Goal: Task Accomplishment & Management: Manage account settings

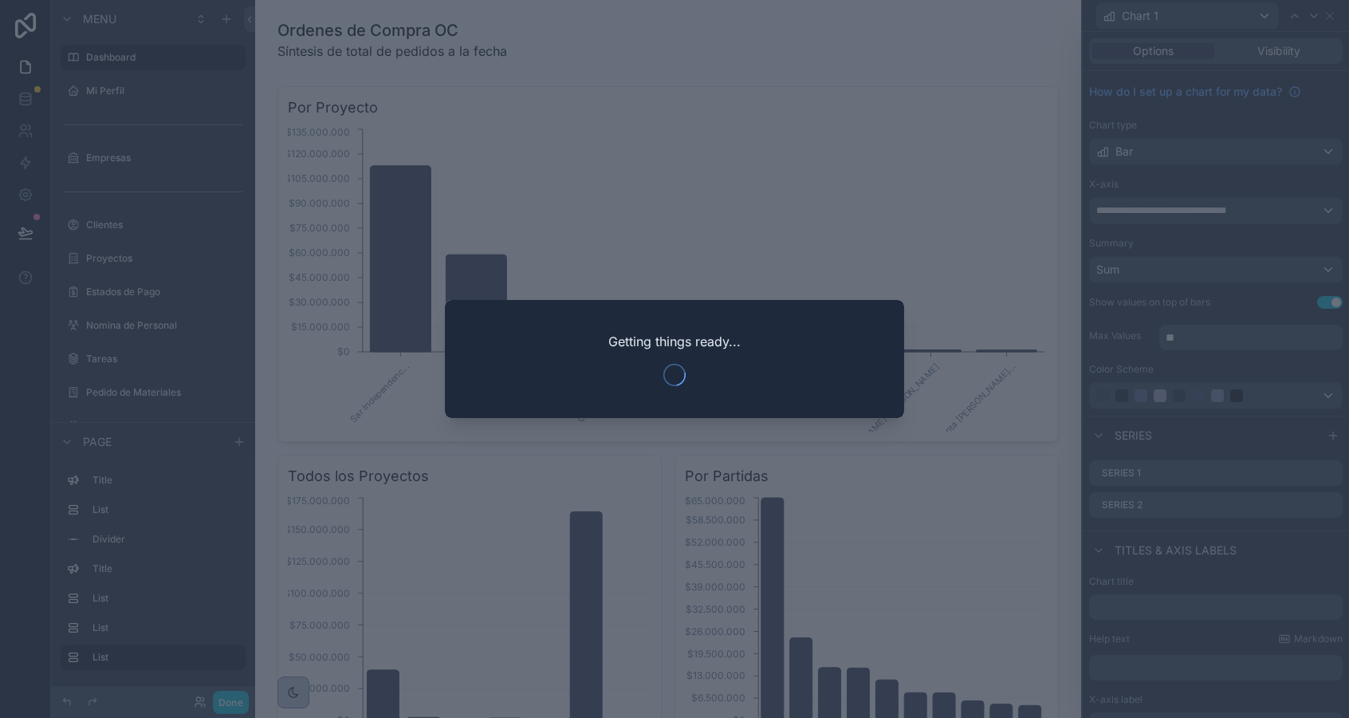
scroll to position [1557, 0]
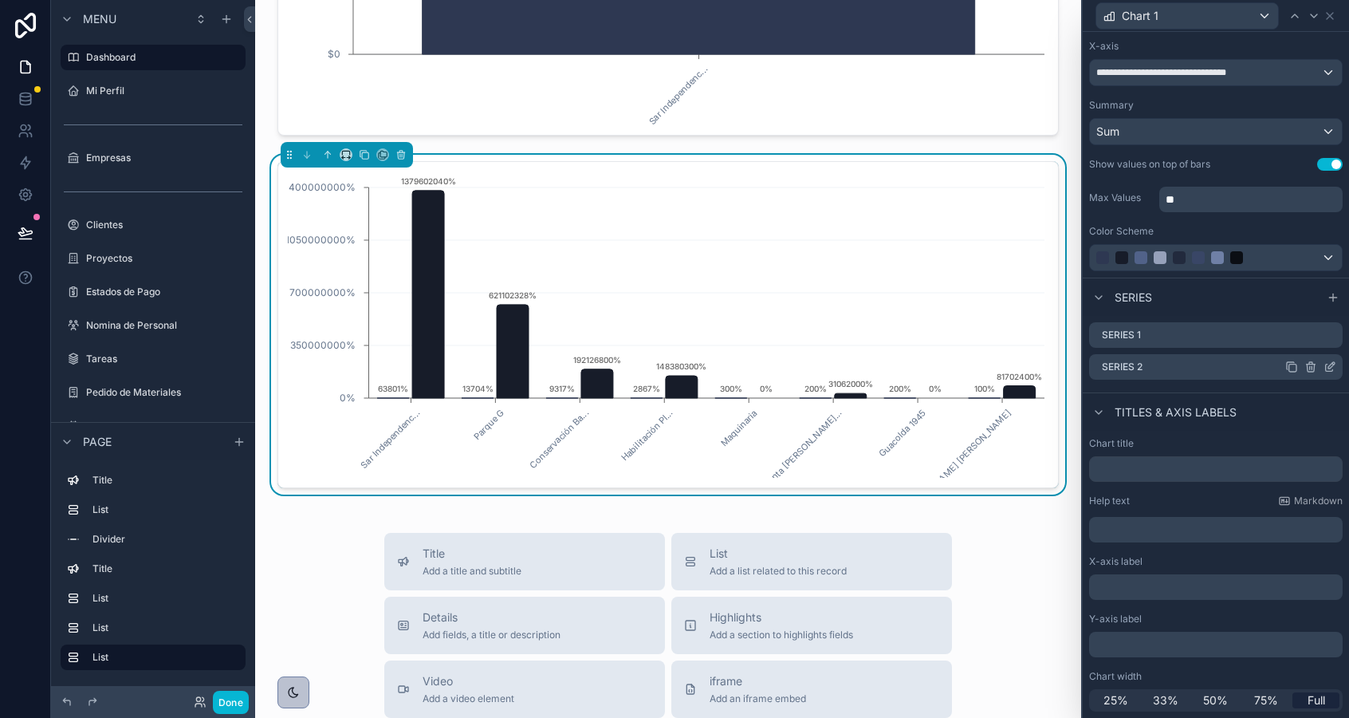
click at [1328, 369] on icon at bounding box center [1330, 366] width 13 height 13
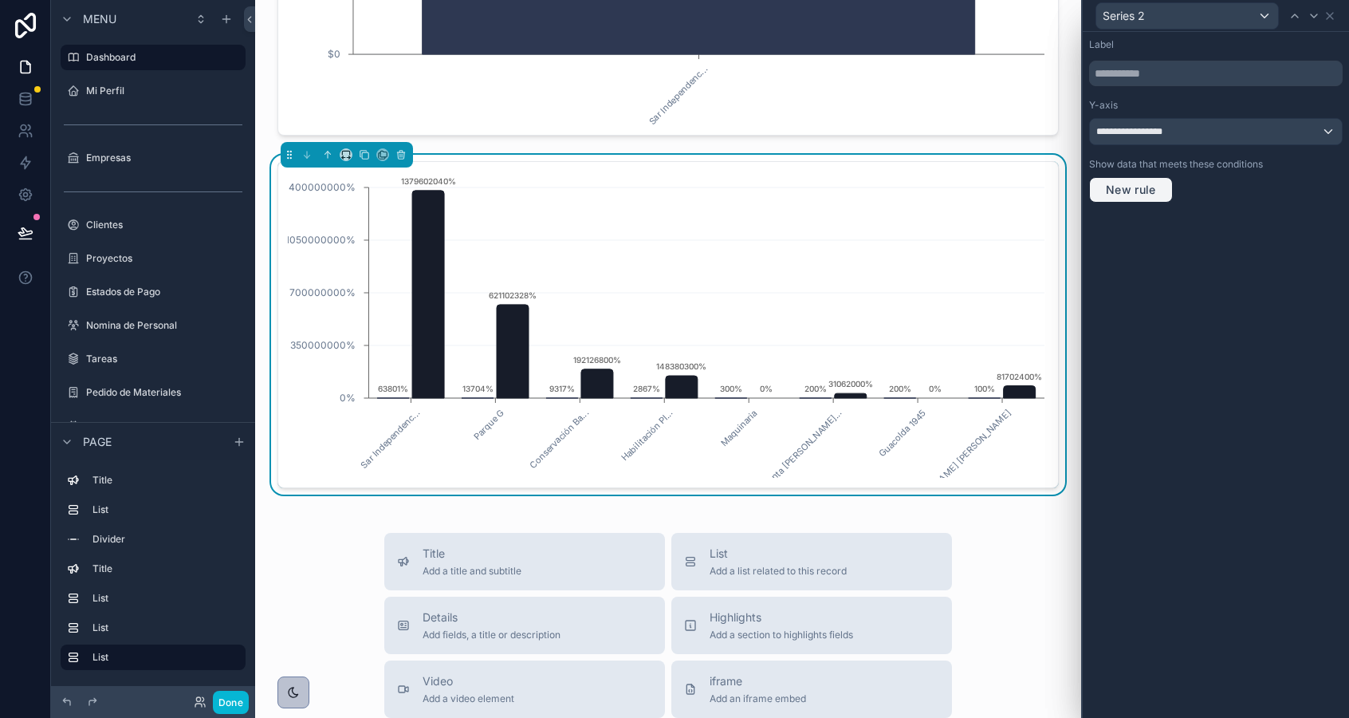
click at [1163, 187] on button "New rule" at bounding box center [1131, 190] width 84 height 26
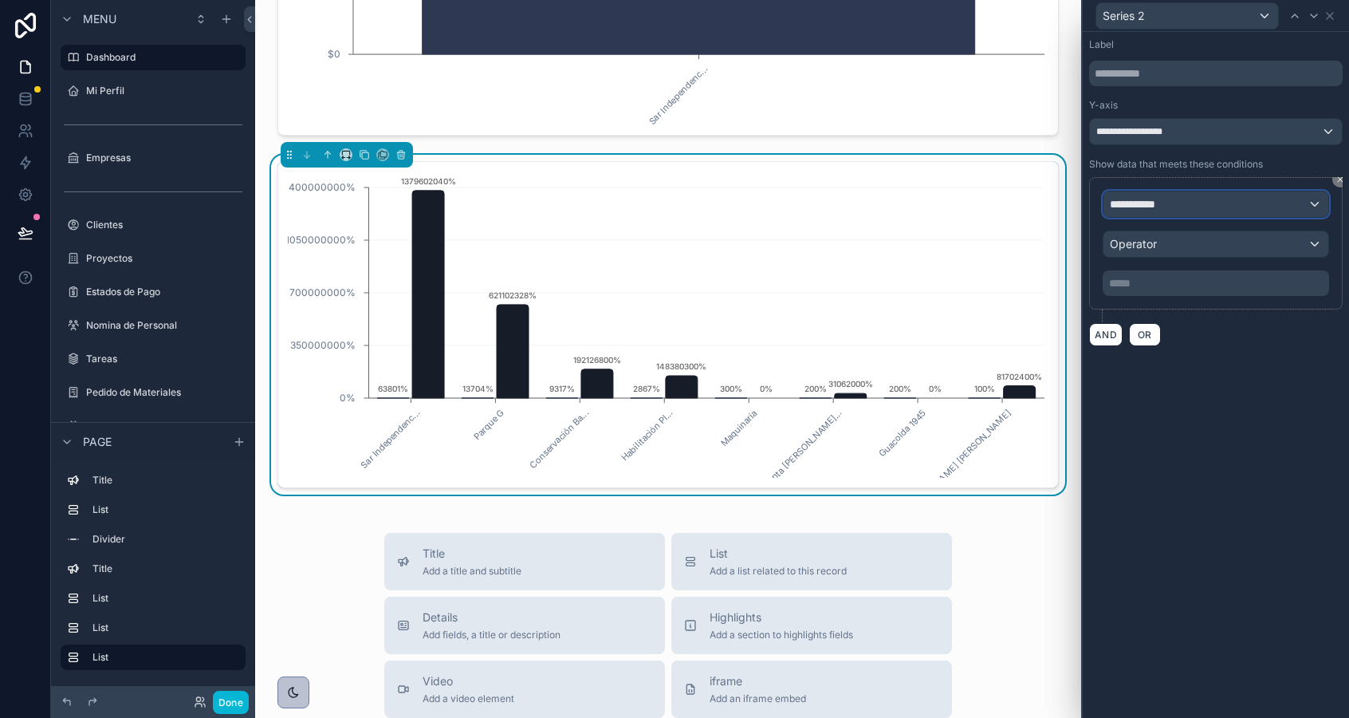
click at [1168, 204] on span "**********" at bounding box center [1139, 204] width 59 height 16
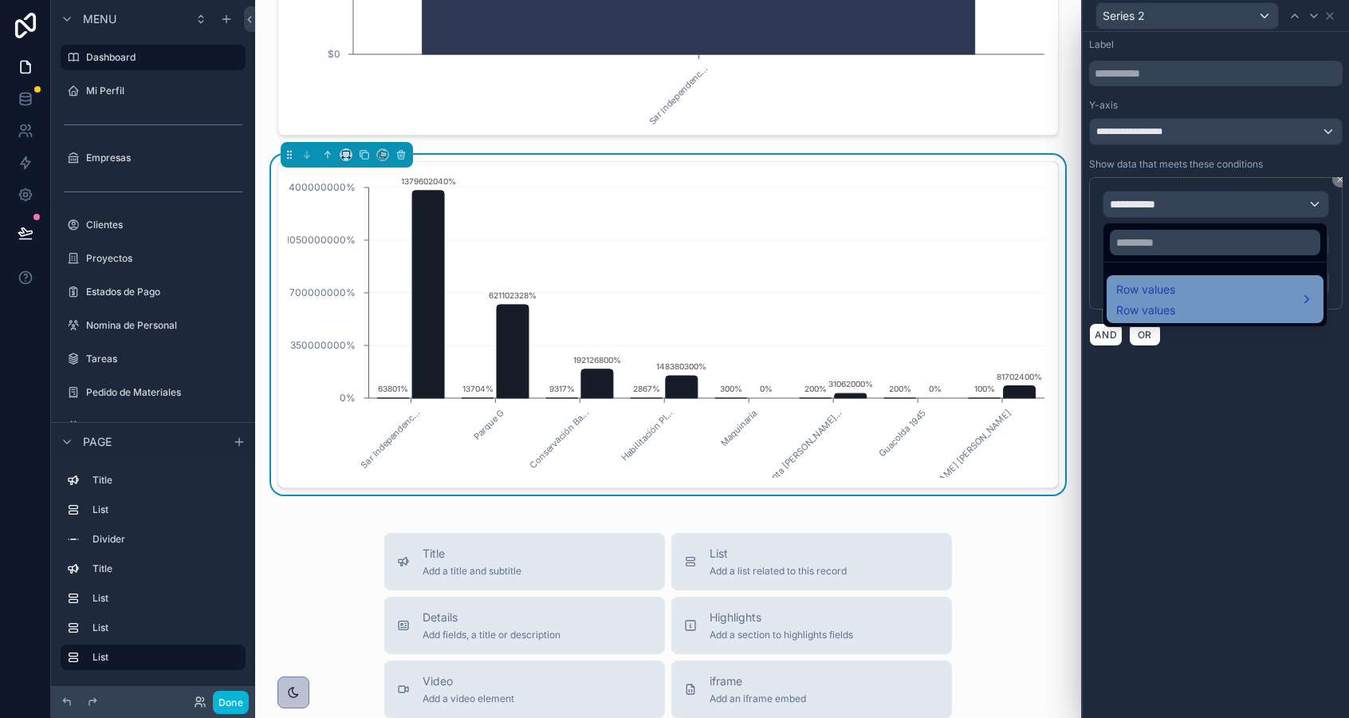
click at [1182, 287] on div "Row values Row values" at bounding box center [1215, 299] width 198 height 38
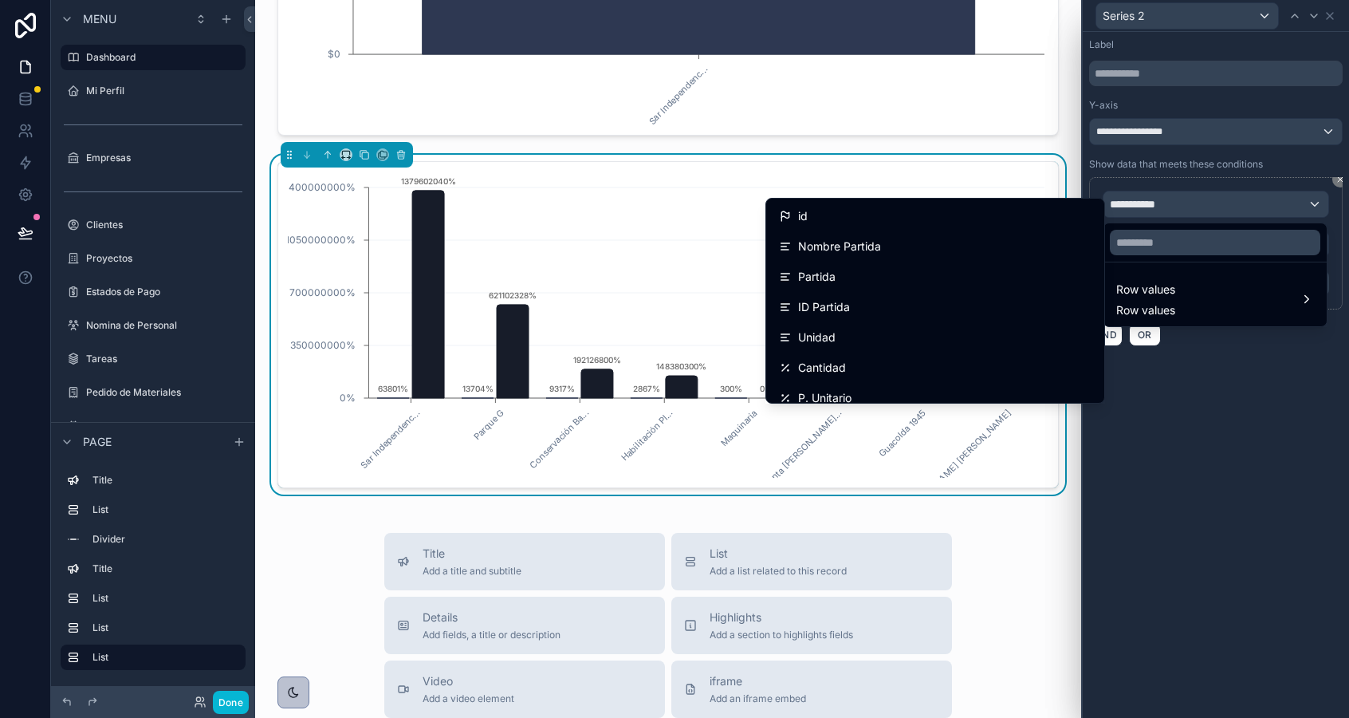
click at [1245, 421] on div at bounding box center [1216, 359] width 266 height 718
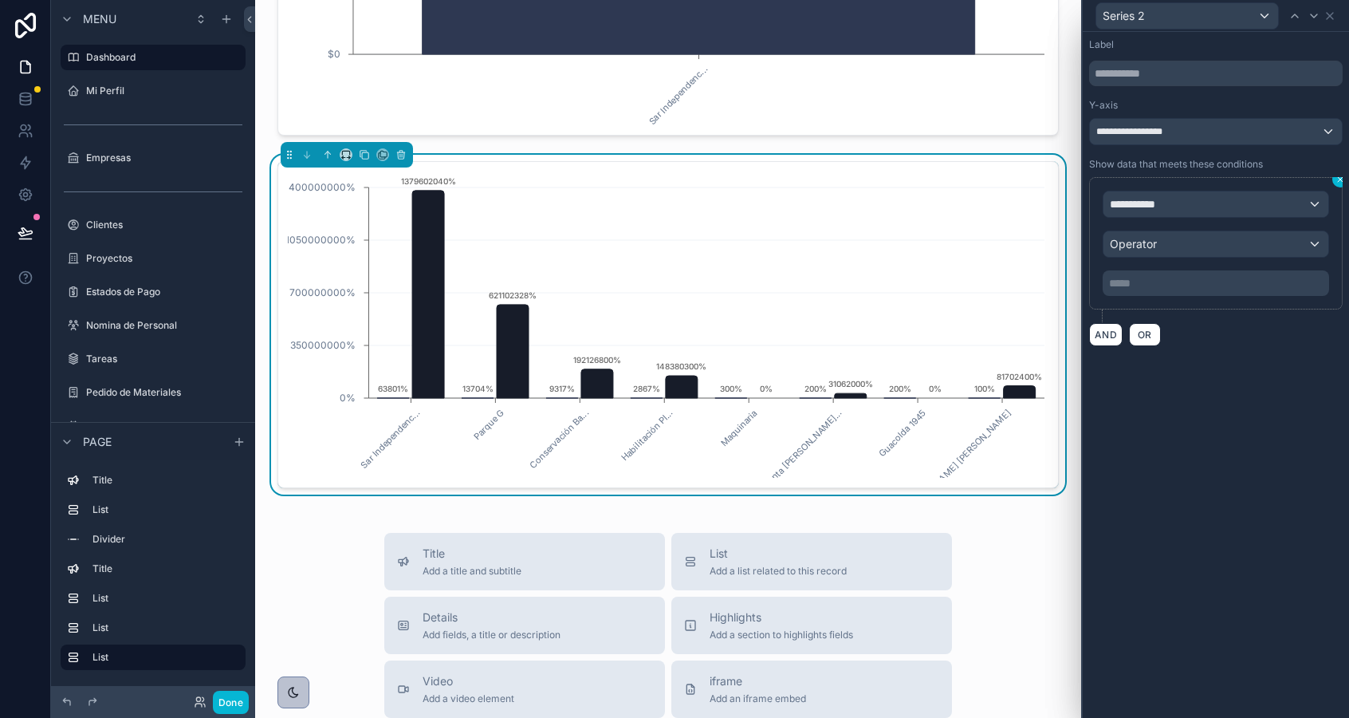
click at [1341, 184] on button at bounding box center [1341, 179] width 16 height 16
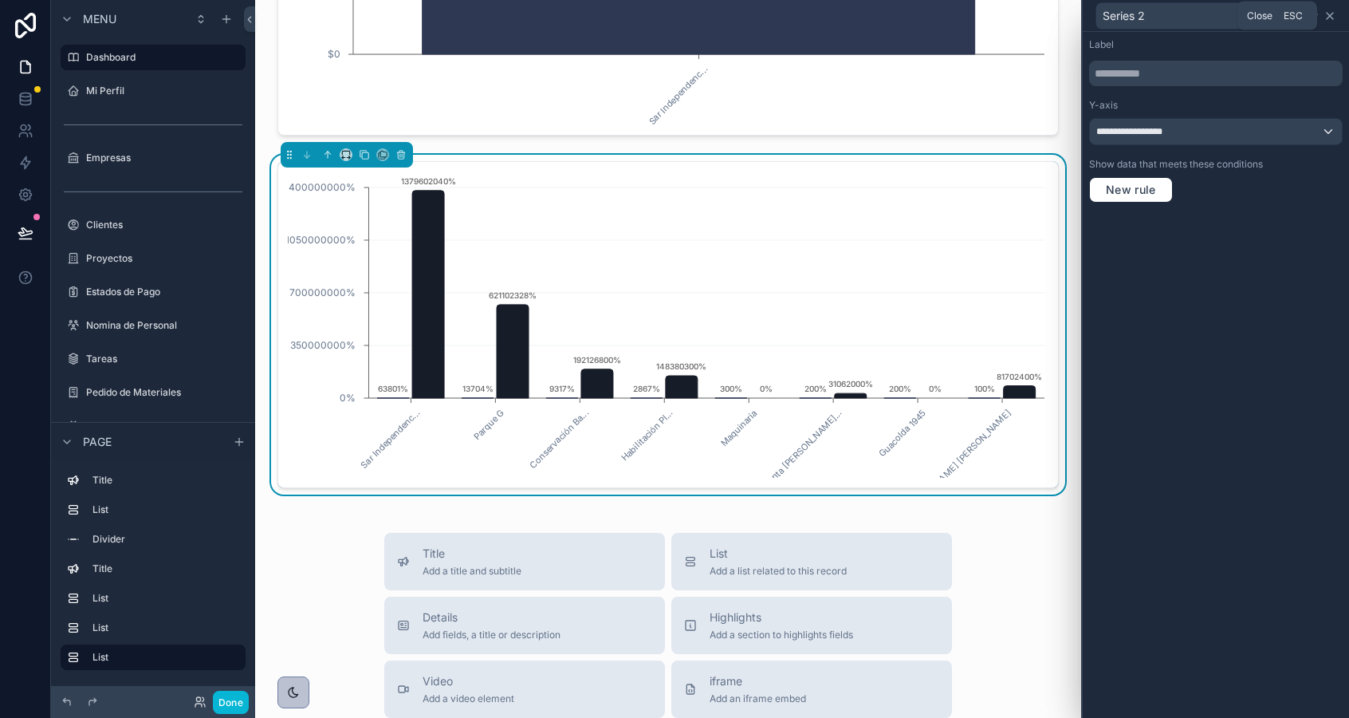
click at [1329, 17] on icon at bounding box center [1330, 16] width 6 height 6
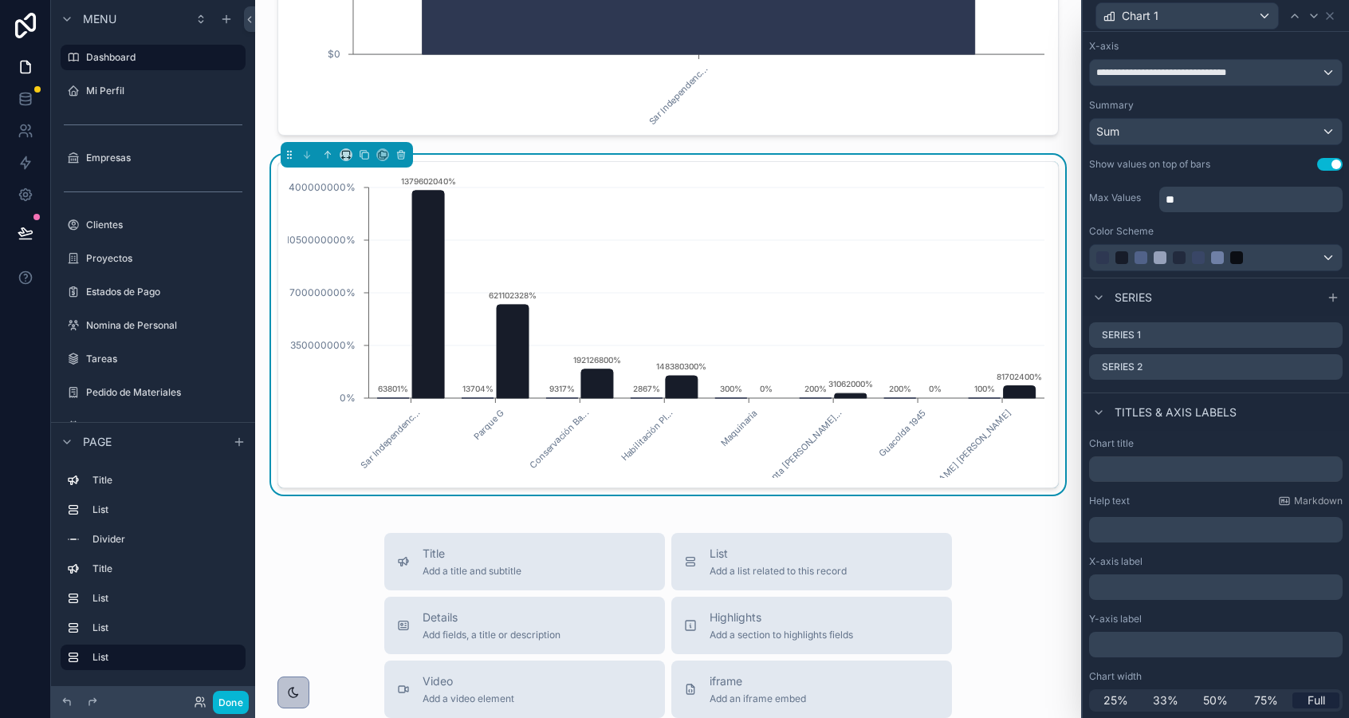
scroll to position [0, 0]
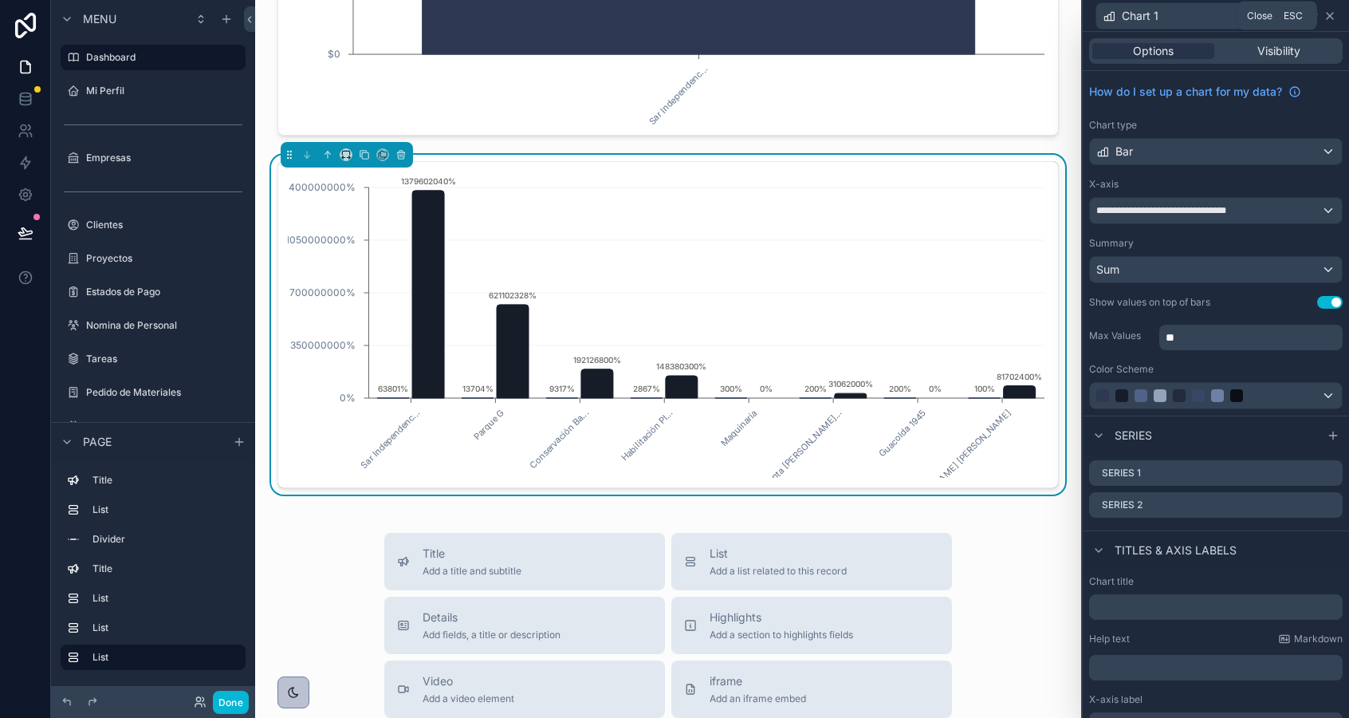
click at [1331, 20] on icon at bounding box center [1330, 16] width 13 height 13
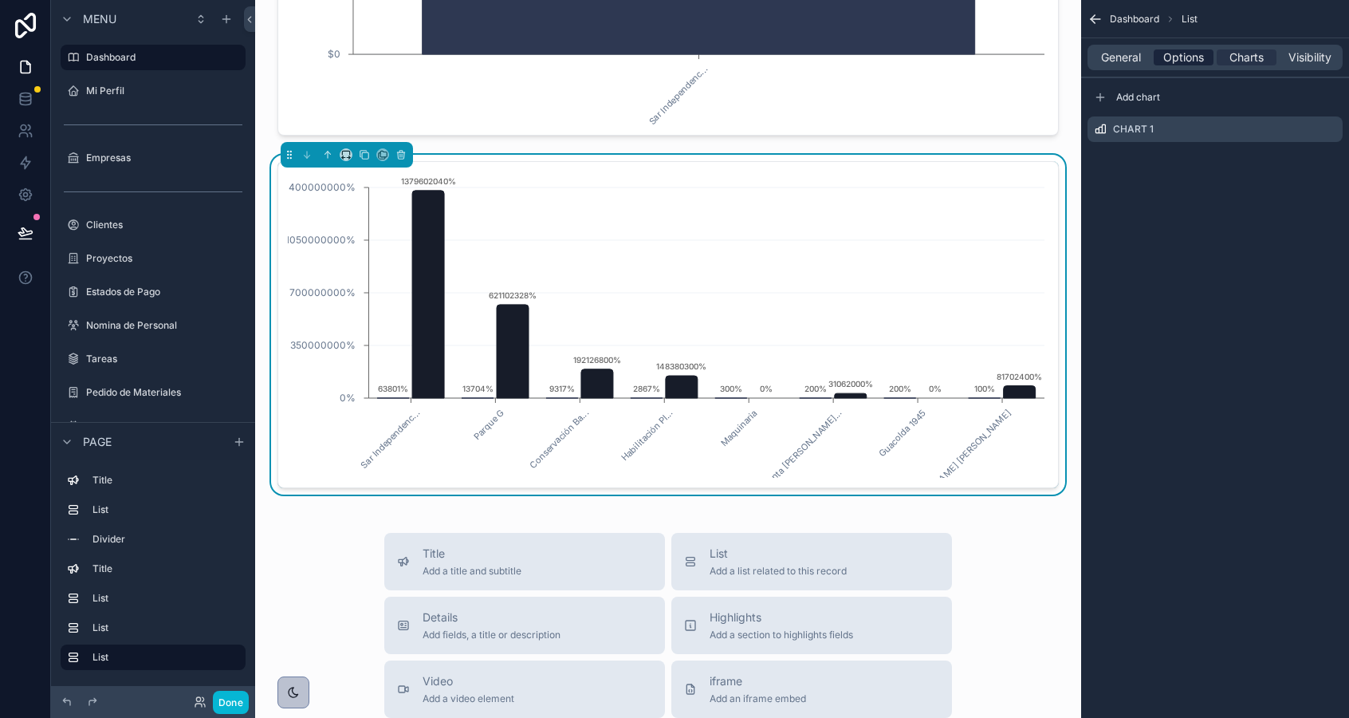
click at [1169, 55] on span "Options" at bounding box center [1183, 57] width 41 height 16
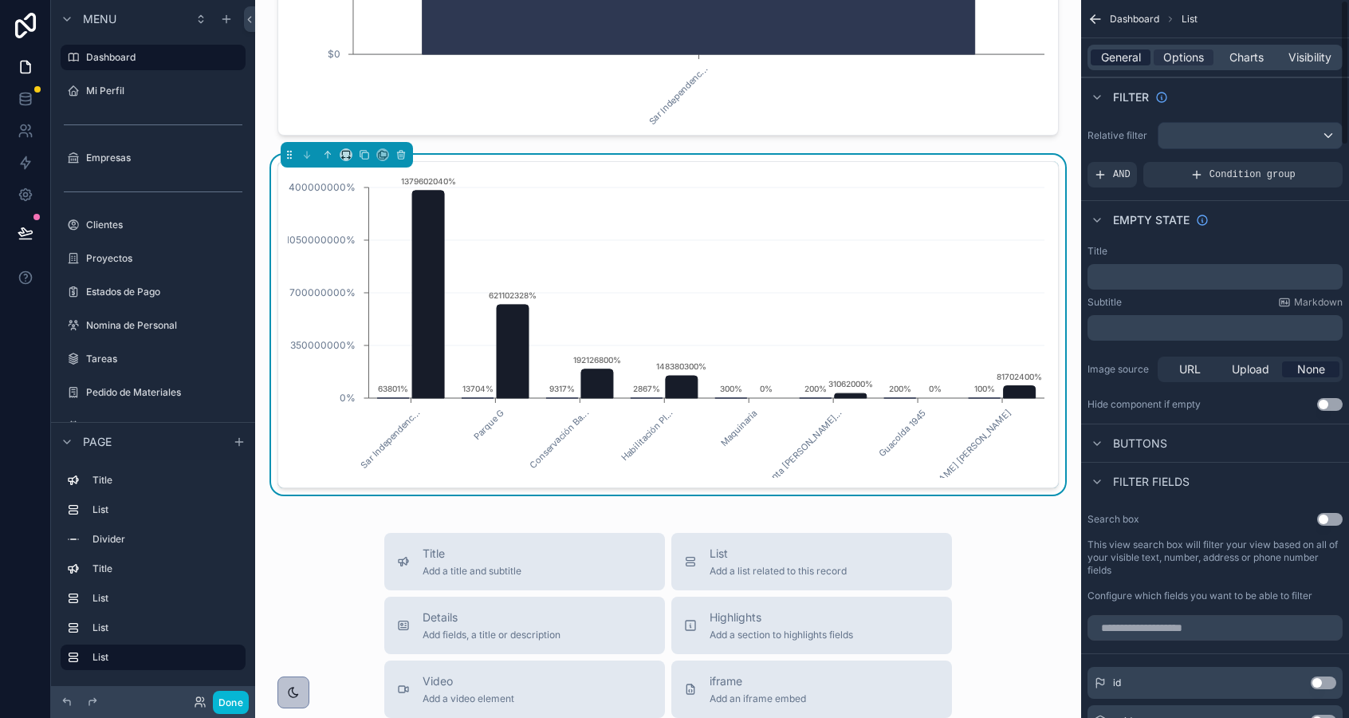
click at [1136, 53] on span "General" at bounding box center [1121, 57] width 40 height 16
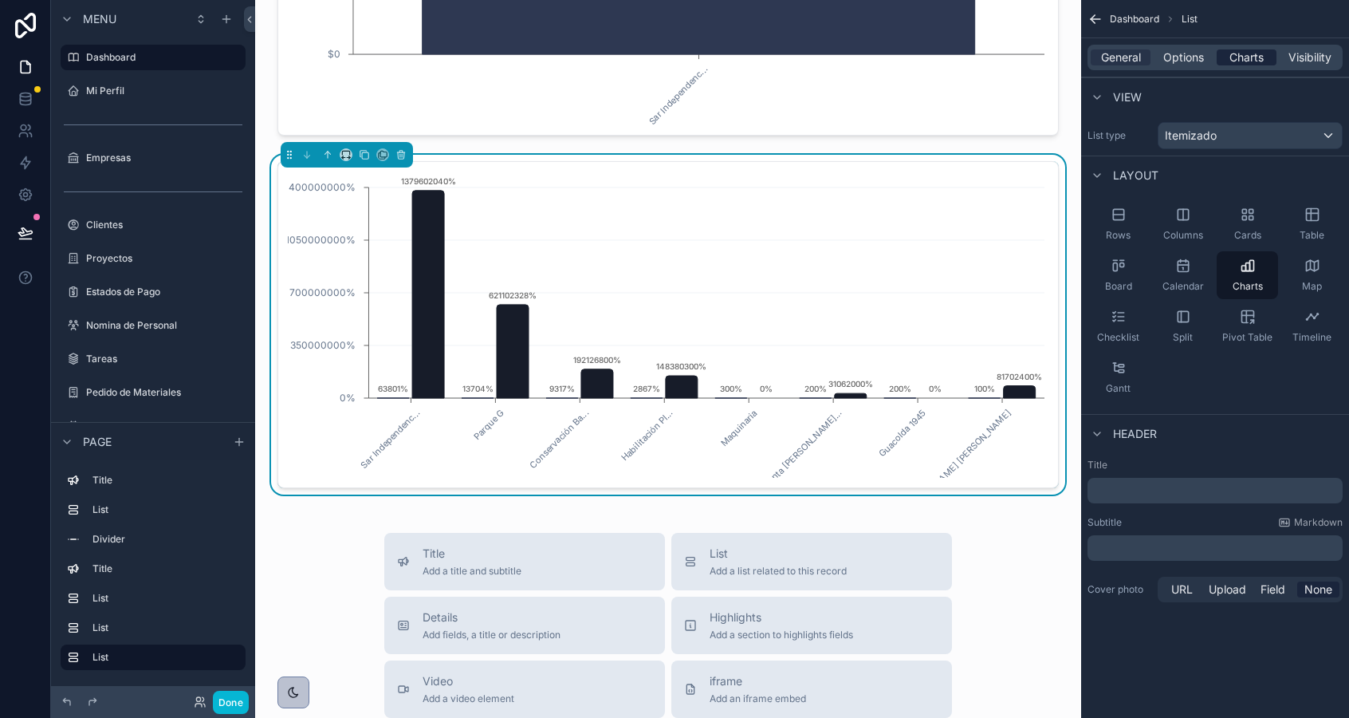
click at [1256, 49] on span "Charts" at bounding box center [1247, 57] width 34 height 16
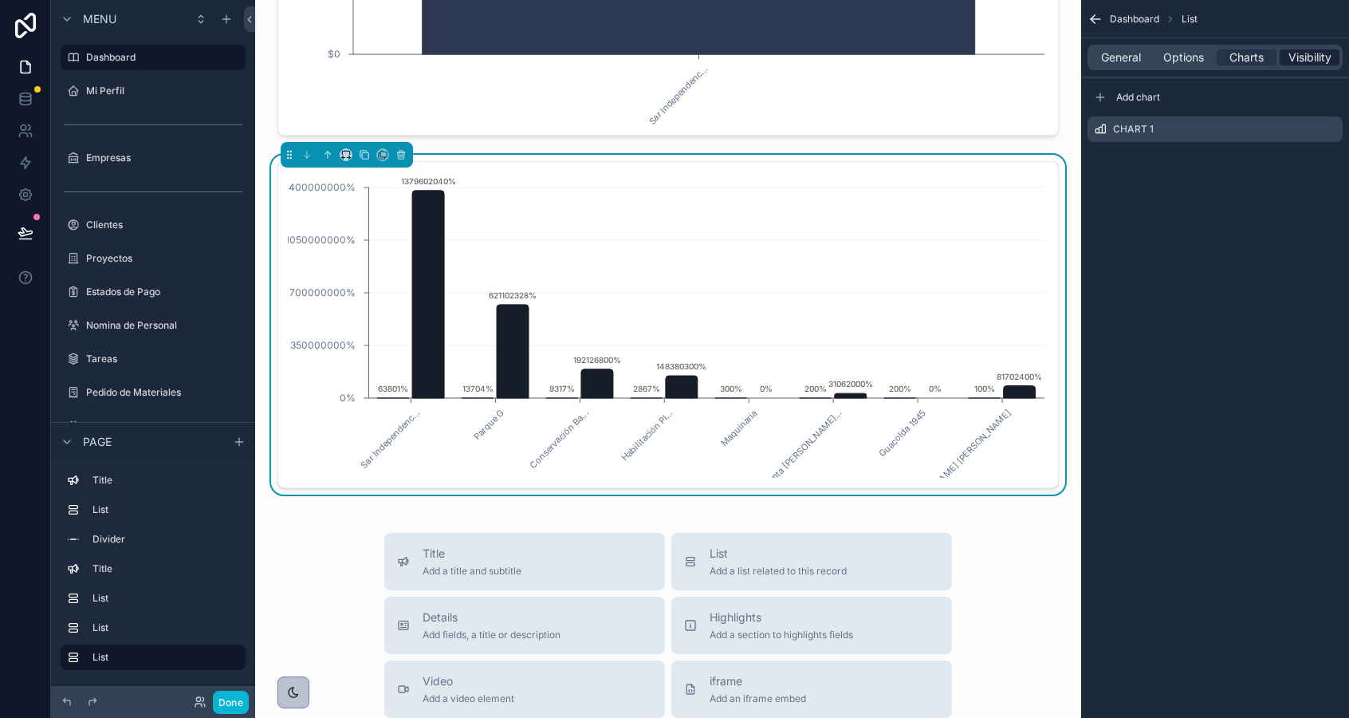
click at [1306, 53] on span "Visibility" at bounding box center [1310, 57] width 43 height 16
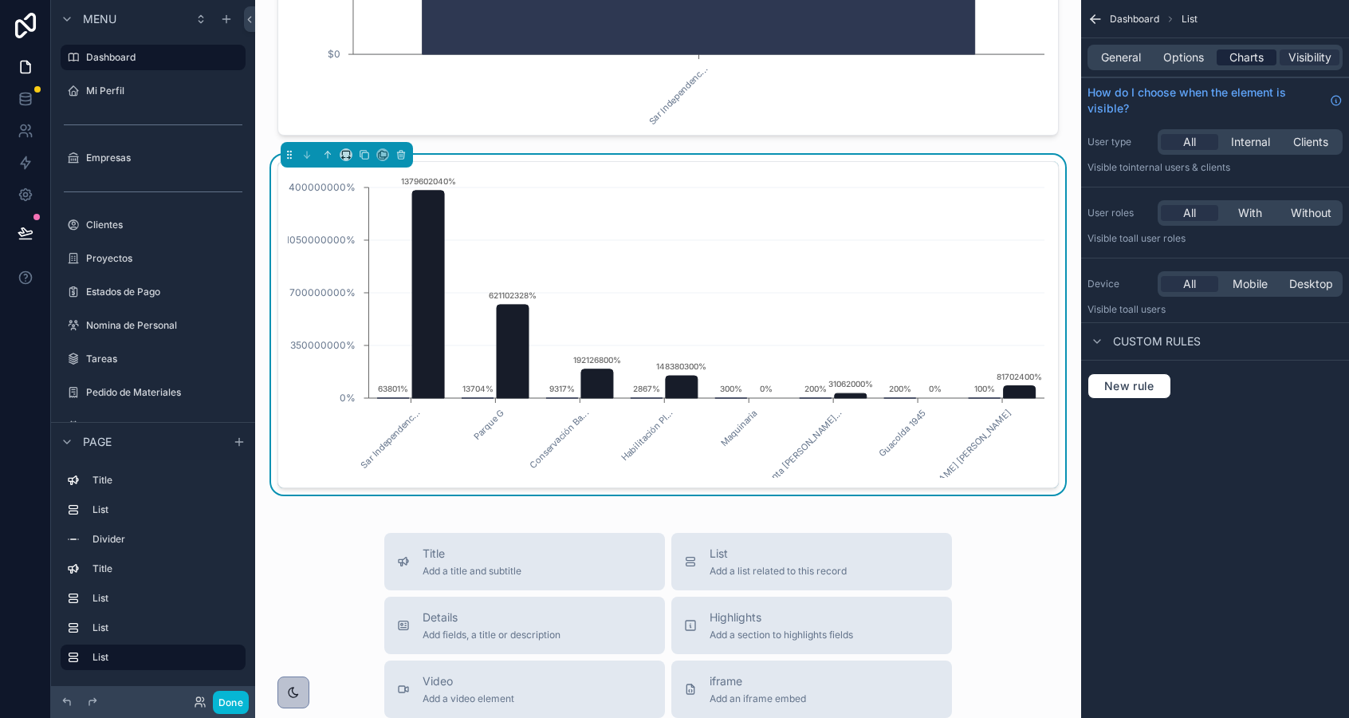
click at [1270, 53] on div "Charts" at bounding box center [1247, 57] width 60 height 16
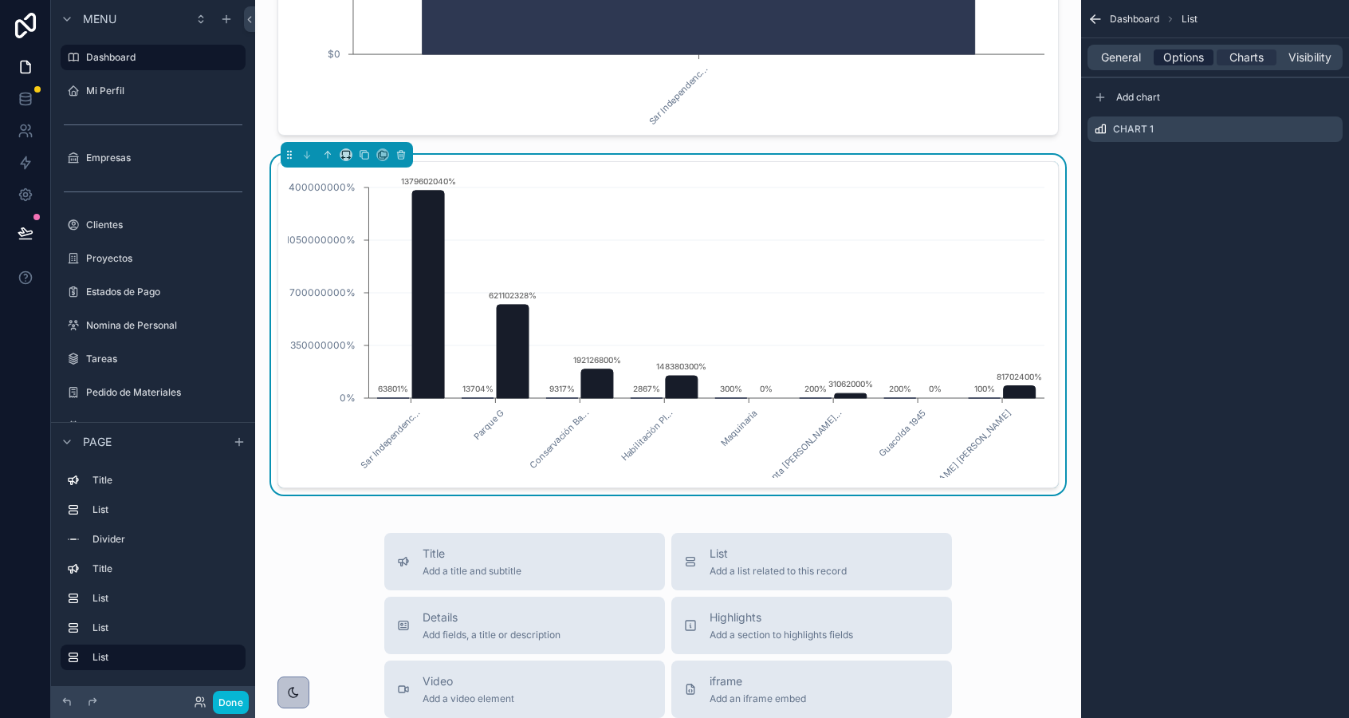
click at [1198, 55] on span "Options" at bounding box center [1183, 57] width 41 height 16
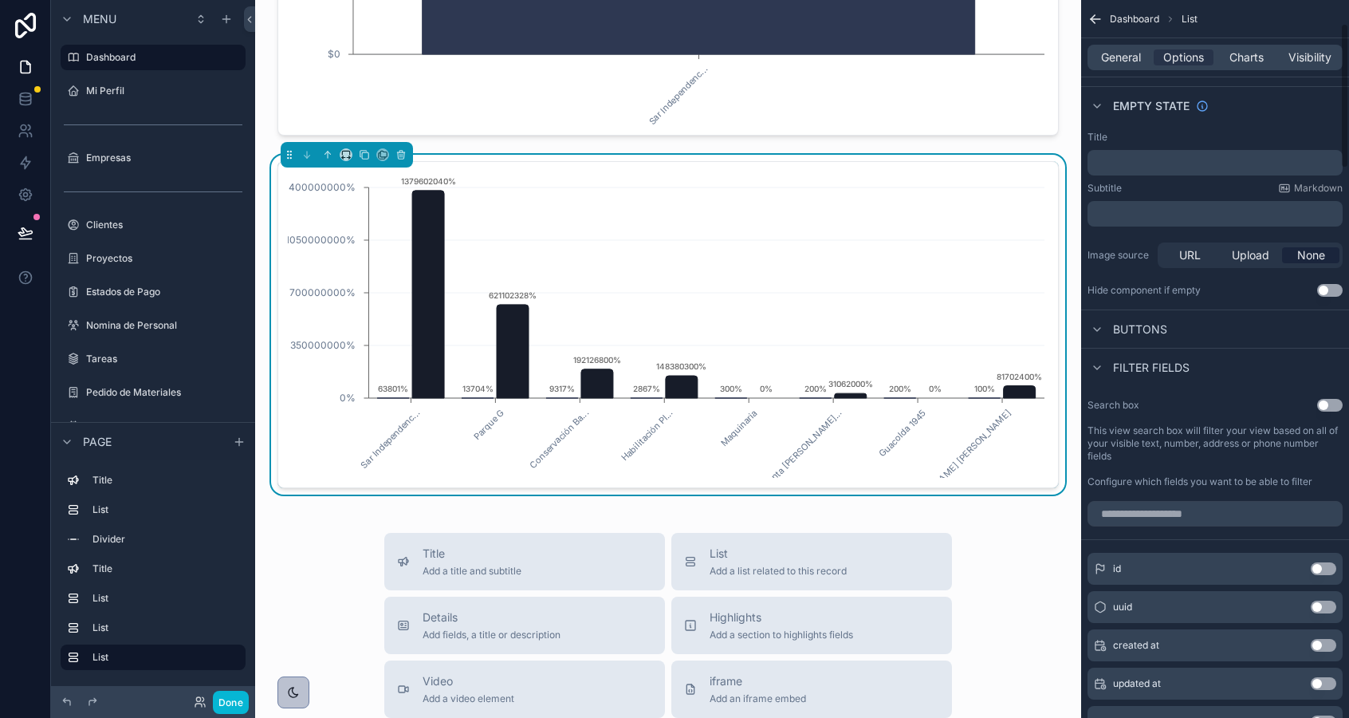
scroll to position [117, 0]
click at [1149, 325] on span "Buttons" at bounding box center [1140, 326] width 54 height 16
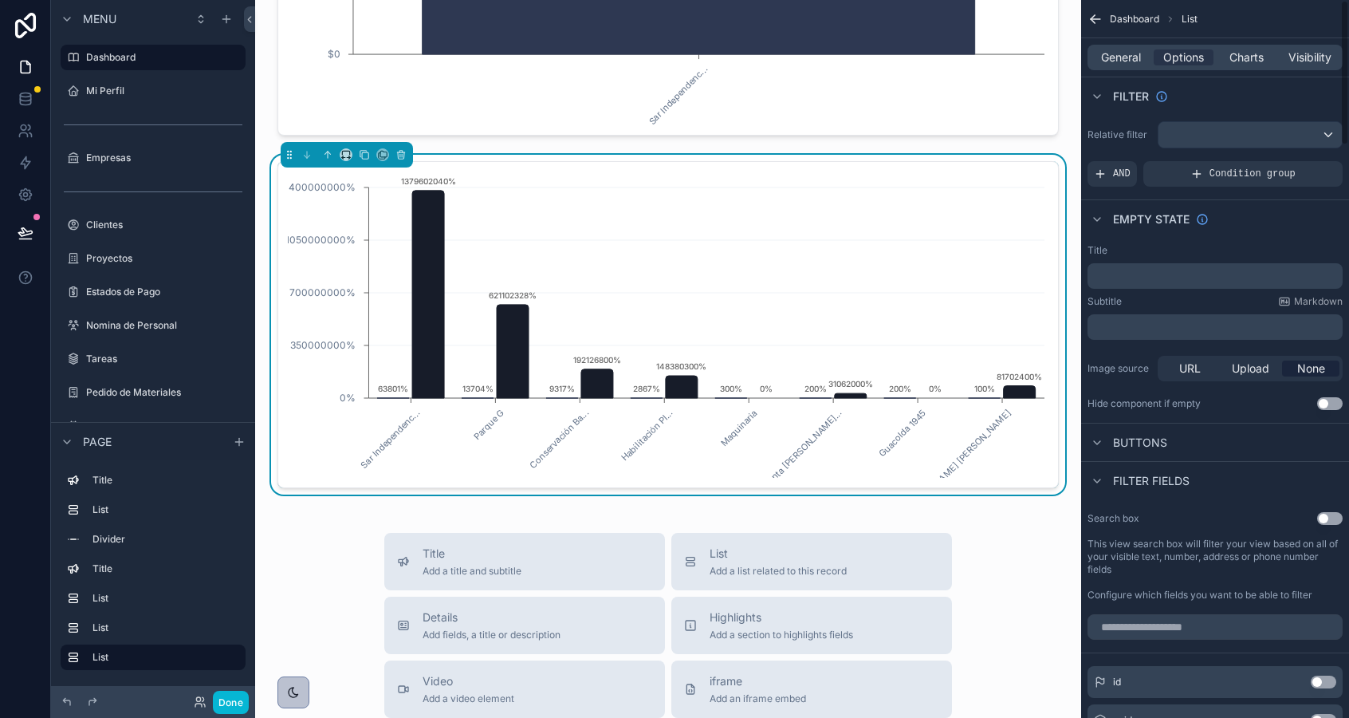
scroll to position [0, 0]
click at [1246, 49] on div "General Options Charts Visibility" at bounding box center [1215, 58] width 255 height 26
click at [1246, 59] on span "Charts" at bounding box center [1247, 57] width 34 height 16
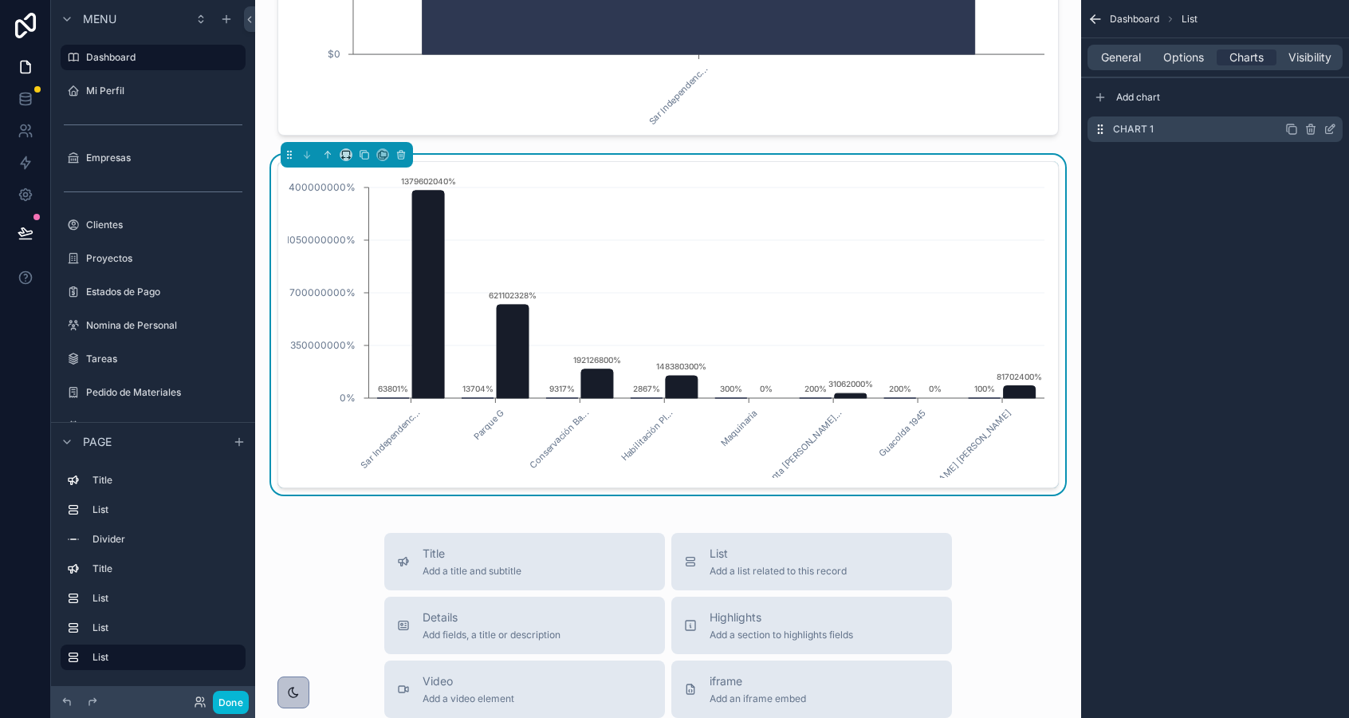
click at [1329, 127] on icon "scrollable content" at bounding box center [1330, 129] width 13 height 13
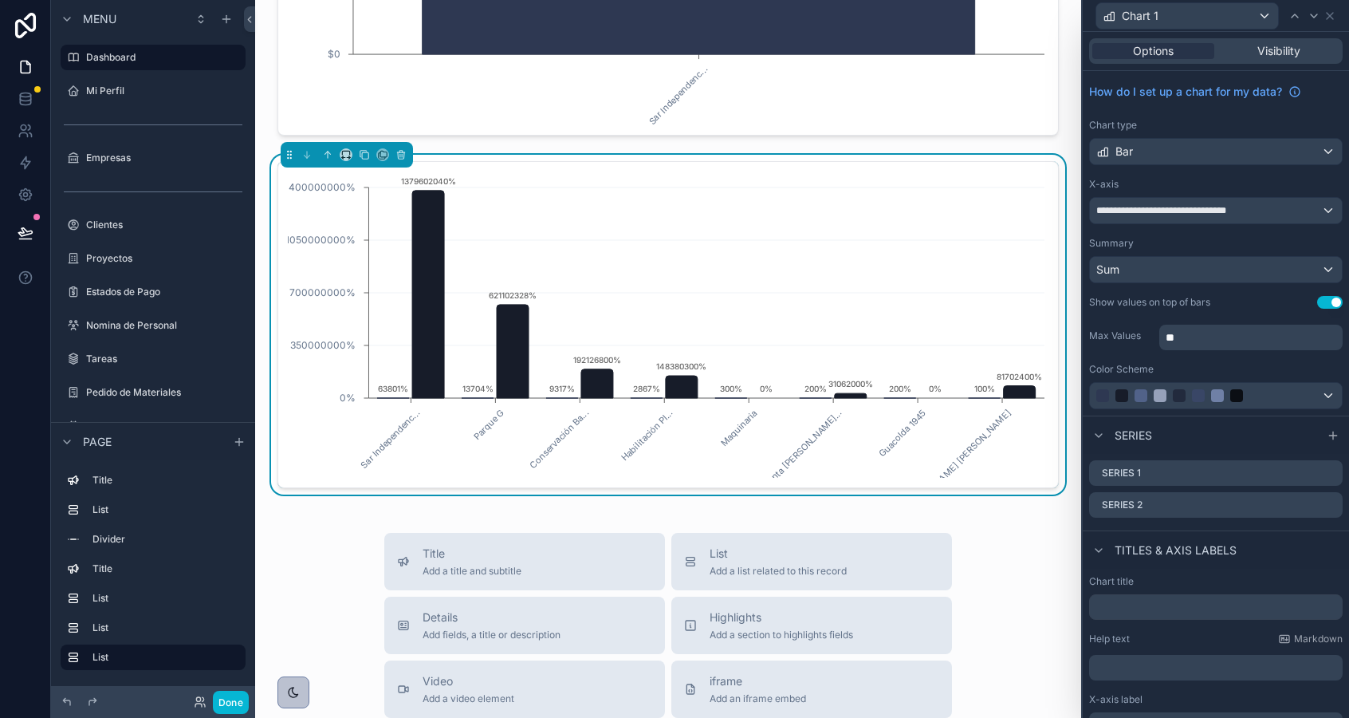
click at [1333, 300] on button "Use setting" at bounding box center [1330, 302] width 26 height 13
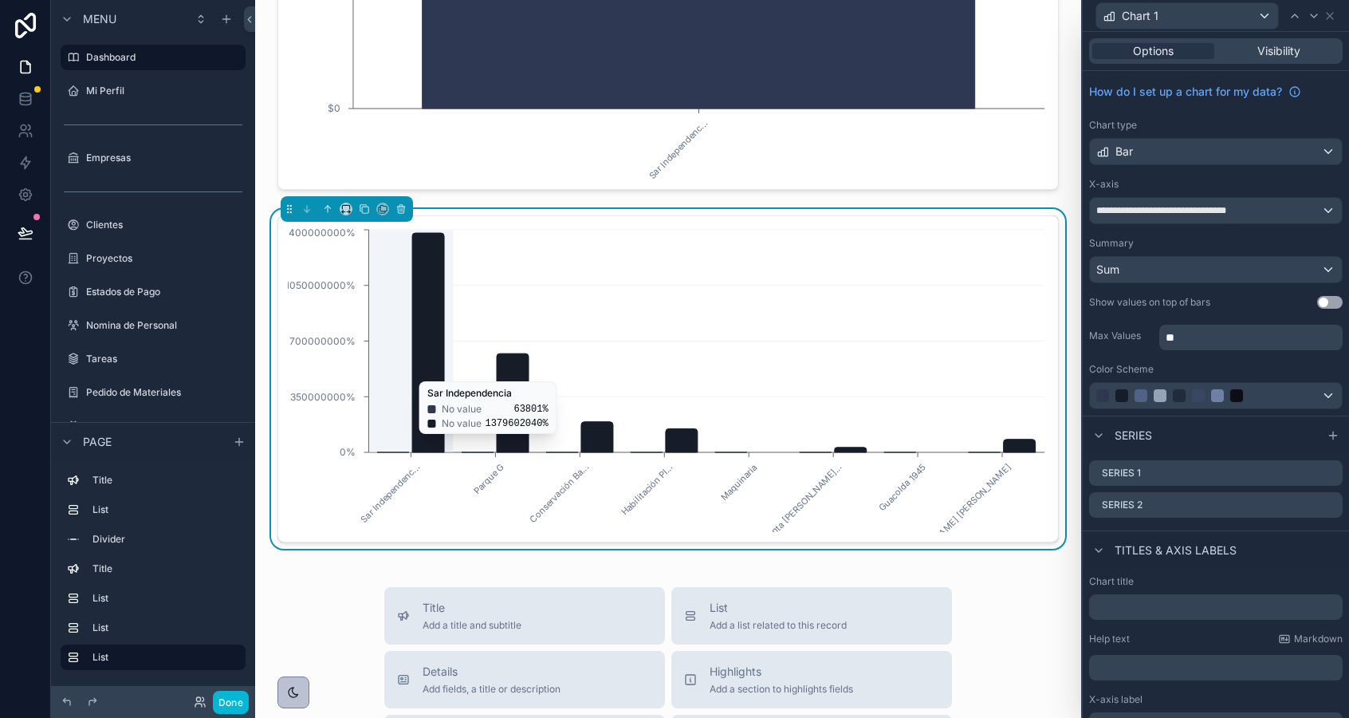
scroll to position [1499, 0]
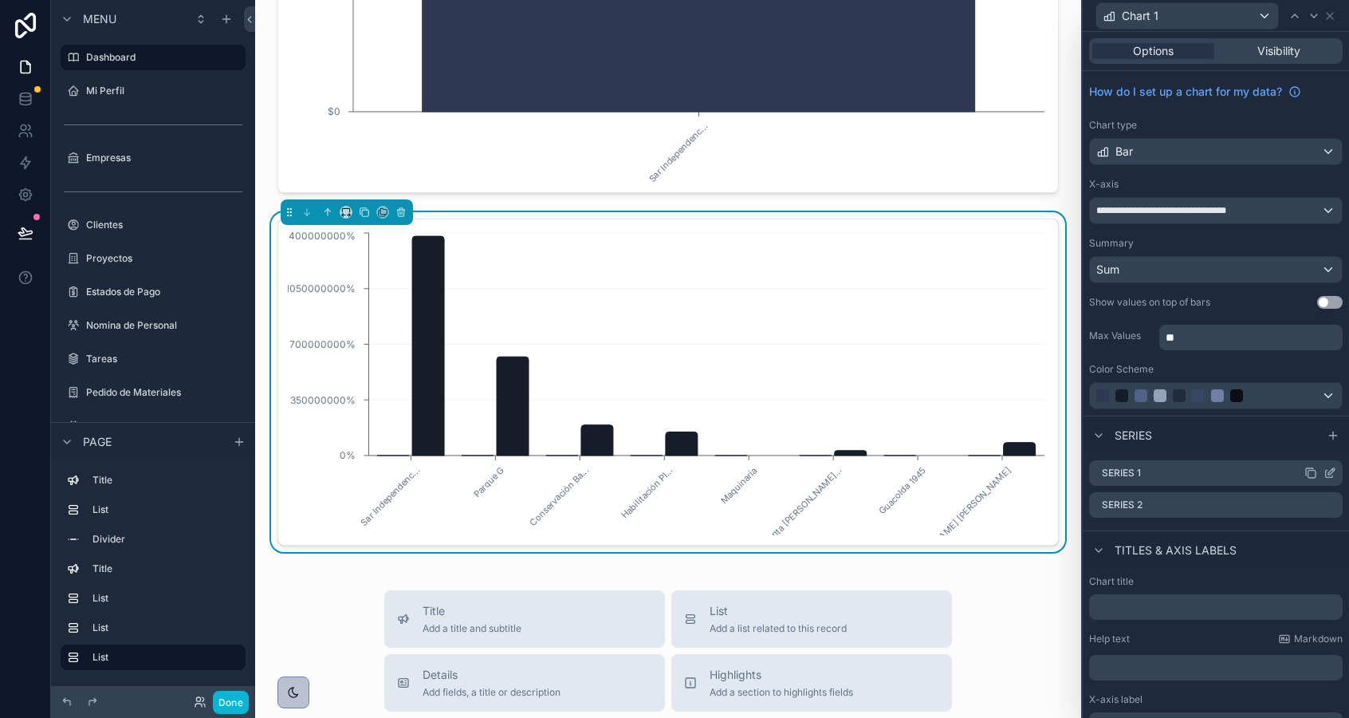
click at [1330, 470] on icon at bounding box center [1332, 471] width 6 height 6
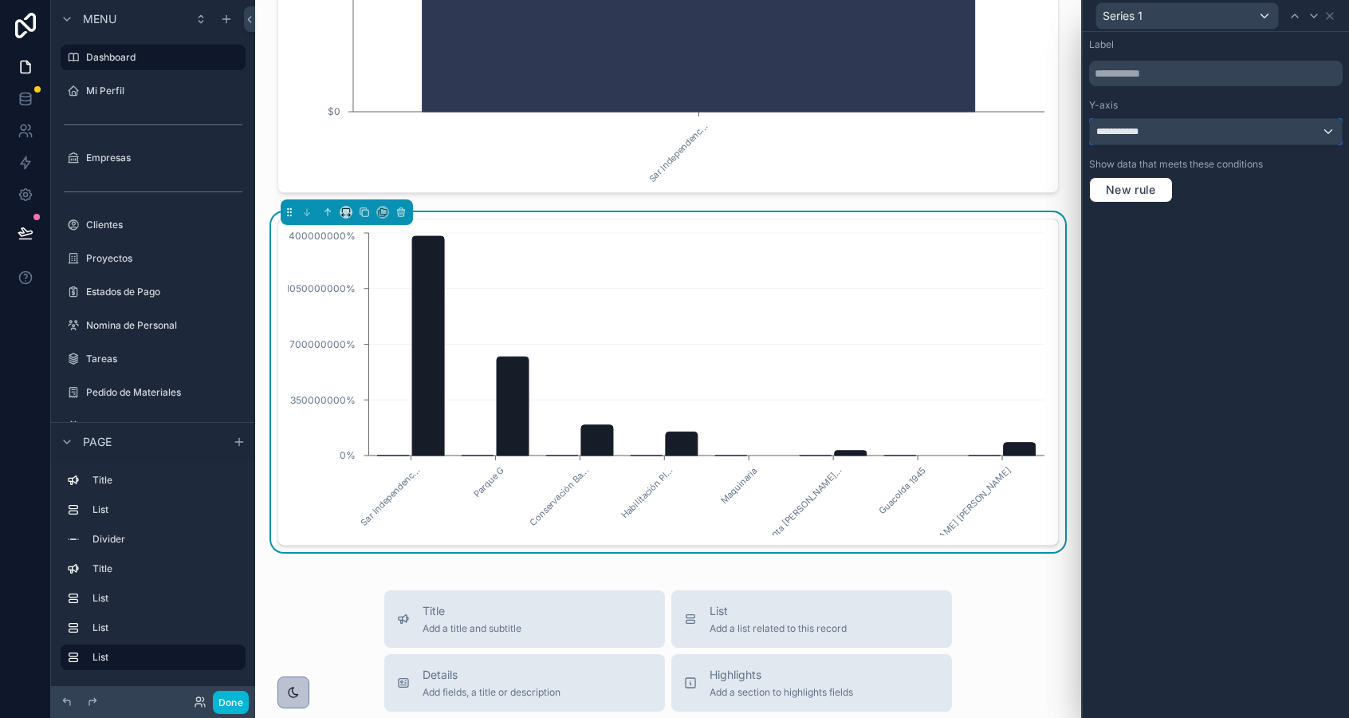
click at [1209, 136] on div "**********" at bounding box center [1216, 132] width 252 height 26
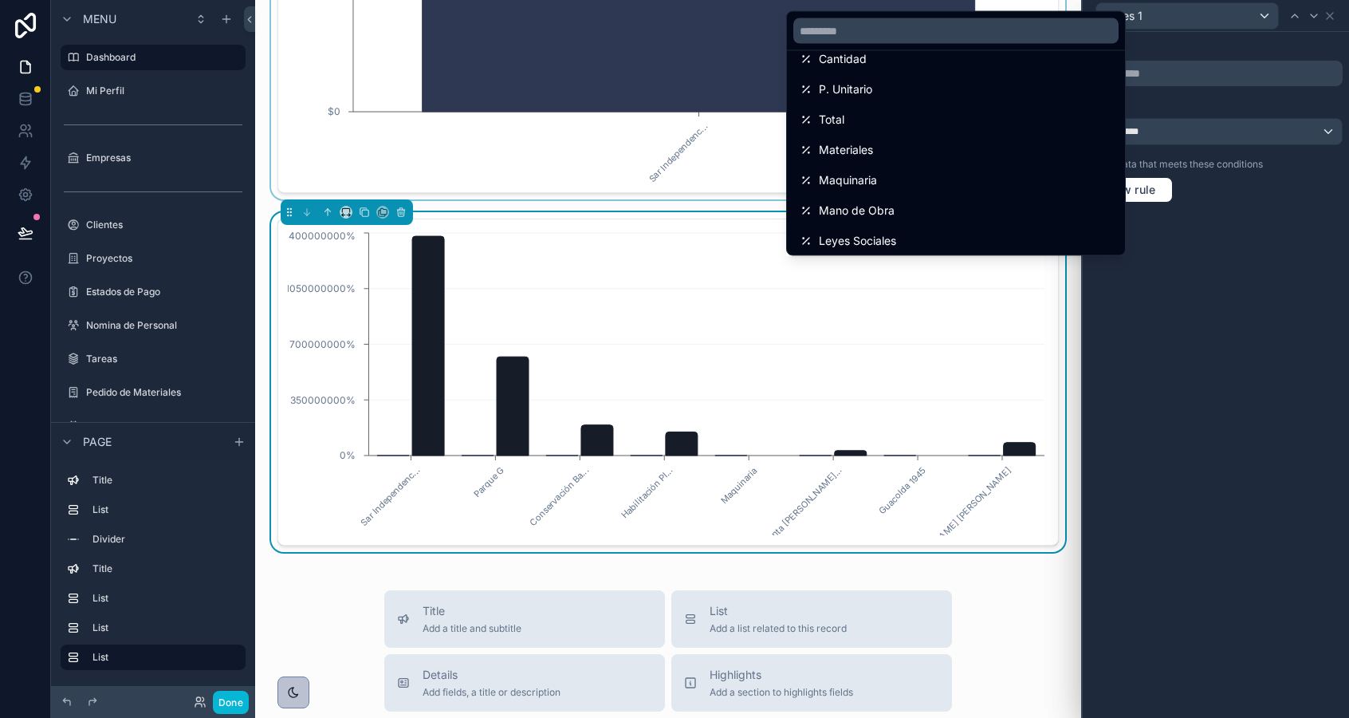
scroll to position [0, 0]
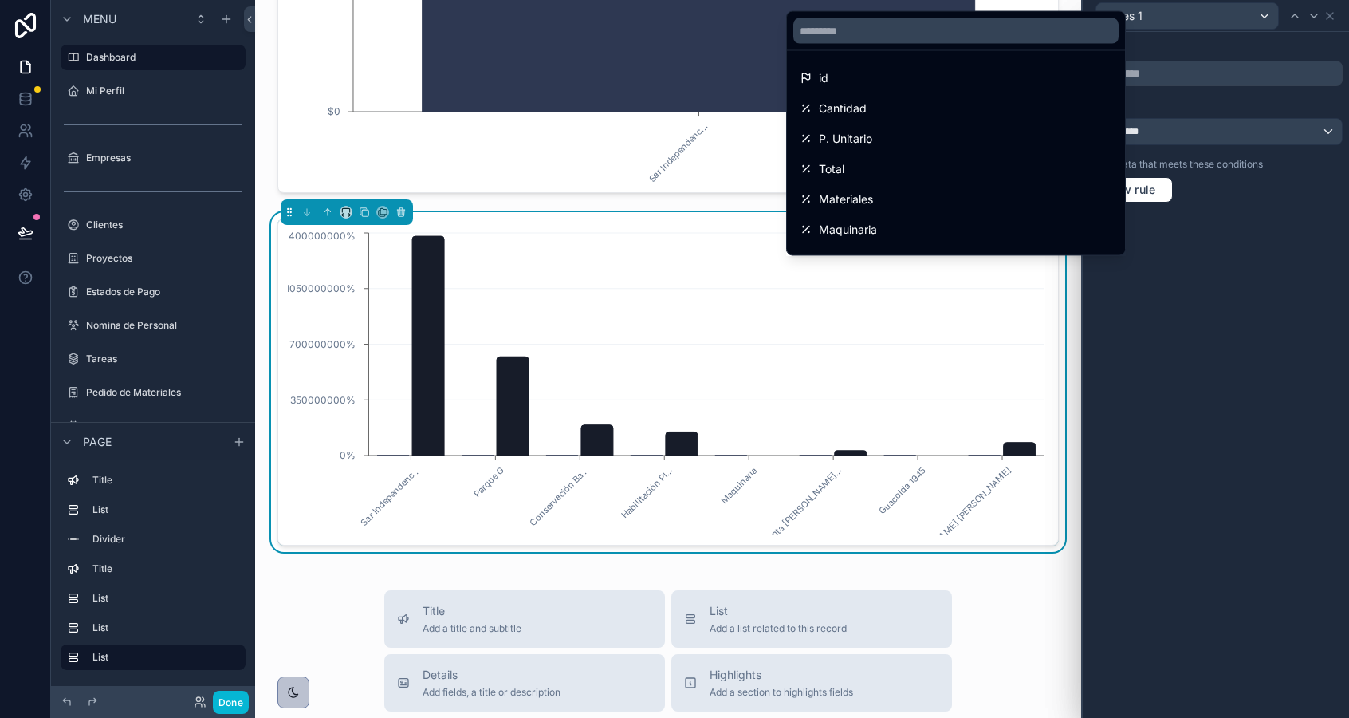
click at [1335, 12] on div at bounding box center [1216, 359] width 266 height 718
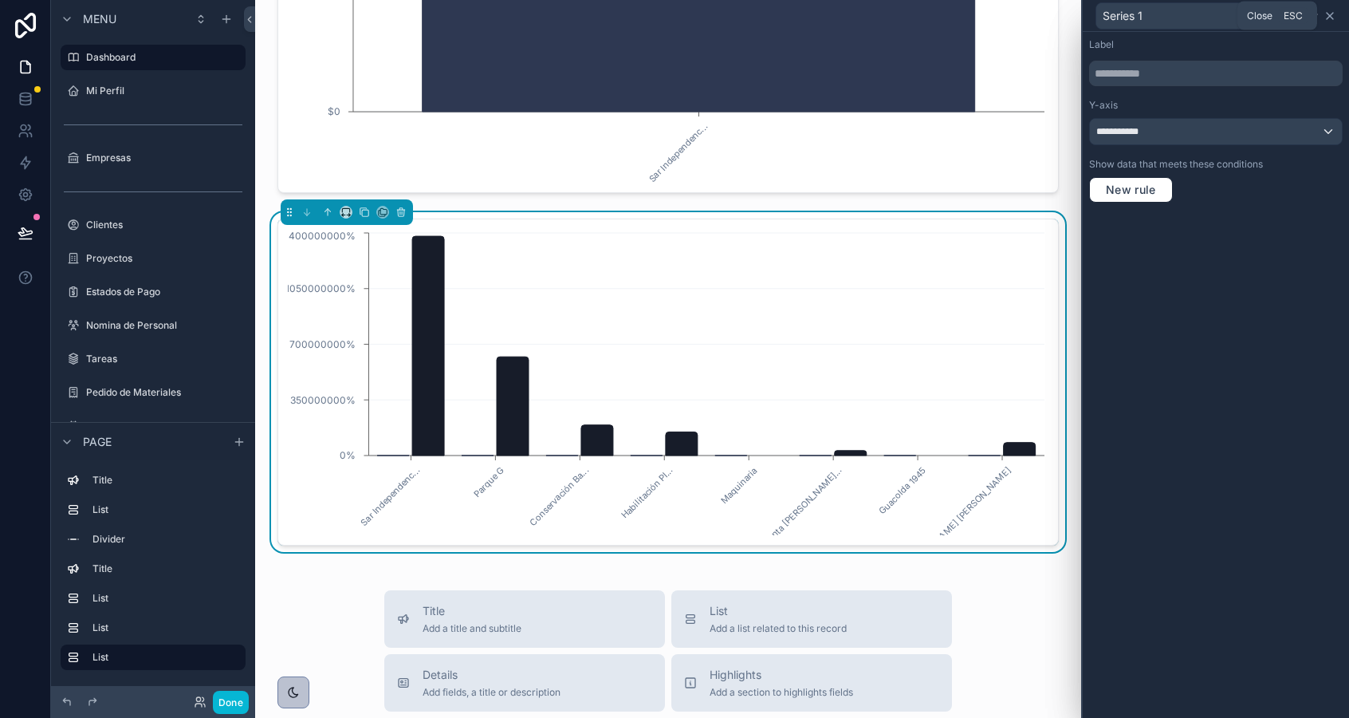
click at [1336, 18] on icon at bounding box center [1330, 16] width 13 height 13
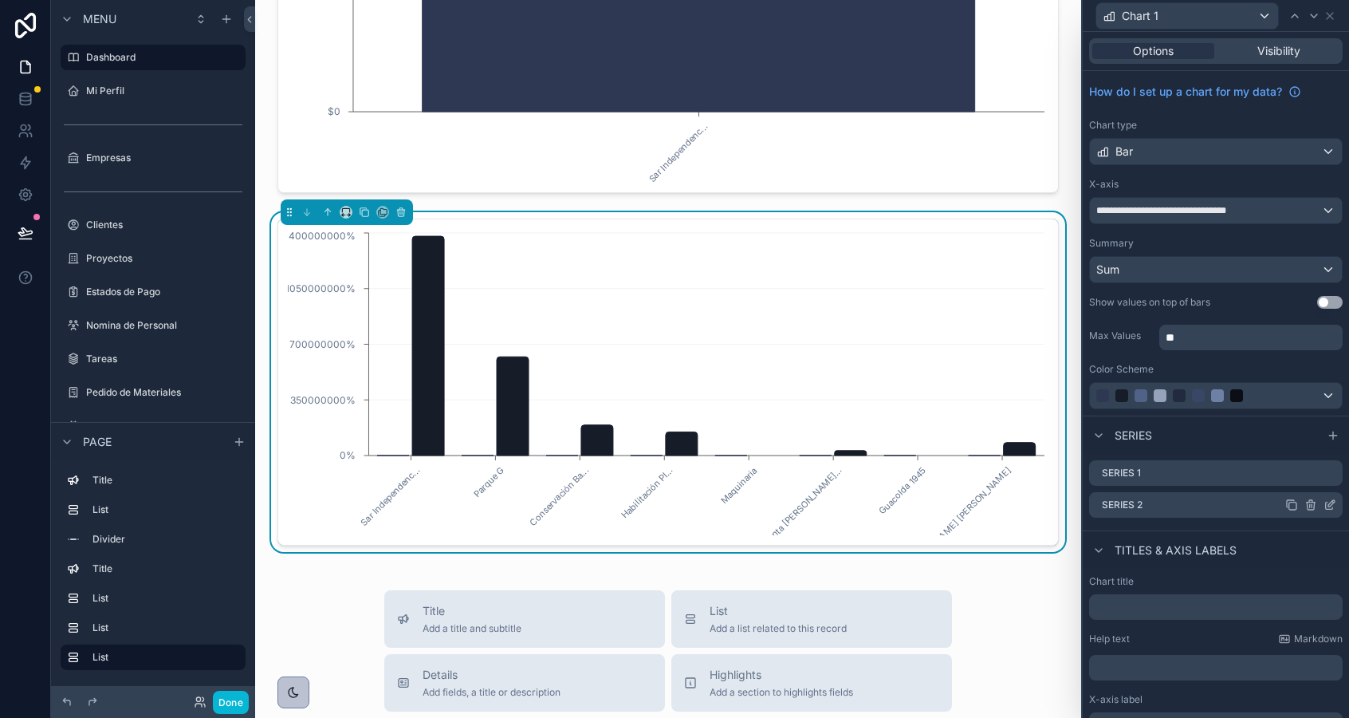
click at [1330, 506] on icon at bounding box center [1332, 503] width 6 height 6
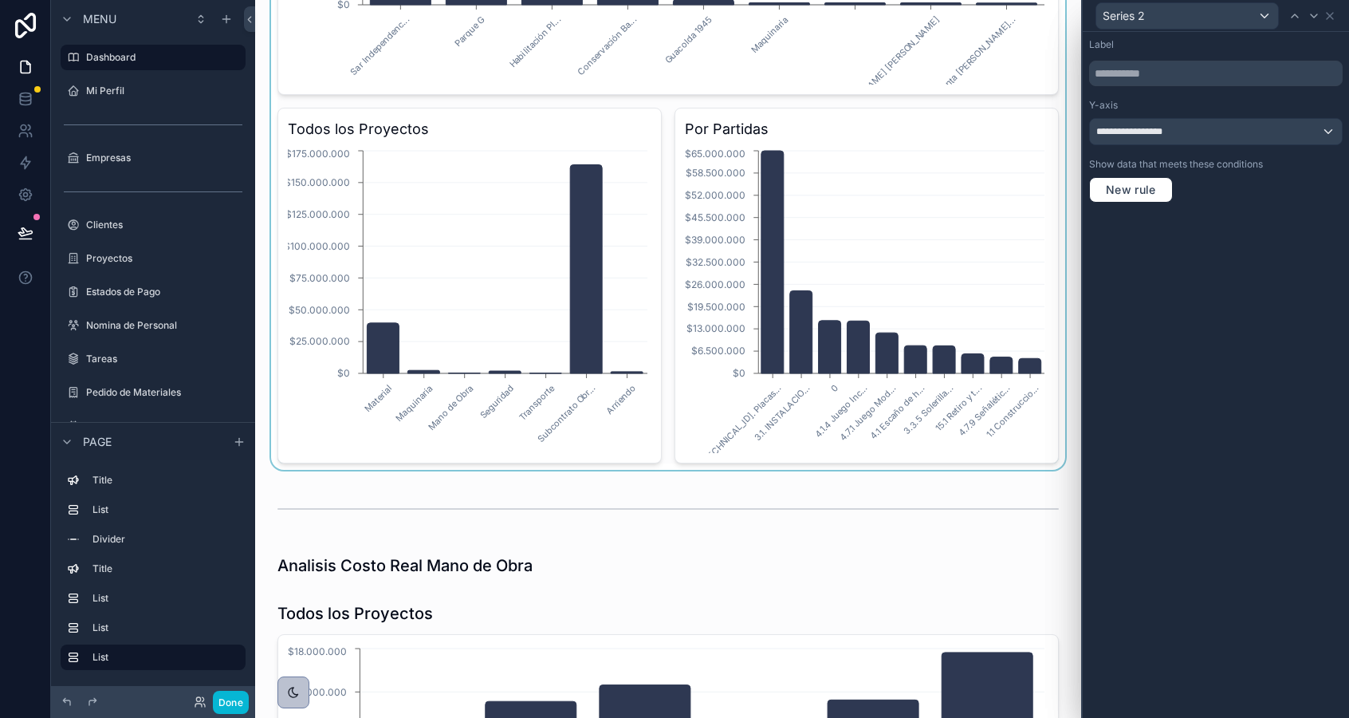
scroll to position [336, 0]
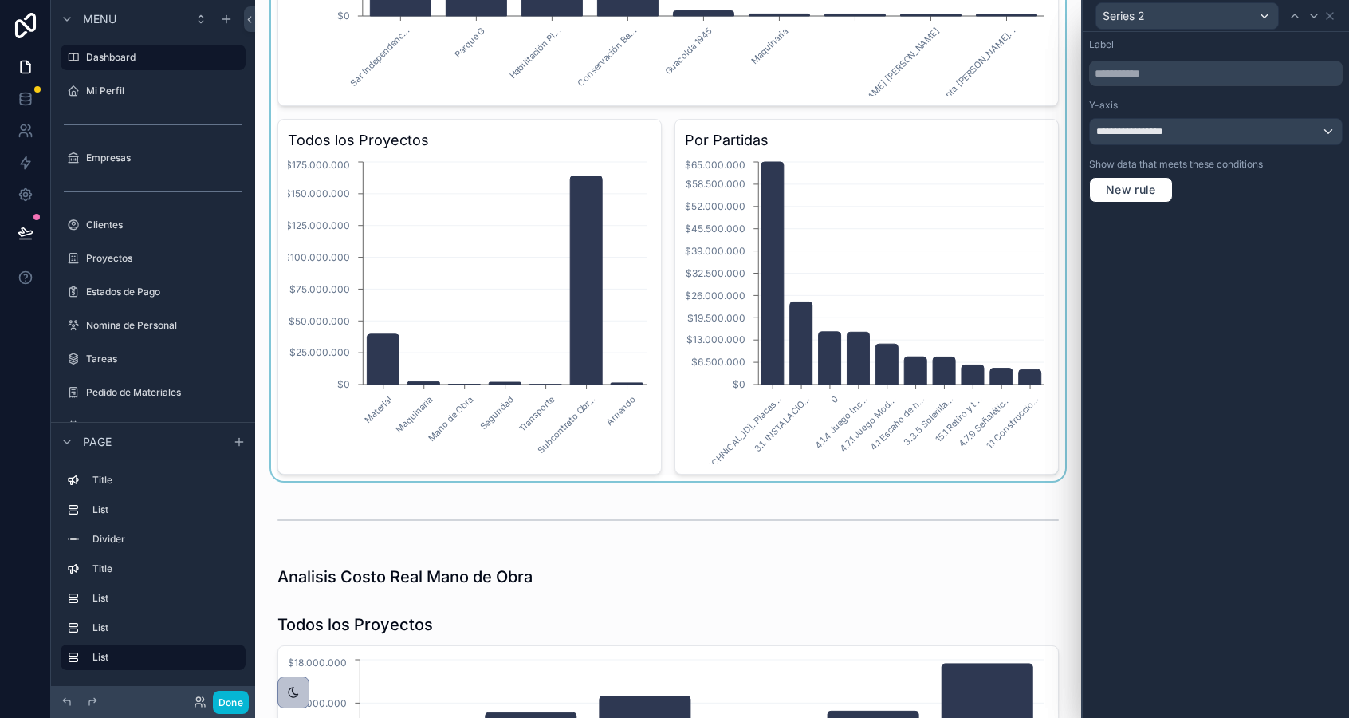
click at [626, 256] on div "scrollable content" at bounding box center [668, 112] width 801 height 737
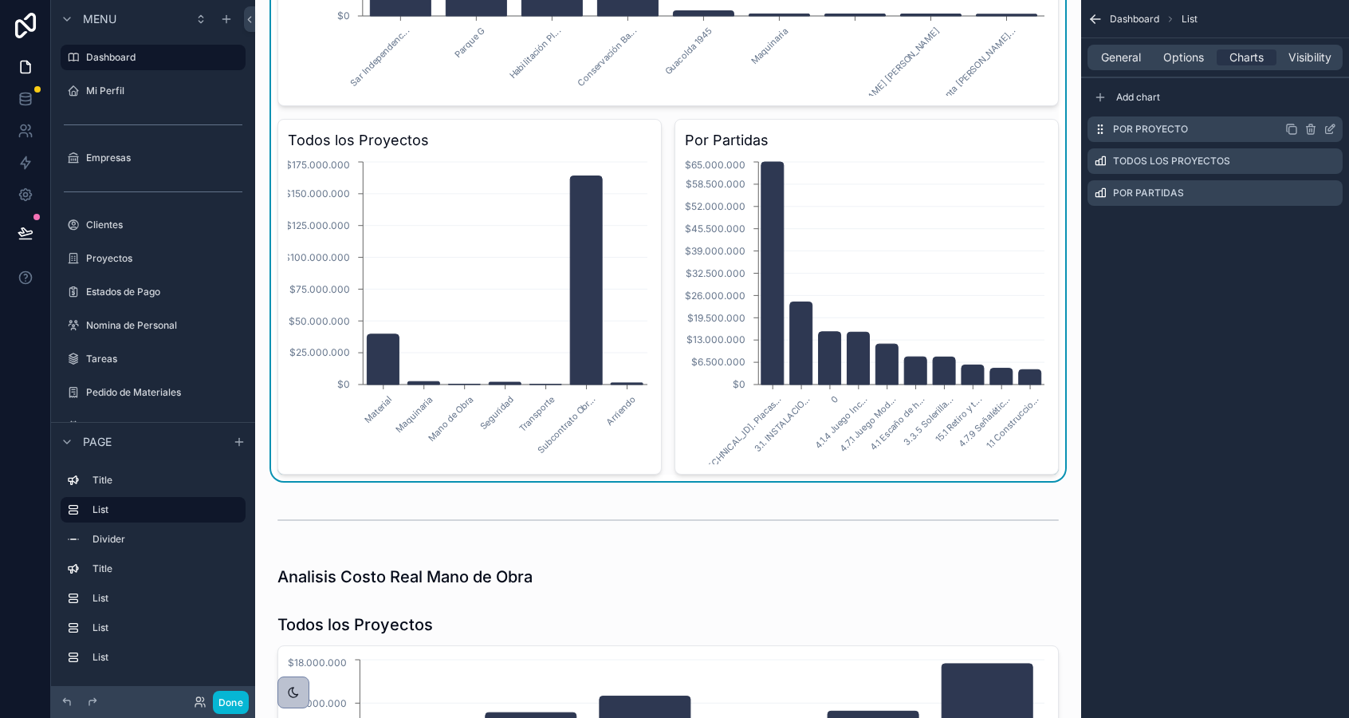
click at [1330, 128] on icon "scrollable content" at bounding box center [1330, 129] width 13 height 13
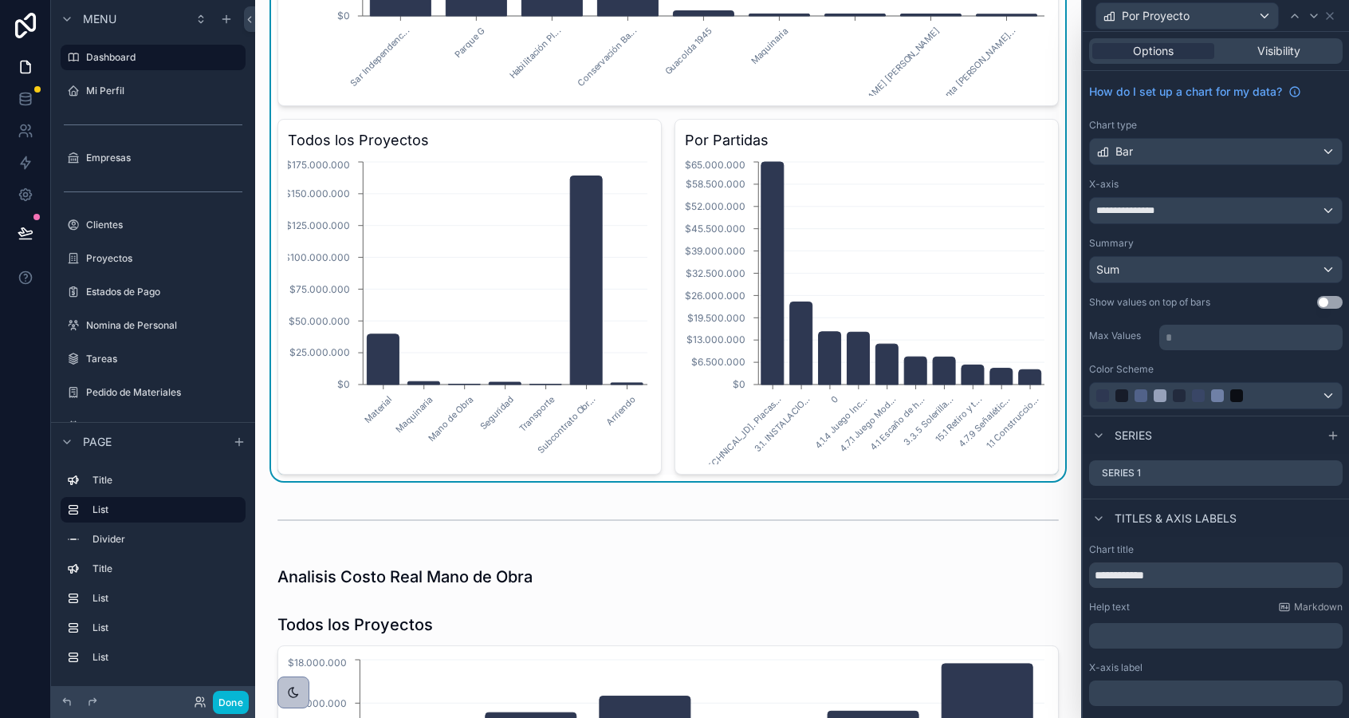
scroll to position [106, 0]
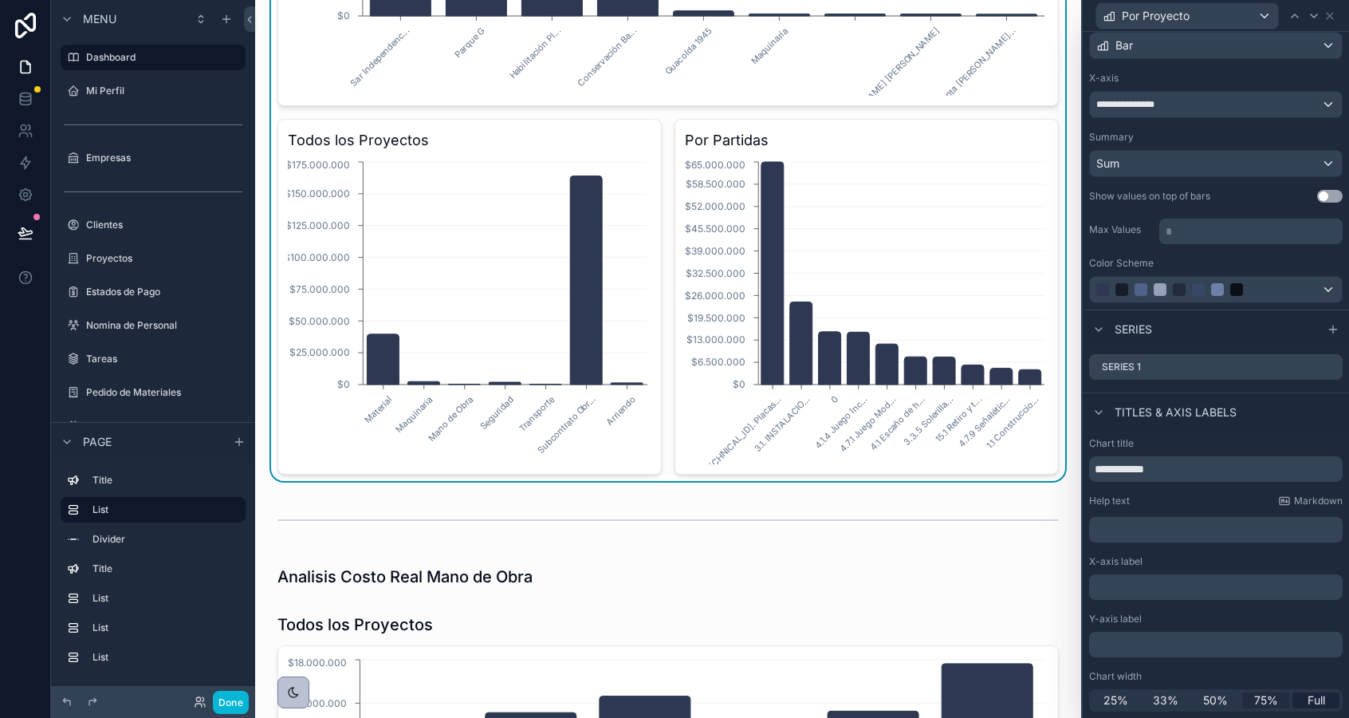
click at [1280, 700] on div "75%" at bounding box center [1265, 700] width 47 height 16
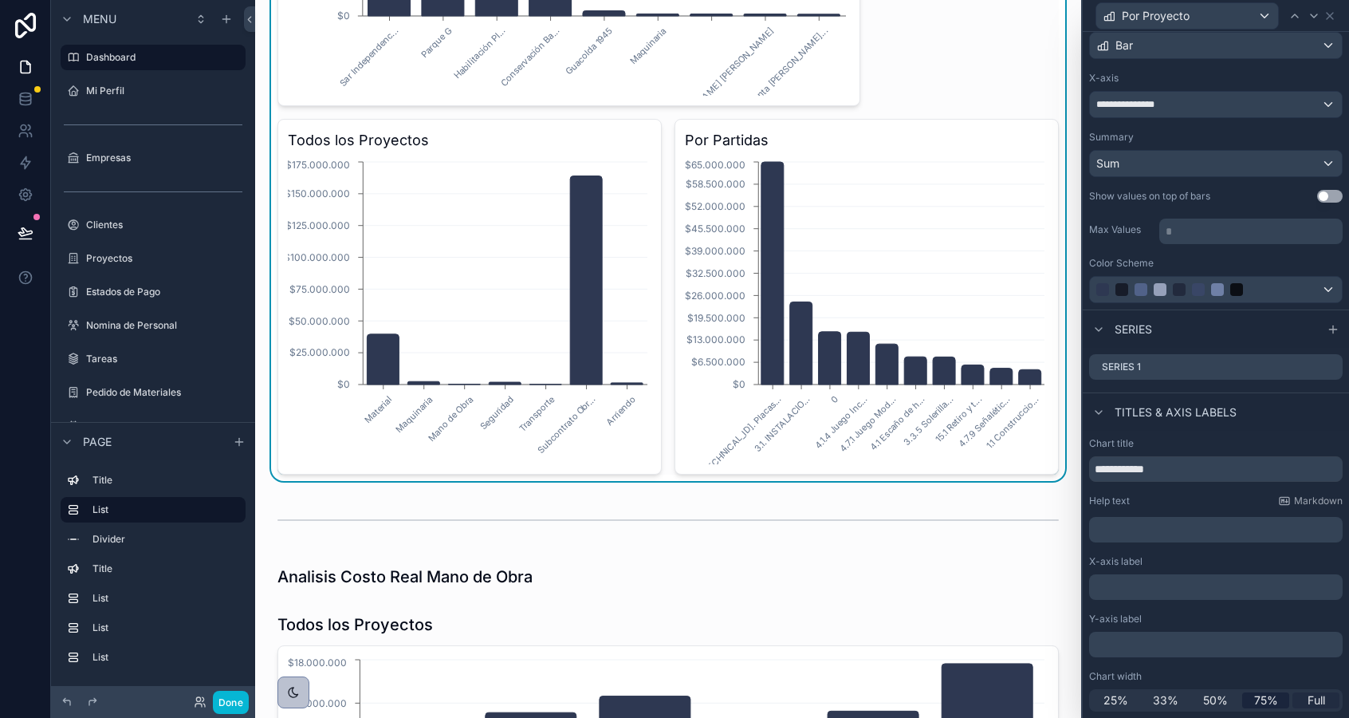
click at [1301, 696] on div "Full" at bounding box center [1316, 700] width 47 height 16
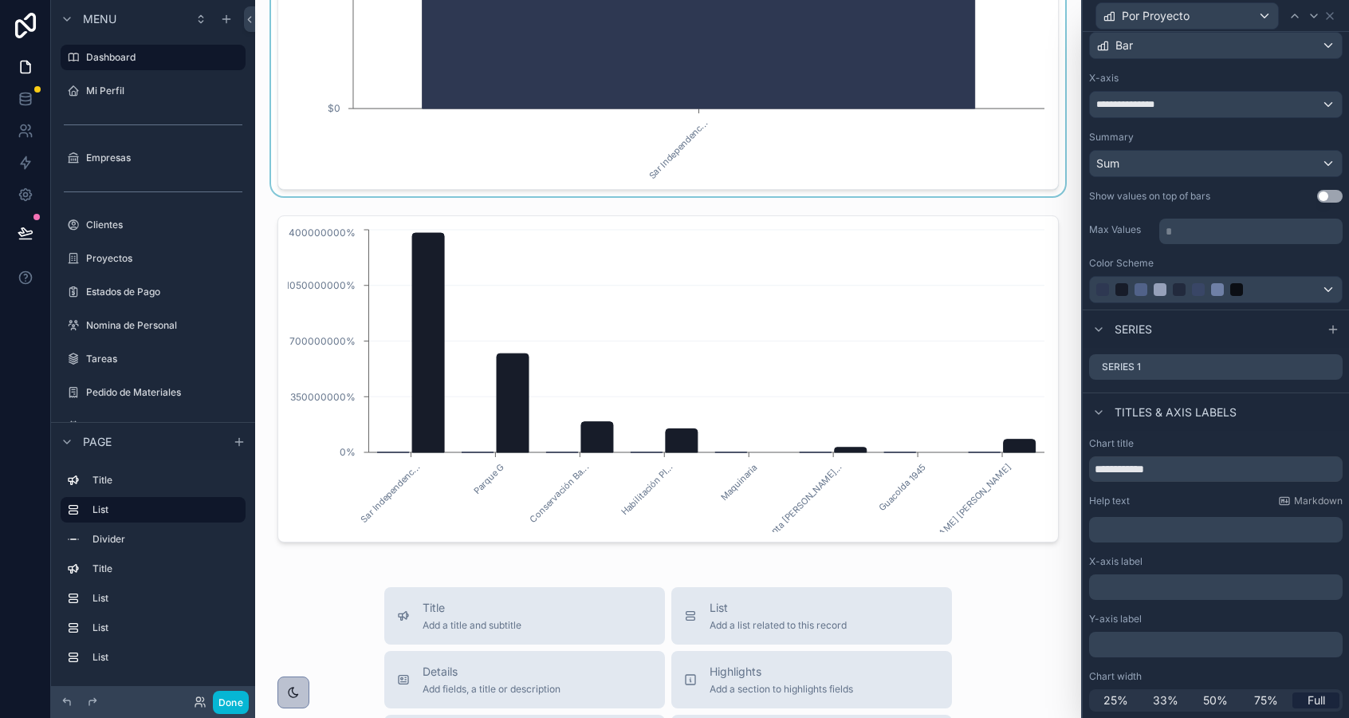
scroll to position [1504, 0]
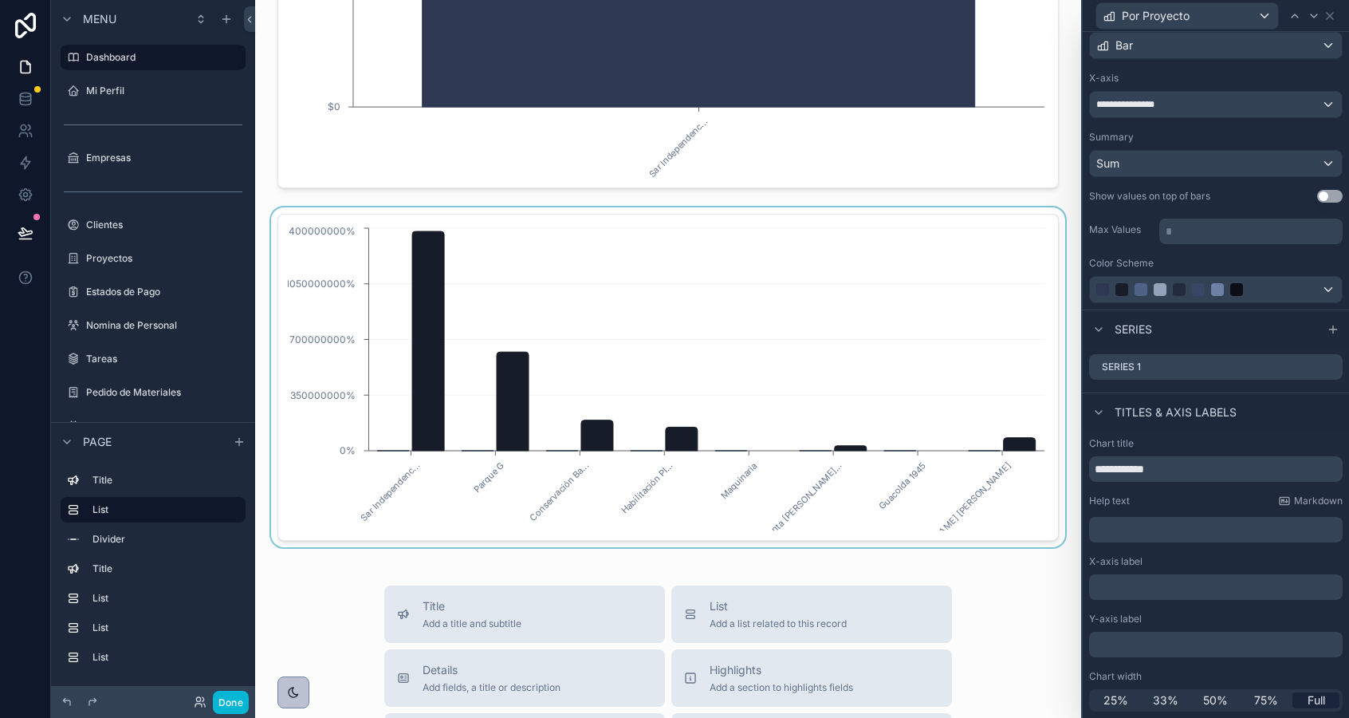
click at [679, 230] on div "scrollable content" at bounding box center [668, 377] width 801 height 340
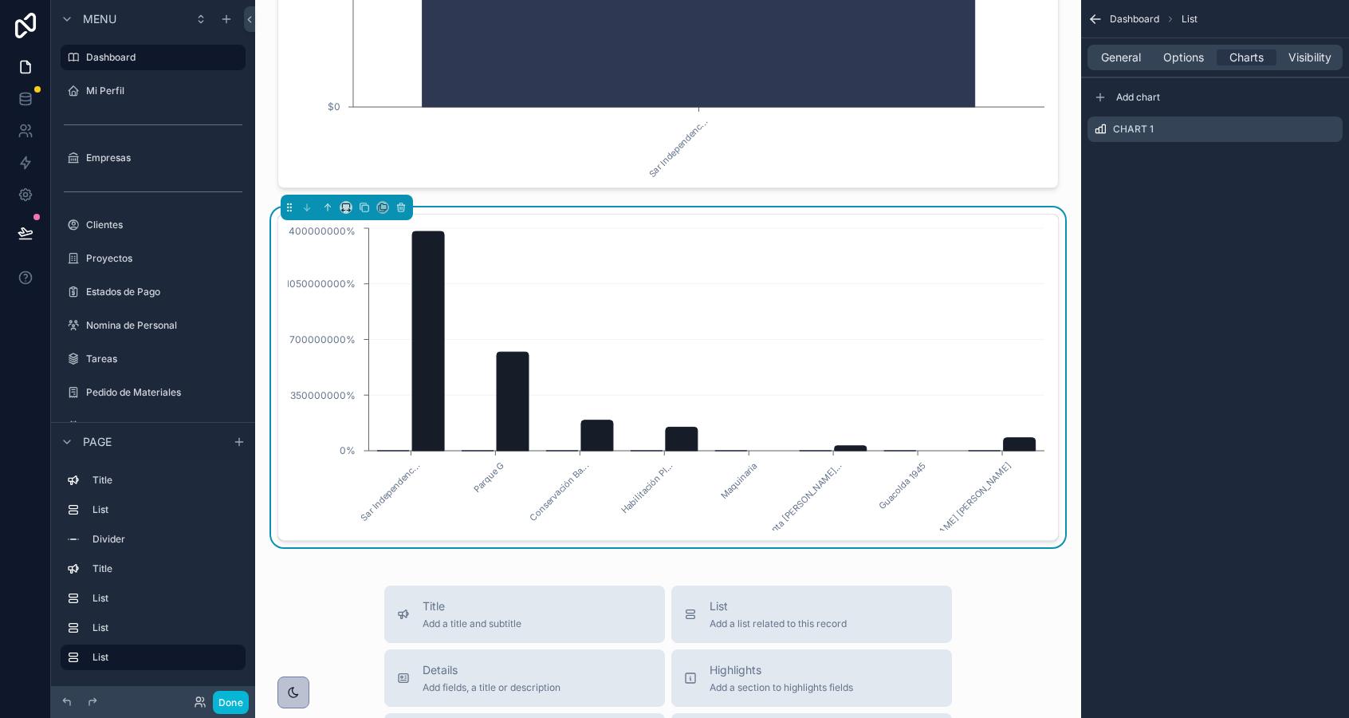
click at [967, 219] on div "Sar Independenc... Parque G Conservación Ba... Habilitación Pl... Maquinaria Sa…" at bounding box center [669, 377] width 782 height 327
click at [1330, 126] on icon "scrollable content" at bounding box center [1330, 129] width 13 height 13
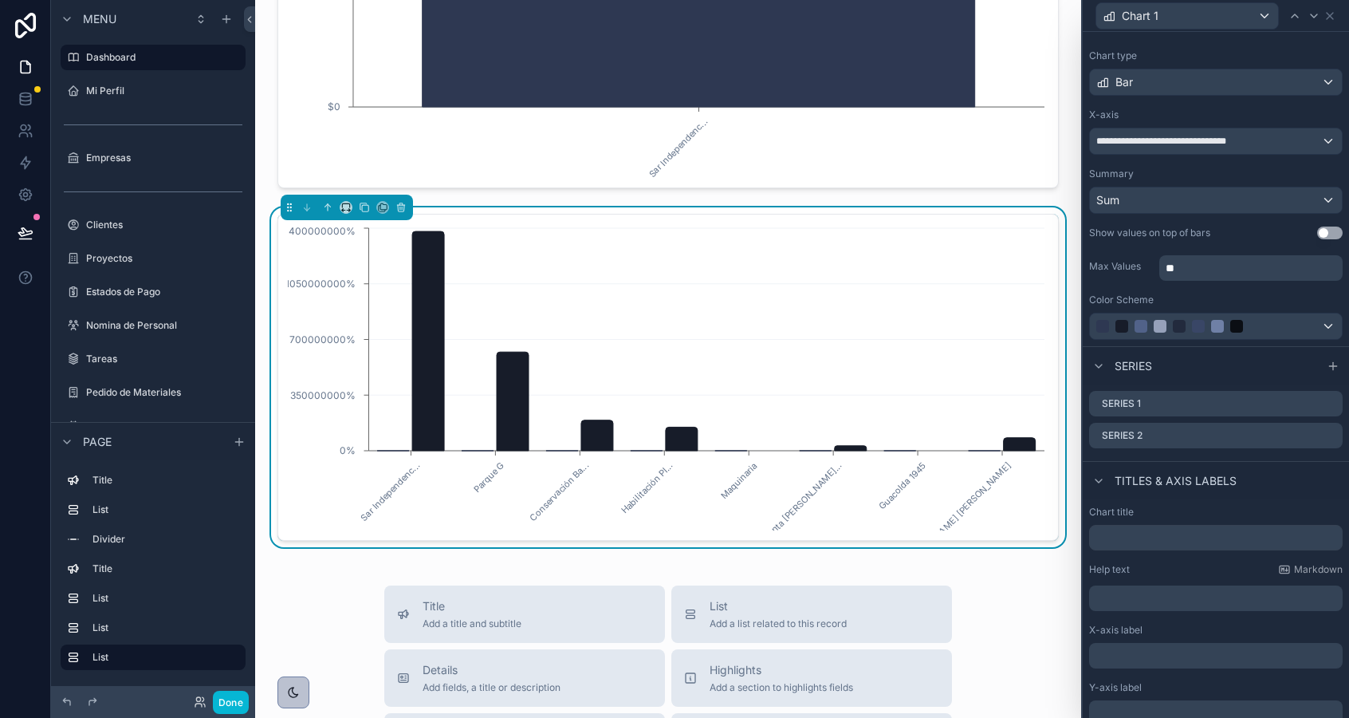
scroll to position [0, 0]
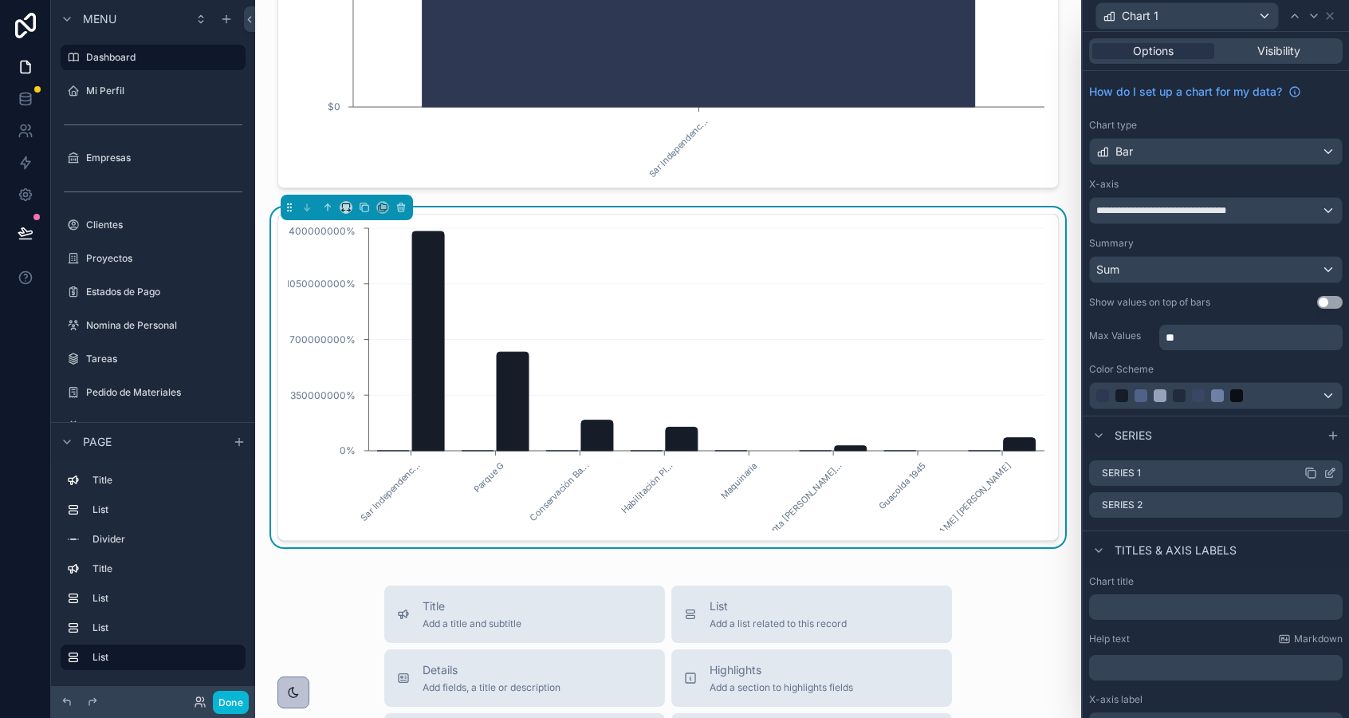
click at [1331, 472] on icon at bounding box center [1332, 471] width 6 height 6
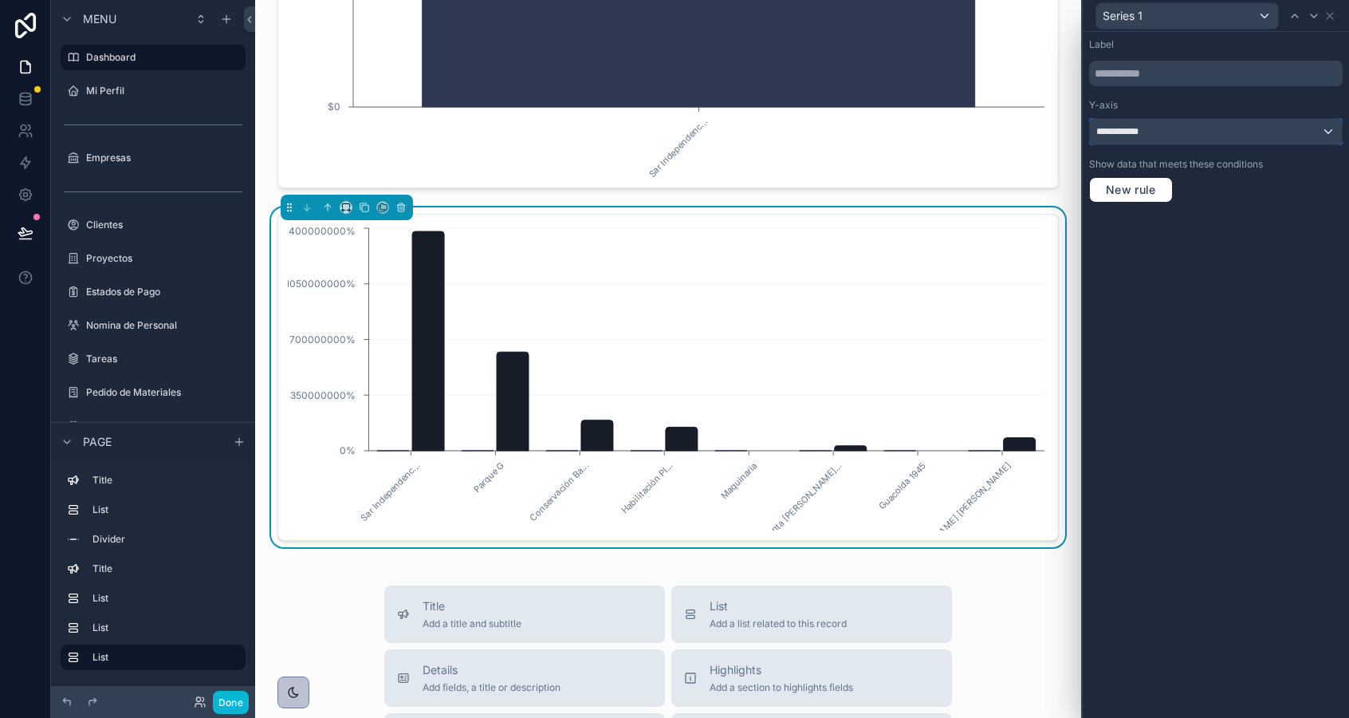
click at [1136, 132] on span "**********" at bounding box center [1126, 131] width 61 height 13
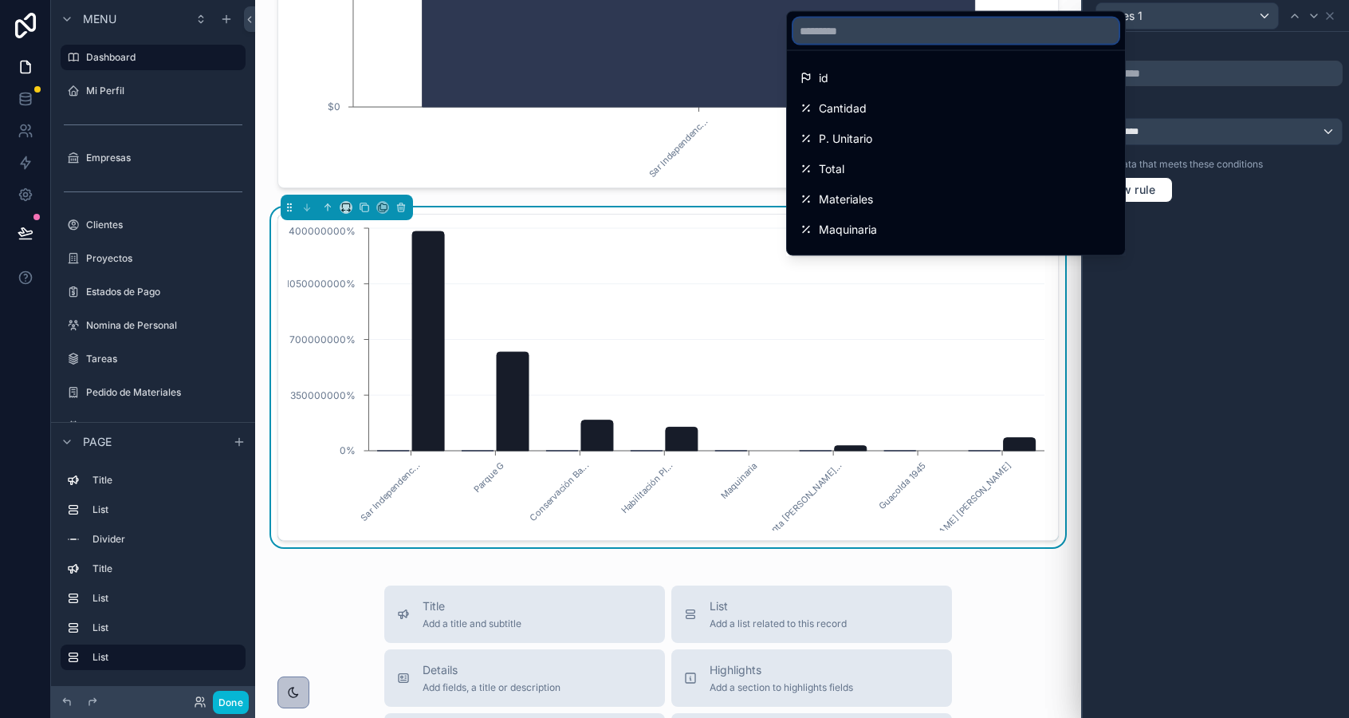
click at [842, 35] on input "text" at bounding box center [955, 31] width 325 height 26
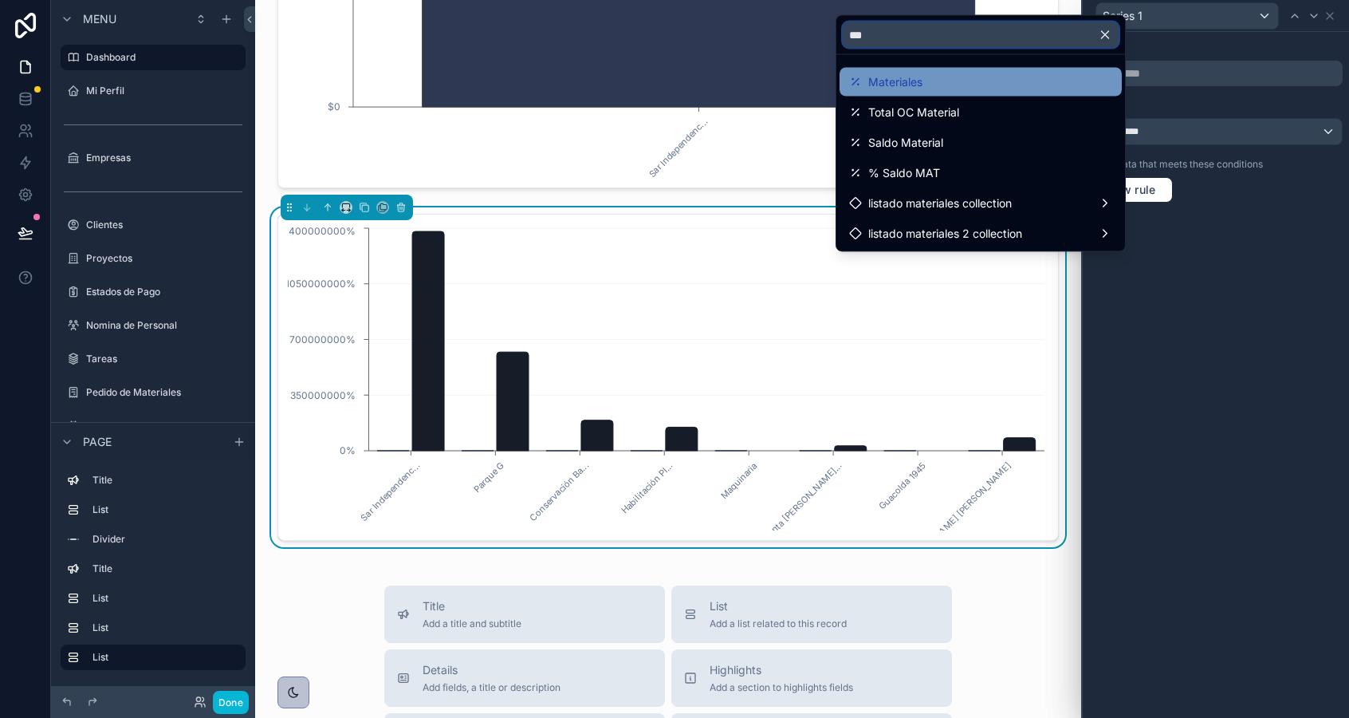
type input "***"
click at [894, 81] on span "Materiales" at bounding box center [895, 82] width 54 height 19
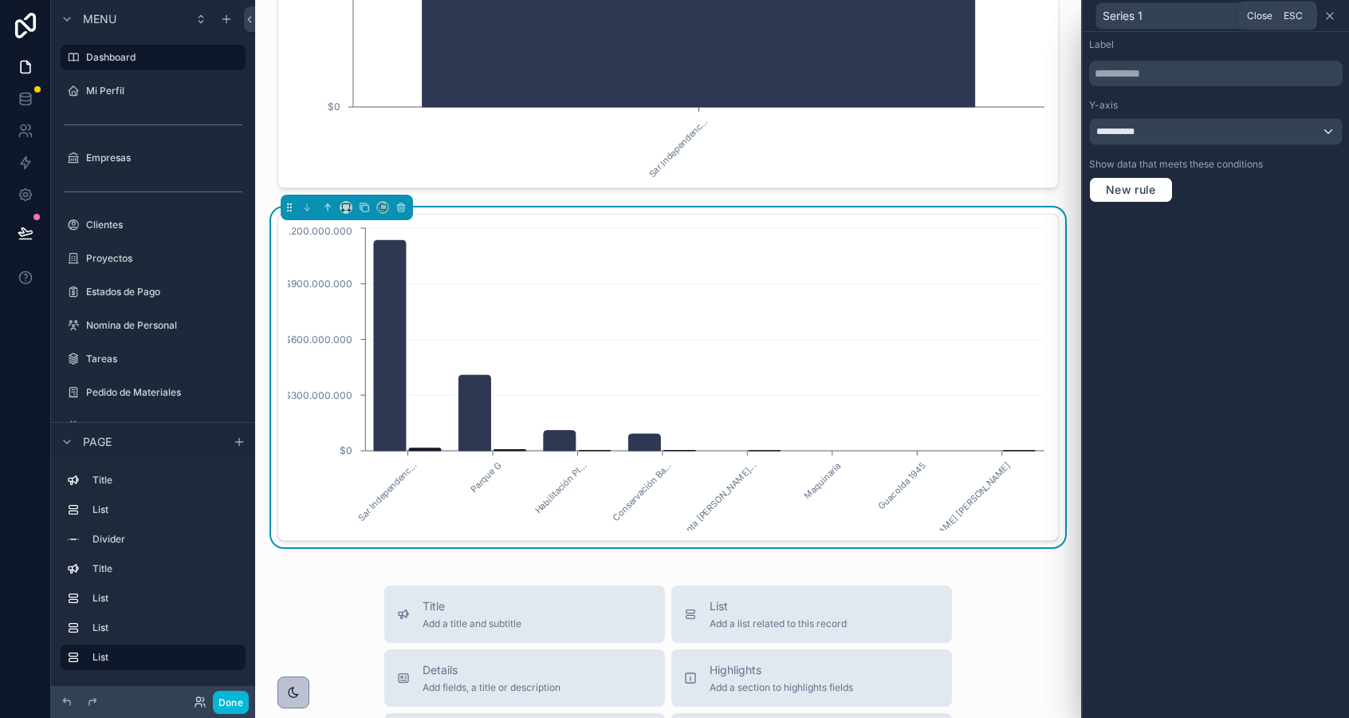
click at [1330, 18] on icon at bounding box center [1330, 16] width 13 height 13
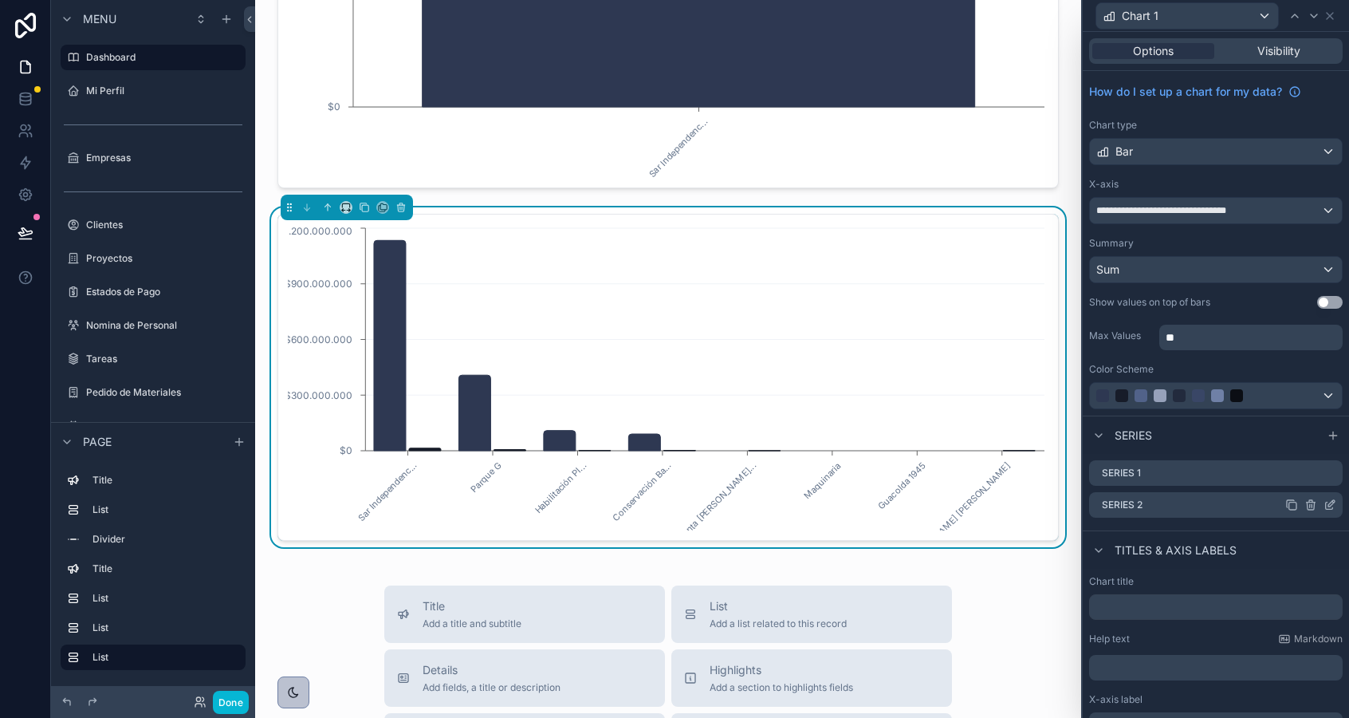
click at [1330, 503] on icon at bounding box center [1330, 504] width 13 height 13
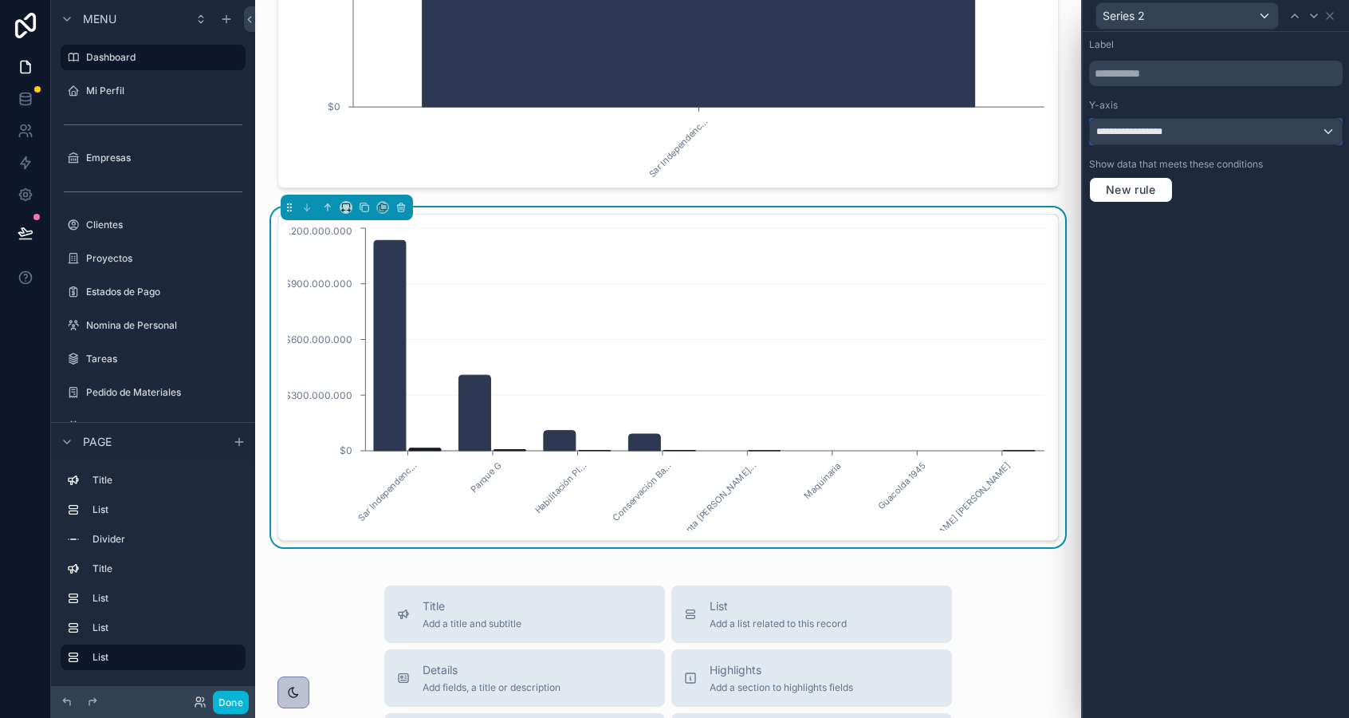
click at [1181, 137] on div "**********" at bounding box center [1216, 132] width 252 height 26
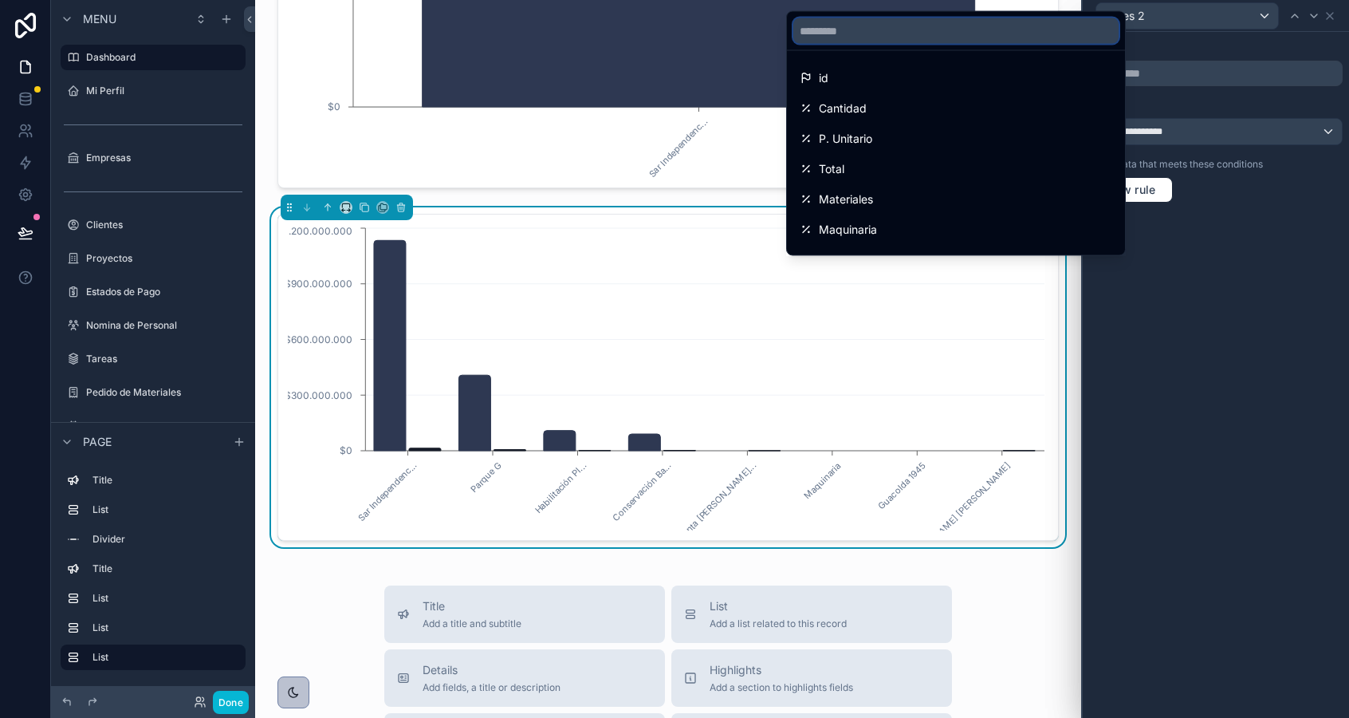
click at [947, 32] on input "text" at bounding box center [955, 31] width 325 height 26
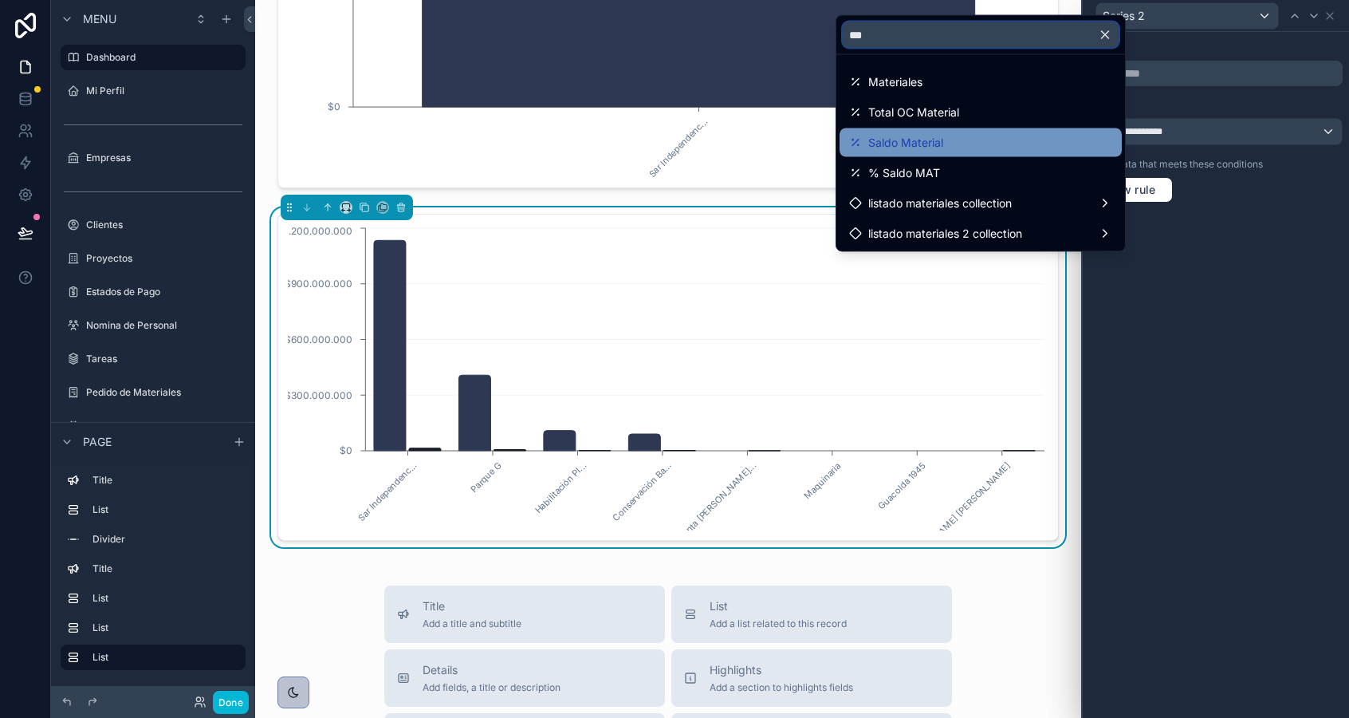
type input "***"
click at [931, 136] on span "Saldo Material" at bounding box center [905, 142] width 75 height 19
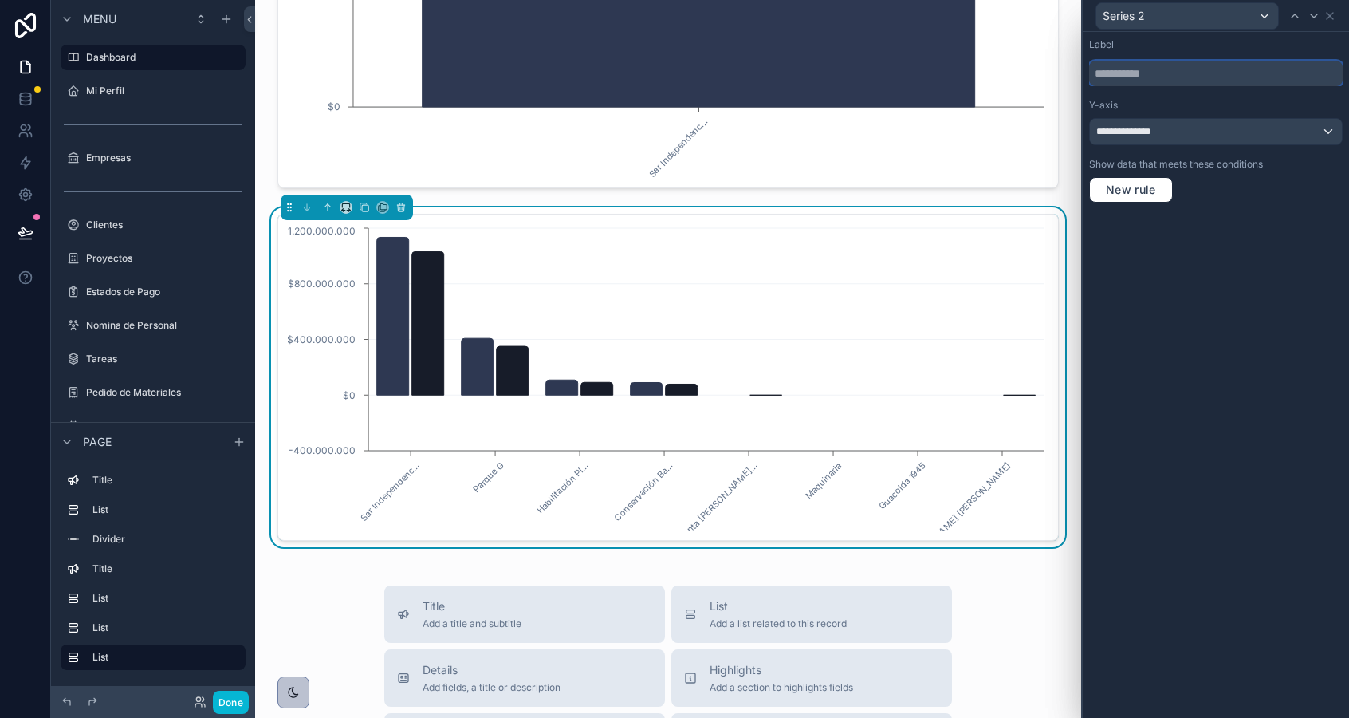
click at [1182, 73] on input "text" at bounding box center [1216, 74] width 254 height 26
type input "**********"
click at [1331, 20] on icon at bounding box center [1330, 16] width 13 height 13
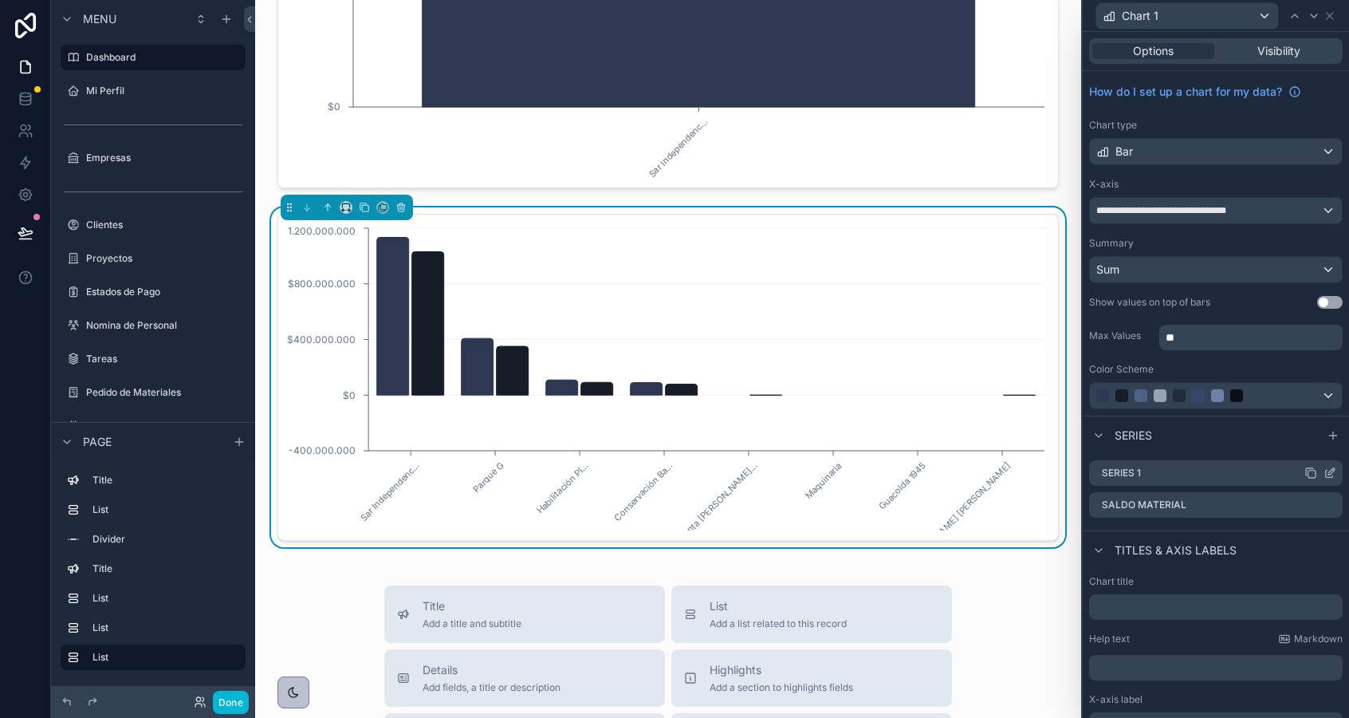
click at [1331, 470] on icon at bounding box center [1332, 471] width 6 height 6
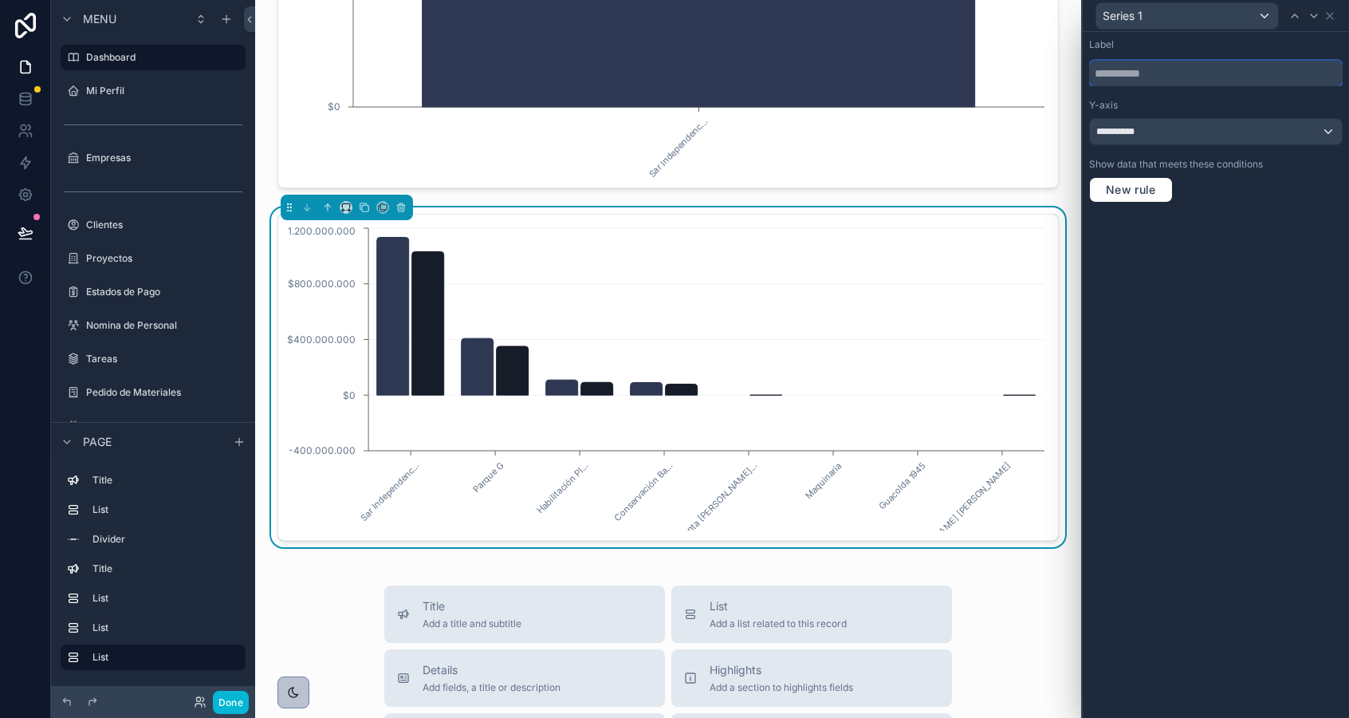
click at [1136, 73] on input "text" at bounding box center [1216, 74] width 254 height 26
type input "********"
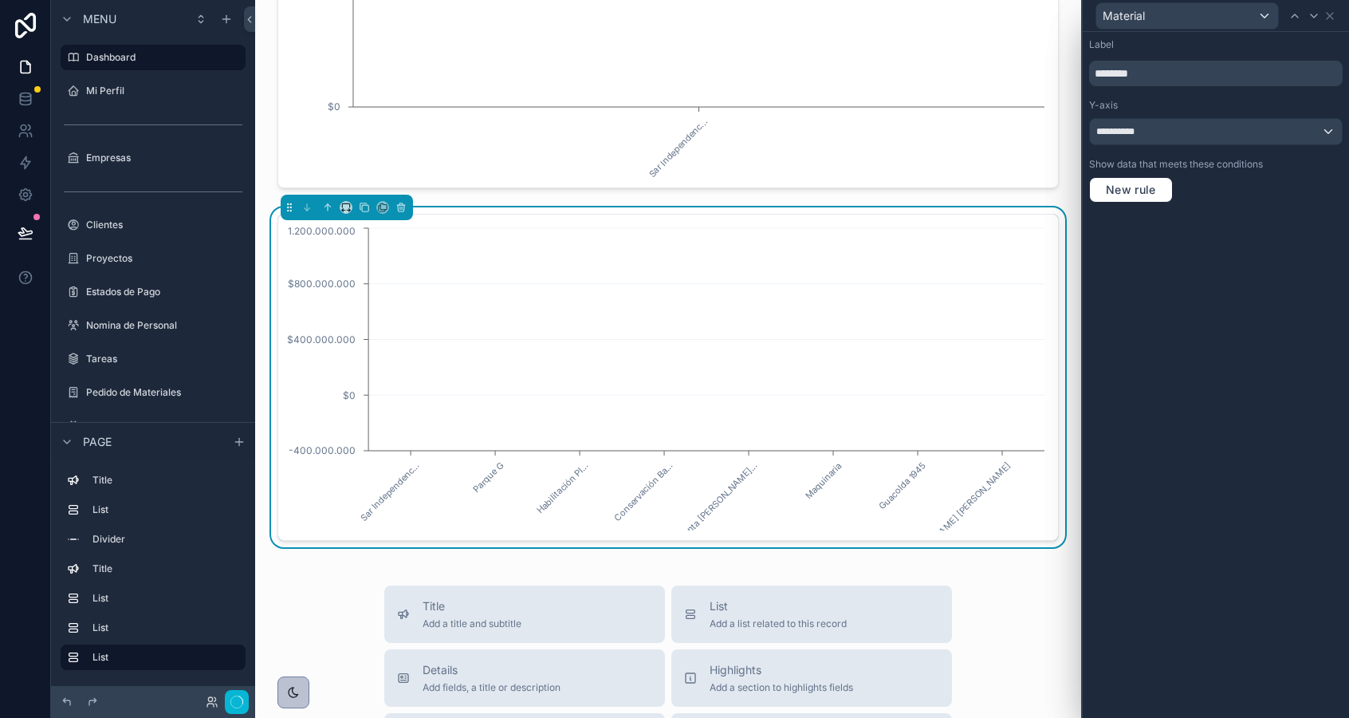
click at [1206, 256] on div "**********" at bounding box center [1216, 375] width 266 height 686
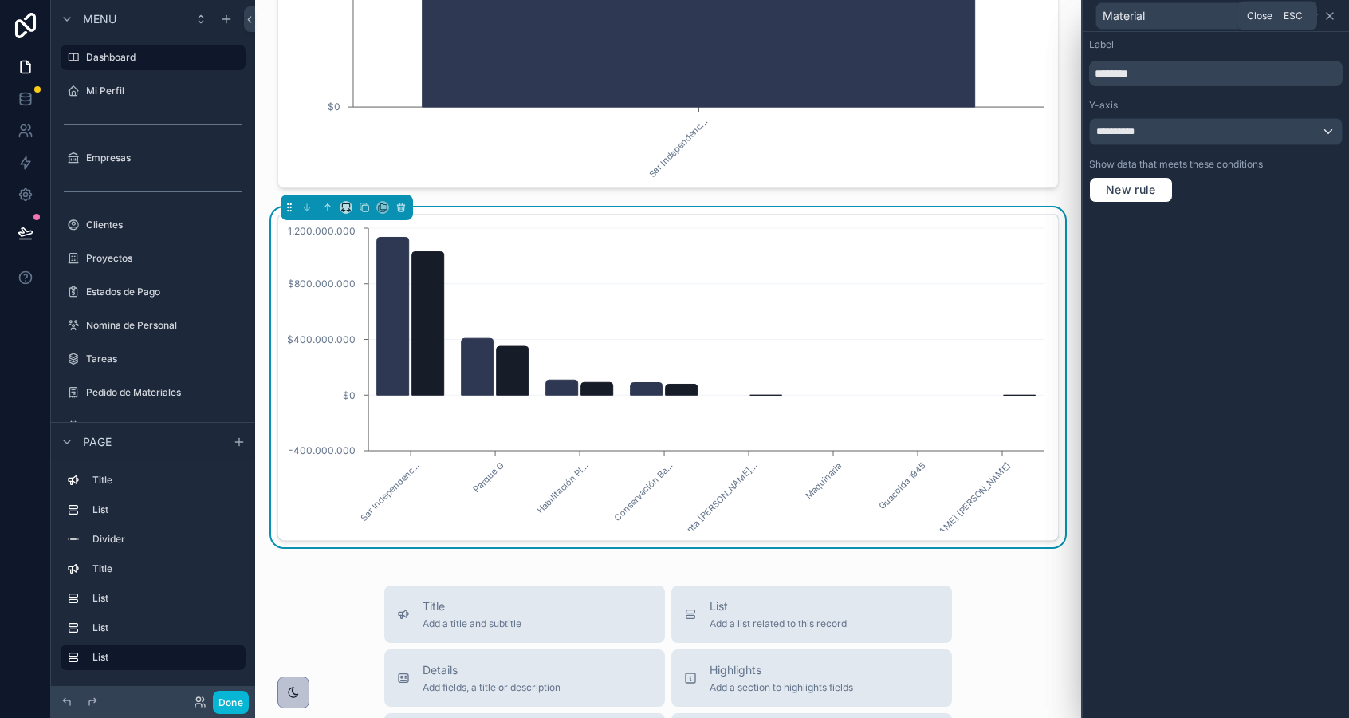
click at [1334, 15] on icon at bounding box center [1330, 16] width 13 height 13
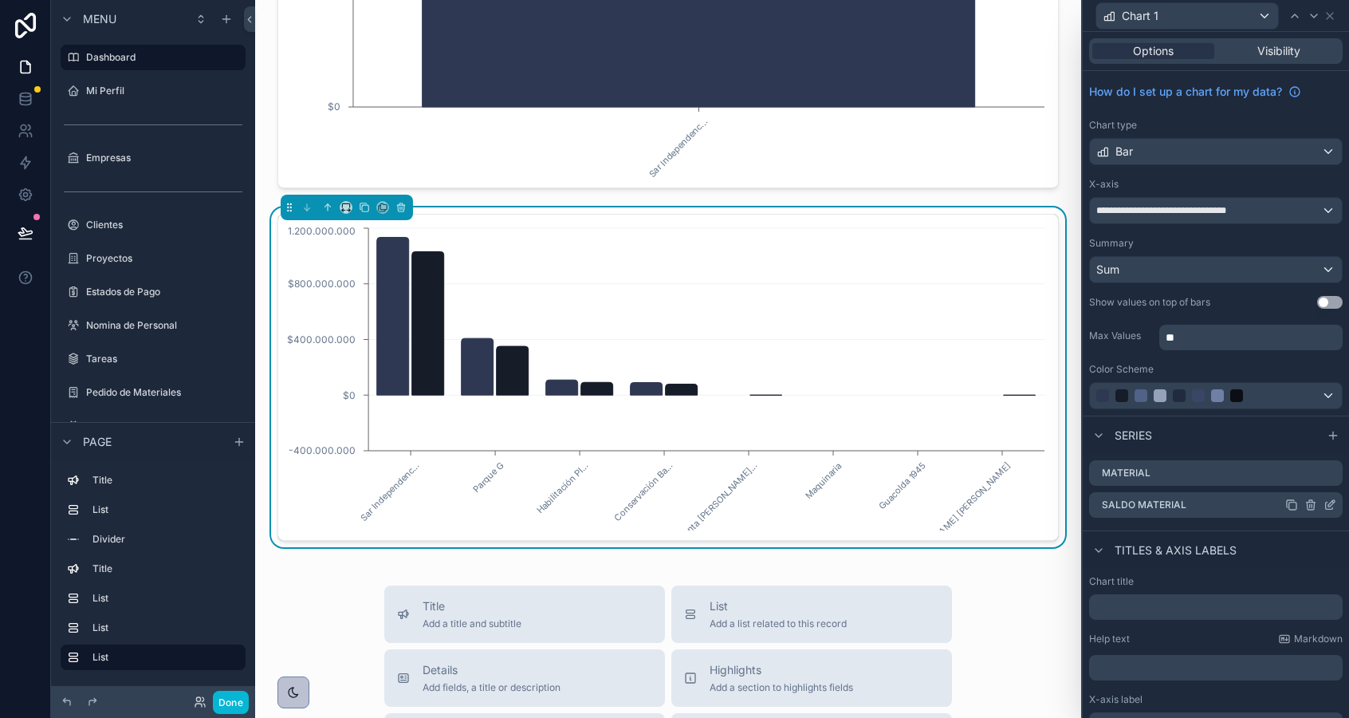
click at [1329, 503] on icon at bounding box center [1330, 504] width 13 height 13
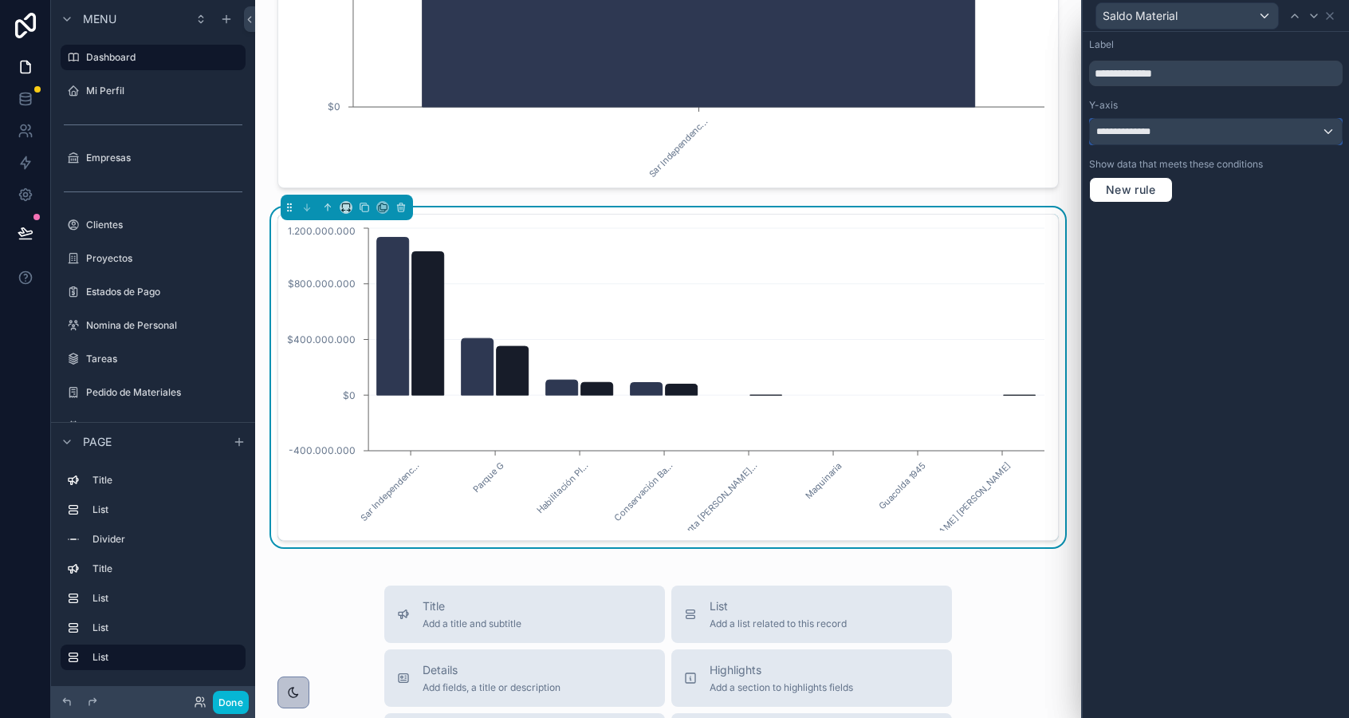
click at [1168, 126] on div "**********" at bounding box center [1216, 132] width 252 height 26
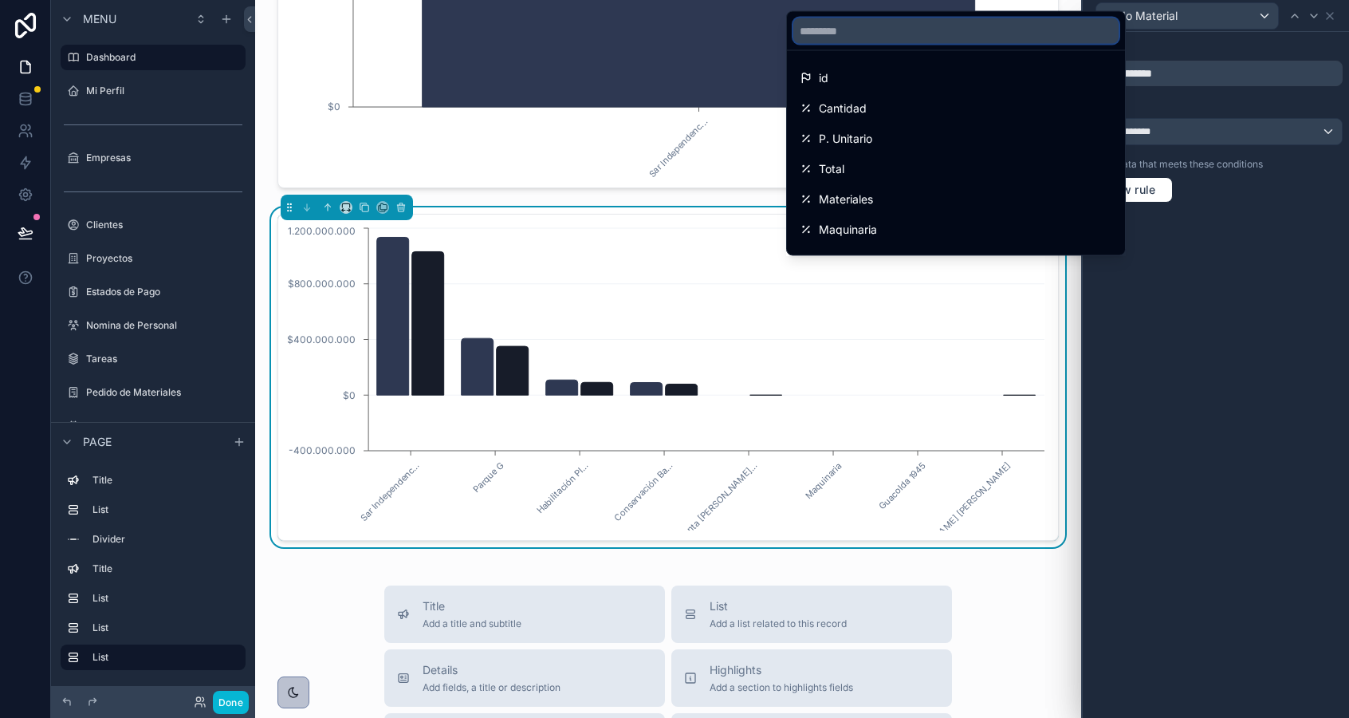
click at [931, 24] on input "text" at bounding box center [955, 31] width 325 height 26
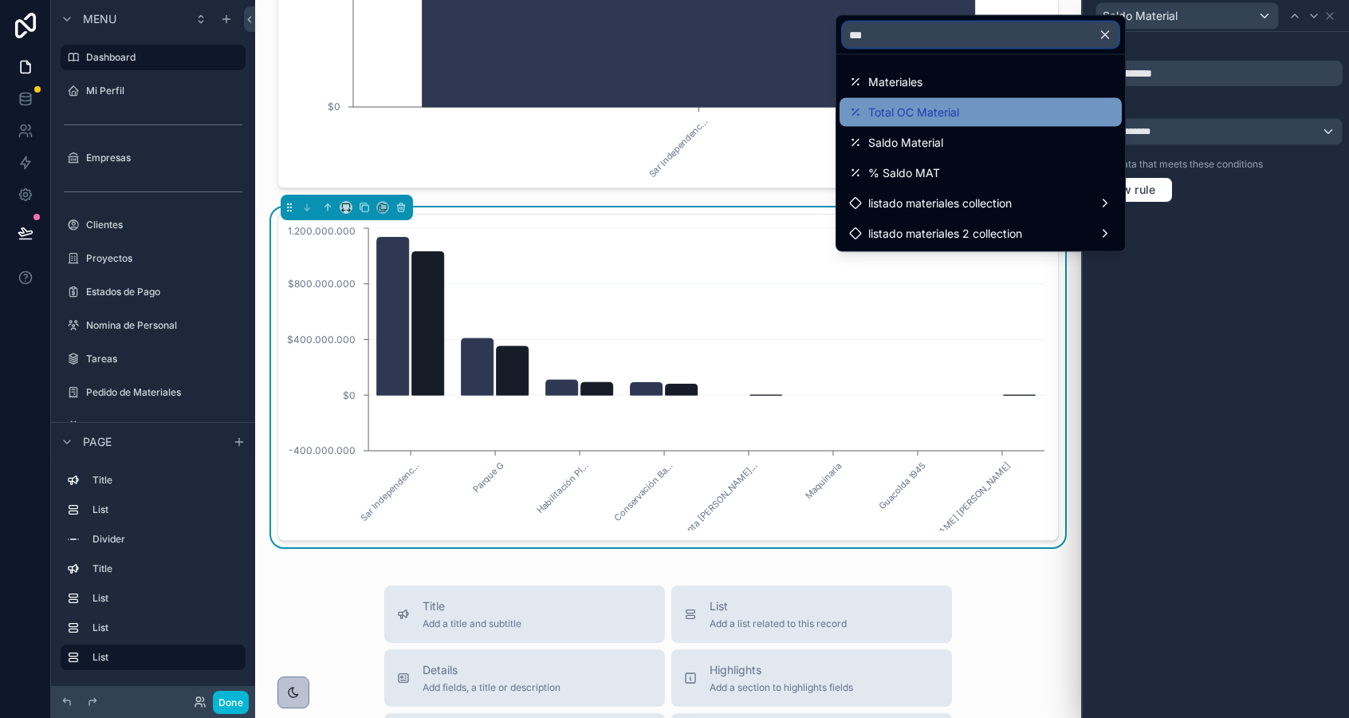
type input "***"
click at [948, 112] on span "Total OC Material" at bounding box center [913, 112] width 91 height 19
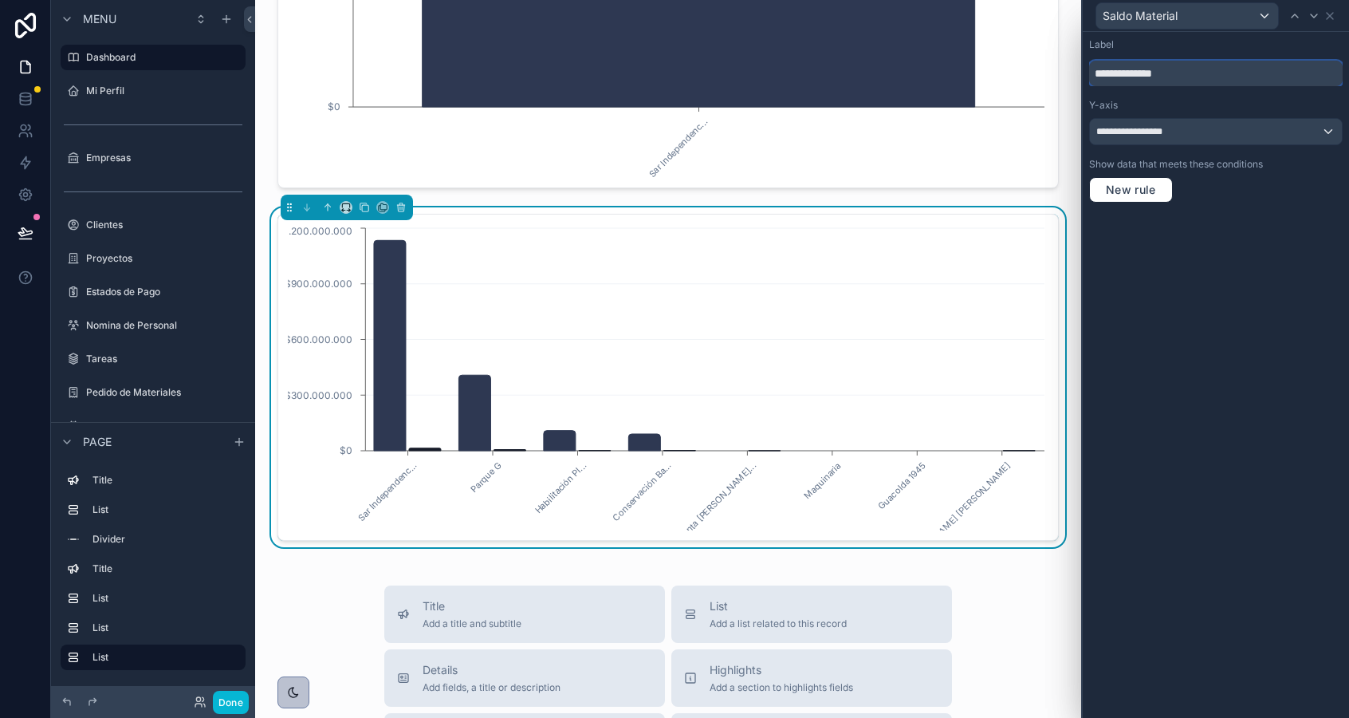
click at [1109, 73] on input "**********" at bounding box center [1216, 74] width 254 height 26
type input "**********"
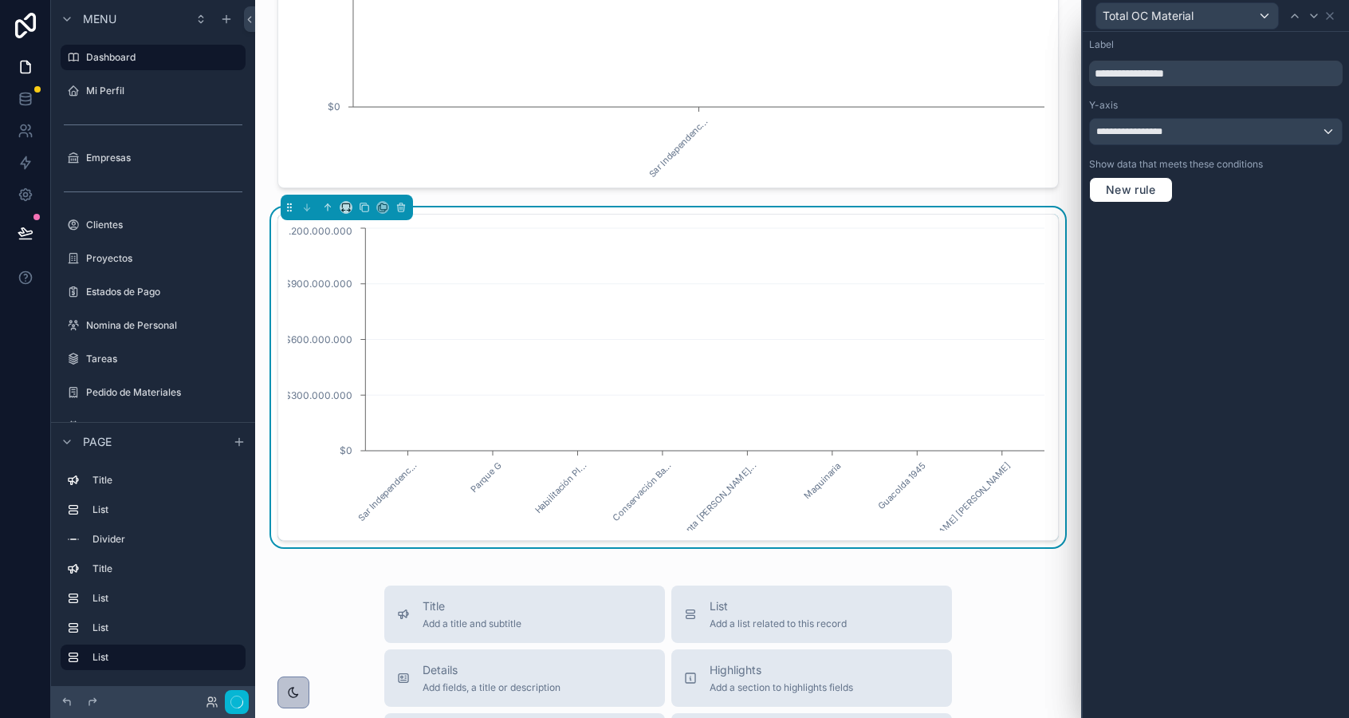
click at [1158, 279] on div "**********" at bounding box center [1216, 375] width 266 height 686
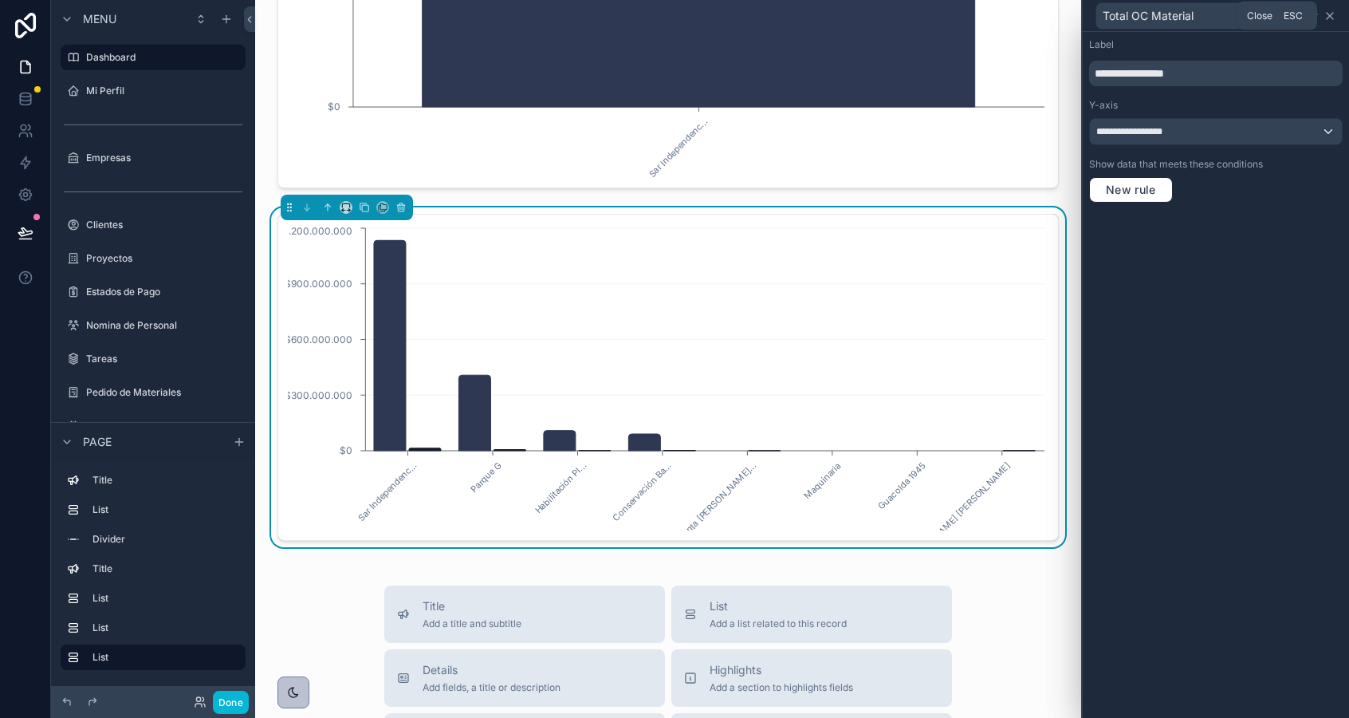
click at [1330, 20] on icon at bounding box center [1330, 16] width 13 height 13
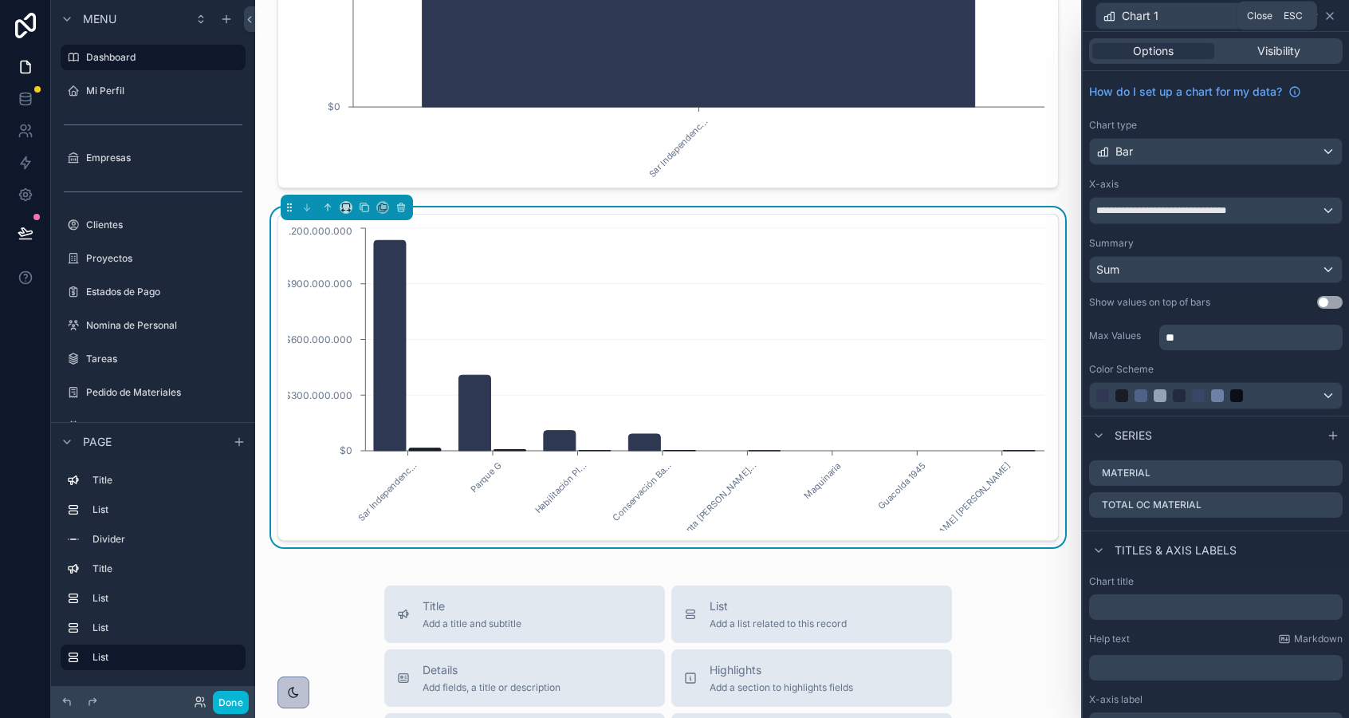
click at [1329, 16] on icon at bounding box center [1330, 16] width 6 height 6
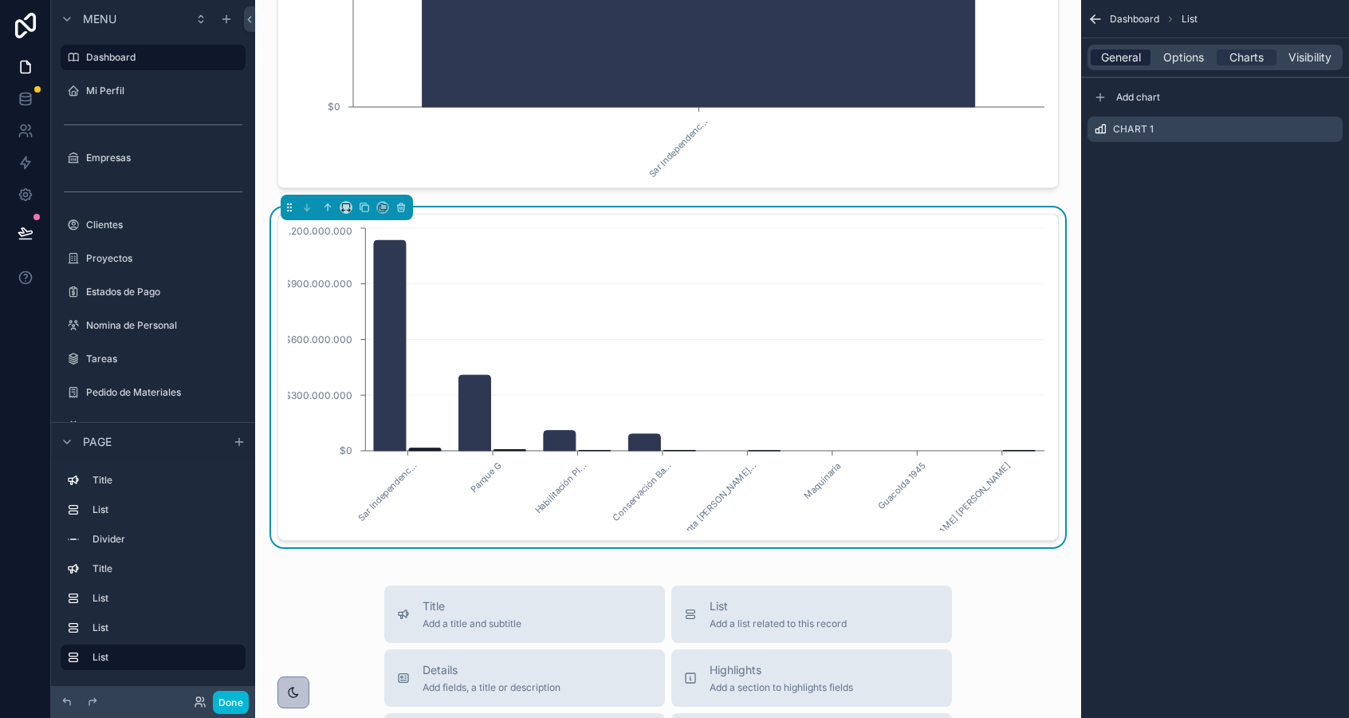
click at [1113, 49] on span "General" at bounding box center [1121, 57] width 40 height 16
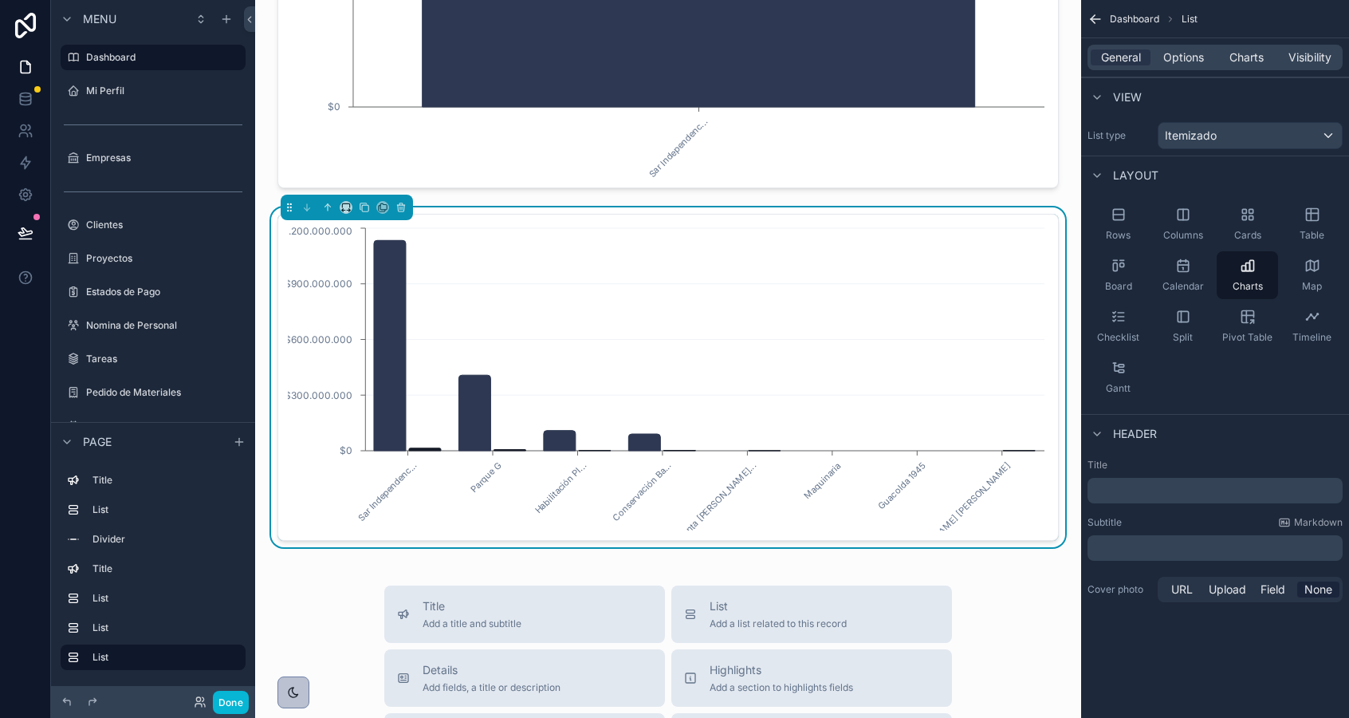
click at [1128, 488] on p "﻿" at bounding box center [1217, 490] width 246 height 16
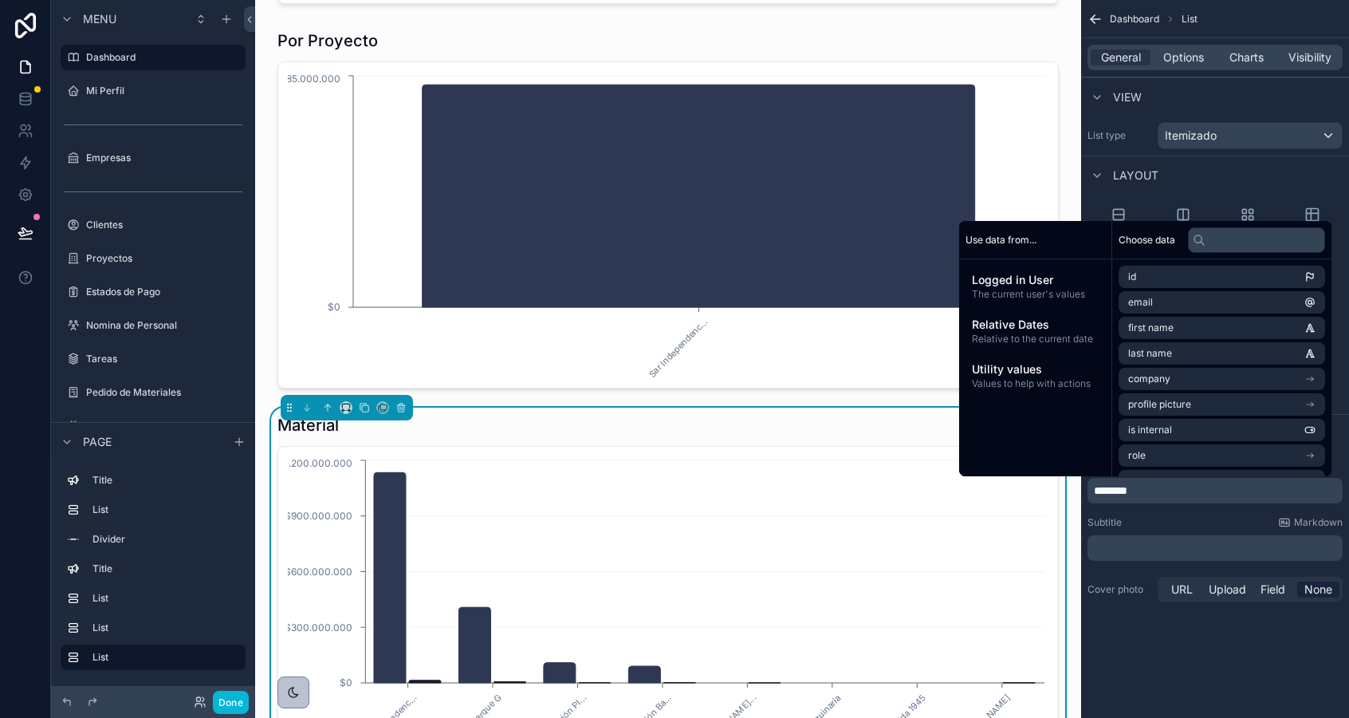
scroll to position [1308, 0]
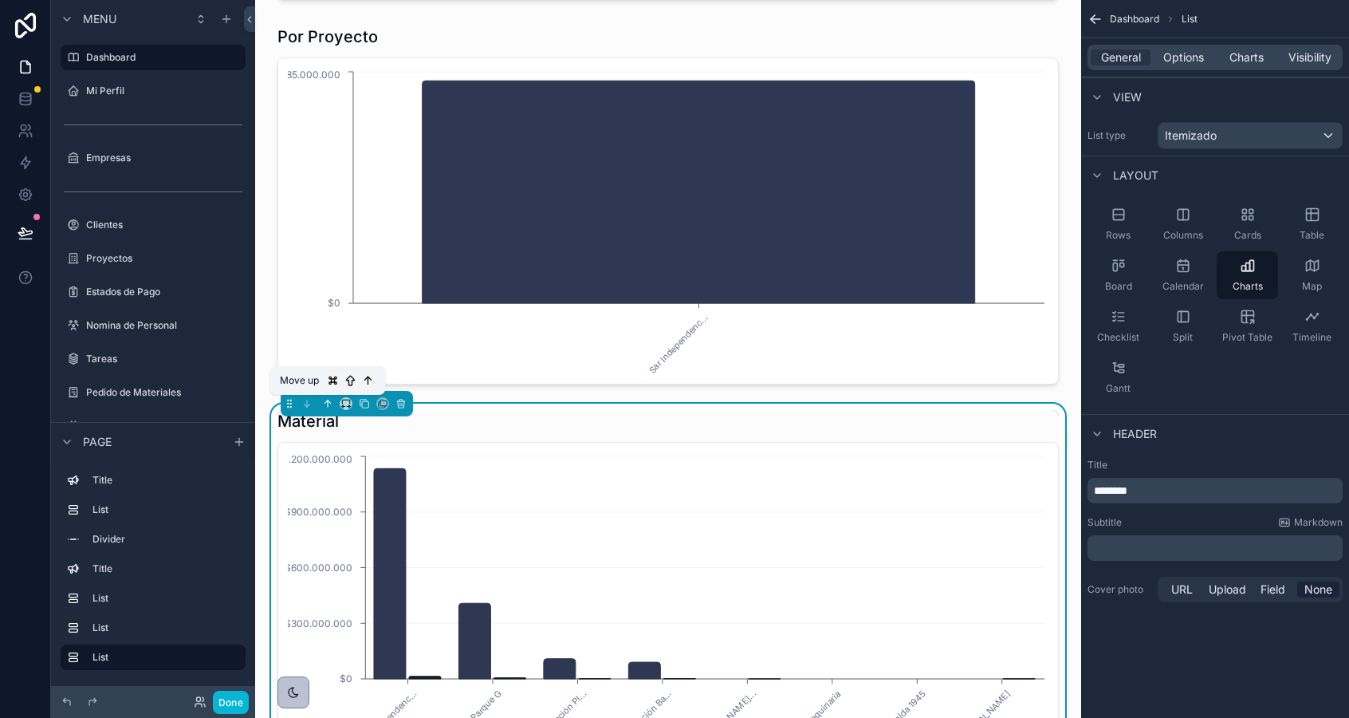
click at [329, 405] on icon "scrollable content" at bounding box center [327, 403] width 11 height 11
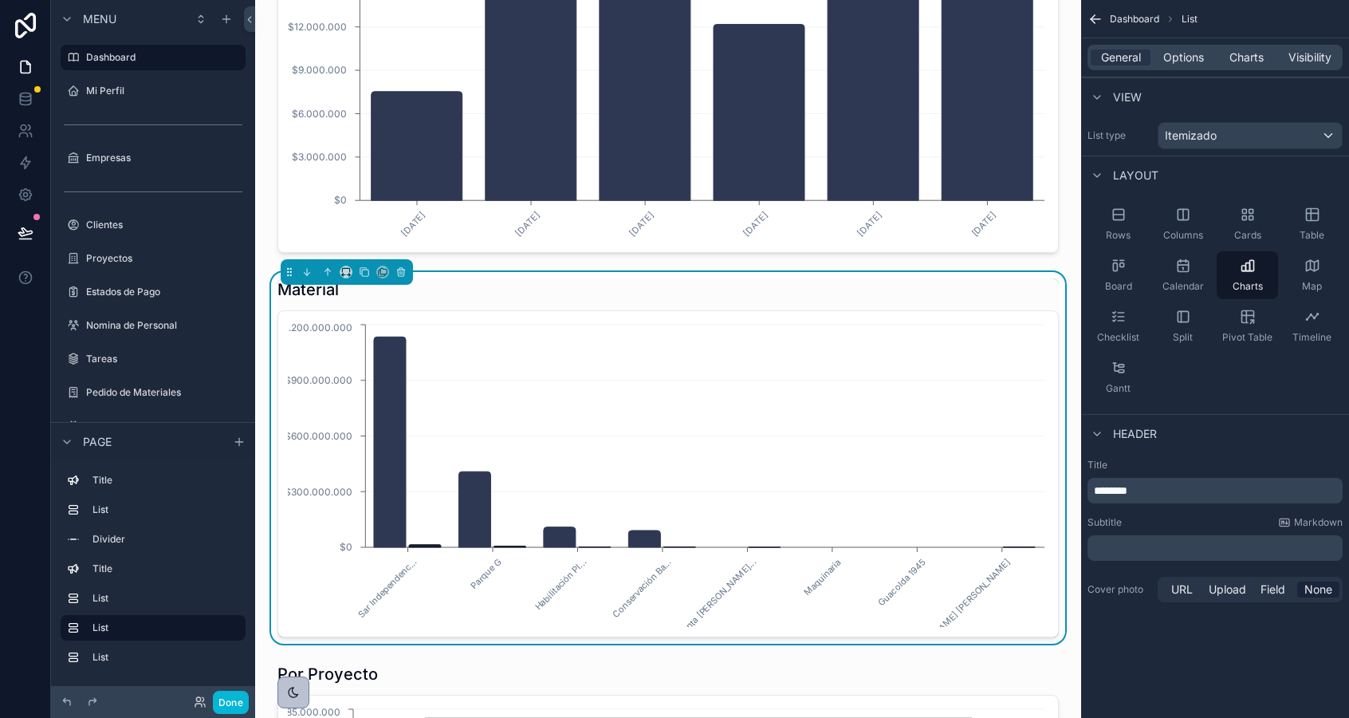
scroll to position [947, 0]
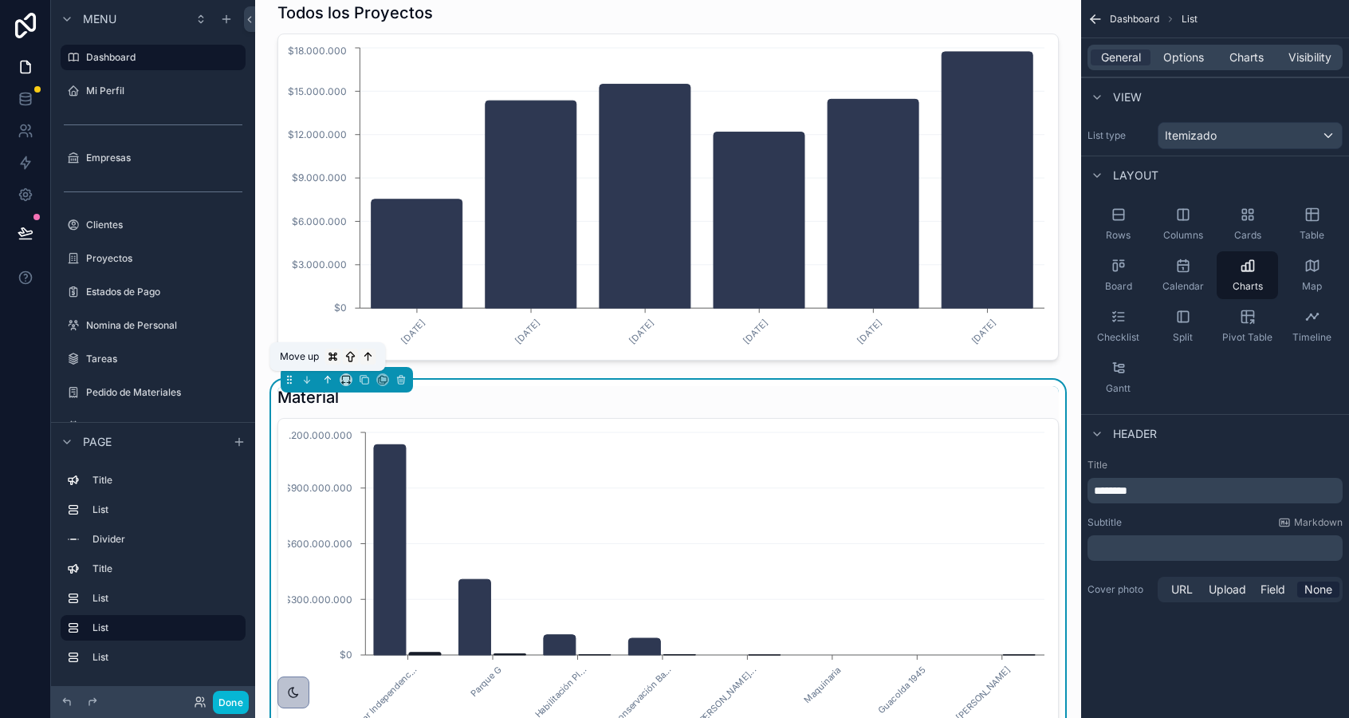
click at [327, 382] on icon "scrollable content" at bounding box center [327, 379] width 11 height 11
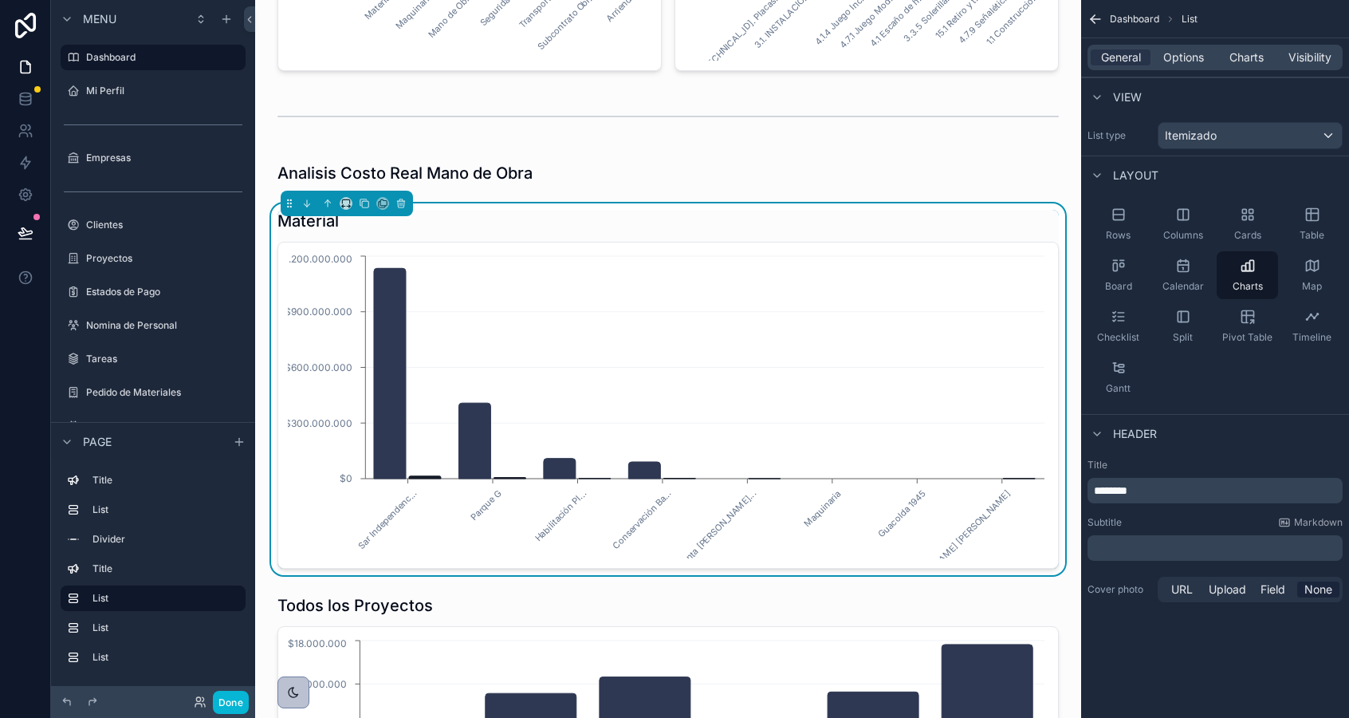
scroll to position [675, 0]
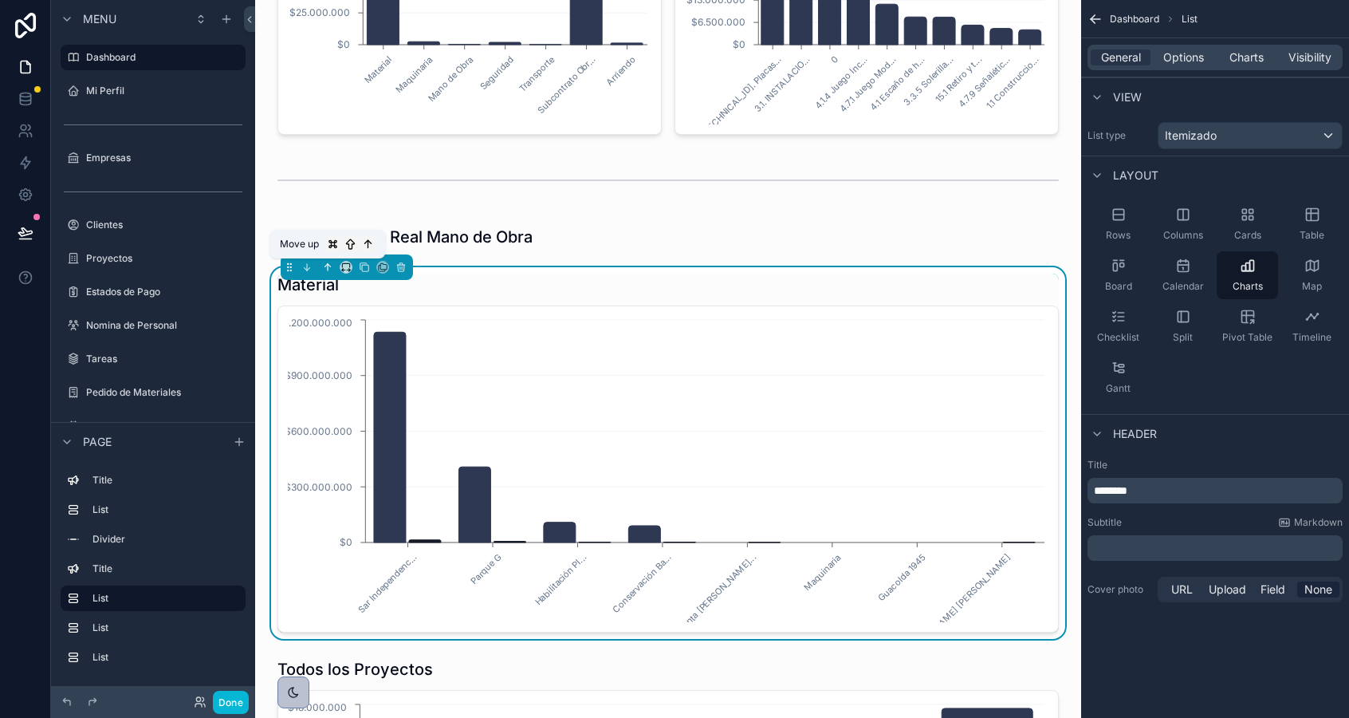
click at [329, 272] on icon "scrollable content" at bounding box center [327, 267] width 11 height 11
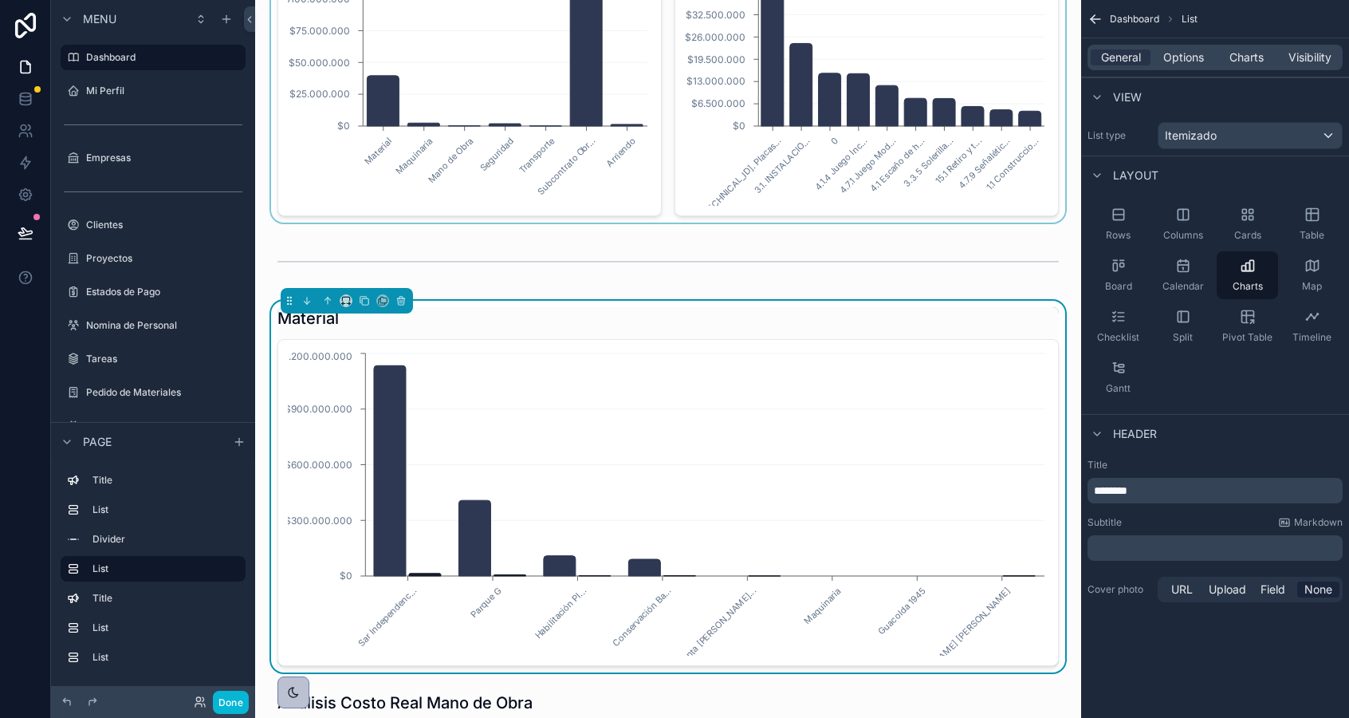
scroll to position [652, 0]
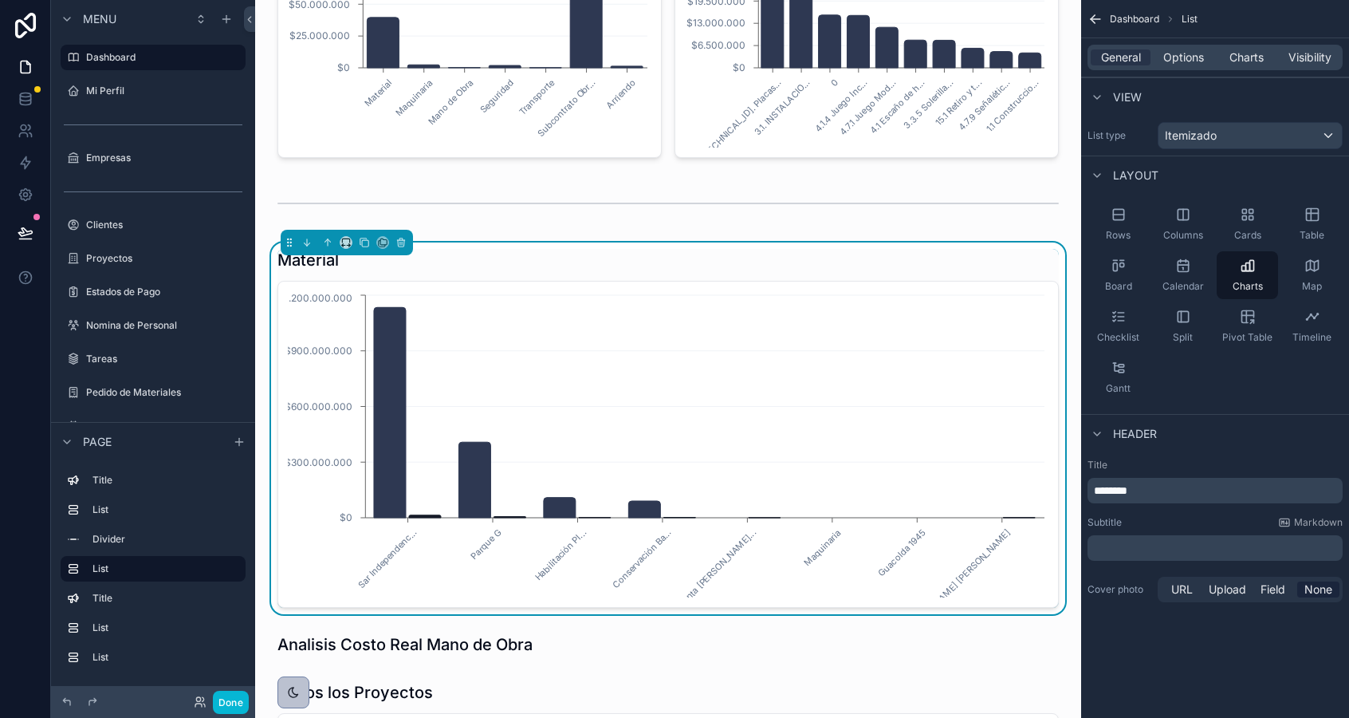
click at [1095, 494] on span "********" at bounding box center [1110, 490] width 33 height 11
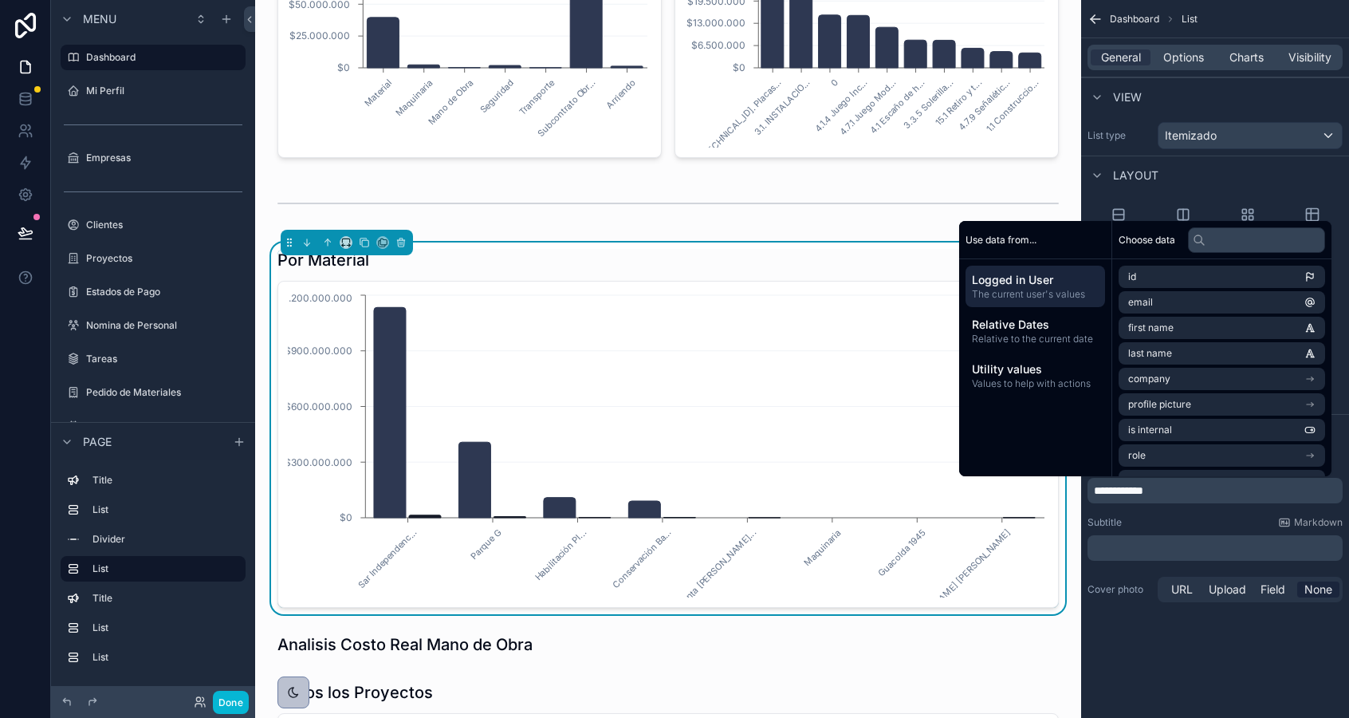
click at [1094, 497] on p "**********" at bounding box center [1217, 490] width 246 height 16
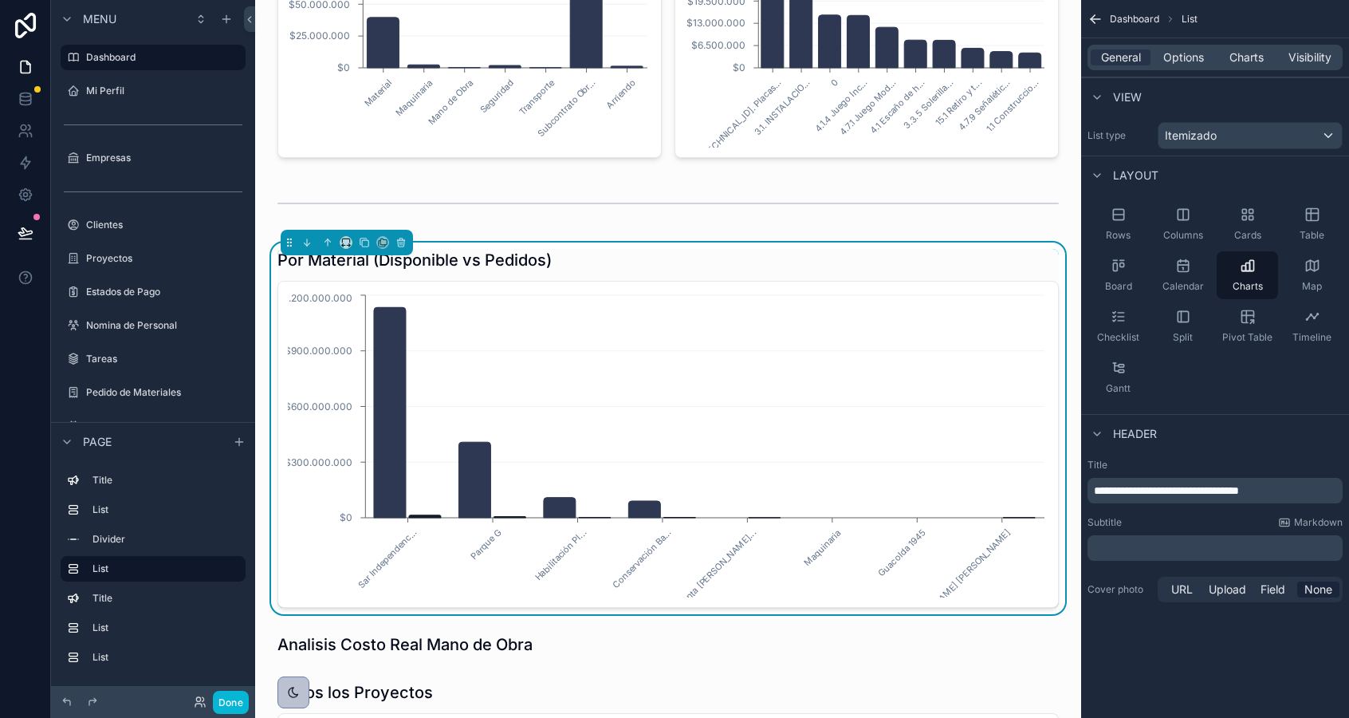
click at [1239, 492] on span "**********" at bounding box center [1166, 490] width 145 height 11
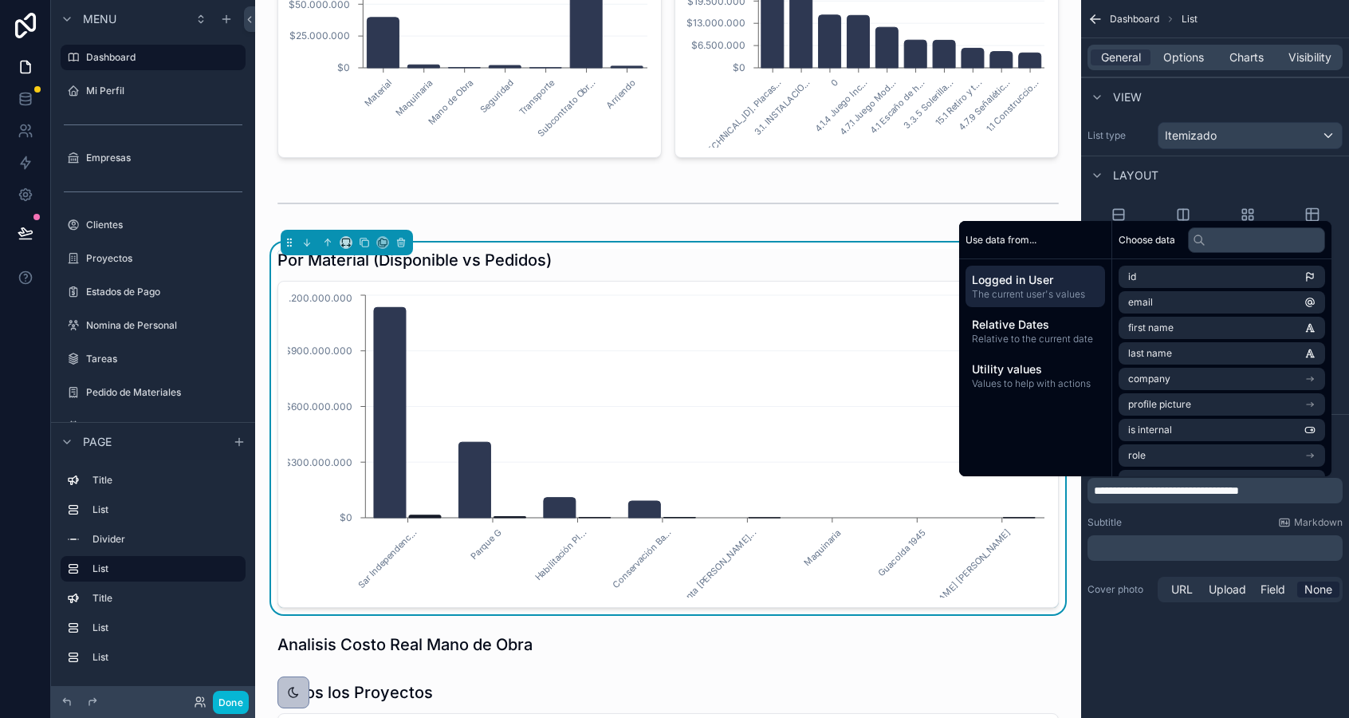
click at [1222, 493] on span "**********" at bounding box center [1166, 490] width 145 height 11
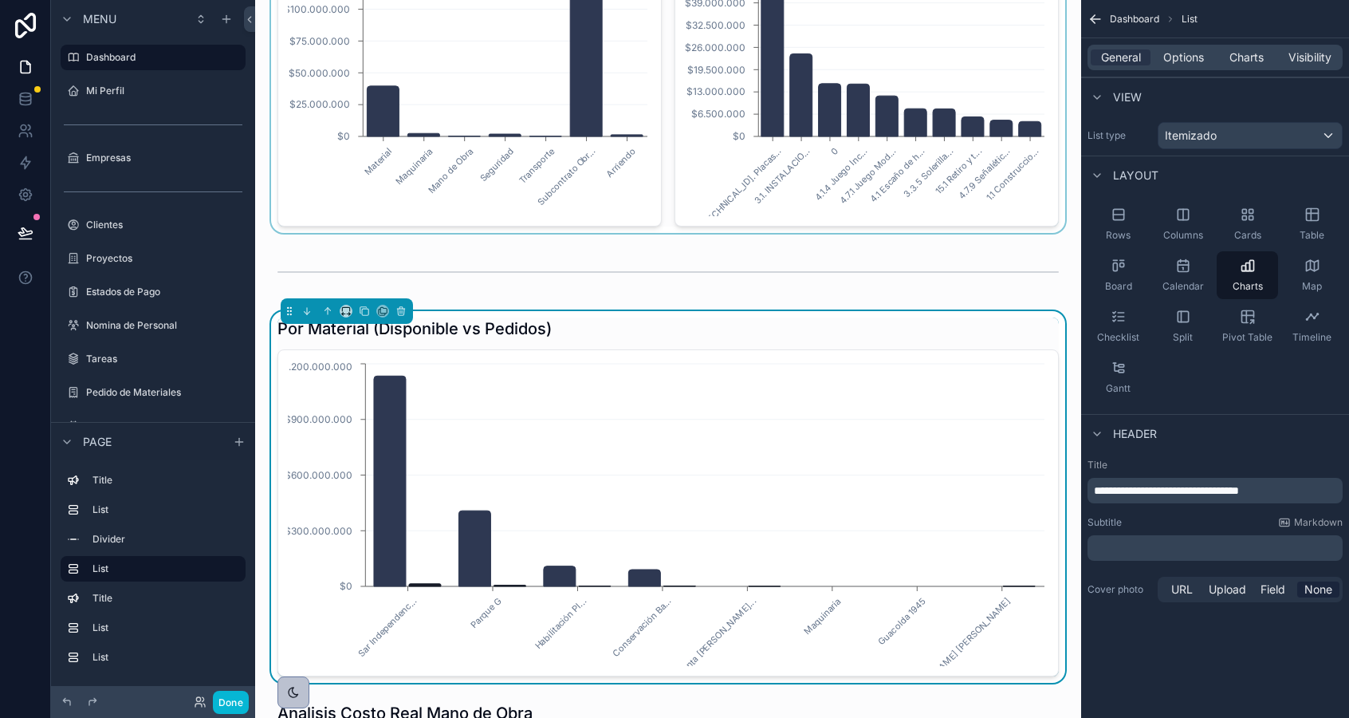
scroll to position [726, 0]
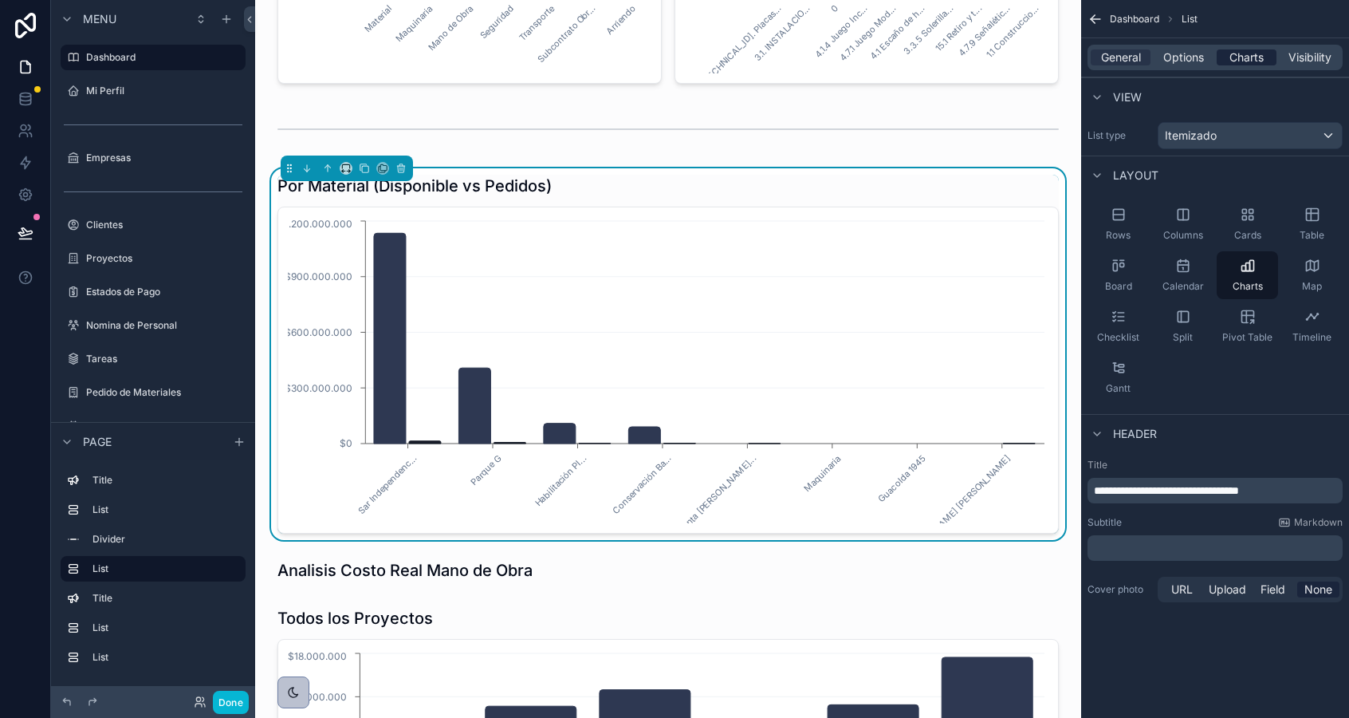
click at [1238, 60] on span "Charts" at bounding box center [1247, 57] width 34 height 16
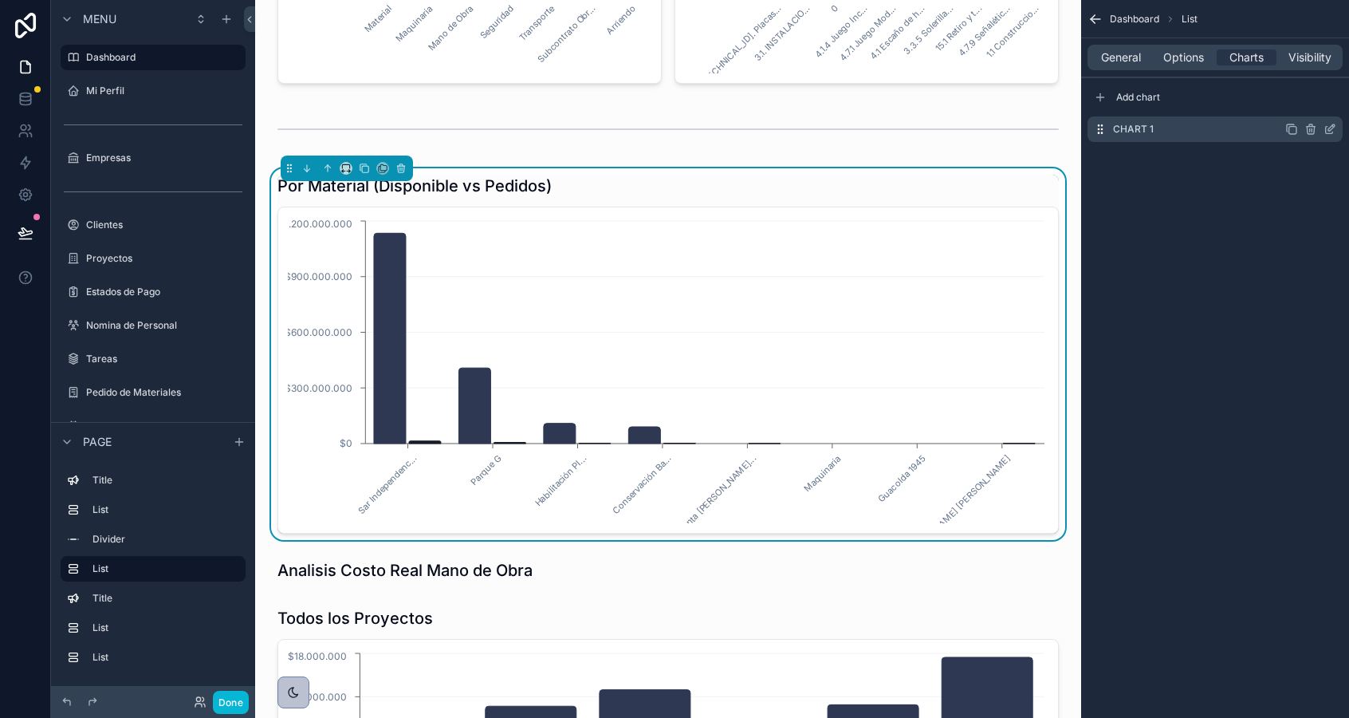
click at [1331, 130] on icon "scrollable content" at bounding box center [1332, 127] width 6 height 6
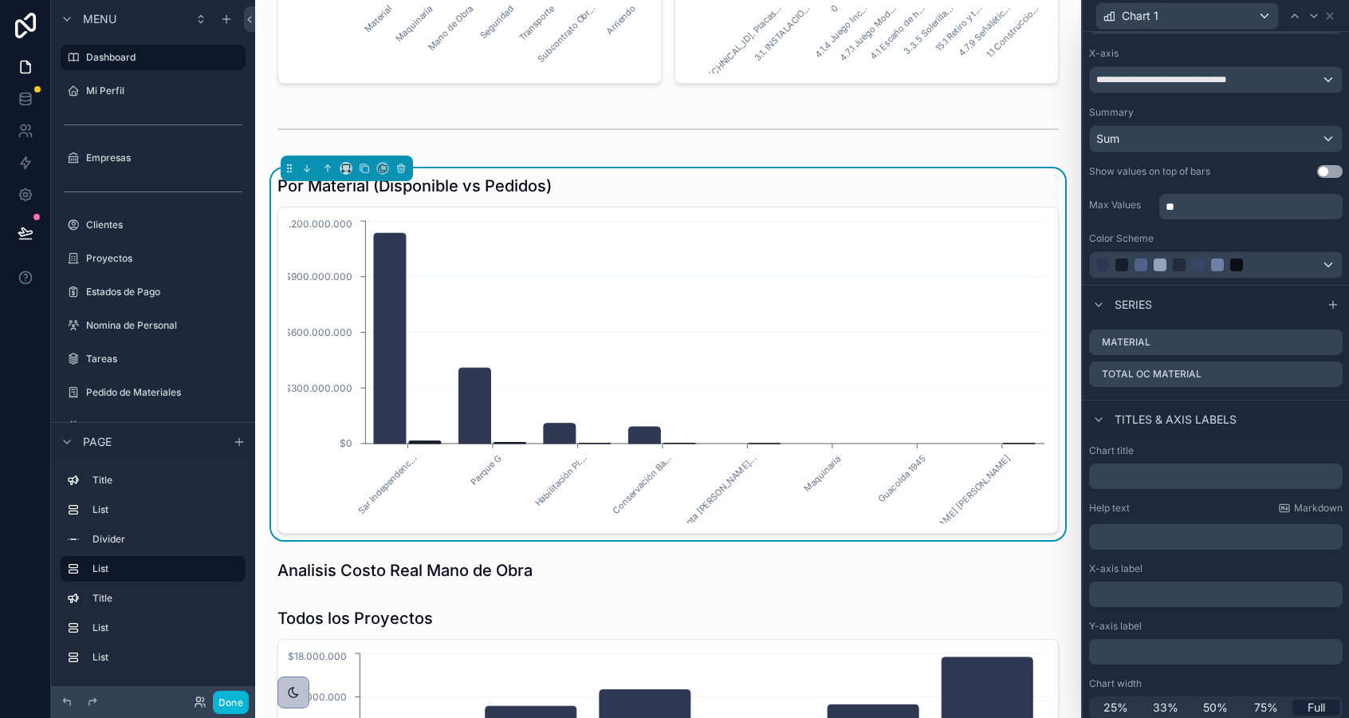
scroll to position [138, 0]
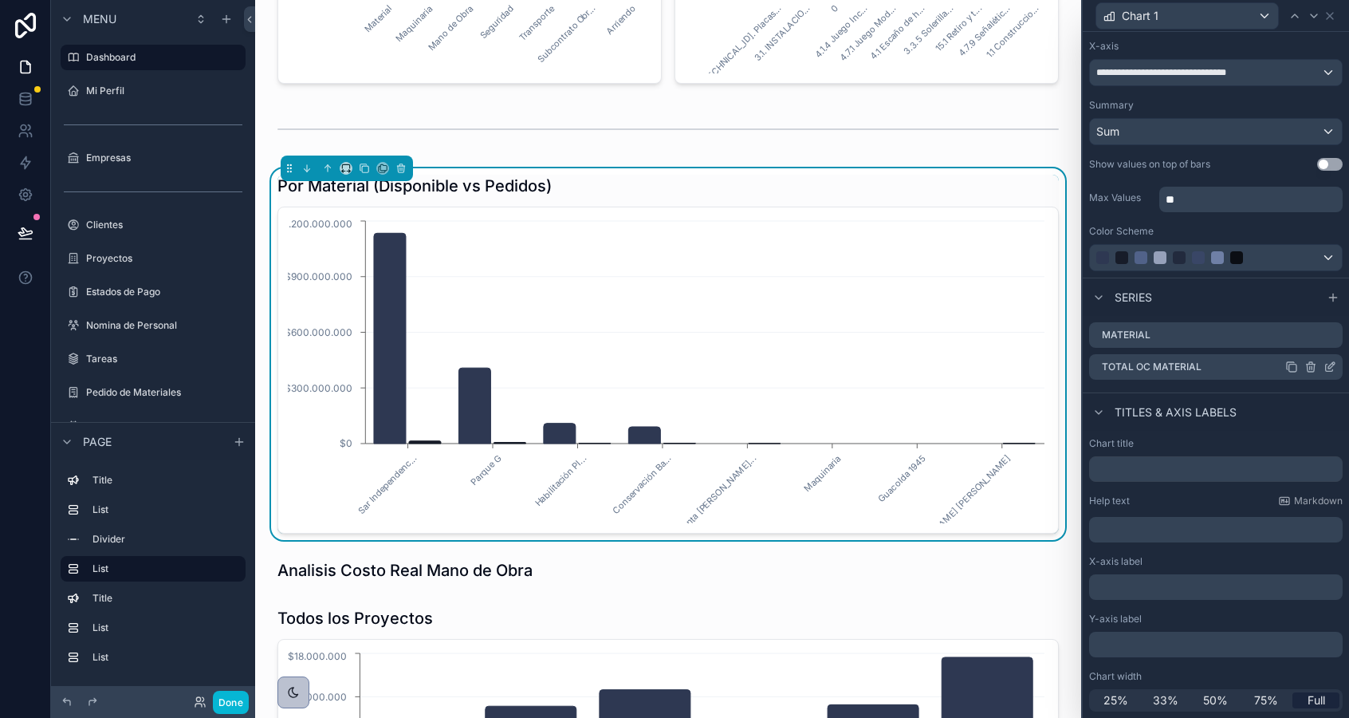
click at [1329, 368] on icon at bounding box center [1332, 365] width 6 height 6
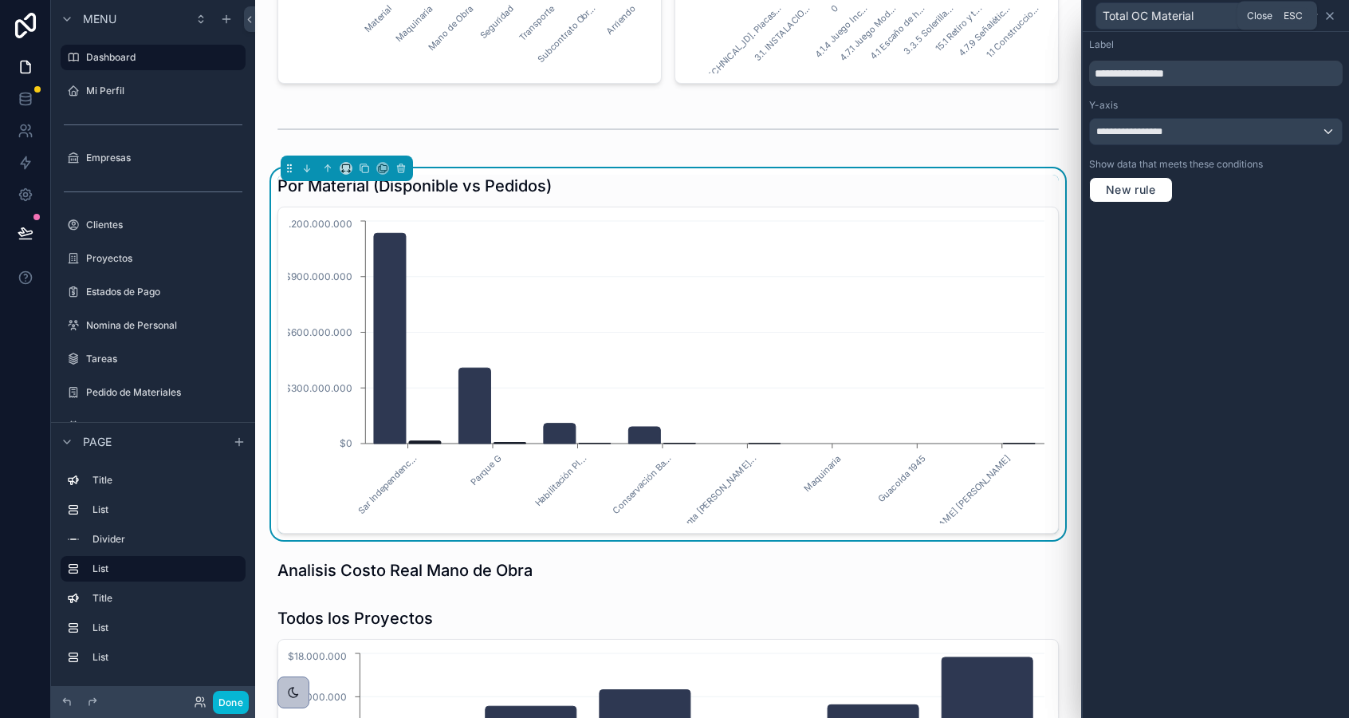
click at [1330, 11] on icon at bounding box center [1330, 16] width 13 height 13
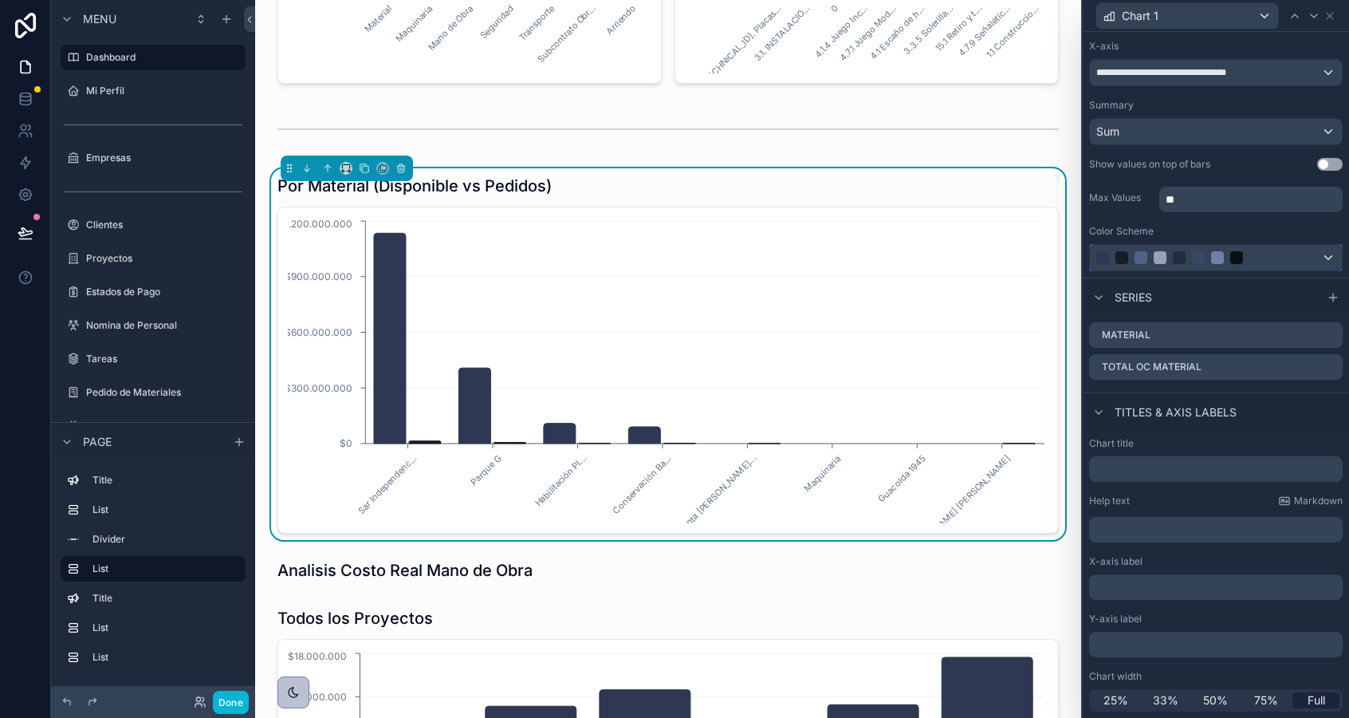
click at [1152, 254] on div at bounding box center [1198, 257] width 204 height 13
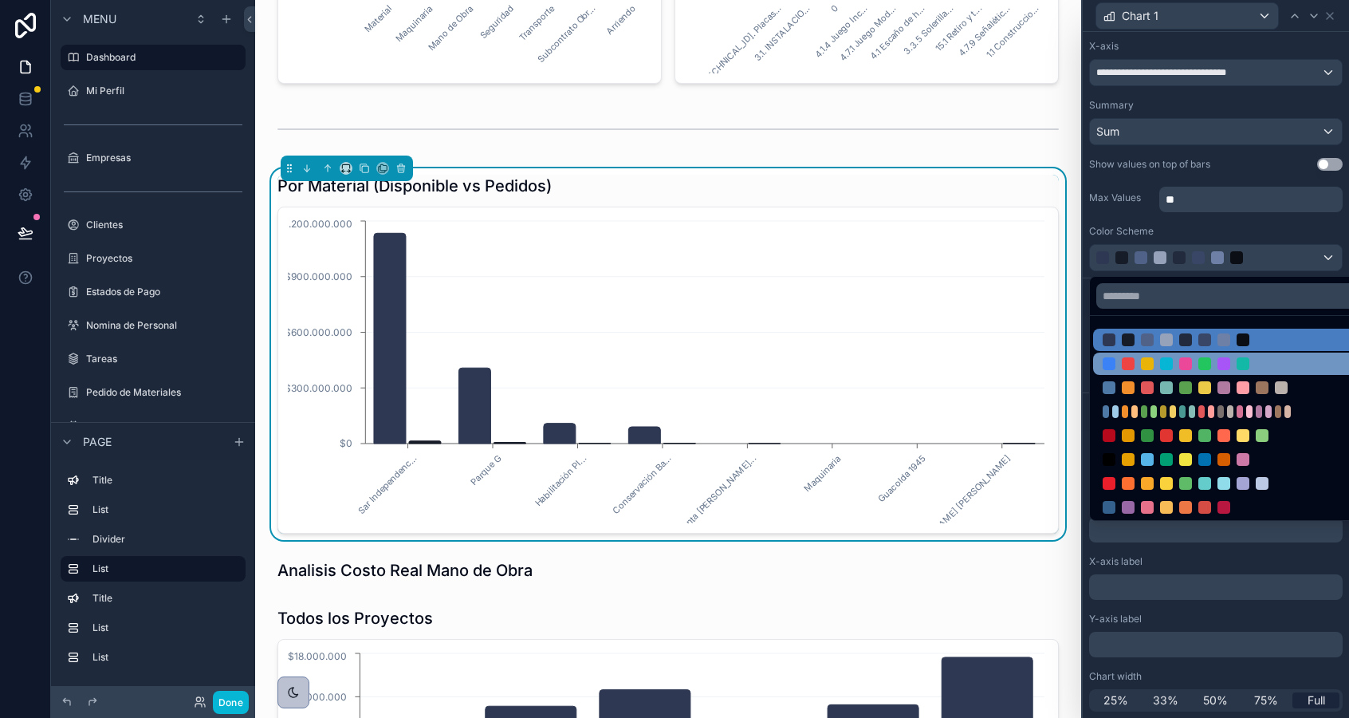
click at [1161, 365] on div at bounding box center [1166, 363] width 13 height 13
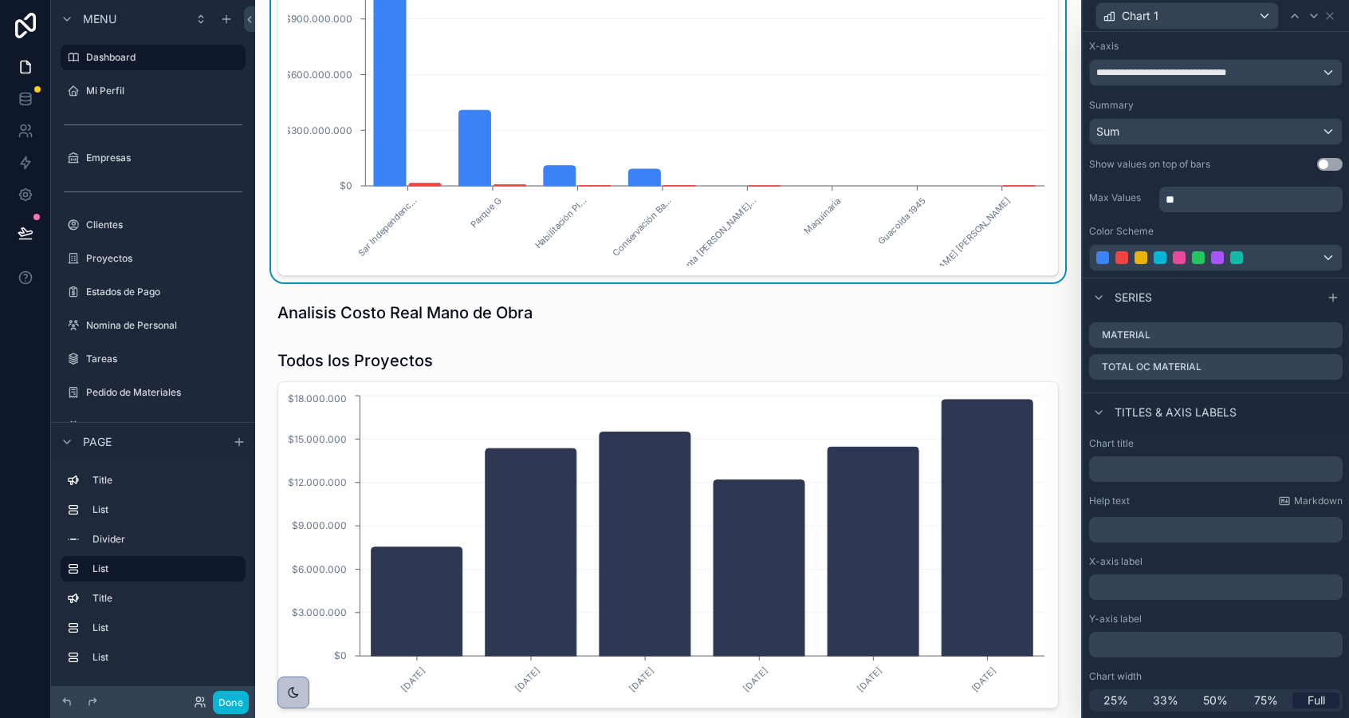
scroll to position [769, 0]
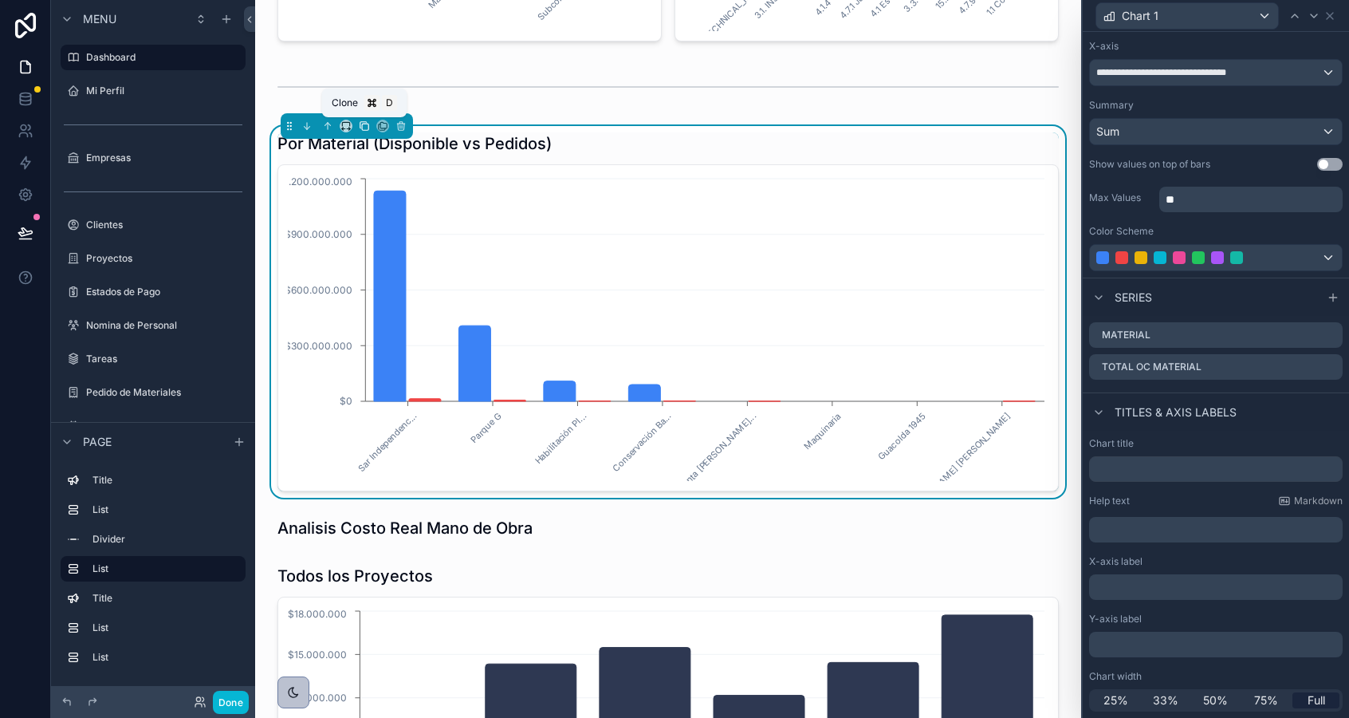
click at [364, 128] on icon "scrollable content" at bounding box center [364, 125] width 11 height 11
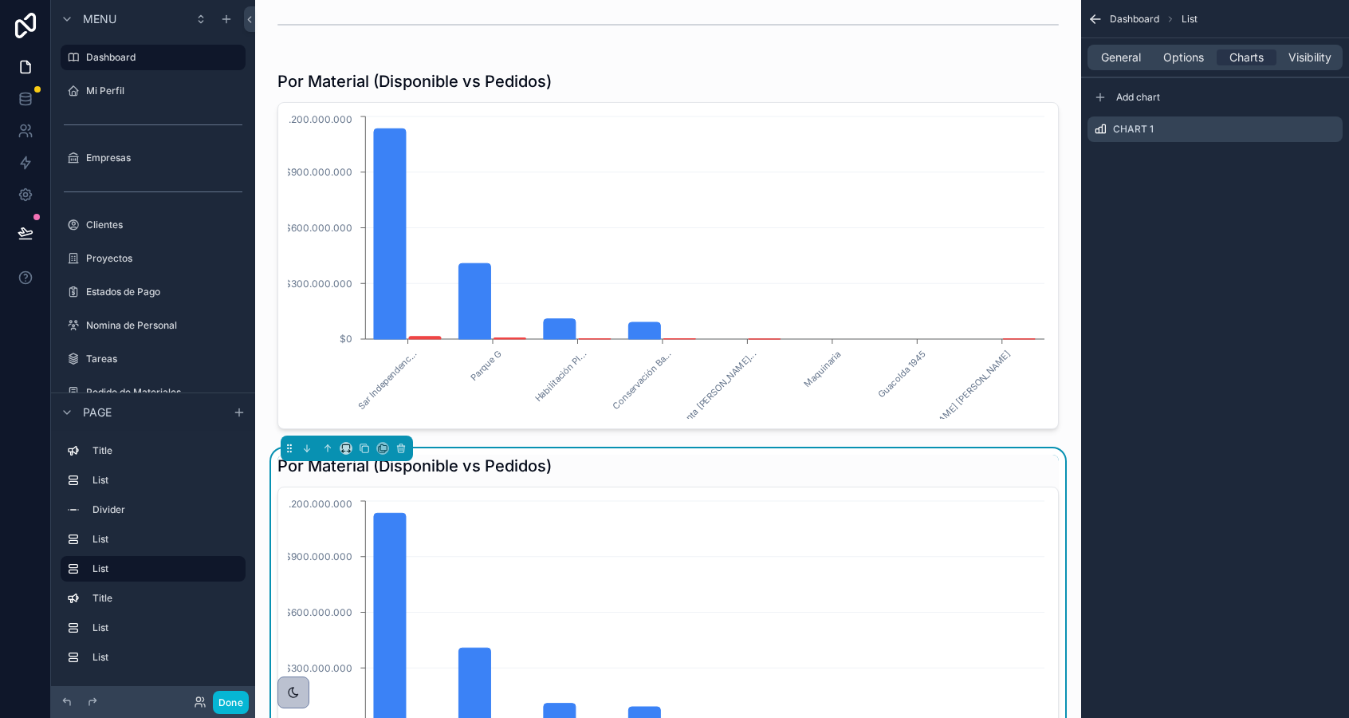
scroll to position [870, 0]
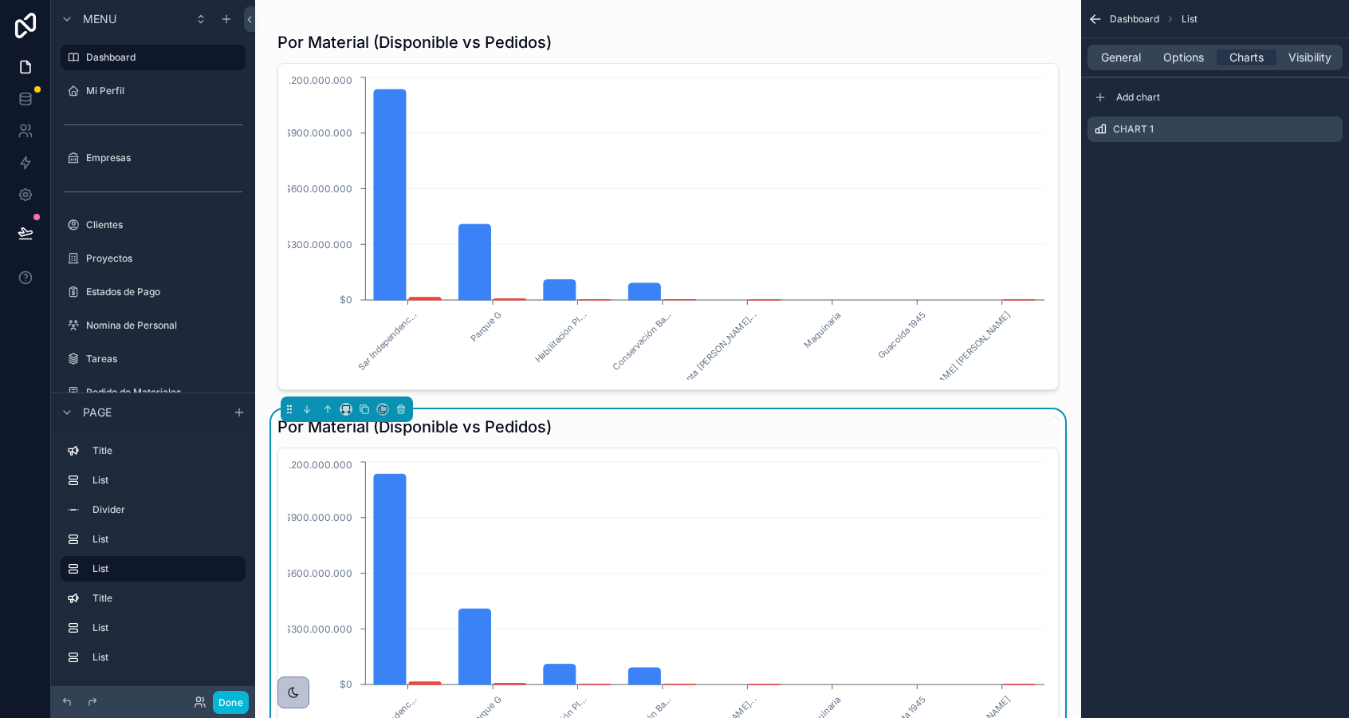
click at [517, 423] on h1 "Por Material (Disponible vs Pedidos)" at bounding box center [415, 426] width 274 height 22
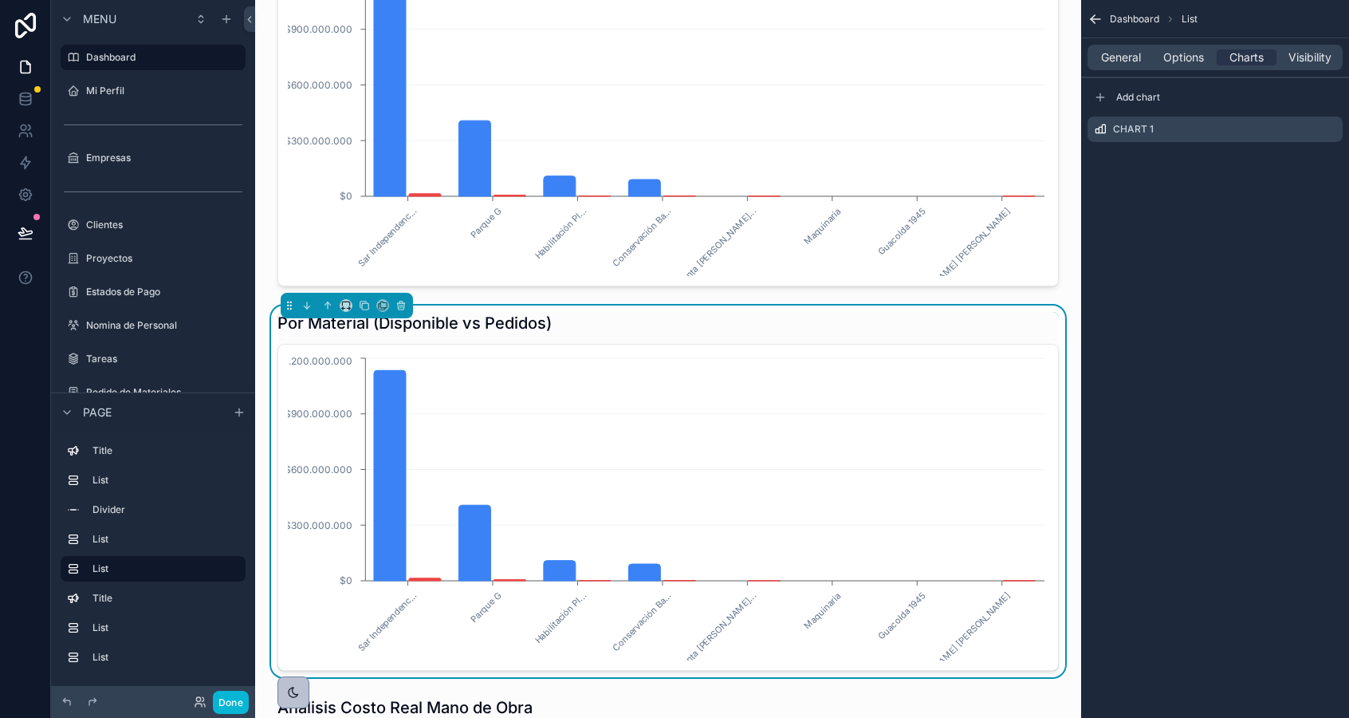
scroll to position [974, 0]
click at [1123, 61] on span "General" at bounding box center [1121, 57] width 40 height 16
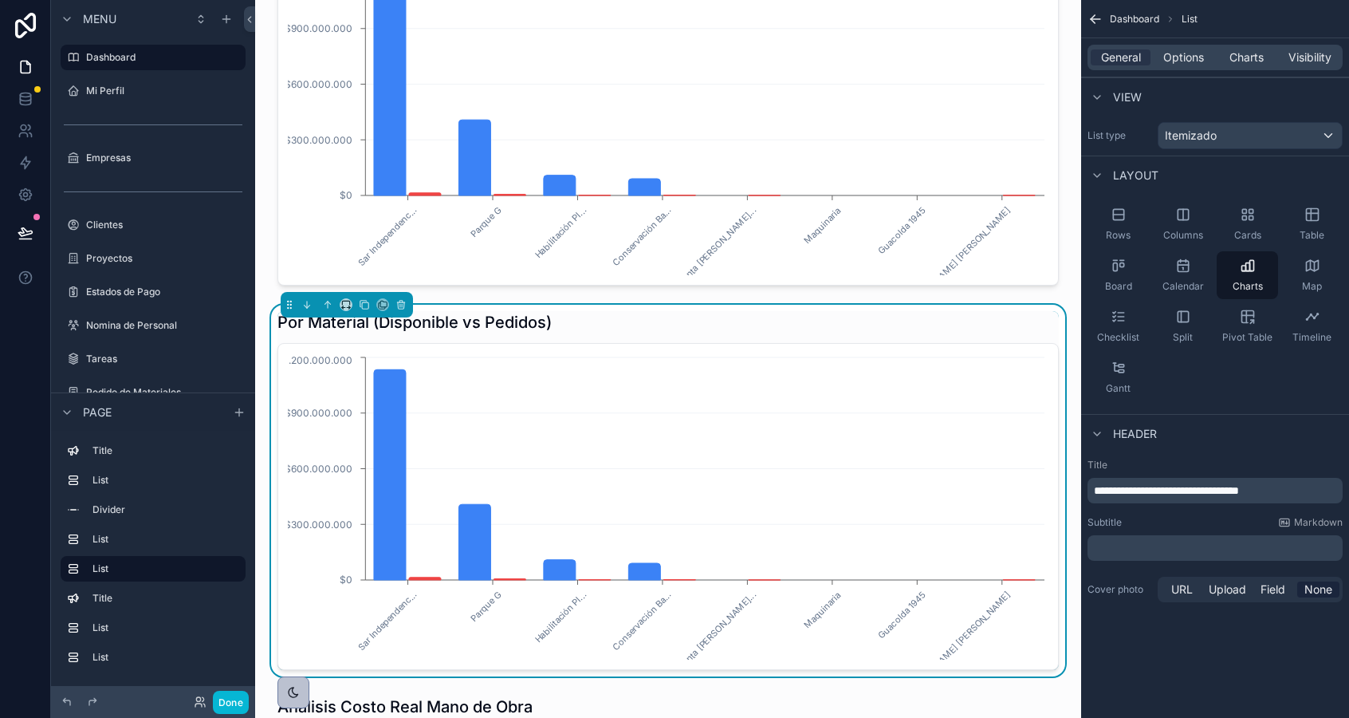
click at [1143, 489] on span "**********" at bounding box center [1166, 490] width 145 height 11
click at [1260, 35] on div "Dashboard List" at bounding box center [1215, 19] width 268 height 38
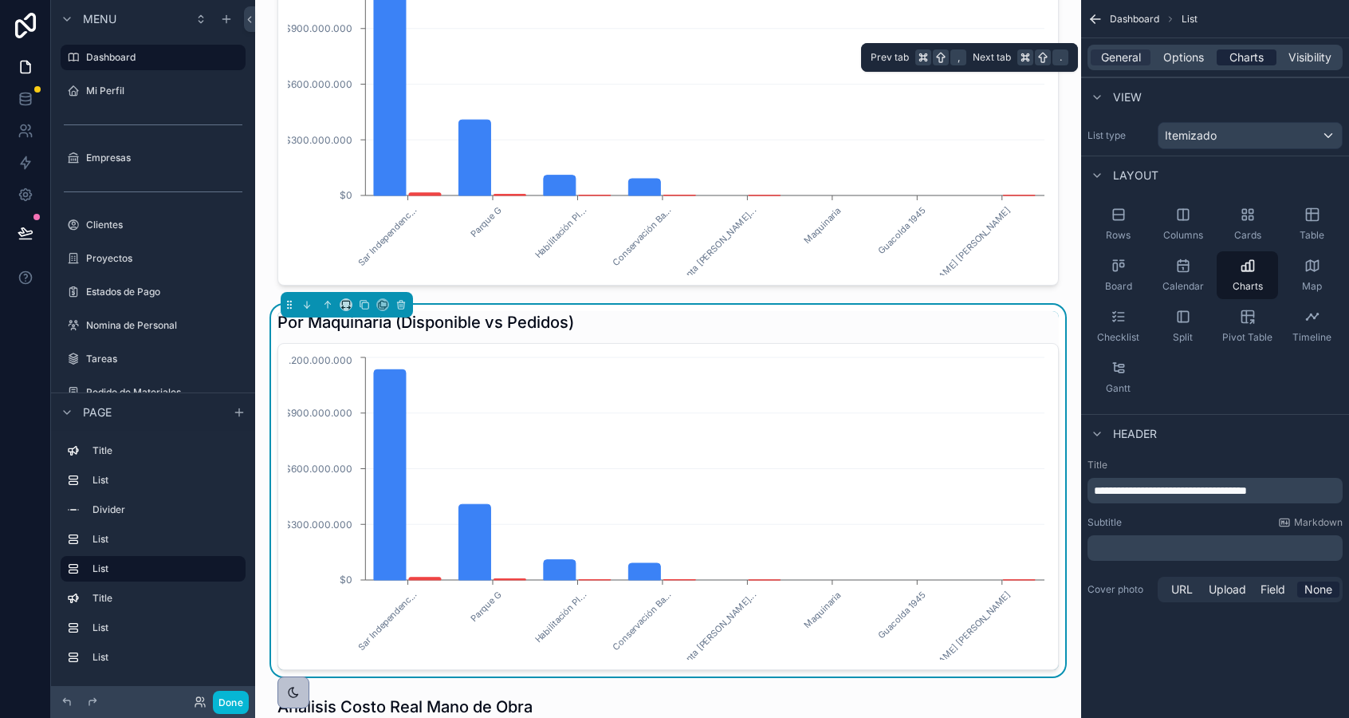
click at [1248, 58] on span "Charts" at bounding box center [1247, 57] width 34 height 16
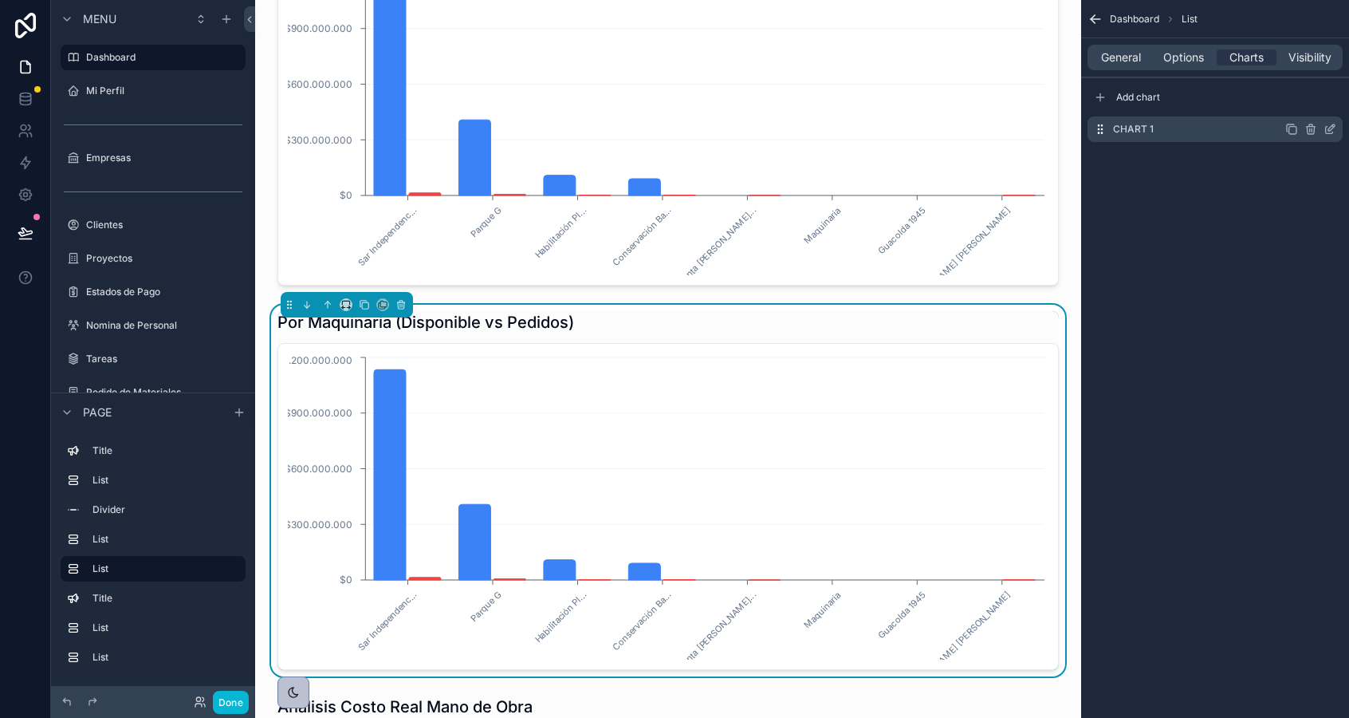
click at [1326, 130] on icon "scrollable content" at bounding box center [1330, 129] width 13 height 13
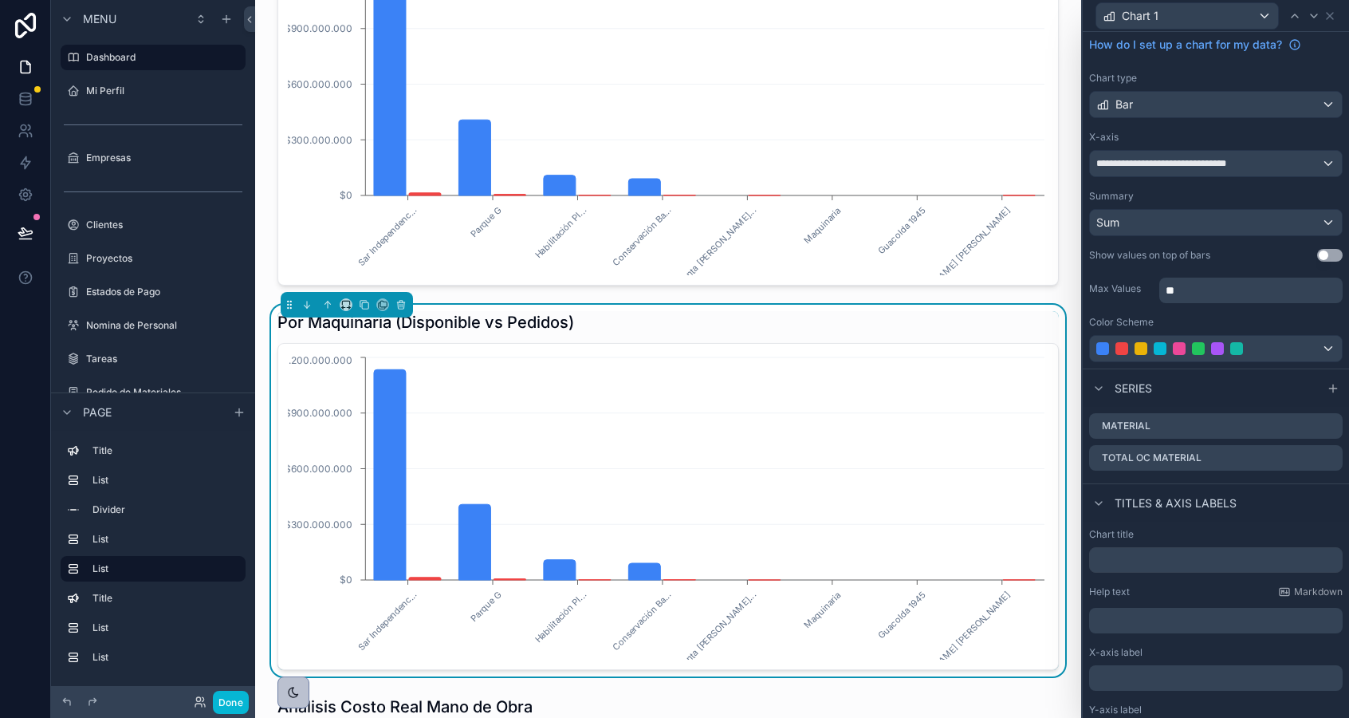
scroll to position [64, 0]
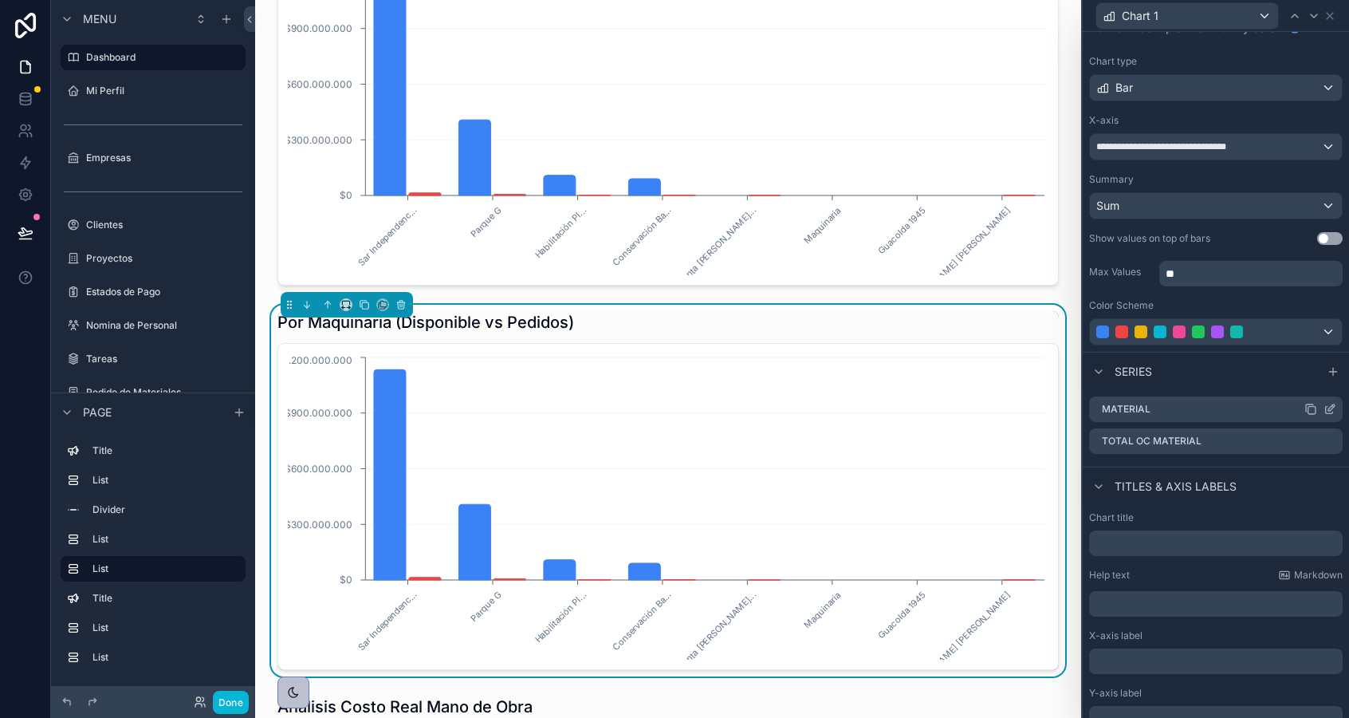
click at [1332, 407] on icon at bounding box center [1330, 409] width 13 height 13
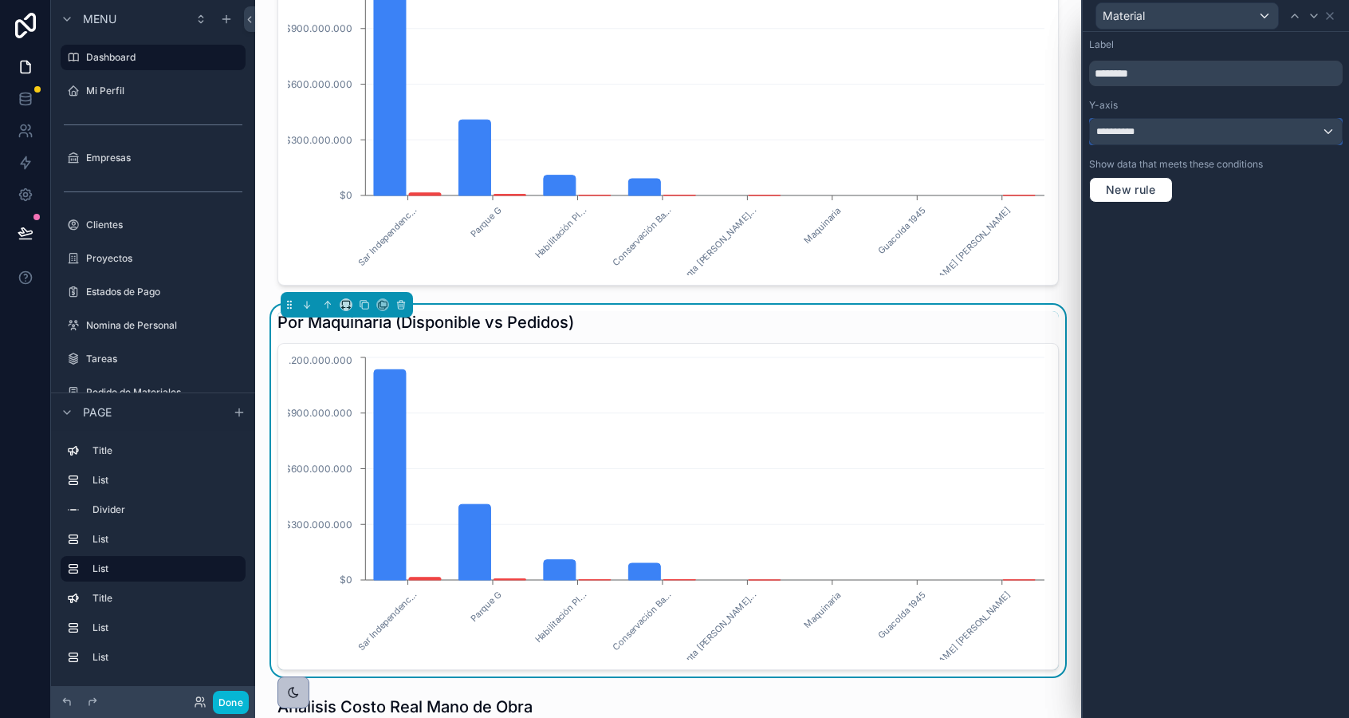
click at [1131, 120] on div "**********" at bounding box center [1216, 132] width 252 height 26
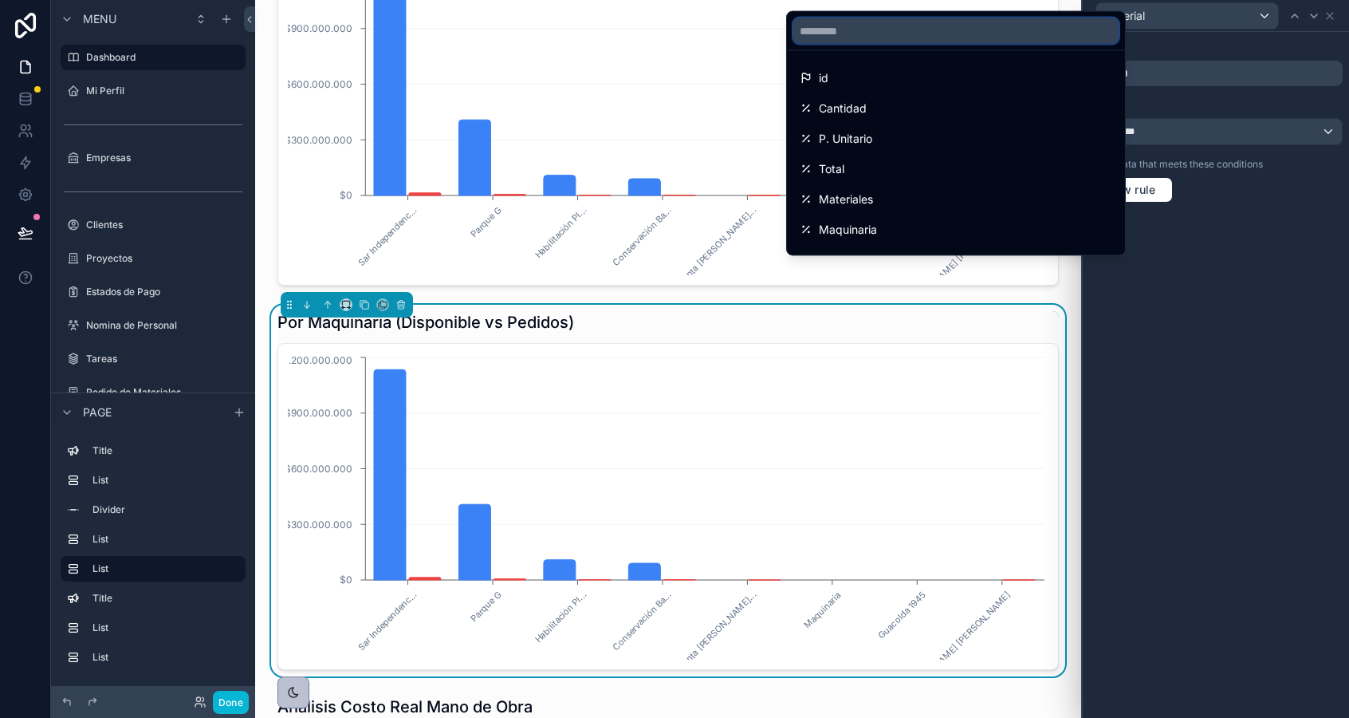
click at [947, 30] on input "text" at bounding box center [955, 31] width 325 height 26
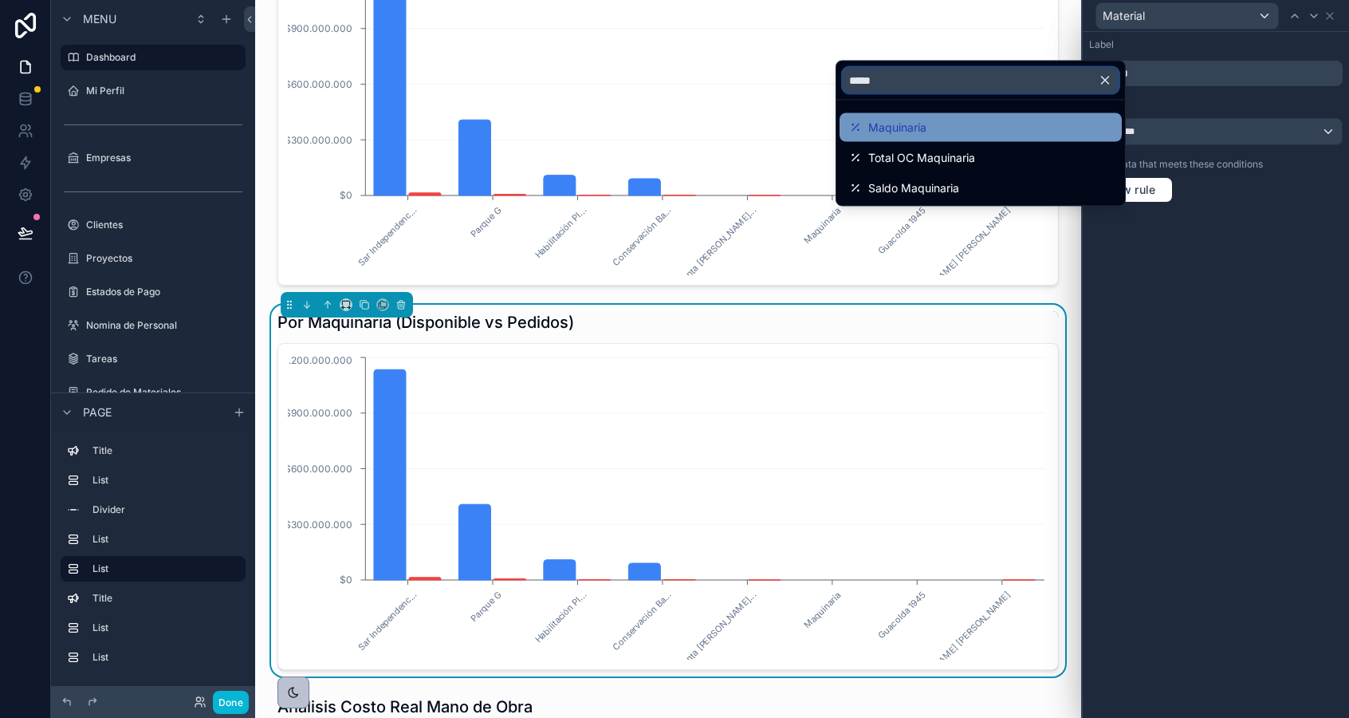
type input "*****"
click at [947, 120] on div "Maquinaria" at bounding box center [980, 127] width 263 height 19
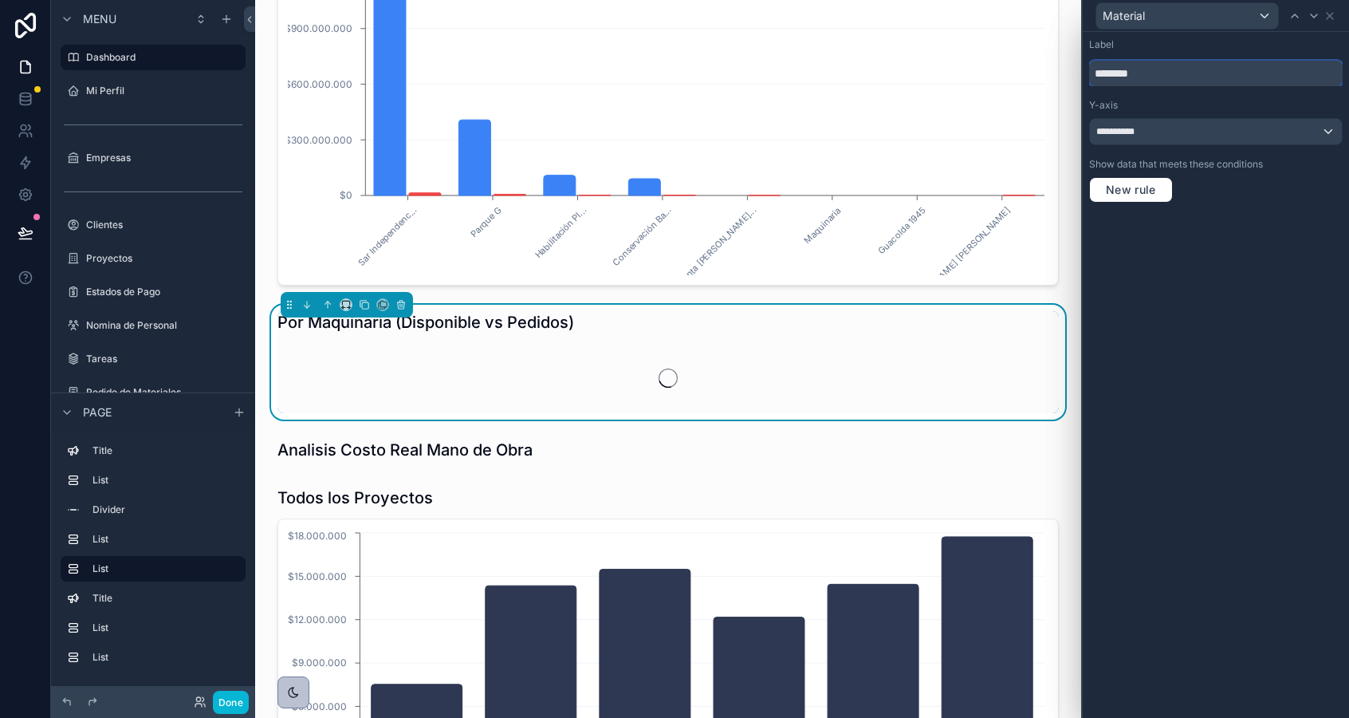
click at [1124, 73] on input "********" at bounding box center [1216, 74] width 254 height 26
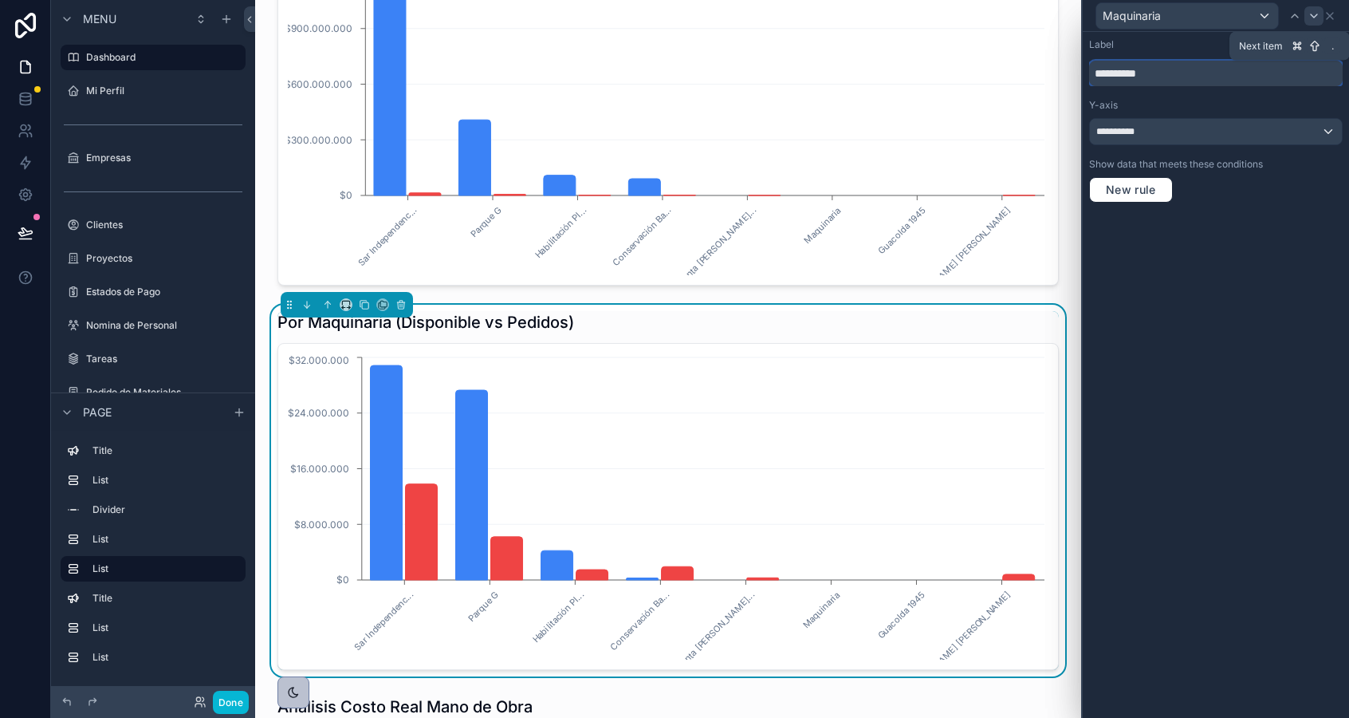
type input "**********"
click at [1313, 18] on icon at bounding box center [1314, 16] width 13 height 13
click at [1152, 132] on span "**********" at bounding box center [1135, 131] width 78 height 13
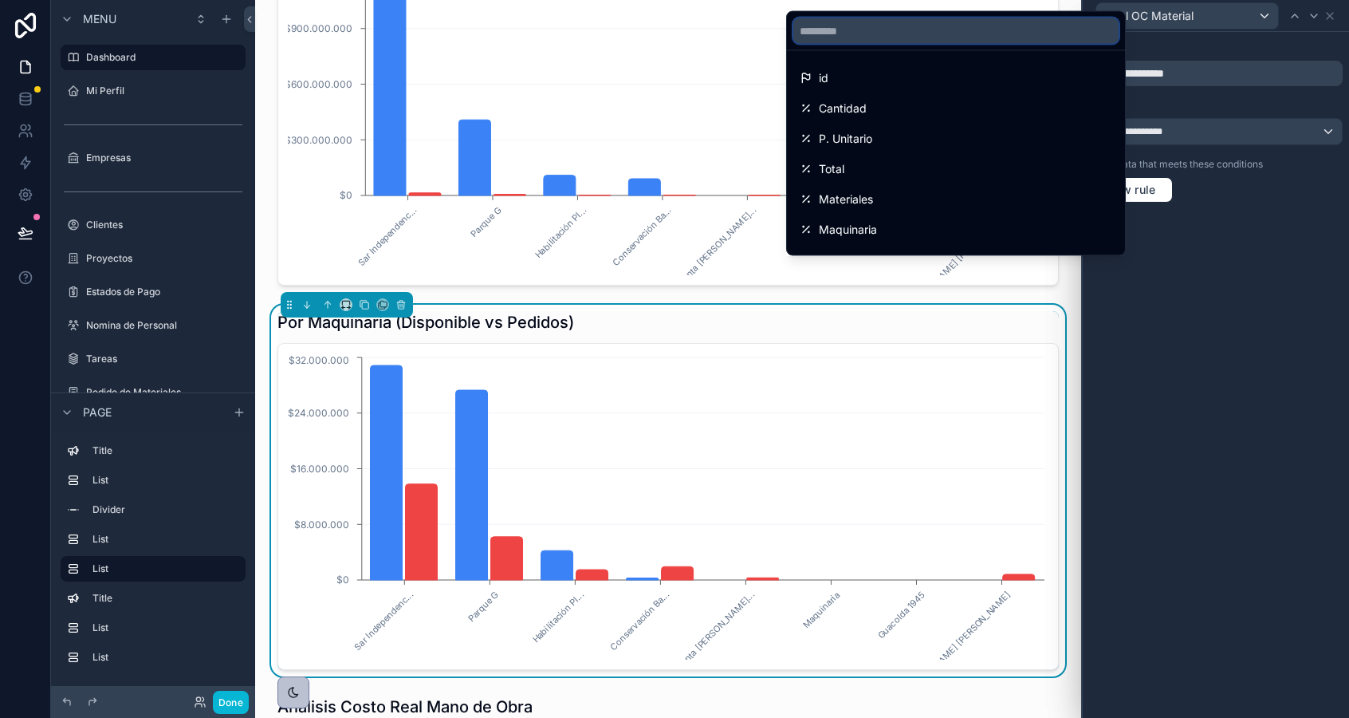
click at [937, 24] on input "text" at bounding box center [955, 31] width 325 height 26
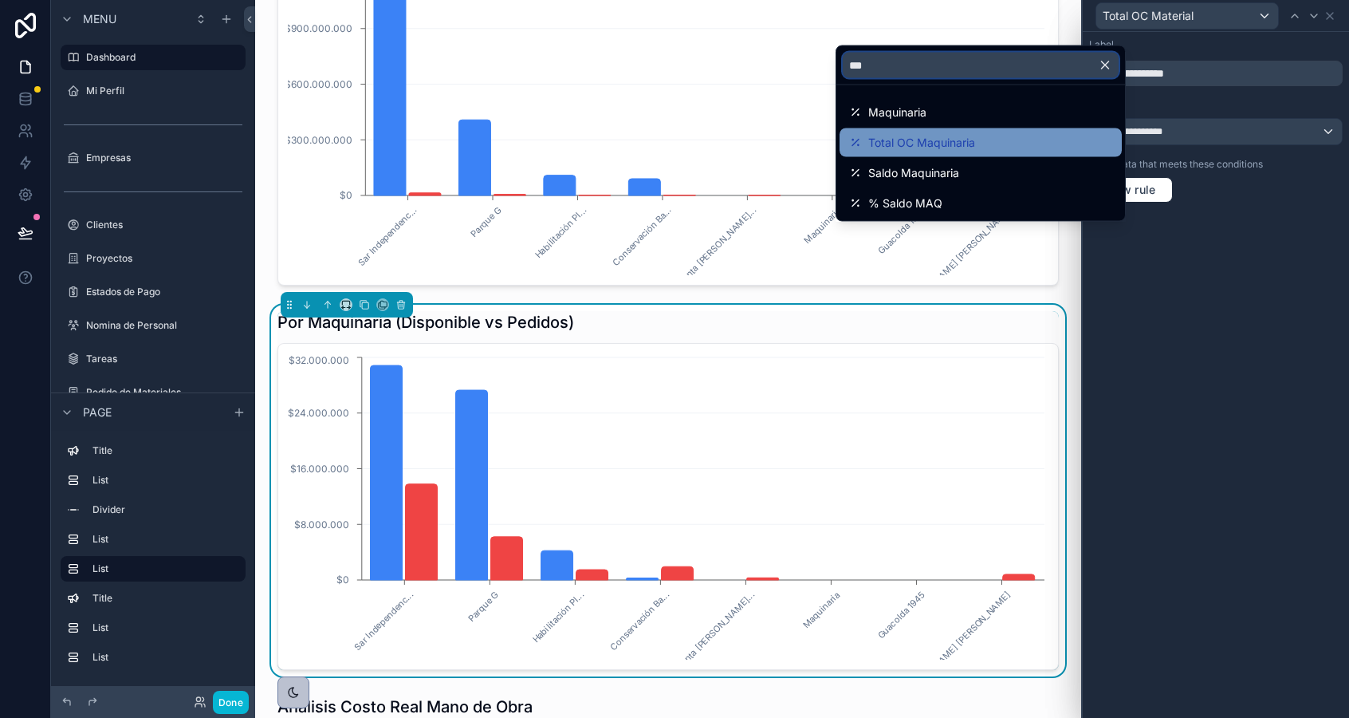
type input "***"
click at [911, 144] on span "Total OC Maquinaria" at bounding box center [921, 142] width 107 height 19
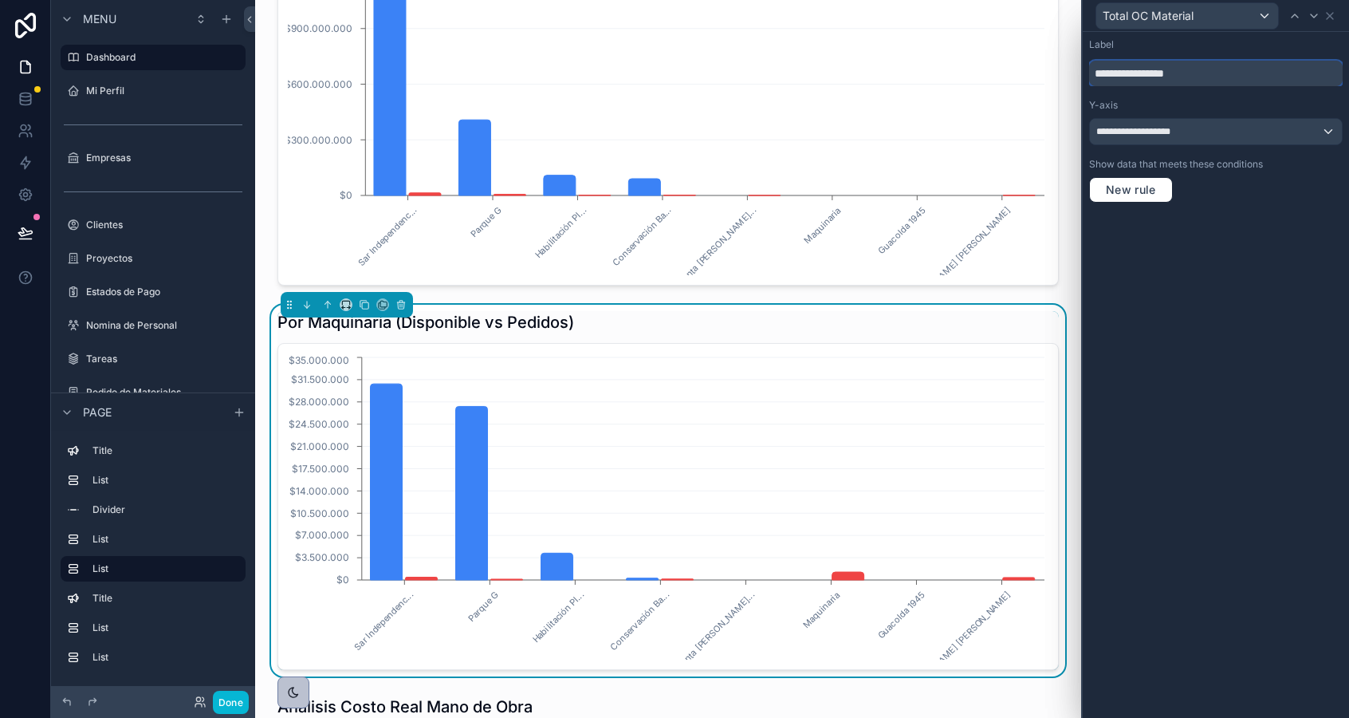
click at [1154, 77] on input "**********" at bounding box center [1216, 74] width 254 height 26
type input "**********"
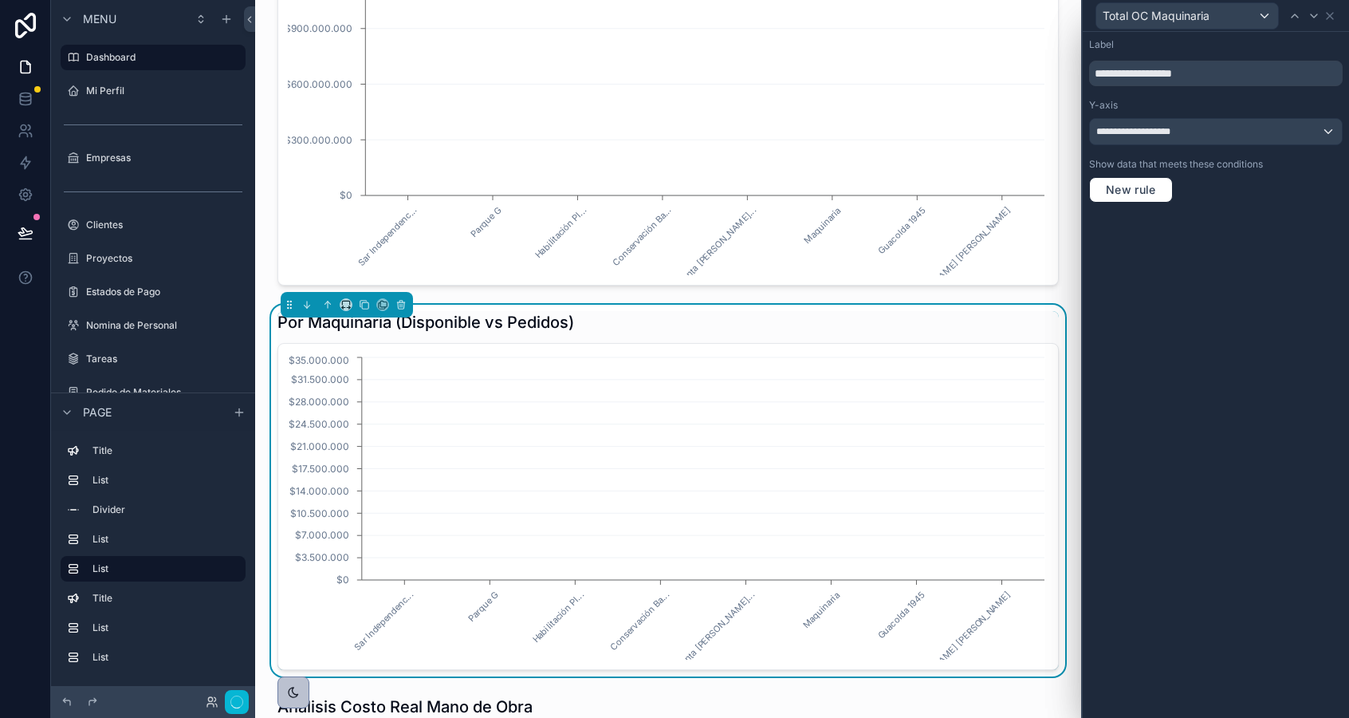
click at [1219, 222] on div "**********" at bounding box center [1216, 375] width 266 height 686
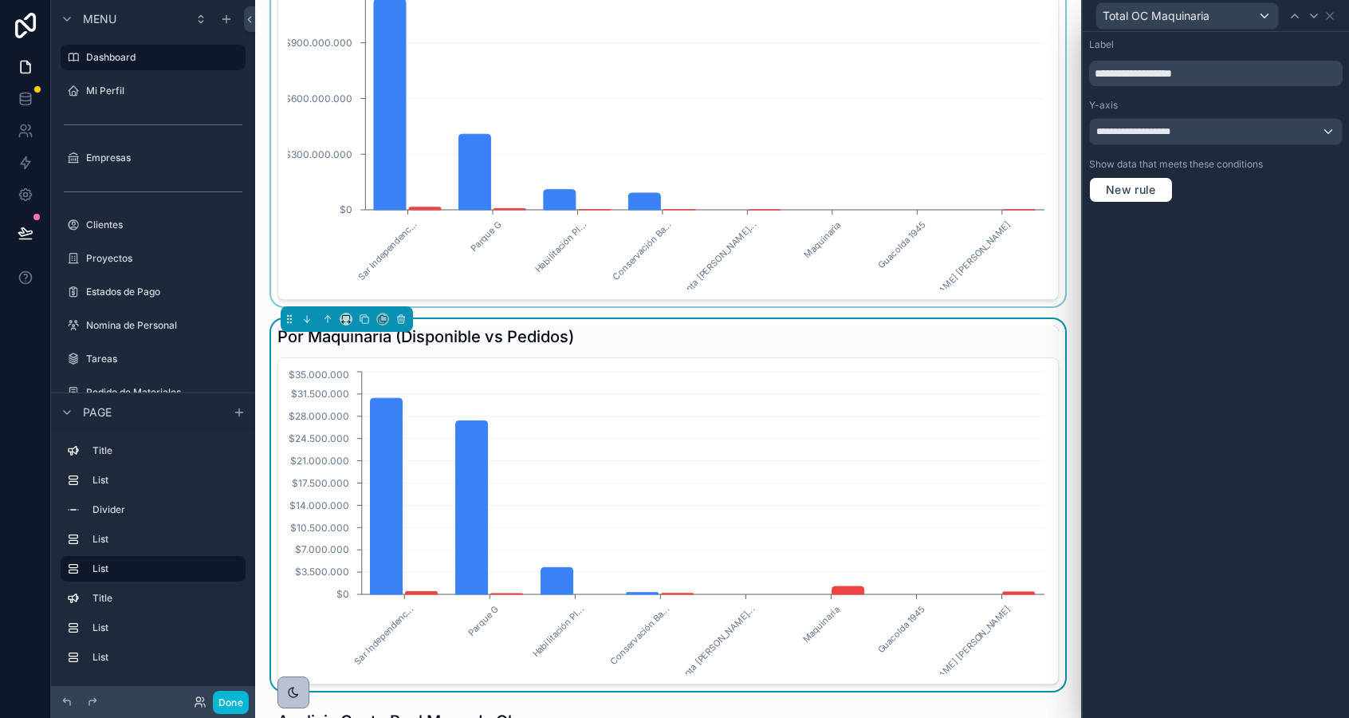
scroll to position [1001, 0]
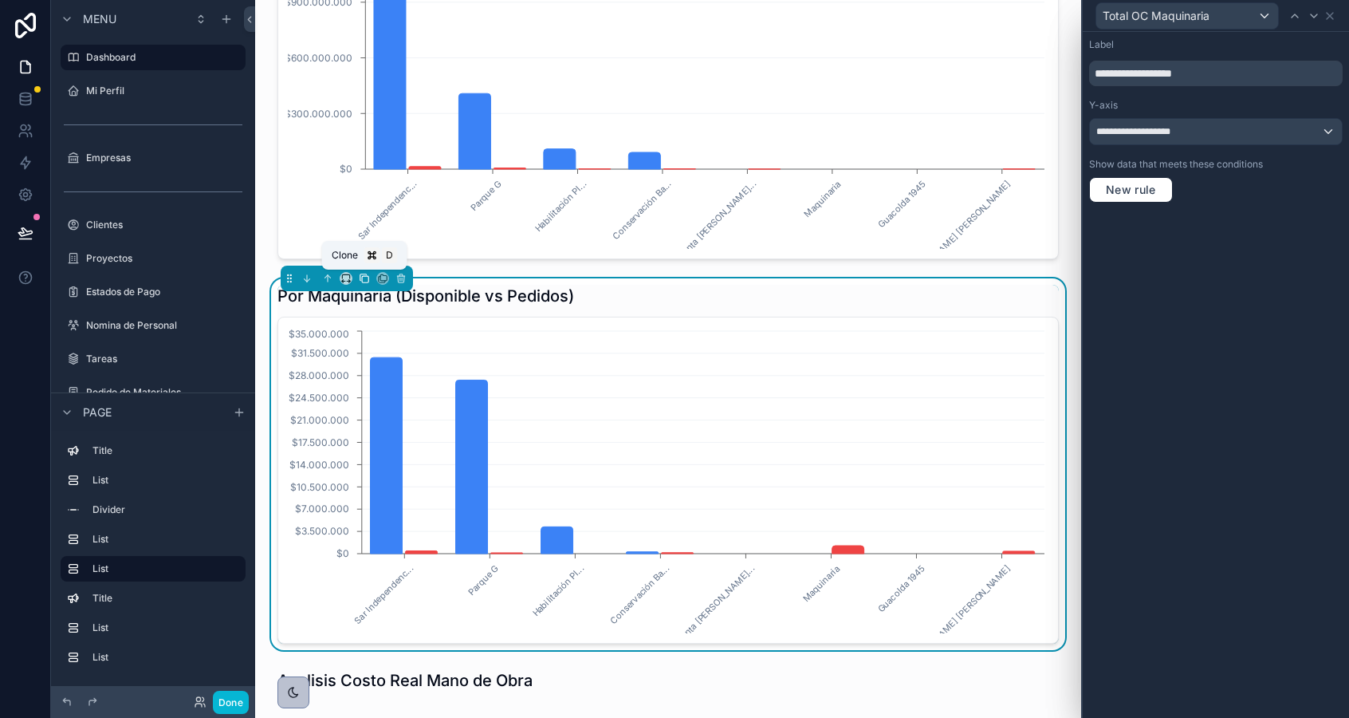
click at [364, 278] on icon "scrollable content" at bounding box center [364, 278] width 11 height 11
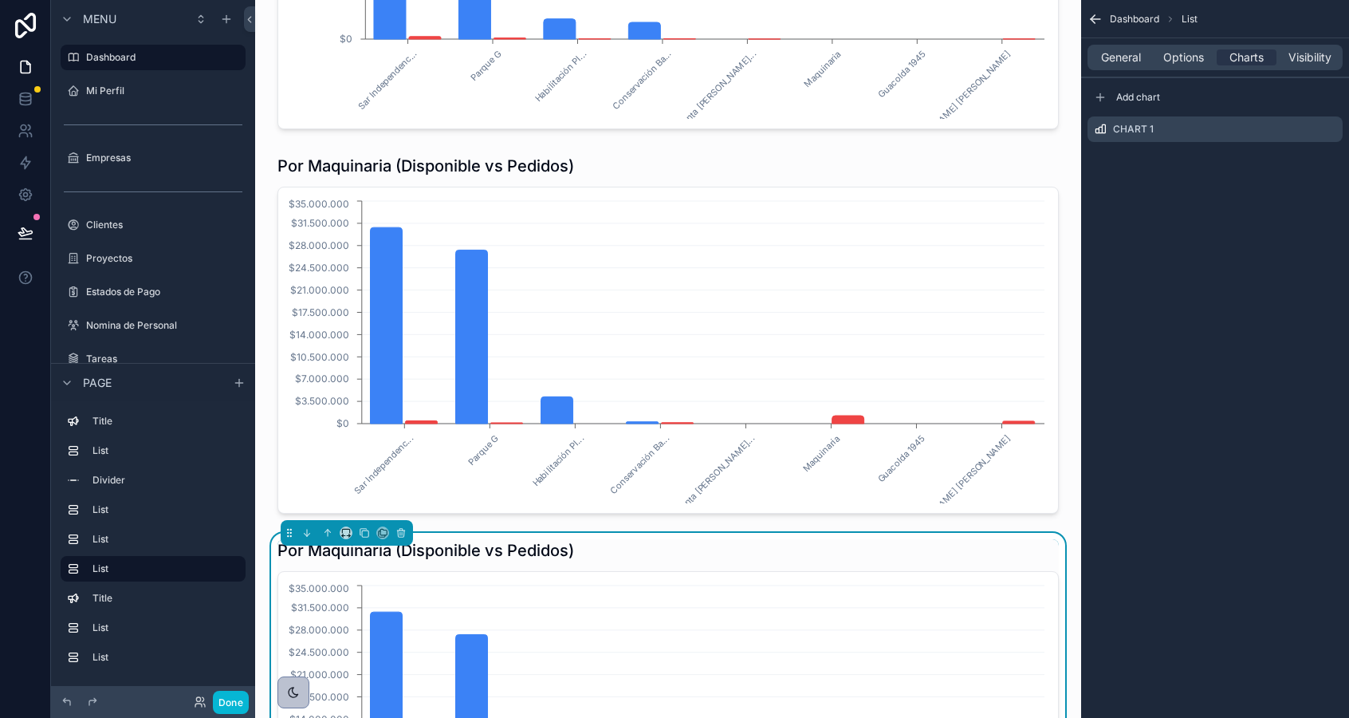
scroll to position [1291, 0]
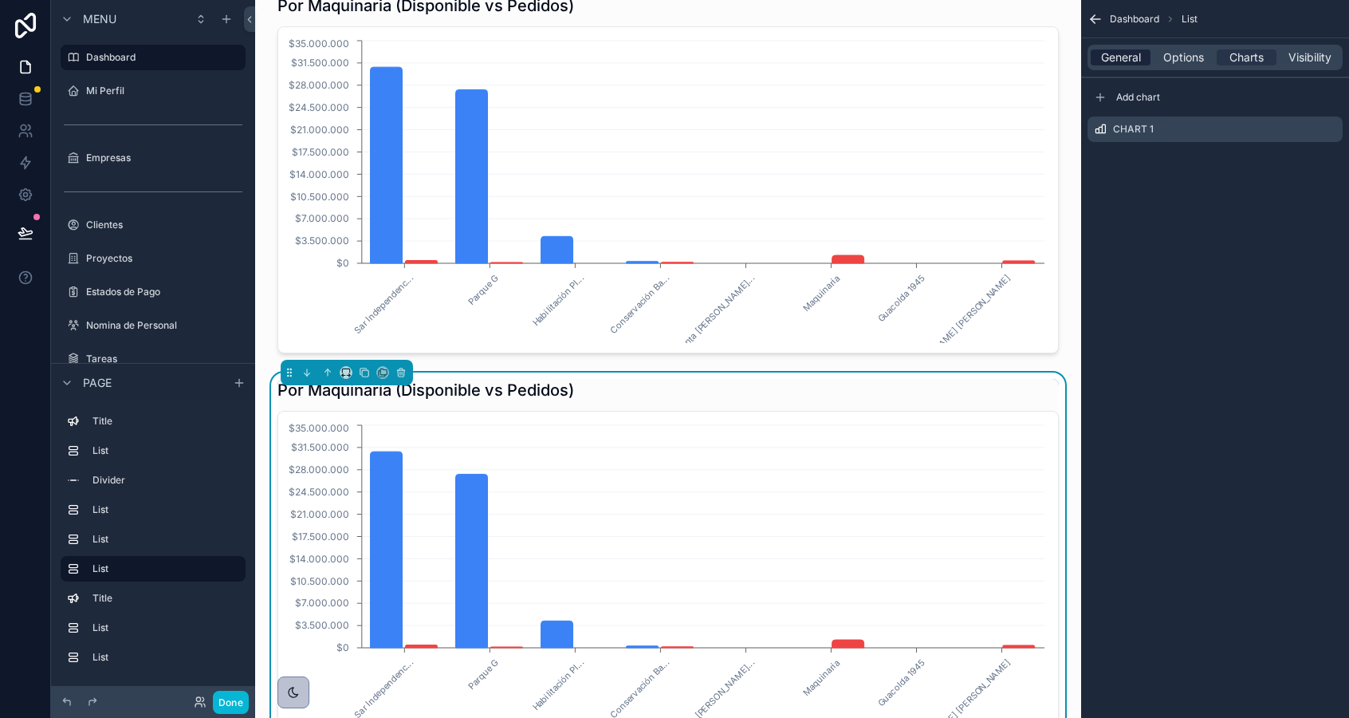
click at [1131, 54] on span "General" at bounding box center [1121, 57] width 40 height 16
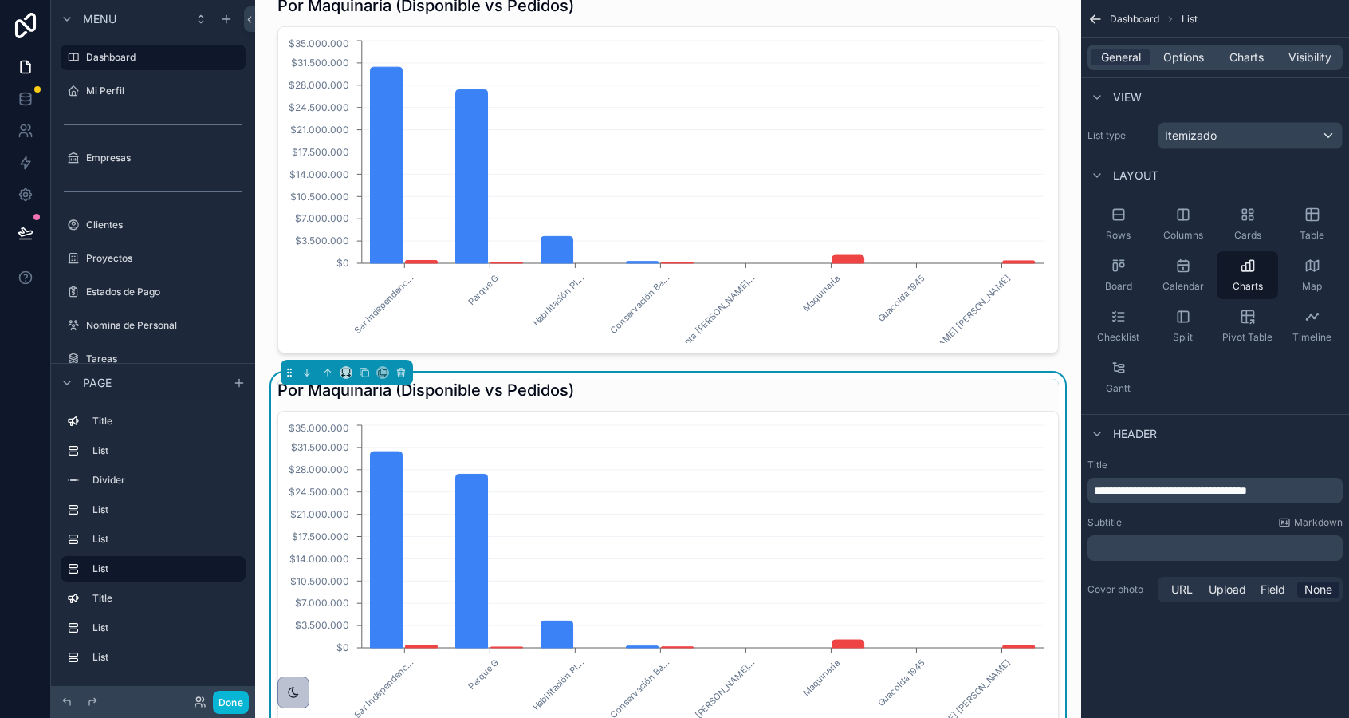
click at [1134, 489] on span "**********" at bounding box center [1170, 490] width 153 height 11
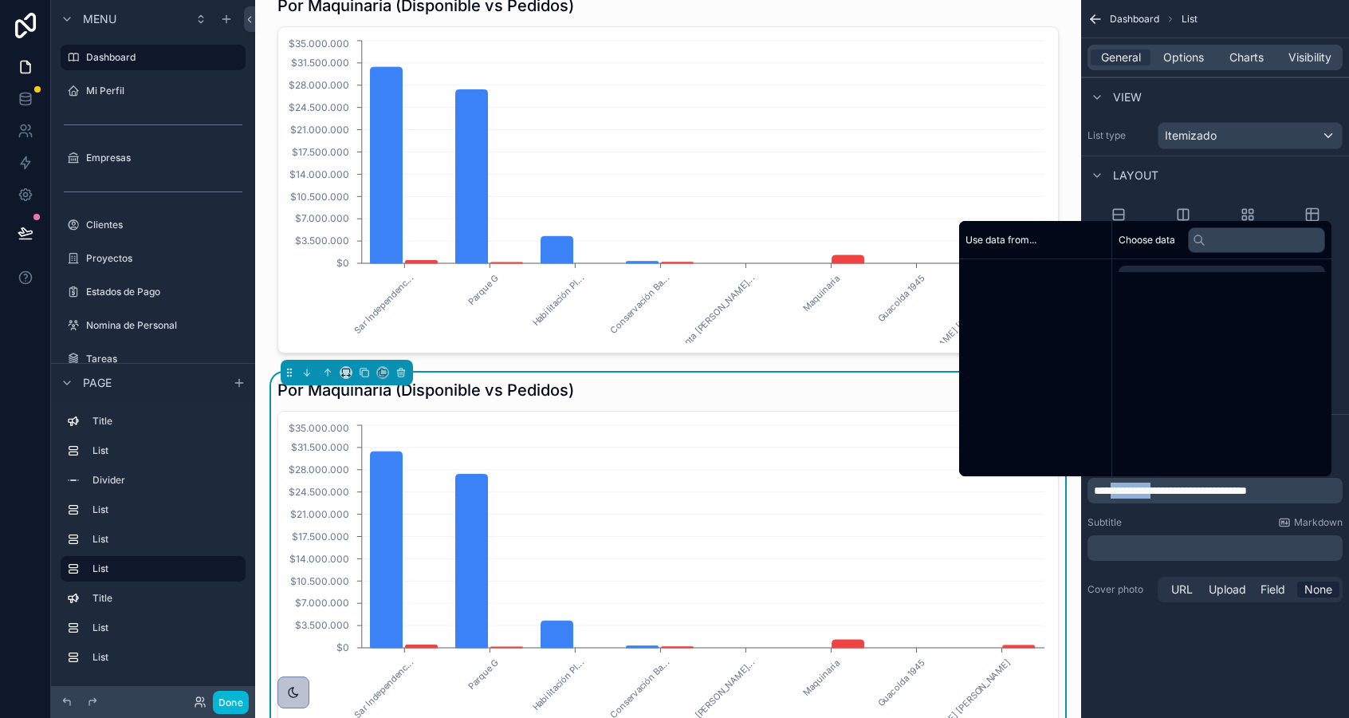
click at [1134, 489] on span "**********" at bounding box center [1170, 490] width 153 height 11
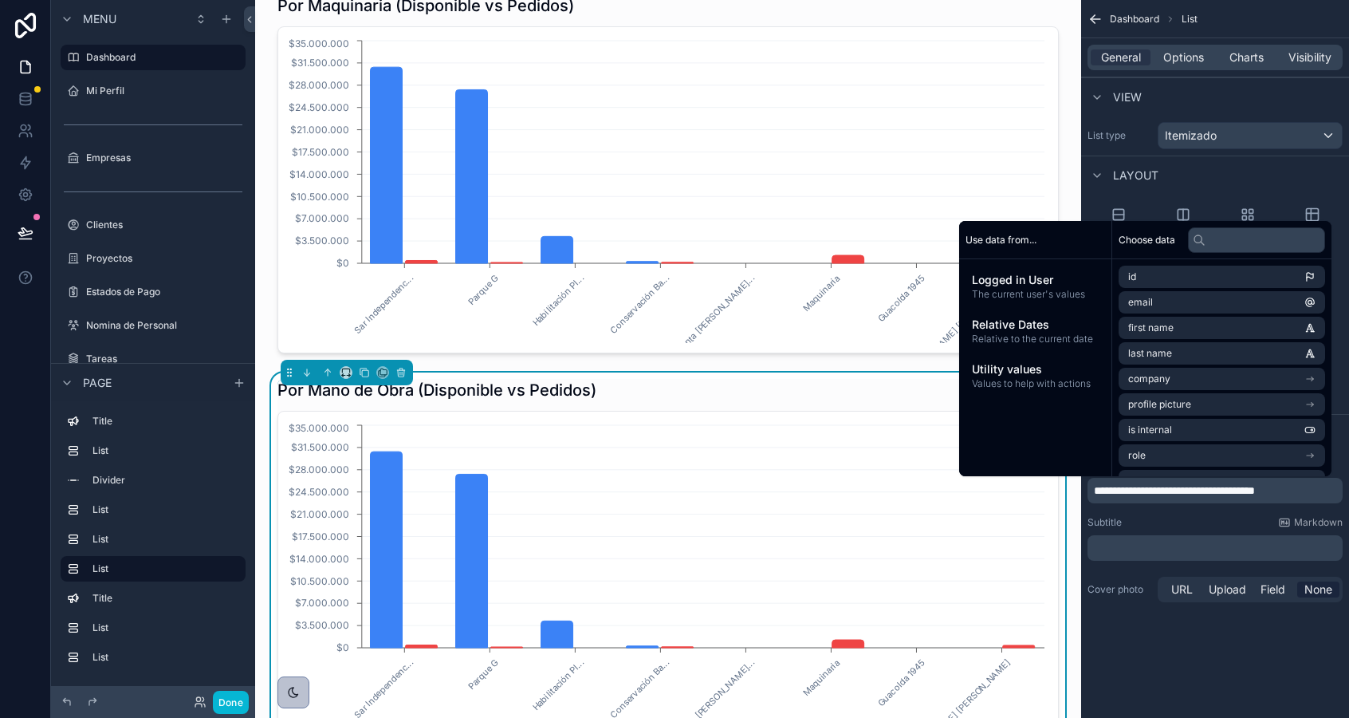
click at [1116, 122] on div "List type Itemizado" at bounding box center [1215, 135] width 255 height 27
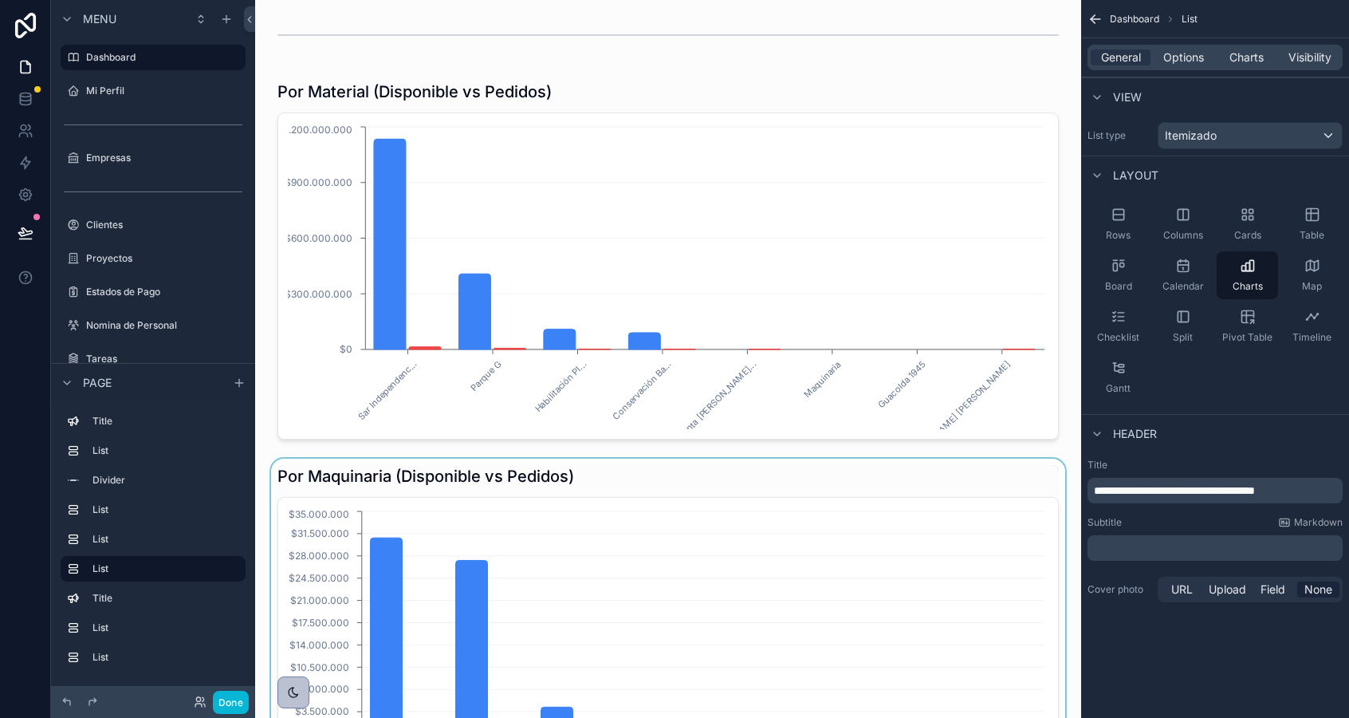
scroll to position [685, 0]
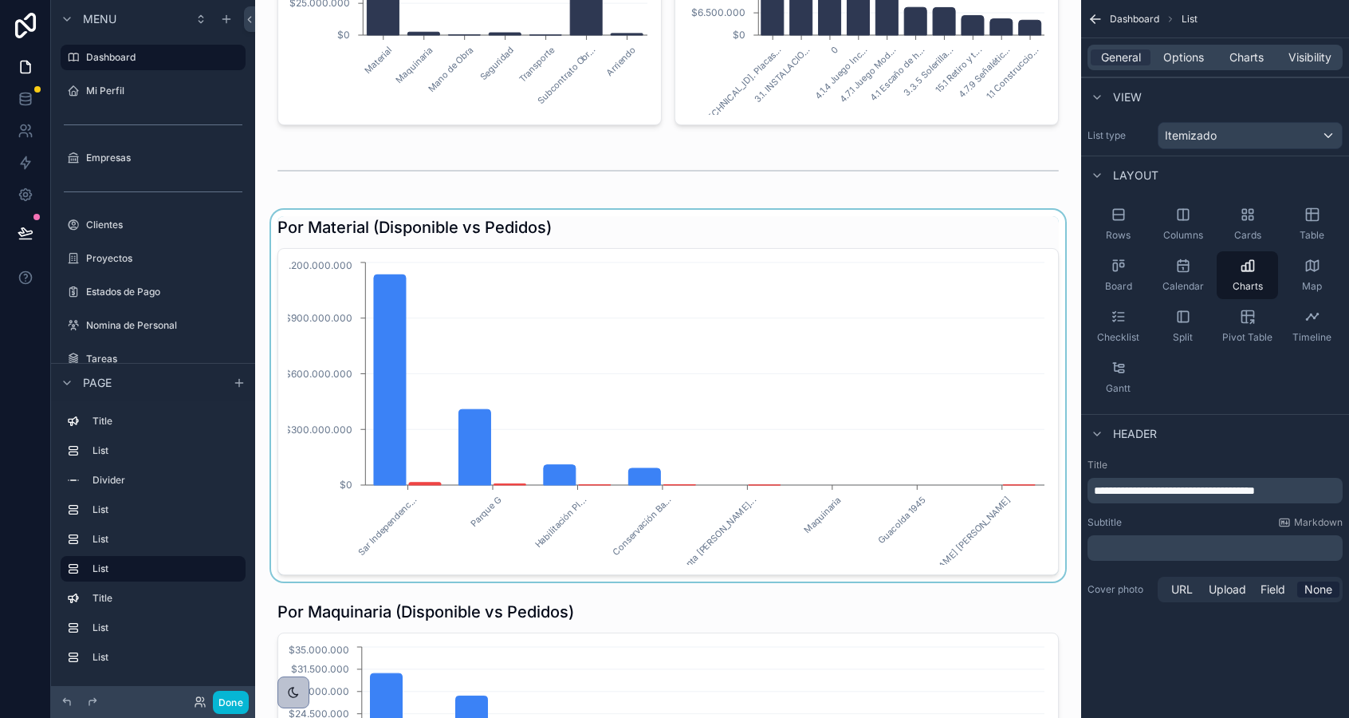
click at [424, 226] on div "scrollable content" at bounding box center [668, 396] width 801 height 372
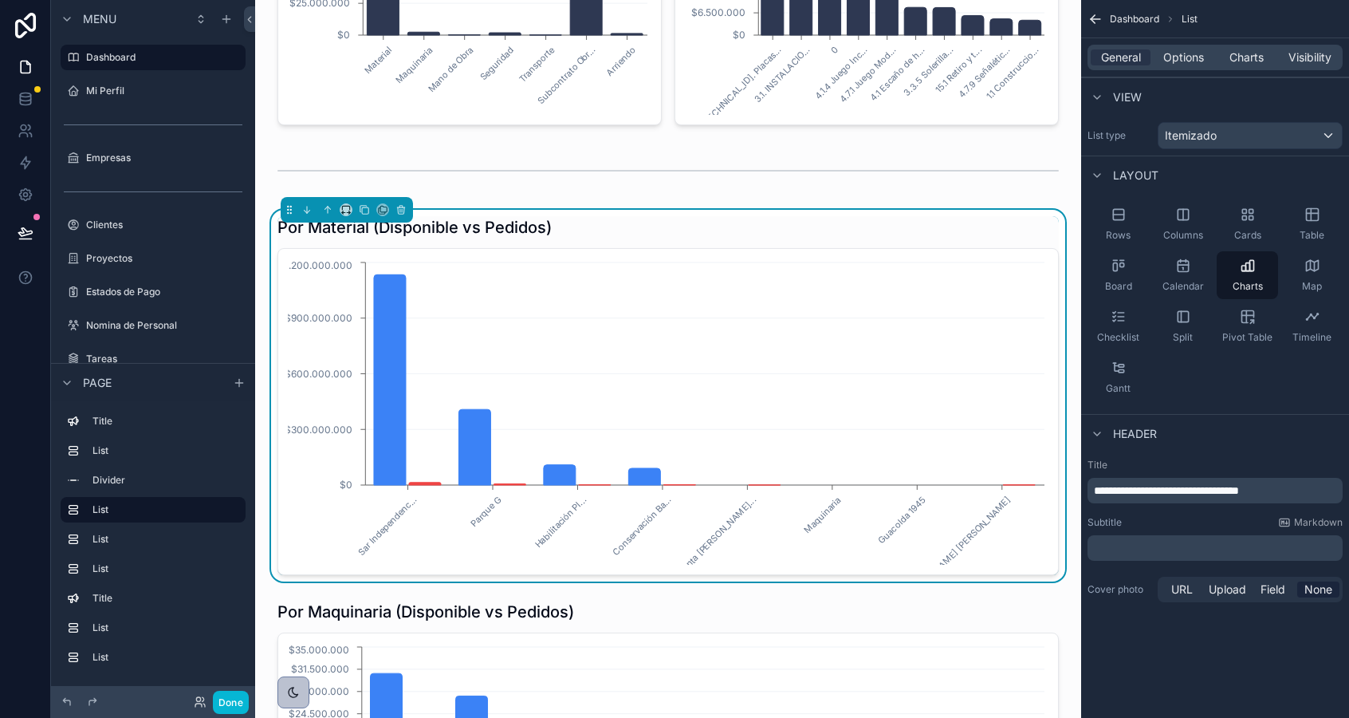
click at [1239, 493] on span "**********" at bounding box center [1166, 490] width 145 height 11
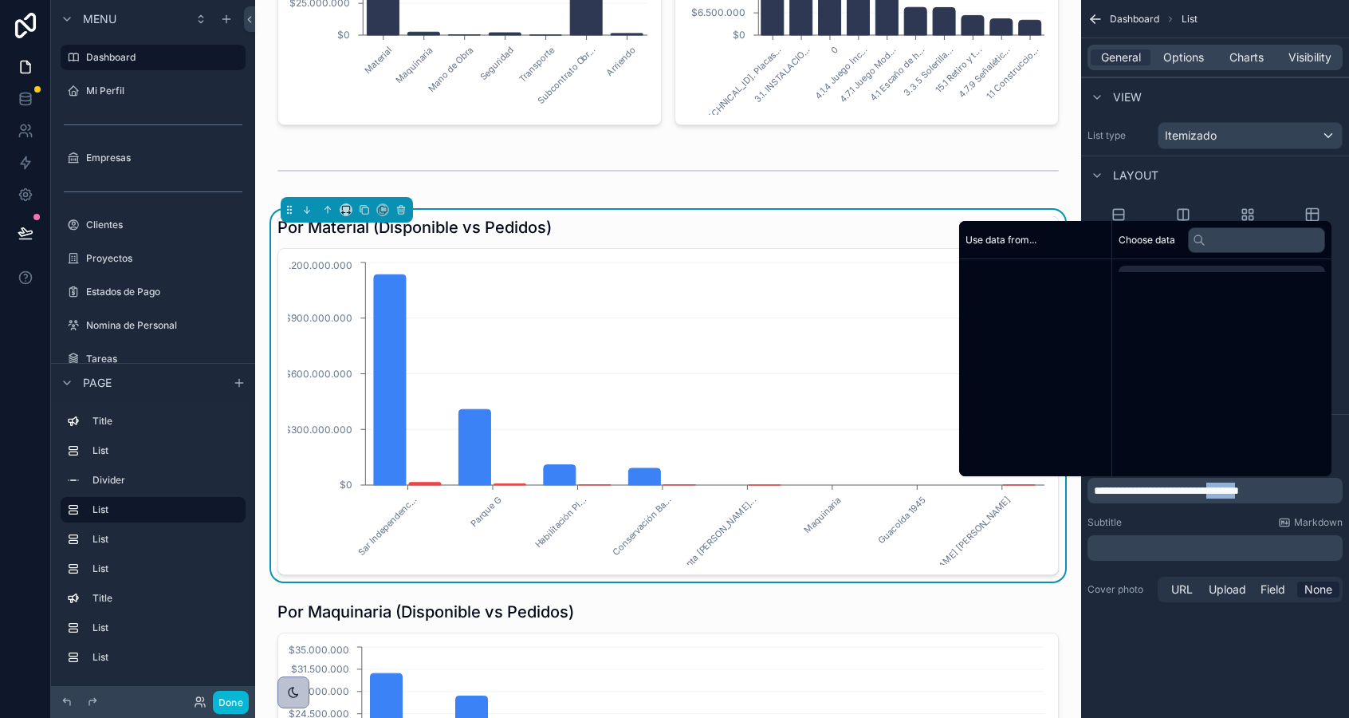
click at [1239, 493] on span "**********" at bounding box center [1166, 490] width 145 height 11
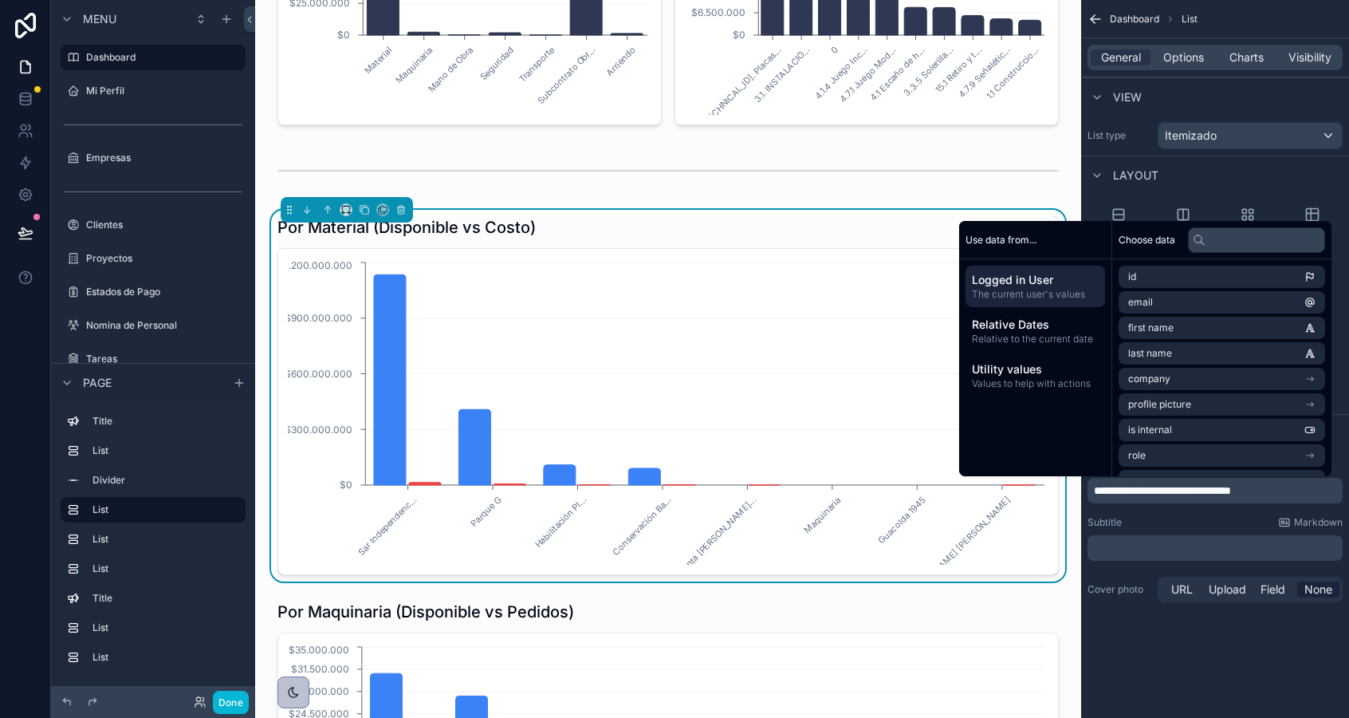
click at [1231, 490] on span "**********" at bounding box center [1162, 490] width 137 height 11
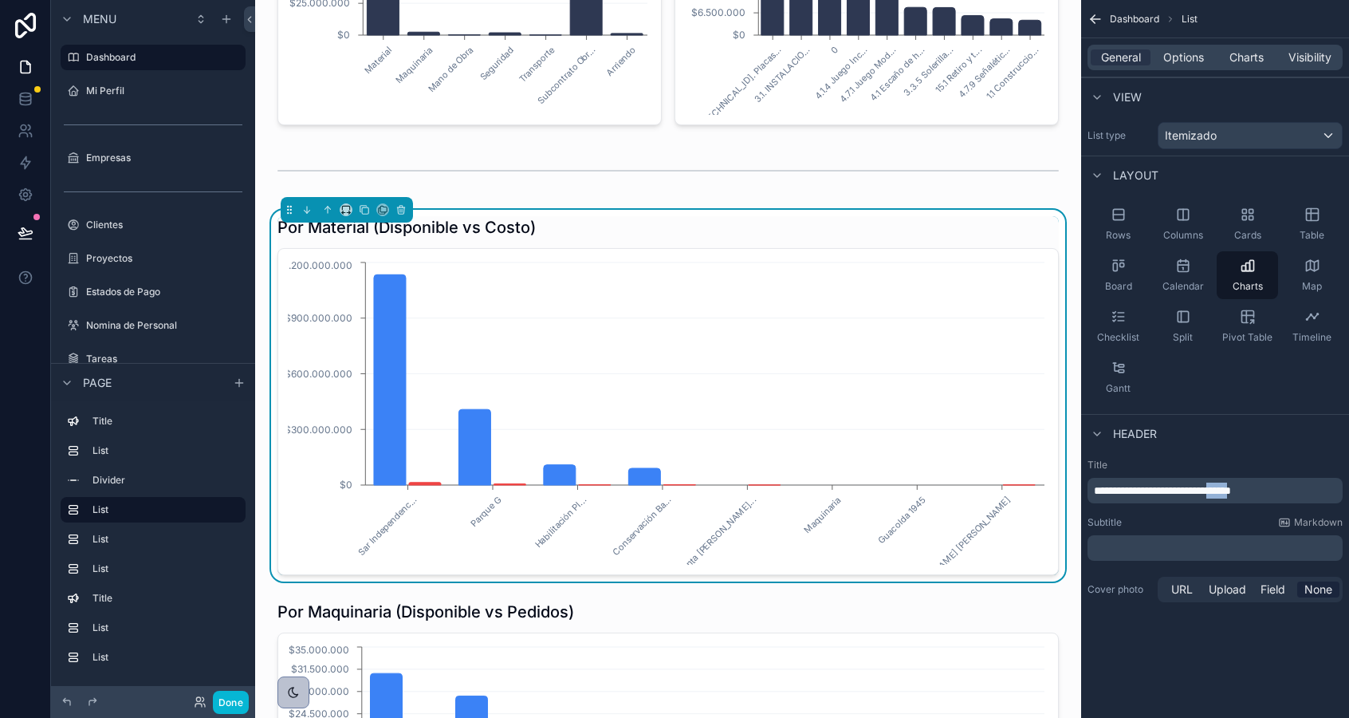
click at [1231, 490] on span "**********" at bounding box center [1162, 490] width 137 height 11
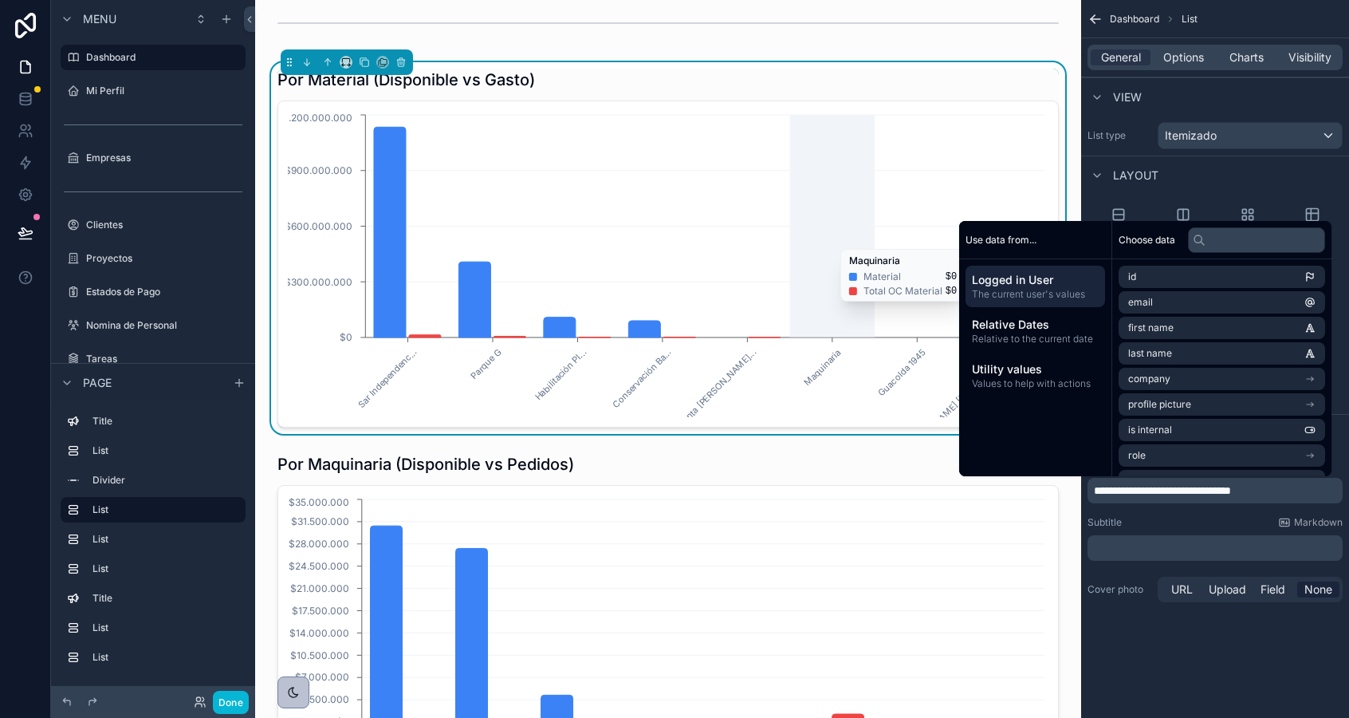
scroll to position [835, 0]
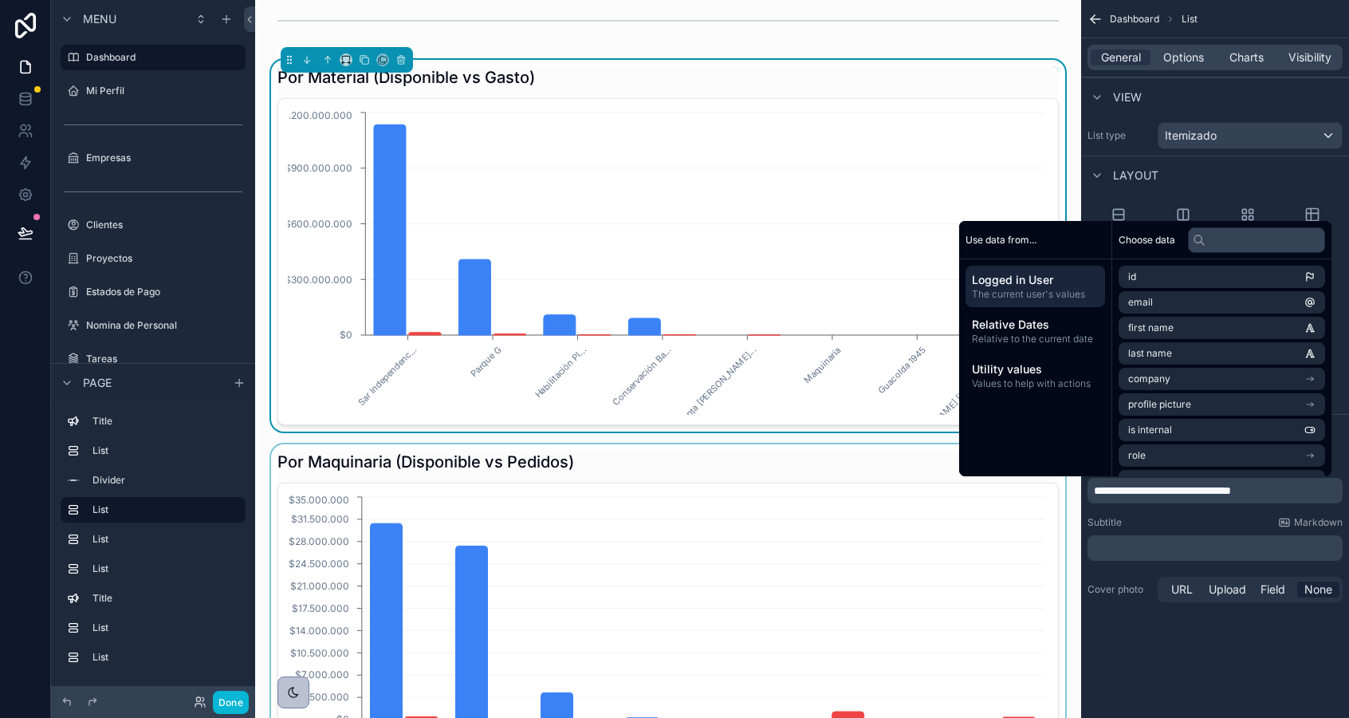
click at [773, 456] on div "scrollable content" at bounding box center [668, 630] width 801 height 372
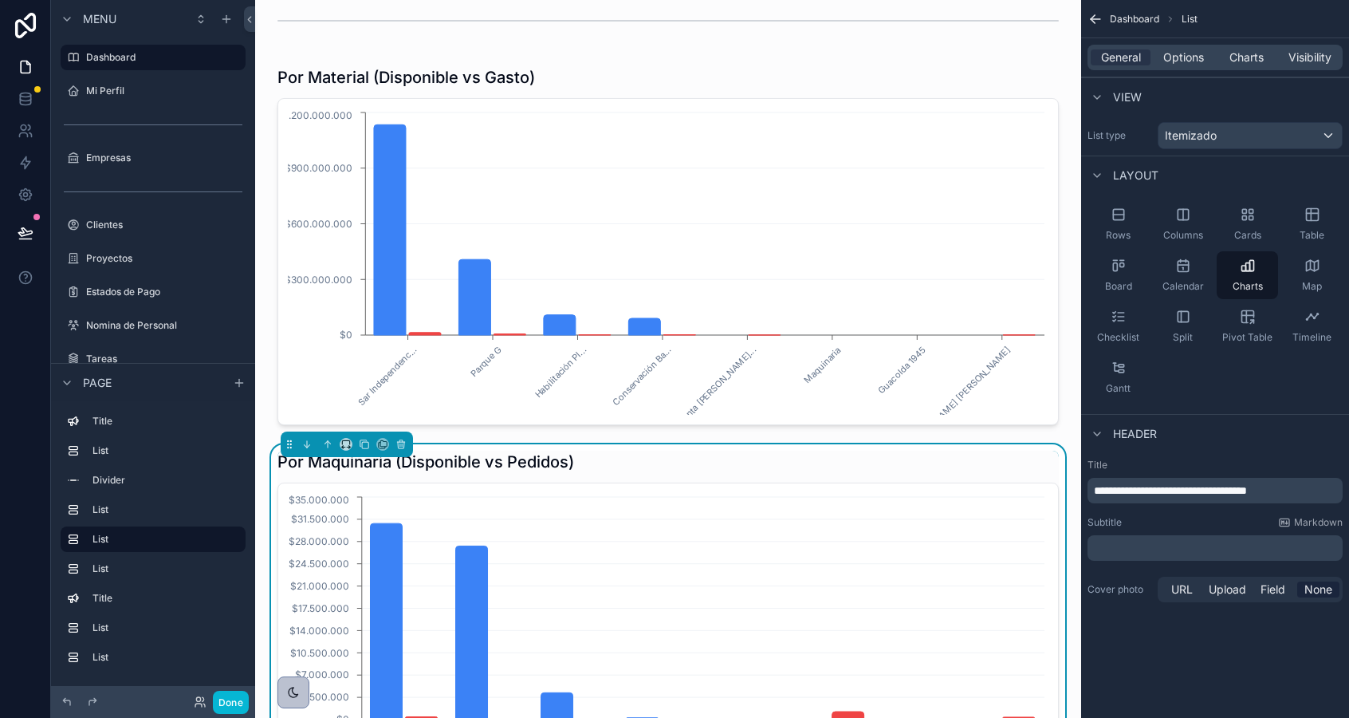
click at [1247, 490] on span "**********" at bounding box center [1170, 490] width 153 height 11
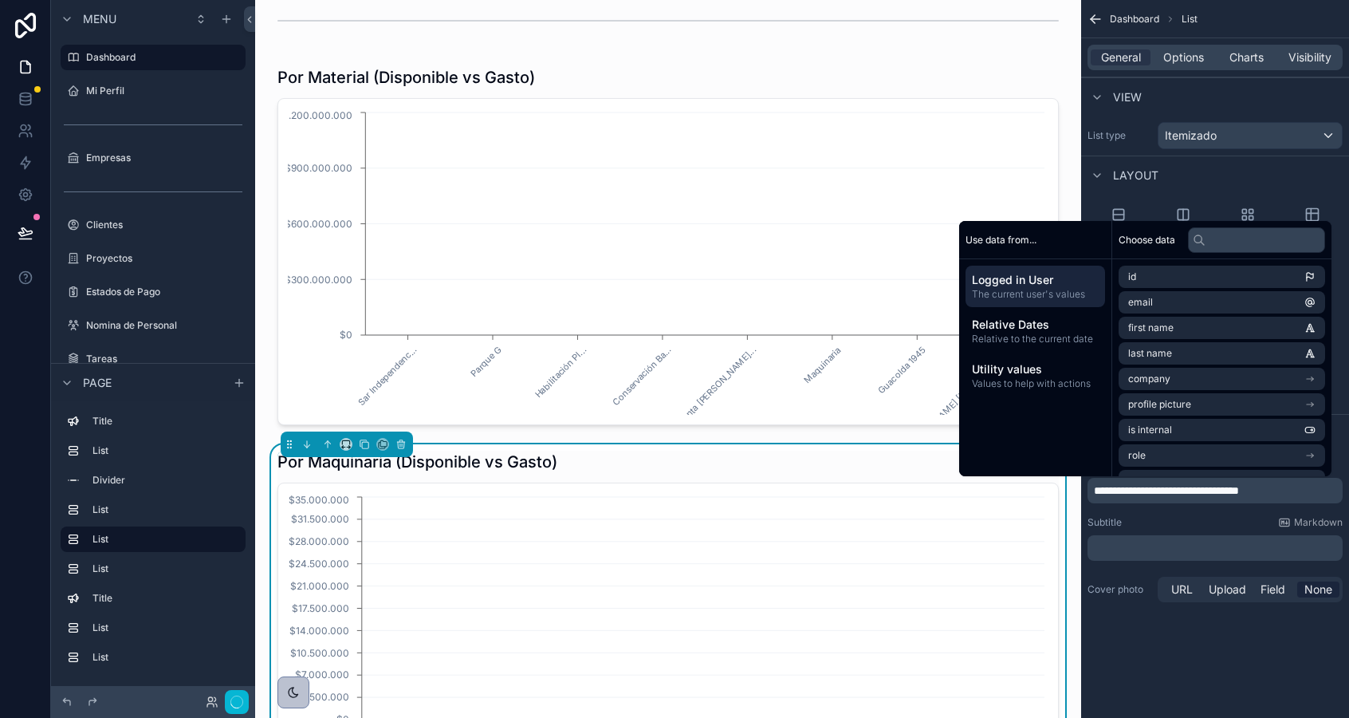
scroll to position [1297, 0]
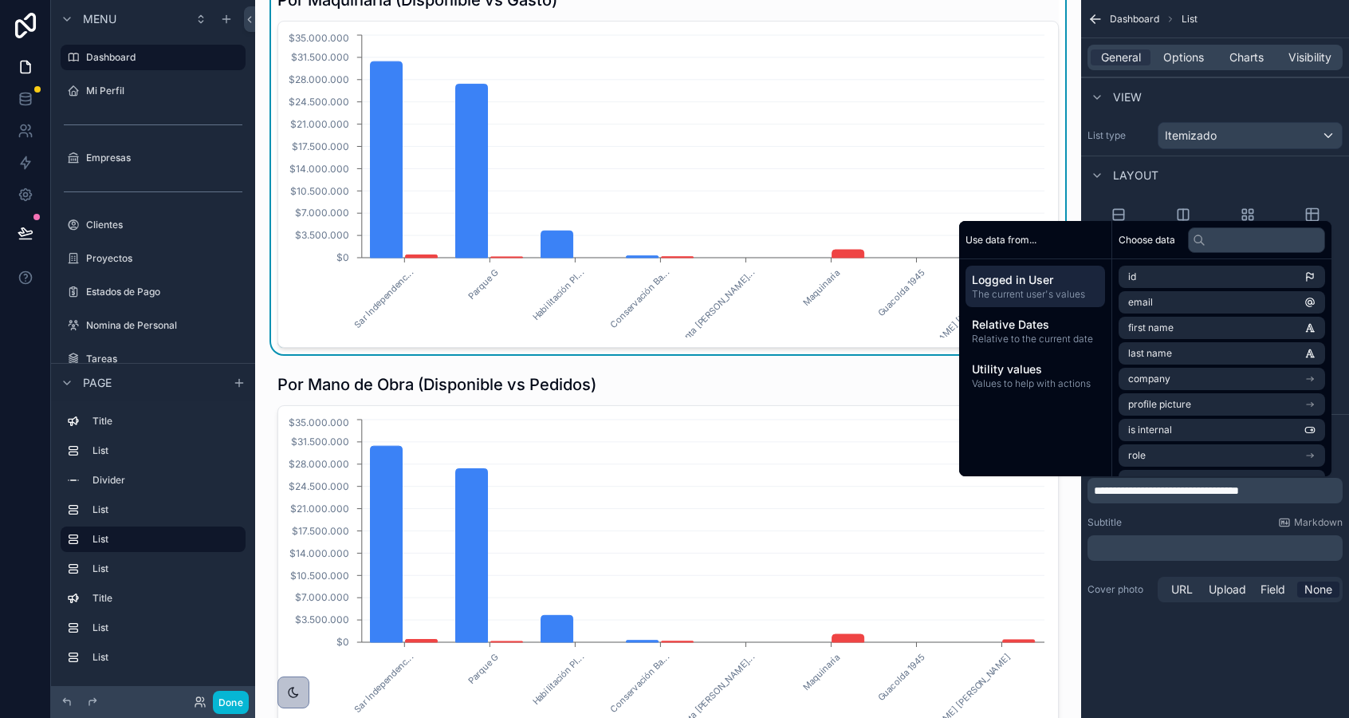
click at [688, 579] on div "scrollable content" at bounding box center [668, 553] width 801 height 372
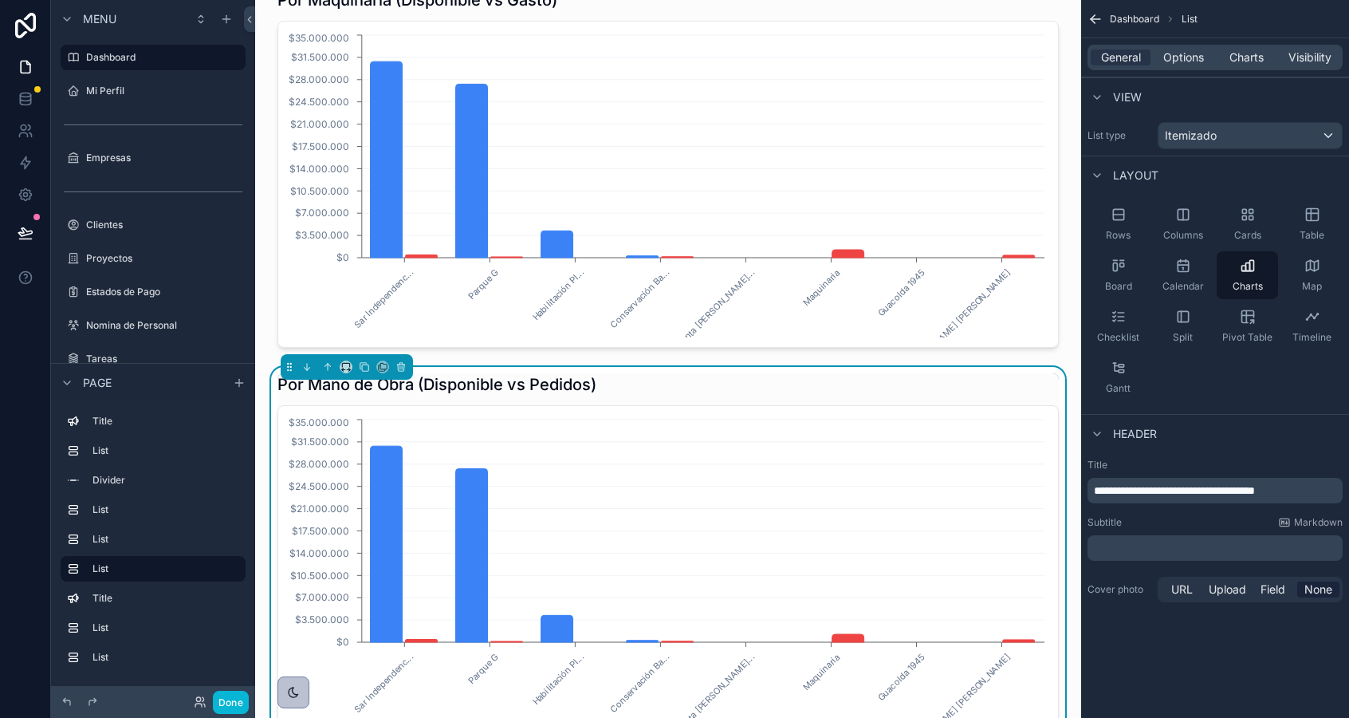
click at [1255, 491] on span "**********" at bounding box center [1174, 490] width 161 height 11
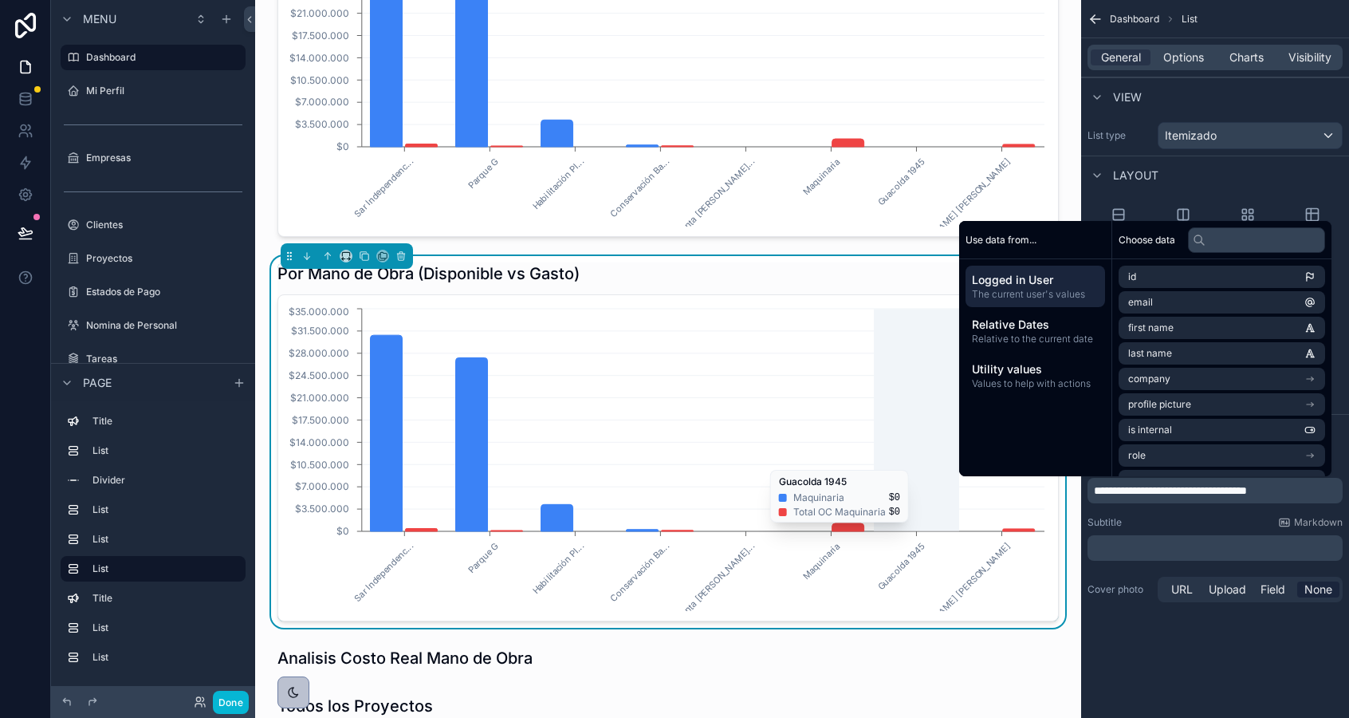
scroll to position [1430, 0]
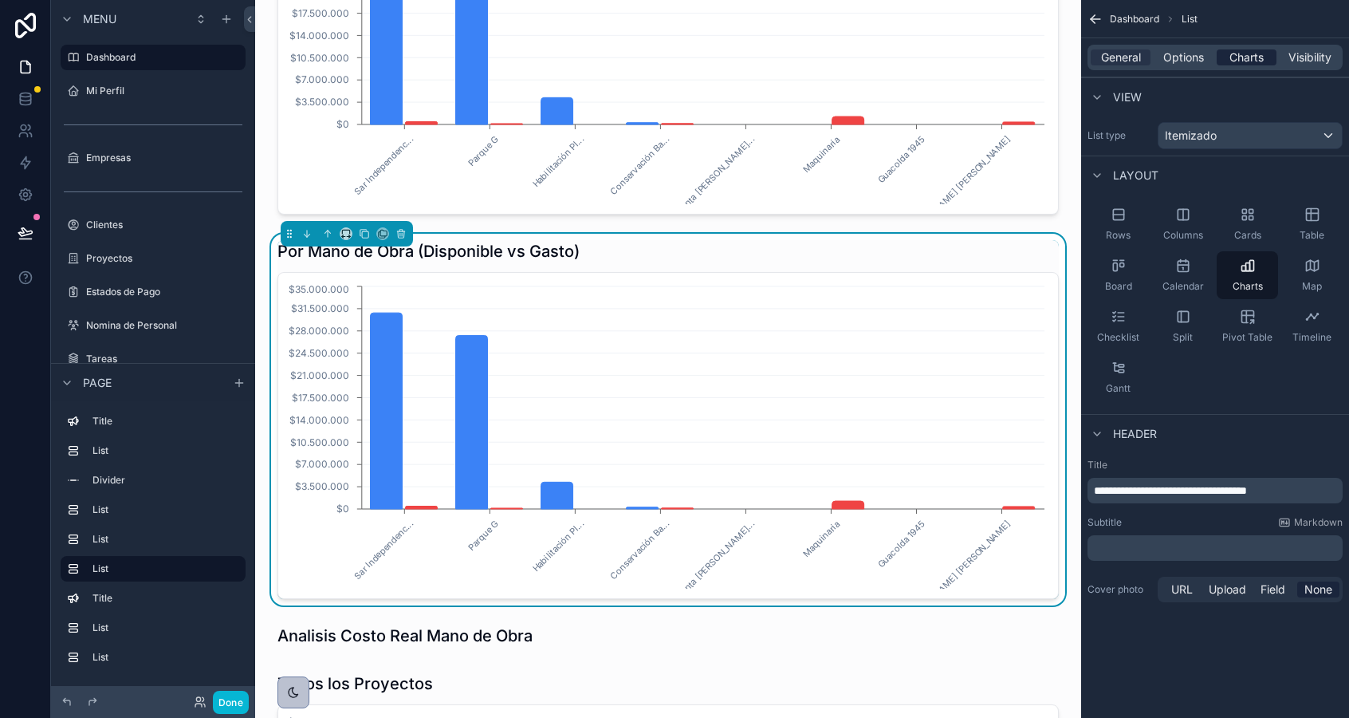
click at [1246, 62] on span "Charts" at bounding box center [1247, 57] width 34 height 16
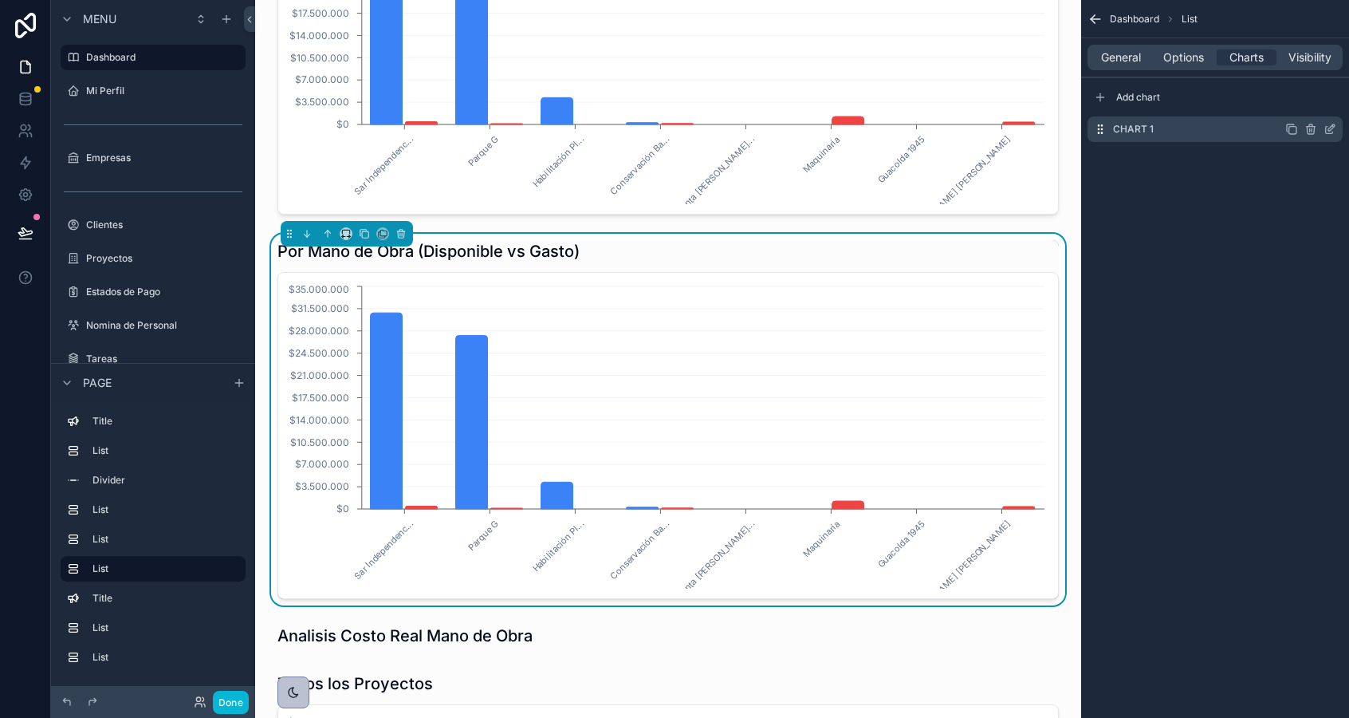
click at [1330, 130] on icon "scrollable content" at bounding box center [1332, 127] width 6 height 6
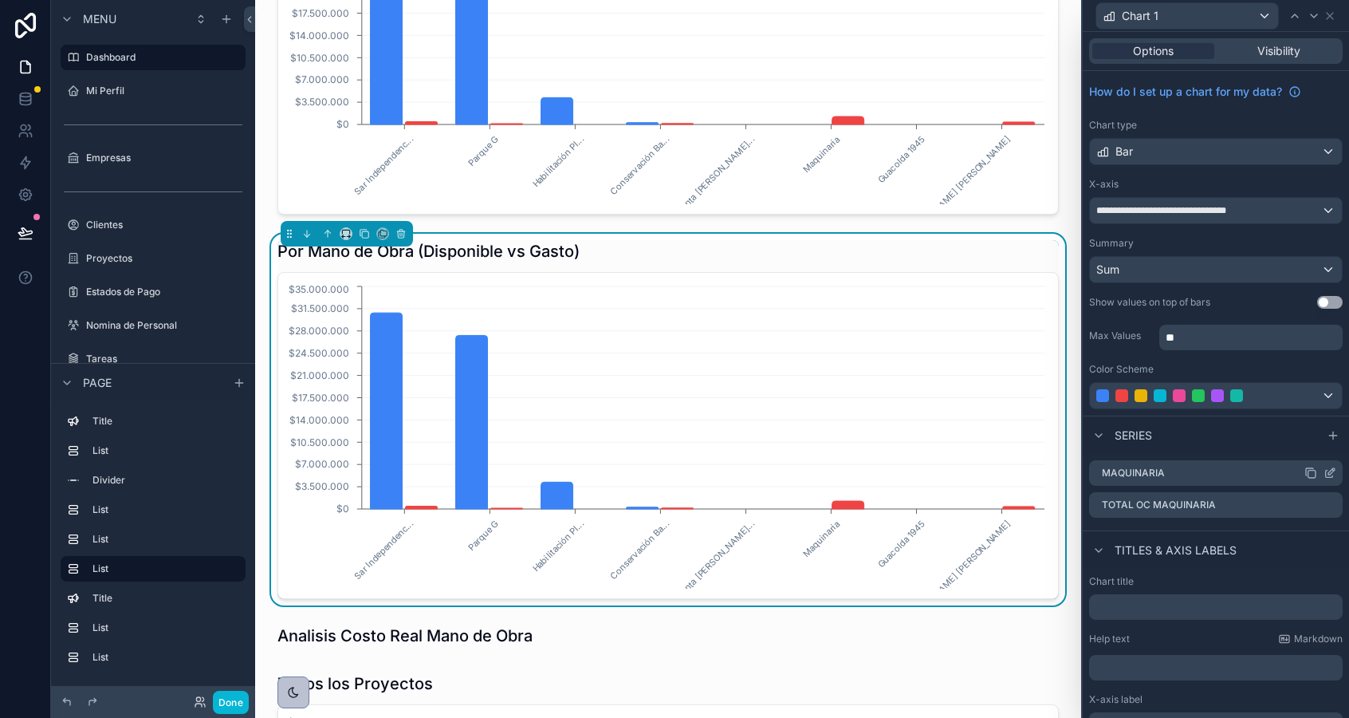
click at [1330, 472] on icon at bounding box center [1330, 473] width 13 height 13
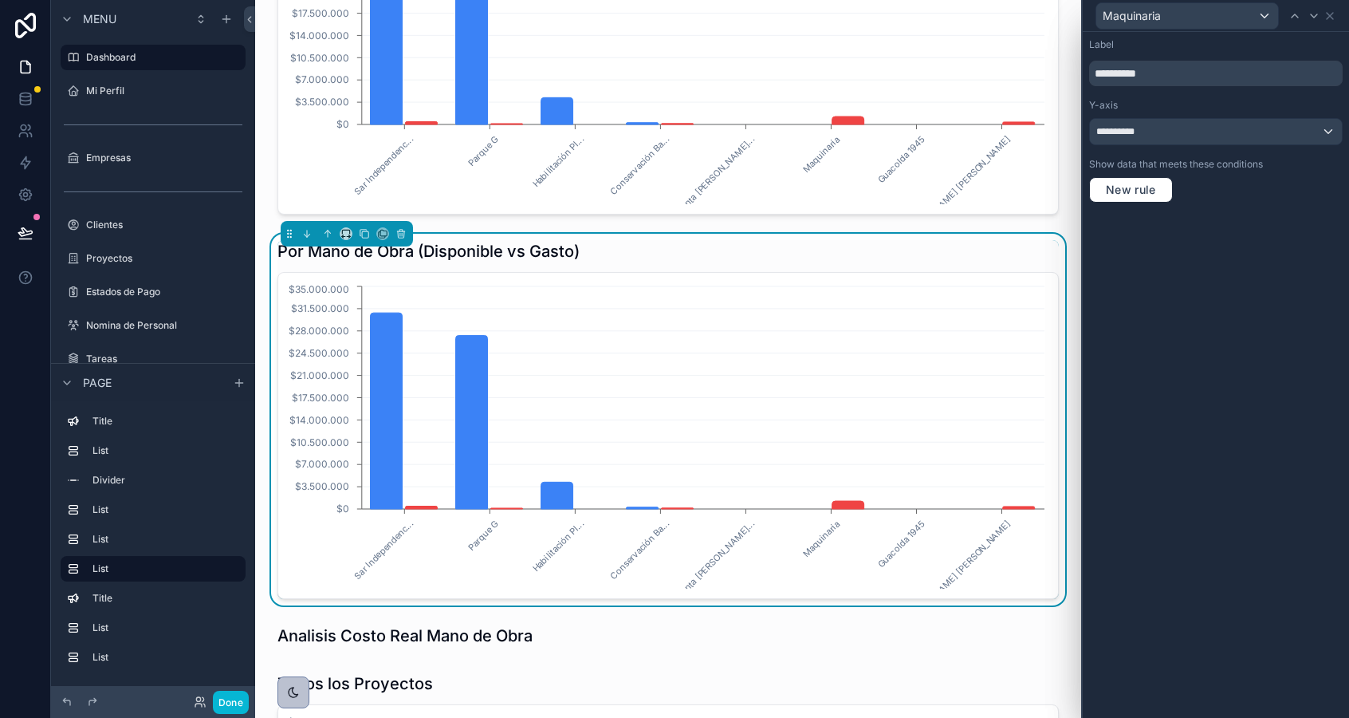
click at [1154, 146] on div "**********" at bounding box center [1216, 120] width 266 height 177
click at [1152, 136] on div "**********" at bounding box center [1216, 132] width 252 height 26
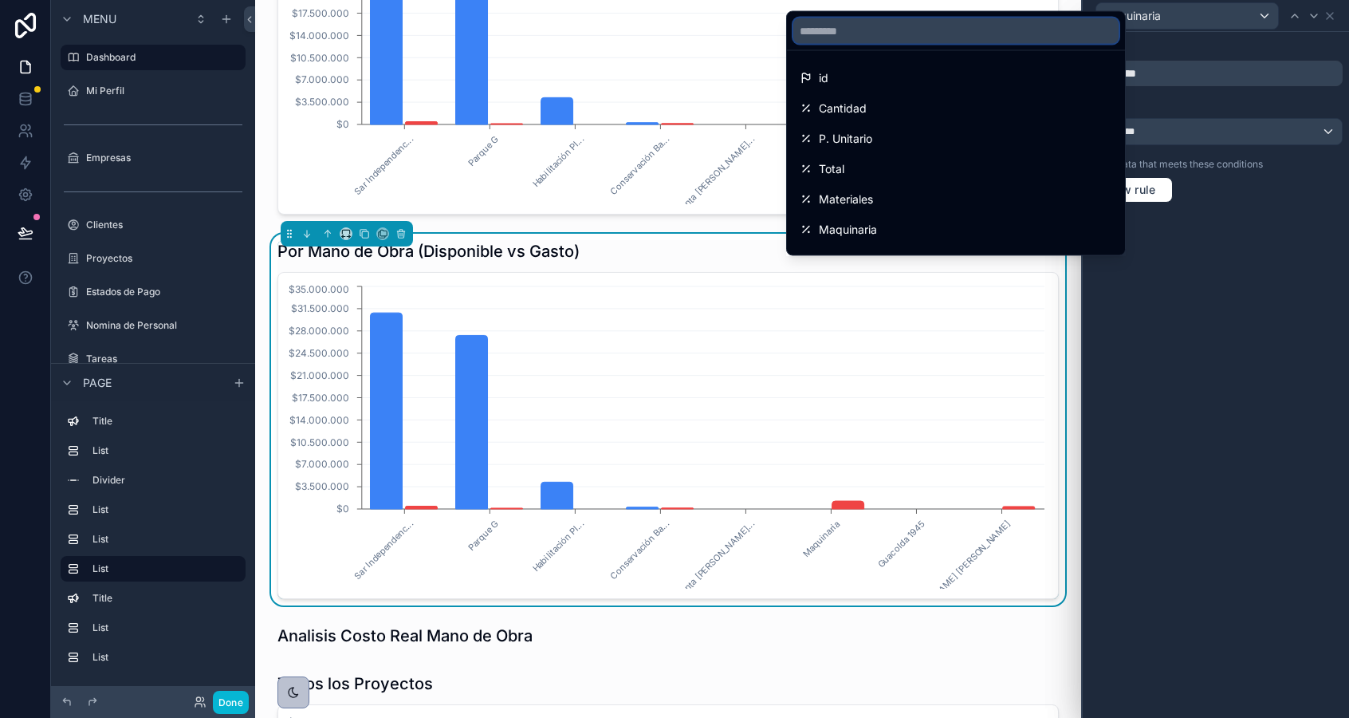
click at [931, 28] on input "text" at bounding box center [955, 31] width 325 height 26
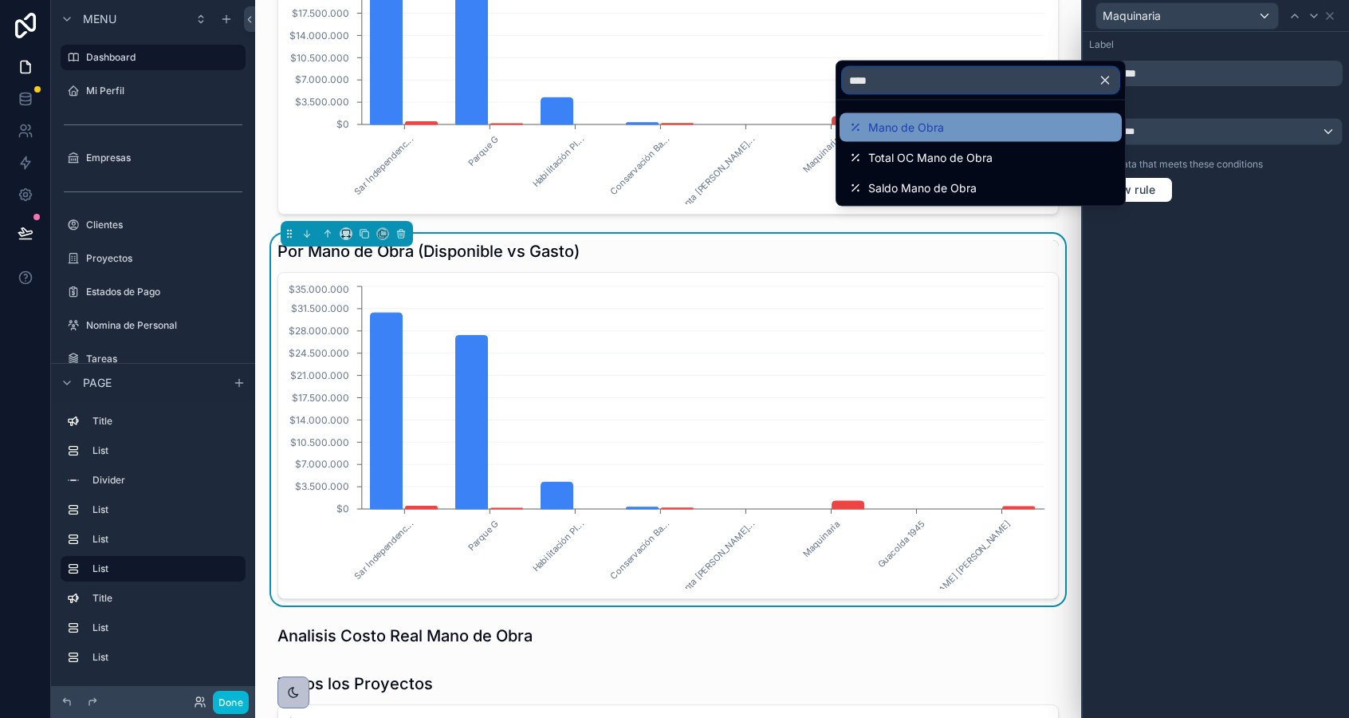
type input "****"
click at [954, 118] on div "Mano de Obra" at bounding box center [980, 127] width 263 height 19
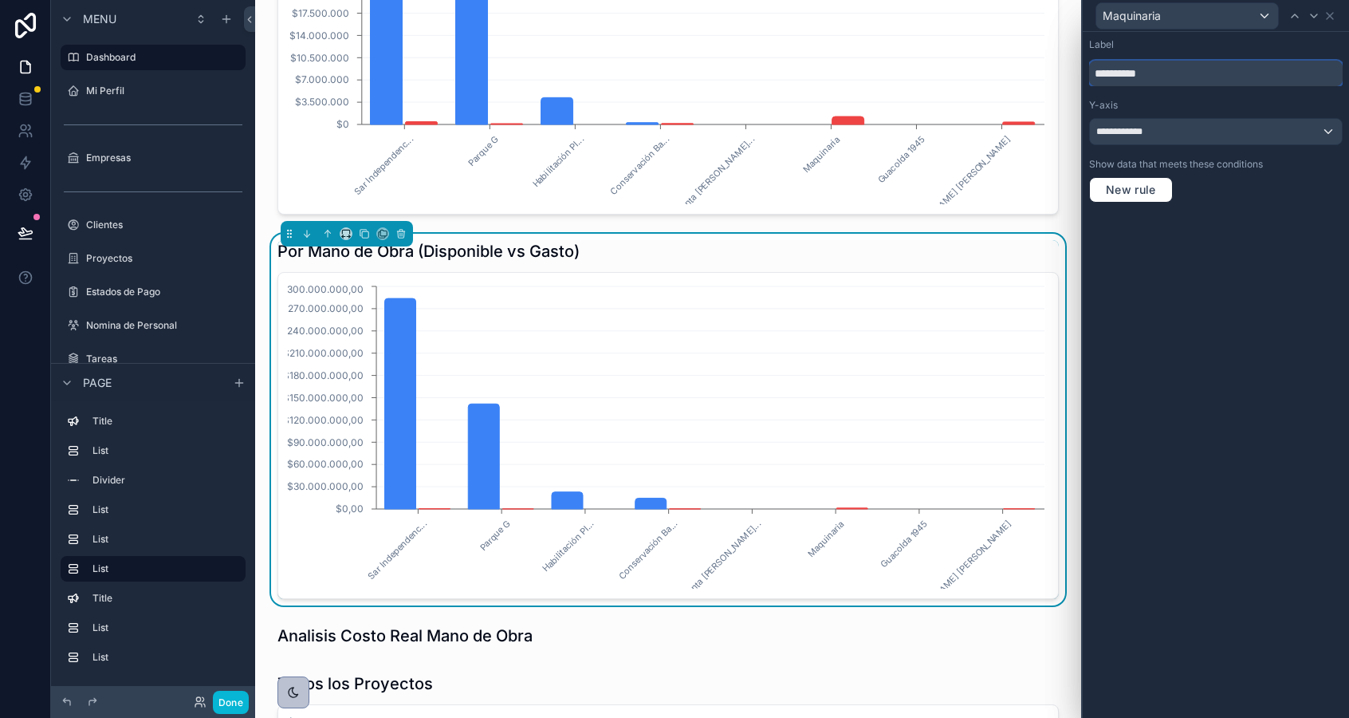
click at [1149, 72] on input "**********" at bounding box center [1216, 74] width 254 height 26
type input "**********"
click at [1313, 21] on div at bounding box center [1314, 15] width 19 height 19
click at [1140, 132] on span "**********" at bounding box center [1142, 131] width 92 height 13
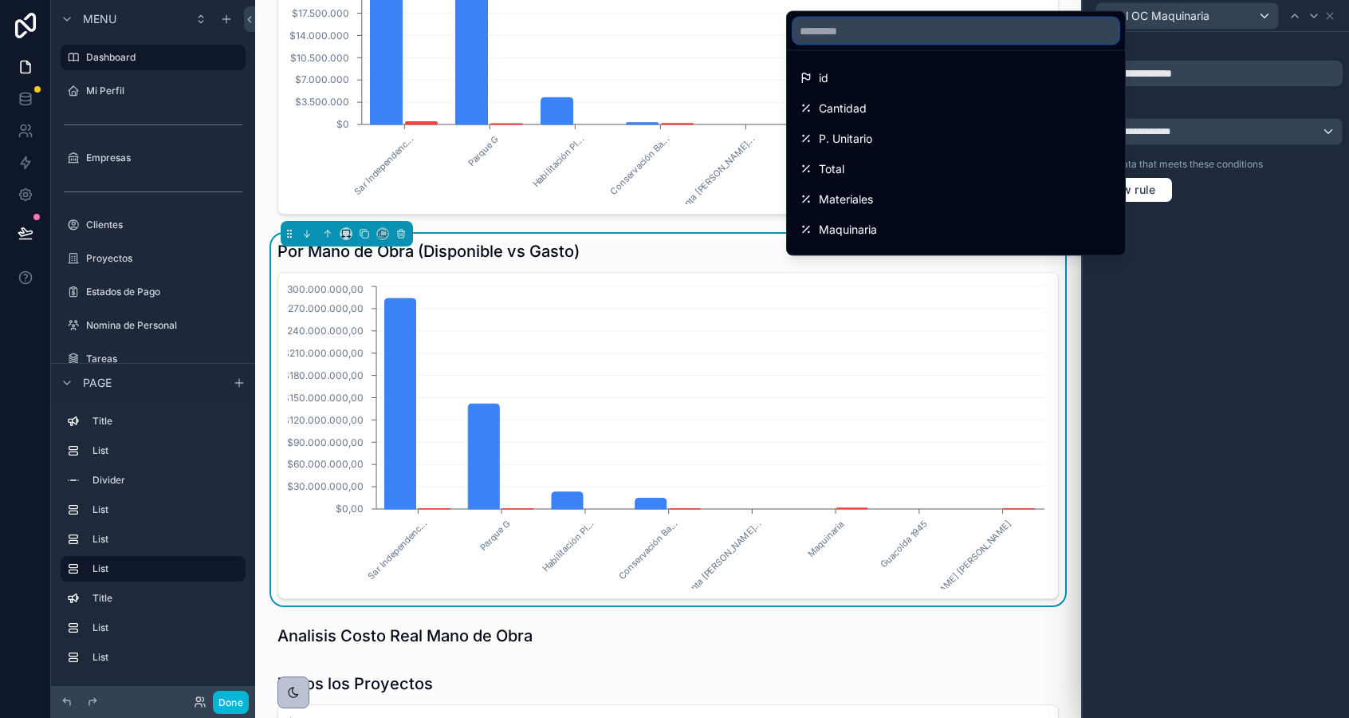
click at [1026, 33] on input "text" at bounding box center [955, 31] width 325 height 26
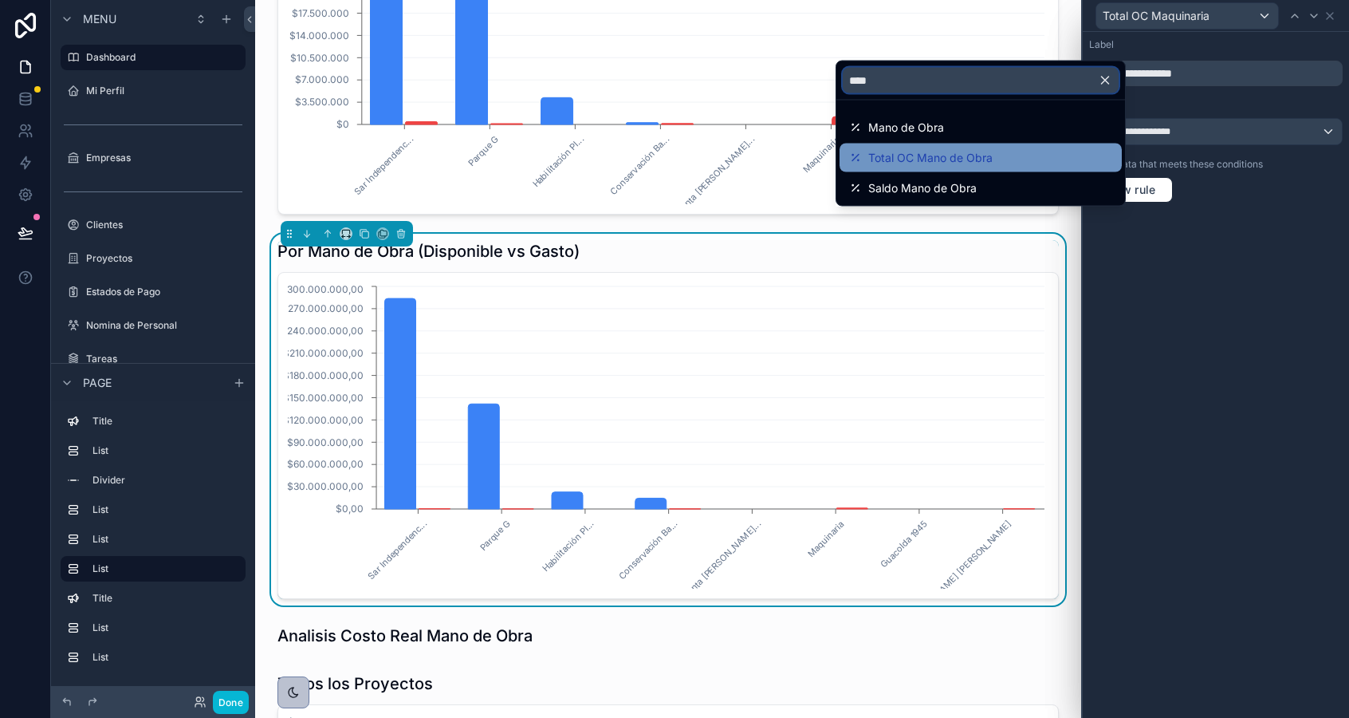
type input "****"
click at [955, 157] on span "Total OC Mano de Obra" at bounding box center [930, 157] width 124 height 19
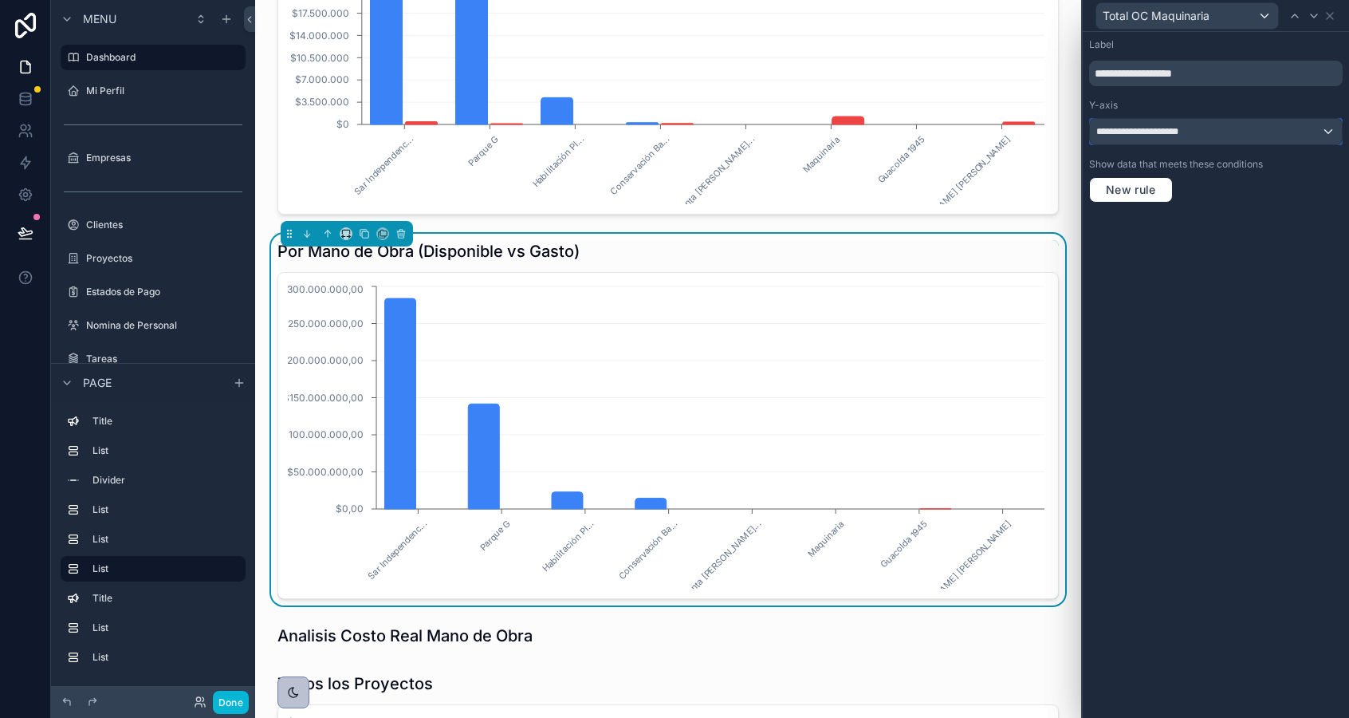
click at [1154, 128] on span "**********" at bounding box center [1149, 131] width 106 height 13
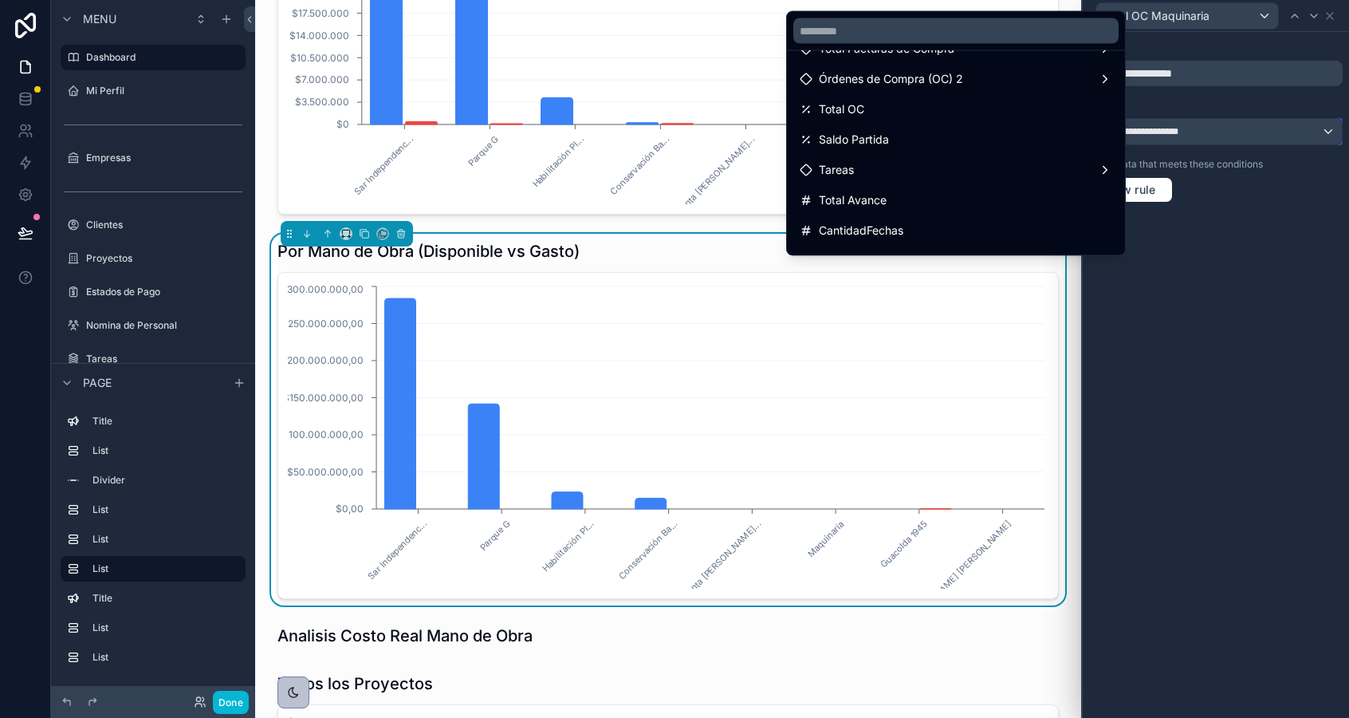
scroll to position [235, 0]
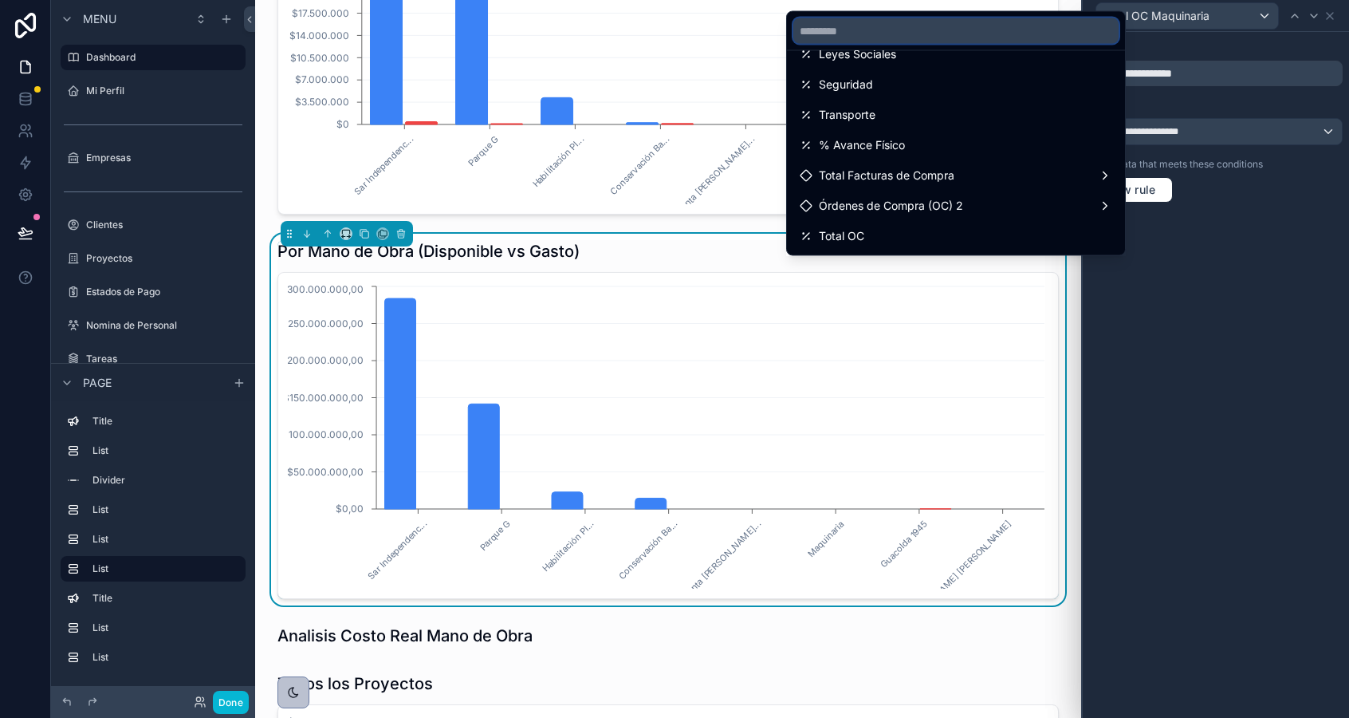
click at [893, 37] on input "text" at bounding box center [955, 31] width 325 height 26
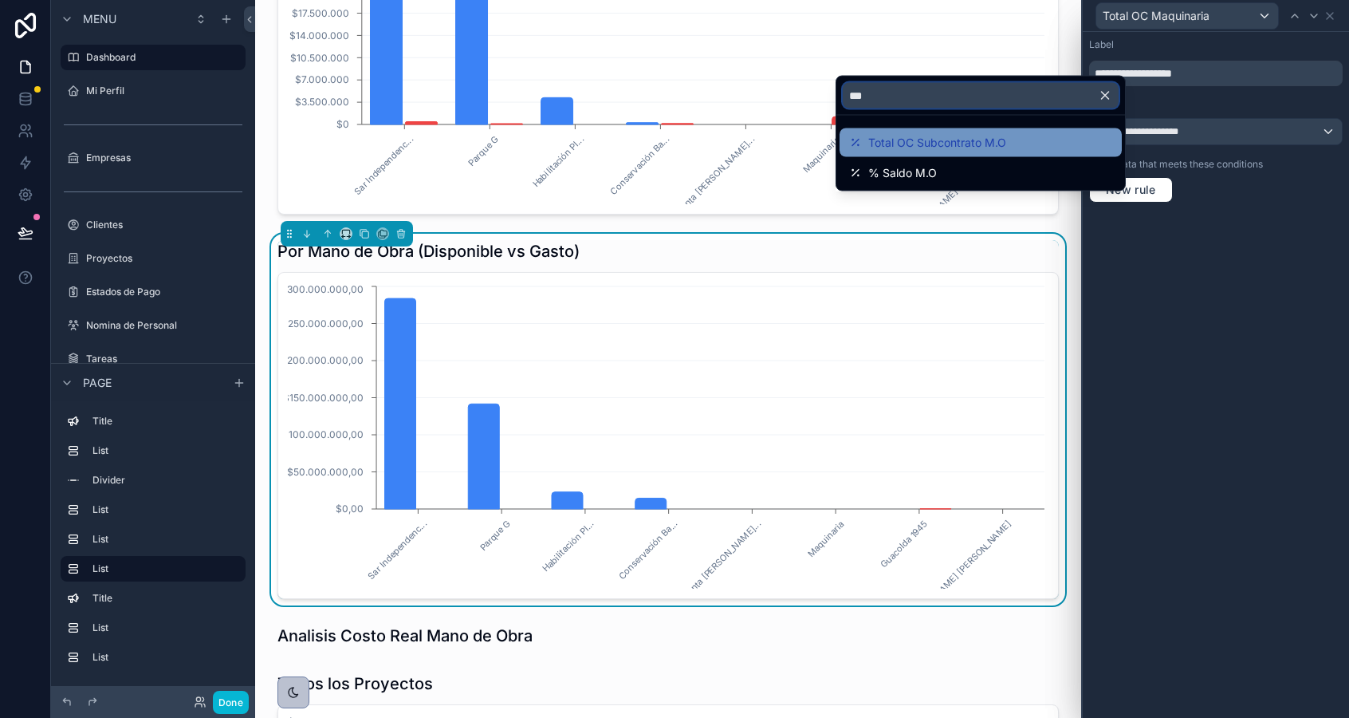
type input "***"
click at [927, 136] on span "Total OC Subcontrato M.O" at bounding box center [937, 142] width 138 height 19
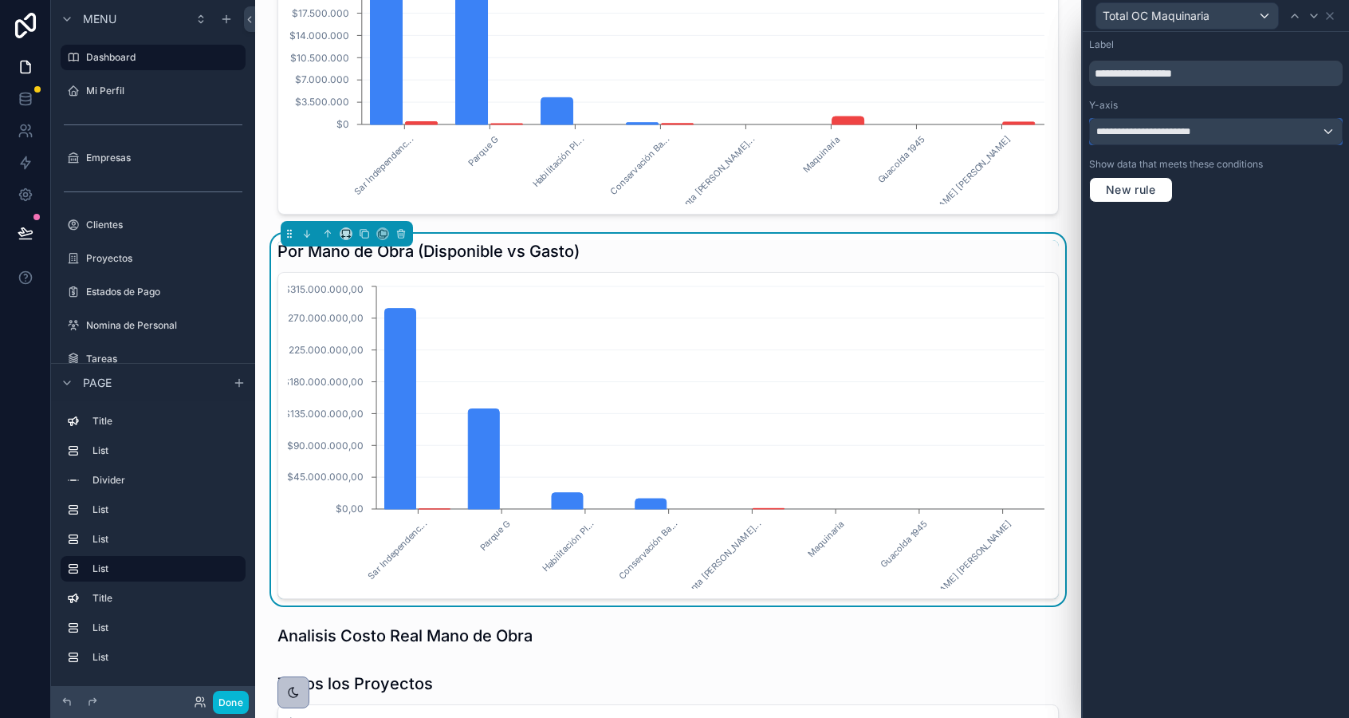
click at [1192, 138] on div "**********" at bounding box center [1216, 132] width 252 height 26
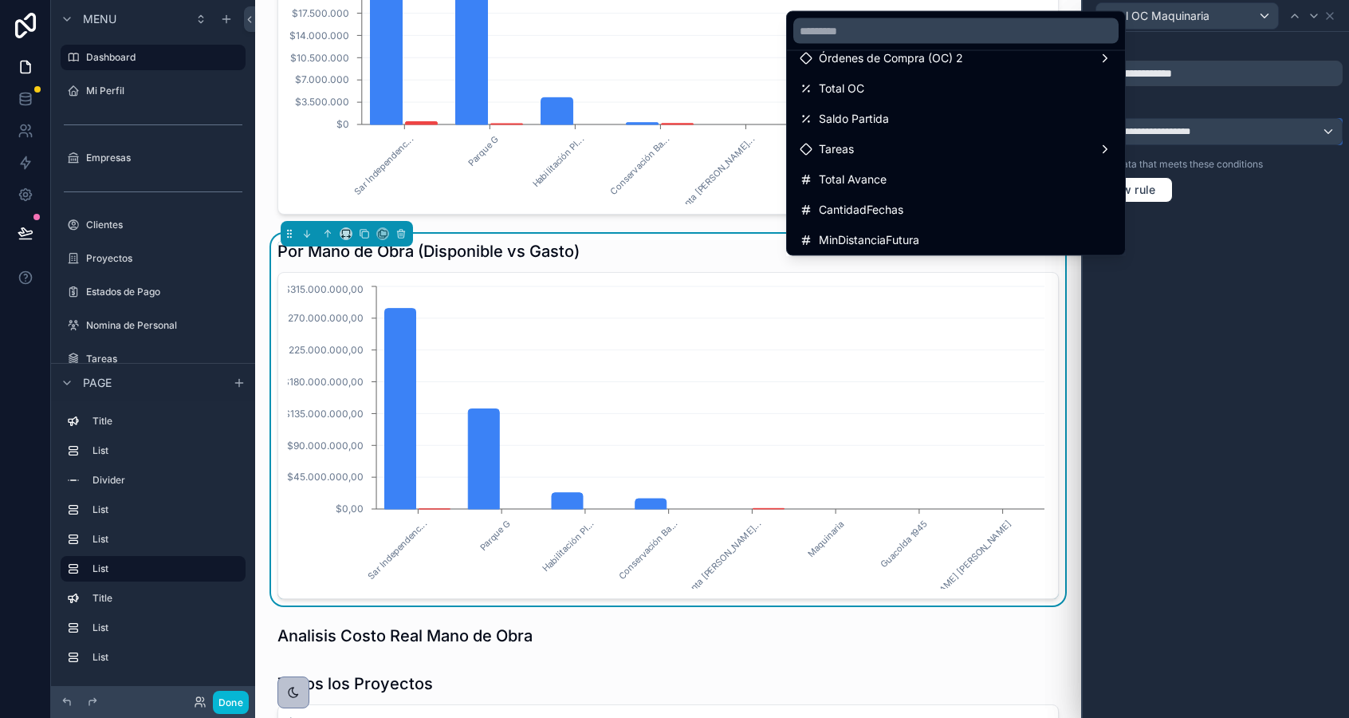
scroll to position [130, 0]
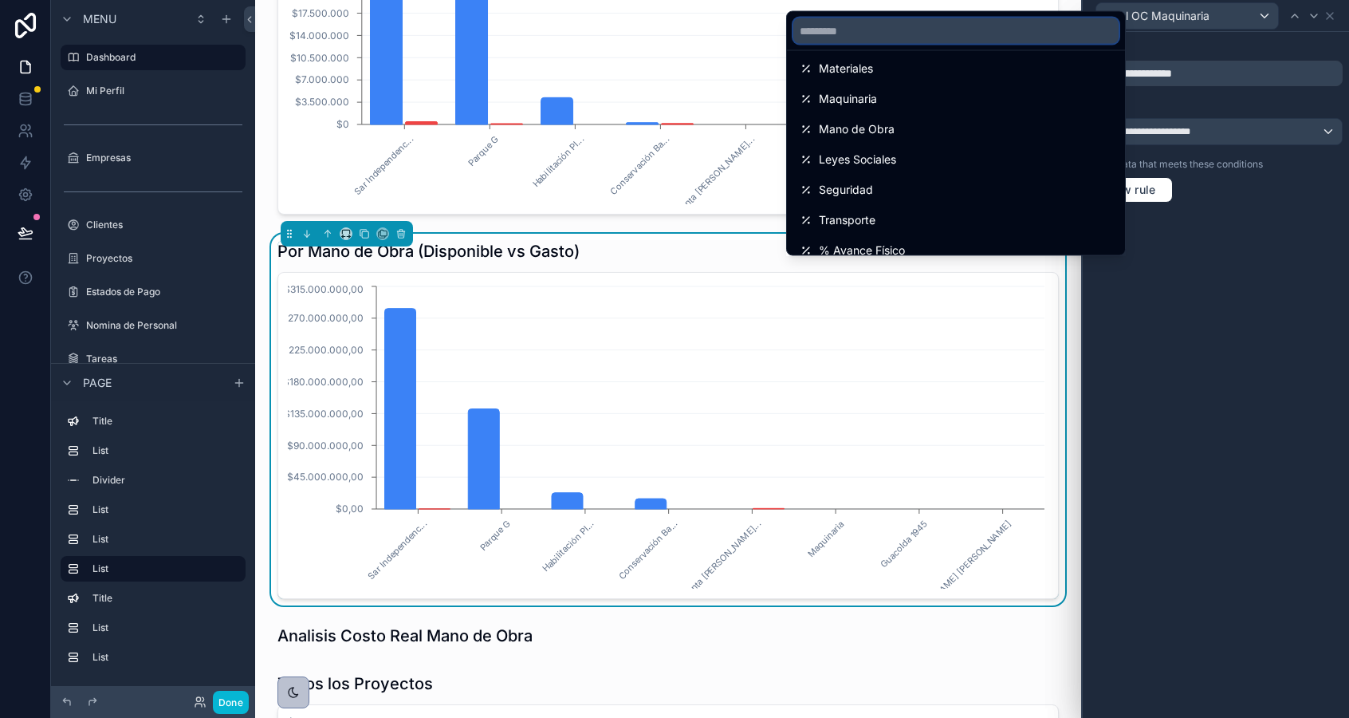
click at [902, 30] on input "text" at bounding box center [955, 31] width 325 height 26
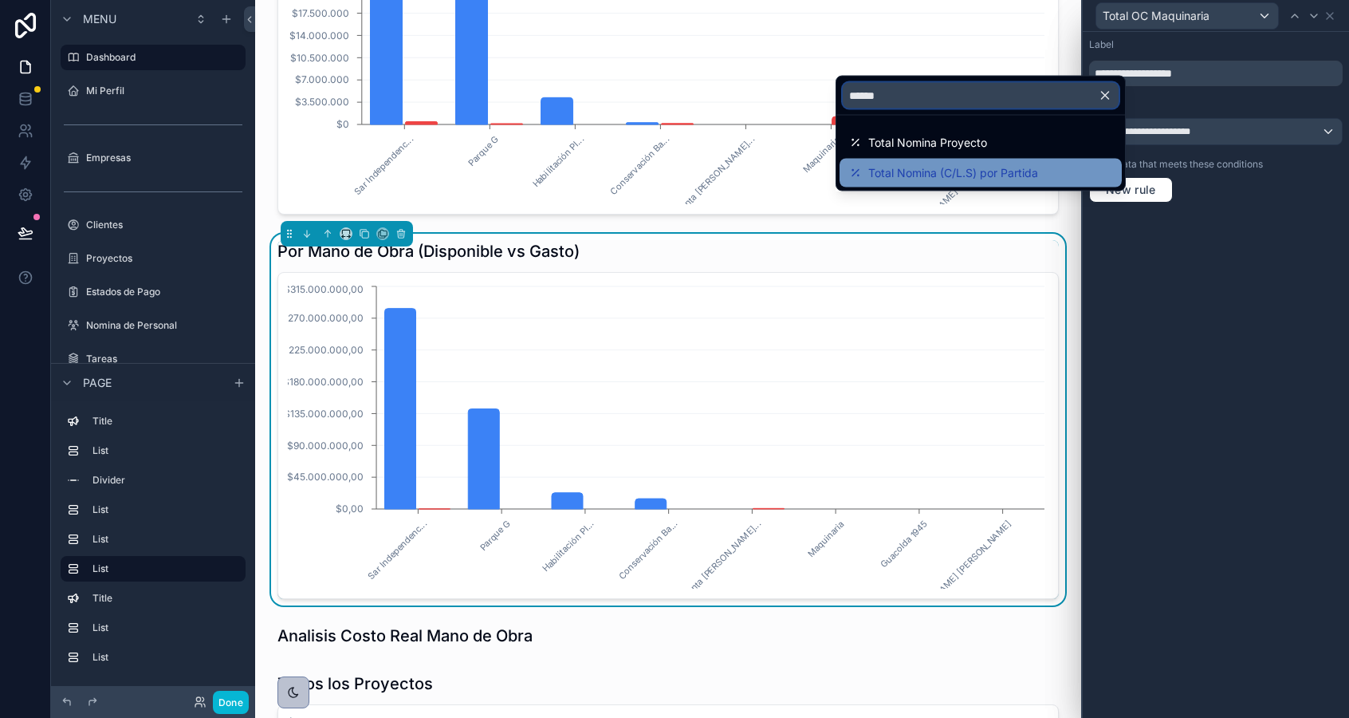
type input "******"
click at [923, 167] on span "Total Nomina (C/L.S) por Partida" at bounding box center [953, 172] width 170 height 19
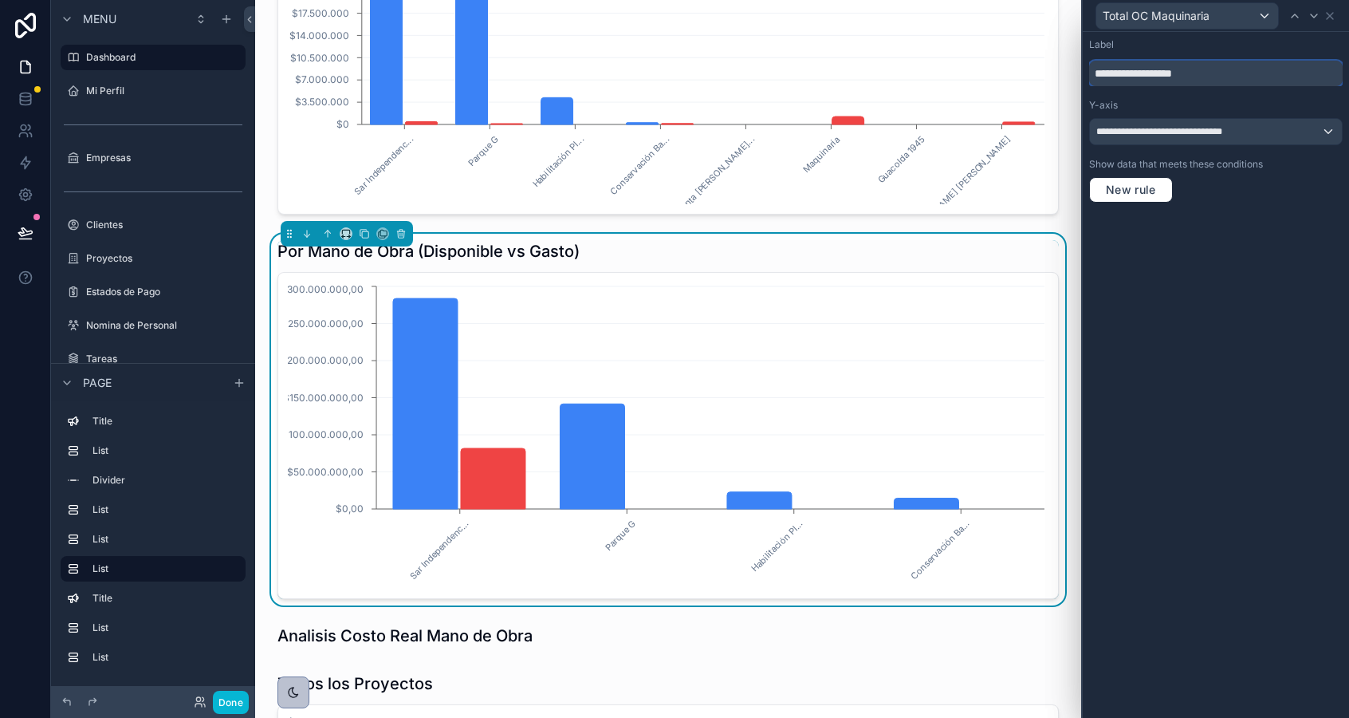
click at [1202, 76] on input "**********" at bounding box center [1216, 74] width 254 height 26
click at [1154, 74] on input "**********" at bounding box center [1216, 74] width 254 height 26
type input "**********"
click at [26, 93] on icon at bounding box center [25, 95] width 10 height 4
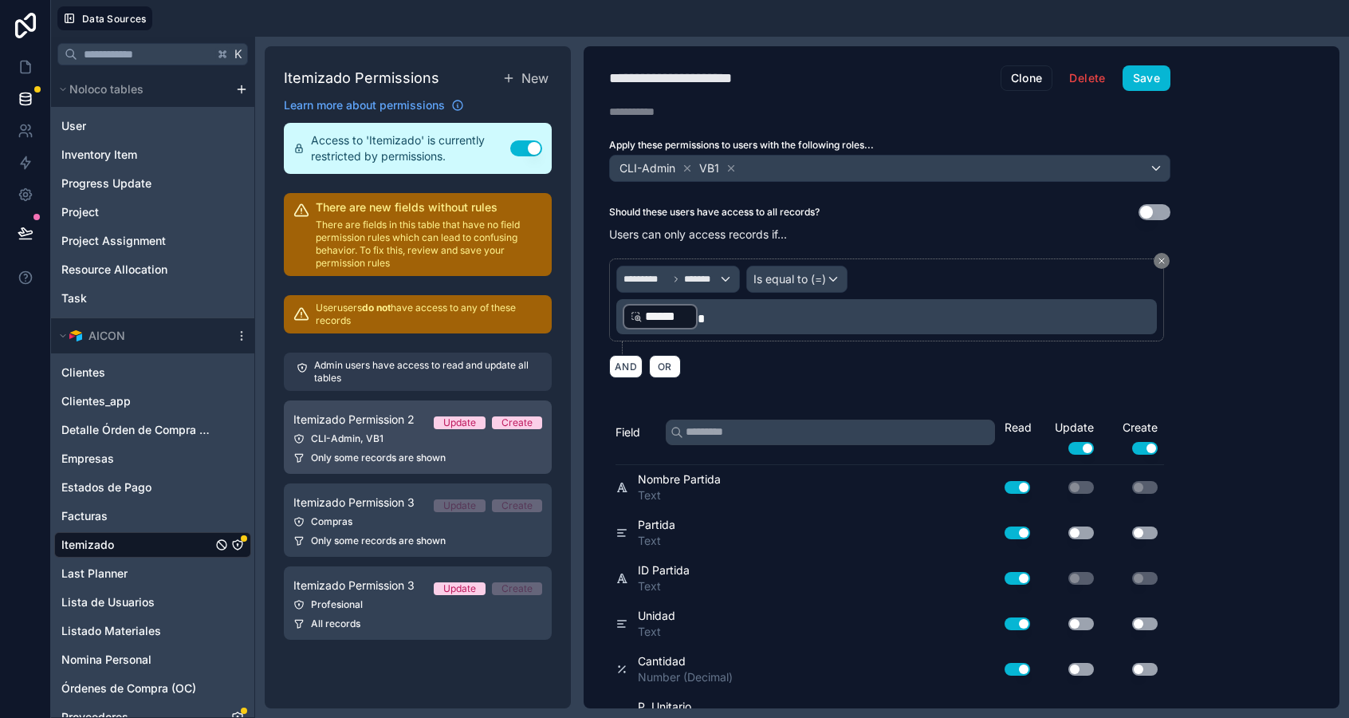
click at [392, 449] on link "Itemizado Permission 2 Update Create CLI-Admin, VB1 Only some records are shown" at bounding box center [418, 436] width 268 height 73
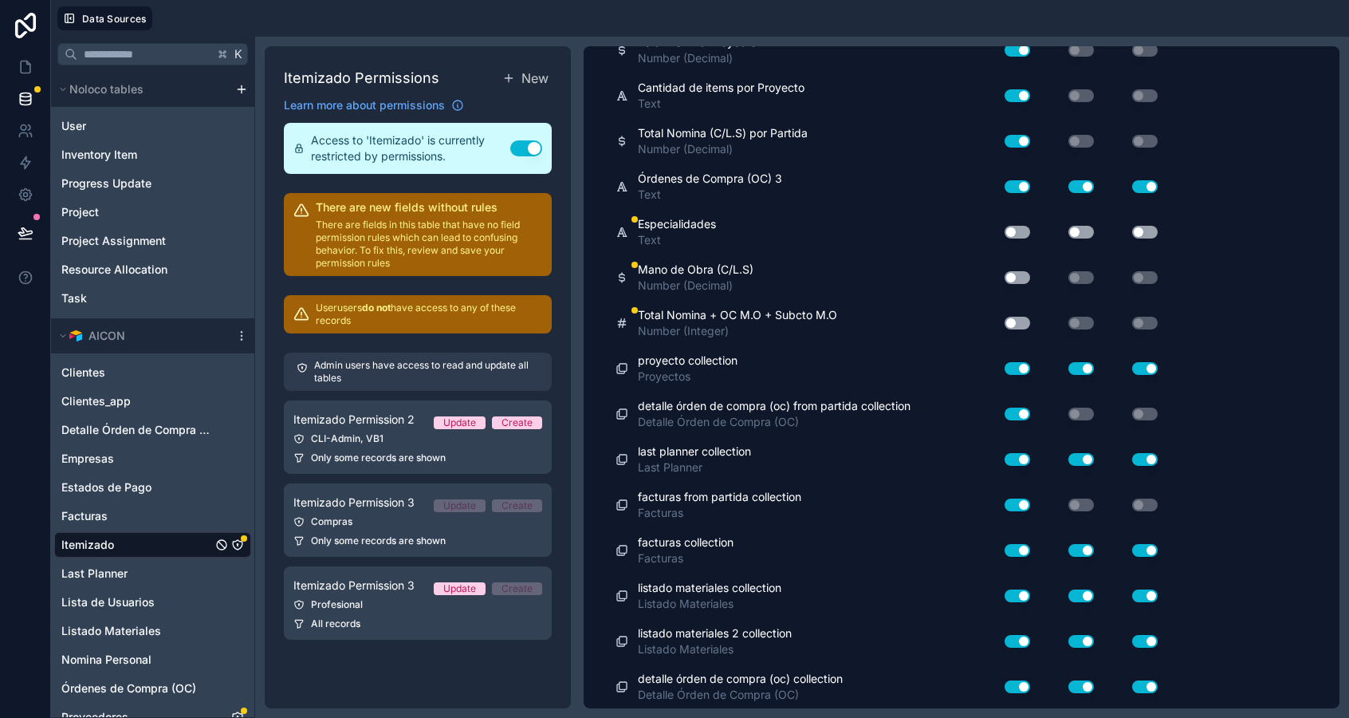
scroll to position [3029, 0]
click at [1019, 230] on button "Use setting" at bounding box center [1018, 231] width 26 height 13
click at [1018, 274] on button "Use setting" at bounding box center [1018, 276] width 26 height 13
click at [1015, 321] on button "Use setting" at bounding box center [1018, 322] width 26 height 13
click at [1020, 226] on button "Use setting" at bounding box center [1018, 231] width 26 height 13
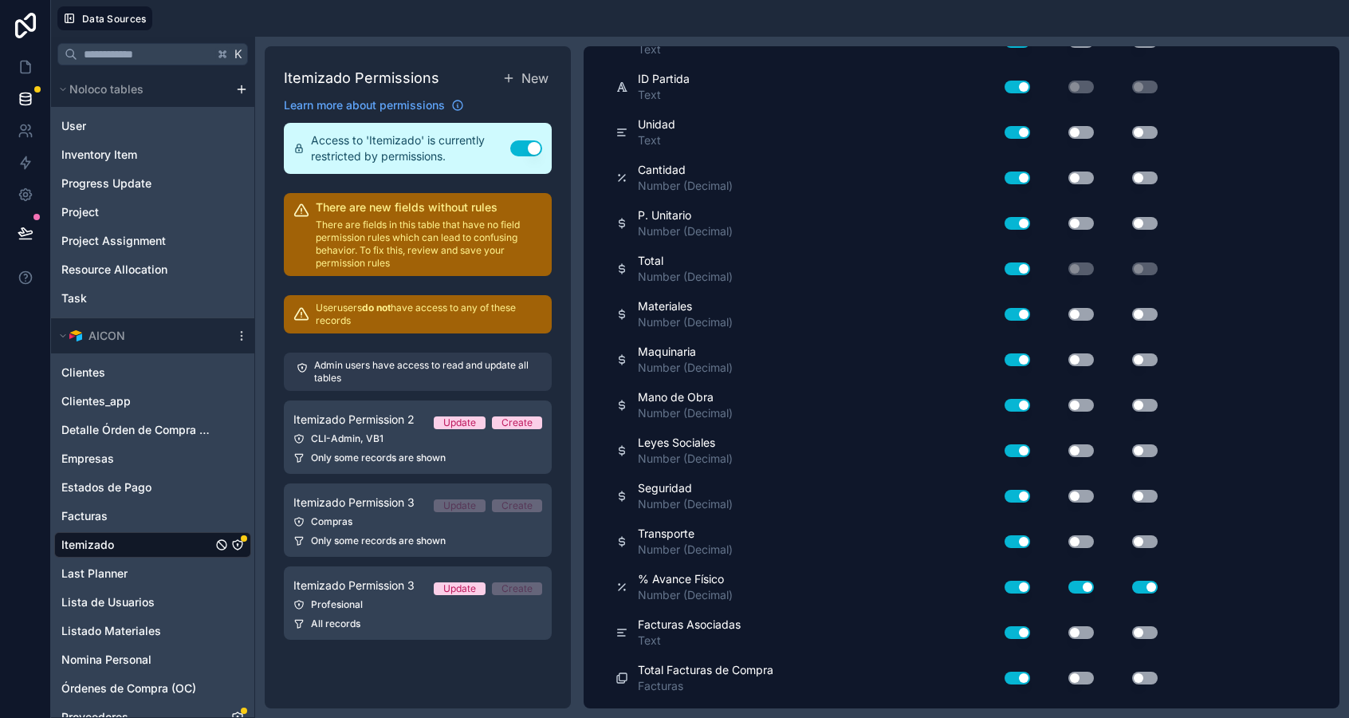
scroll to position [0, 0]
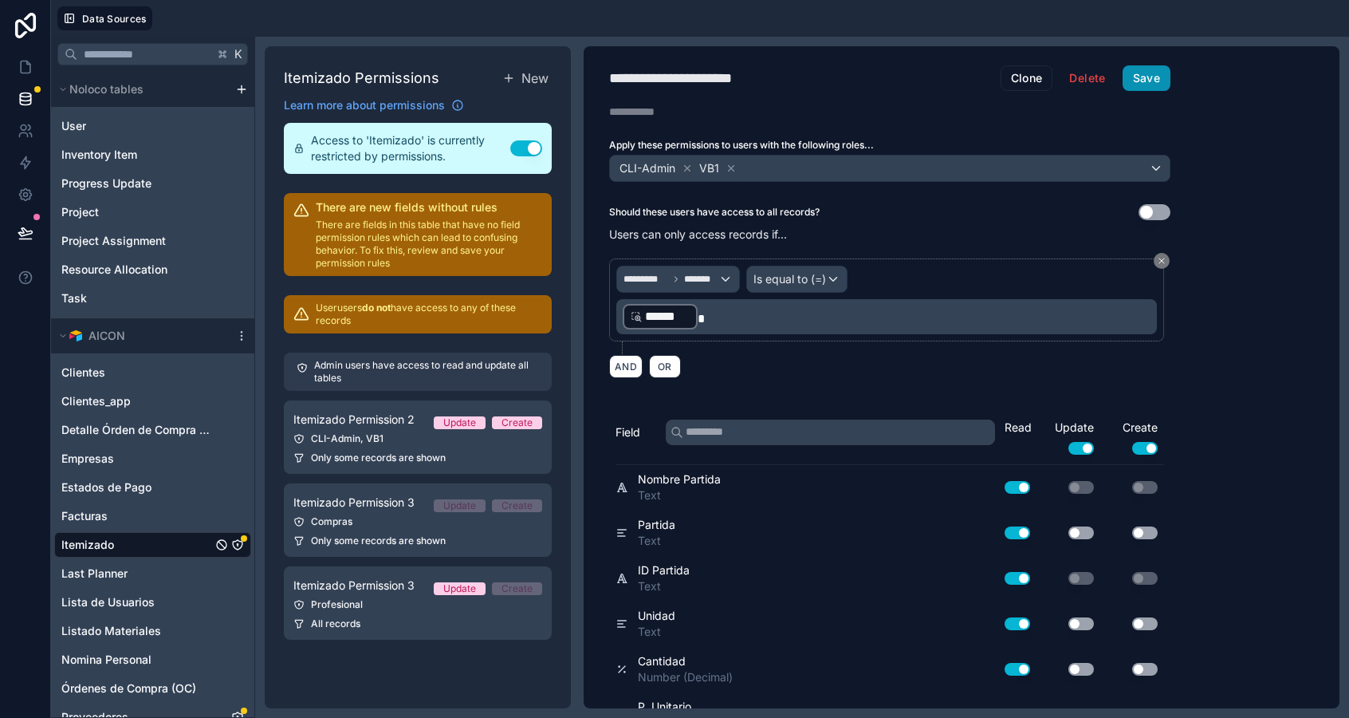
click at [1143, 81] on button "Save" at bounding box center [1147, 78] width 48 height 26
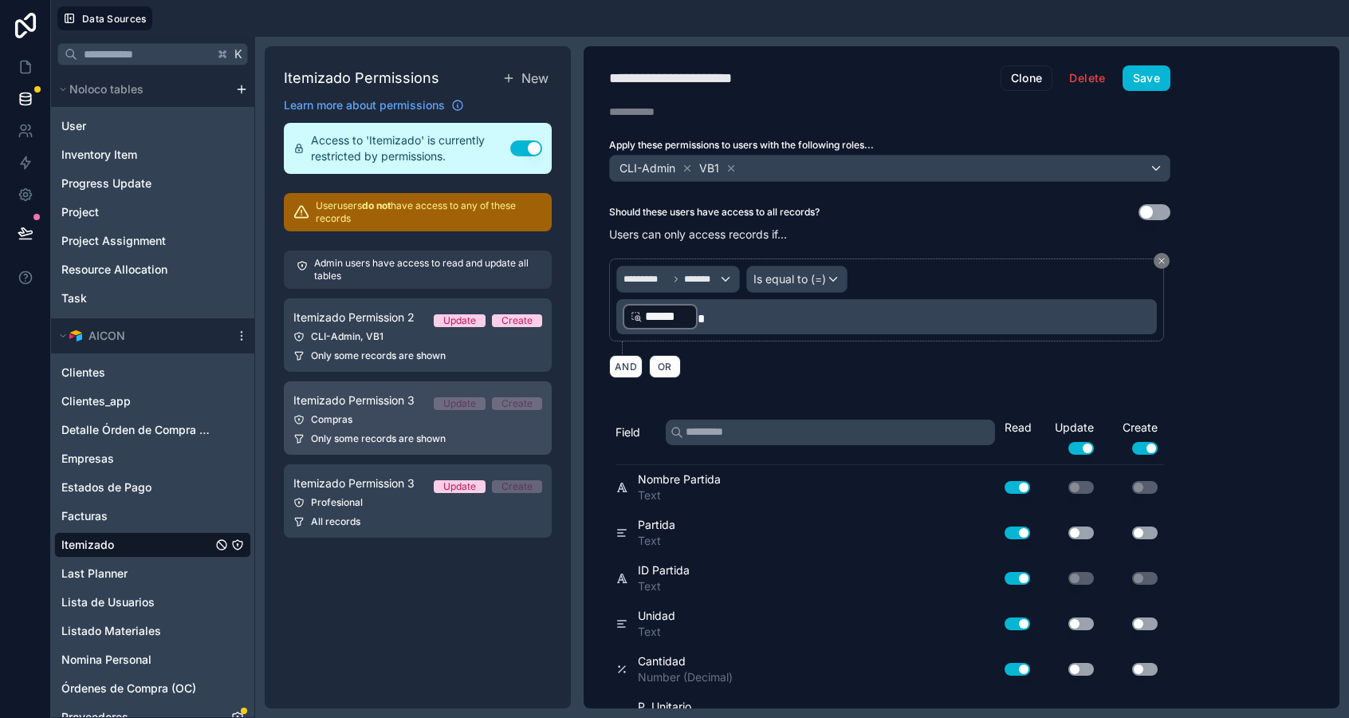
click at [368, 415] on div "Compras" at bounding box center [417, 419] width 249 height 13
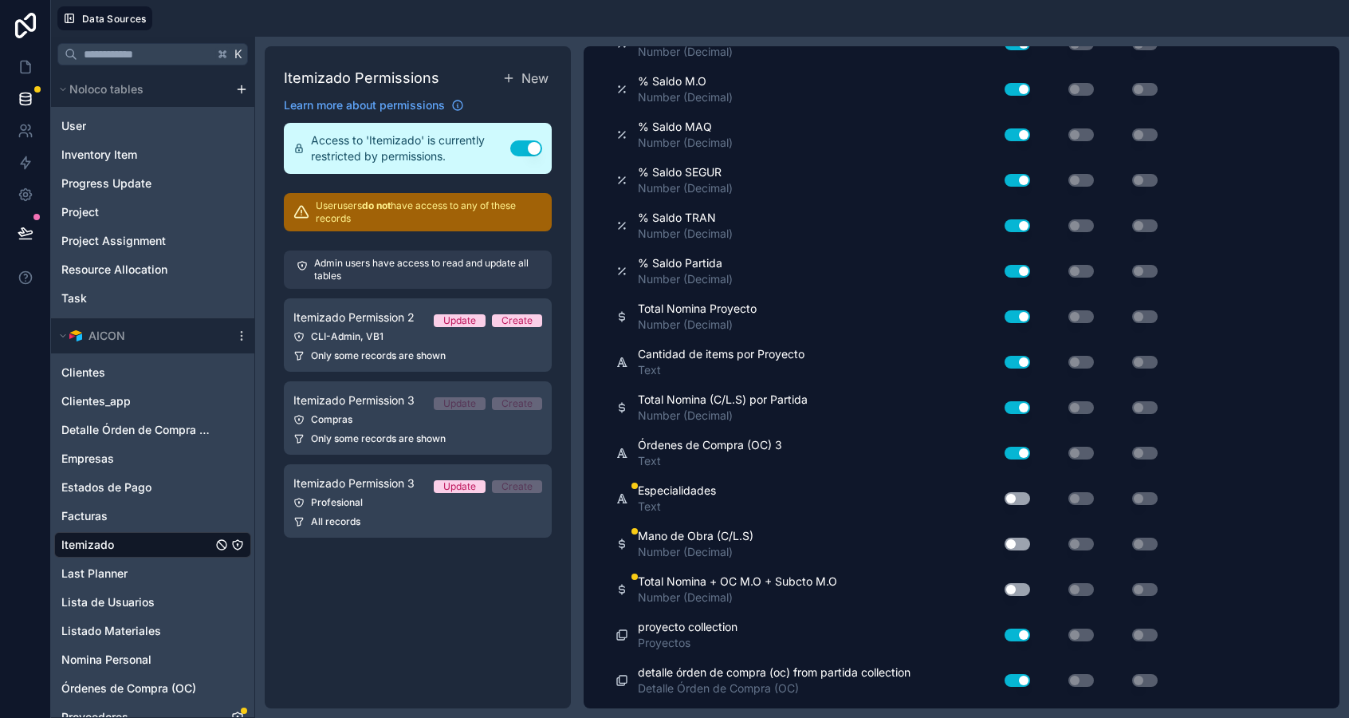
scroll to position [2949, 0]
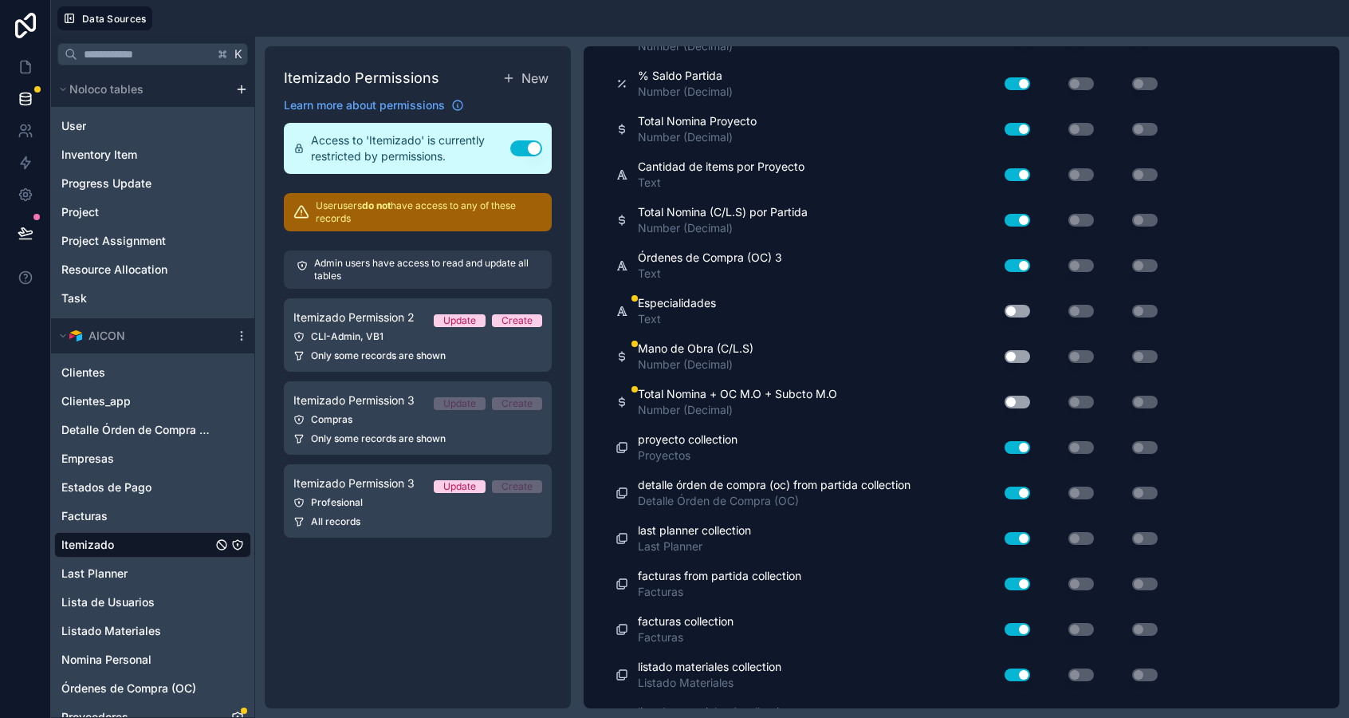
click at [1015, 357] on button "Use setting" at bounding box center [1018, 356] width 26 height 13
click at [1015, 401] on button "Use setting" at bounding box center [1018, 402] width 26 height 13
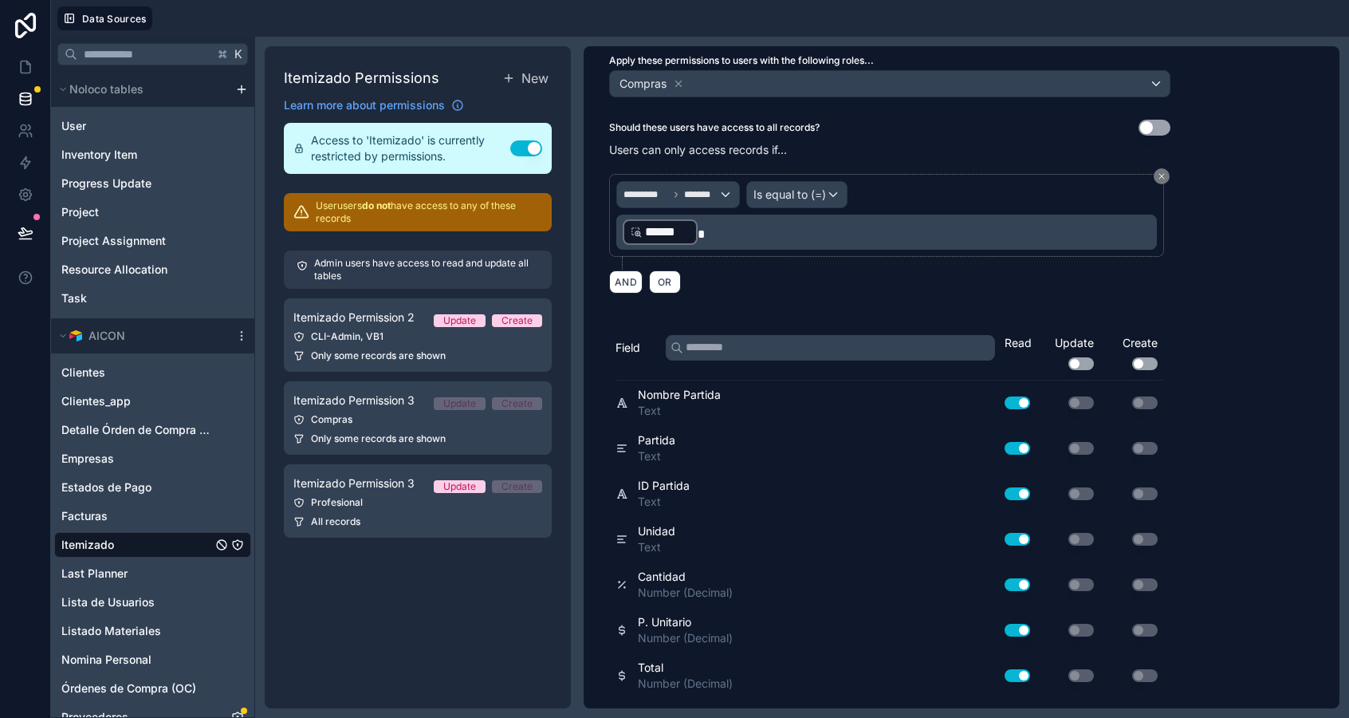
scroll to position [0, 0]
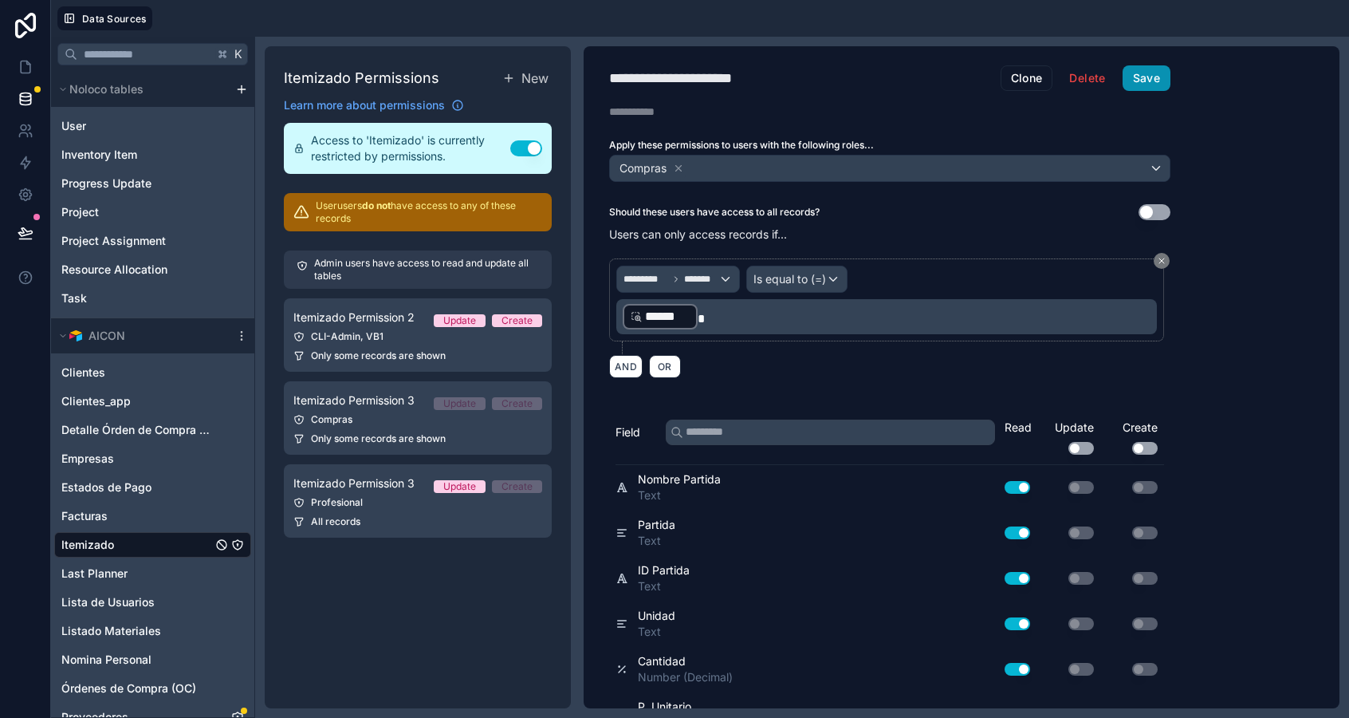
click at [1164, 72] on button "Save" at bounding box center [1147, 78] width 48 height 26
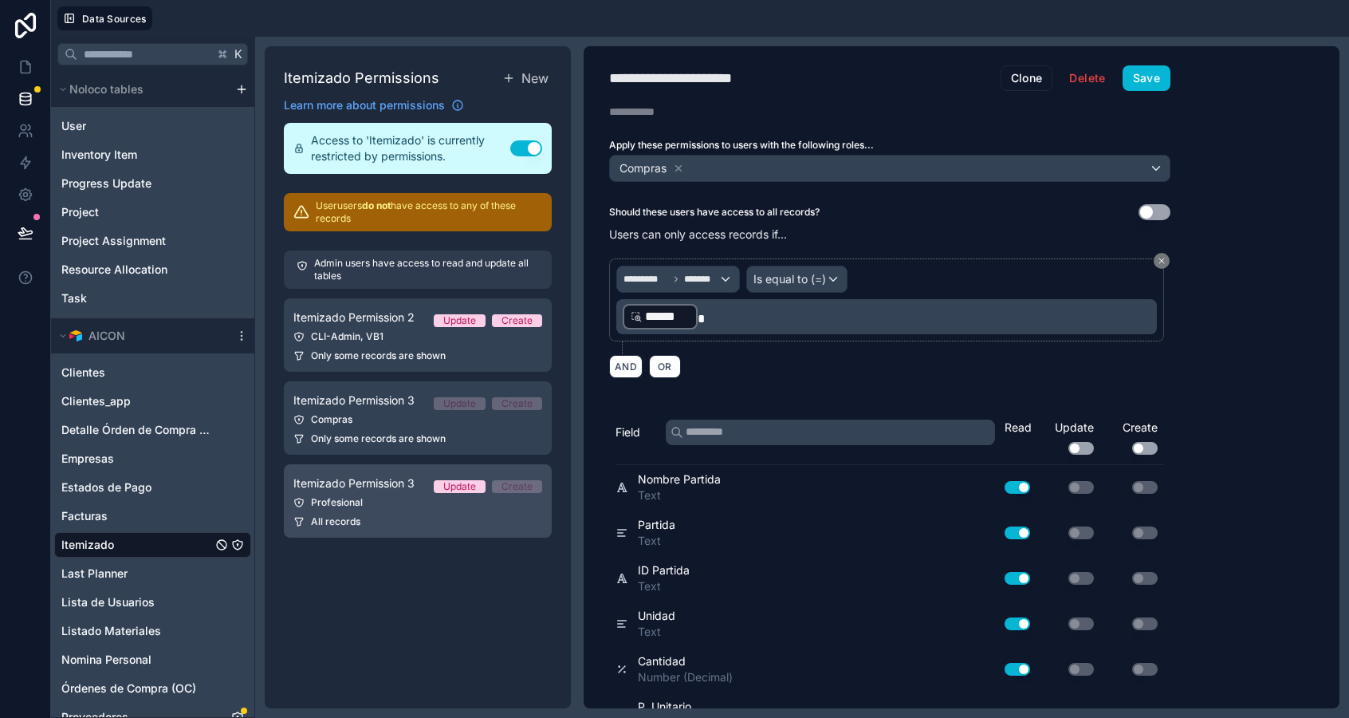
click at [368, 504] on div "Profesional" at bounding box center [417, 502] width 249 height 13
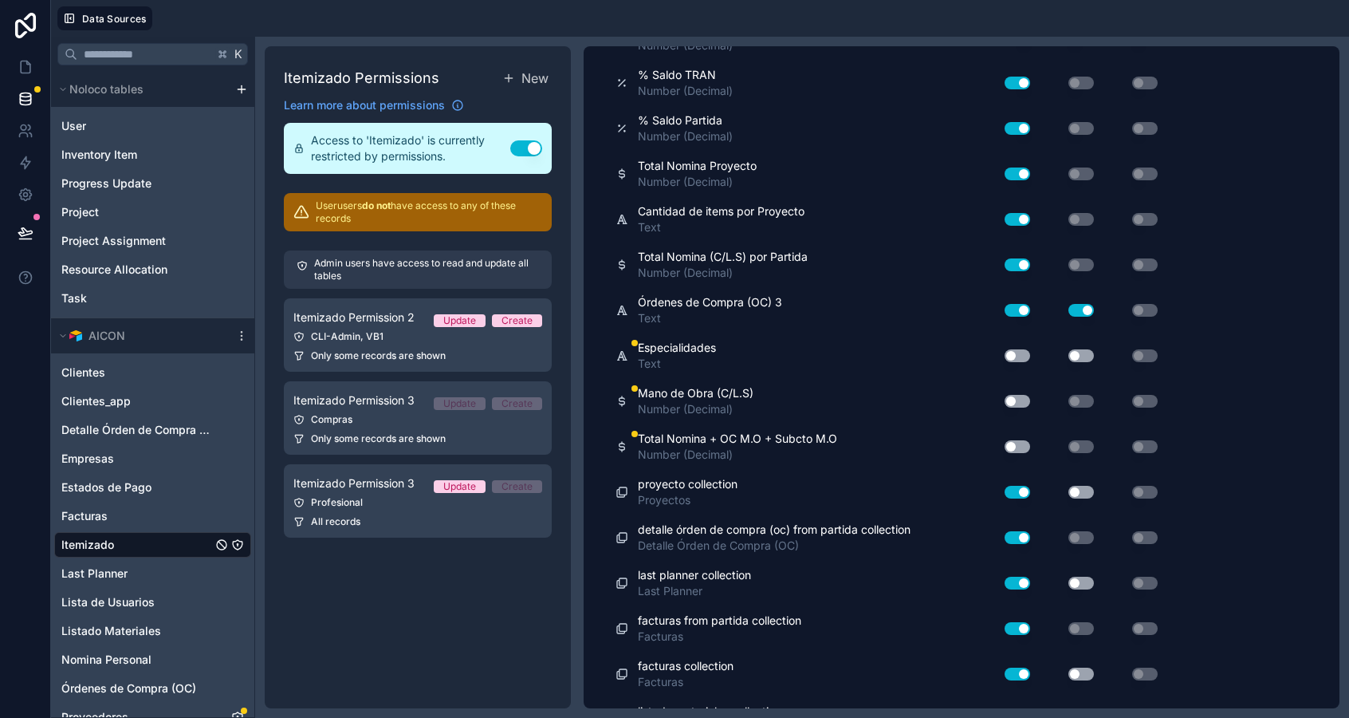
scroll to position [2884, 0]
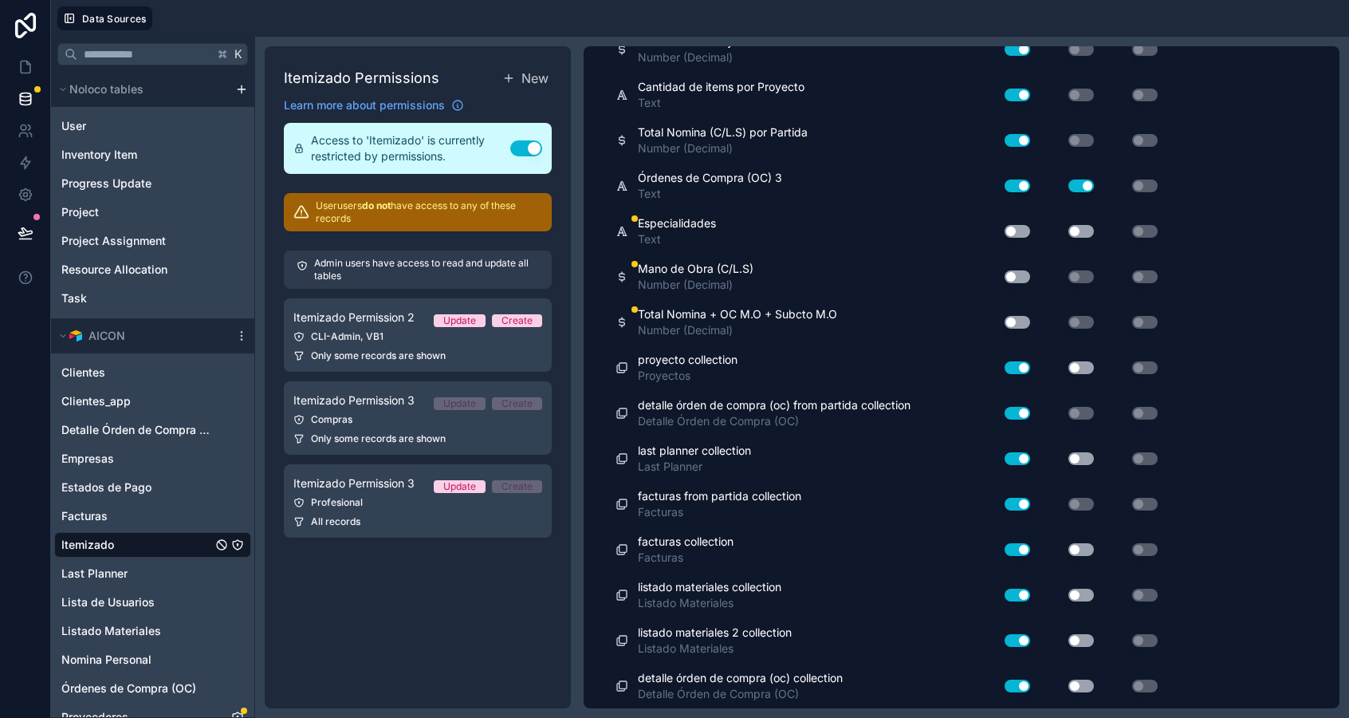
click at [1026, 278] on button "Use setting" at bounding box center [1018, 276] width 26 height 13
click at [1012, 320] on button "Use setting" at bounding box center [1018, 322] width 26 height 13
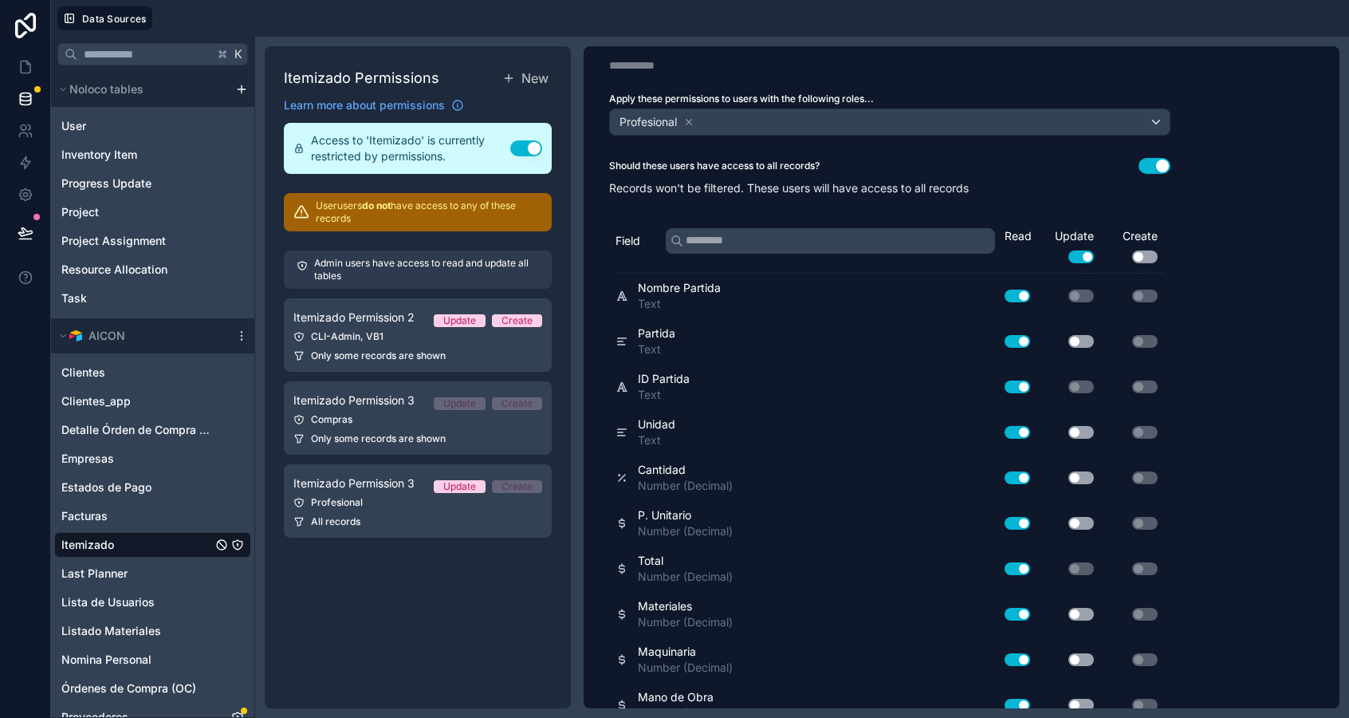
scroll to position [0, 0]
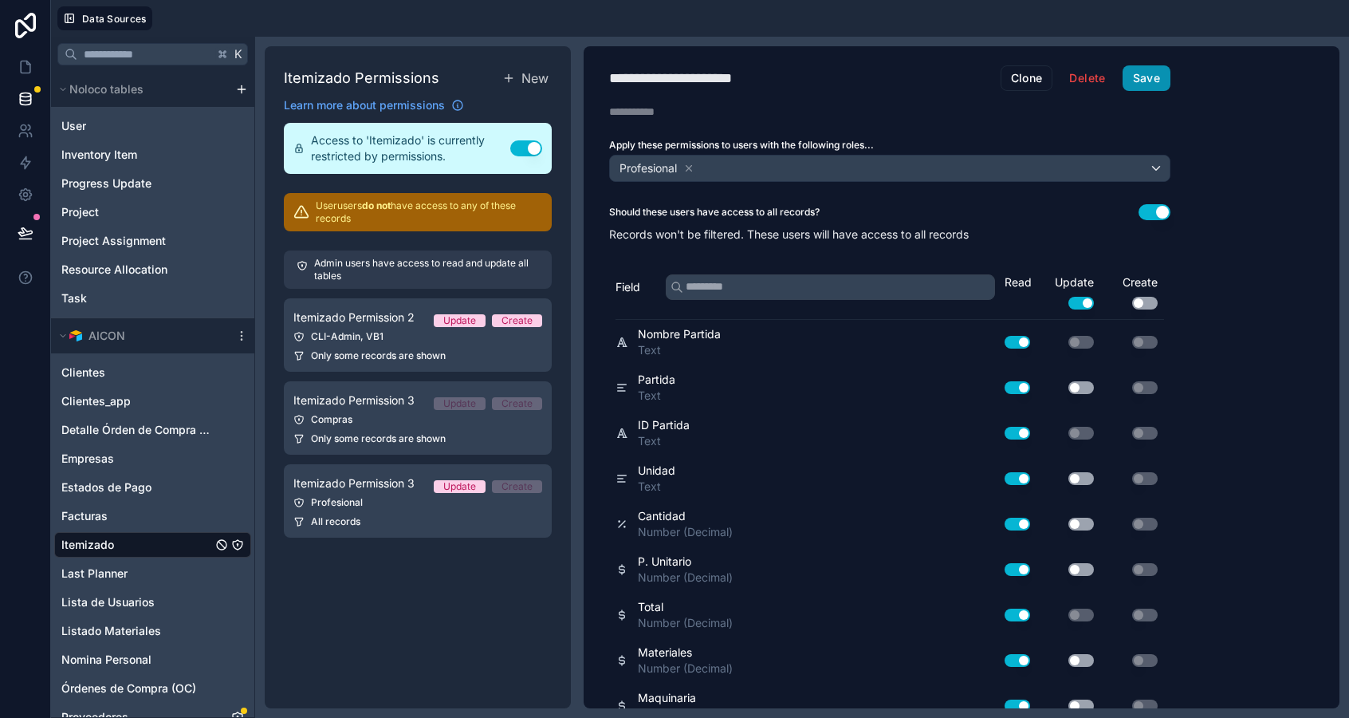
click at [1157, 75] on button "Save" at bounding box center [1147, 78] width 48 height 26
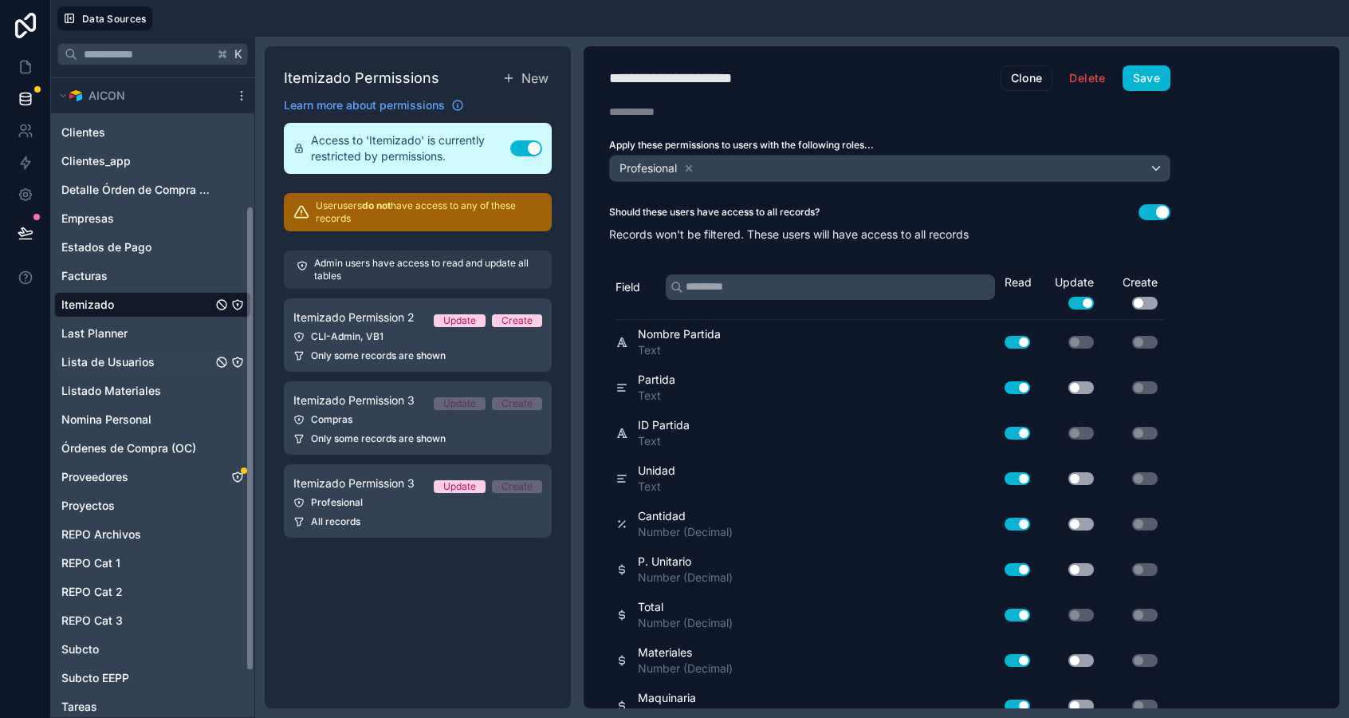
scroll to position [250, 0]
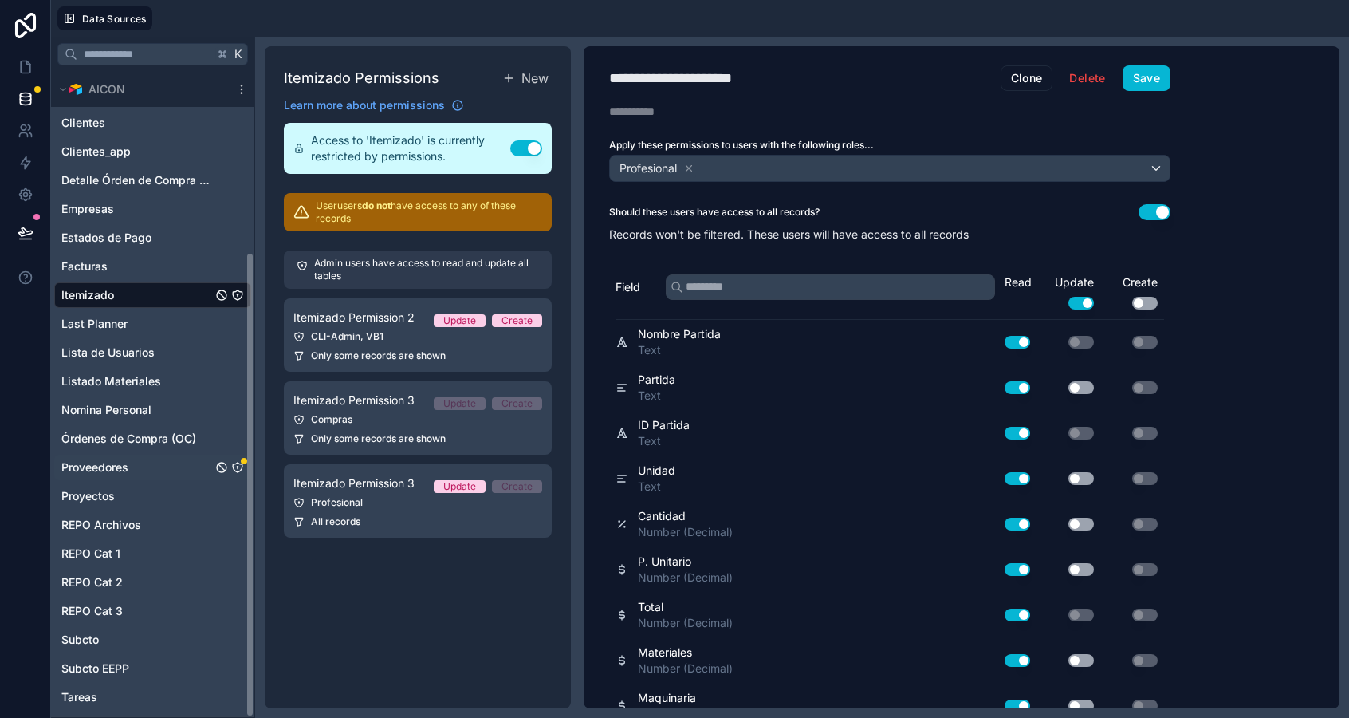
click at [102, 456] on div "Proveedores" at bounding box center [152, 468] width 197 height 26
click at [102, 463] on span "Proveedores" at bounding box center [94, 467] width 67 height 16
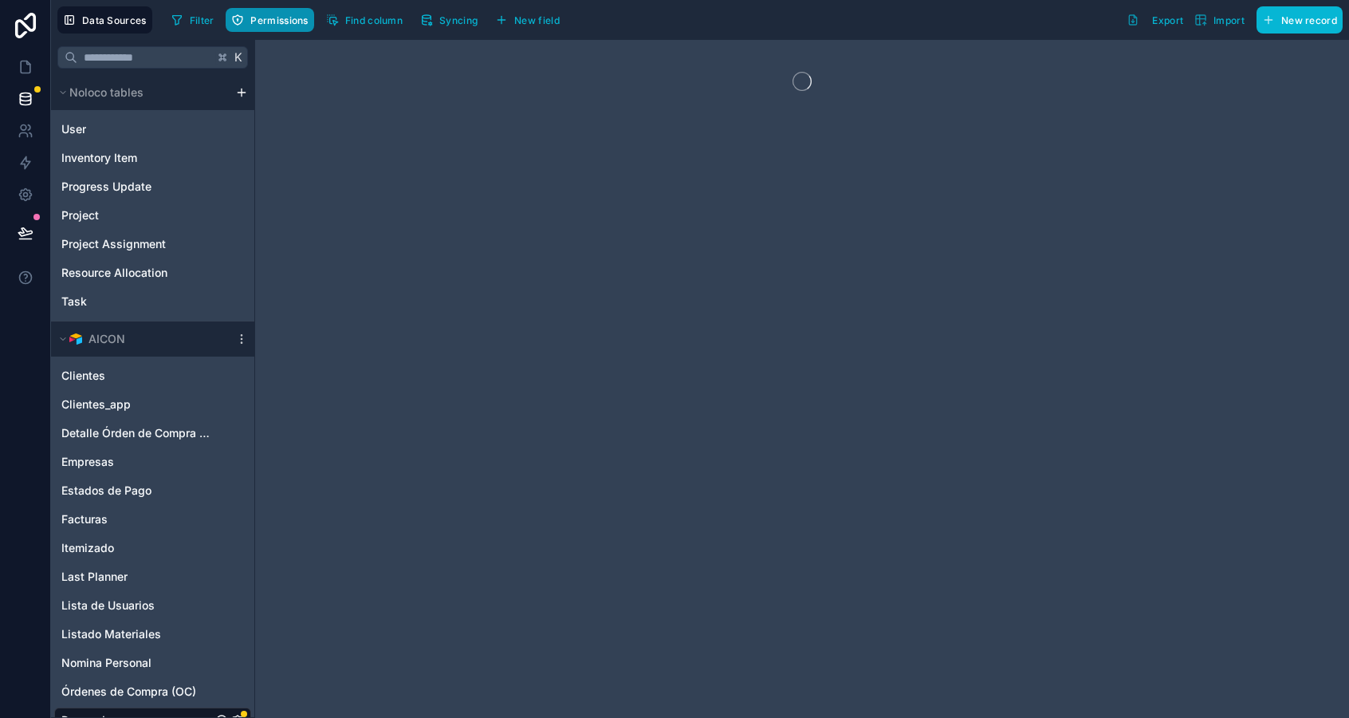
click at [261, 13] on button "Permissions" at bounding box center [270, 20] width 88 height 24
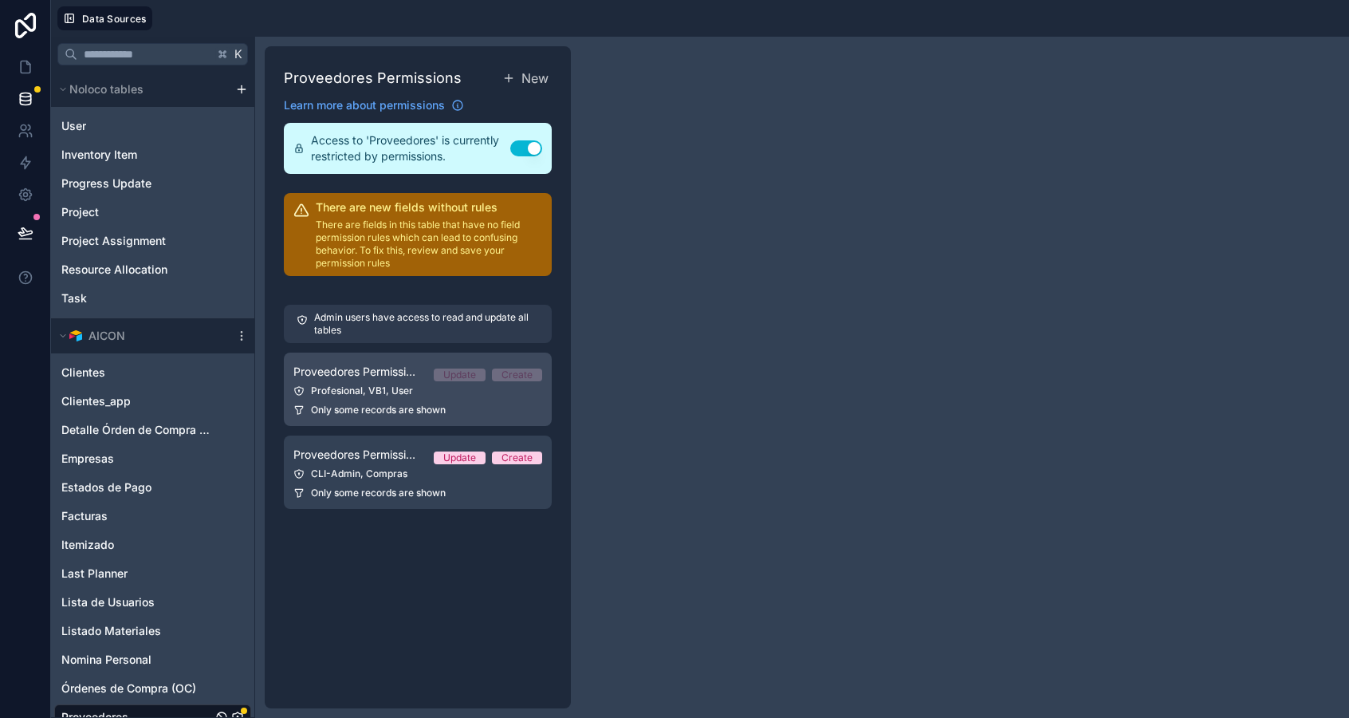
click at [361, 376] on span "Proveedores Permission 2" at bounding box center [357, 372] width 128 height 16
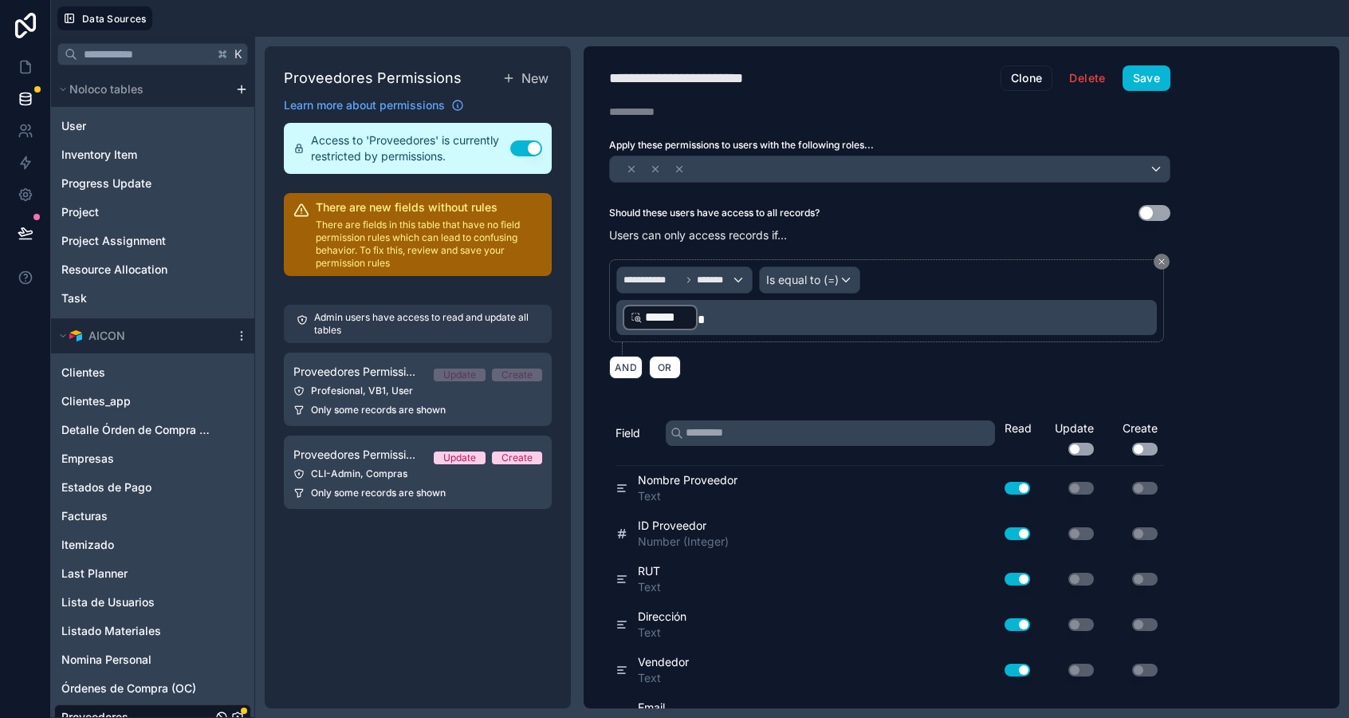
scroll to position [438, 0]
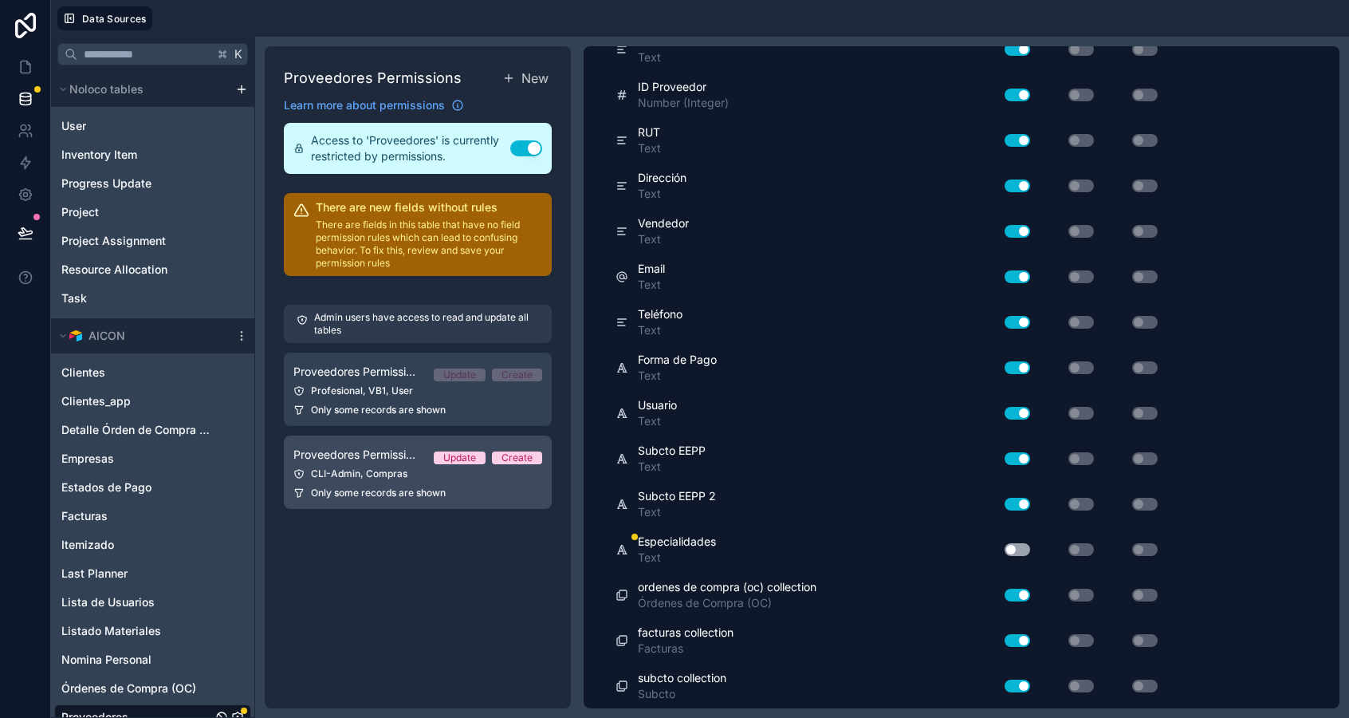
click at [376, 449] on span "Proveedores Permission 1" at bounding box center [357, 455] width 128 height 16
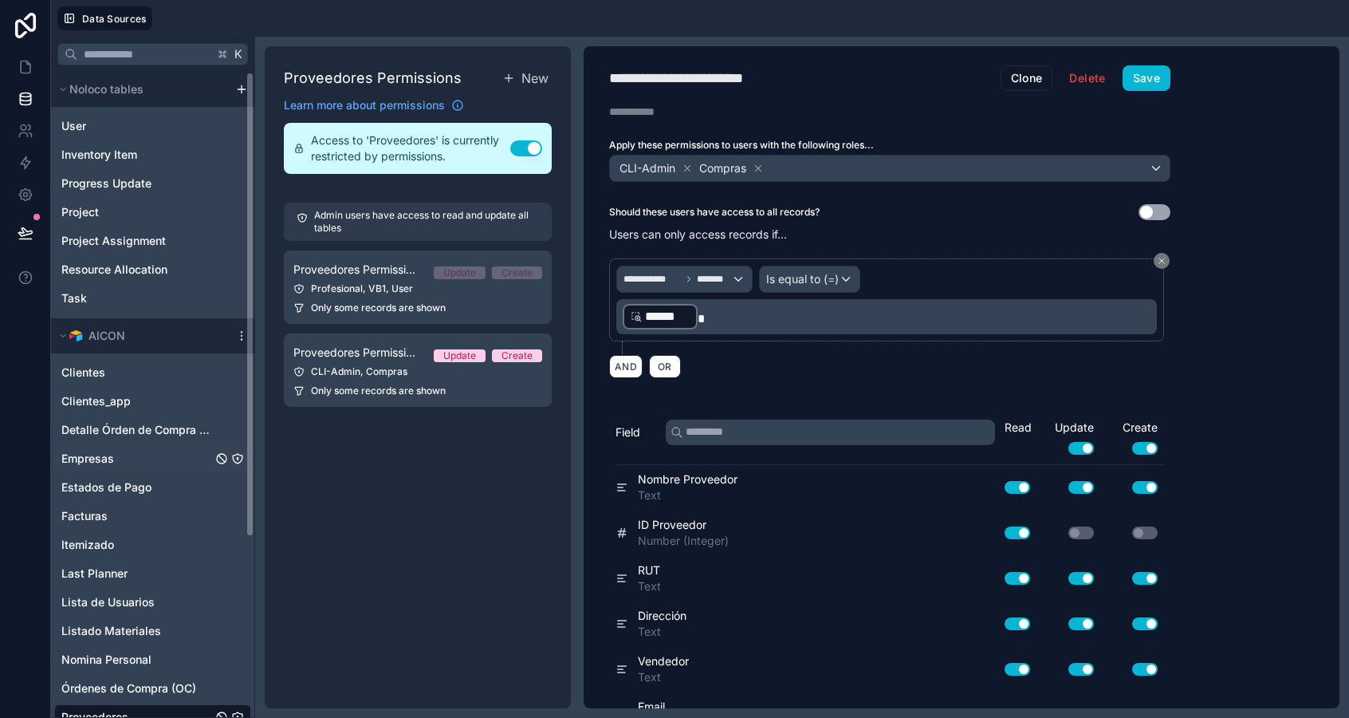
scroll to position [250, 0]
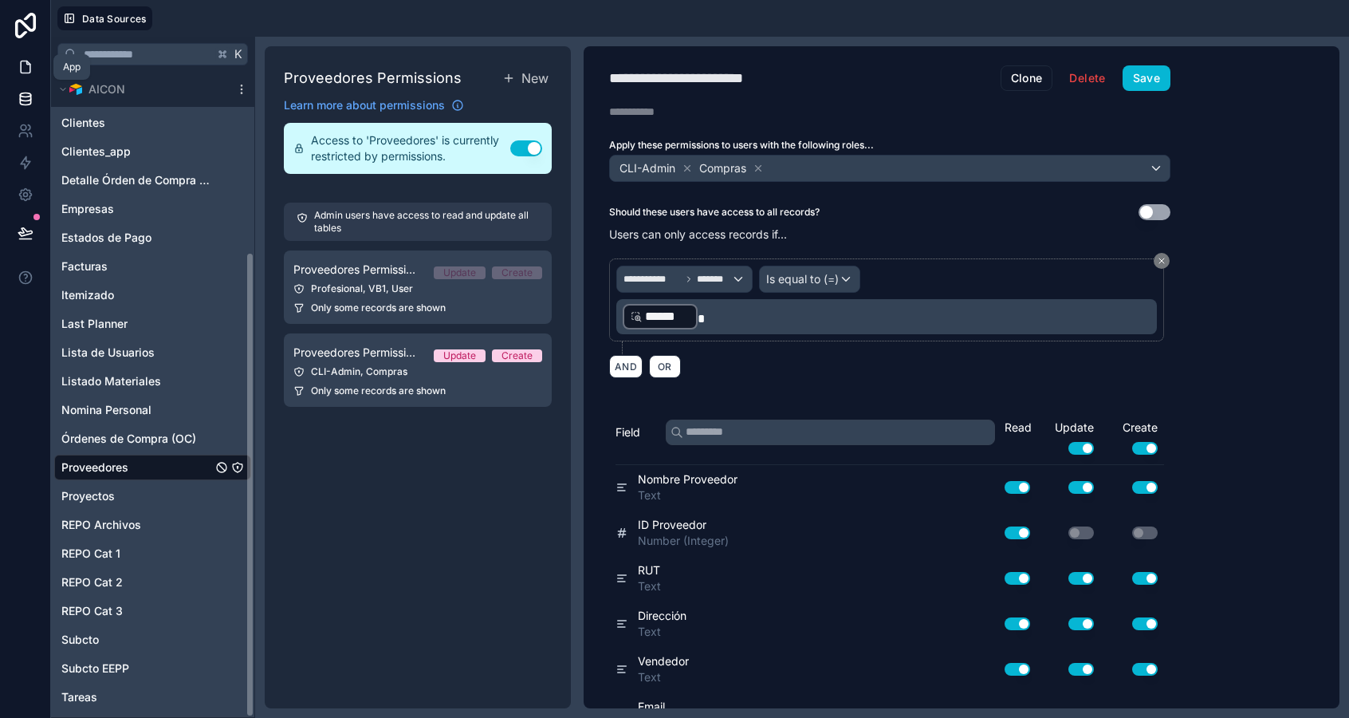
click at [26, 68] on icon at bounding box center [26, 67] width 16 height 16
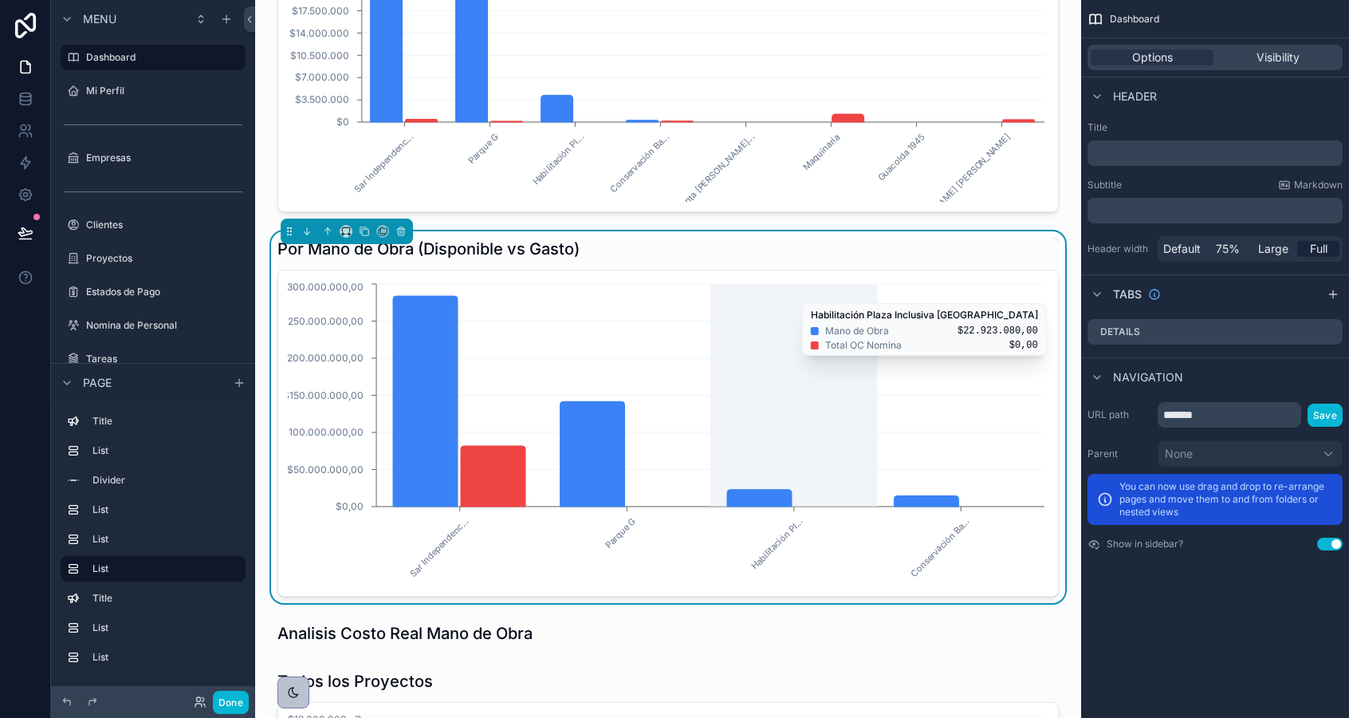
scroll to position [1438, 0]
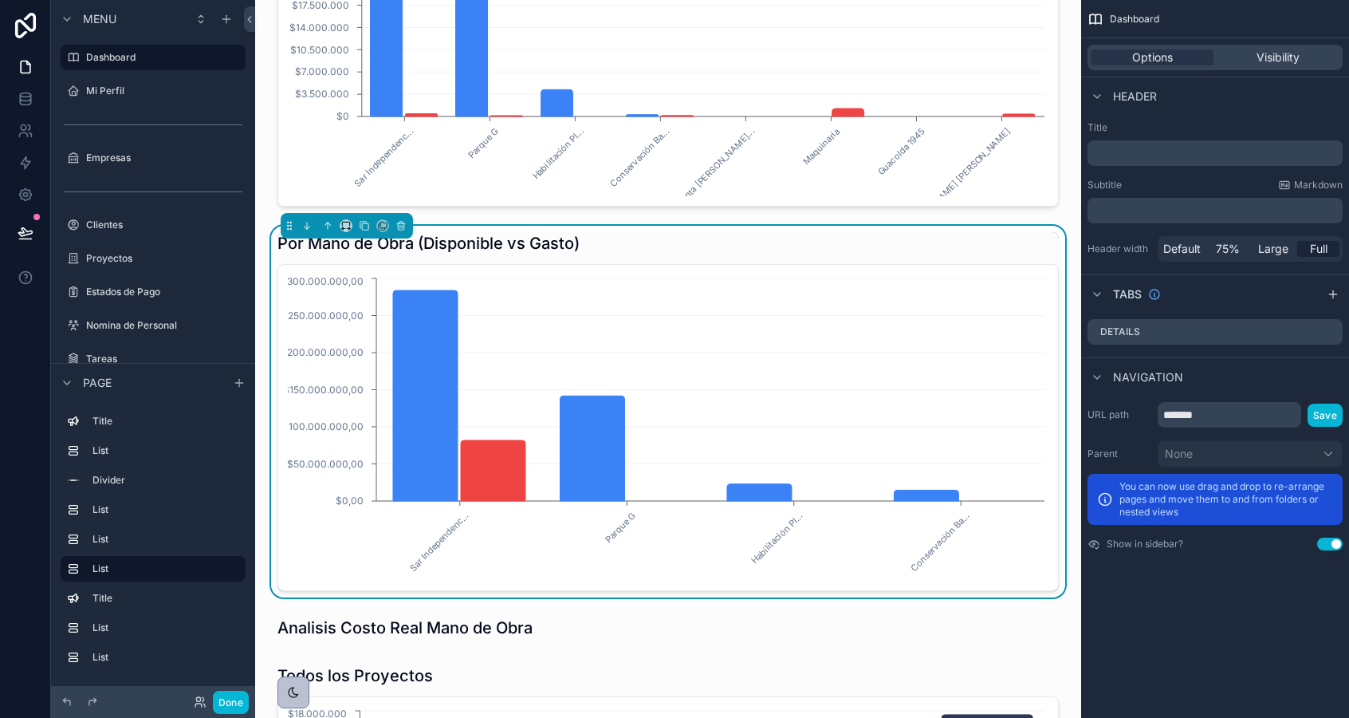
click at [687, 273] on div "Sar Independenc... Parque G Habilitación Pl... Conservación Ba... $0,00 $50.000…" at bounding box center [669, 427] width 782 height 327
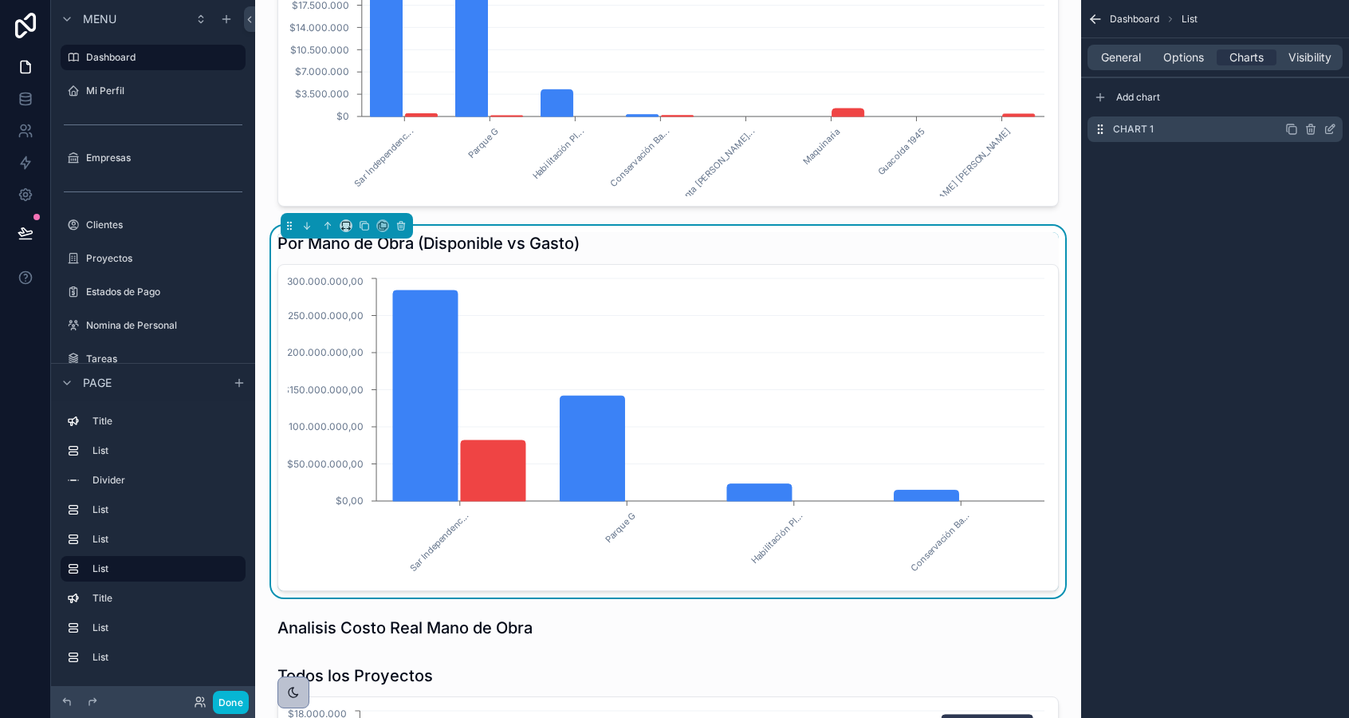
click at [1333, 129] on icon "scrollable content" at bounding box center [1330, 129] width 13 height 13
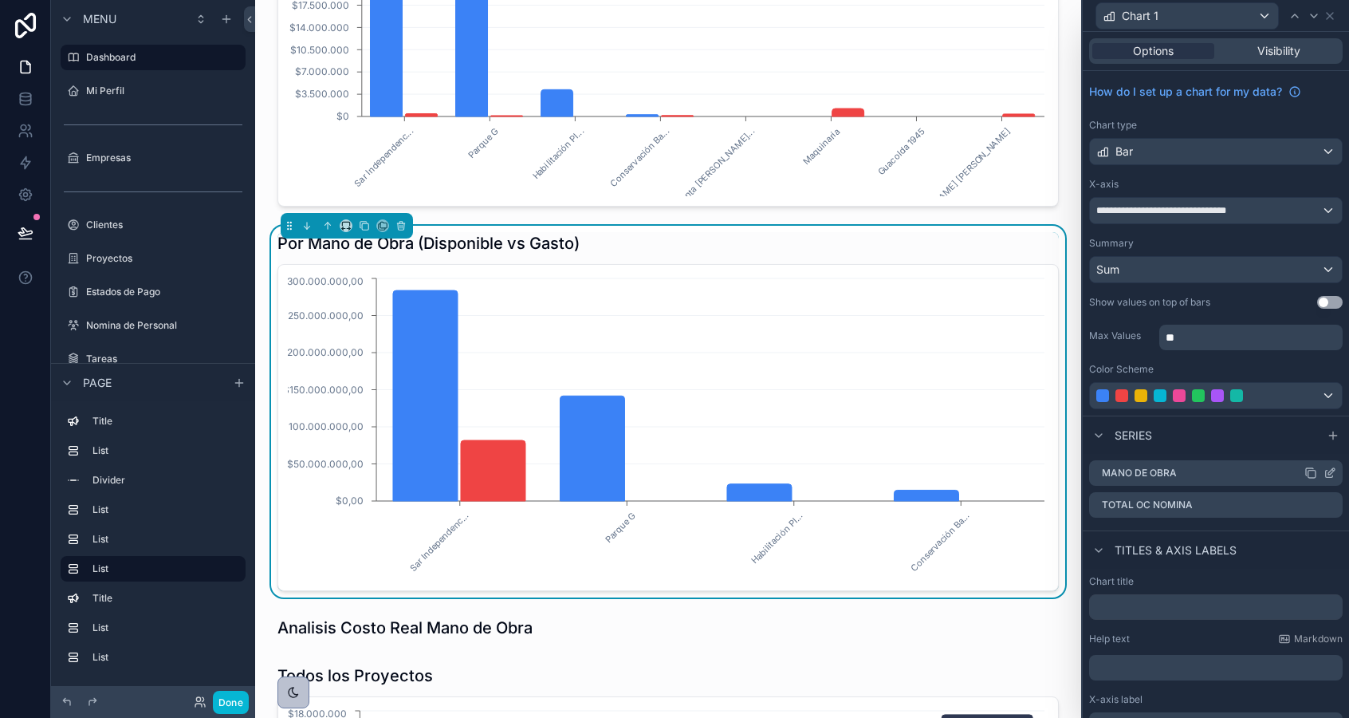
click at [1334, 472] on icon at bounding box center [1330, 473] width 13 height 13
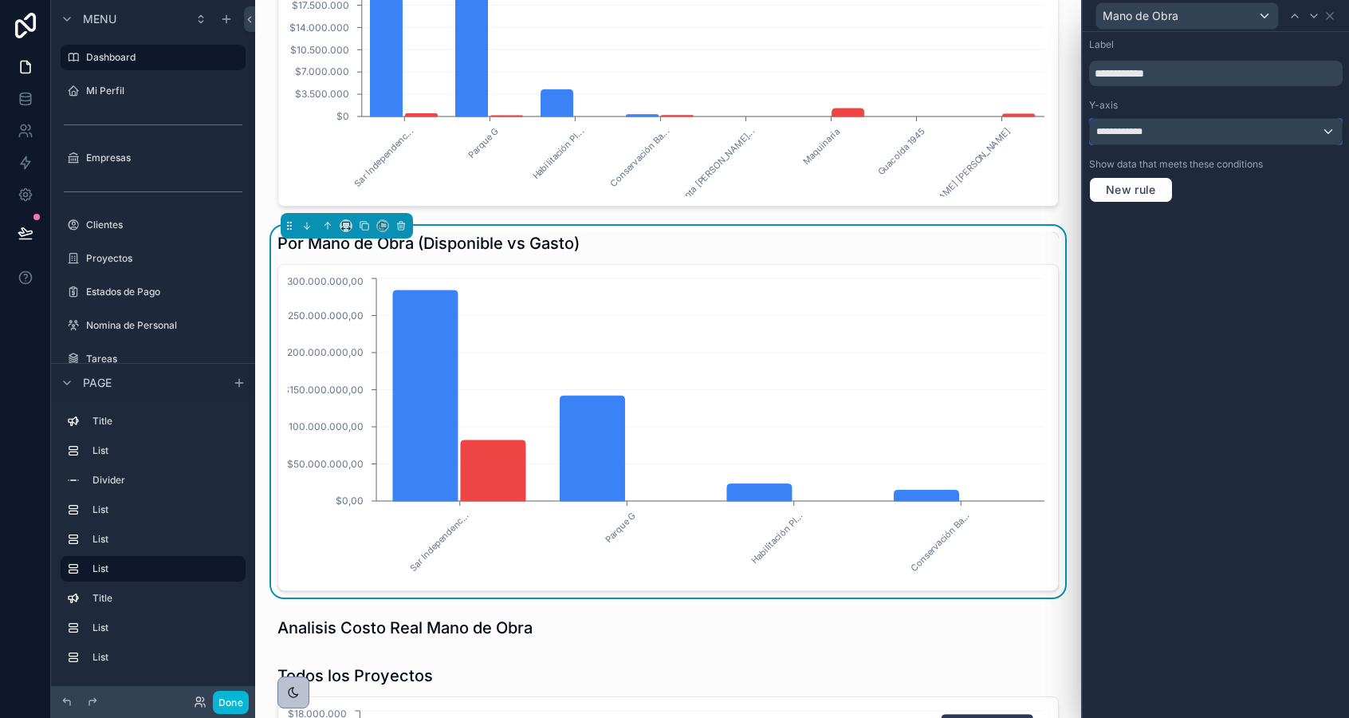
click at [1168, 137] on div "**********" at bounding box center [1216, 132] width 252 height 26
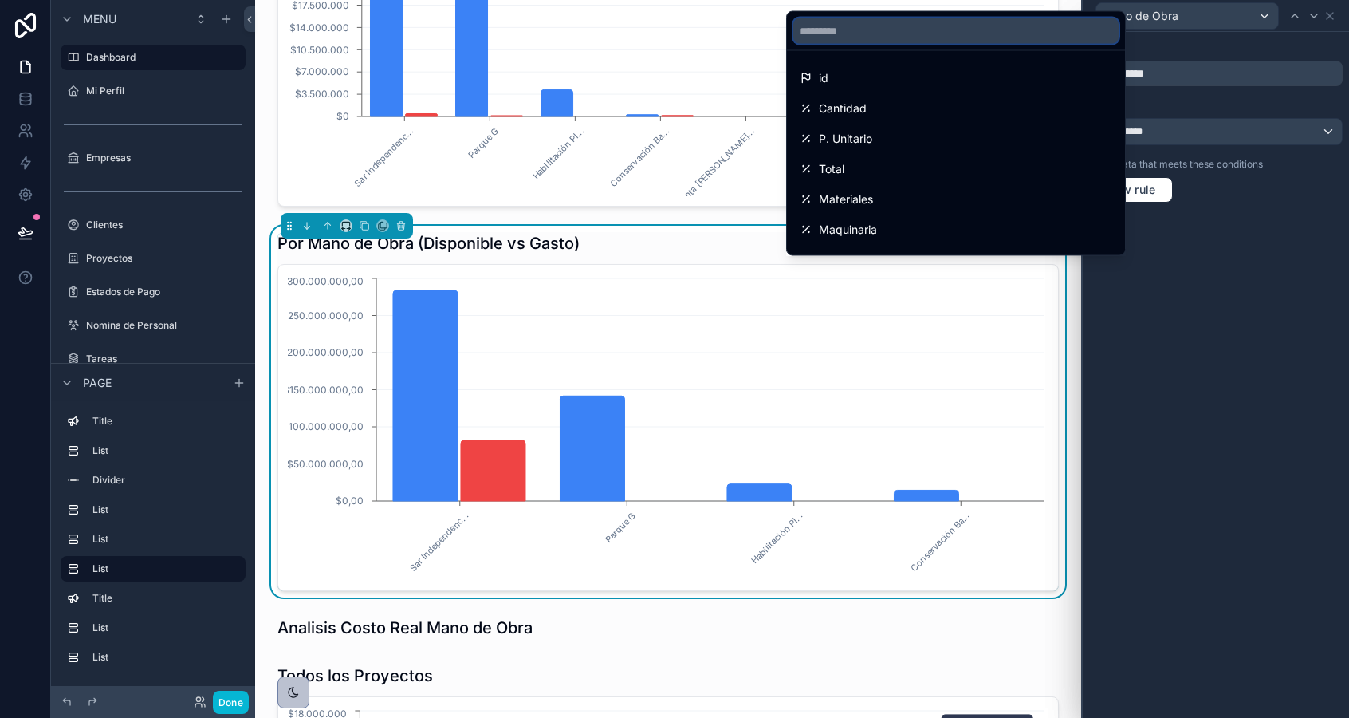
click at [910, 33] on input "text" at bounding box center [955, 31] width 325 height 26
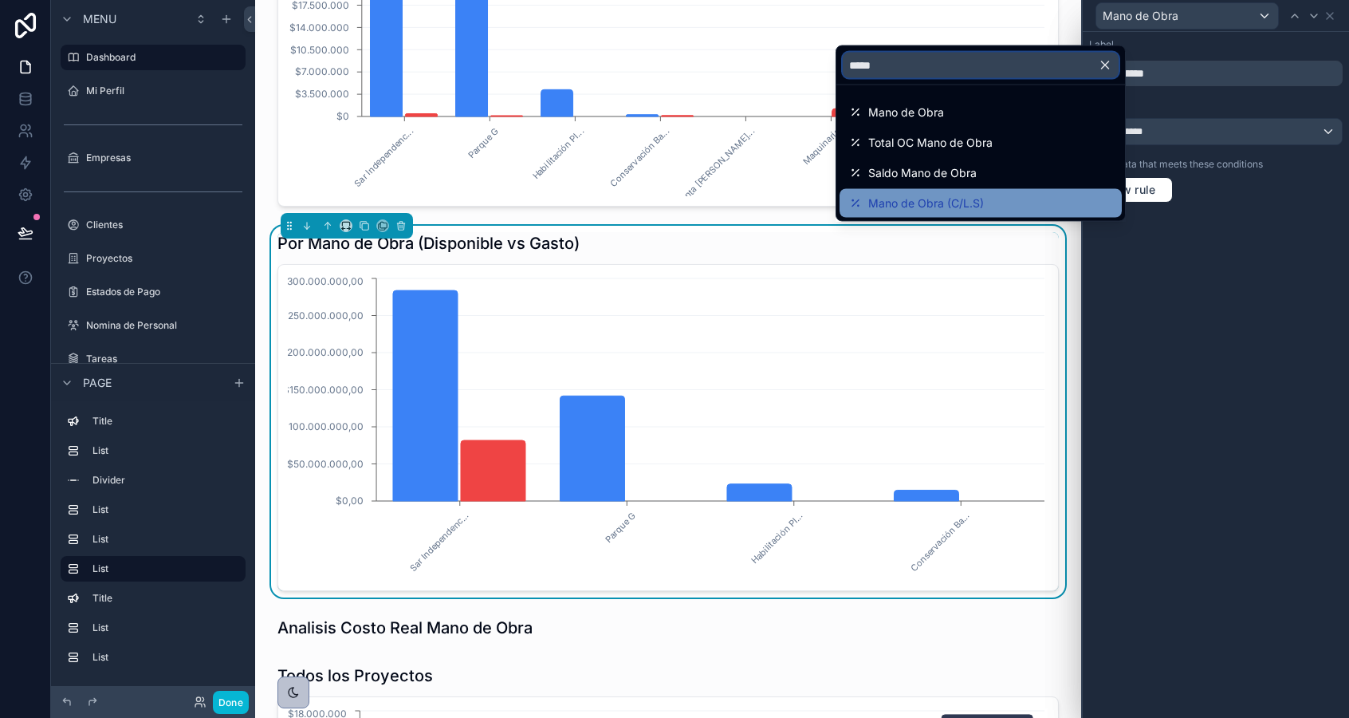
type input "****"
click at [998, 204] on div "Mano de Obra (C/L.S)" at bounding box center [980, 203] width 263 height 19
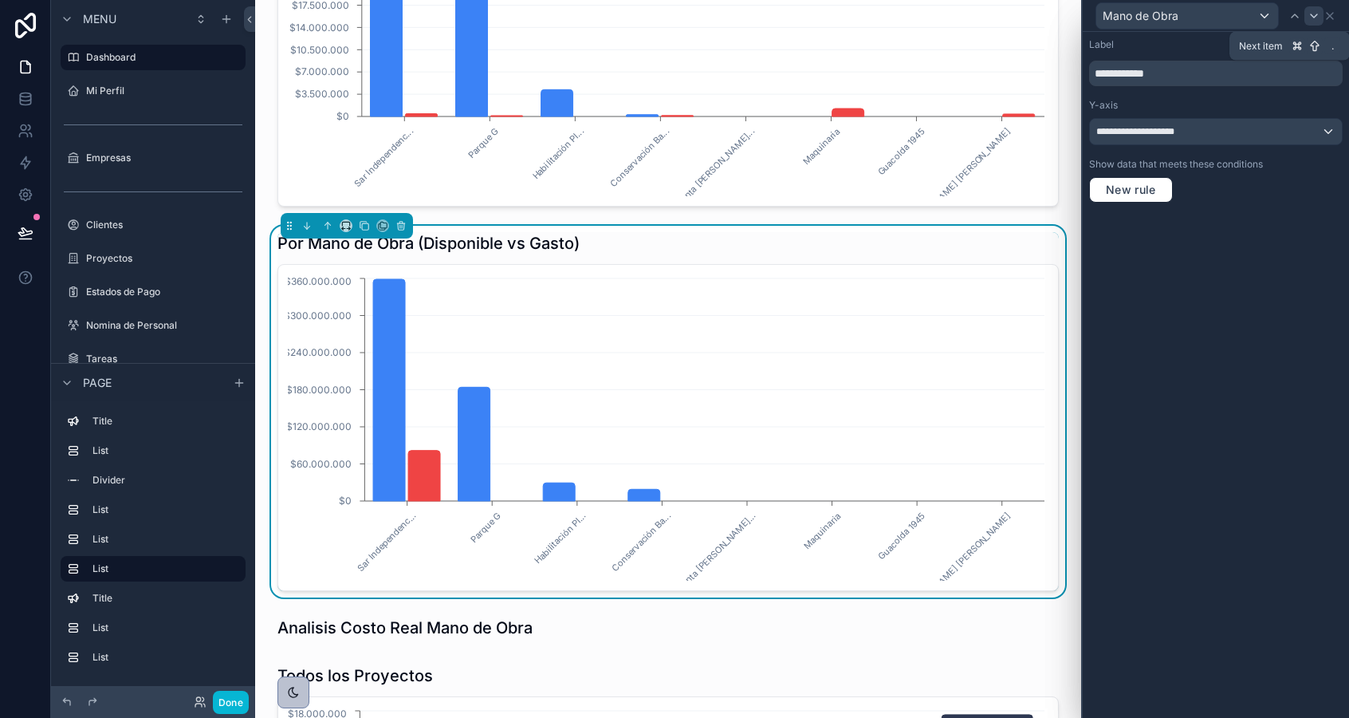
click at [1315, 16] on icon at bounding box center [1314, 16] width 13 height 13
click at [1229, 136] on span "**********" at bounding box center [1169, 131] width 146 height 13
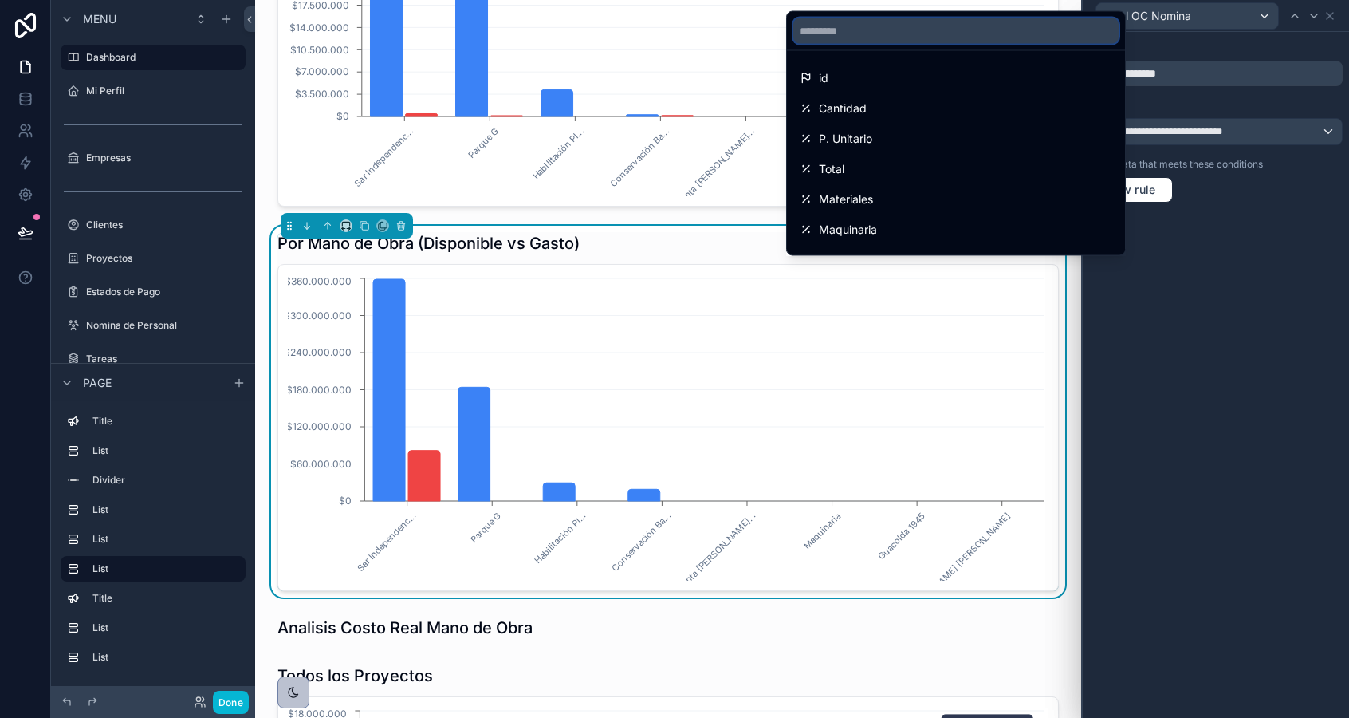
click at [908, 26] on input "text" at bounding box center [955, 31] width 325 height 26
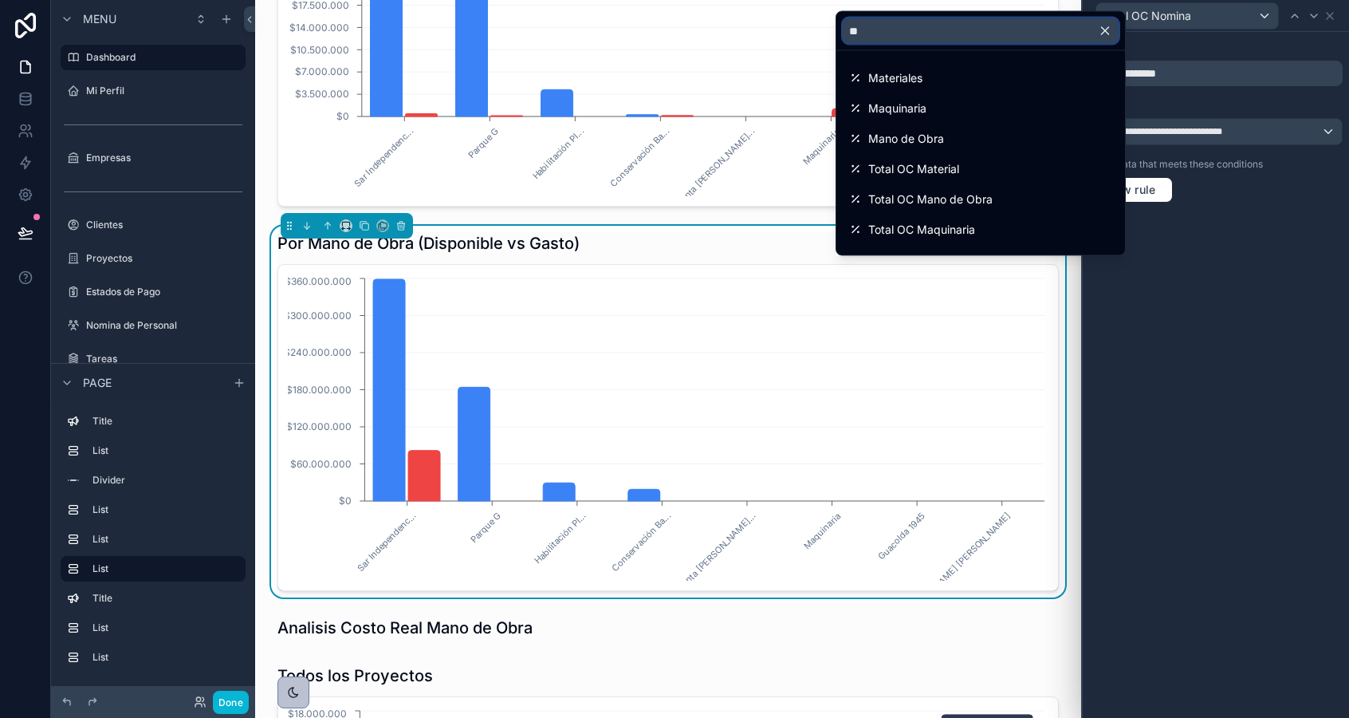
type input "*"
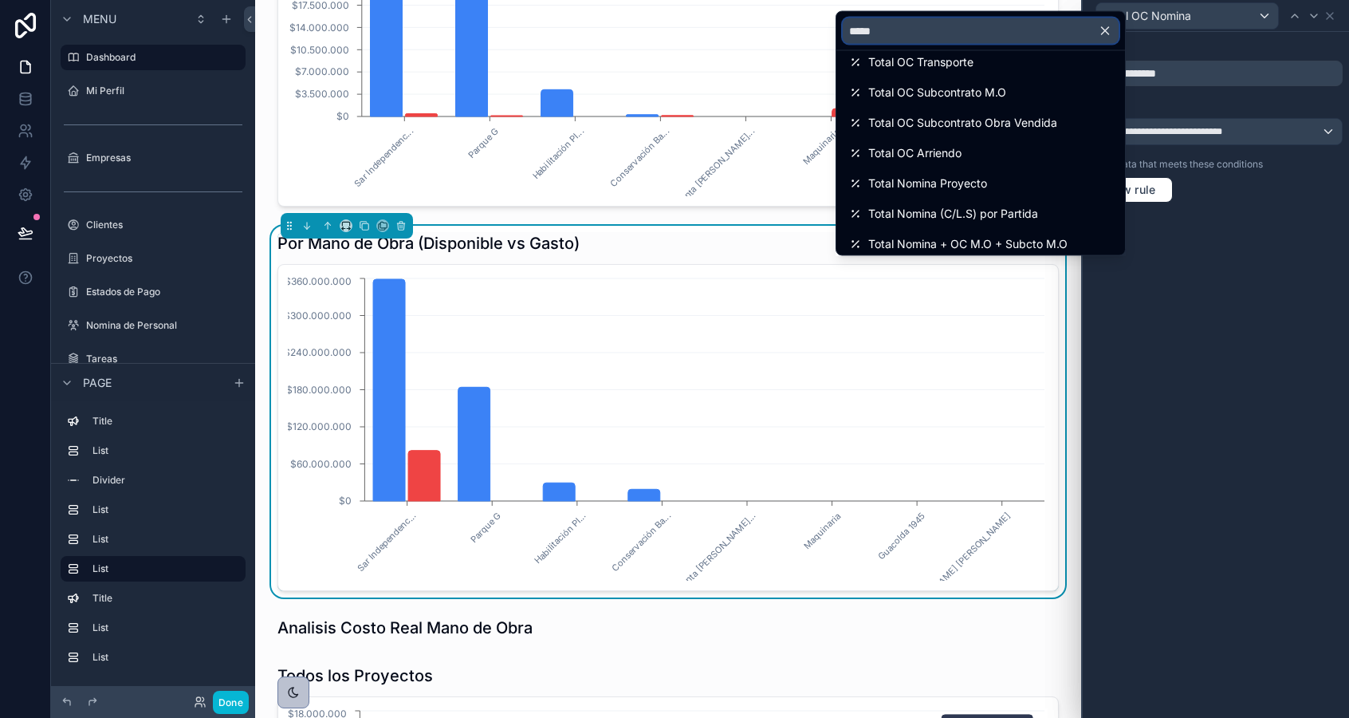
scroll to position [265, 0]
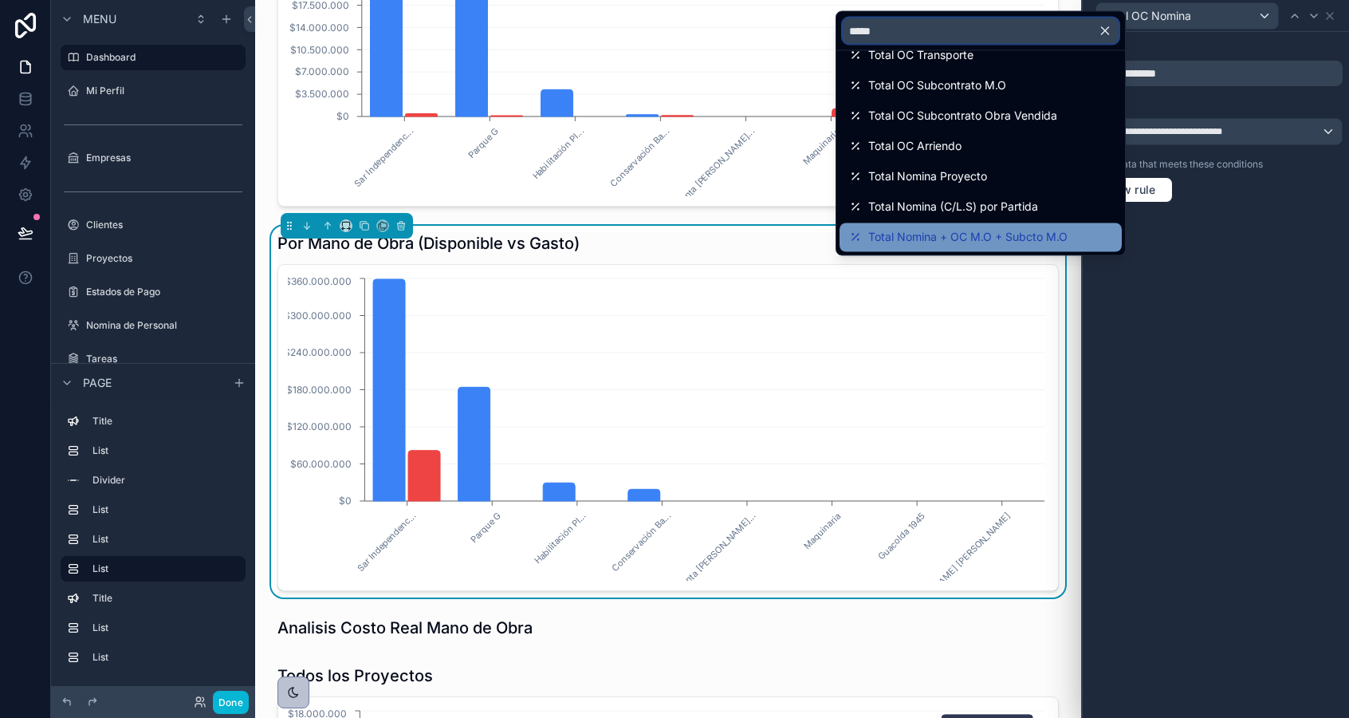
type input "*****"
click at [919, 241] on span "Total Nomina + OC M.O + Subcto M.O" at bounding box center [967, 237] width 199 height 19
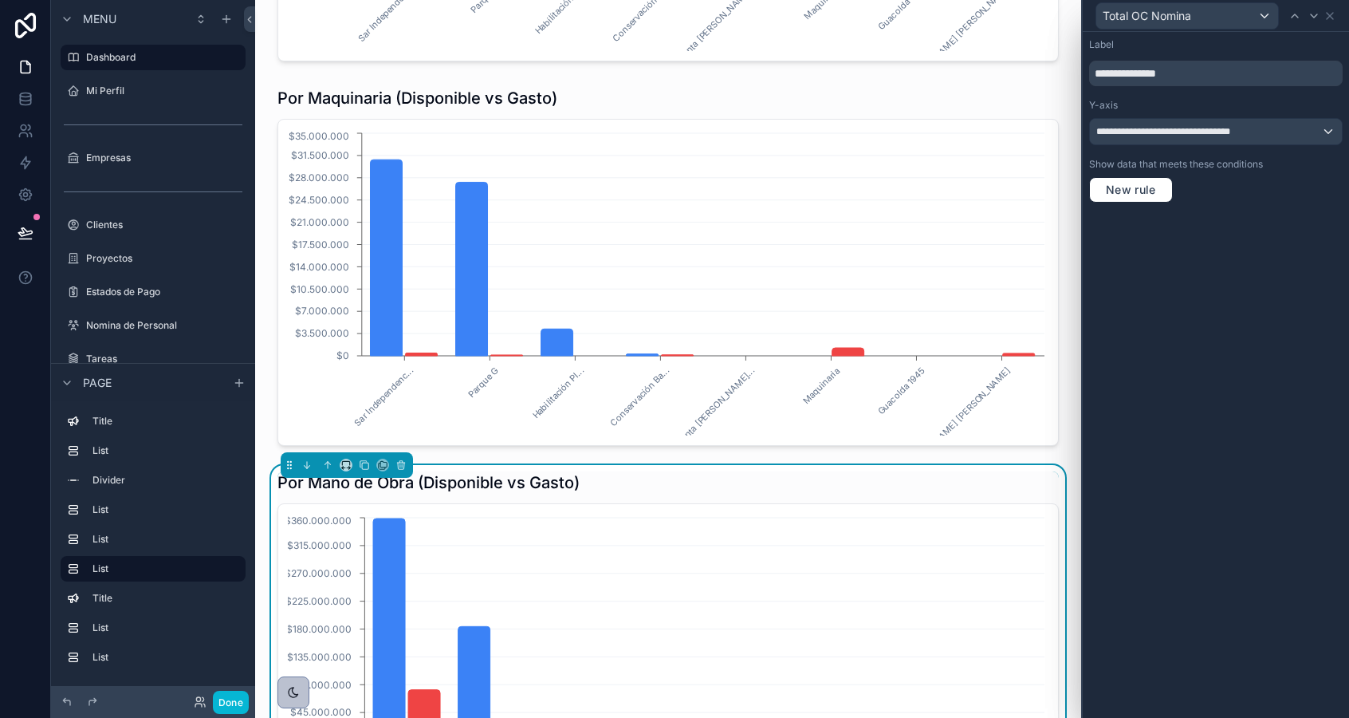
scroll to position [1207, 0]
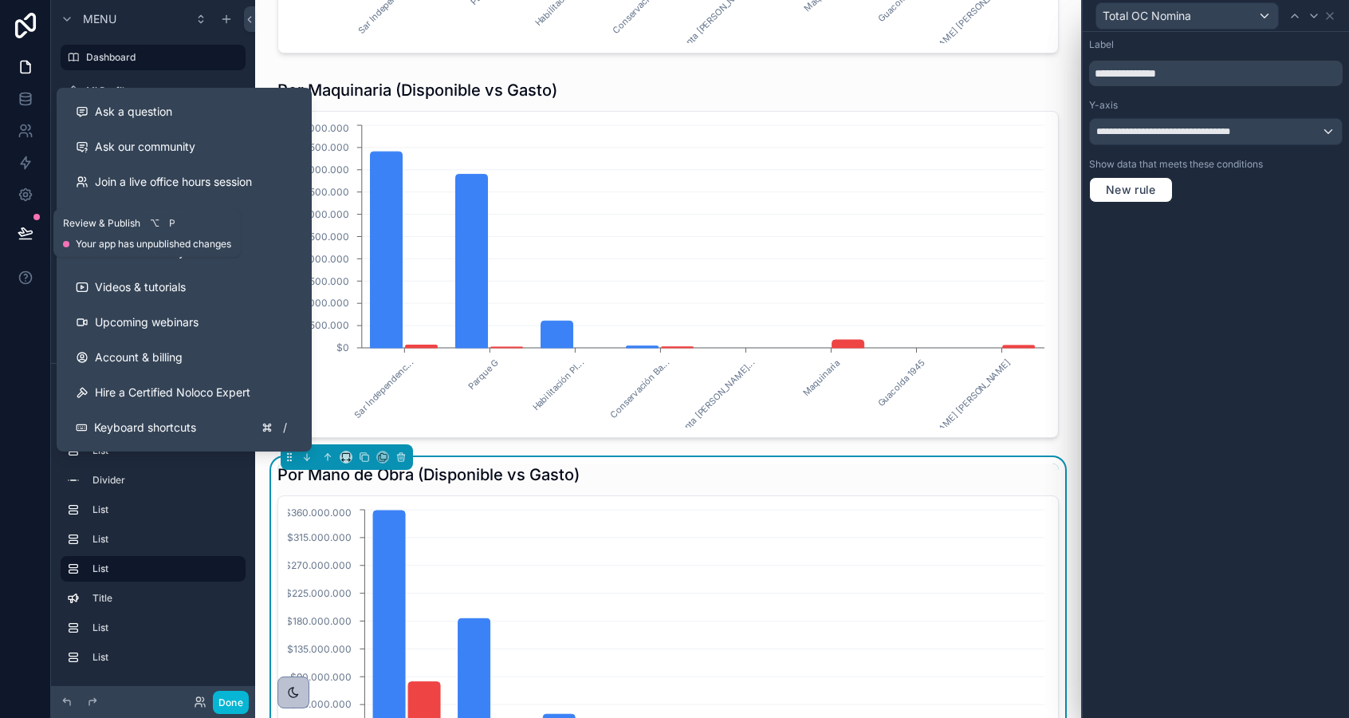
click at [35, 229] on button at bounding box center [25, 233] width 35 height 45
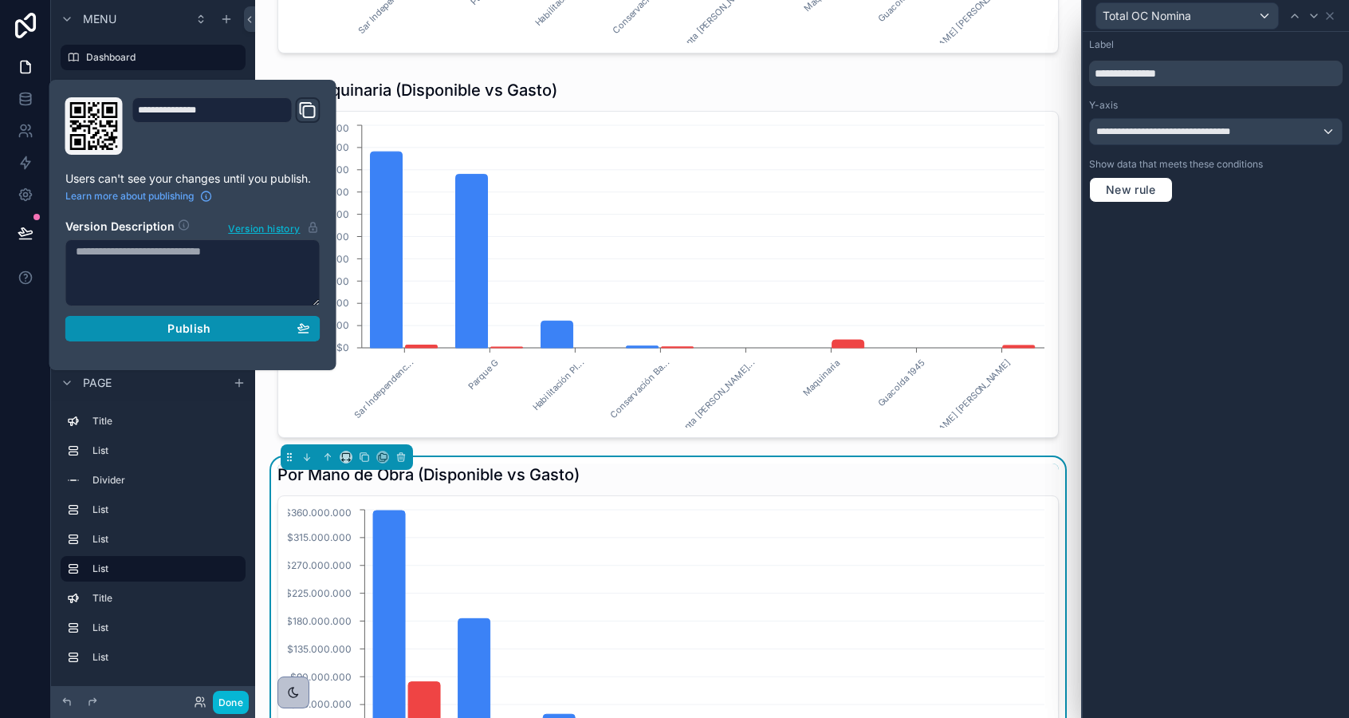
click at [118, 336] on button "Publish" at bounding box center [192, 329] width 255 height 26
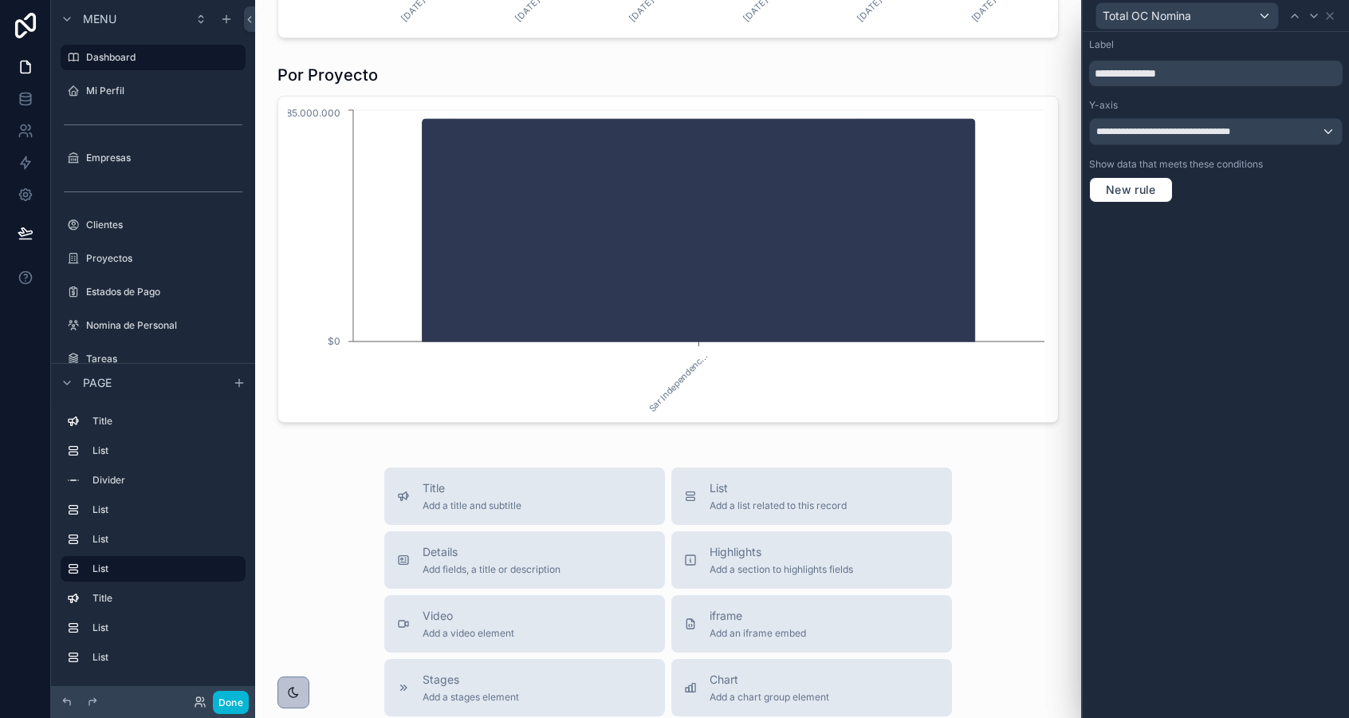
scroll to position [2423, 0]
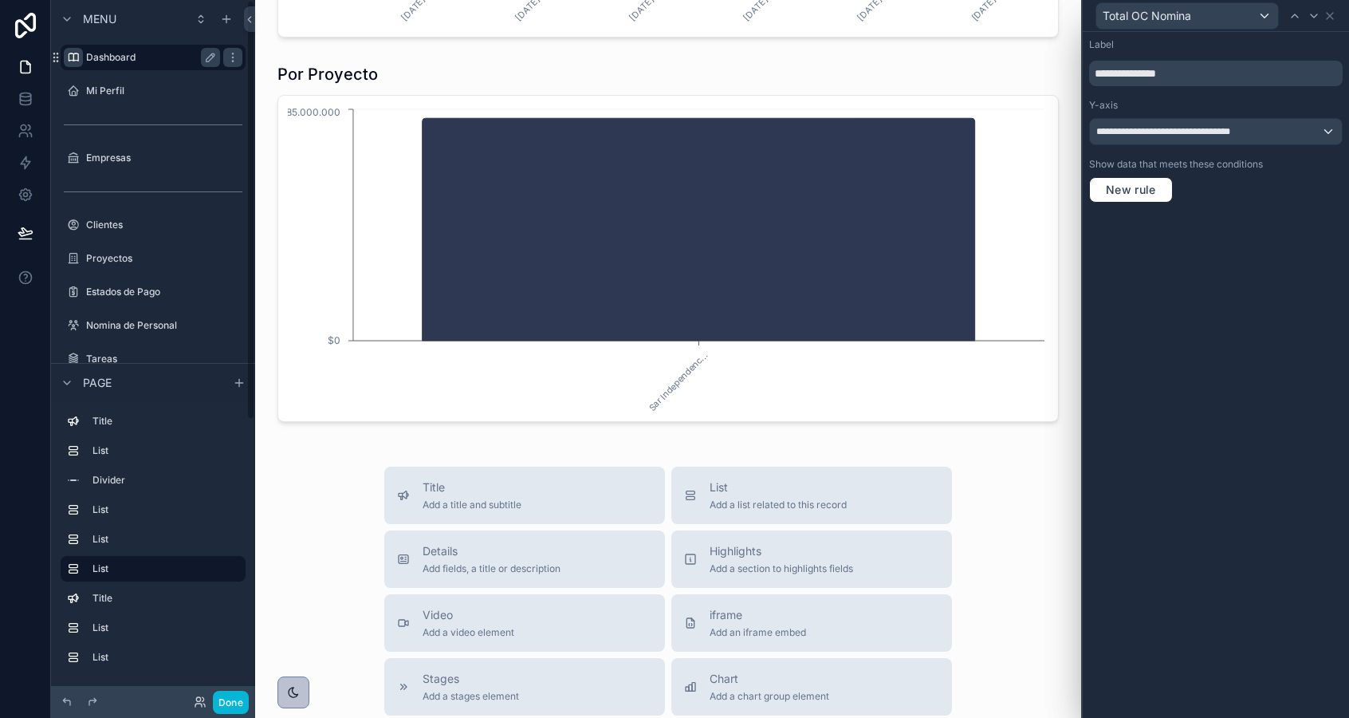
click at [74, 60] on icon "scrollable content" at bounding box center [73, 57] width 13 height 13
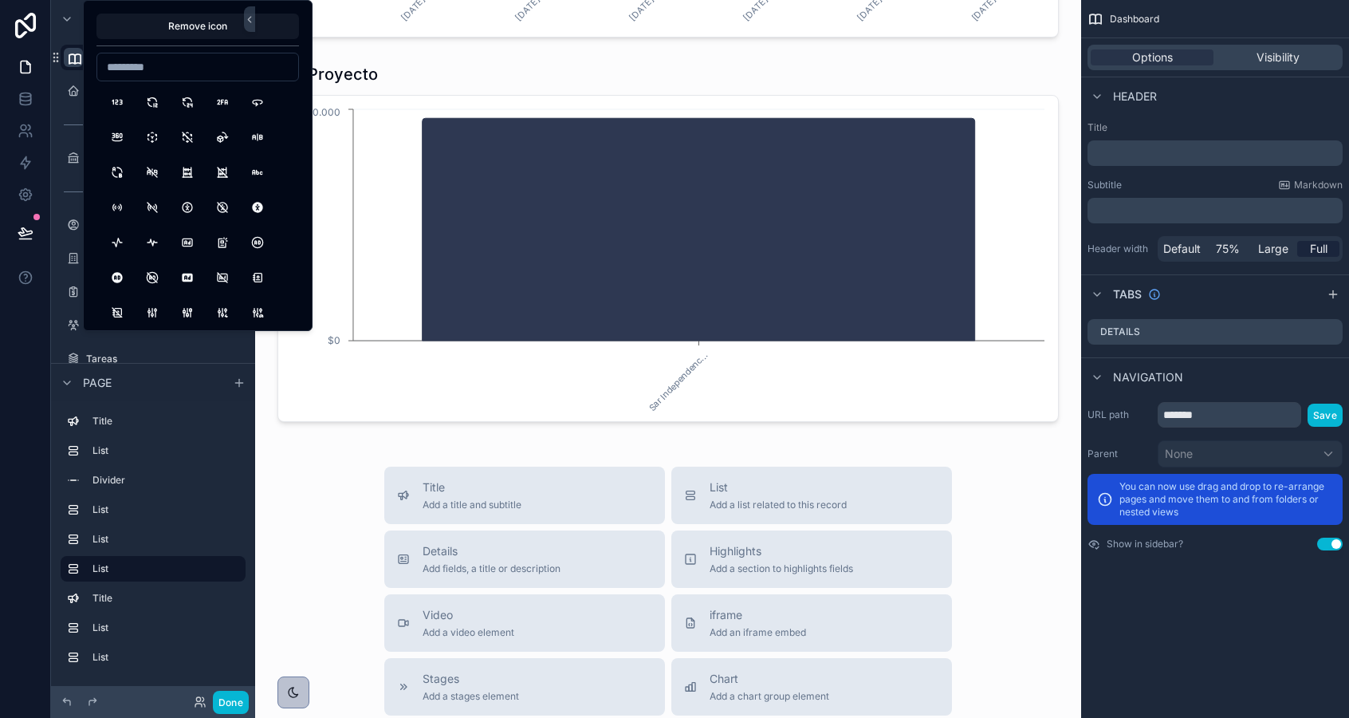
click at [218, 68] on input at bounding box center [197, 67] width 201 height 22
type input "*"
type input "*********"
click at [122, 102] on button "Dashboard" at bounding box center [117, 102] width 29 height 29
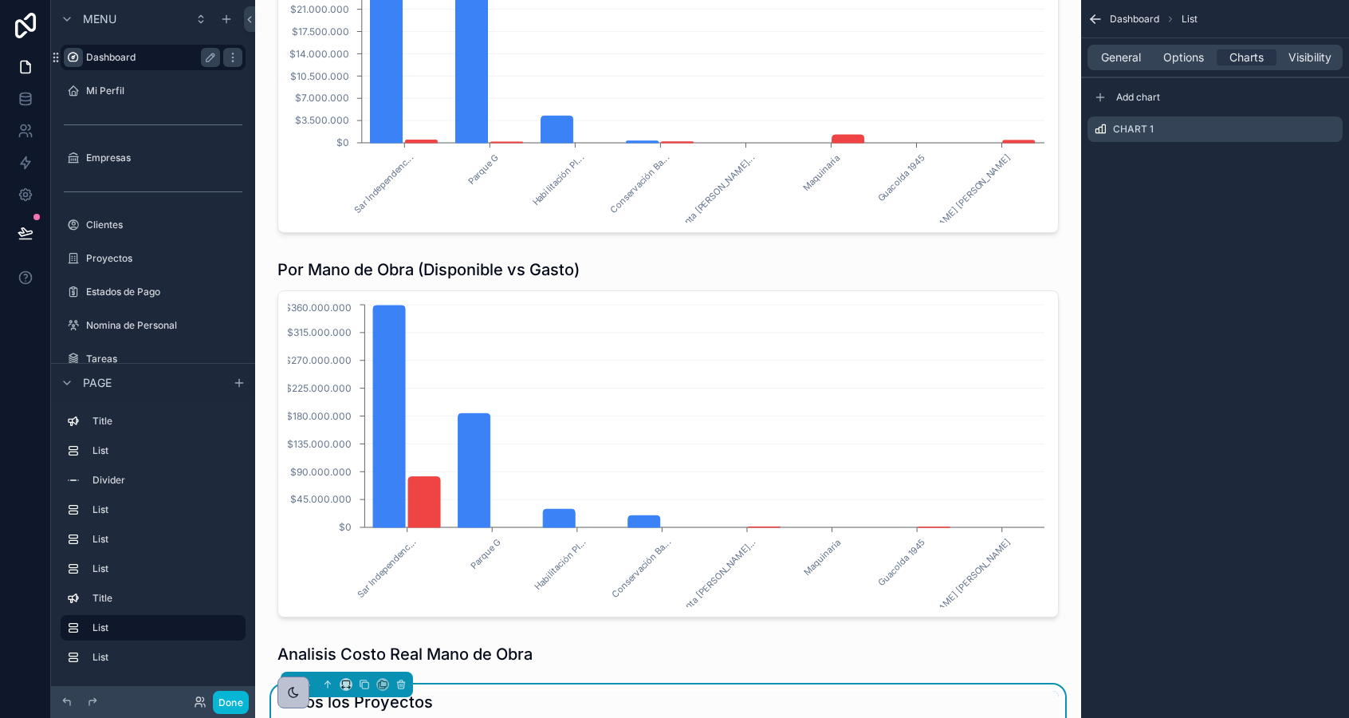
scroll to position [1428, 0]
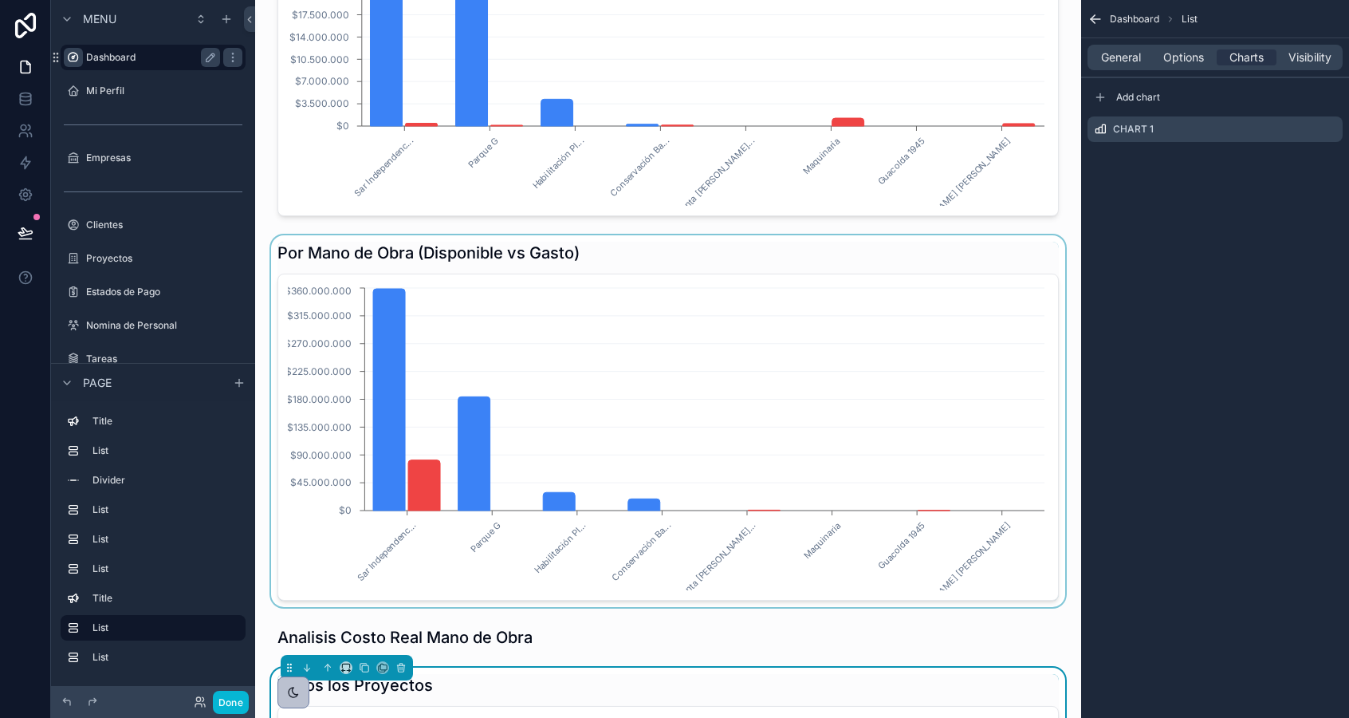
click at [673, 252] on div "scrollable content" at bounding box center [668, 421] width 801 height 372
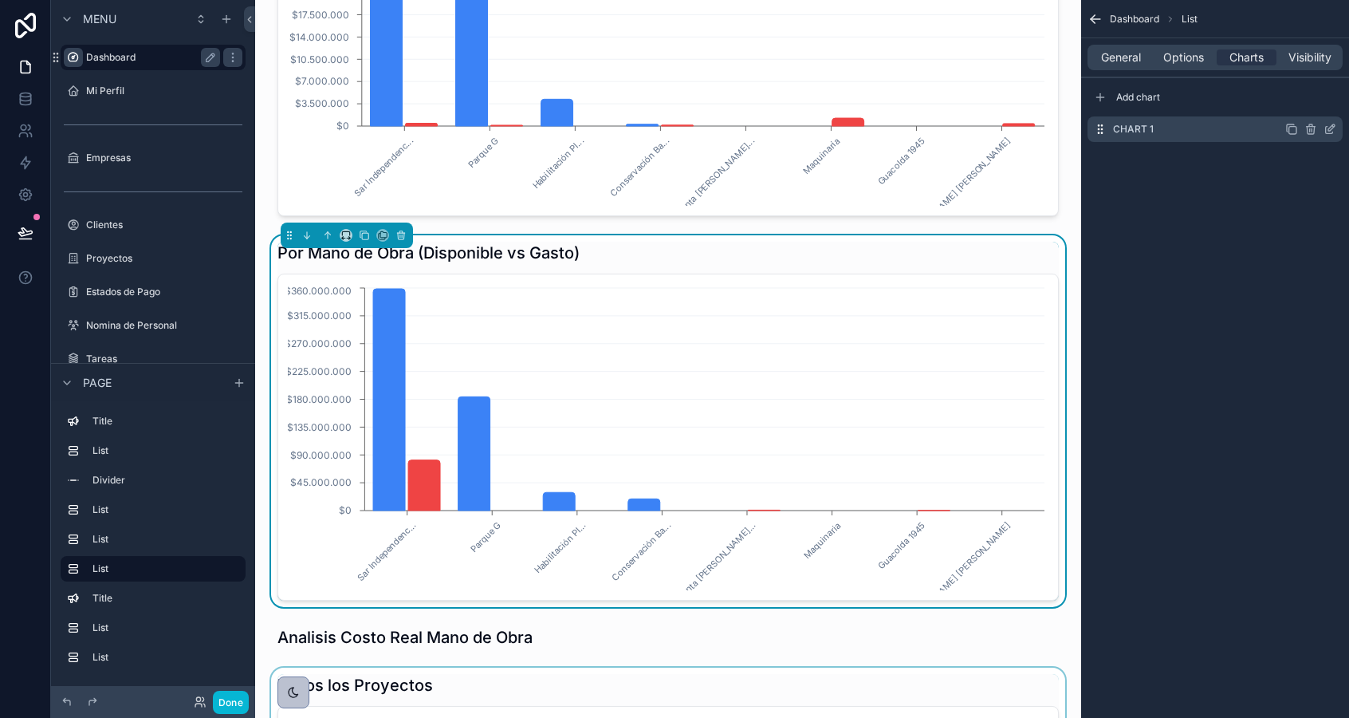
click at [1334, 132] on icon "scrollable content" at bounding box center [1330, 129] width 13 height 13
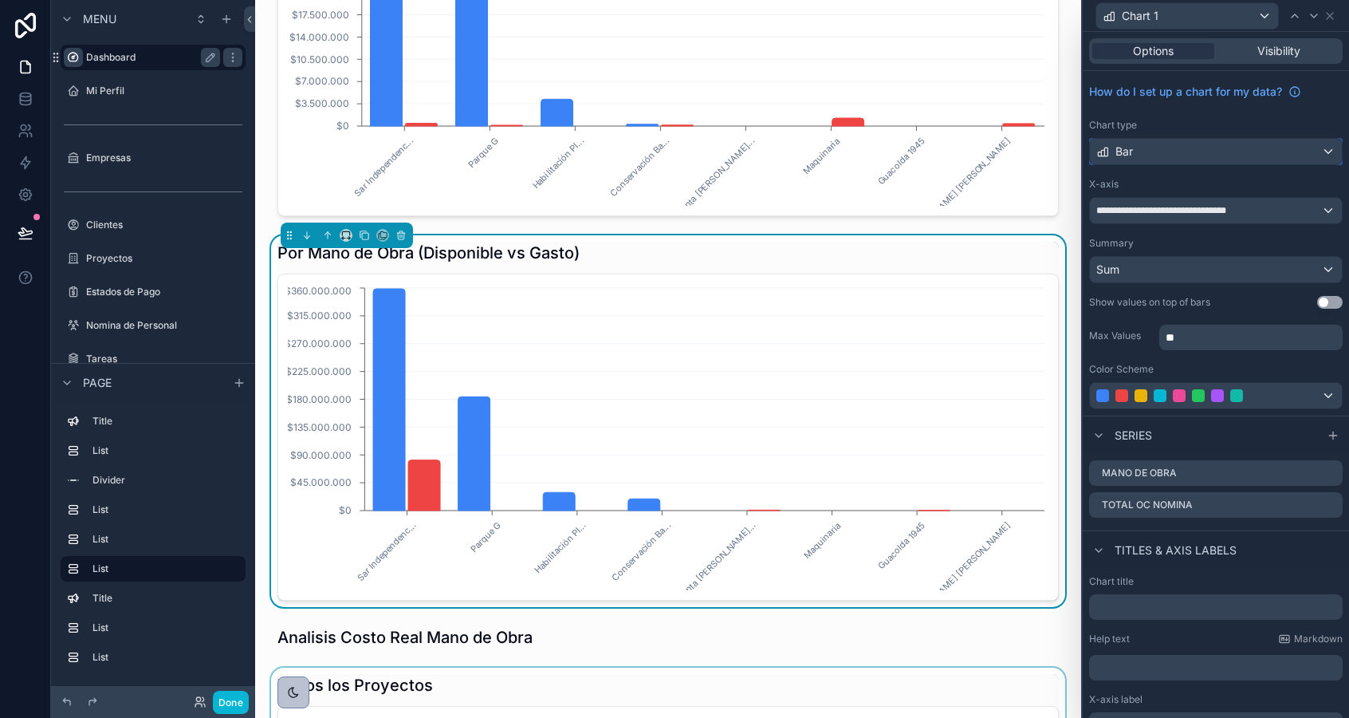
click at [1309, 148] on div "Bar" at bounding box center [1216, 152] width 252 height 26
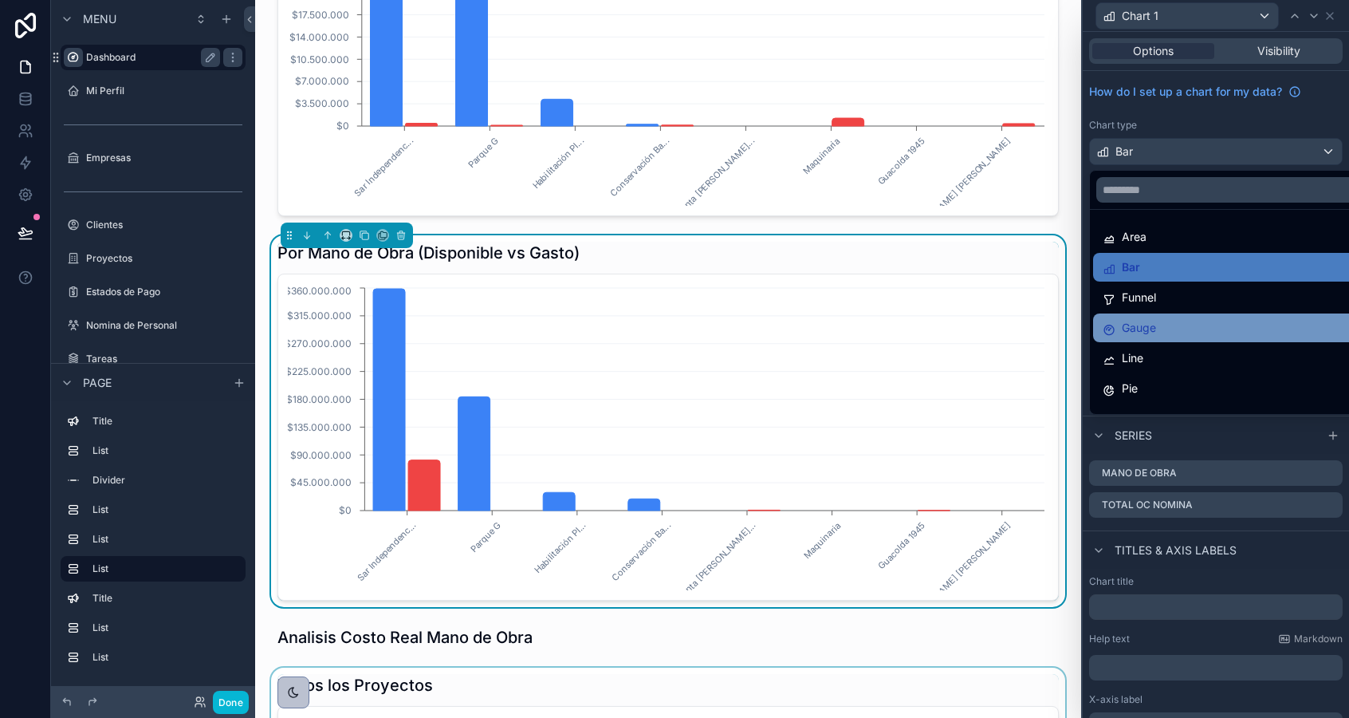
click at [1232, 319] on div "Gauge" at bounding box center [1234, 327] width 263 height 19
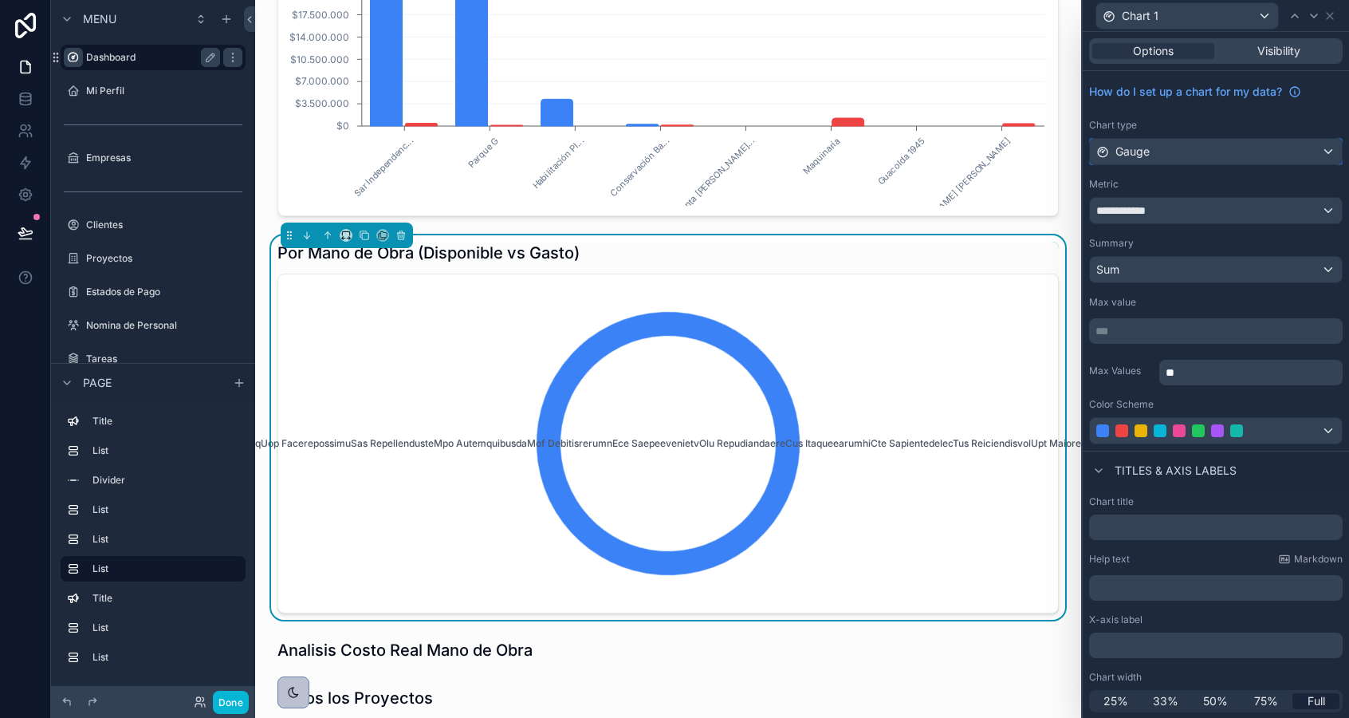
click at [1202, 145] on div "Gauge" at bounding box center [1216, 152] width 252 height 26
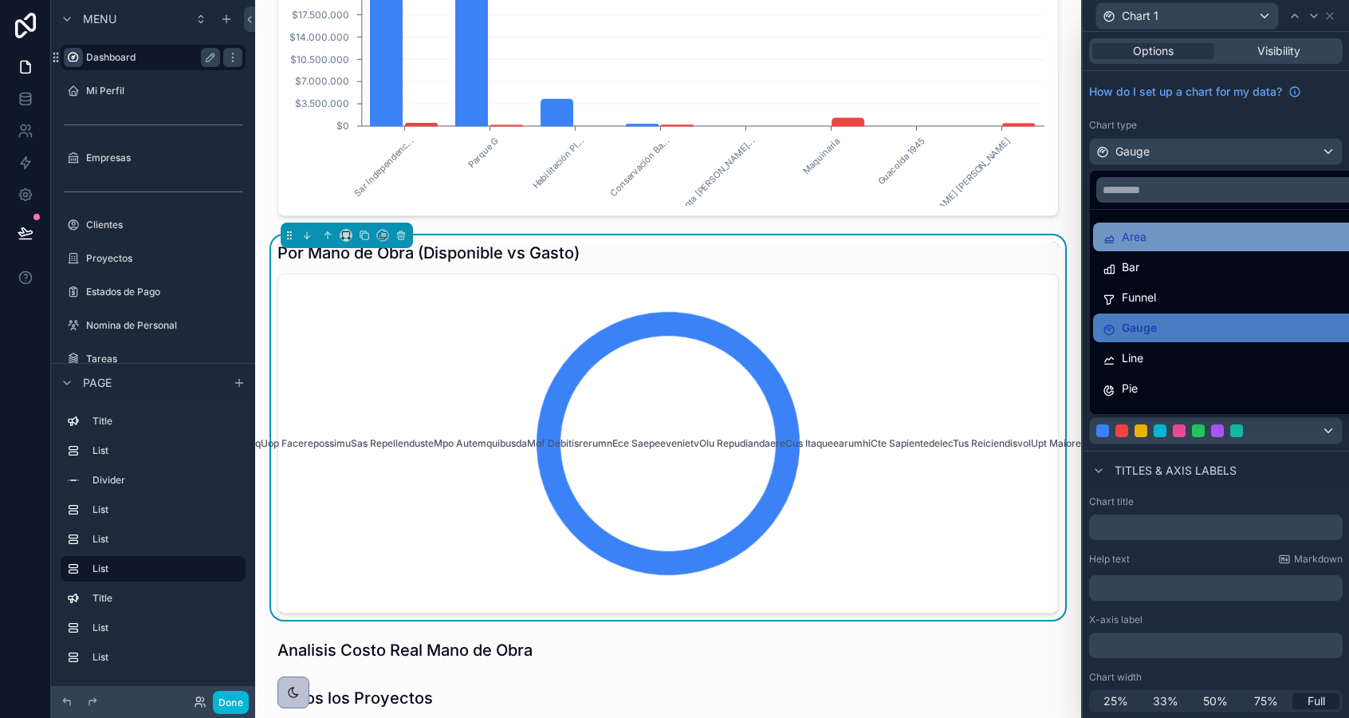
click at [1185, 243] on div "Area" at bounding box center [1234, 236] width 263 height 19
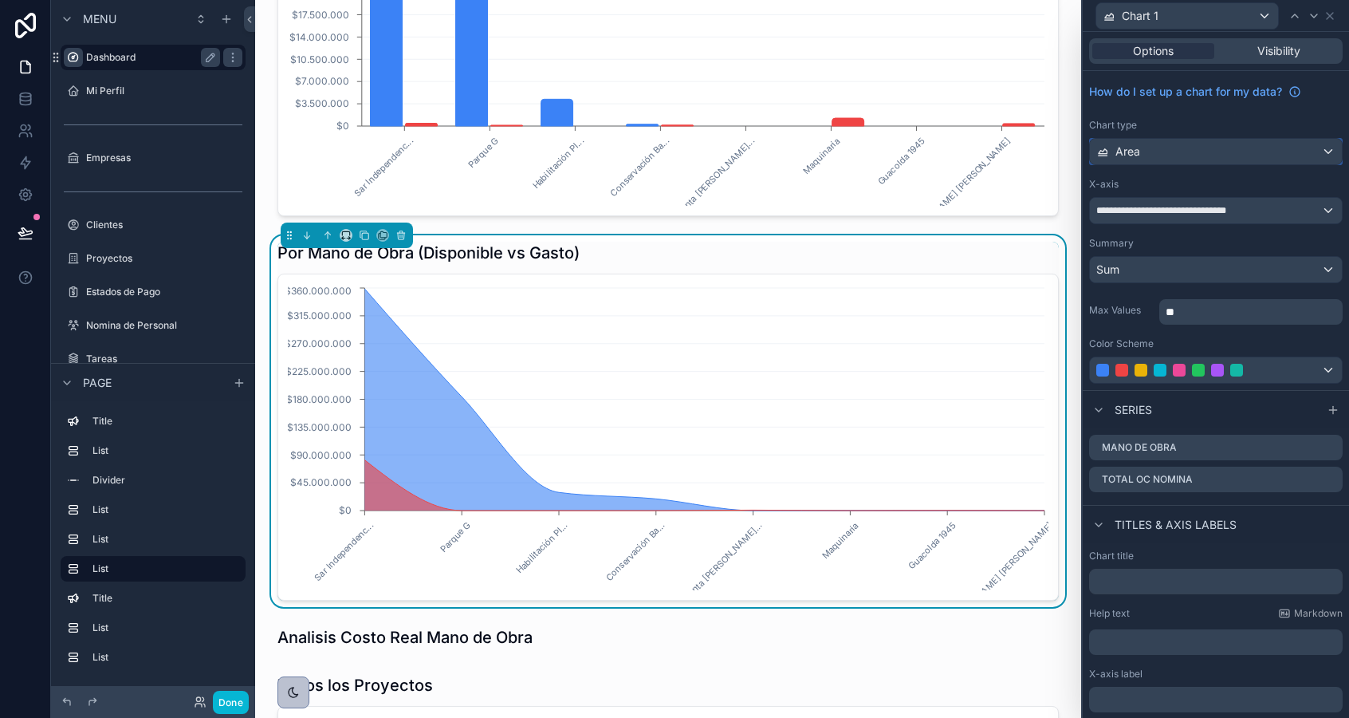
click at [1184, 152] on div "Area" at bounding box center [1216, 152] width 252 height 26
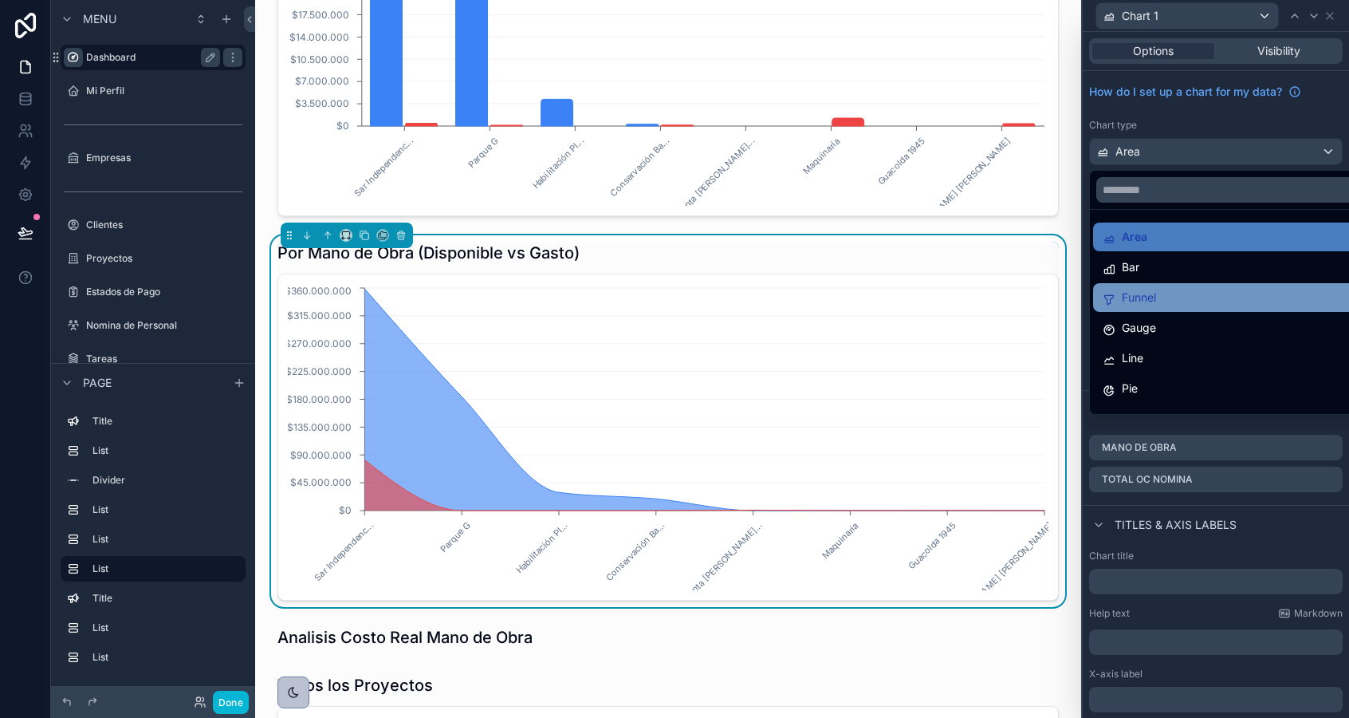
click at [1165, 297] on div "Funnel" at bounding box center [1234, 297] width 263 height 19
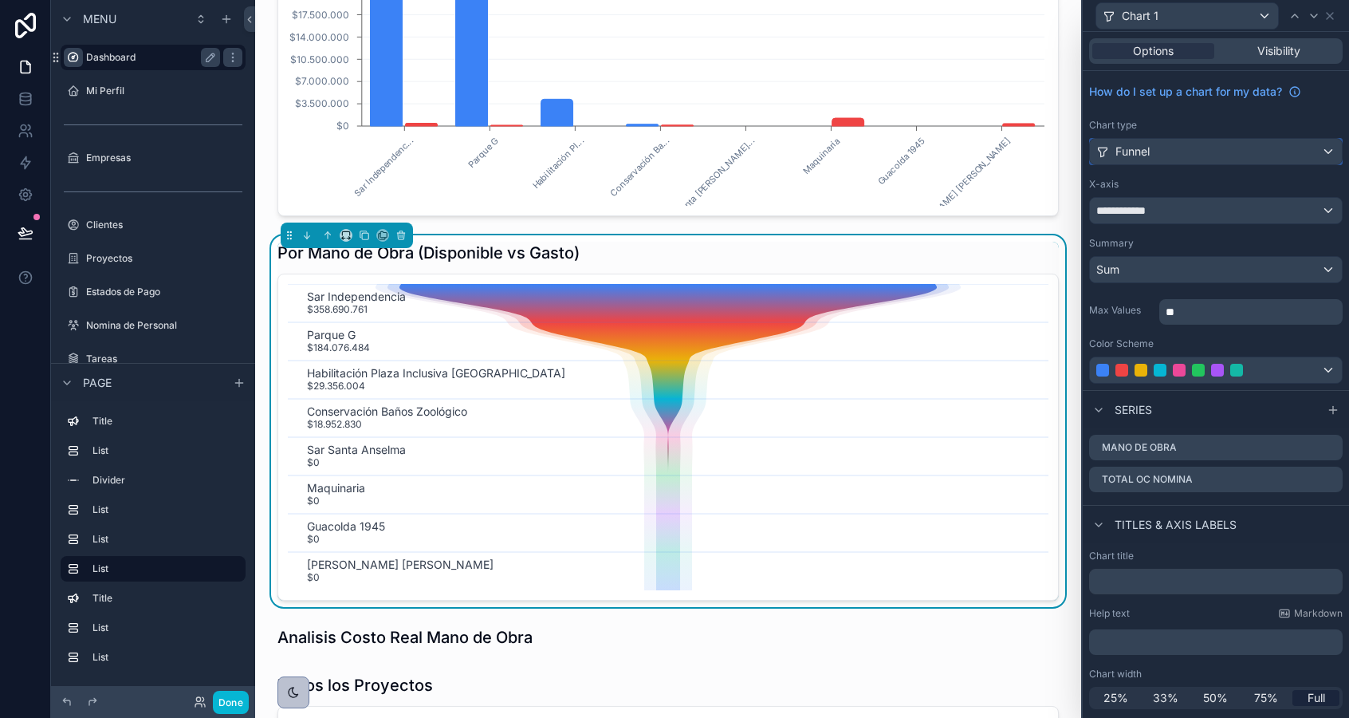
click at [1192, 151] on div "Funnel" at bounding box center [1216, 152] width 252 height 26
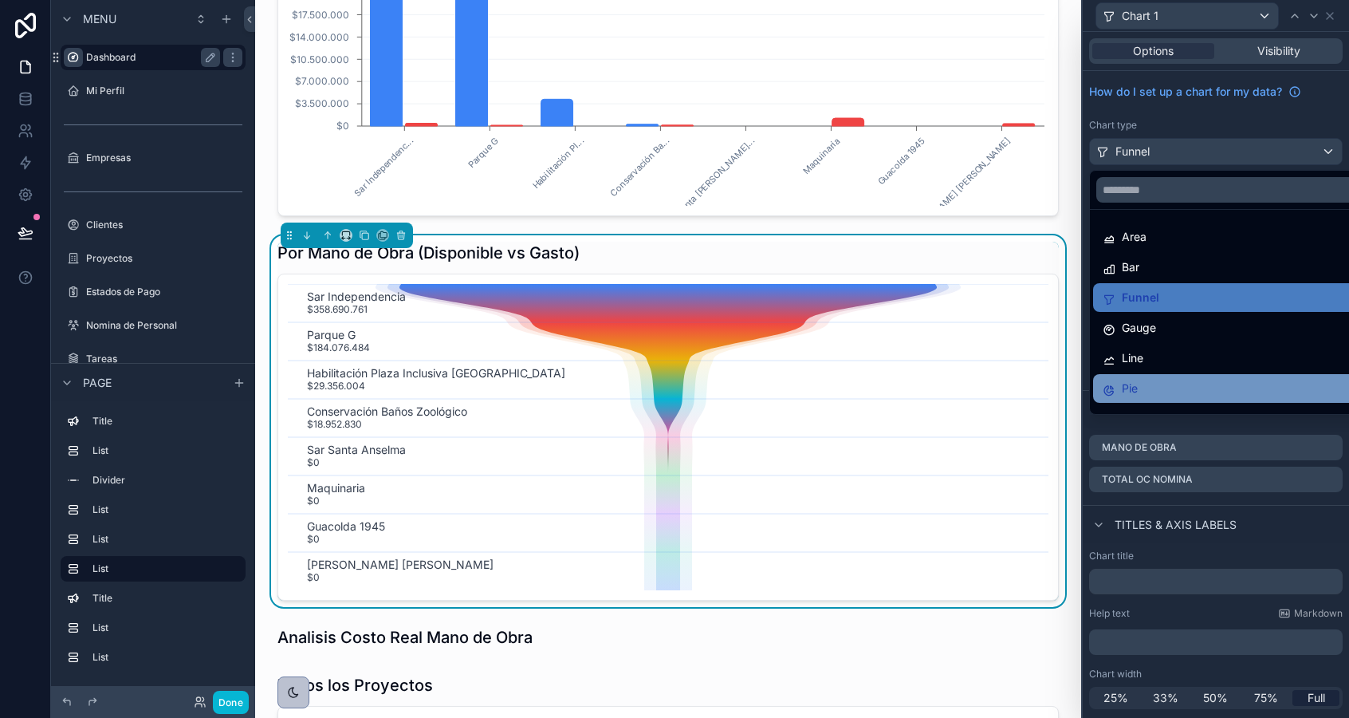
click at [1154, 375] on div "Pie" at bounding box center [1234, 388] width 282 height 29
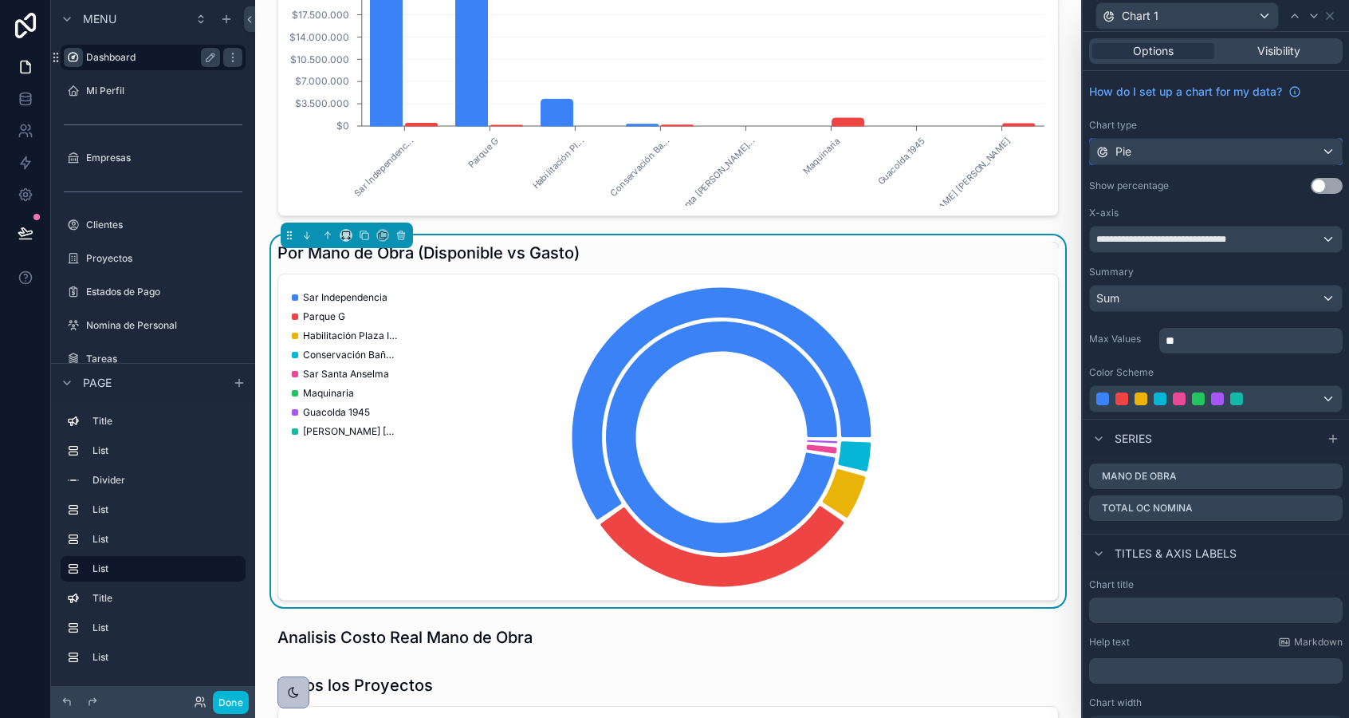
click at [1116, 156] on span "Pie" at bounding box center [1124, 152] width 16 height 16
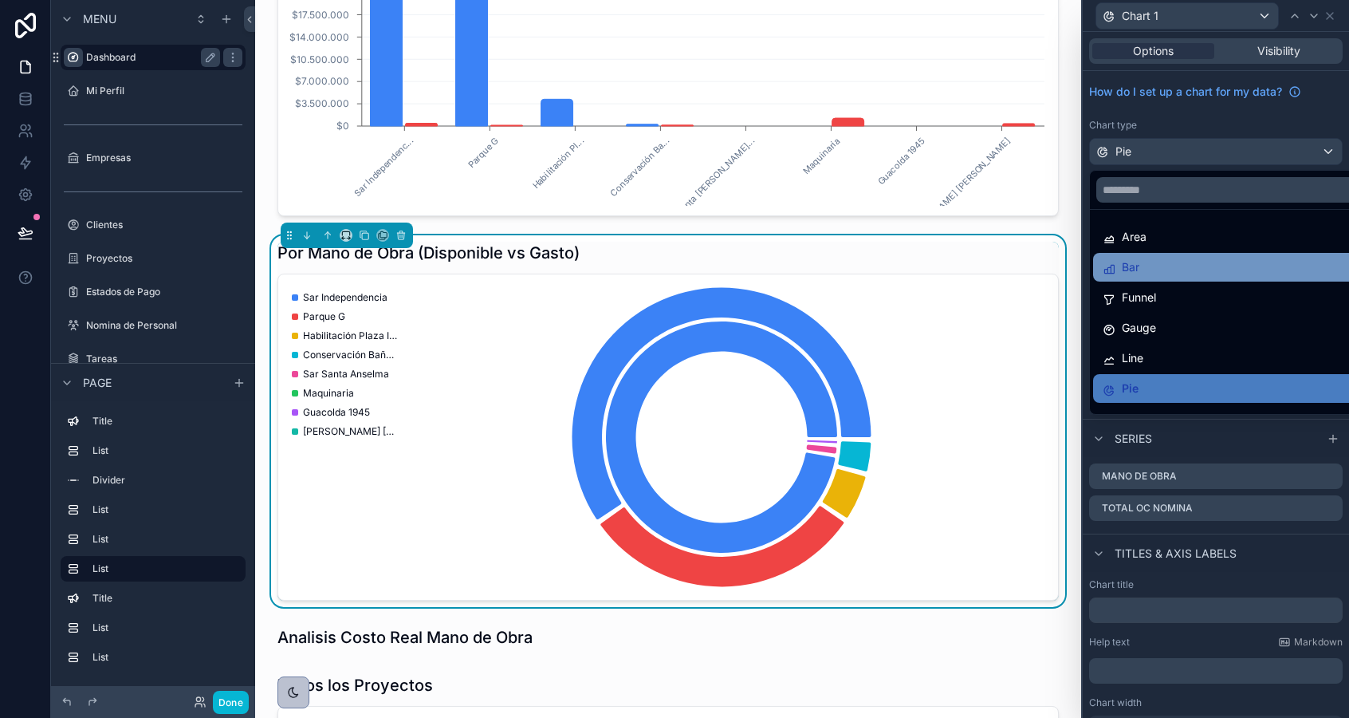
click at [1122, 274] on span "Bar" at bounding box center [1131, 267] width 18 height 19
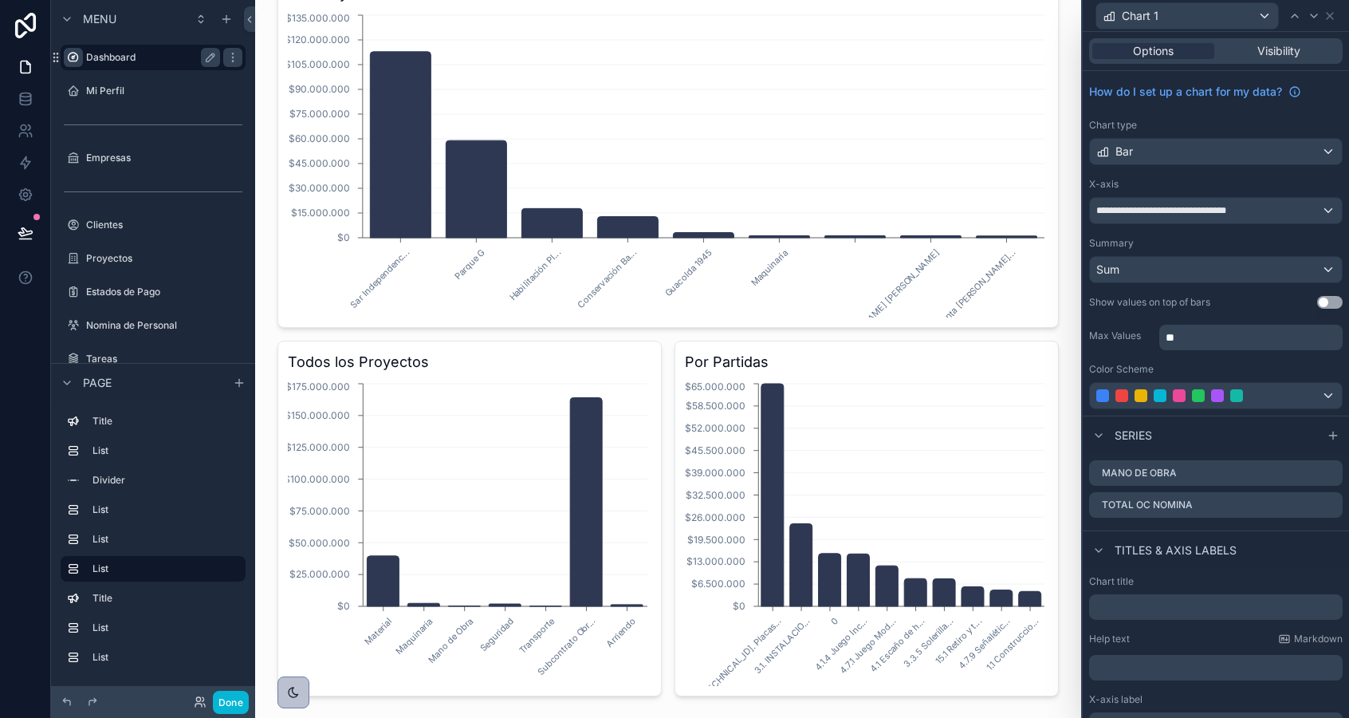
scroll to position [0, 0]
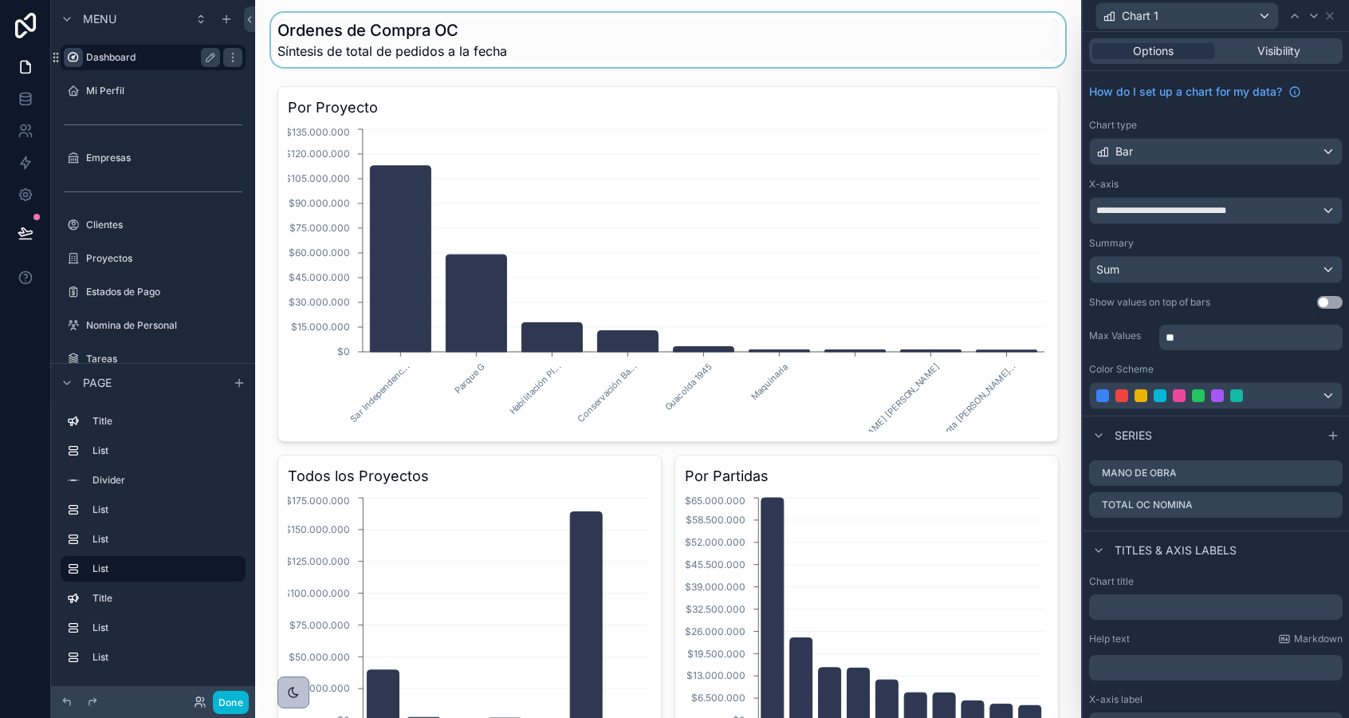
click at [334, 35] on div "scrollable content" at bounding box center [668, 40] width 801 height 54
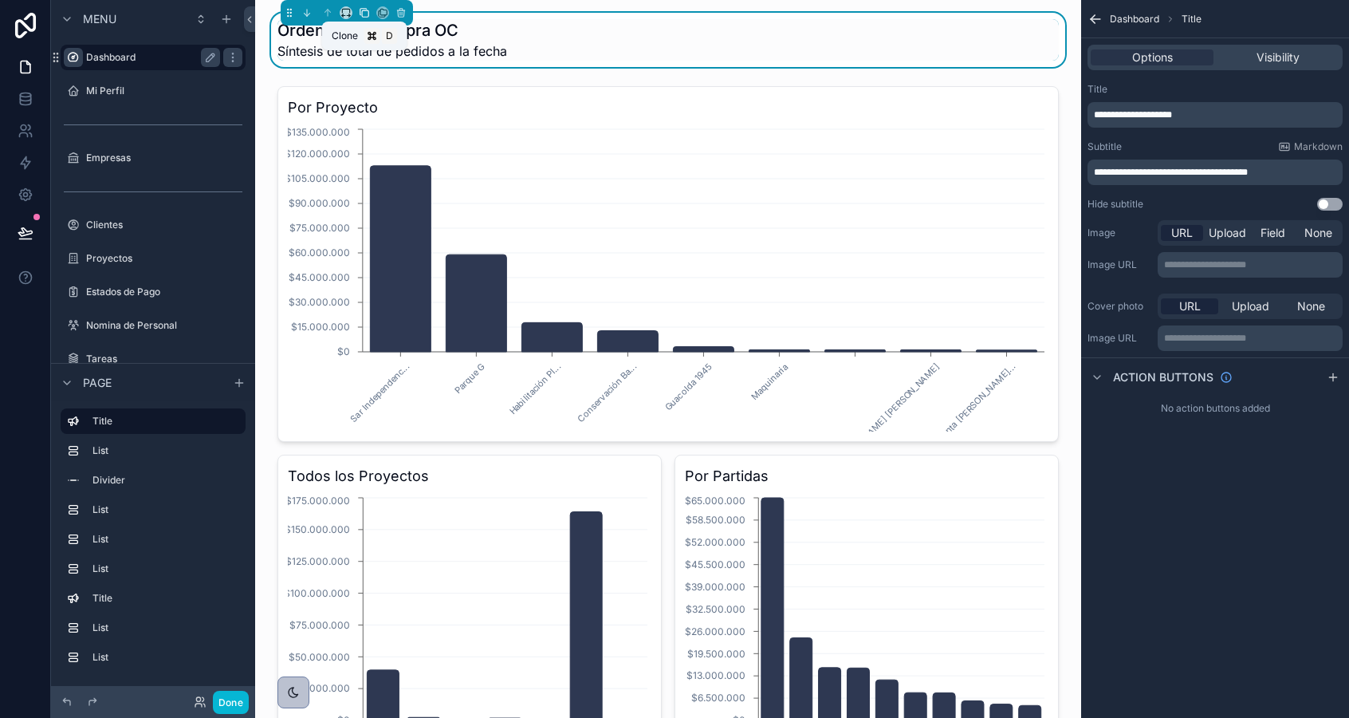
click at [360, 18] on icon "scrollable content" at bounding box center [364, 12] width 11 height 11
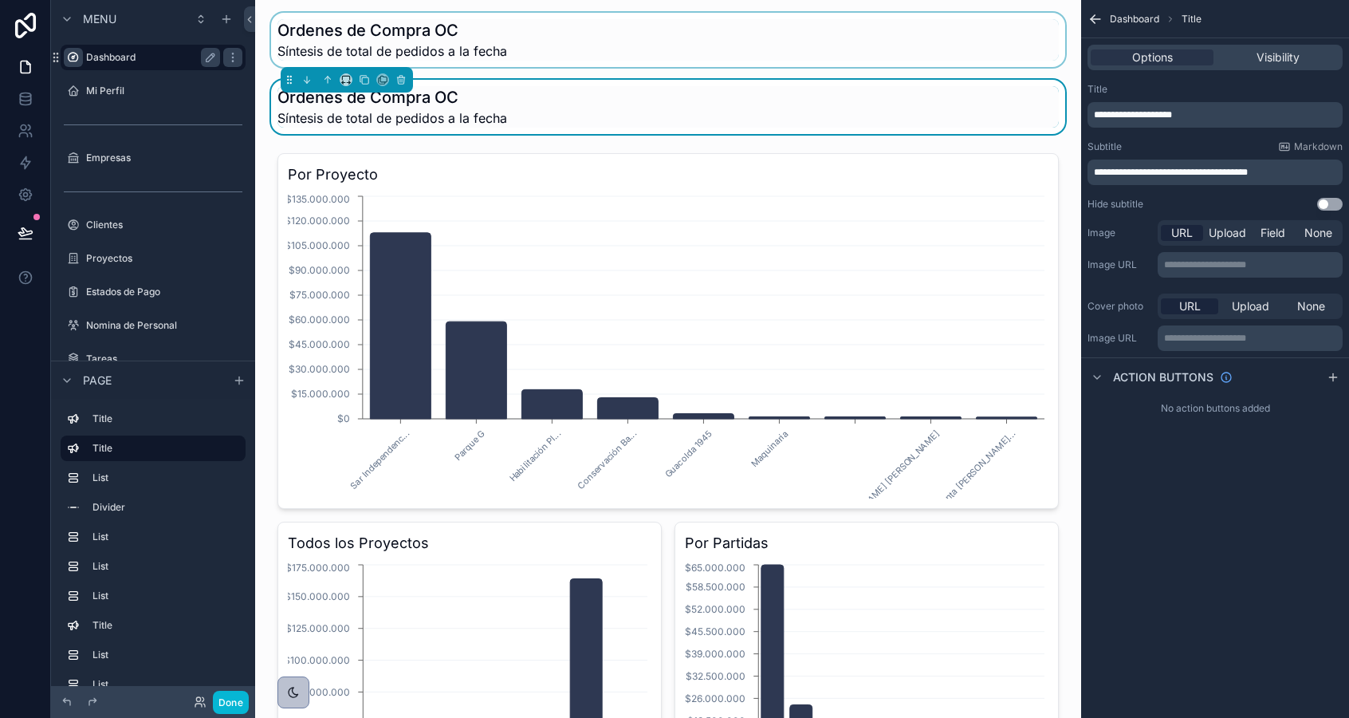
click at [384, 33] on div "scrollable content" at bounding box center [668, 40] width 801 height 54
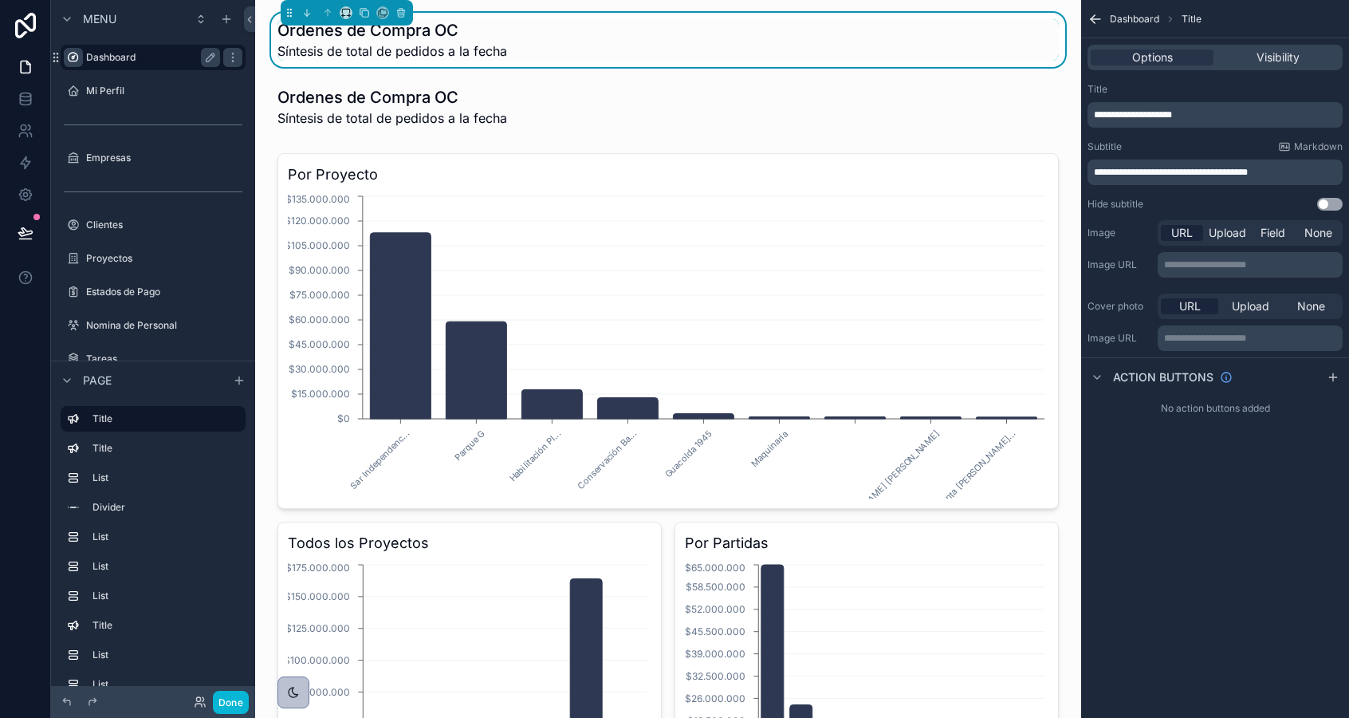
click at [1130, 114] on span "**********" at bounding box center [1133, 115] width 78 height 10
click at [1131, 169] on span "**********" at bounding box center [1171, 172] width 154 height 10
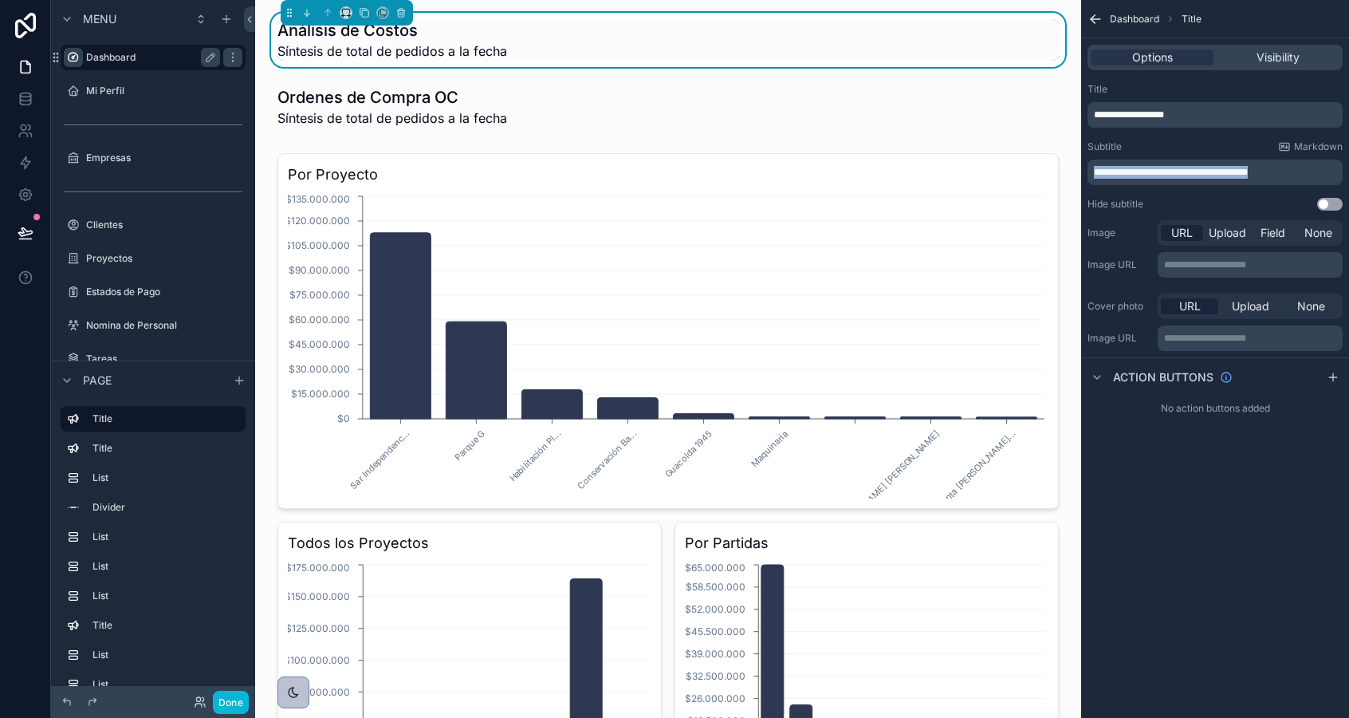
click at [1131, 169] on span "**********" at bounding box center [1171, 172] width 154 height 10
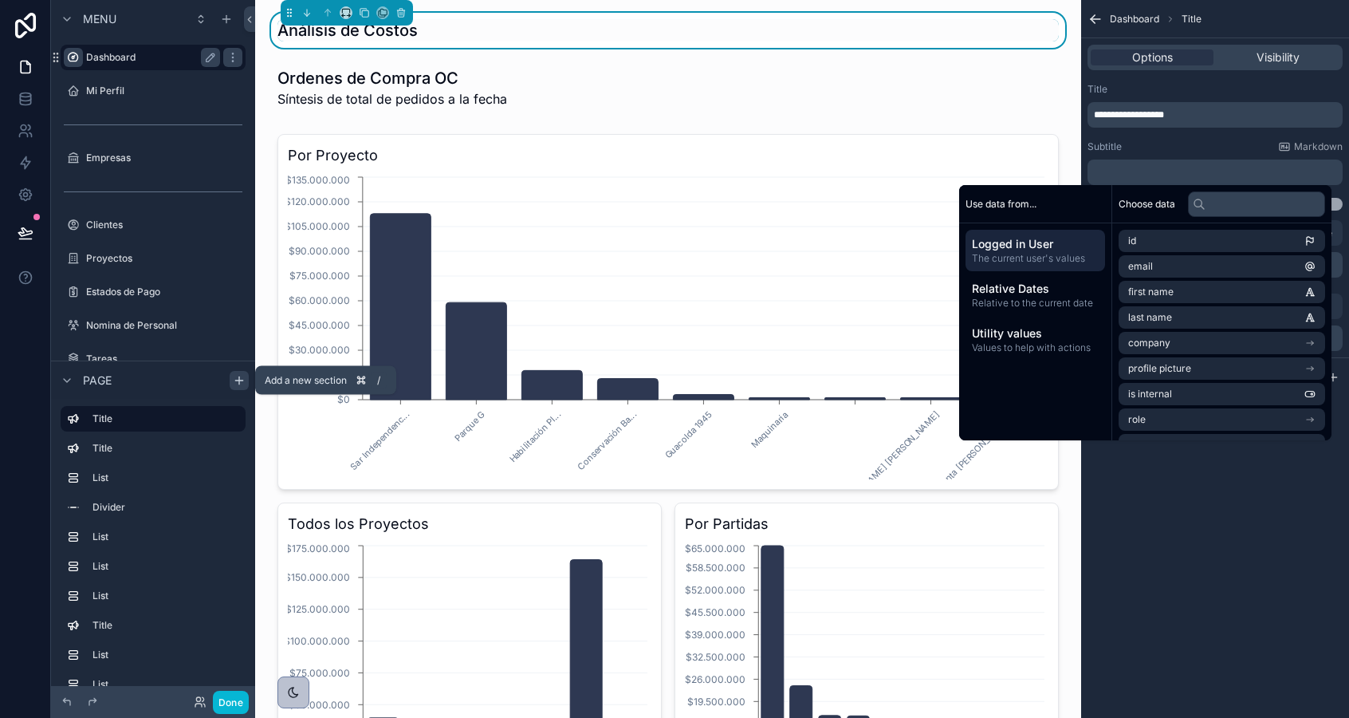
click at [237, 372] on div "scrollable content" at bounding box center [239, 380] width 19 height 19
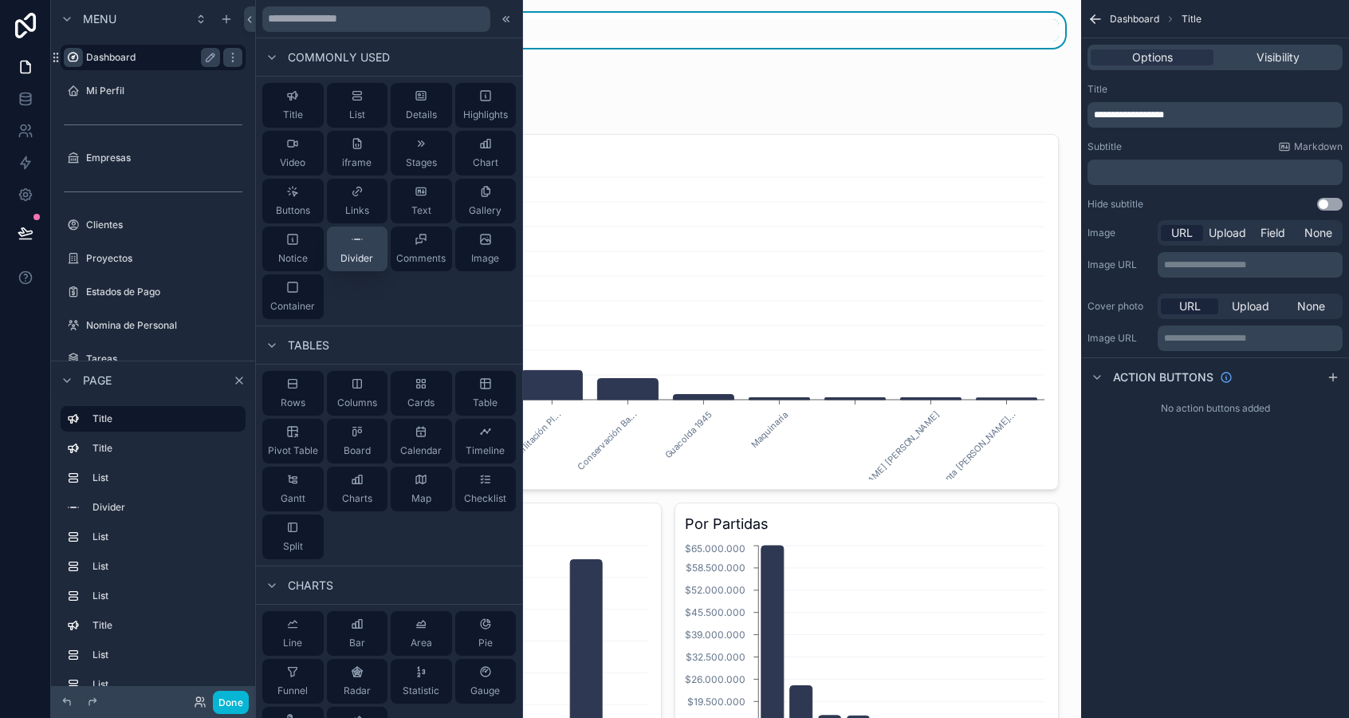
click at [358, 242] on icon at bounding box center [357, 239] width 13 height 13
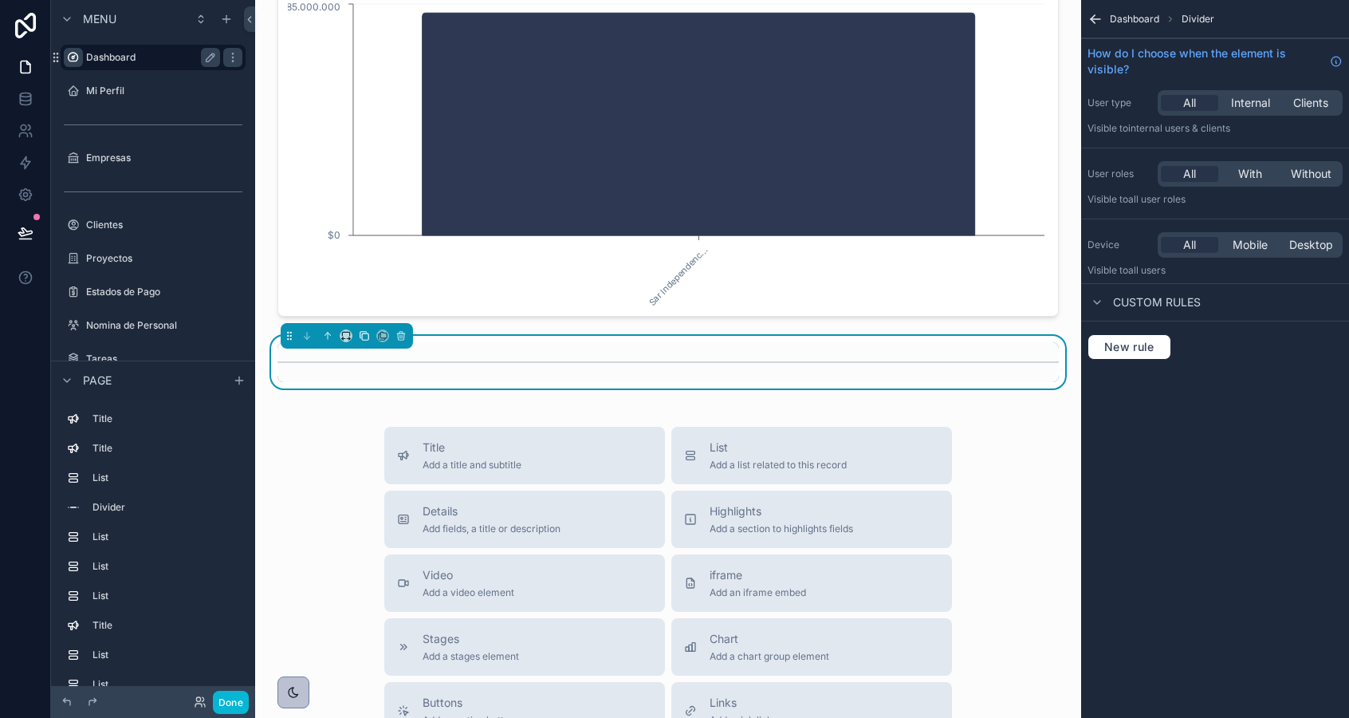
scroll to position [2580, 0]
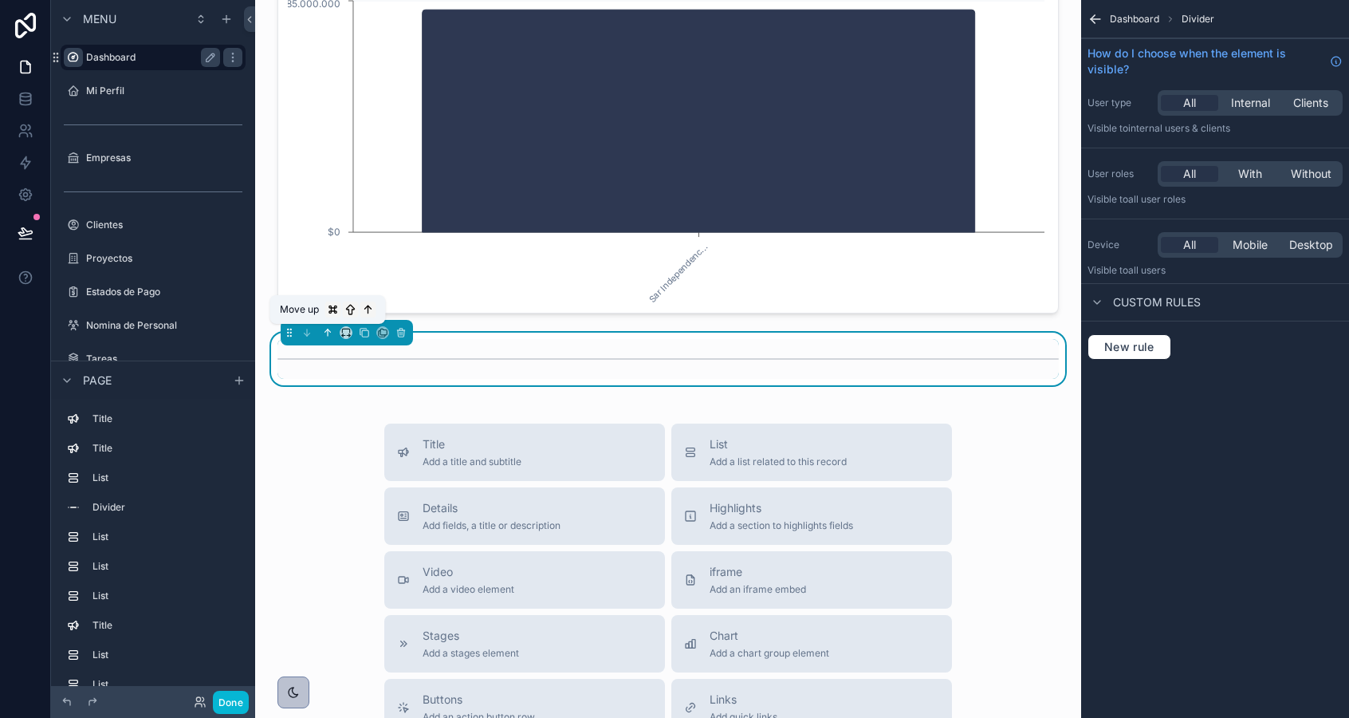
click at [325, 330] on icon "scrollable content" at bounding box center [327, 332] width 11 height 11
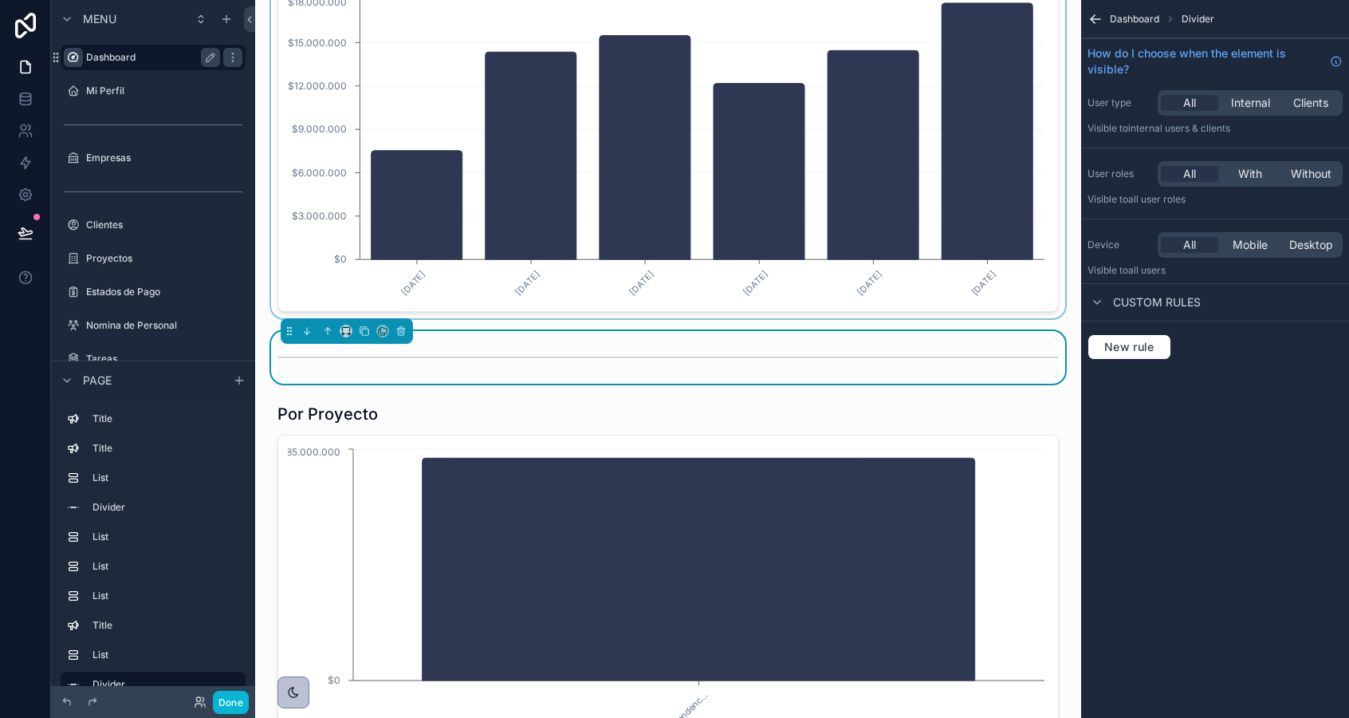
scroll to position [2162, 0]
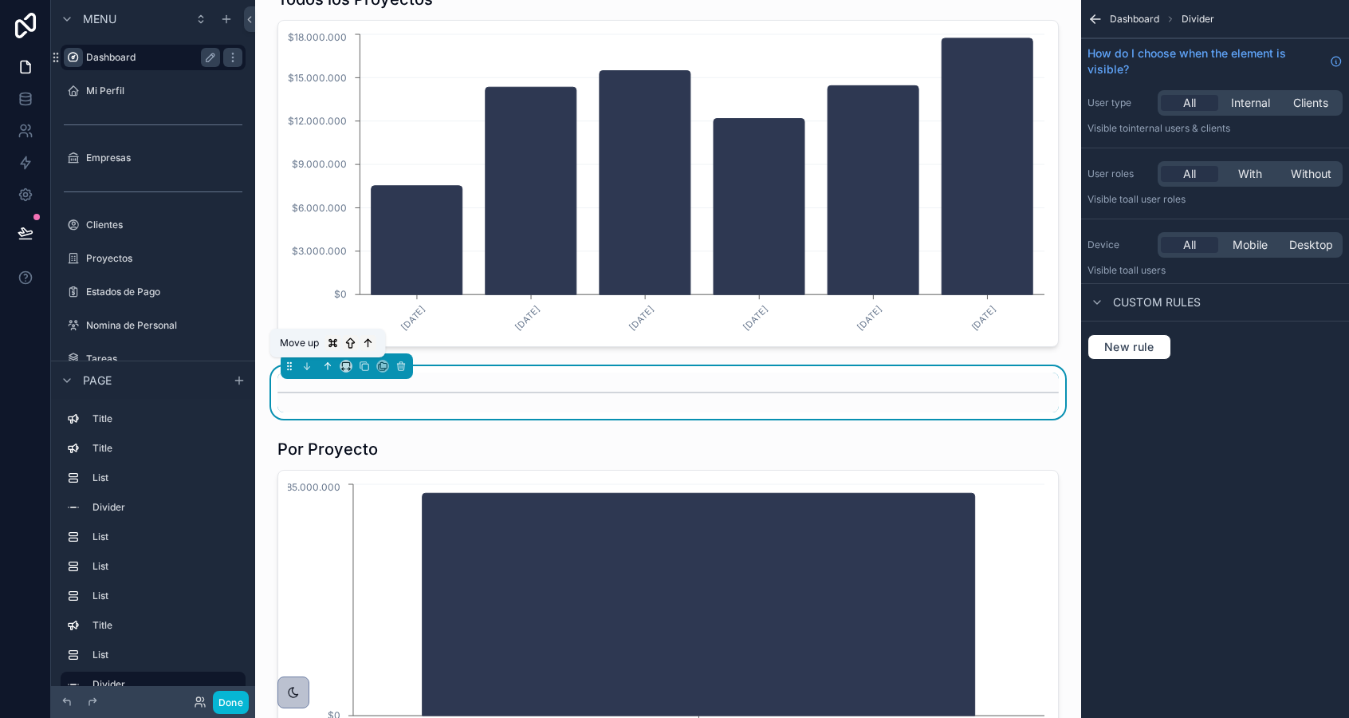
click at [327, 366] on icon "scrollable content" at bounding box center [327, 365] width 11 height 11
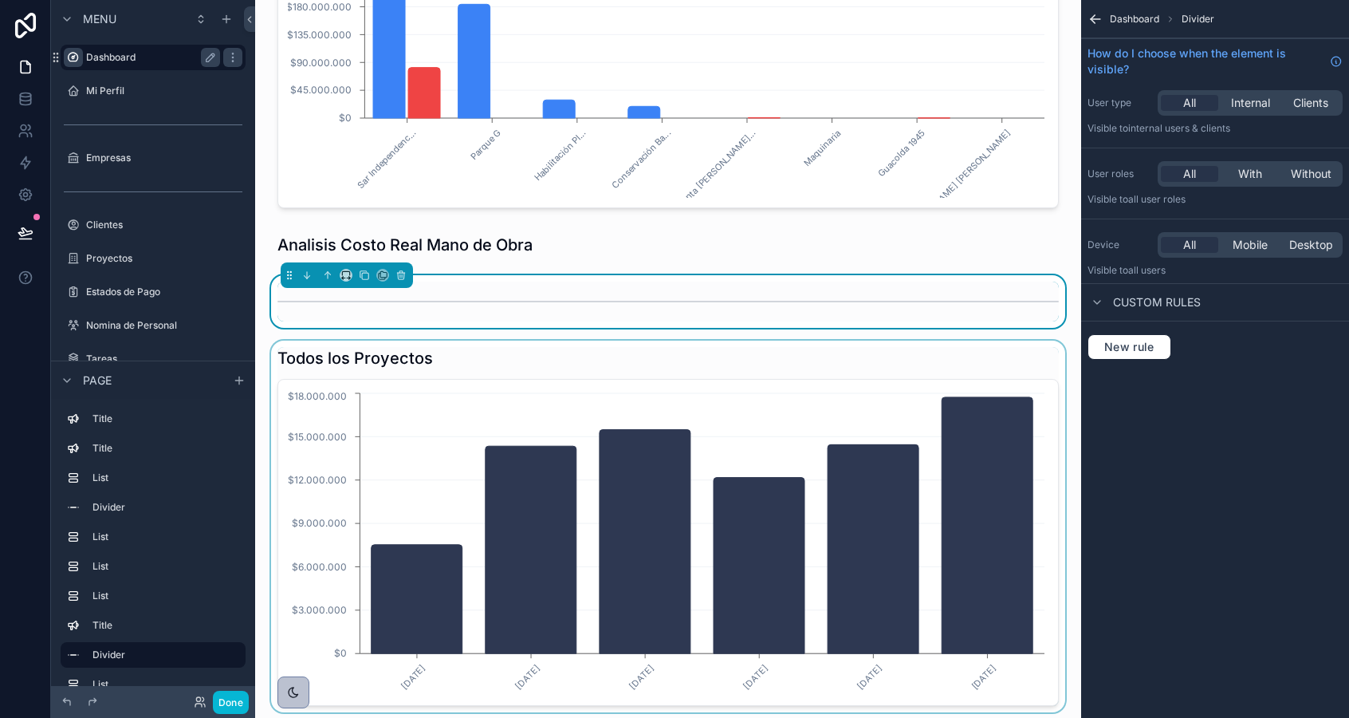
scroll to position [1824, 0]
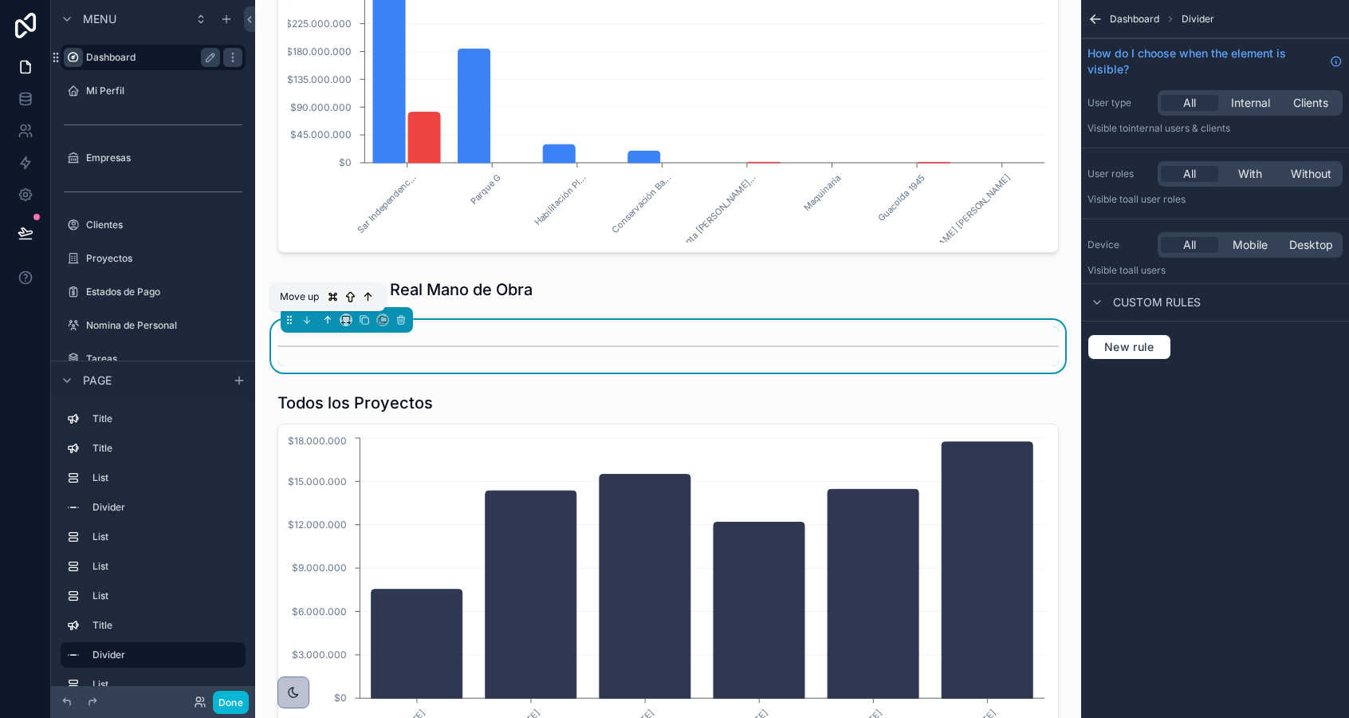
click at [329, 317] on icon "scrollable content" at bounding box center [329, 318] width 3 height 3
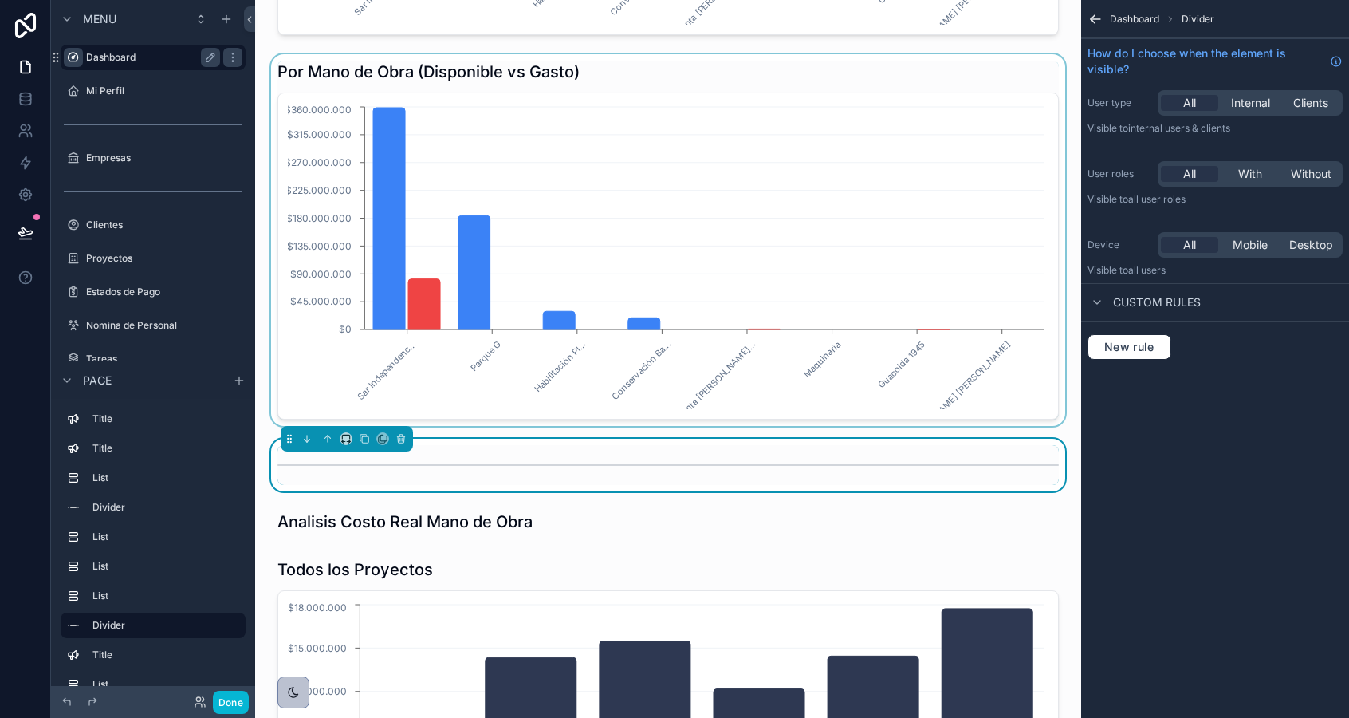
scroll to position [1517, 0]
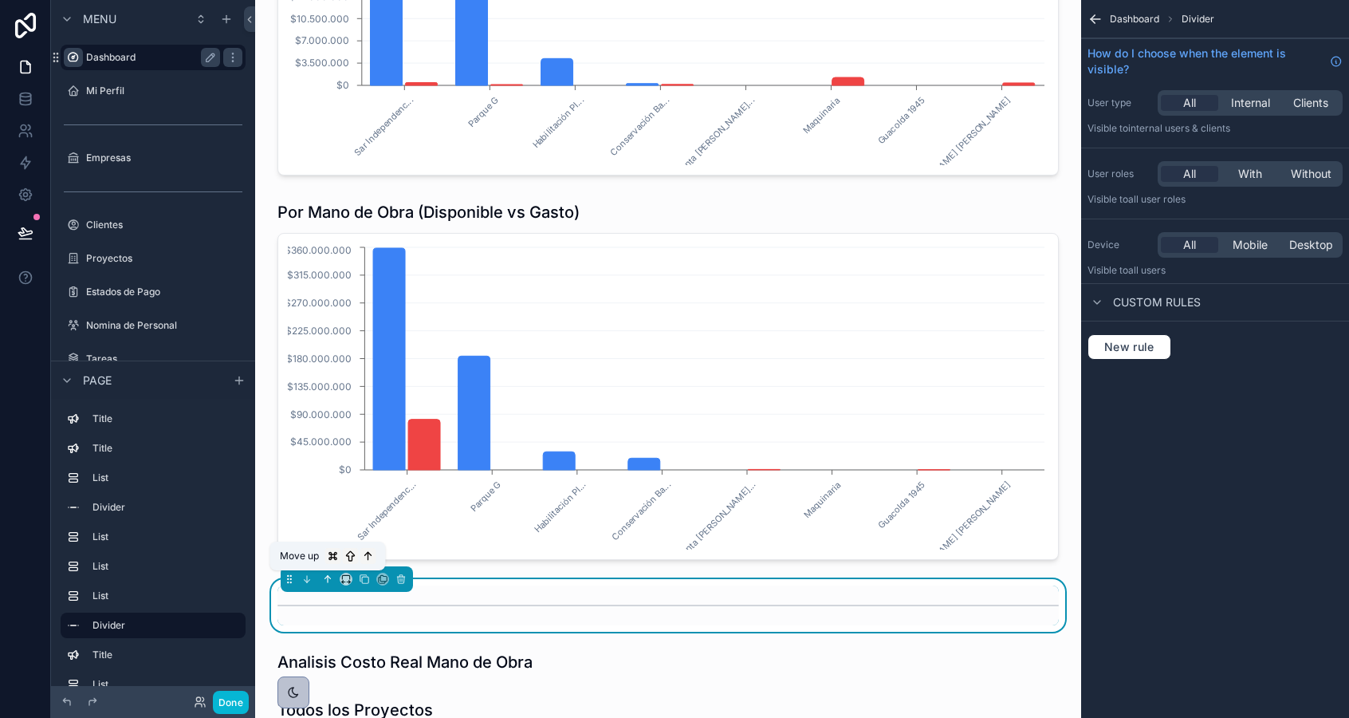
click at [328, 577] on icon "scrollable content" at bounding box center [328, 579] width 0 height 6
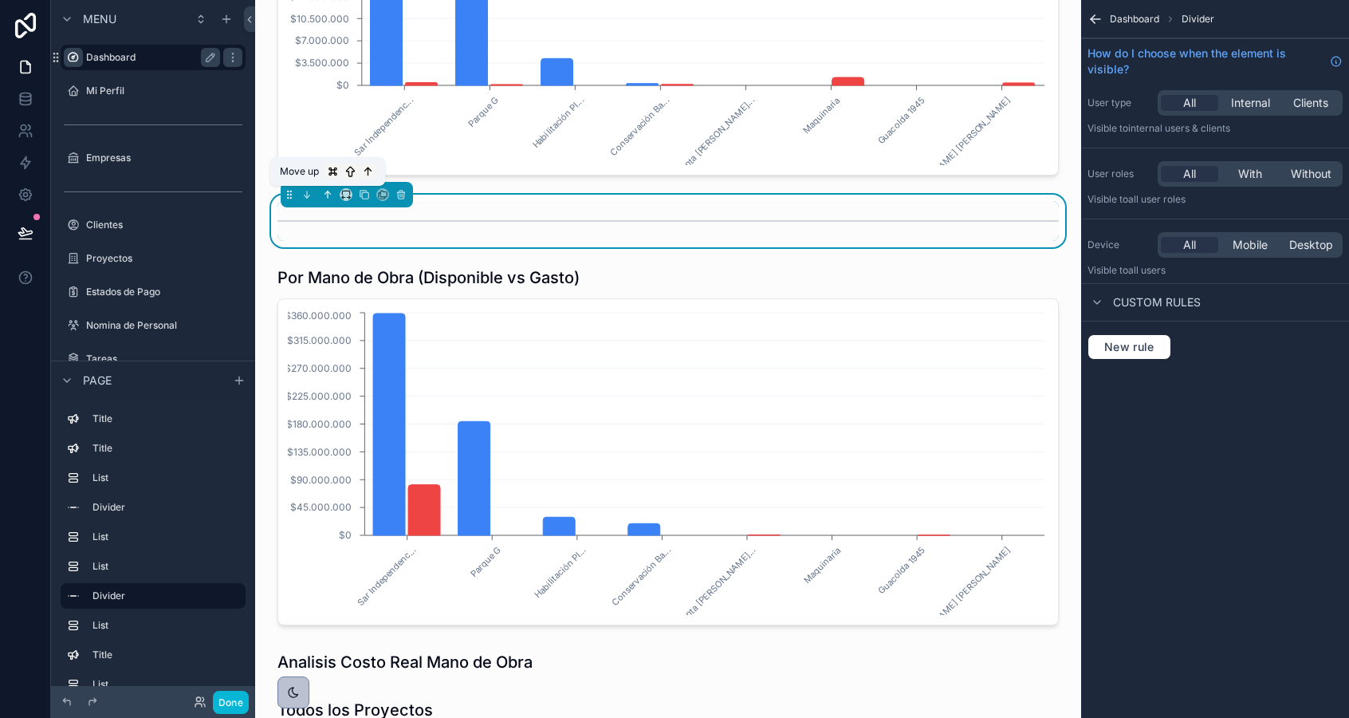
click at [330, 195] on icon "scrollable content" at bounding box center [327, 194] width 11 height 11
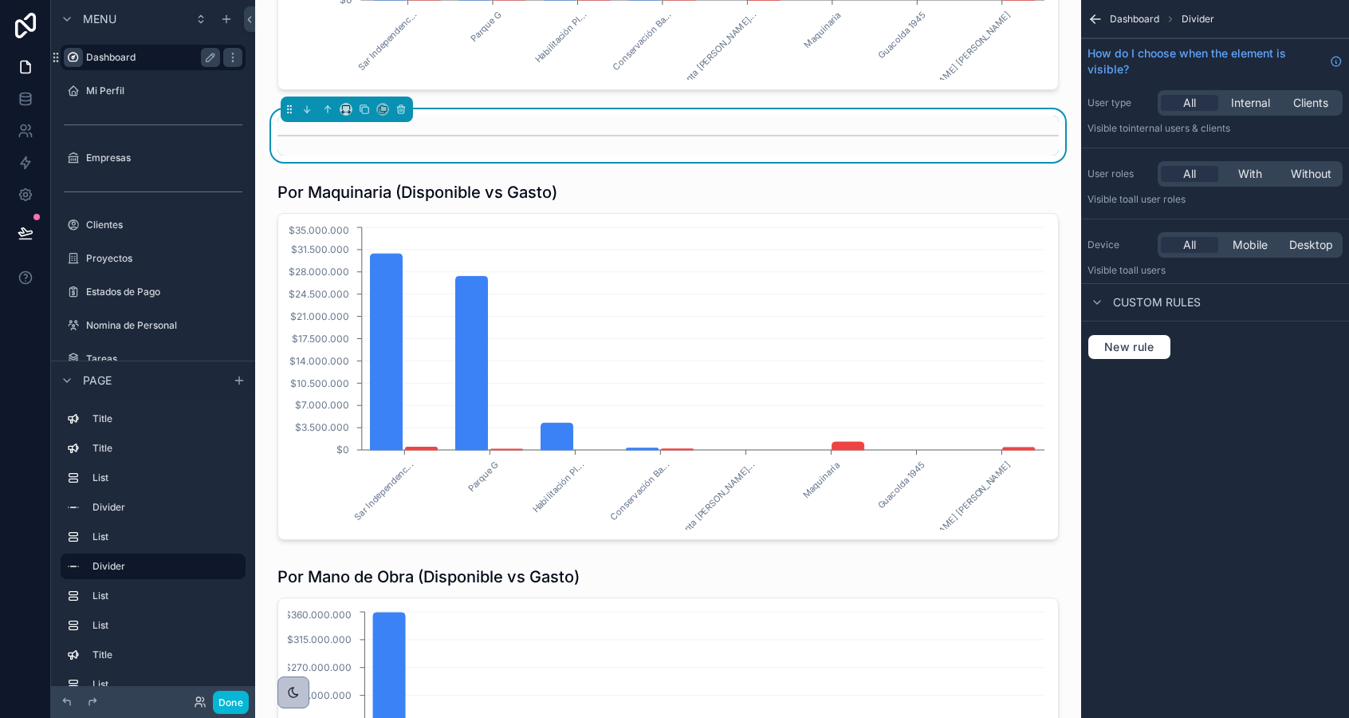
scroll to position [1183, 0]
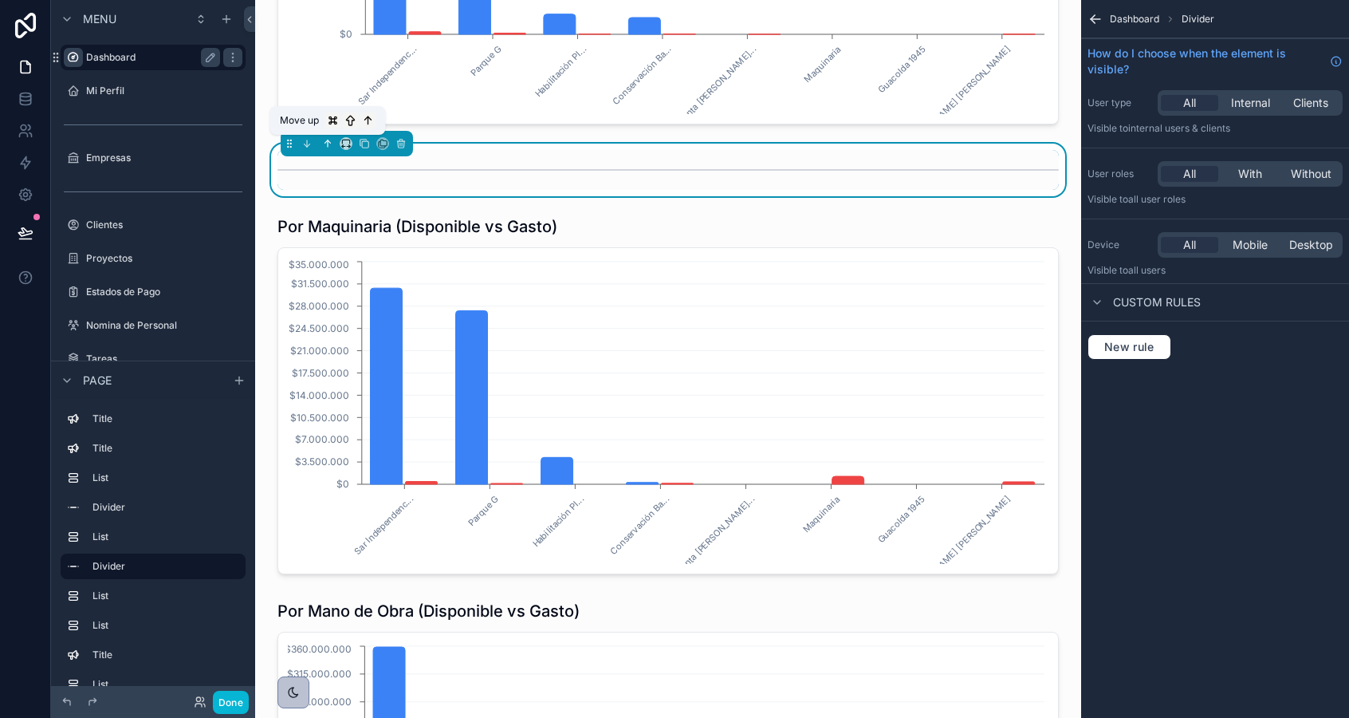
click at [328, 144] on icon "scrollable content" at bounding box center [328, 143] width 0 height 6
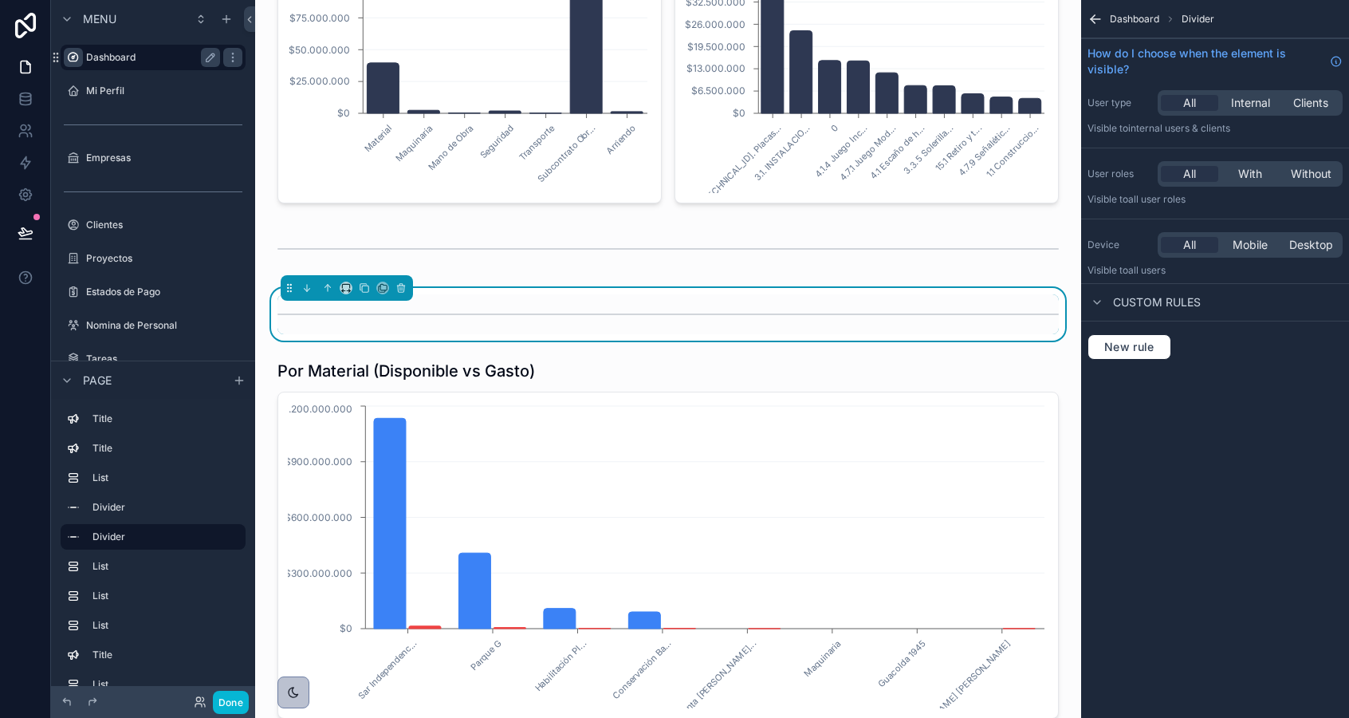
scroll to position [586, 0]
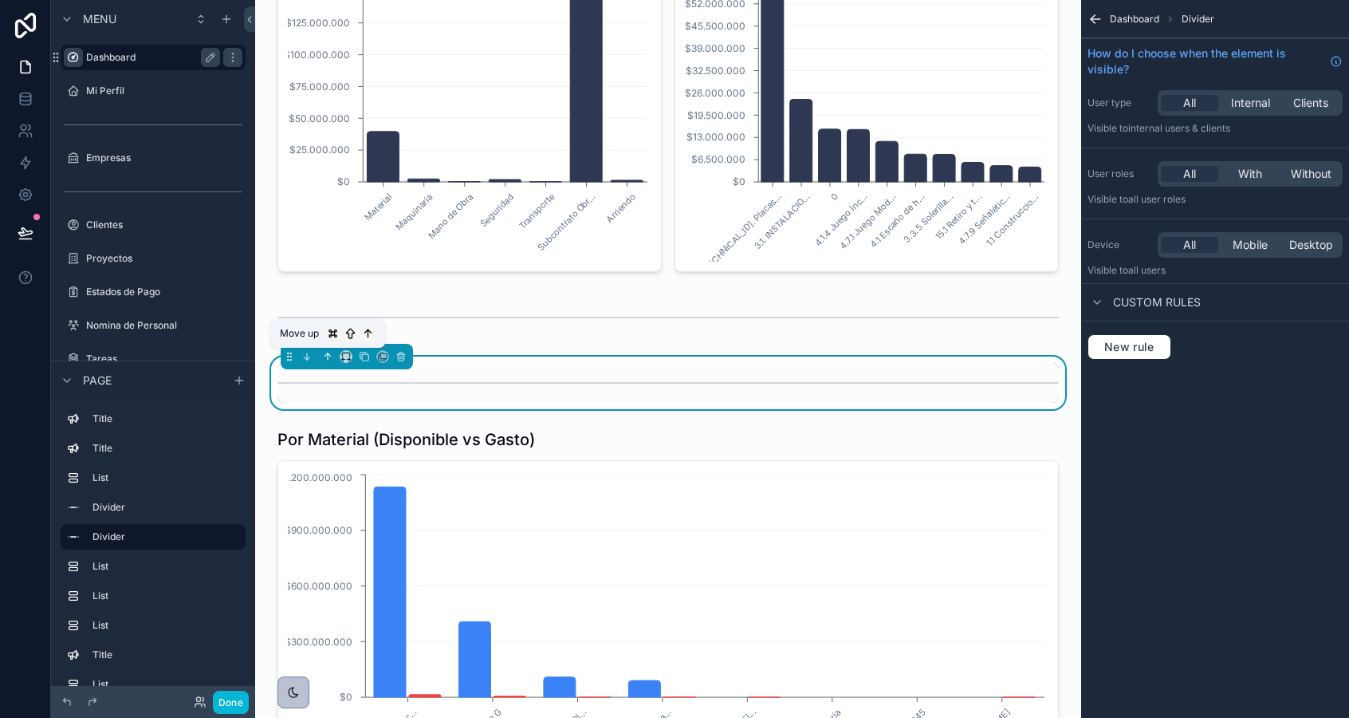
click at [328, 360] on icon "scrollable content" at bounding box center [327, 356] width 11 height 11
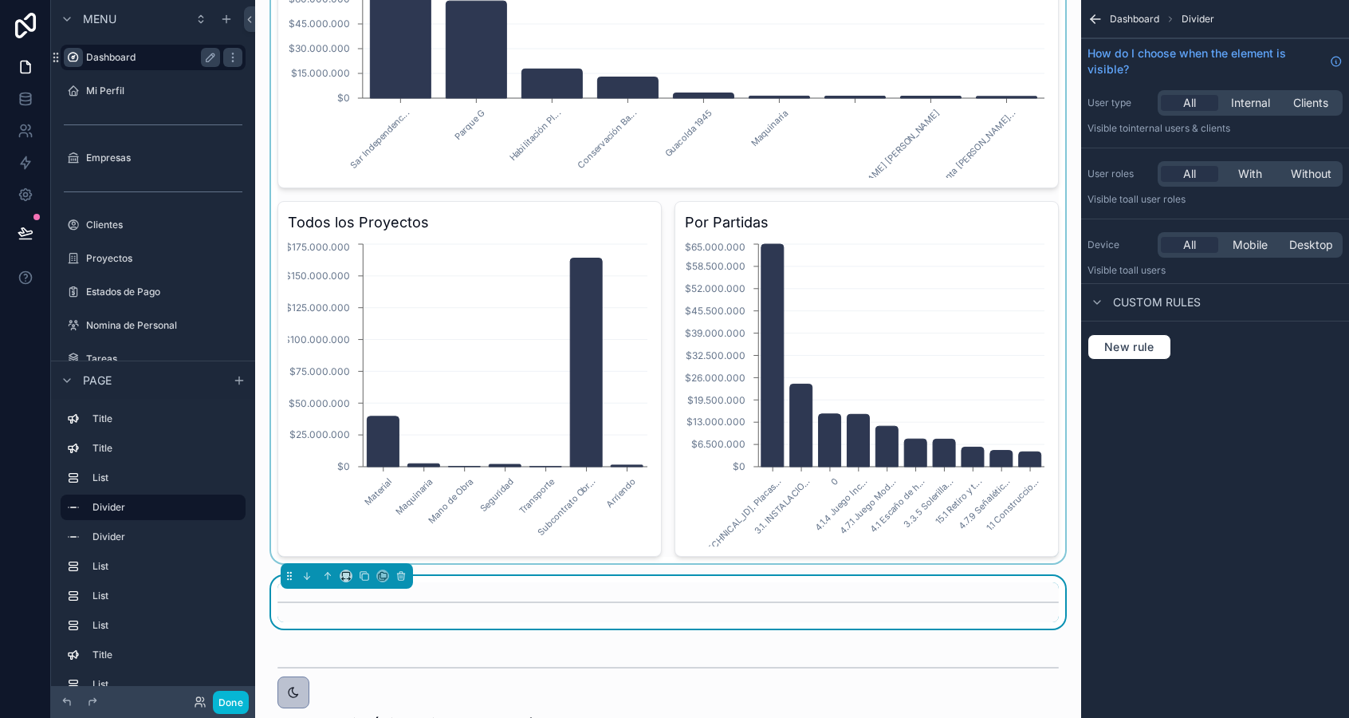
scroll to position [316, 0]
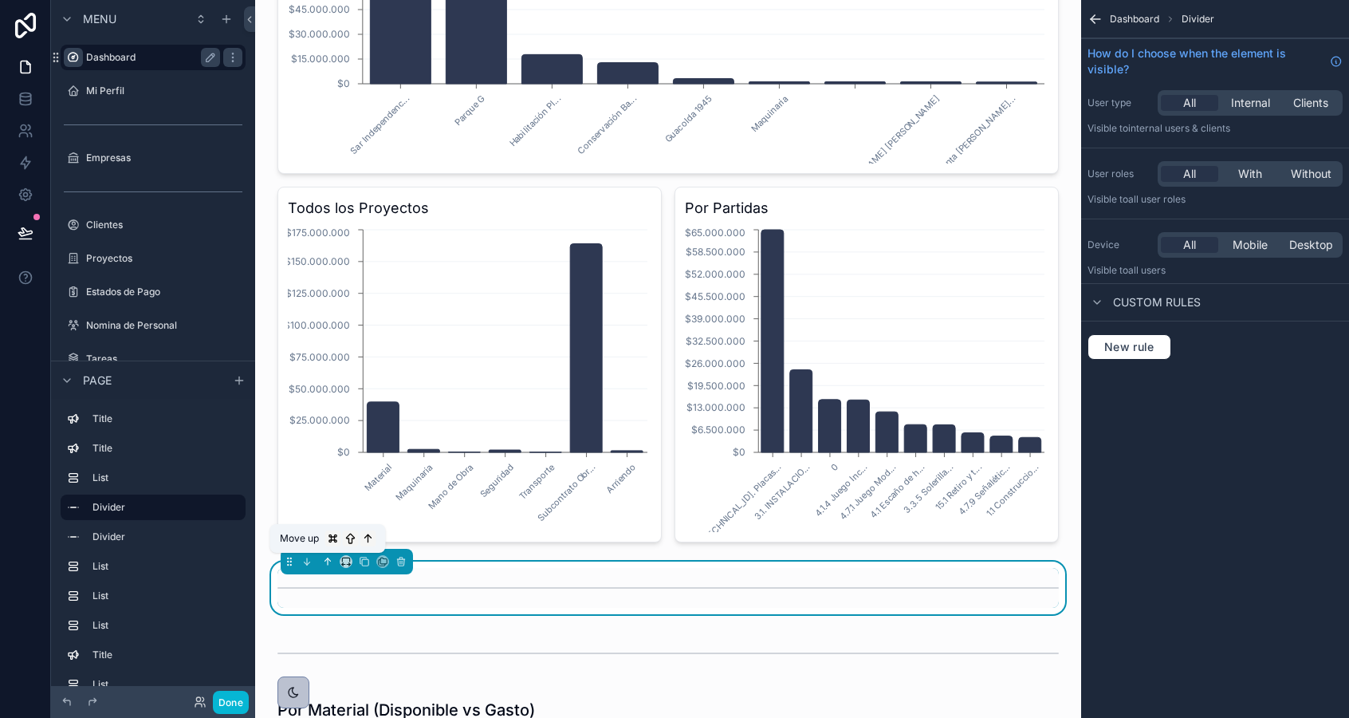
click at [326, 561] on icon "scrollable content" at bounding box center [327, 561] width 11 height 11
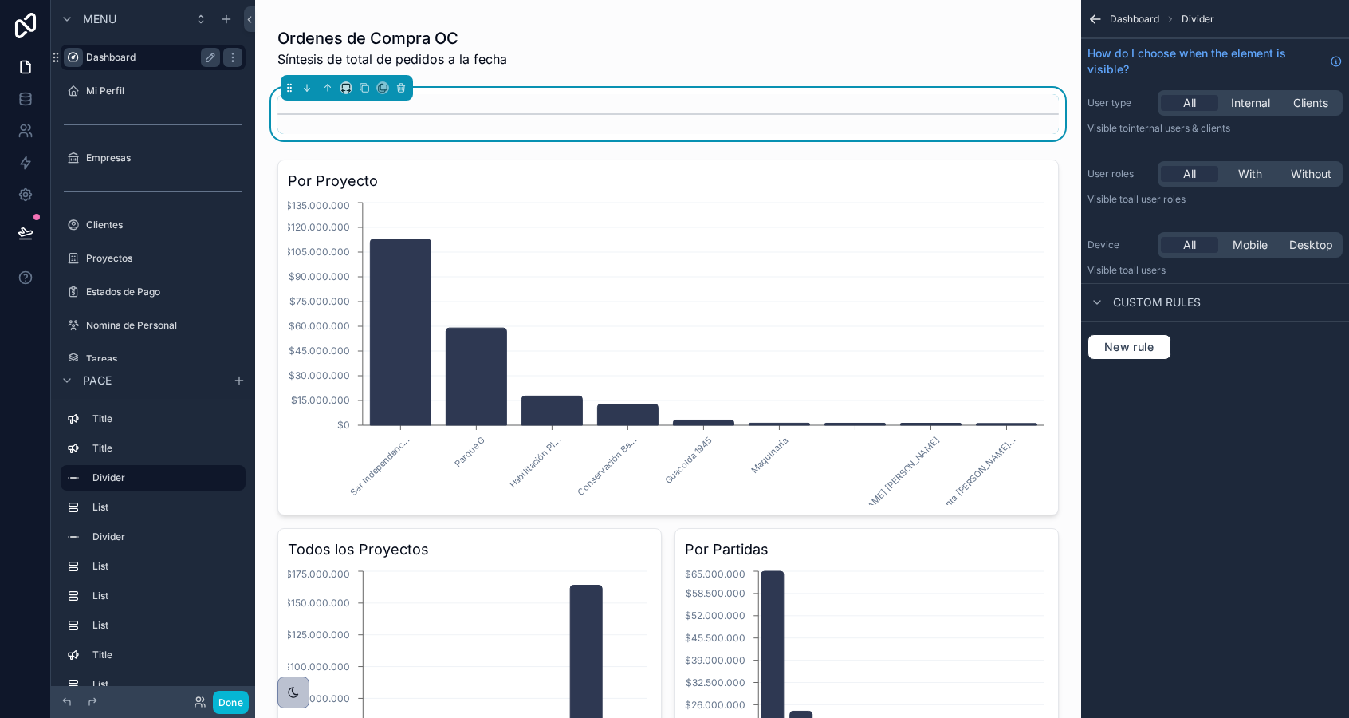
scroll to position [0, 0]
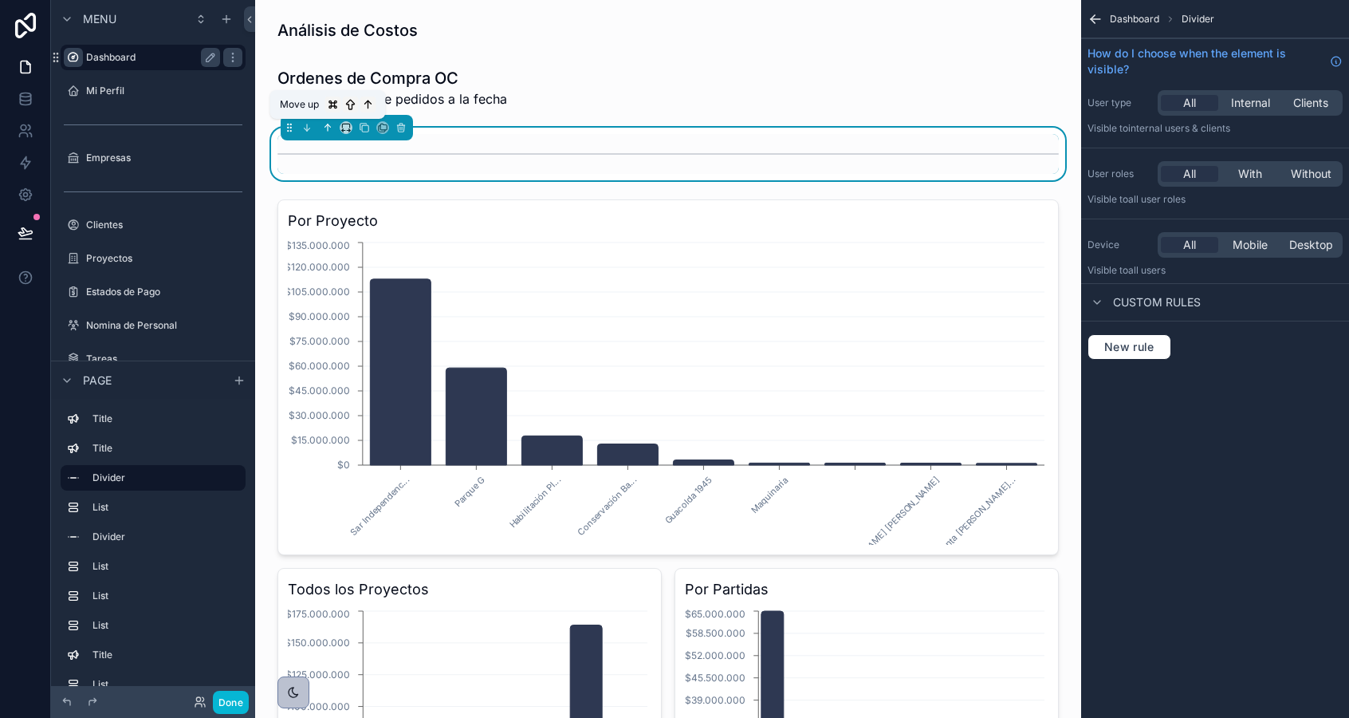
click at [329, 128] on icon "scrollable content" at bounding box center [327, 127] width 11 height 11
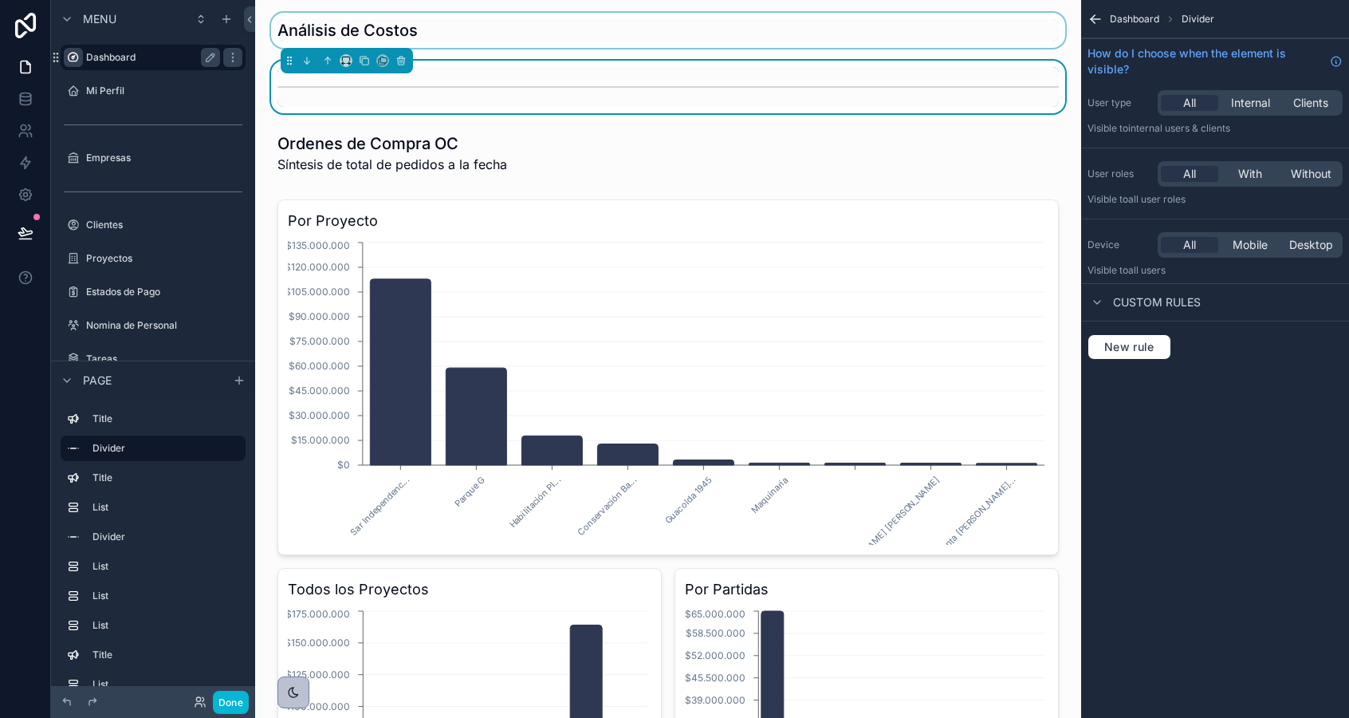
click at [368, 30] on div "scrollable content" at bounding box center [668, 30] width 801 height 35
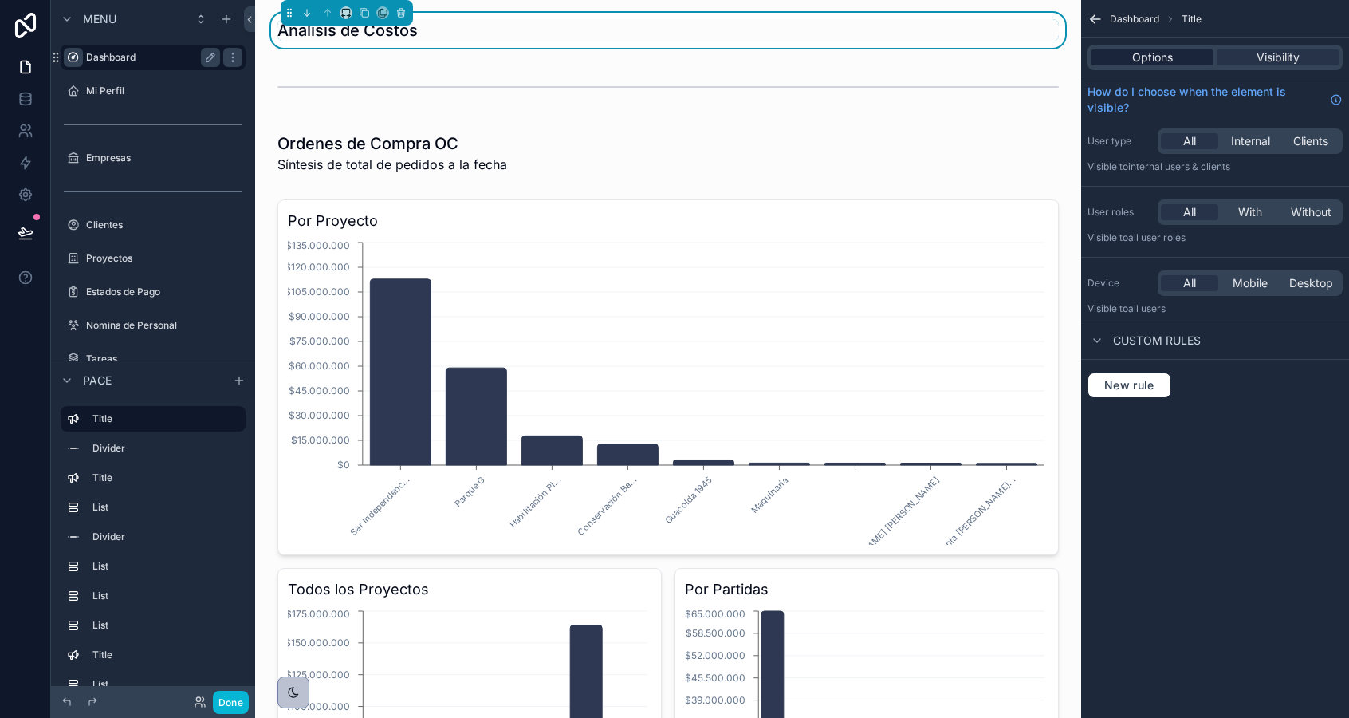
click at [1142, 50] on span "Options" at bounding box center [1152, 57] width 41 height 16
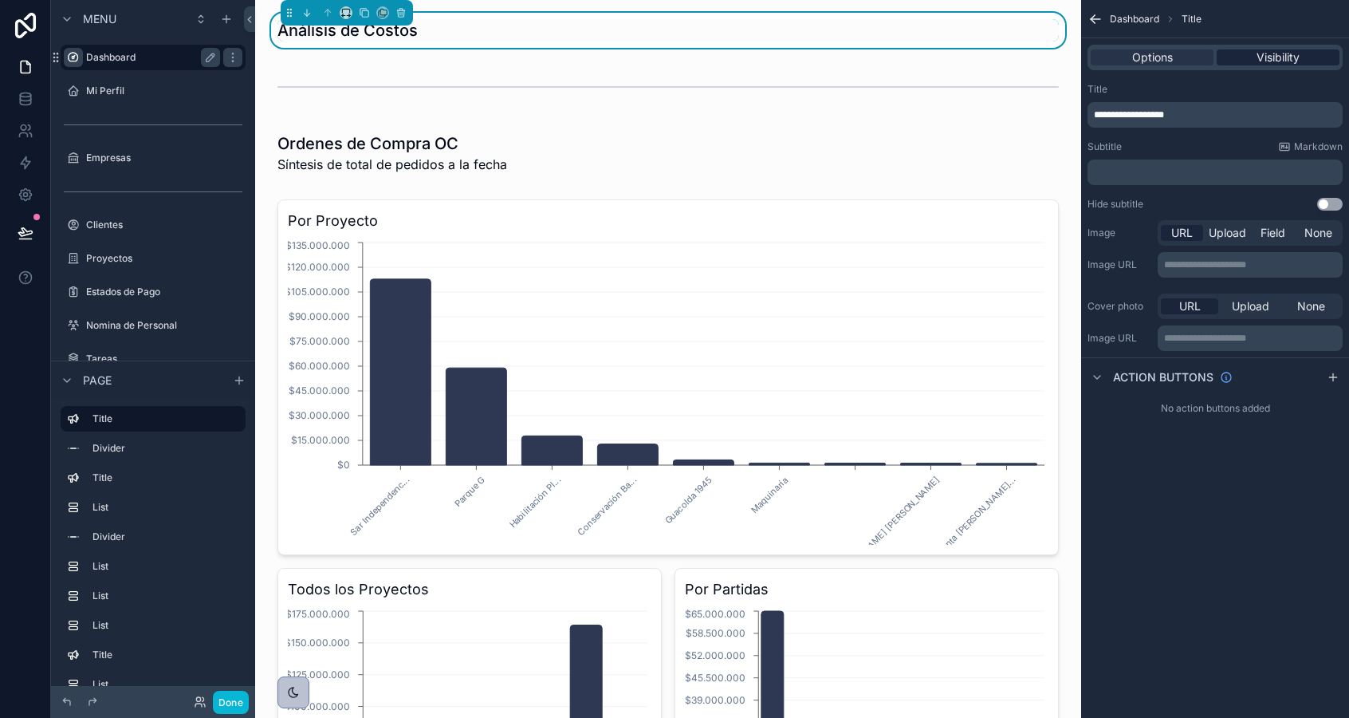
click at [1254, 63] on div "Visibility" at bounding box center [1278, 57] width 123 height 16
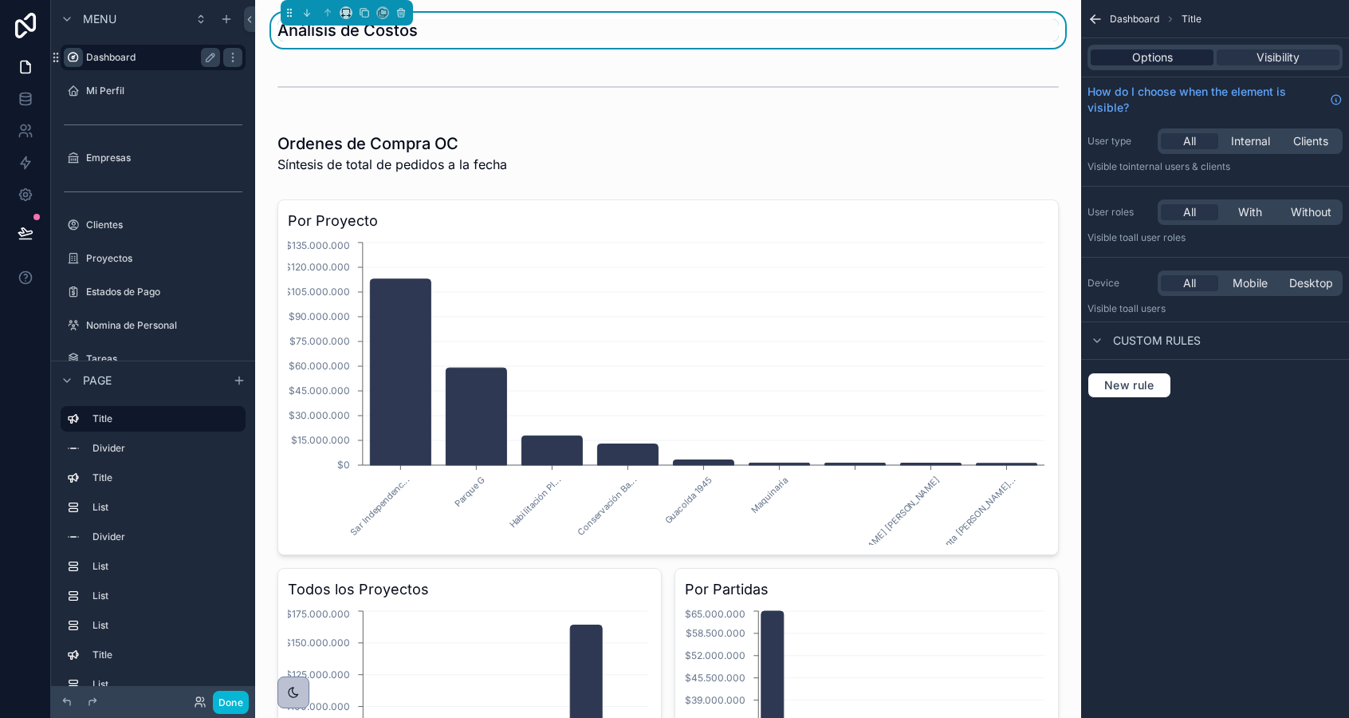
click at [1145, 62] on span "Options" at bounding box center [1152, 57] width 41 height 16
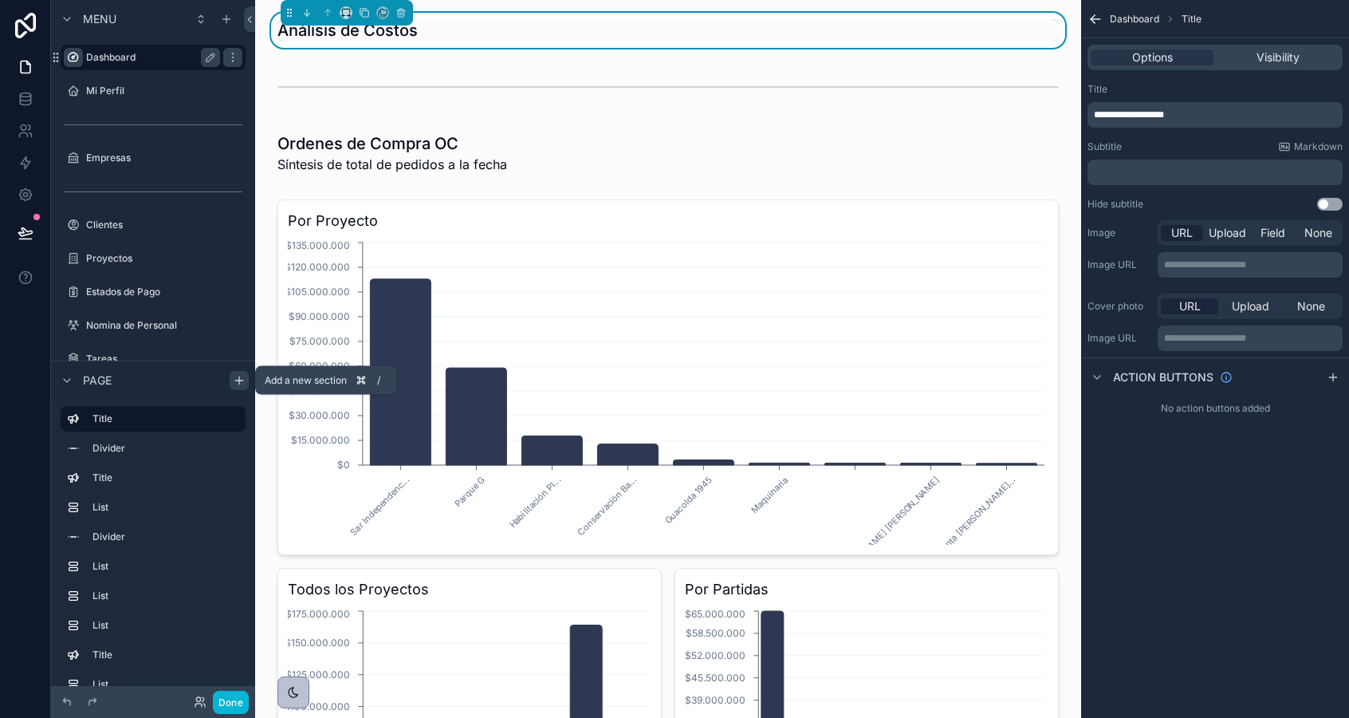
click at [239, 380] on icon "scrollable content" at bounding box center [239, 379] width 0 height 7
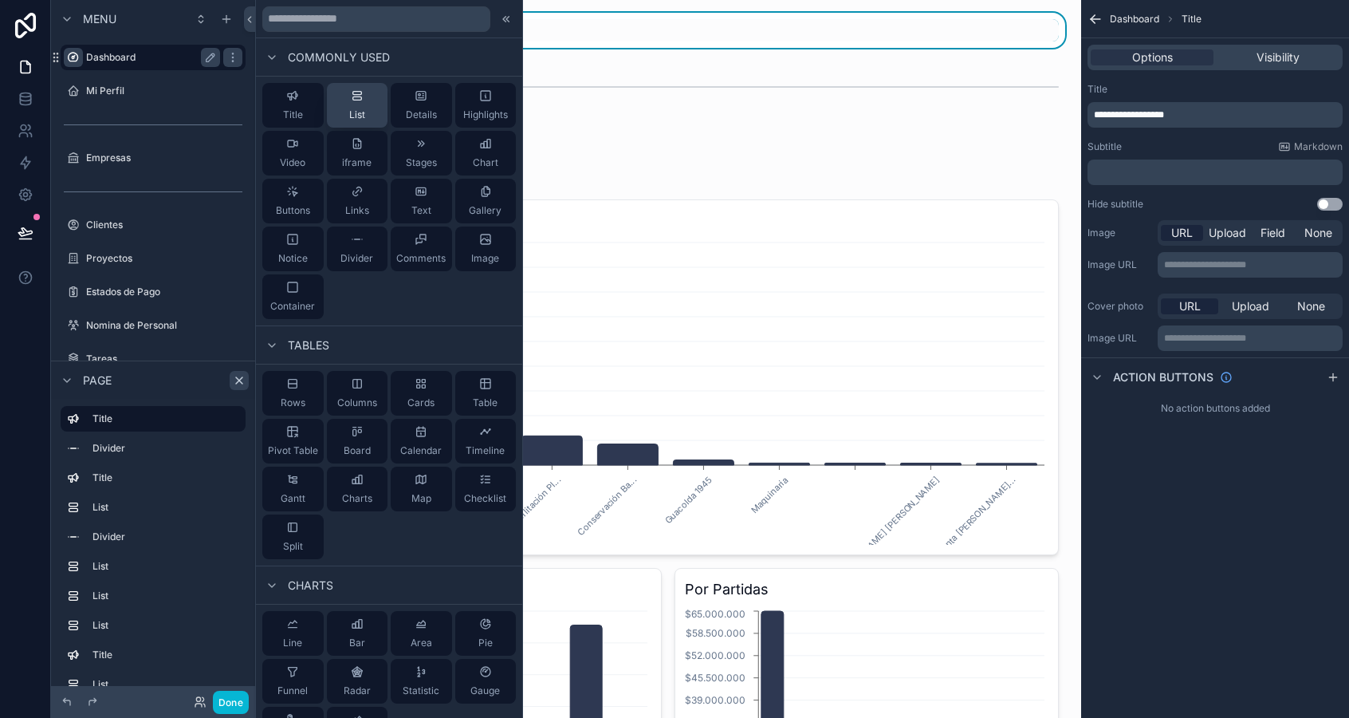
click at [343, 105] on button "List" at bounding box center [357, 105] width 61 height 45
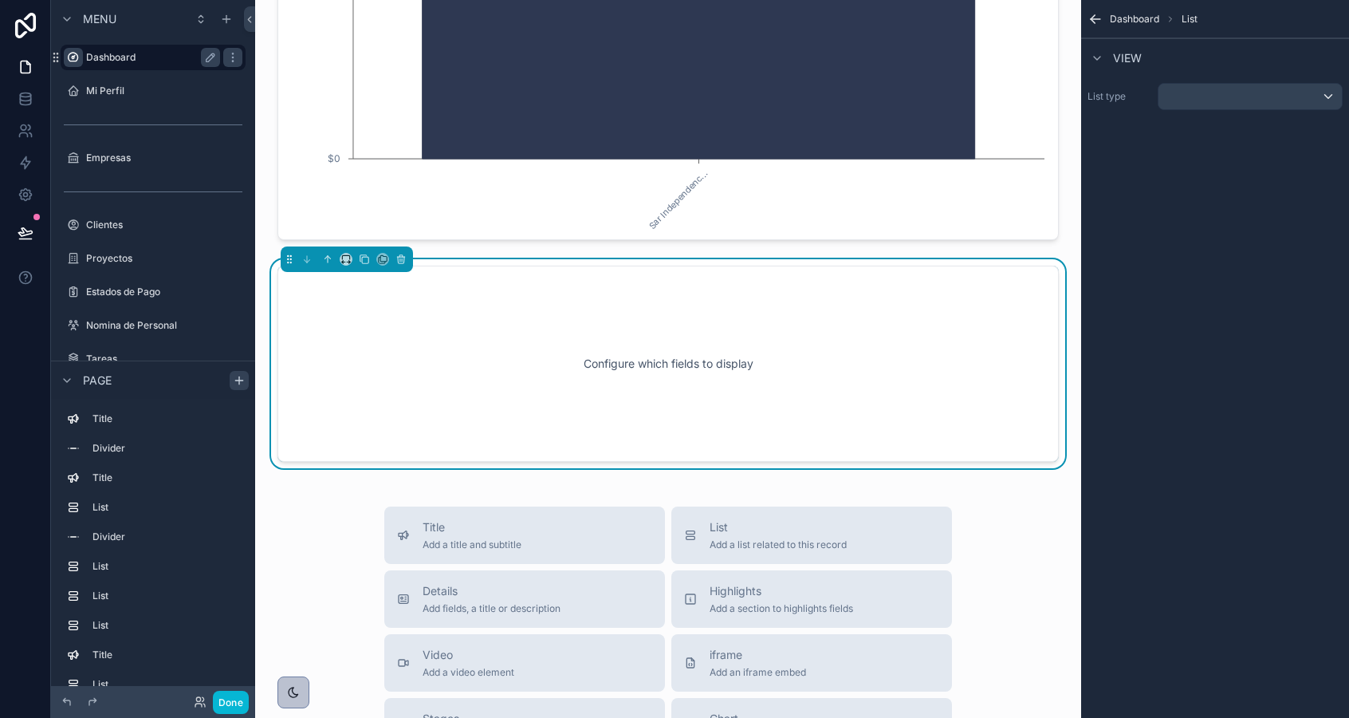
scroll to position [2723, 0]
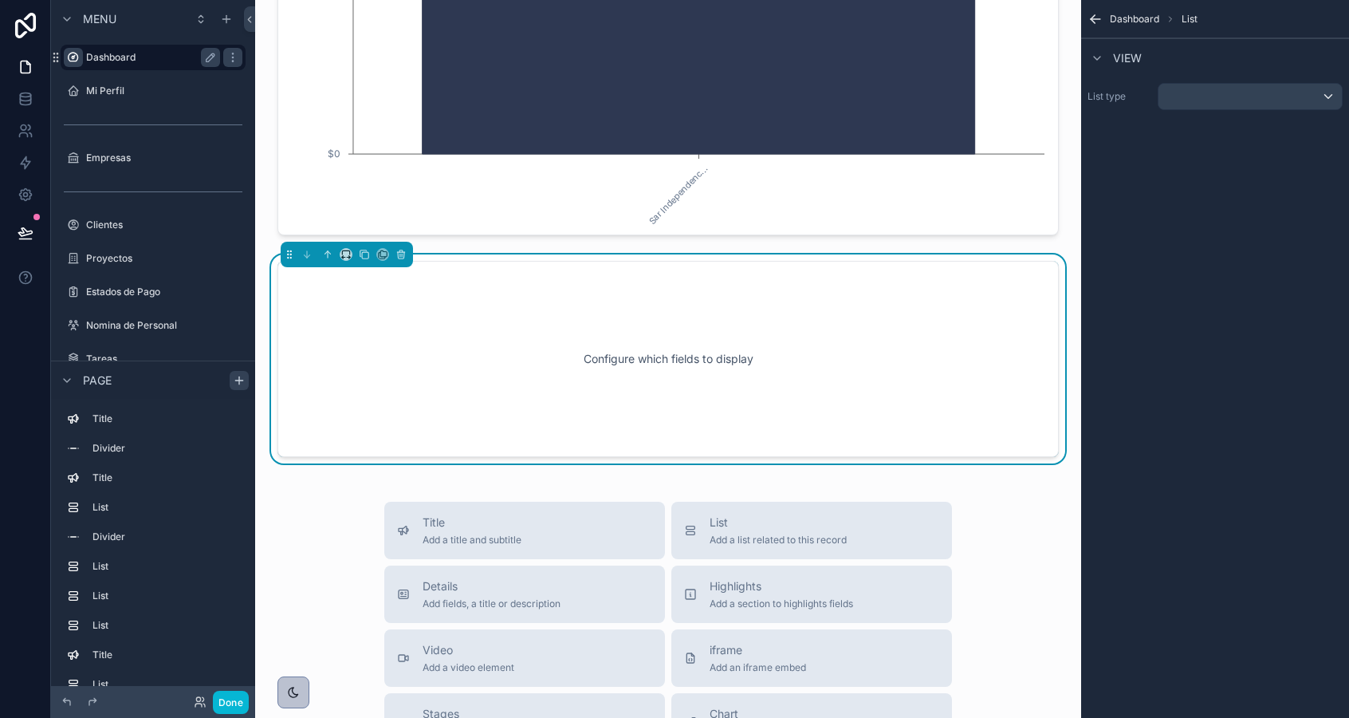
click at [549, 404] on div "Configure which fields to display" at bounding box center [668, 359] width 729 height 144
click at [1202, 94] on div "scrollable content" at bounding box center [1250, 97] width 183 height 26
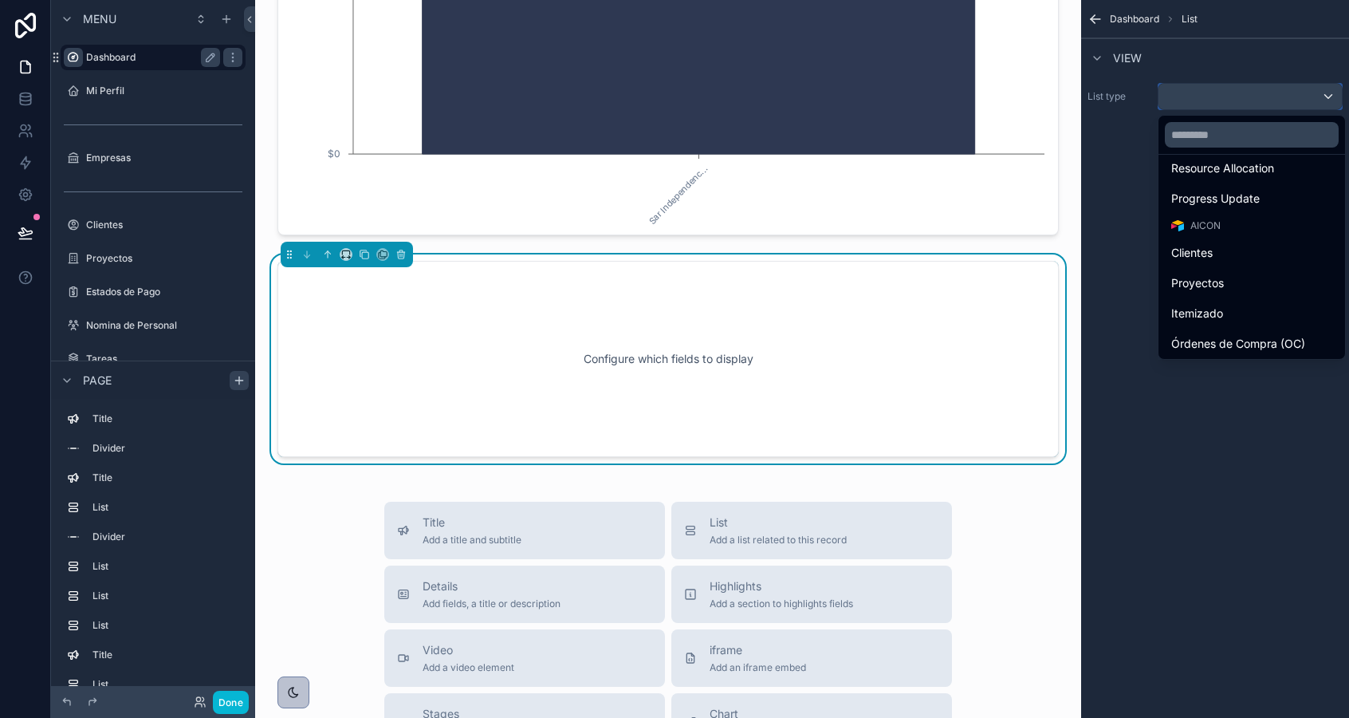
scroll to position [195, 0]
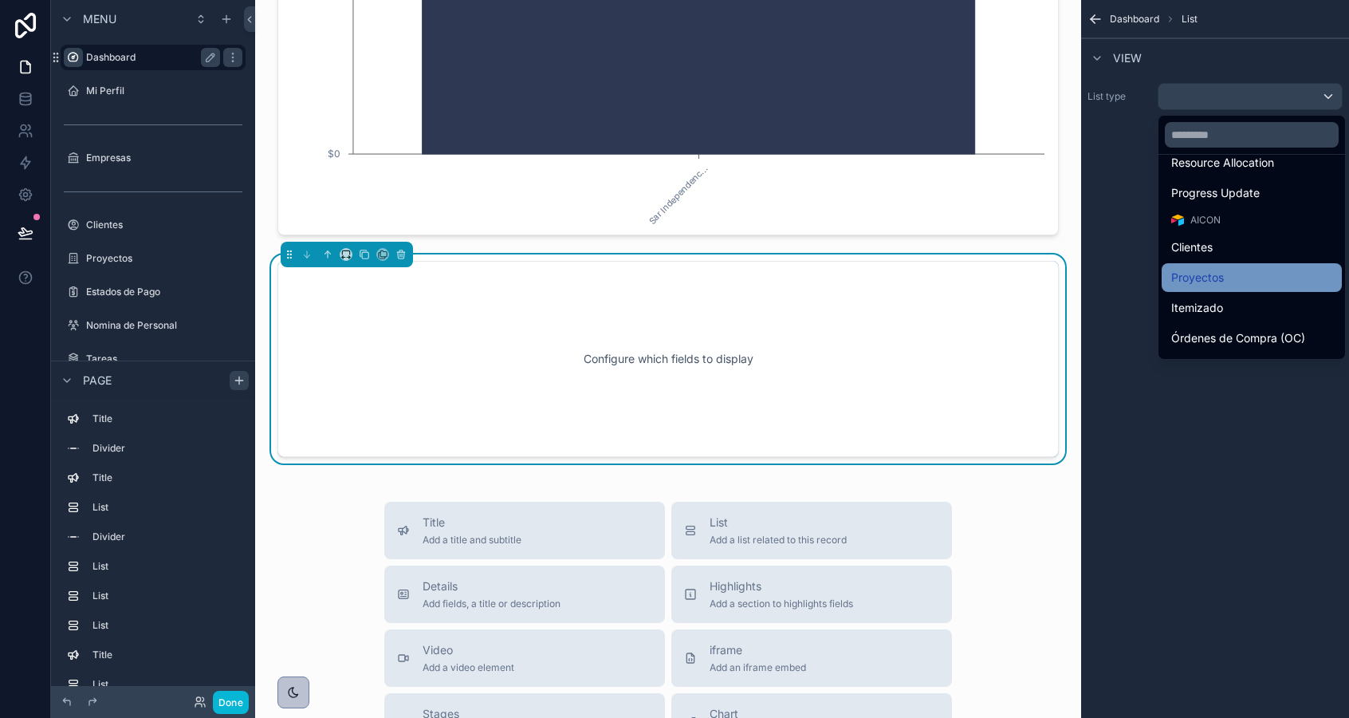
click at [1202, 282] on span "Proyectos" at bounding box center [1197, 277] width 53 height 19
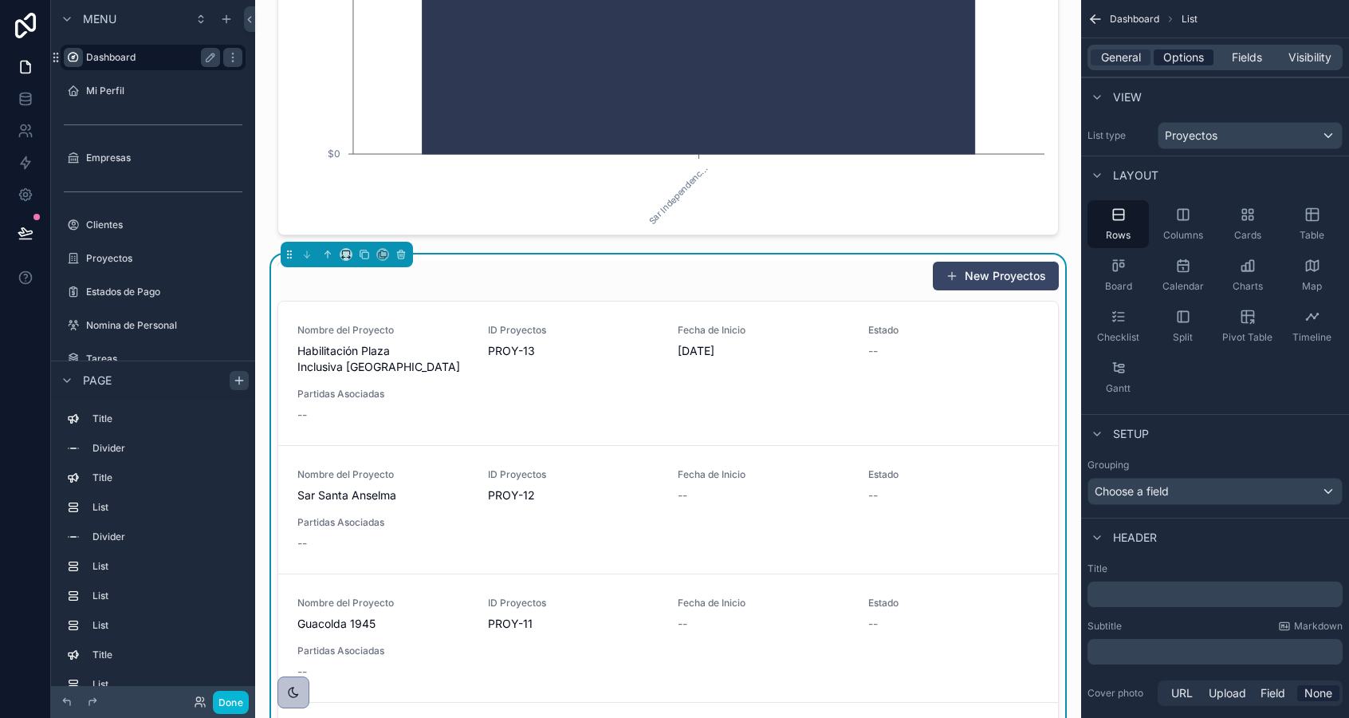
click at [1182, 63] on span "Options" at bounding box center [1183, 57] width 41 height 16
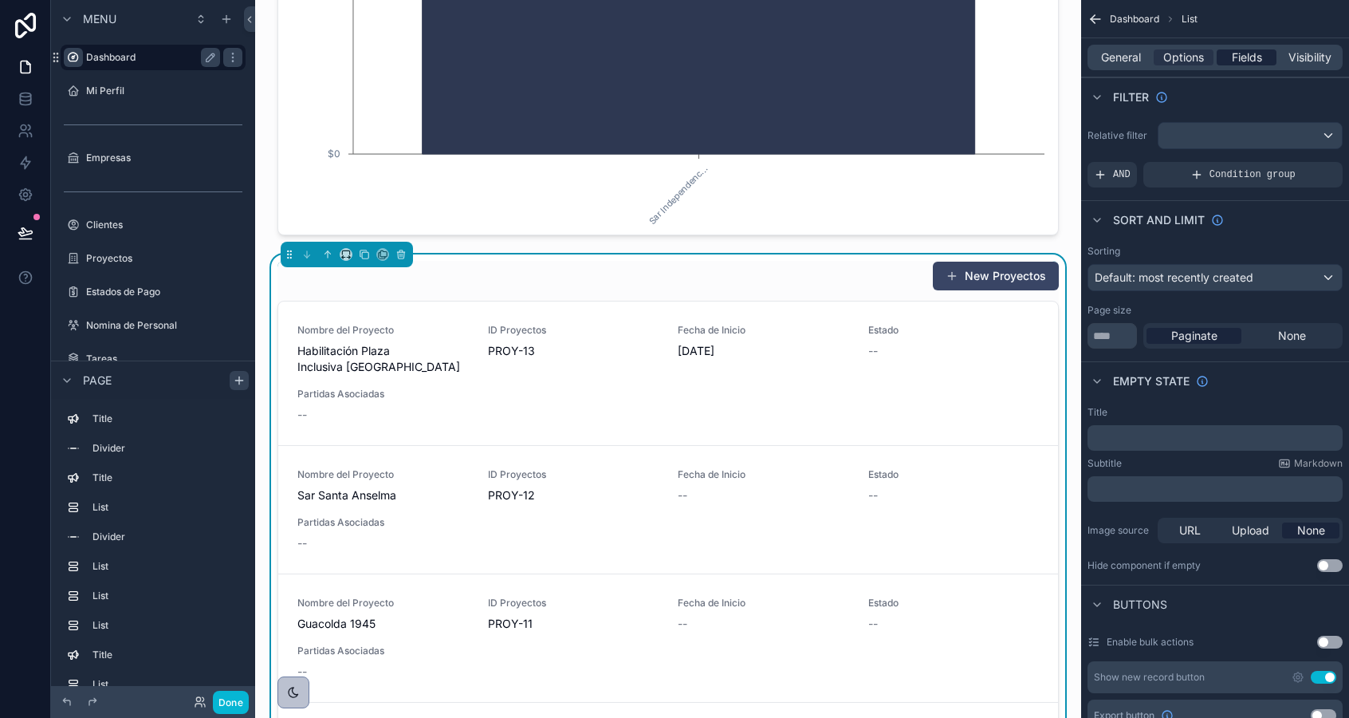
click at [1238, 61] on span "Fields" at bounding box center [1247, 57] width 30 height 16
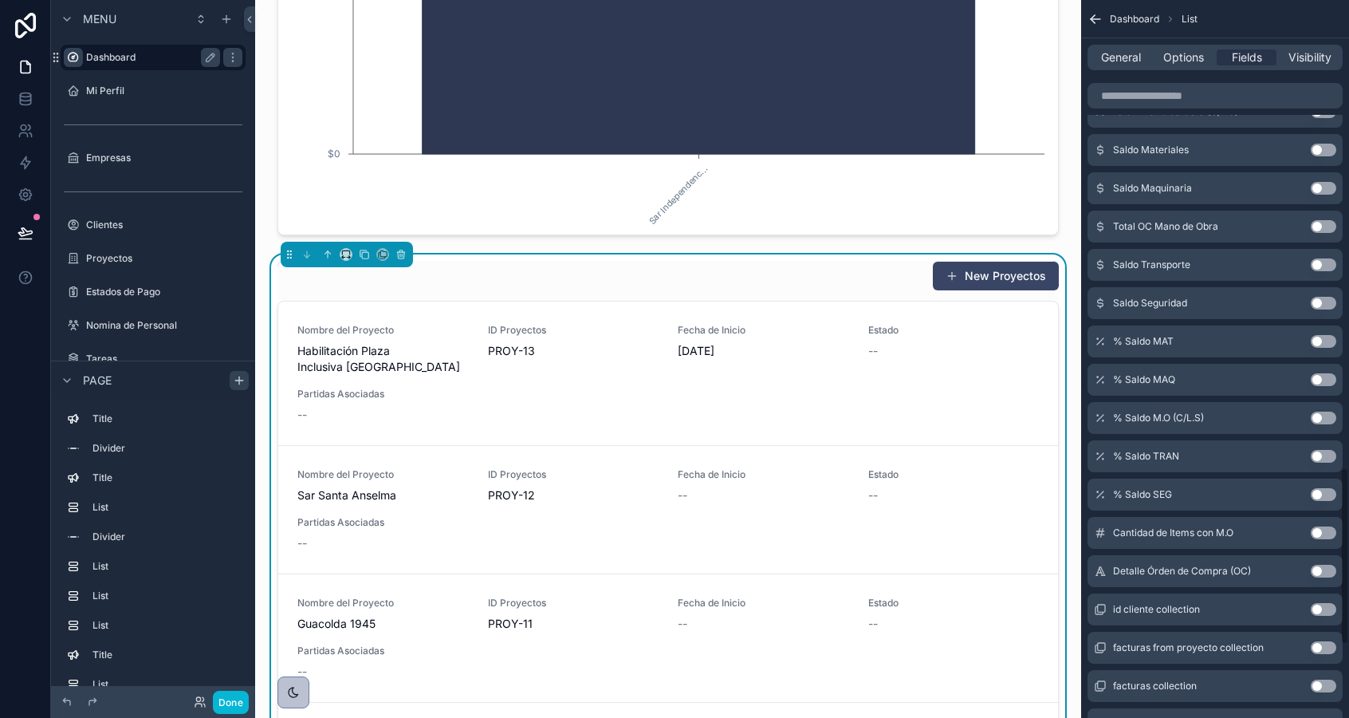
scroll to position [1881, 0]
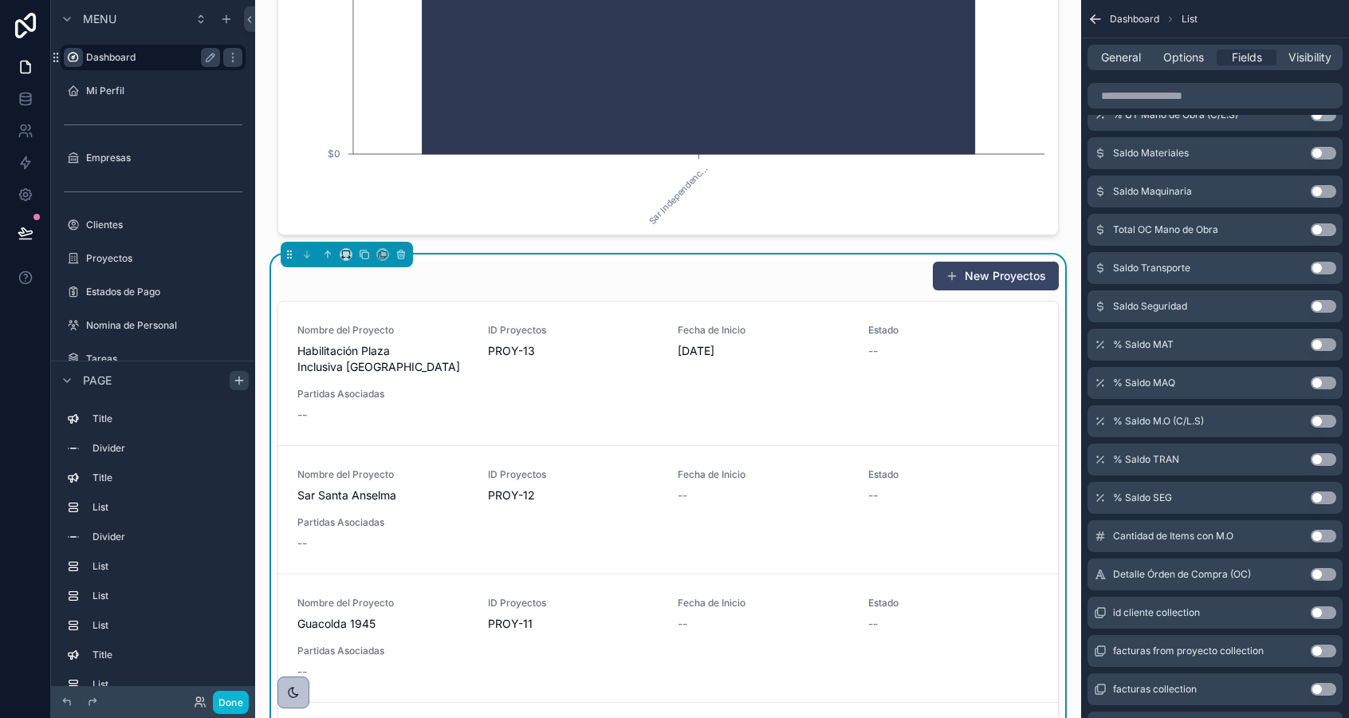
click at [1320, 346] on button "Use setting" at bounding box center [1324, 344] width 26 height 13
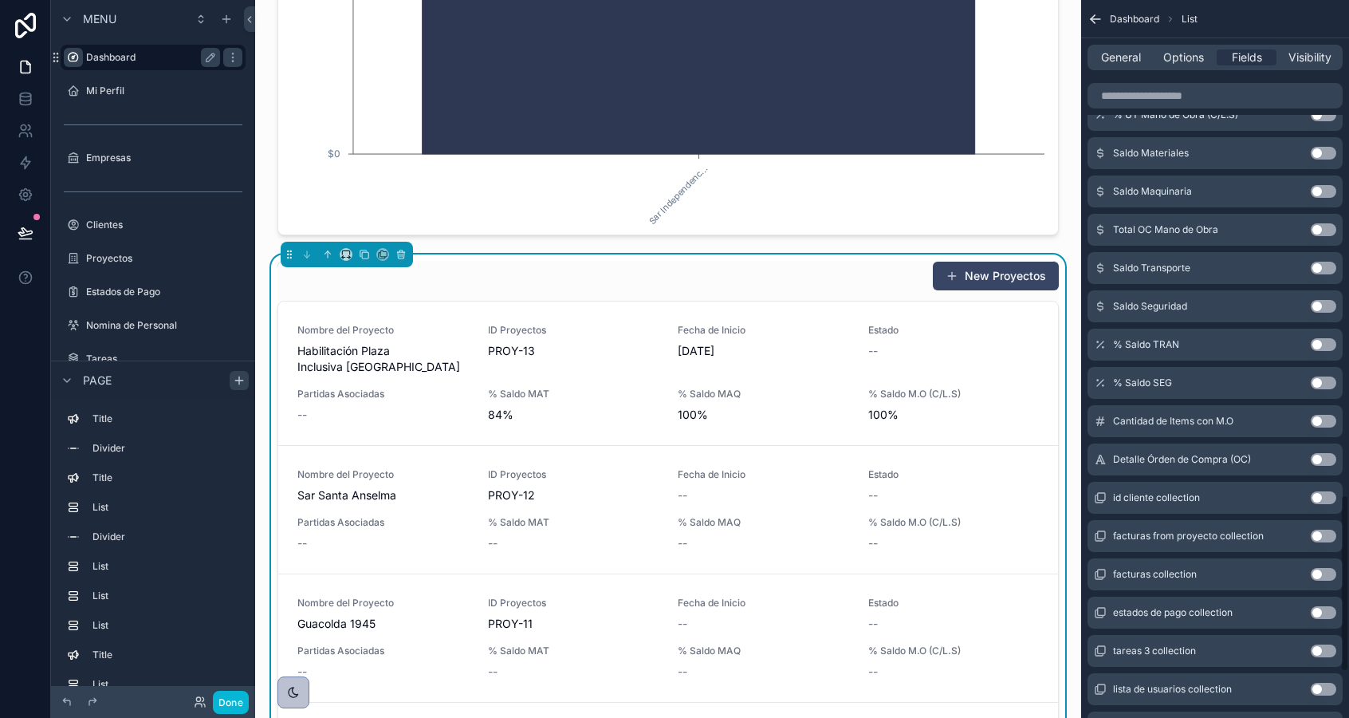
click at [1320, 346] on button "Use setting" at bounding box center [1324, 344] width 26 height 13
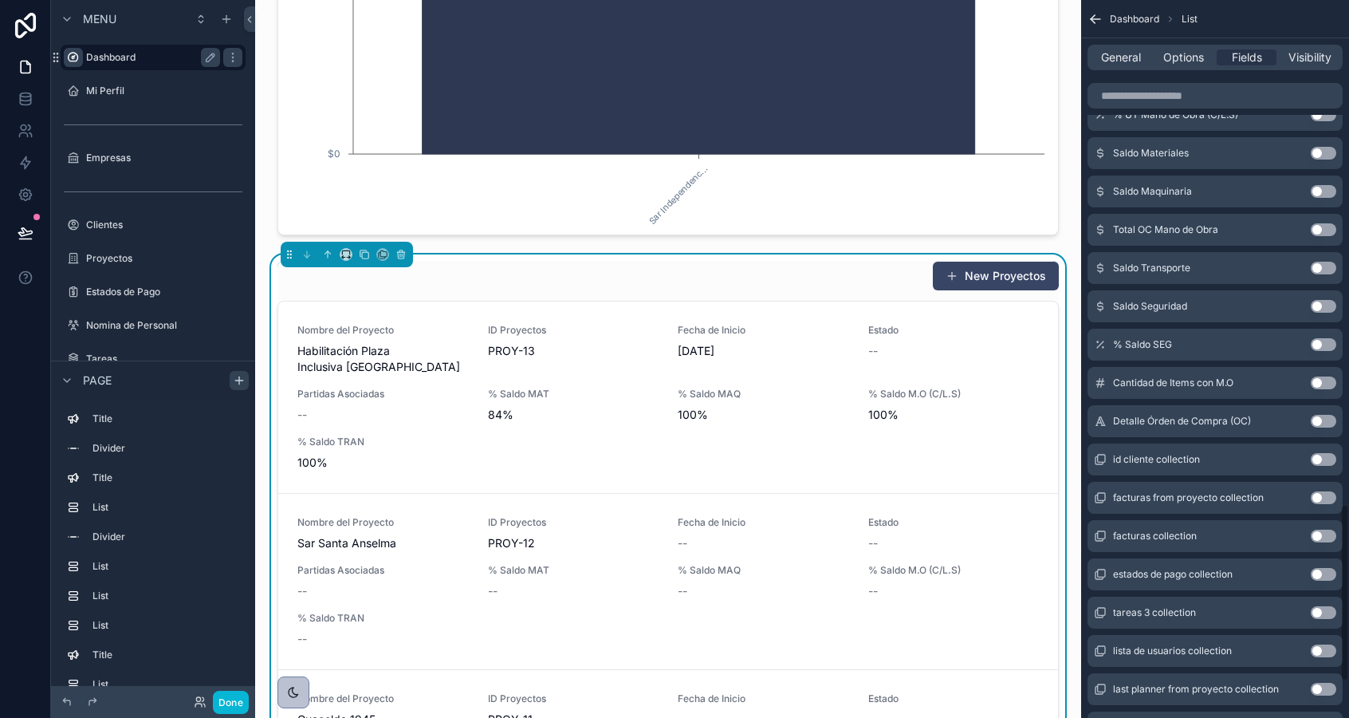
click at [1320, 346] on button "Use setting" at bounding box center [1324, 344] width 26 height 13
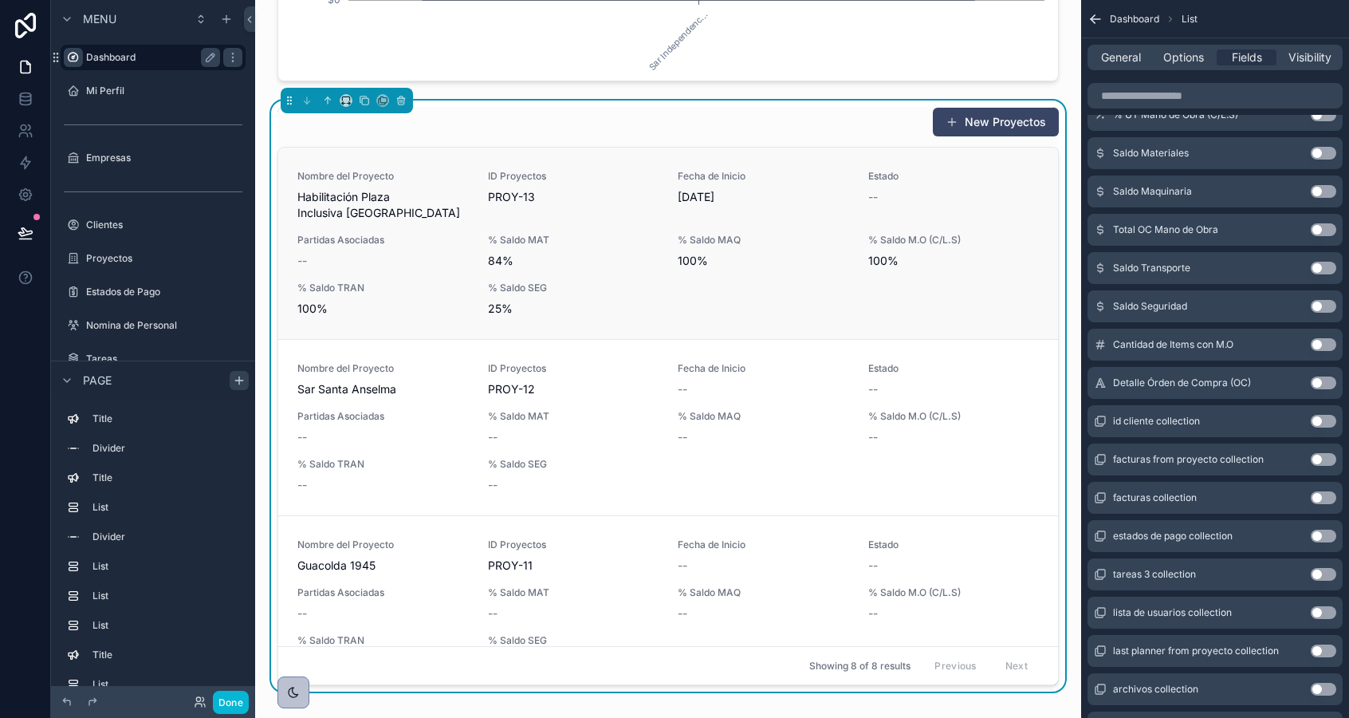
scroll to position [2875, 0]
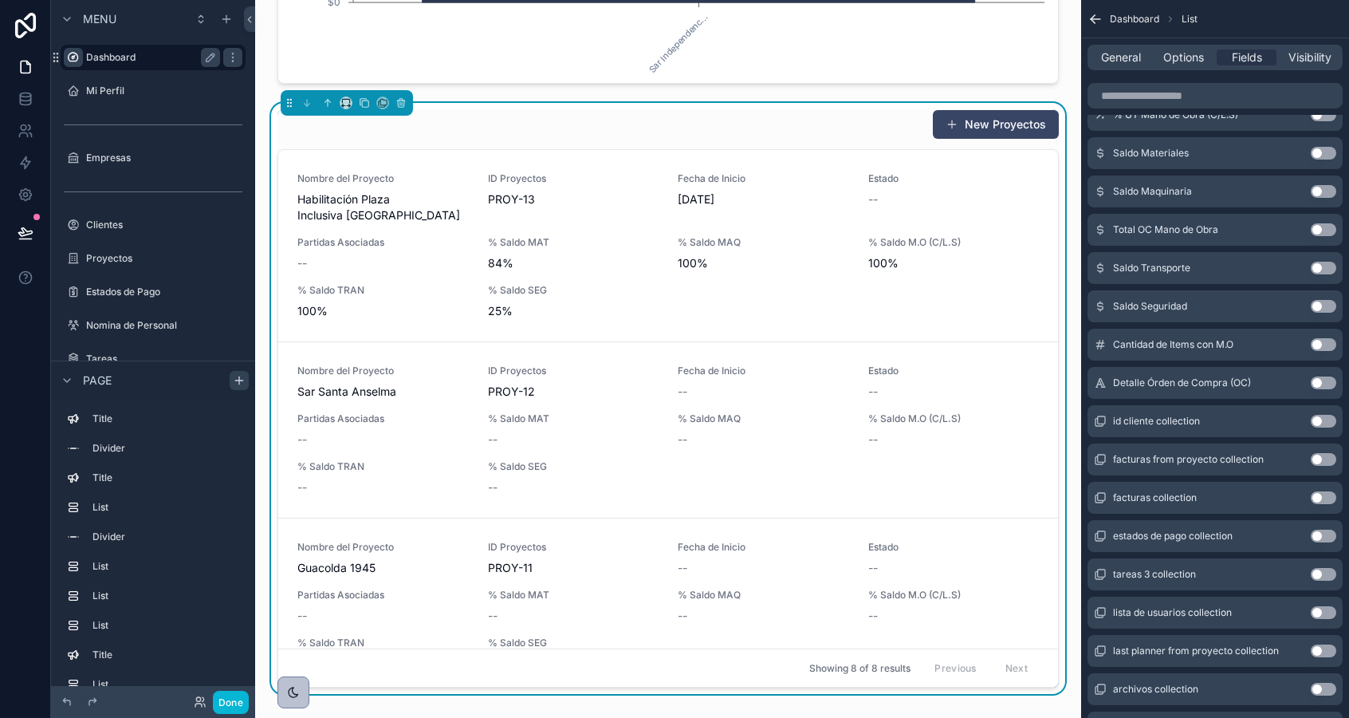
click at [751, 131] on div "New Proyectos" at bounding box center [669, 124] width 782 height 30
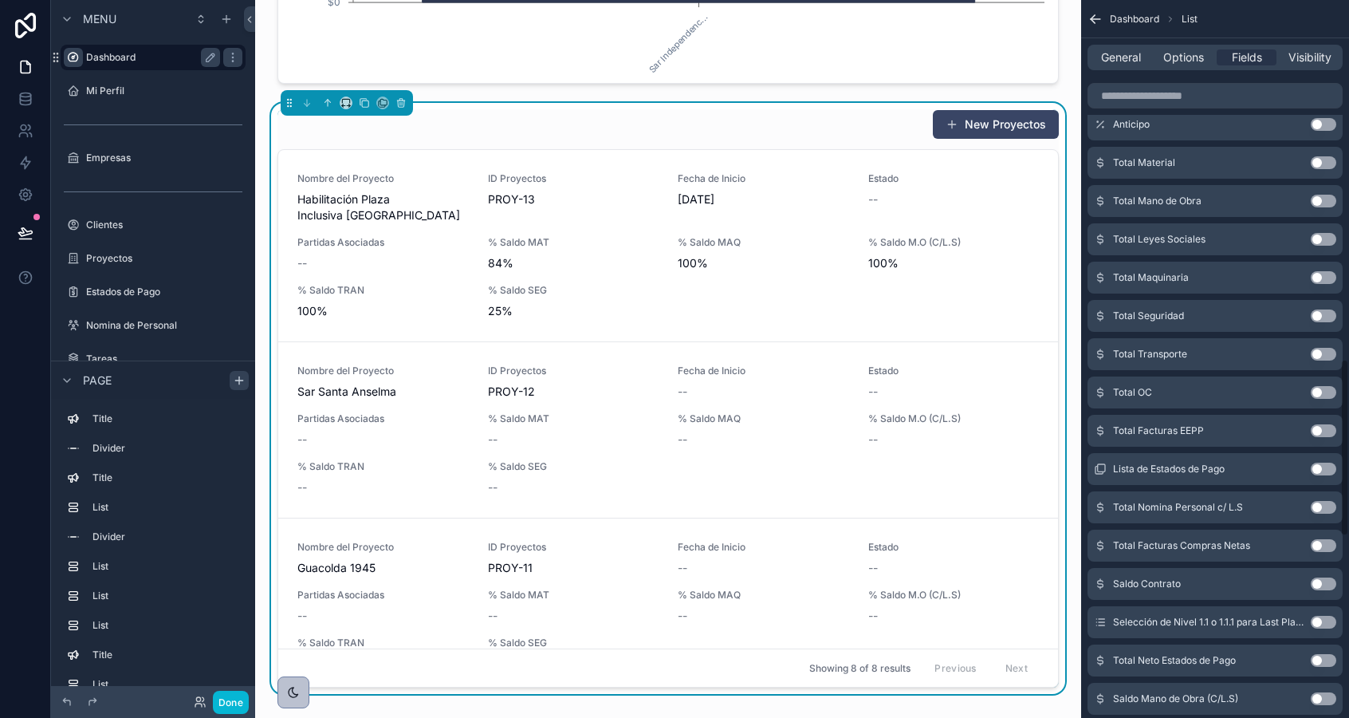
click at [1117, 65] on div "General Options Fields Visibility" at bounding box center [1215, 58] width 255 height 26
click at [1118, 61] on span "General" at bounding box center [1121, 57] width 40 height 16
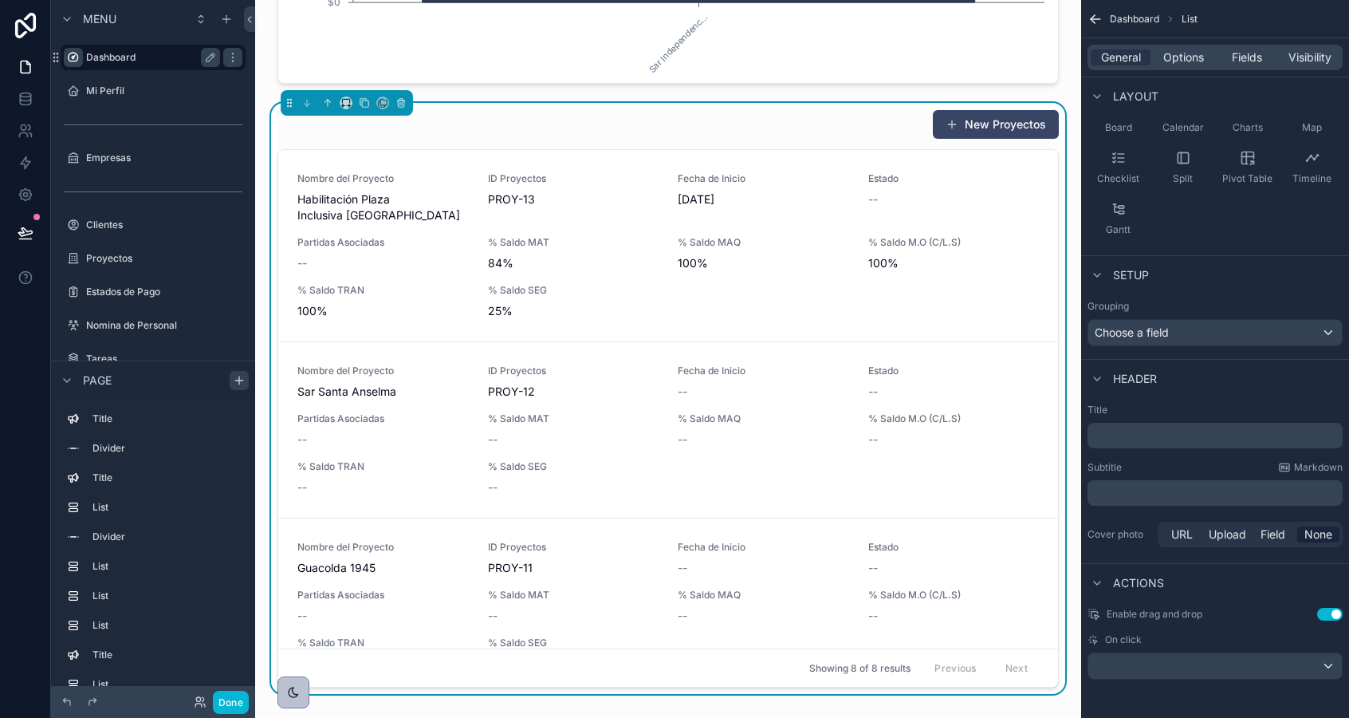
click at [1337, 616] on button "Use setting" at bounding box center [1330, 614] width 26 height 13
click at [1291, 673] on div "scrollable content" at bounding box center [1216, 666] width 254 height 26
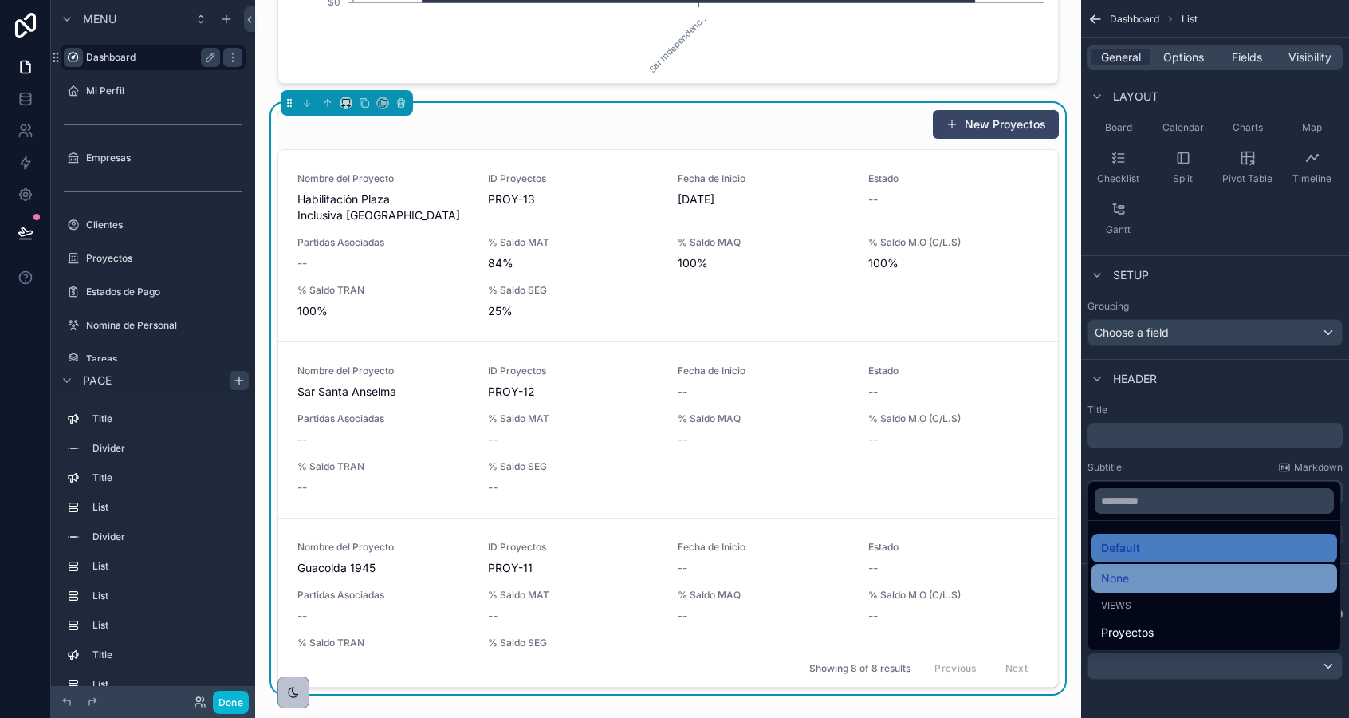
click at [1227, 580] on div "None" at bounding box center [1214, 578] width 226 height 19
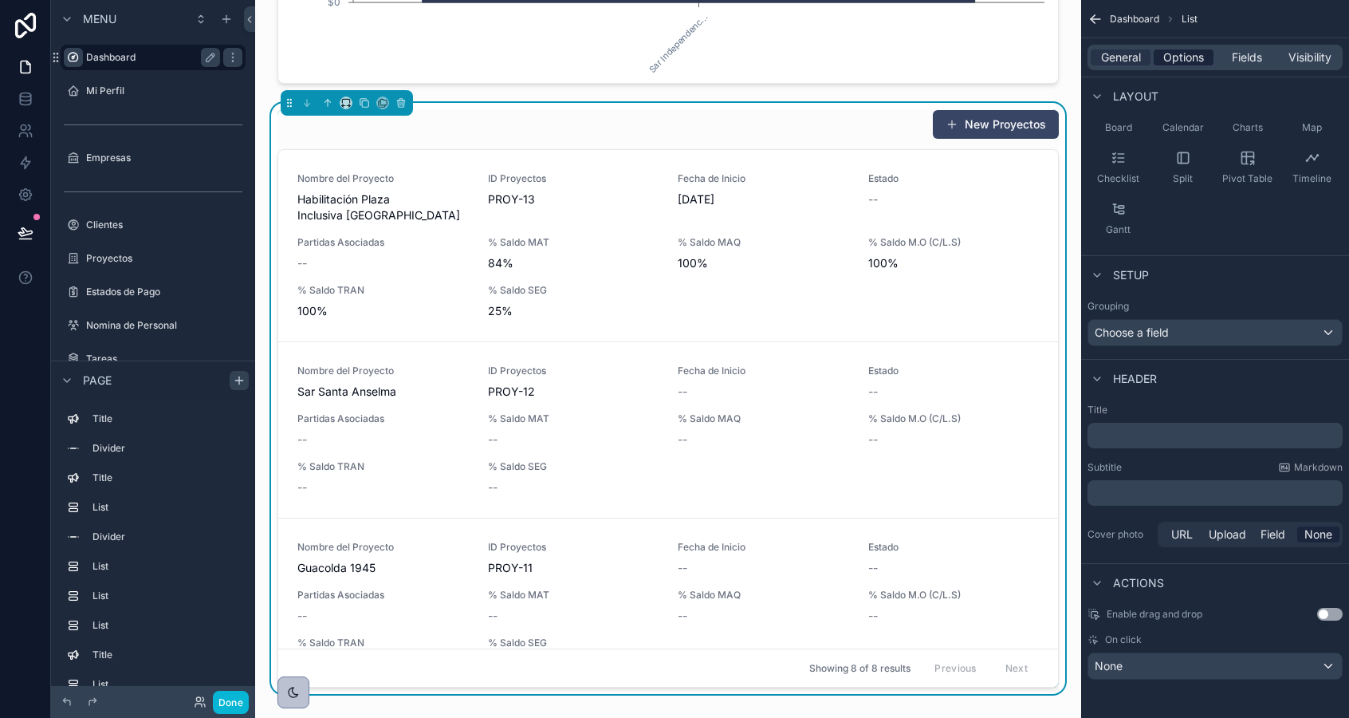
click at [1189, 55] on span "Options" at bounding box center [1183, 57] width 41 height 16
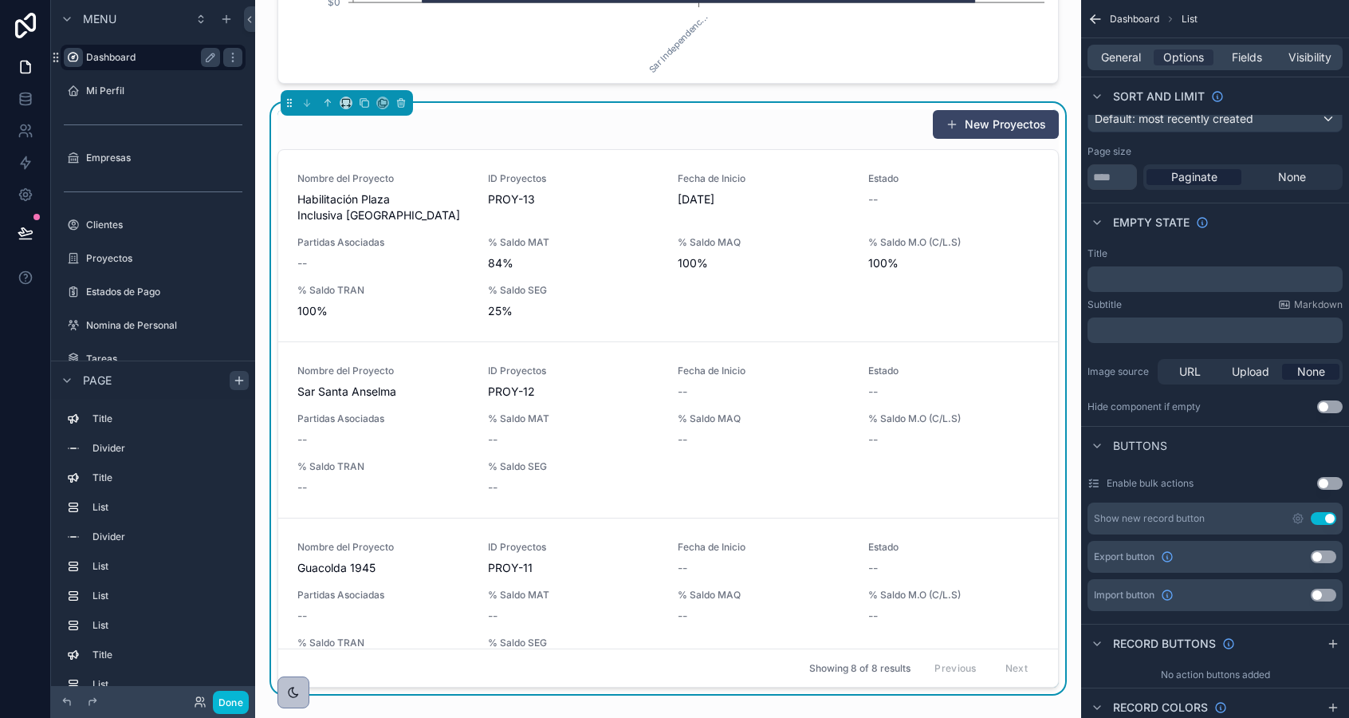
click at [1321, 514] on button "Use setting" at bounding box center [1324, 518] width 26 height 13
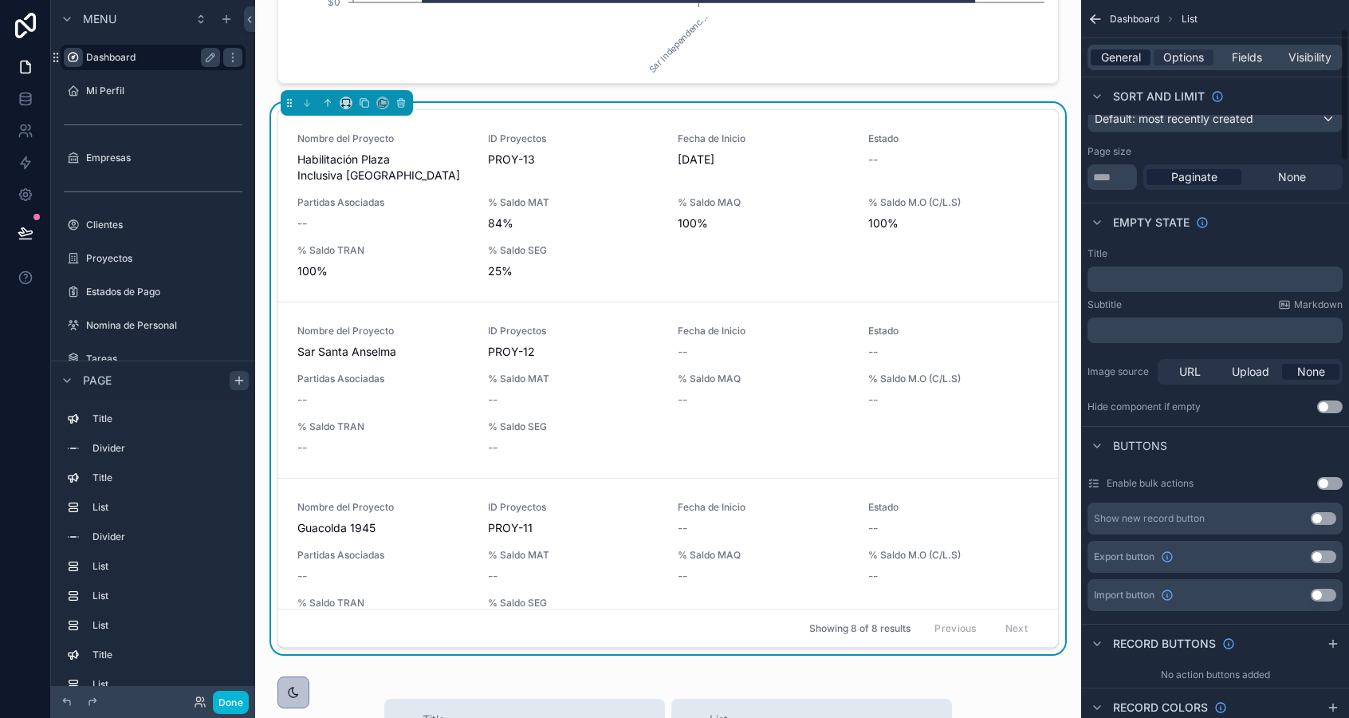
click at [1109, 59] on span "General" at bounding box center [1121, 57] width 40 height 16
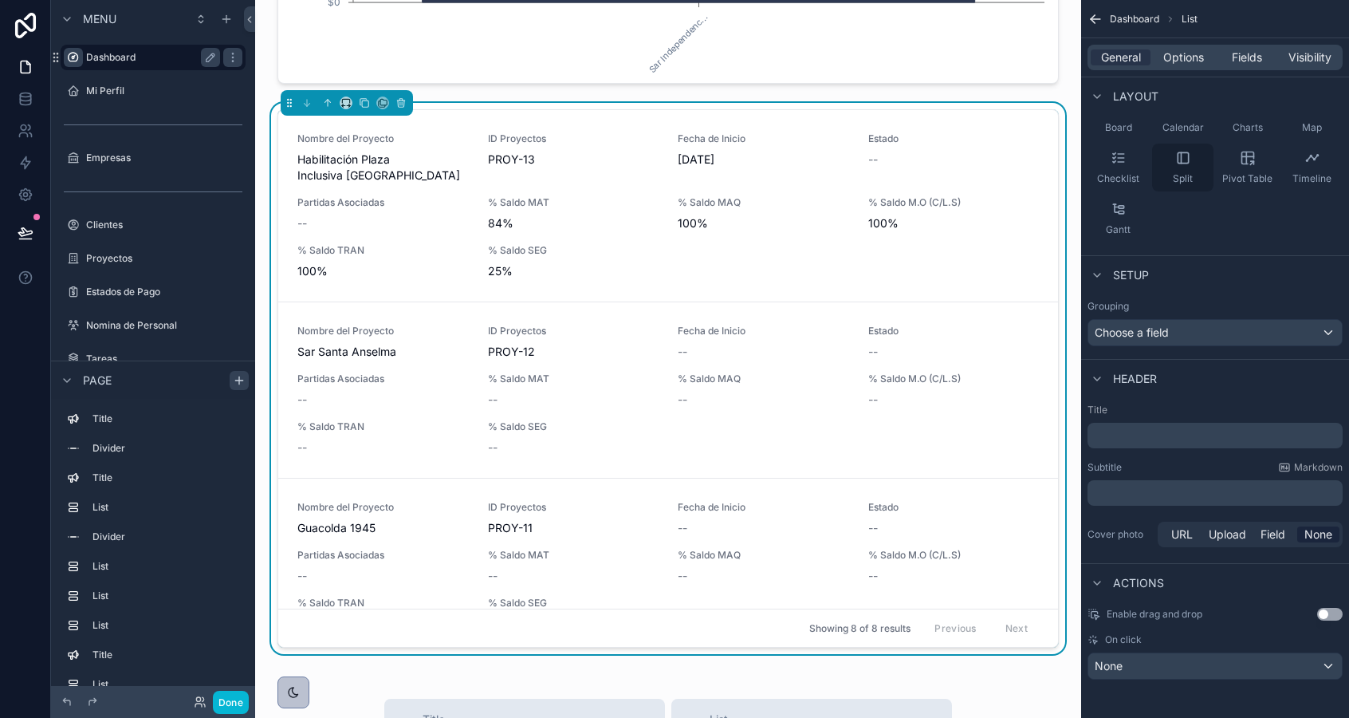
scroll to position [0, 0]
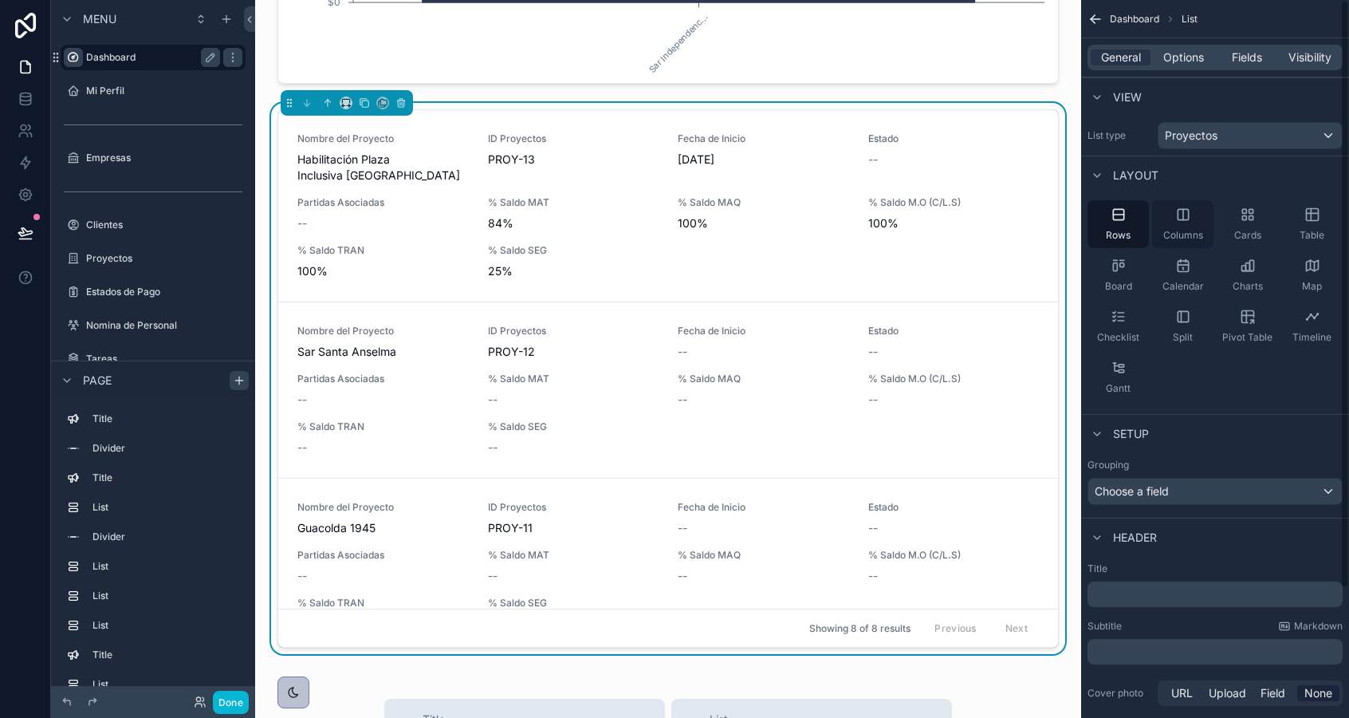
click at [1179, 218] on icon "scrollable content" at bounding box center [1183, 215] width 16 height 16
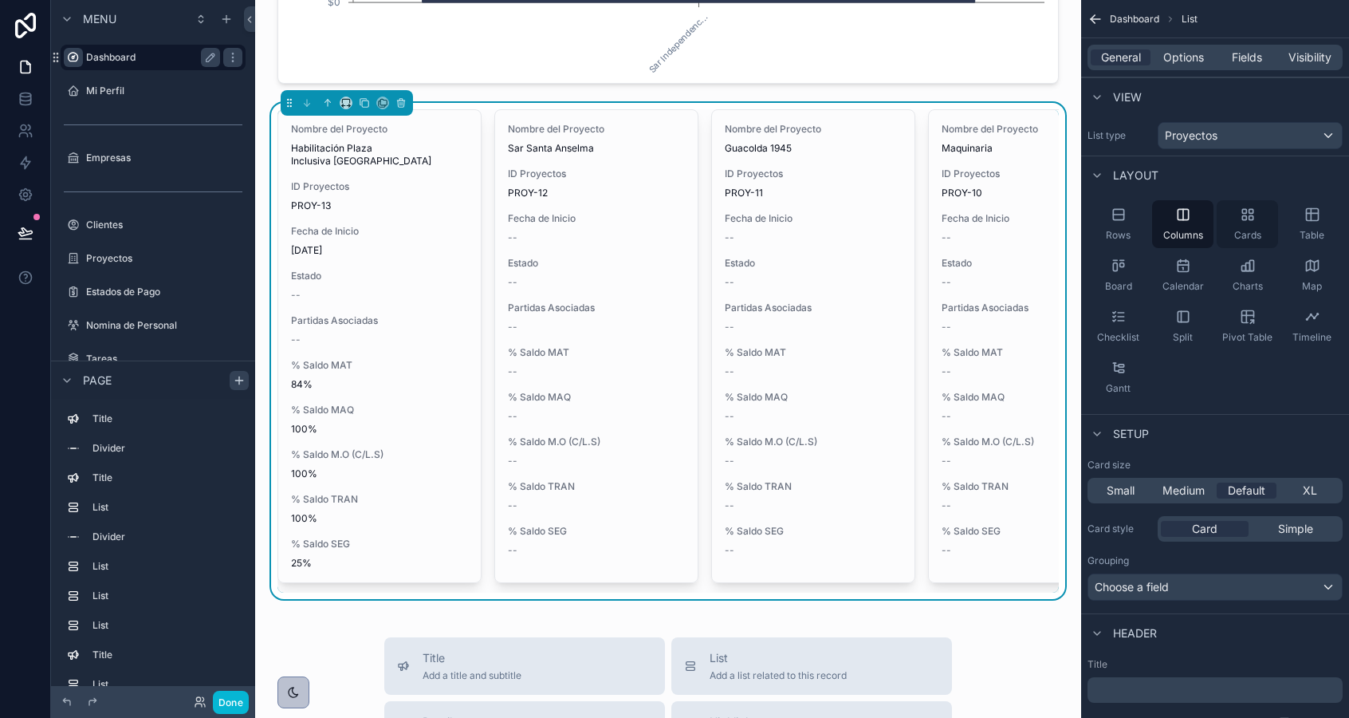
click at [1246, 222] on icon "scrollable content" at bounding box center [1248, 215] width 16 height 16
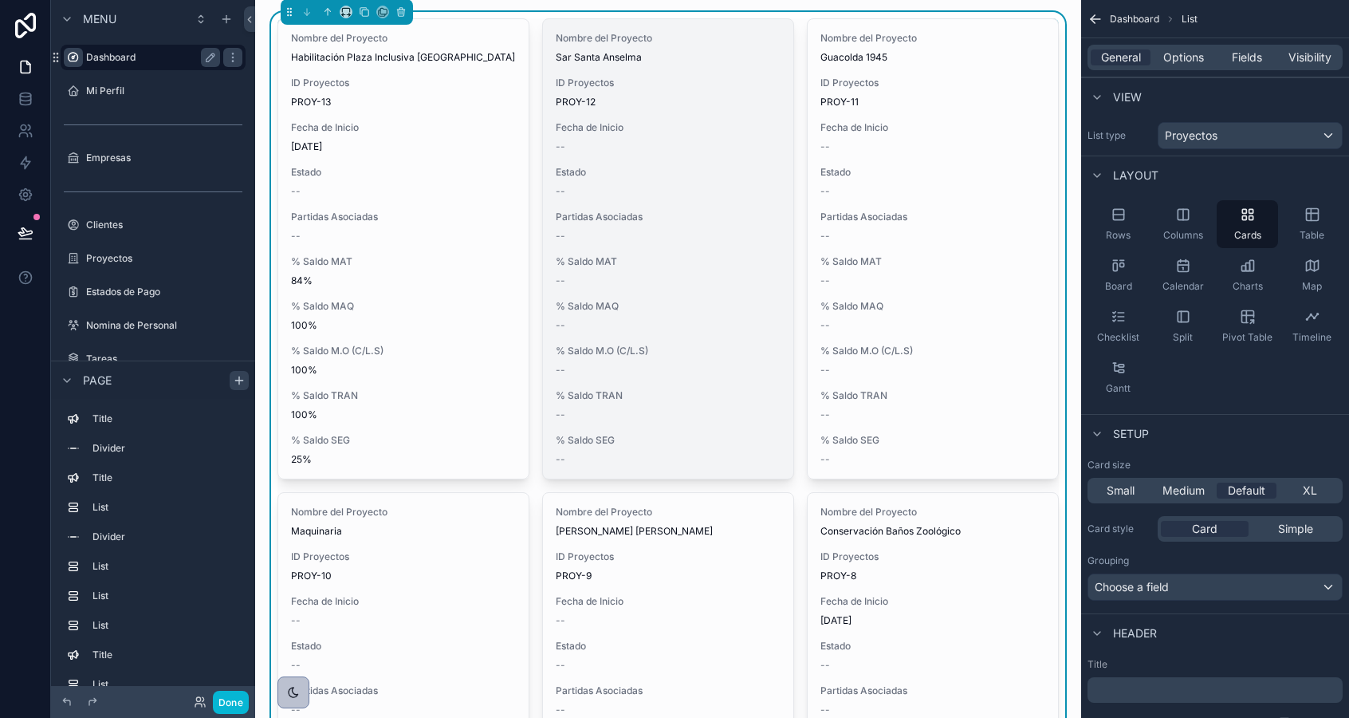
scroll to position [2936, 0]
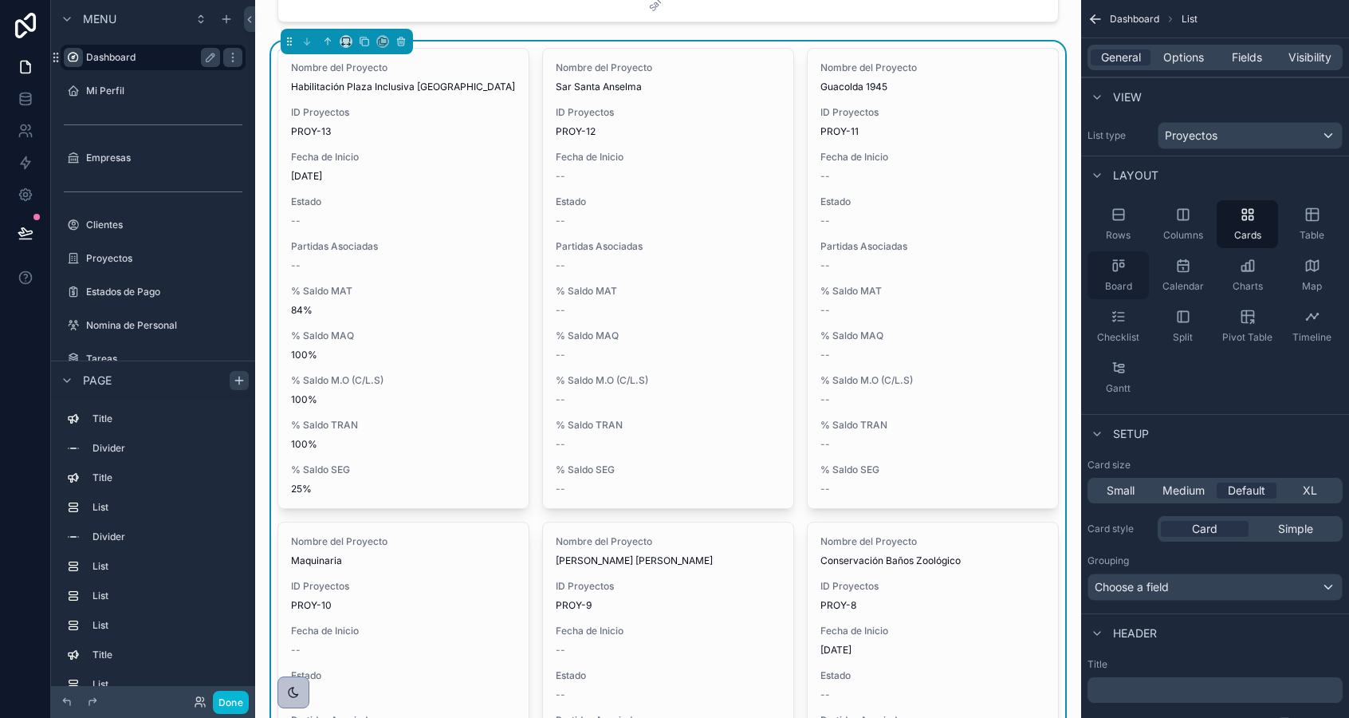
click at [1126, 278] on div "Board" at bounding box center [1118, 275] width 61 height 48
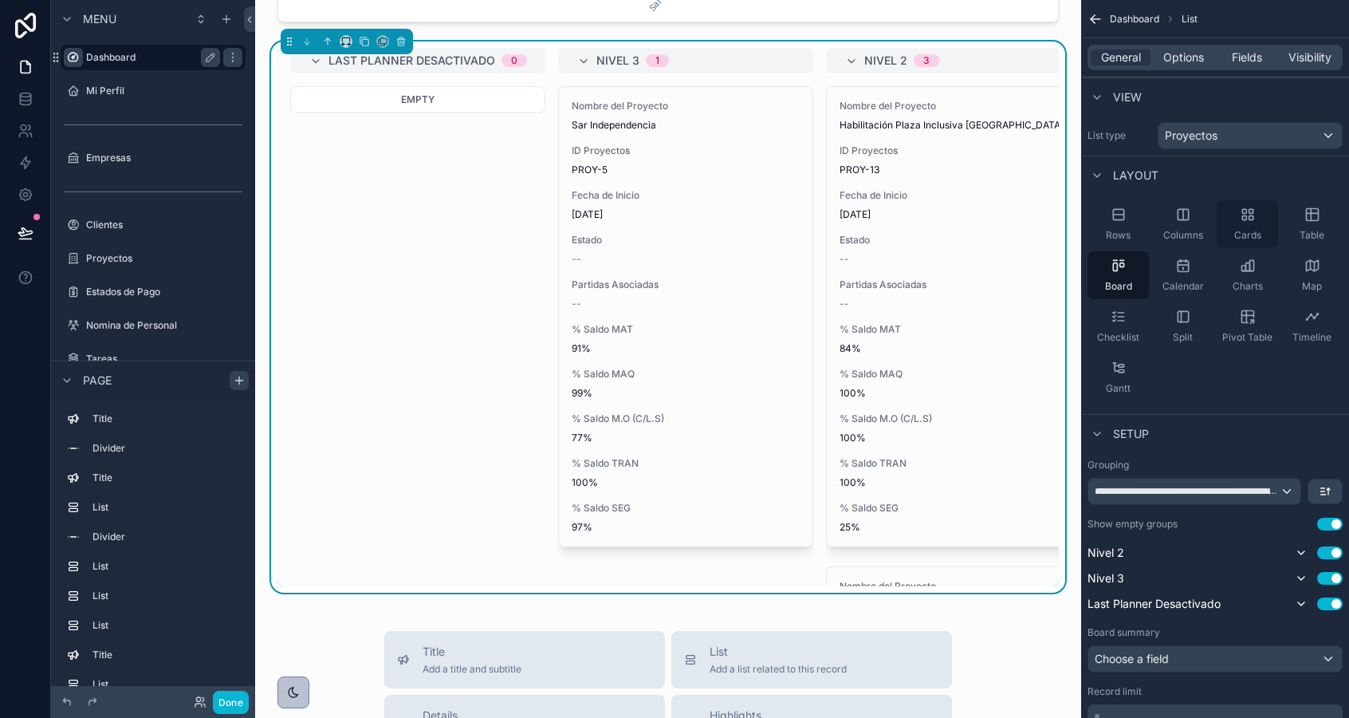
click at [1250, 222] on div "Cards" at bounding box center [1247, 224] width 61 height 48
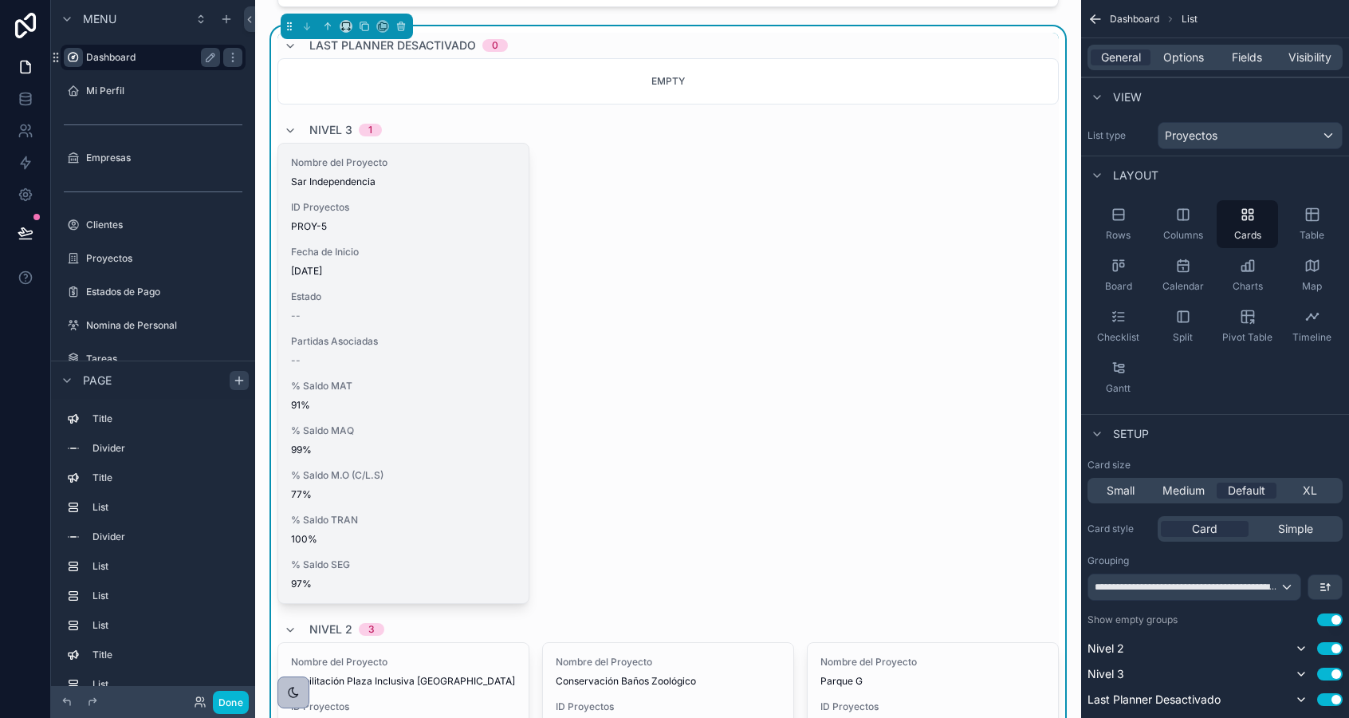
scroll to position [2945, 0]
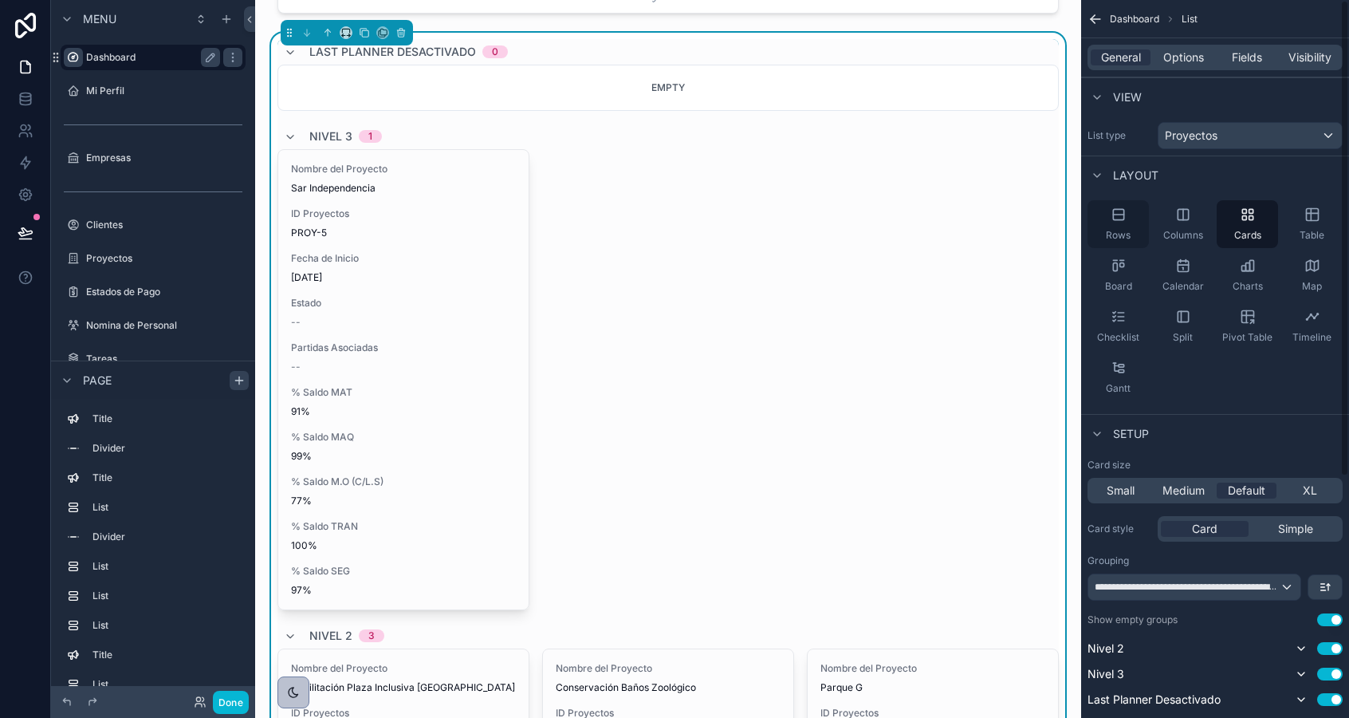
click at [1115, 226] on div "Rows" at bounding box center [1118, 224] width 61 height 48
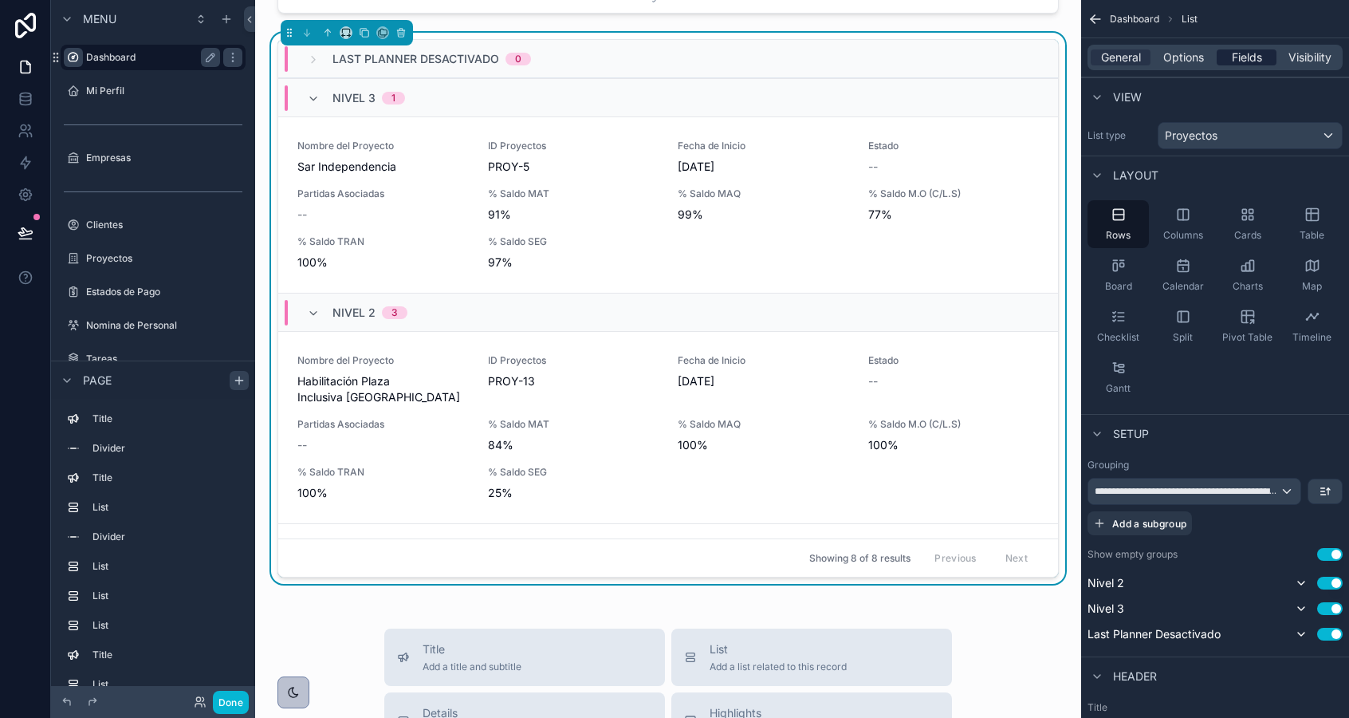
click at [1248, 59] on span "Fields" at bounding box center [1247, 57] width 30 height 16
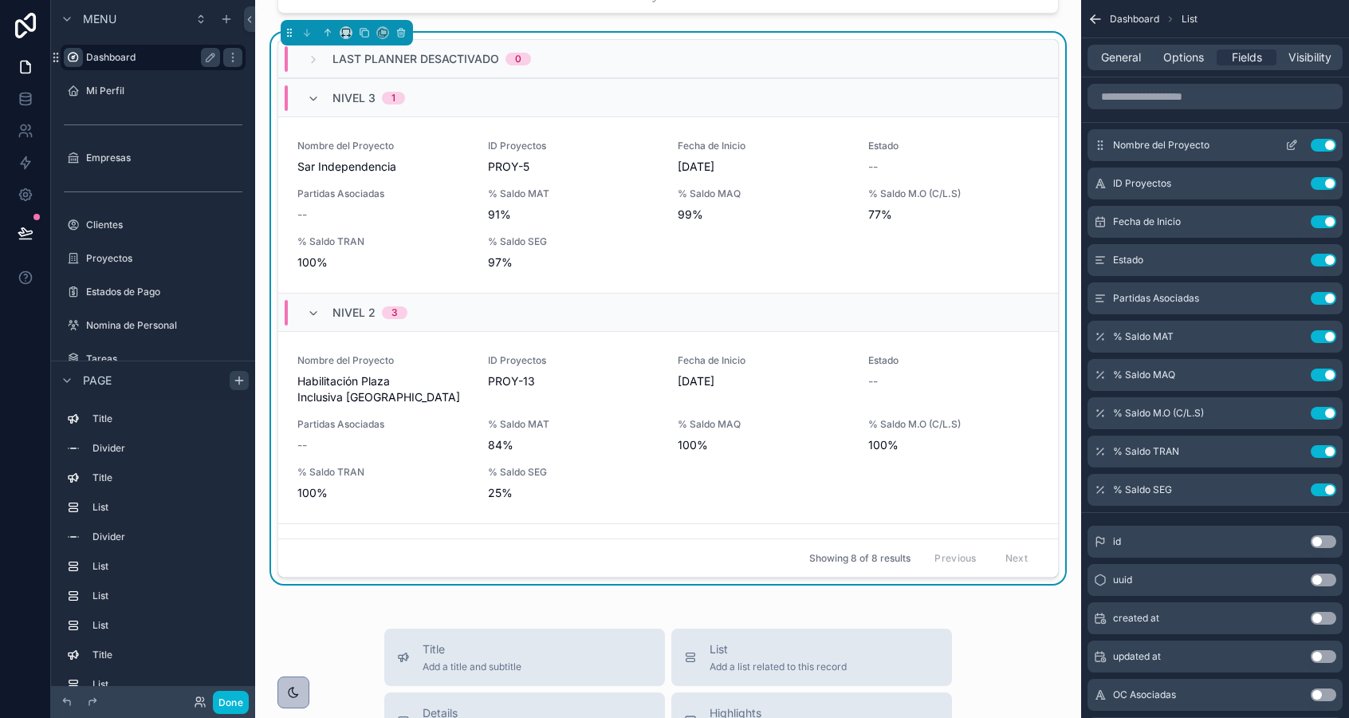
click at [1323, 146] on button "Use setting" at bounding box center [1324, 145] width 26 height 13
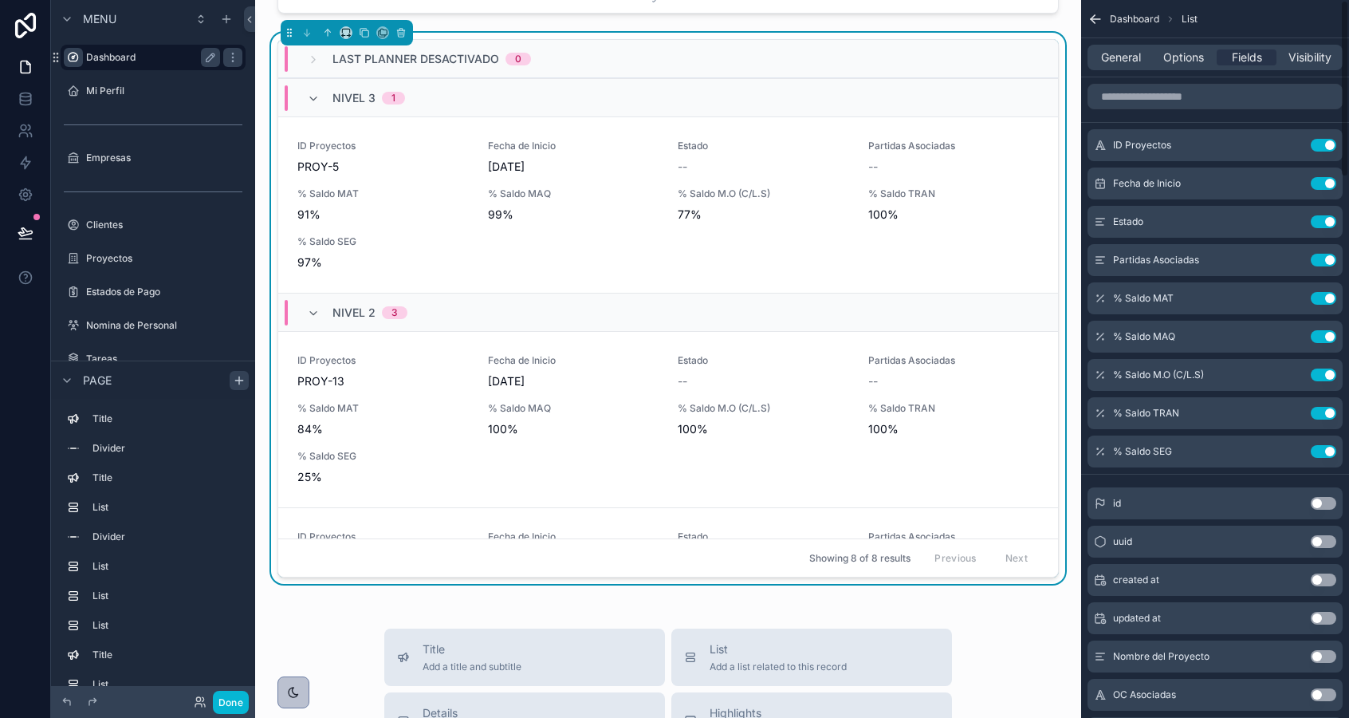
click at [1323, 146] on button "Use setting" at bounding box center [1324, 145] width 26 height 13
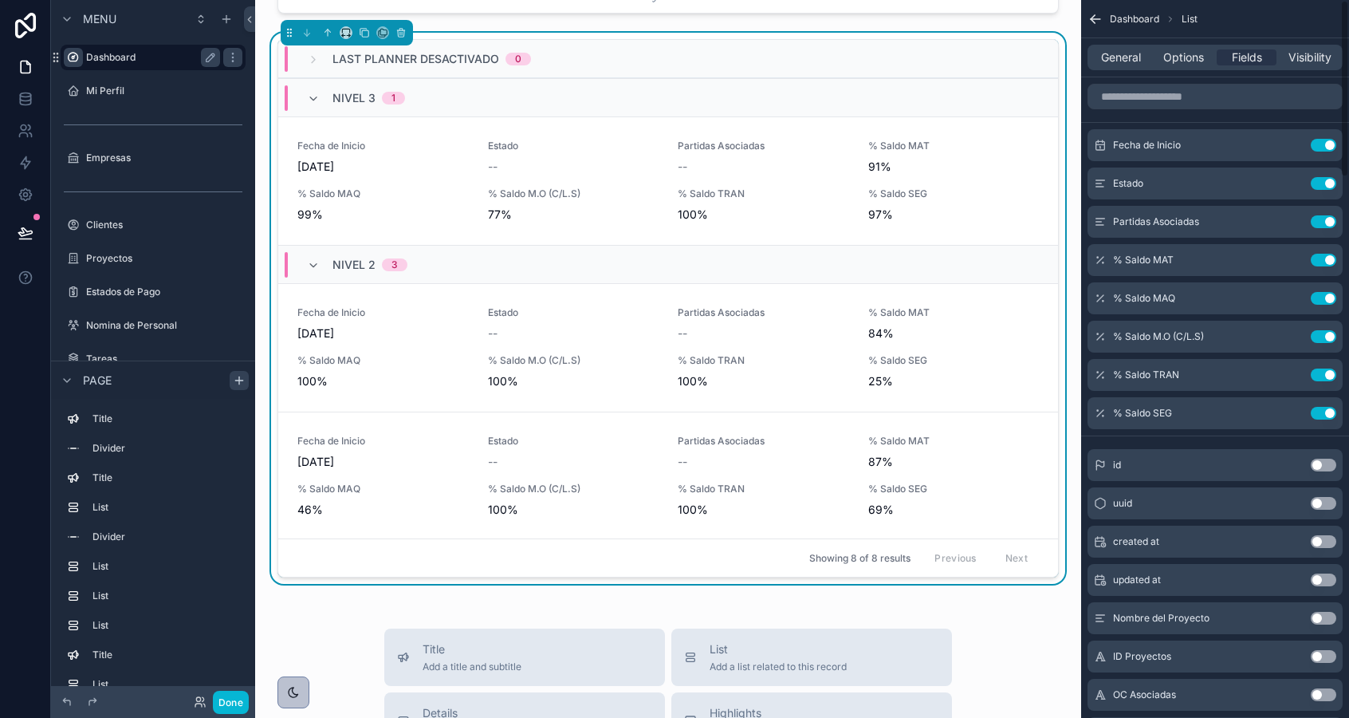
click at [1323, 146] on button "Use setting" at bounding box center [1324, 145] width 26 height 13
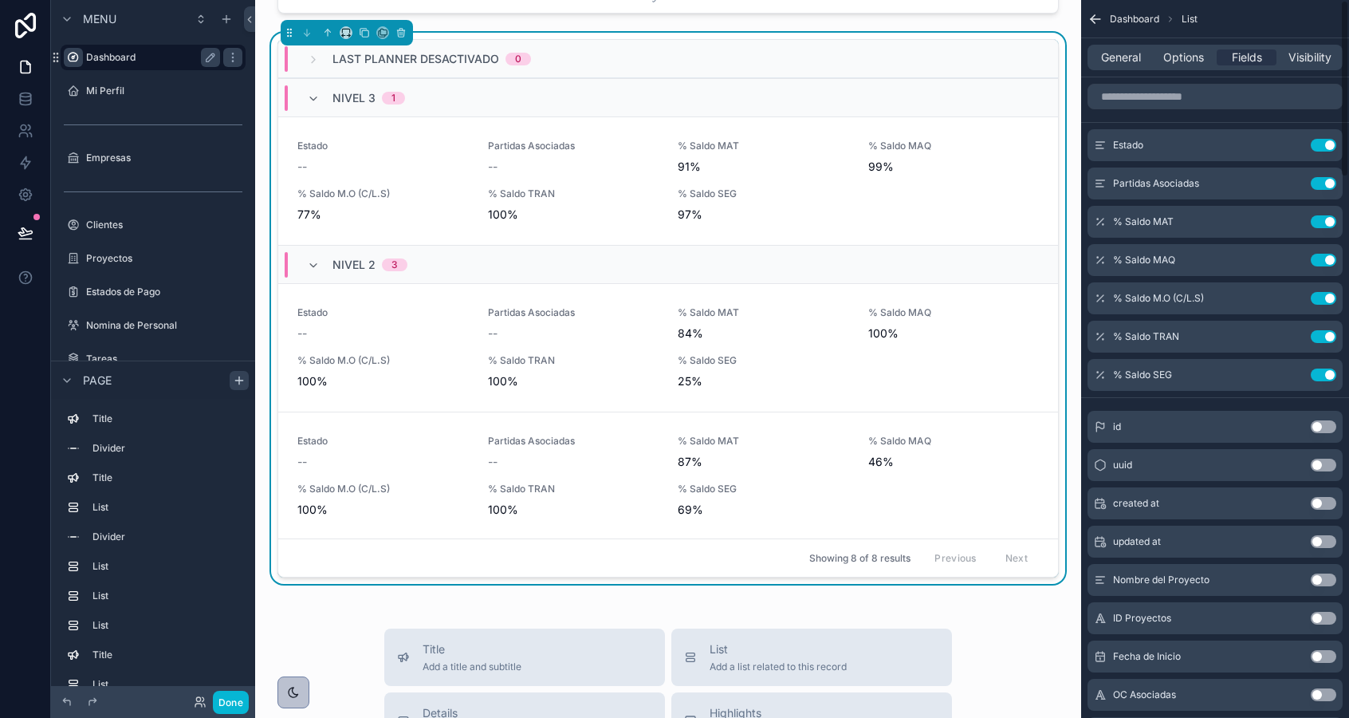
click at [1323, 146] on button "Use setting" at bounding box center [1324, 145] width 26 height 13
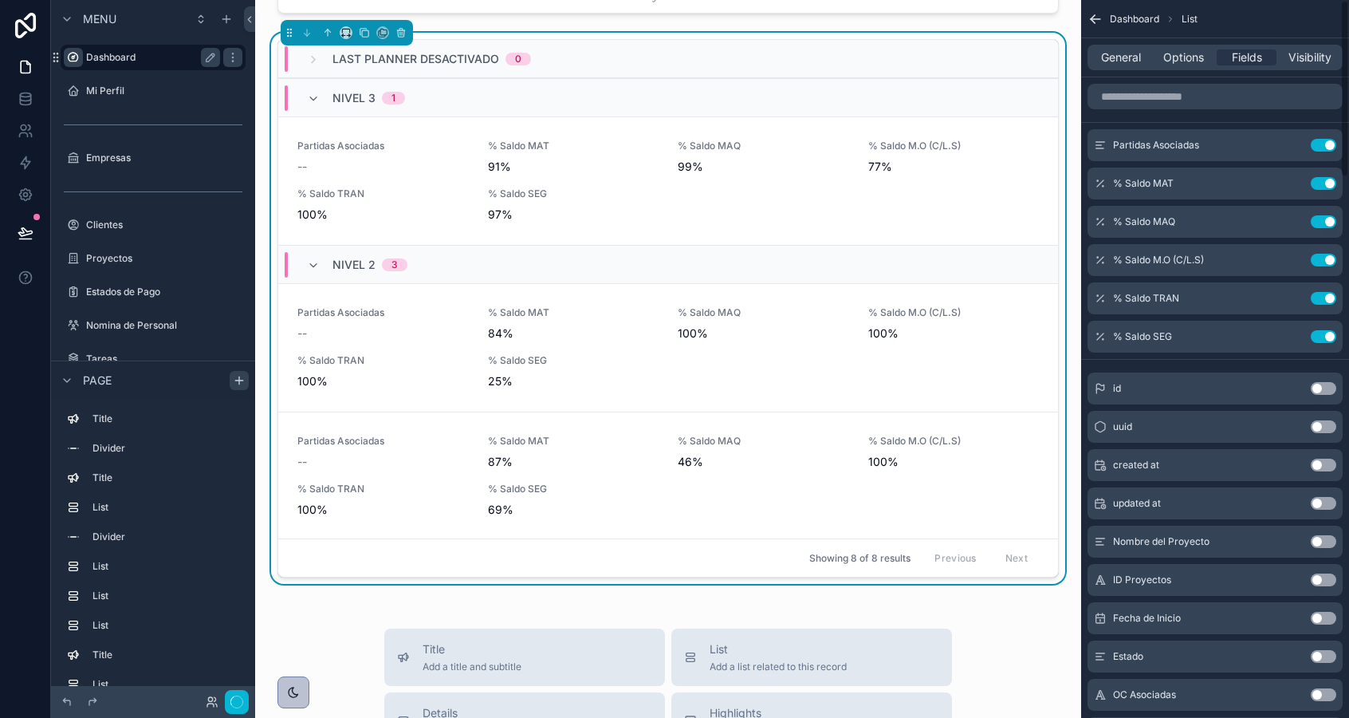
click at [1323, 146] on button "Use setting" at bounding box center [1324, 145] width 26 height 13
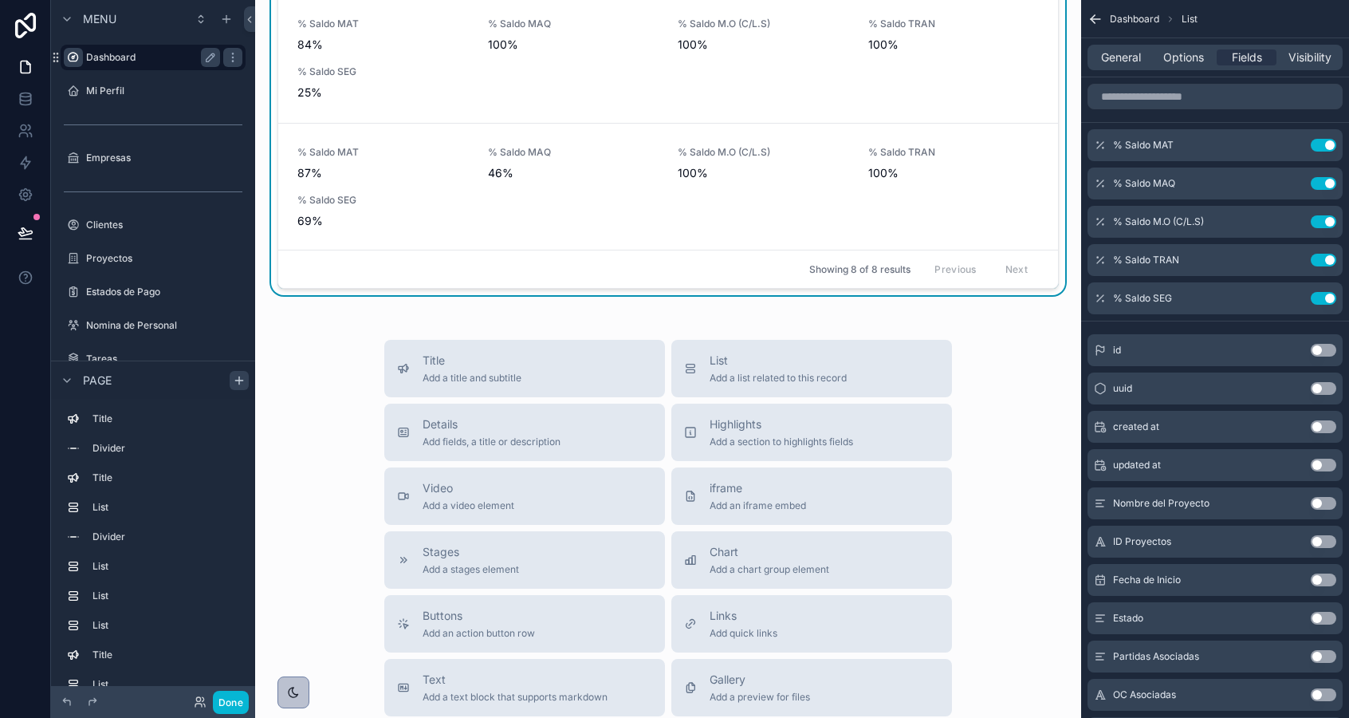
scroll to position [3055, 0]
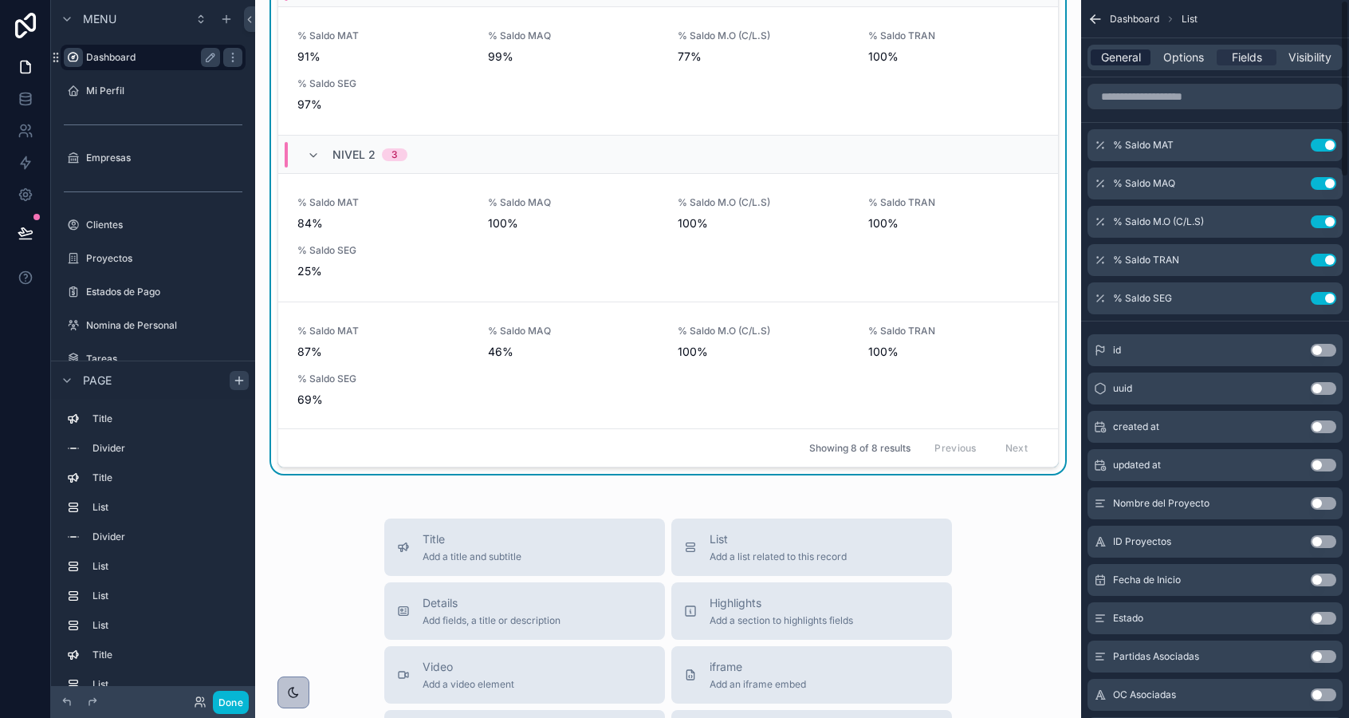
click at [1096, 58] on div "General" at bounding box center [1121, 57] width 60 height 16
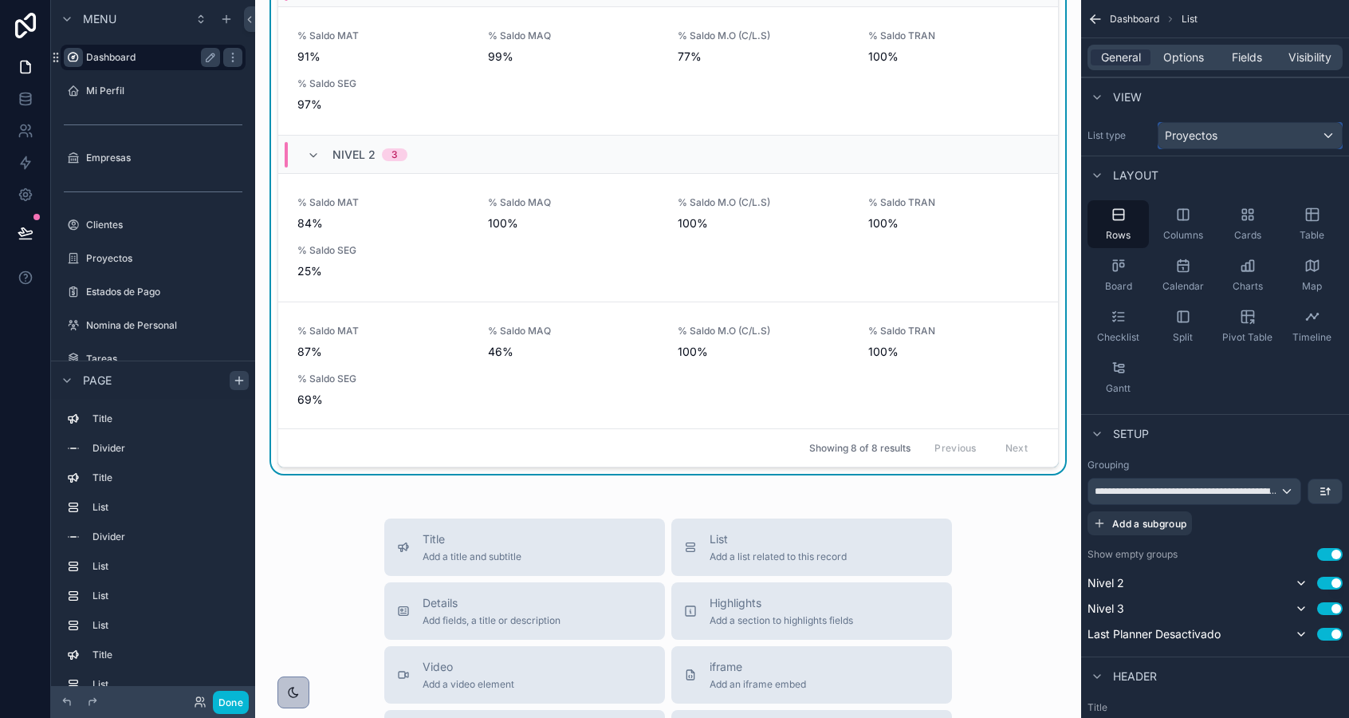
click at [1207, 136] on span "Proyectos" at bounding box center [1191, 136] width 53 height 16
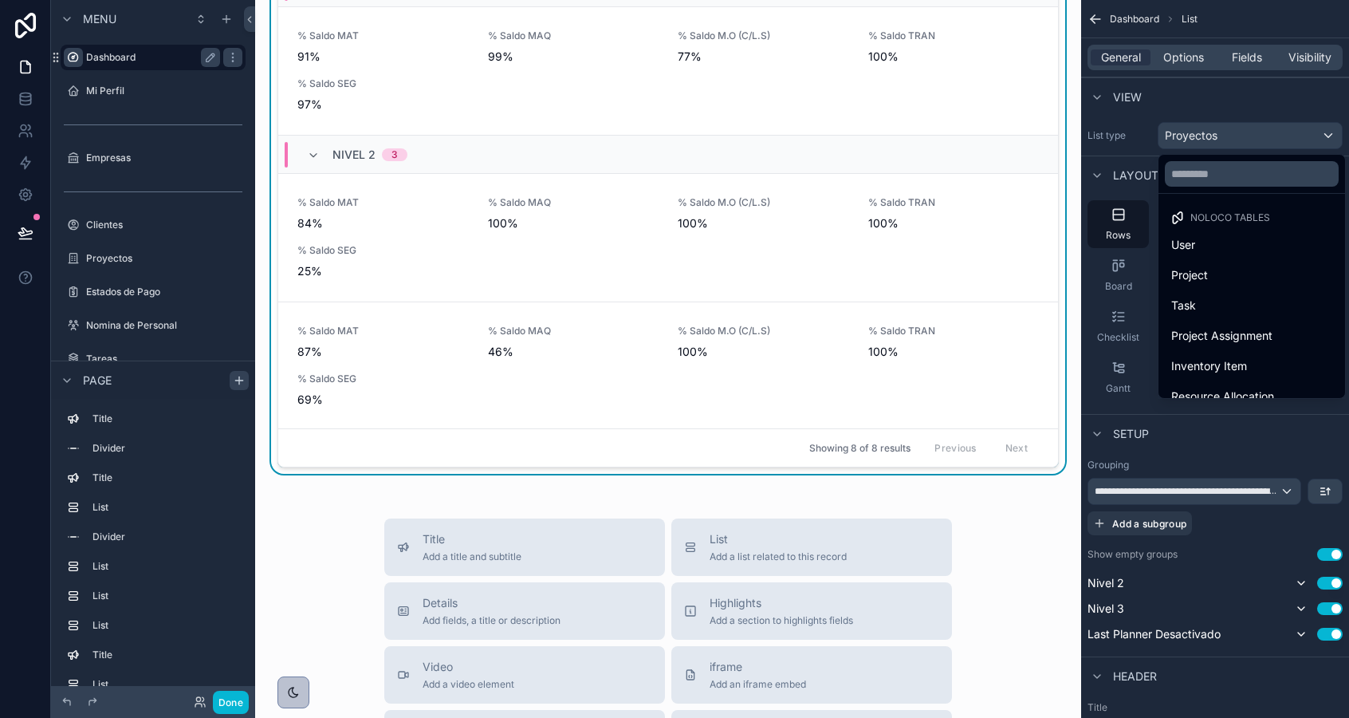
click at [1207, 136] on div "scrollable content" at bounding box center [674, 359] width 1349 height 718
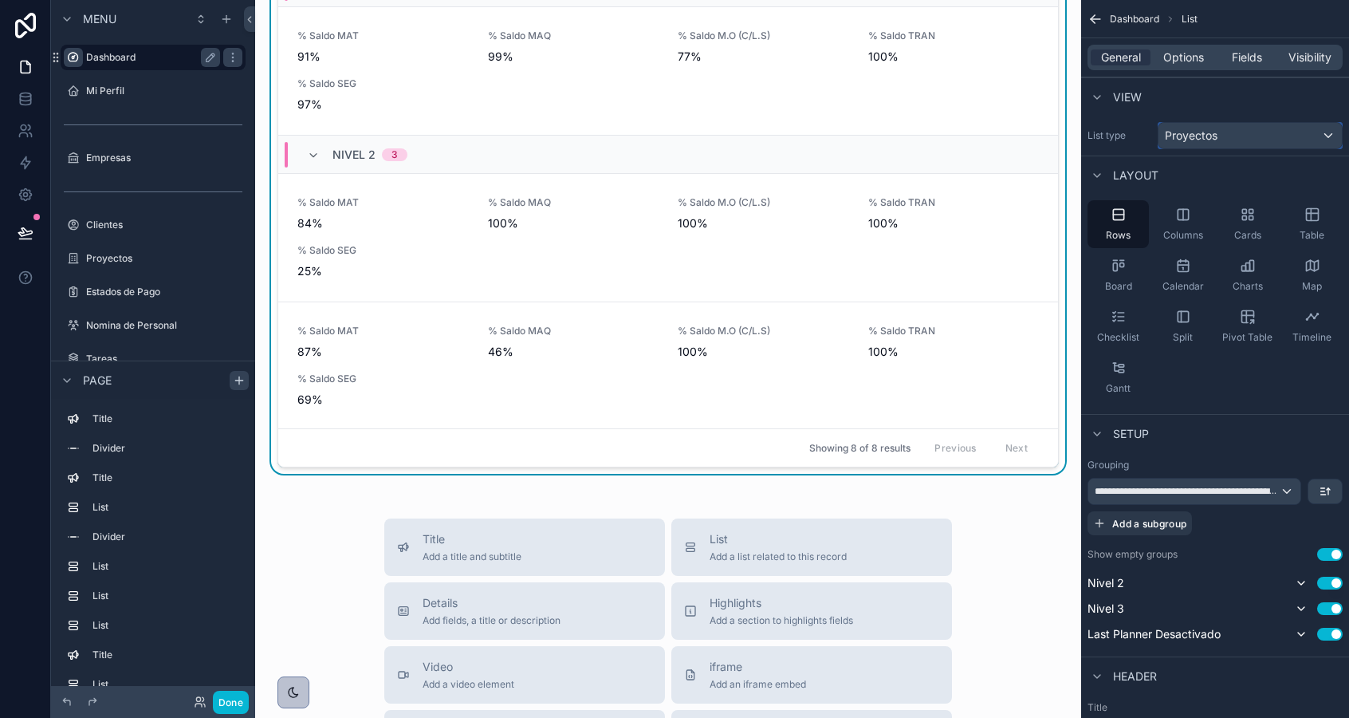
click at [1207, 136] on span "Proyectos" at bounding box center [1191, 136] width 53 height 16
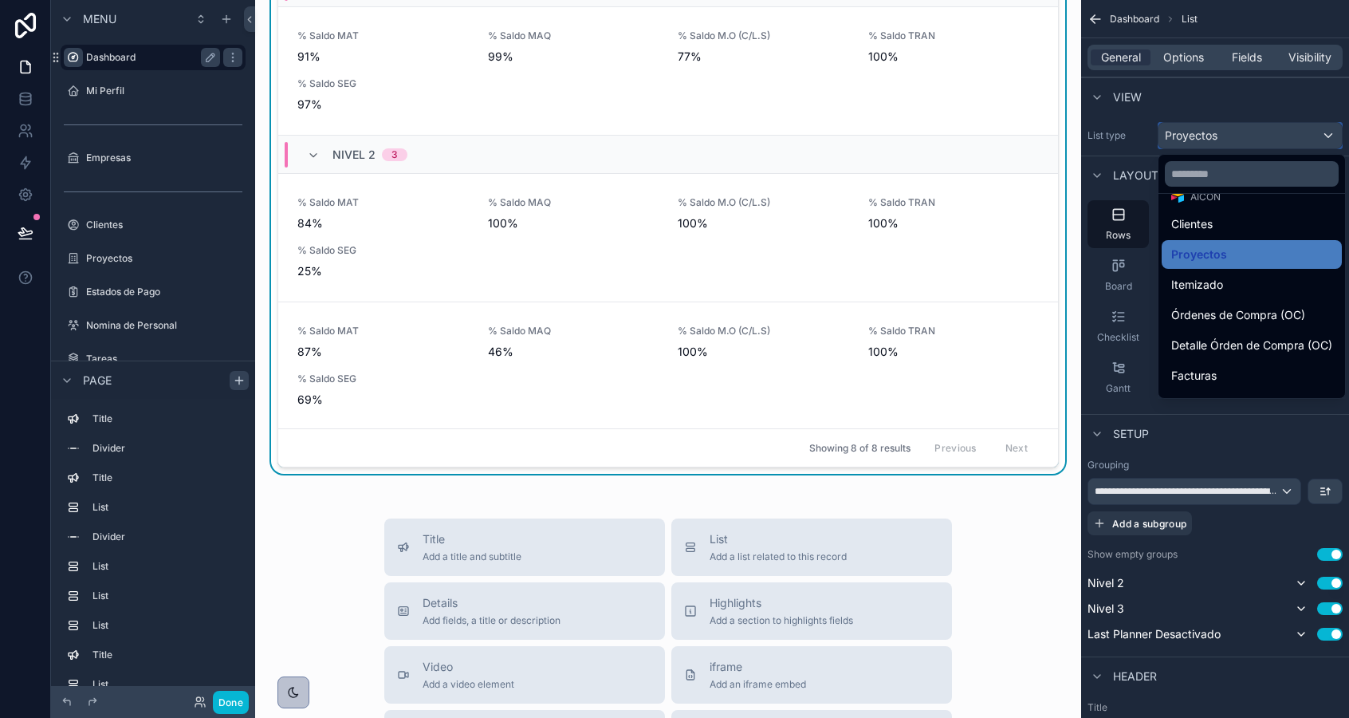
scroll to position [298, 0]
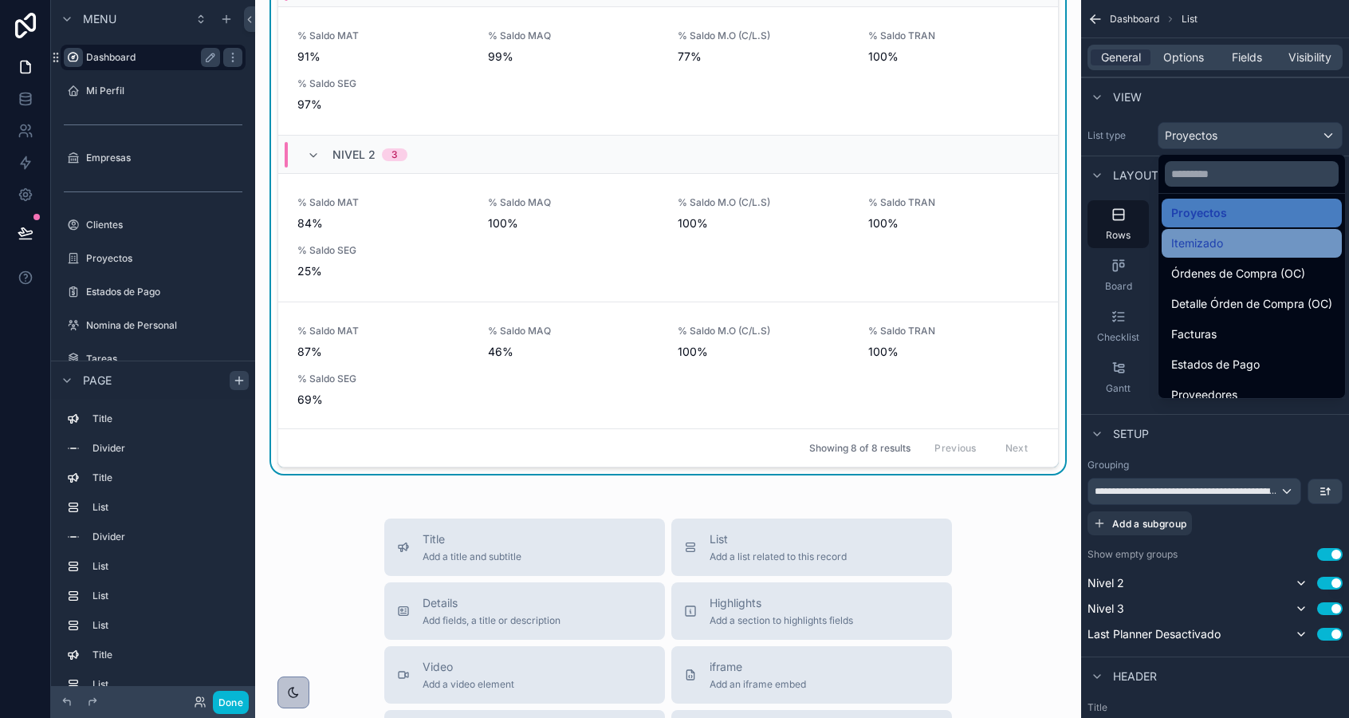
click at [1202, 241] on span "Itemizado" at bounding box center [1197, 243] width 52 height 19
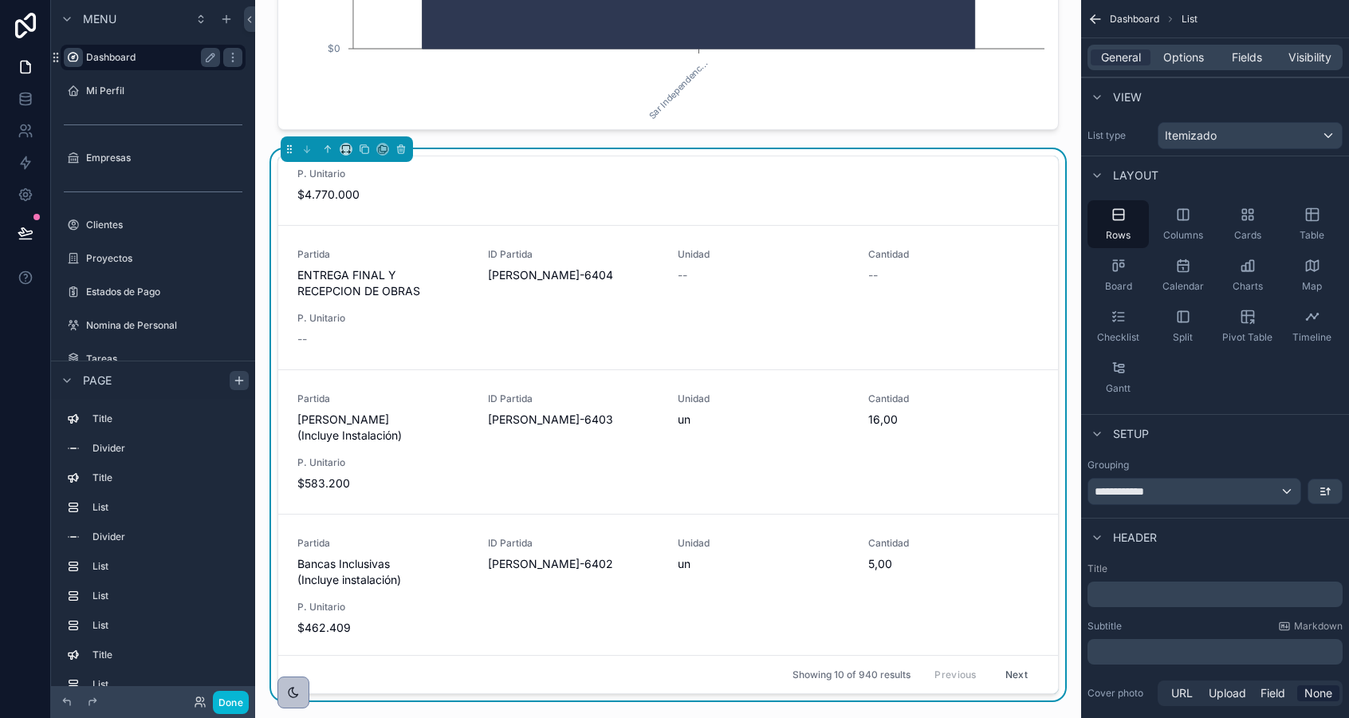
scroll to position [0, 0]
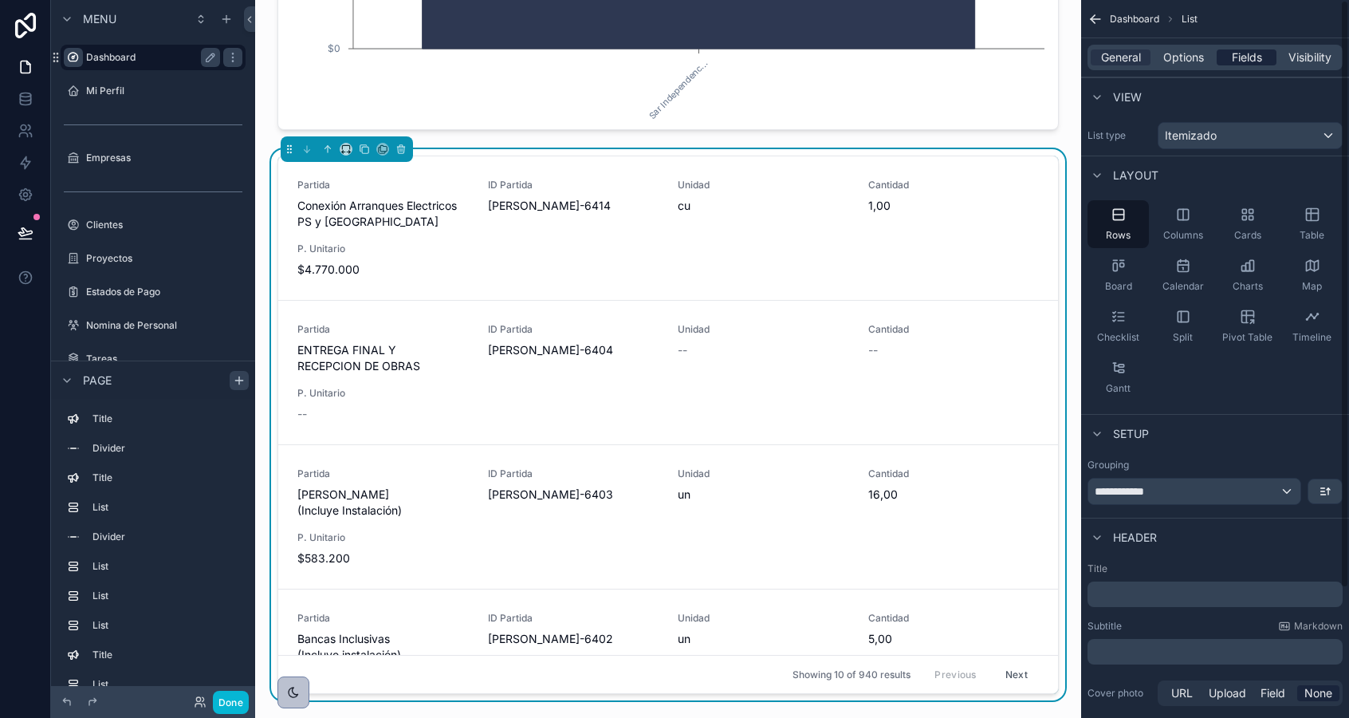
click at [1239, 56] on span "Fields" at bounding box center [1247, 57] width 30 height 16
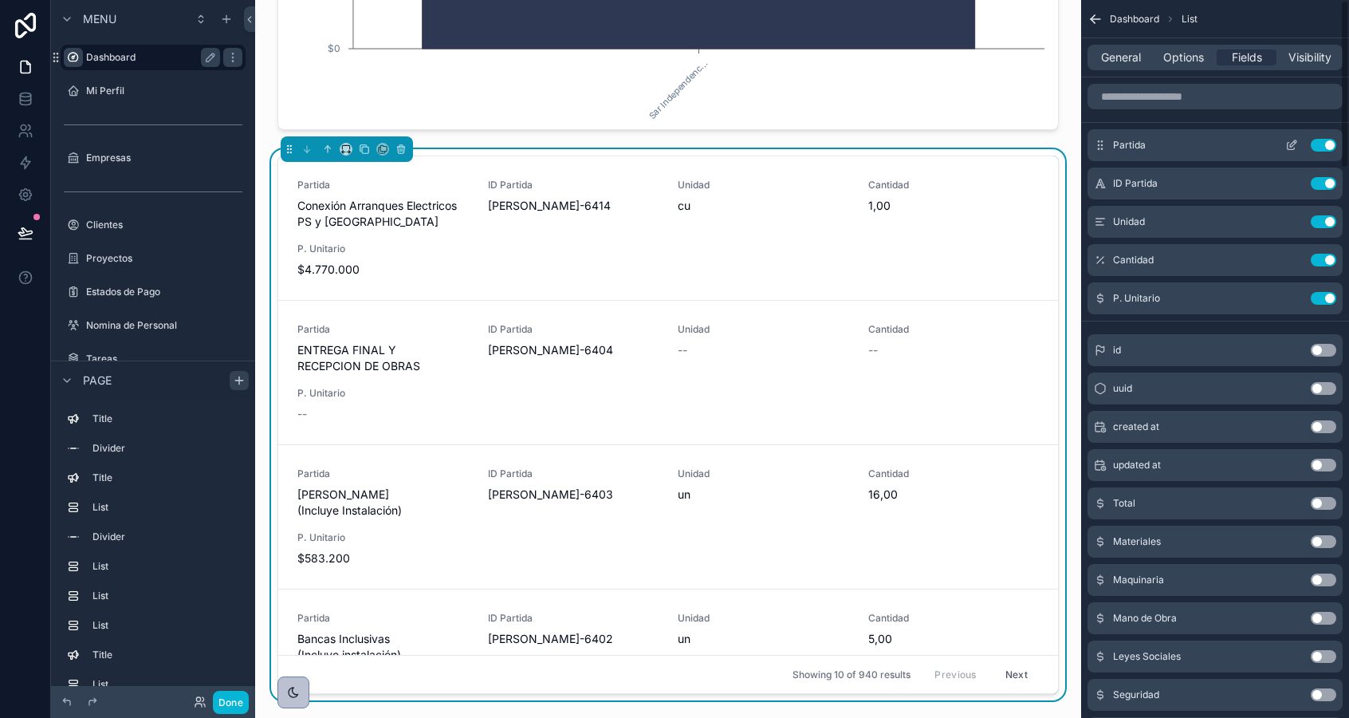
click at [1323, 141] on button "Use setting" at bounding box center [1324, 145] width 26 height 13
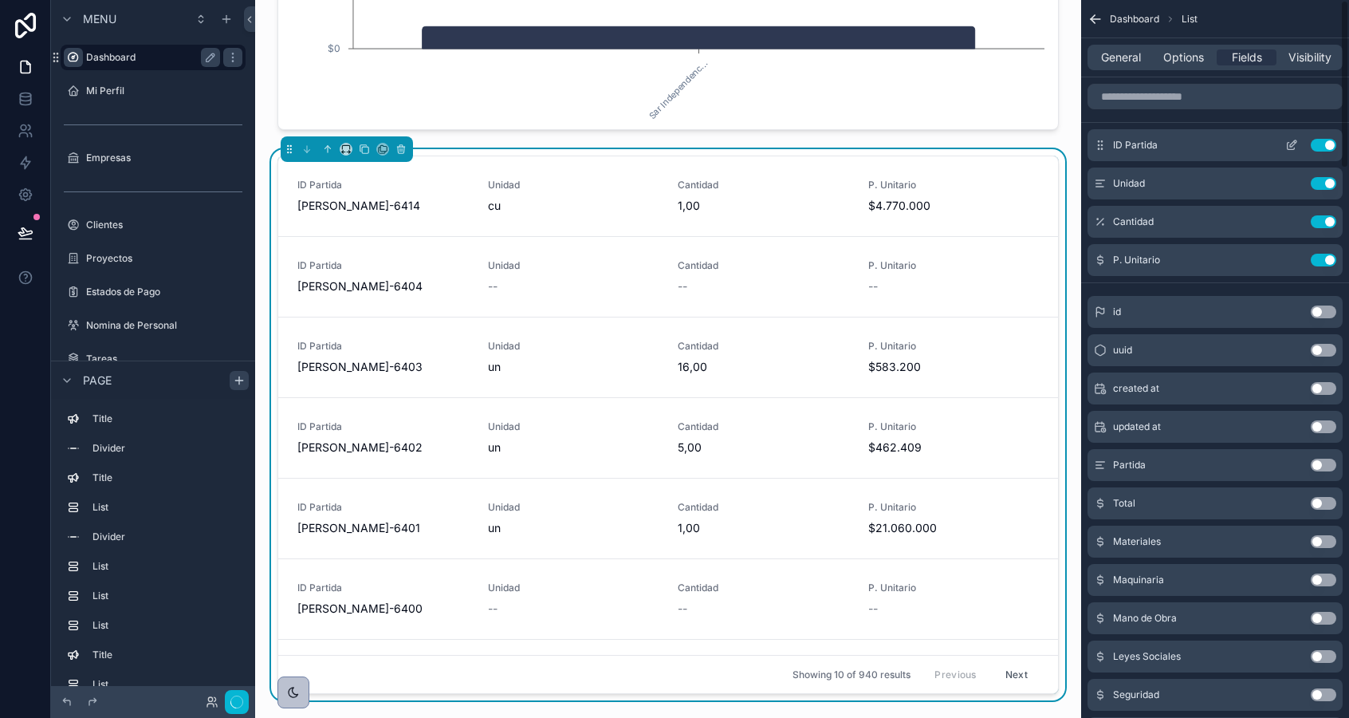
click at [1323, 143] on button "Use setting" at bounding box center [1324, 145] width 26 height 13
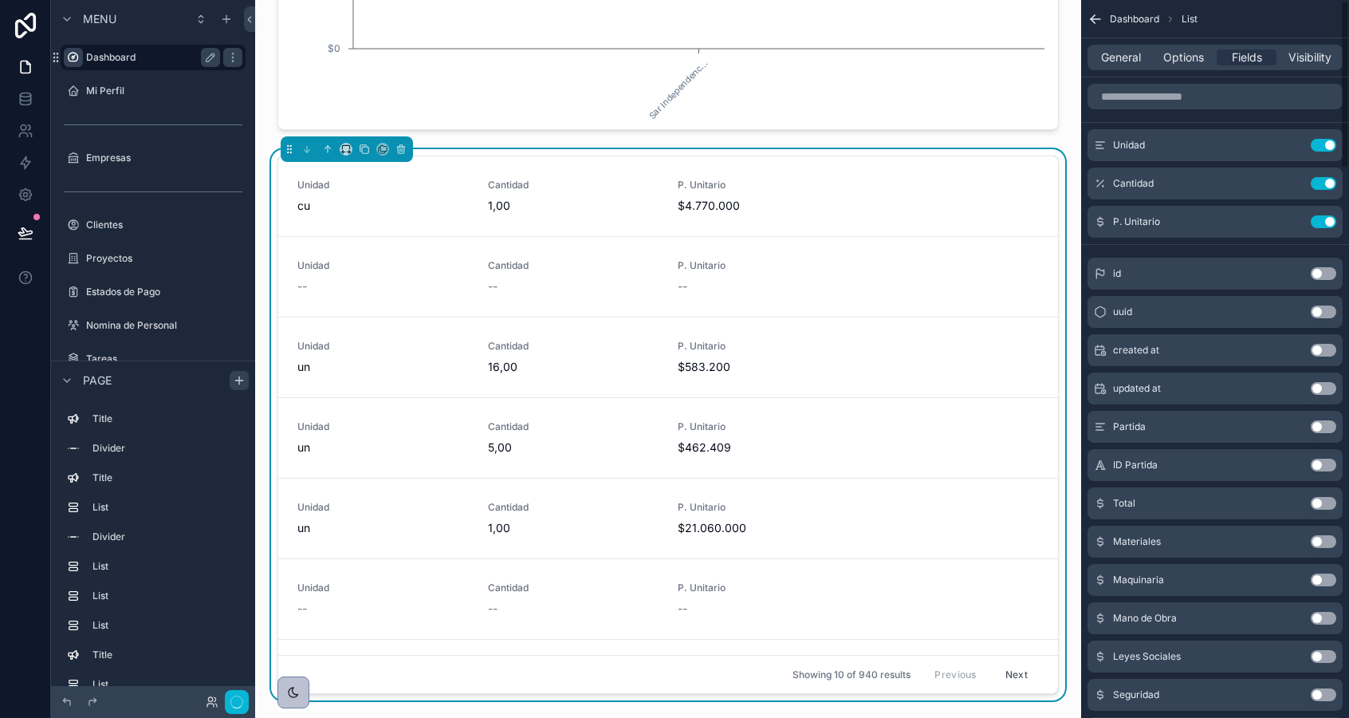
click at [1323, 143] on button "Use setting" at bounding box center [1324, 145] width 26 height 13
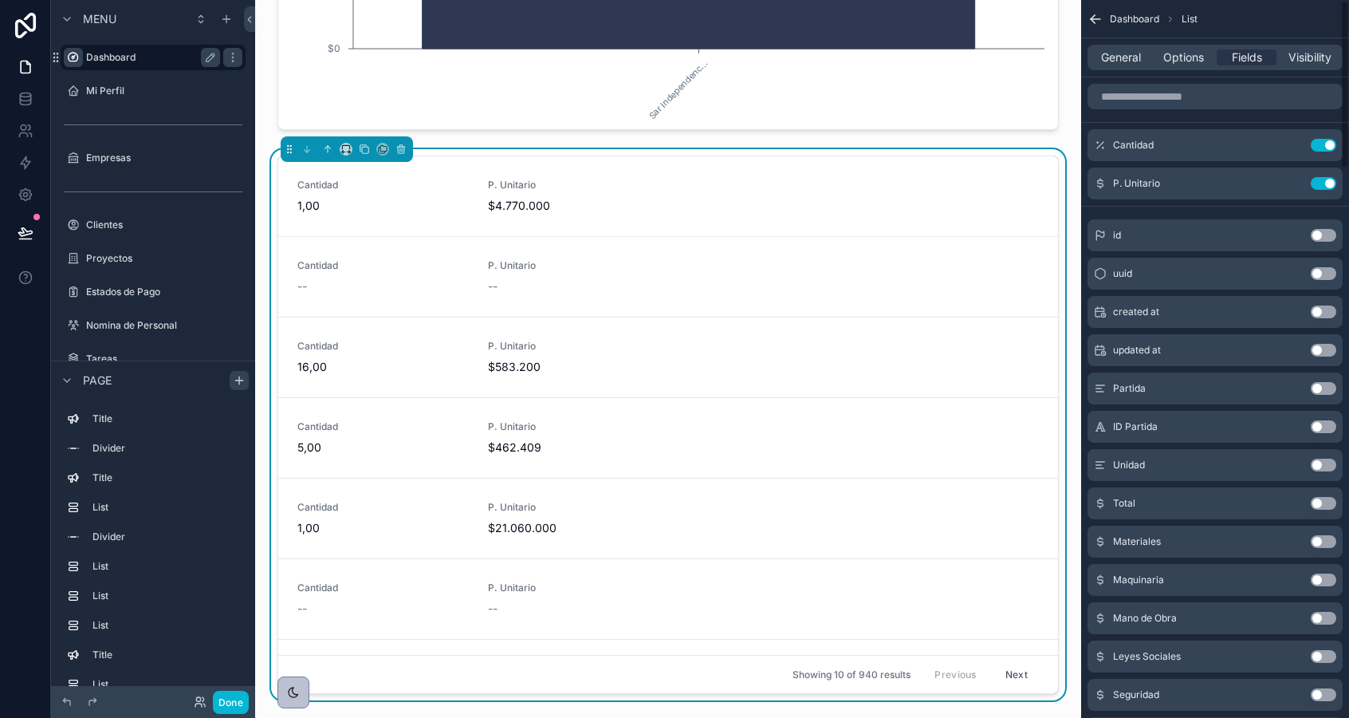
click at [1323, 143] on button "Use setting" at bounding box center [1324, 145] width 26 height 13
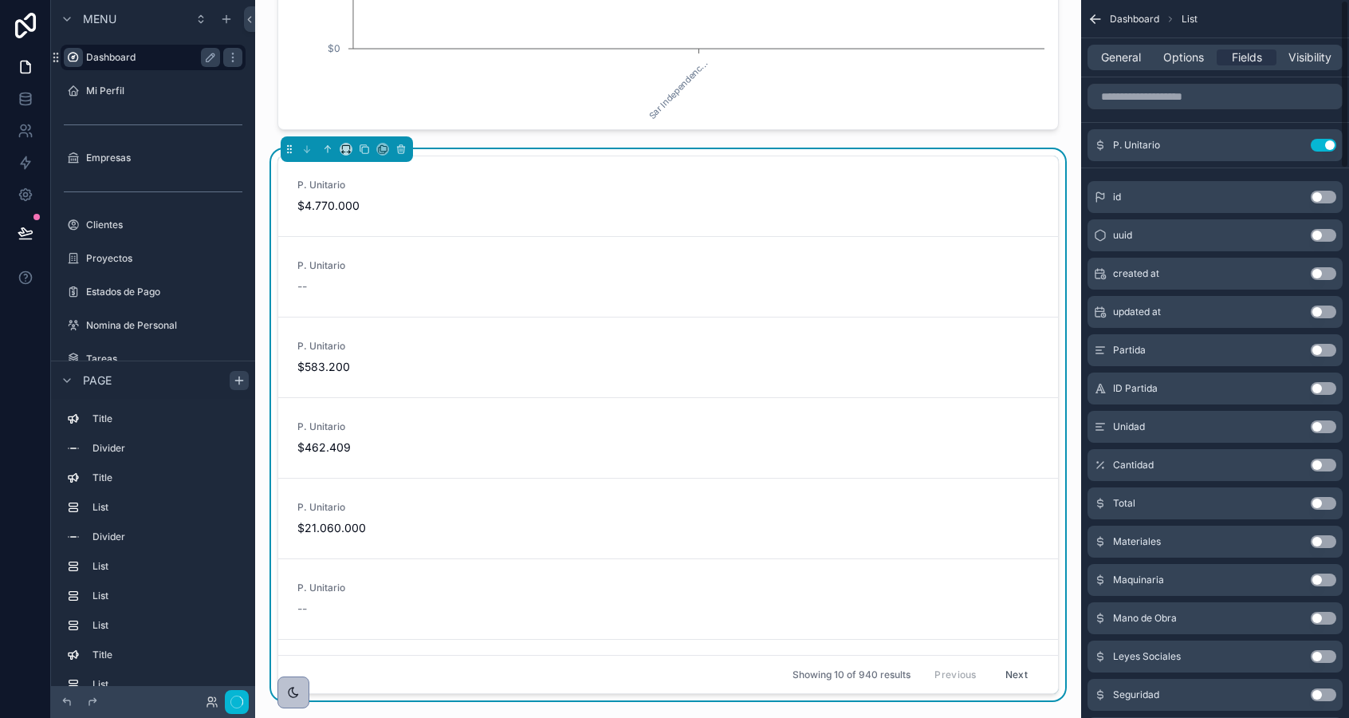
click at [1323, 143] on button "Use setting" at bounding box center [1324, 145] width 26 height 13
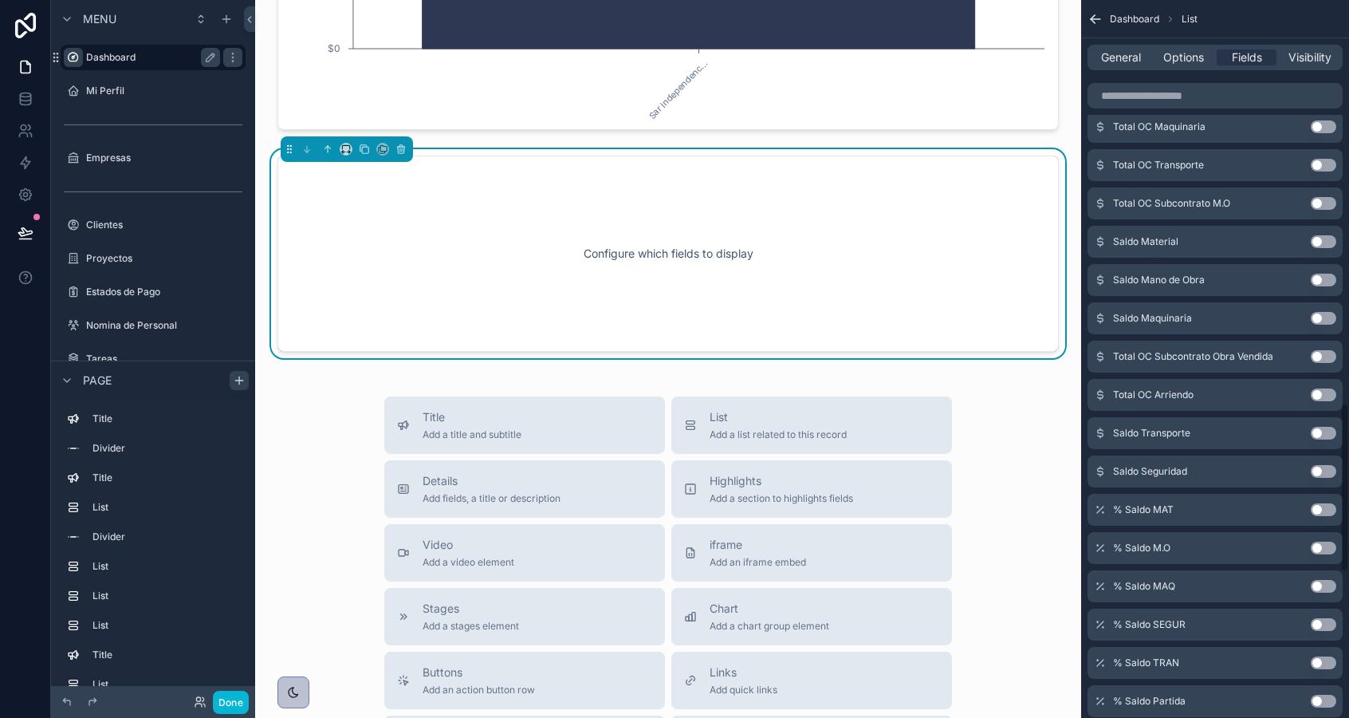
scroll to position [1702, 0]
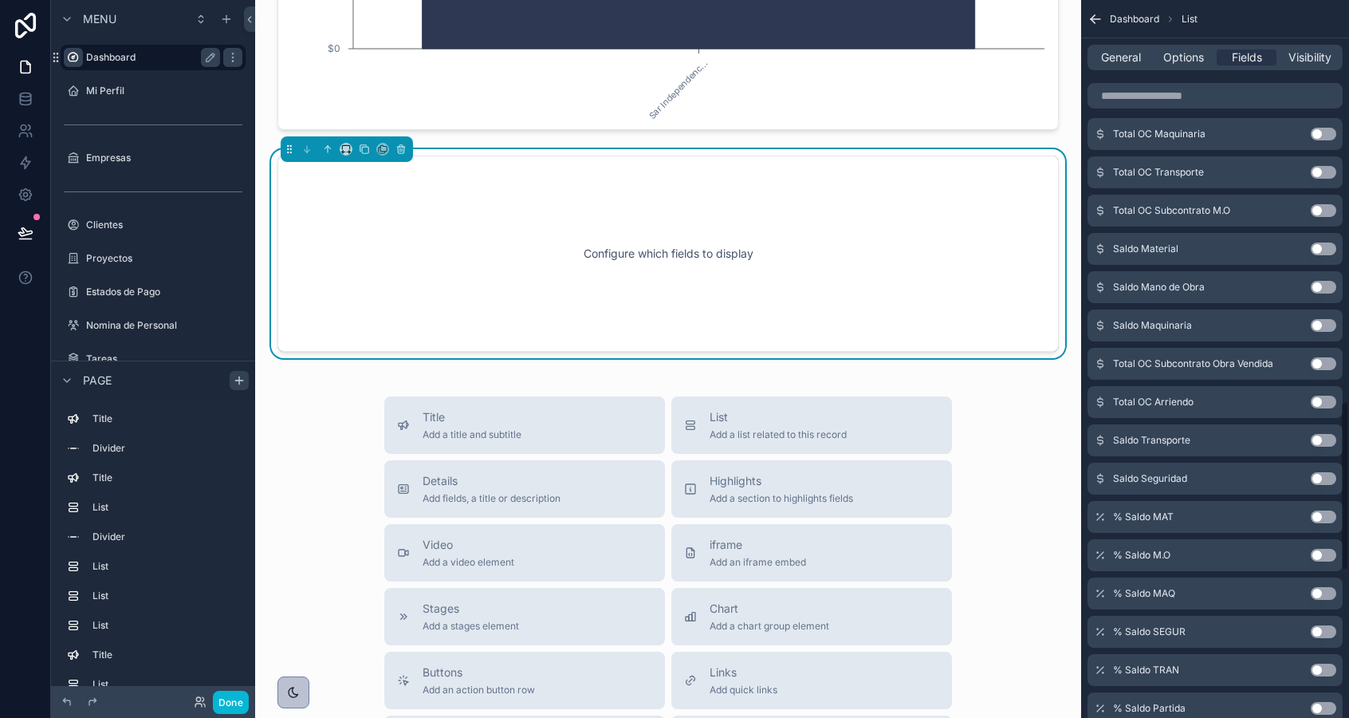
click at [1323, 250] on button "Use setting" at bounding box center [1324, 248] width 26 height 13
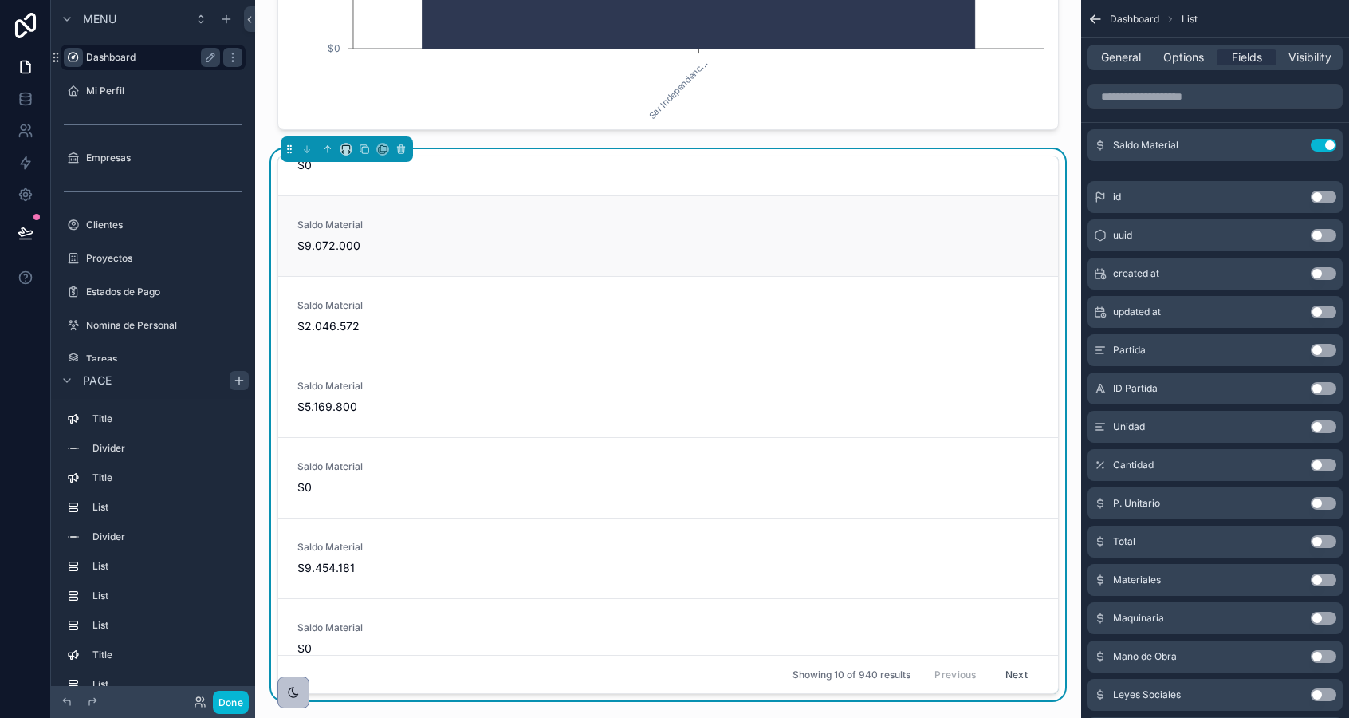
scroll to position [0, 0]
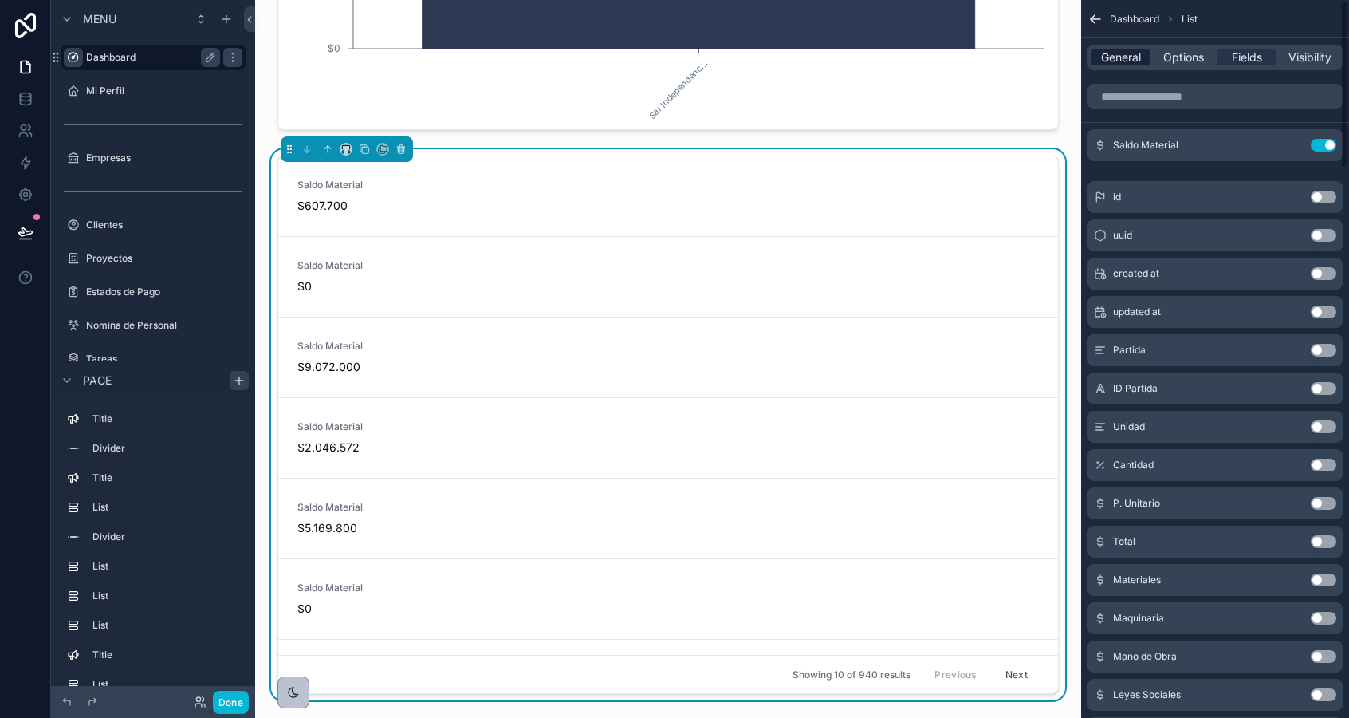
click at [1137, 55] on span "General" at bounding box center [1121, 57] width 40 height 16
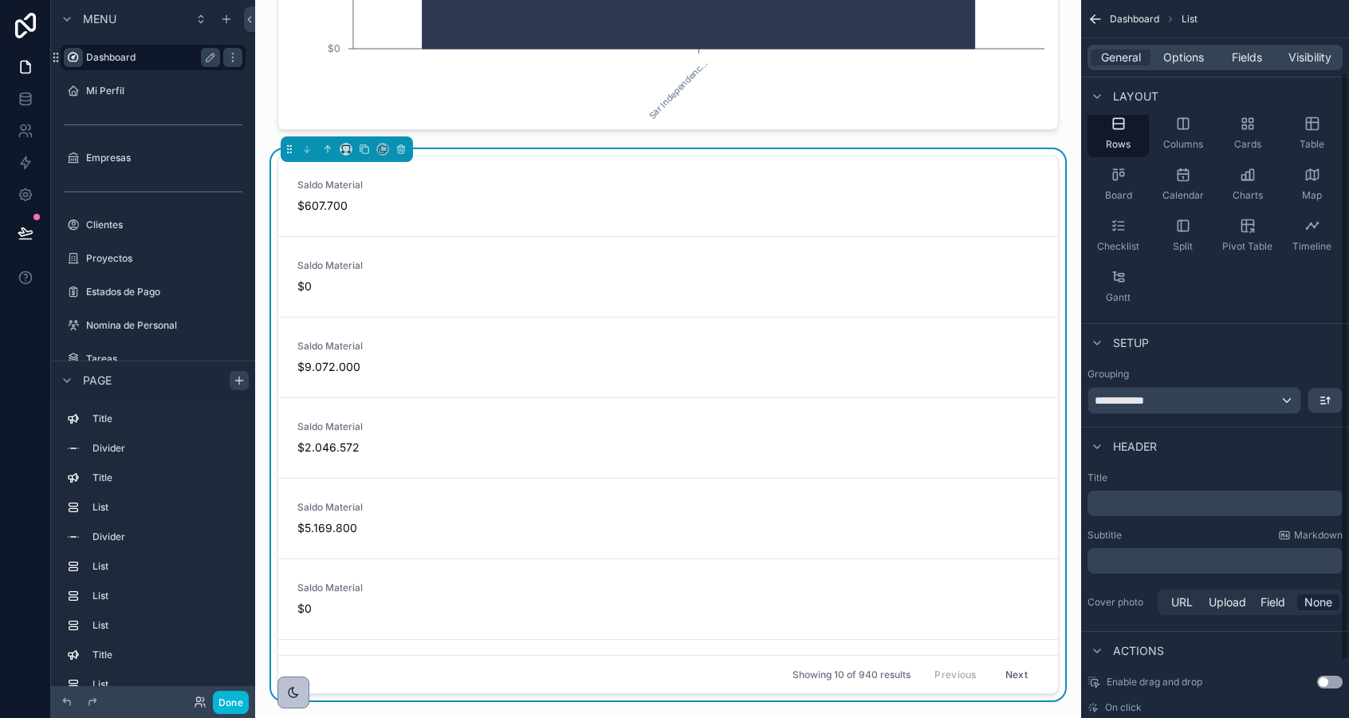
scroll to position [98, 0]
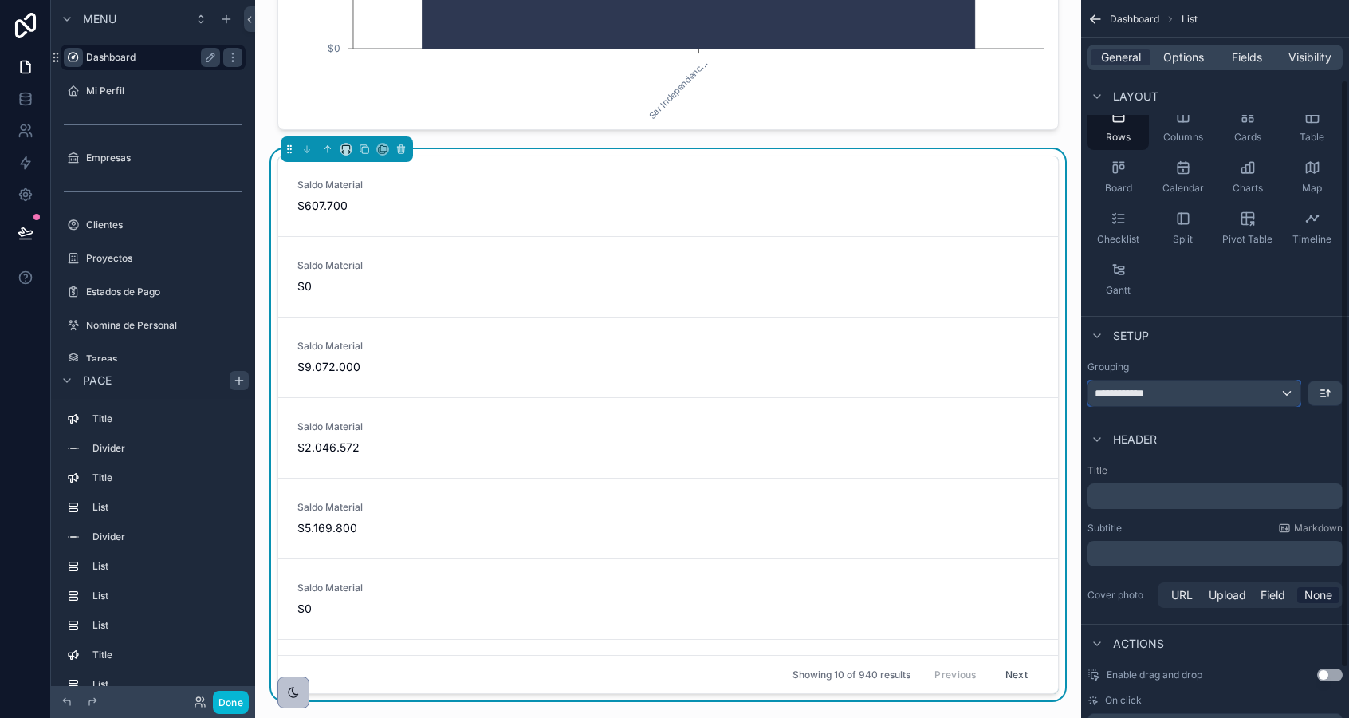
click at [1185, 390] on div "**********" at bounding box center [1195, 393] width 212 height 26
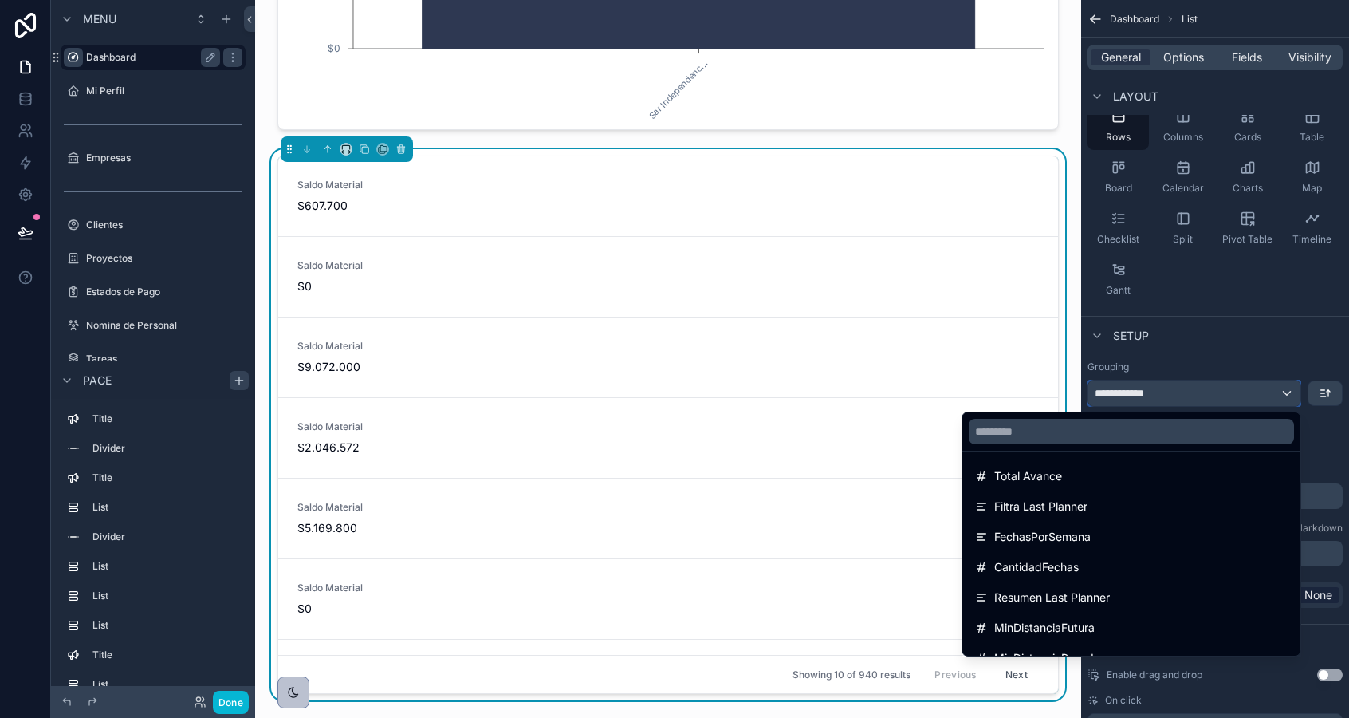
scroll to position [527, 0]
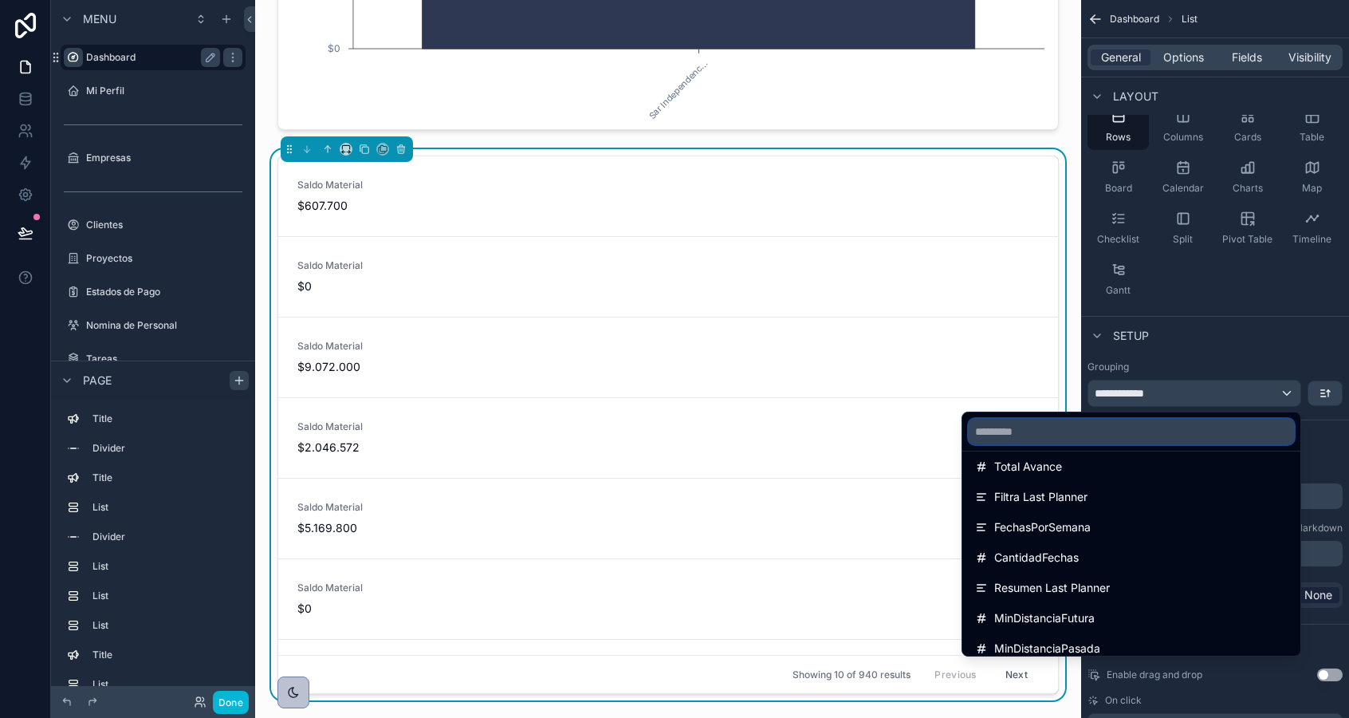
click at [1108, 431] on input "text" at bounding box center [1131, 432] width 325 height 26
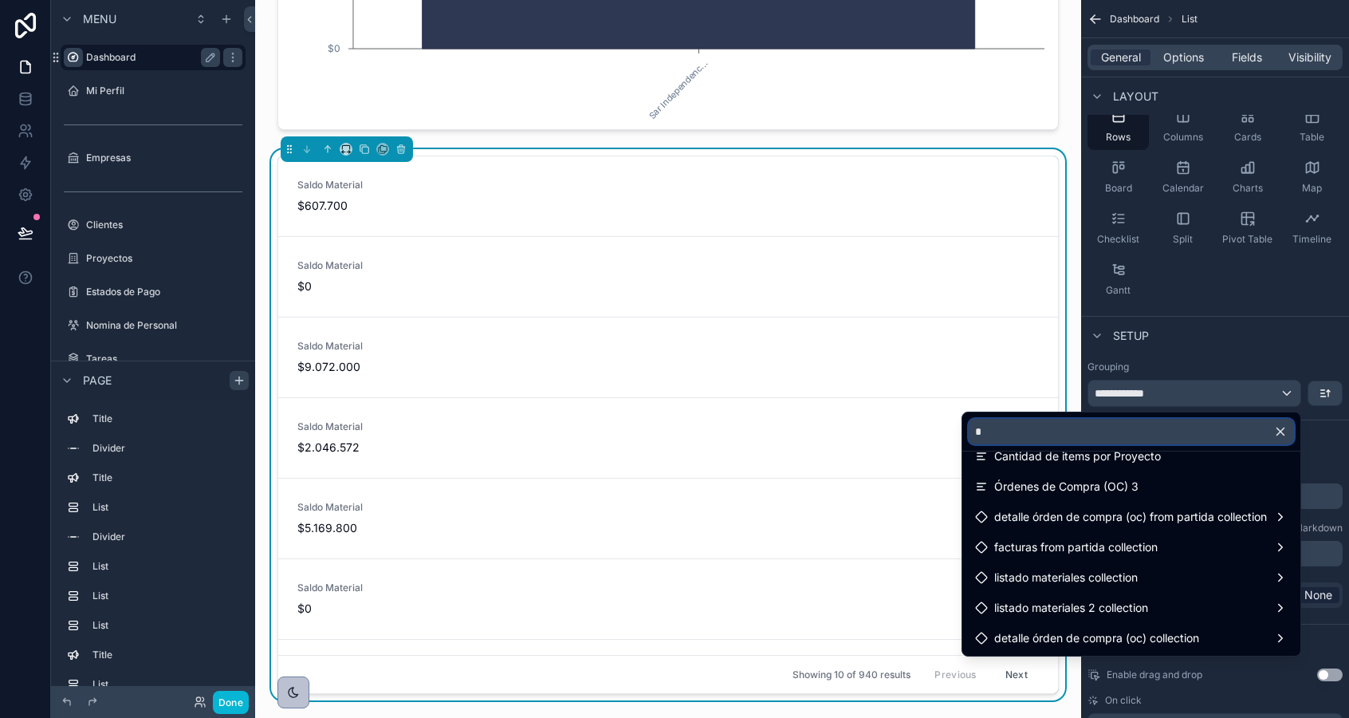
scroll to position [0, 0]
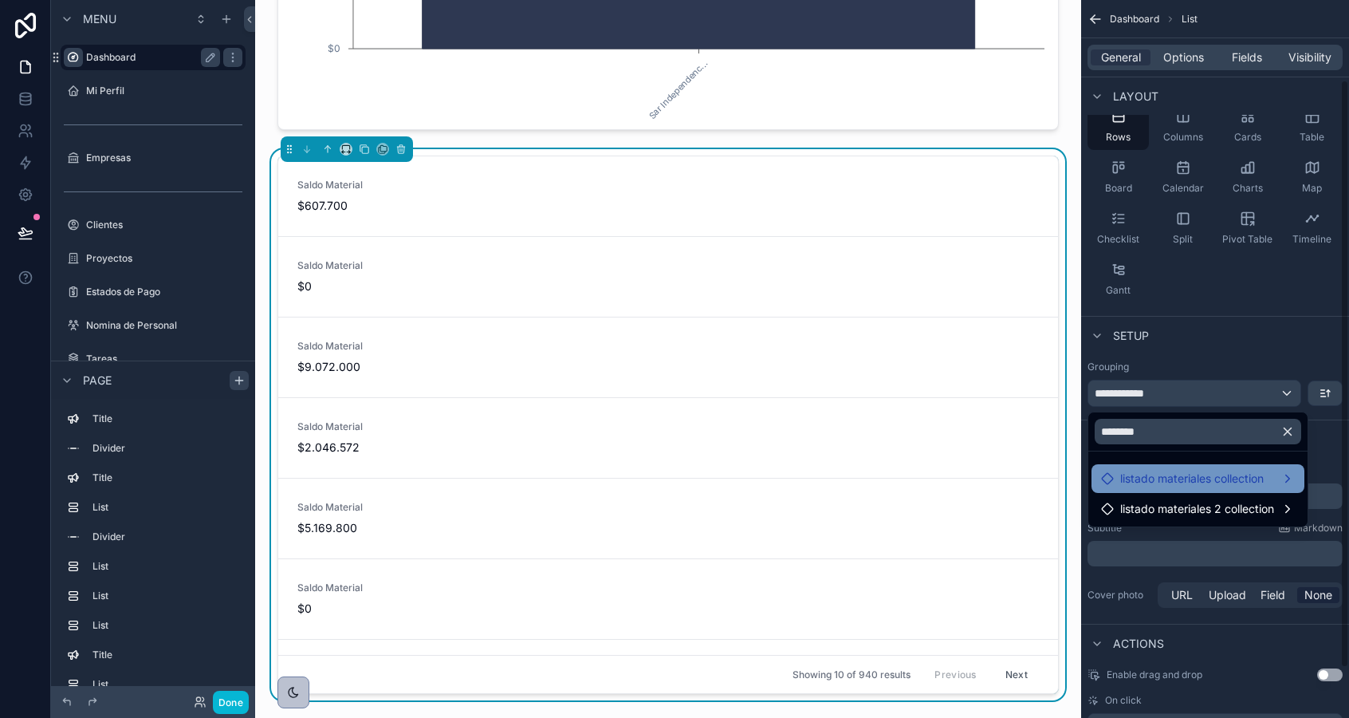
click at [1123, 469] on span "listado materiales collection" at bounding box center [1192, 478] width 144 height 19
click at [1154, 482] on span "listado materiales collection" at bounding box center [1192, 478] width 144 height 19
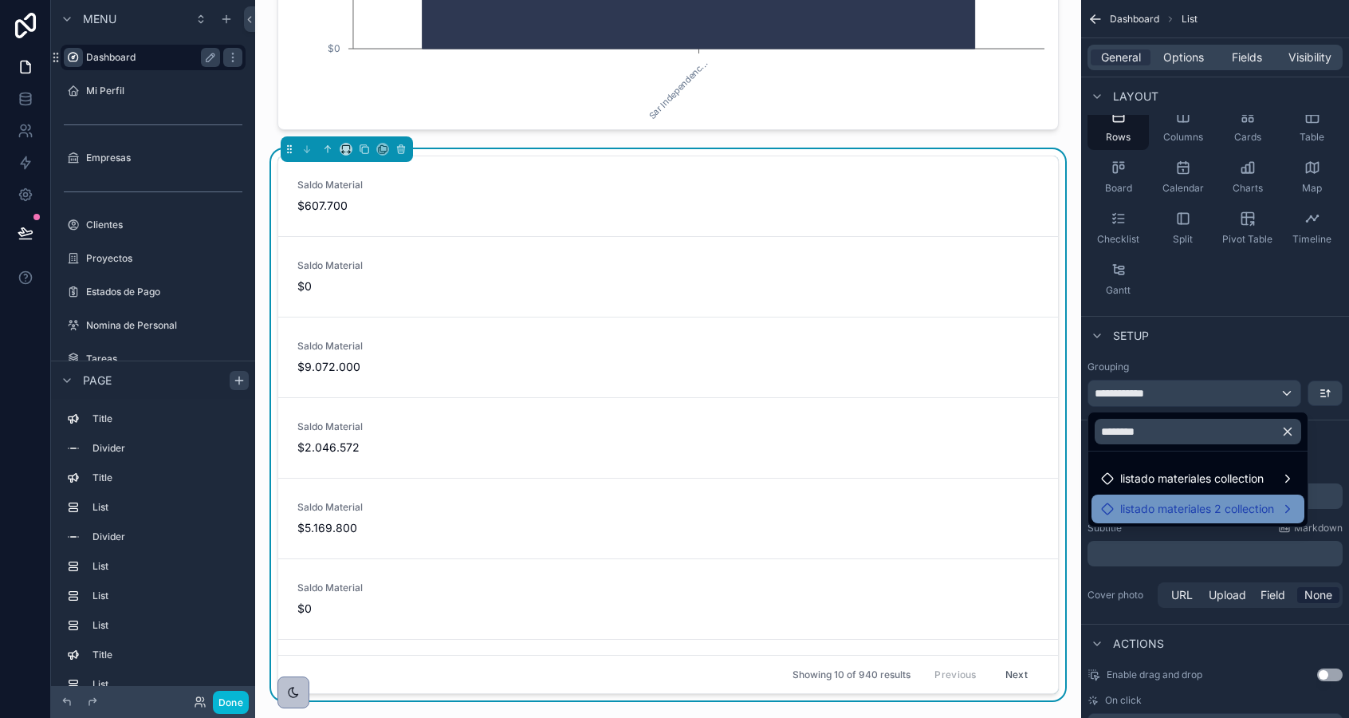
click at [1193, 507] on span "listado materiales 2 collection" at bounding box center [1197, 508] width 154 height 19
click at [1291, 509] on div "listado materiales 2 collection" at bounding box center [1198, 508] width 194 height 19
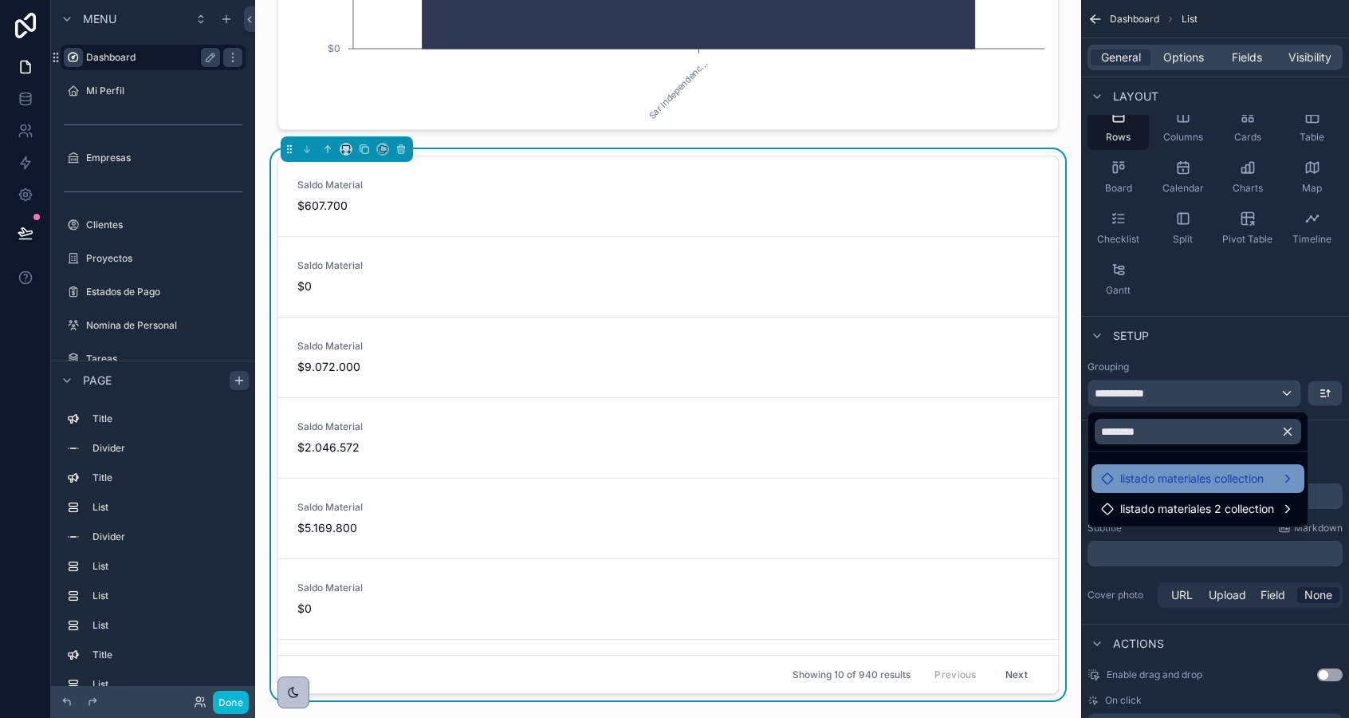
click at [1291, 482] on div "listado materiales collection" at bounding box center [1198, 478] width 194 height 19
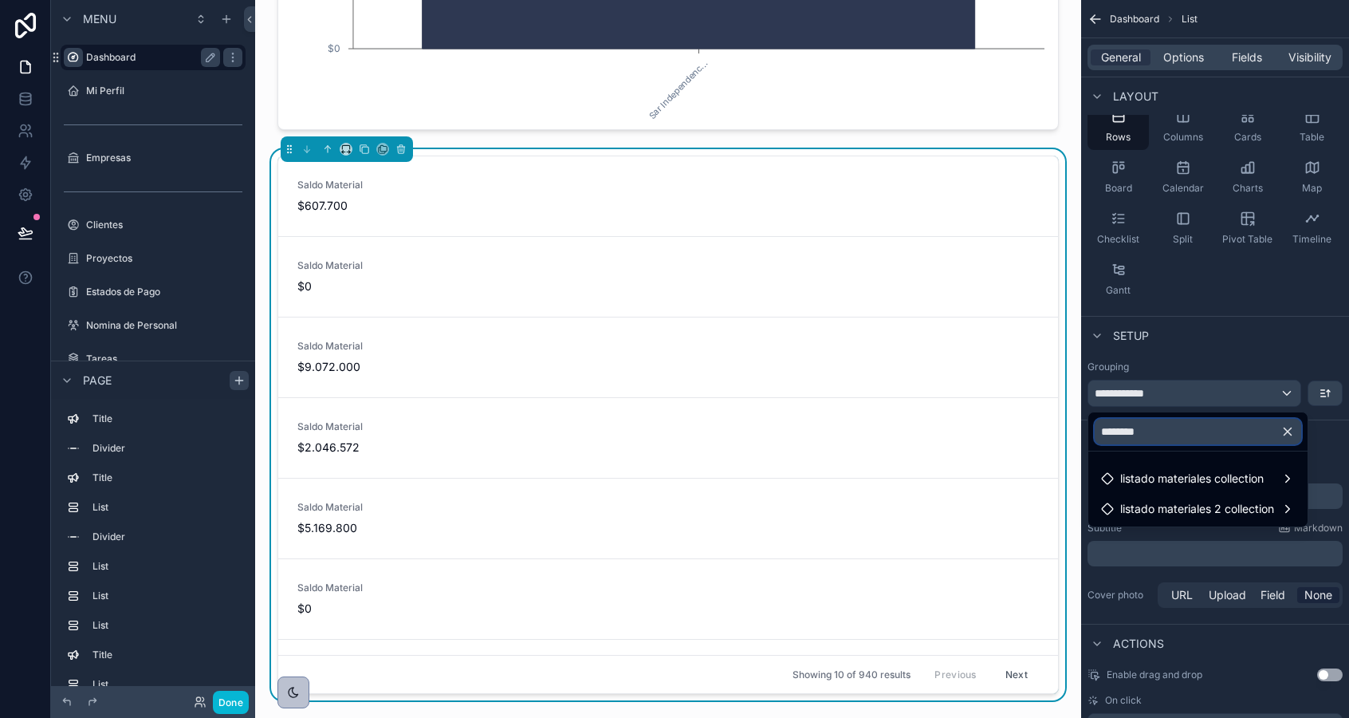
click at [1225, 434] on input "********" at bounding box center [1198, 432] width 207 height 26
click at [1244, 432] on input "********" at bounding box center [1198, 432] width 207 height 26
click at [1254, 432] on input "********" at bounding box center [1198, 432] width 207 height 26
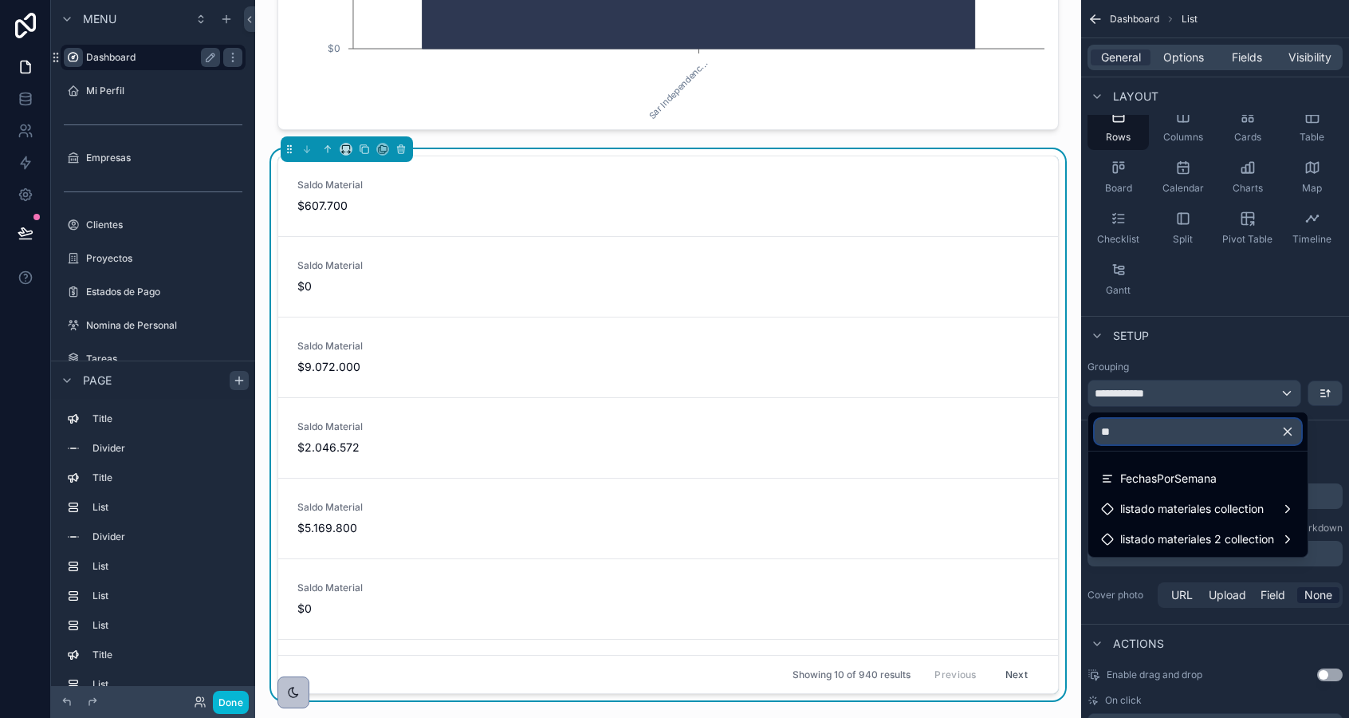
type input "*"
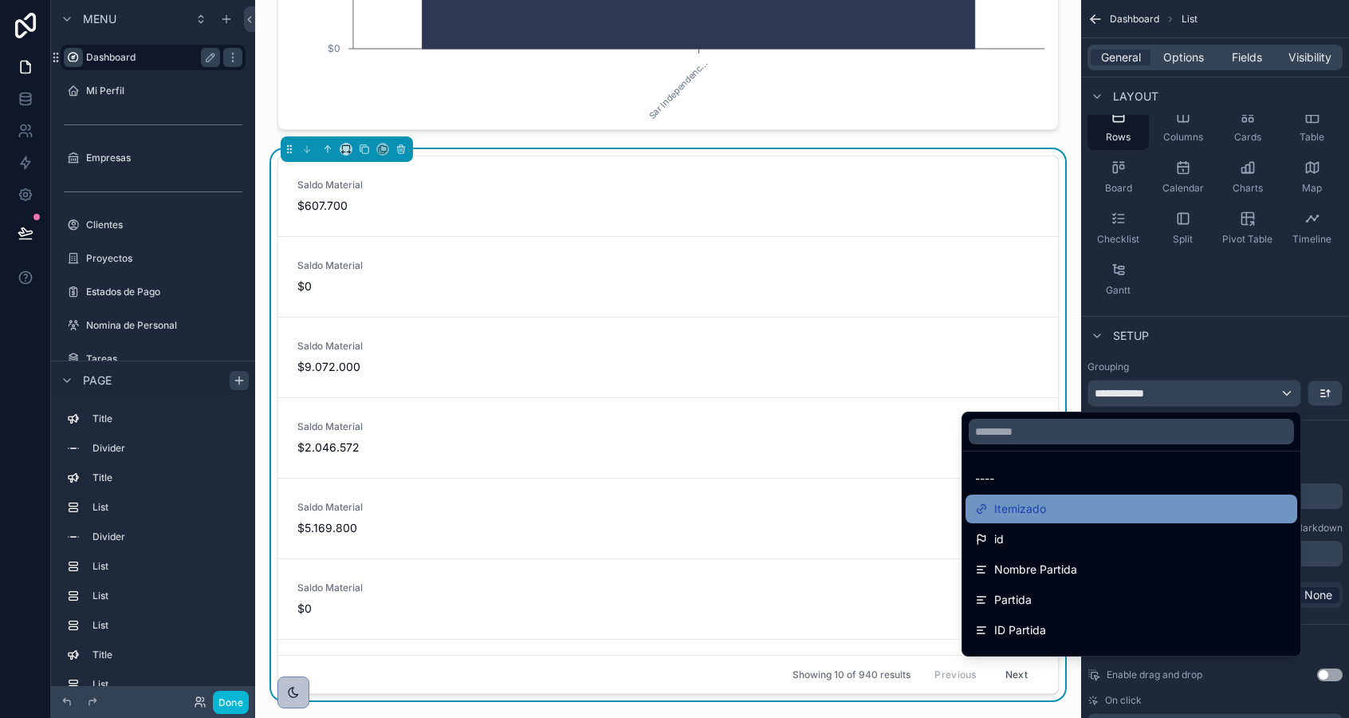
click at [1090, 507] on div "Itemizado" at bounding box center [1131, 508] width 313 height 19
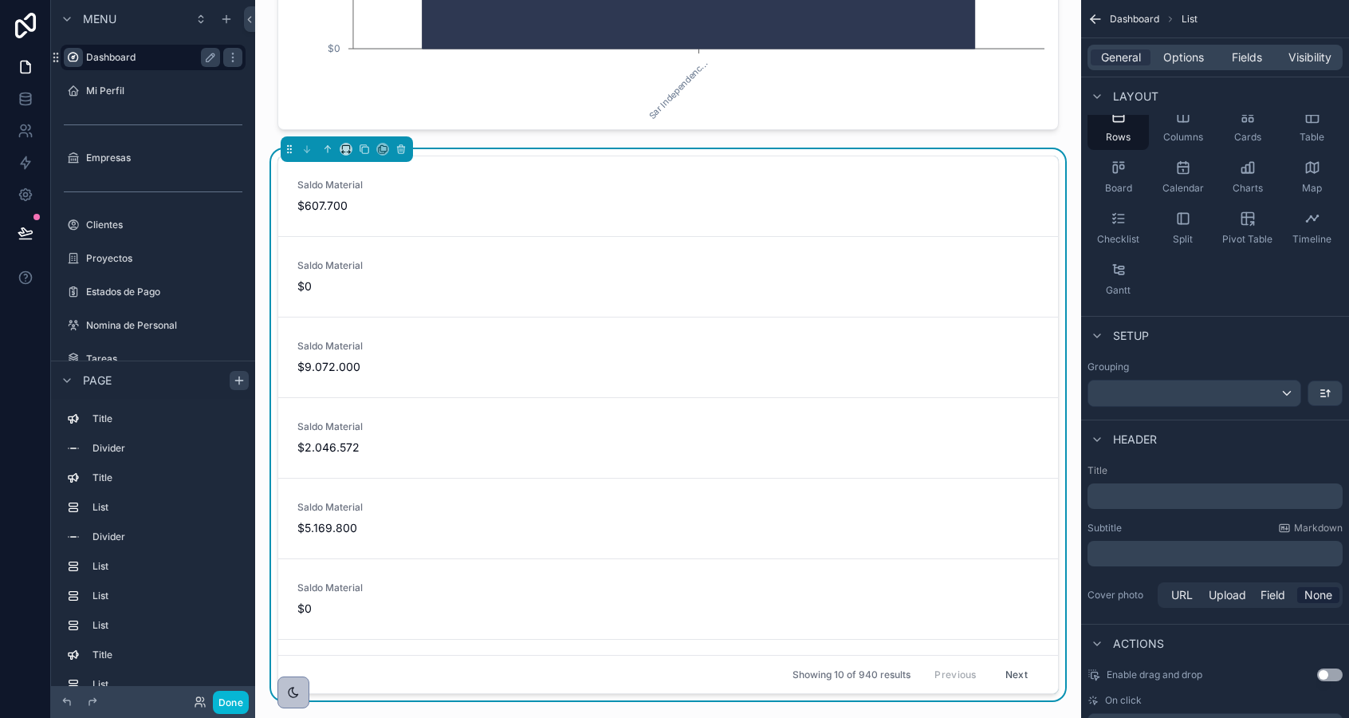
click at [1135, 407] on div "Grouping" at bounding box center [1215, 383] width 268 height 59
click at [1140, 399] on div "scrollable content" at bounding box center [1195, 393] width 212 height 26
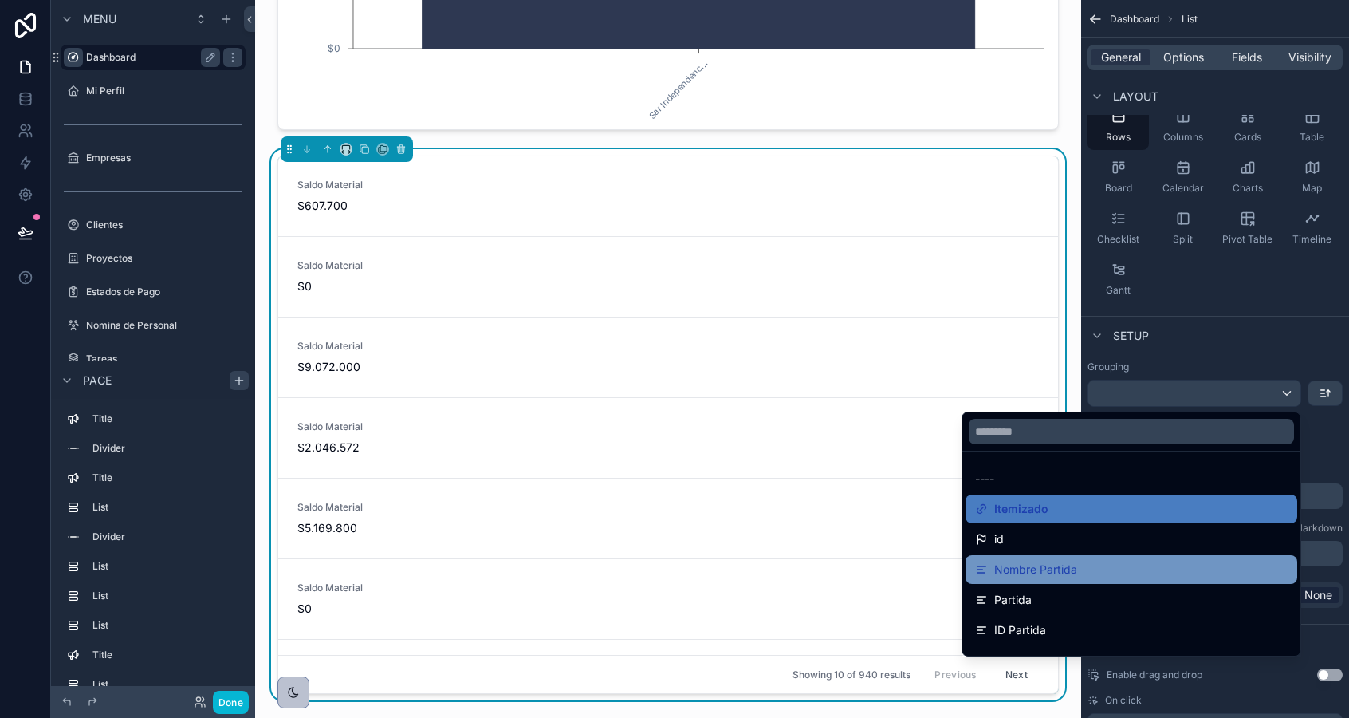
click at [1119, 561] on div "Nombre Partida" at bounding box center [1131, 569] width 313 height 19
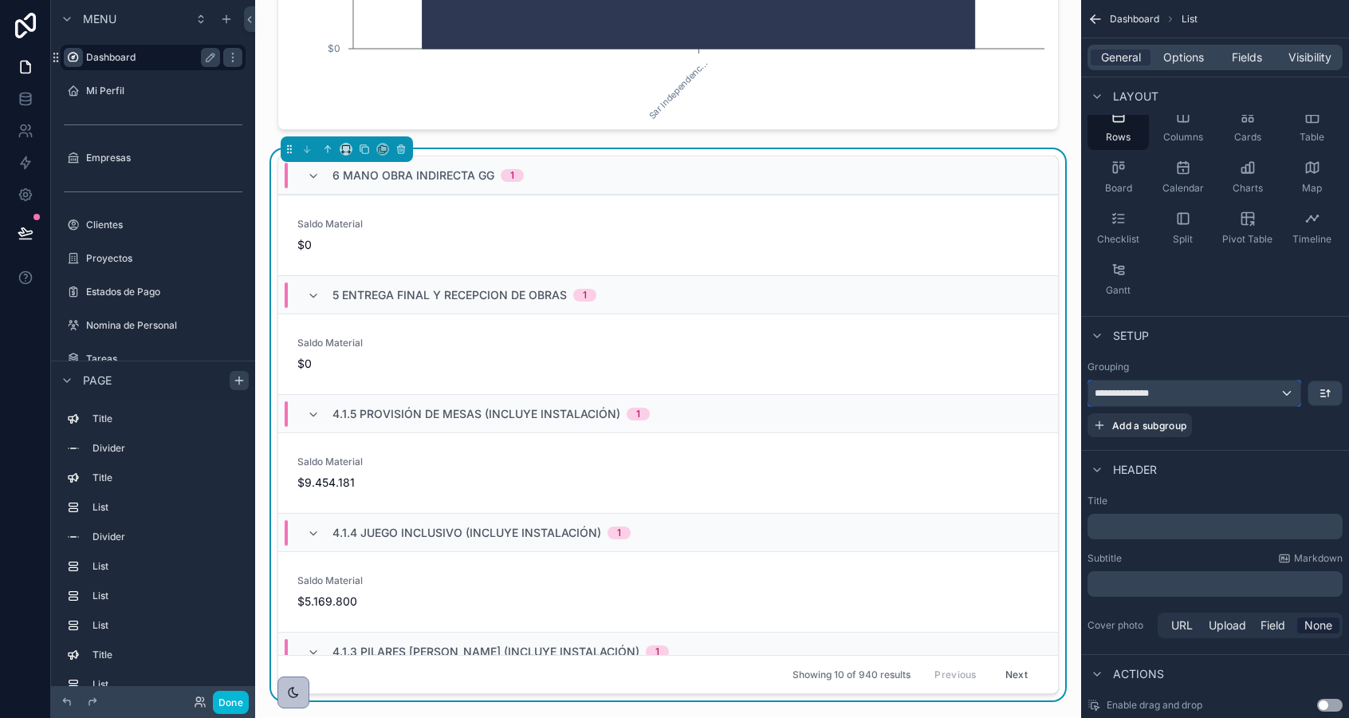
click at [1163, 393] on span "**********" at bounding box center [1130, 393] width 71 height 13
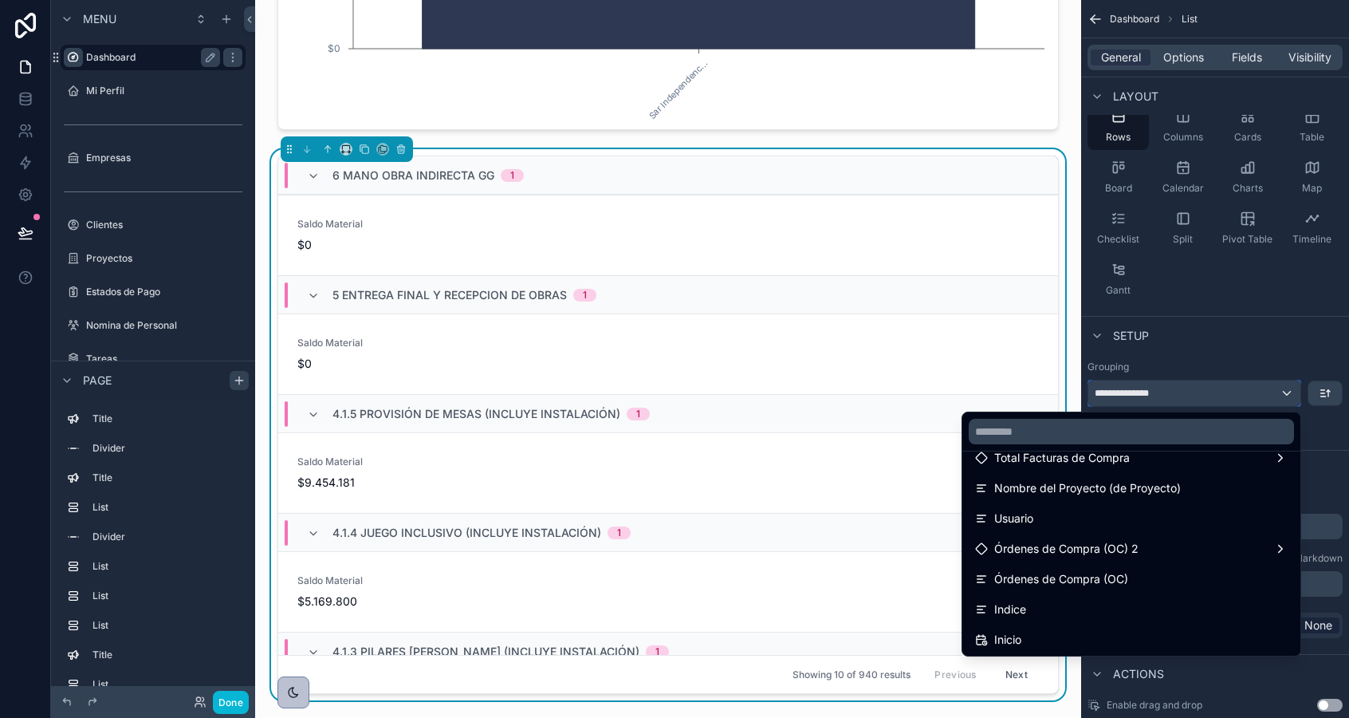
scroll to position [276, 0]
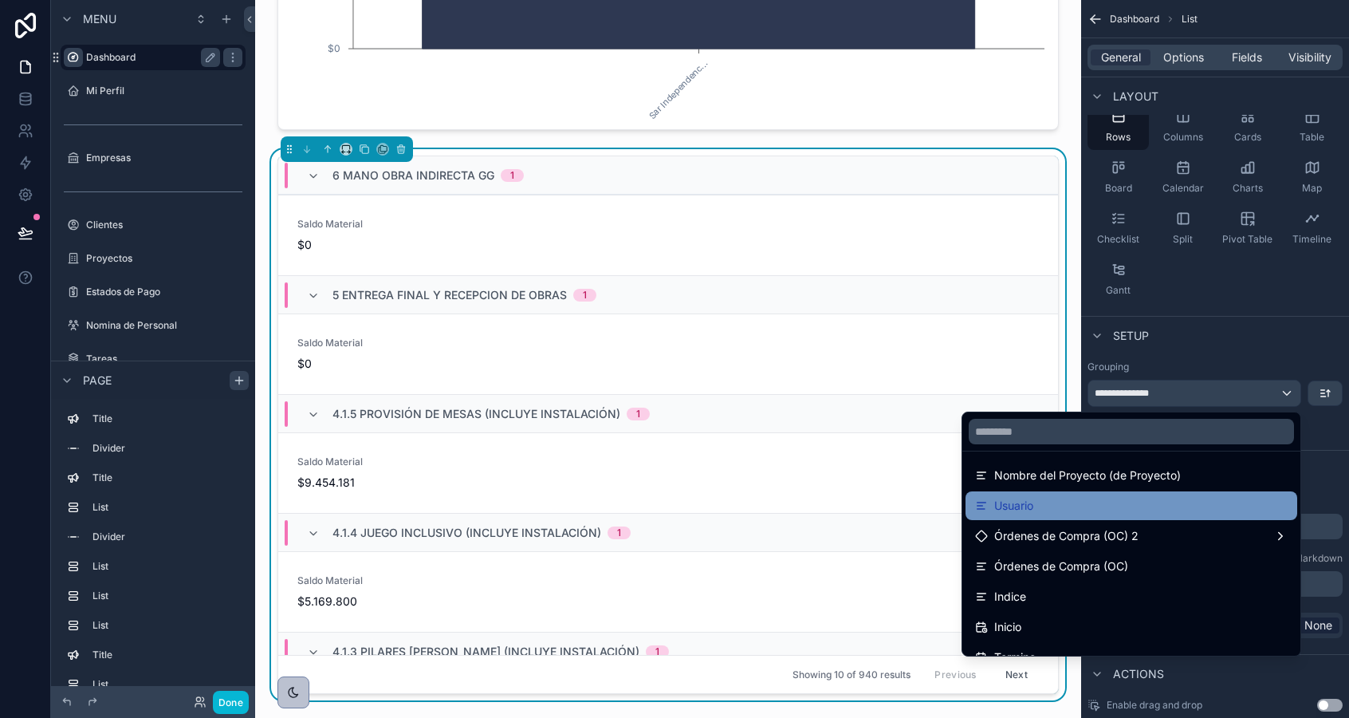
click at [1120, 507] on div "Usuario" at bounding box center [1131, 505] width 313 height 19
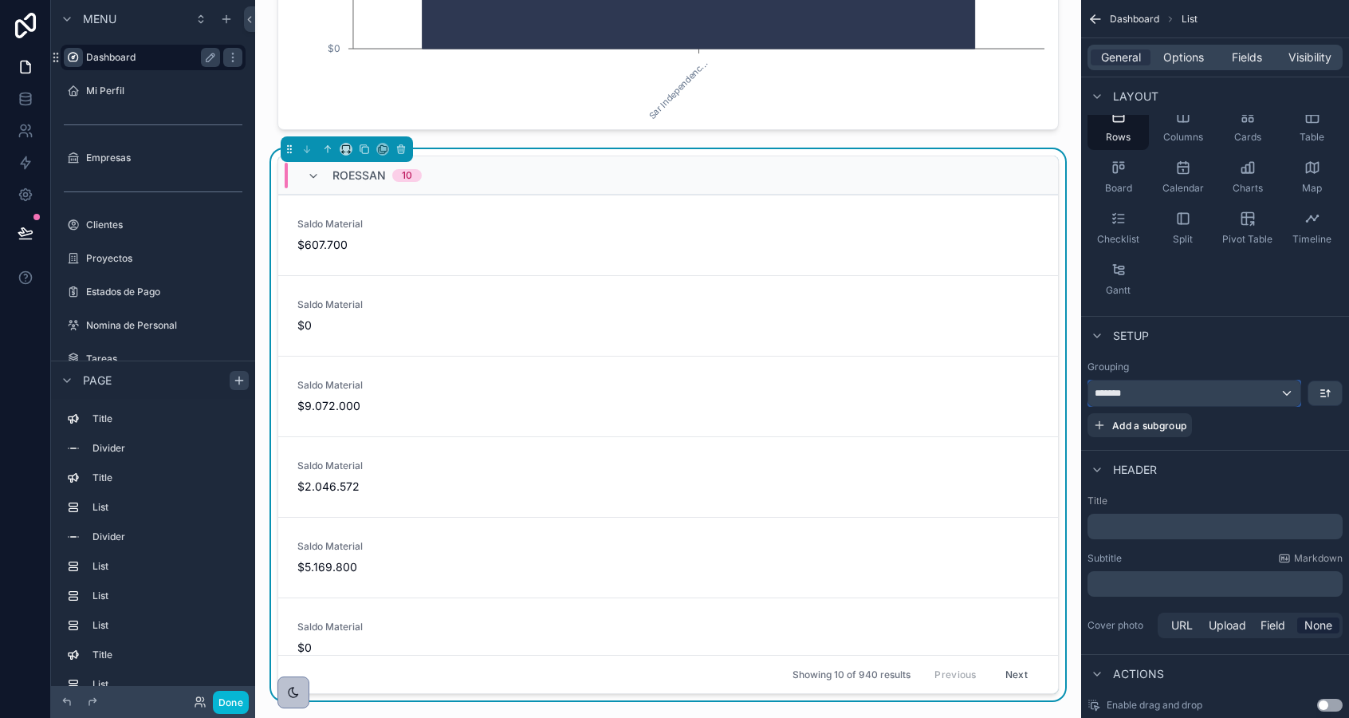
click at [1246, 392] on div "*******" at bounding box center [1195, 393] width 212 height 26
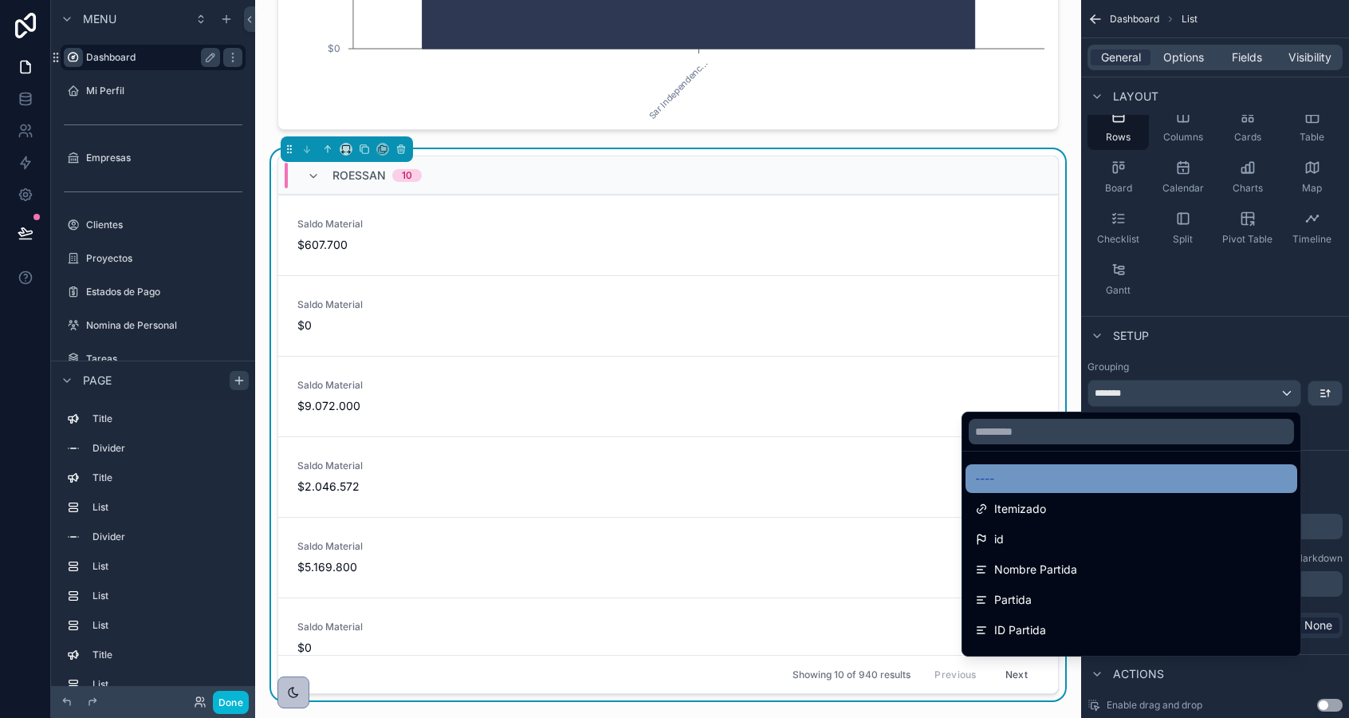
click at [1168, 482] on div "----" at bounding box center [1131, 478] width 313 height 19
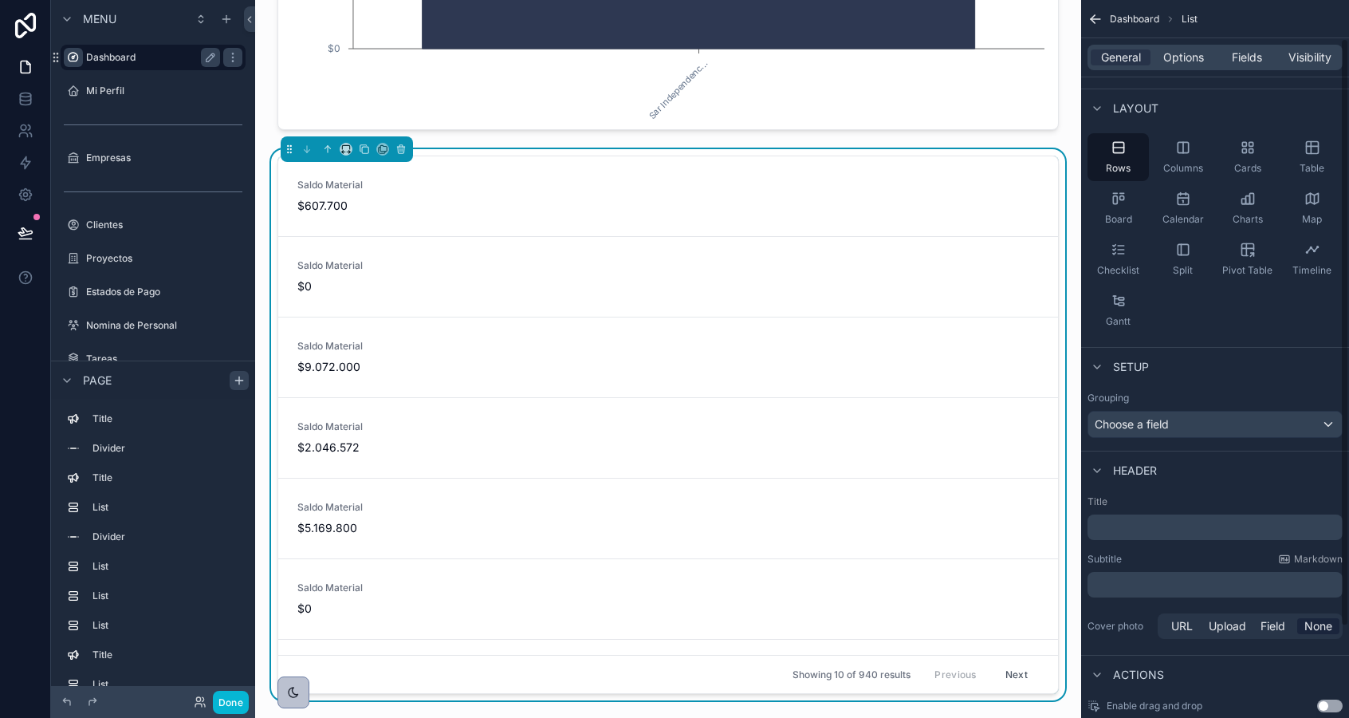
scroll to position [0, 0]
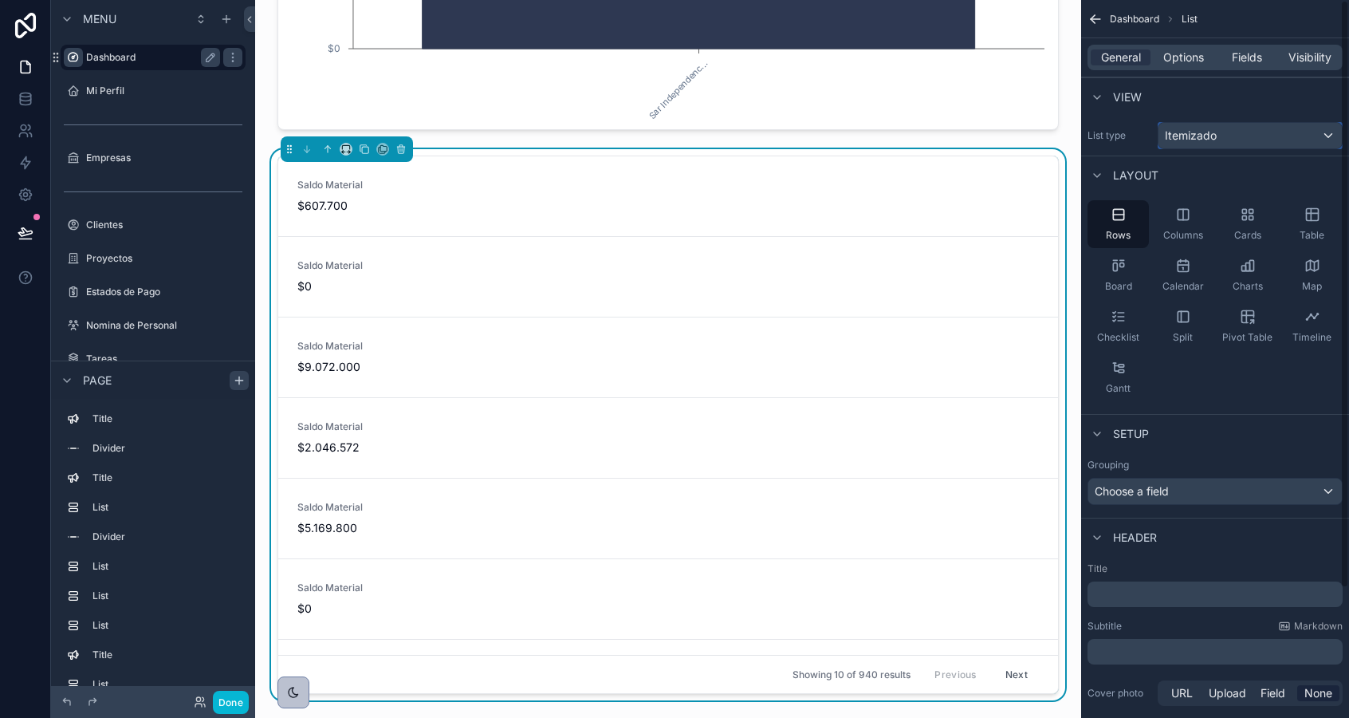
click at [1194, 137] on span "Itemizado" at bounding box center [1191, 136] width 52 height 16
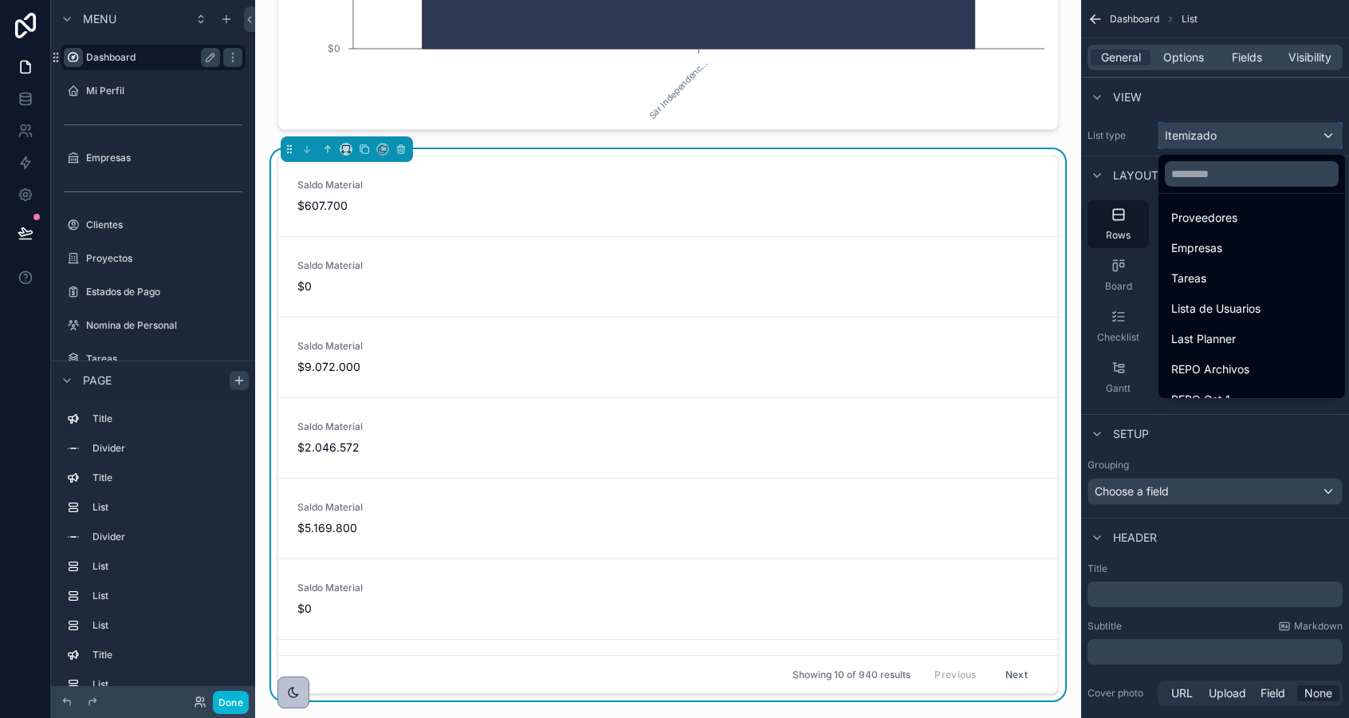
scroll to position [488, 0]
click at [1207, 243] on span "Empresas" at bounding box center [1196, 235] width 51 height 19
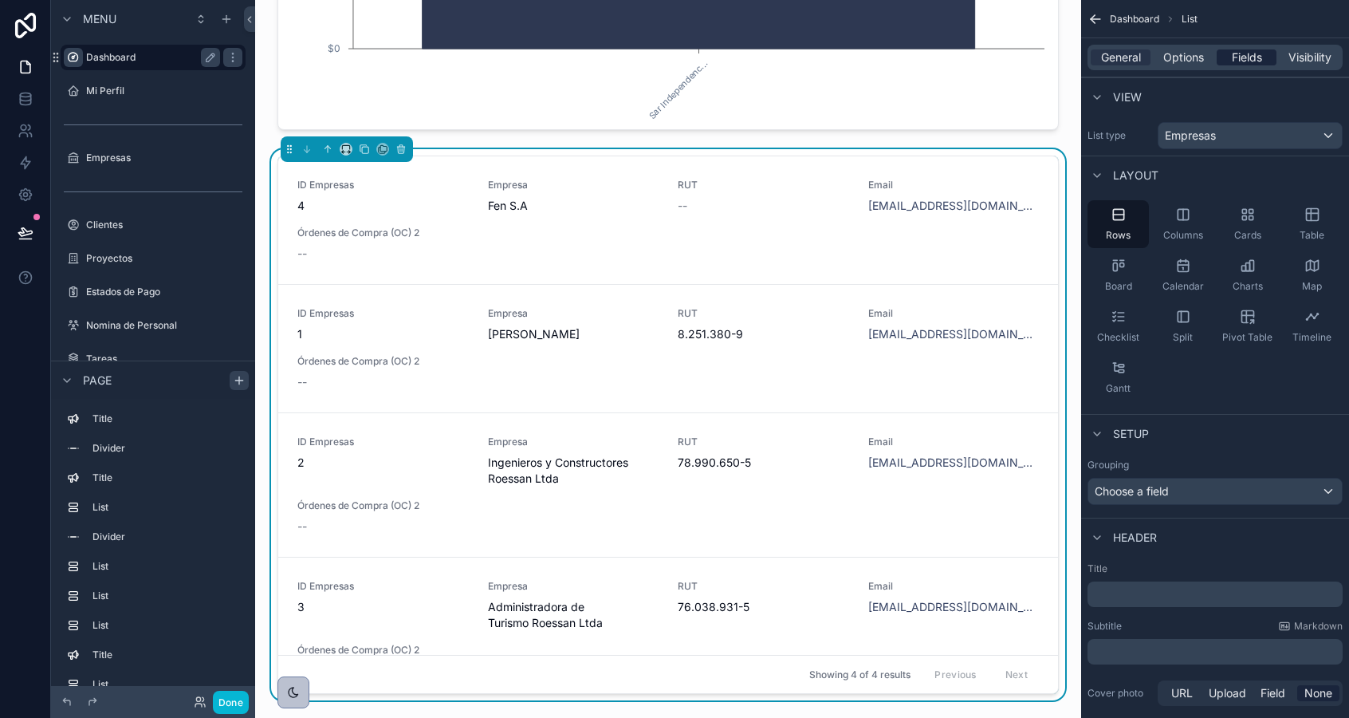
click at [1233, 56] on span "Fields" at bounding box center [1247, 57] width 30 height 16
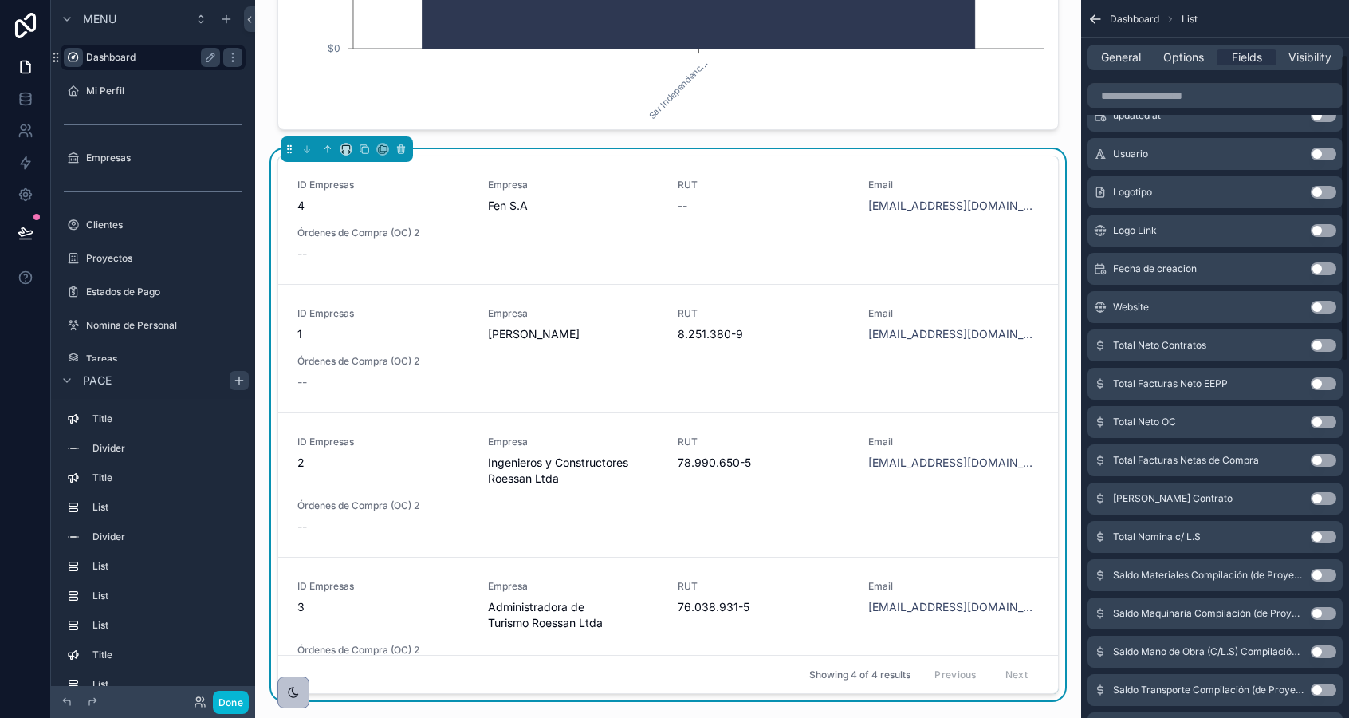
scroll to position [0, 0]
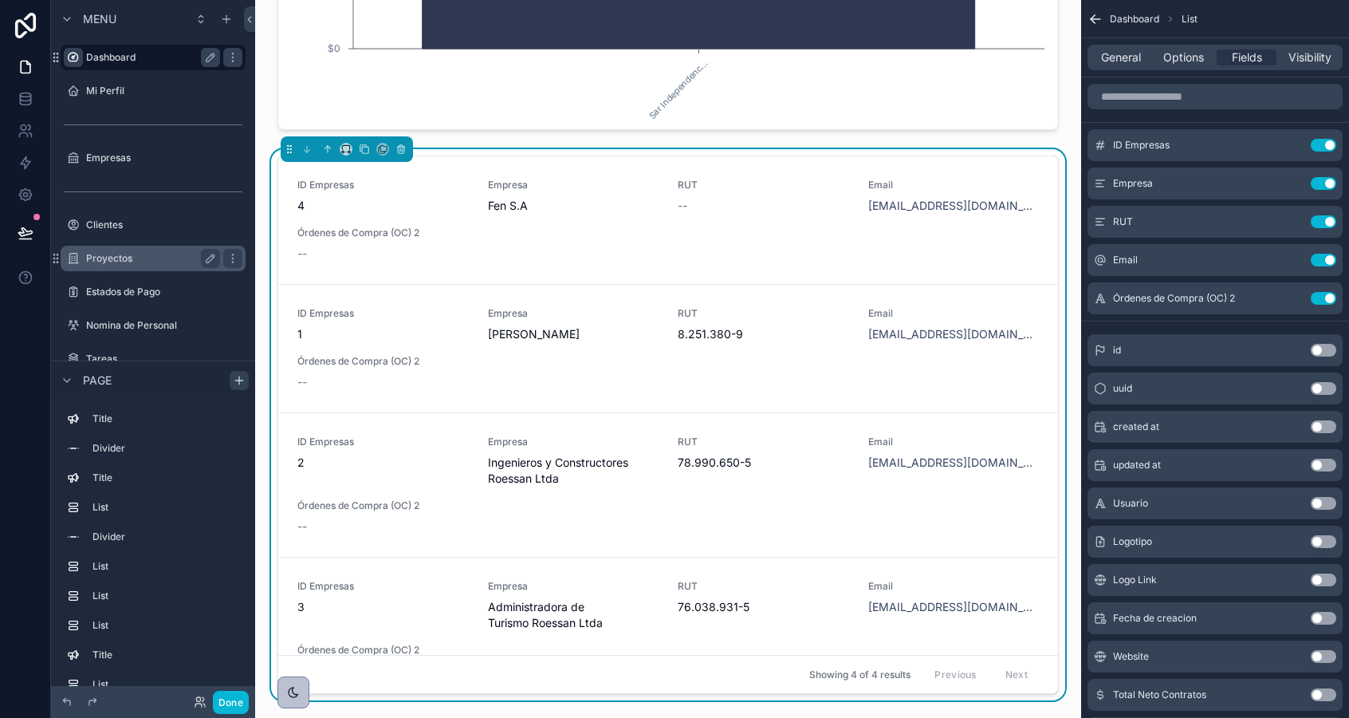
click at [105, 258] on label "Proyectos" at bounding box center [150, 258] width 128 height 13
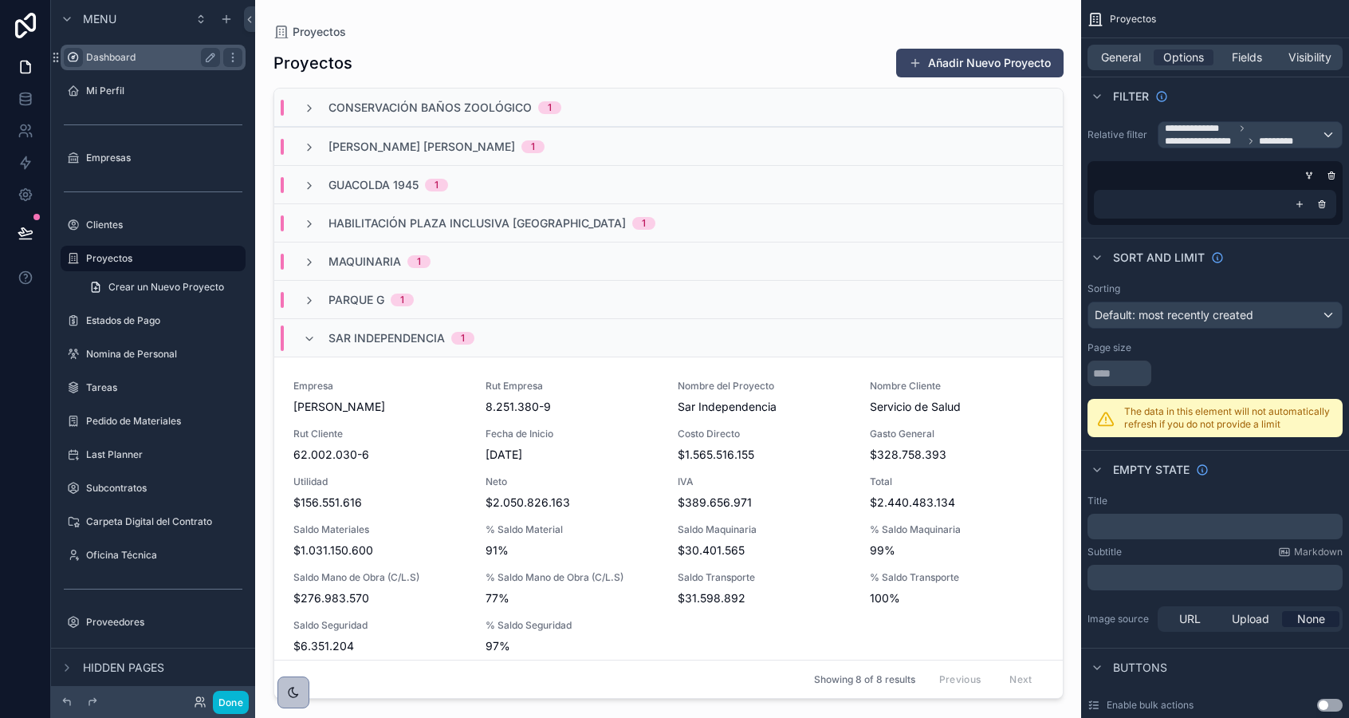
click at [356, 400] on div "scrollable content" at bounding box center [669, 349] width 816 height 699
click at [353, 415] on div "Empresa Rodolfo Espina Santander Rut Empresa 8.251.380-9 Nombre del Proyecto Sa…" at bounding box center [668, 565] width 750 height 370
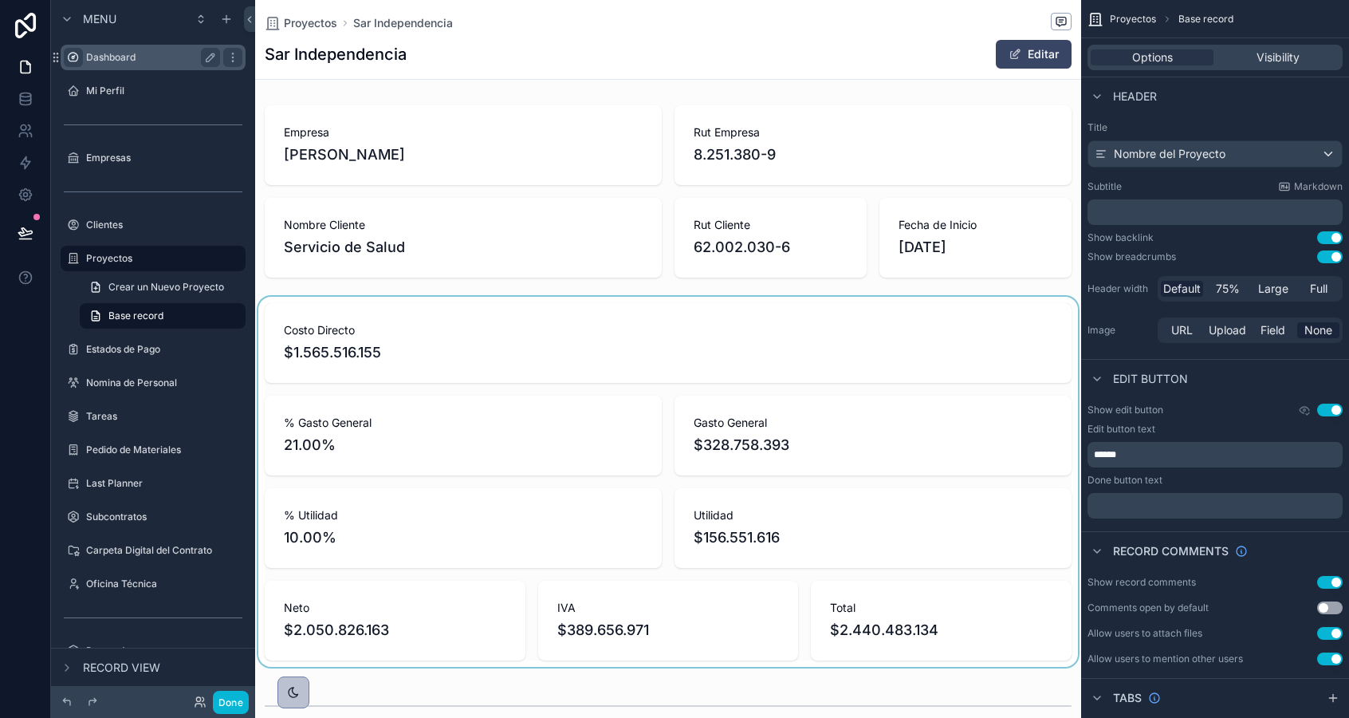
scroll to position [0, 805]
click at [447, 390] on div "scrollable content" at bounding box center [668, 482] width 826 height 370
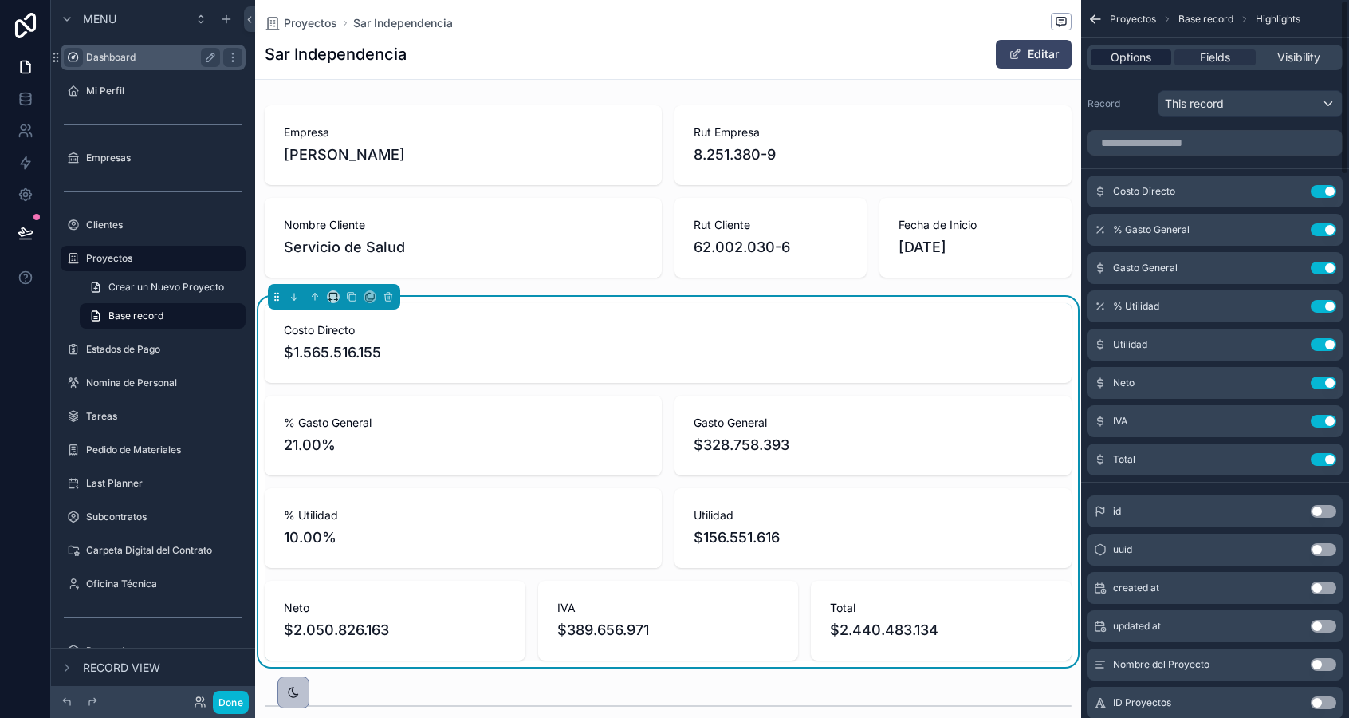
click at [1133, 49] on span "Options" at bounding box center [1131, 57] width 41 height 16
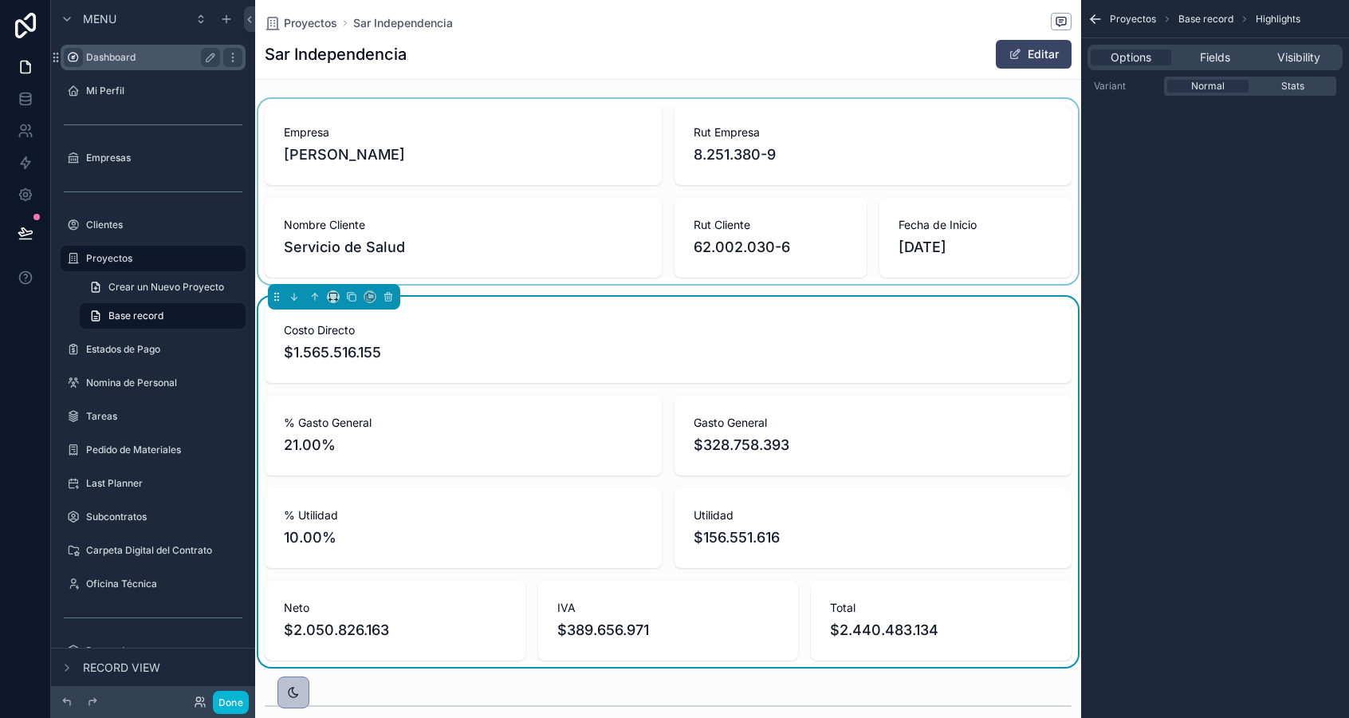
click at [726, 132] on div "scrollable content" at bounding box center [668, 191] width 826 height 185
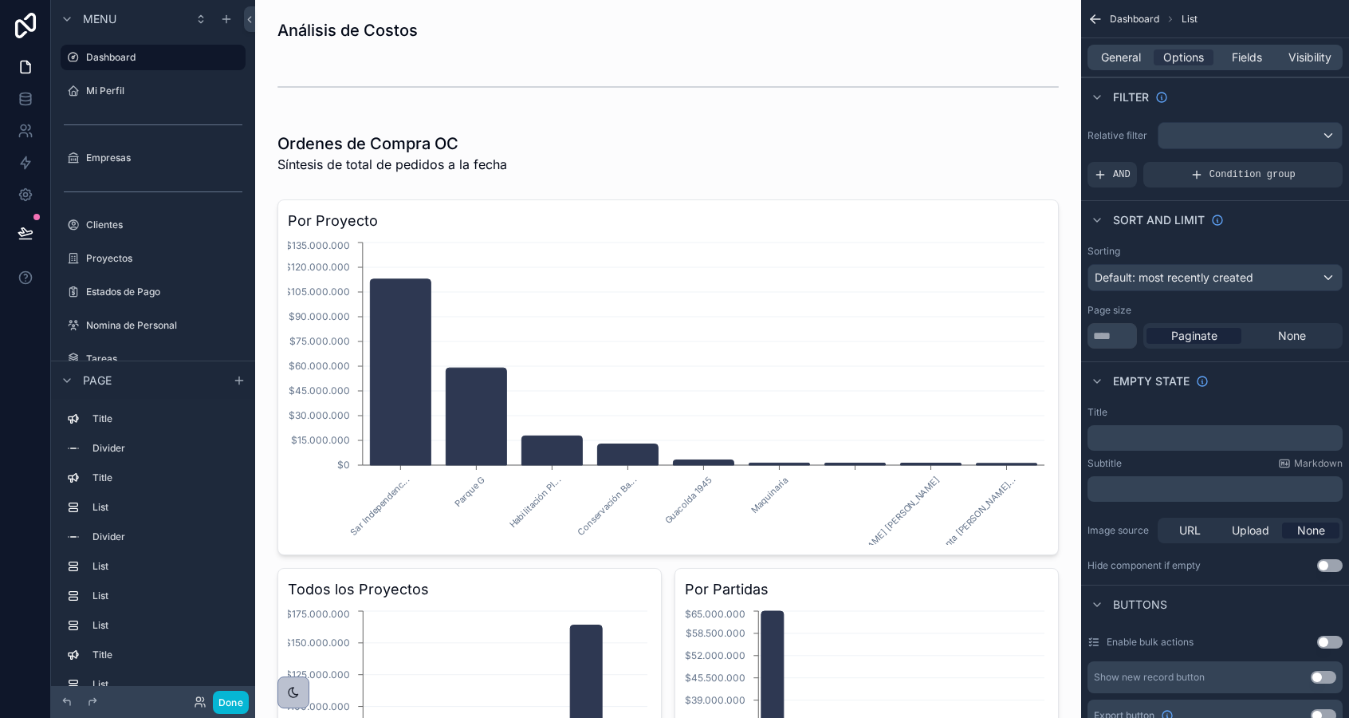
scroll to position [2929, 0]
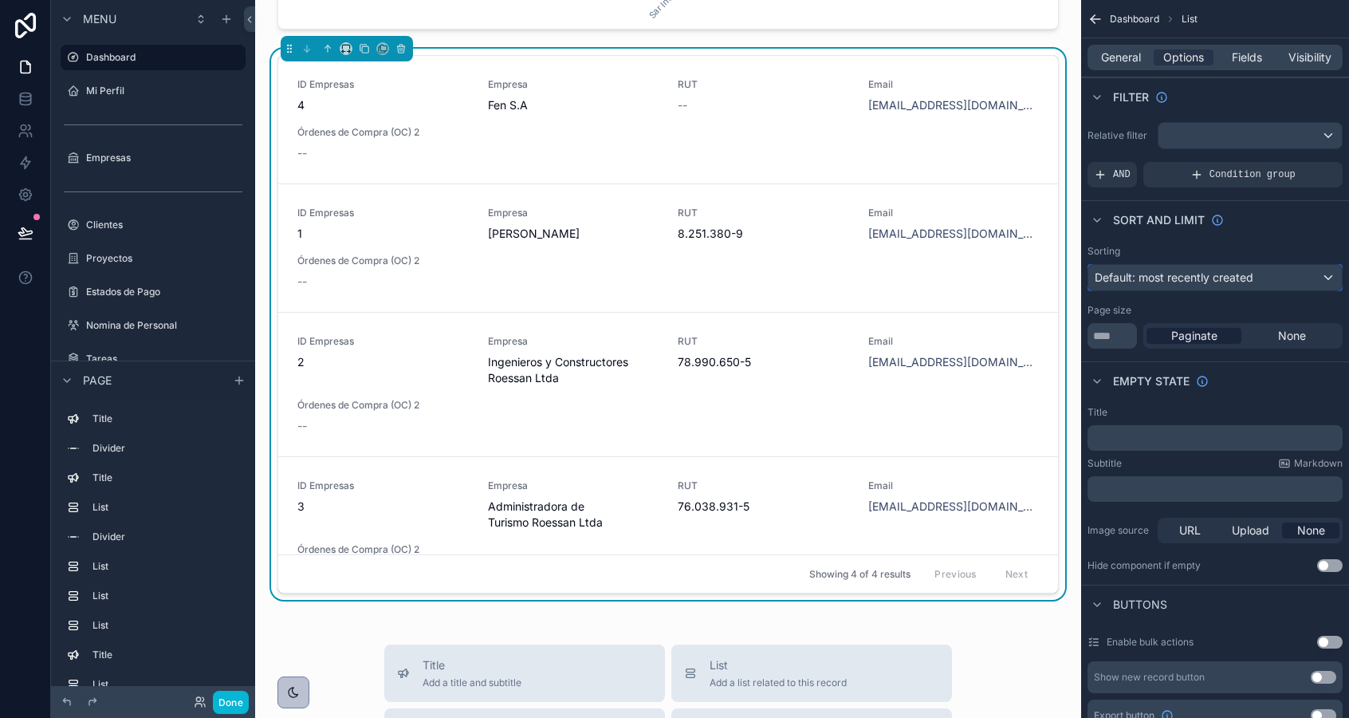
click at [1136, 278] on span "Default: most recently created" at bounding box center [1174, 277] width 159 height 14
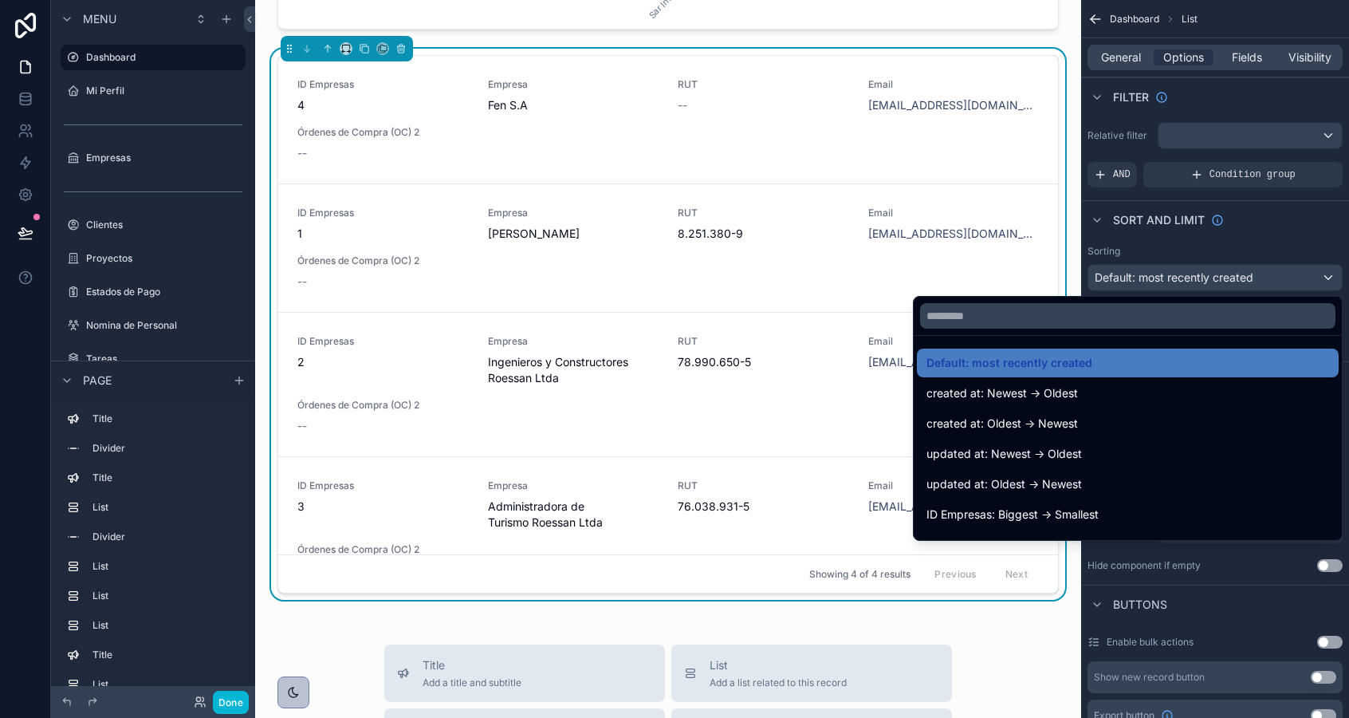
click at [1136, 278] on div "scrollable content" at bounding box center [674, 359] width 1349 height 718
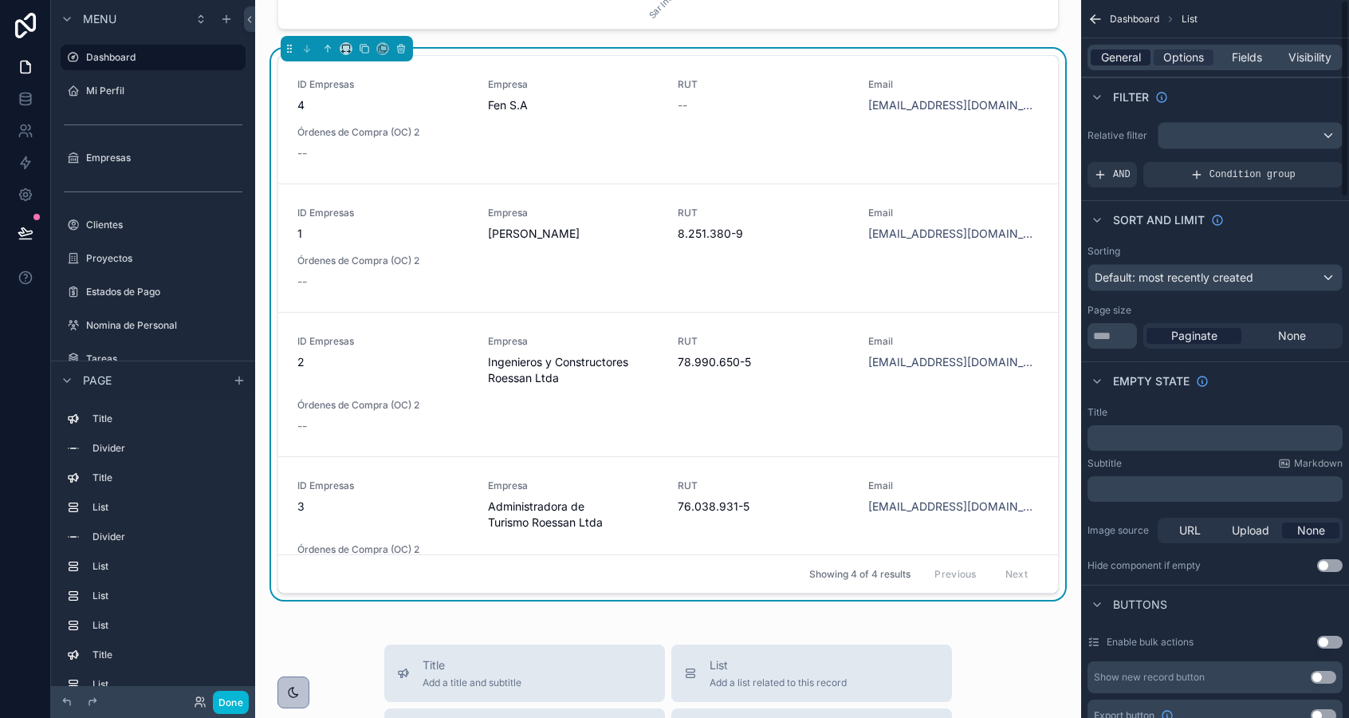
click at [1131, 58] on span "General" at bounding box center [1121, 57] width 40 height 16
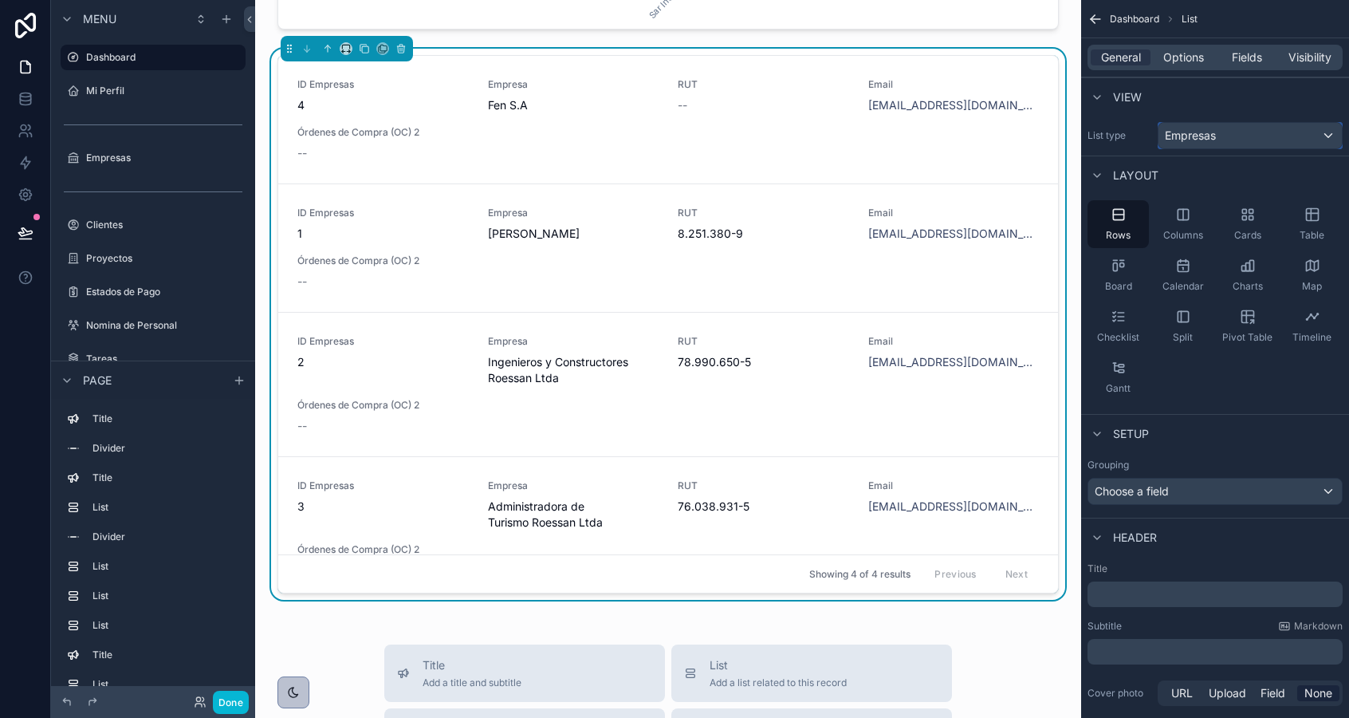
click at [1203, 141] on span "Empresas" at bounding box center [1190, 136] width 51 height 16
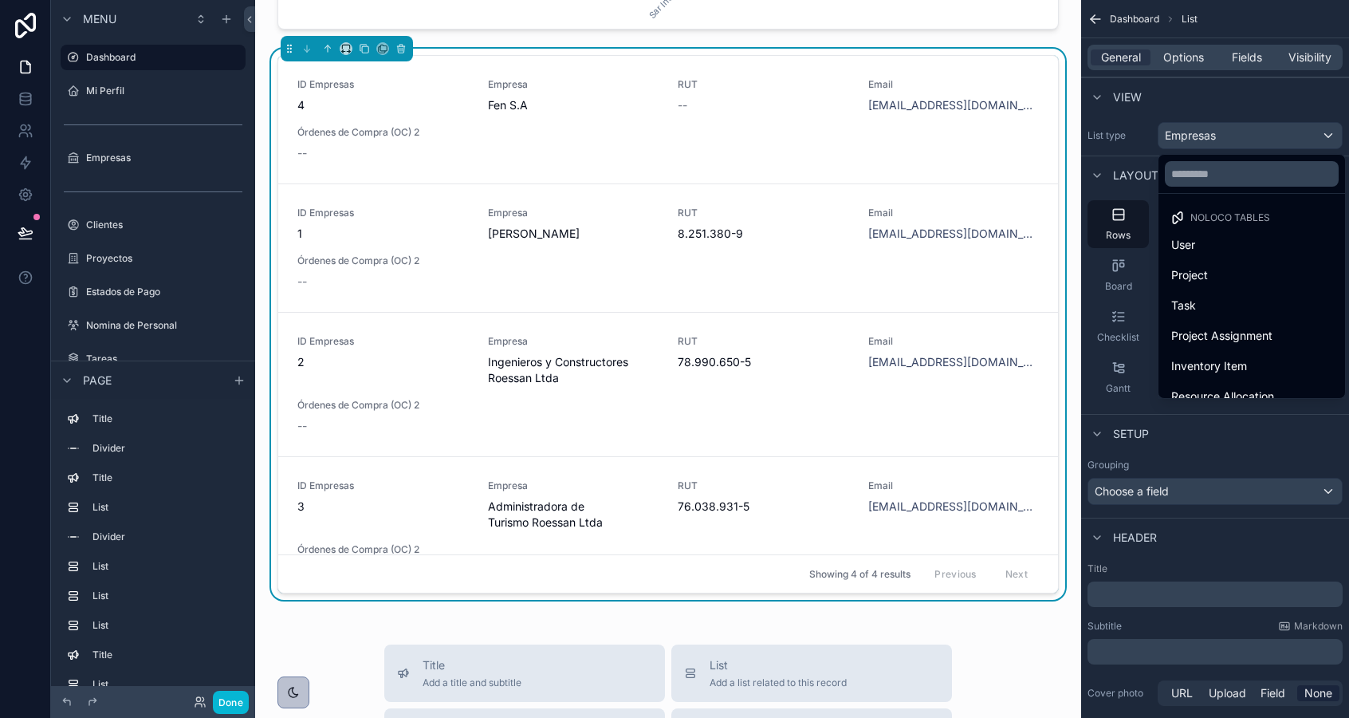
click at [1203, 141] on div "scrollable content" at bounding box center [674, 359] width 1349 height 718
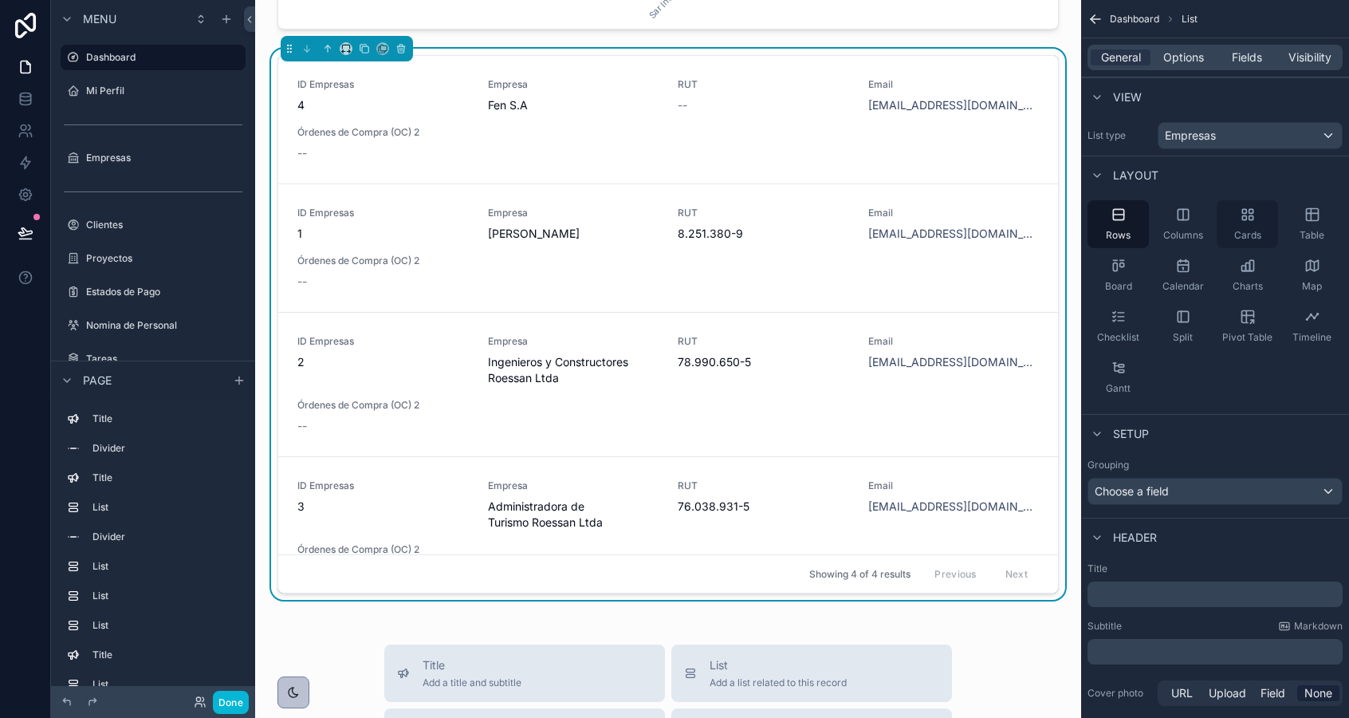
click at [1262, 223] on div "Cards" at bounding box center [1247, 224] width 61 height 48
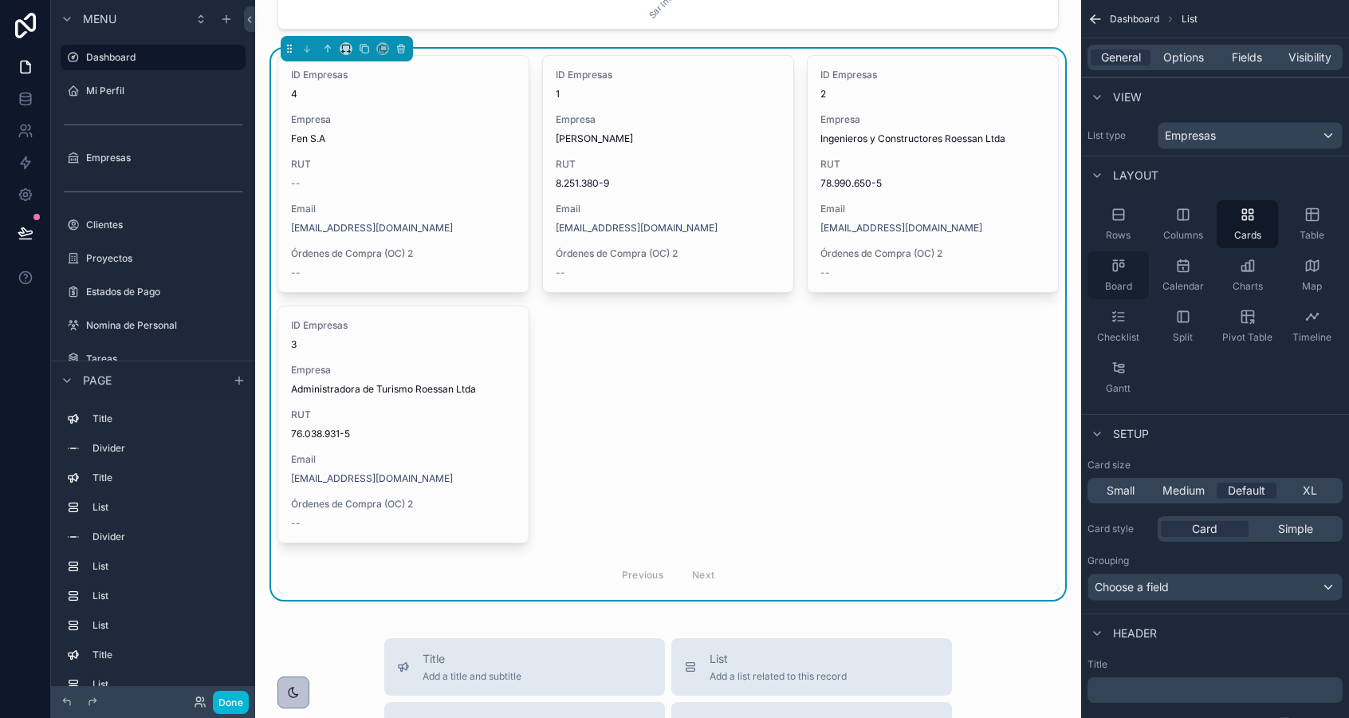
click at [1113, 266] on icon "scrollable content" at bounding box center [1115, 267] width 4 height 8
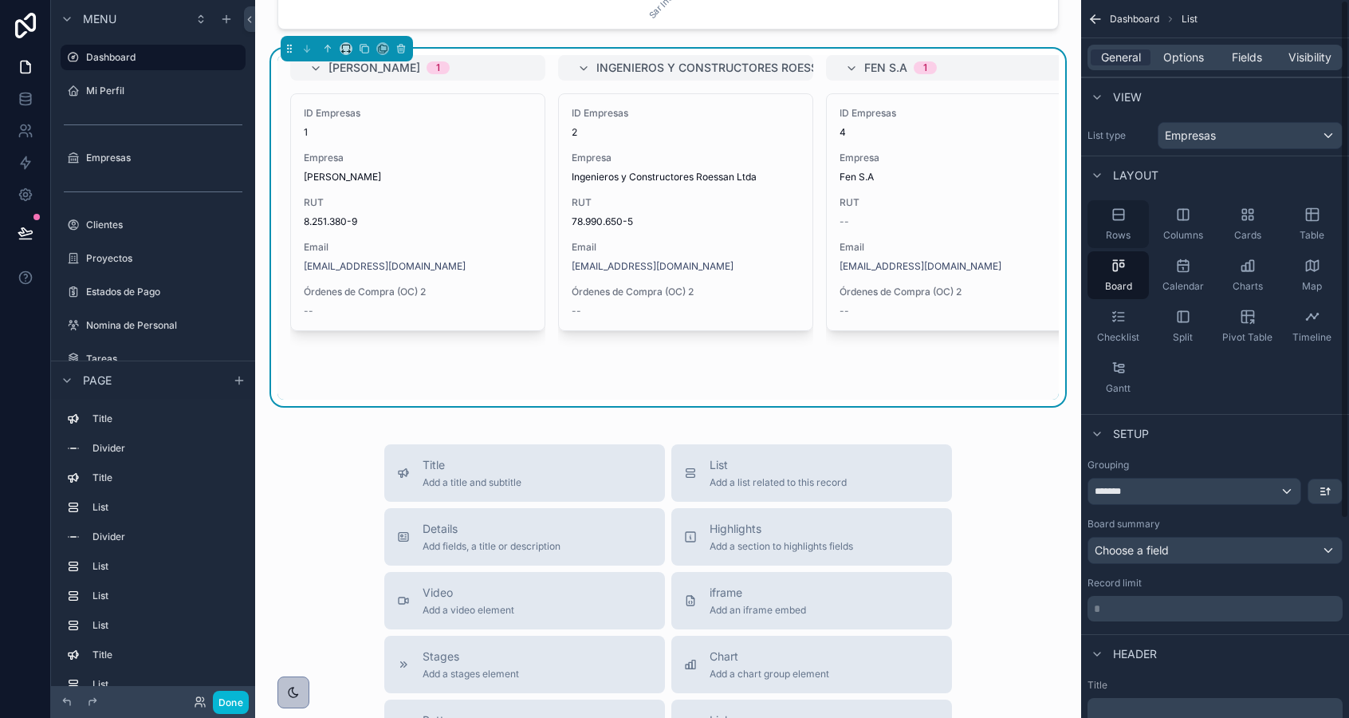
click at [1109, 226] on div "Rows" at bounding box center [1118, 224] width 61 height 48
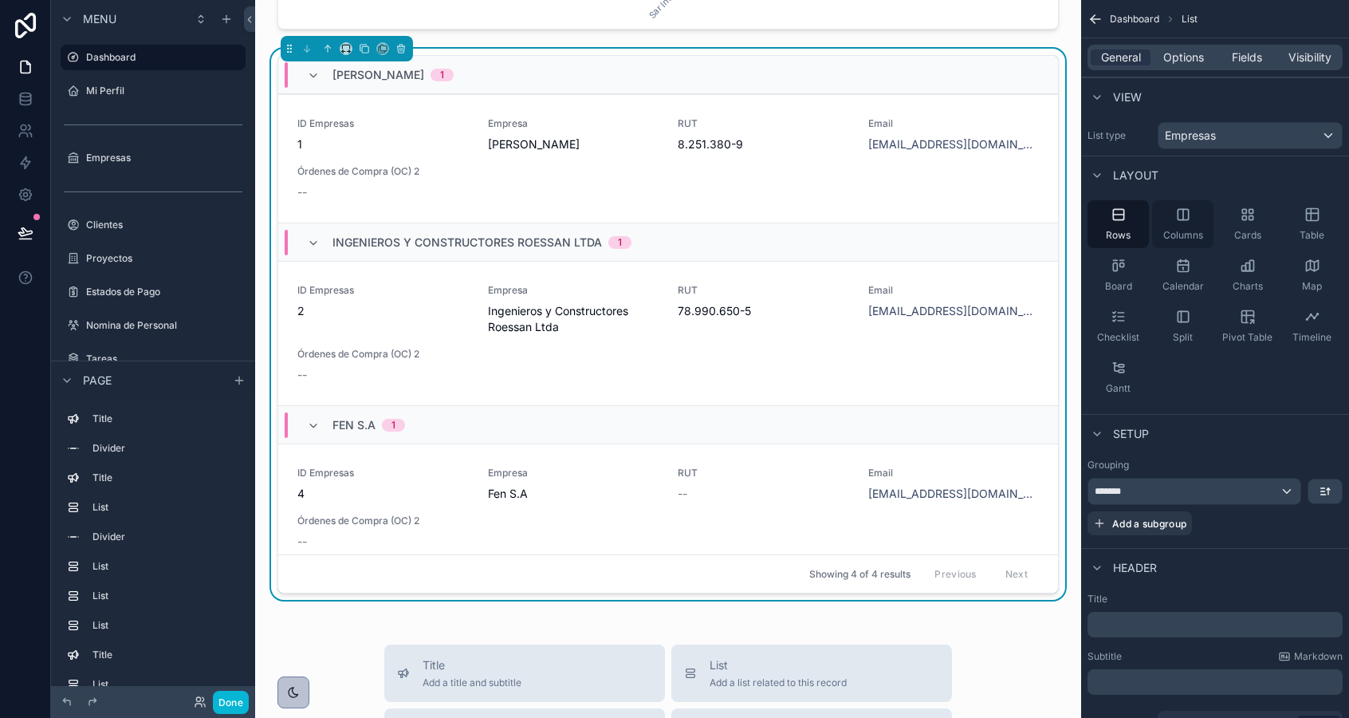
click at [1169, 226] on div "Columns" at bounding box center [1182, 224] width 61 height 48
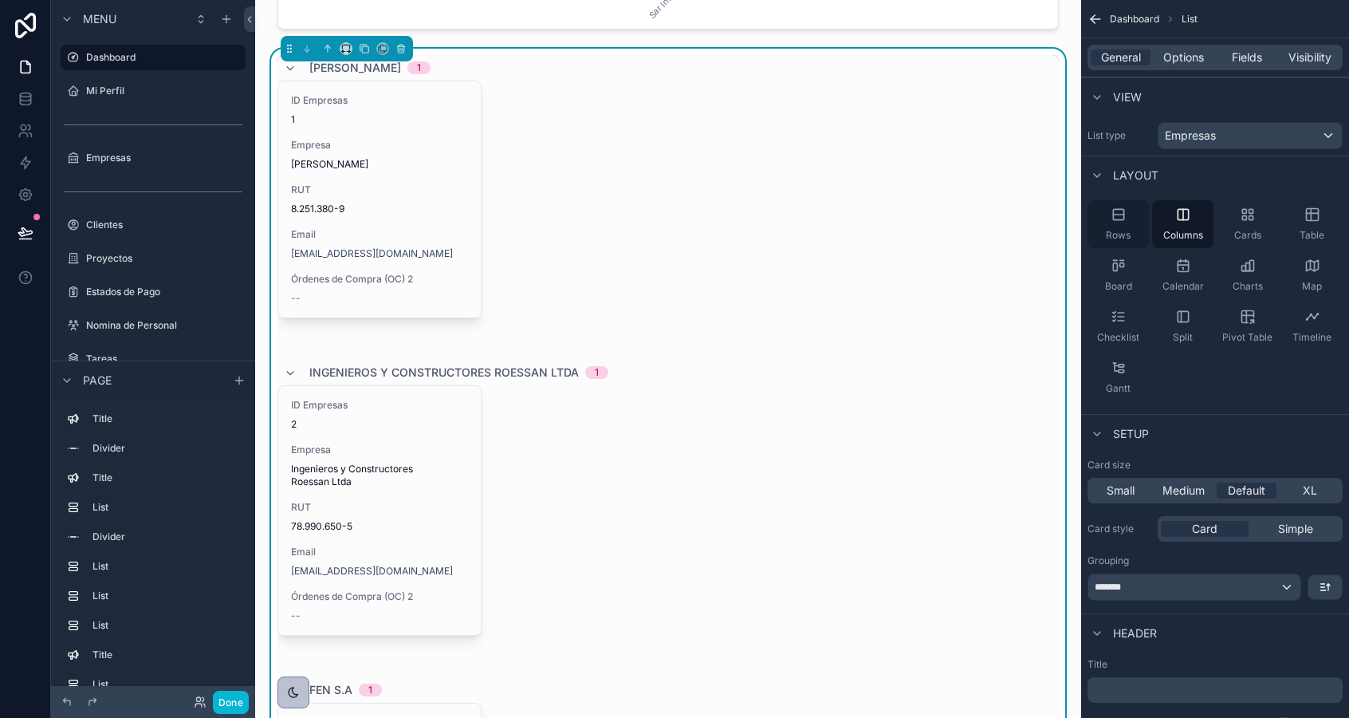
click at [1107, 219] on div "Rows" at bounding box center [1118, 224] width 61 height 48
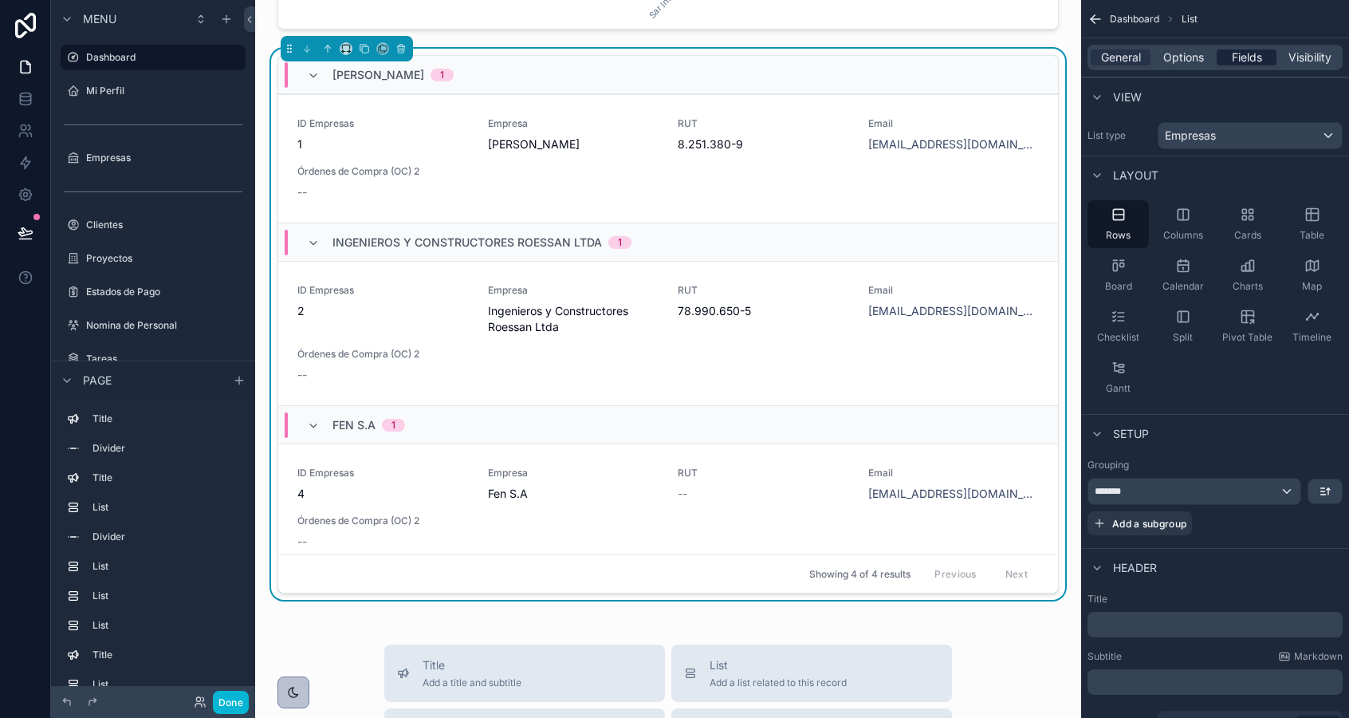
click at [1252, 50] on span "Fields" at bounding box center [1247, 57] width 30 height 16
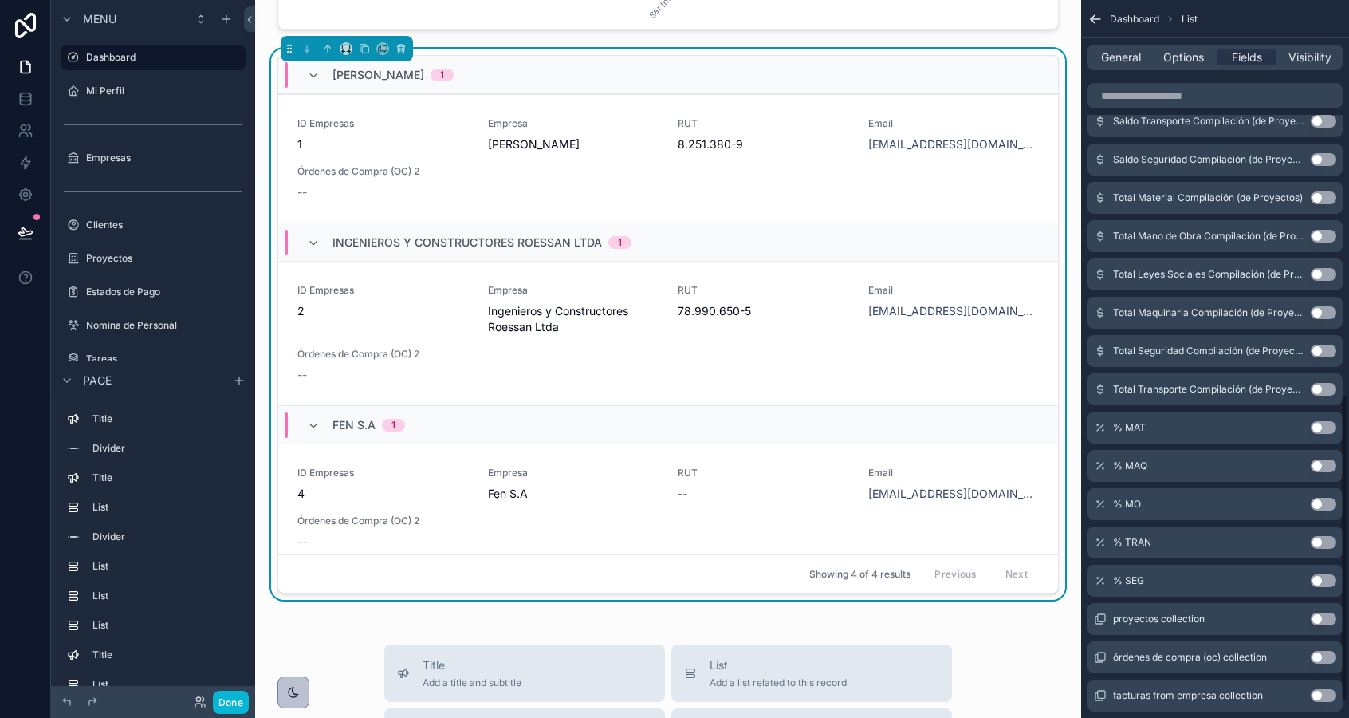
scroll to position [956, 0]
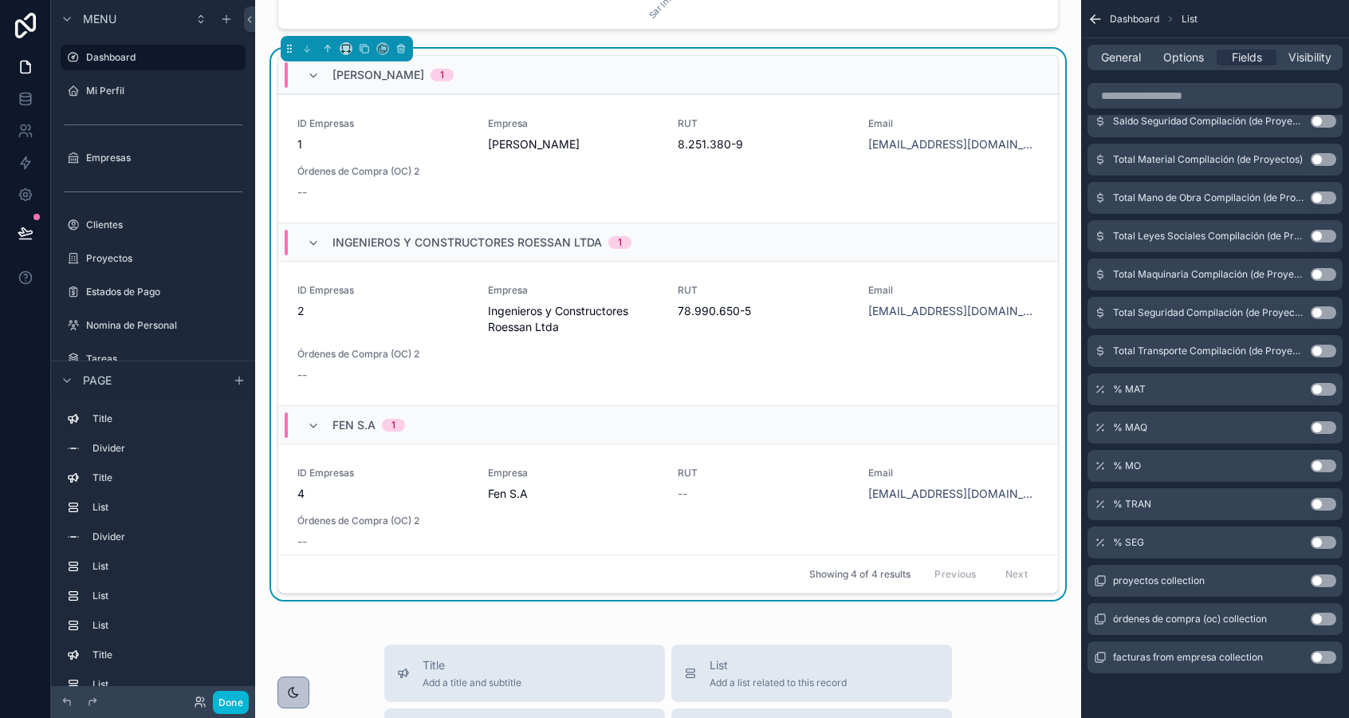
click at [1324, 390] on button "Use setting" at bounding box center [1324, 389] width 26 height 13
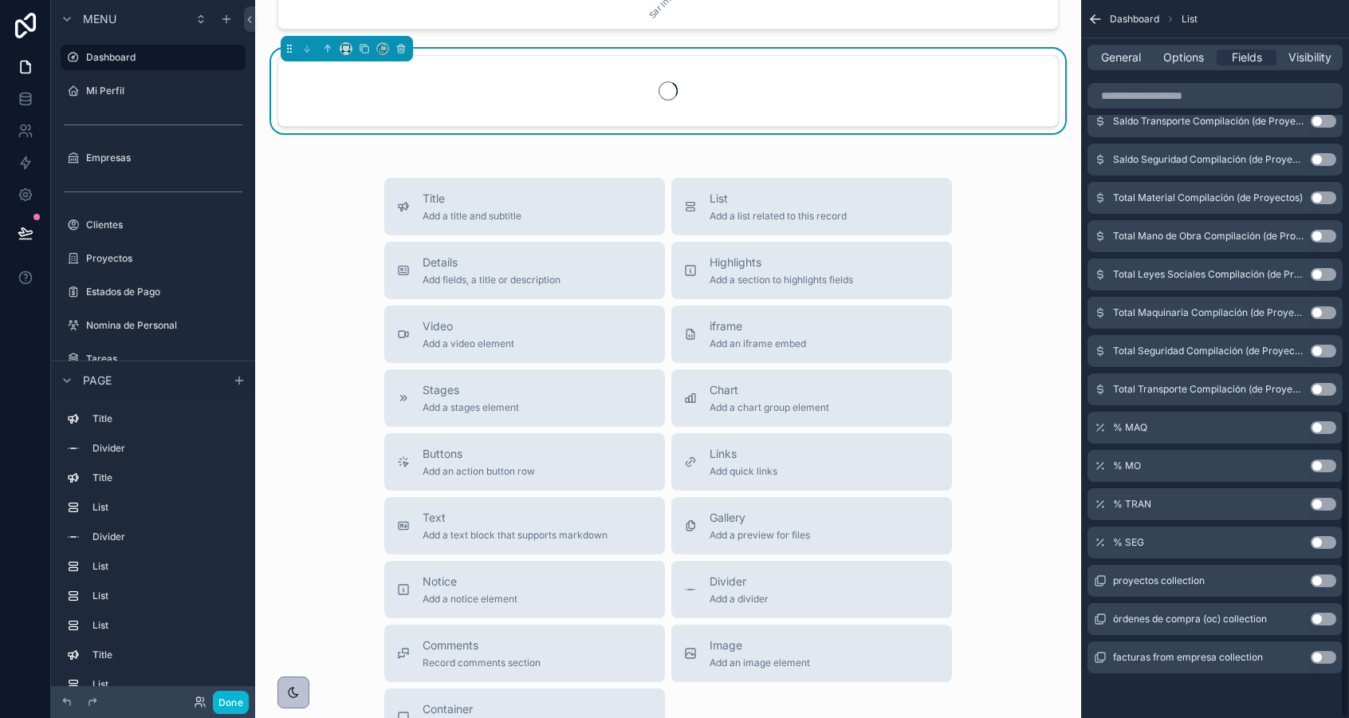
click at [1321, 427] on button "Use setting" at bounding box center [1324, 427] width 26 height 13
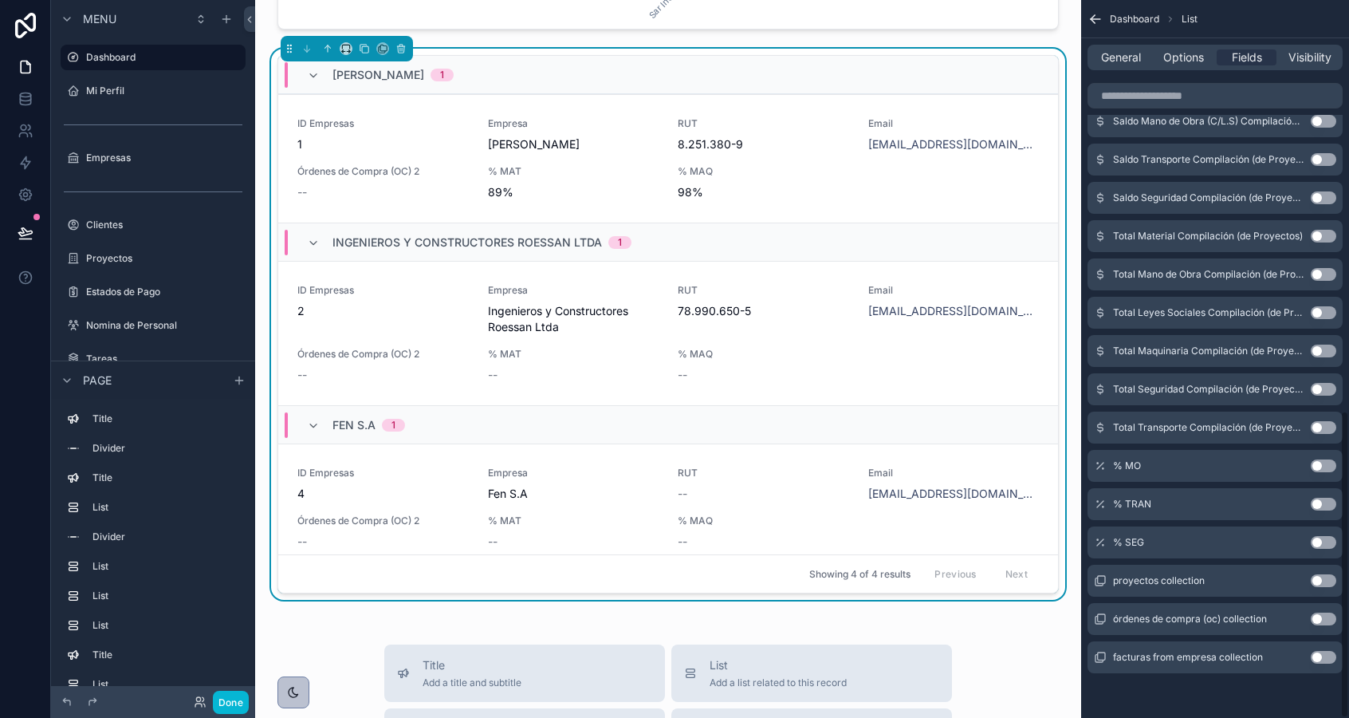
click at [1321, 461] on button "Use setting" at bounding box center [1324, 465] width 26 height 13
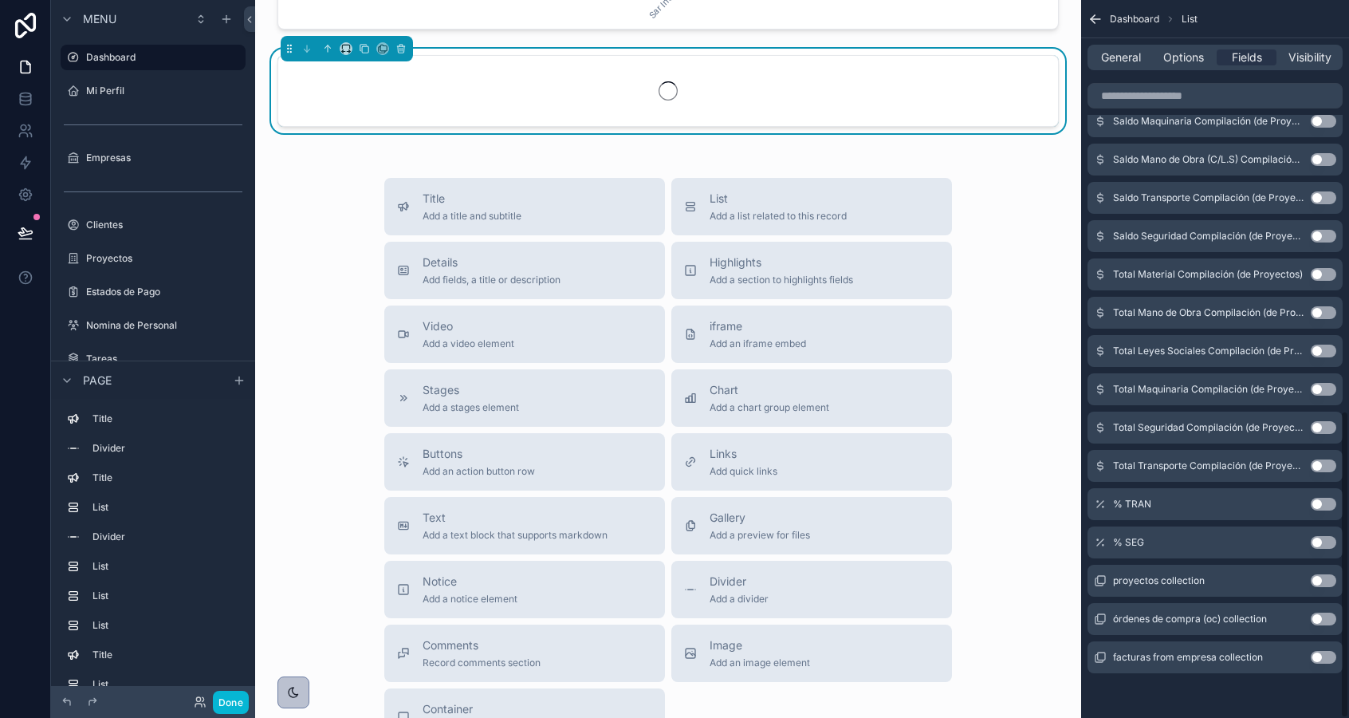
click at [1321, 498] on button "Use setting" at bounding box center [1324, 504] width 26 height 13
click at [1318, 542] on button "Use setting" at bounding box center [1324, 542] width 26 height 13
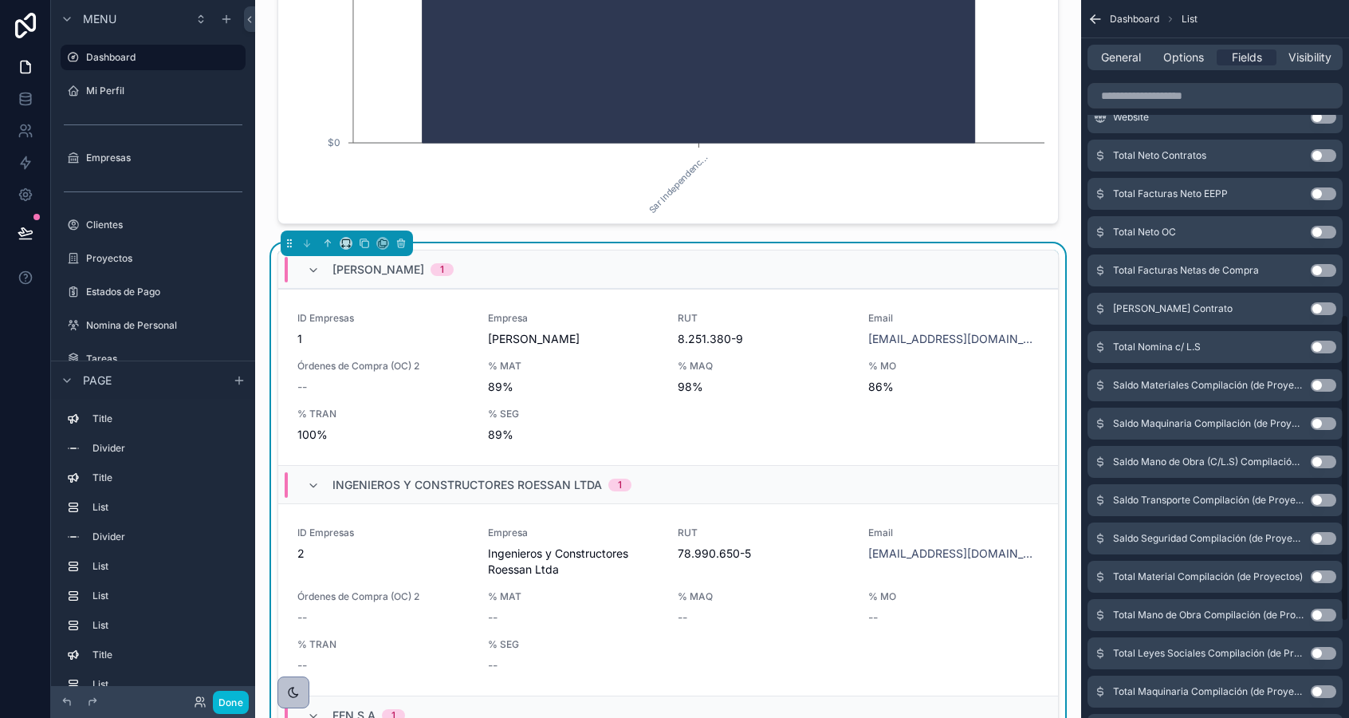
scroll to position [734, 0]
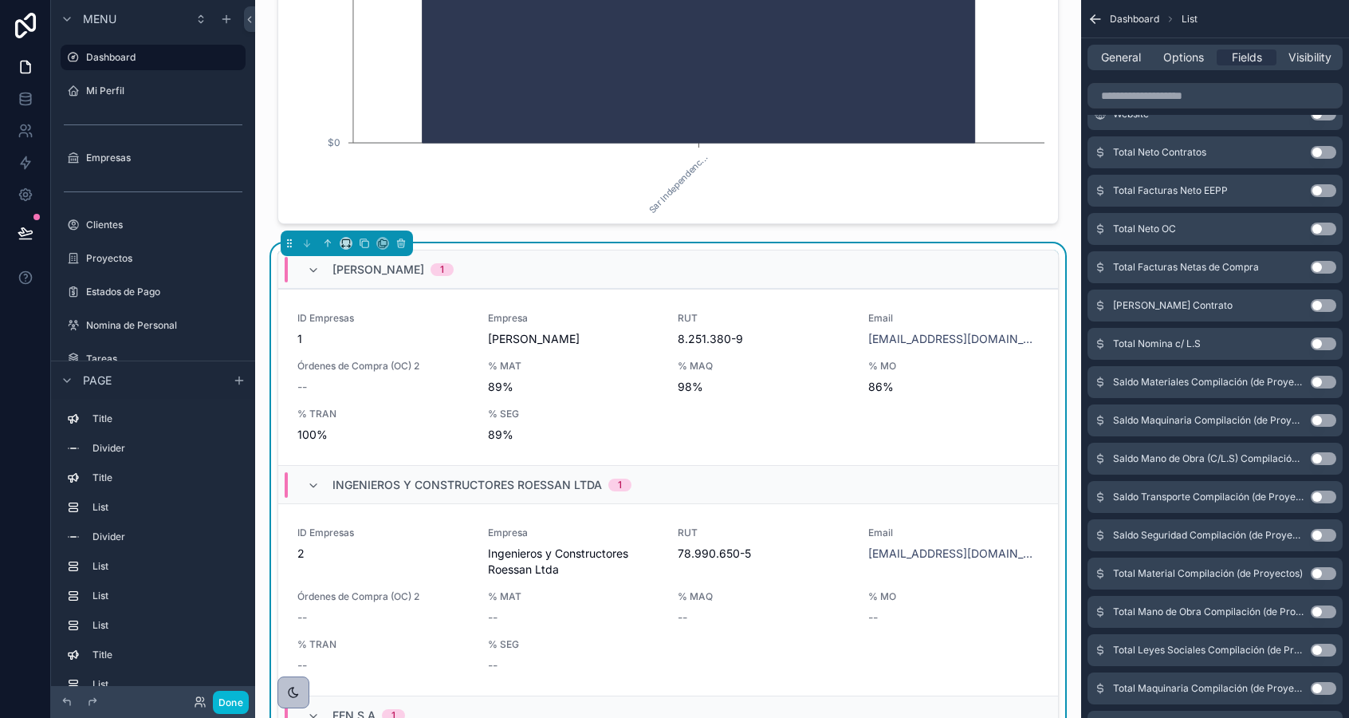
click at [1323, 380] on button "Use setting" at bounding box center [1324, 382] width 26 height 13
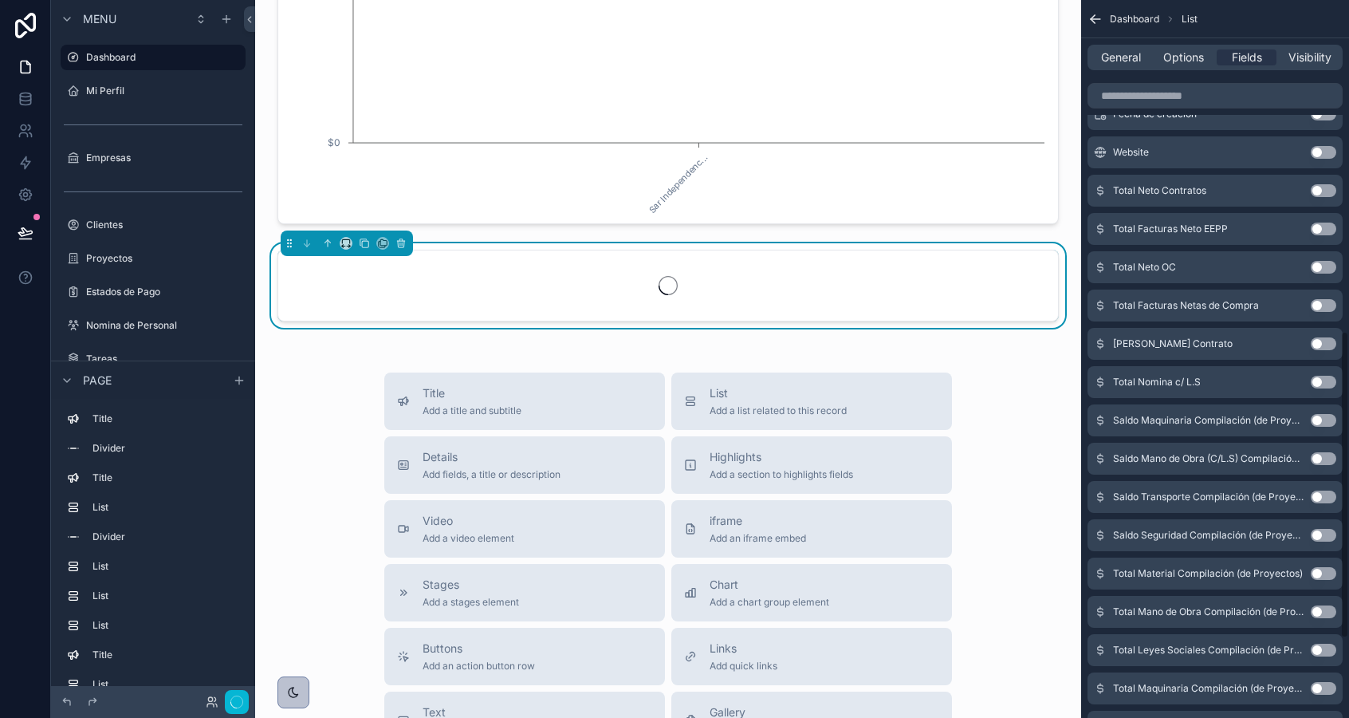
scroll to position [772, 0]
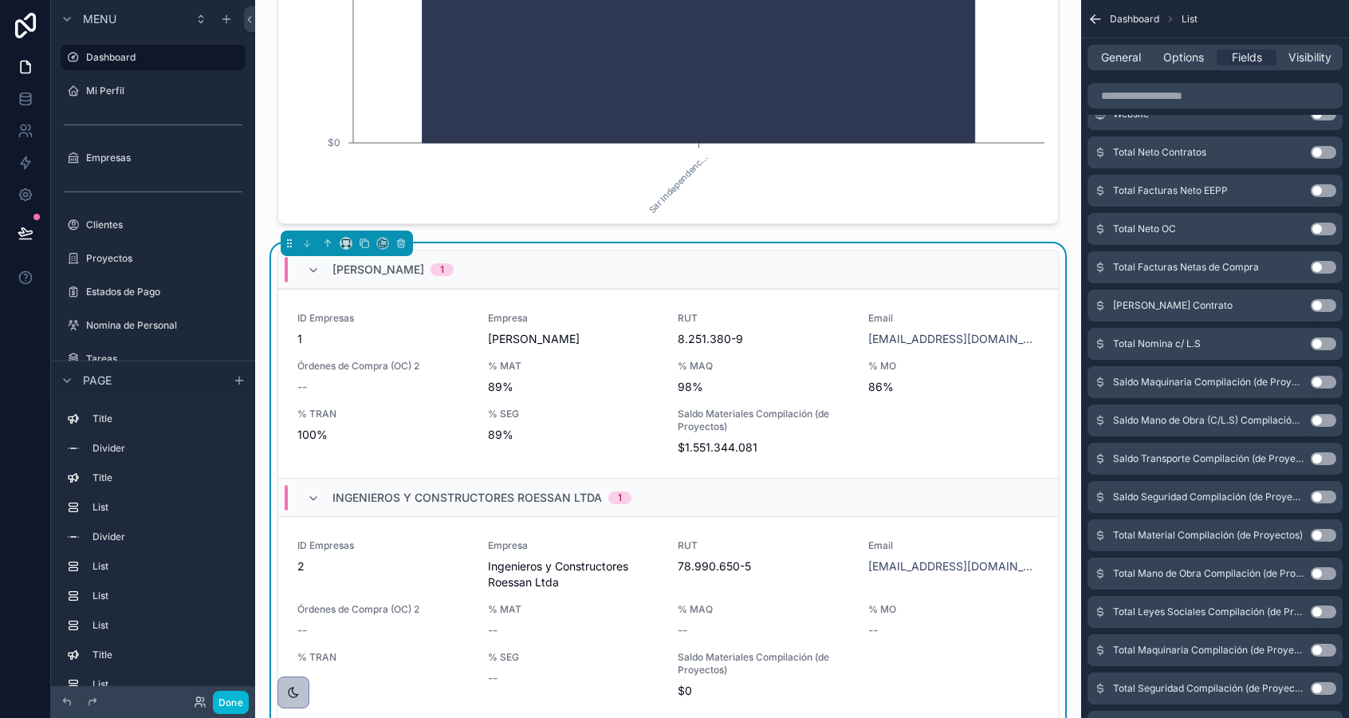
click at [1323, 380] on button "Use setting" at bounding box center [1324, 382] width 26 height 13
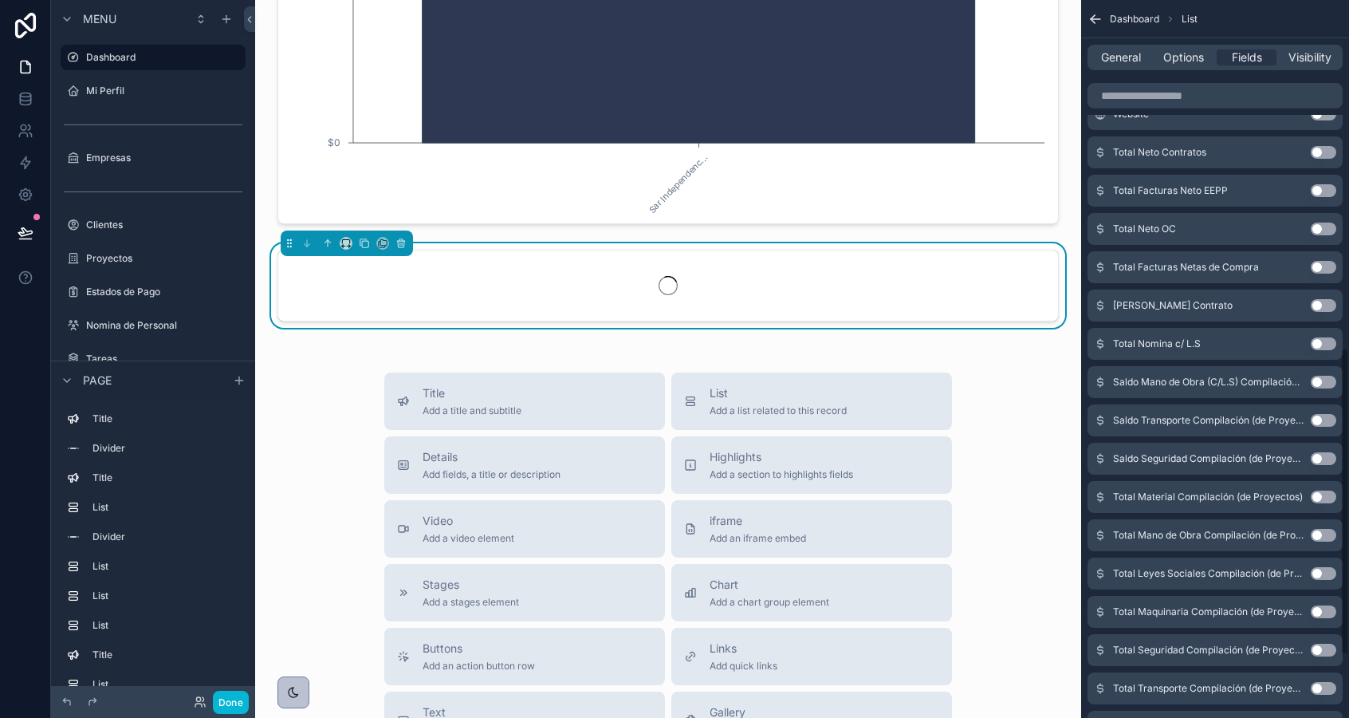
click at [1323, 380] on button "Use setting" at bounding box center [1324, 382] width 26 height 13
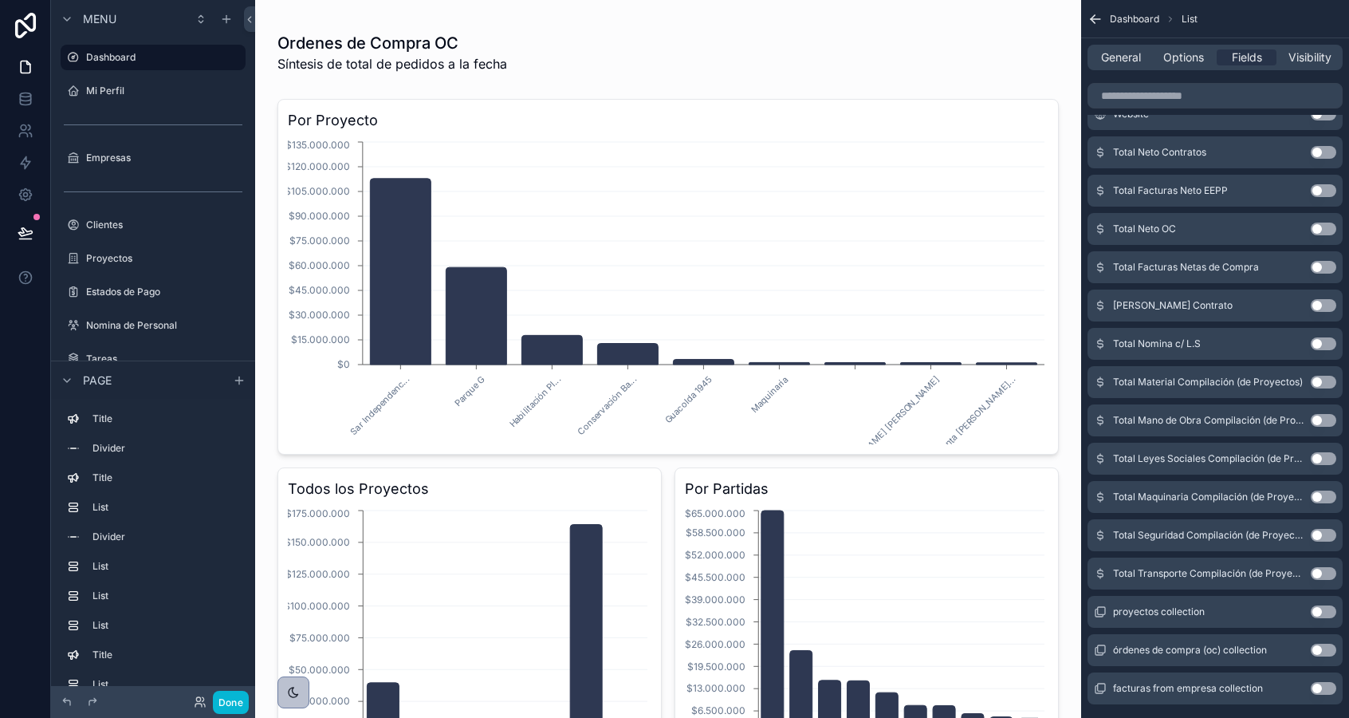
scroll to position [0, 0]
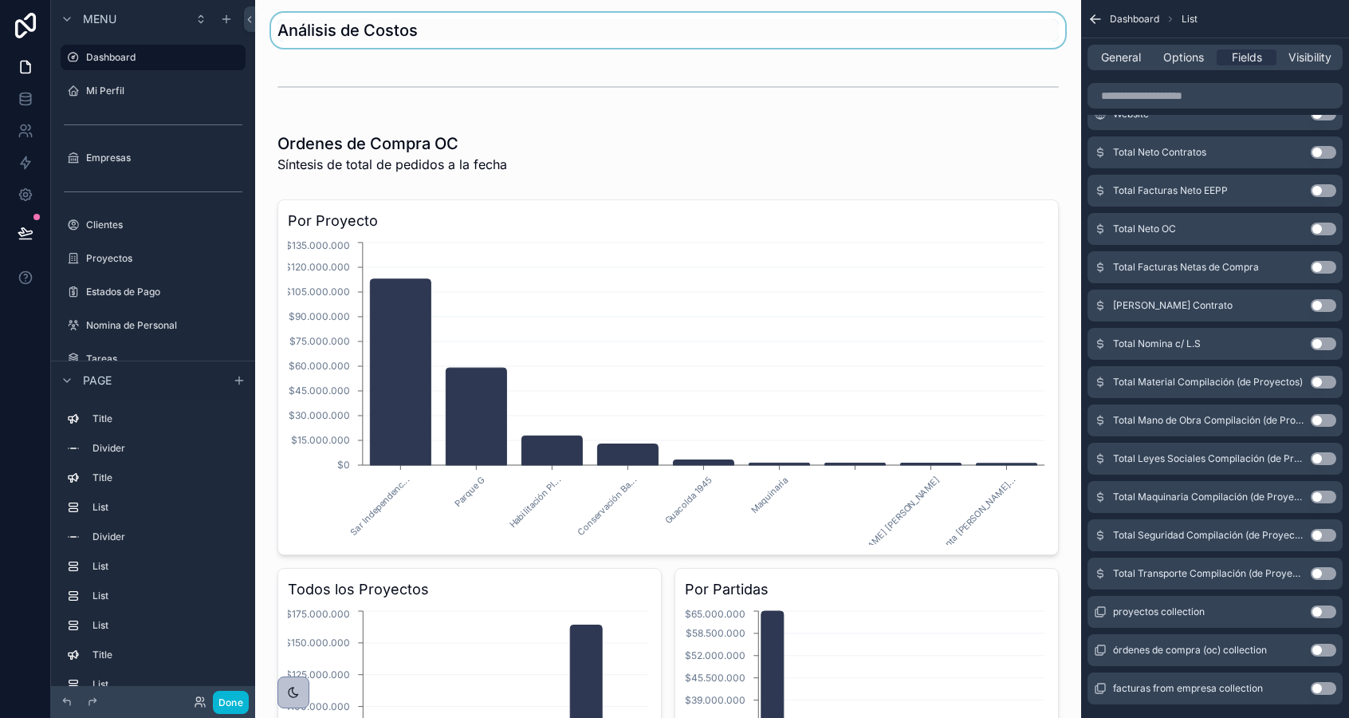
click at [531, 40] on div "scrollable content" at bounding box center [668, 30] width 801 height 35
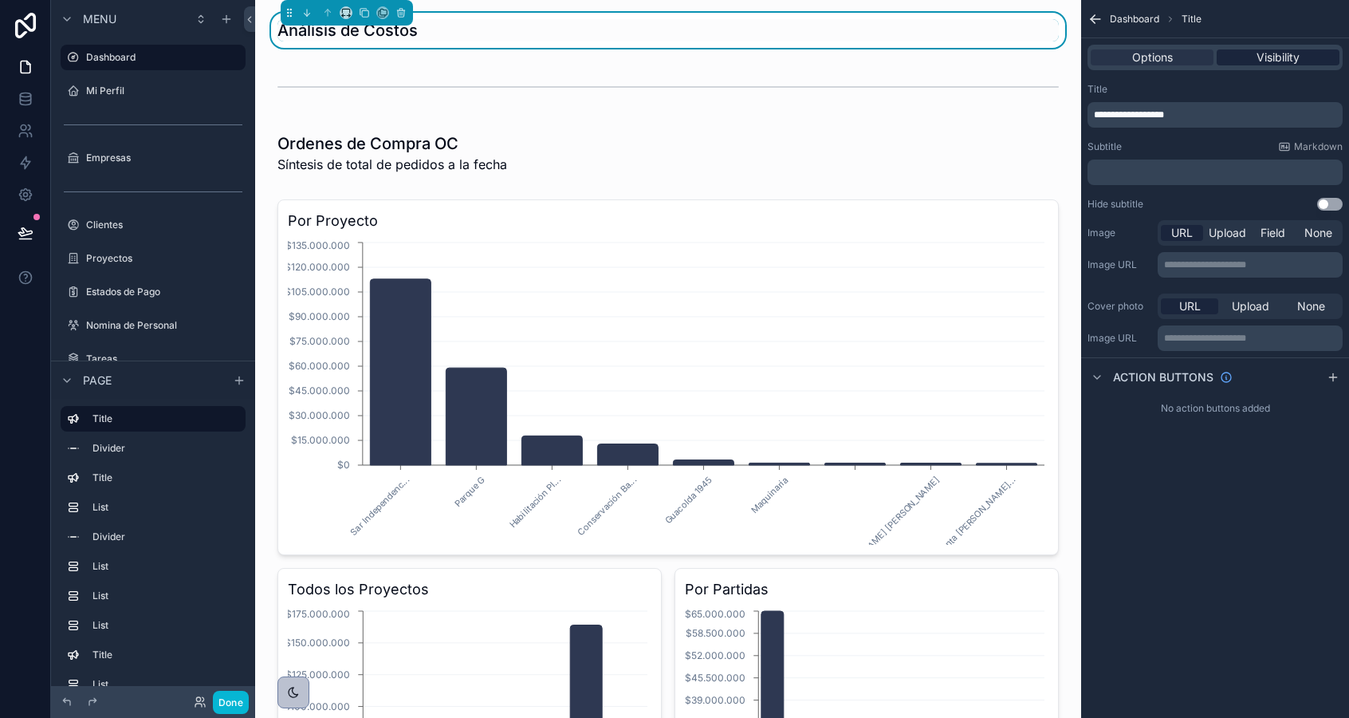
click at [1249, 63] on div "Visibility" at bounding box center [1278, 57] width 123 height 16
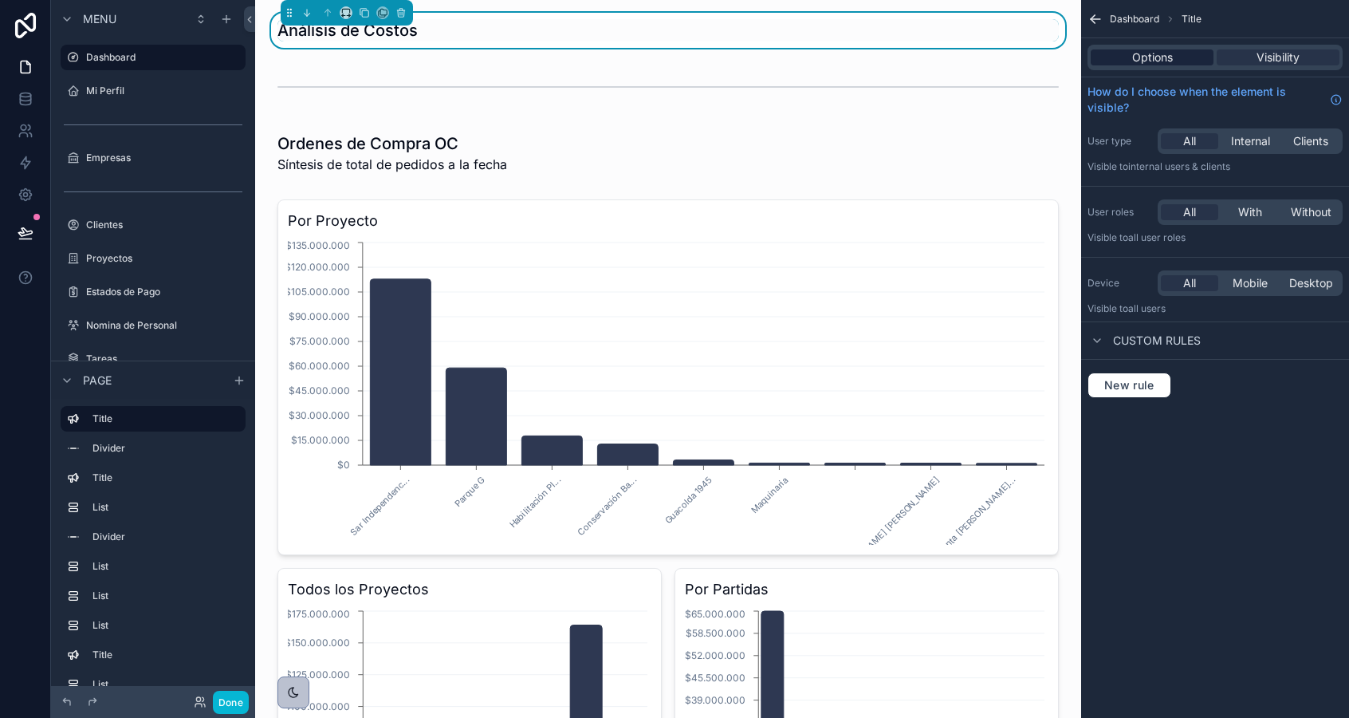
click at [1166, 54] on span "Options" at bounding box center [1152, 57] width 41 height 16
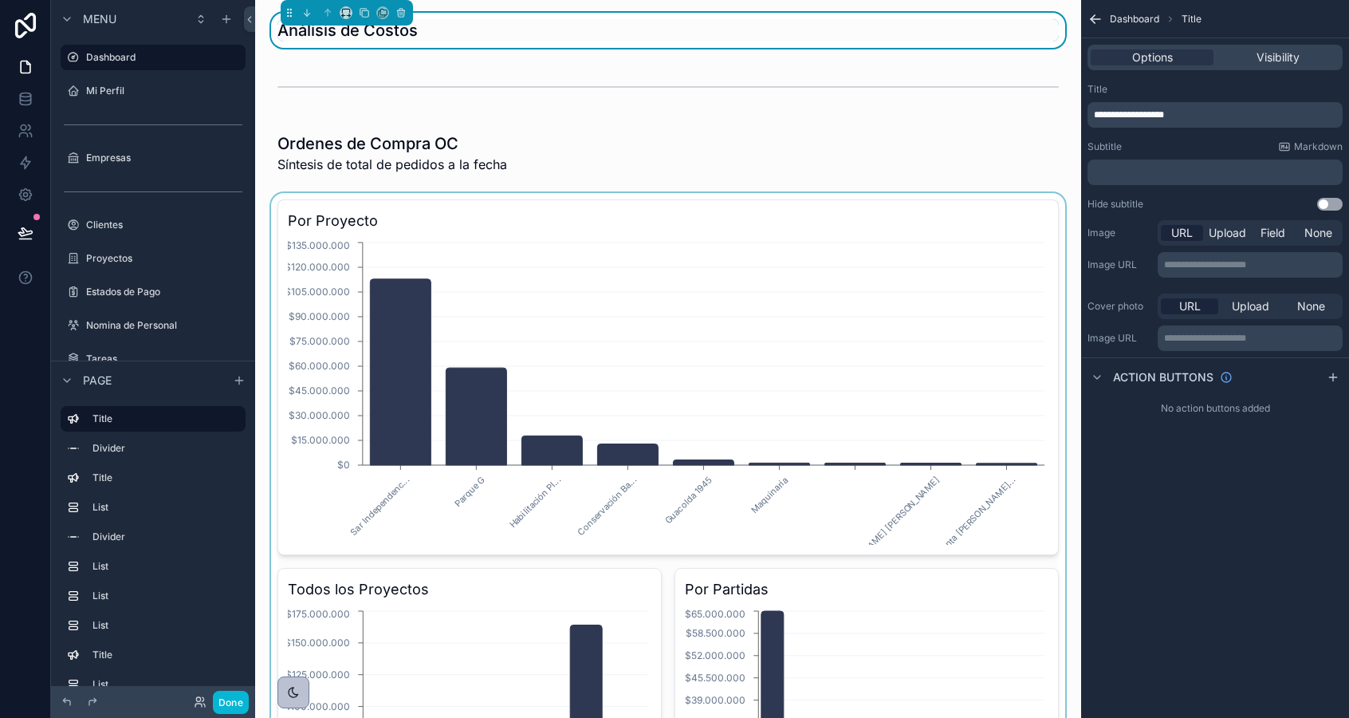
click at [703, 339] on div "scrollable content" at bounding box center [668, 561] width 801 height 737
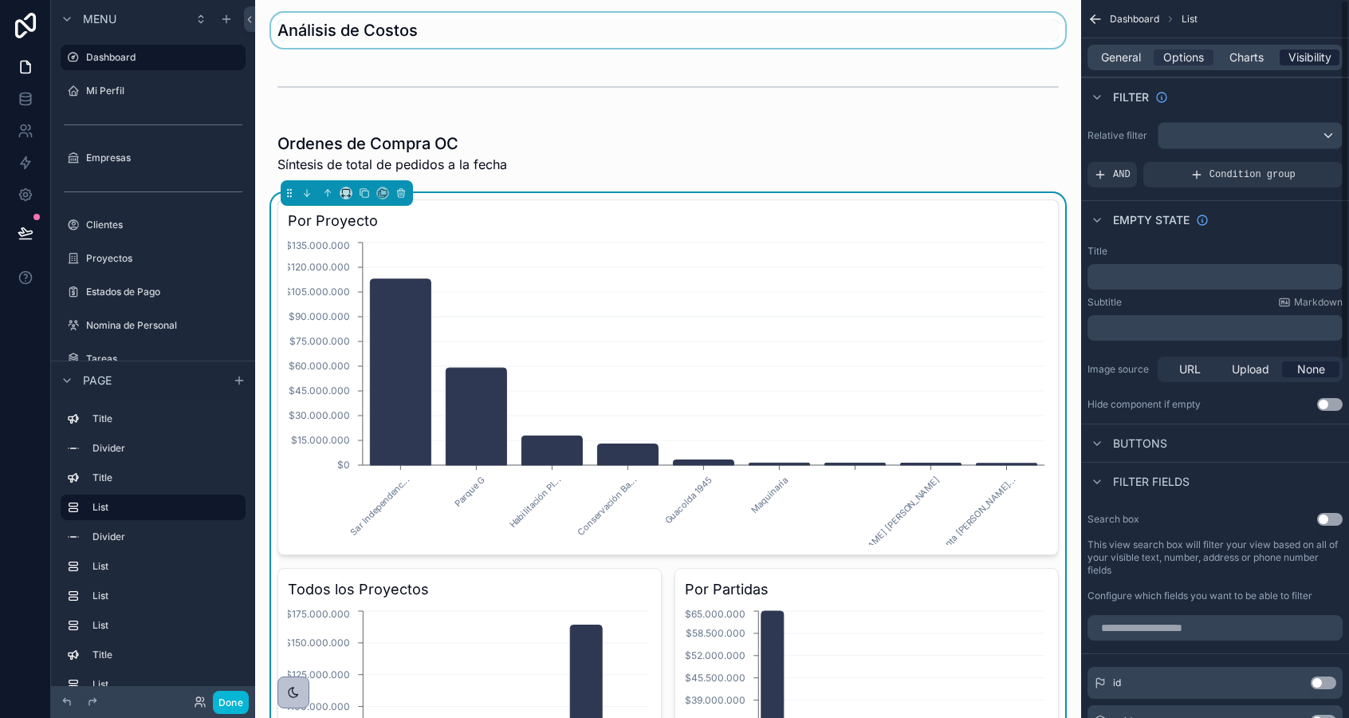
click at [1313, 57] on span "Visibility" at bounding box center [1310, 57] width 43 height 16
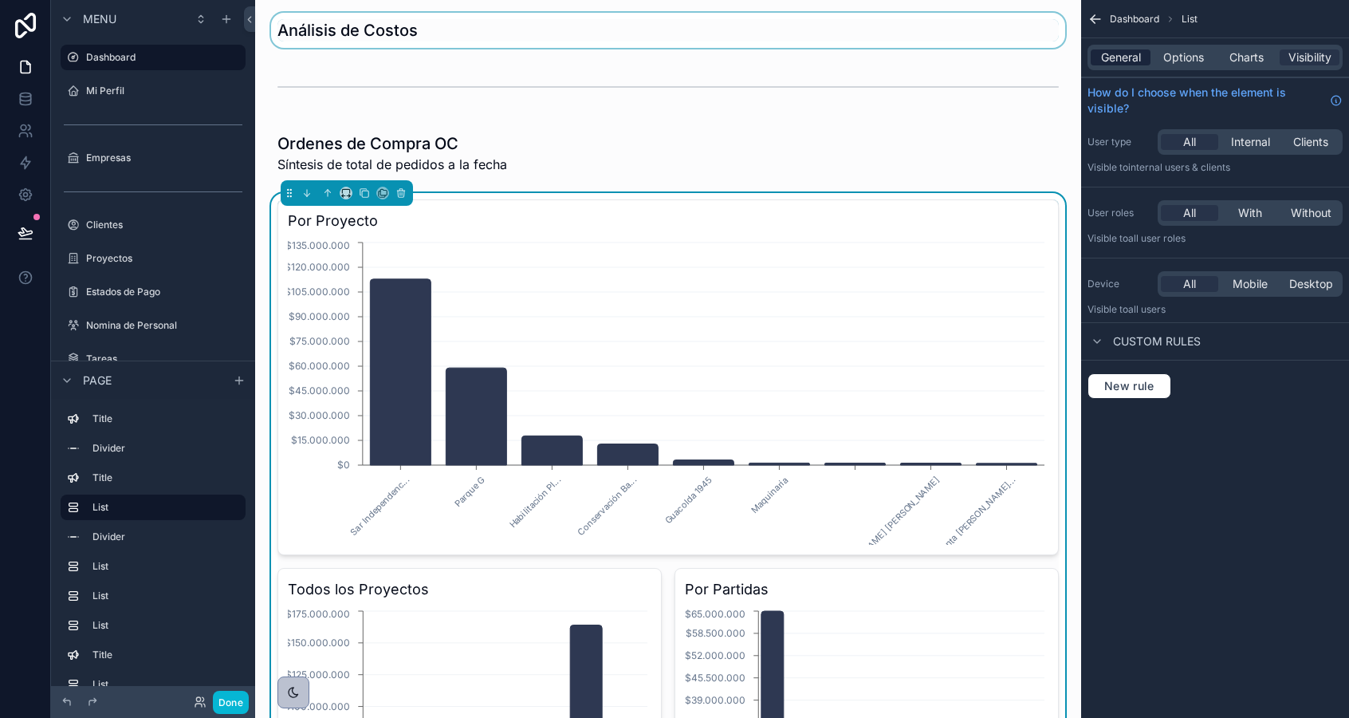
click at [1125, 60] on span "General" at bounding box center [1121, 57] width 40 height 16
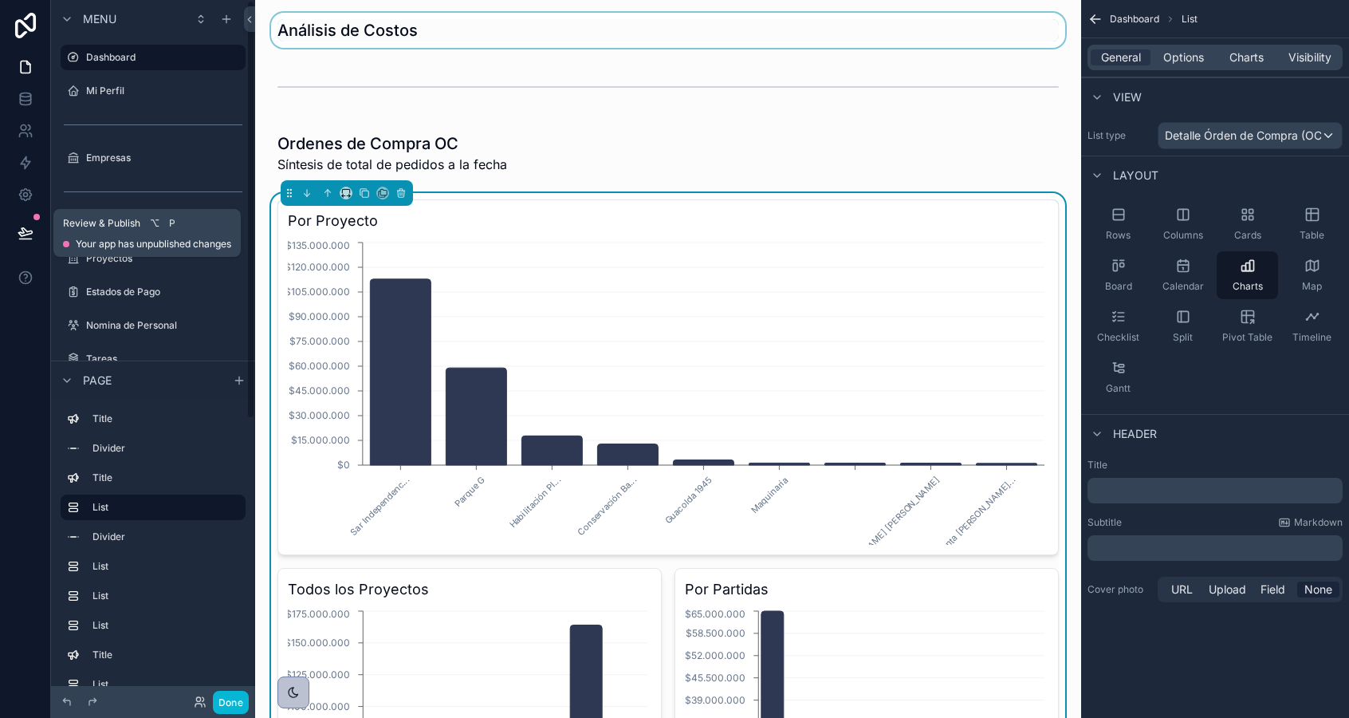
click at [22, 228] on icon at bounding box center [25, 232] width 14 height 8
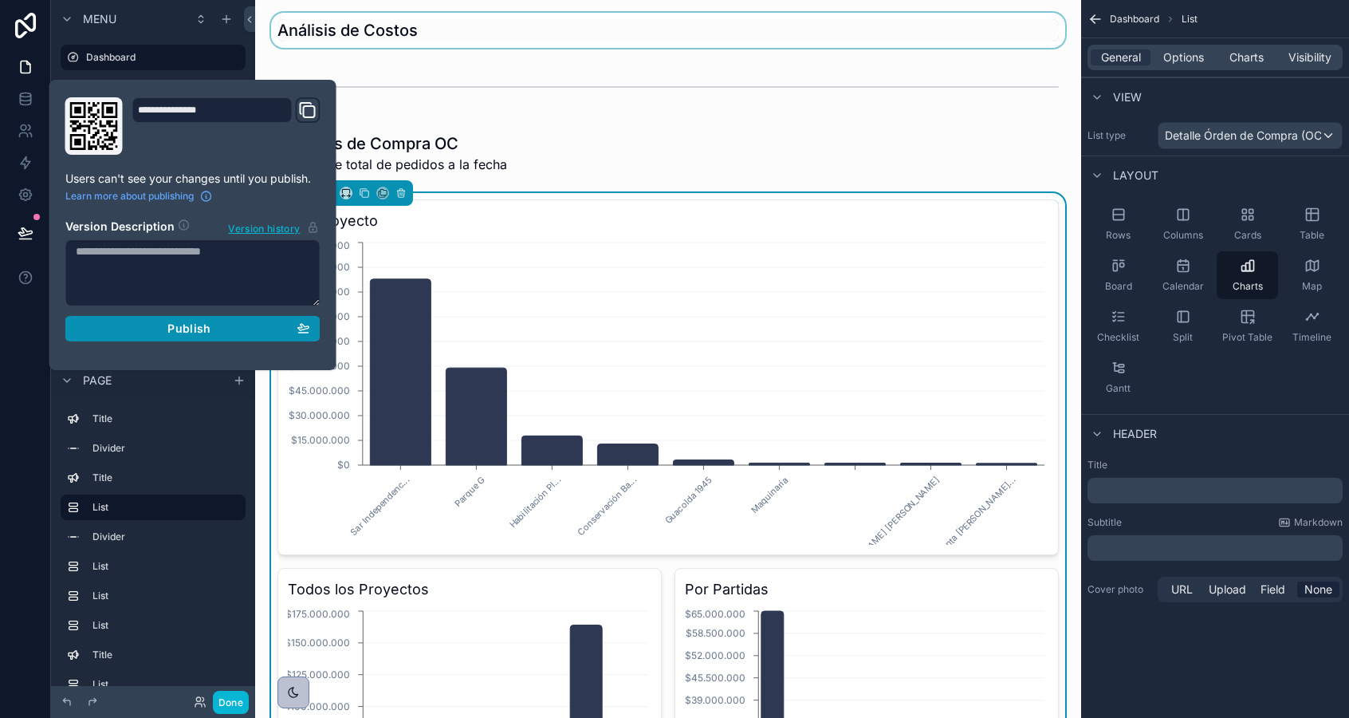
click at [150, 325] on div "Publish" at bounding box center [193, 328] width 234 height 14
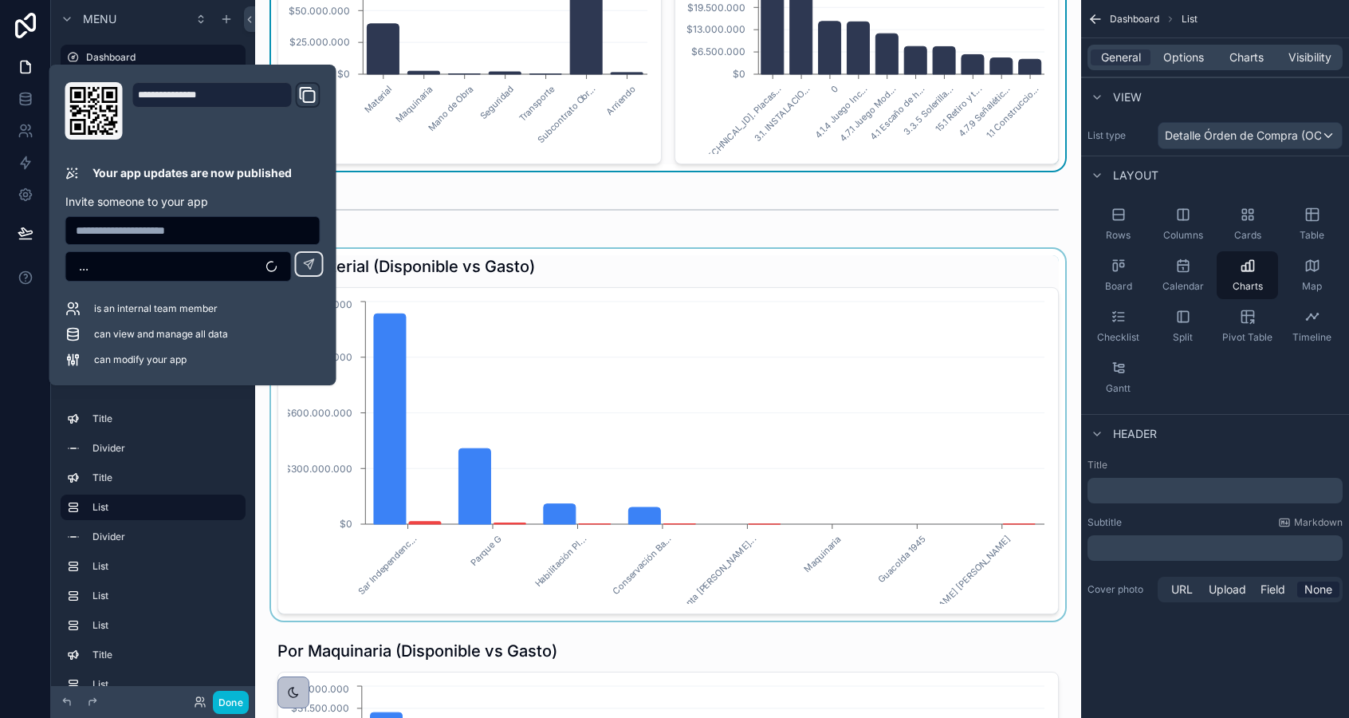
scroll to position [756, 0]
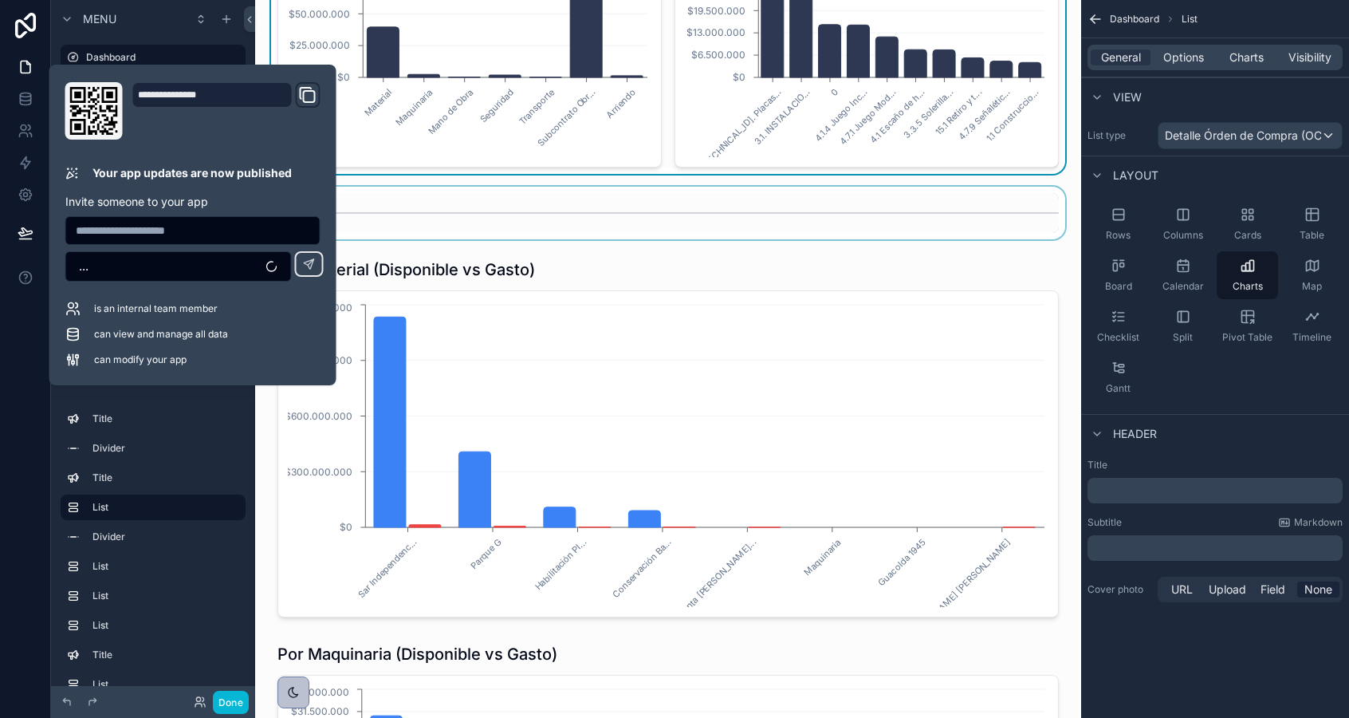
click at [657, 212] on div "scrollable content" at bounding box center [668, 213] width 801 height 53
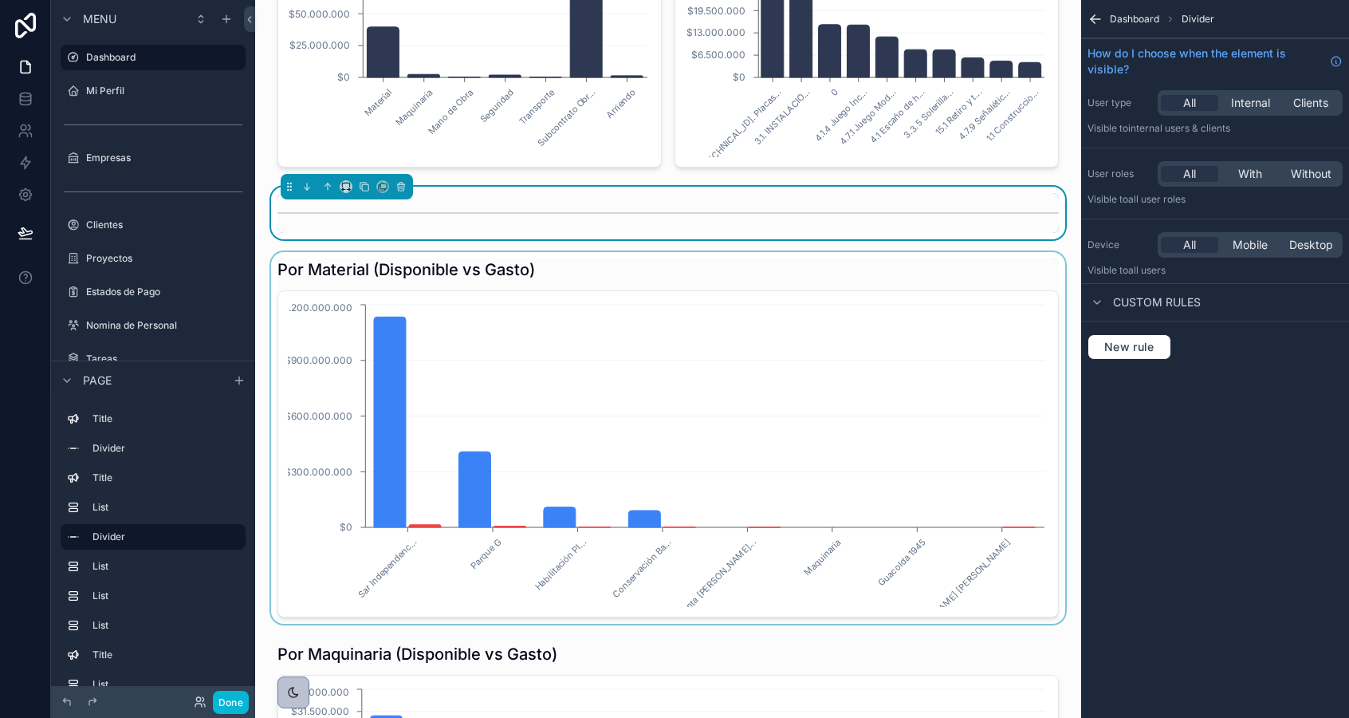
click at [636, 261] on div "scrollable content" at bounding box center [668, 438] width 801 height 372
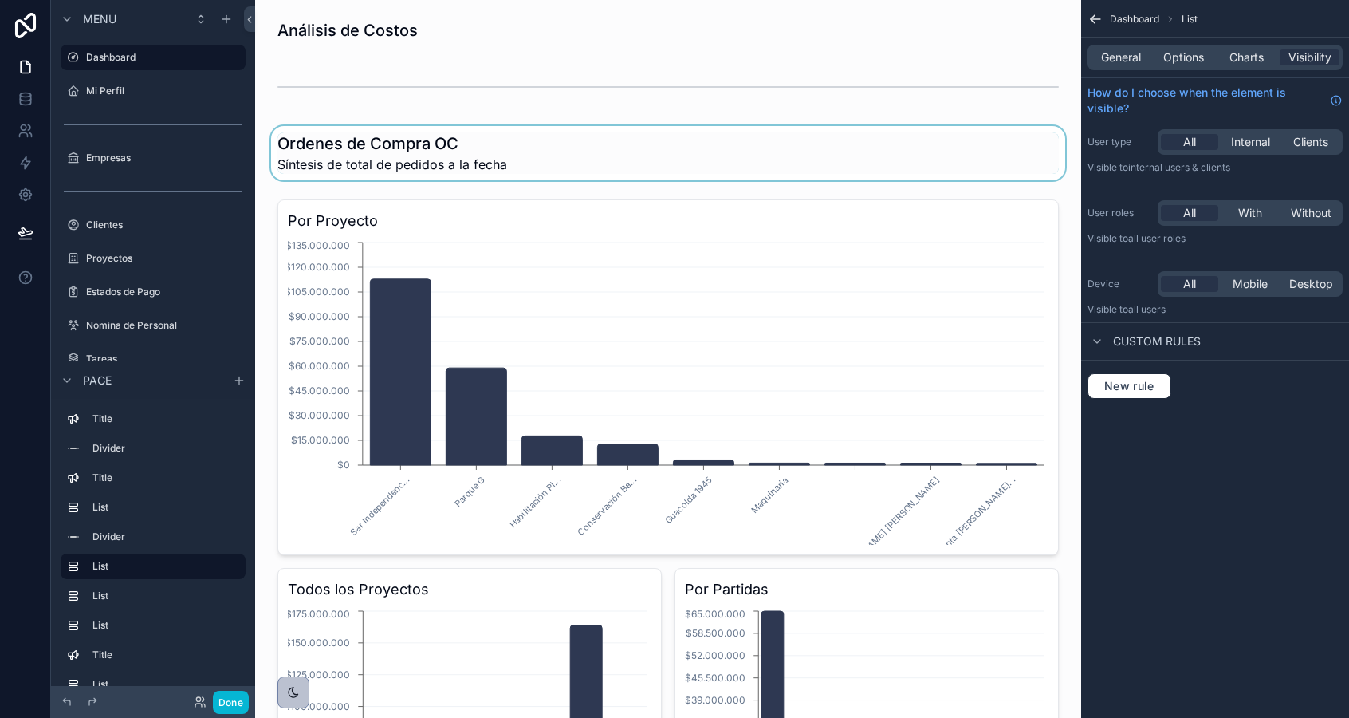
click at [423, 163] on div "scrollable content" at bounding box center [668, 153] width 801 height 54
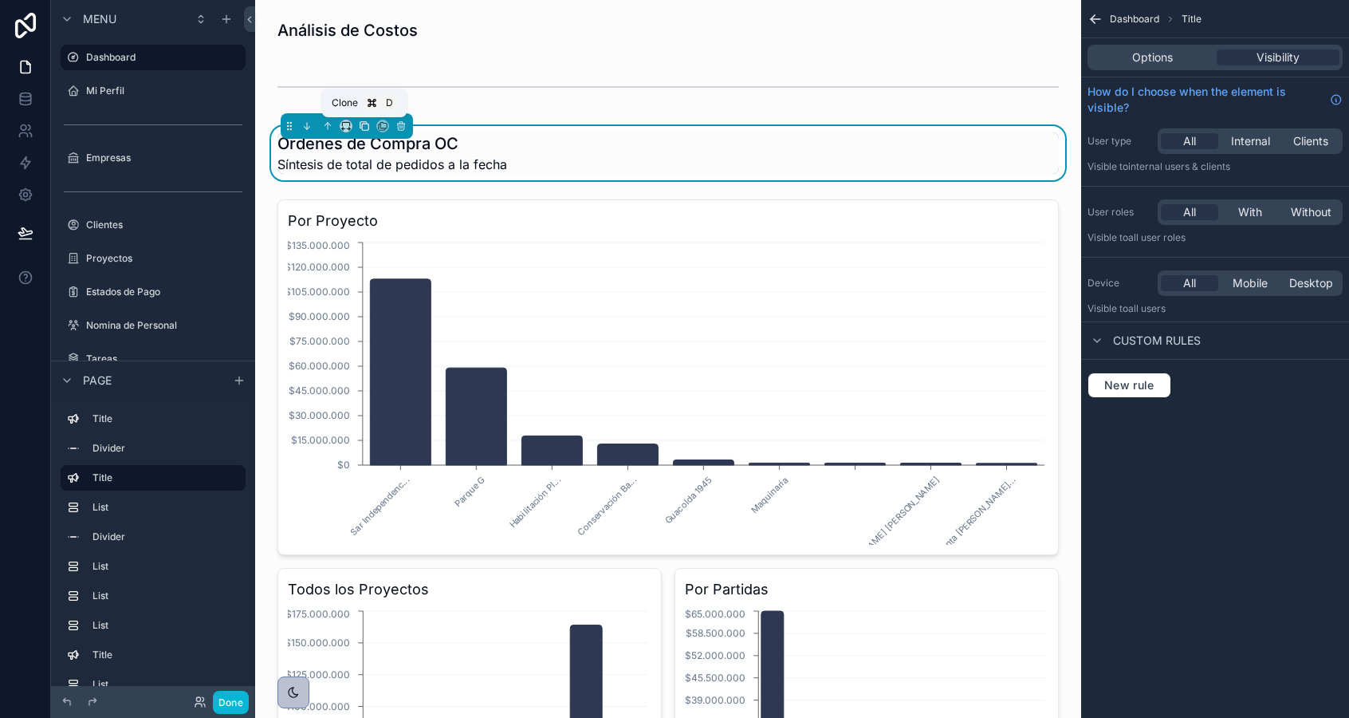
click at [364, 127] on icon "scrollable content" at bounding box center [364, 125] width 11 height 11
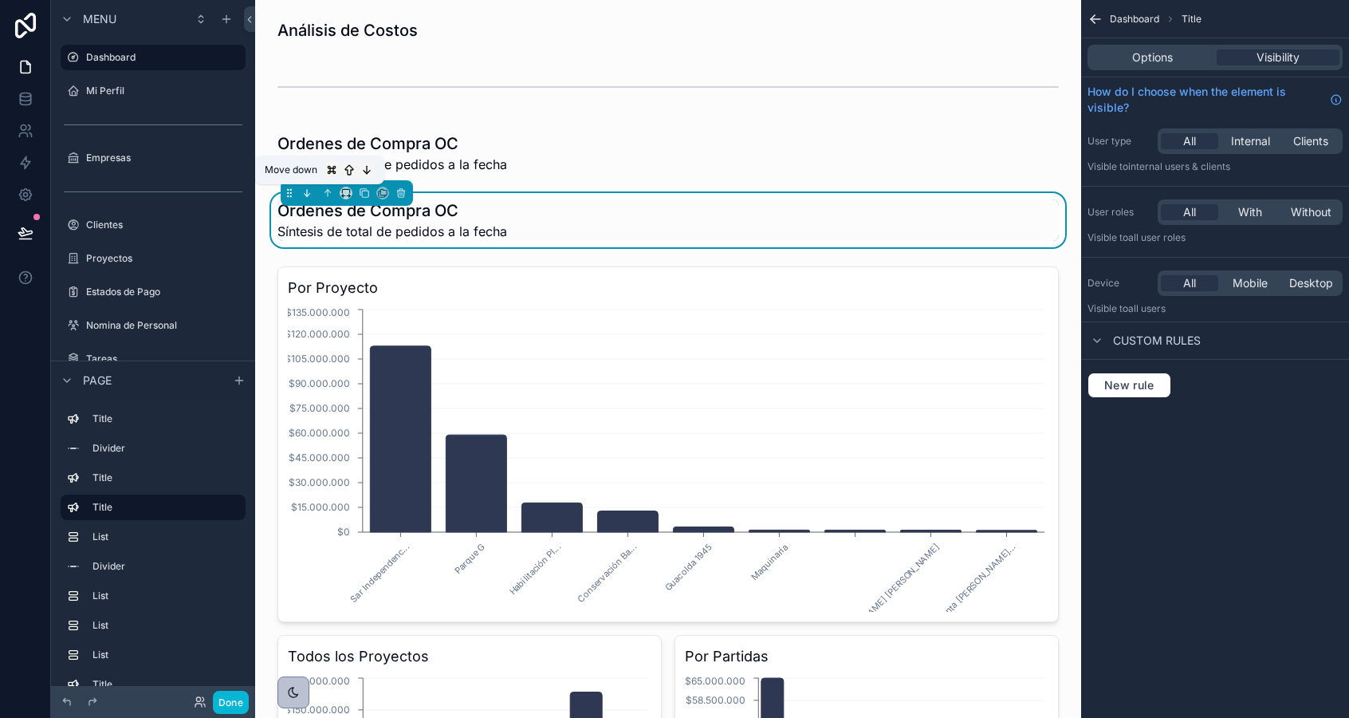
click at [308, 194] on icon "scrollable content" at bounding box center [306, 192] width 11 height 11
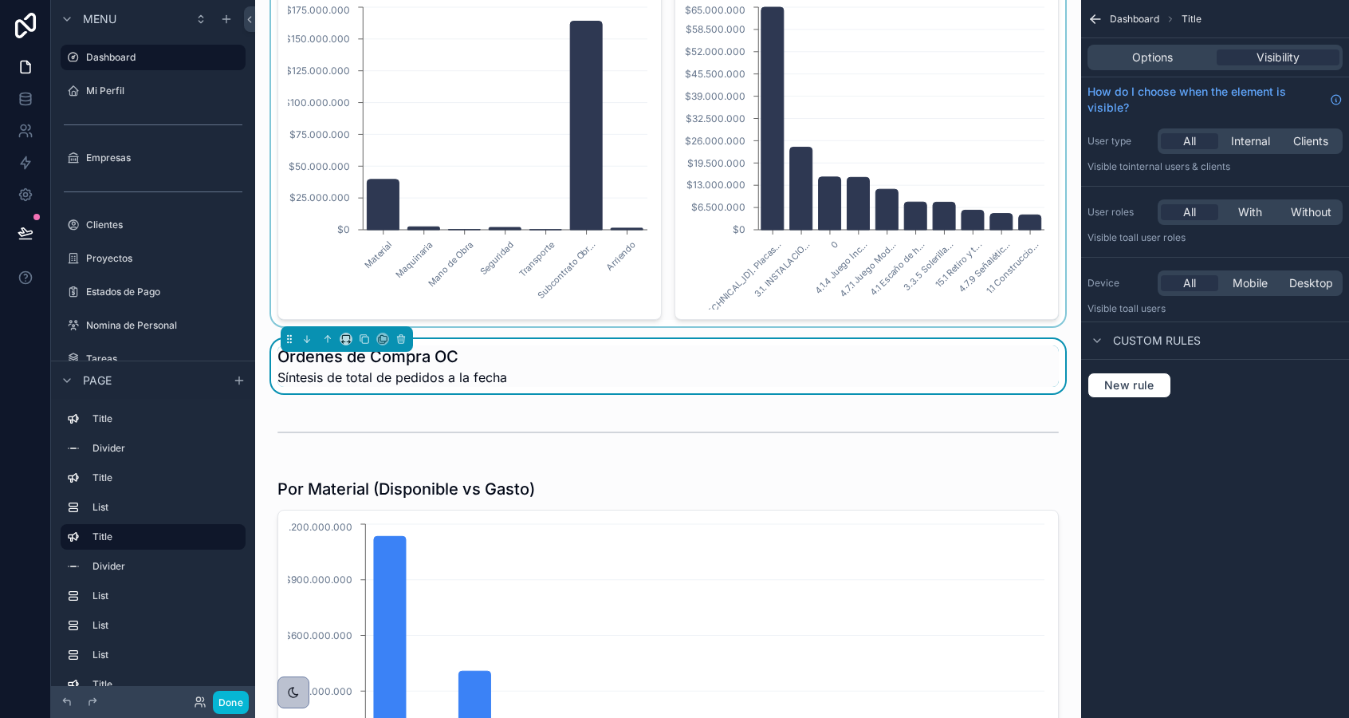
scroll to position [608, 0]
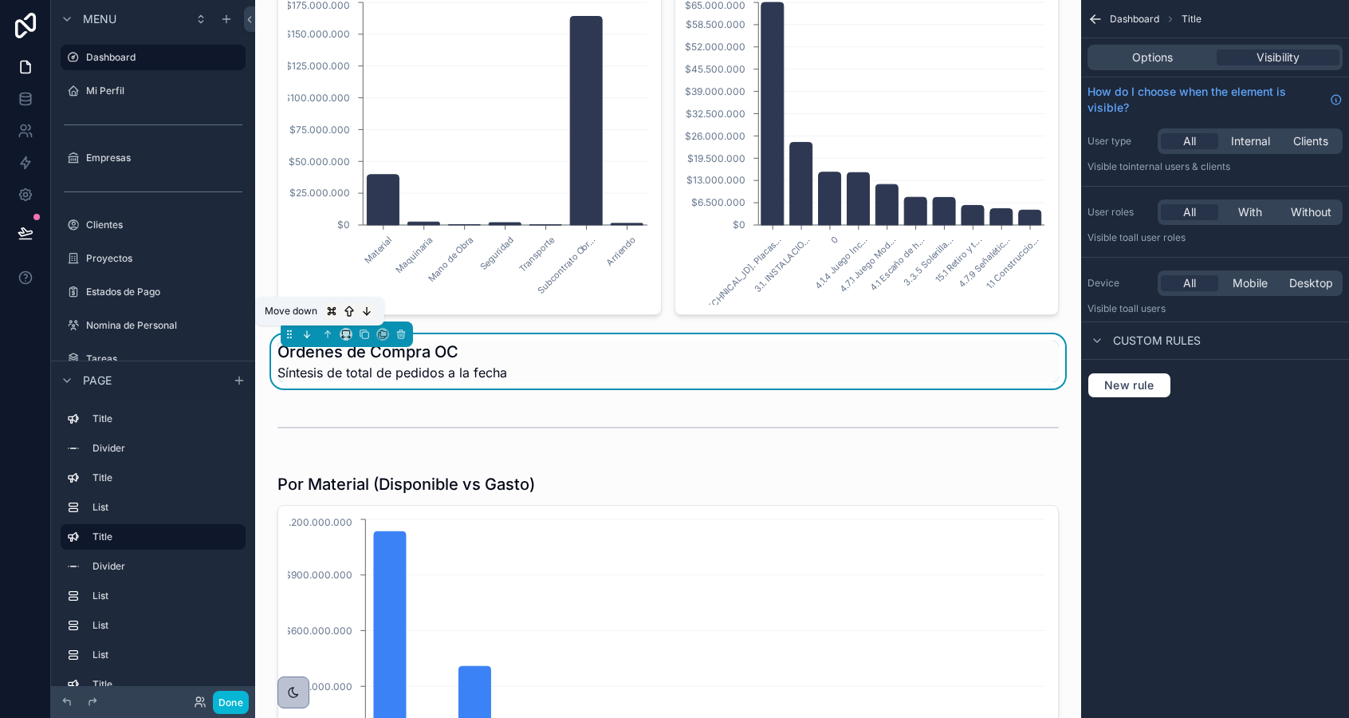
click at [309, 335] on icon "scrollable content" at bounding box center [308, 336] width 3 height 3
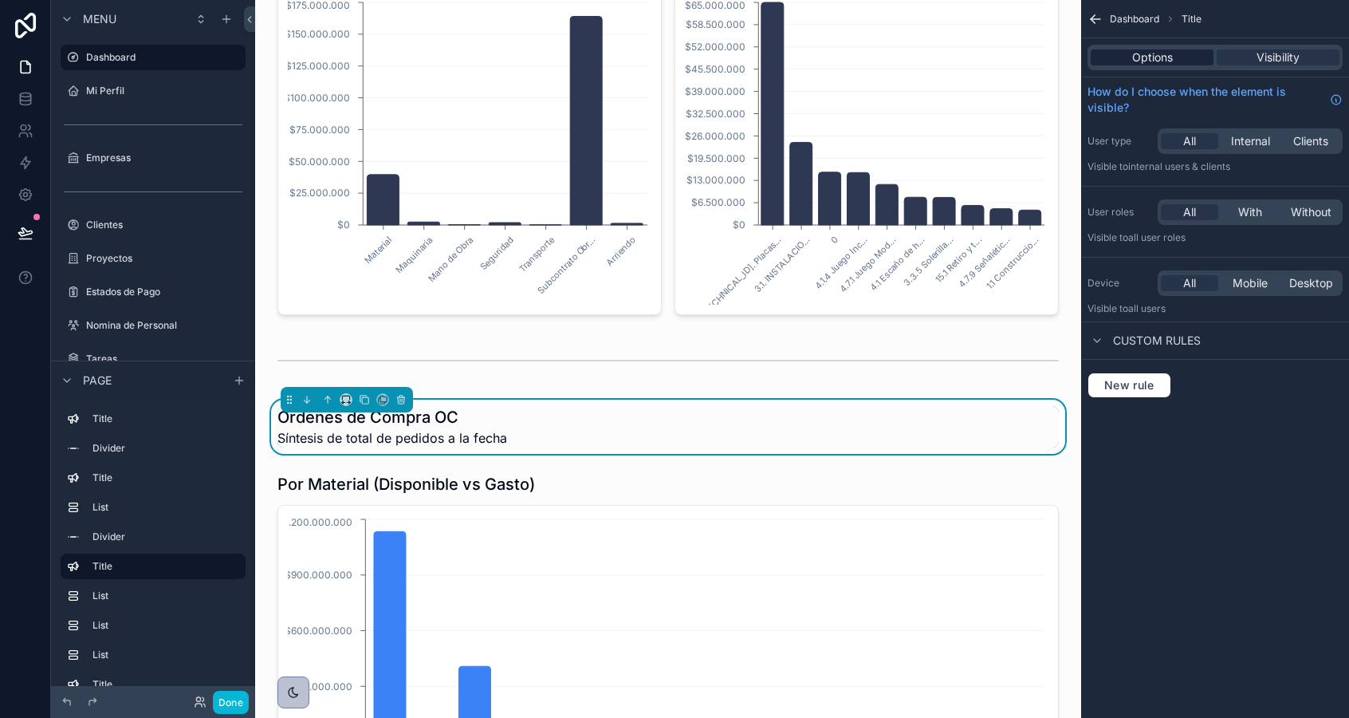
click at [1127, 57] on div "Options" at bounding box center [1152, 57] width 123 height 16
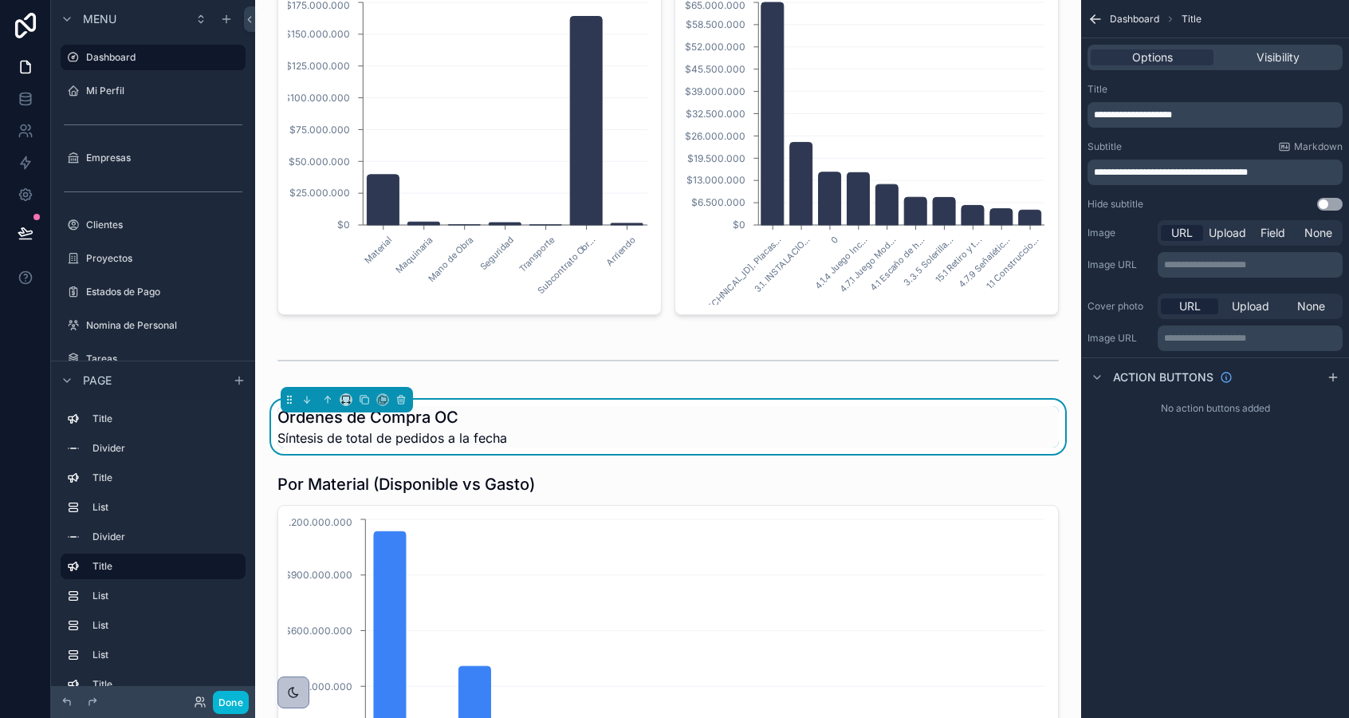
click at [1139, 115] on span "**********" at bounding box center [1133, 115] width 78 height 10
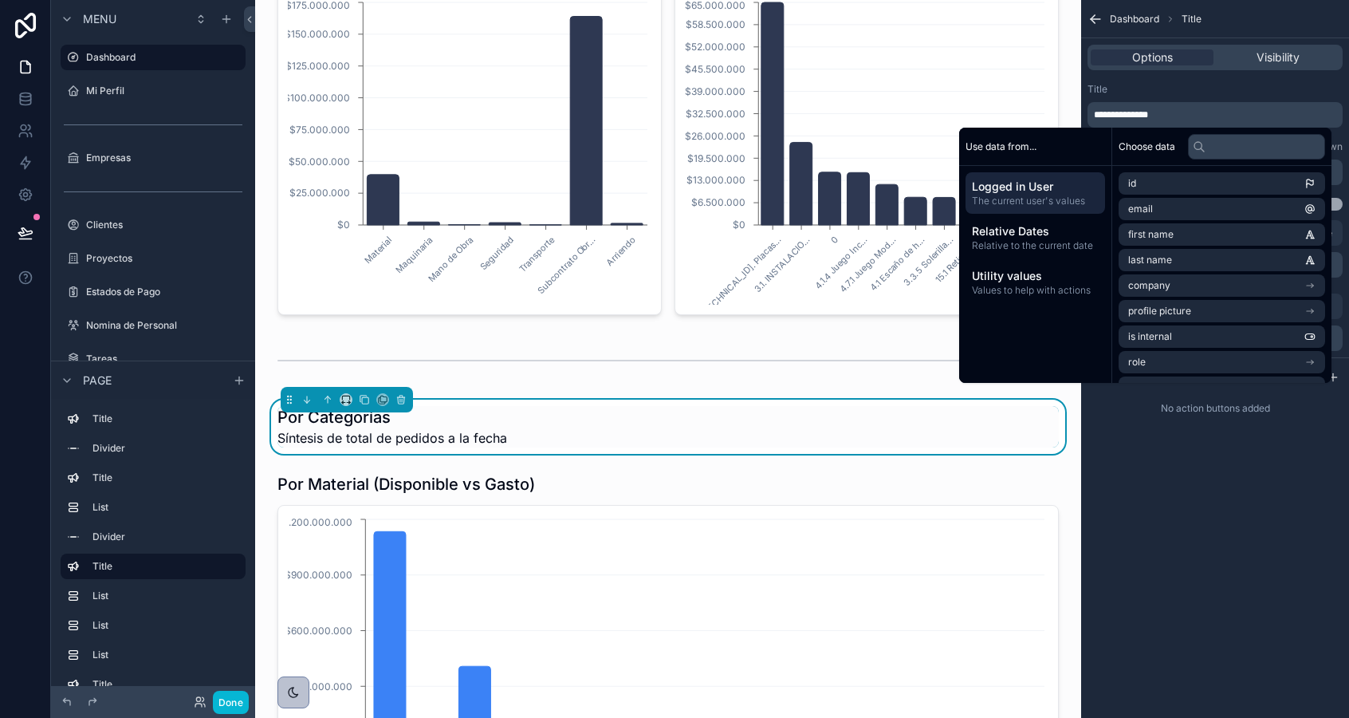
click at [634, 441] on div "Por Categorías Síntesis de total de pedidos a la fecha" at bounding box center [669, 426] width 782 height 41
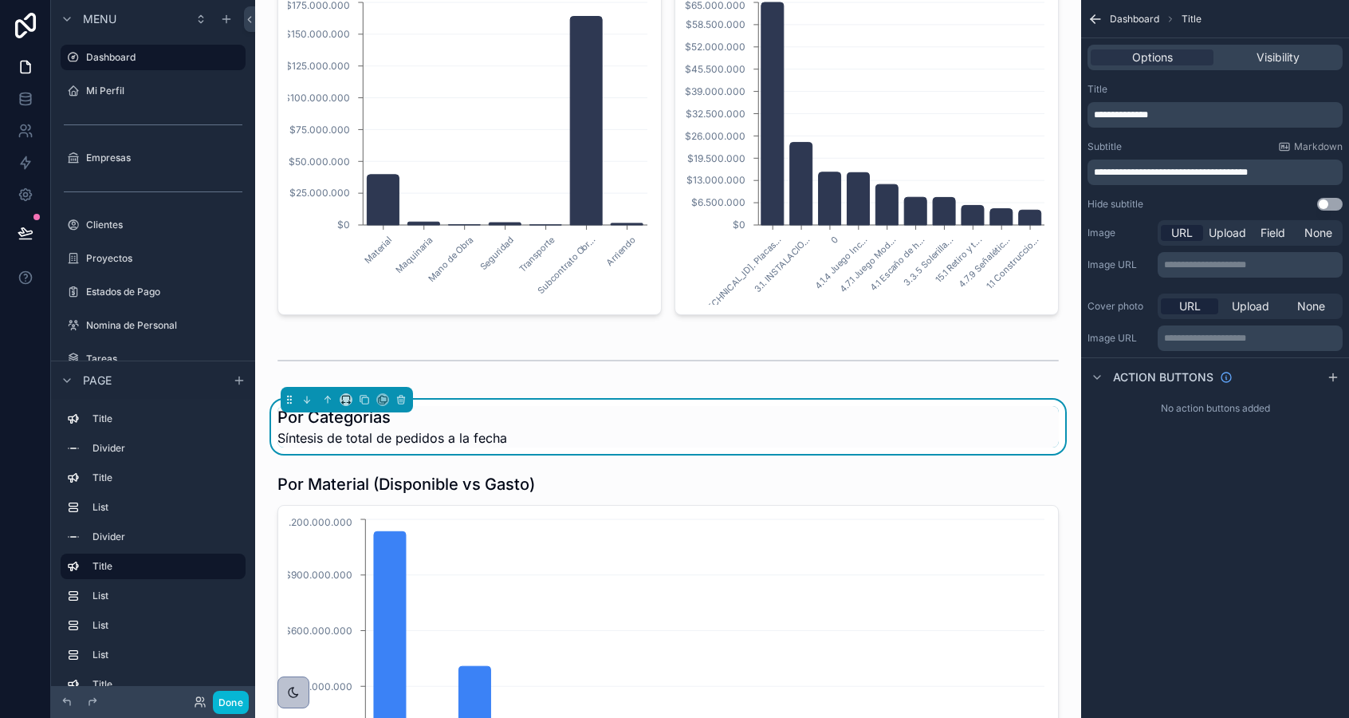
click at [1132, 475] on div "**********" at bounding box center [1215, 359] width 268 height 718
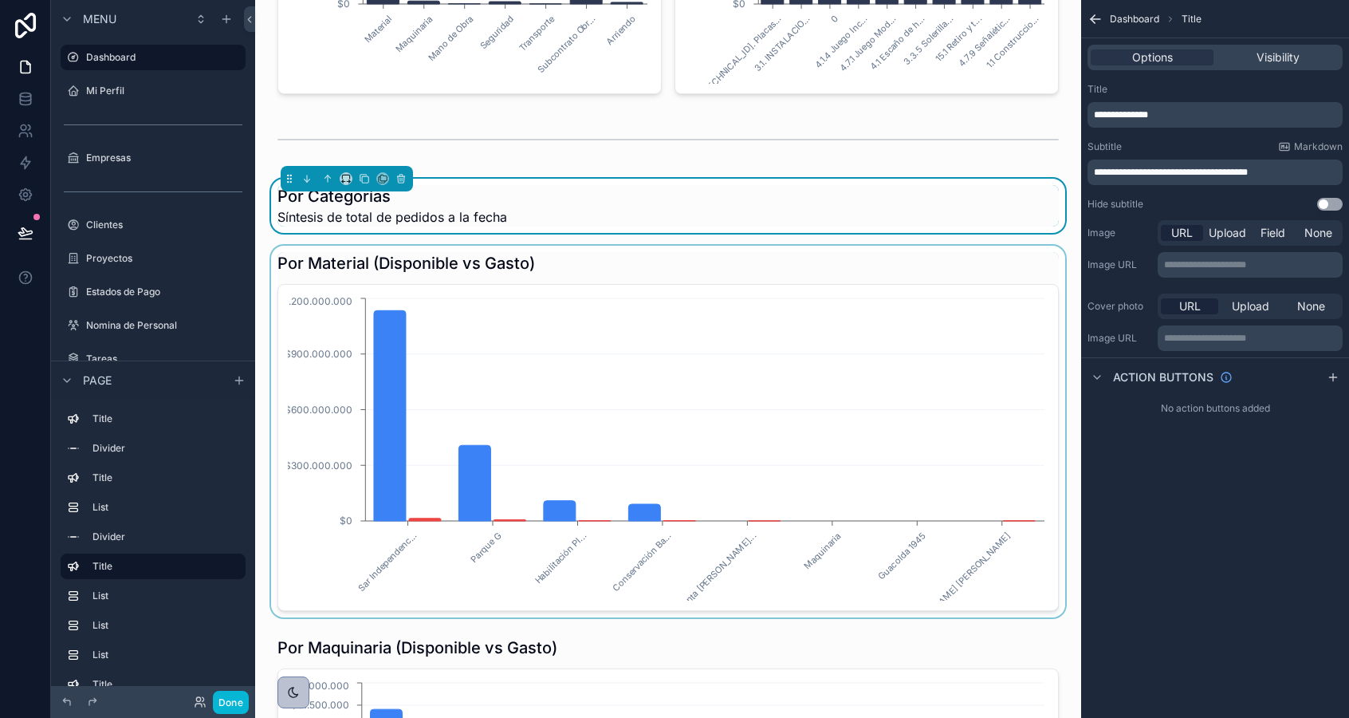
scroll to position [831, 0]
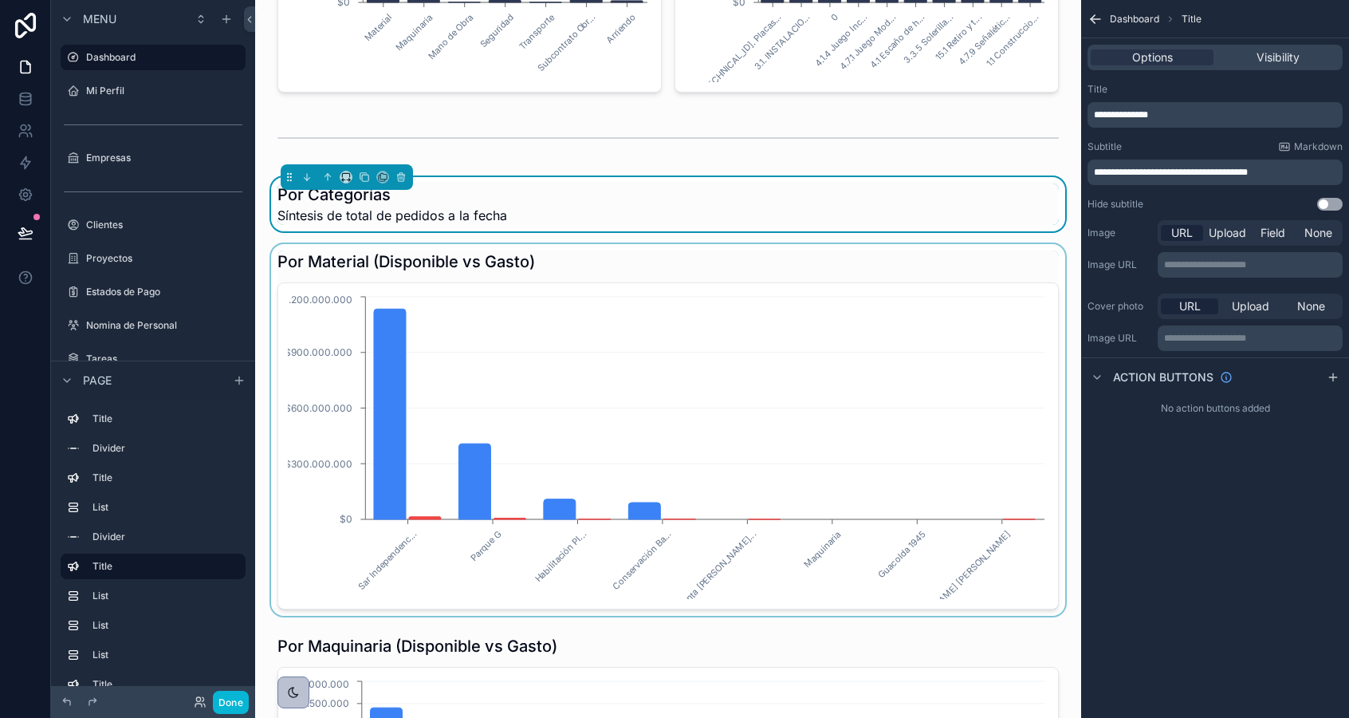
click at [398, 356] on div "scrollable content" at bounding box center [668, 430] width 801 height 372
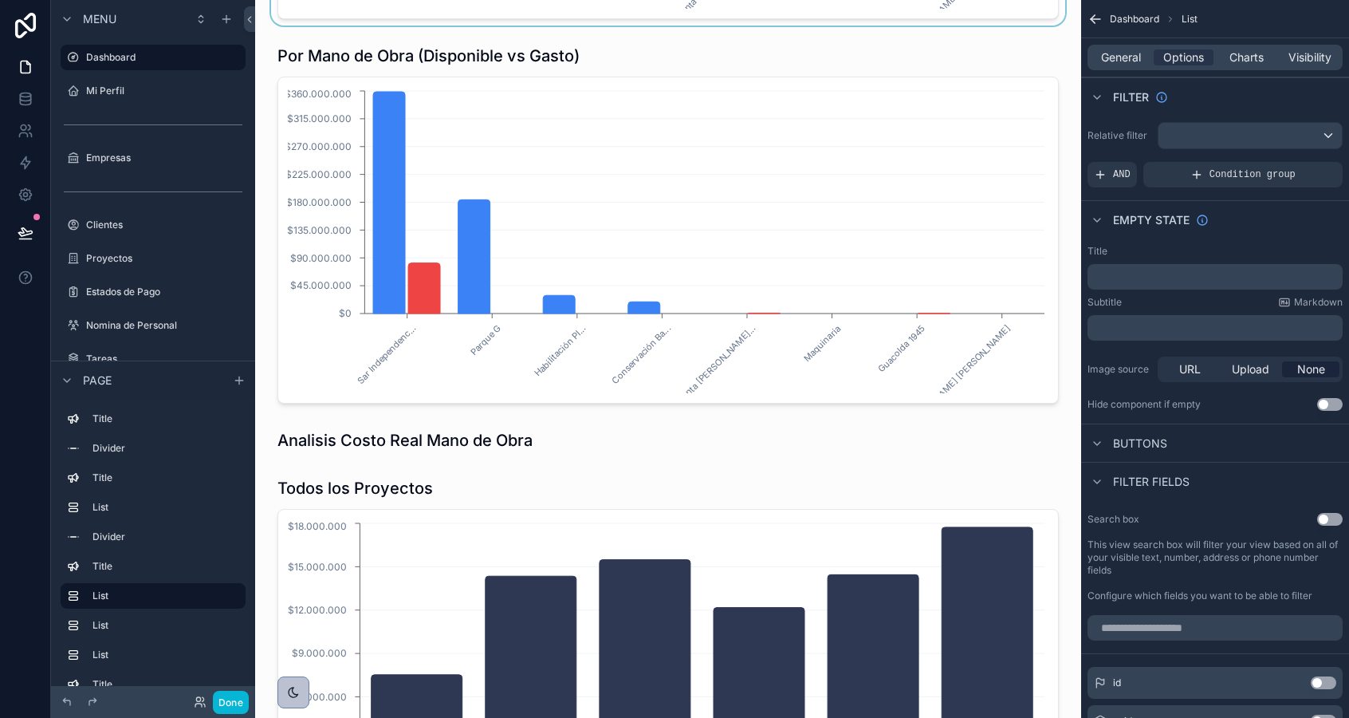
scroll to position [1695, 0]
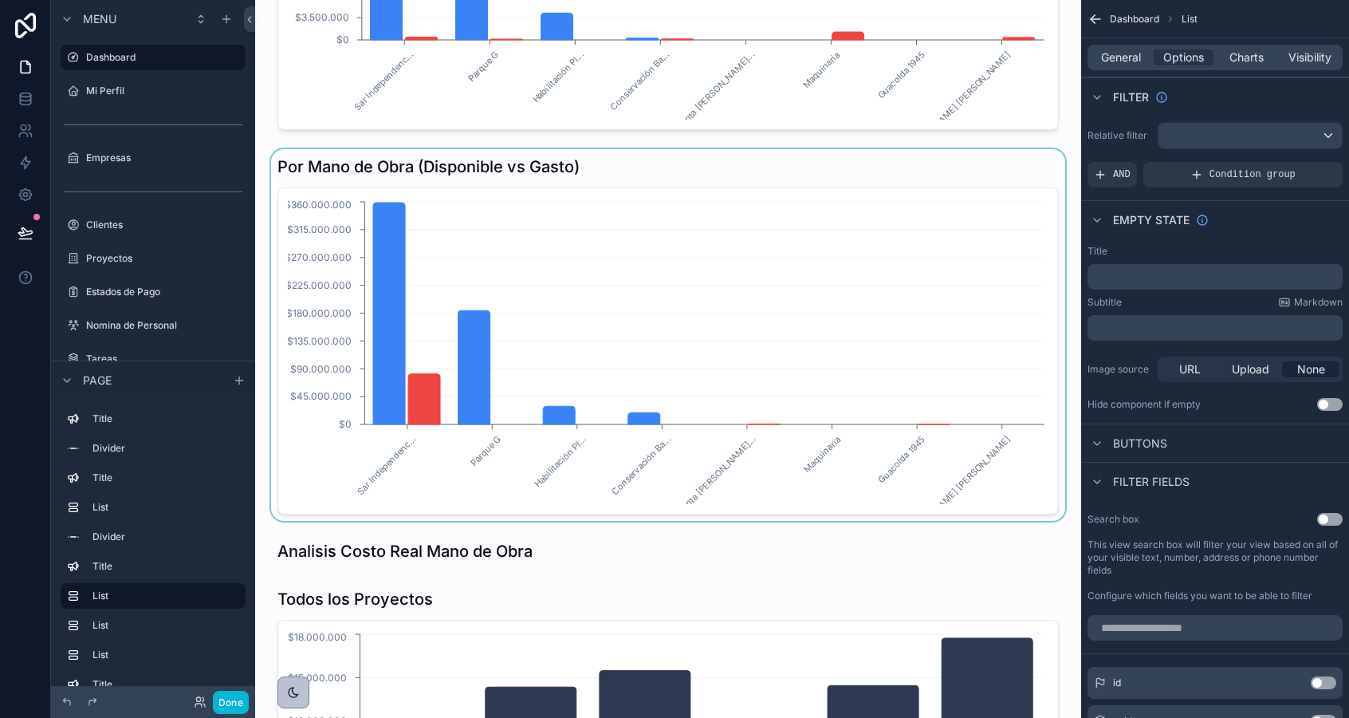
click at [607, 392] on div "scrollable content" at bounding box center [668, 335] width 801 height 372
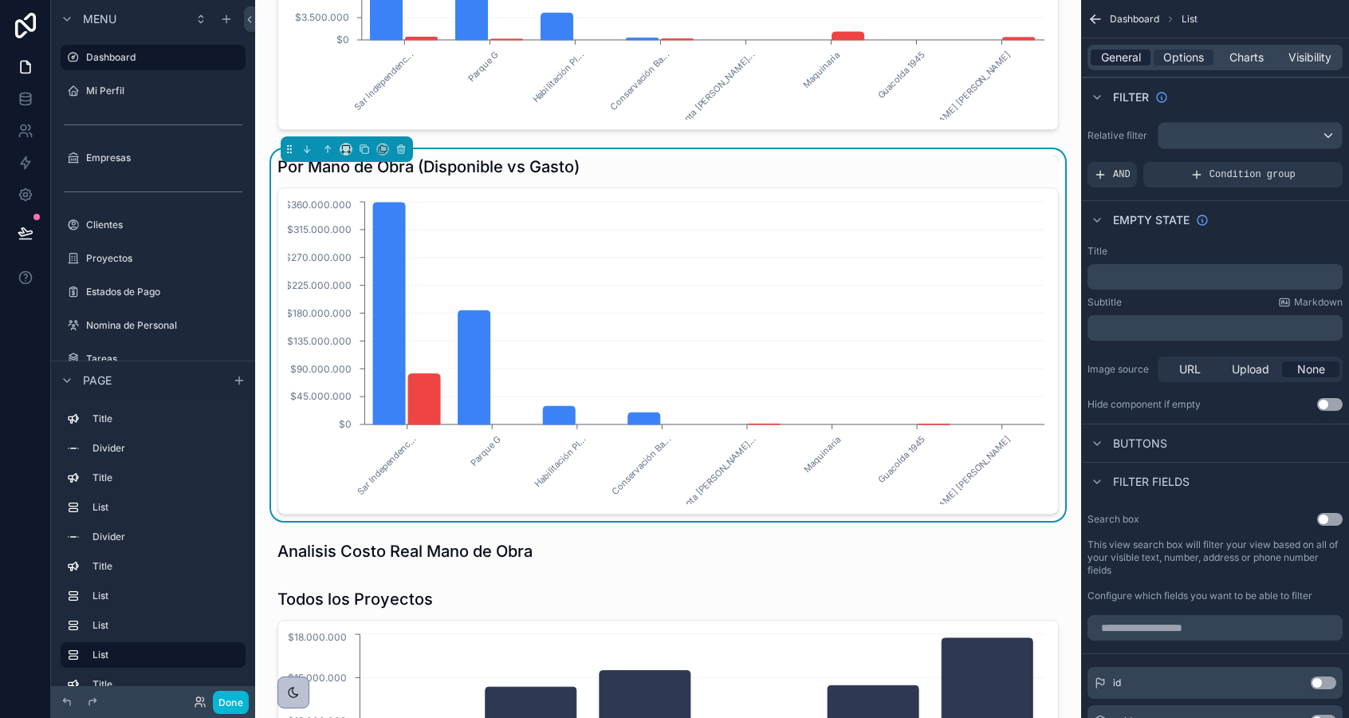
click at [1125, 57] on span "General" at bounding box center [1121, 57] width 40 height 16
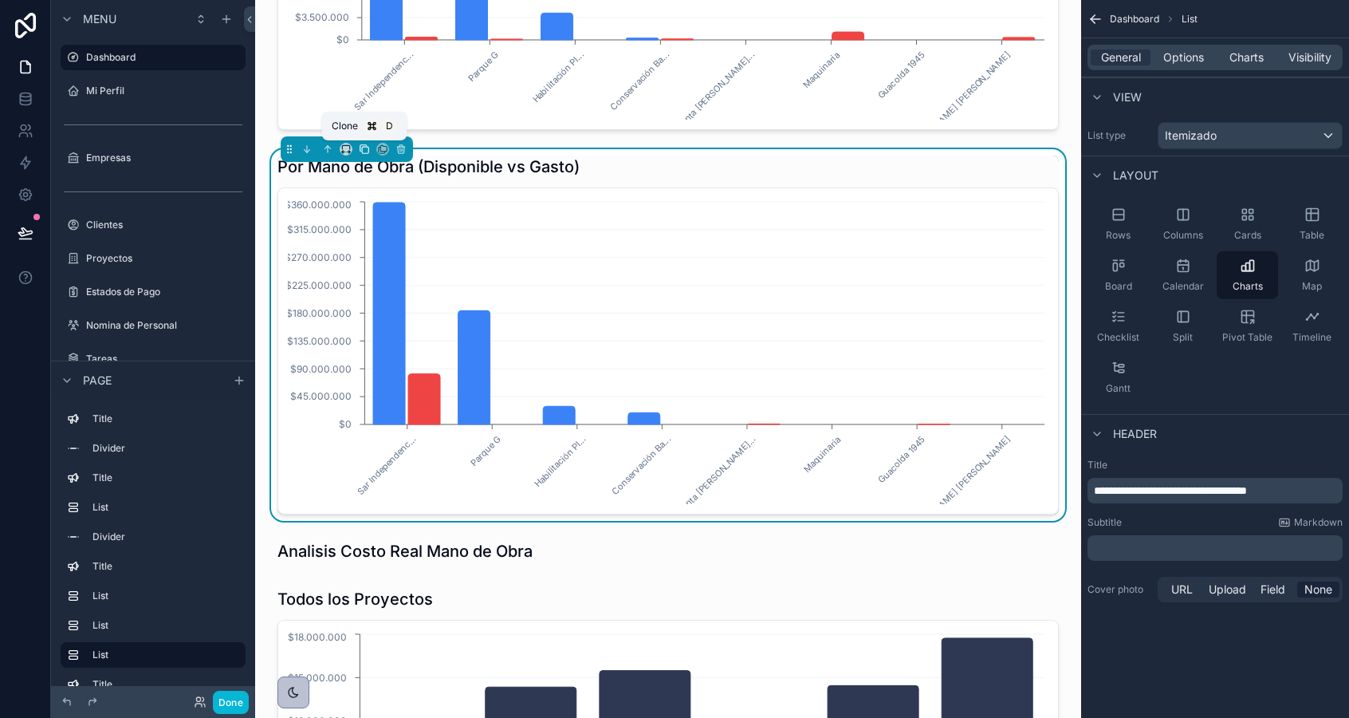
click at [364, 149] on icon "scrollable content" at bounding box center [364, 149] width 11 height 11
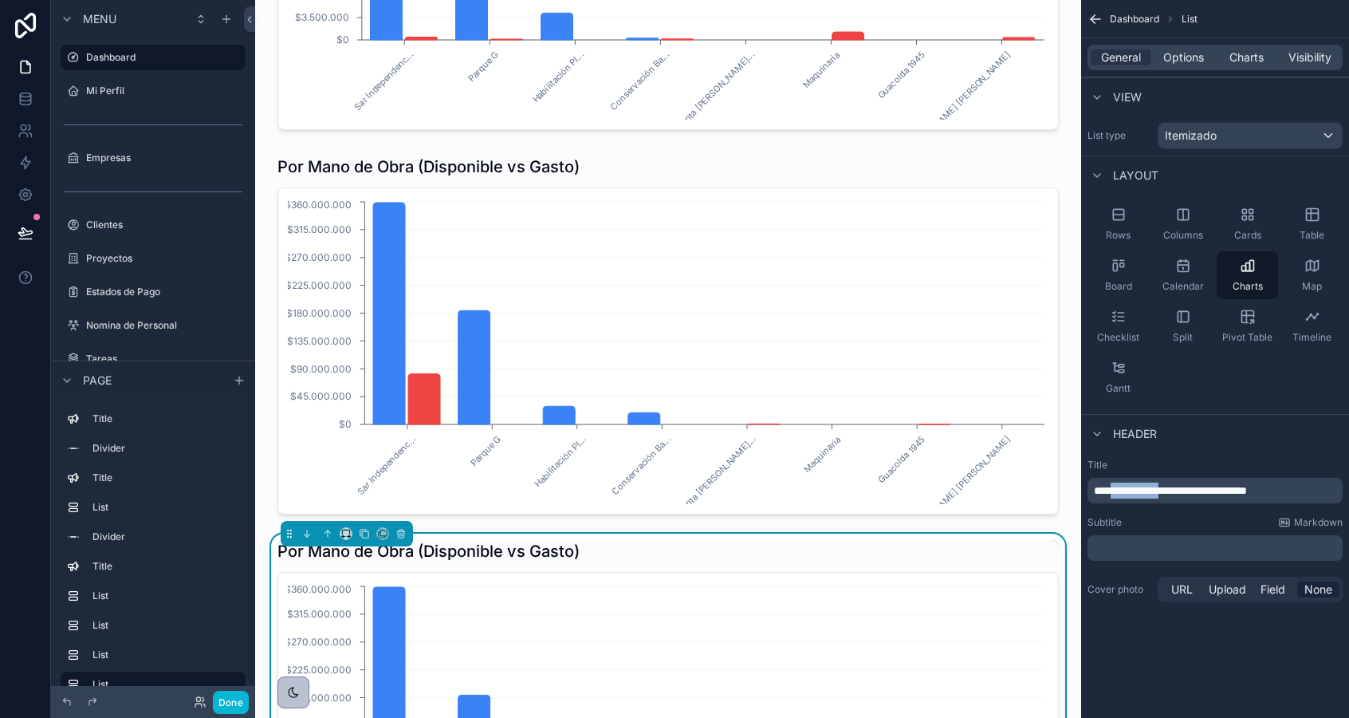
drag, startPoint x: 1116, startPoint y: 493, endPoint x: 1189, endPoint y: 497, distance: 72.7
click at [1189, 496] on span "**********" at bounding box center [1170, 490] width 153 height 11
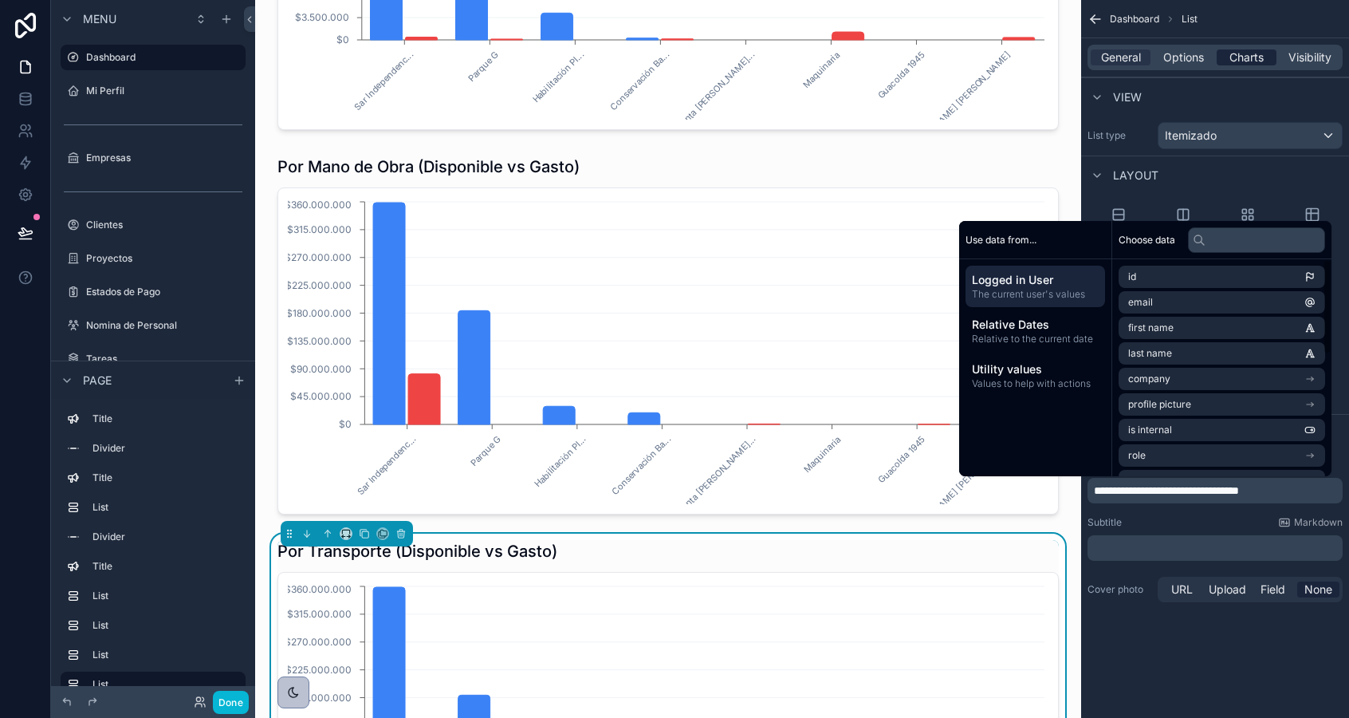
click at [1252, 56] on span "Charts" at bounding box center [1247, 57] width 34 height 16
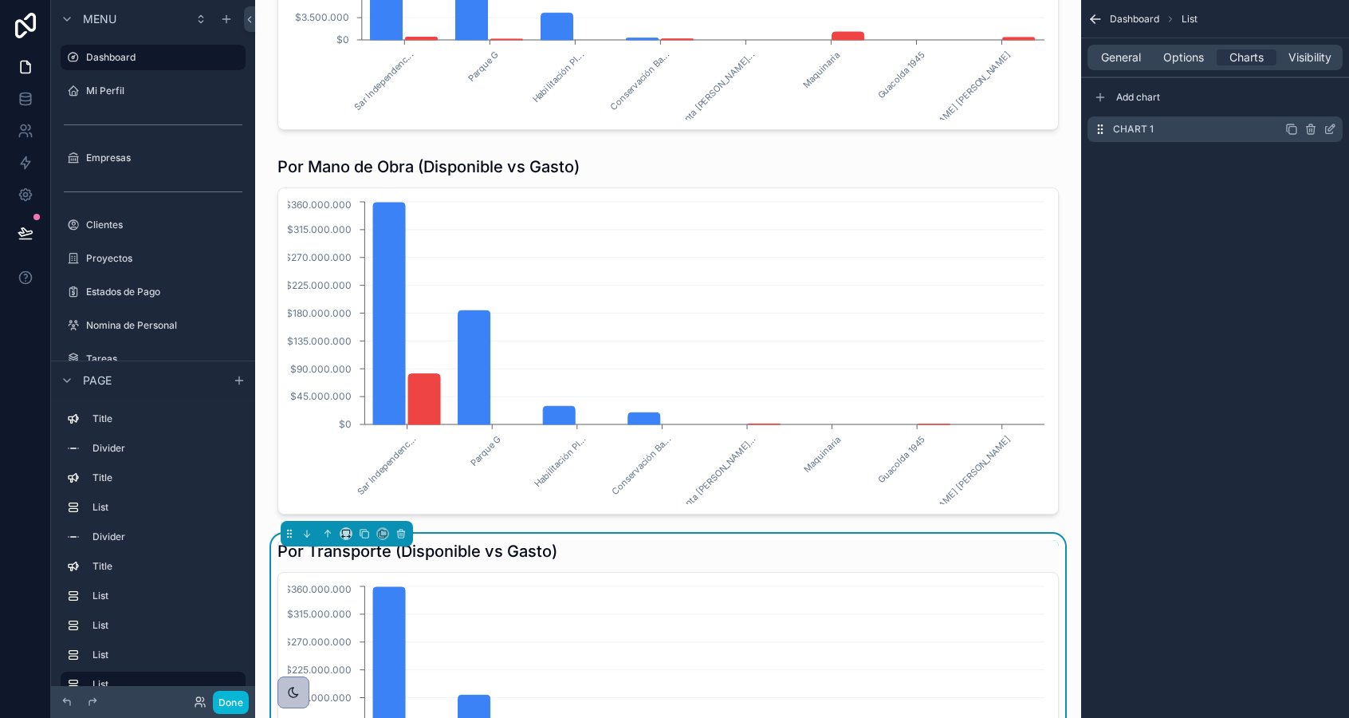
click at [1330, 132] on icon "scrollable content" at bounding box center [1330, 129] width 13 height 13
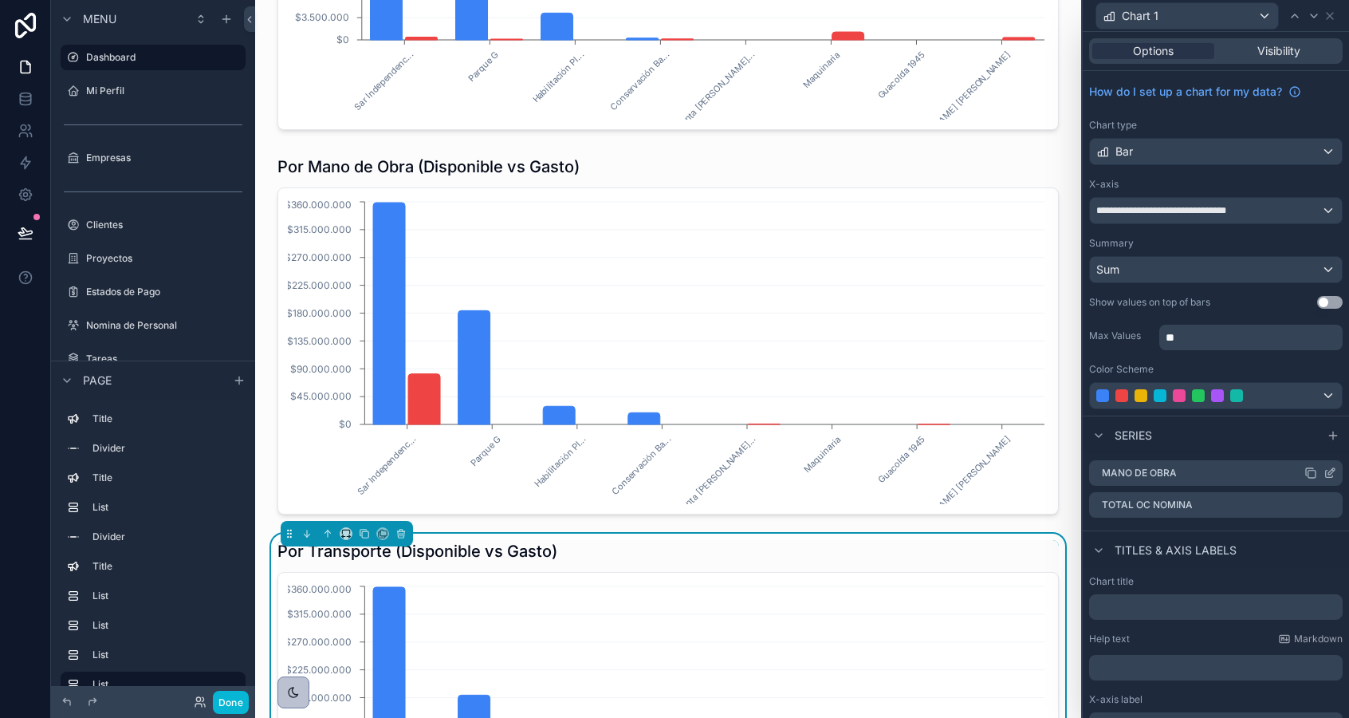
click at [1329, 471] on icon at bounding box center [1332, 471] width 6 height 6
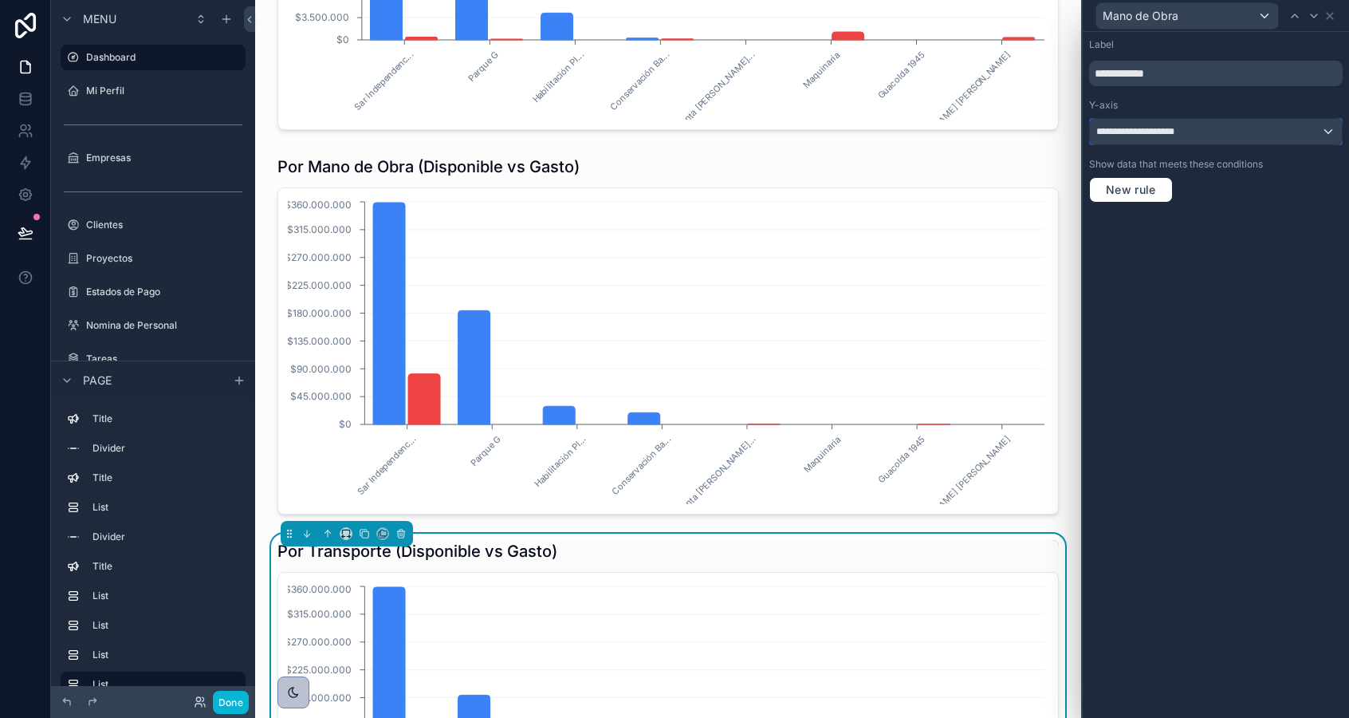
click at [1171, 136] on span "**********" at bounding box center [1145, 131] width 99 height 13
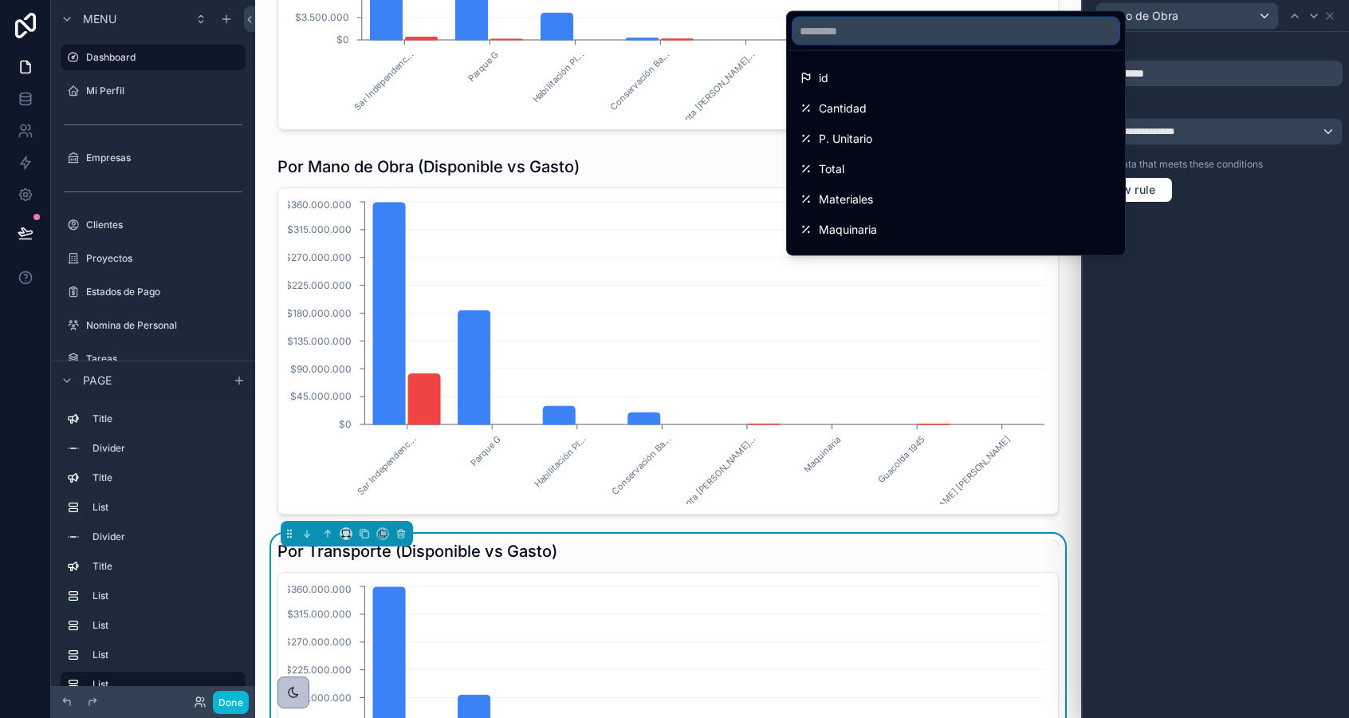
click at [1006, 30] on input "text" at bounding box center [955, 31] width 325 height 26
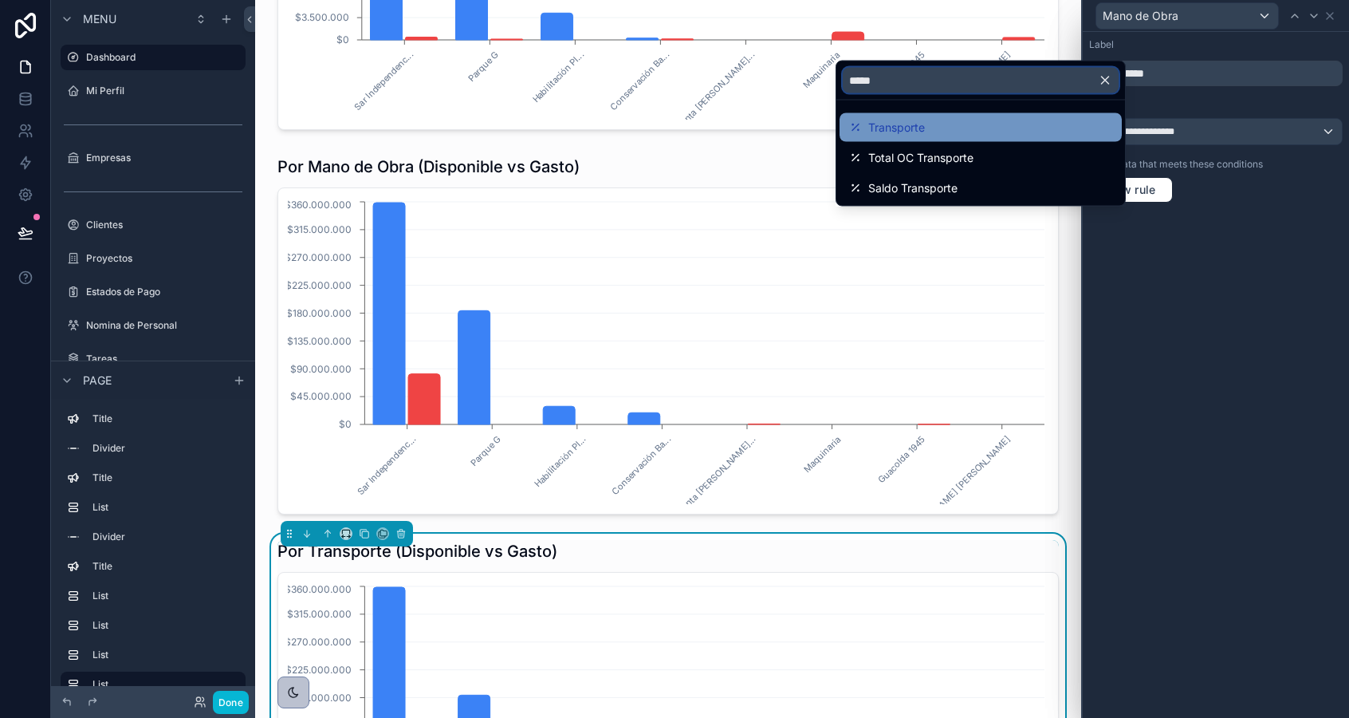
type input "*****"
click at [983, 122] on div "Transporte" at bounding box center [980, 127] width 263 height 19
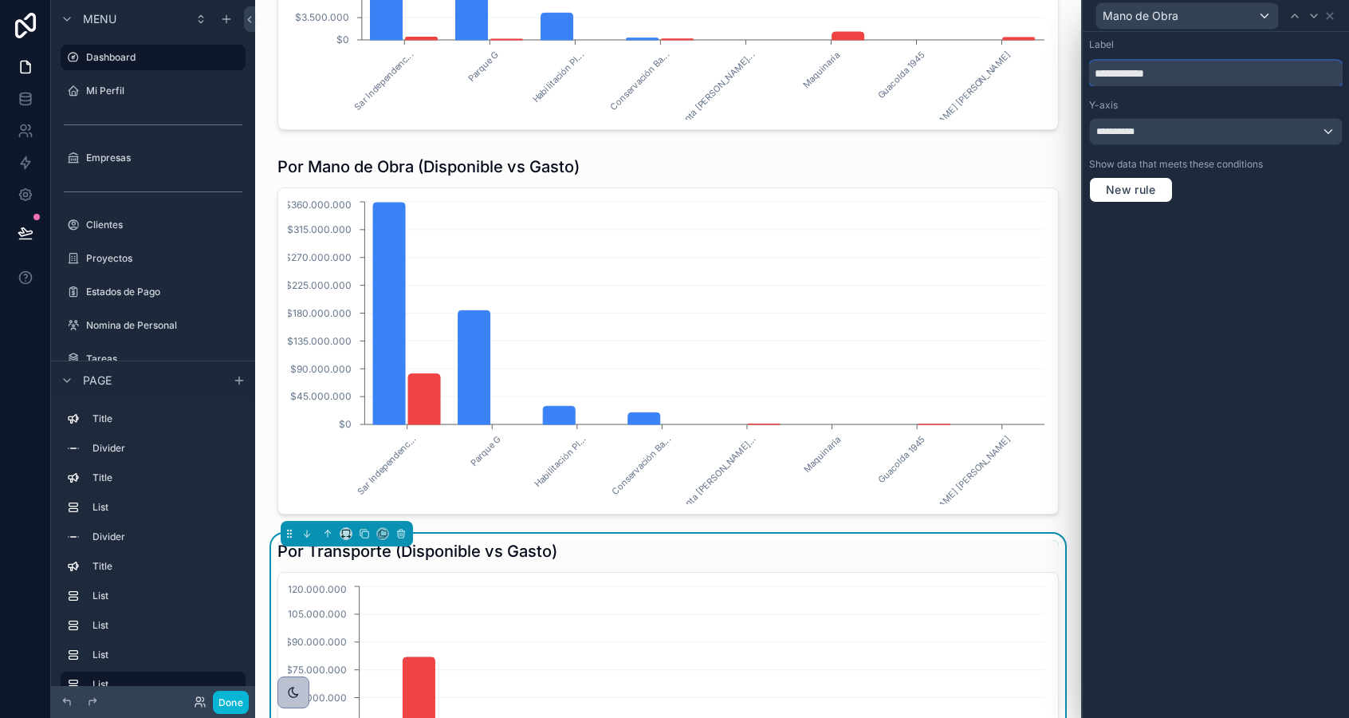
click at [1154, 77] on input "**********" at bounding box center [1216, 74] width 254 height 26
type input "**********"
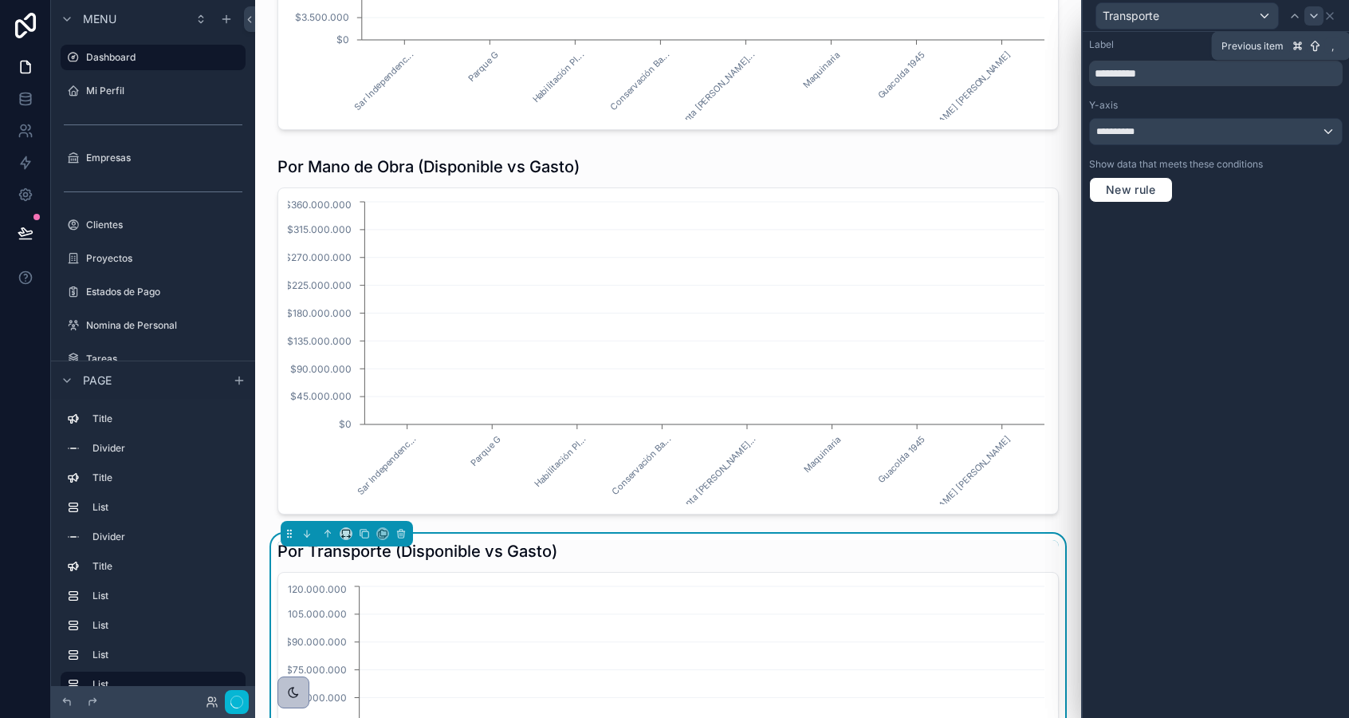
click at [1312, 12] on icon at bounding box center [1314, 16] width 13 height 13
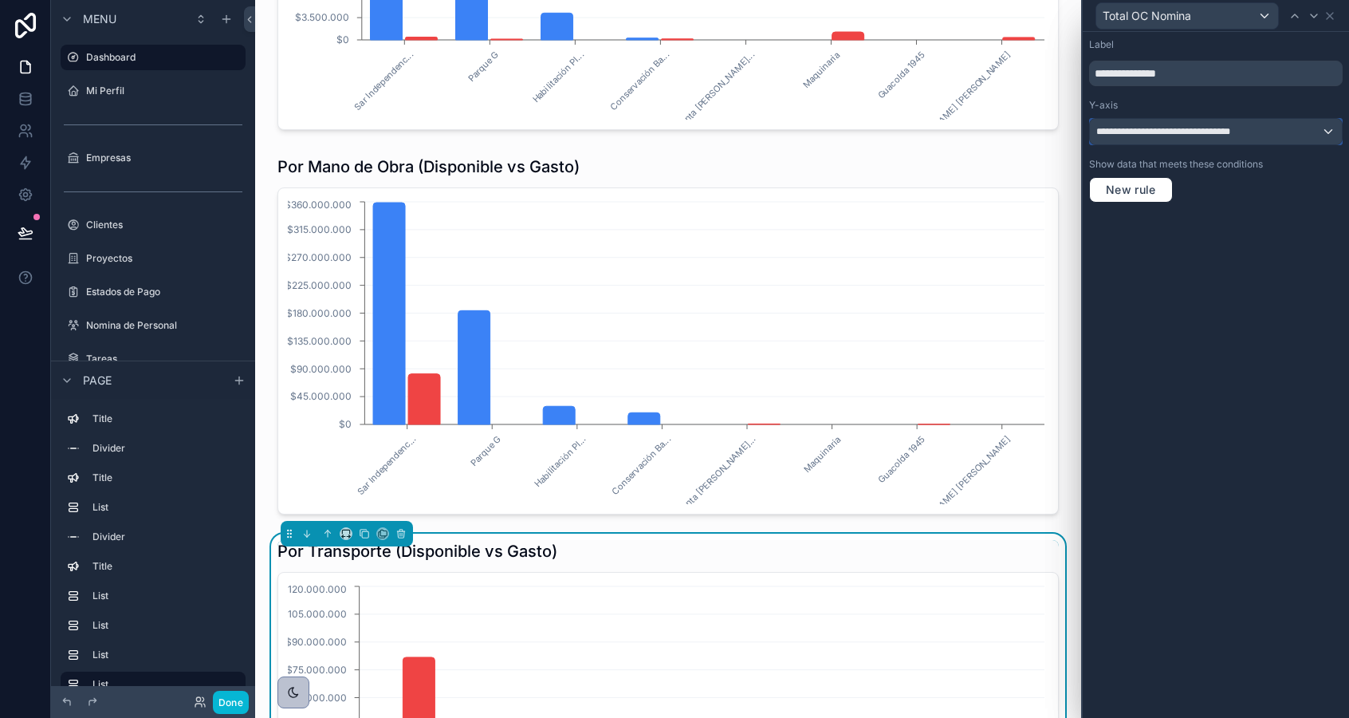
click at [1238, 129] on span "**********" at bounding box center [1181, 131] width 171 height 13
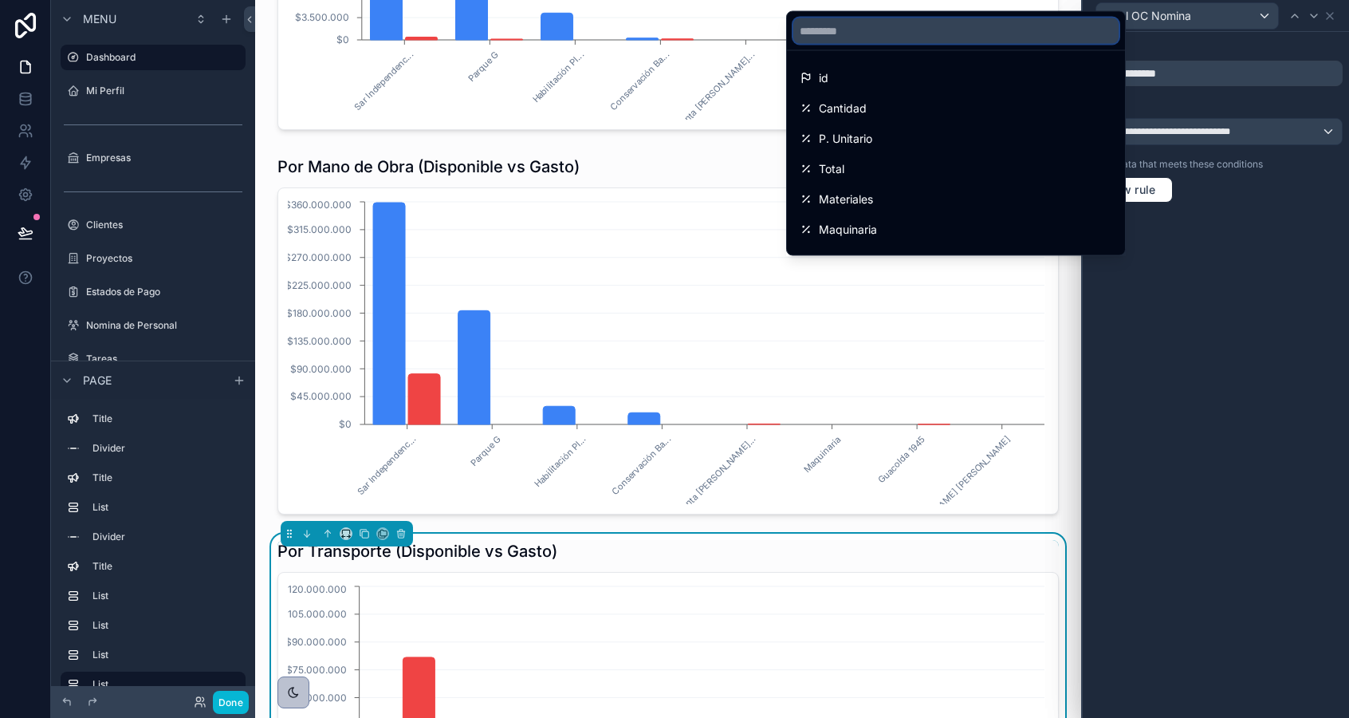
click at [940, 37] on input "text" at bounding box center [955, 31] width 325 height 26
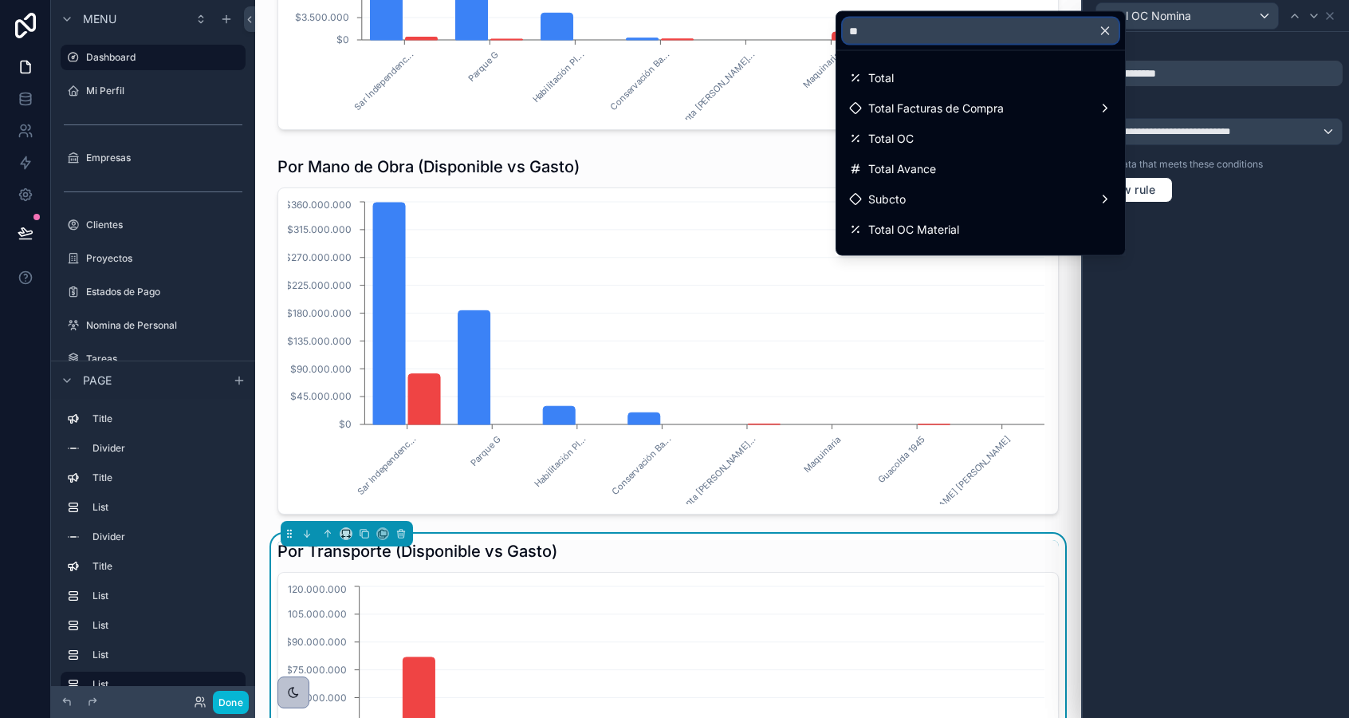
type input "*"
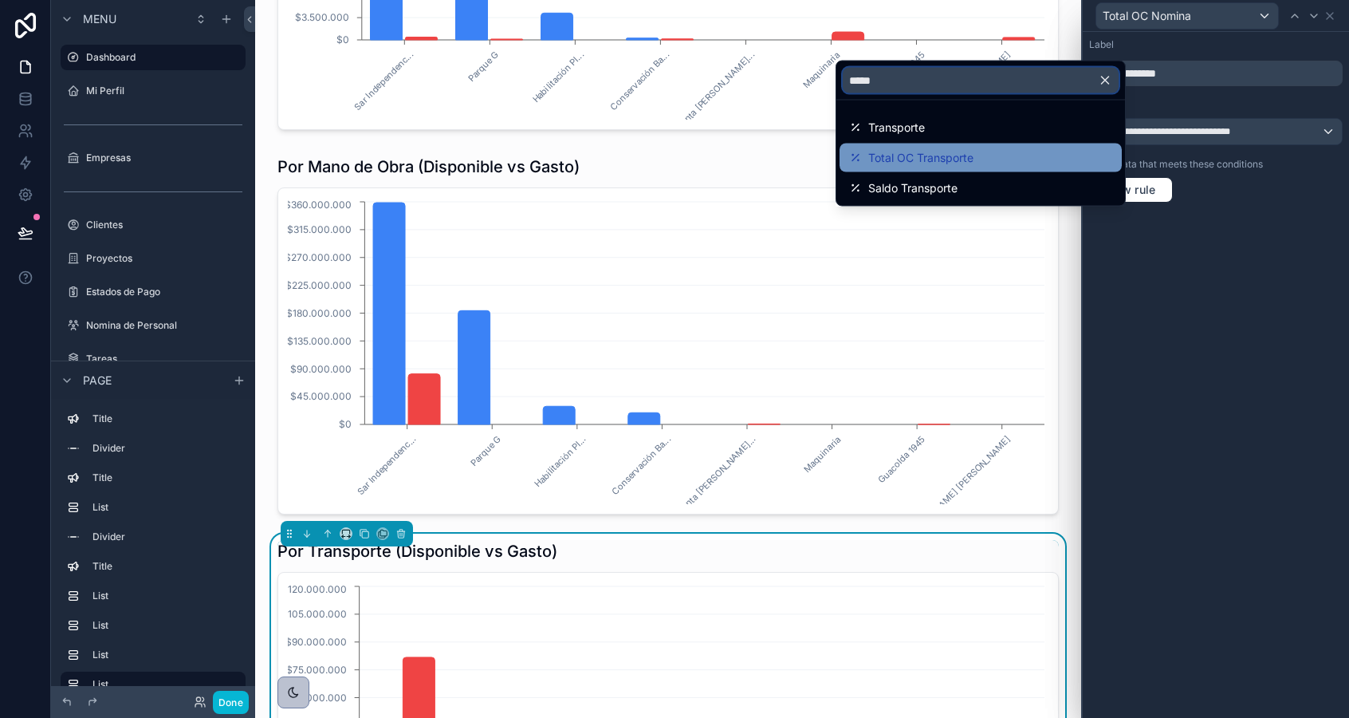
type input "*****"
click at [976, 156] on div "Total OC Transporte" at bounding box center [980, 157] width 263 height 19
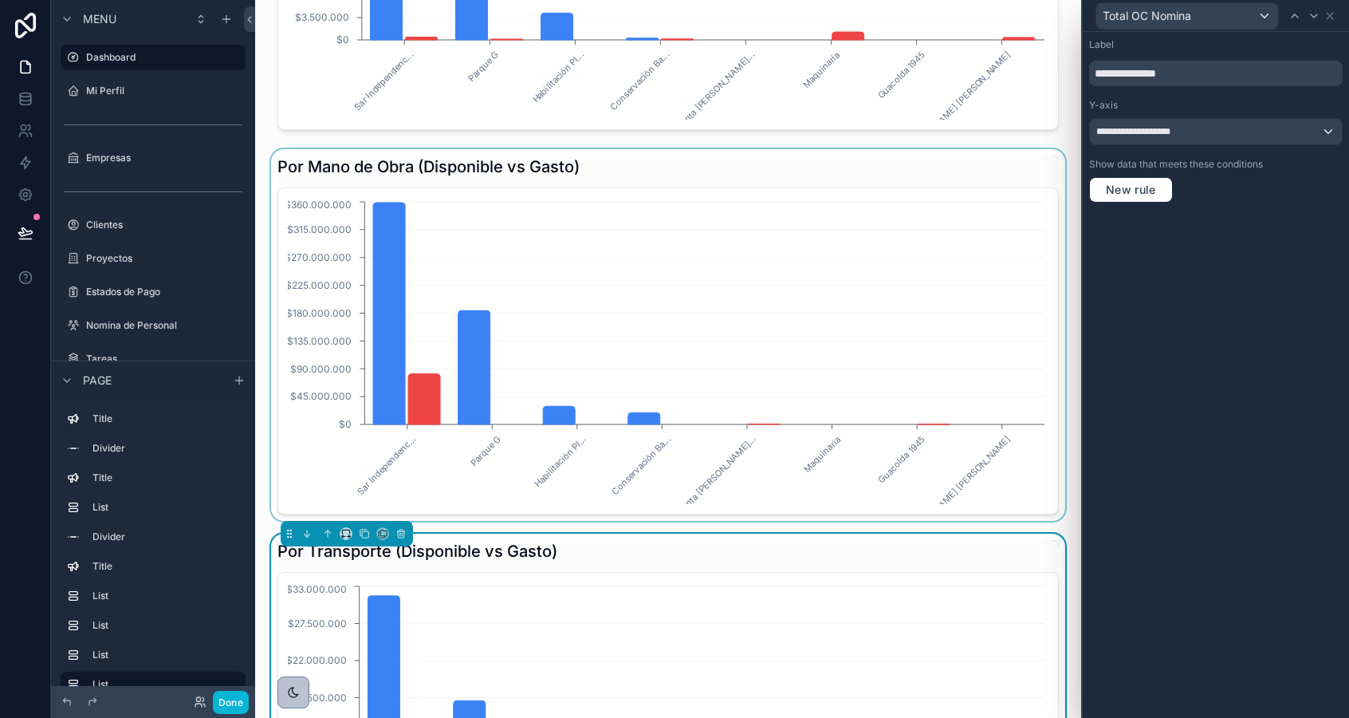
click at [415, 344] on div "scrollable content" at bounding box center [668, 335] width 801 height 372
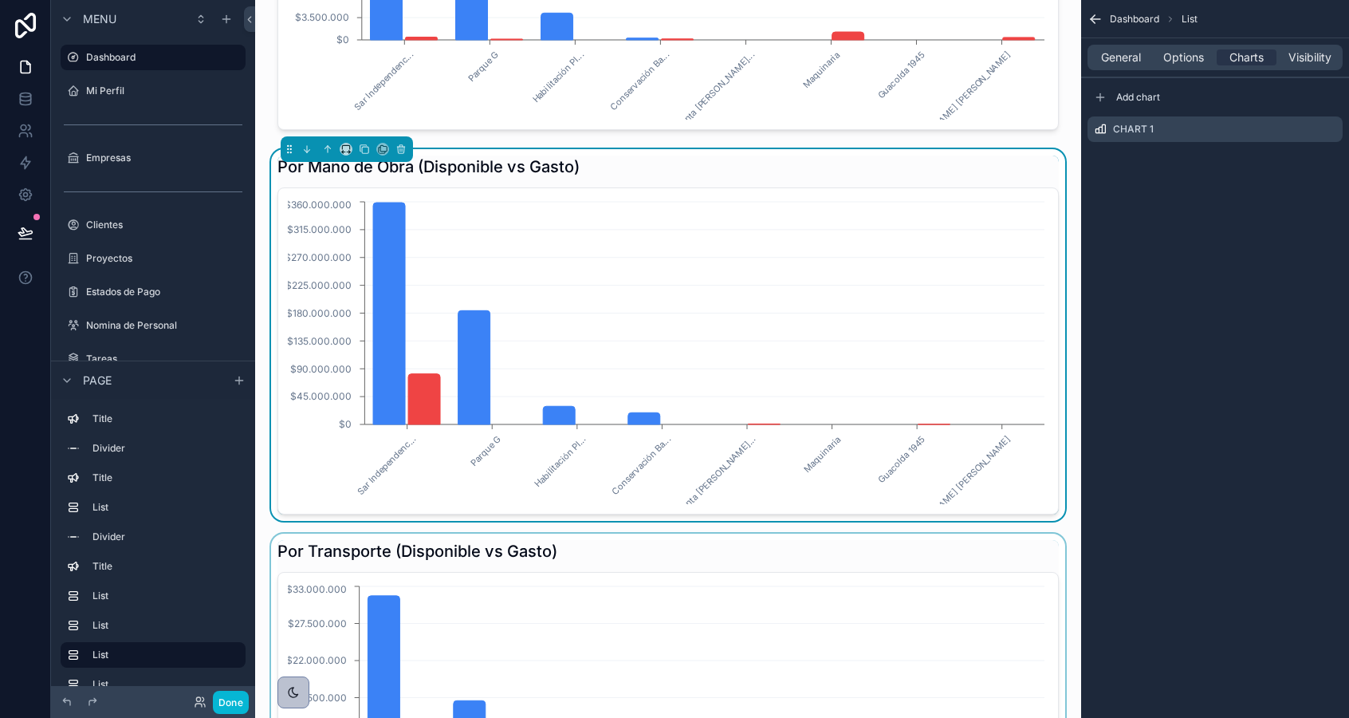
click at [451, 649] on div "scrollable content" at bounding box center [668, 719] width 801 height 372
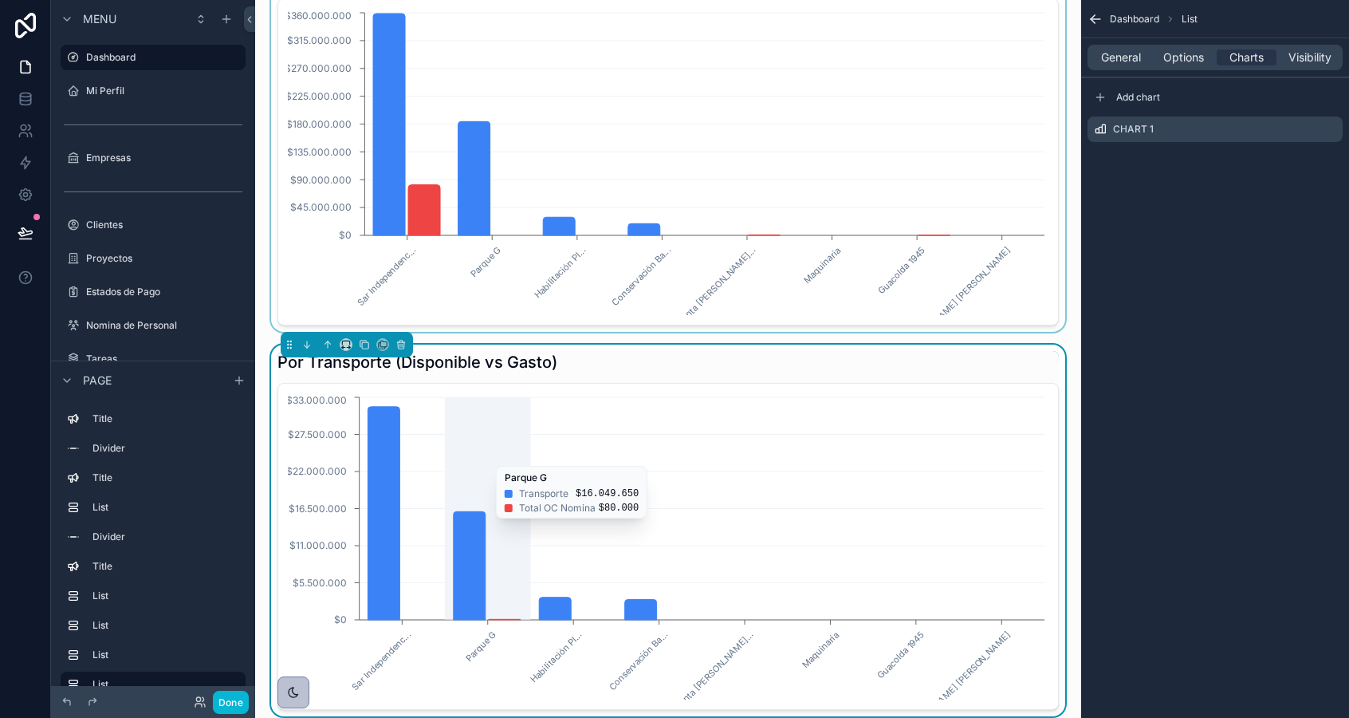
scroll to position [1948, 0]
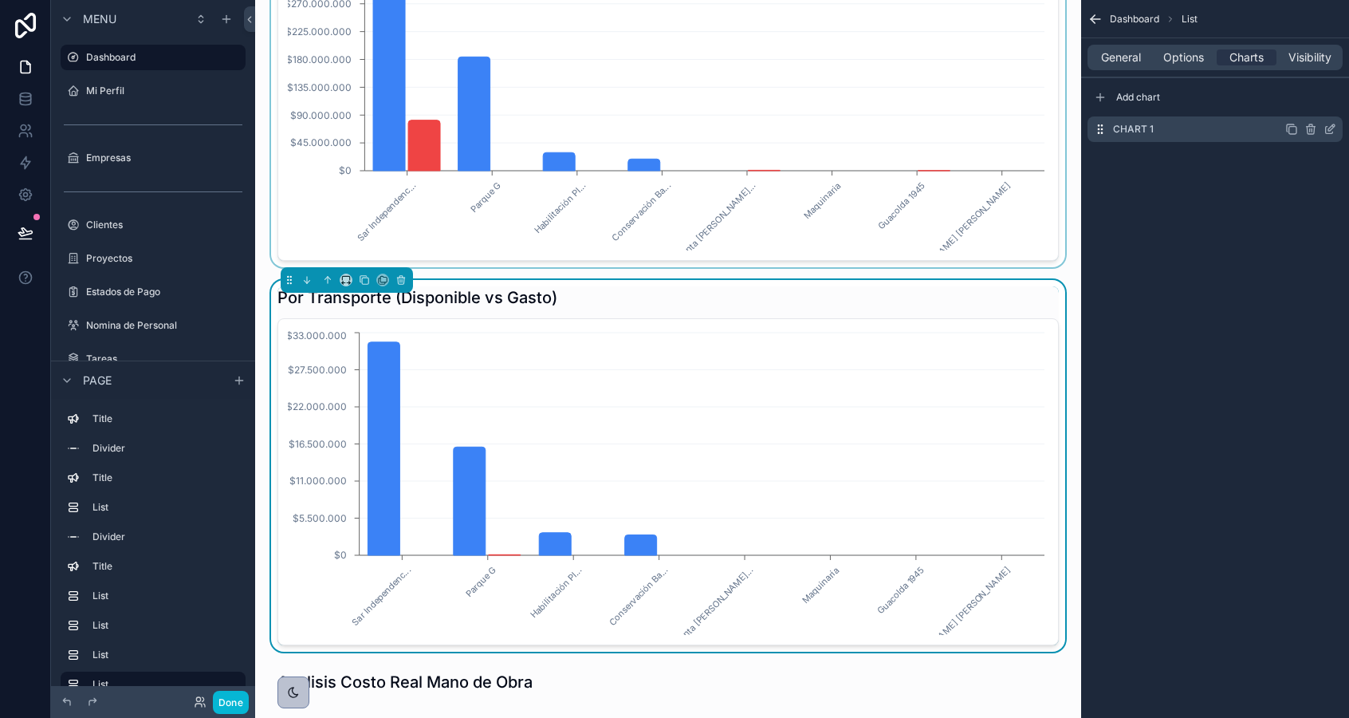
click at [1336, 130] on icon "scrollable content" at bounding box center [1330, 129] width 13 height 13
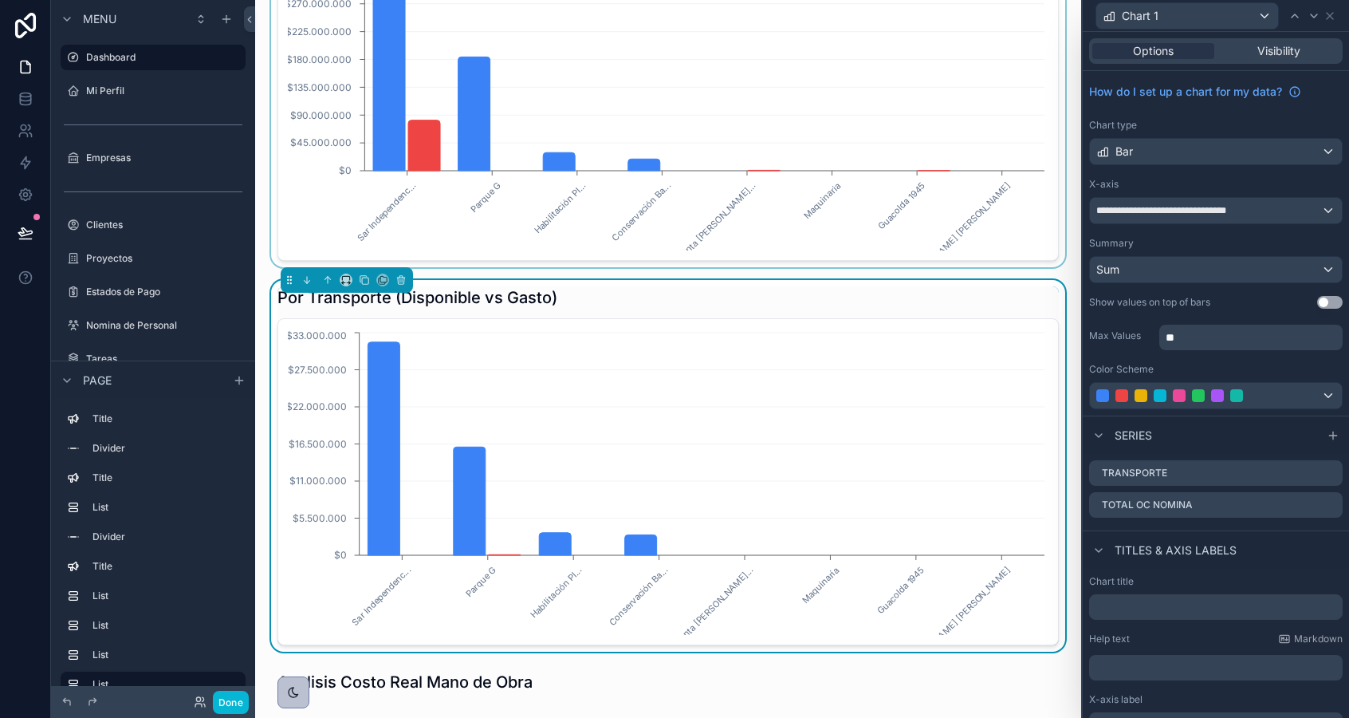
scroll to position [138, 0]
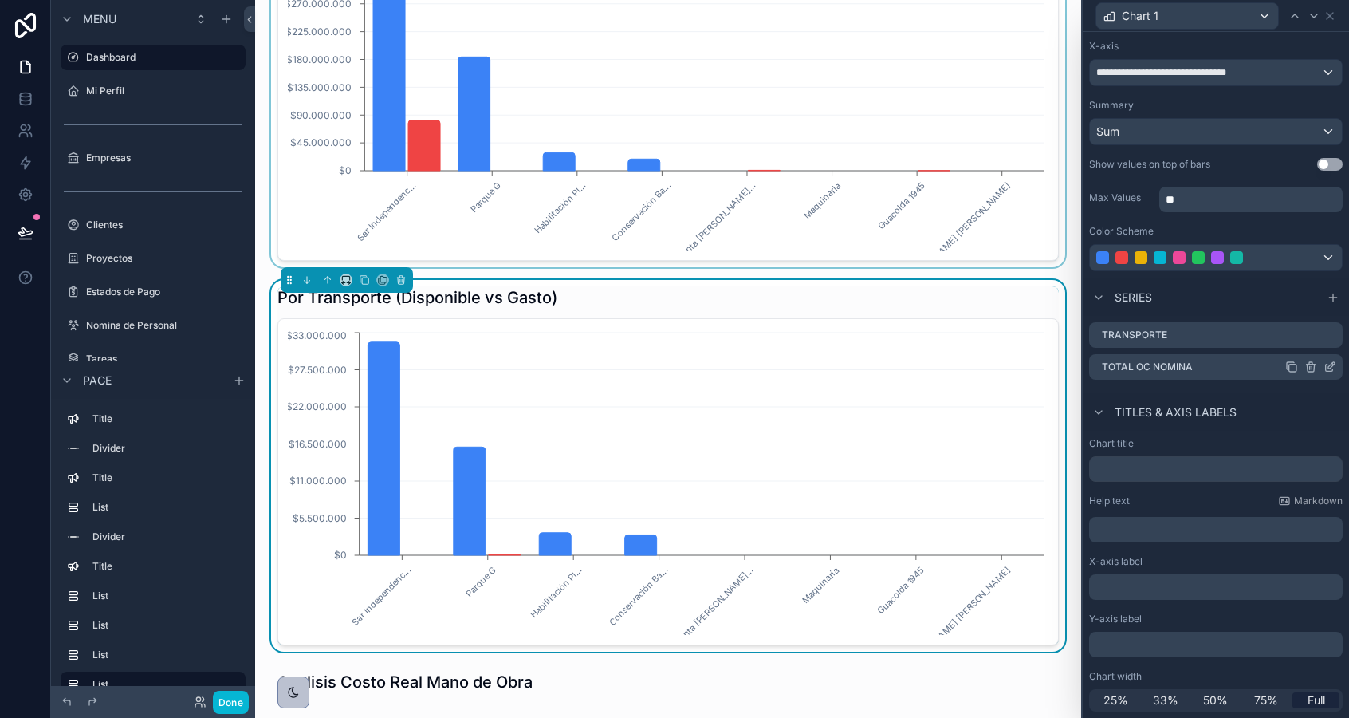
click at [1331, 363] on icon at bounding box center [1332, 365] width 6 height 6
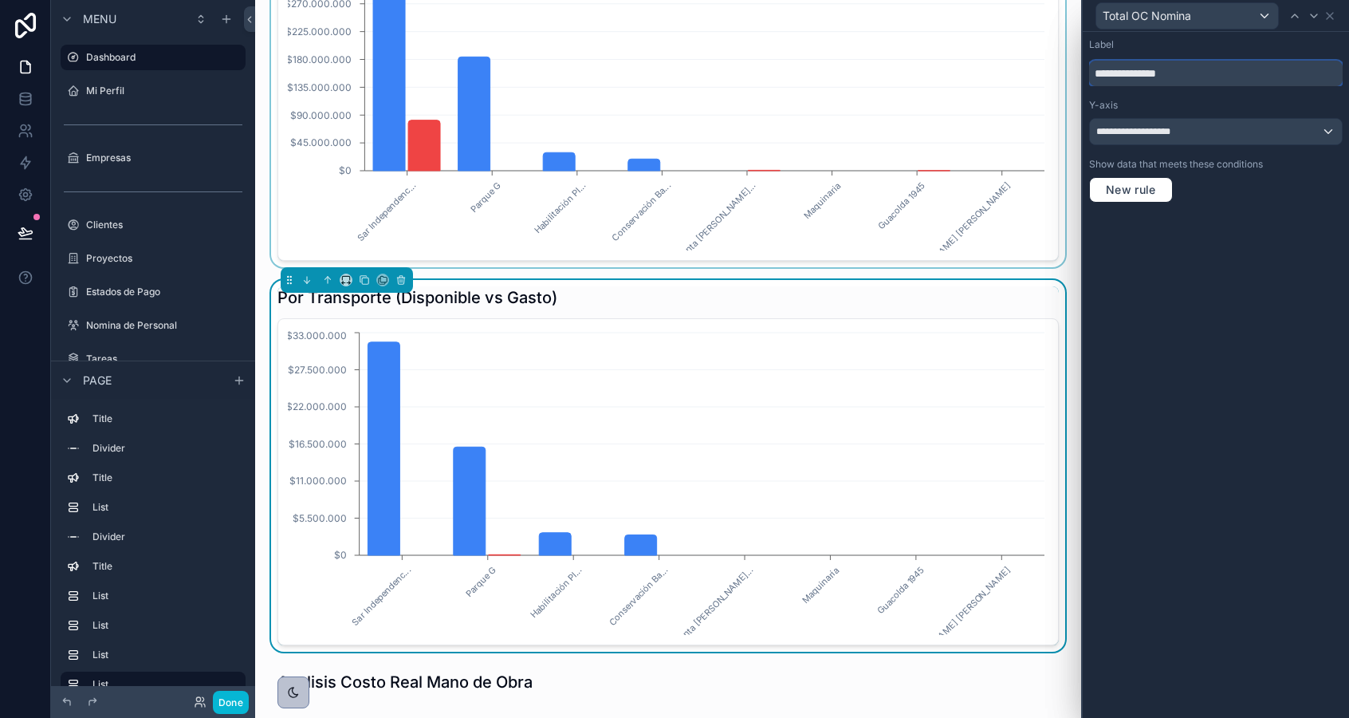
click at [1159, 67] on input "**********" at bounding box center [1216, 74] width 254 height 26
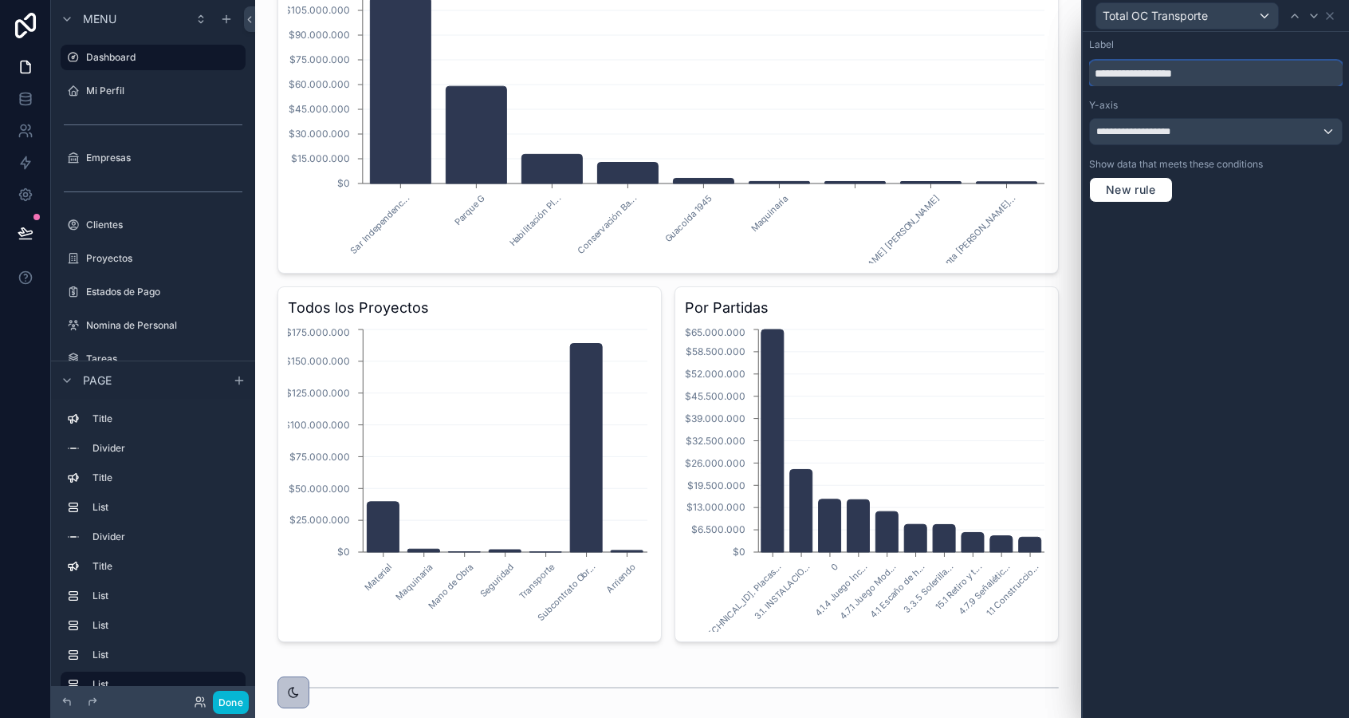
scroll to position [0, 0]
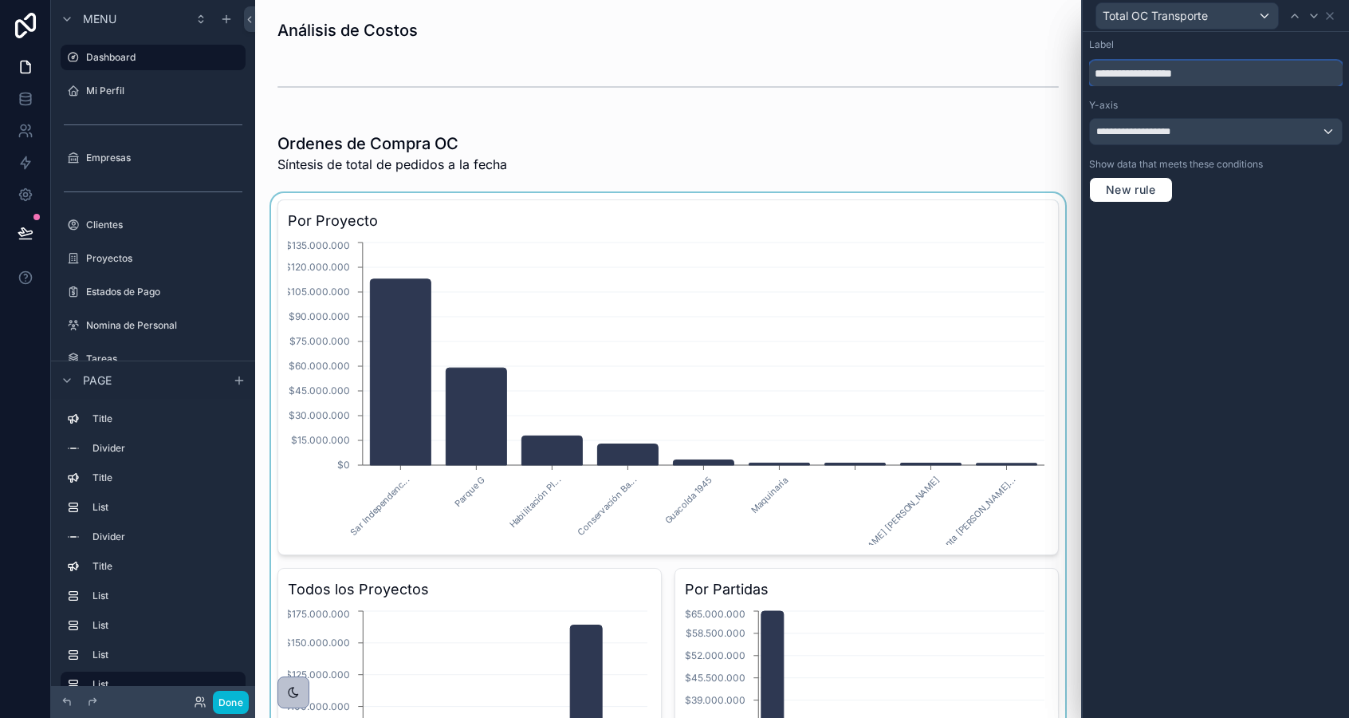
type input "**********"
click at [399, 394] on div "scrollable content" at bounding box center [668, 561] width 801 height 737
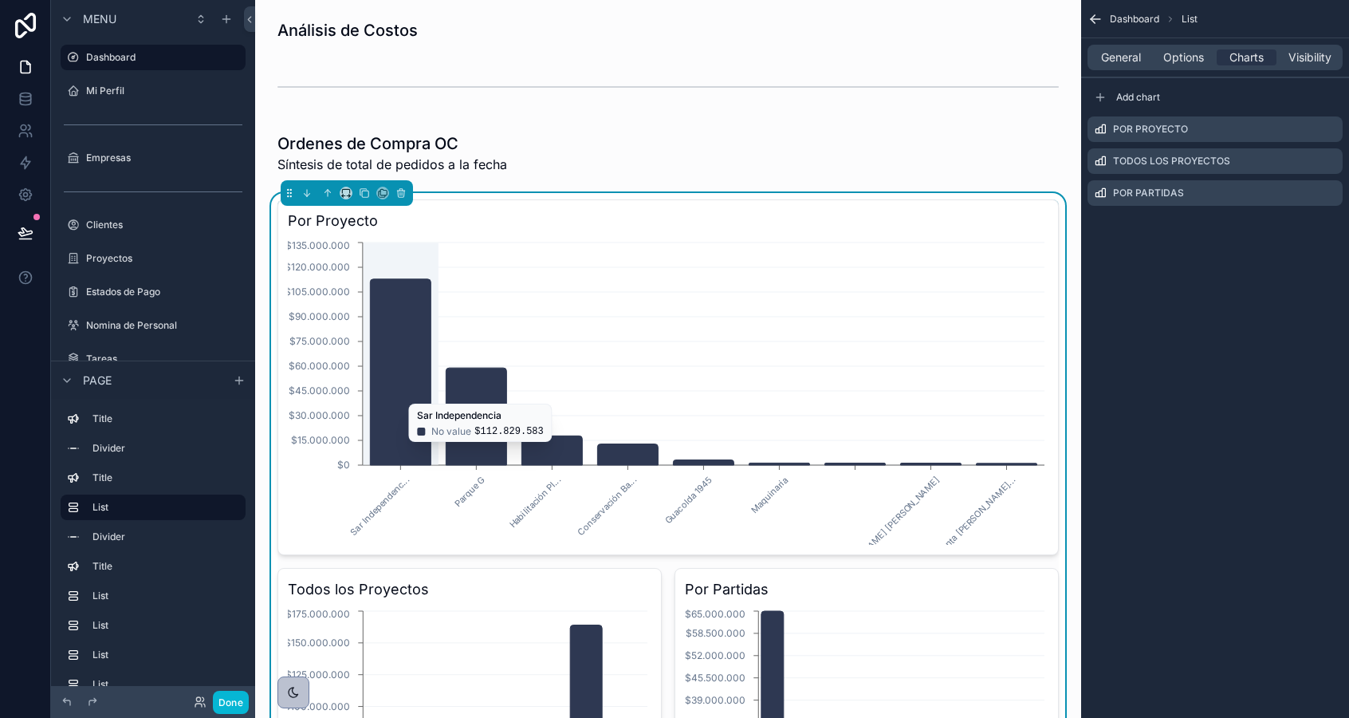
click at [841, 463] on icon "chart" at bounding box center [855, 464] width 61 height 2
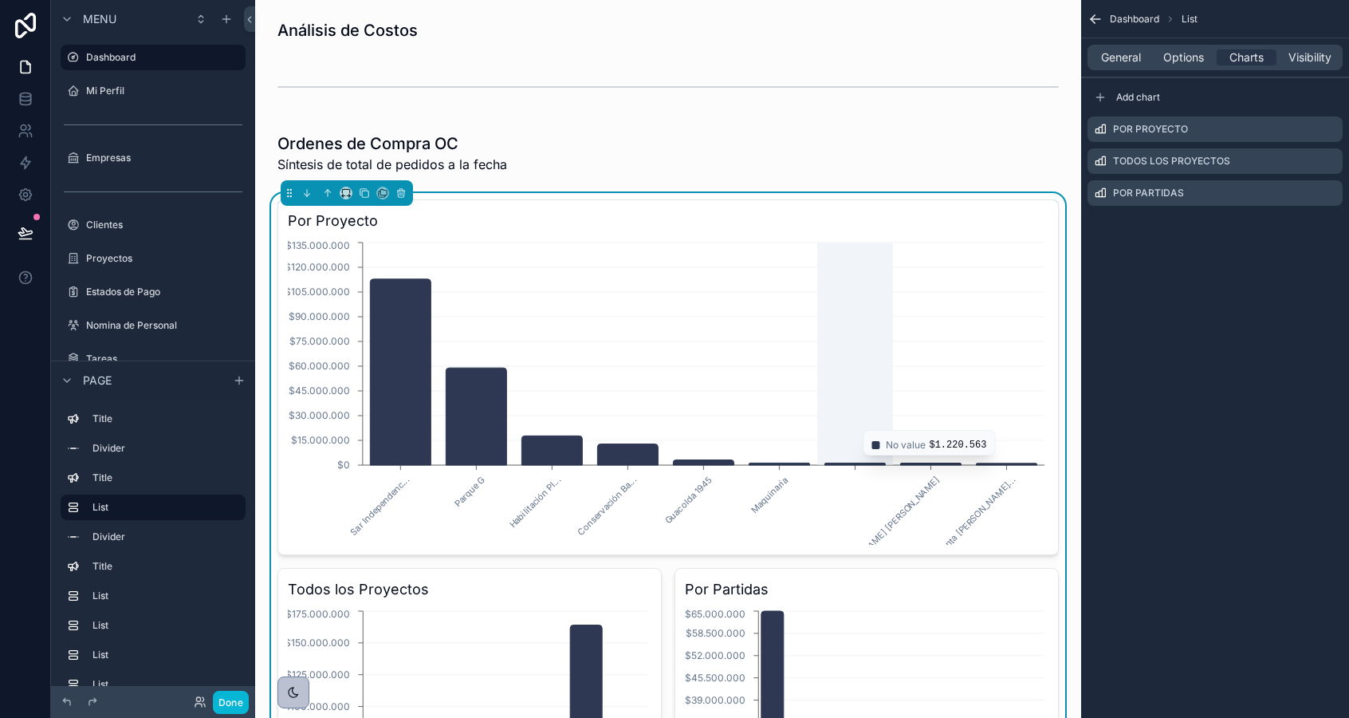
click at [867, 422] on icon "Sar Independenc... Parque G Habilitación Pl... Conservación Ba... Guacolda 1945…" at bounding box center [668, 391] width 761 height 306
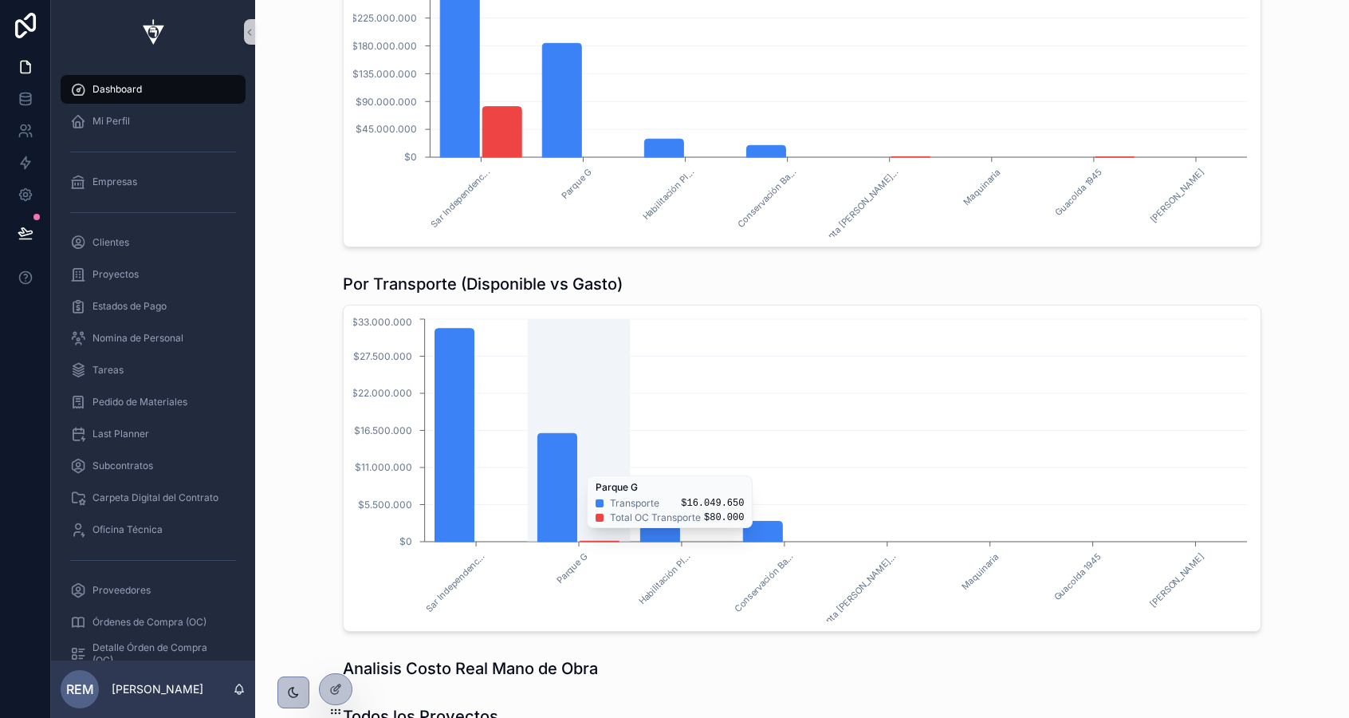
scroll to position [1969, 0]
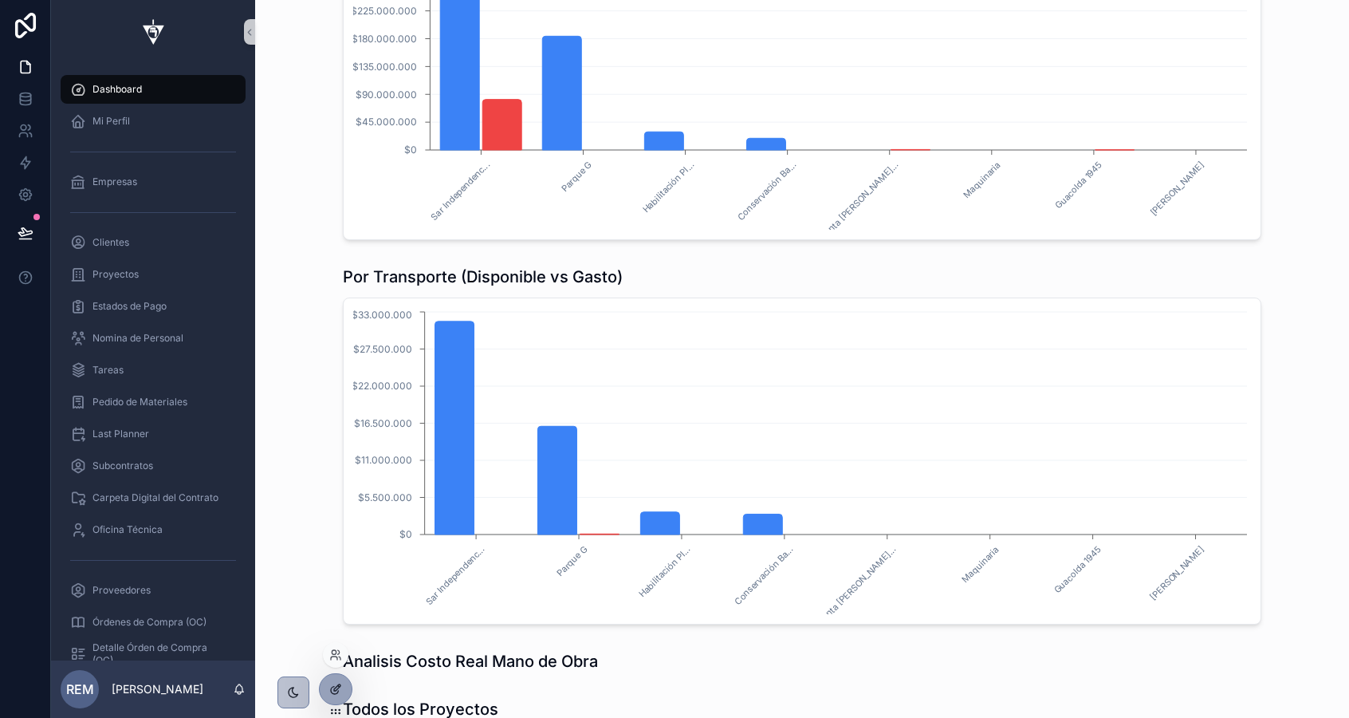
click at [333, 697] on div at bounding box center [336, 689] width 32 height 30
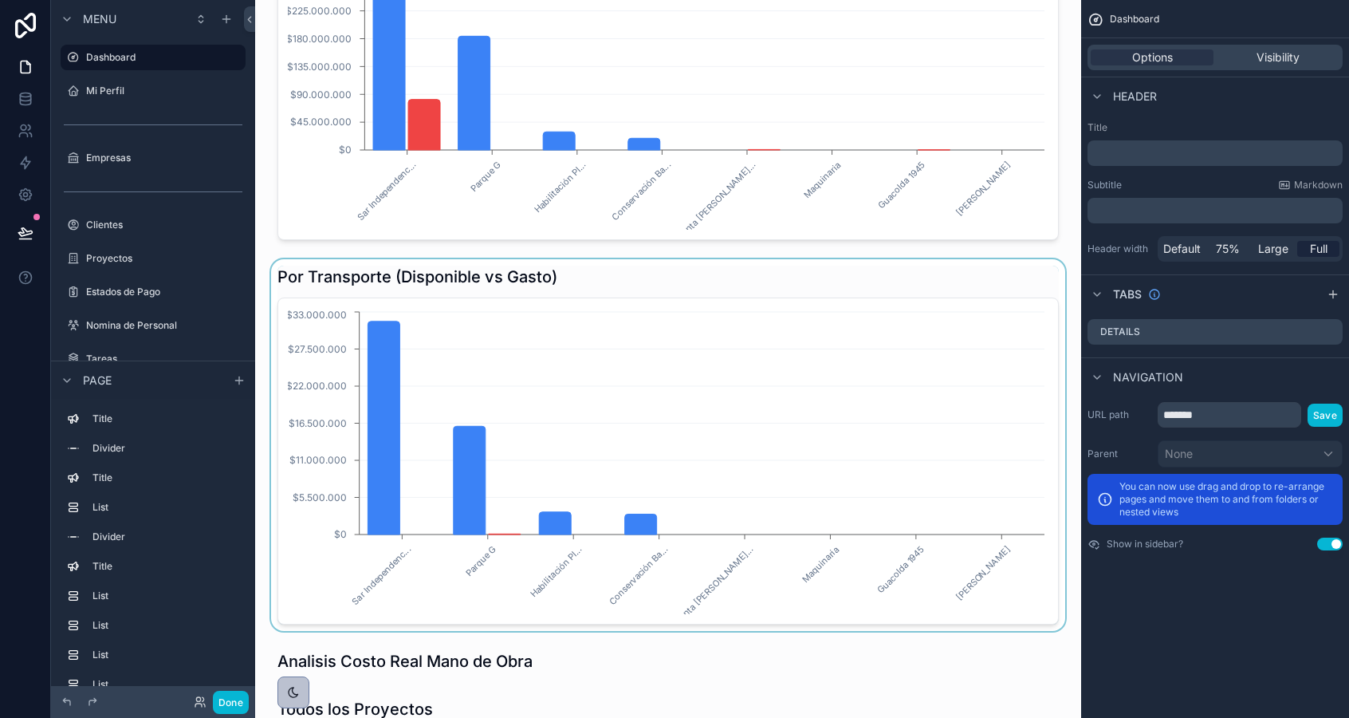
click at [715, 272] on div "scrollable content" at bounding box center [668, 445] width 801 height 372
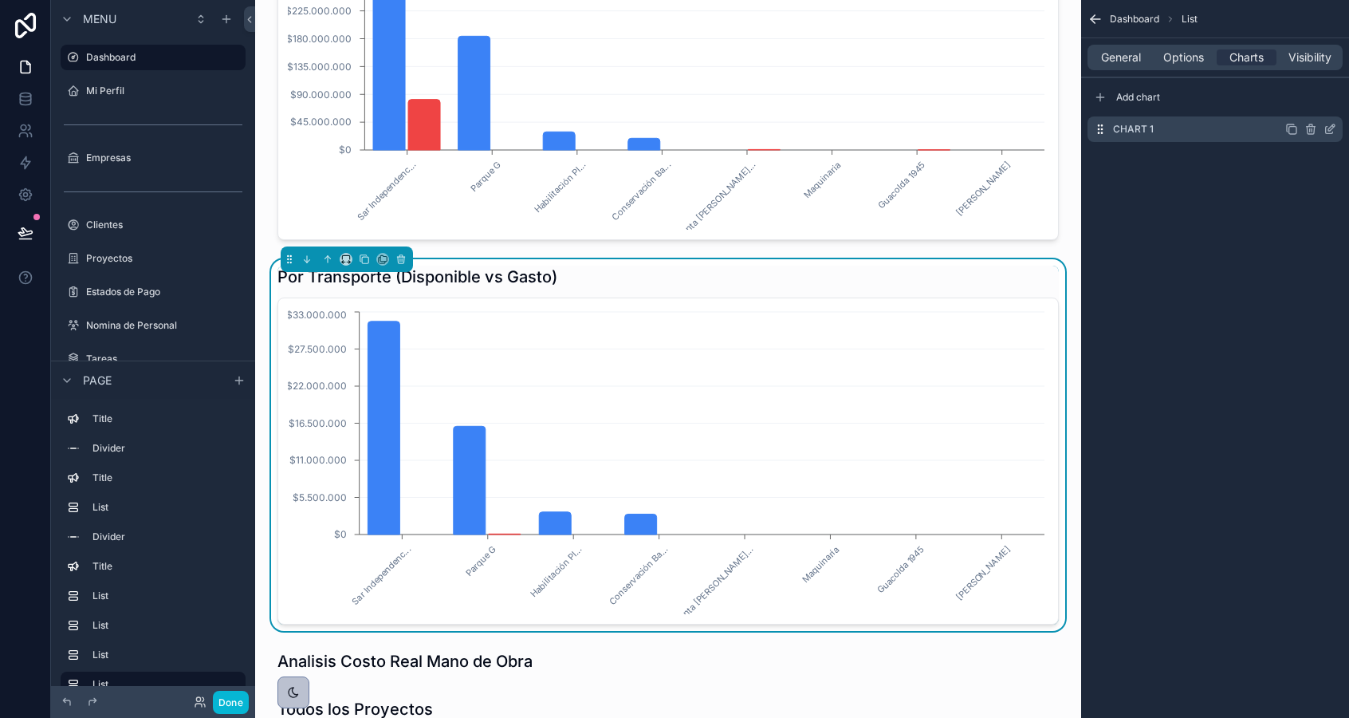
click at [1331, 131] on icon "scrollable content" at bounding box center [1330, 129] width 13 height 13
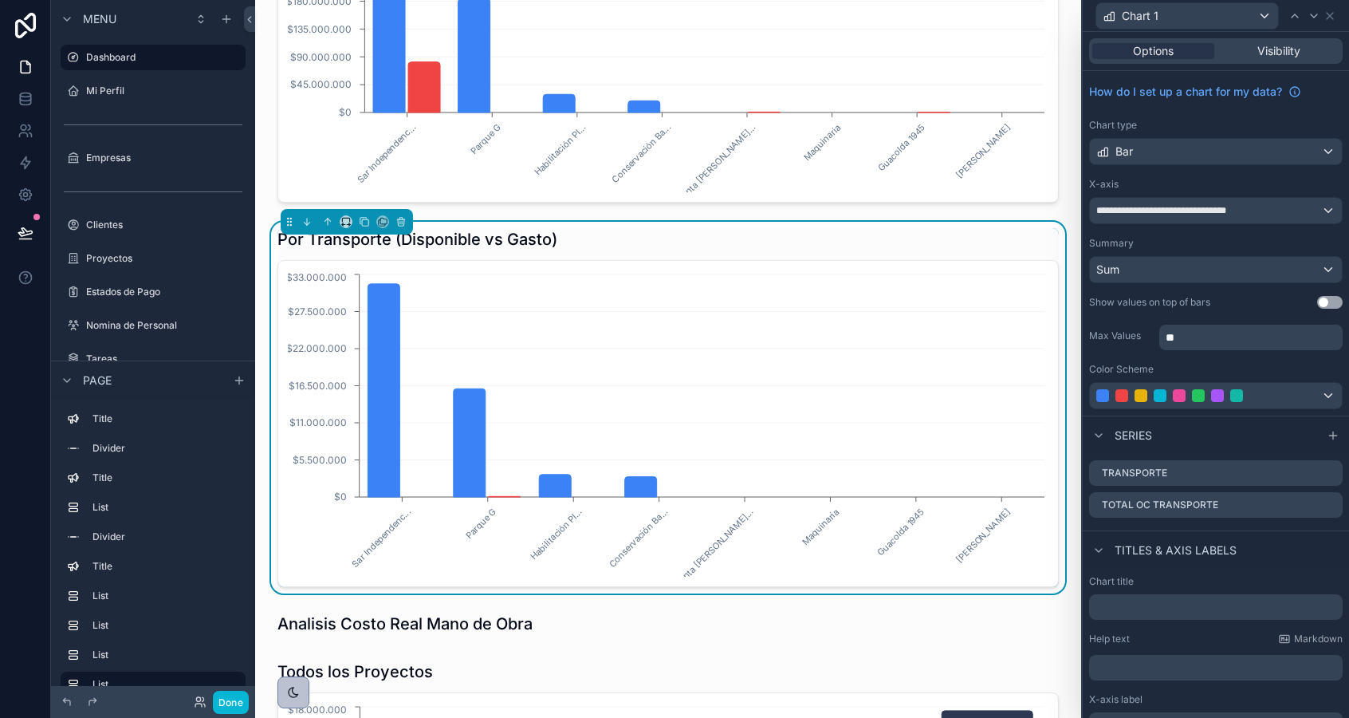
scroll to position [2011, 0]
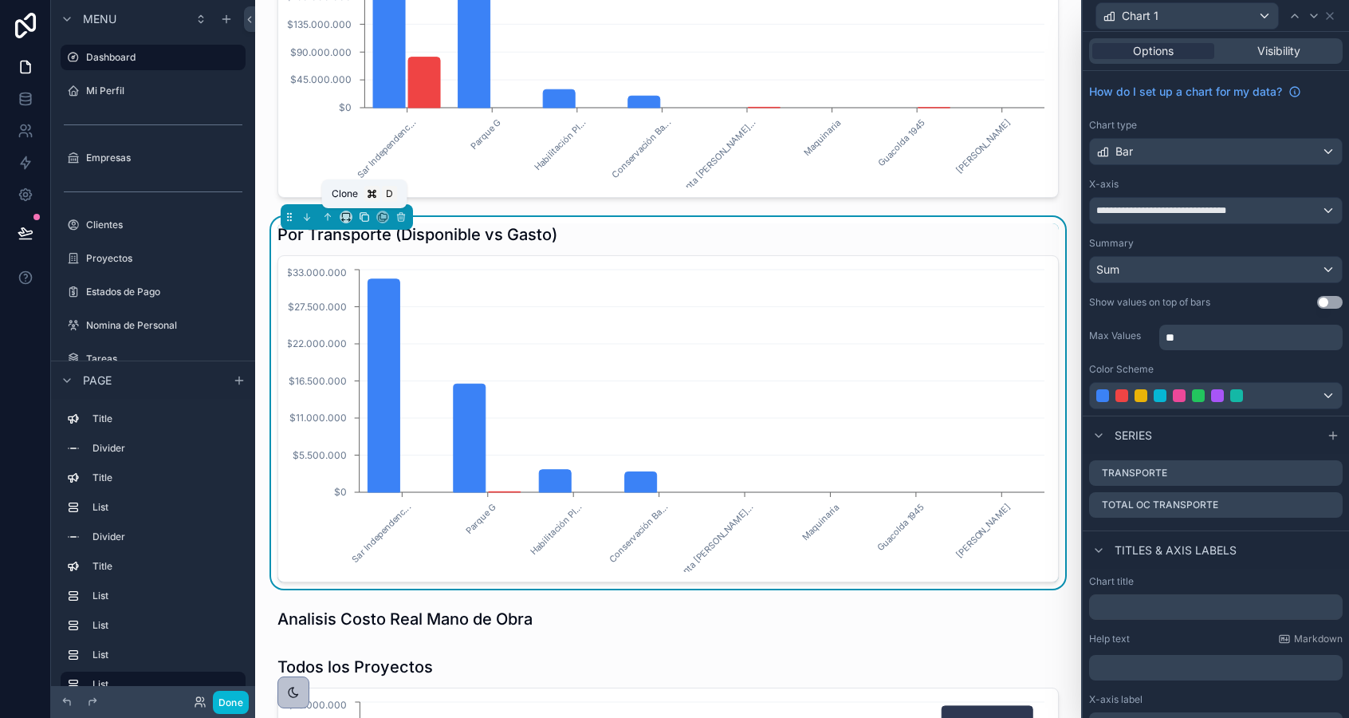
click at [359, 222] on icon "scrollable content" at bounding box center [364, 216] width 11 height 11
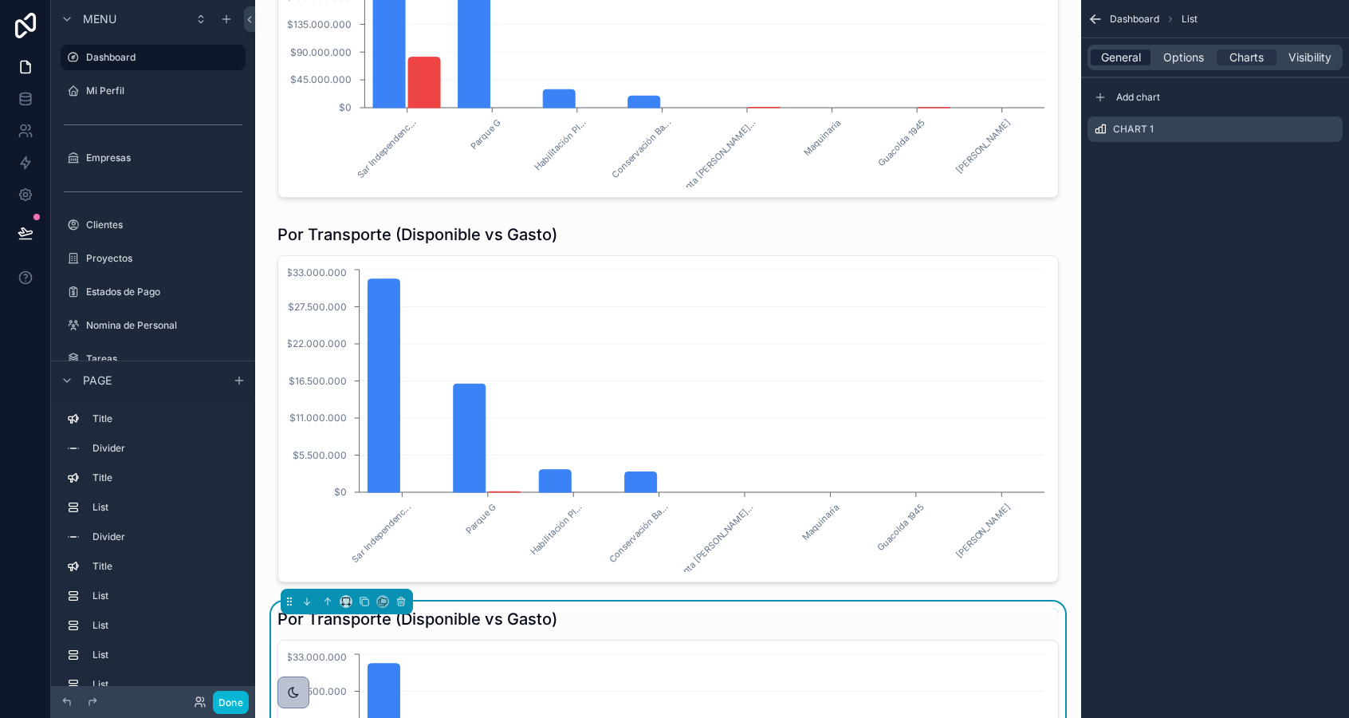
click at [1116, 62] on span "General" at bounding box center [1121, 57] width 40 height 16
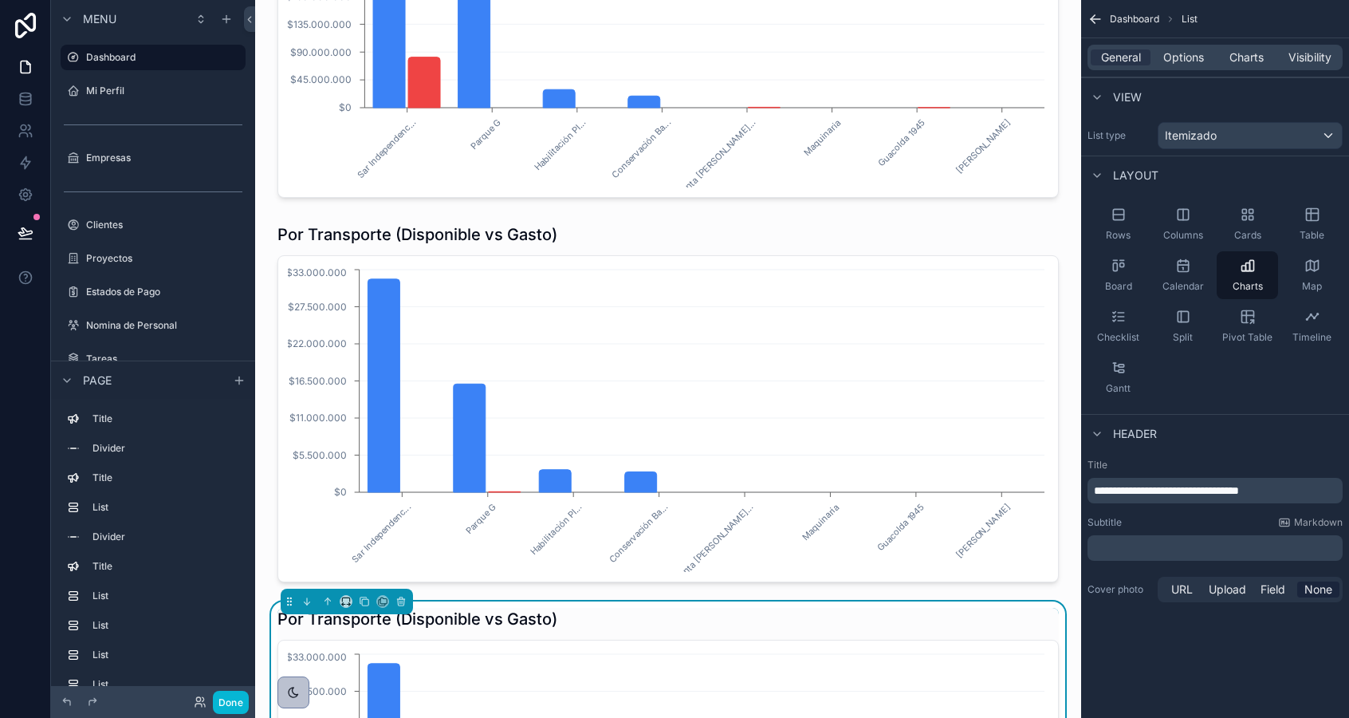
click at [1139, 493] on span "**********" at bounding box center [1166, 490] width 145 height 11
click at [1252, 57] on span "Charts" at bounding box center [1247, 57] width 34 height 16
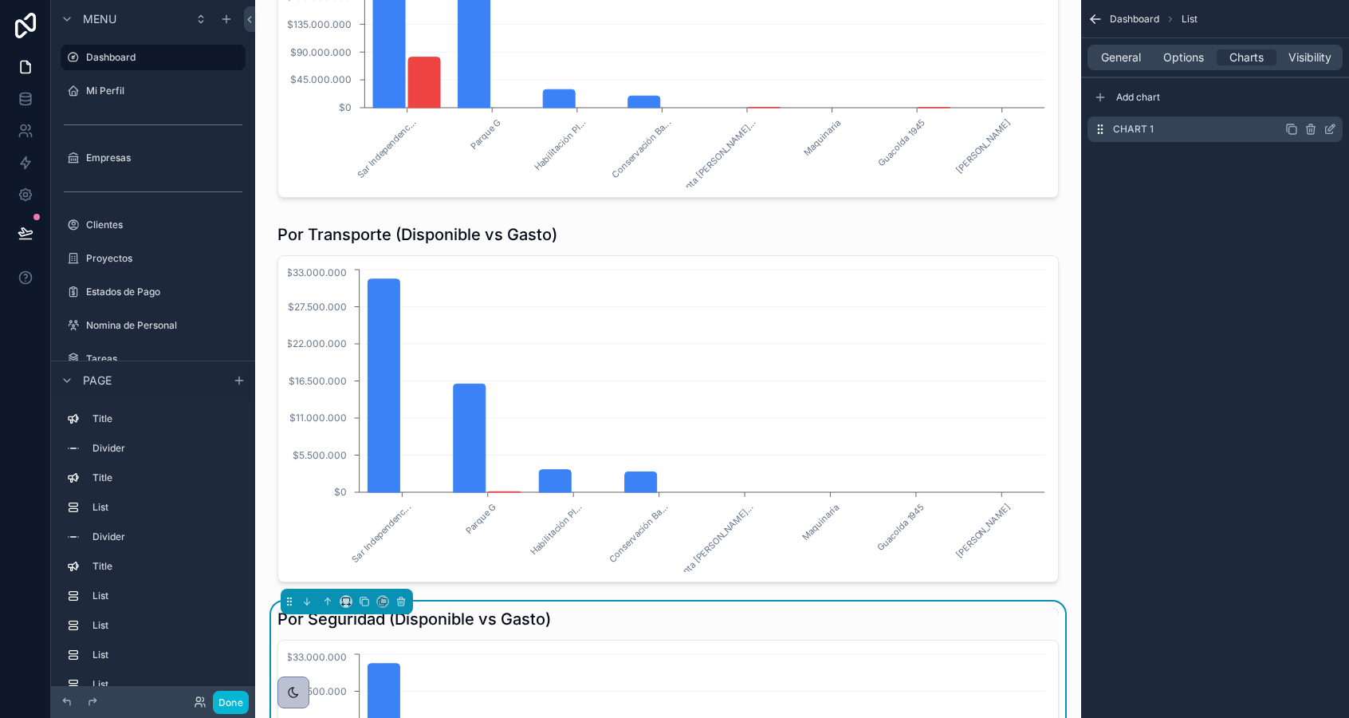
click at [1330, 129] on icon "scrollable content" at bounding box center [1330, 129] width 13 height 13
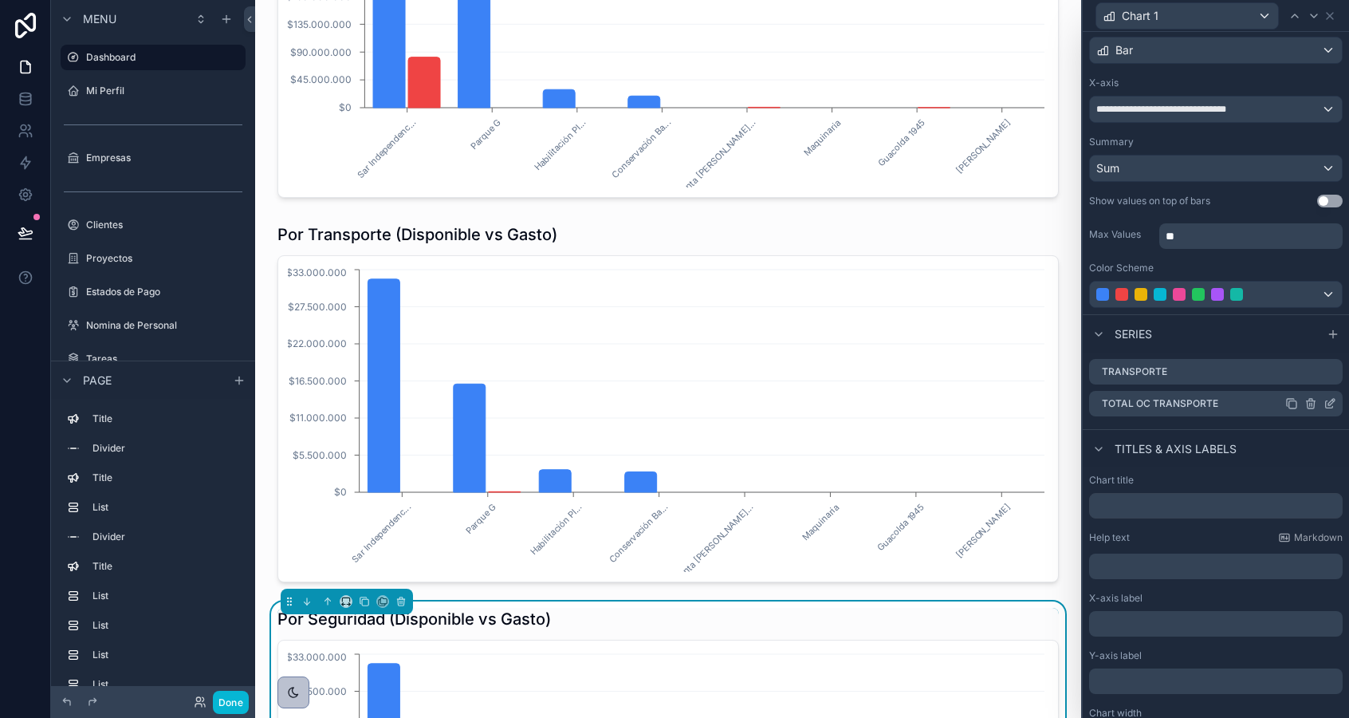
scroll to position [105, 0]
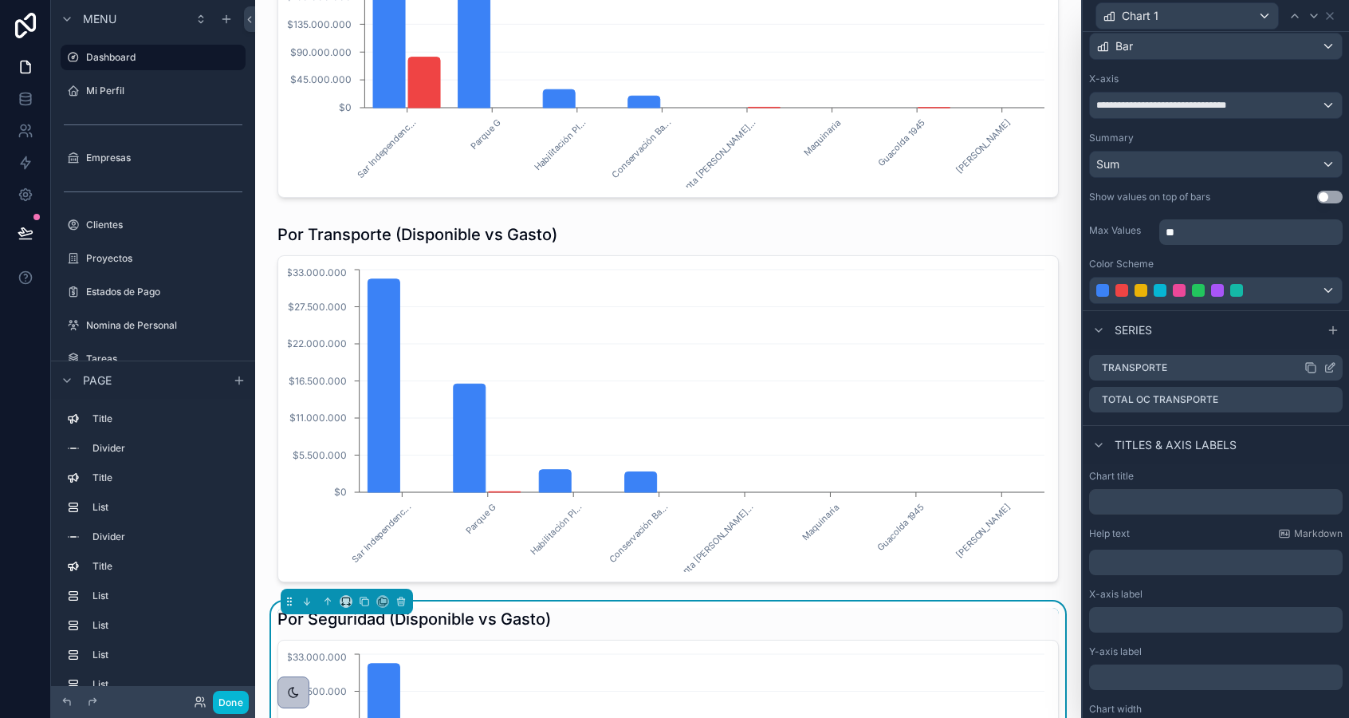
click at [1328, 363] on icon at bounding box center [1330, 367] width 13 height 13
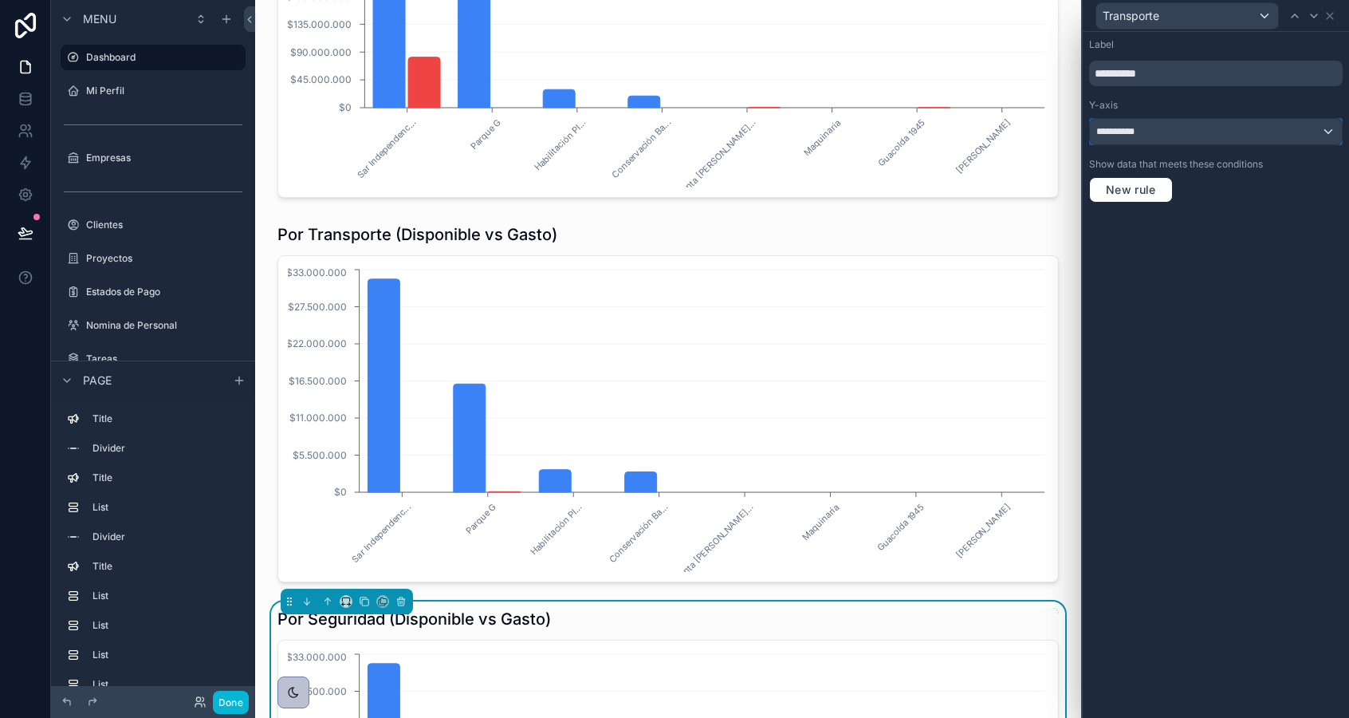
click at [1163, 132] on div "**********" at bounding box center [1216, 132] width 252 height 26
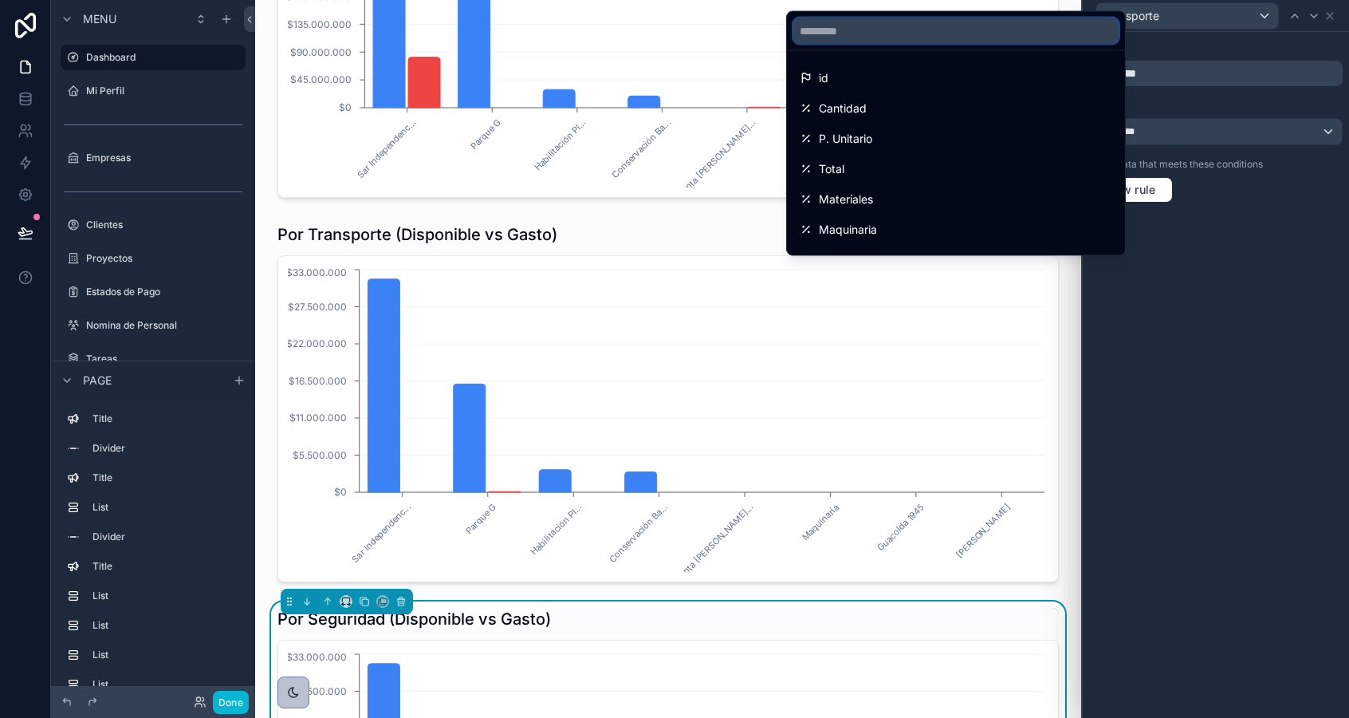
click at [1037, 36] on input "text" at bounding box center [955, 31] width 325 height 26
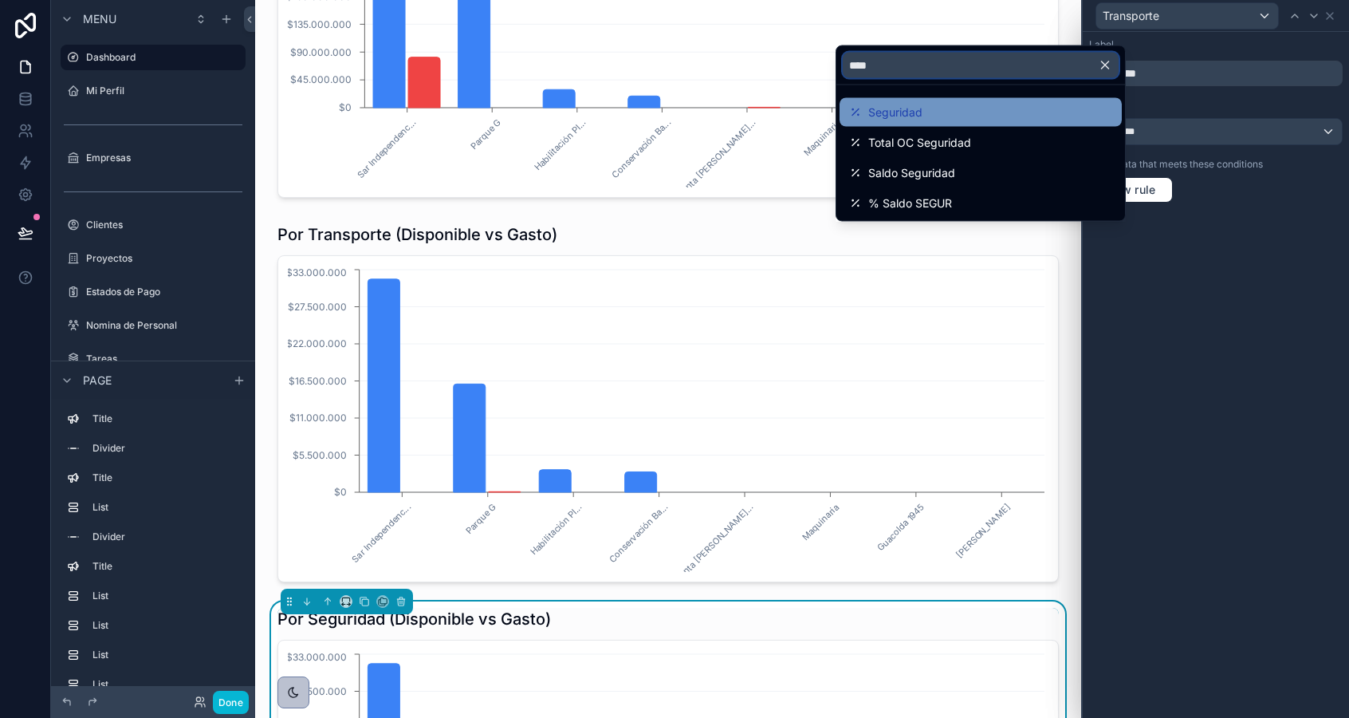
type input "****"
click at [974, 105] on div "Seguridad" at bounding box center [980, 112] width 263 height 19
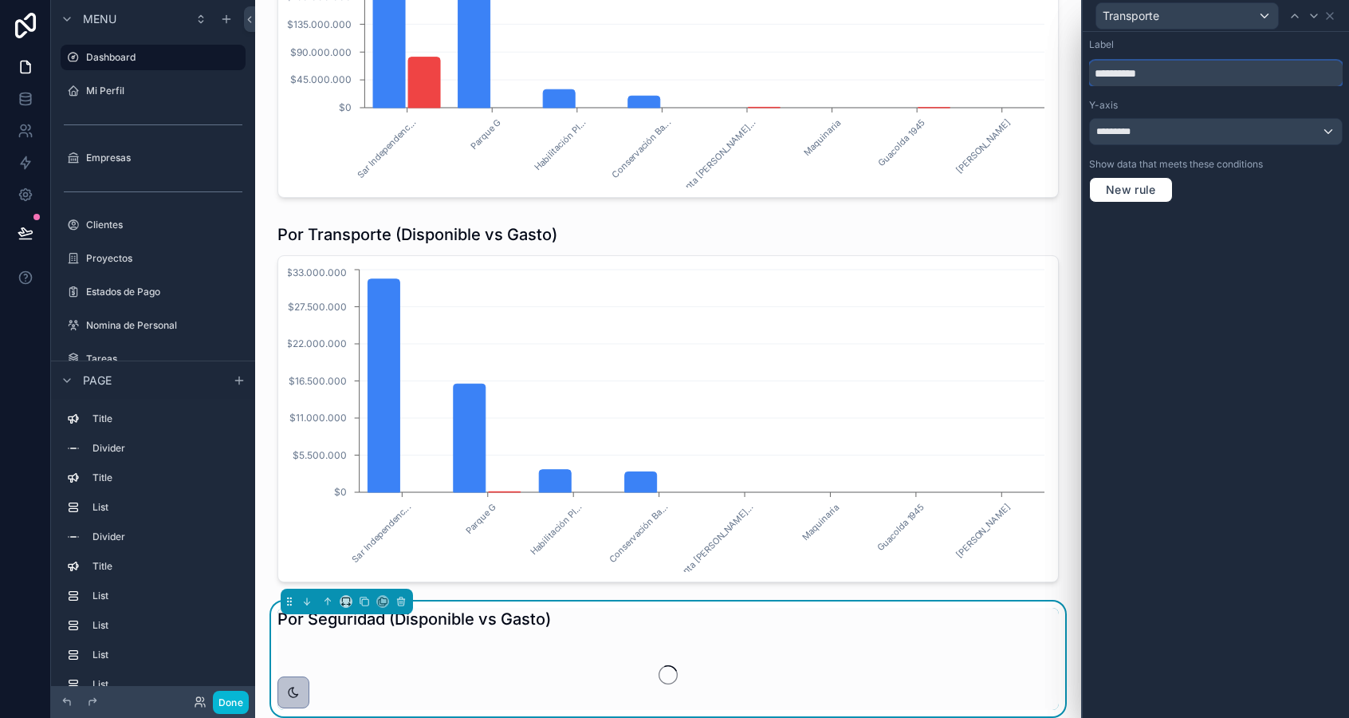
click at [1130, 84] on input "**********" at bounding box center [1216, 74] width 254 height 26
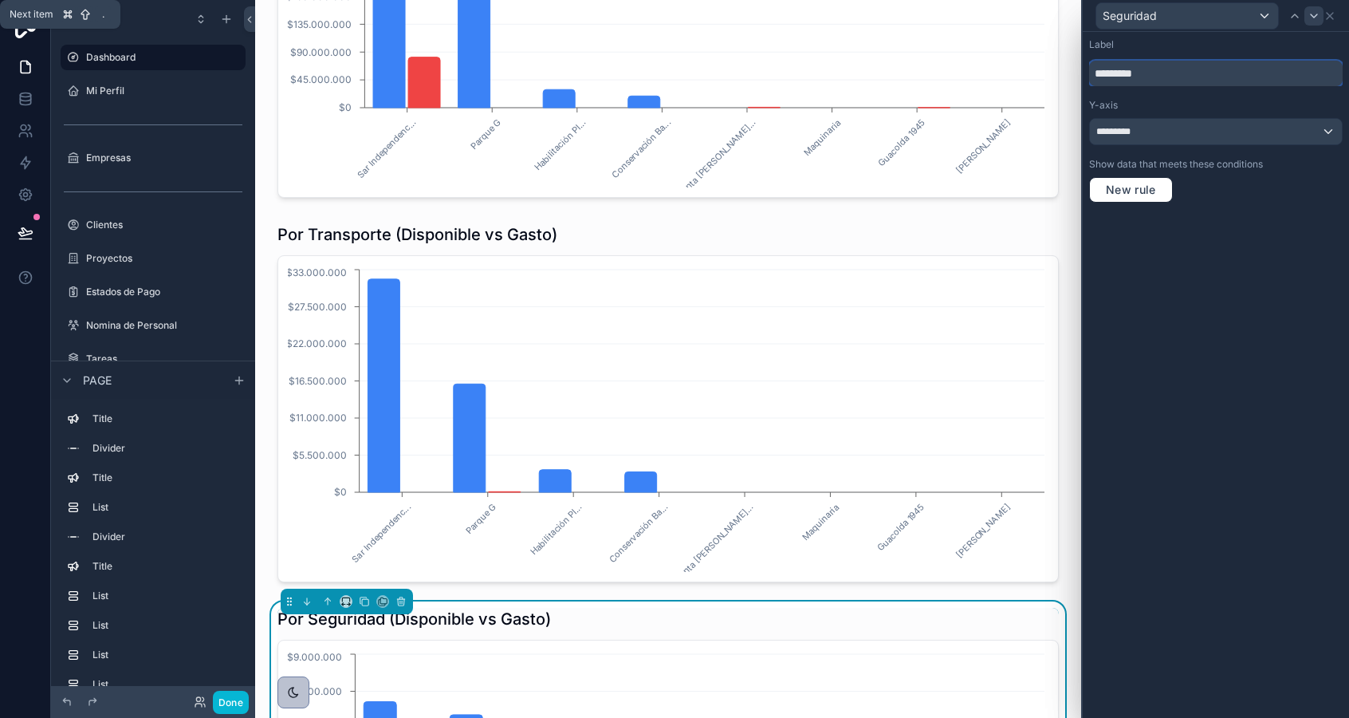
type input "*********"
click at [1312, 16] on icon at bounding box center [1314, 16] width 13 height 13
click at [1184, 73] on input "**********" at bounding box center [1216, 74] width 254 height 26
type input "**********"
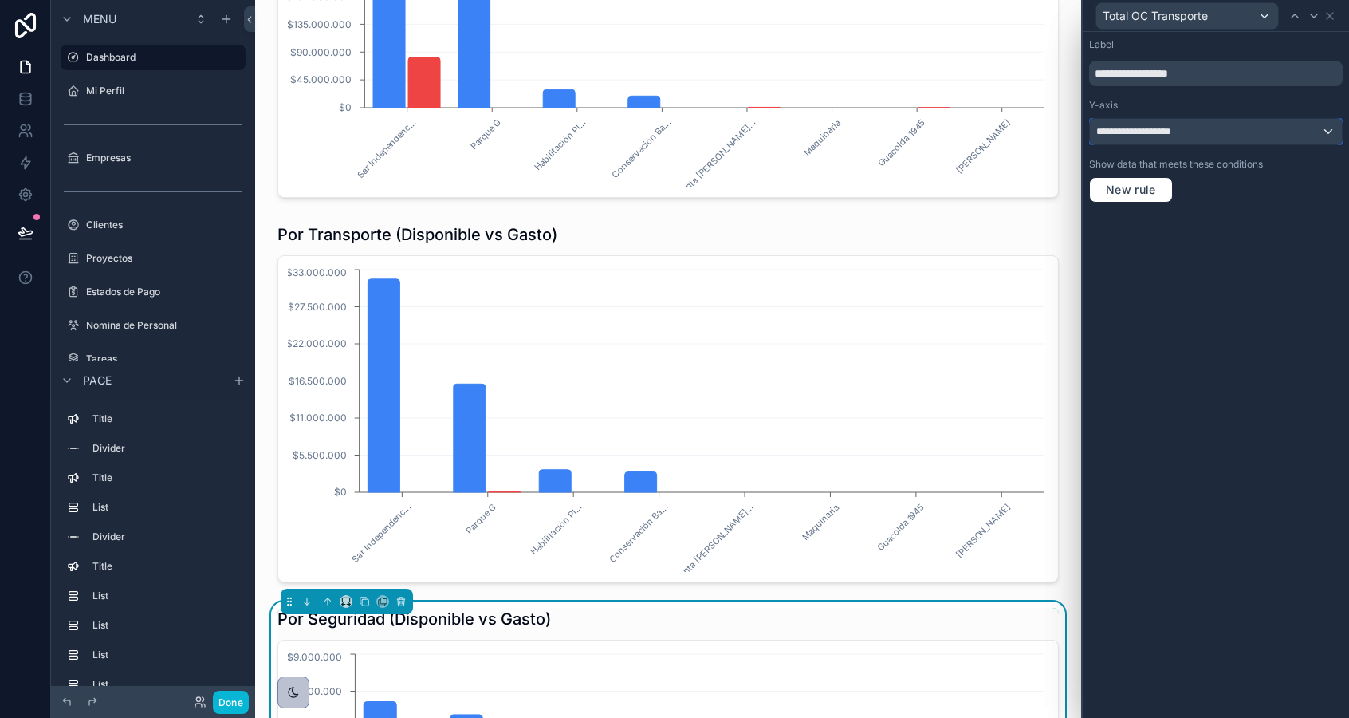
click at [1196, 132] on div "**********" at bounding box center [1216, 132] width 252 height 26
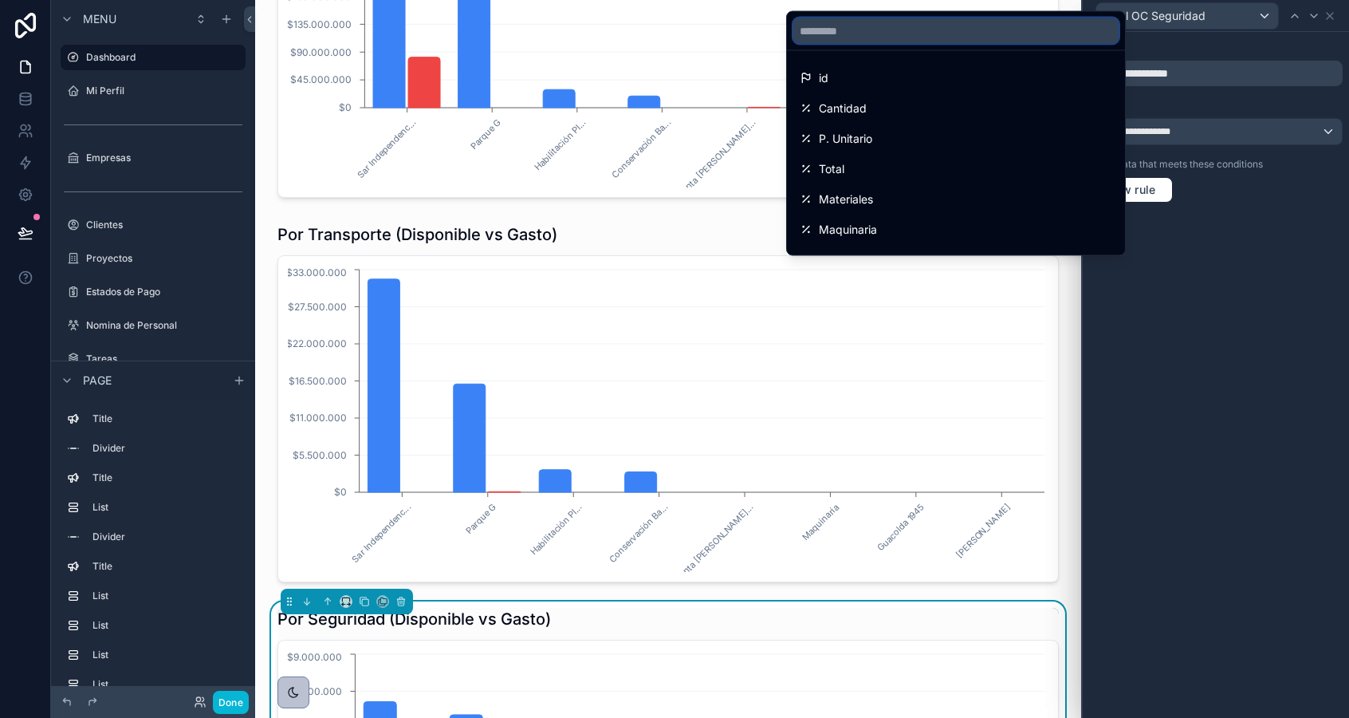
click at [893, 32] on input "text" at bounding box center [955, 31] width 325 height 26
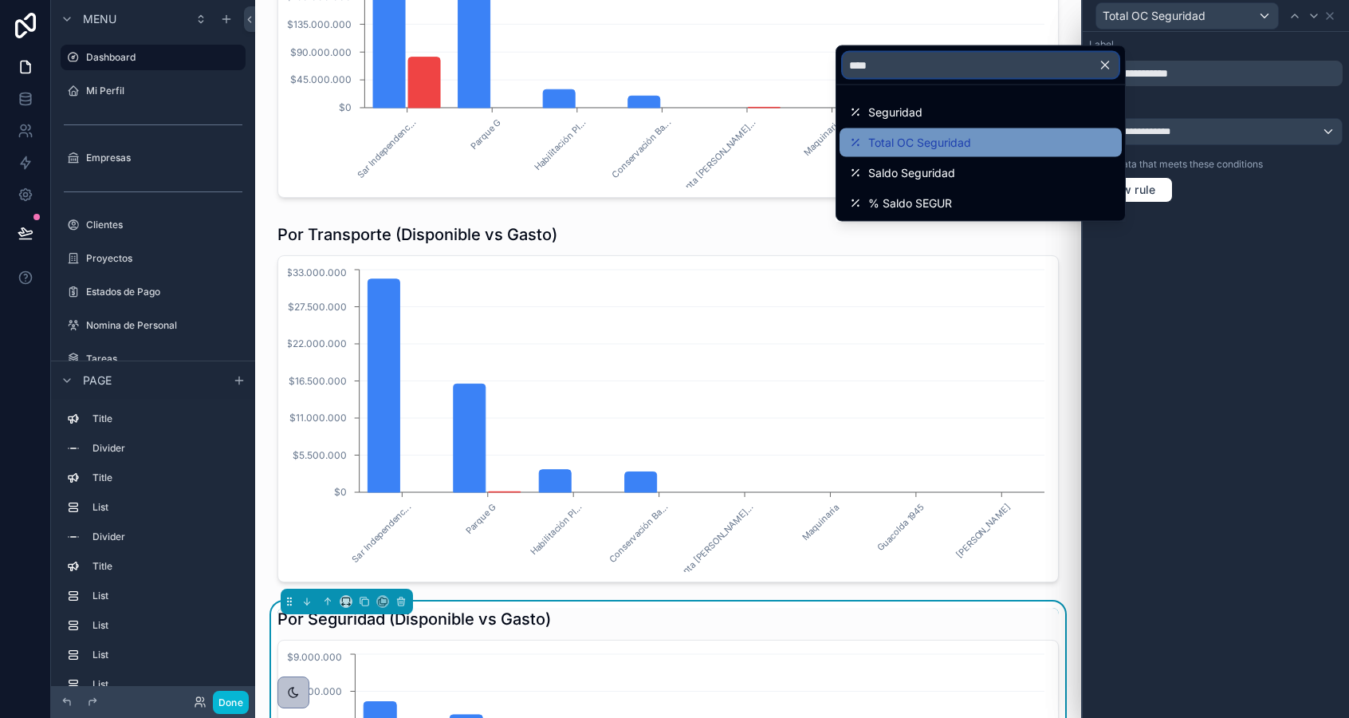
type input "****"
click at [884, 136] on span "Total OC Seguridad" at bounding box center [919, 142] width 103 height 19
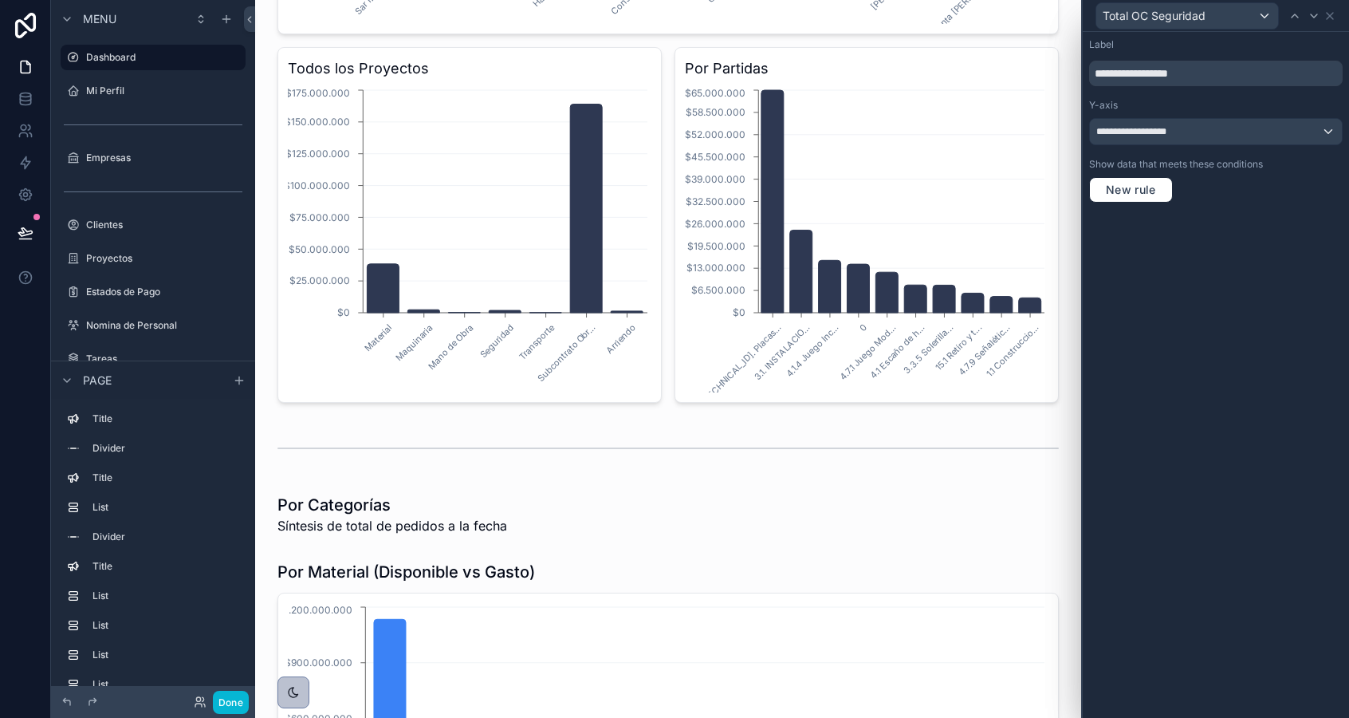
scroll to position [426, 0]
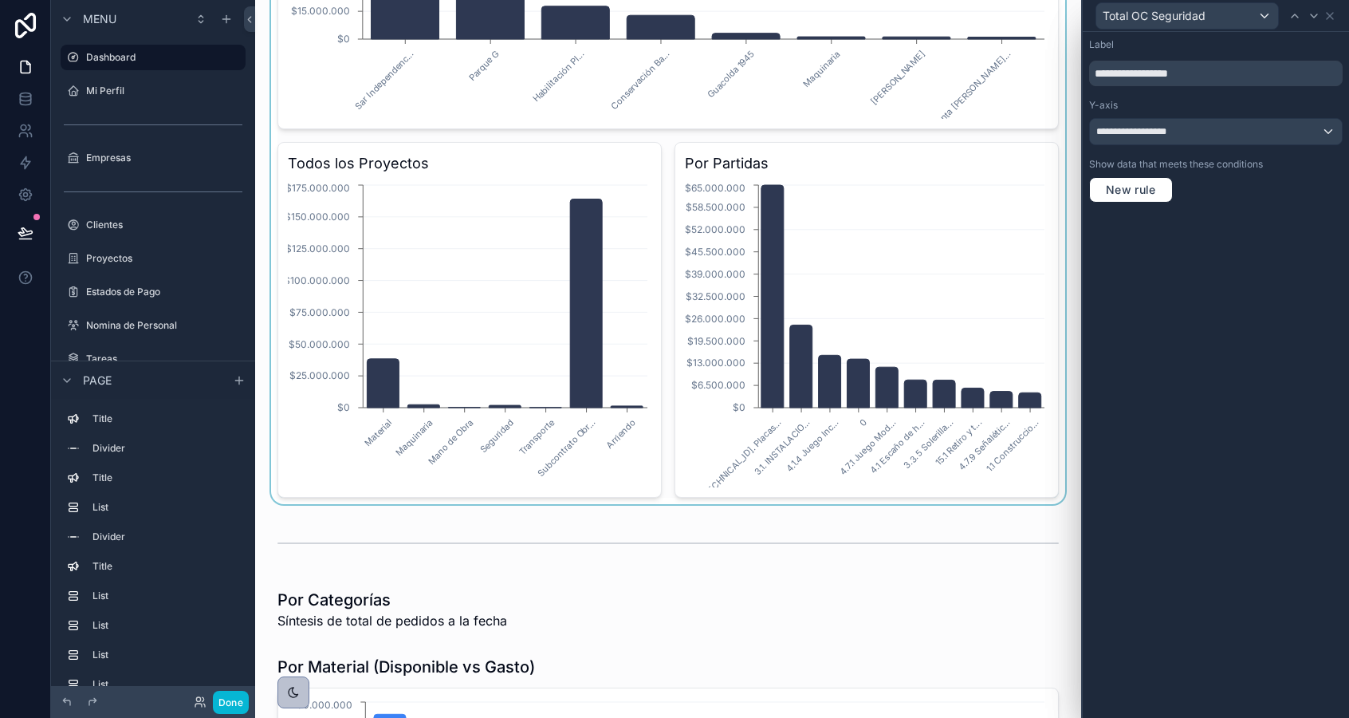
click at [788, 444] on div "scrollable content" at bounding box center [668, 135] width 801 height 737
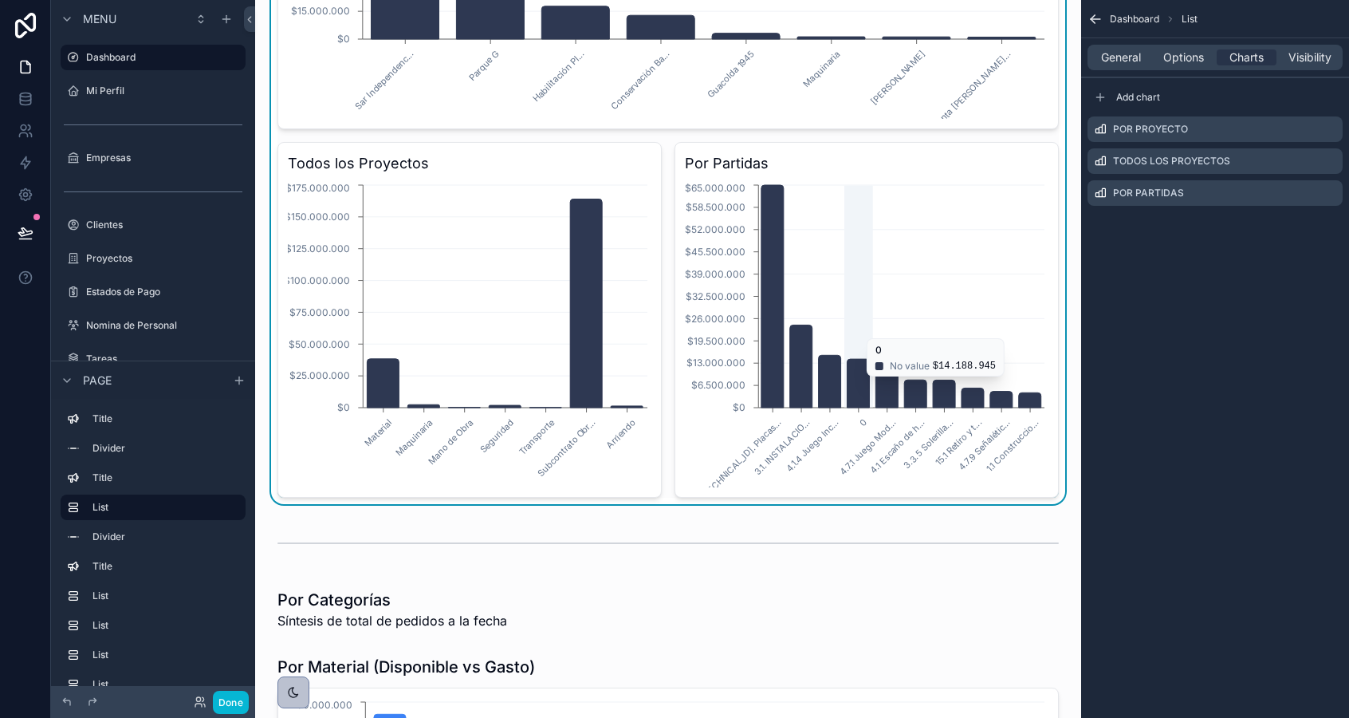
click at [861, 384] on icon "chart" at bounding box center [858, 383] width 22 height 49
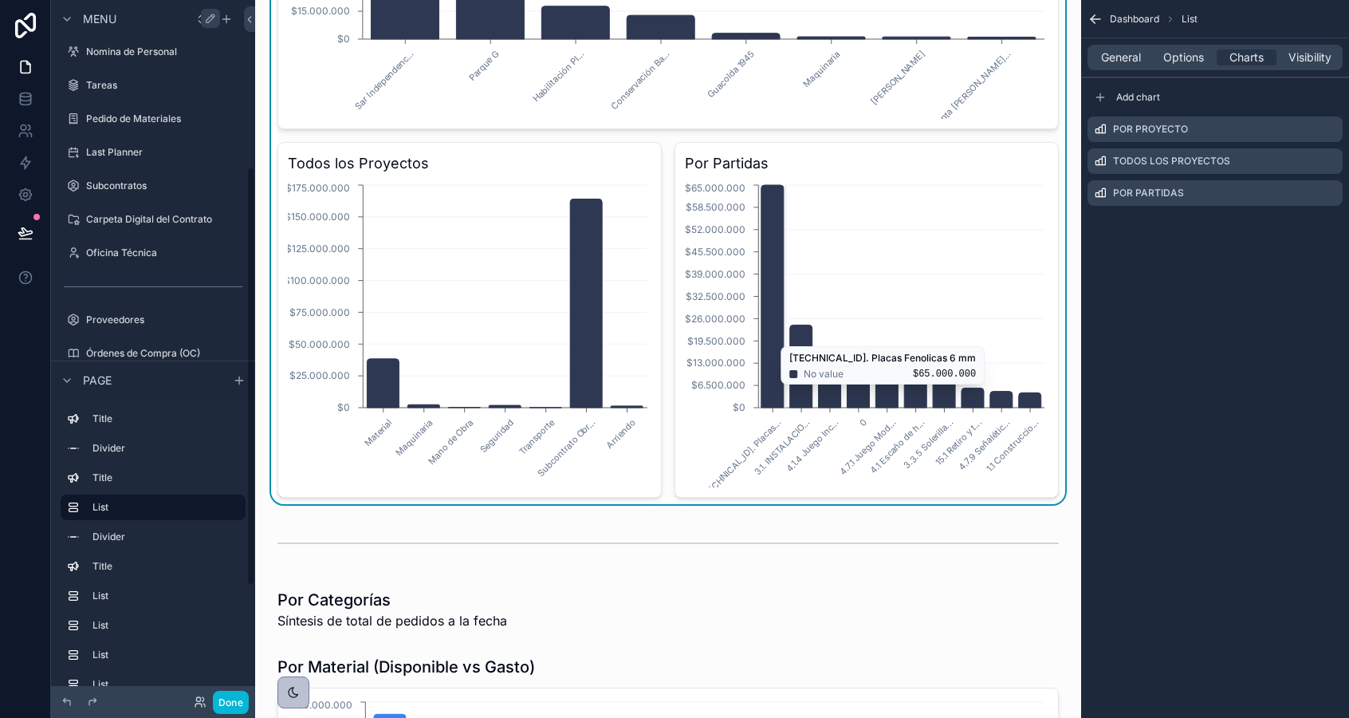
scroll to position [282, 0]
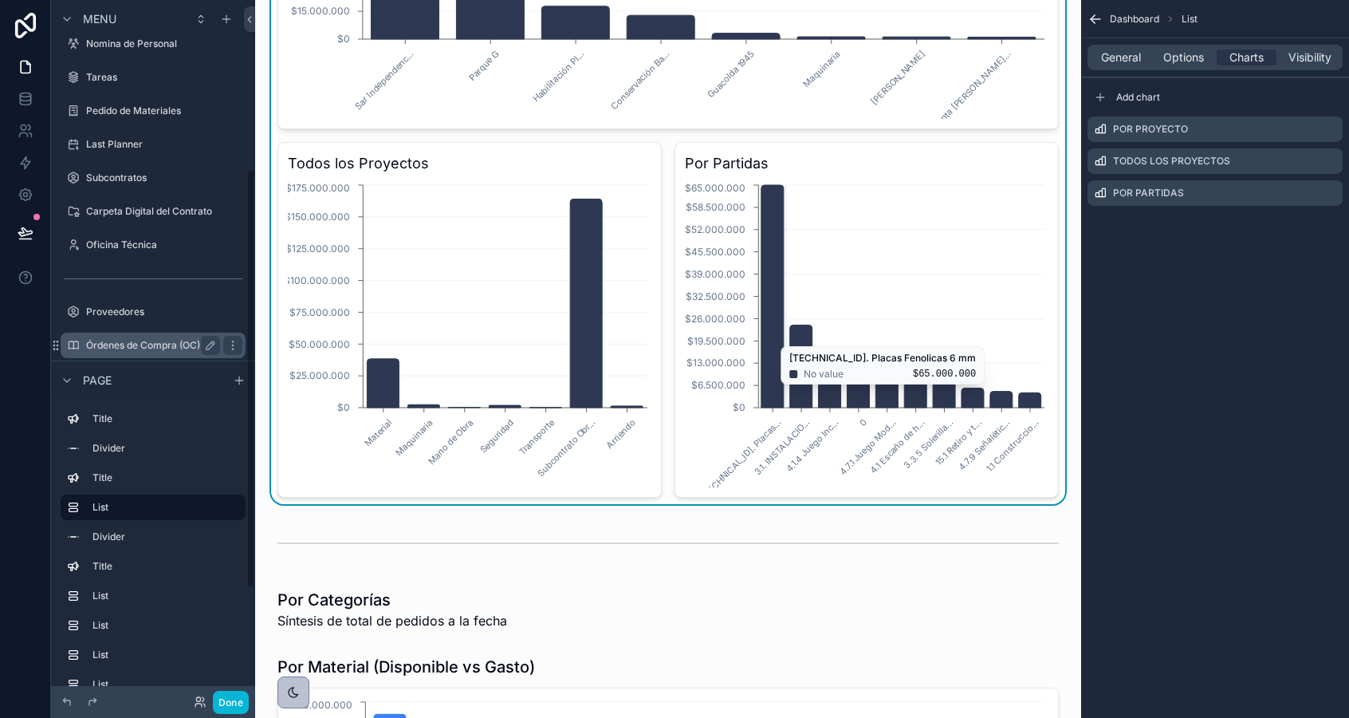
click at [132, 344] on label "Órdenes de Compra (OC)" at bounding box center [150, 345] width 128 height 13
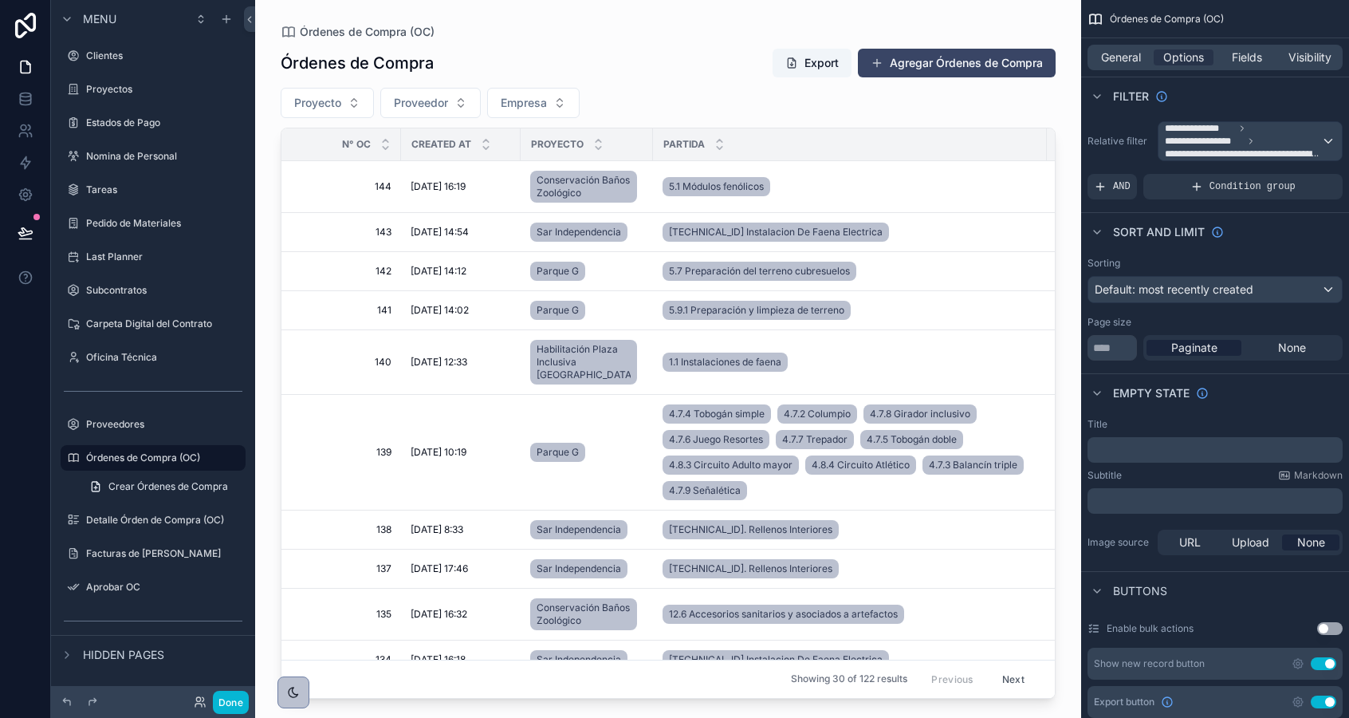
click at [403, 536] on div "scrollable content" at bounding box center [668, 349] width 826 height 699
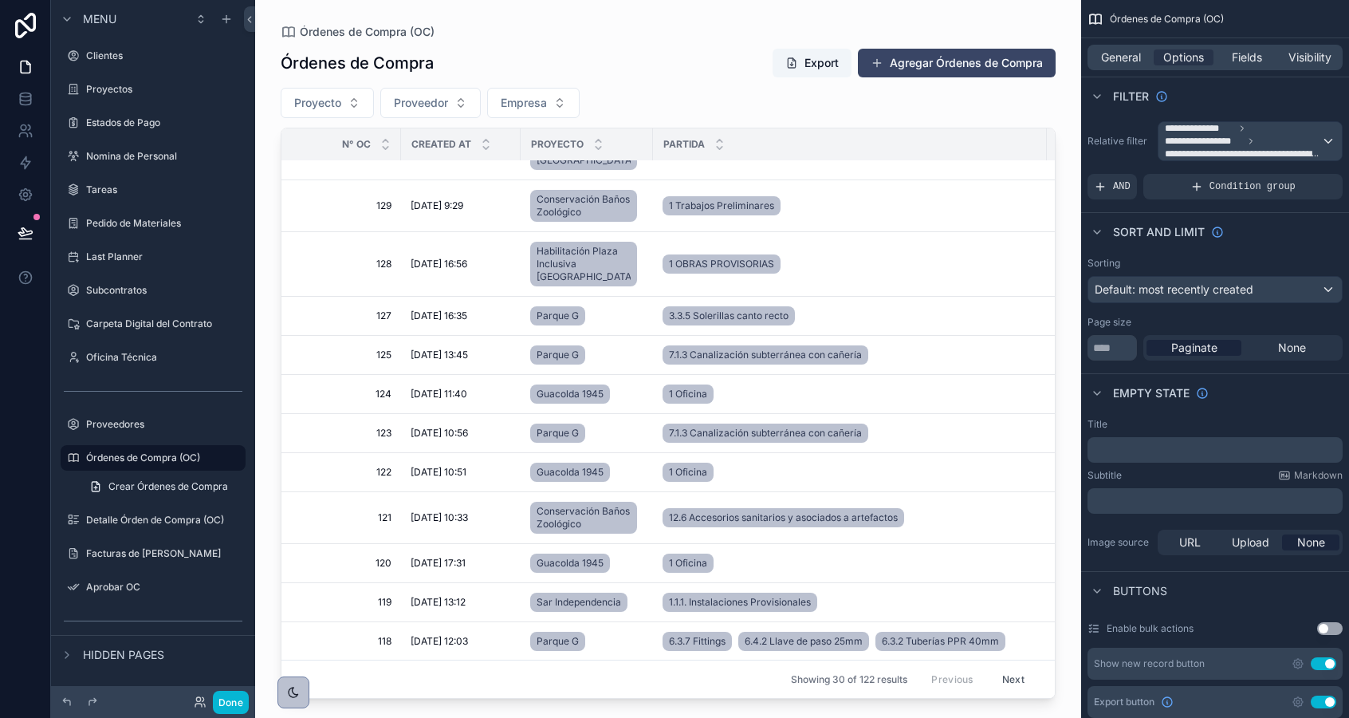
scroll to position [702, 0]
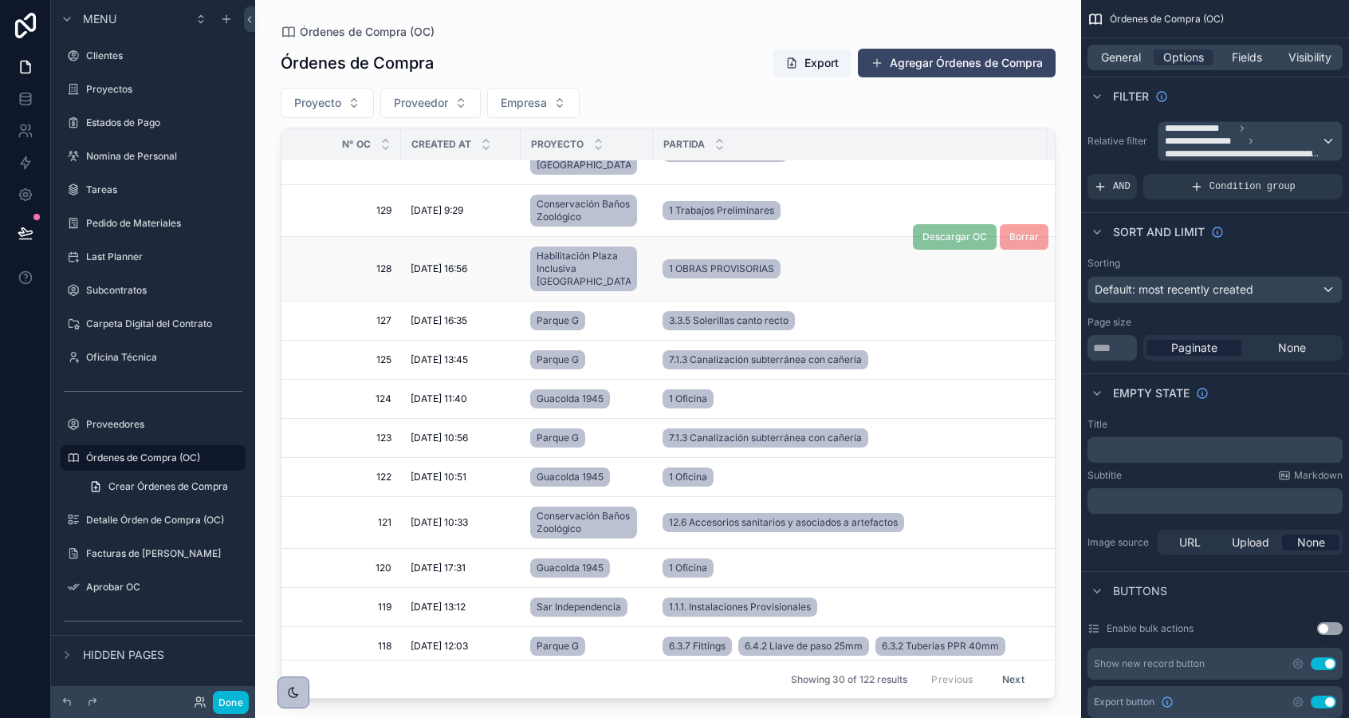
click at [347, 275] on span "128" at bounding box center [346, 268] width 91 height 13
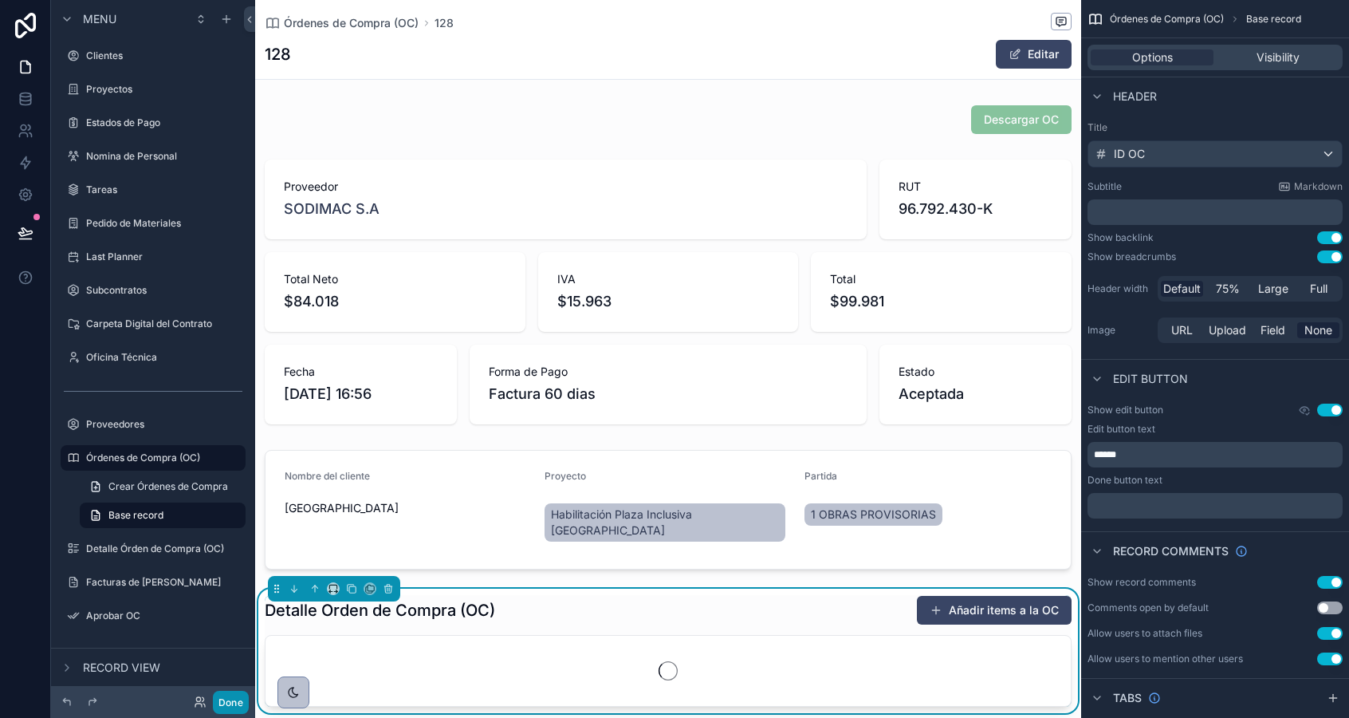
click at [230, 702] on button "Done" at bounding box center [231, 702] width 36 height 23
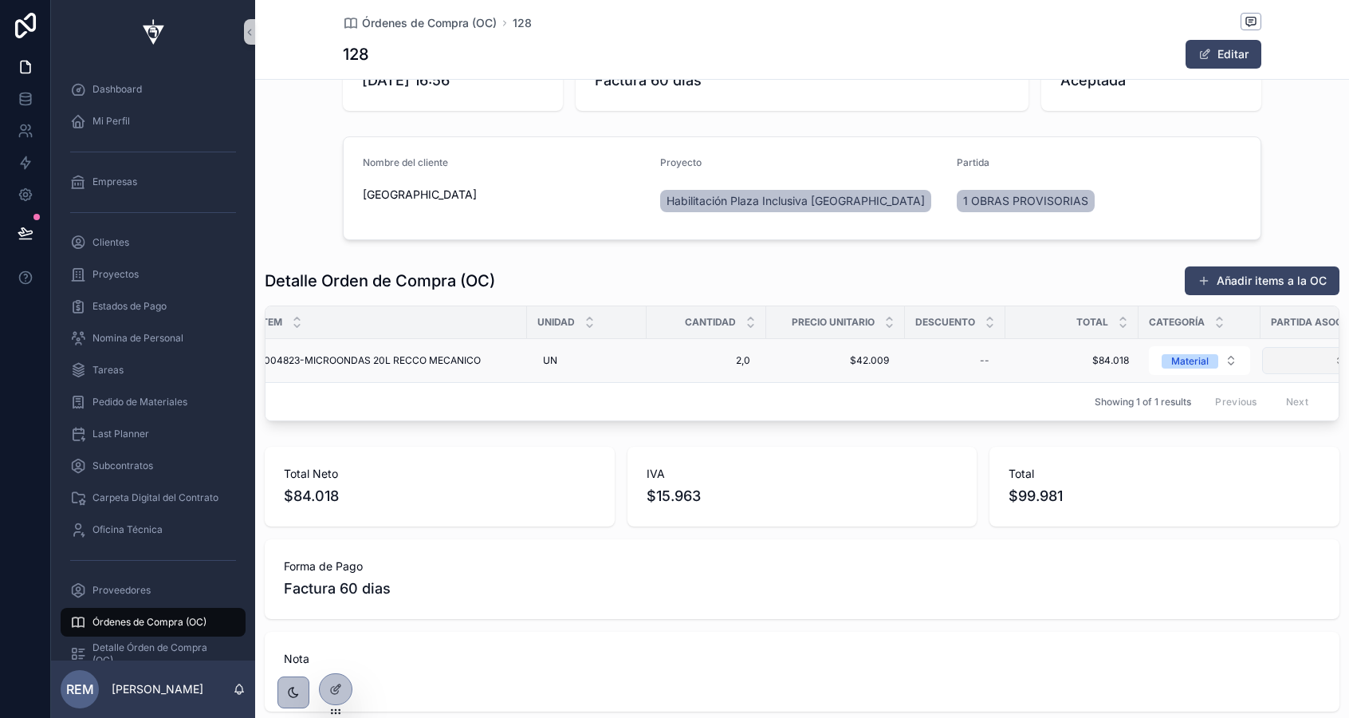
scroll to position [0, 69]
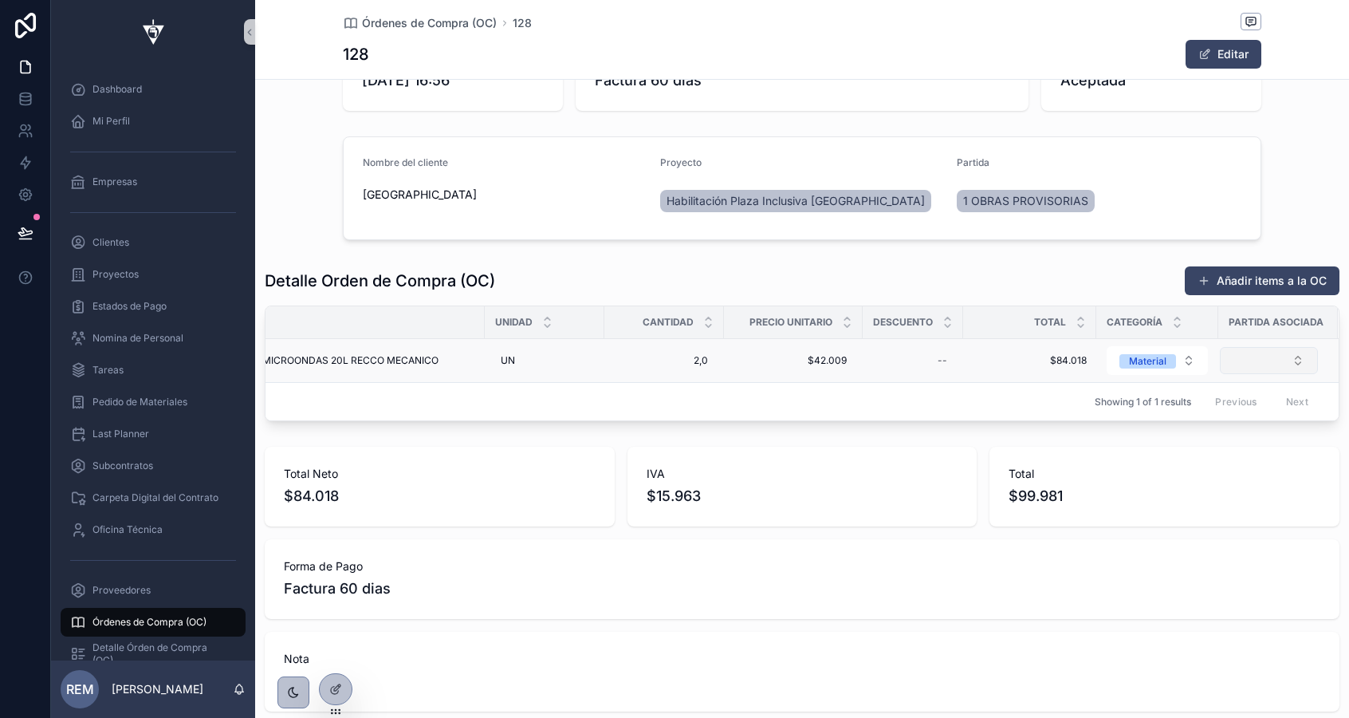
click at [1250, 364] on button "Select Button" at bounding box center [1269, 360] width 98 height 27
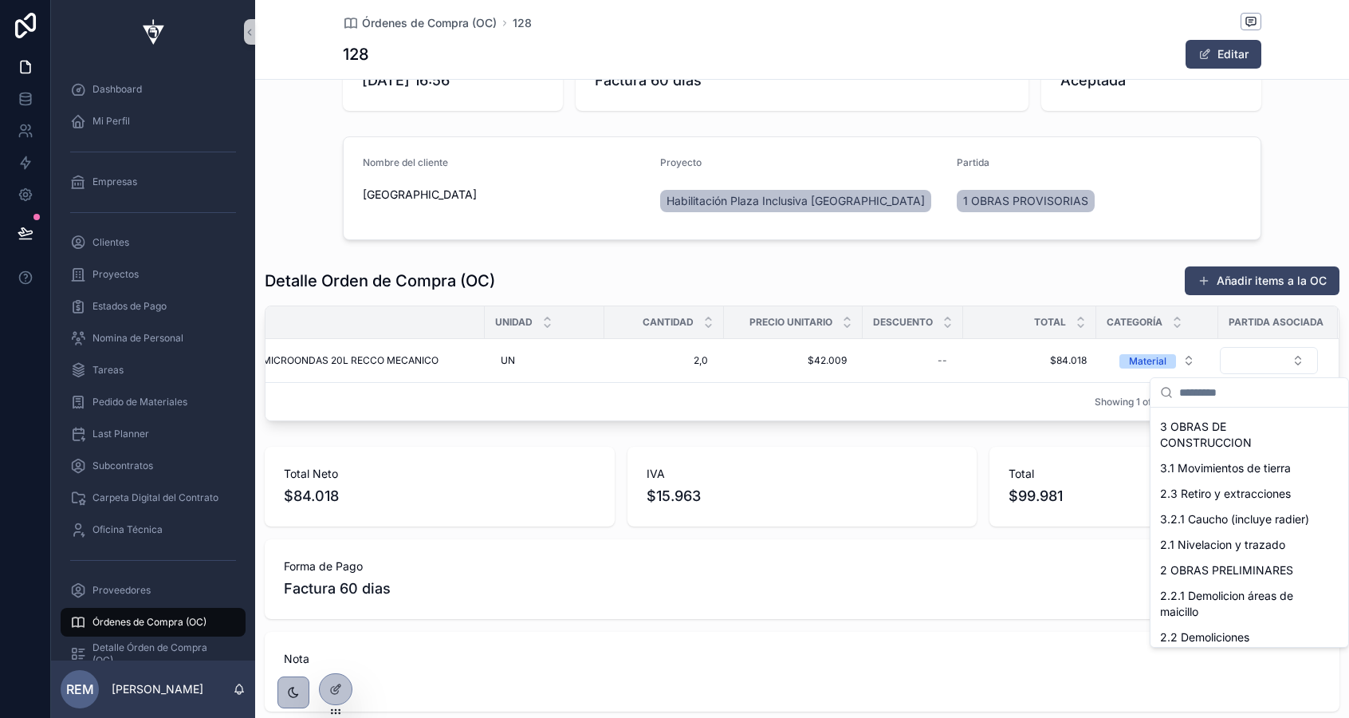
scroll to position [0, 0]
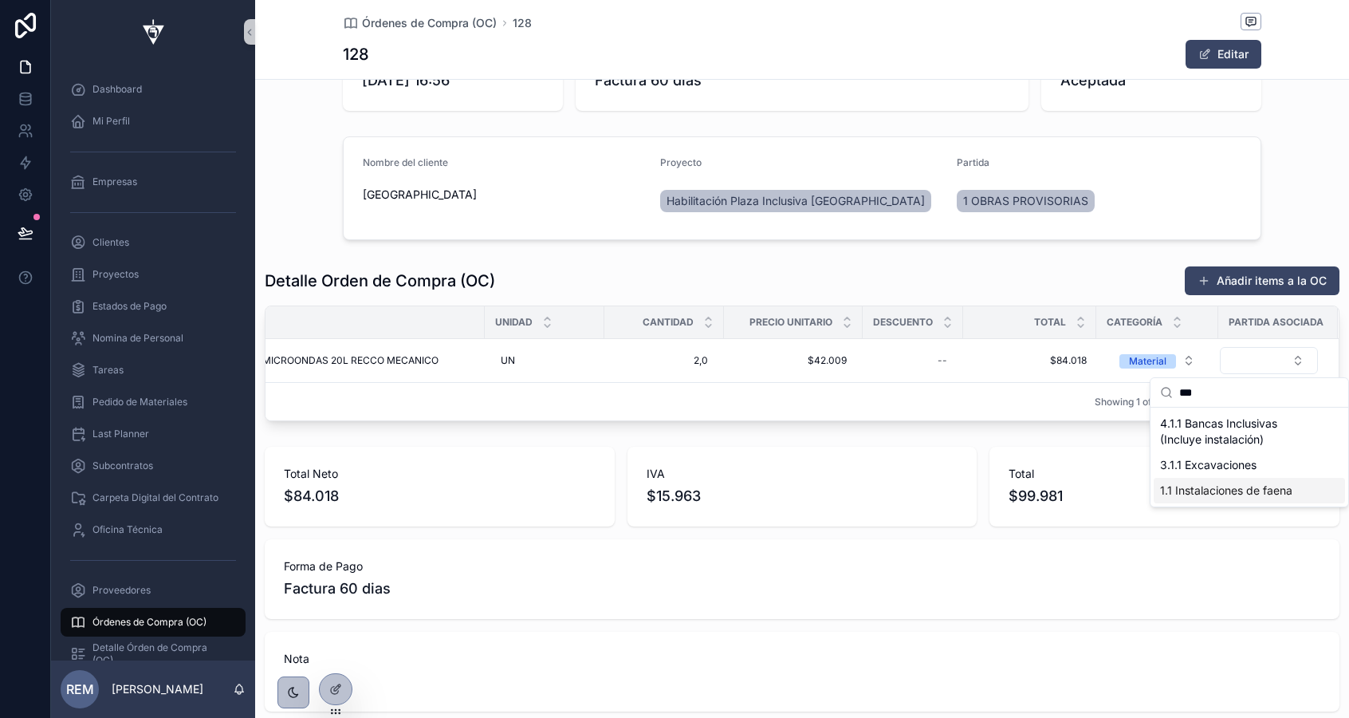
type input "***"
click at [1238, 489] on span "1.1 Instalaciones de faena" at bounding box center [1226, 490] width 132 height 16
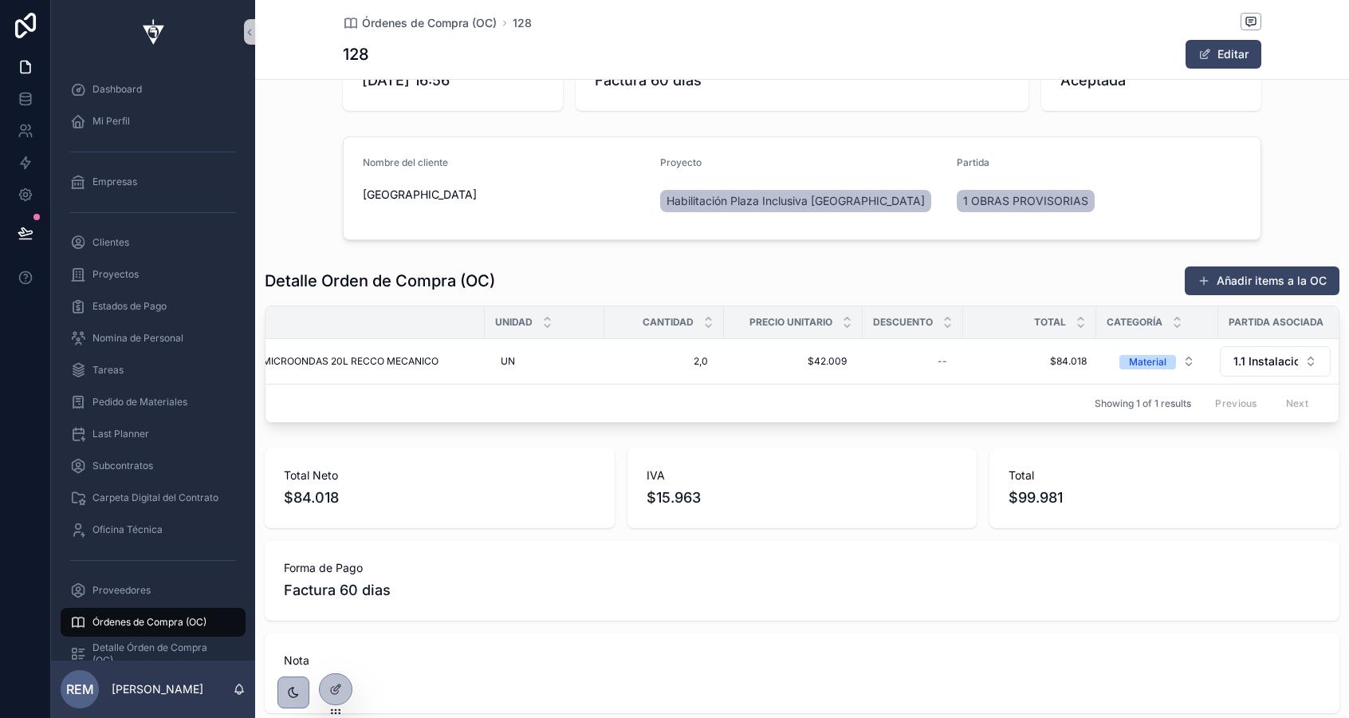
click at [1123, 207] on div "1 OBRAS PROVISORIAS" at bounding box center [1099, 201] width 285 height 29
click at [1242, 57] on button "Editar" at bounding box center [1224, 54] width 76 height 29
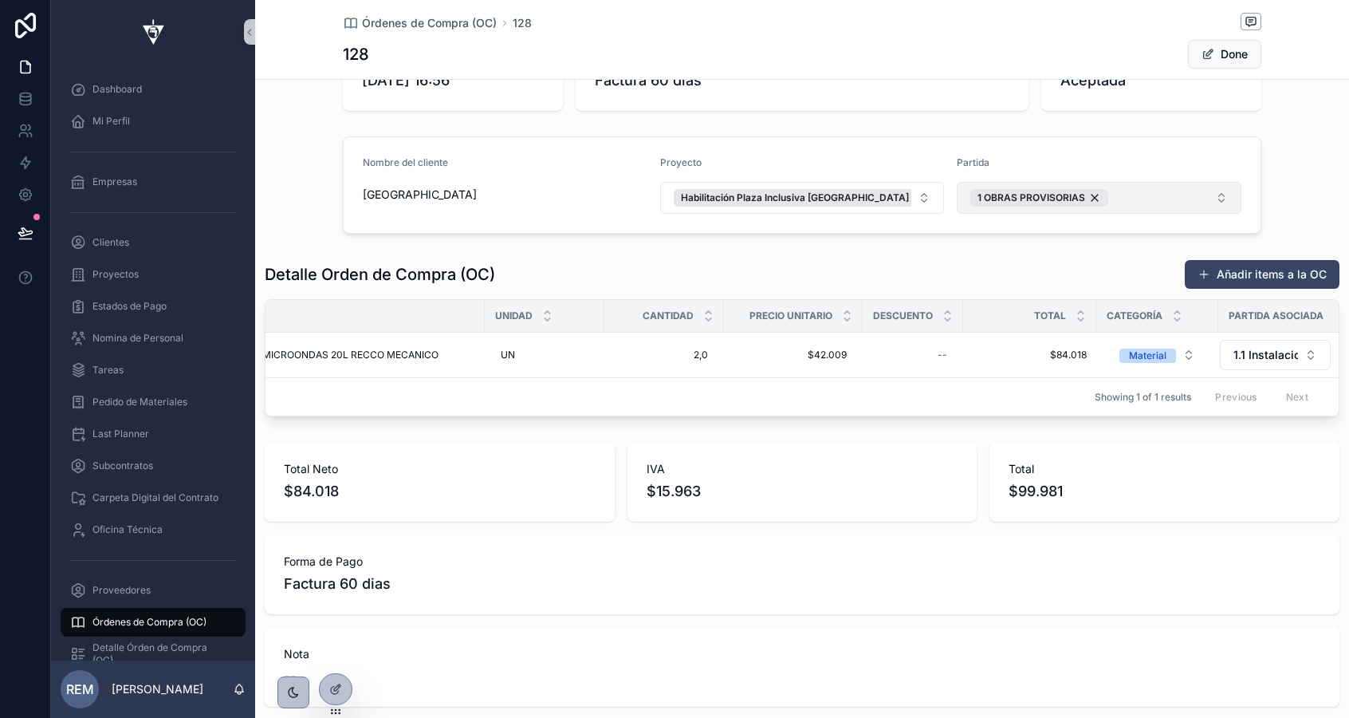
click at [1134, 204] on button "1 OBRAS PROVISORIAS" at bounding box center [1099, 198] width 285 height 32
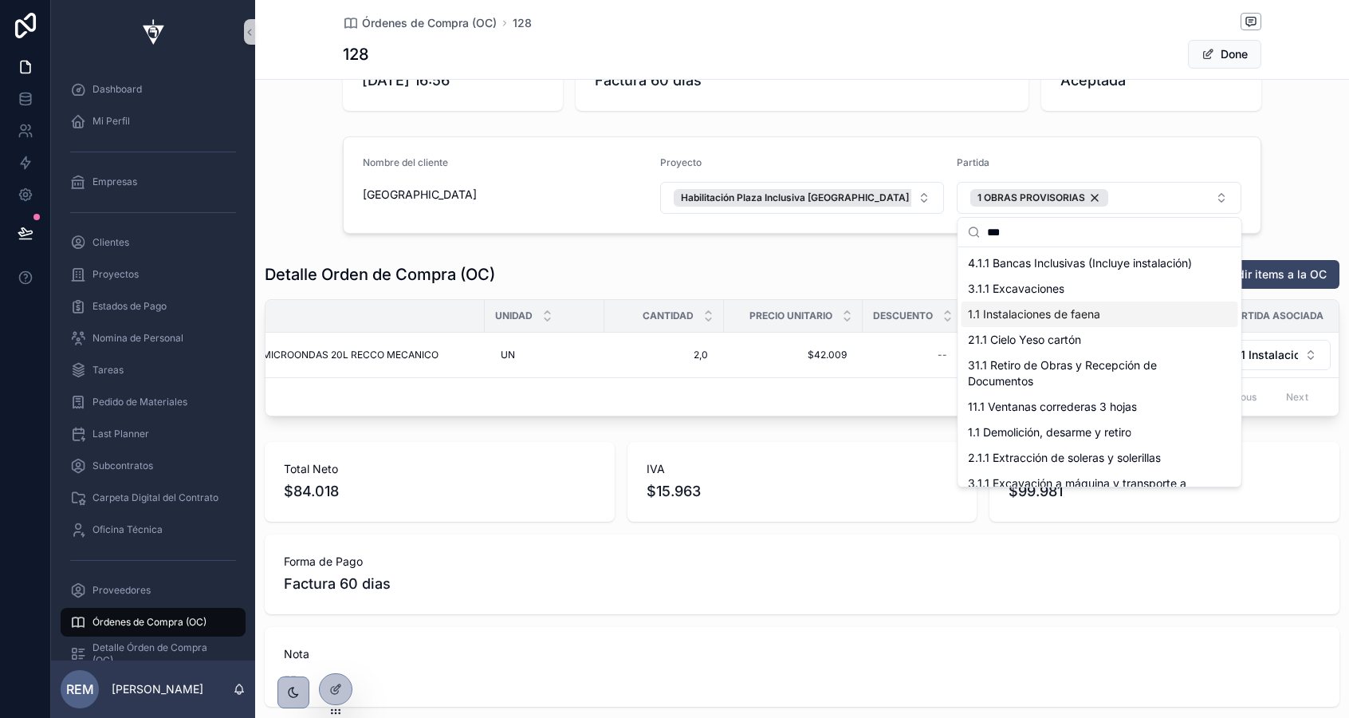
type input "***"
click at [1014, 311] on span "1.1 Instalaciones de faena" at bounding box center [1034, 314] width 132 height 16
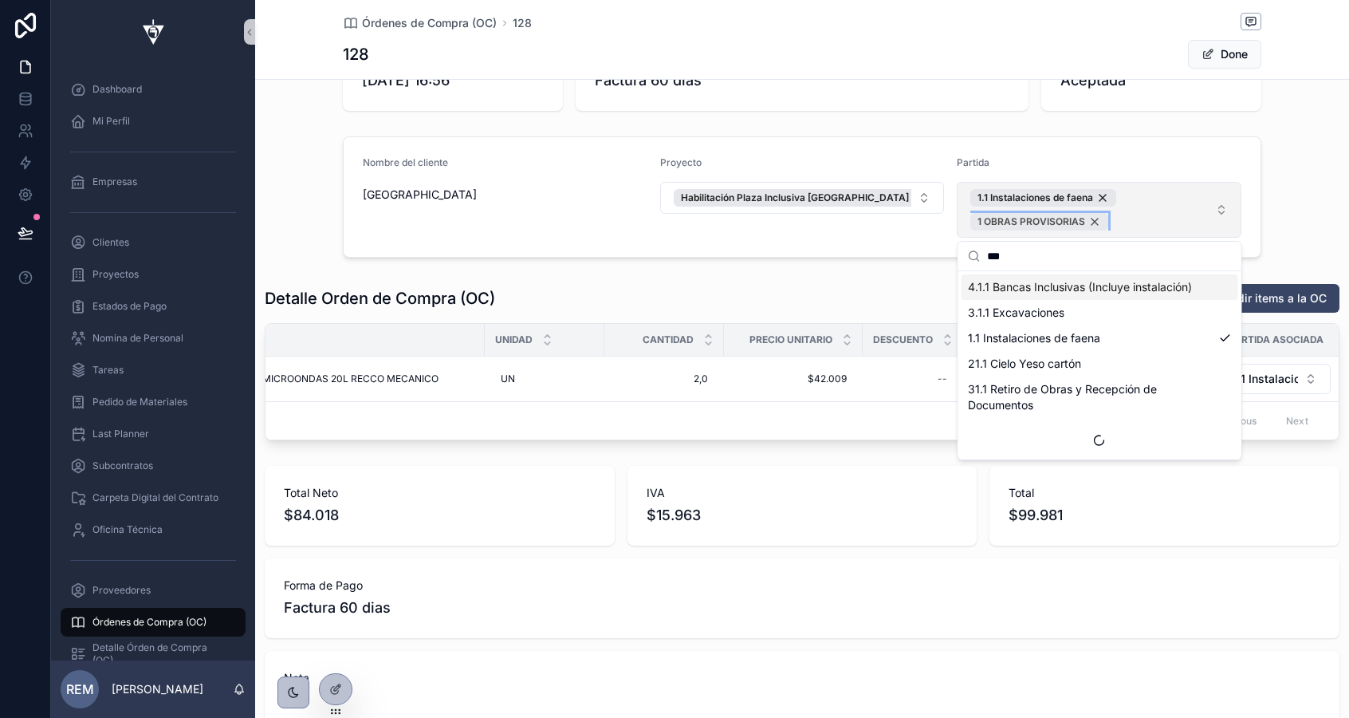
click at [1095, 221] on div "1 OBRAS PROVISORIAS" at bounding box center [1039, 222] width 138 height 18
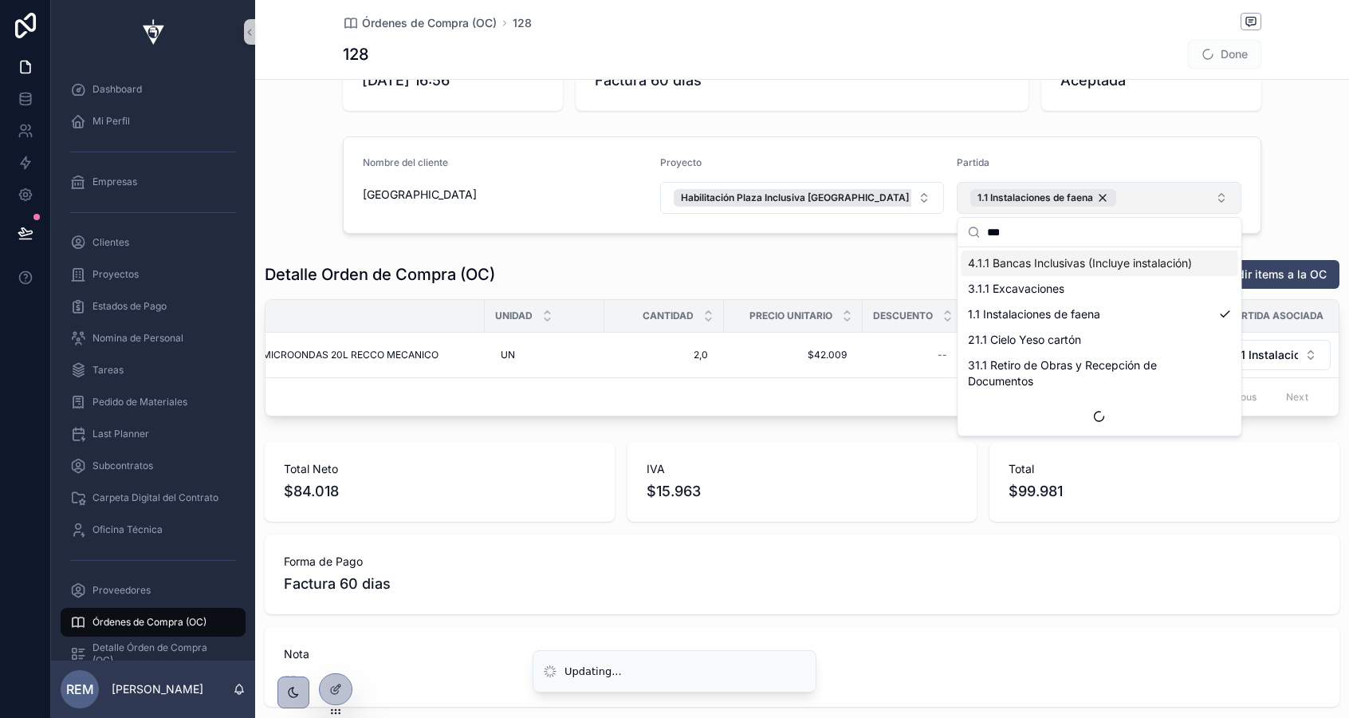
click at [1267, 189] on div "Nombre del cliente Parque Metropolitano de Santiago Proyecto Habilitación Plaza…" at bounding box center [802, 185] width 1094 height 110
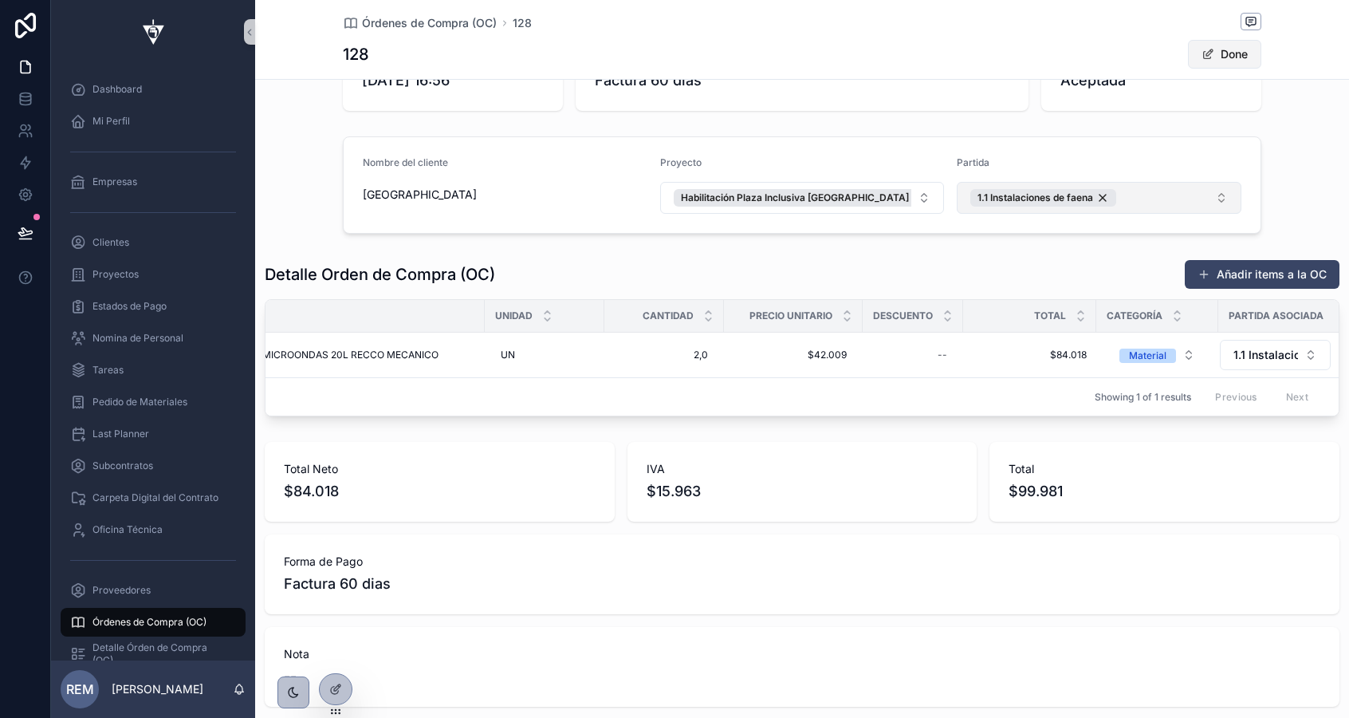
click at [1221, 56] on button "Done" at bounding box center [1224, 54] width 73 height 29
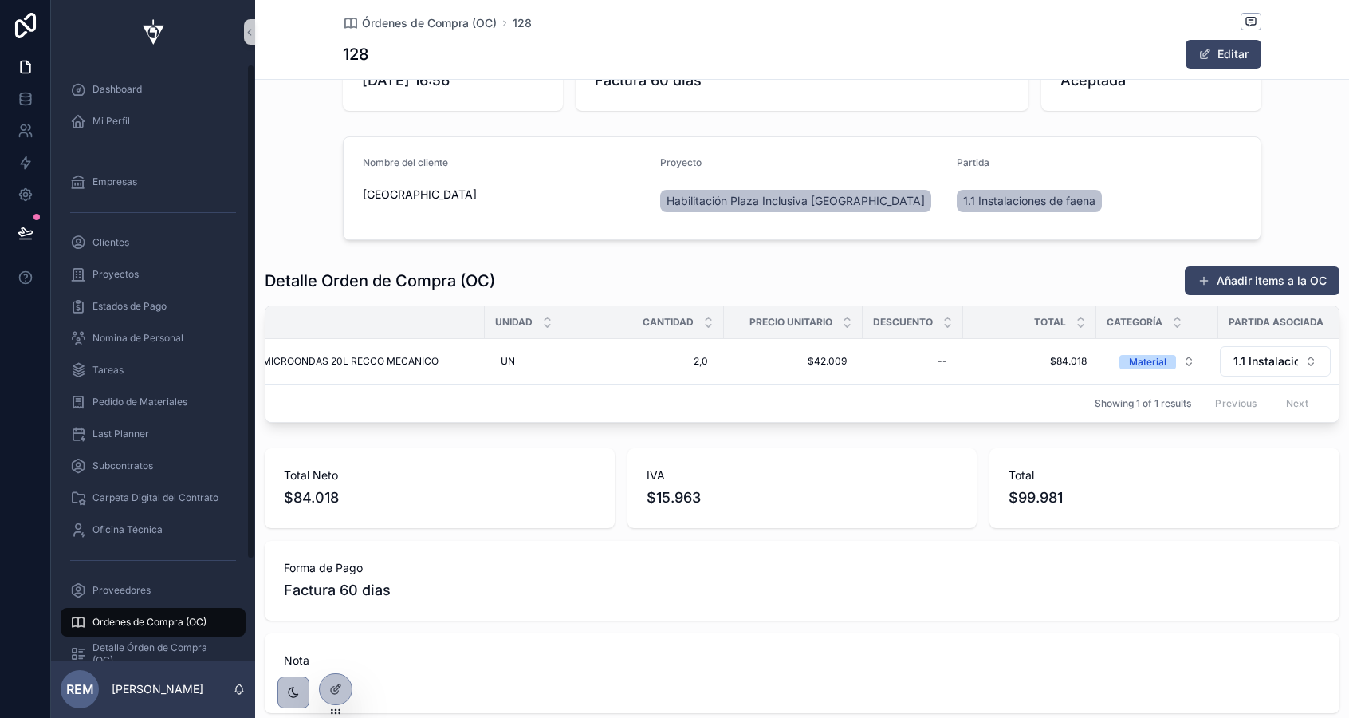
click at [110, 620] on span "Órdenes de Compra (OC)" at bounding box center [150, 622] width 114 height 13
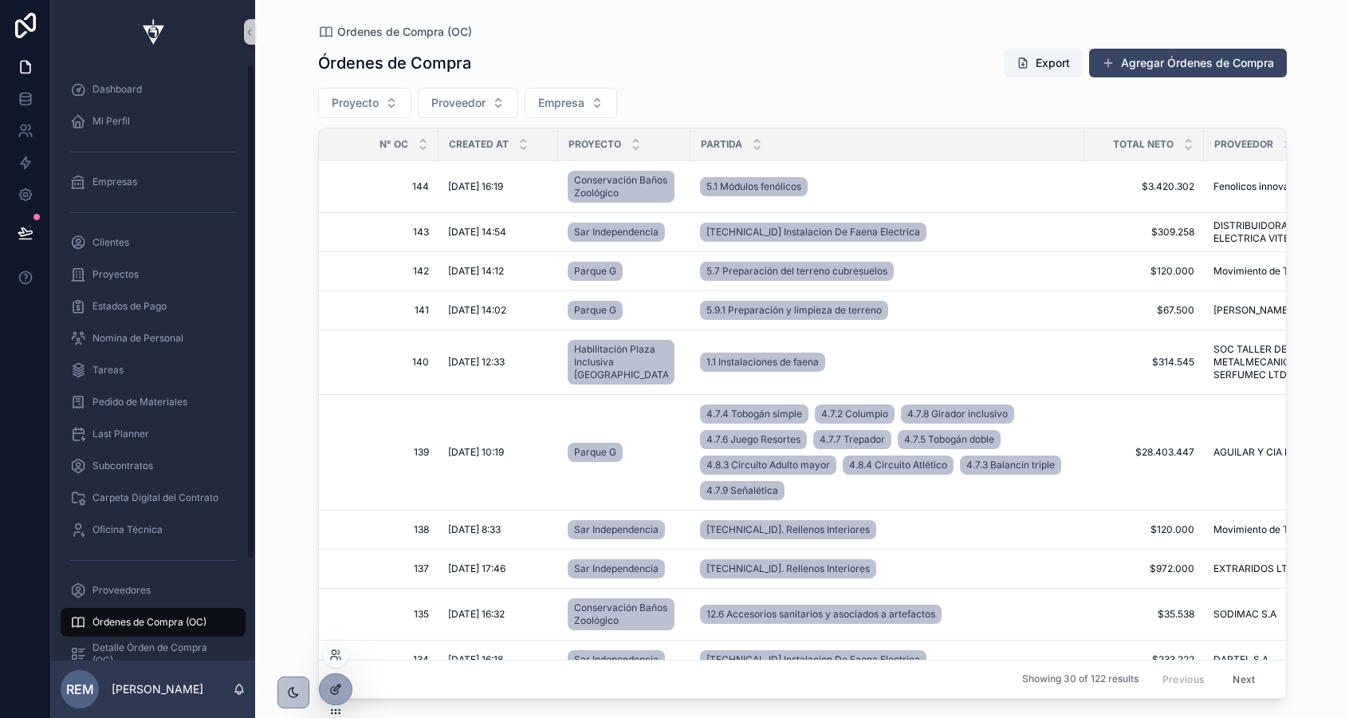
click at [337, 687] on icon at bounding box center [335, 689] width 13 height 13
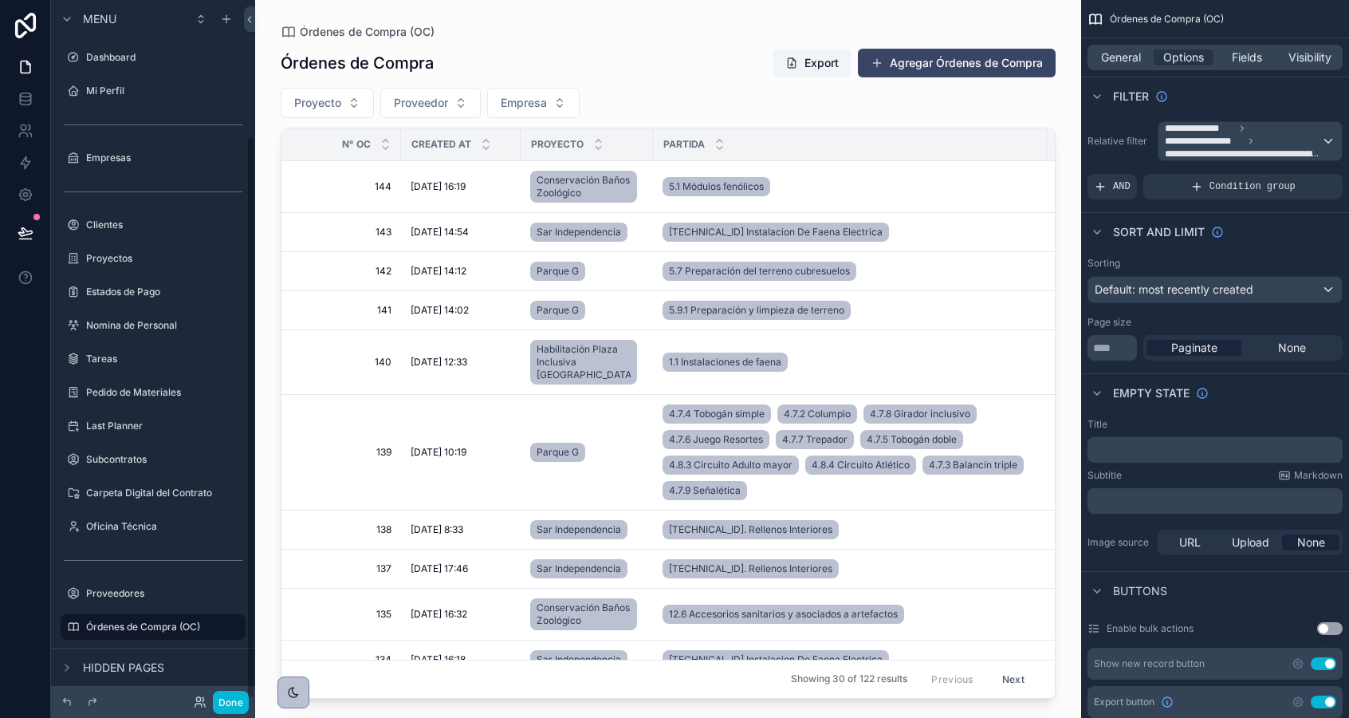
scroll to position [169, 0]
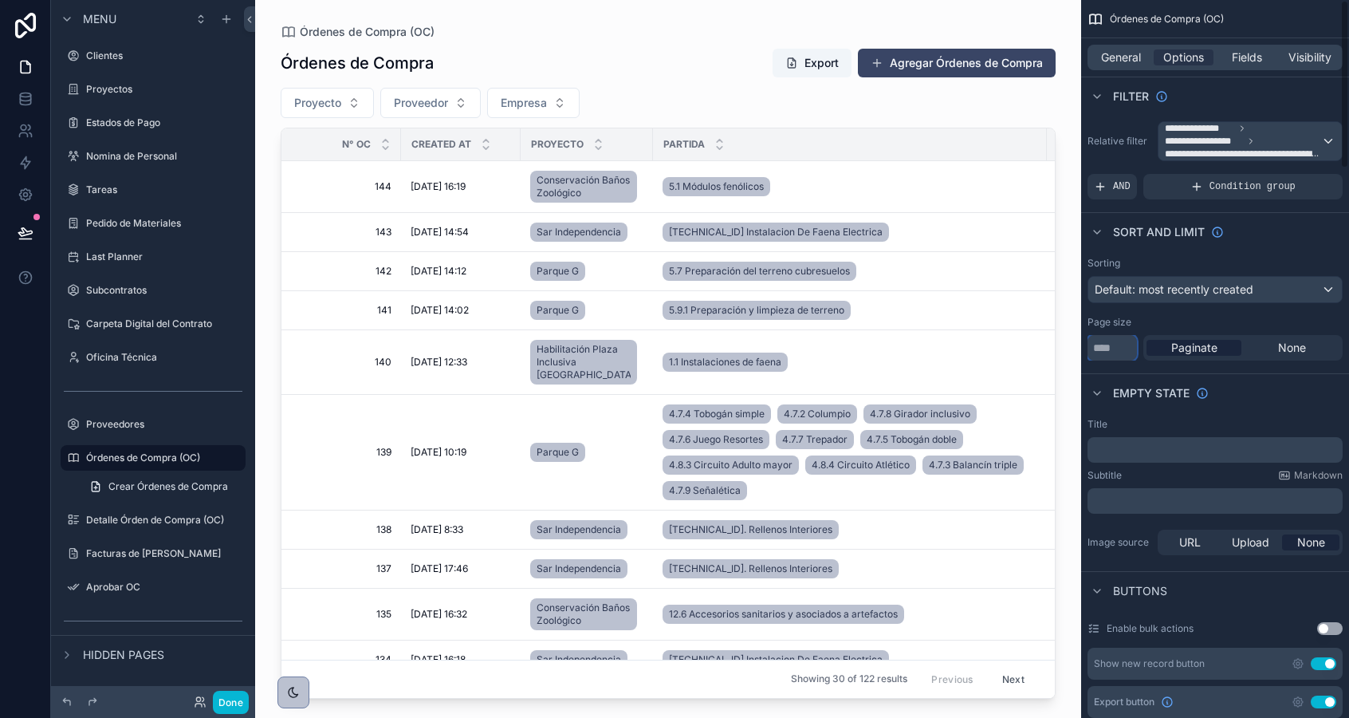
click at [1103, 346] on input "**" at bounding box center [1112, 348] width 49 height 26
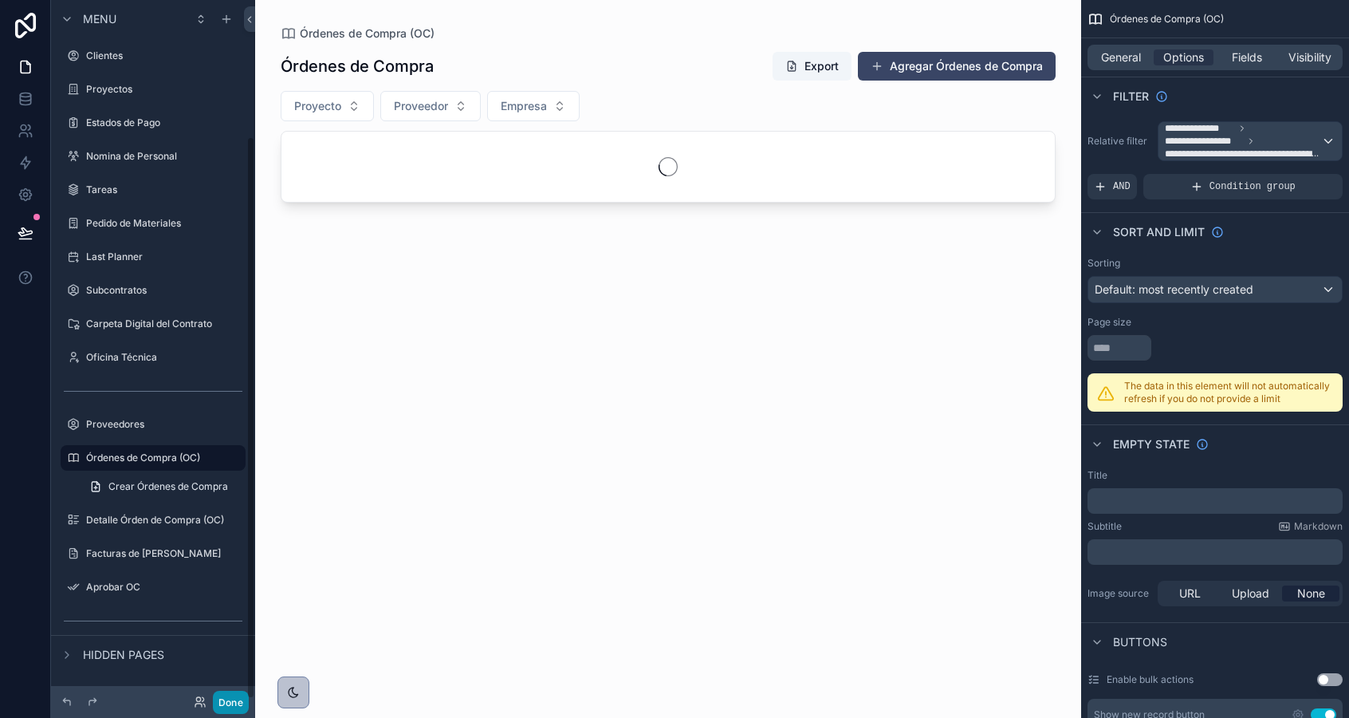
click at [236, 699] on button "Done" at bounding box center [231, 702] width 36 height 23
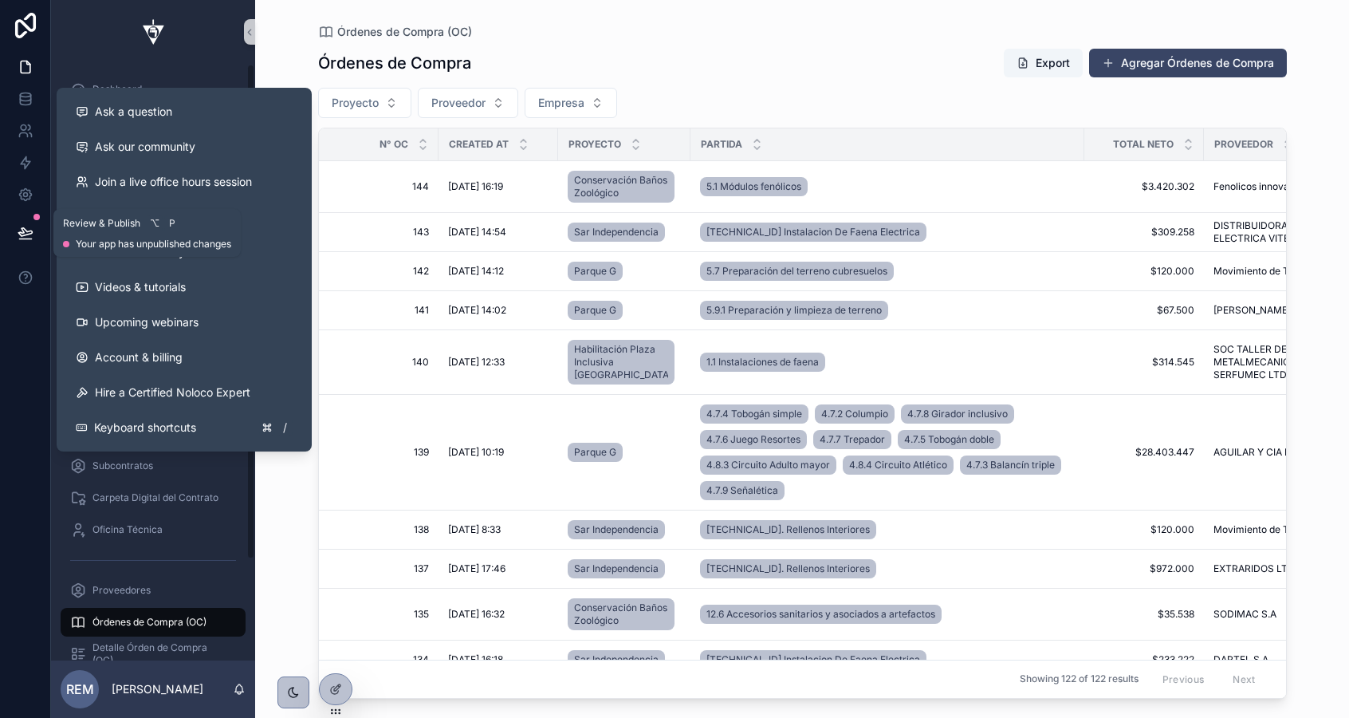
click at [24, 233] on icon at bounding box center [26, 233] width 16 height 16
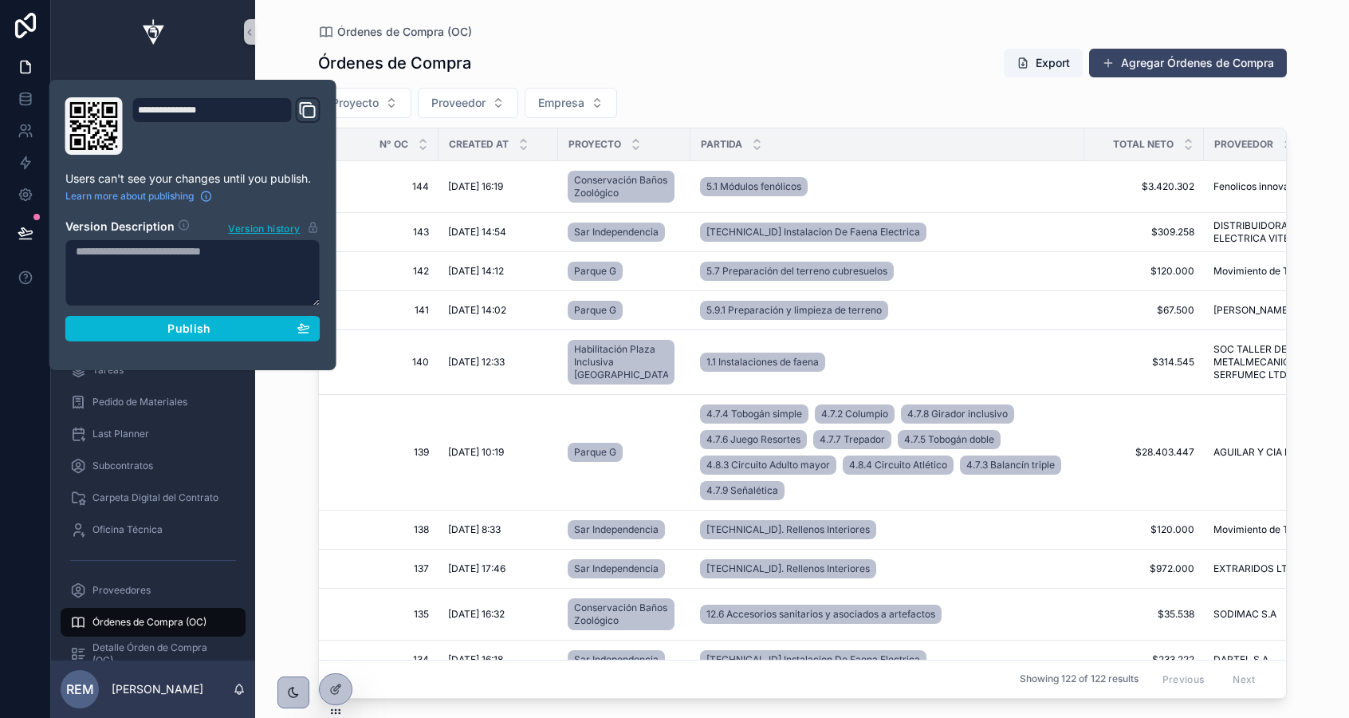
click at [153, 341] on div "**********" at bounding box center [193, 224] width 268 height 255
click at [158, 332] on div "Publish" at bounding box center [193, 328] width 234 height 14
click at [281, 470] on div "Órdenes de Compra (OC) Órdenes de Compra Export Agregar Órdenes de Compra Proye…" at bounding box center [802, 359] width 1094 height 718
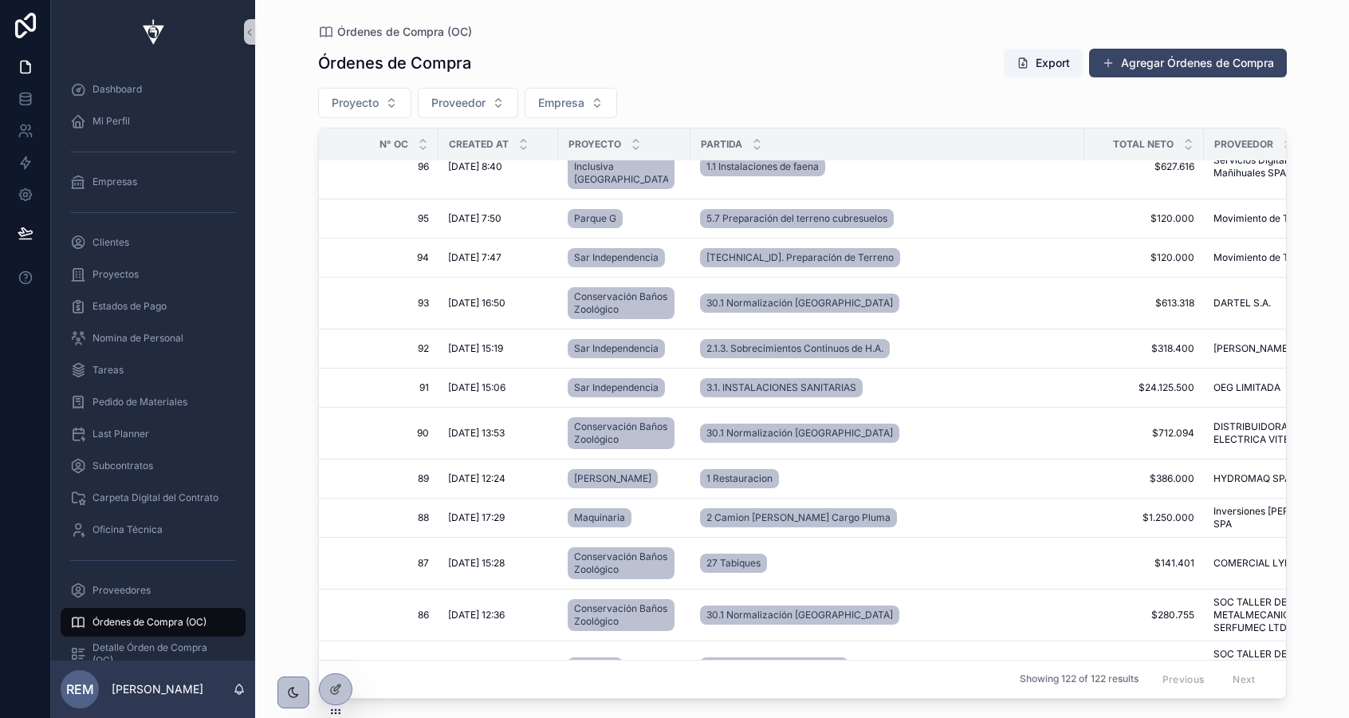
scroll to position [2290, 0]
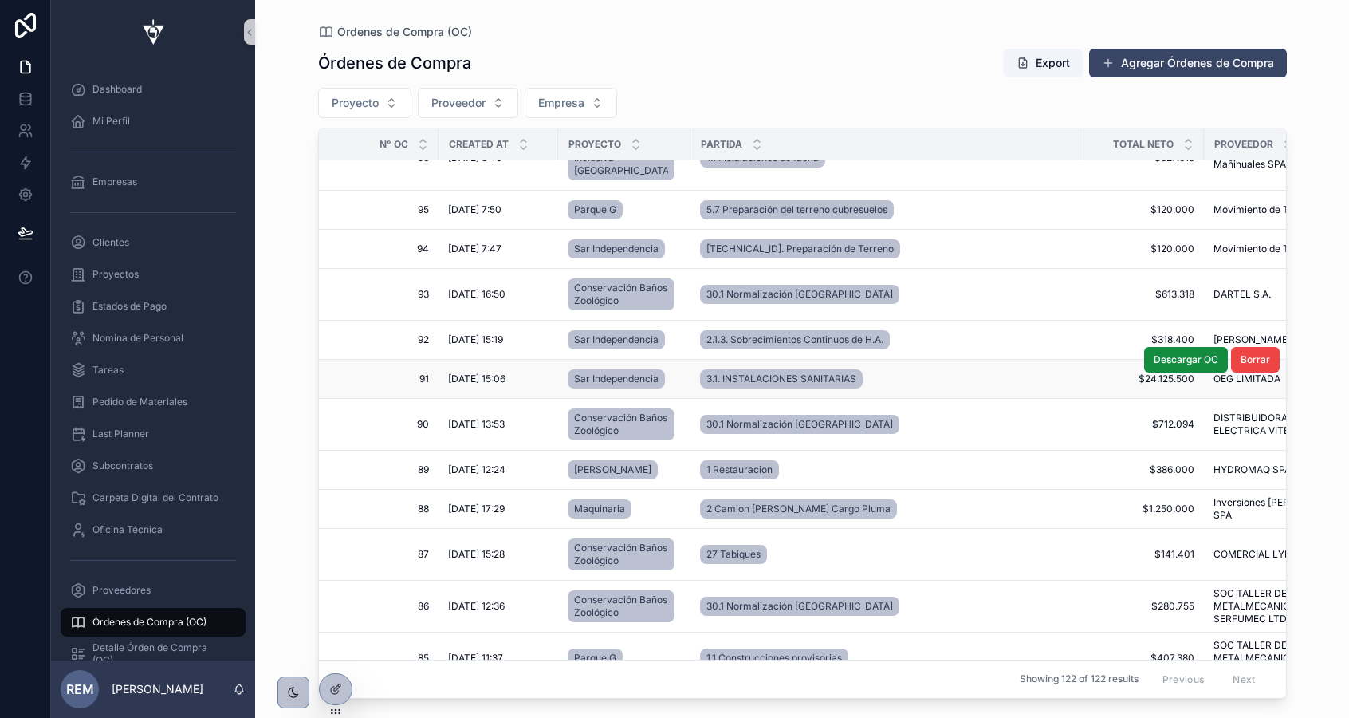
click at [384, 385] on span "91" at bounding box center [383, 378] width 91 height 13
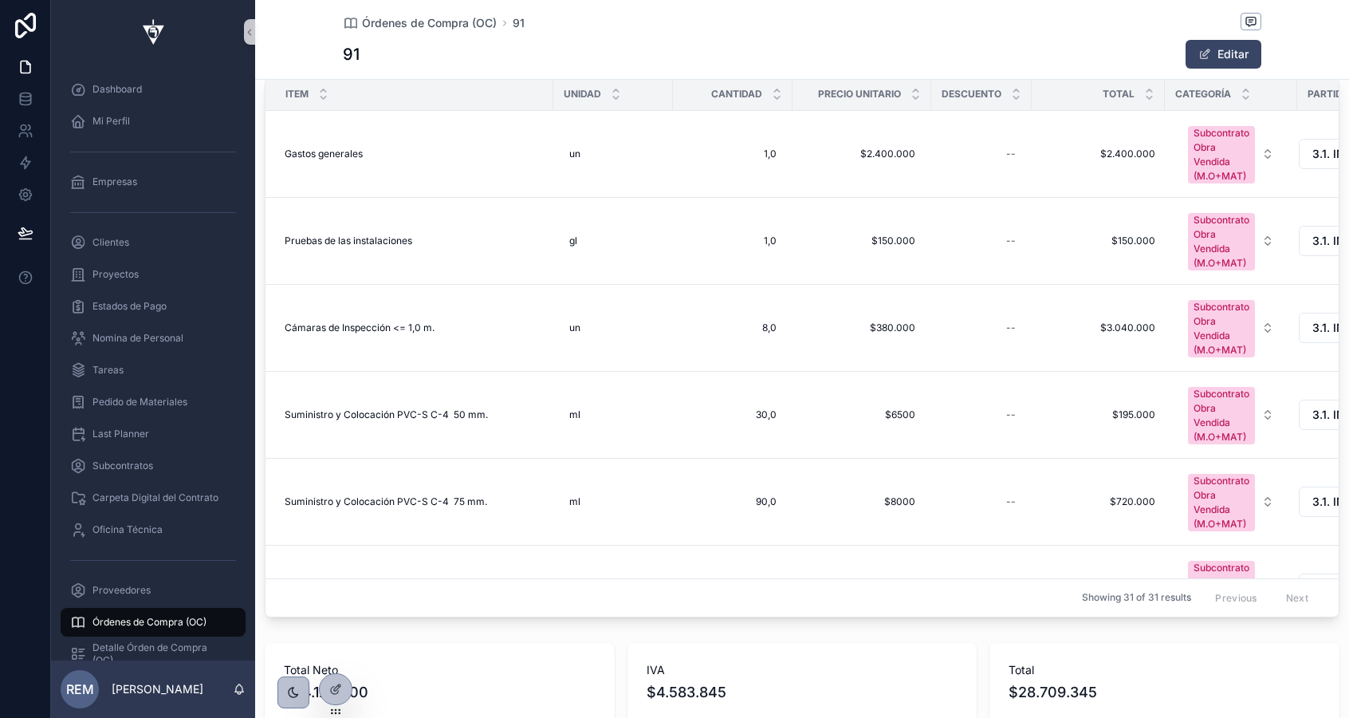
scroll to position [398, 0]
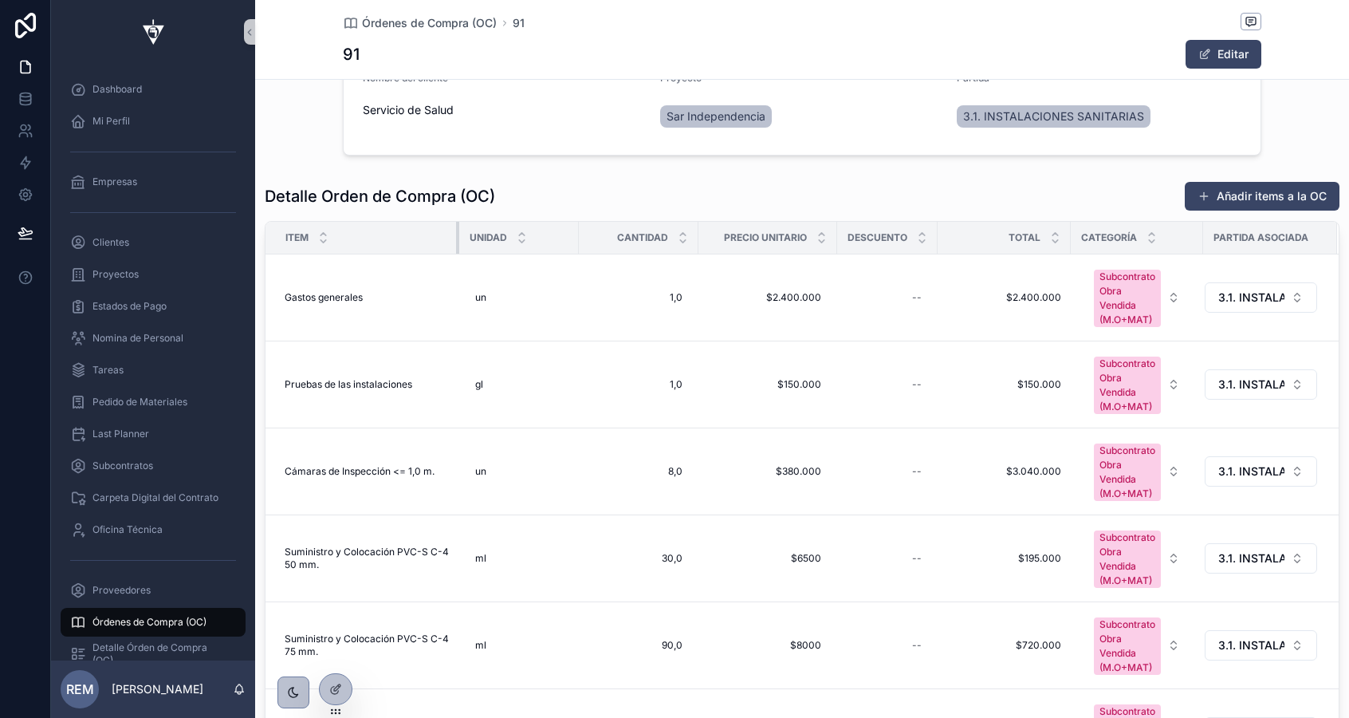
drag, startPoint x: 549, startPoint y: 239, endPoint x: 443, endPoint y: 239, distance: 106.9
click at [443, 239] on th "Item" at bounding box center [363, 238] width 194 height 33
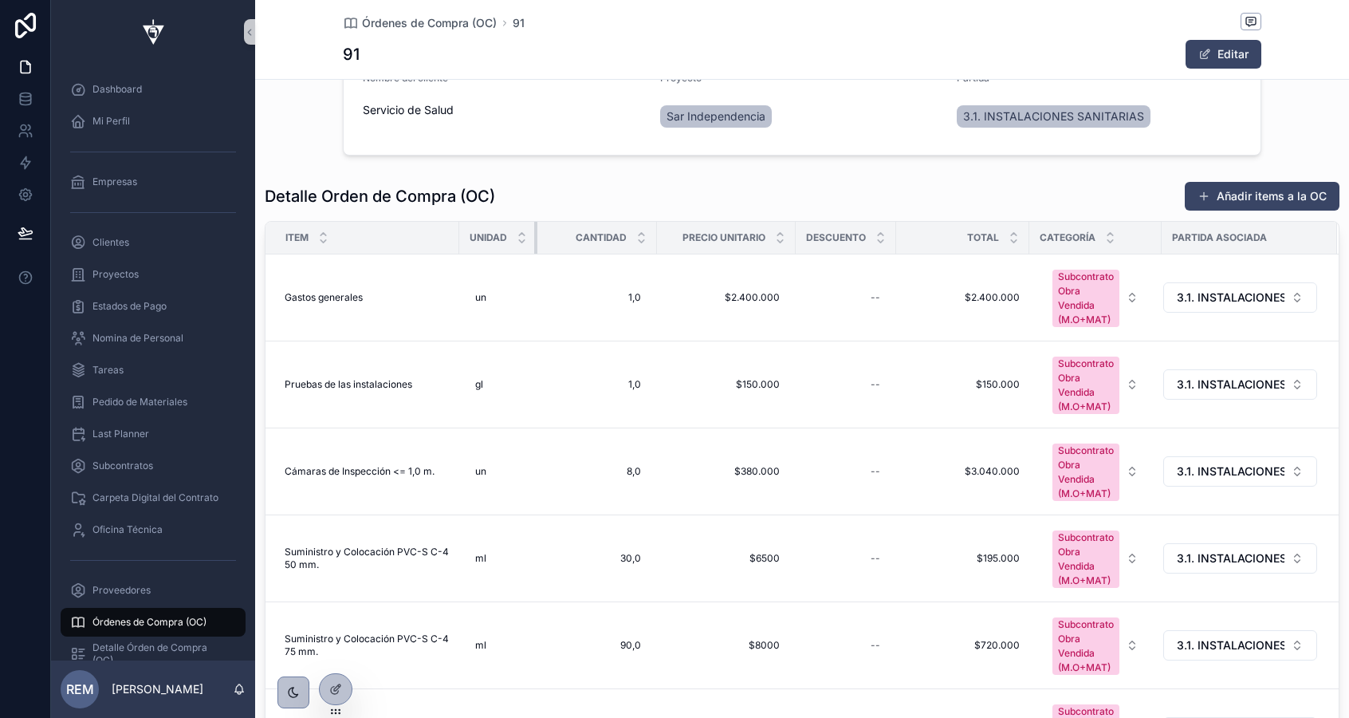
drag, startPoint x: 577, startPoint y: 240, endPoint x: 529, endPoint y: 240, distance: 47.8
click at [529, 240] on th "Unidad" at bounding box center [498, 238] width 78 height 33
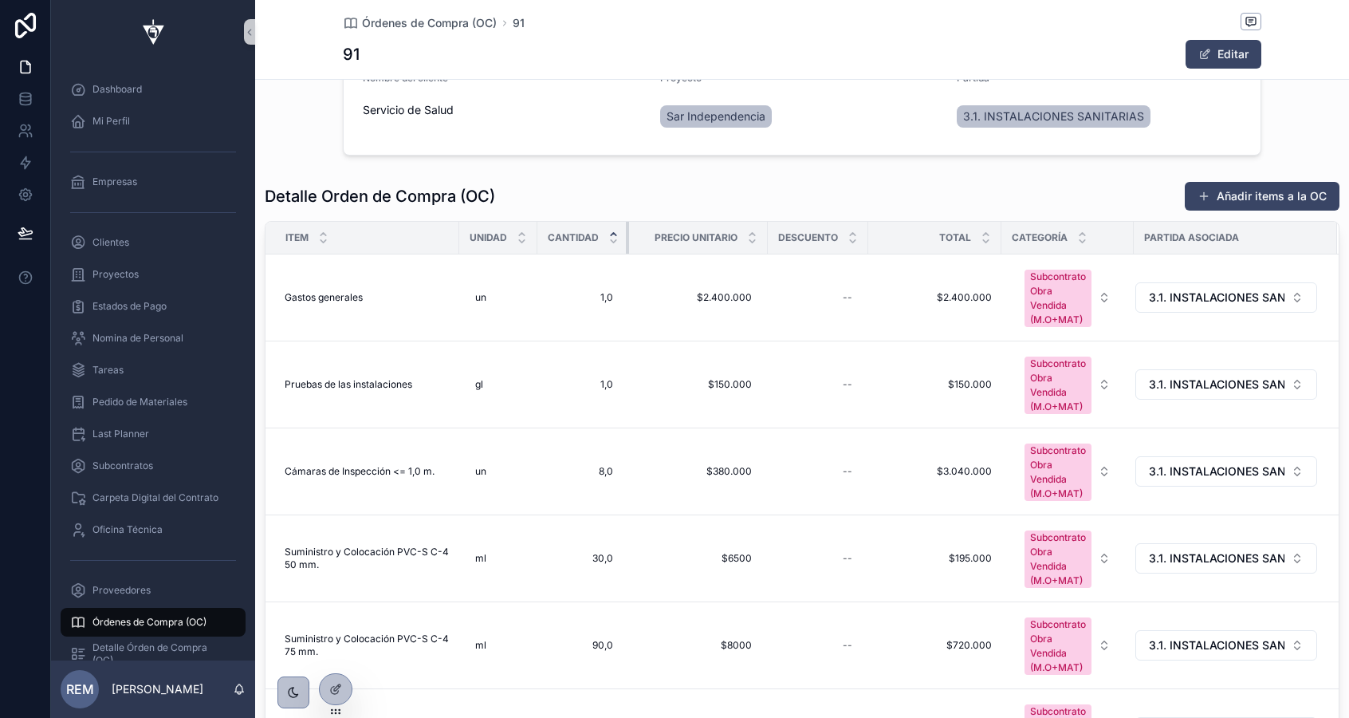
drag, startPoint x: 655, startPoint y: 231, endPoint x: 614, endPoint y: 231, distance: 40.7
click at [614, 231] on th "Cantidad" at bounding box center [583, 238] width 92 height 33
click at [1182, 470] on span "3.1. INSTALACIONES SANITARIAS" at bounding box center [1217, 471] width 136 height 16
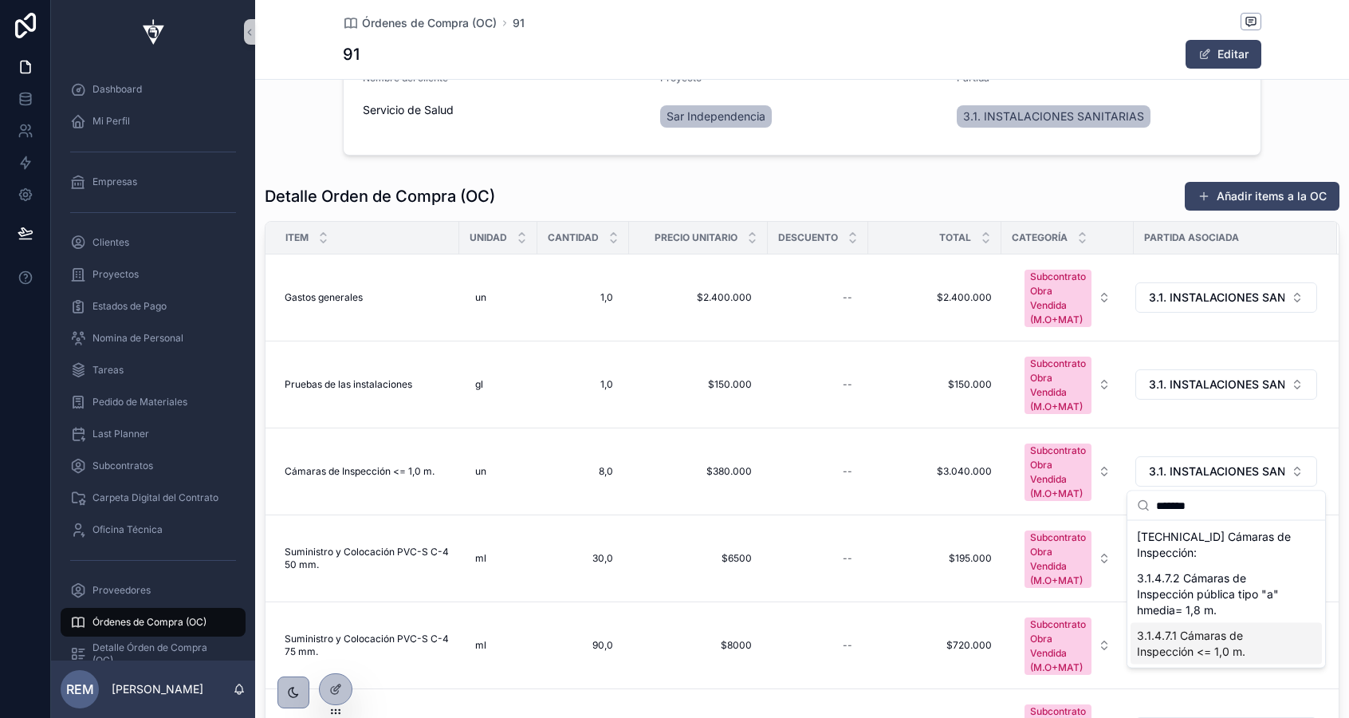
type input "*******"
click at [1175, 645] on span "3.1.4.7.1 Cámaras de Inspección <= 1,0 m." at bounding box center [1216, 644] width 159 height 32
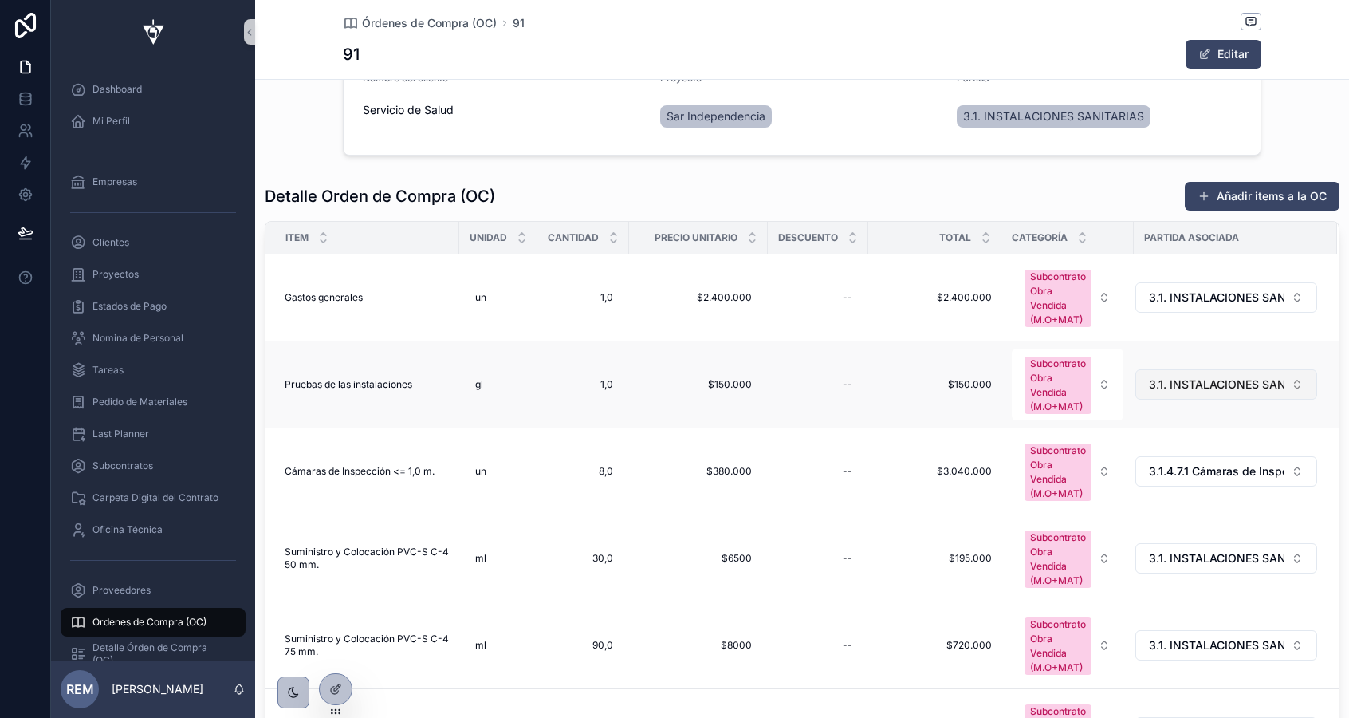
click at [1199, 386] on span "3.1. INSTALACIONES SANITARIAS" at bounding box center [1217, 384] width 136 height 16
type input "*********"
click at [1194, 460] on span "3.1.4.6.3 Suministro y Colocación PVC-S C-4 50 mm." at bounding box center [1216, 466] width 159 height 48
click at [1183, 388] on span "3.1.4.6.3 Suministro y Colocación PVC-S C-4 50 mm." at bounding box center [1217, 384] width 136 height 16
type input "*******"
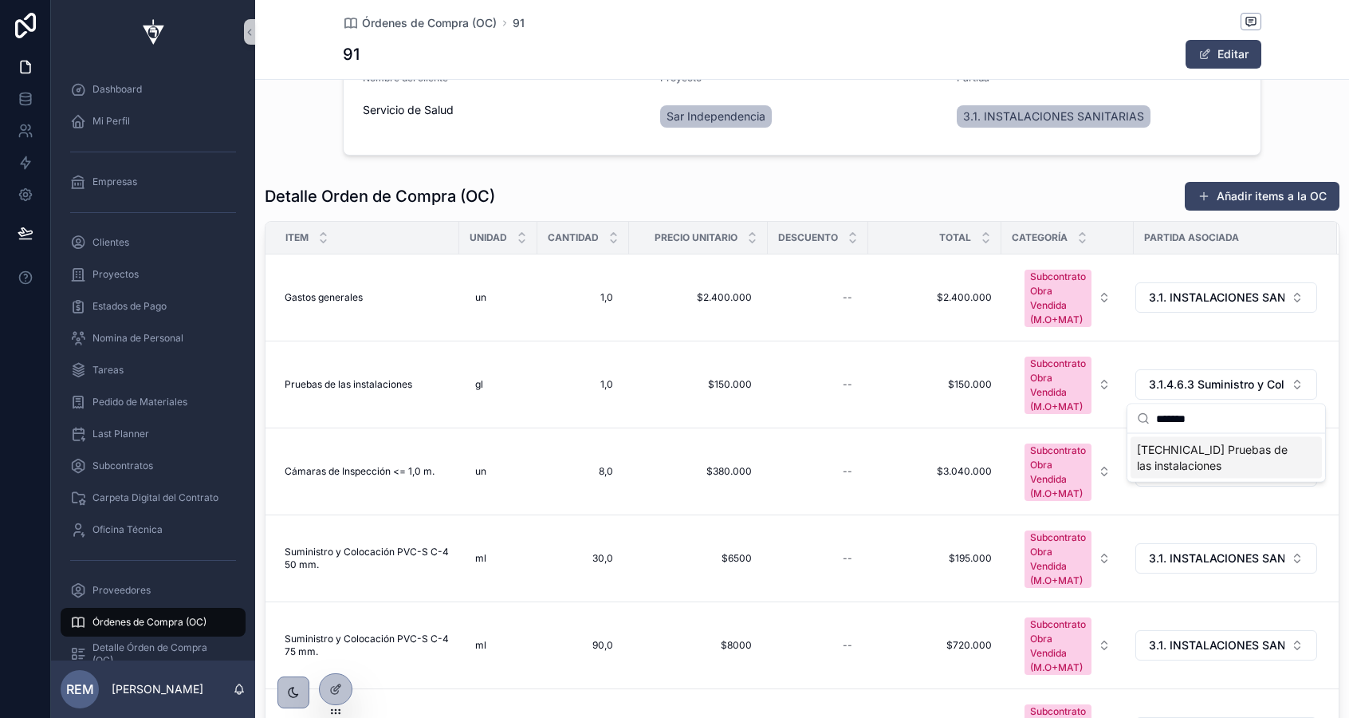
click at [1181, 459] on span "3.1.4.8 Pruebas de las instalaciones" at bounding box center [1216, 458] width 159 height 32
click at [1188, 556] on span "3.1. INSTALACIONES SANITARIAS" at bounding box center [1217, 558] width 136 height 16
click at [1188, 557] on span "3.1. INSTALACIONES SANITARIAS" at bounding box center [1217, 558] width 136 height 16
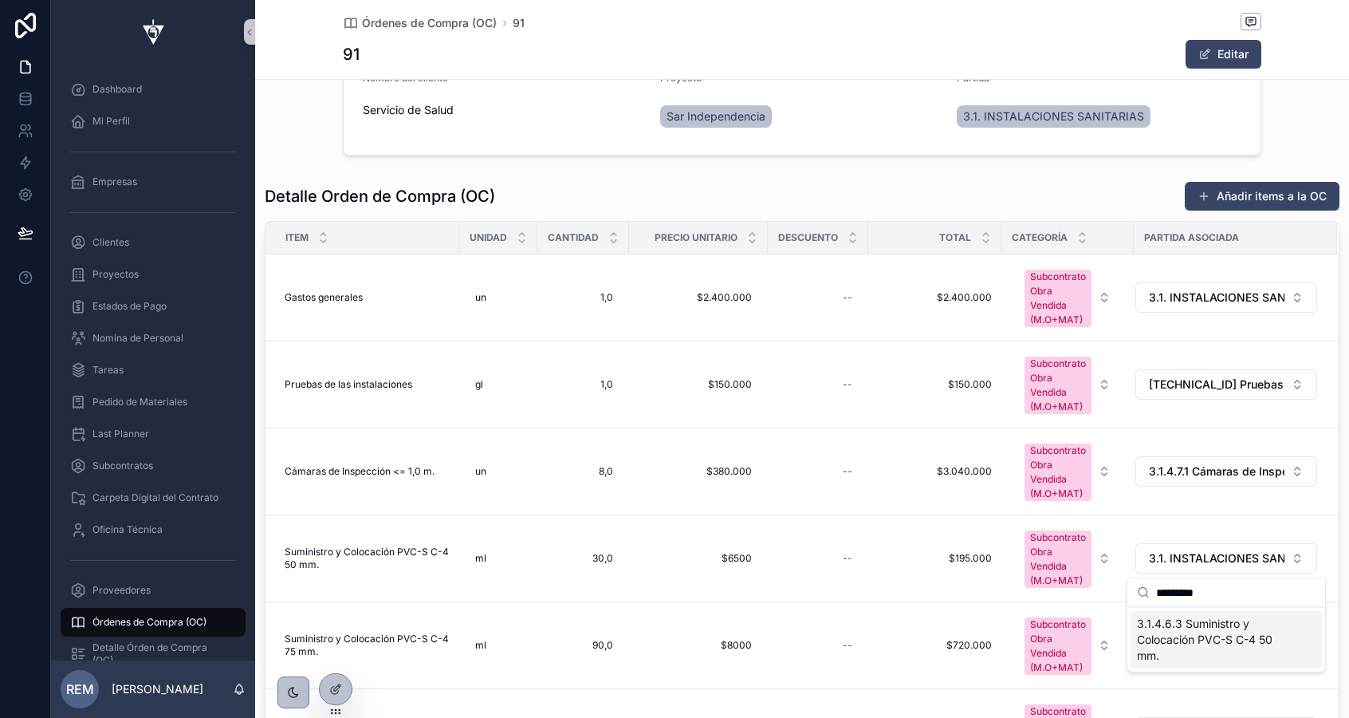
type input "*********"
click at [1198, 628] on span "3.1.4.6.3 Suministro y Colocación PVC-S C-4 50 mm." at bounding box center [1216, 640] width 159 height 48
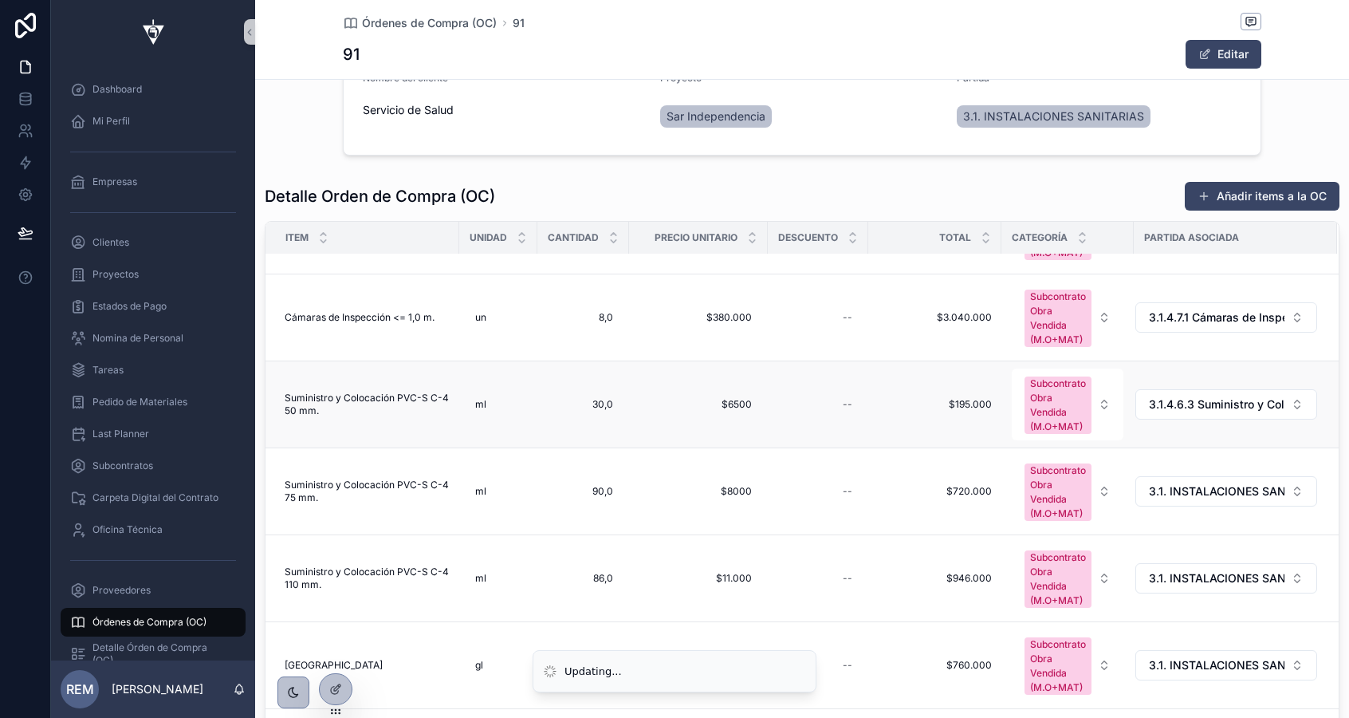
scroll to position [193, 0]
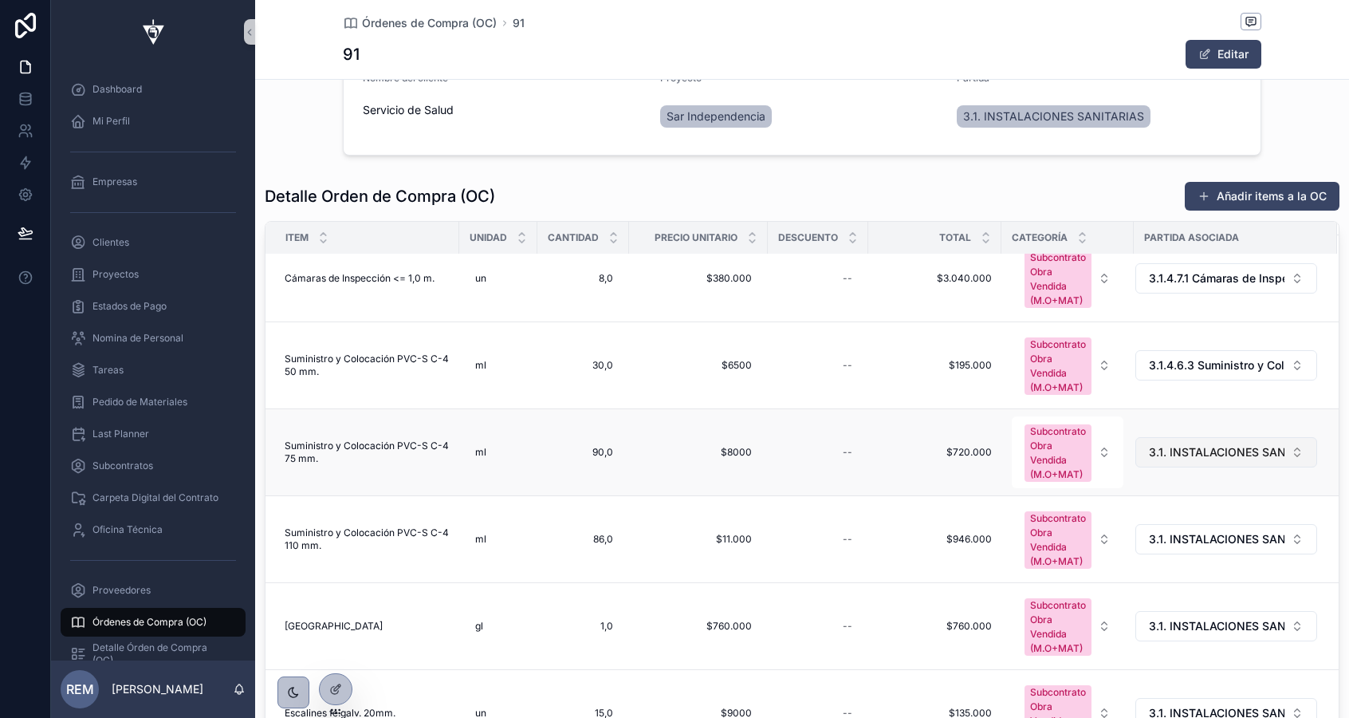
click at [1195, 444] on span "3.1. INSTALACIONES SANITARIAS" at bounding box center [1217, 452] width 136 height 16
type input "*********"
click at [1213, 537] on span "3.1.4.6.2 Suministro y Colocación PVC-S C-4 75 mm." at bounding box center [1216, 534] width 159 height 48
click at [1212, 537] on span "3.1. INSTALACIONES SANITARIAS" at bounding box center [1217, 539] width 136 height 16
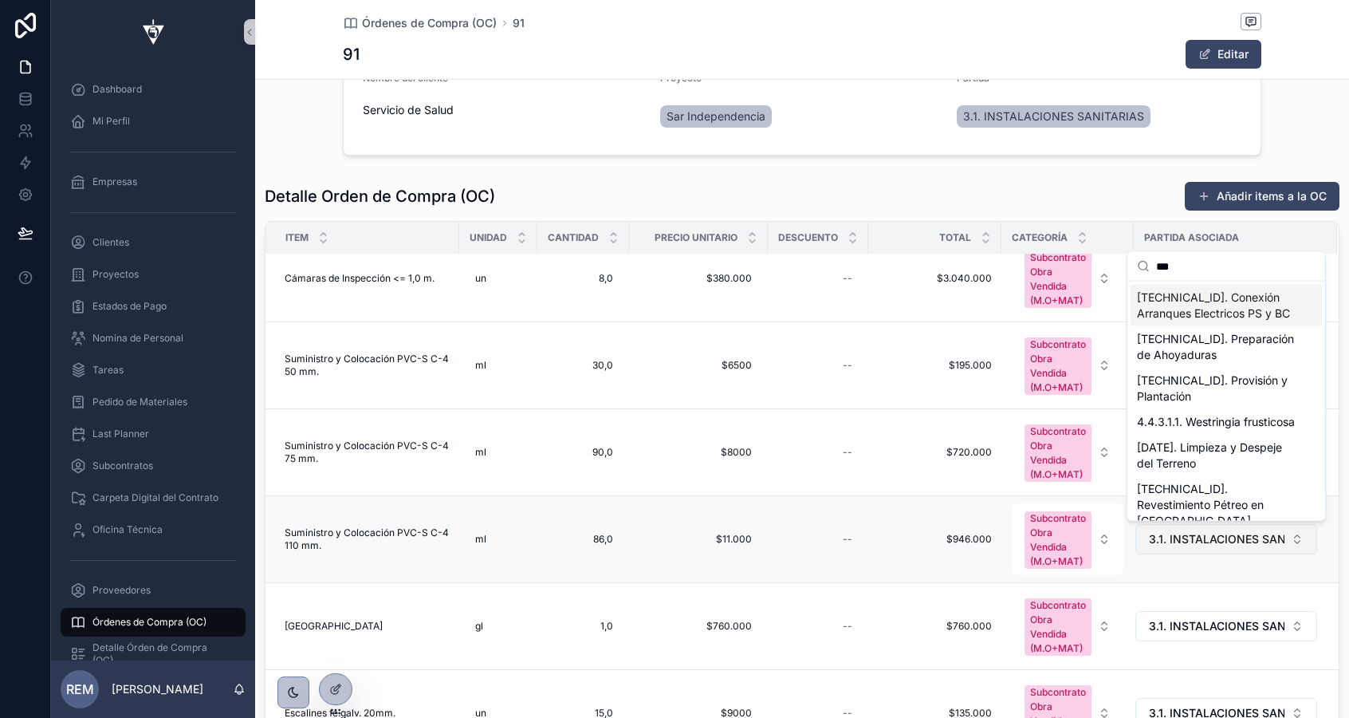
type input "****"
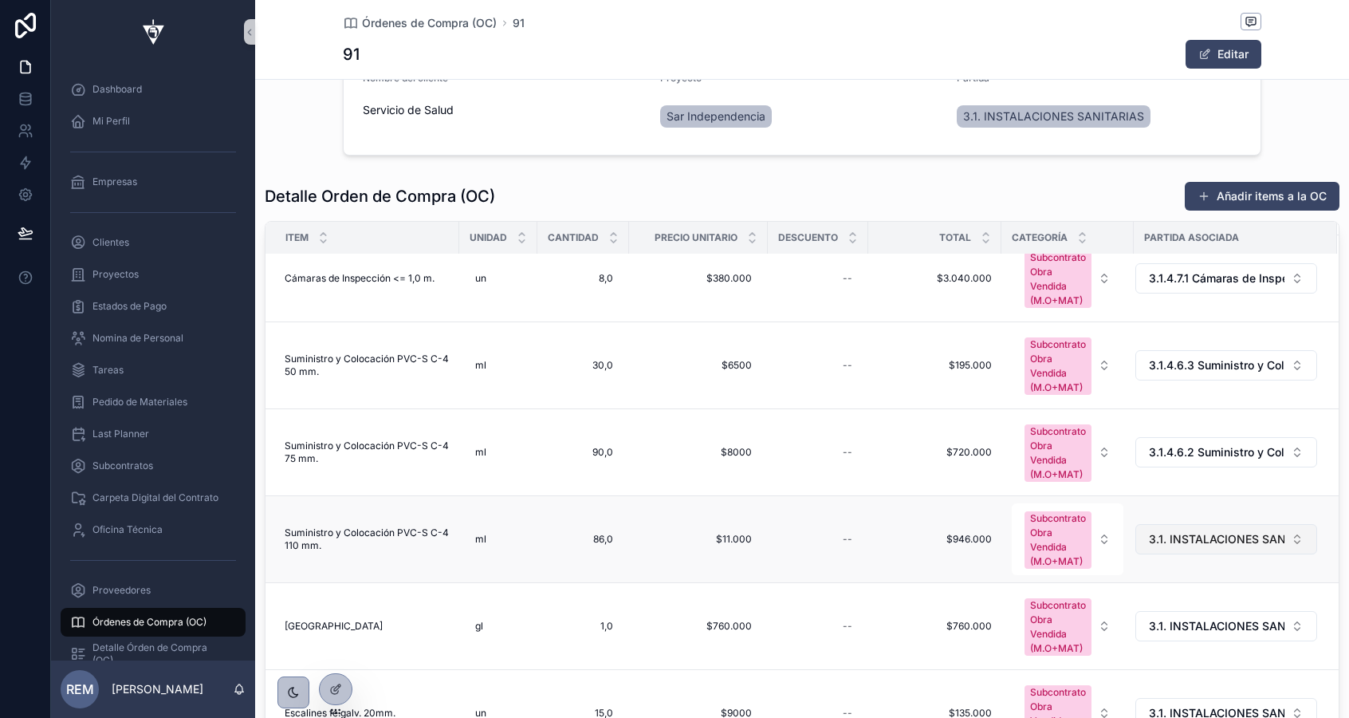
click at [1202, 535] on span "3.1. INSTALACIONES SANITARIAS" at bounding box center [1217, 539] width 136 height 16
type input "*********"
click at [1203, 610] on span "3.1.4.6.1 Suministro y Colocación PVC-S C-4 110 mm." at bounding box center [1216, 620] width 159 height 48
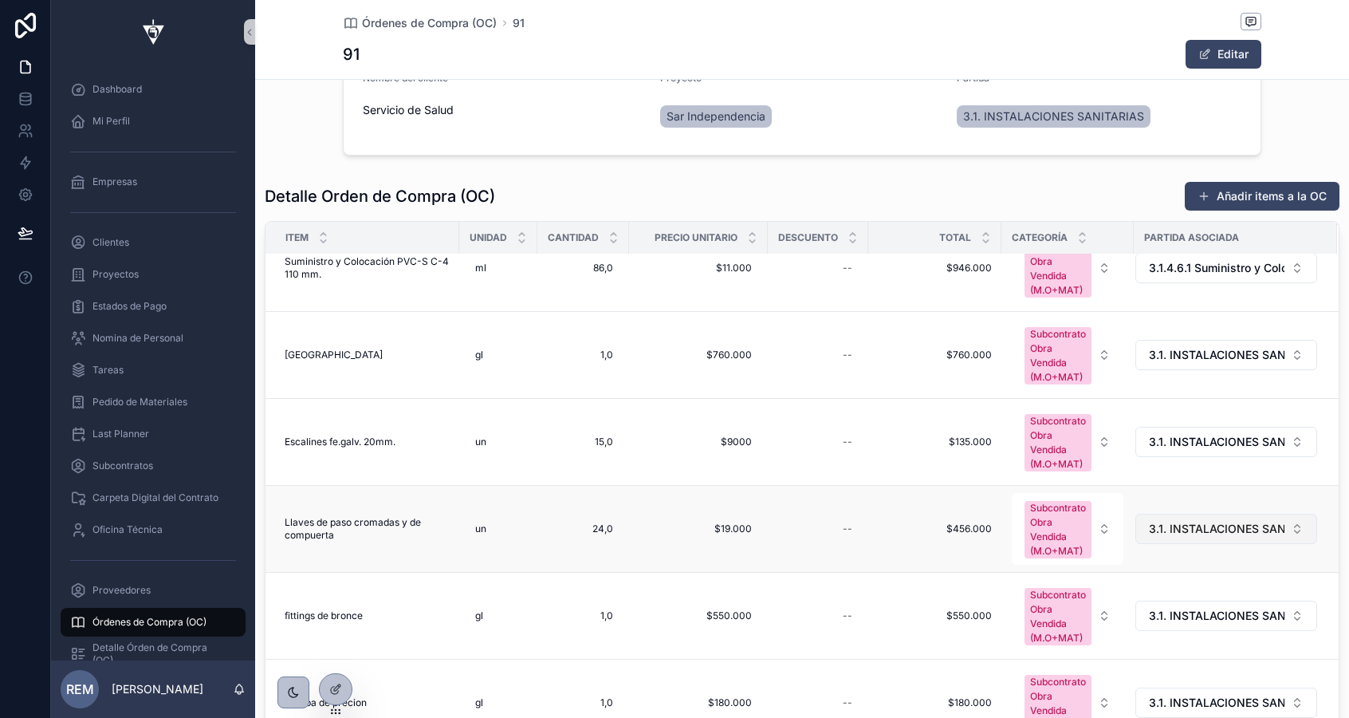
scroll to position [461, 0]
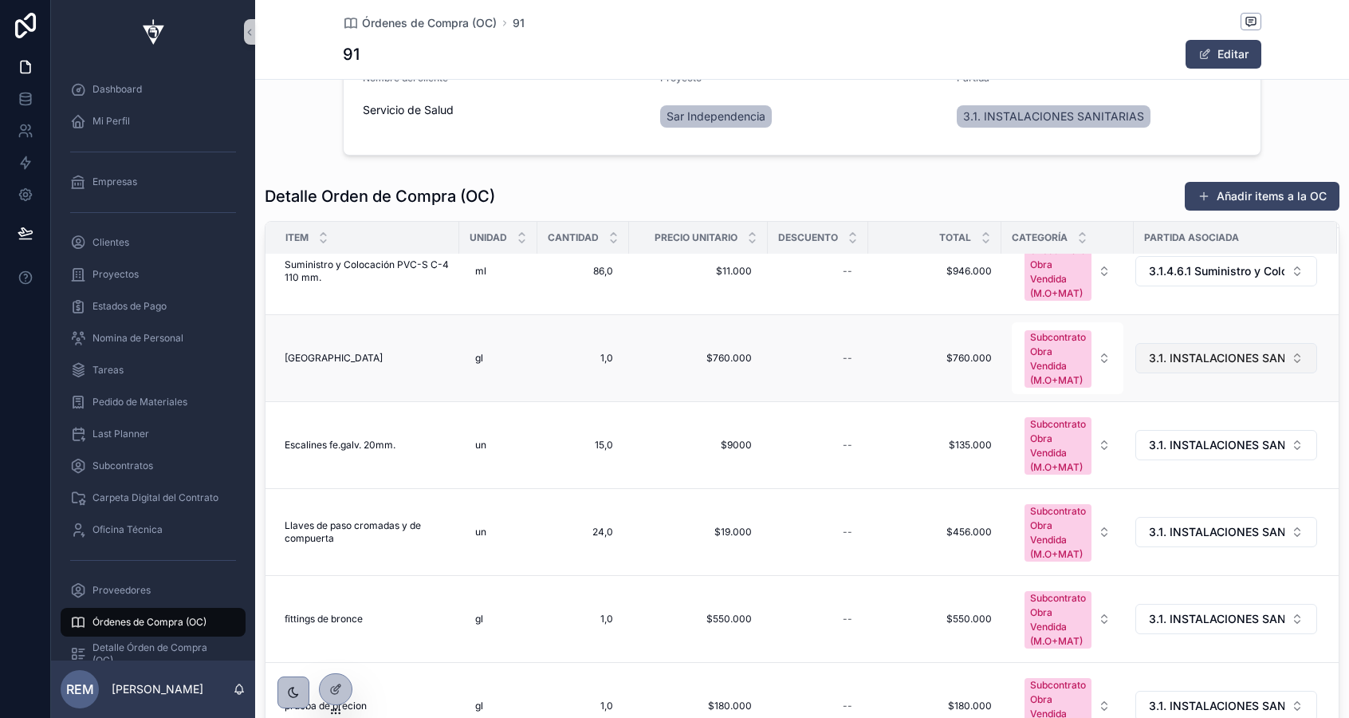
click at [1188, 362] on span "3.1. INSTALACIONES SANITARIAS" at bounding box center [1217, 358] width 136 height 16
click at [1177, 352] on span "3.1. INSTALACIONES SANITARIAS" at bounding box center [1217, 358] width 136 height 16
click at [1178, 372] on button "3.1. INSTALACIONES SANITARIAS" at bounding box center [1227, 358] width 182 height 30
type input "*******"
click at [1188, 427] on span "3.1.4.3 Cama de Arena" at bounding box center [1216, 431] width 159 height 32
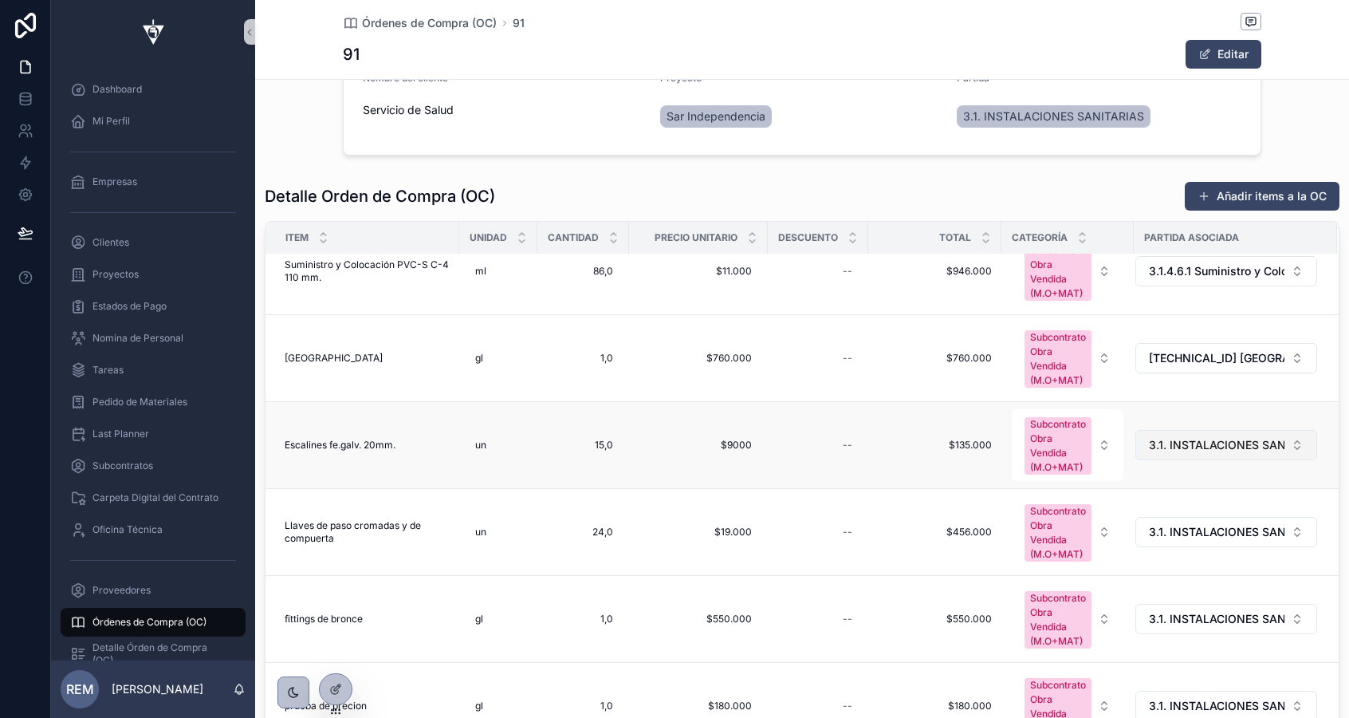
click at [1190, 443] on span "3.1. INSTALACIONES SANITARIAS" at bounding box center [1217, 445] width 136 height 16
type input "*****"
click at [1179, 446] on span "3.1. INSTALACIONES SANITARIAS" at bounding box center [1217, 445] width 136 height 16
type input "*********"
click at [1185, 514] on span "3.1.3.6.8 Escalines fe.galv. 20mm." at bounding box center [1216, 518] width 159 height 32
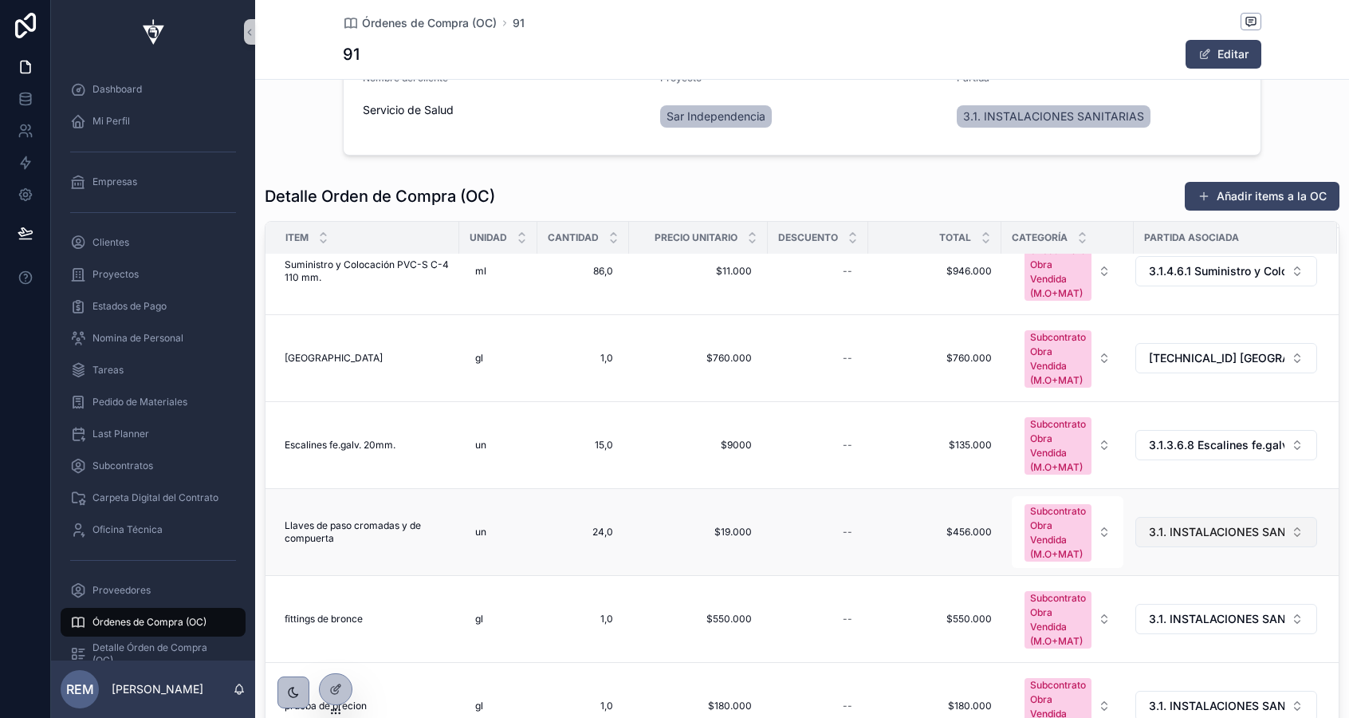
click at [1170, 531] on span "3.1. INSTALACIONES SANITARIAS" at bounding box center [1217, 532] width 136 height 16
click at [1171, 521] on button "3.1. INSTALACIONES SANITARIAS" at bounding box center [1227, 532] width 182 height 30
type input "******"
click at [1170, 534] on span "3.1. INSTALACIONES SANITARIAS" at bounding box center [1217, 532] width 136 height 16
type input "*******"
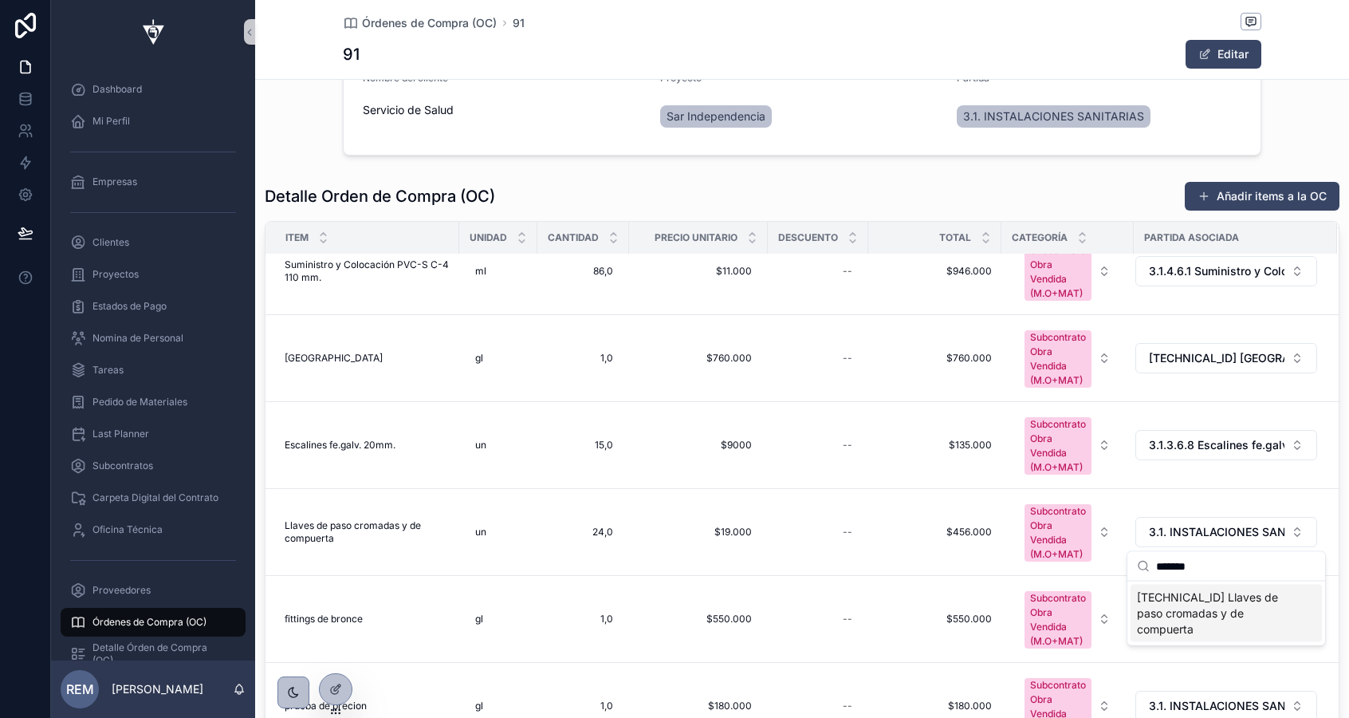
click at [1188, 609] on span "3.1.2.6 Llaves de paso cromadas y de compuerta" at bounding box center [1216, 613] width 159 height 48
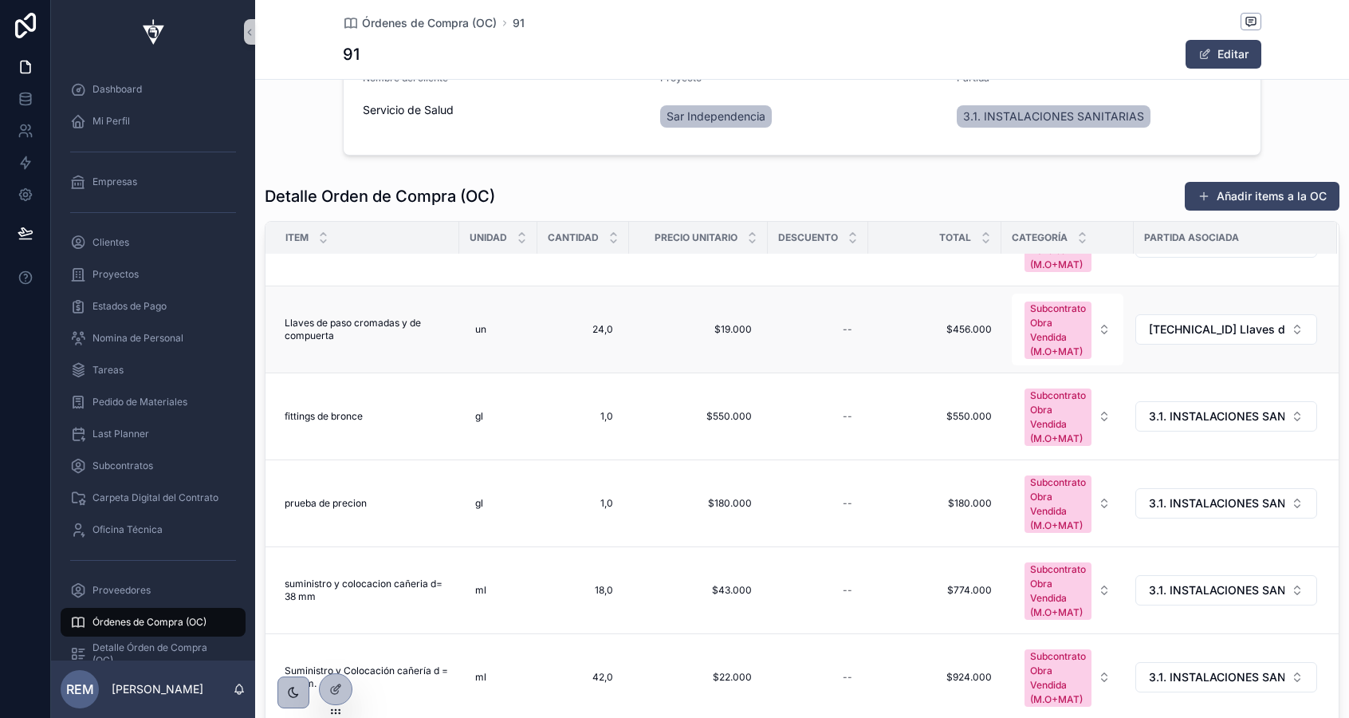
scroll to position [667, 0]
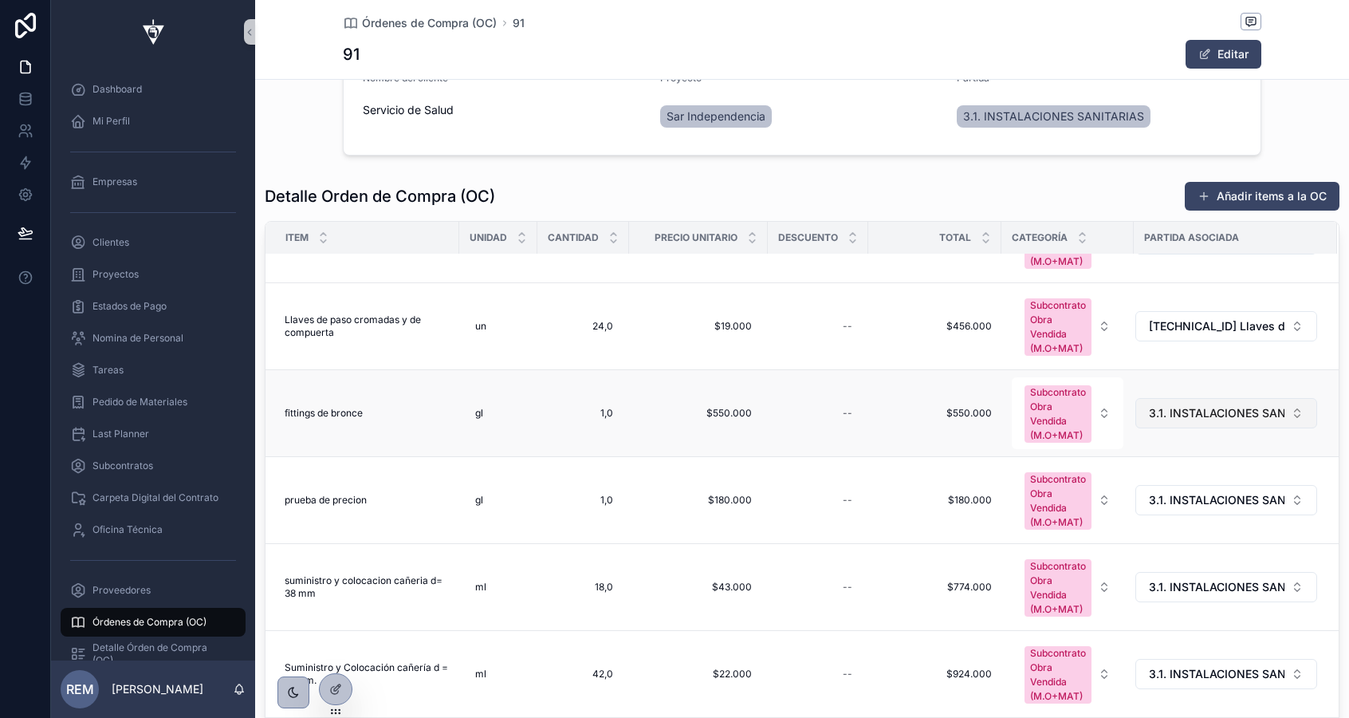
click at [1172, 415] on span "3.1. INSTALACIONES SANITARIAS" at bounding box center [1217, 413] width 136 height 16
type input "*******"
click at [1182, 476] on span "3.1.2.5 Fitting de bronce y fungibles" at bounding box center [1216, 486] width 159 height 32
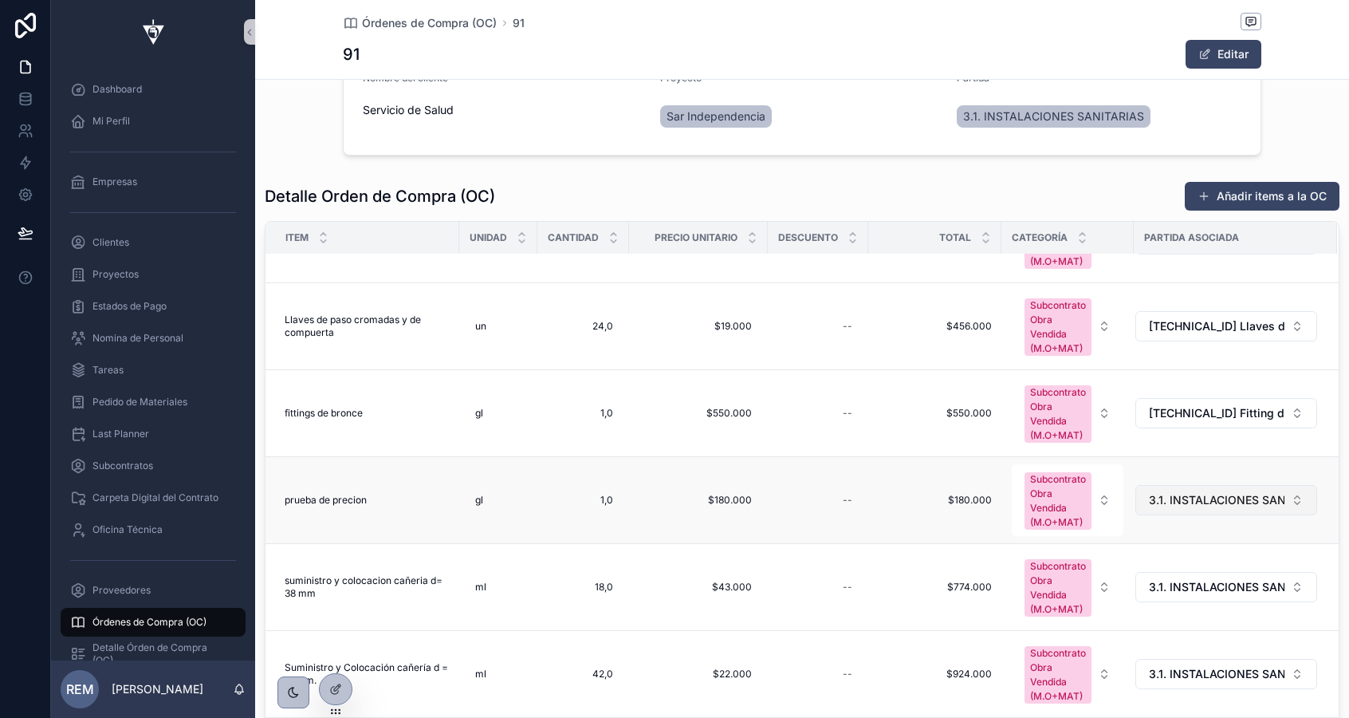
click at [1190, 494] on span "3.1. INSTALACIONES SANITARIAS" at bounding box center [1217, 500] width 136 height 16
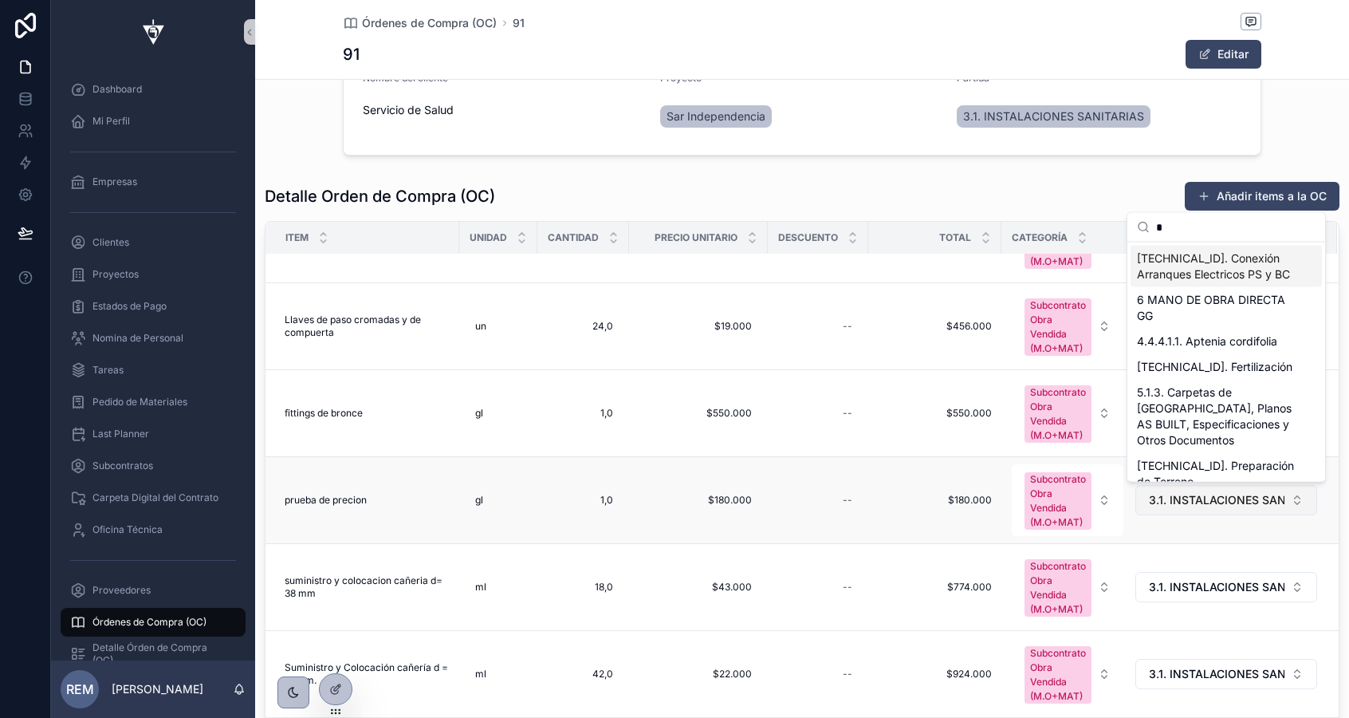
type input "**"
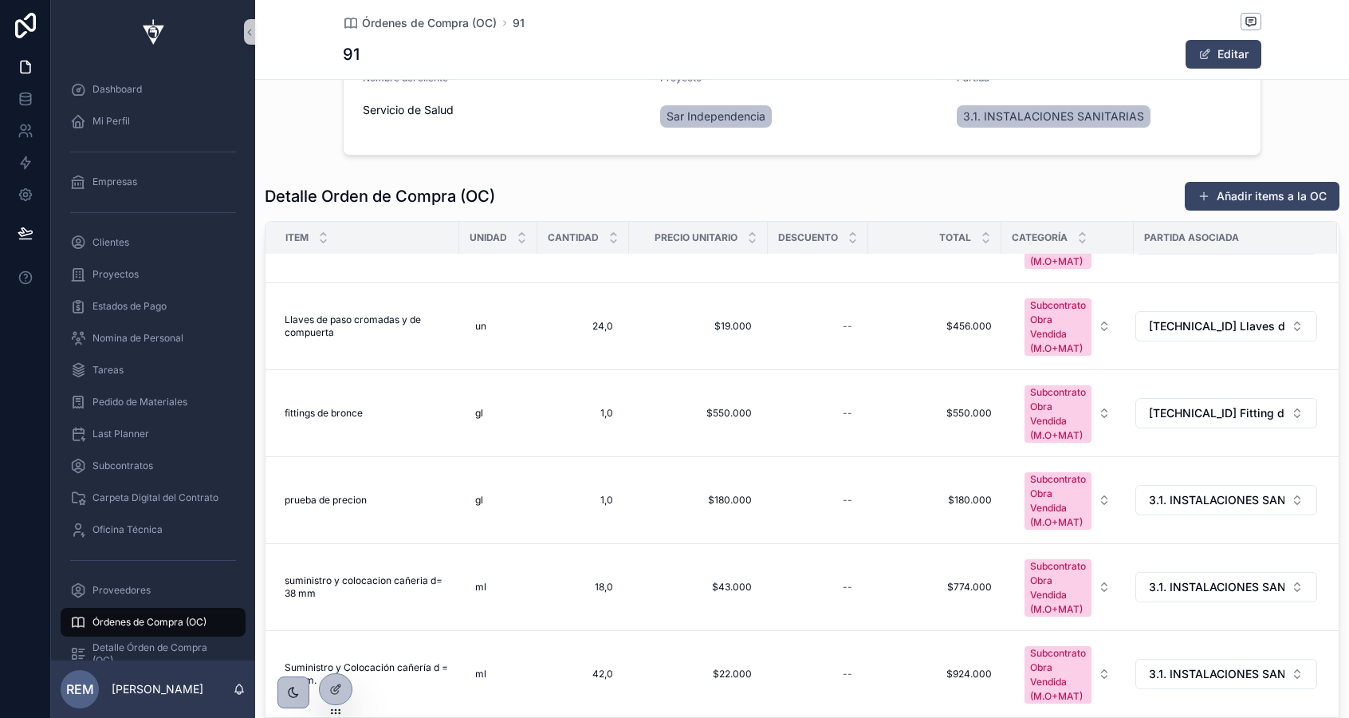
click at [1190, 494] on span "3.1. INSTALACIONES SANITARIAS" at bounding box center [1217, 500] width 136 height 16
type input "*******"
click at [1199, 568] on span "3.1.2.4 Pruebas de Presión" at bounding box center [1216, 573] width 159 height 32
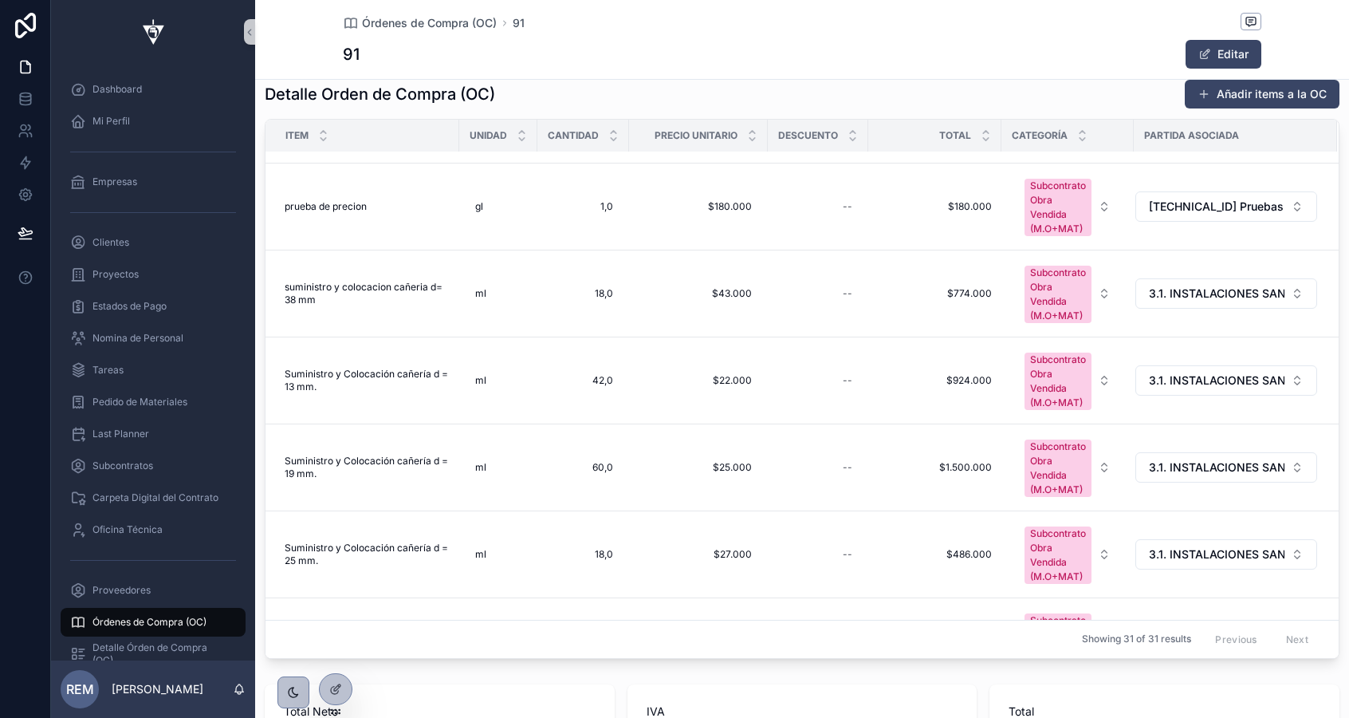
scroll to position [851, 0]
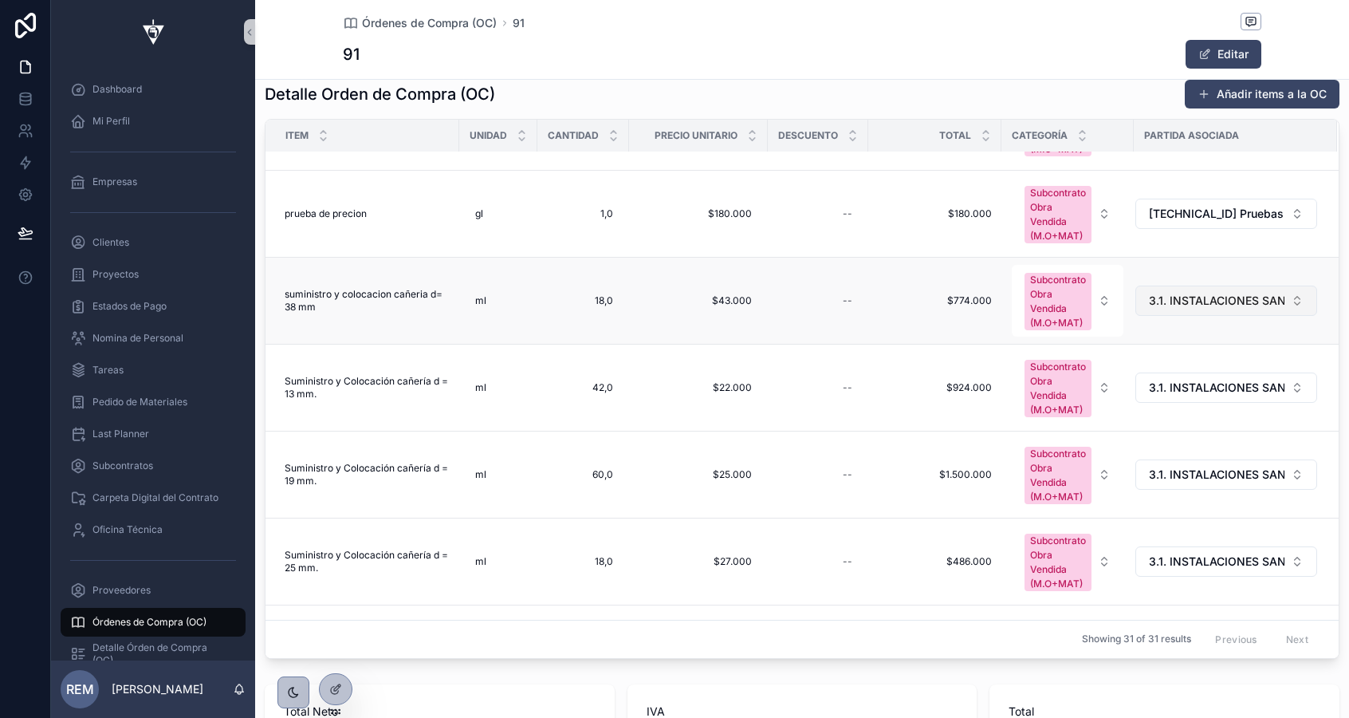
click at [1181, 306] on span "3.1. INSTALACIONES SANITARIAS" at bounding box center [1217, 301] width 136 height 16
type input "*********"
click at [1190, 375] on span "3.1.2.3.1 Suministro y Colocación cañería d = 32 mm." at bounding box center [1216, 382] width 159 height 48
click at [1192, 390] on span "3.1. INSTALACIONES SANITARIAS" at bounding box center [1217, 388] width 136 height 16
click at [1191, 395] on span "3.1. INSTALACIONES SANITARIAS" at bounding box center [1217, 388] width 136 height 16
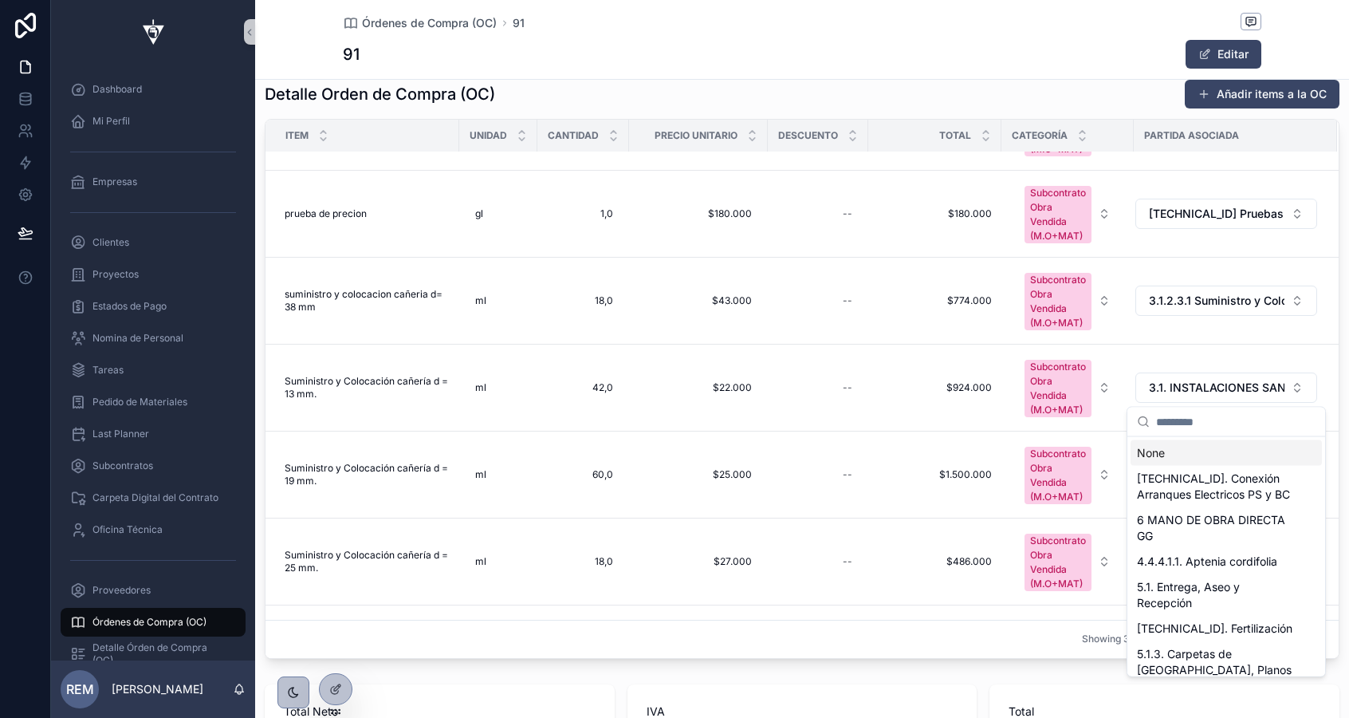
click at [1193, 430] on input "scrollable content" at bounding box center [1235, 421] width 159 height 29
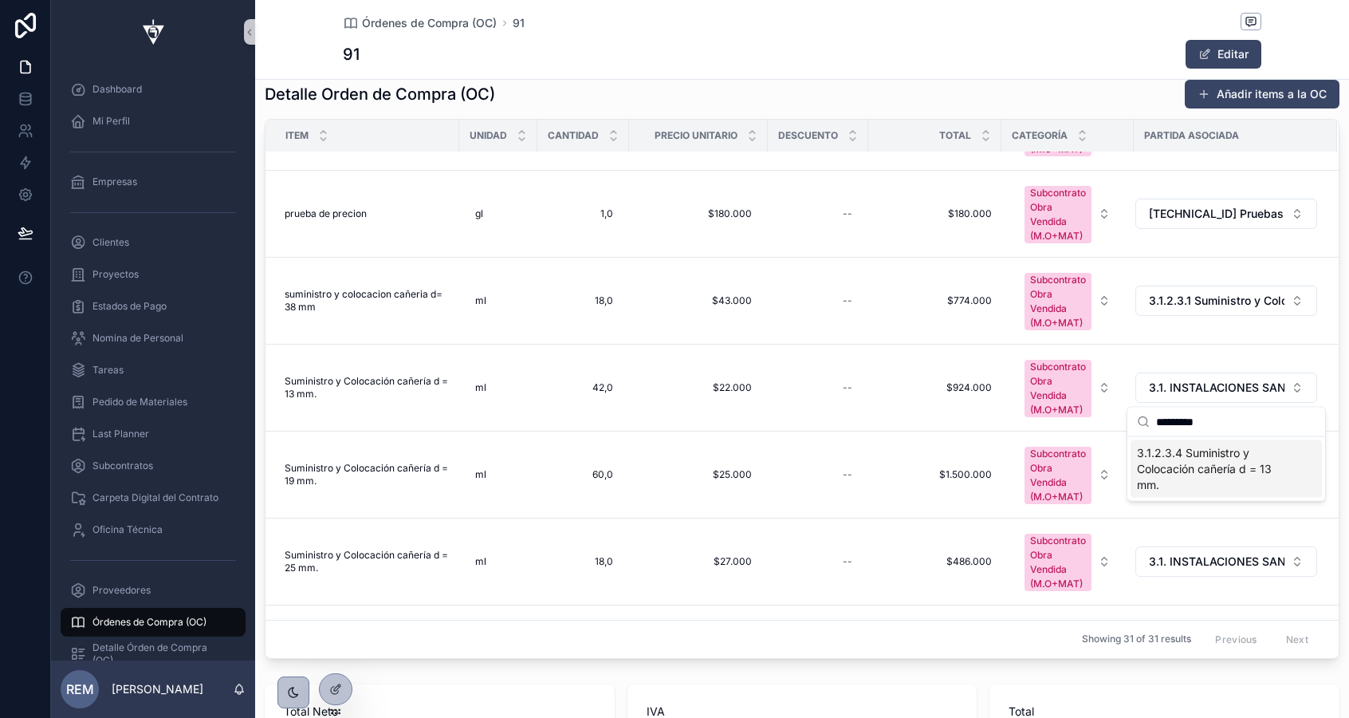
type input "*********"
click at [1200, 467] on span "3.1.2.3.4 Suministro y Colocación cañería d = 13 mm." at bounding box center [1216, 469] width 159 height 48
click at [1182, 480] on span "3.1. INSTALACIONES SANITARIAS" at bounding box center [1217, 475] width 136 height 16
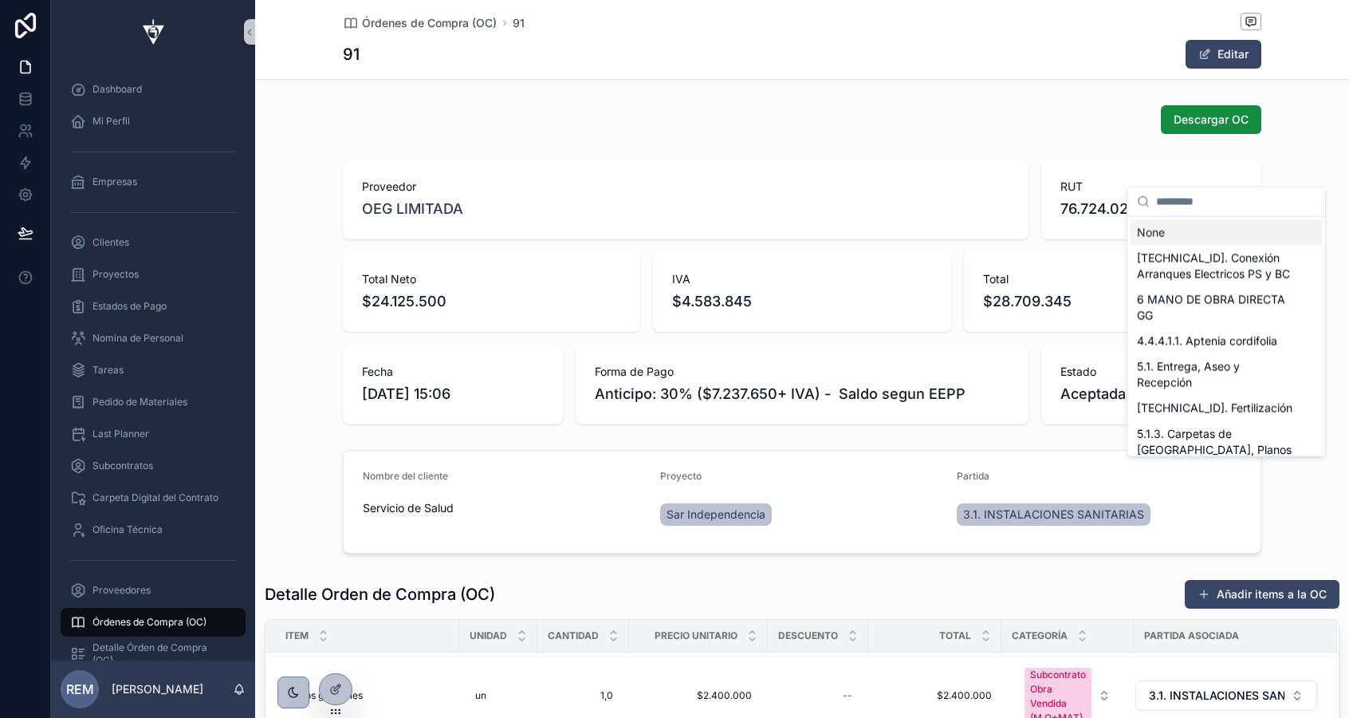
scroll to position [851, 0]
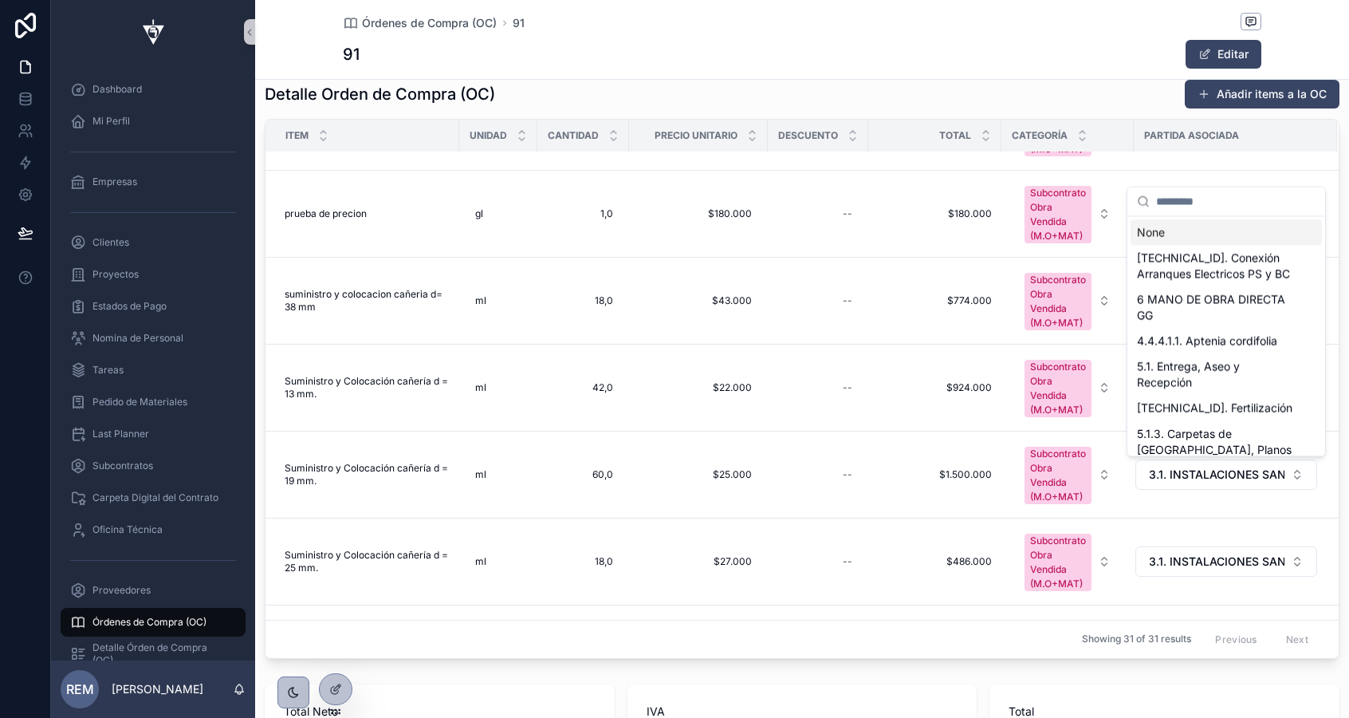
click at [1177, 206] on input "scrollable content" at bounding box center [1235, 201] width 159 height 29
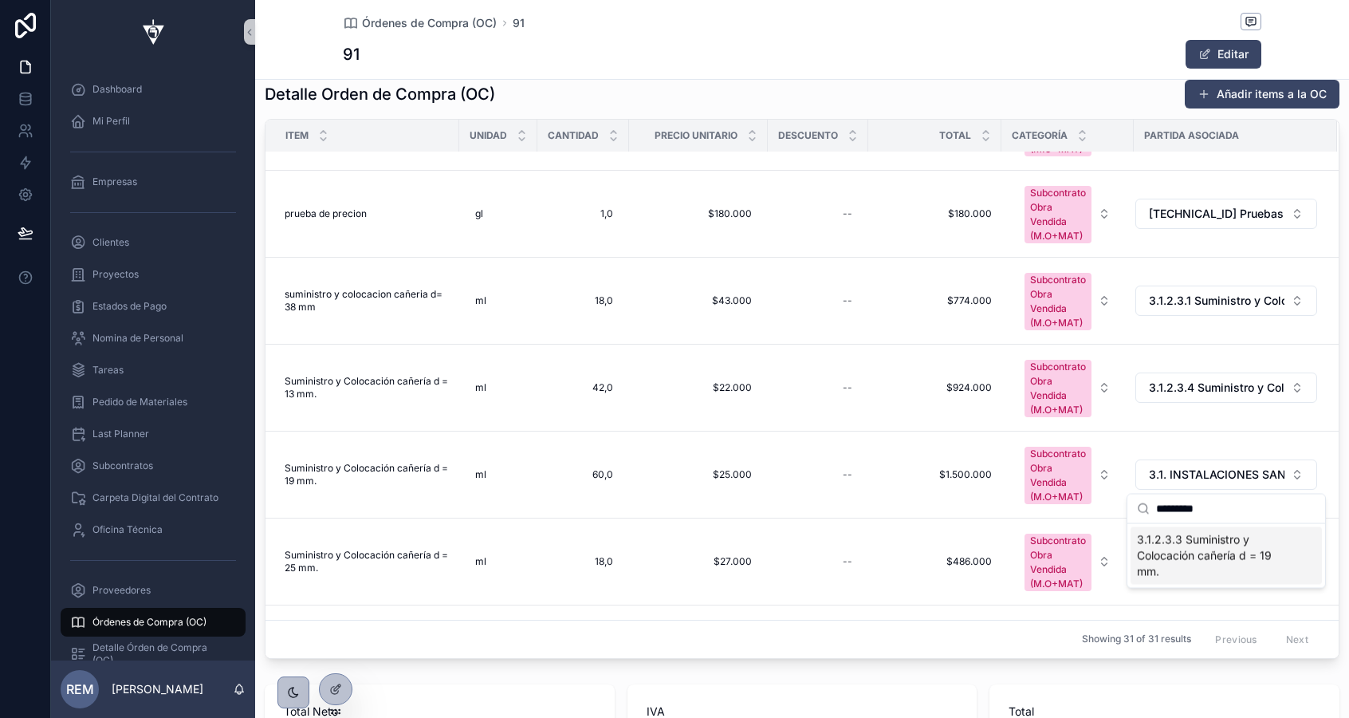
type input "*********"
click at [1219, 547] on span "3.1.2.3.3 Suministro y Colocación cañería d = 19 mm." at bounding box center [1216, 556] width 159 height 48
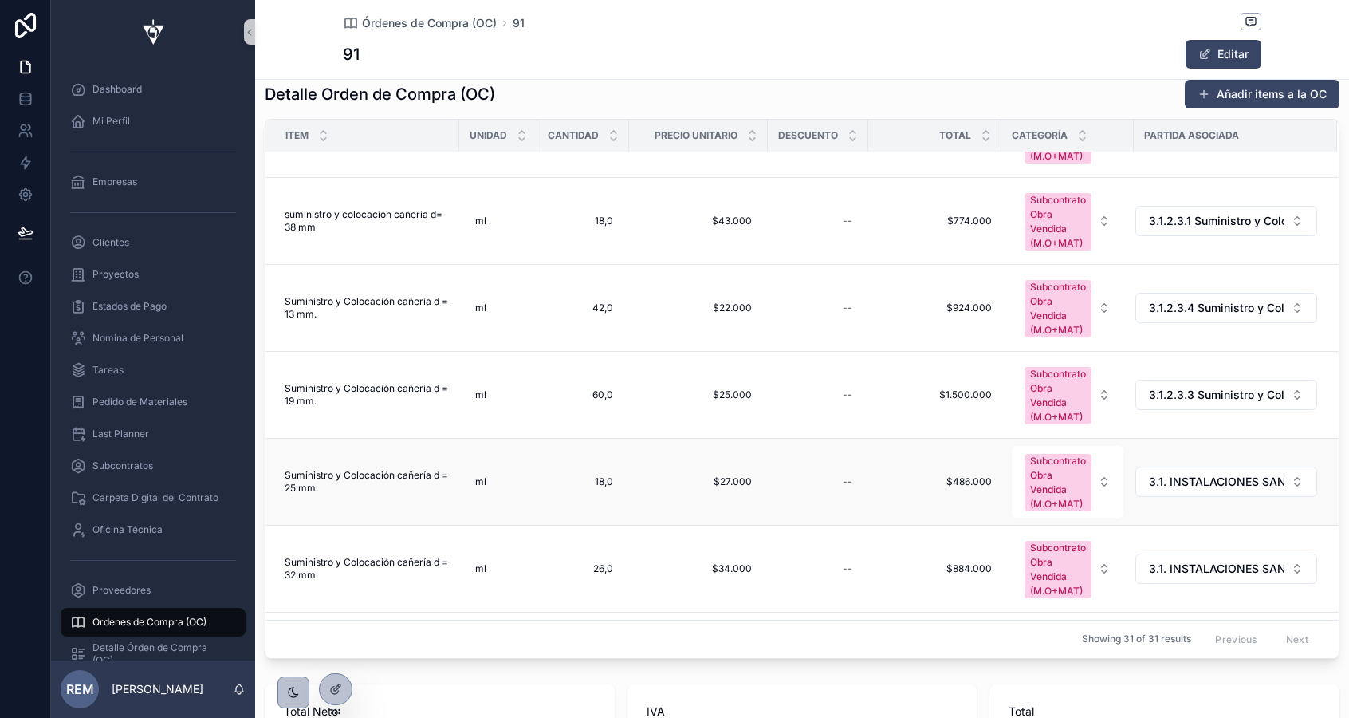
scroll to position [978, 0]
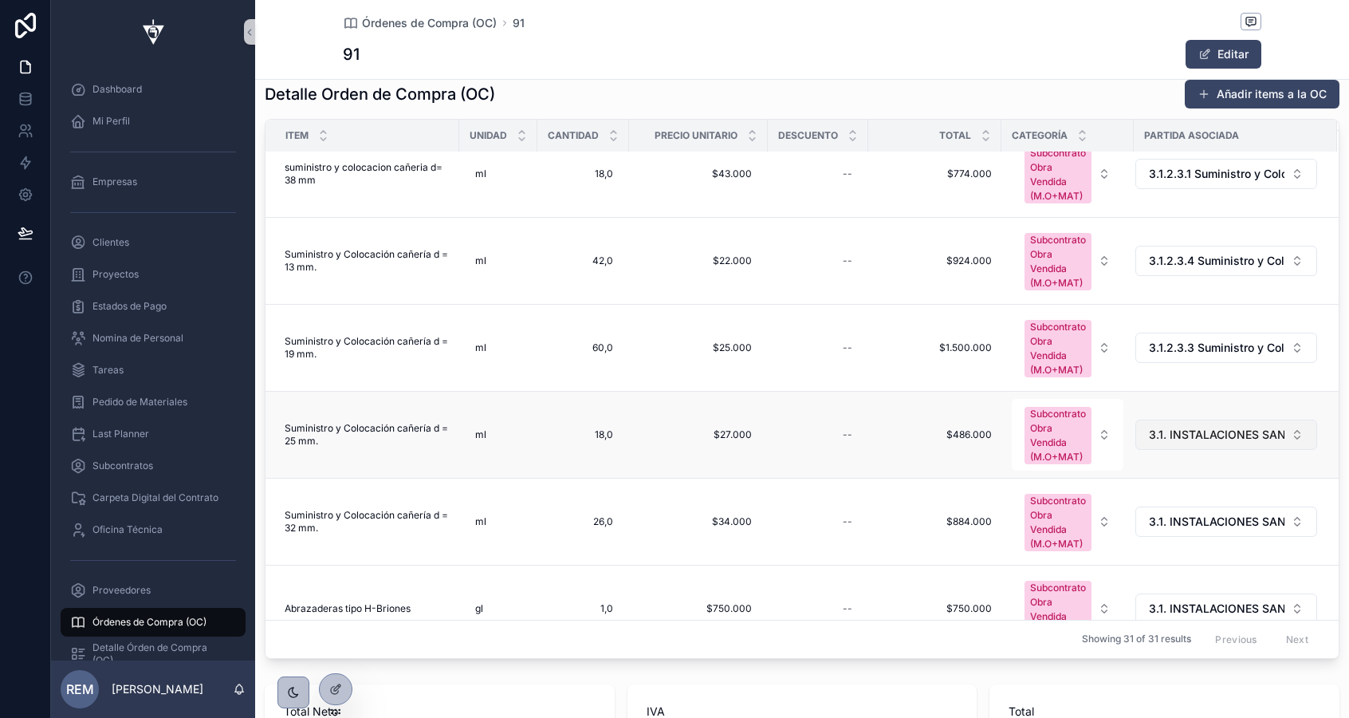
click at [1211, 434] on span "3.1. INSTALACIONES SANITARIAS" at bounding box center [1217, 435] width 136 height 16
type input "*********"
click at [1199, 510] on span "3.1.2.3.2 Suministro y Colocación cañería d = 25 mm." at bounding box center [1216, 516] width 159 height 48
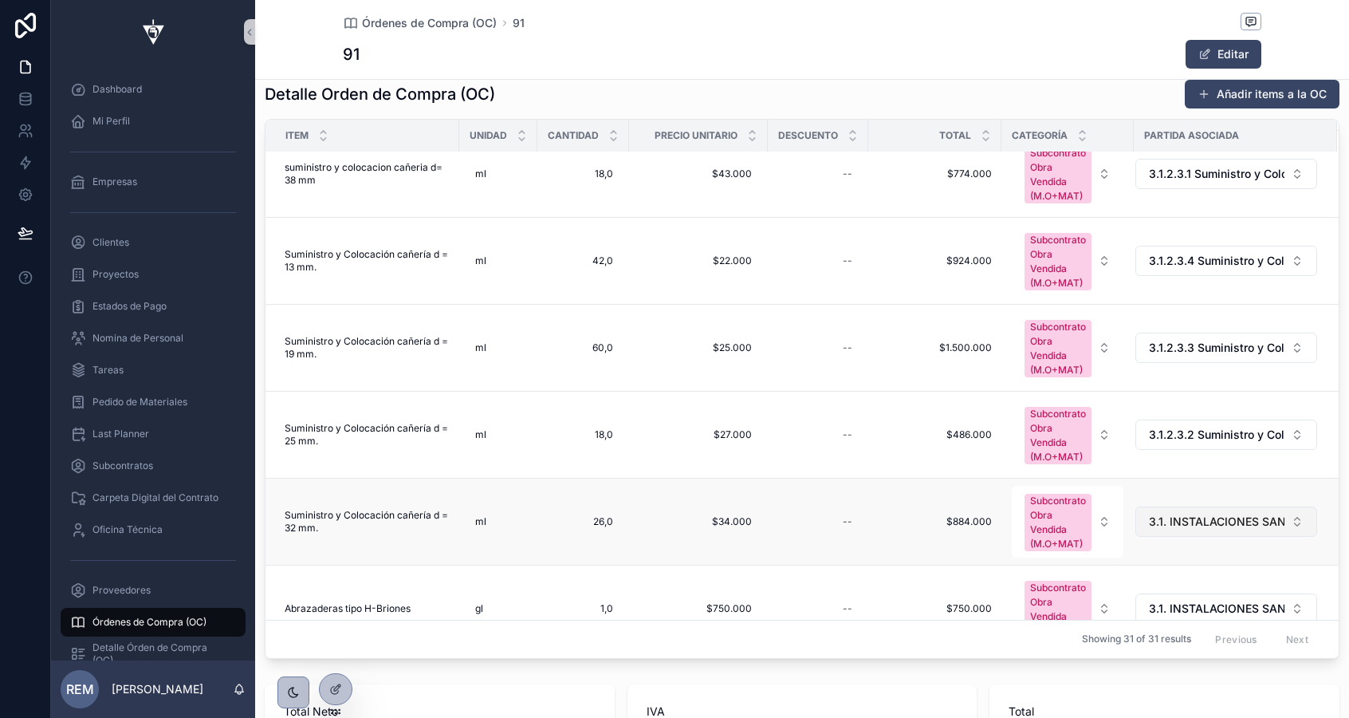
click at [1200, 529] on span "3.1. INSTALACIONES SANITARIAS" at bounding box center [1217, 522] width 136 height 16
type input "*********"
click at [1202, 600] on span "3.1.2.3.1 Suministro y Colocación cañería d = 32 mm." at bounding box center [1216, 603] width 159 height 48
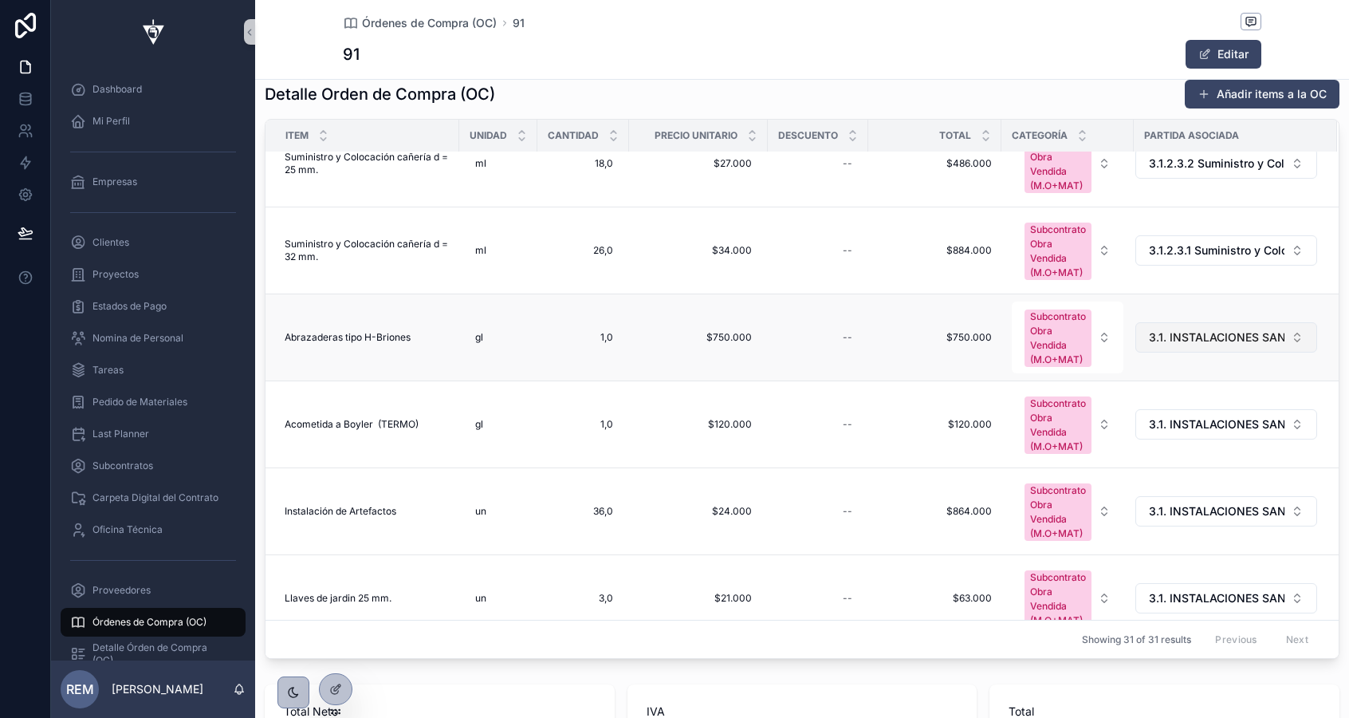
click at [1209, 348] on button "3.1. INSTALACIONES SANITARIAS" at bounding box center [1227, 337] width 182 height 30
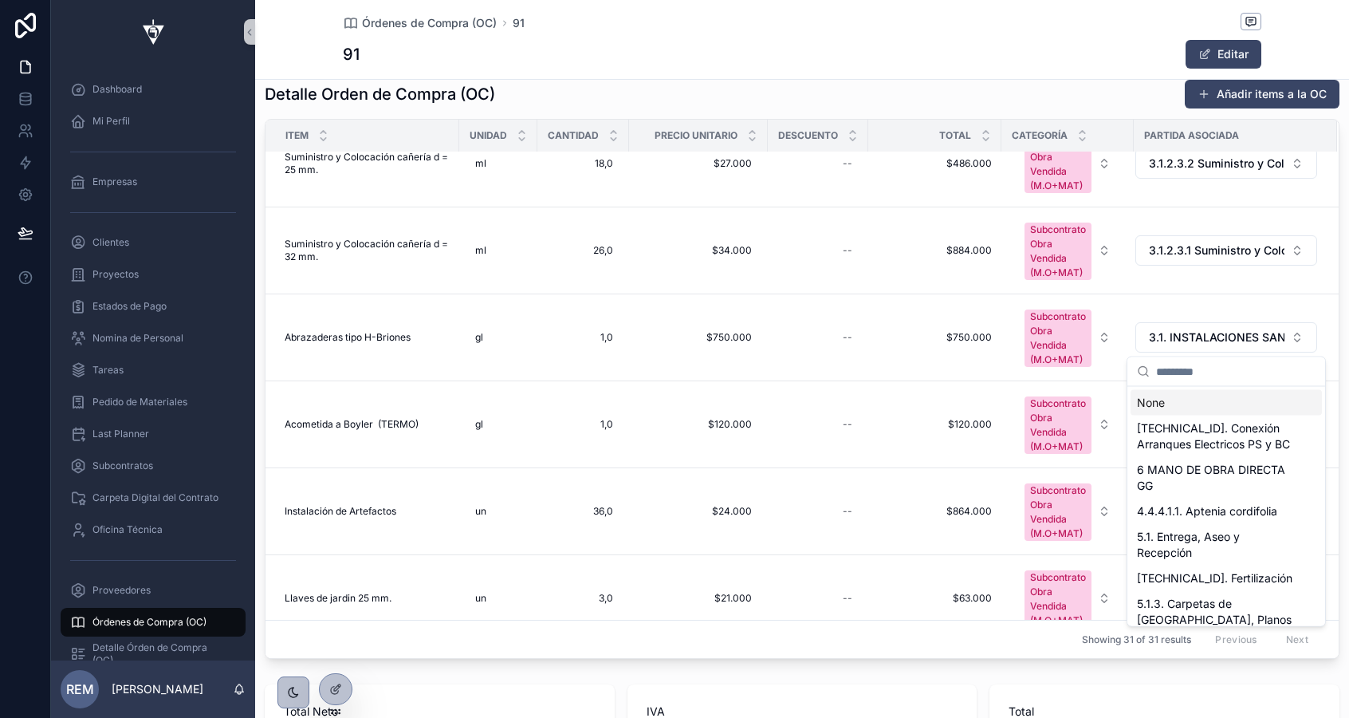
click at [1191, 372] on input "scrollable content" at bounding box center [1235, 371] width 159 height 29
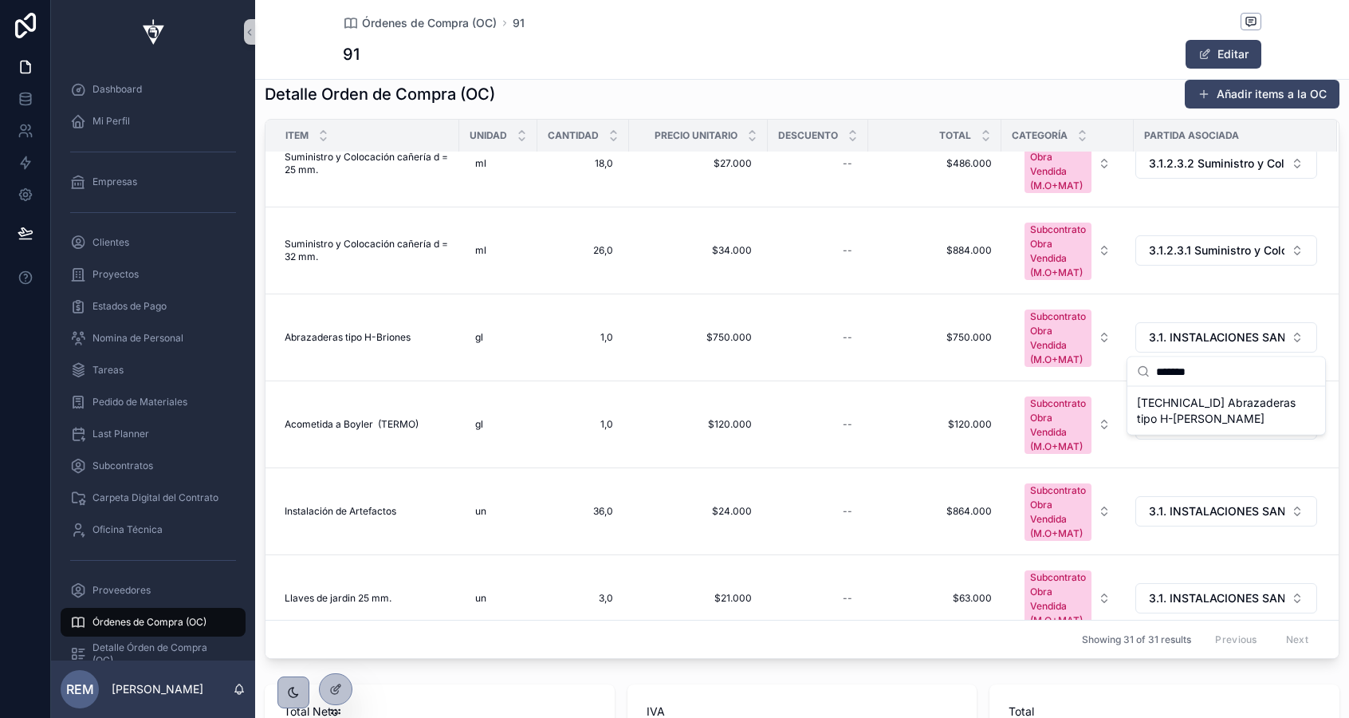
type input "*******"
click at [1168, 407] on span "3.1.2.2 Abrazaderas tipo H-Briones" at bounding box center [1216, 411] width 159 height 32
click at [1176, 435] on button "3.1. INSTALACIONES SANITARIAS" at bounding box center [1227, 424] width 182 height 30
click at [1176, 450] on td "3.1. INSTALACIONES SANITARIAS" at bounding box center [1235, 424] width 203 height 87
click at [1186, 423] on span "3.1. INSTALACIONES SANITARIAS" at bounding box center [1217, 424] width 136 height 16
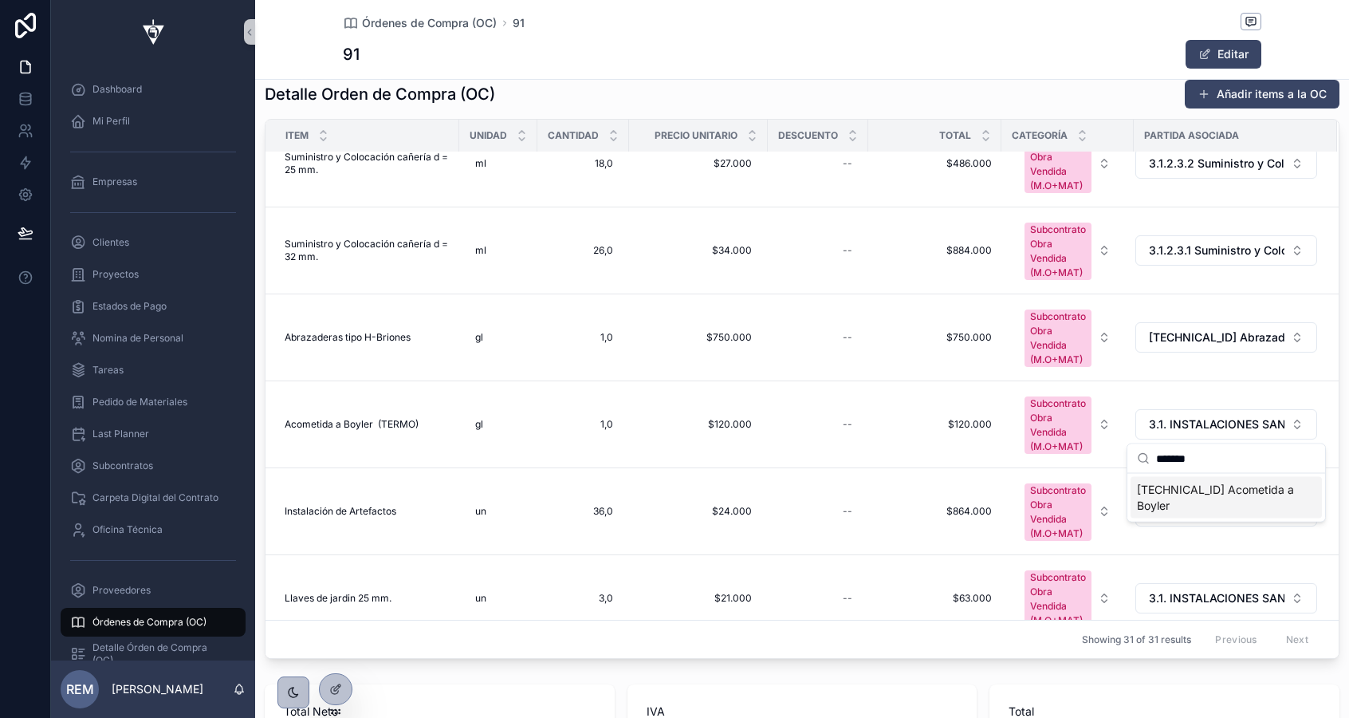
type input "*******"
click at [1200, 485] on span "3.1.2.1 Acometida a Boyler" at bounding box center [1216, 498] width 159 height 32
click at [1199, 508] on span "3.1. INSTALACIONES SANITARIAS" at bounding box center [1217, 511] width 136 height 16
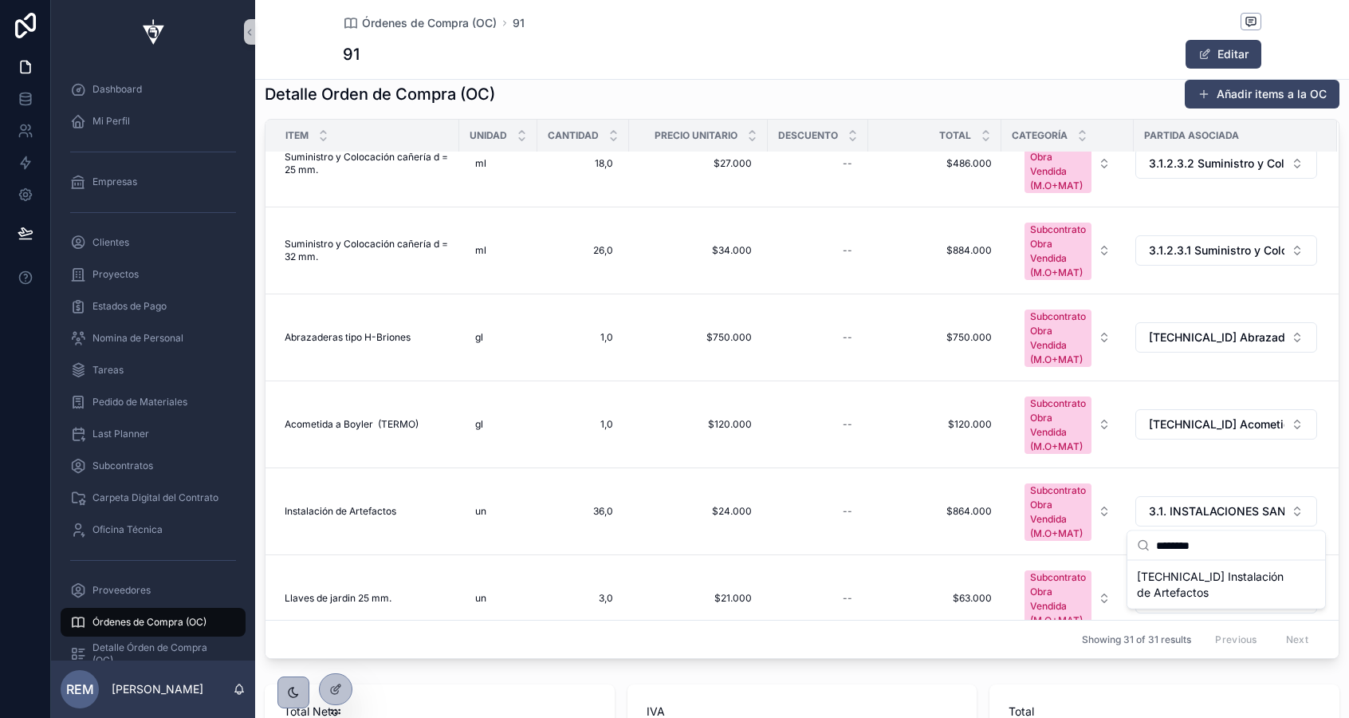
type input "********"
click at [1189, 586] on span "3.1.1.15 Instalación de Artefactos" at bounding box center [1216, 585] width 159 height 32
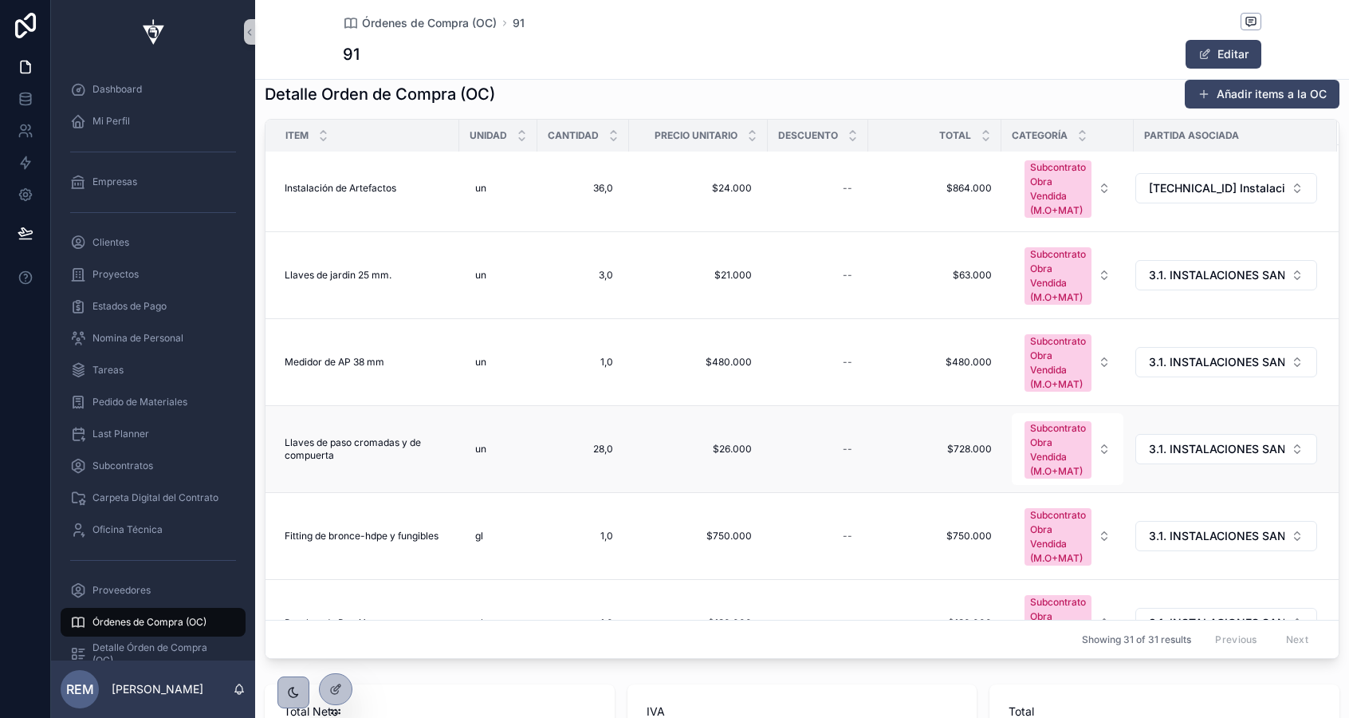
scroll to position [1570, 0]
click at [1171, 274] on span "3.1. INSTALACIONES SANITARIAS" at bounding box center [1217, 277] width 136 height 16
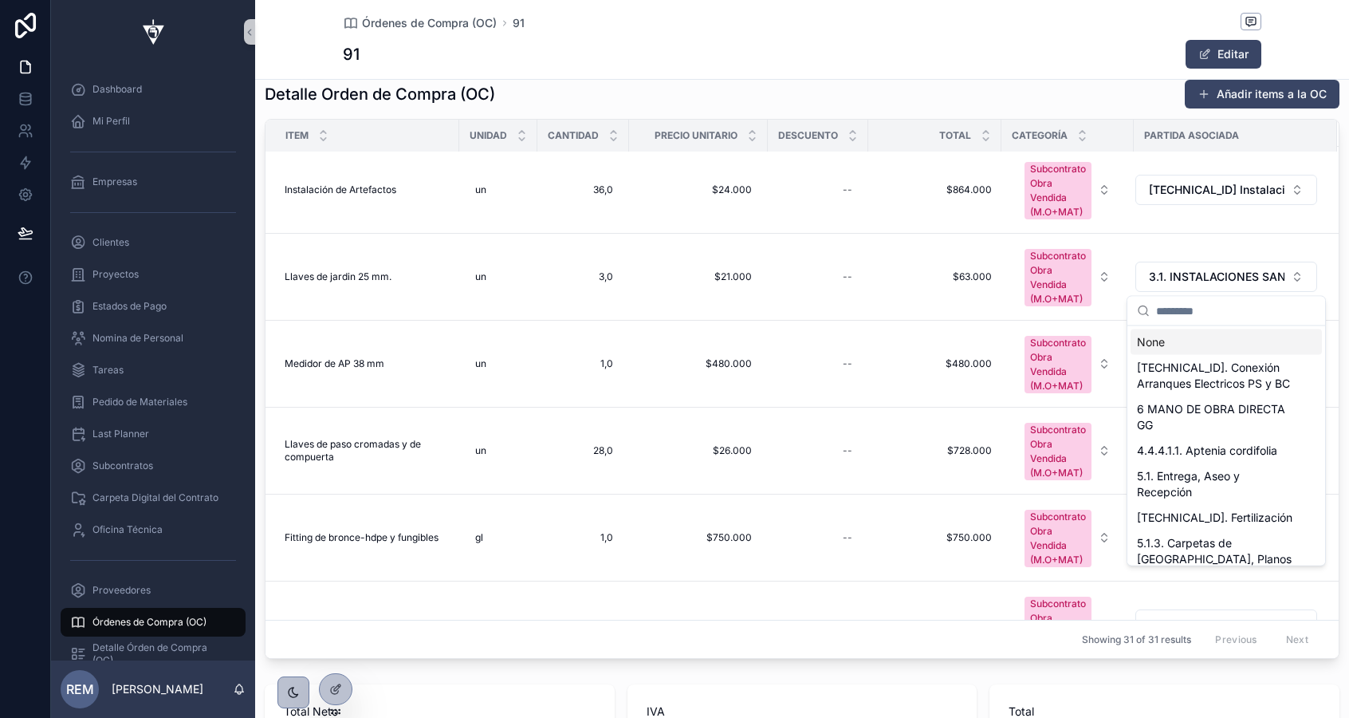
click at [1172, 309] on input "scrollable content" at bounding box center [1235, 311] width 159 height 29
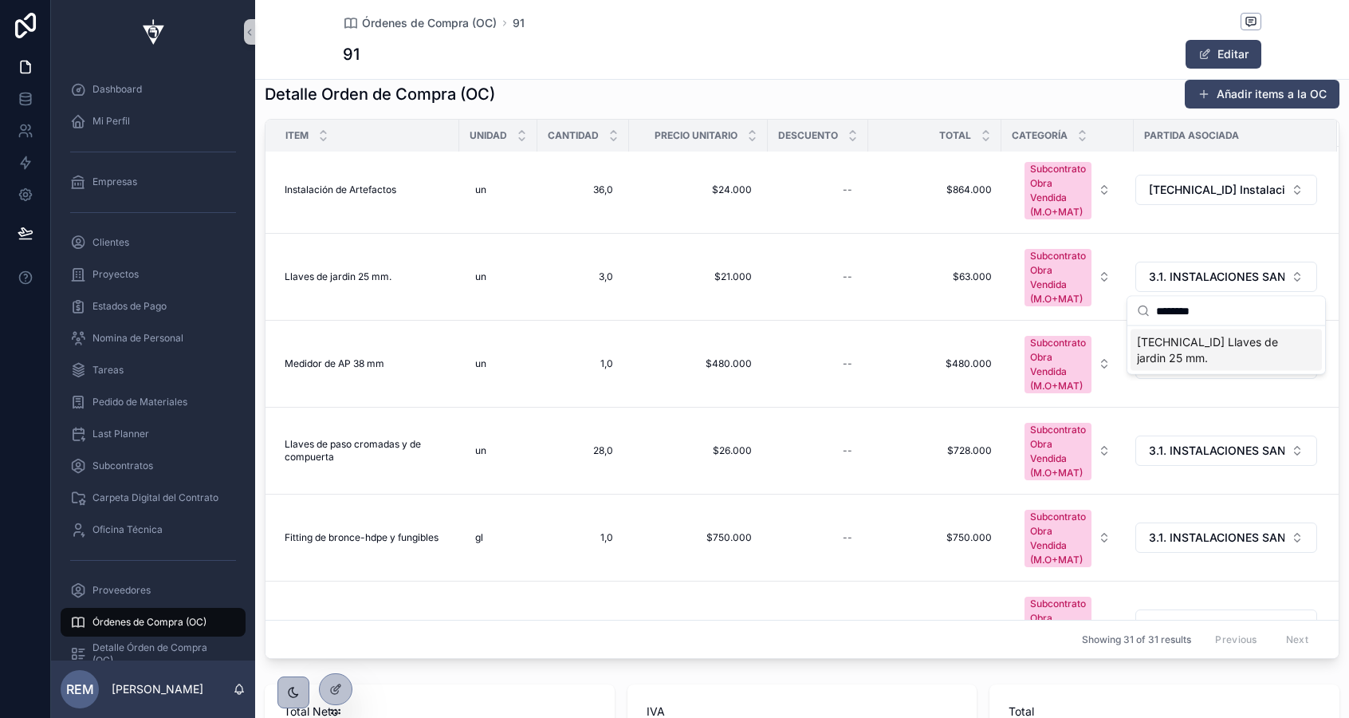
type input "********"
click at [1180, 344] on span "3.1.1.13 Llaves de jardin 25 mm." at bounding box center [1216, 350] width 159 height 32
click at [1175, 361] on span "3.1. INSTALACIONES SANITARIAS" at bounding box center [1217, 364] width 136 height 16
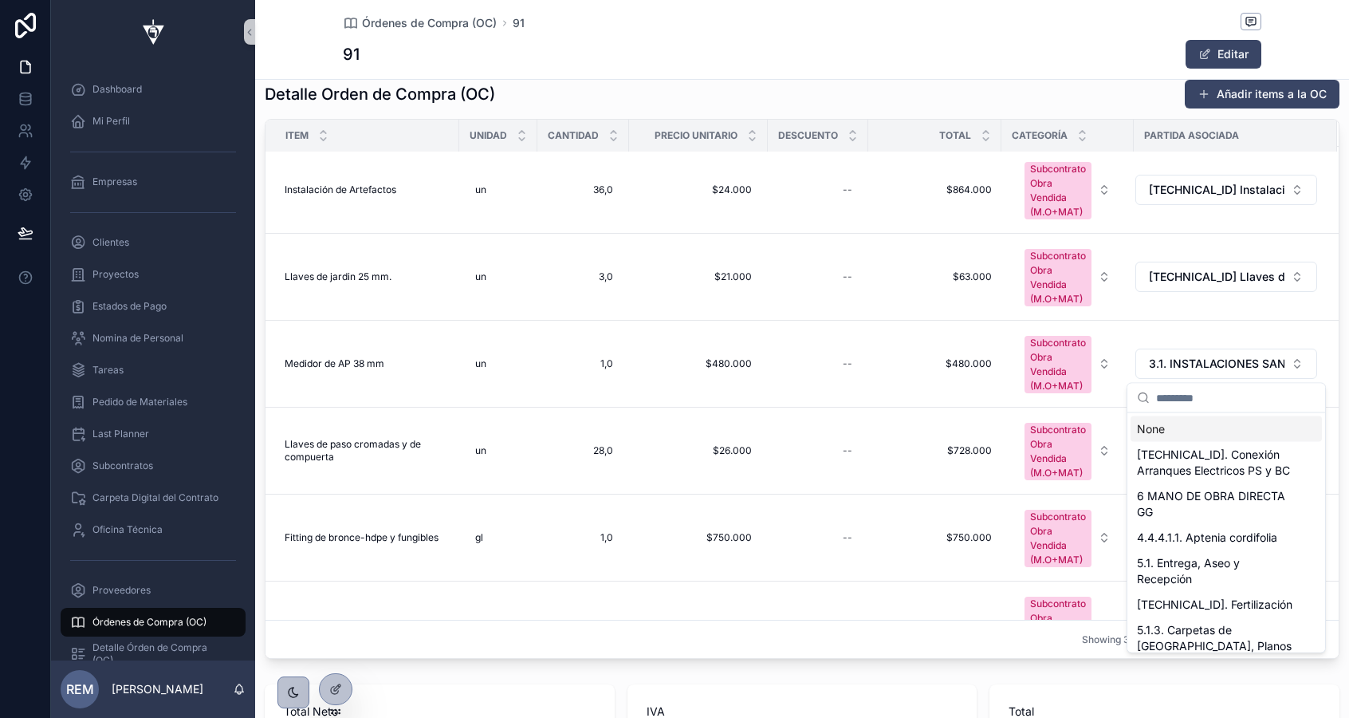
click at [1174, 394] on input "scrollable content" at bounding box center [1235, 398] width 159 height 29
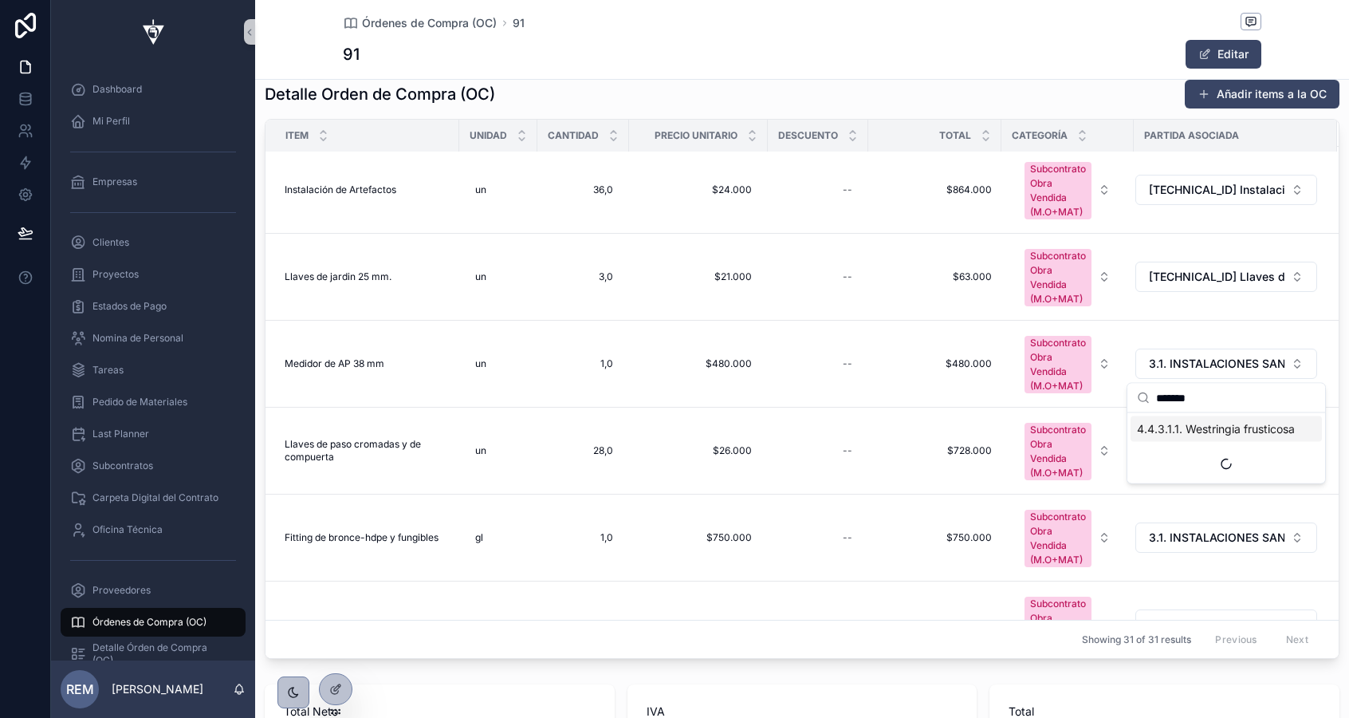
type input "********"
click at [1175, 368] on span "3.1. INSTALACIONES SANITARIAS" at bounding box center [1217, 364] width 136 height 16
type input "********"
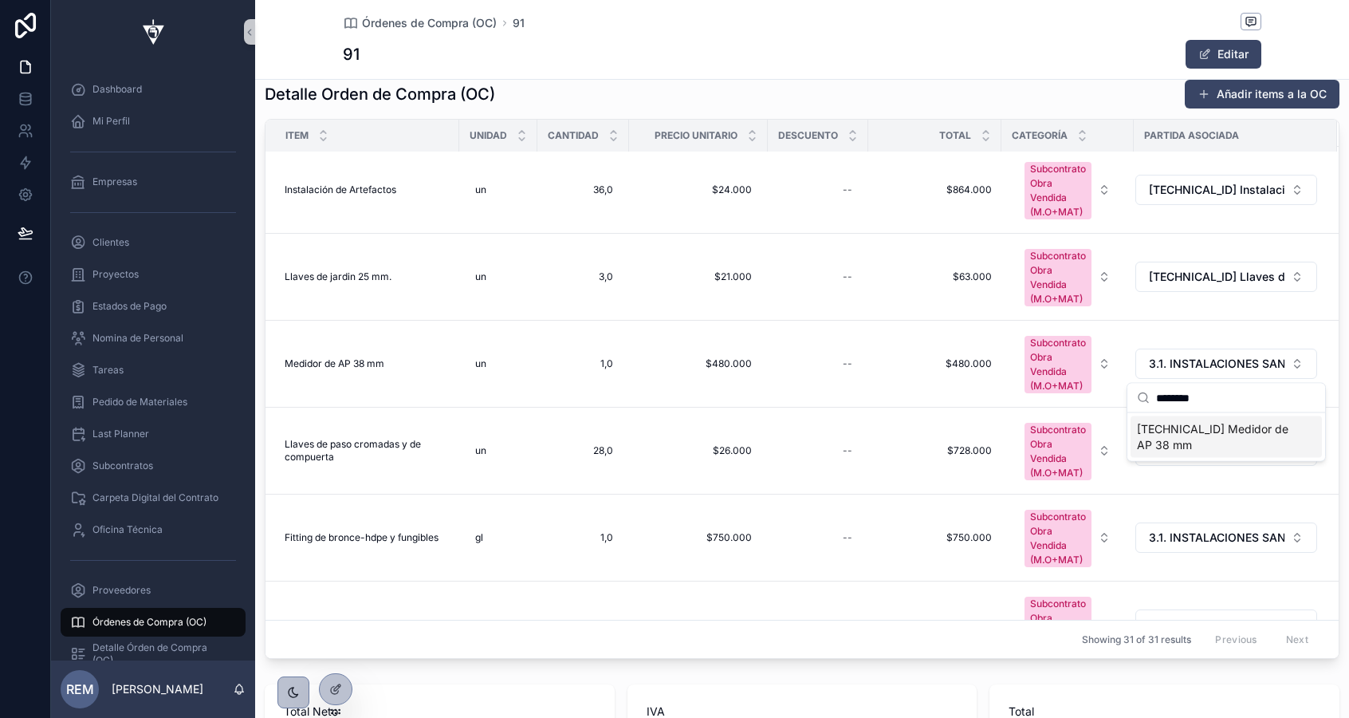
click at [1190, 430] on span "3.1.1.11 Medidor de AP 38 mm" at bounding box center [1216, 437] width 159 height 32
click at [1206, 455] on span "3.1. INSTALACIONES SANITARIAS" at bounding box center [1217, 451] width 136 height 16
click at [1185, 455] on span "3.1. INSTALACIONES SANITARIAS" at bounding box center [1217, 451] width 136 height 16
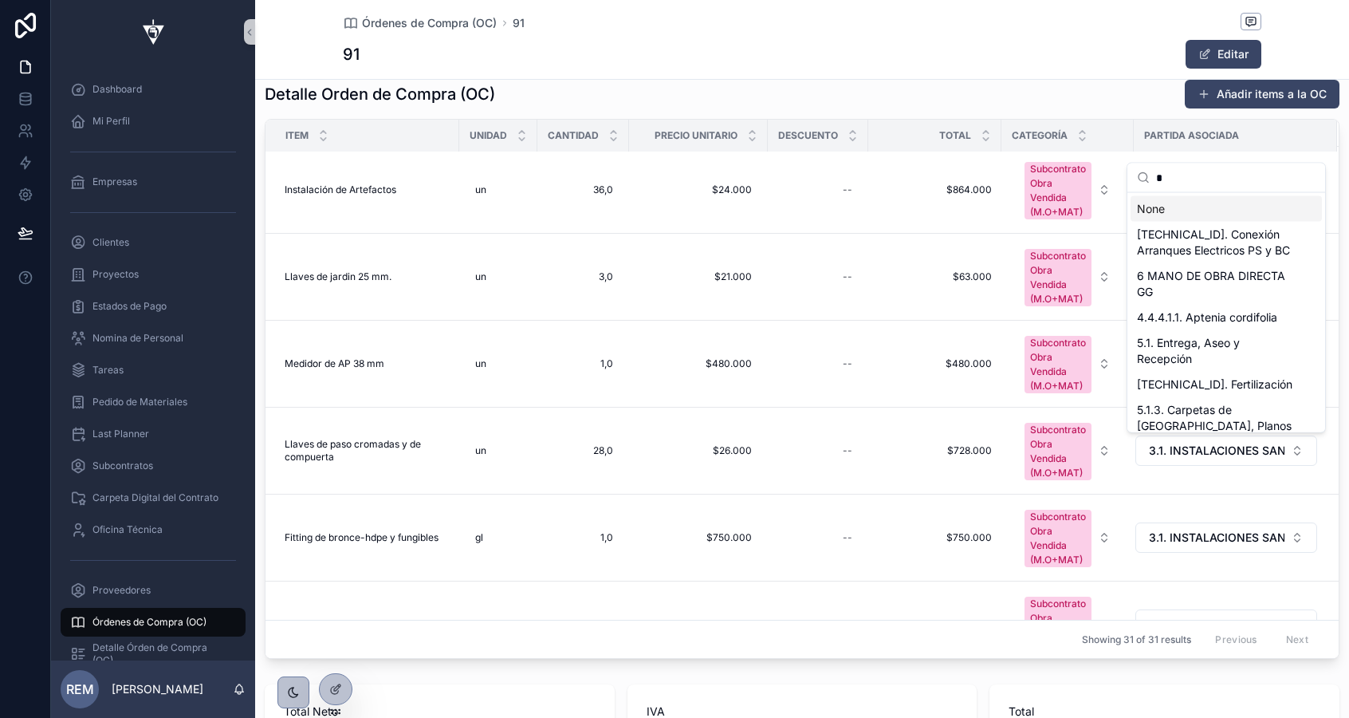
type input "**"
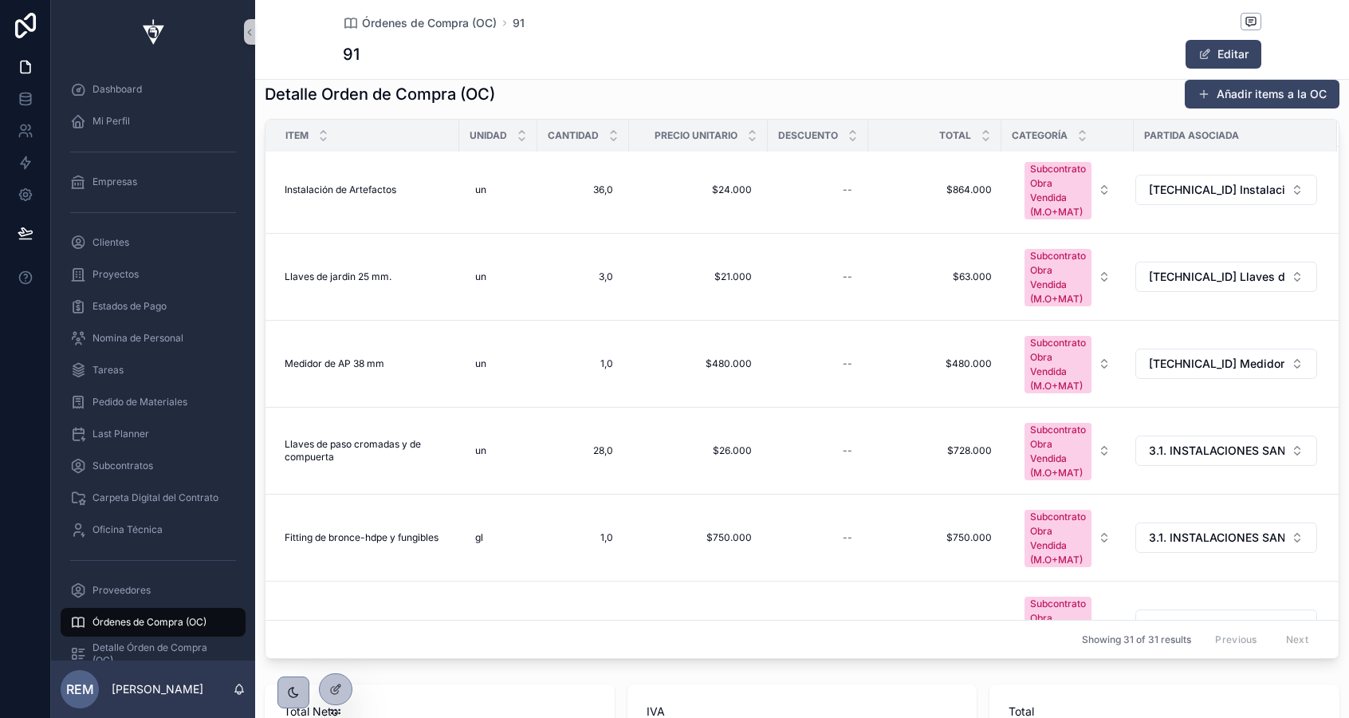
click at [1185, 455] on span "3.1. INSTALACIONES SANITARIAS" at bounding box center [1217, 451] width 136 height 16
type input "********"
click at [1174, 525] on span "3.1.1.10 Llaves de paso cromadas y de compuerta" at bounding box center [1216, 532] width 159 height 48
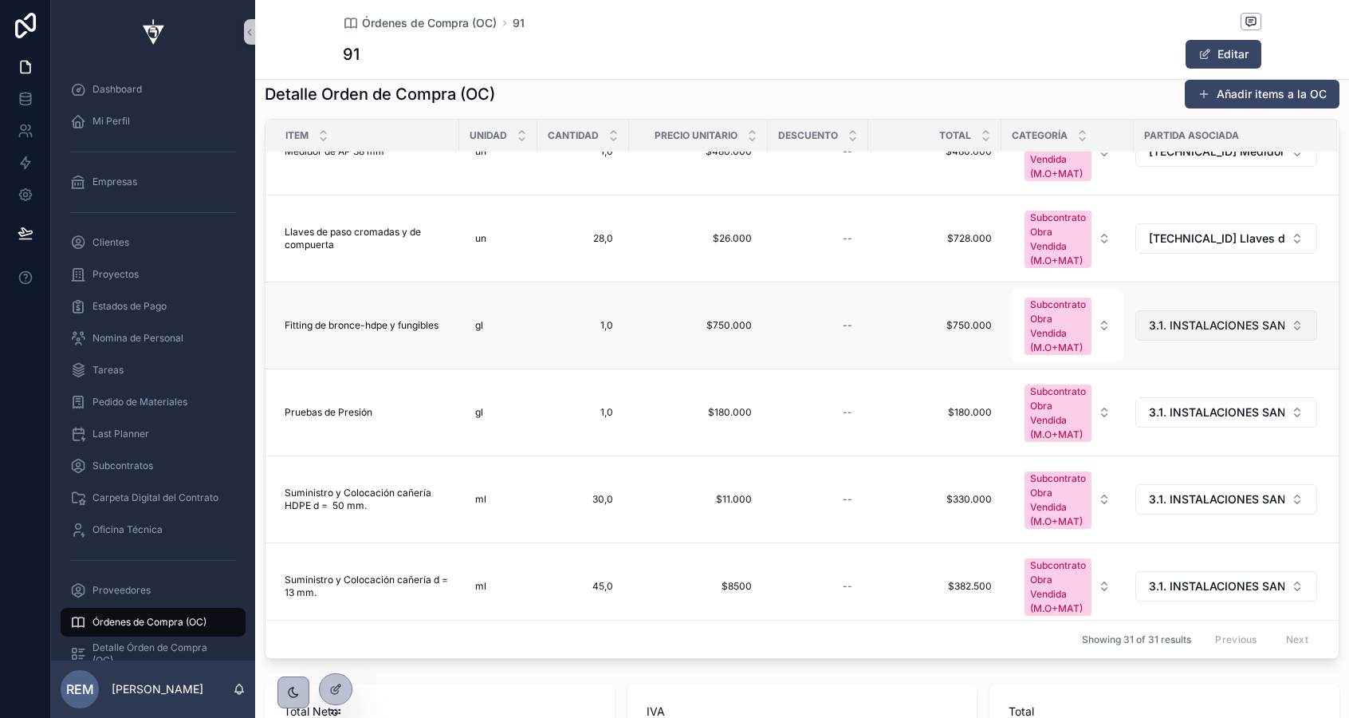
scroll to position [1789, 0]
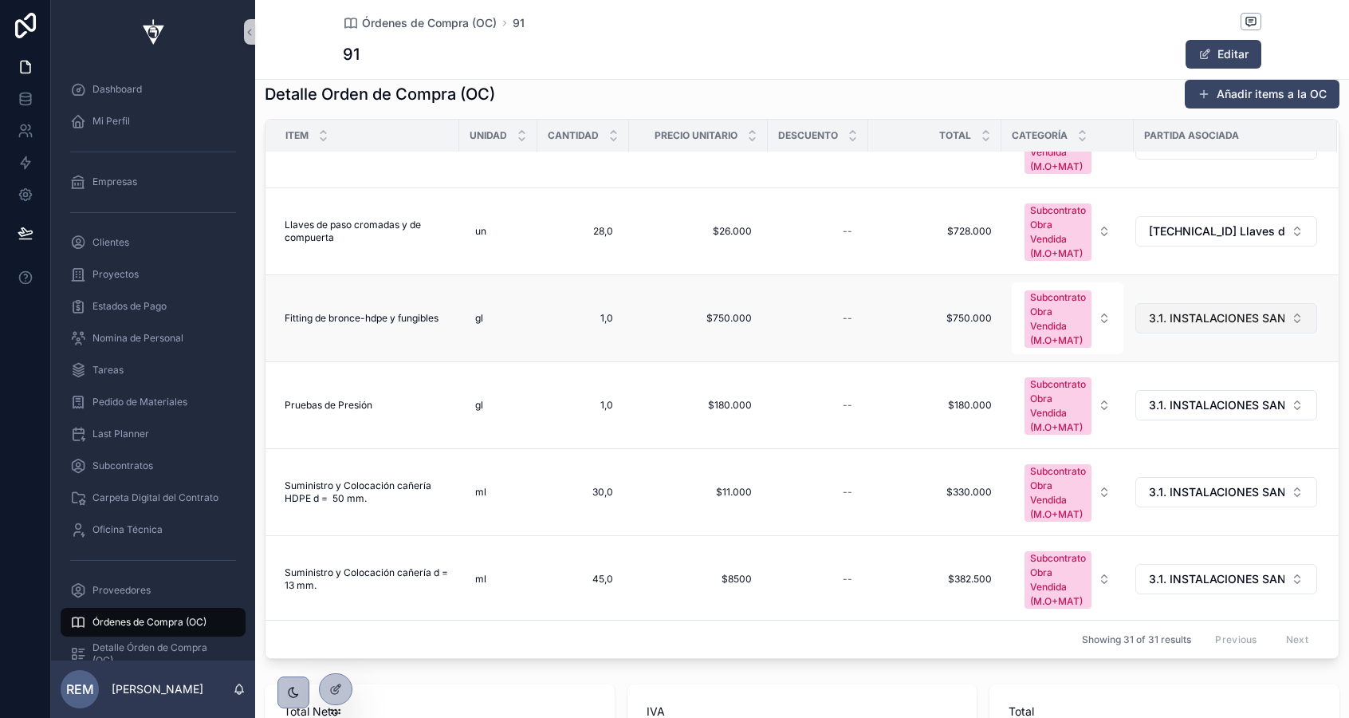
click at [1187, 317] on span "3.1. INSTALACIONES SANITARIAS" at bounding box center [1217, 318] width 136 height 16
type input "*******"
click at [1192, 383] on span "3.1.1.9 Fitting de bronce-hdpe y fungibles" at bounding box center [1216, 392] width 159 height 32
click at [1185, 405] on span "3.1. INSTALACIONES SANITARIAS" at bounding box center [1217, 405] width 136 height 16
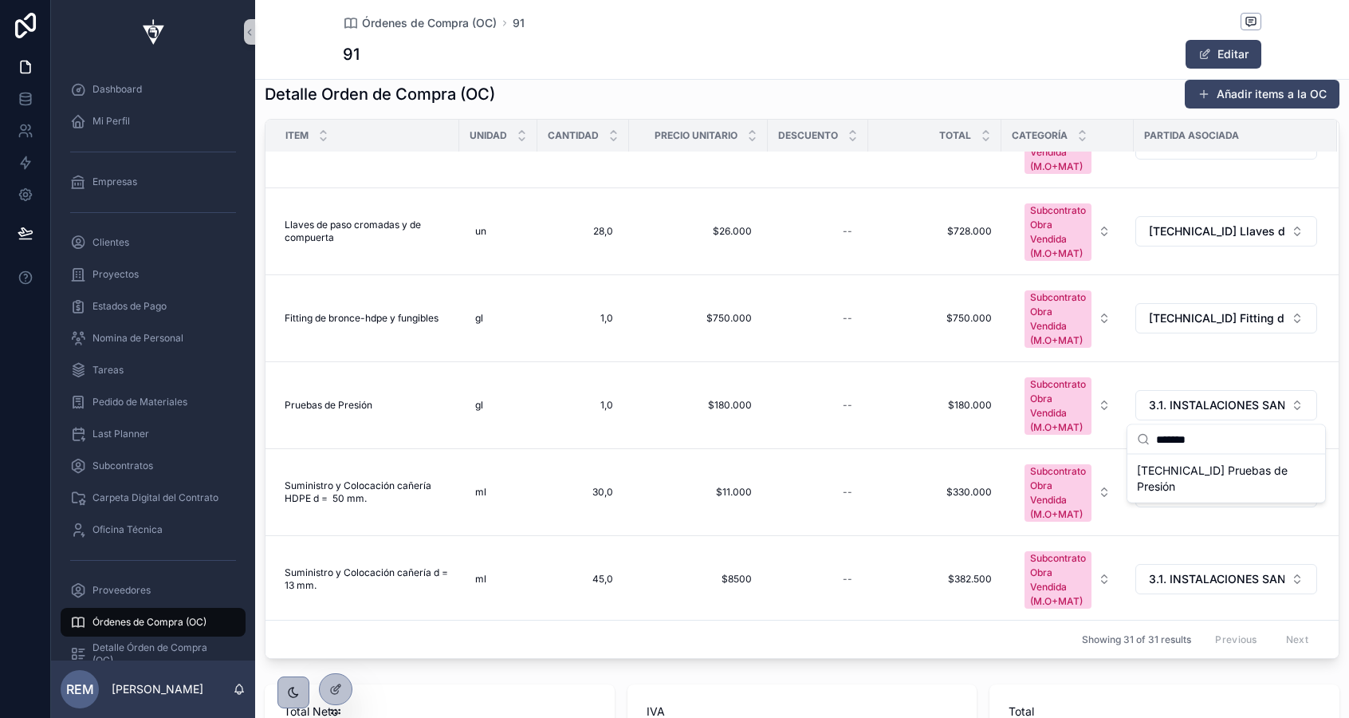
type input "*******"
click at [1194, 468] on span "3.1.1.8 Pruebas de Presión" at bounding box center [1216, 479] width 159 height 32
click at [1210, 493] on span "3.1. INSTALACIONES SANITARIAS" at bounding box center [1217, 492] width 136 height 16
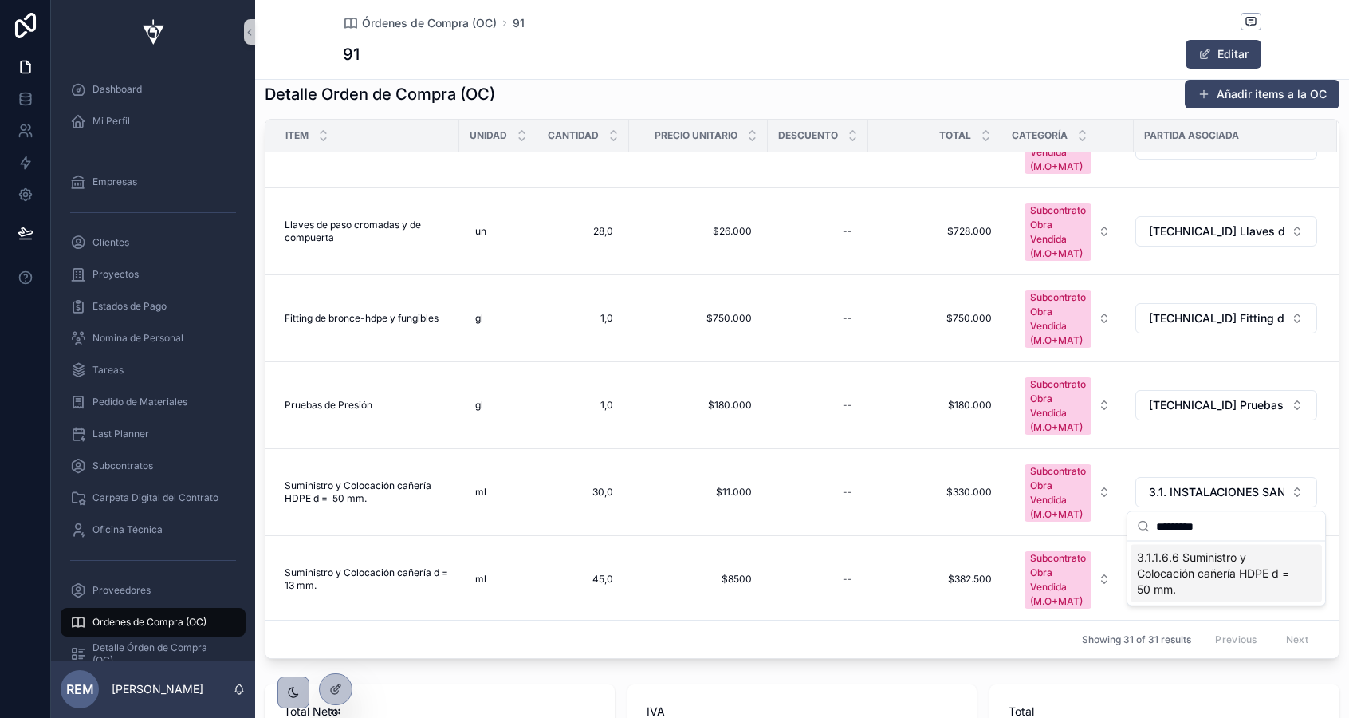
type input "*********"
click at [1230, 569] on span "3.1.1.6.6 Suministro y Colocación cañería HDPE d = 50 mm." at bounding box center [1216, 573] width 159 height 48
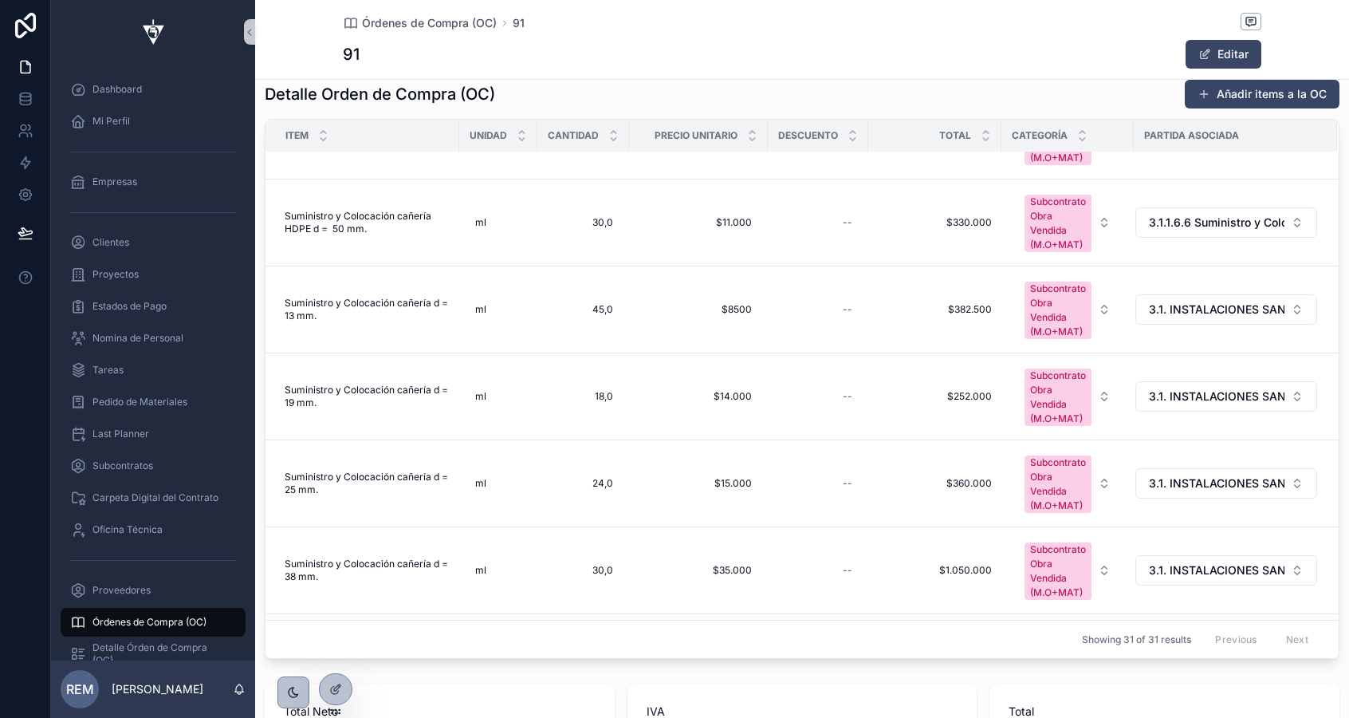
scroll to position [2061, 0]
click at [1167, 305] on span "3.1. INSTALACIONES SANITARIAS" at bounding box center [1217, 308] width 136 height 16
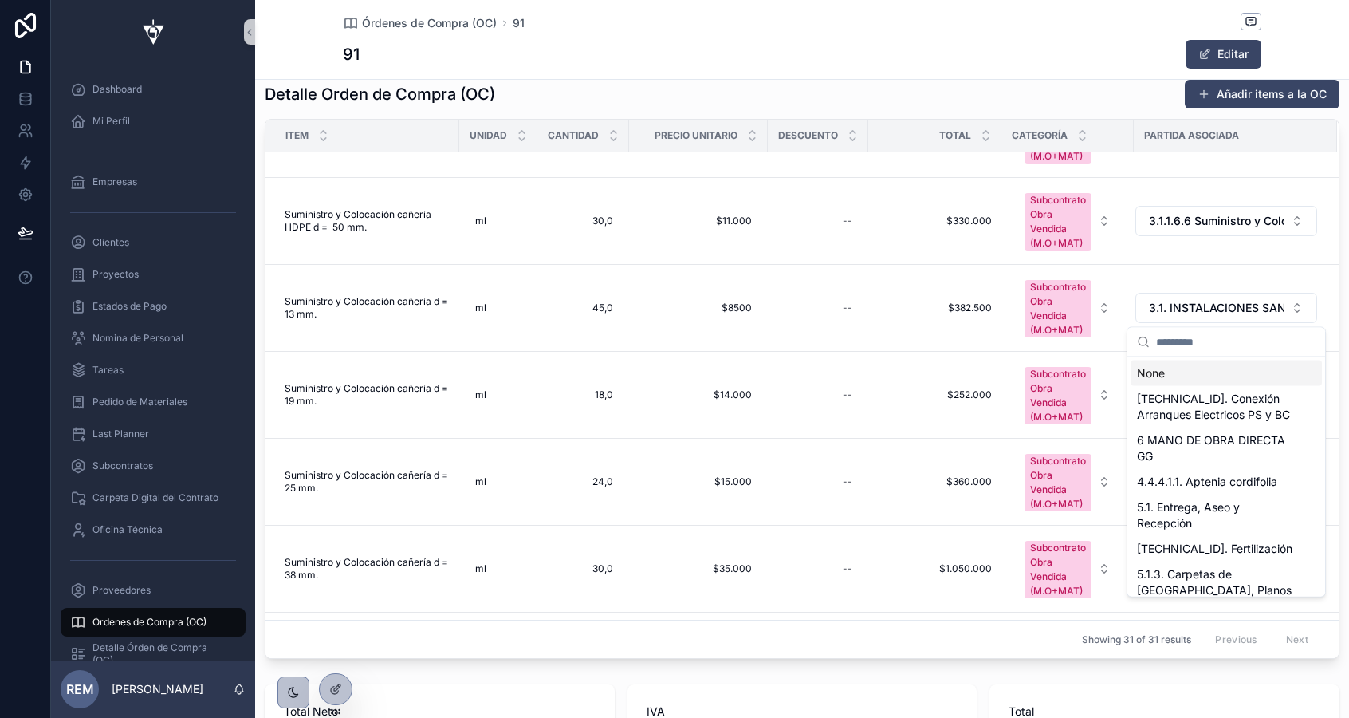
click at [1169, 341] on input "scrollable content" at bounding box center [1235, 342] width 159 height 29
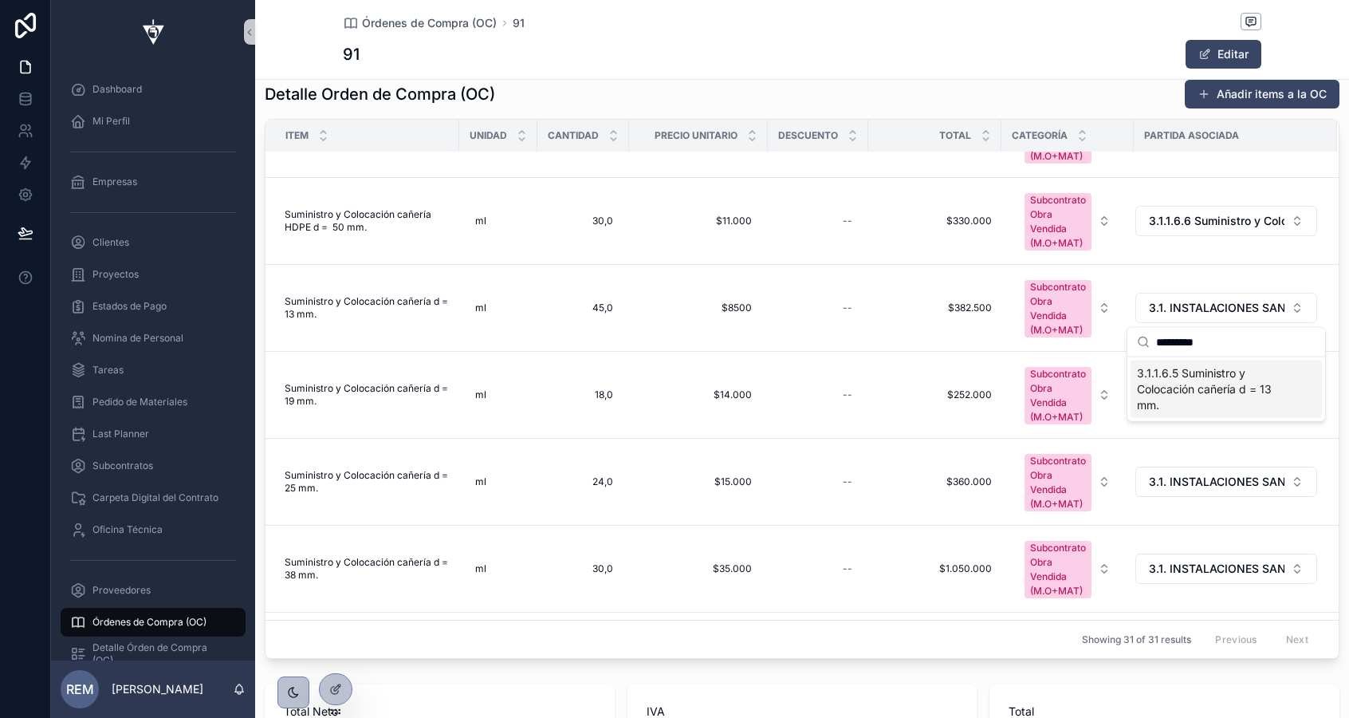
type input "*********"
click at [1193, 380] on span "3.1.1.6.5 Suministro y Colocación cañería d = 13 mm." at bounding box center [1216, 389] width 159 height 48
click at [1196, 398] on span "3.1. INSTALACIONES SANITARIAS" at bounding box center [1217, 395] width 136 height 16
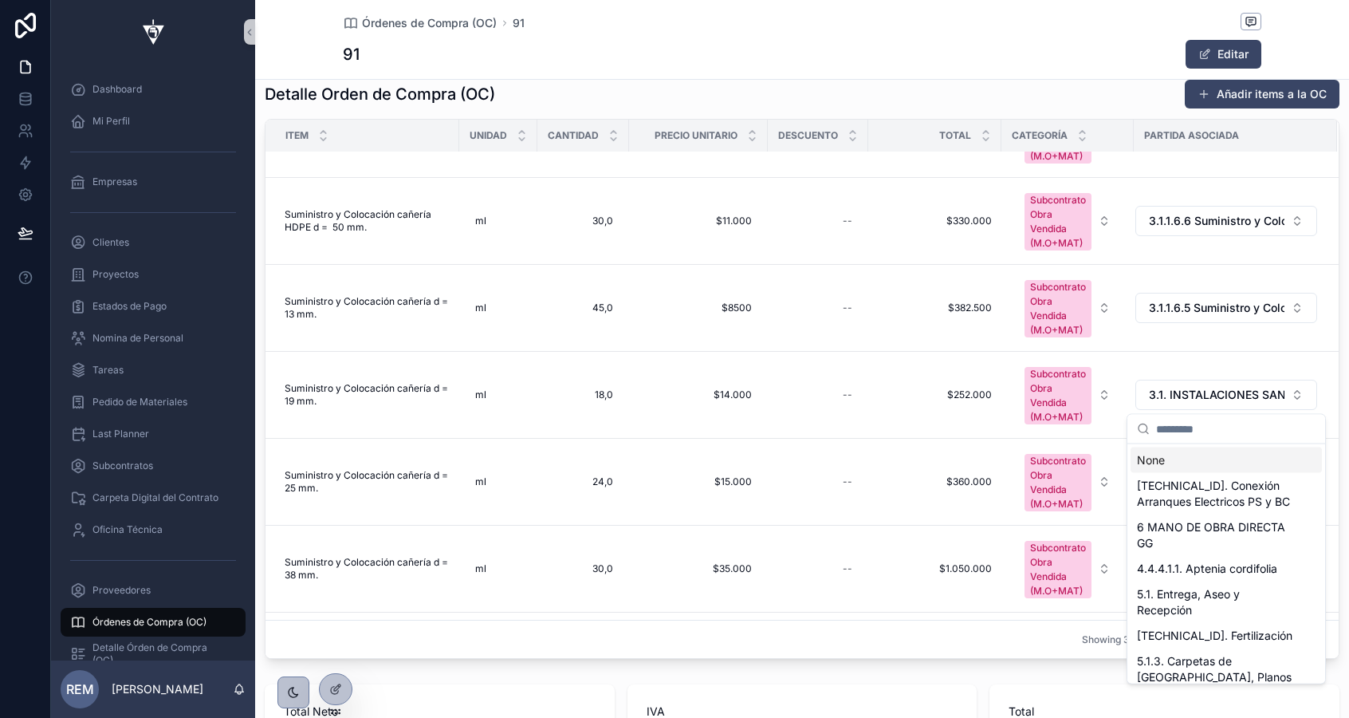
click at [1193, 424] on input "scrollable content" at bounding box center [1235, 429] width 159 height 29
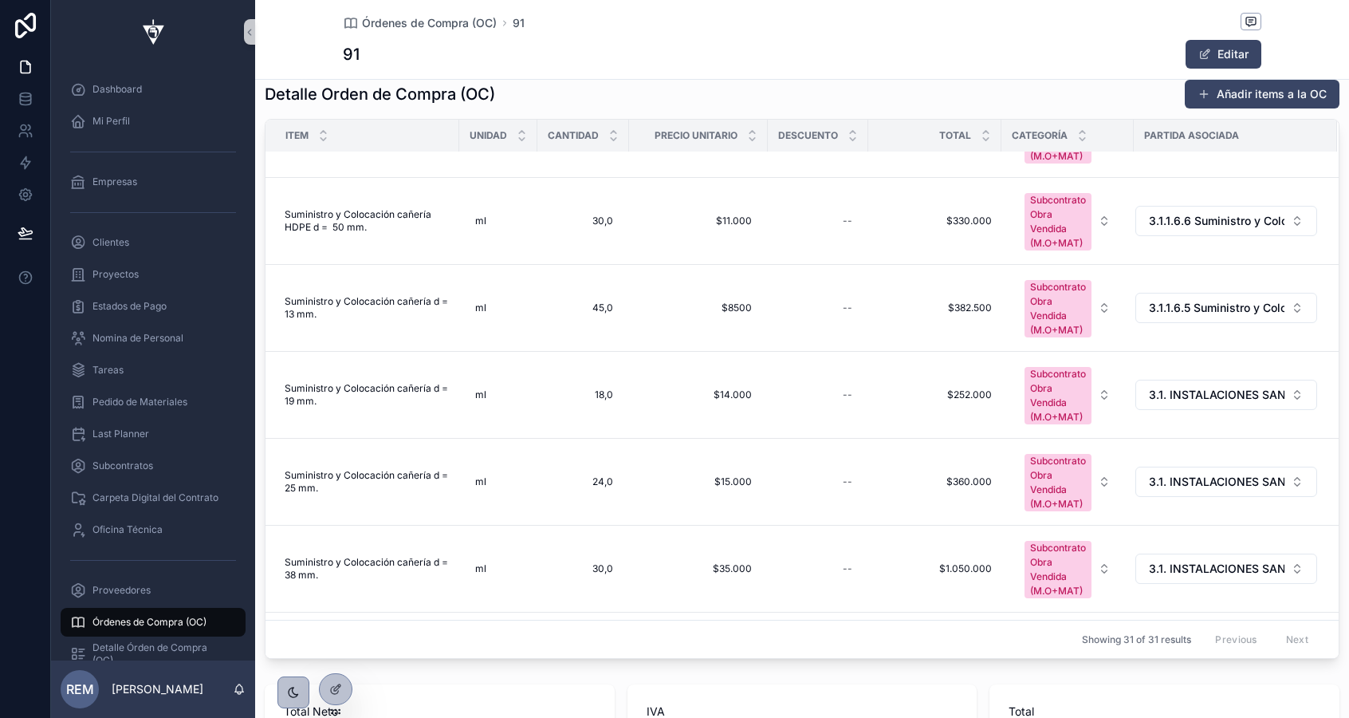
click at [1193, 404] on button "3.1. INSTALACIONES SANITARIAS" at bounding box center [1227, 395] width 182 height 30
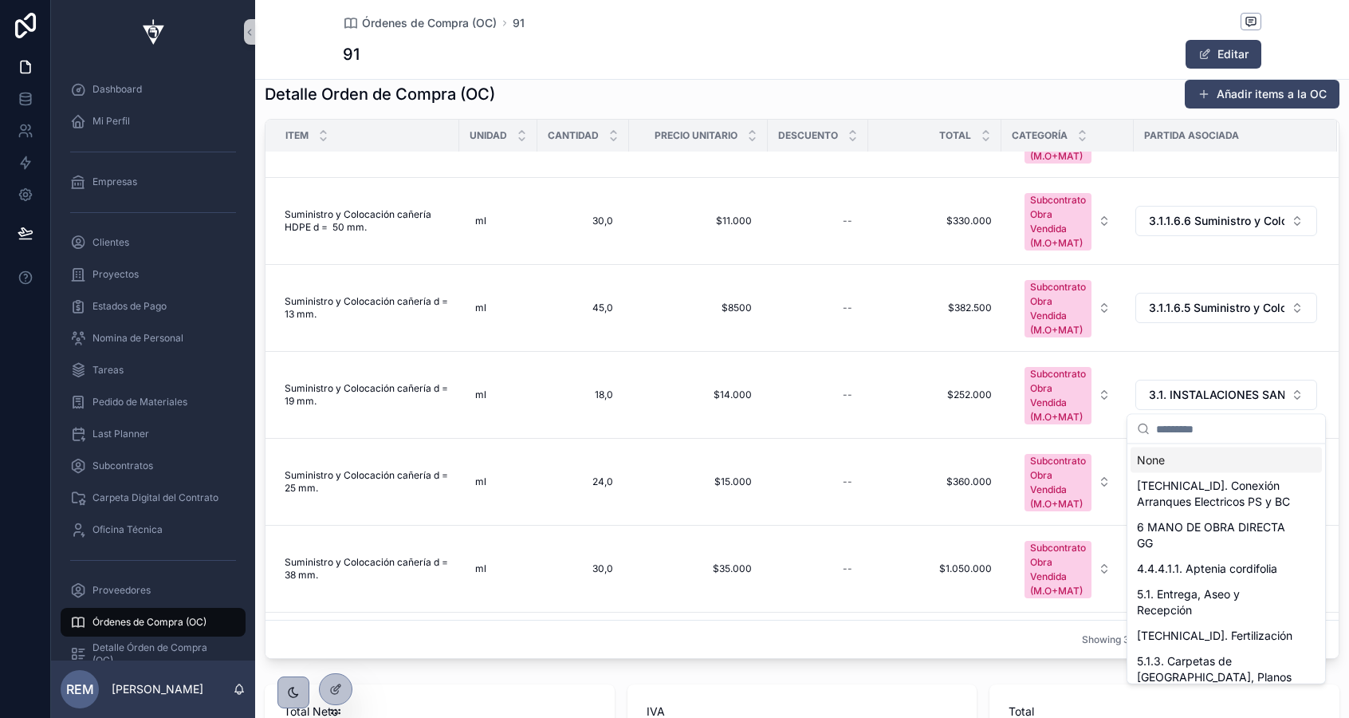
click at [1195, 433] on input "scrollable content" at bounding box center [1235, 429] width 159 height 29
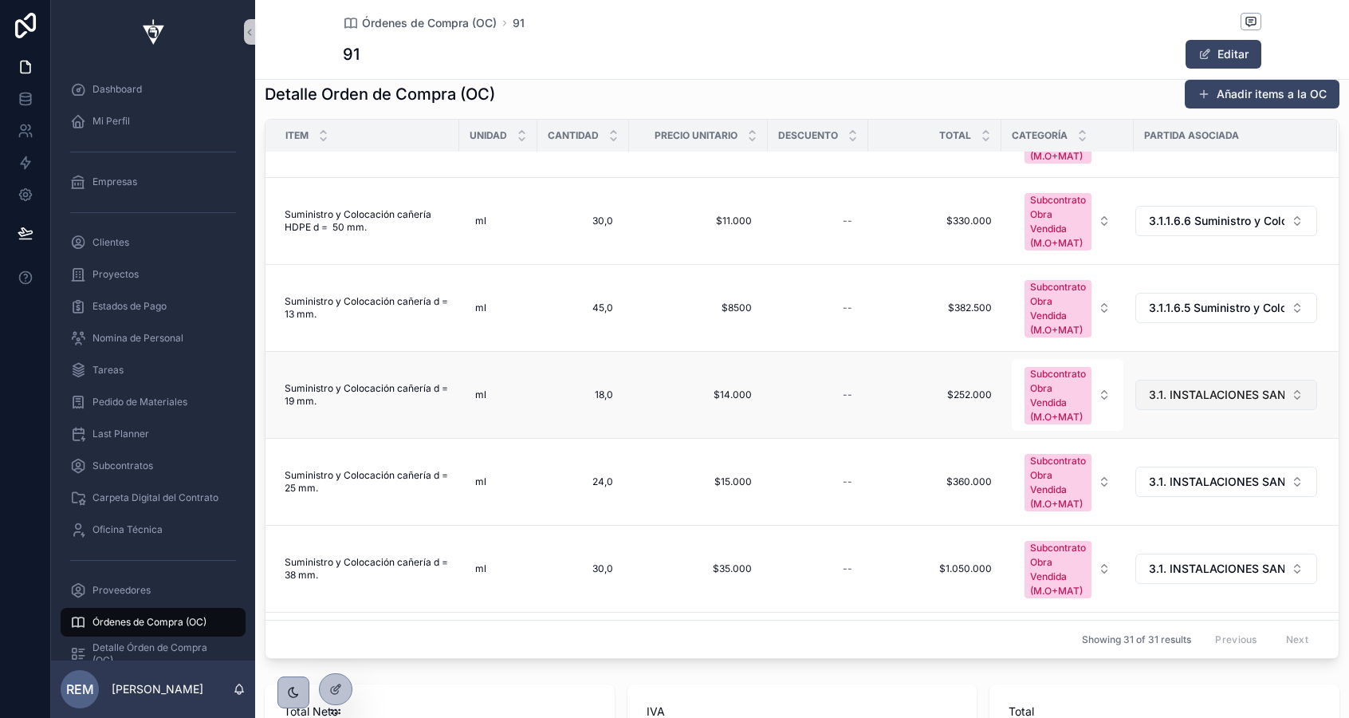
click at [1199, 400] on span "3.1. INSTALACIONES SANITARIAS" at bounding box center [1217, 395] width 136 height 16
type input "*********"
click at [1219, 469] on span "3.1.1.6.4 Suministro y Colocación cañería d = 19 mm." at bounding box center [1216, 476] width 159 height 48
click at [1193, 486] on span "3.1. INSTALACIONES SANITARIAS" at bounding box center [1217, 482] width 136 height 16
type input "*********"
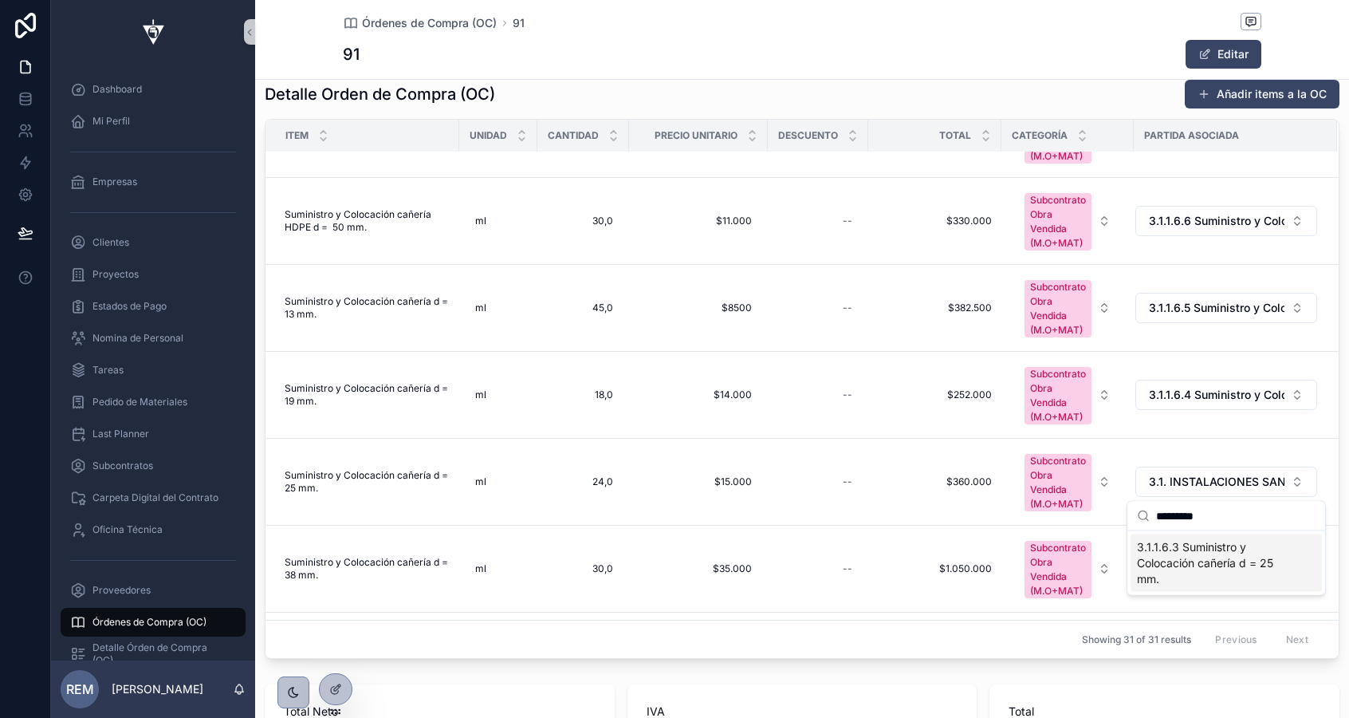
click at [1226, 553] on span "3.1.1.6.3 Suministro y Colocación cañería d = 25 mm." at bounding box center [1216, 563] width 159 height 48
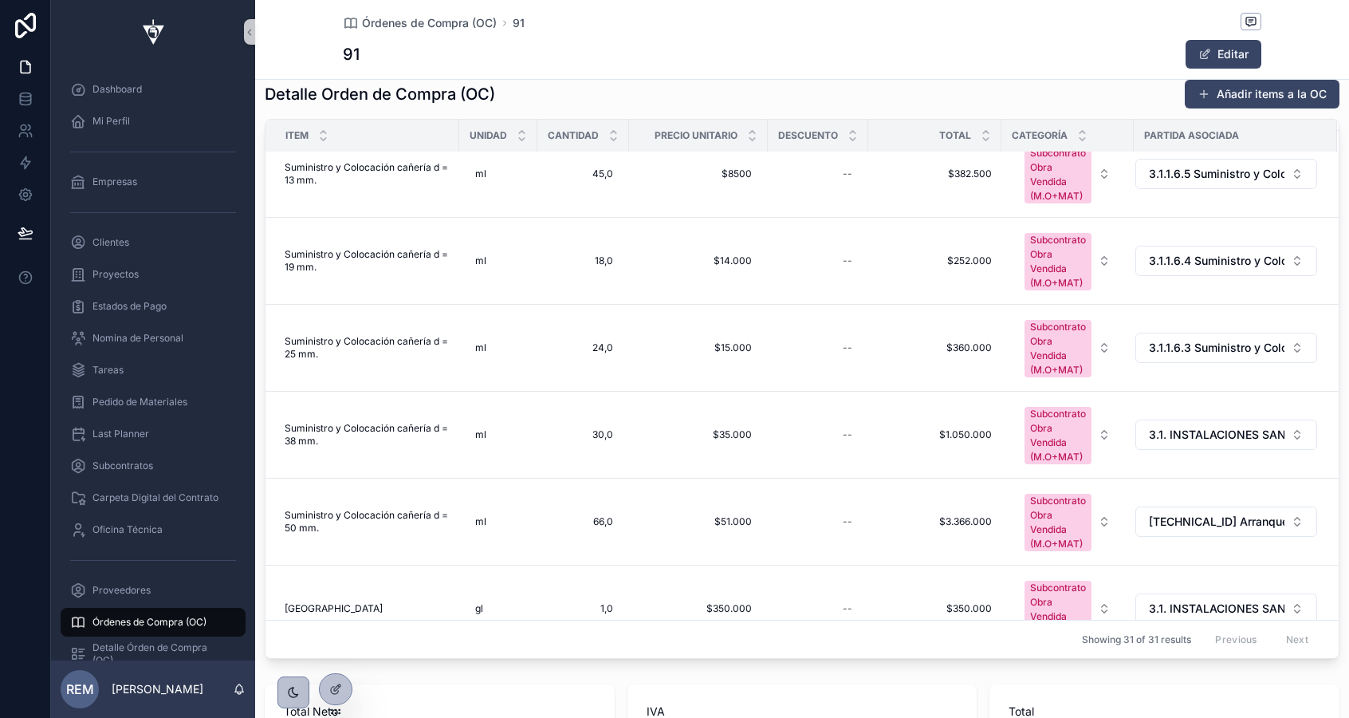
scroll to position [2196, 0]
click at [1216, 434] on span "3.1. INSTALACIONES SANITARIAS" at bounding box center [1217, 433] width 136 height 16
type input "*********"
click at [1219, 502] on span "3.1.1.6.2 Suministro y Colocación cañería d = 32 mm." at bounding box center [1216, 514] width 159 height 48
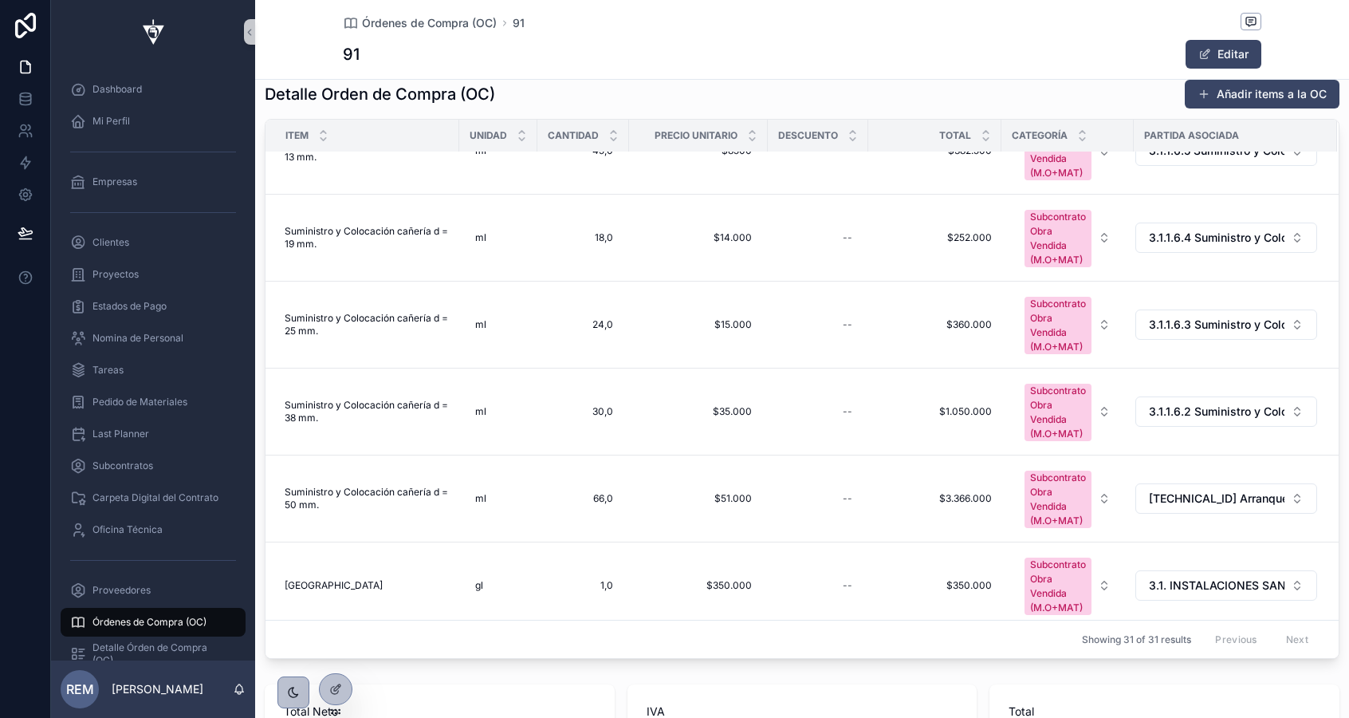
scroll to position [2226, 0]
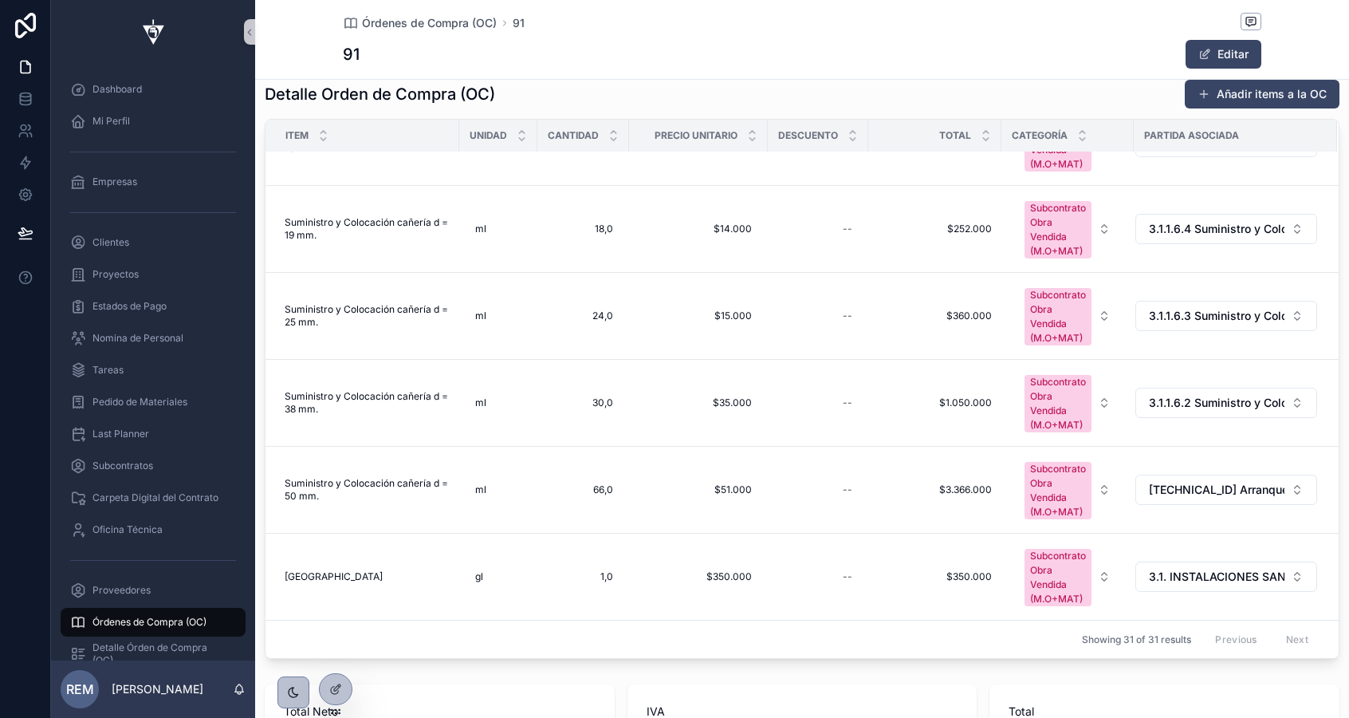
click at [1243, 579] on span "3.1. INSTALACIONES SANITARIAS" at bounding box center [1217, 577] width 136 height 16
type input "*******"
click at [1242, 643] on span "3.1.1.3 Cama de Arena" at bounding box center [1216, 650] width 159 height 32
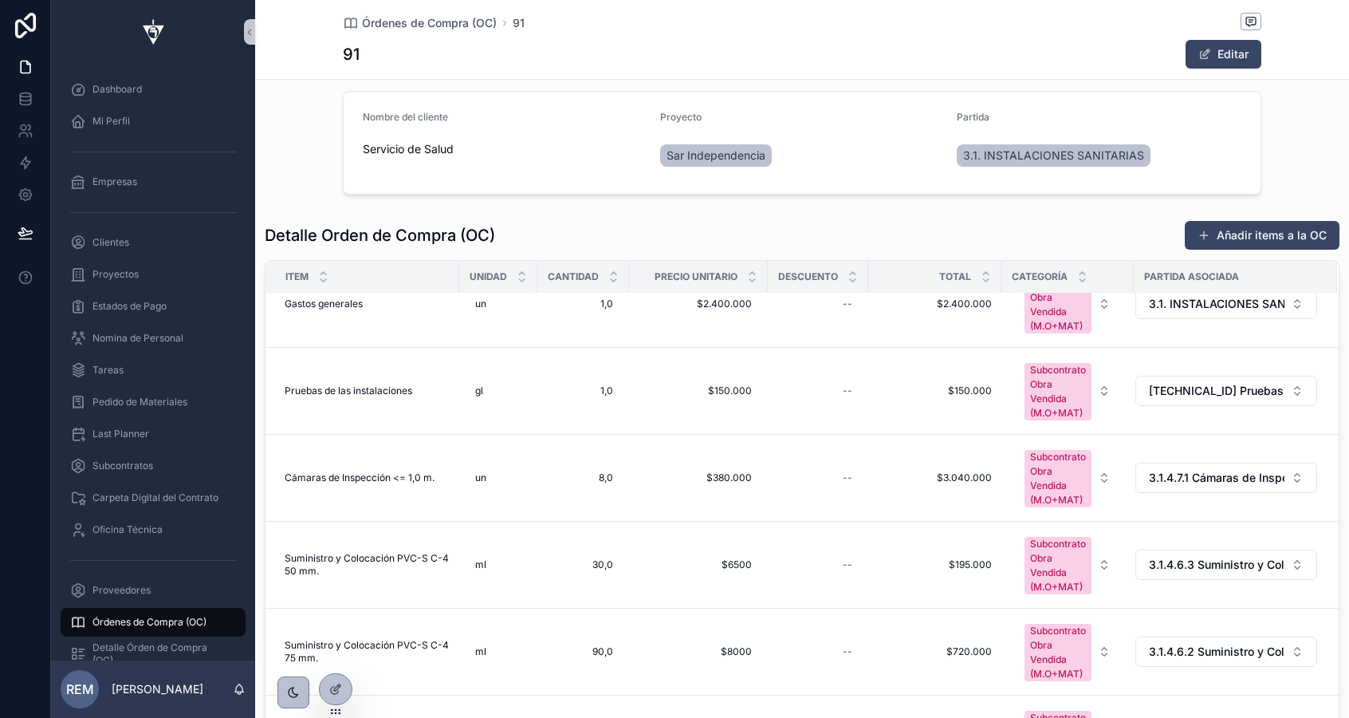
scroll to position [0, 0]
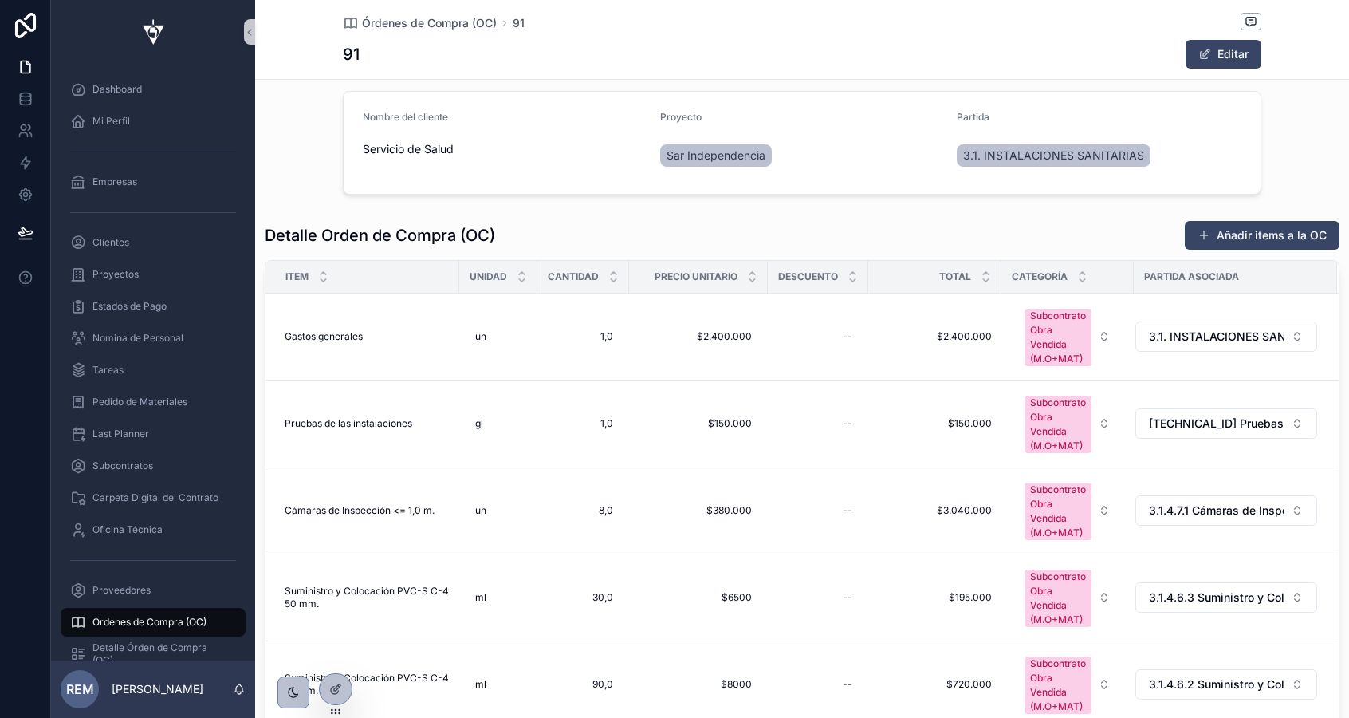
click at [175, 615] on div "Órdenes de Compra (OC)" at bounding box center [153, 622] width 166 height 26
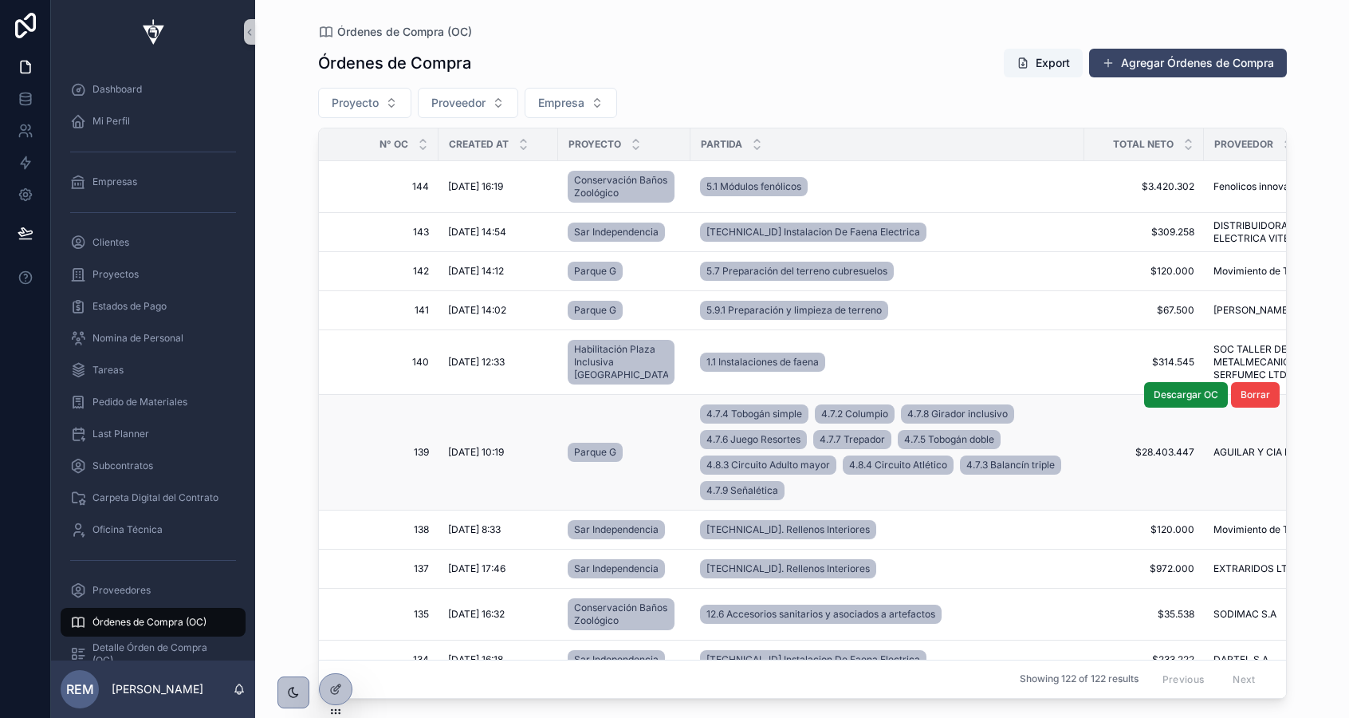
click at [410, 459] on span "139" at bounding box center [383, 452] width 91 height 13
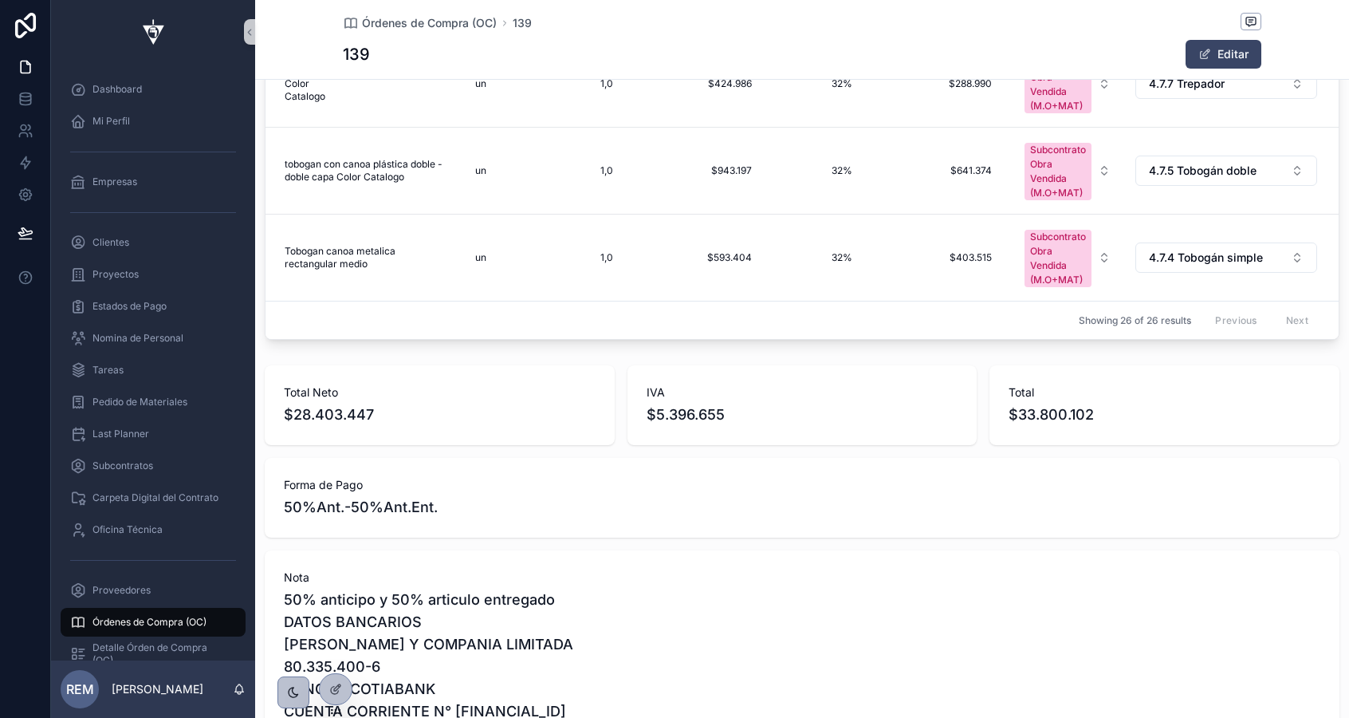
scroll to position [965, 0]
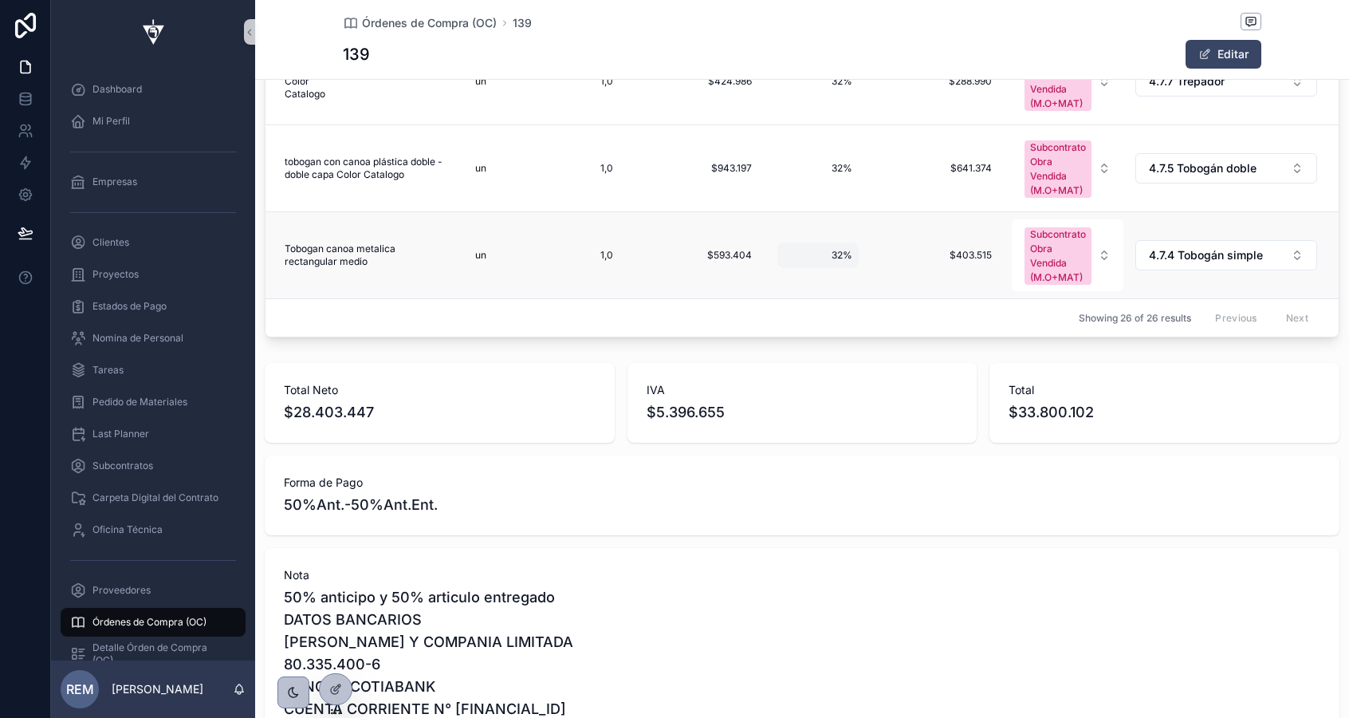
click at [837, 259] on span "32%" at bounding box center [818, 255] width 69 height 13
click at [809, 278] on input "***" at bounding box center [862, 278] width 150 height 22
type input "***"
click at [978, 277] on icon "scrollable content" at bounding box center [979, 276] width 13 height 13
click at [839, 256] on span "30%" at bounding box center [818, 255] width 69 height 13
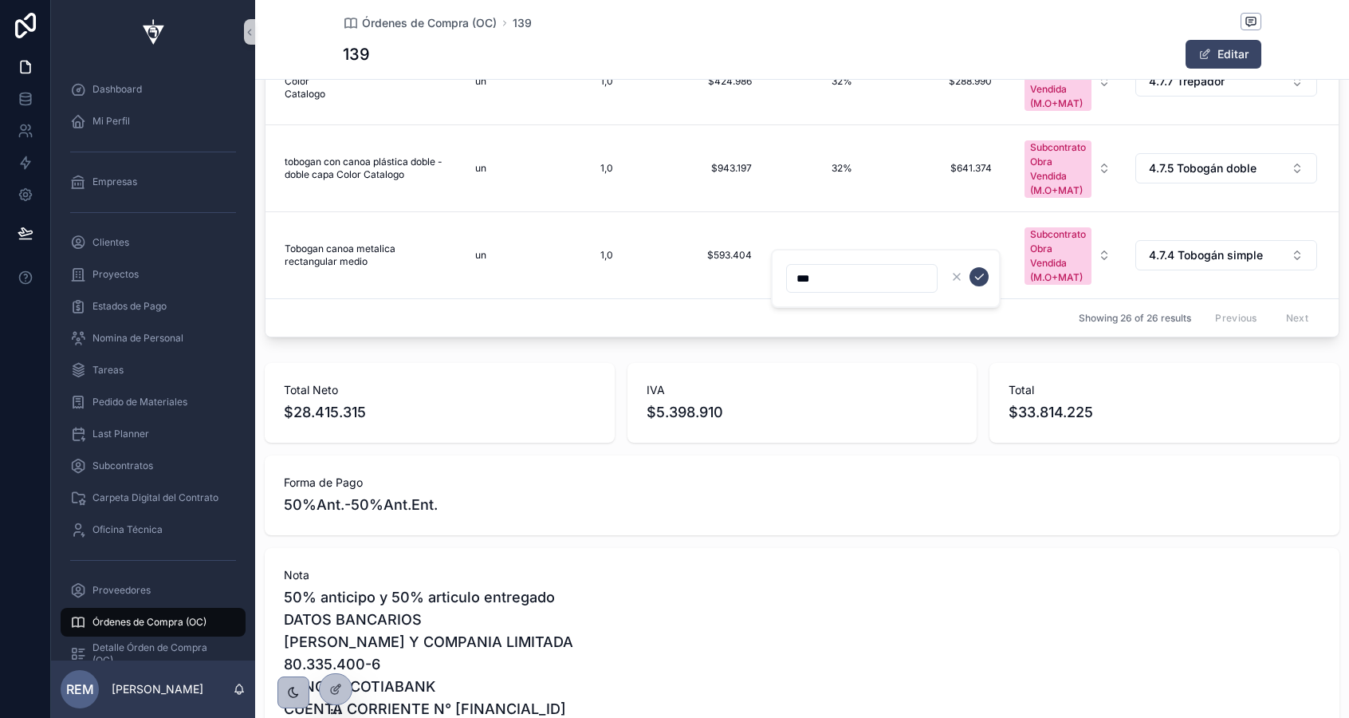
click at [809, 278] on input "***" at bounding box center [862, 278] width 150 height 22
click at [808, 283] on input "***" at bounding box center [862, 278] width 150 height 22
type input "***"
click at [982, 280] on icon "scrollable content" at bounding box center [979, 276] width 13 height 13
click at [839, 255] on span "40%" at bounding box center [818, 255] width 69 height 13
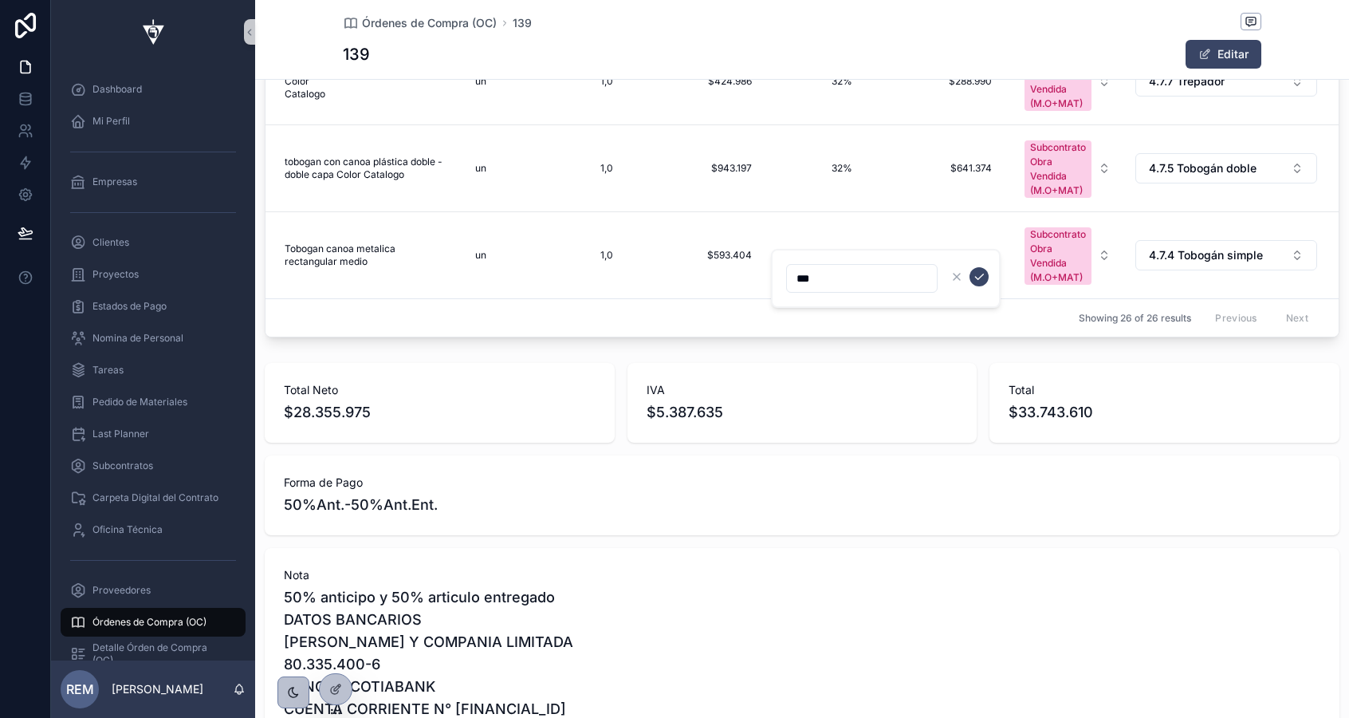
drag, startPoint x: 812, startPoint y: 274, endPoint x: 796, endPoint y: 274, distance: 15.9
click at [796, 274] on input "***" at bounding box center [862, 278] width 150 height 22
type input "***"
click at [974, 278] on icon "scrollable content" at bounding box center [979, 276] width 13 height 13
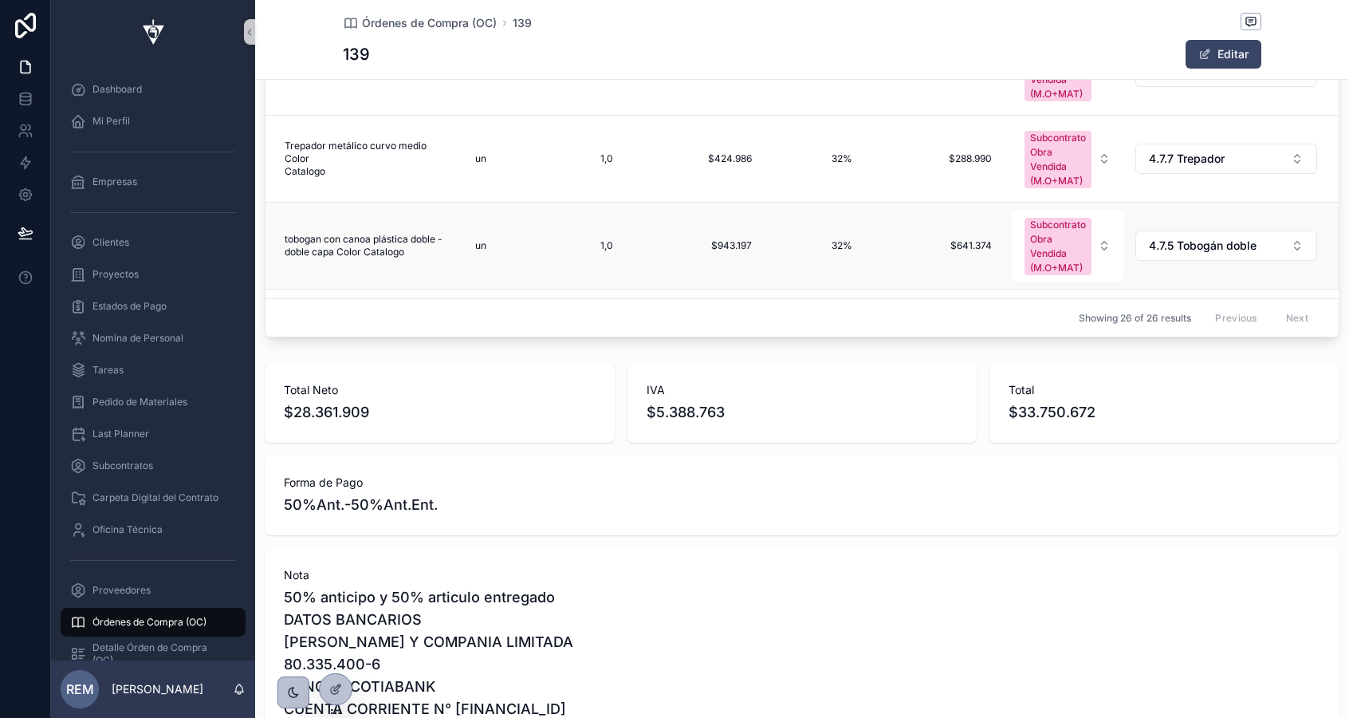
scroll to position [1707, 0]
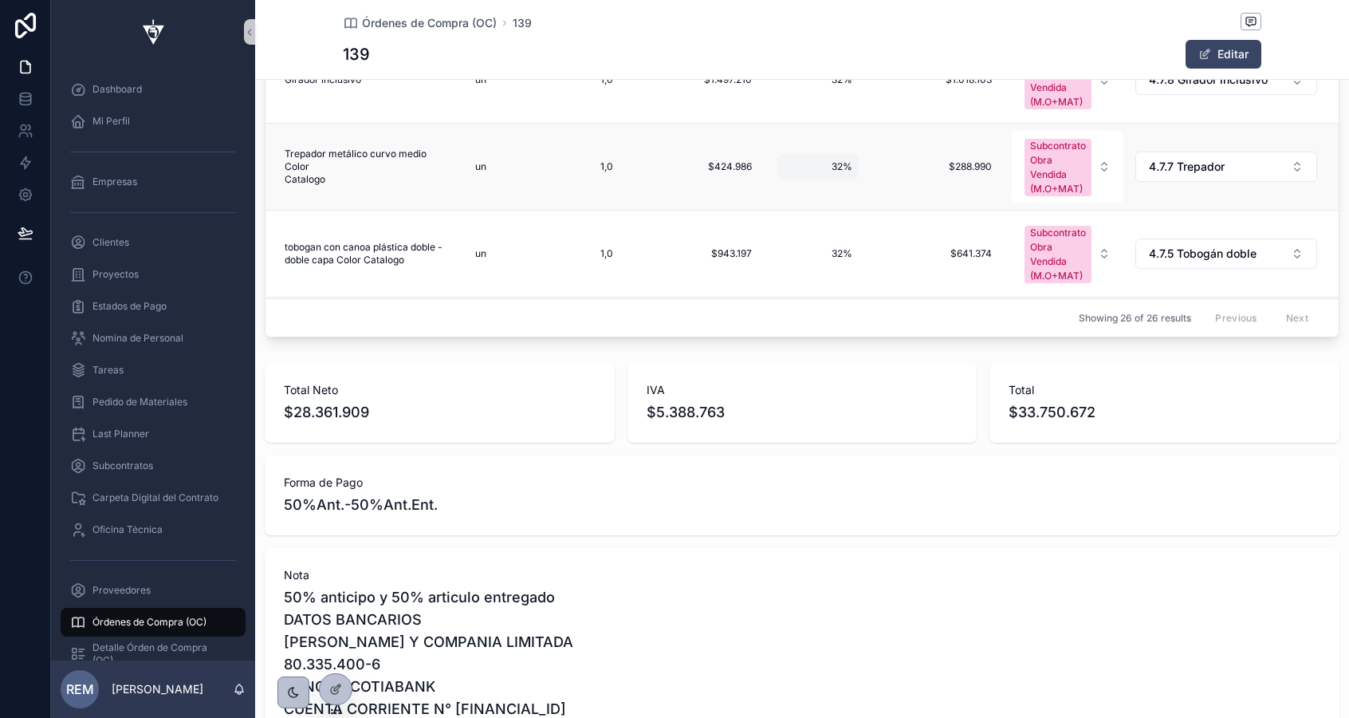
click at [835, 166] on span "32%" at bounding box center [818, 166] width 69 height 13
click at [808, 191] on input "***" at bounding box center [862, 190] width 150 height 22
click at [809, 190] on input "***" at bounding box center [862, 190] width 150 height 22
type input "***"
click at [975, 191] on icon "scrollable content" at bounding box center [979, 188] width 13 height 13
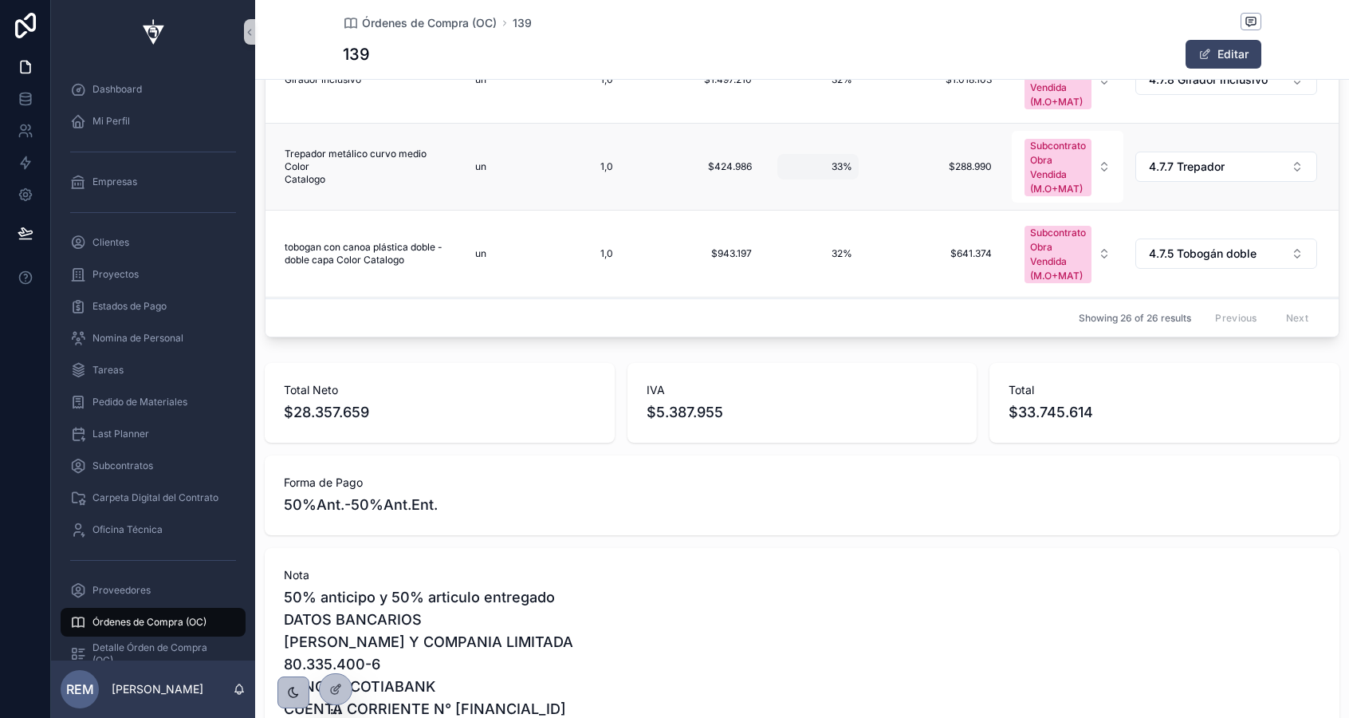
click at [839, 166] on span "33%" at bounding box center [818, 166] width 69 height 13
click at [808, 190] on input "***" at bounding box center [862, 190] width 150 height 22
type input "***"
click at [977, 187] on icon "scrollable content" at bounding box center [979, 188] width 13 height 13
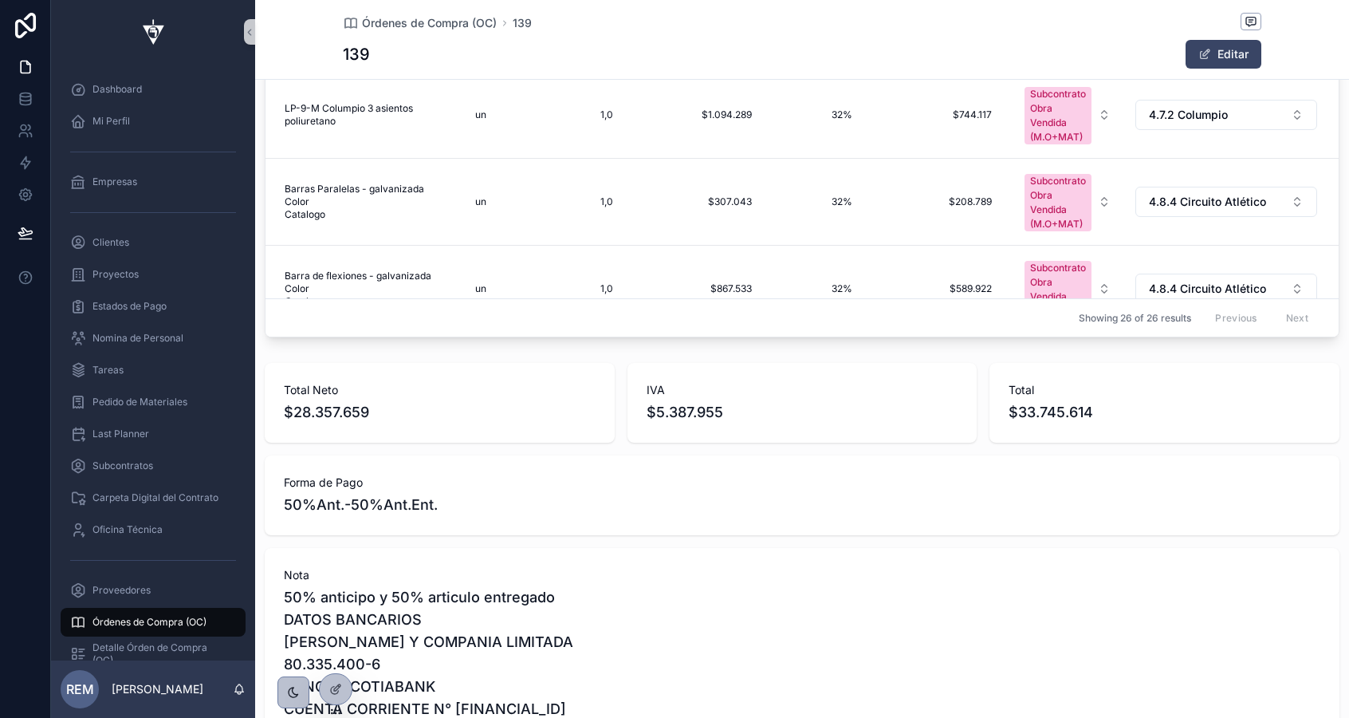
scroll to position [1072, 0]
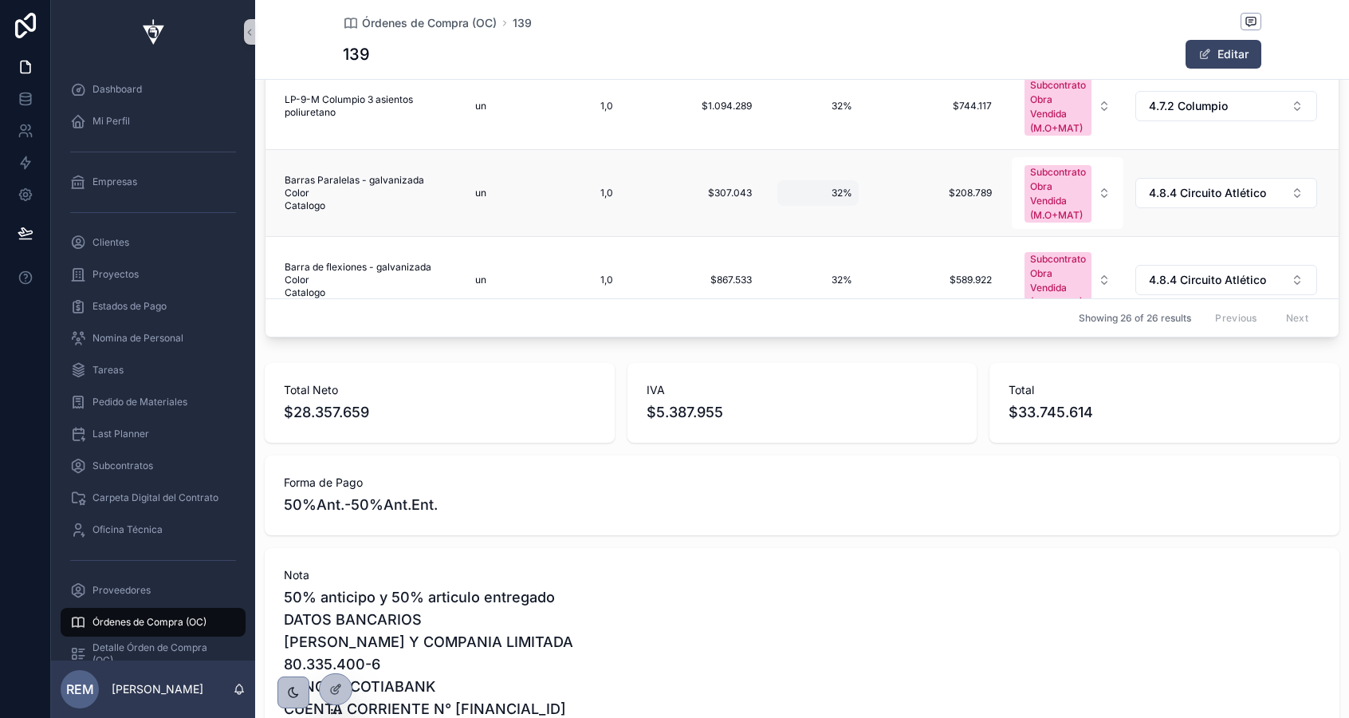
click at [840, 191] on span "32%" at bounding box center [818, 193] width 69 height 13
click at [806, 219] on input "***" at bounding box center [862, 216] width 150 height 22
click at [809, 219] on input "***" at bounding box center [862, 216] width 150 height 22
type input "***"
click at [988, 215] on button "scrollable content" at bounding box center [979, 214] width 19 height 19
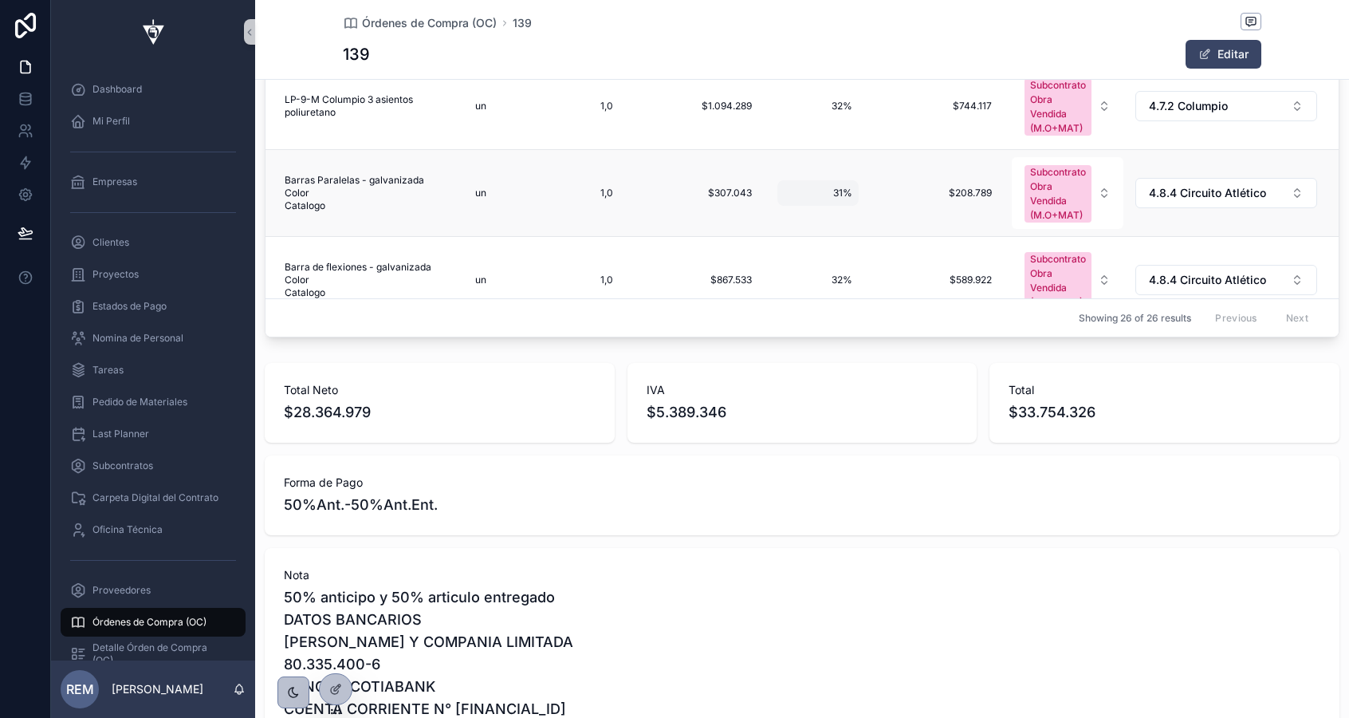
click at [840, 195] on span "31%" at bounding box center [818, 193] width 69 height 13
click at [807, 215] on input "***" at bounding box center [862, 216] width 150 height 22
type input "***"
click at [973, 218] on icon "scrollable content" at bounding box center [979, 214] width 13 height 13
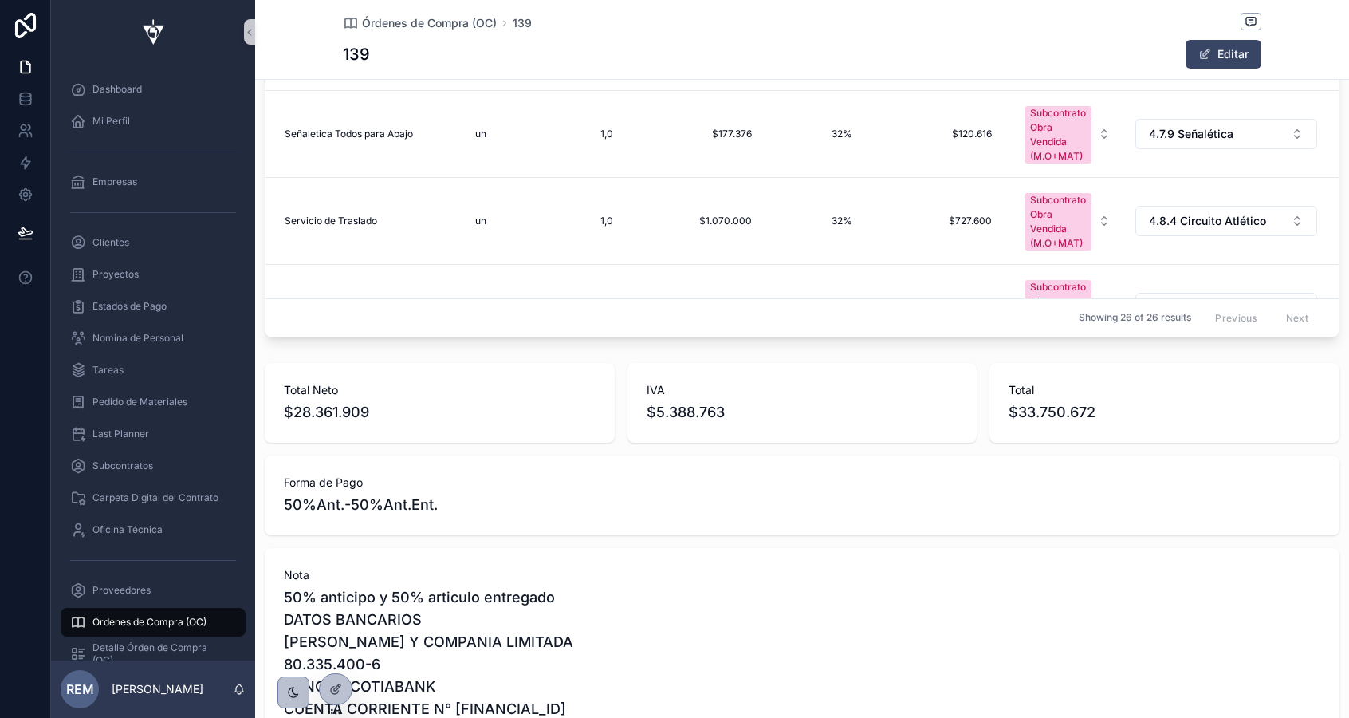
scroll to position [0, 0]
click at [835, 132] on span "32%" at bounding box center [818, 134] width 69 height 13
click at [808, 156] on input "***" at bounding box center [862, 158] width 150 height 22
type input "***"
click at [979, 157] on icon "scrollable content" at bounding box center [979, 157] width 8 height 6
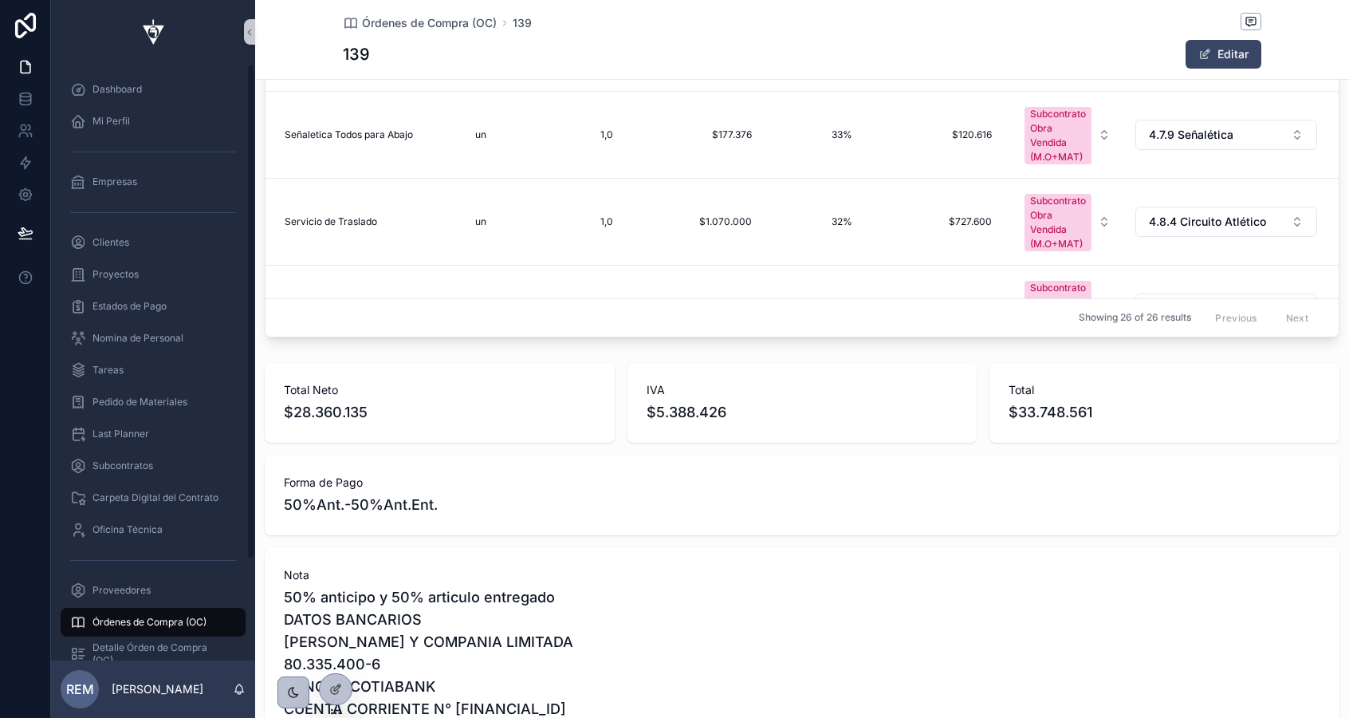
click at [126, 625] on span "Órdenes de Compra (OC)" at bounding box center [150, 622] width 114 height 13
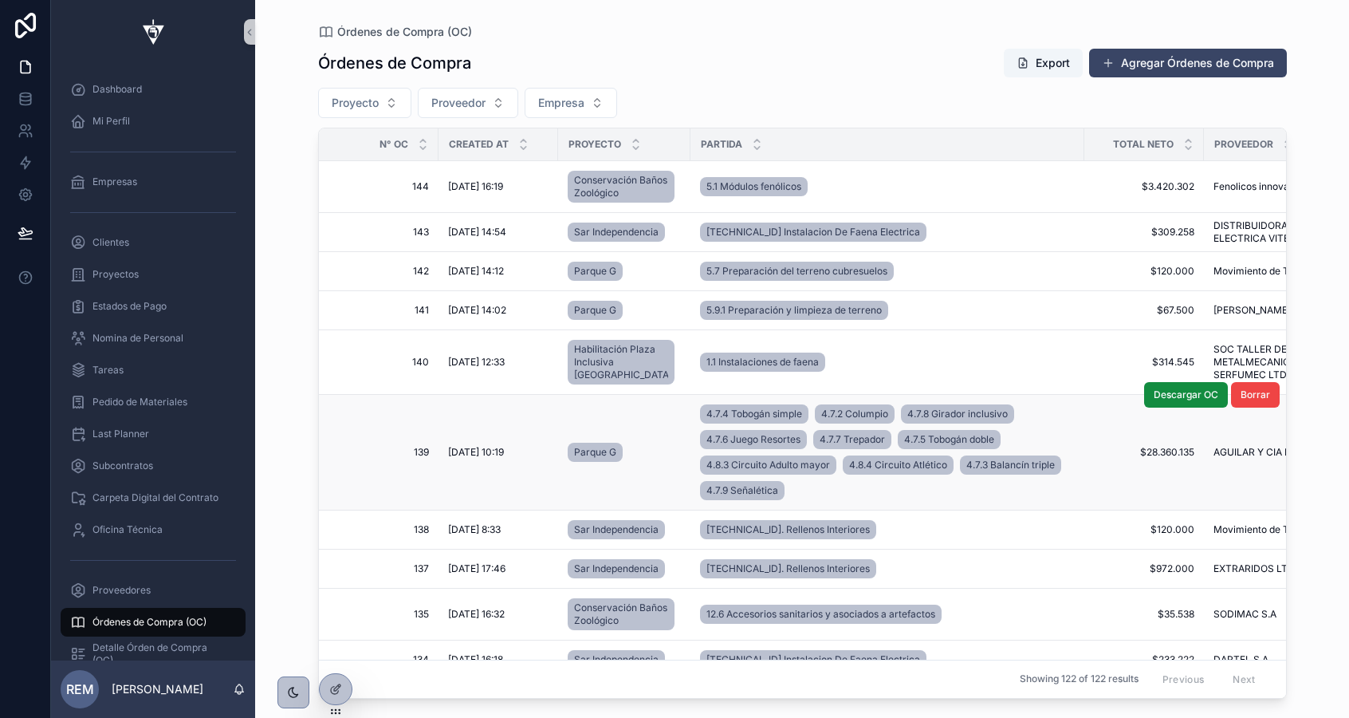
click at [467, 459] on span "4/9/2025 10:19" at bounding box center [476, 452] width 56 height 13
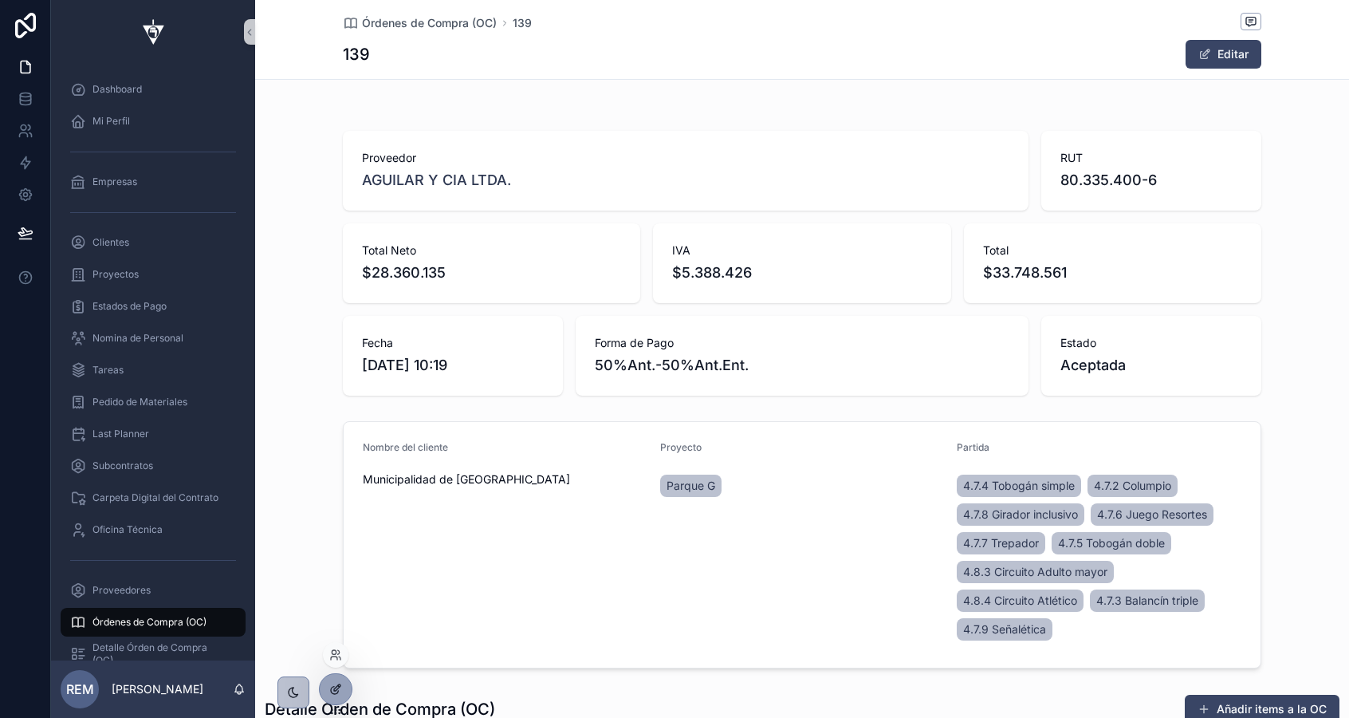
click at [339, 693] on icon at bounding box center [335, 689] width 13 height 13
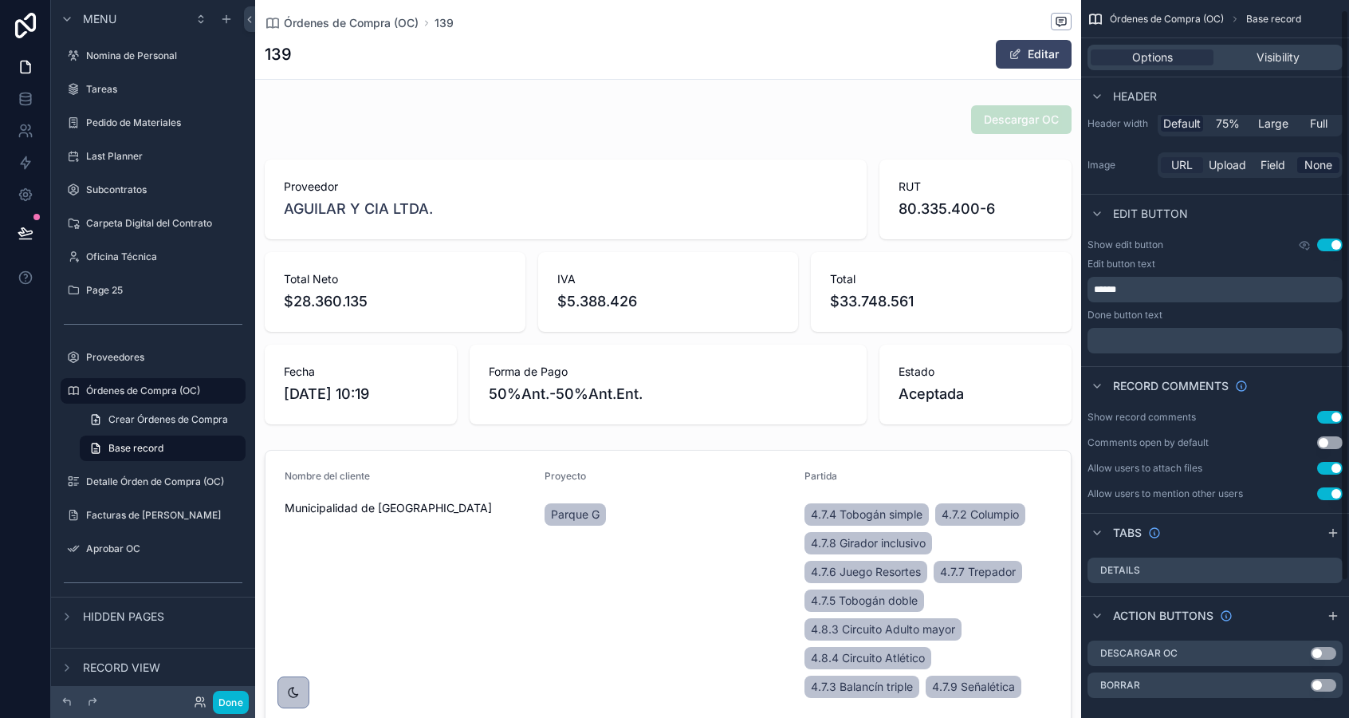
scroll to position [183, 0]
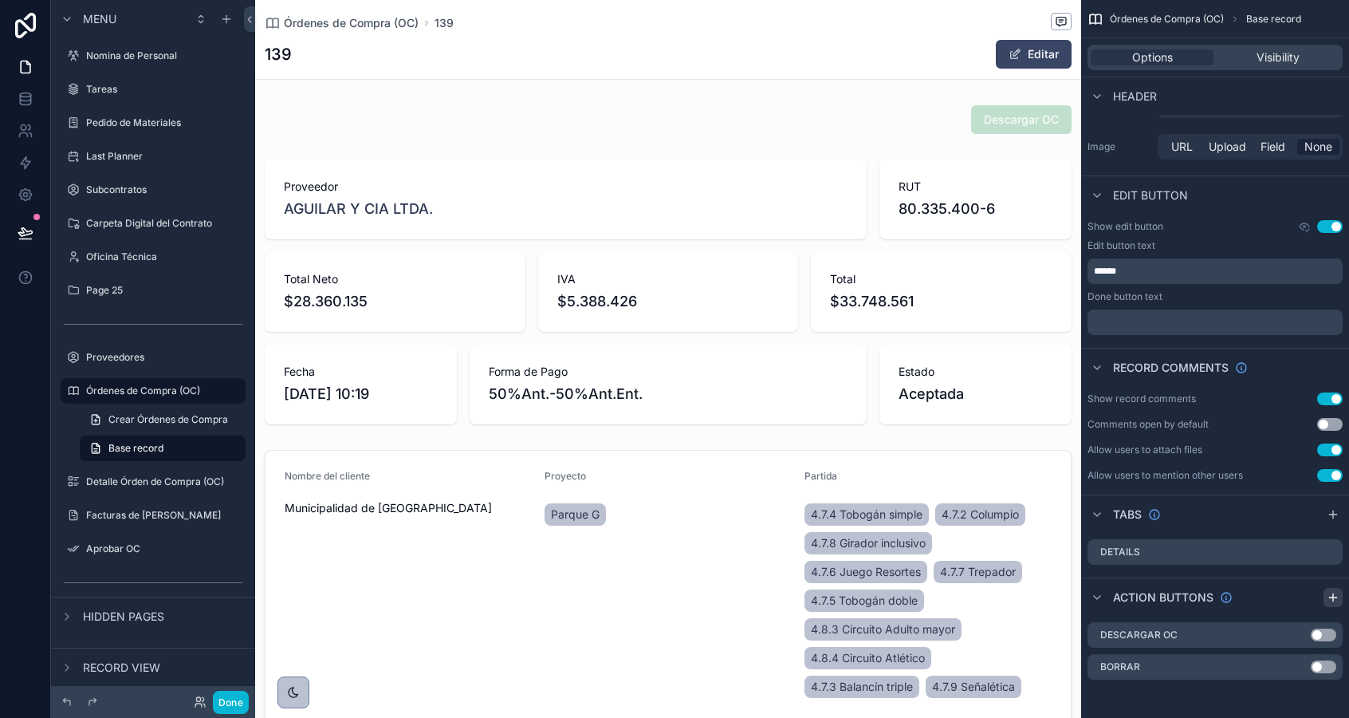
click at [1330, 592] on icon "scrollable content" at bounding box center [1333, 597] width 13 height 13
click at [1301, 698] on icon "scrollable content" at bounding box center [1298, 698] width 13 height 13
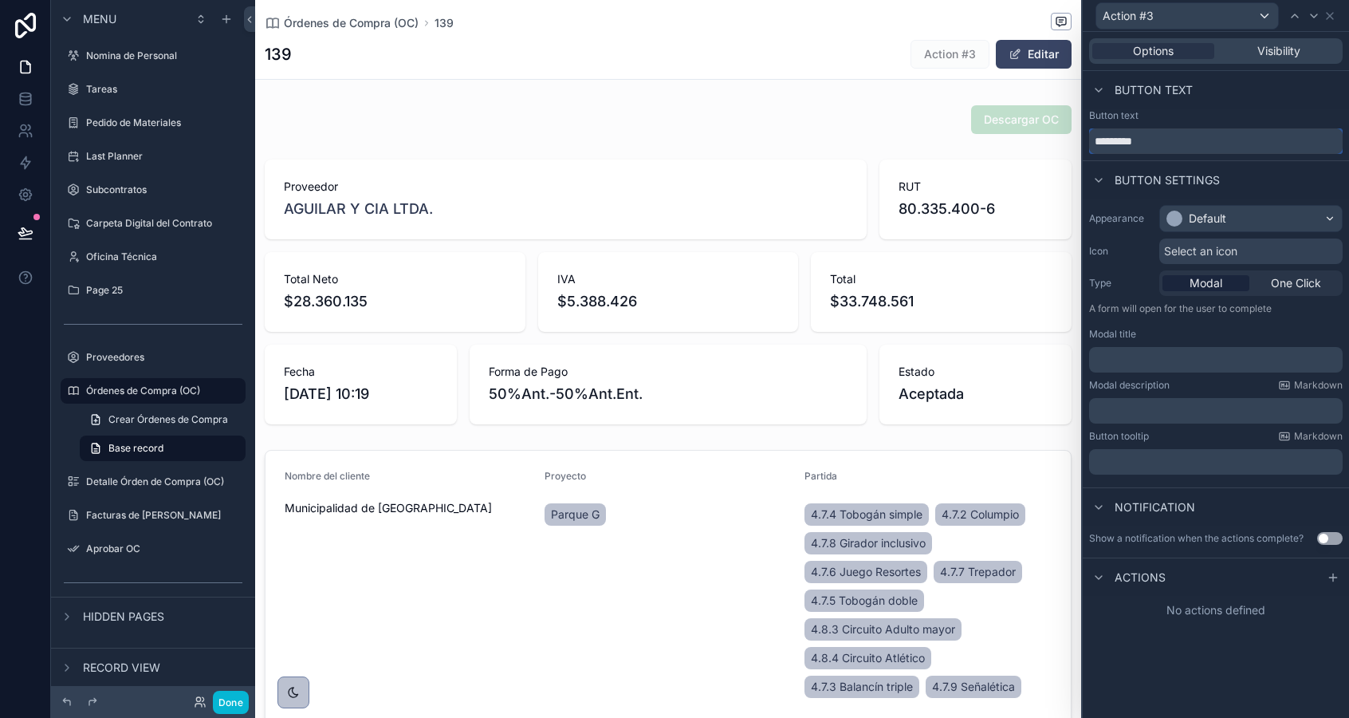
click at [1113, 143] on input "*********" at bounding box center [1216, 141] width 254 height 26
click at [1112, 144] on input "********" at bounding box center [1216, 141] width 254 height 26
click at [1149, 144] on input "*******" at bounding box center [1216, 141] width 254 height 26
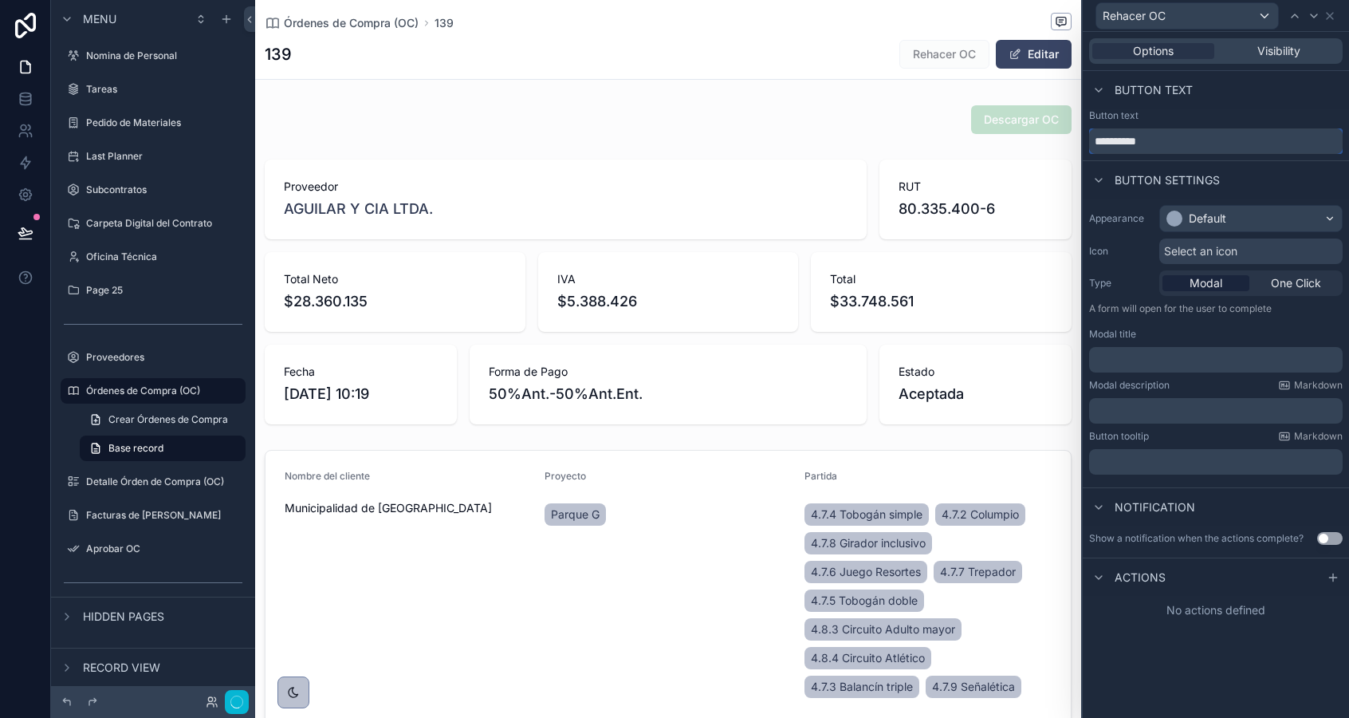
type input "**********"
click at [1191, 215] on div "Default" at bounding box center [1207, 219] width 37 height 16
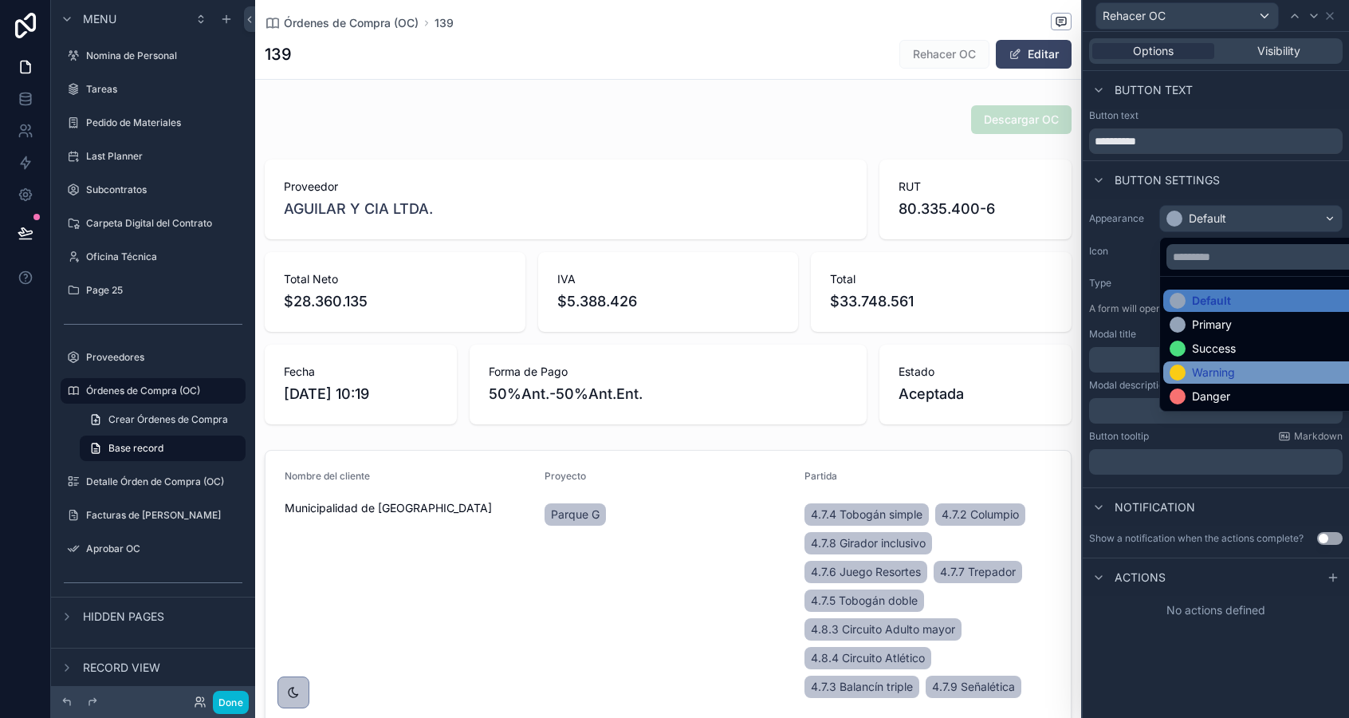
click at [1207, 371] on div "Warning" at bounding box center [1213, 372] width 43 height 16
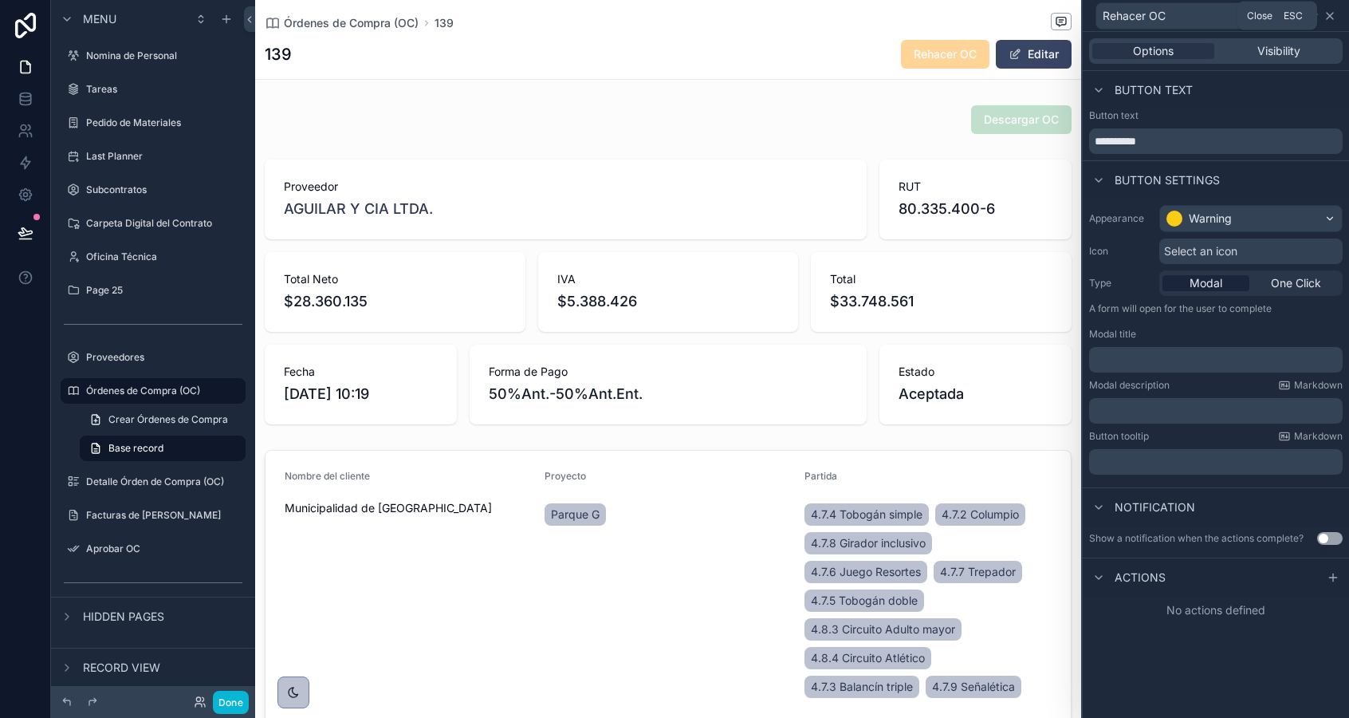
click at [1330, 17] on icon at bounding box center [1330, 16] width 13 height 13
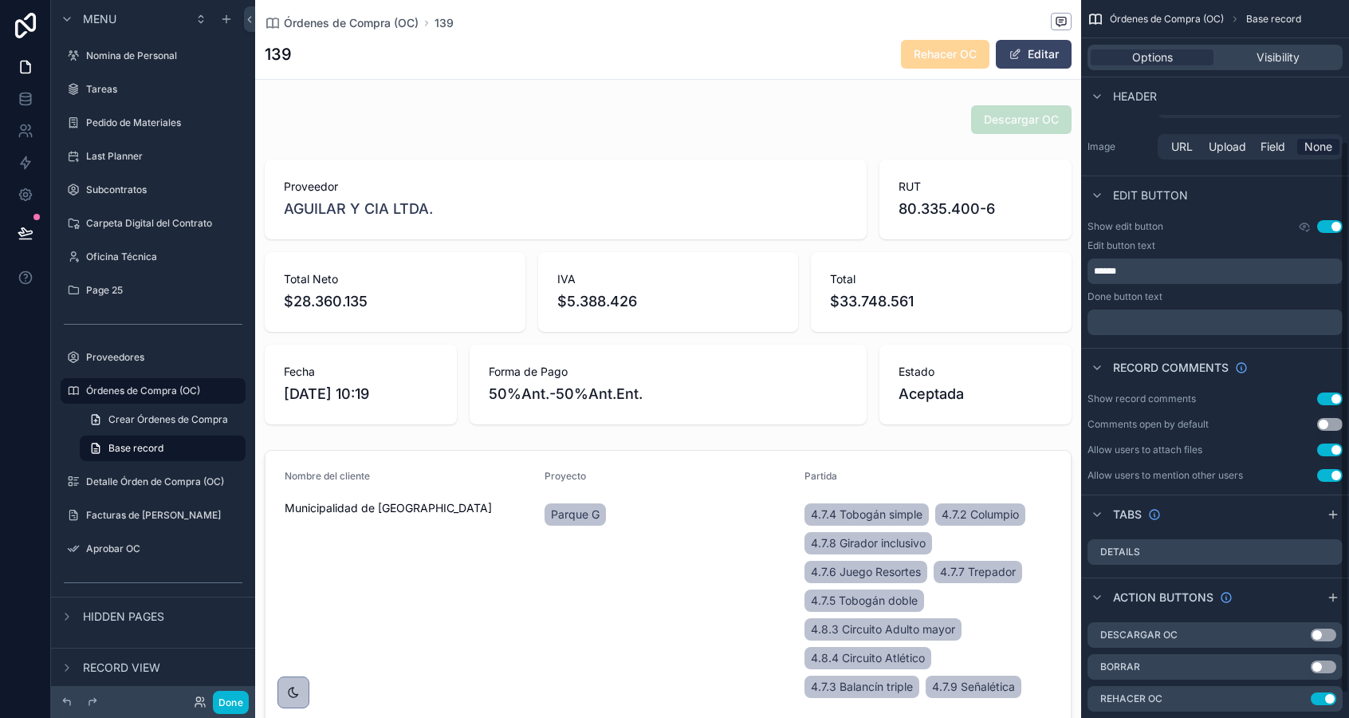
scroll to position [215, 0]
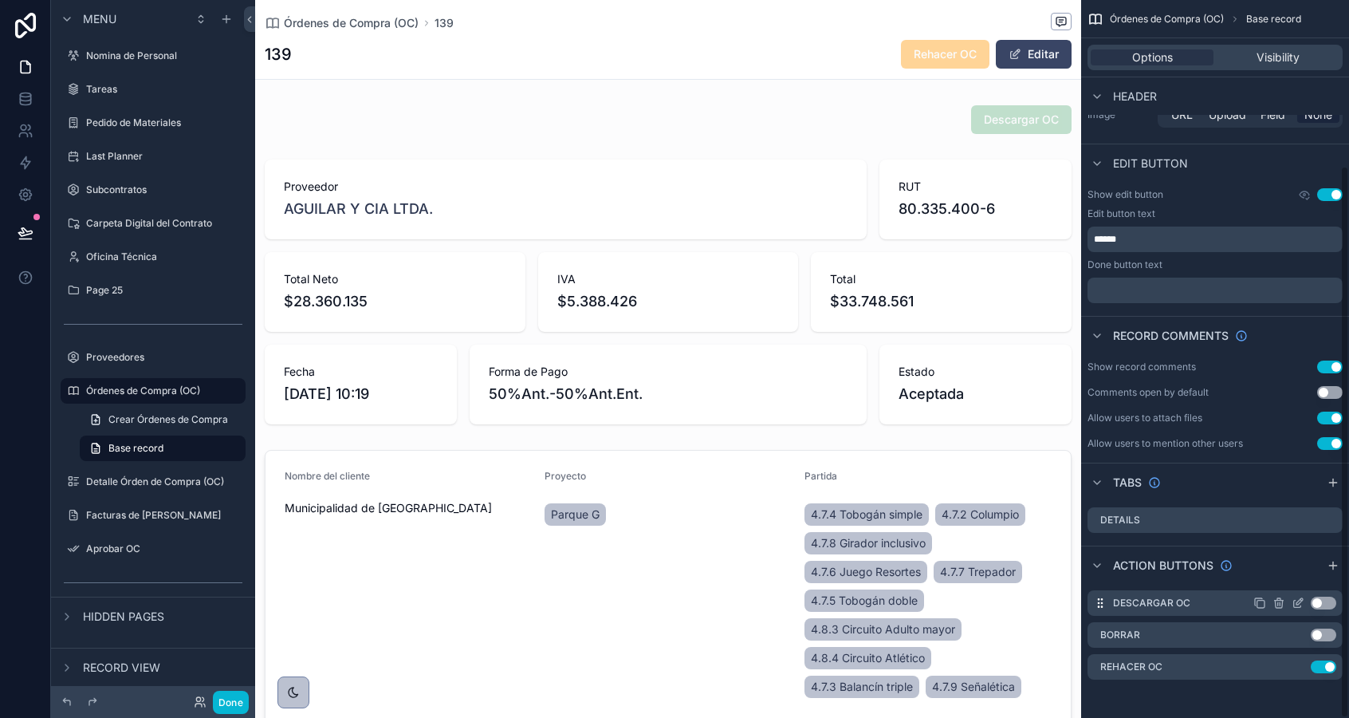
click at [1329, 602] on button "Use setting" at bounding box center [1324, 602] width 26 height 13
click at [1321, 635] on button "Use setting" at bounding box center [1324, 634] width 26 height 13
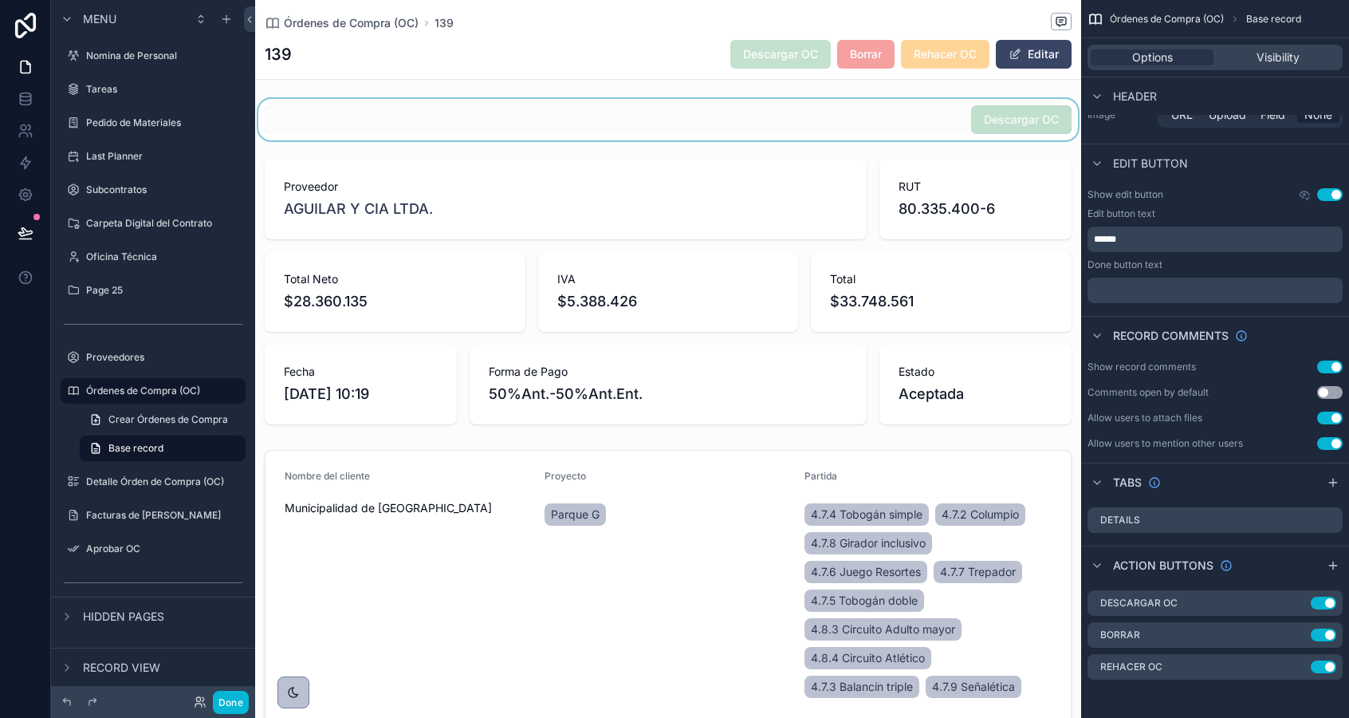
click at [905, 113] on div "scrollable content" at bounding box center [668, 119] width 826 height 41
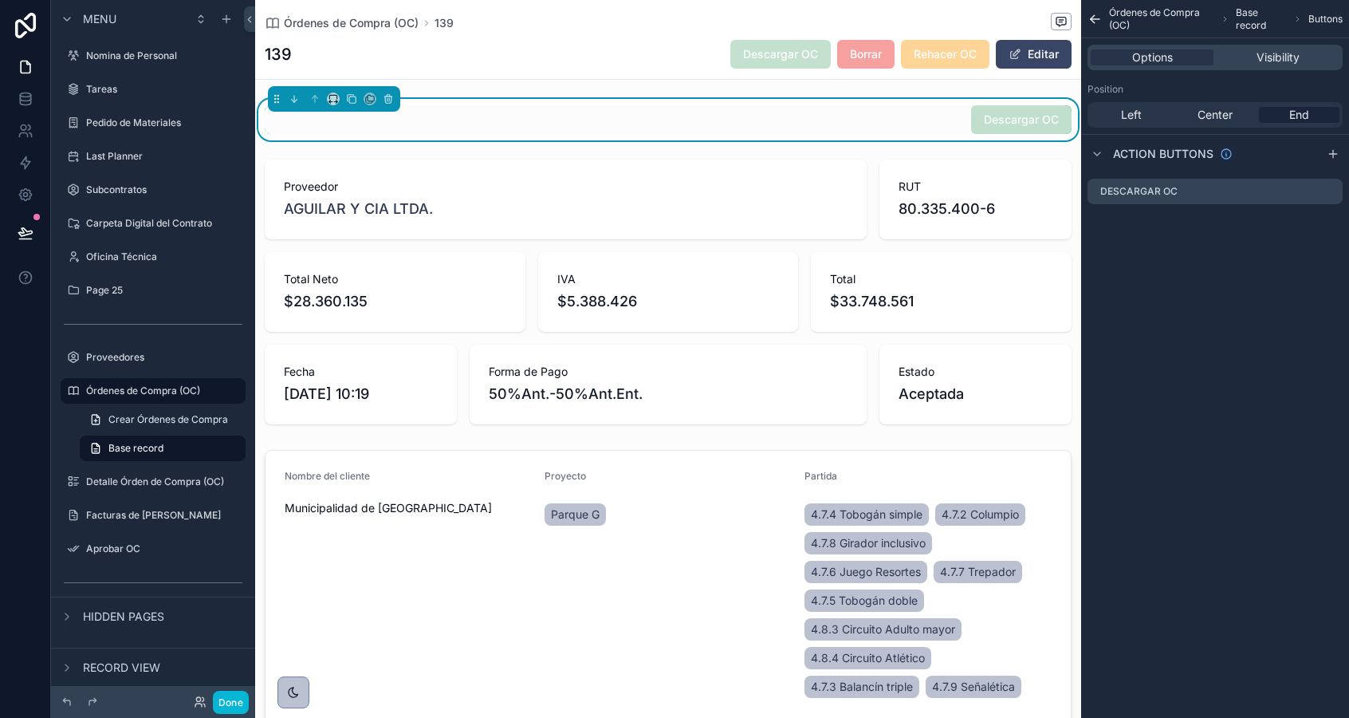
scroll to position [0, 0]
click at [389, 99] on icon "scrollable content" at bounding box center [389, 99] width 0 height 3
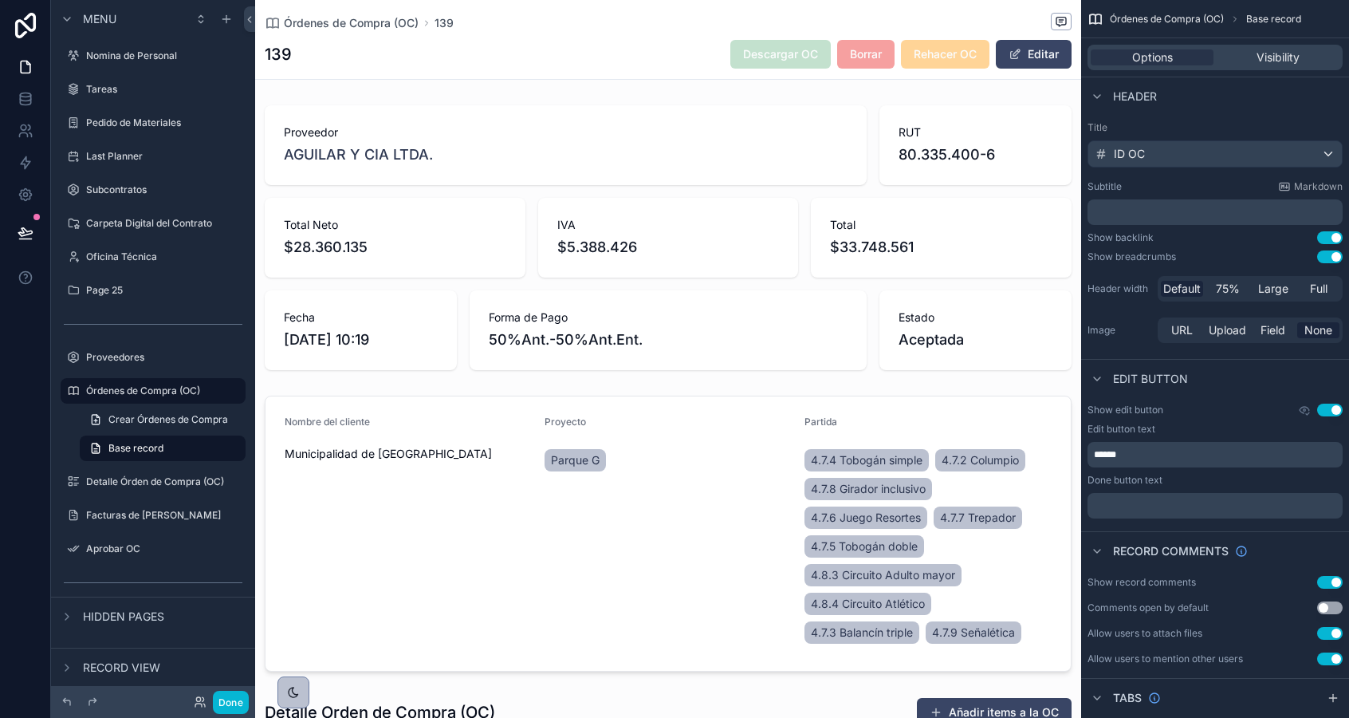
click at [659, 57] on div "139 Descargar OC Borrar Rehacer OC Editar" at bounding box center [668, 54] width 807 height 30
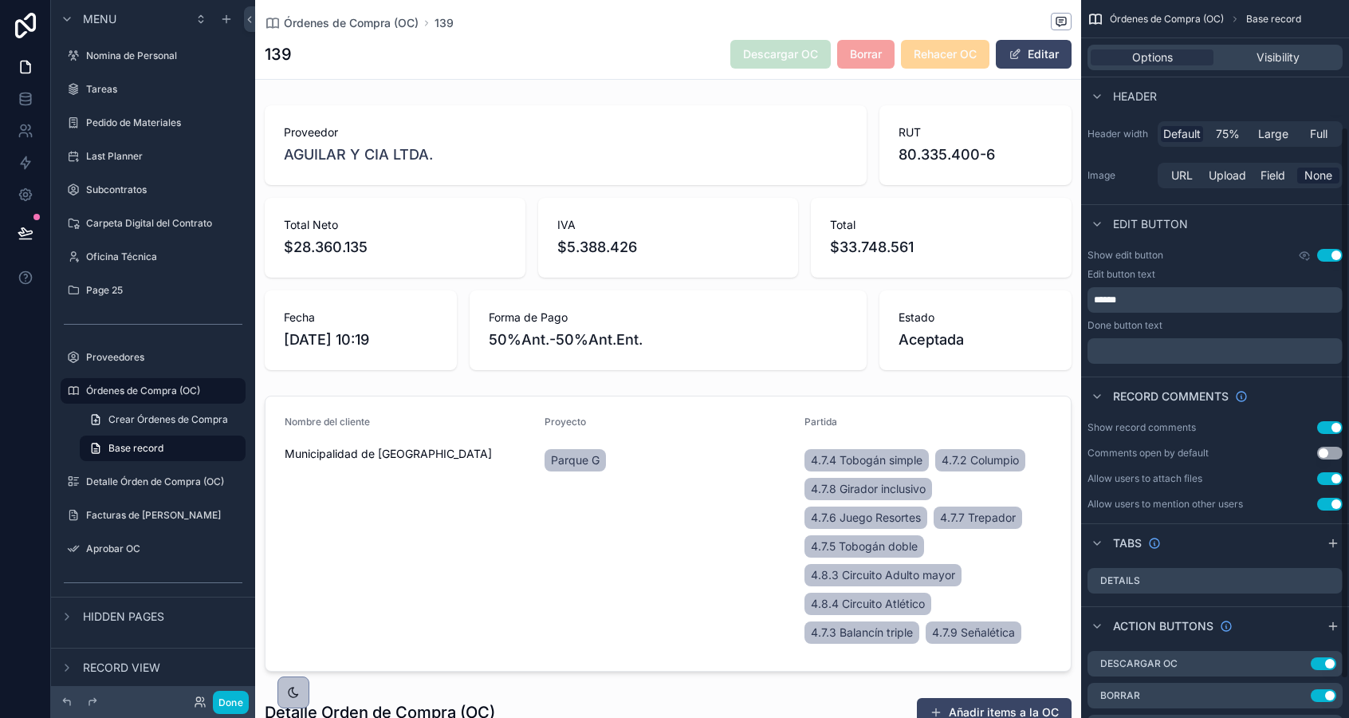
scroll to position [215, 0]
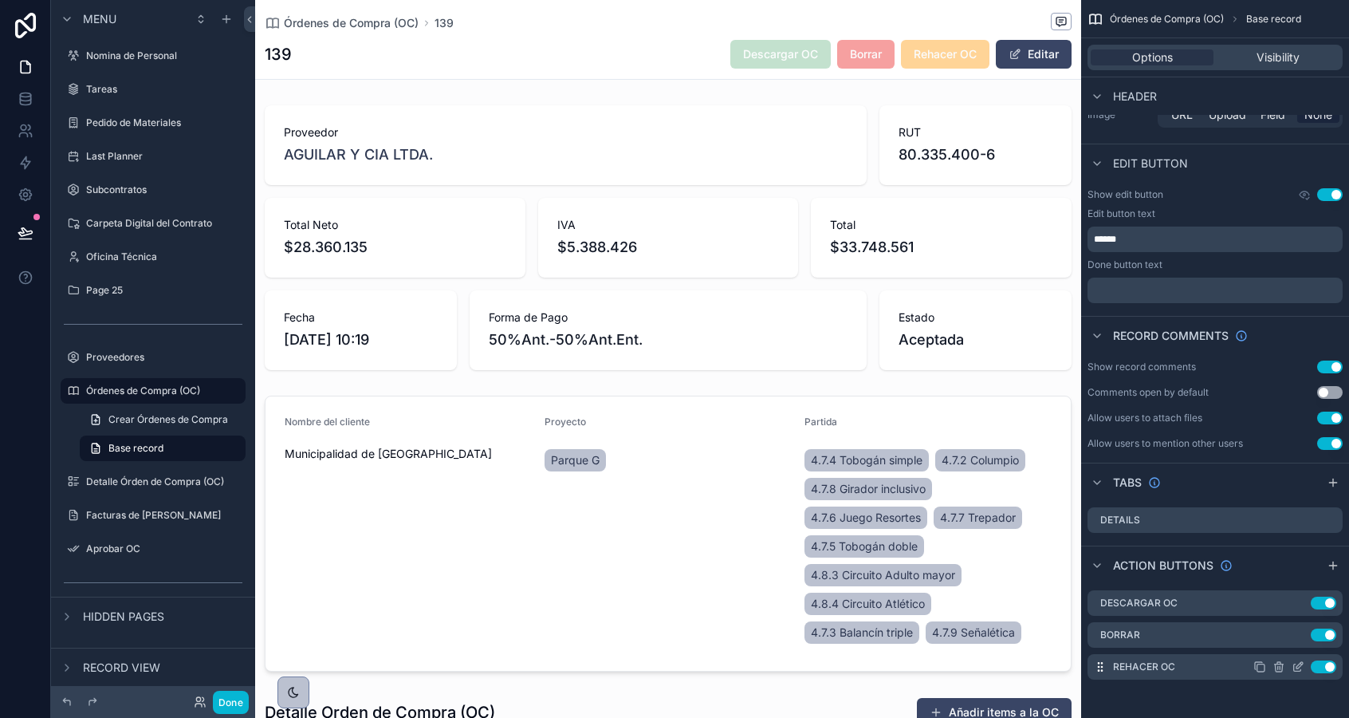
click at [1298, 671] on icon "scrollable content" at bounding box center [1297, 667] width 7 height 7
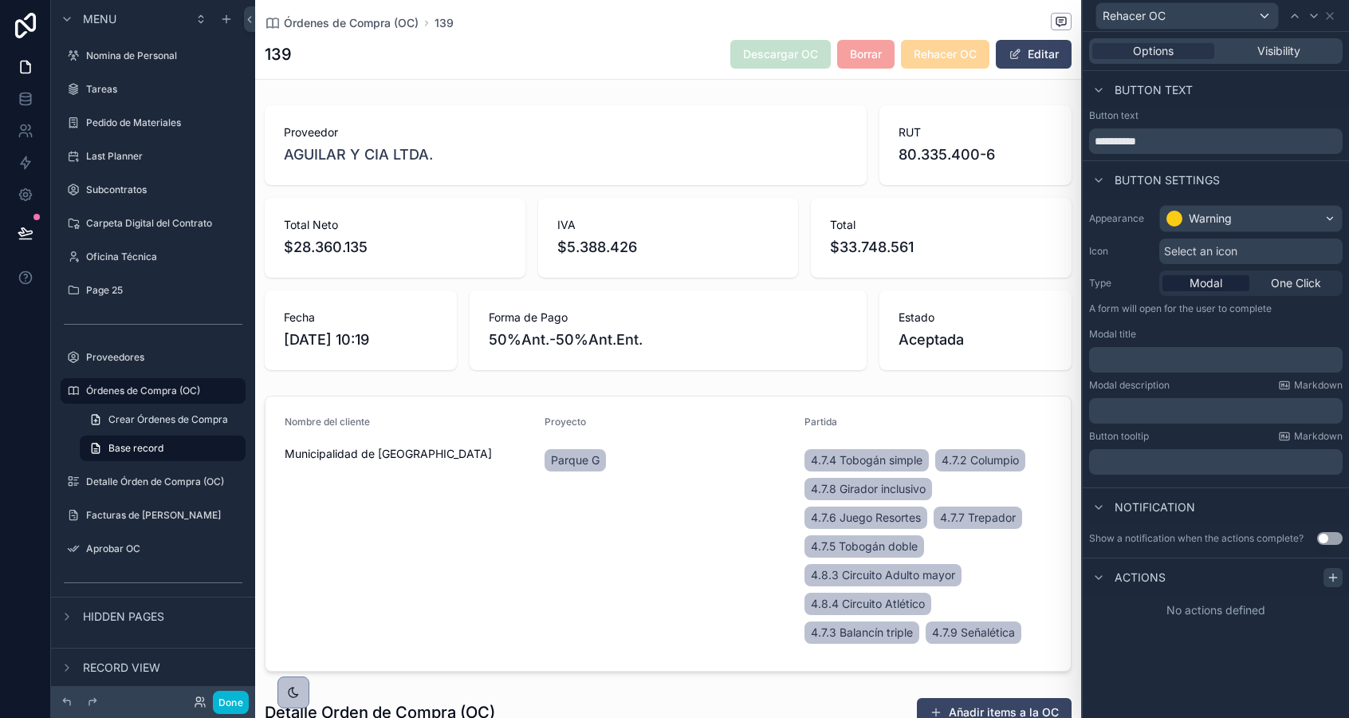
click at [1329, 575] on icon at bounding box center [1333, 577] width 13 height 13
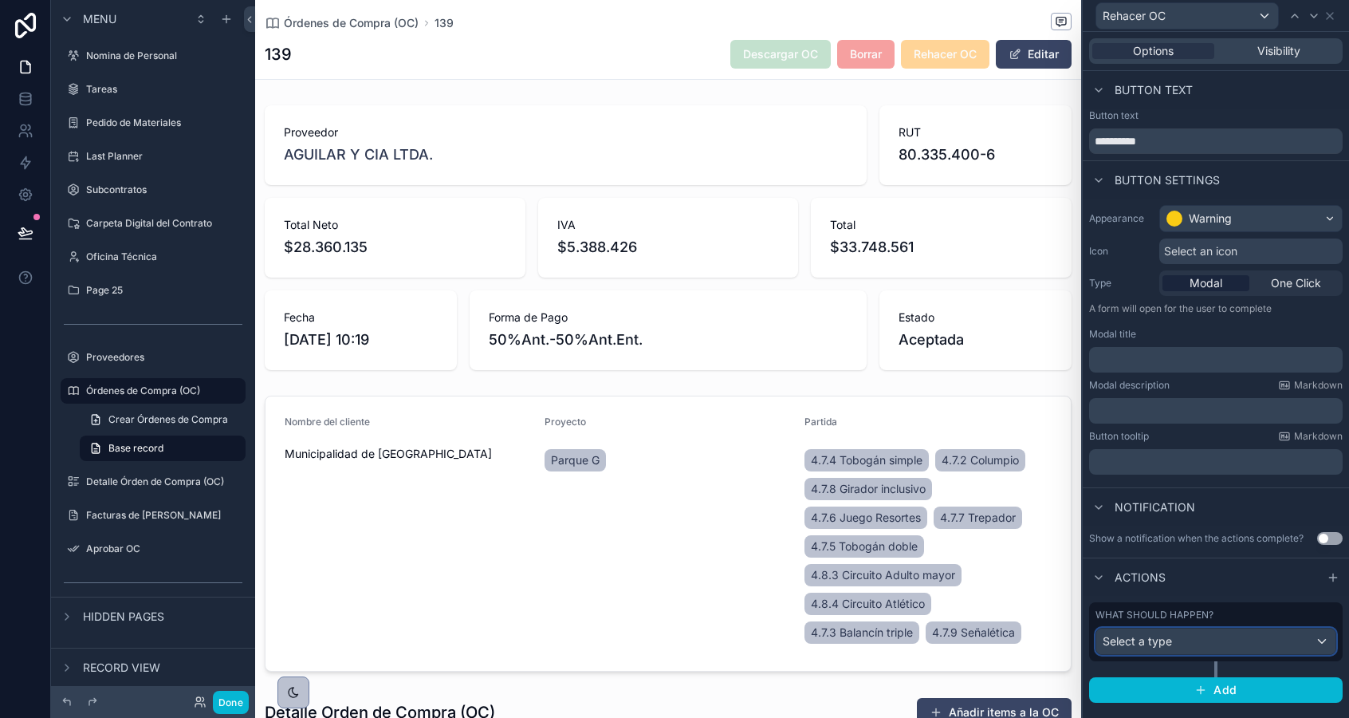
click at [1206, 639] on div "Select a type" at bounding box center [1215, 641] width 239 height 26
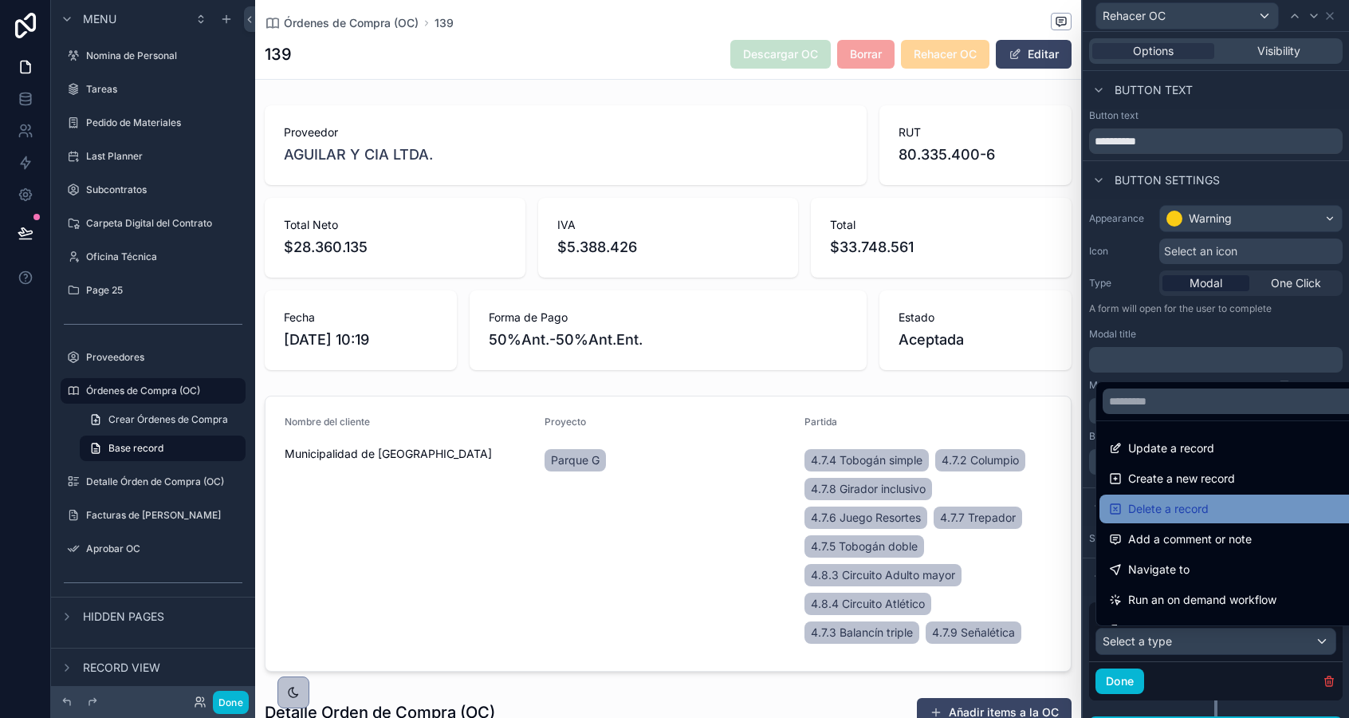
click at [1179, 514] on span "Delete a record" at bounding box center [1168, 508] width 81 height 19
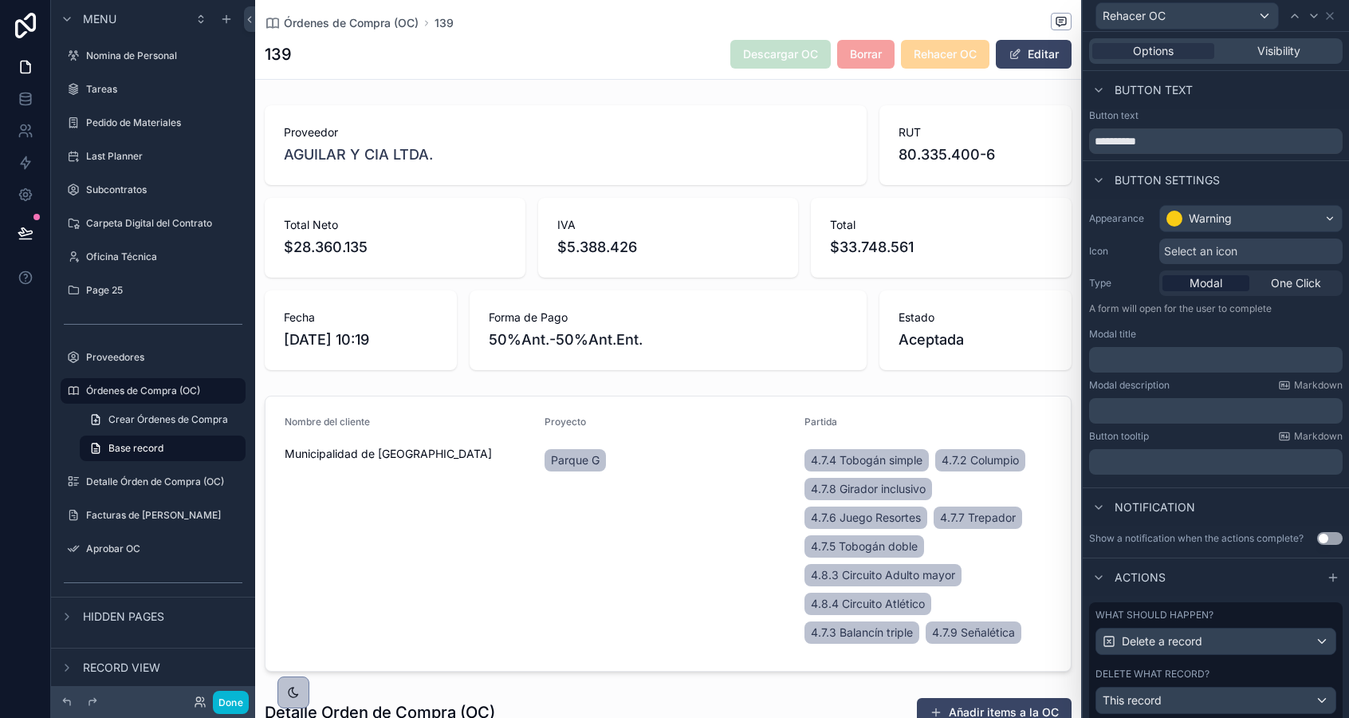
scroll to position [89, 0]
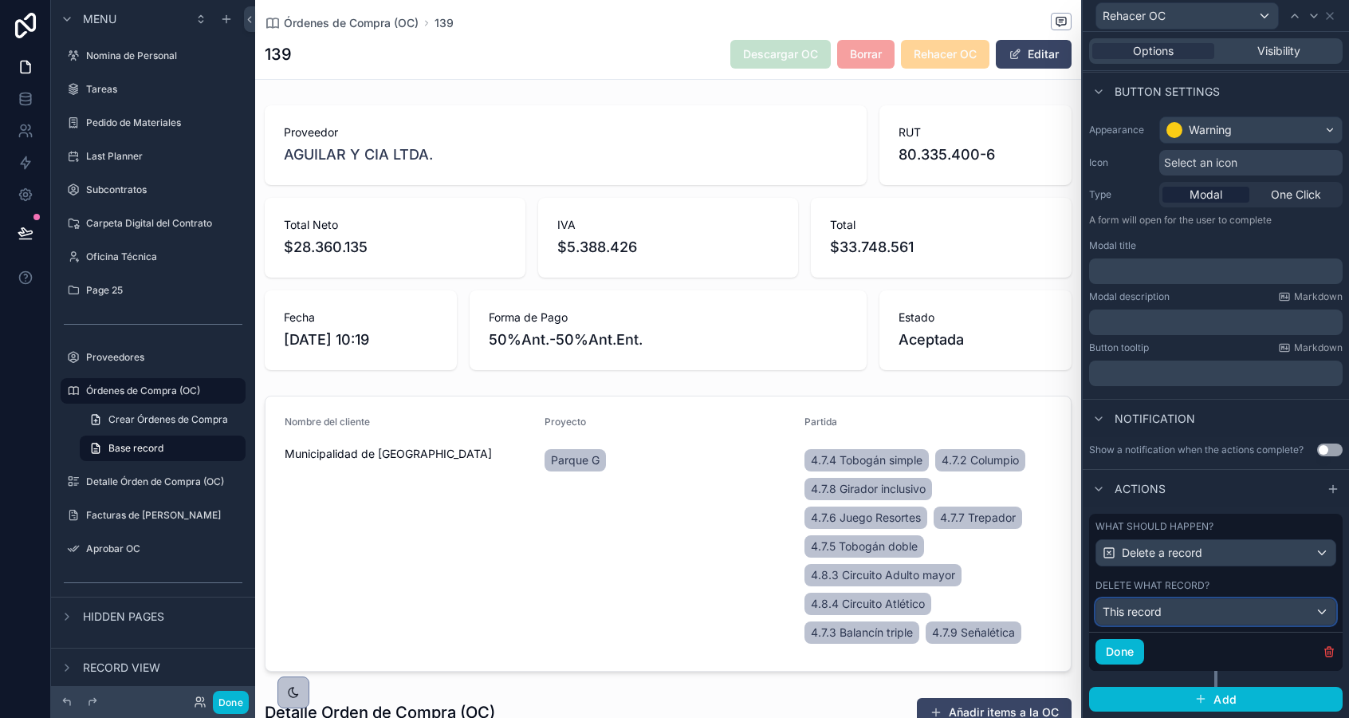
click at [1149, 614] on span "This record" at bounding box center [1132, 612] width 59 height 16
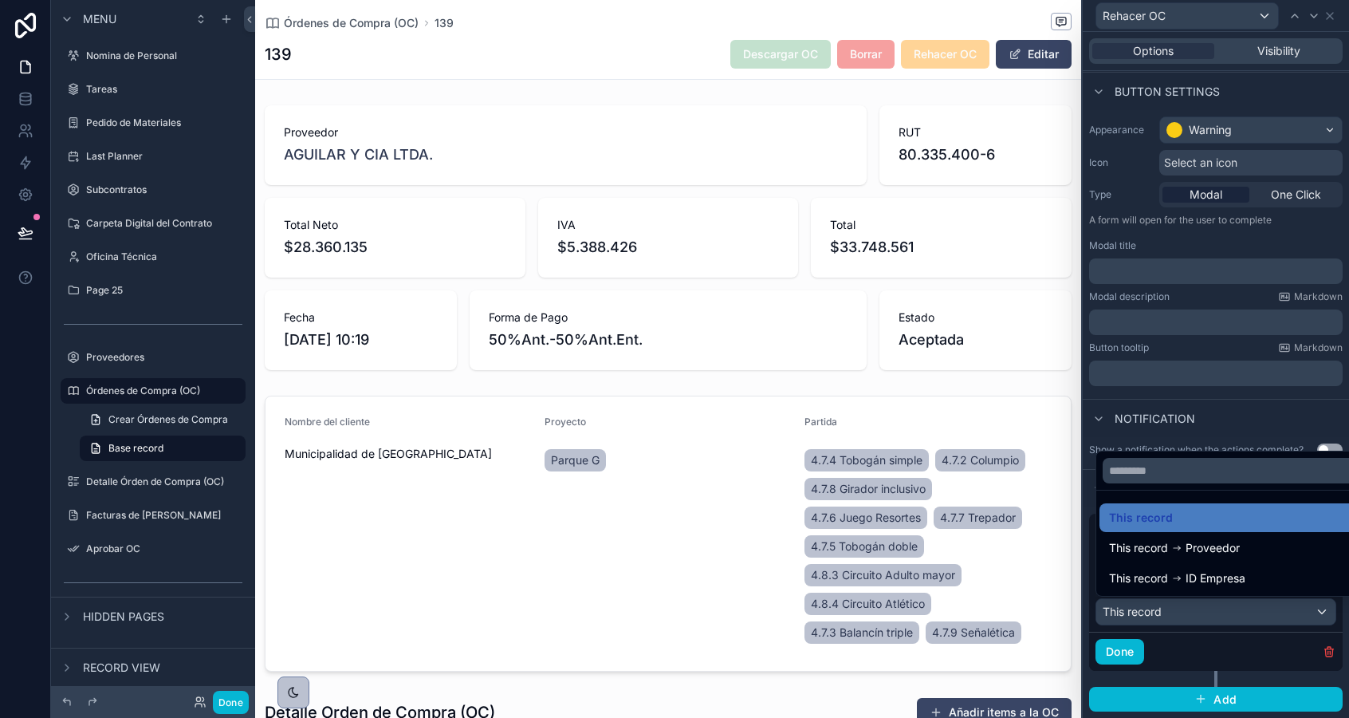
drag, startPoint x: 1144, startPoint y: 523, endPoint x: 1175, endPoint y: 581, distance: 66.4
click at [1144, 522] on span "This record" at bounding box center [1141, 517] width 64 height 19
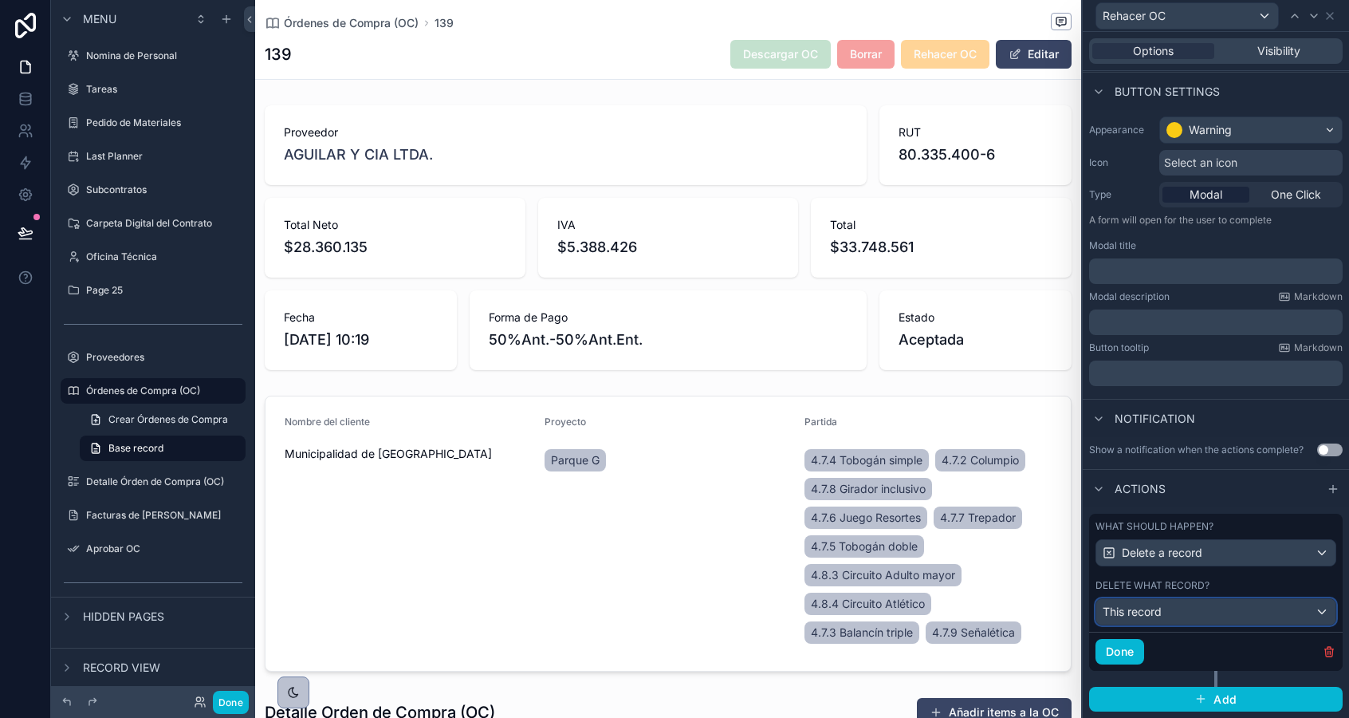
click at [1175, 612] on div "This record" at bounding box center [1215, 612] width 239 height 26
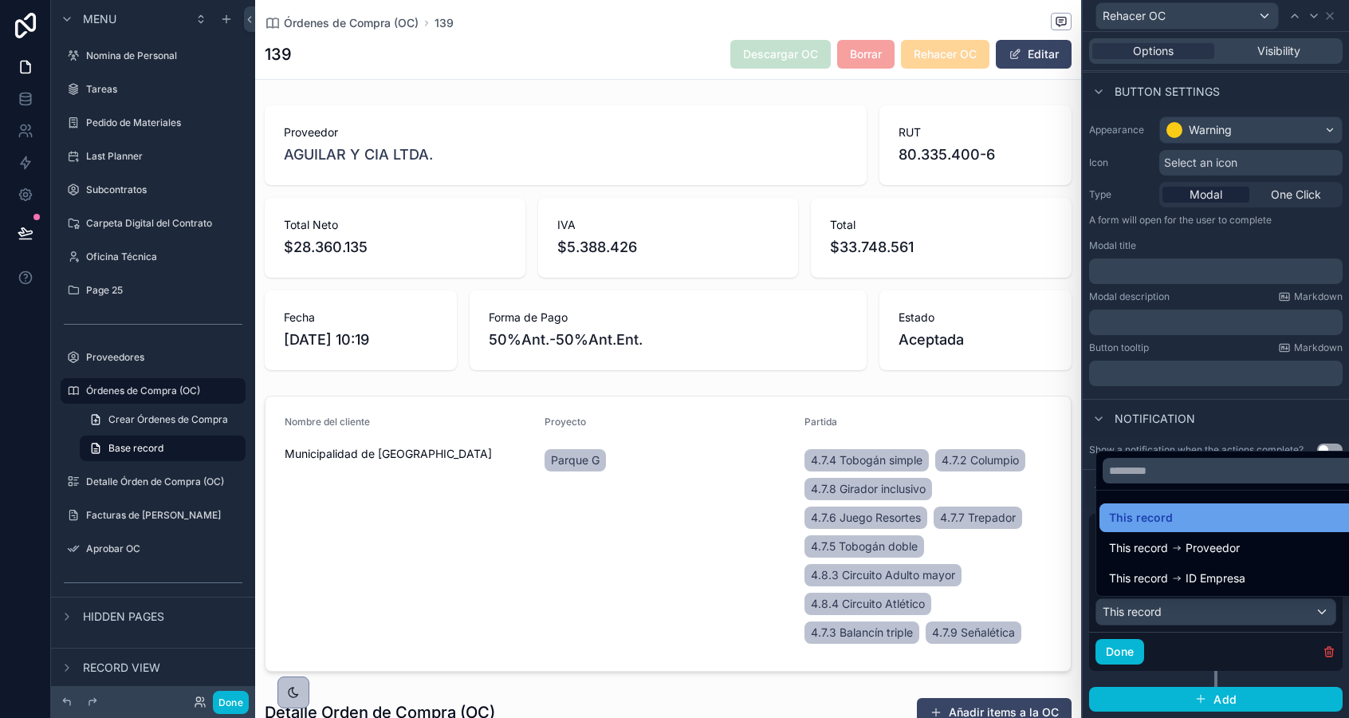
click at [1164, 519] on span "This record" at bounding box center [1141, 517] width 64 height 19
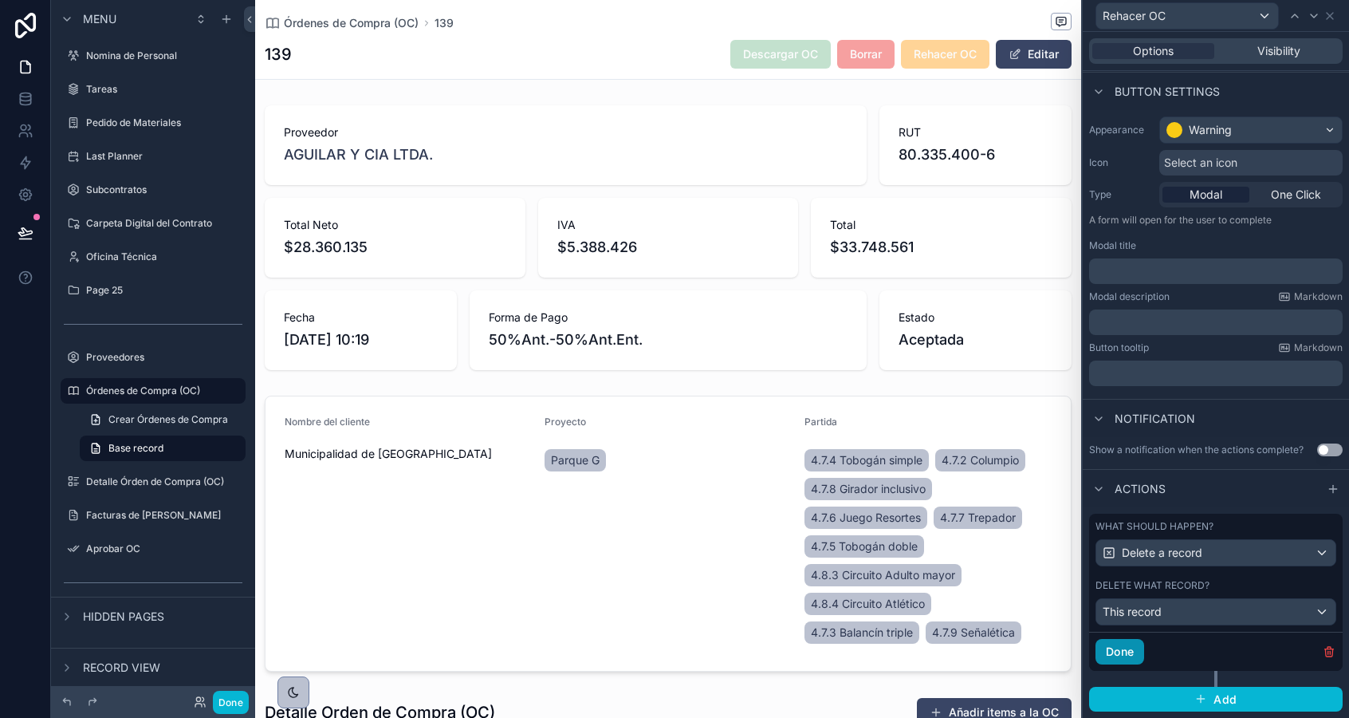
click at [1129, 644] on button "Done" at bounding box center [1120, 652] width 49 height 26
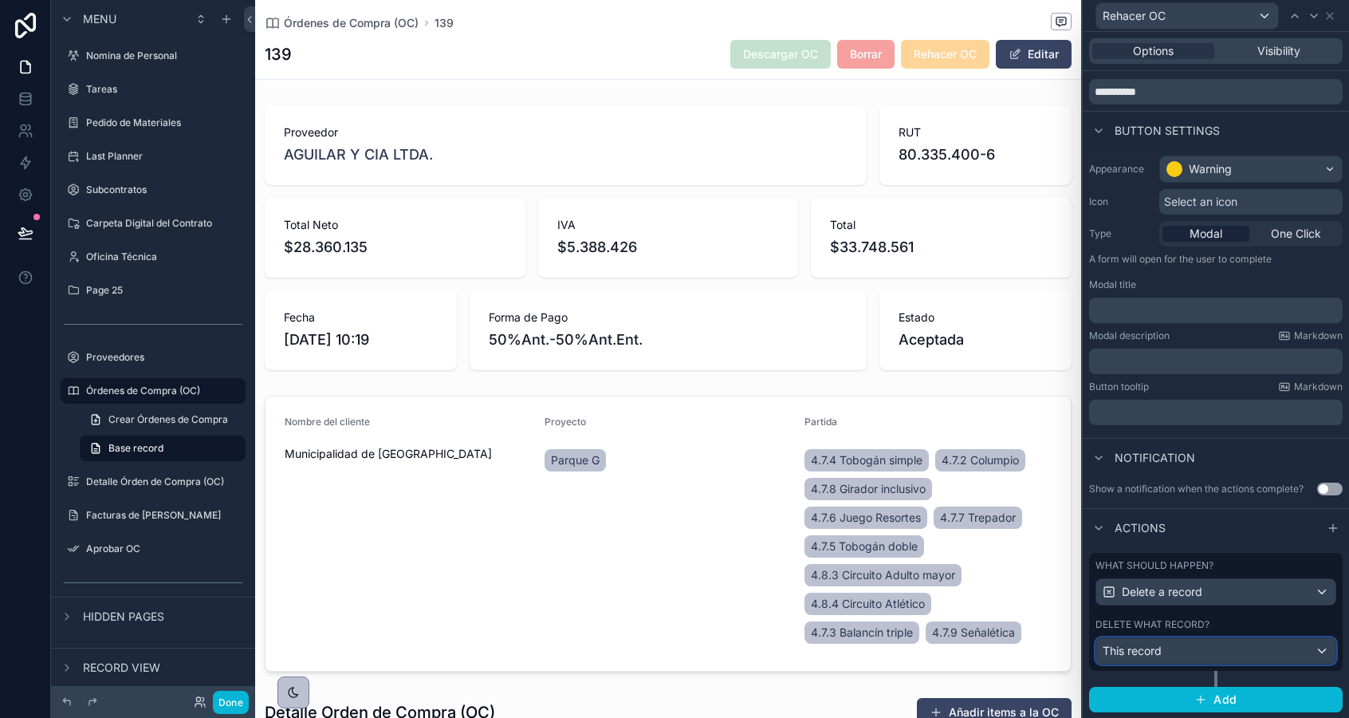
click at [1181, 656] on div "This record" at bounding box center [1215, 651] width 239 height 26
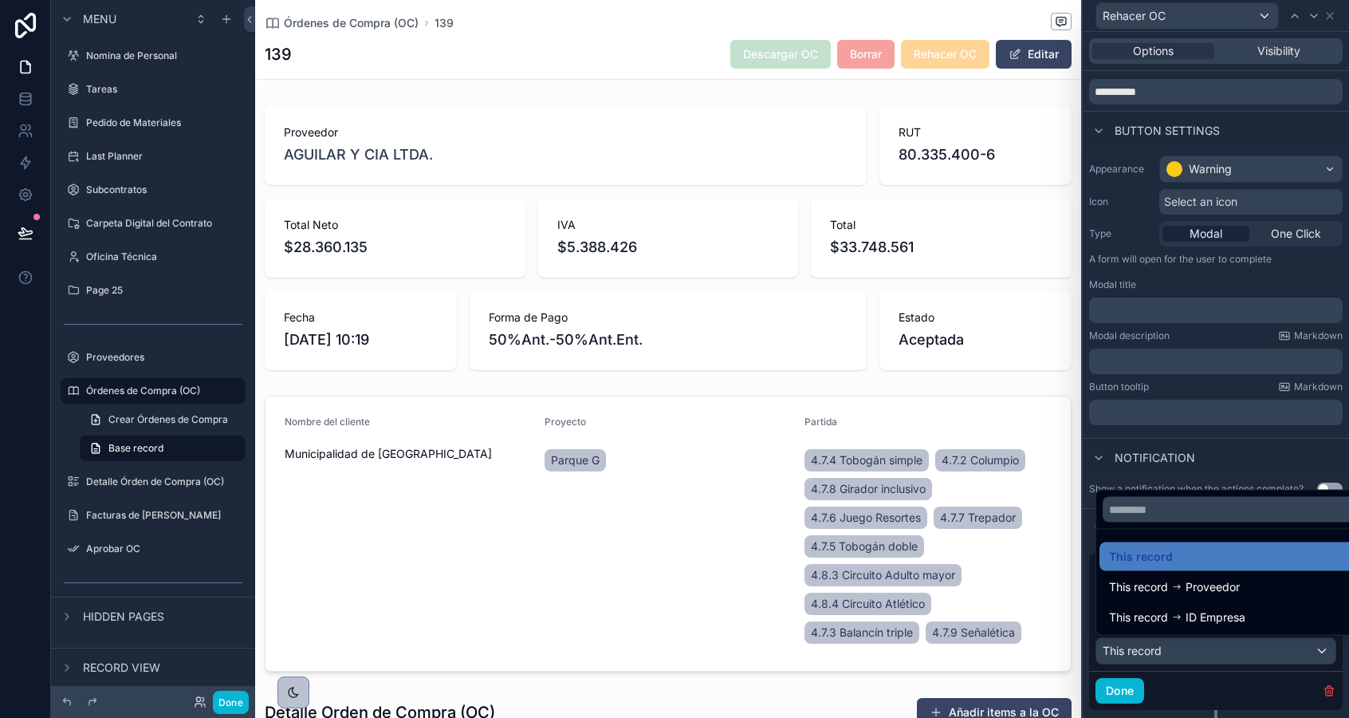
click at [1181, 656] on div at bounding box center [1216, 359] width 266 height 718
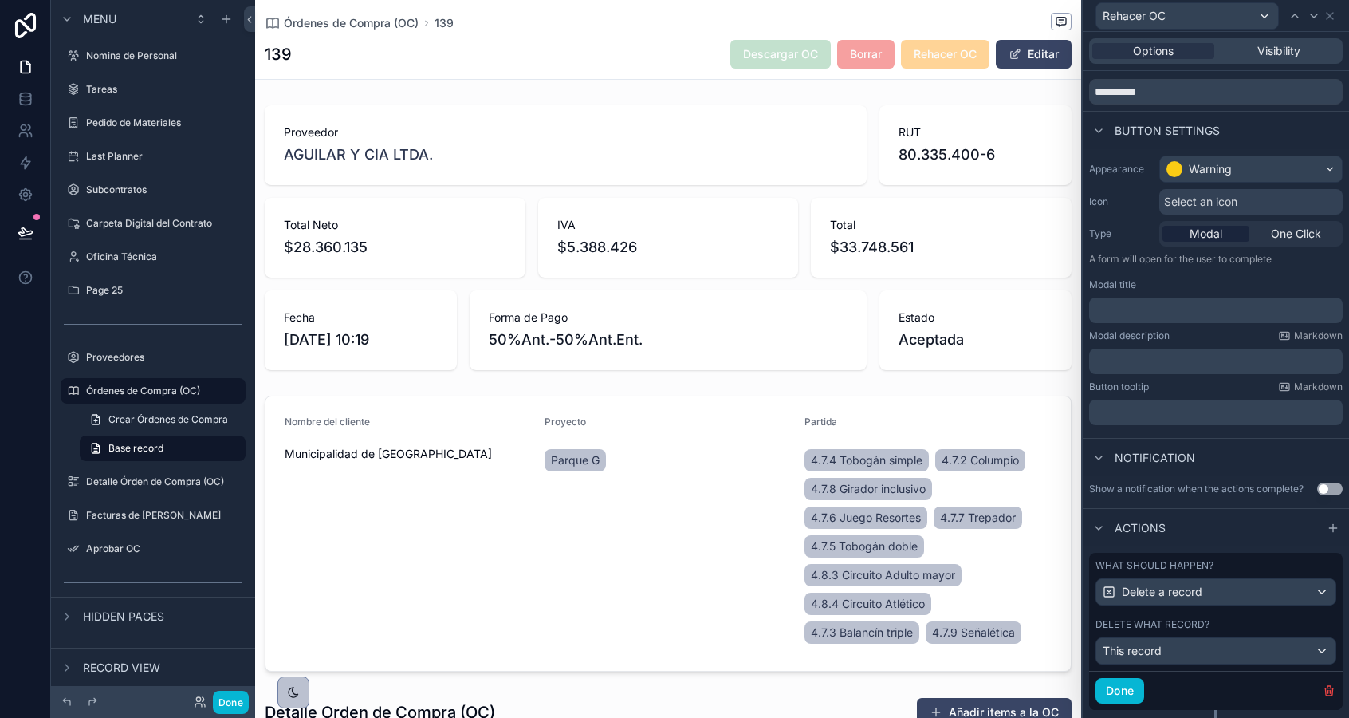
scroll to position [89, 0]
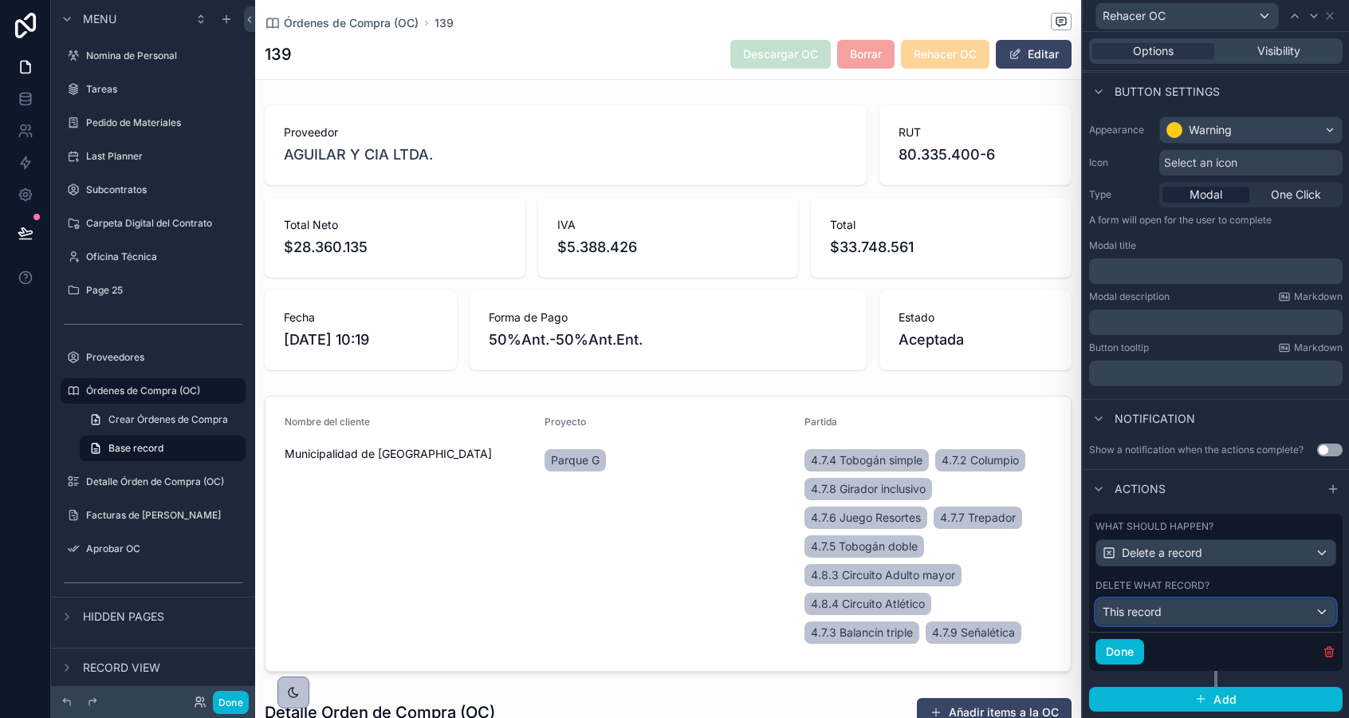
click at [1181, 618] on div "This record" at bounding box center [1215, 612] width 239 height 26
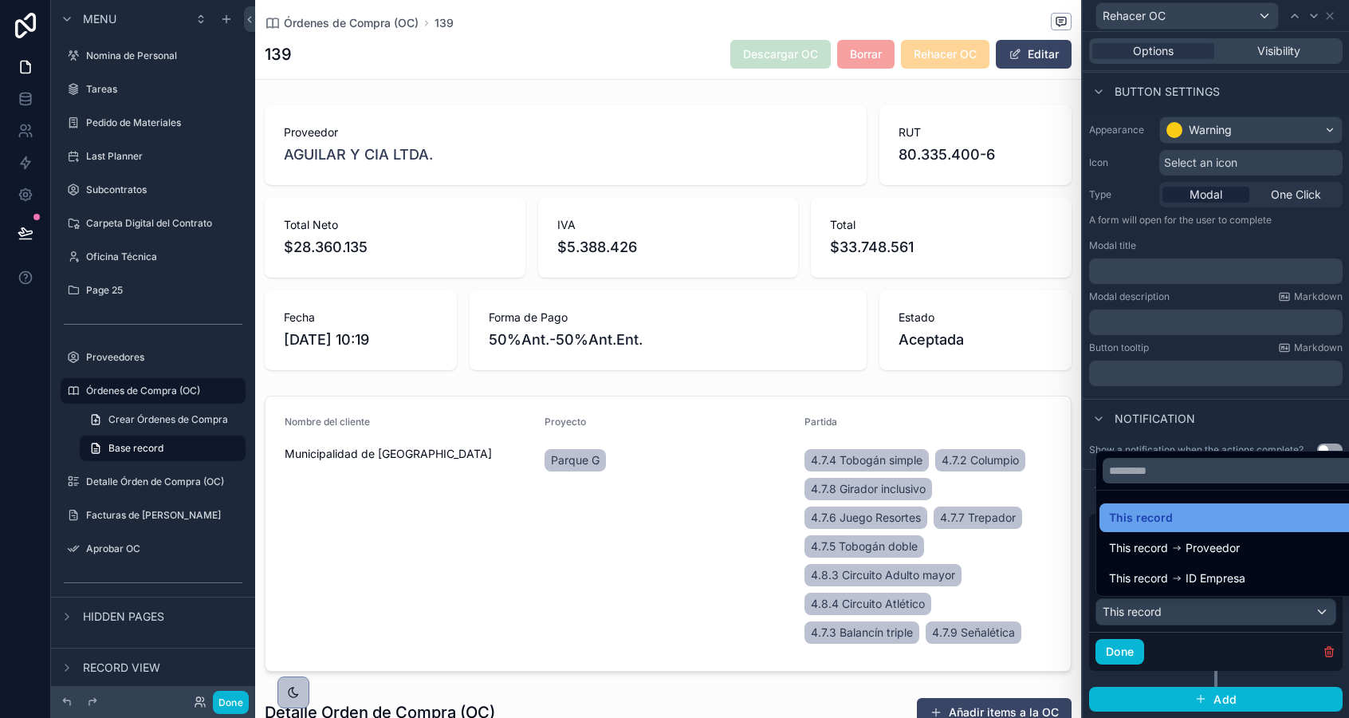
click at [1163, 522] on span "This record" at bounding box center [1141, 517] width 64 height 19
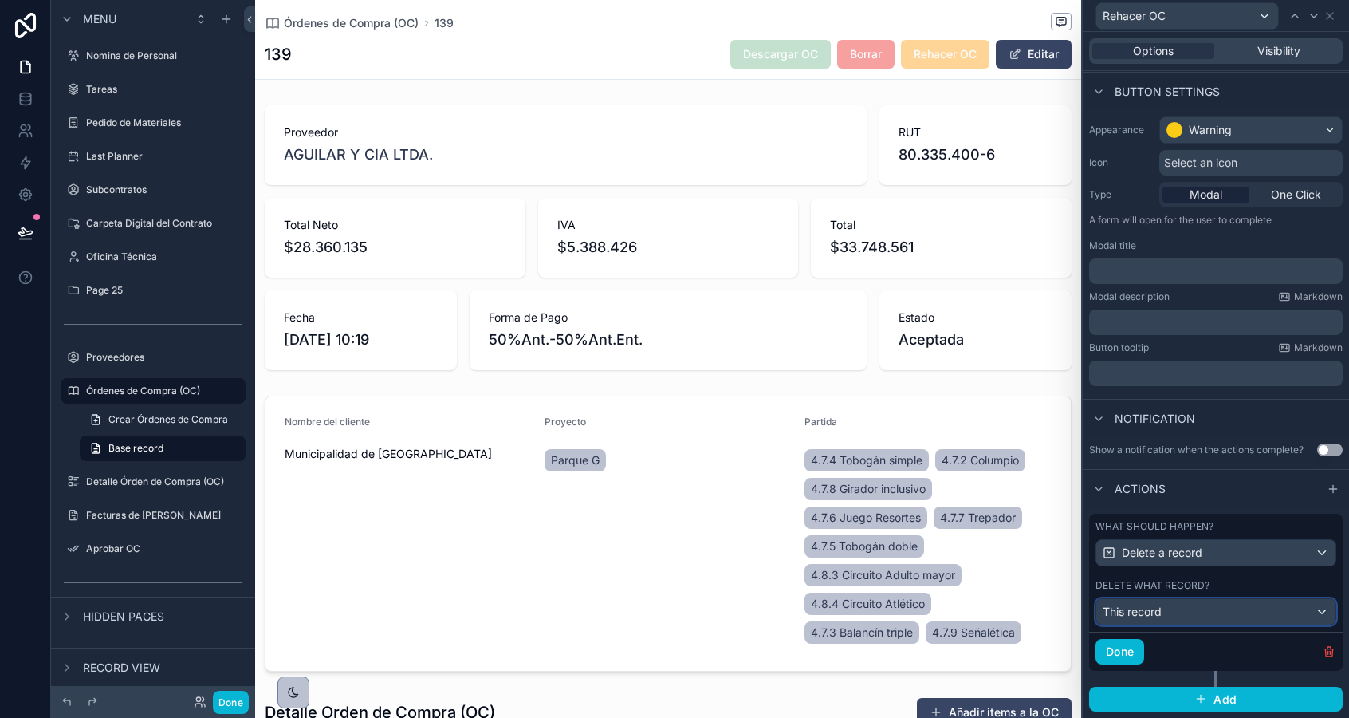
click at [1238, 615] on div "This record" at bounding box center [1215, 612] width 239 height 26
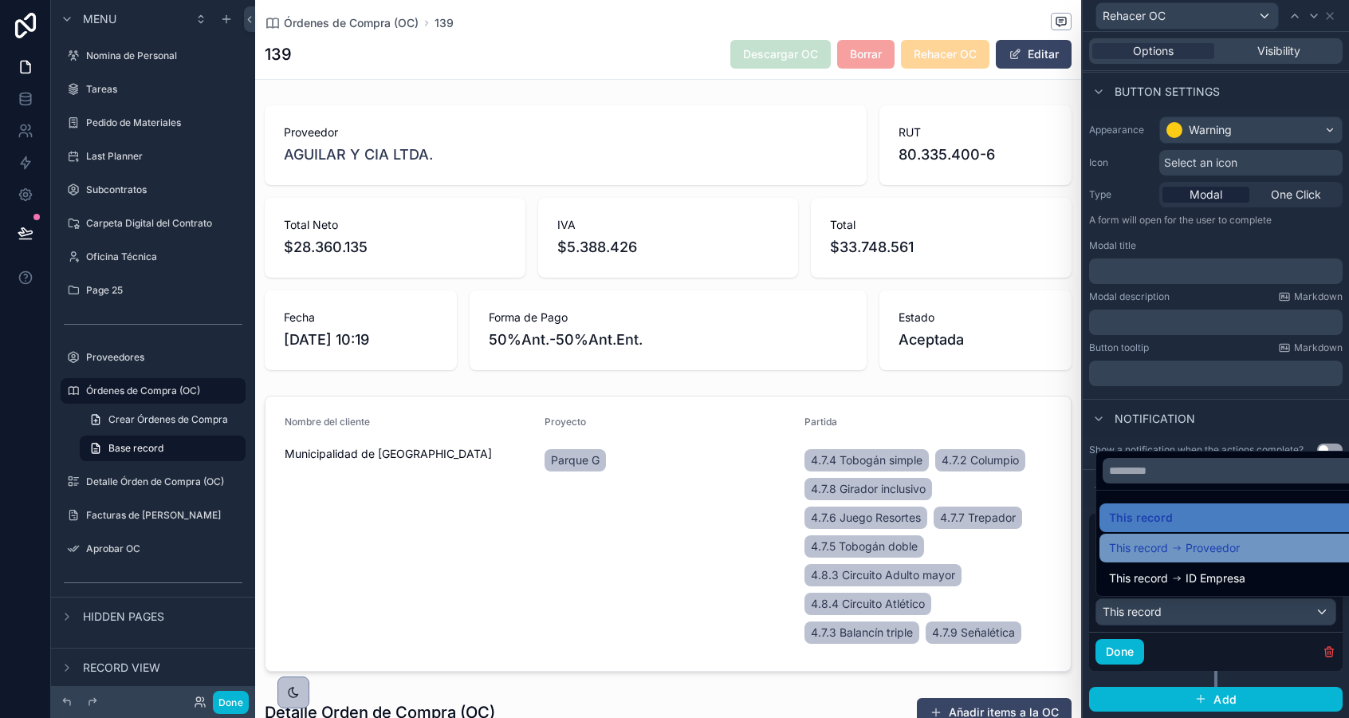
click at [1202, 552] on span "Proveedor" at bounding box center [1213, 547] width 54 height 19
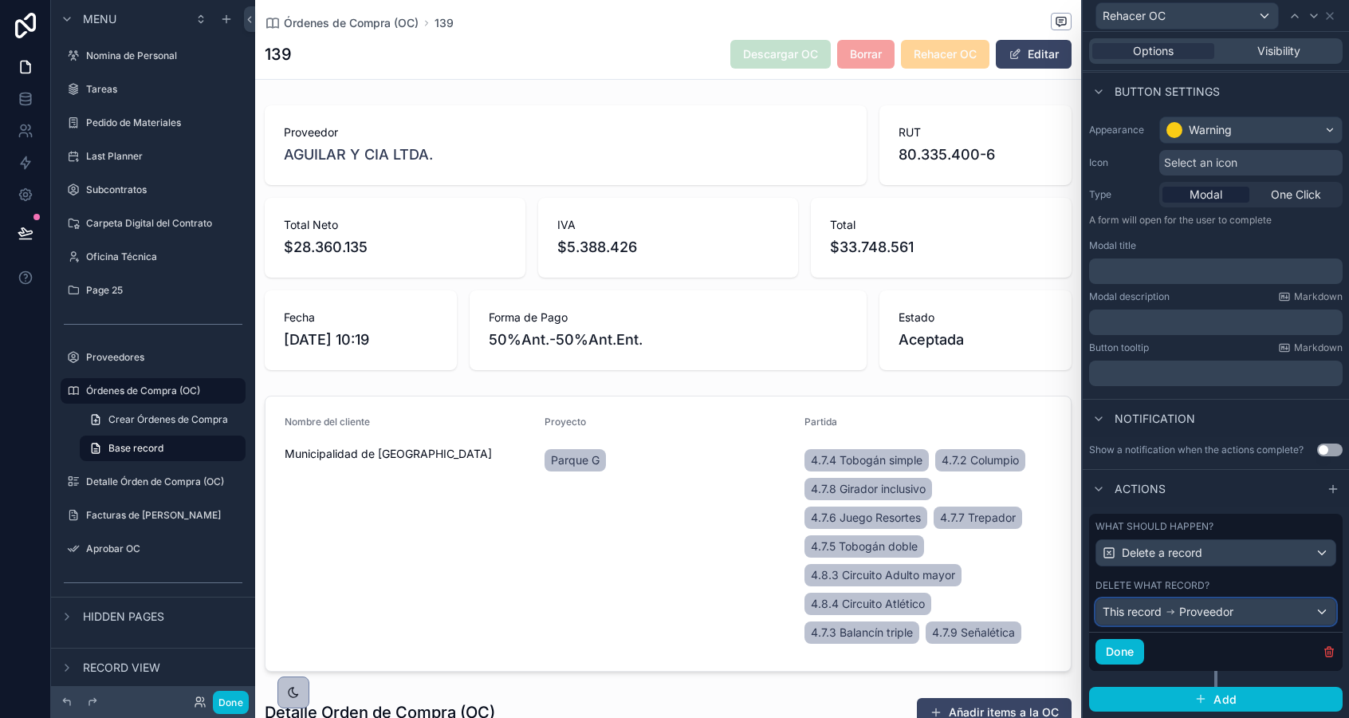
click at [1200, 605] on span "Proveedor" at bounding box center [1206, 612] width 54 height 16
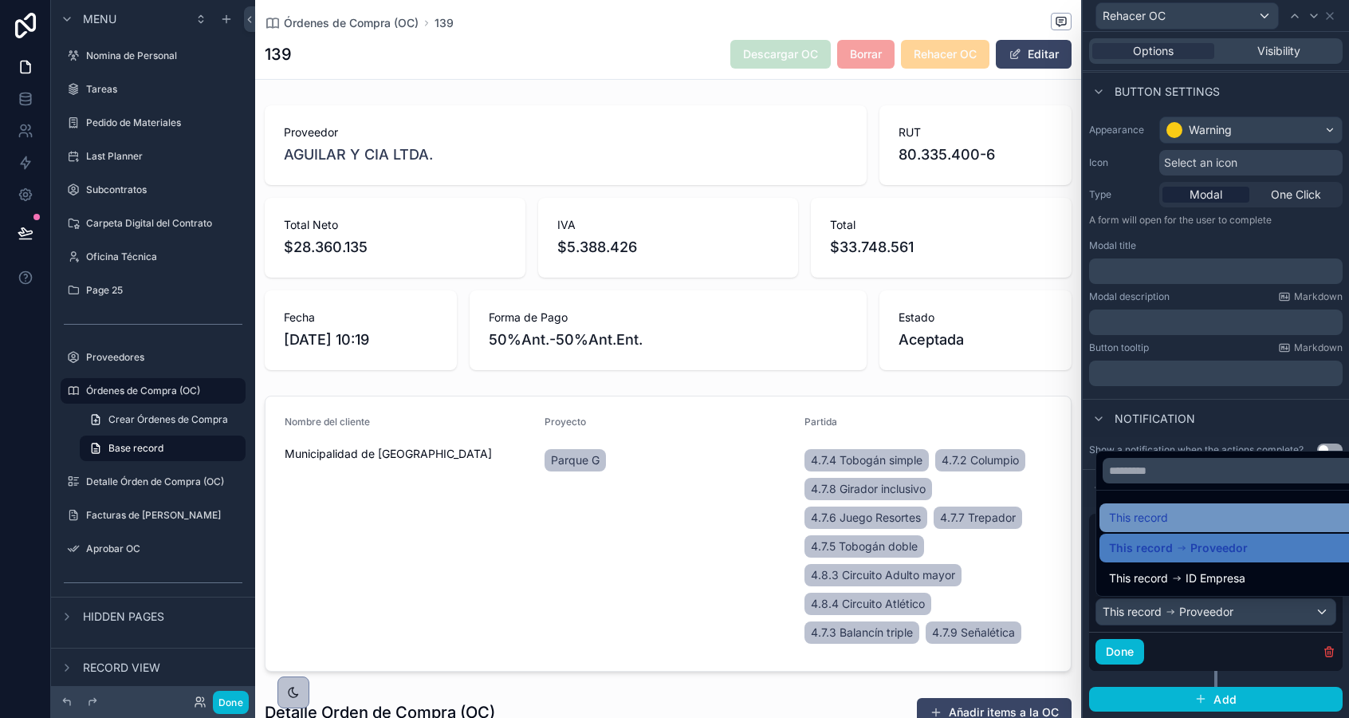
click at [1190, 519] on div "This record" at bounding box center [1234, 517] width 250 height 19
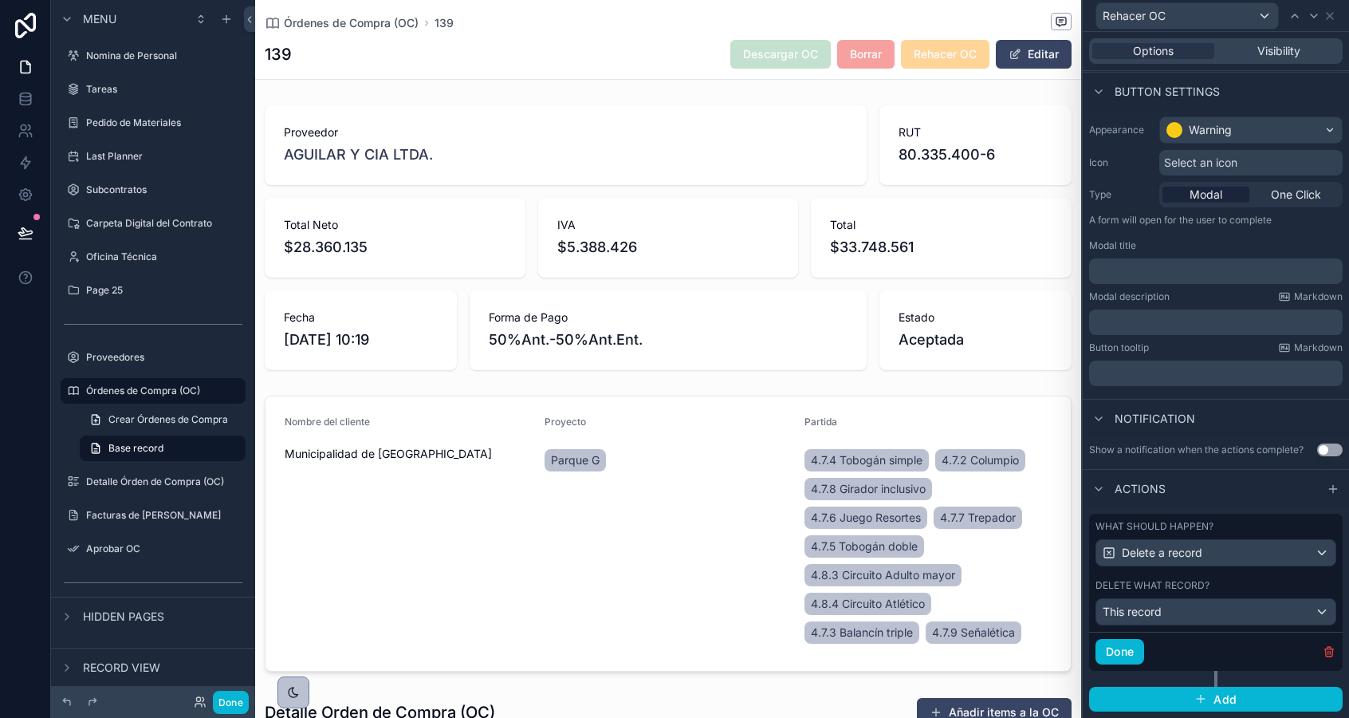
click at [1180, 654] on div "Done" at bounding box center [1216, 651] width 254 height 39
click at [1163, 561] on div "Delete a record" at bounding box center [1215, 553] width 239 height 26
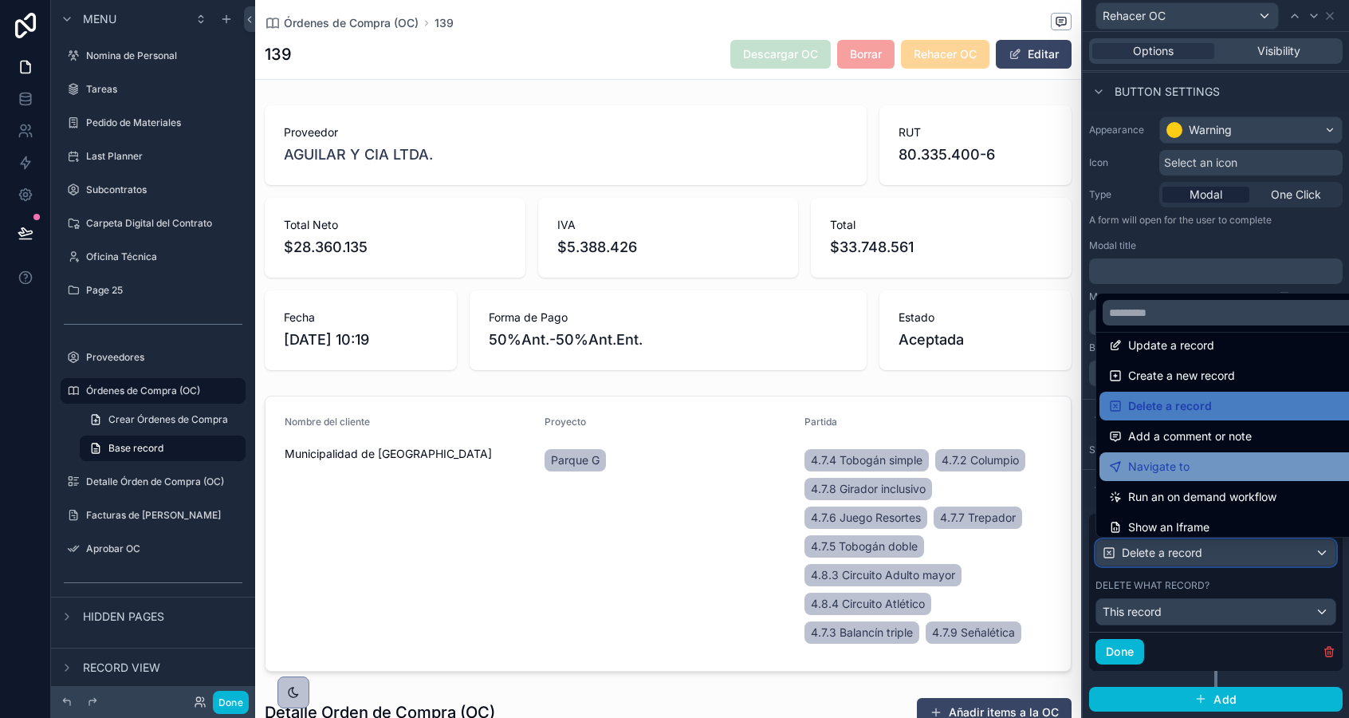
scroll to position [0, 0]
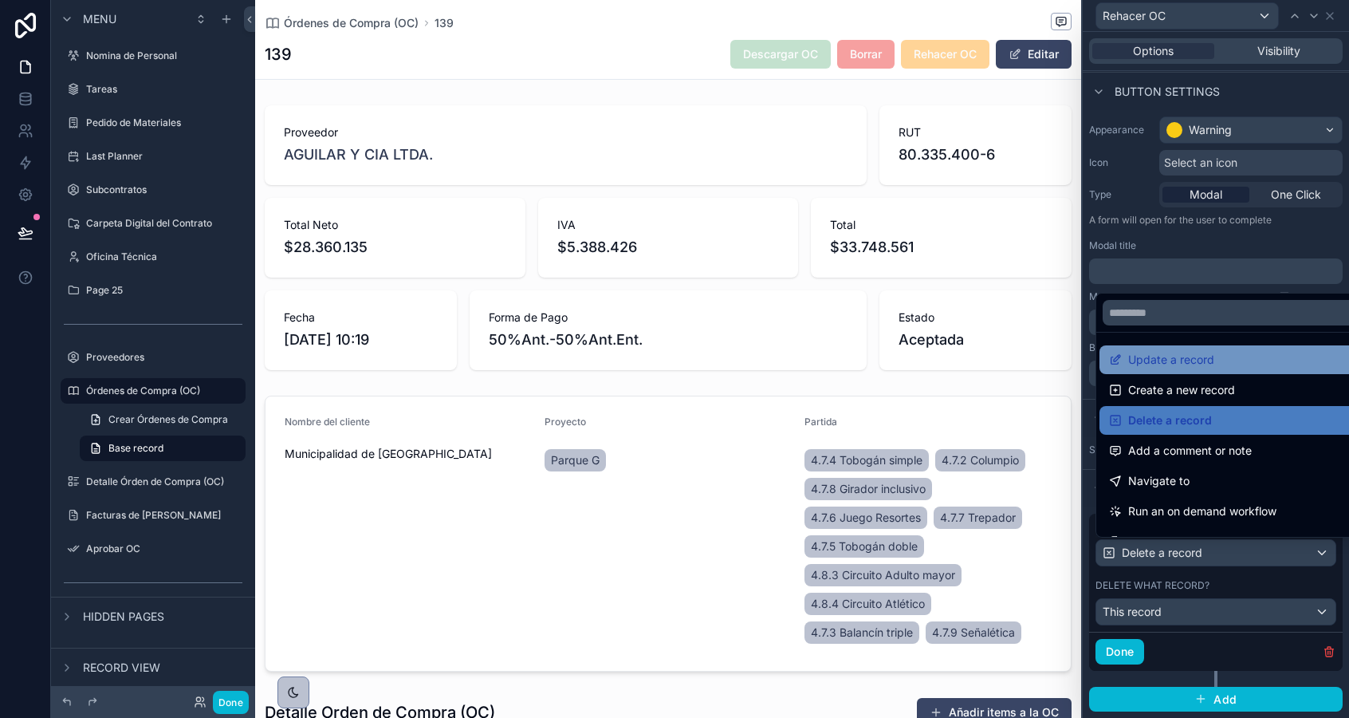
click at [1175, 357] on span "Update a record" at bounding box center [1171, 359] width 86 height 19
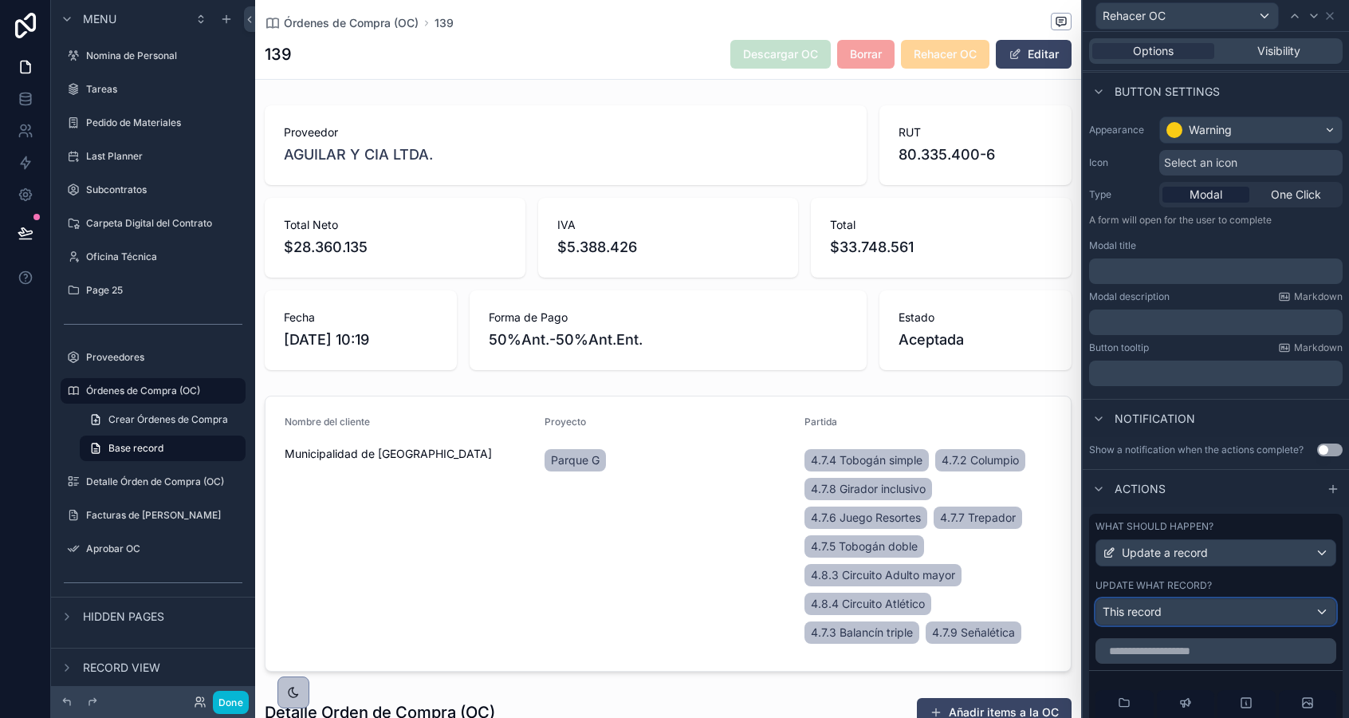
click at [1204, 616] on div "This record" at bounding box center [1215, 612] width 239 height 26
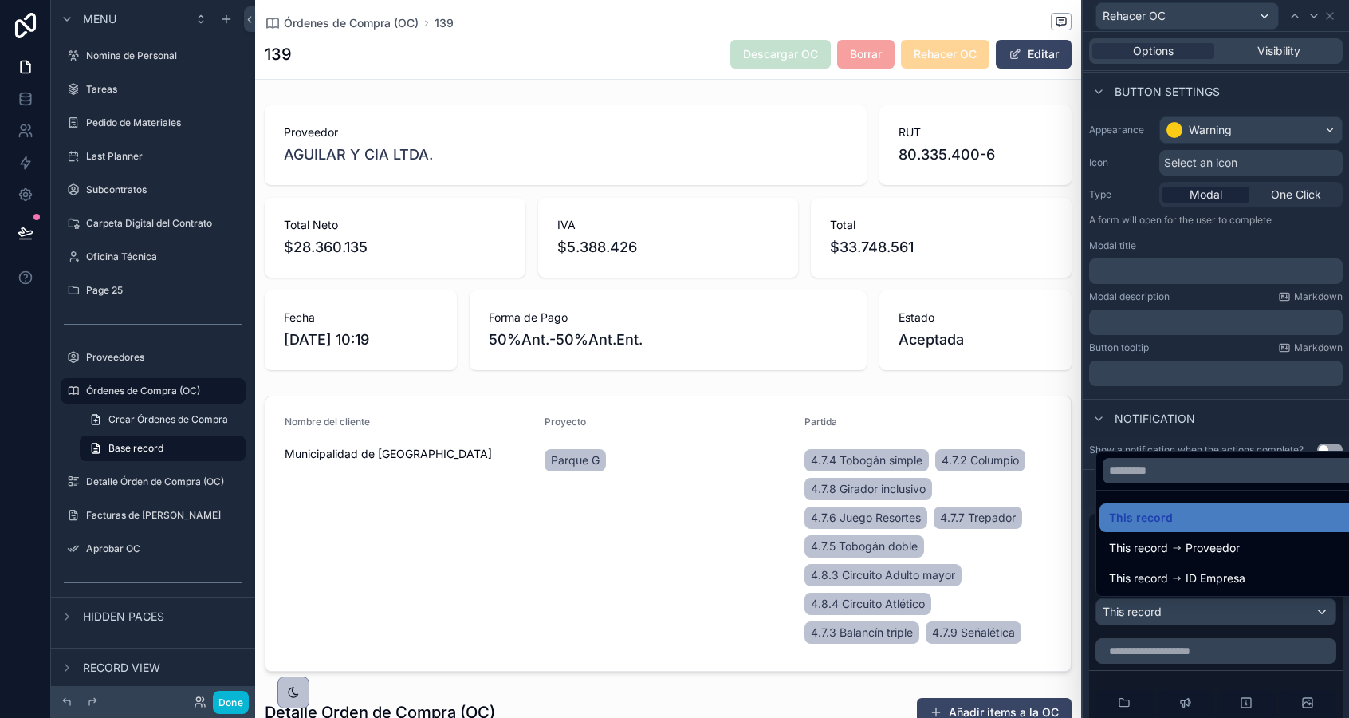
click at [1204, 616] on div at bounding box center [1216, 359] width 266 height 718
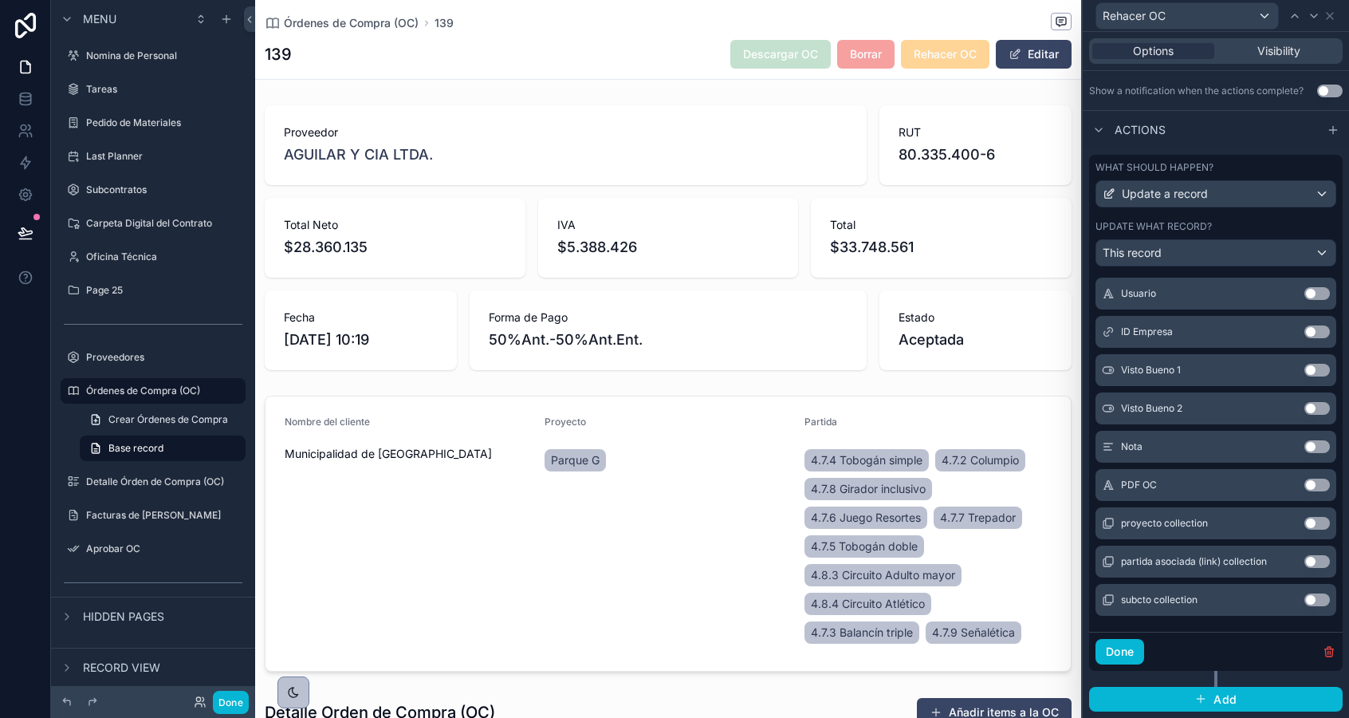
scroll to position [360, 0]
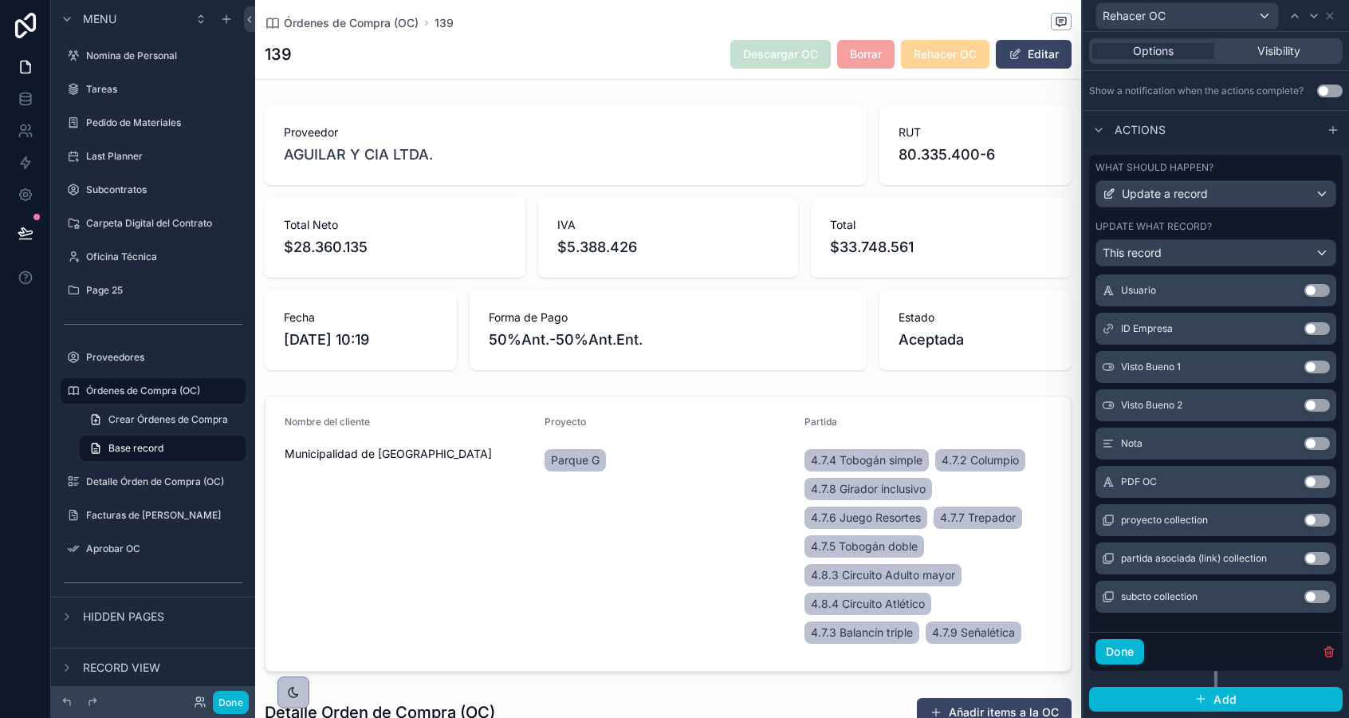
click at [1315, 485] on button "Use setting" at bounding box center [1318, 481] width 26 height 13
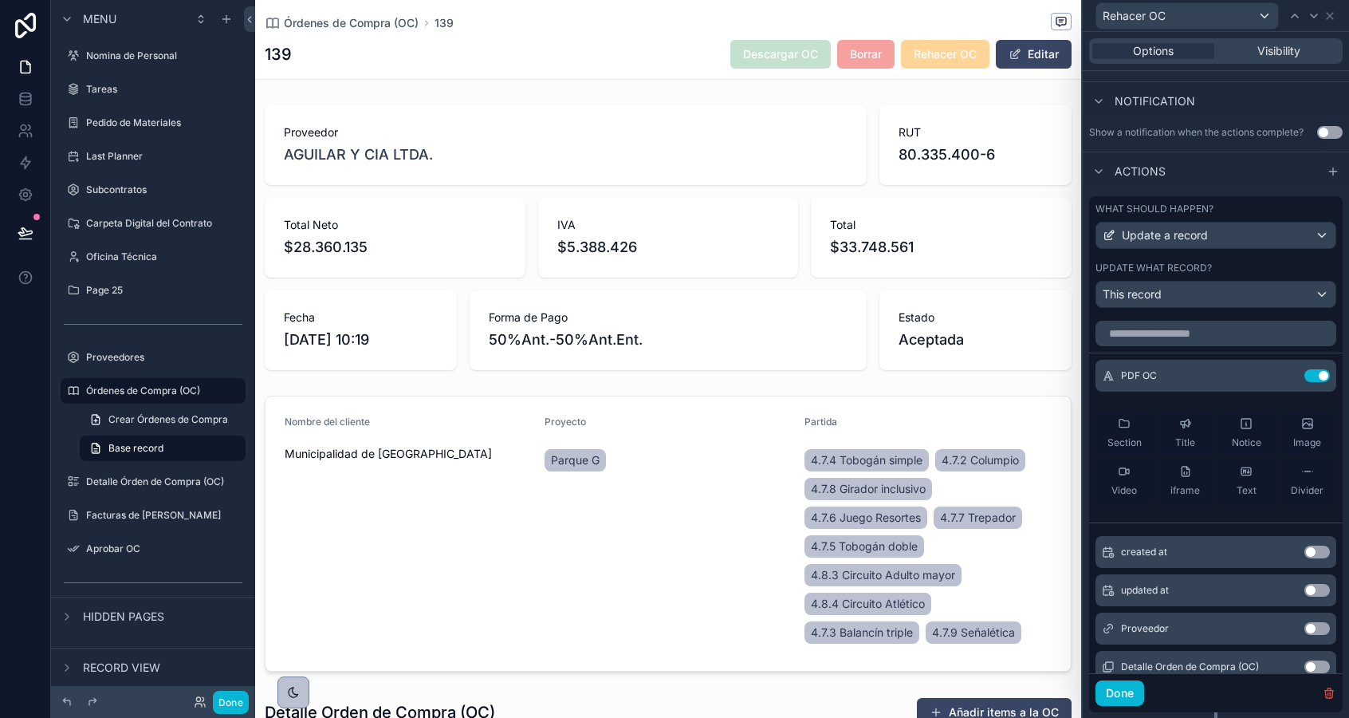
scroll to position [404, 0]
click at [1282, 379] on icon at bounding box center [1285, 378] width 7 height 7
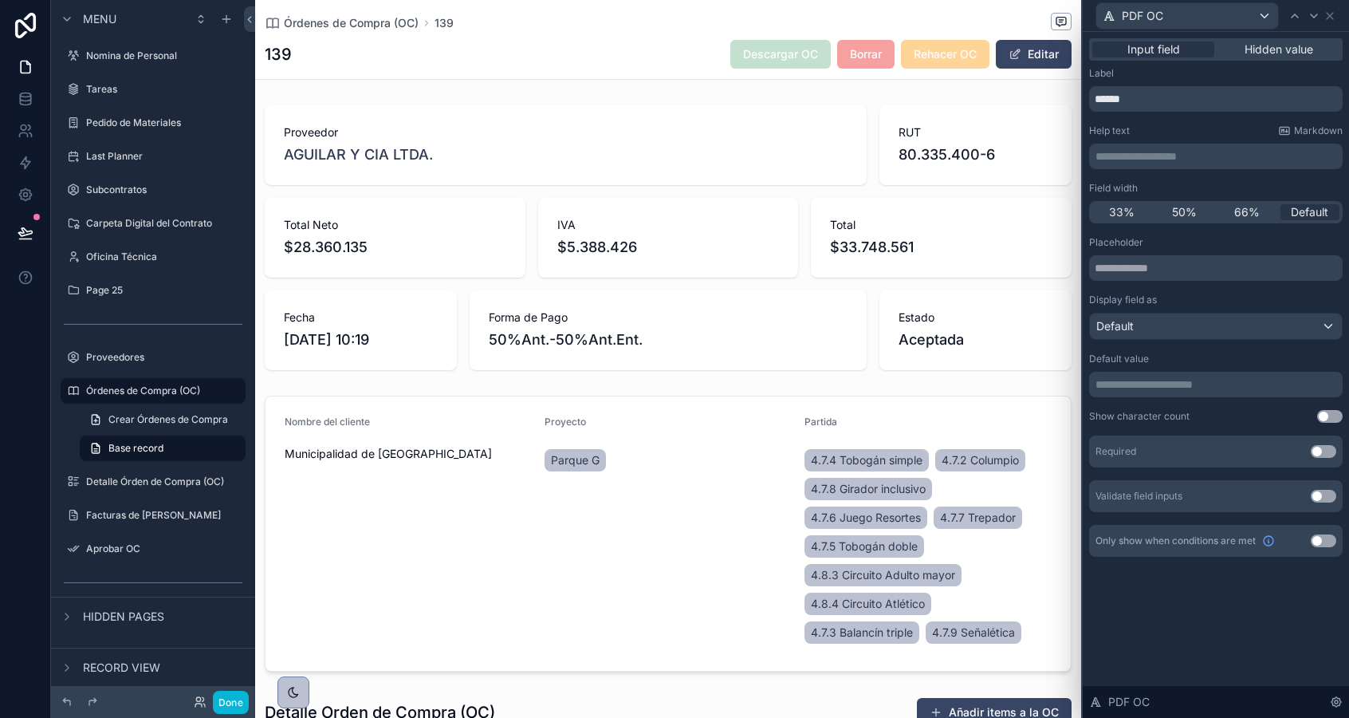
click at [1152, 382] on p "**********" at bounding box center [1218, 384] width 244 height 16
click at [1156, 407] on div "**********" at bounding box center [1216, 374] width 254 height 276
click at [1158, 380] on p "**********" at bounding box center [1218, 384] width 244 height 16
click at [1178, 411] on div "Show character count" at bounding box center [1139, 416] width 100 height 13
click at [1329, 15] on icon at bounding box center [1330, 16] width 6 height 6
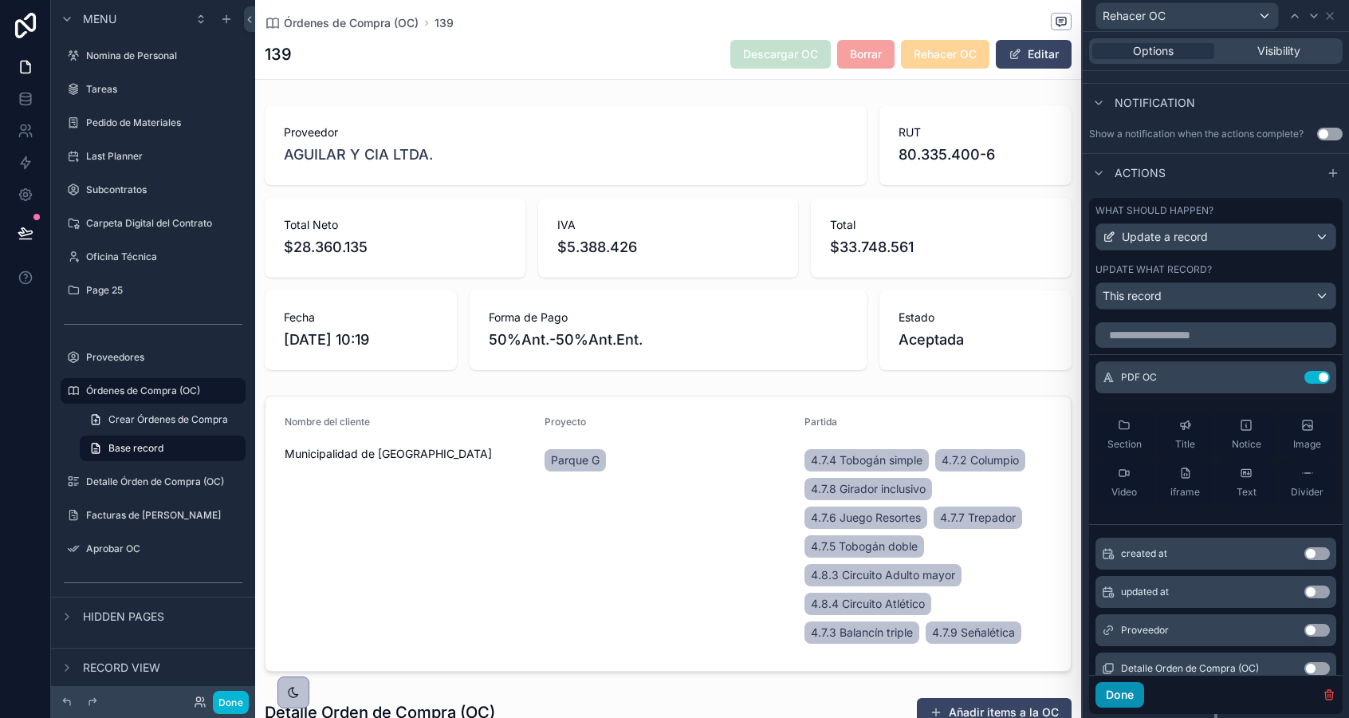
click at [1136, 696] on button "Done" at bounding box center [1120, 695] width 49 height 26
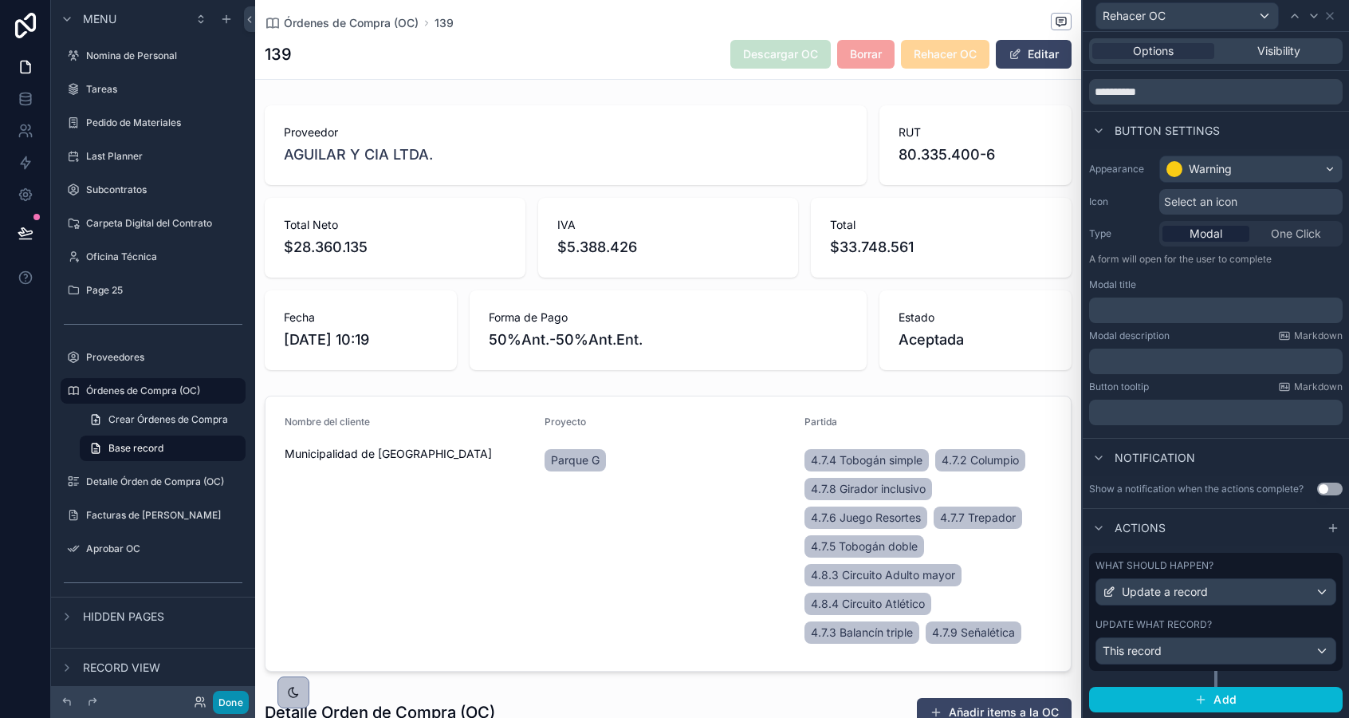
click at [230, 700] on button "Done" at bounding box center [231, 702] width 36 height 23
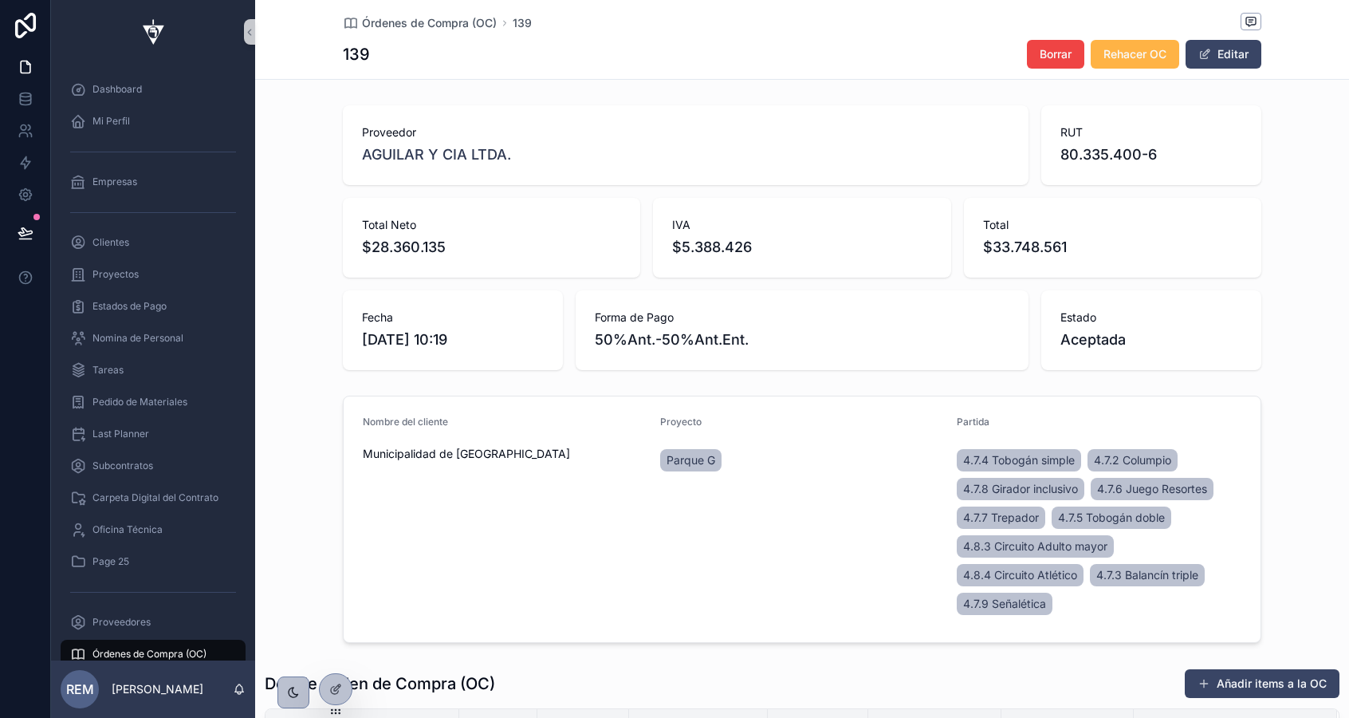
click at [1144, 57] on span "Rehacer OC" at bounding box center [1135, 54] width 63 height 16
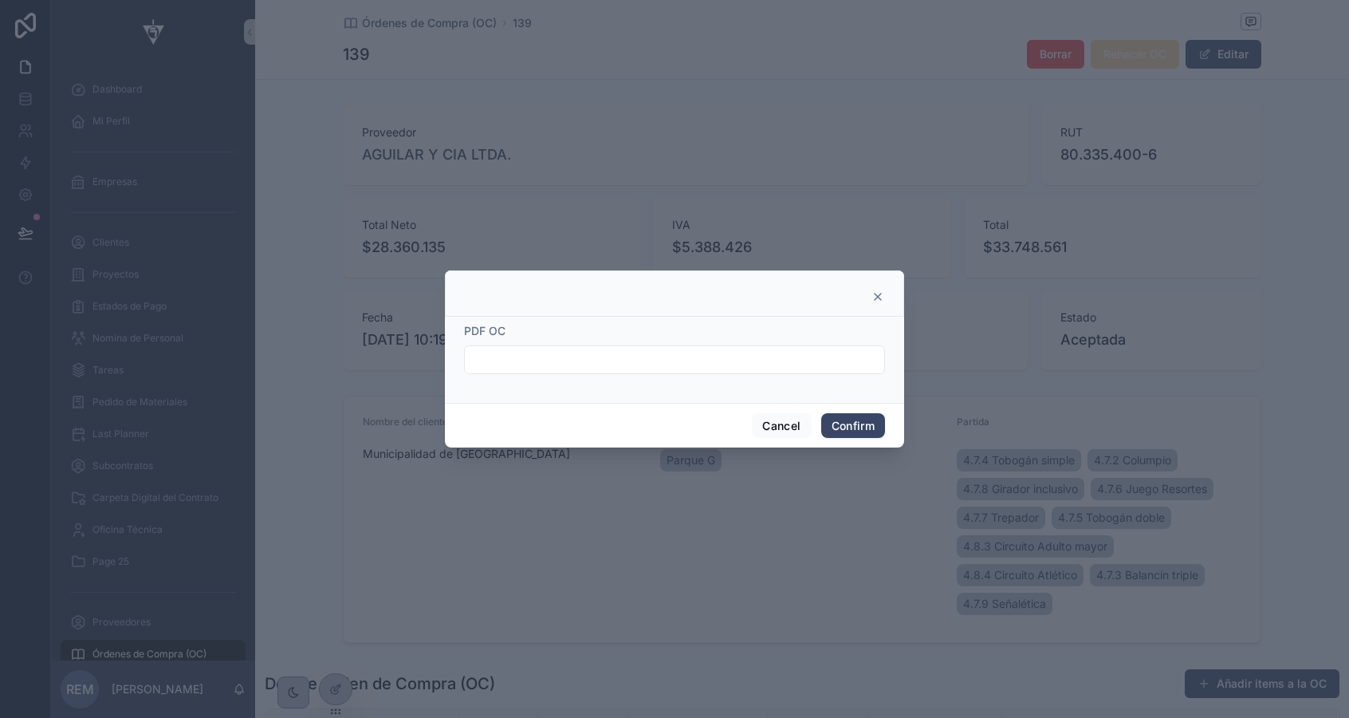
click at [671, 356] on input "text" at bounding box center [674, 359] width 419 height 22
click at [771, 429] on button "Cancel" at bounding box center [781, 426] width 59 height 26
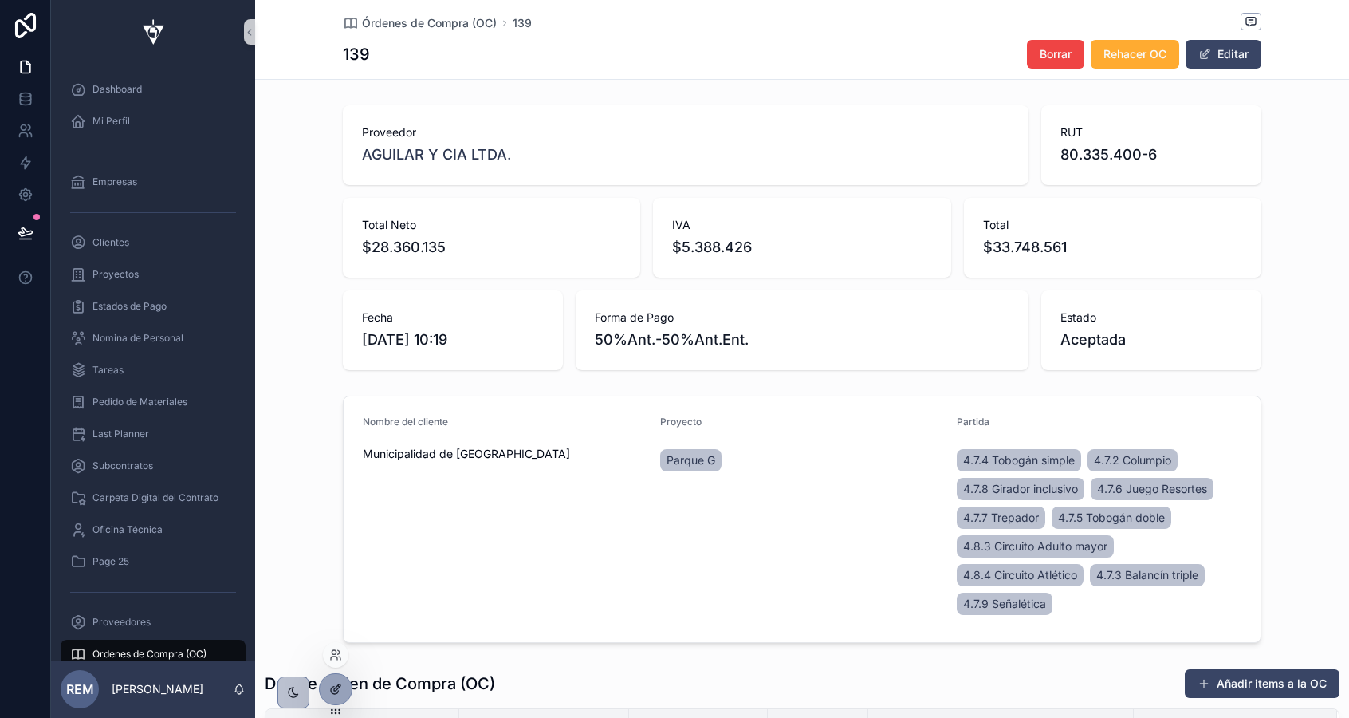
click at [336, 681] on div at bounding box center [336, 689] width 32 height 30
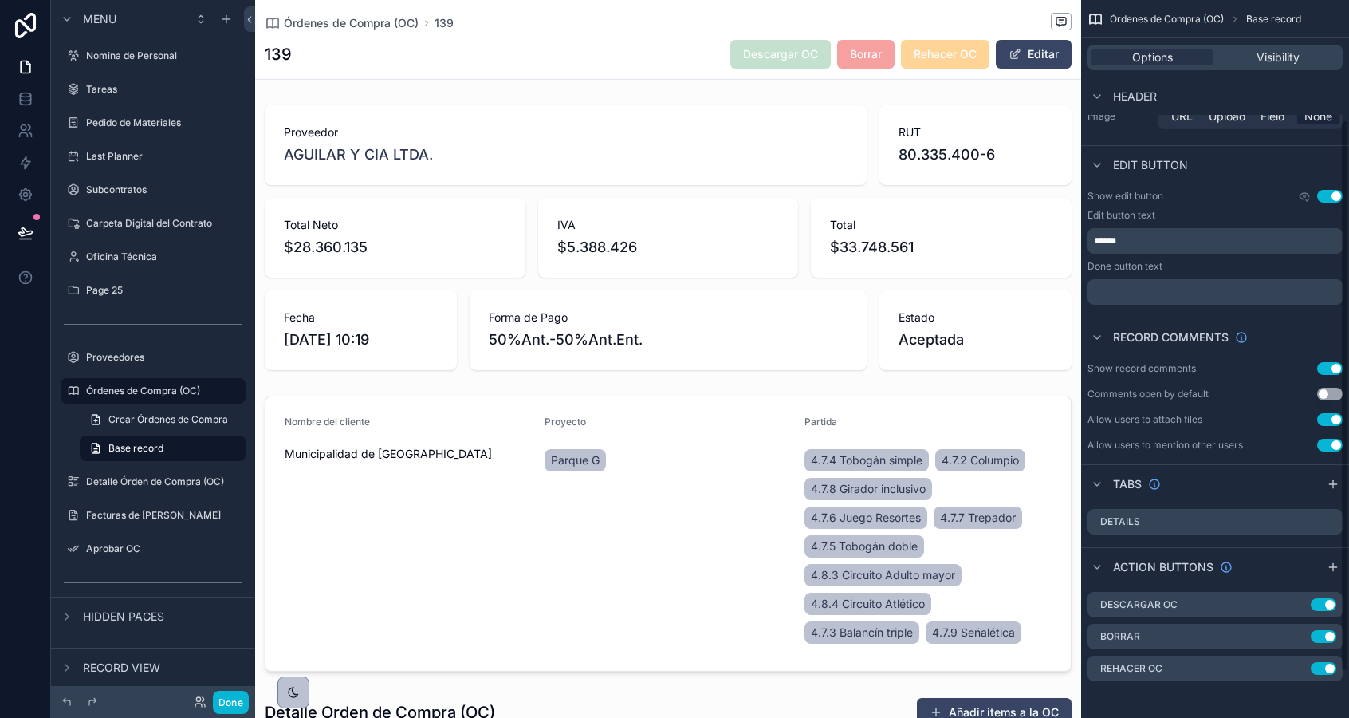
scroll to position [215, 0]
click at [1301, 667] on icon "scrollable content" at bounding box center [1298, 666] width 13 height 13
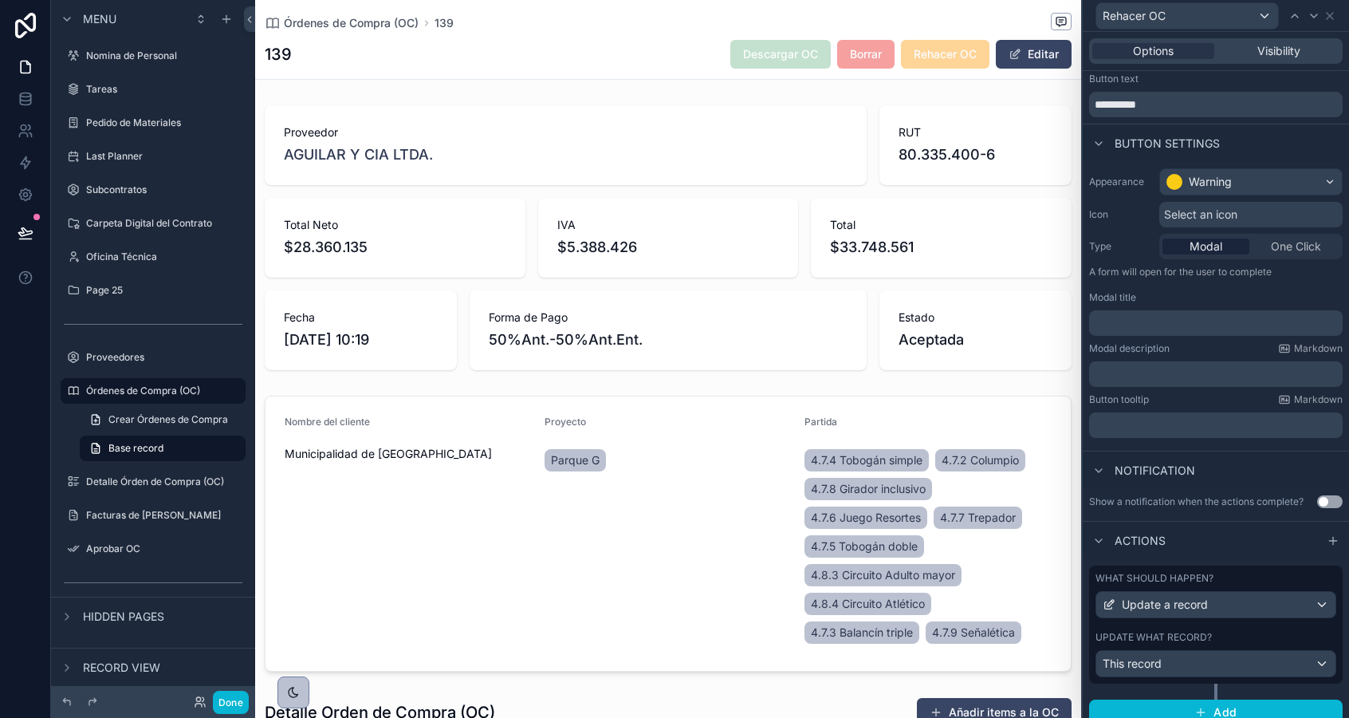
scroll to position [49, 0]
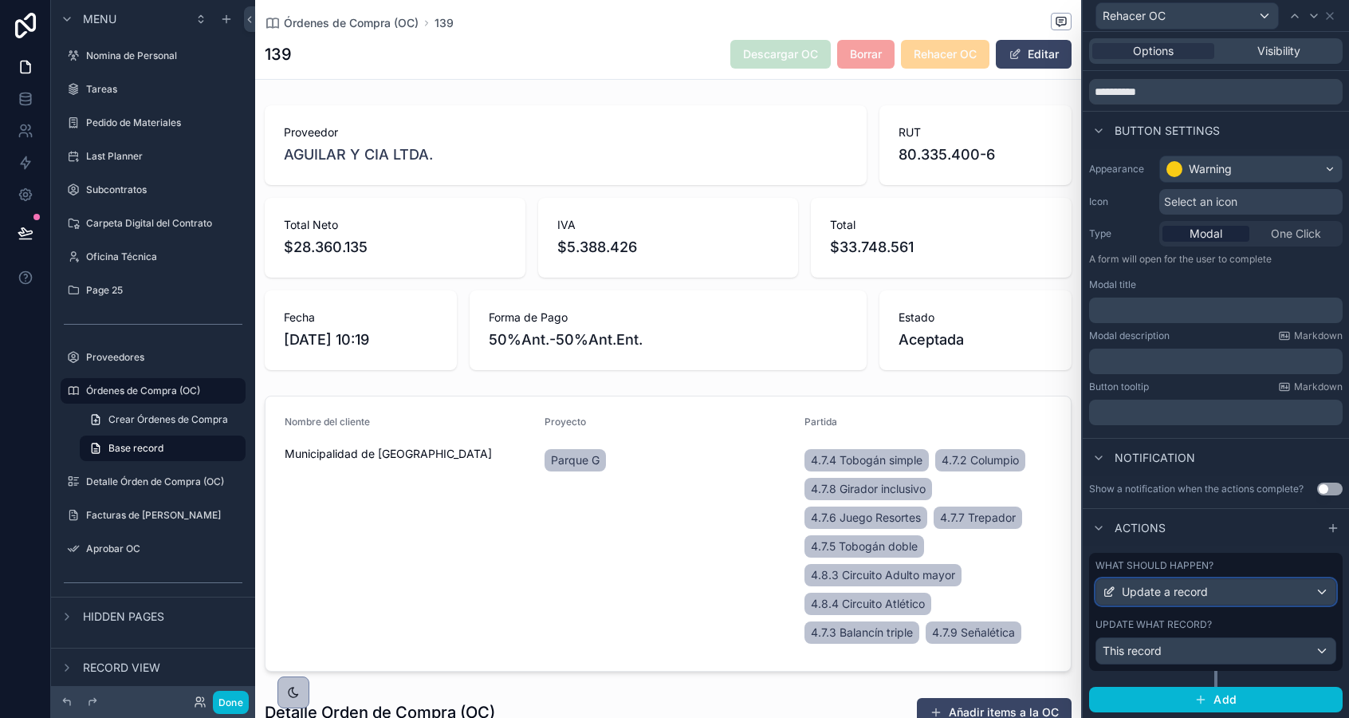
click at [1156, 587] on span "Update a record" at bounding box center [1165, 592] width 86 height 16
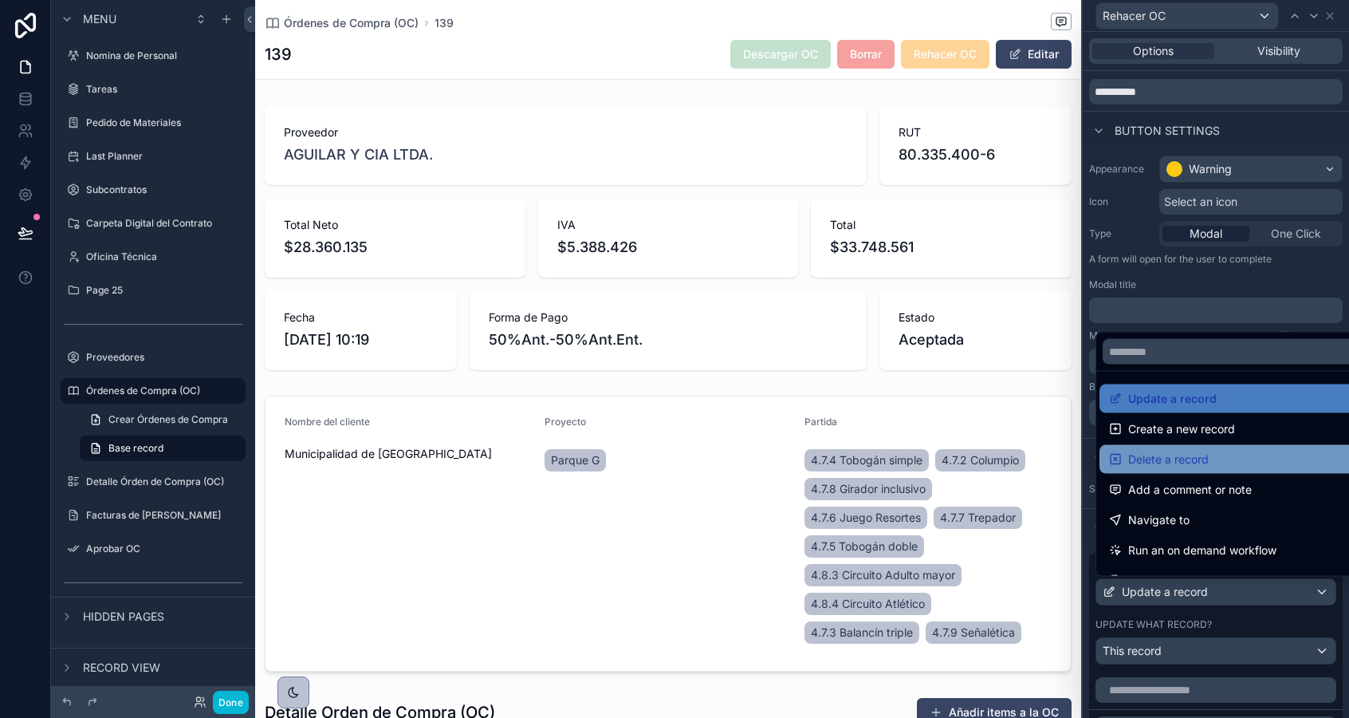
click at [1159, 459] on span "Delete a record" at bounding box center [1168, 459] width 81 height 19
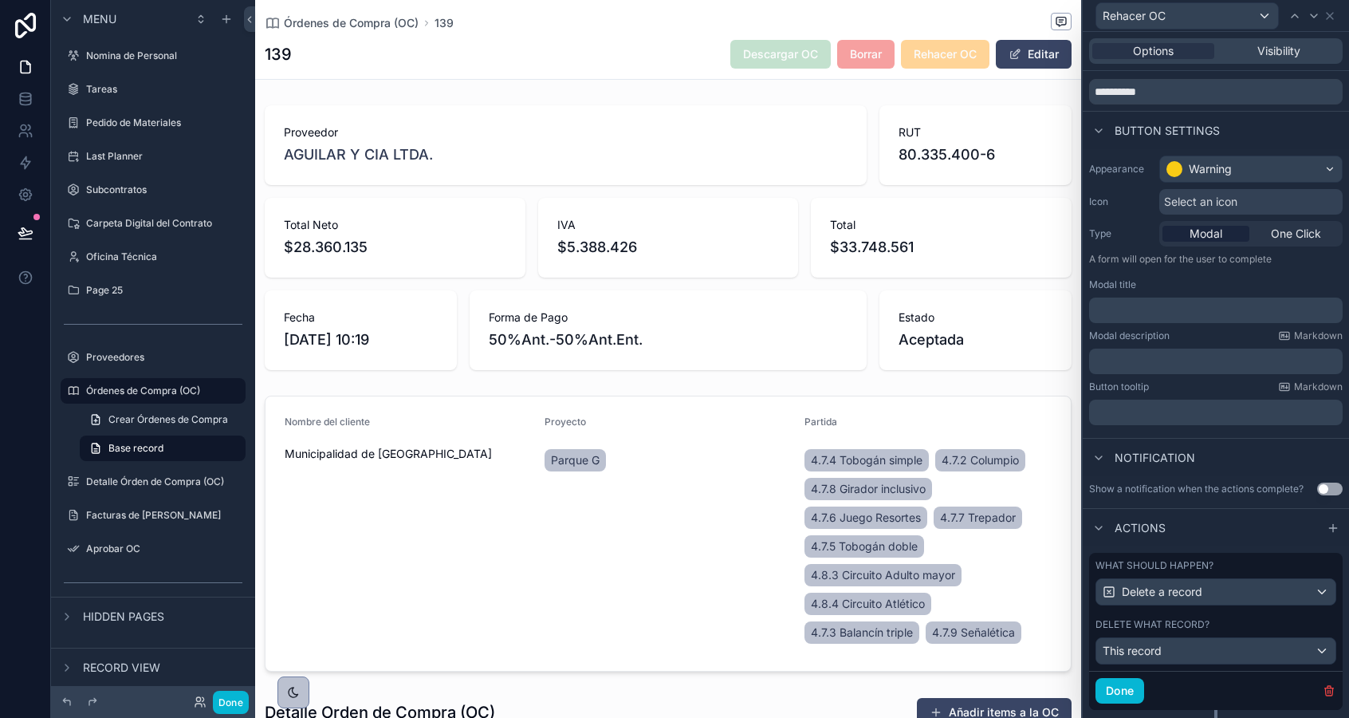
scroll to position [89, 0]
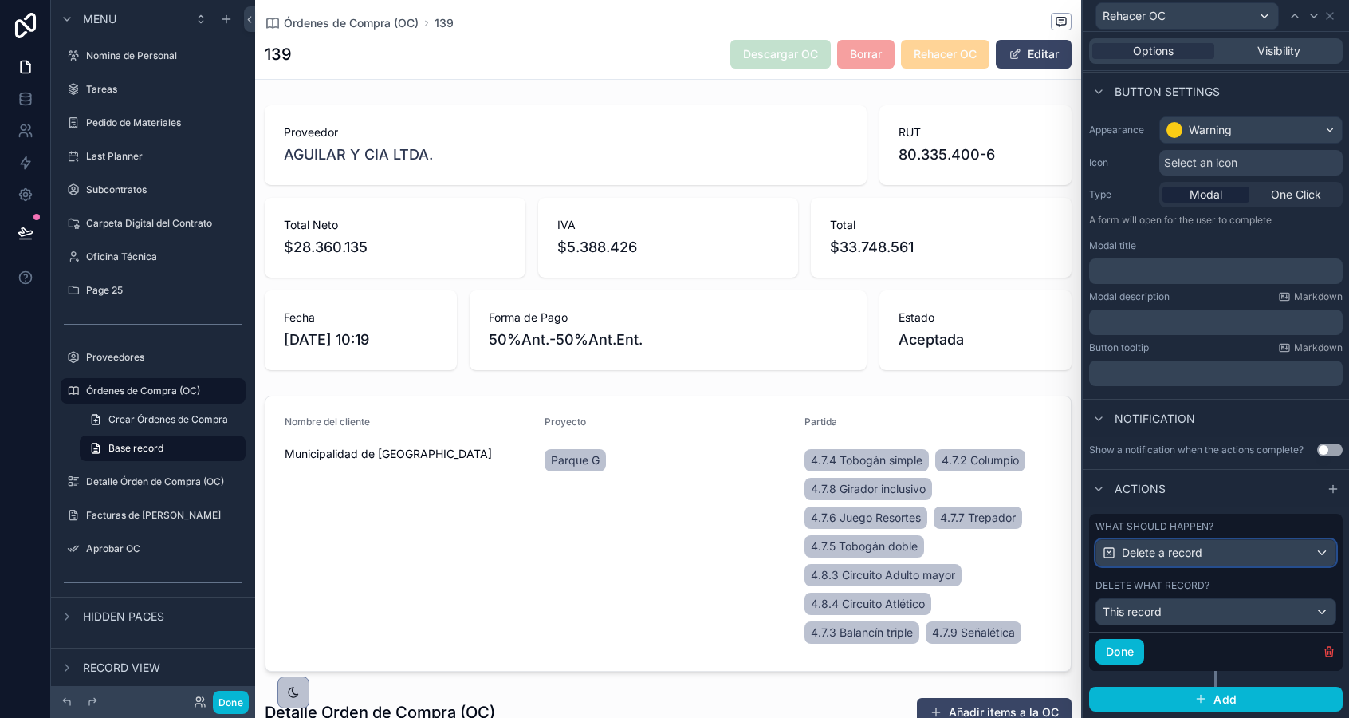
click at [1155, 562] on div "Delete a record" at bounding box center [1215, 553] width 239 height 26
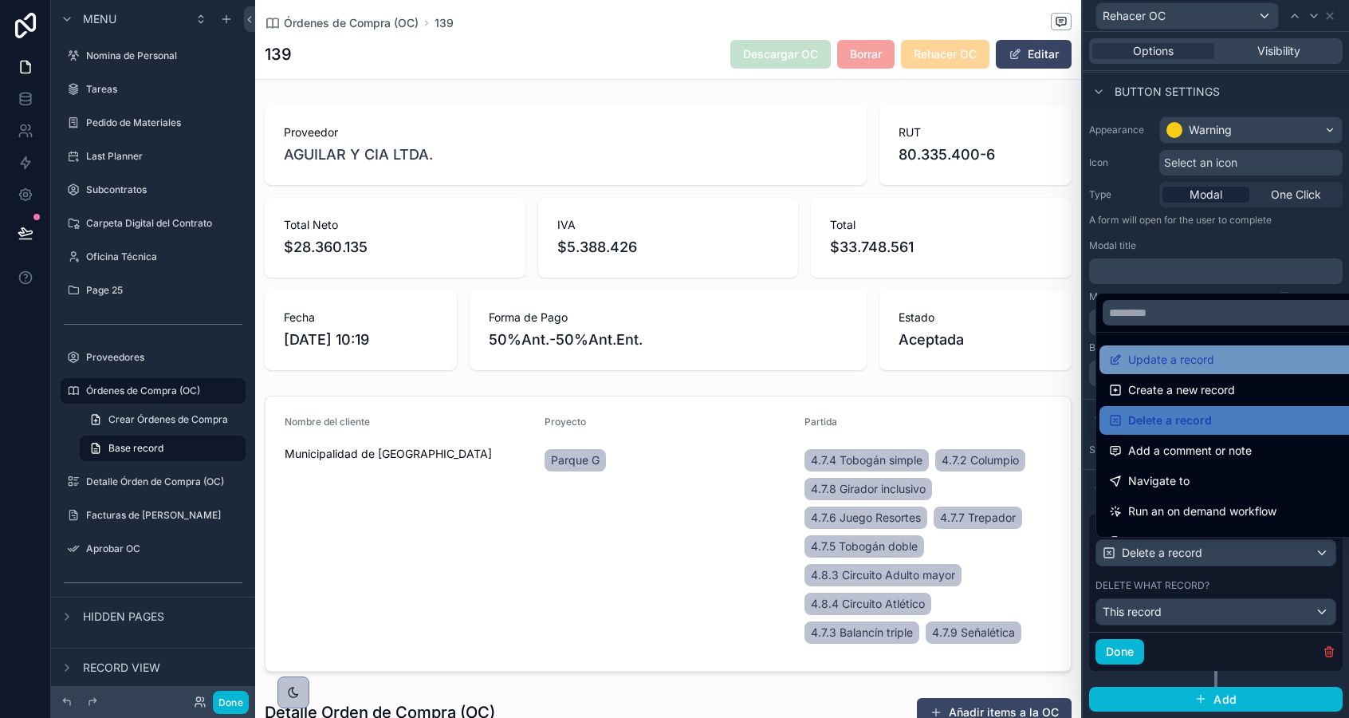
click at [1152, 360] on span "Update a record" at bounding box center [1171, 359] width 86 height 19
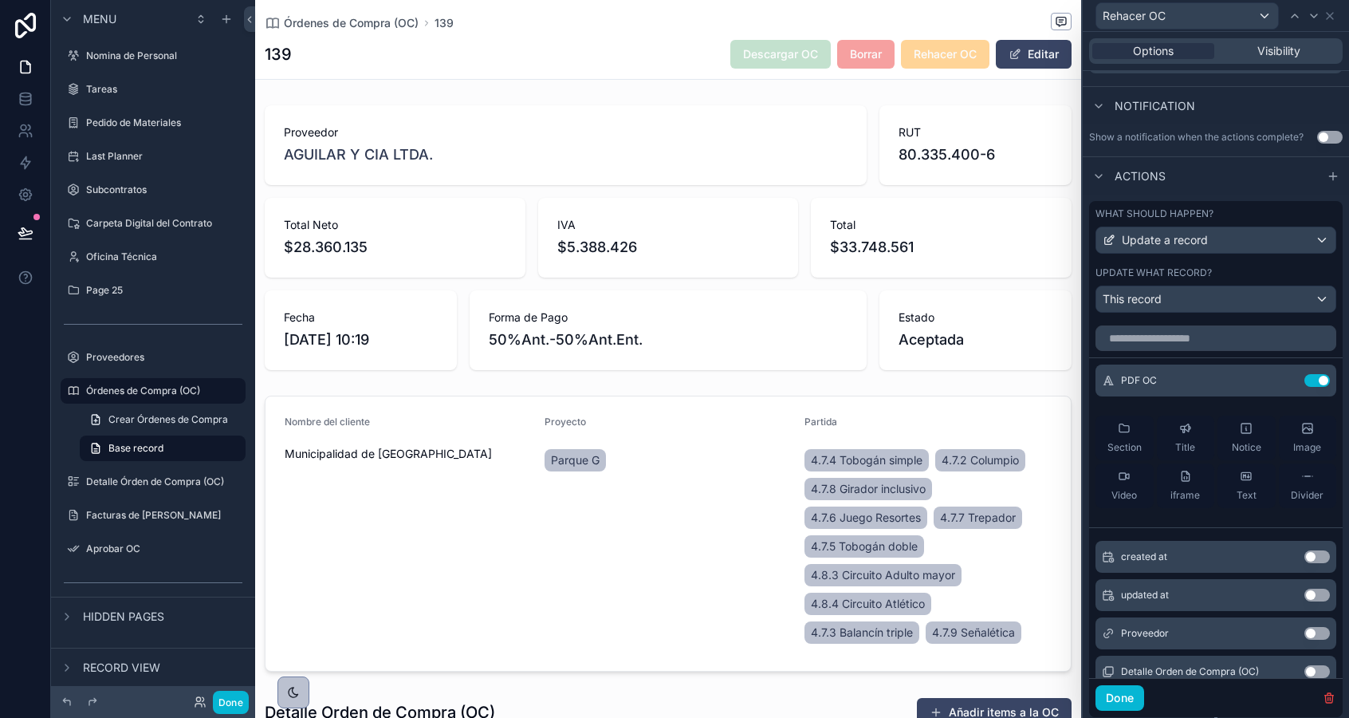
scroll to position [447, 0]
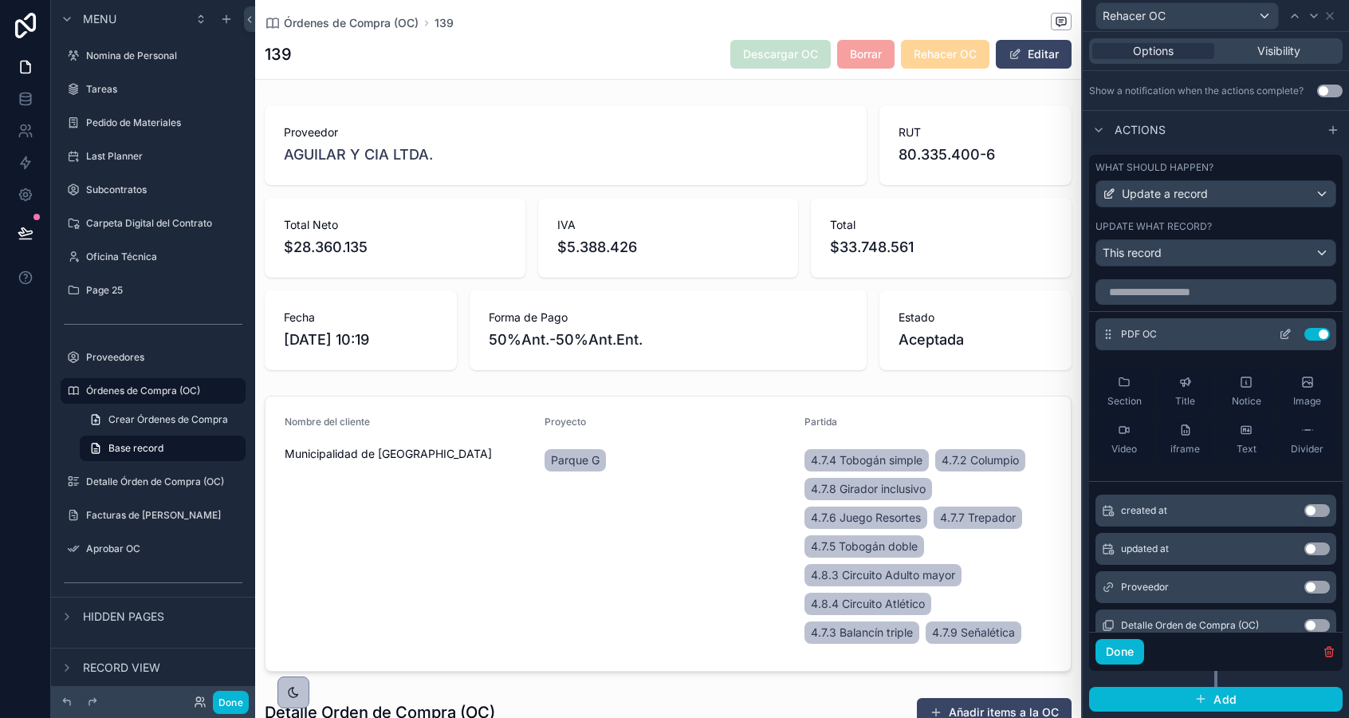
click at [1284, 335] on icon at bounding box center [1287, 332] width 6 height 6
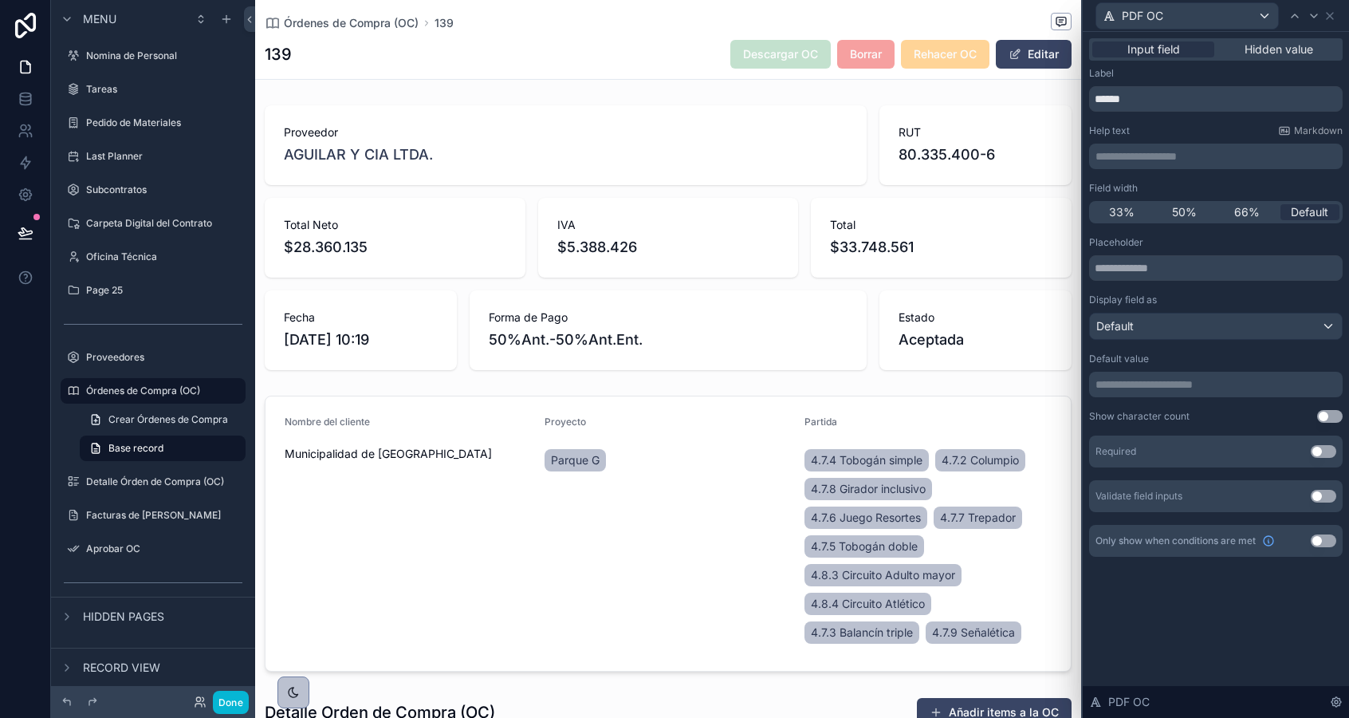
click at [1172, 388] on p "**********" at bounding box center [1218, 384] width 244 height 16
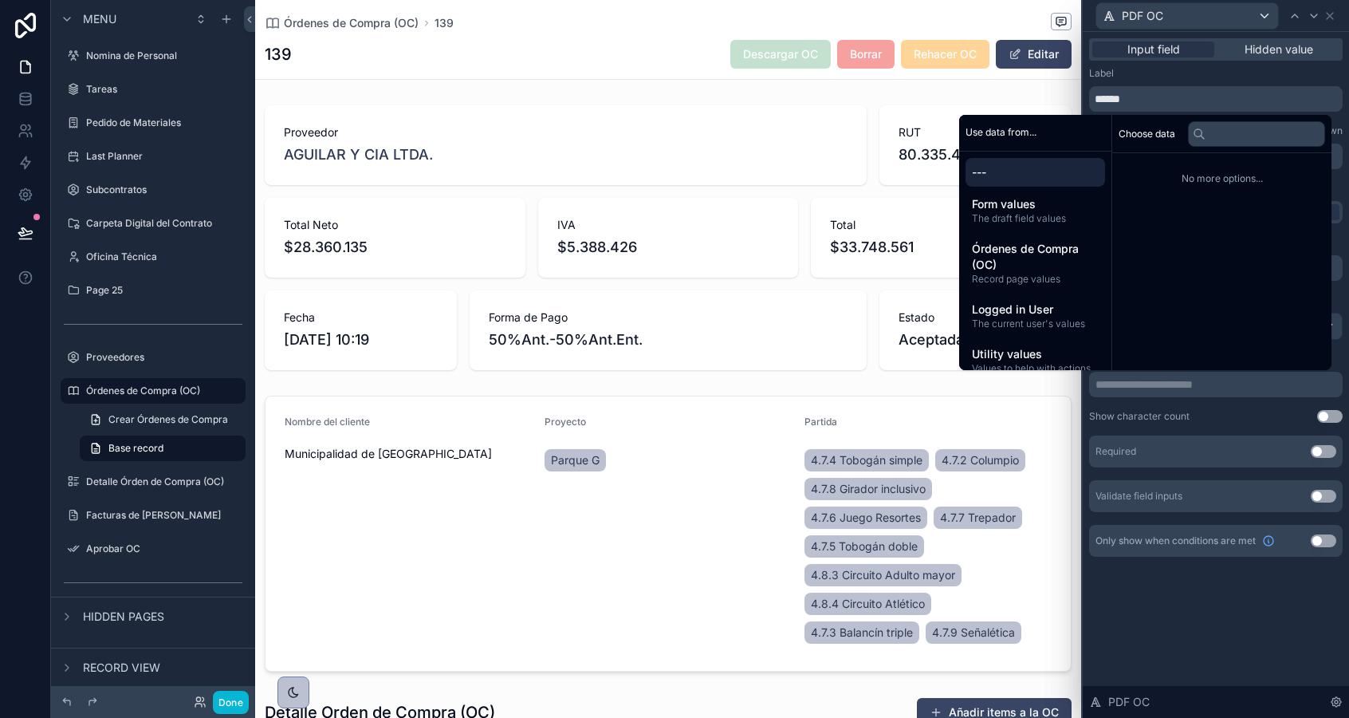
click at [1173, 579] on div "**********" at bounding box center [1216, 313] width 266 height 563
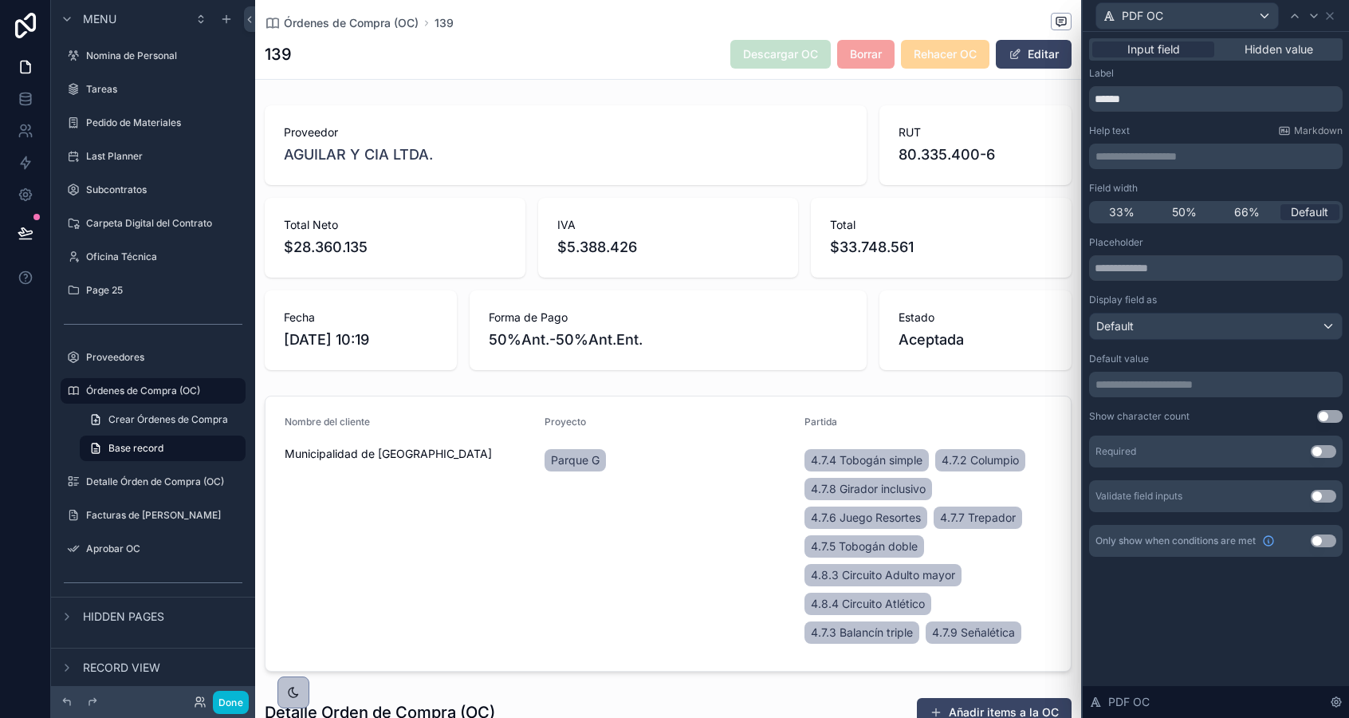
click at [1145, 385] on p "**********" at bounding box center [1218, 384] width 244 height 16
click at [1154, 418] on div "Show character count" at bounding box center [1139, 416] width 100 height 13
click at [1330, 18] on icon at bounding box center [1330, 16] width 13 height 13
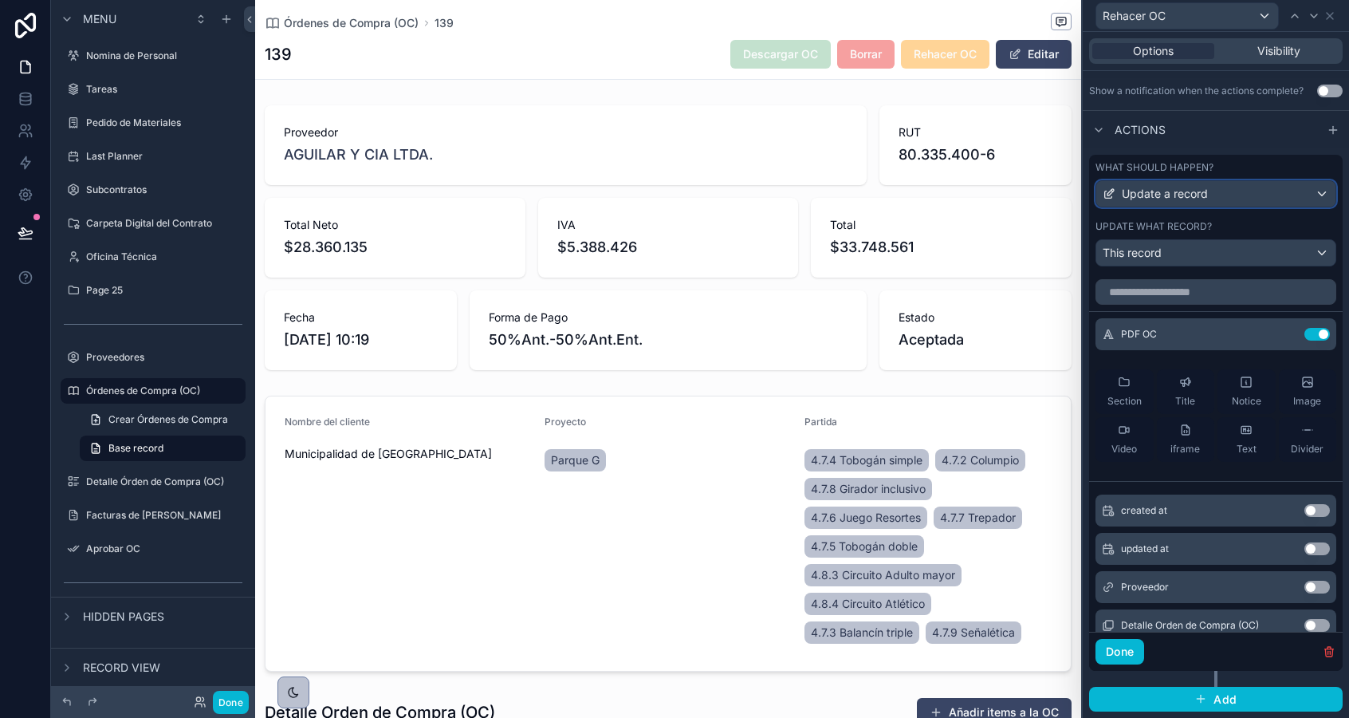
click at [1132, 203] on div "Update a record" at bounding box center [1215, 194] width 239 height 26
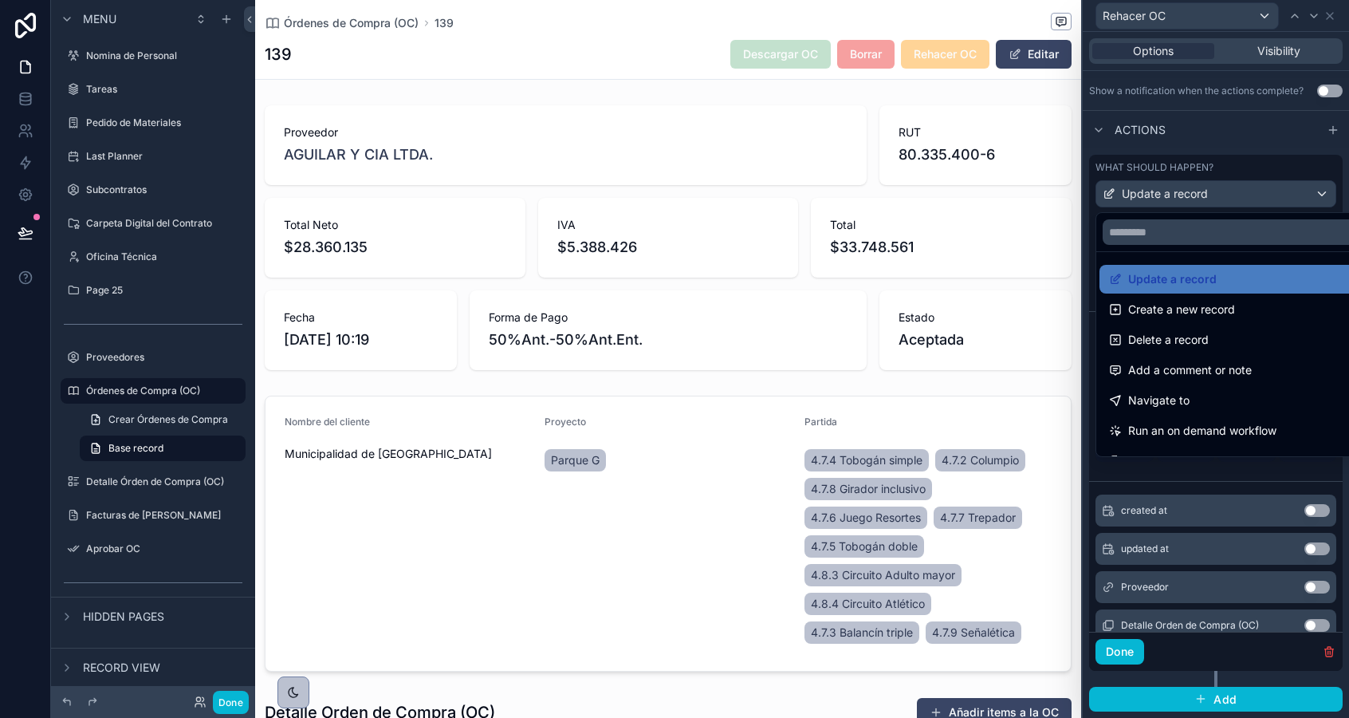
click at [1146, 429] on span "Run an on demand workflow" at bounding box center [1202, 430] width 148 height 19
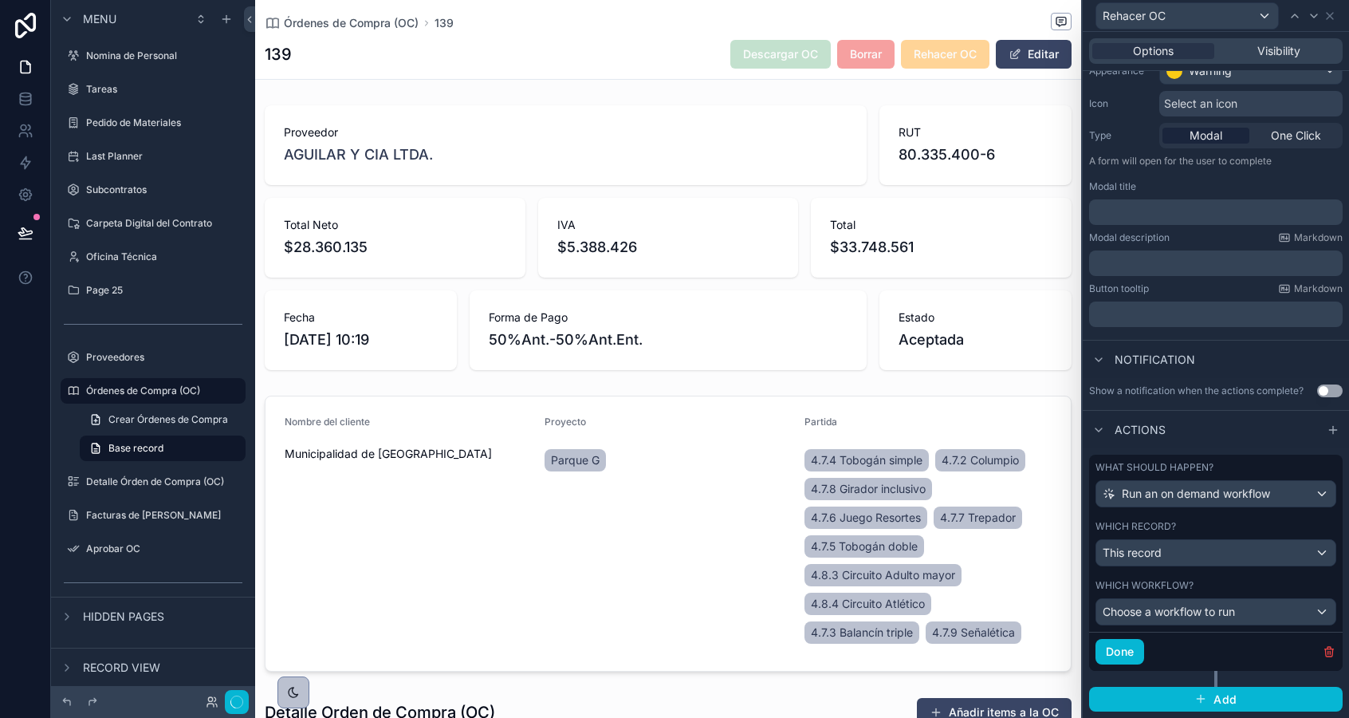
scroll to position [148, 0]
click at [1145, 552] on span "This record" at bounding box center [1132, 553] width 59 height 16
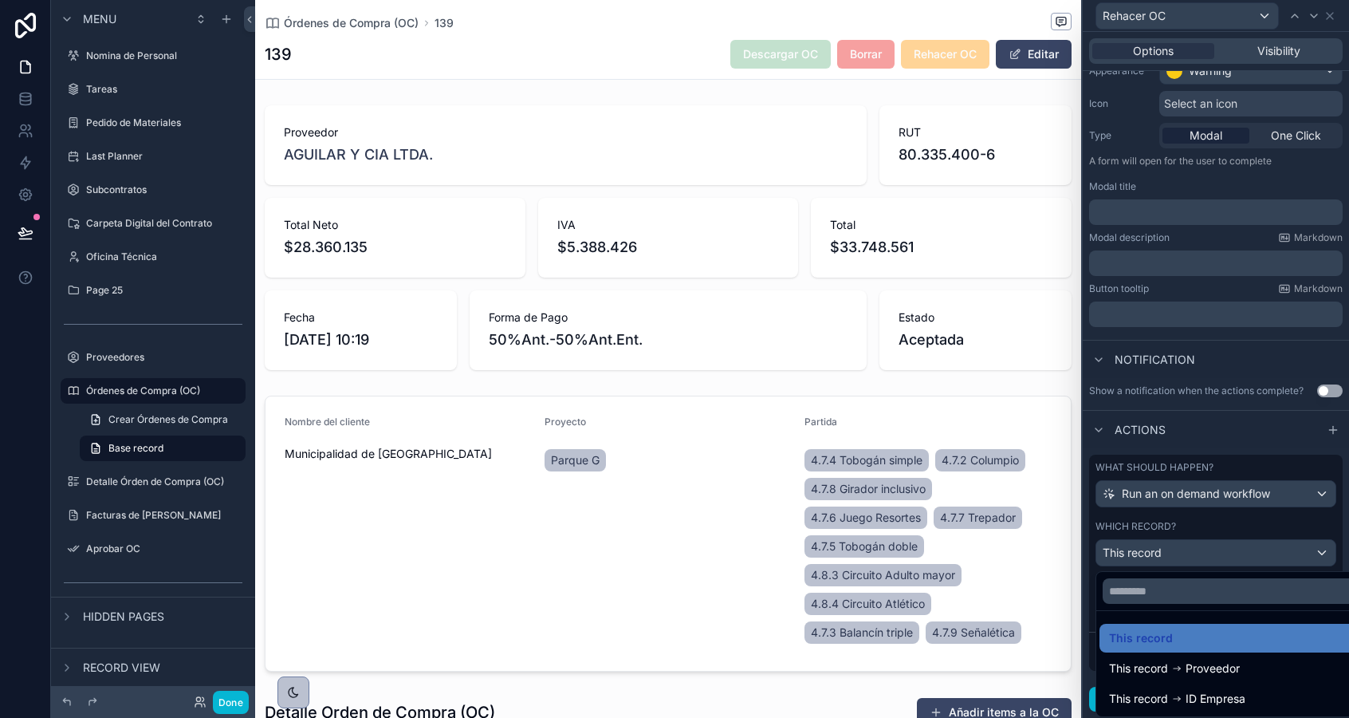
click at [1145, 552] on div at bounding box center [1216, 359] width 266 height 718
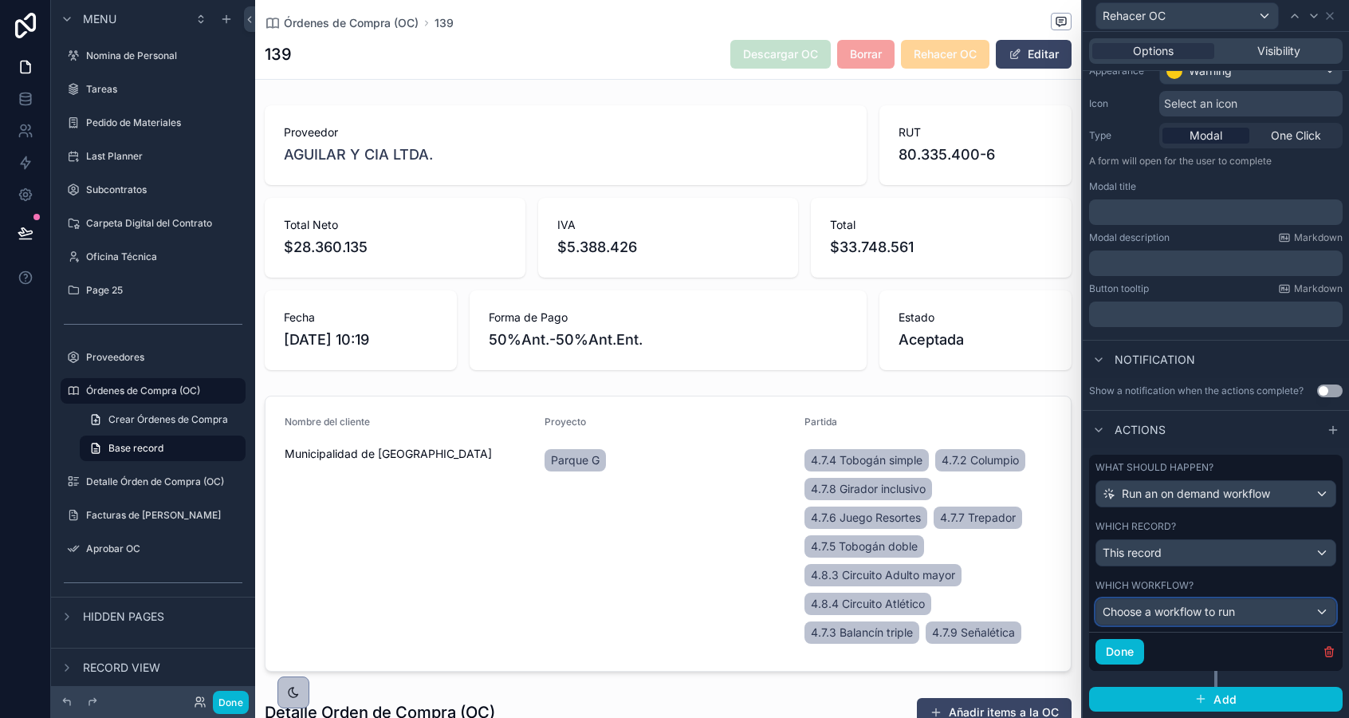
click at [1150, 601] on div "Choose a workflow to run" at bounding box center [1215, 612] width 239 height 26
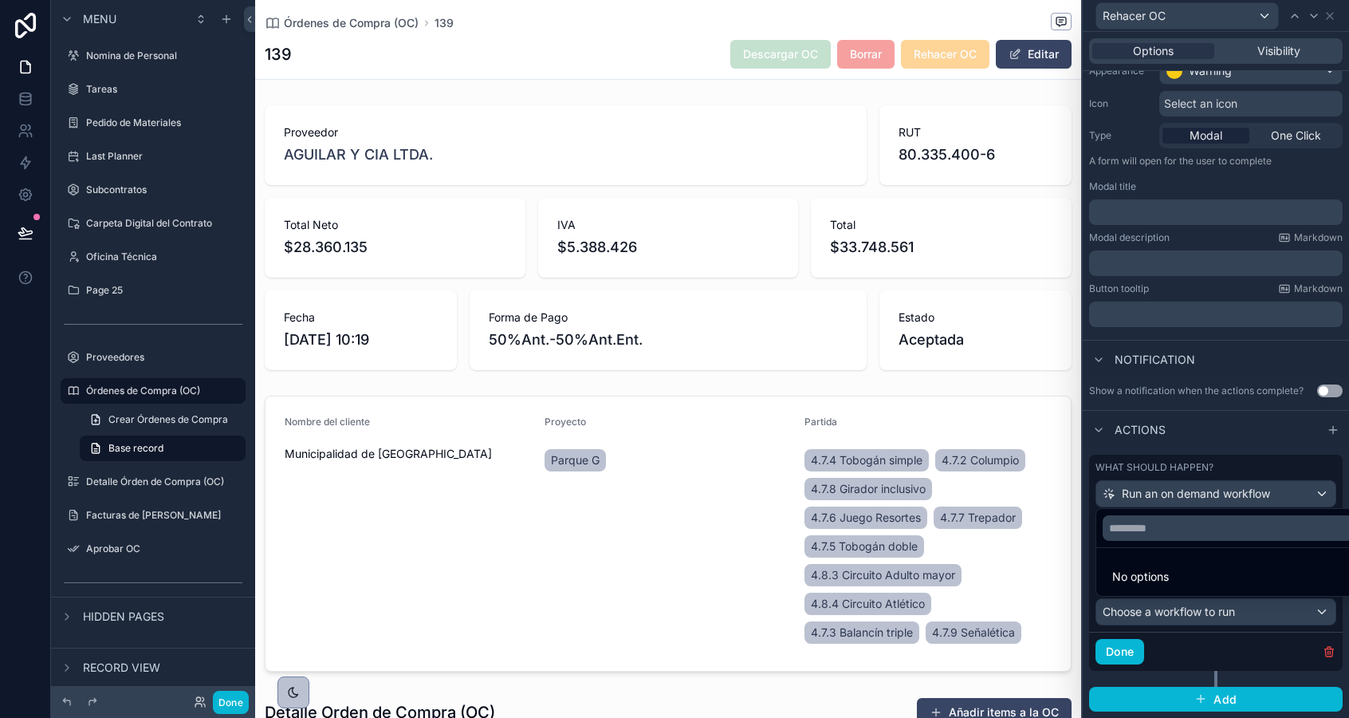
click at [1156, 579] on span "No options" at bounding box center [1140, 576] width 57 height 14
click at [23, 170] on icon at bounding box center [26, 163] width 16 height 16
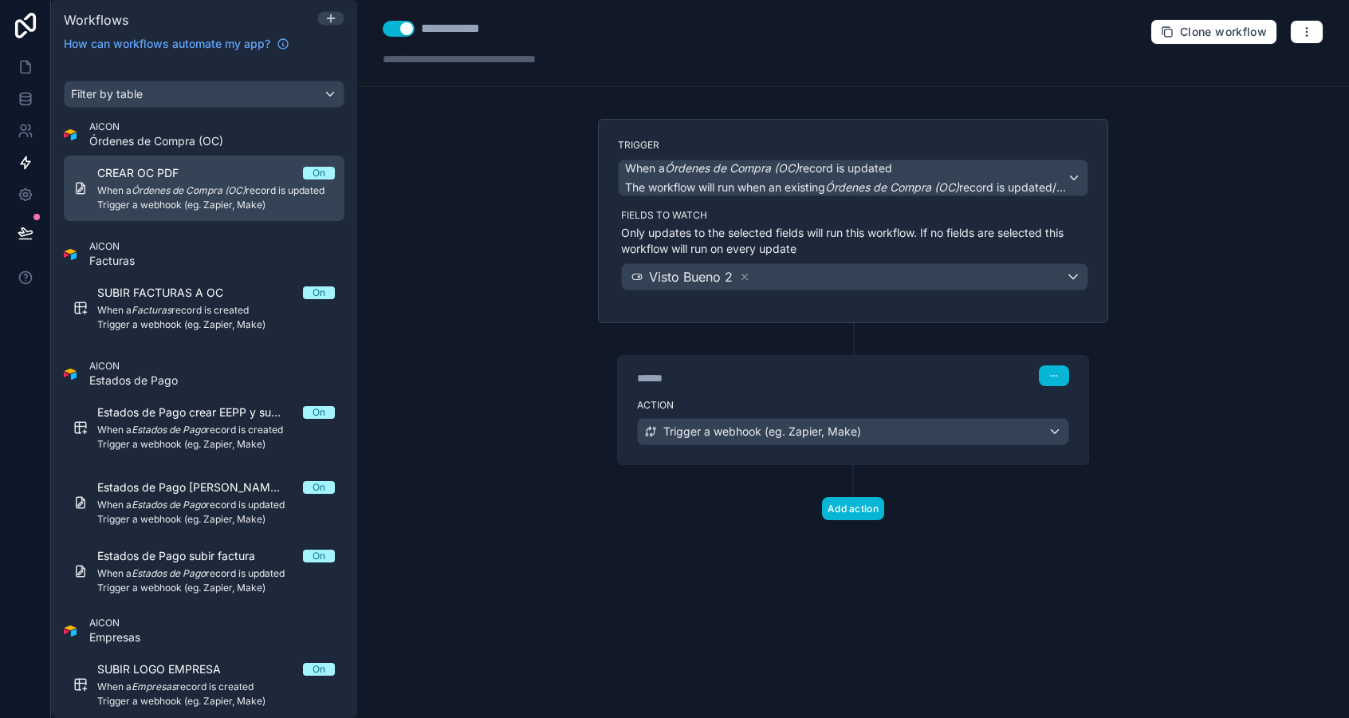
click at [150, 170] on span "CREAR OC PDF" at bounding box center [147, 173] width 100 height 16
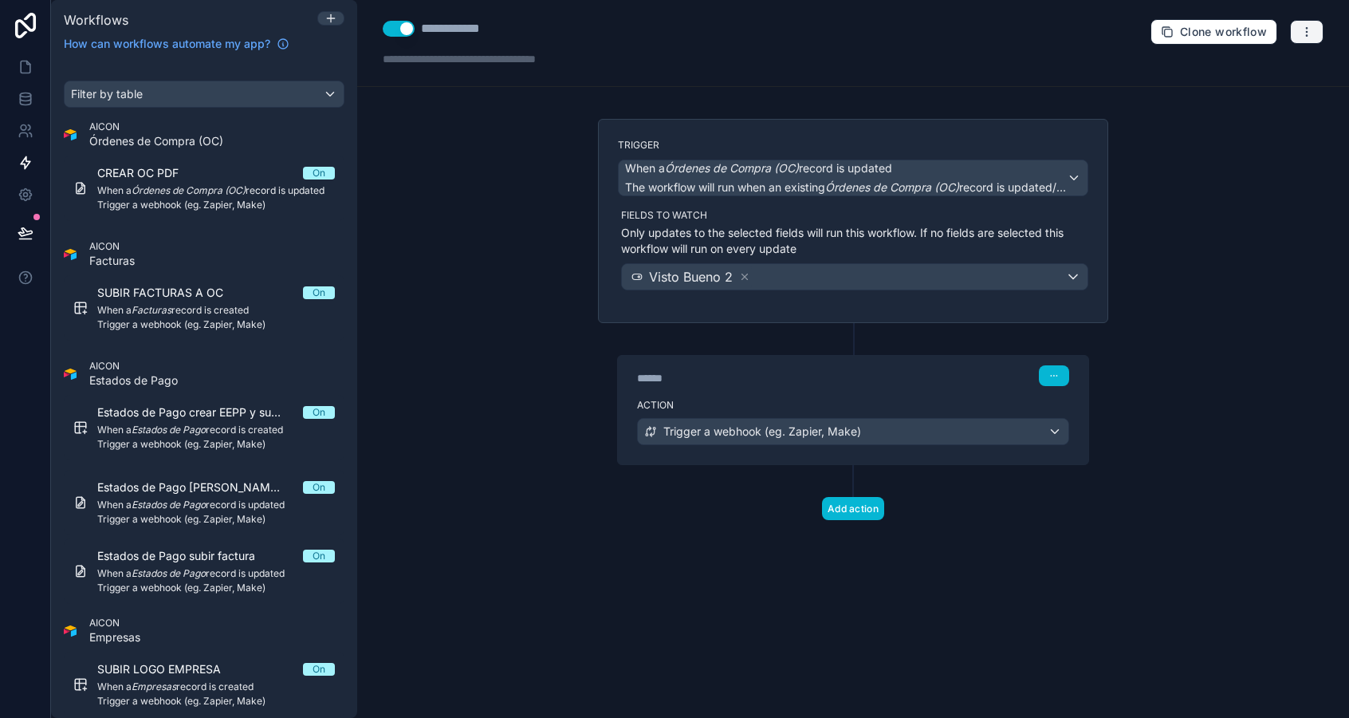
click at [1308, 26] on icon "button" at bounding box center [1307, 32] width 13 height 13
click at [558, 195] on div "**********" at bounding box center [853, 359] width 992 height 718
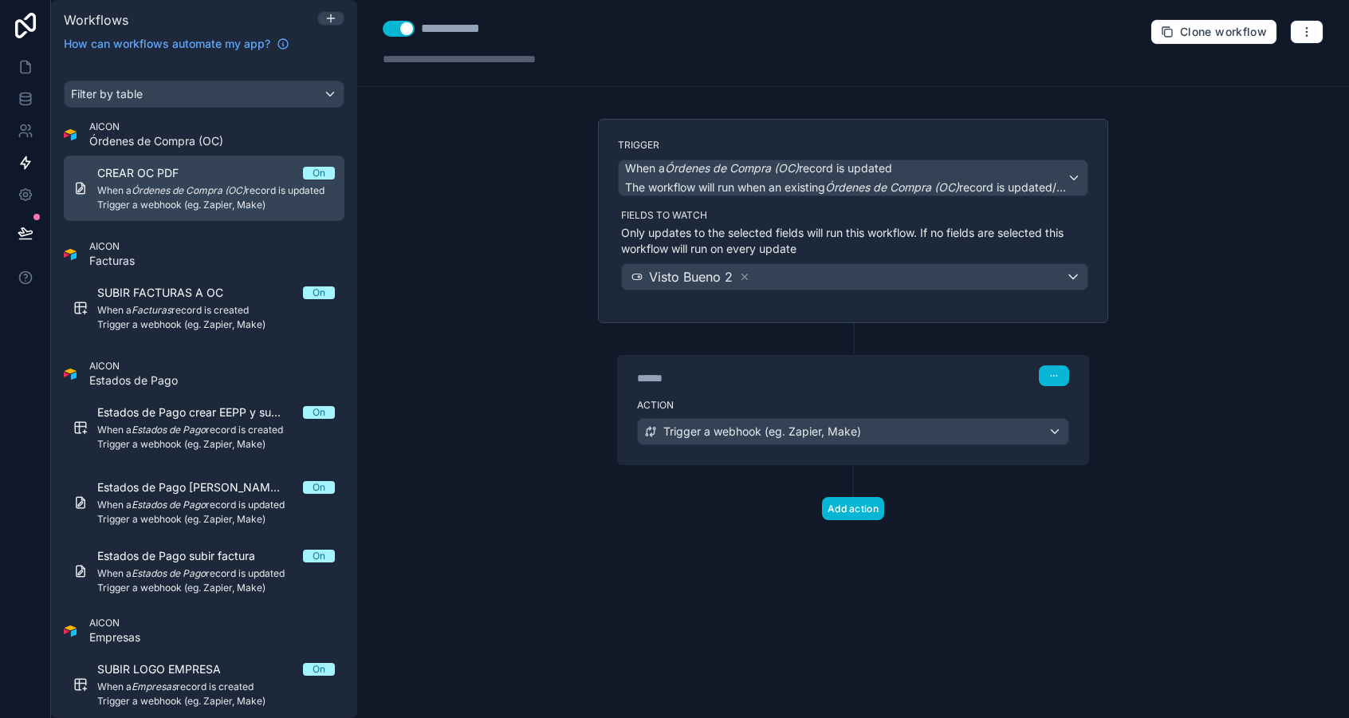
click at [175, 174] on span "CREAR OC PDF" at bounding box center [147, 173] width 100 height 16
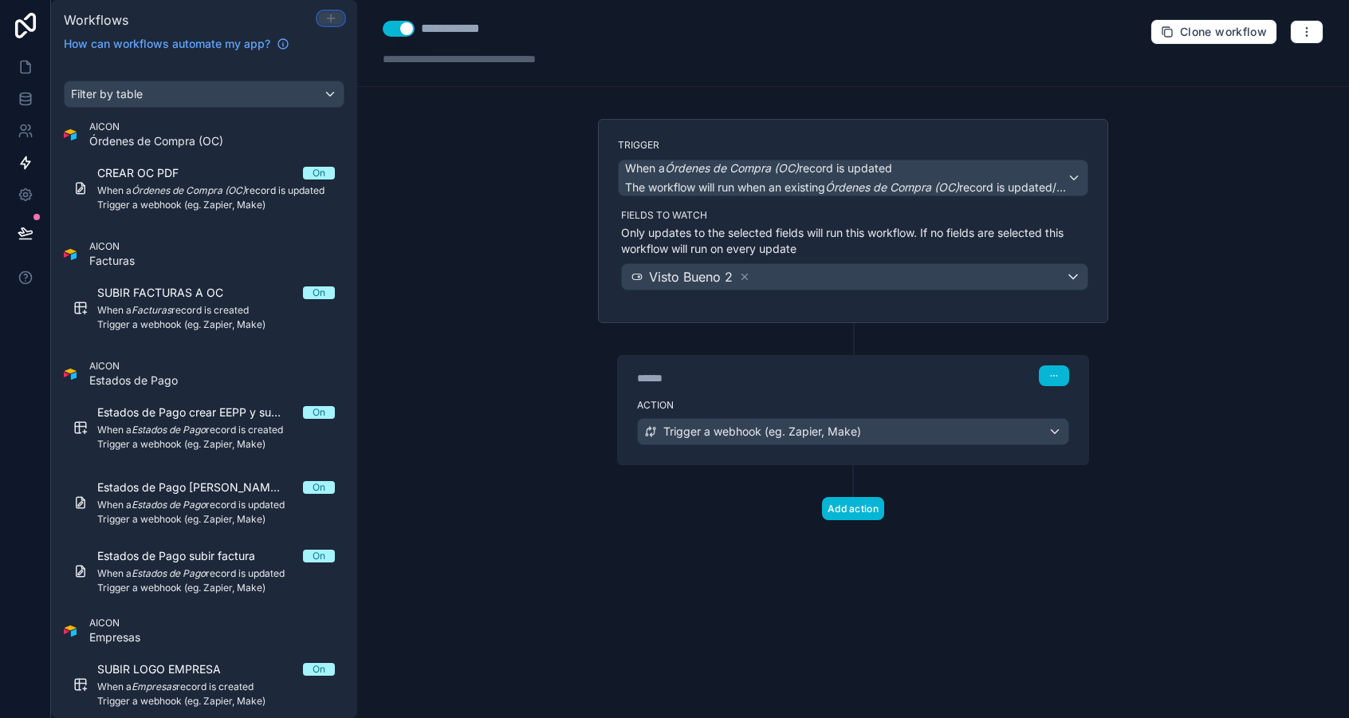
click at [329, 18] on icon at bounding box center [330, 18] width 7 height 0
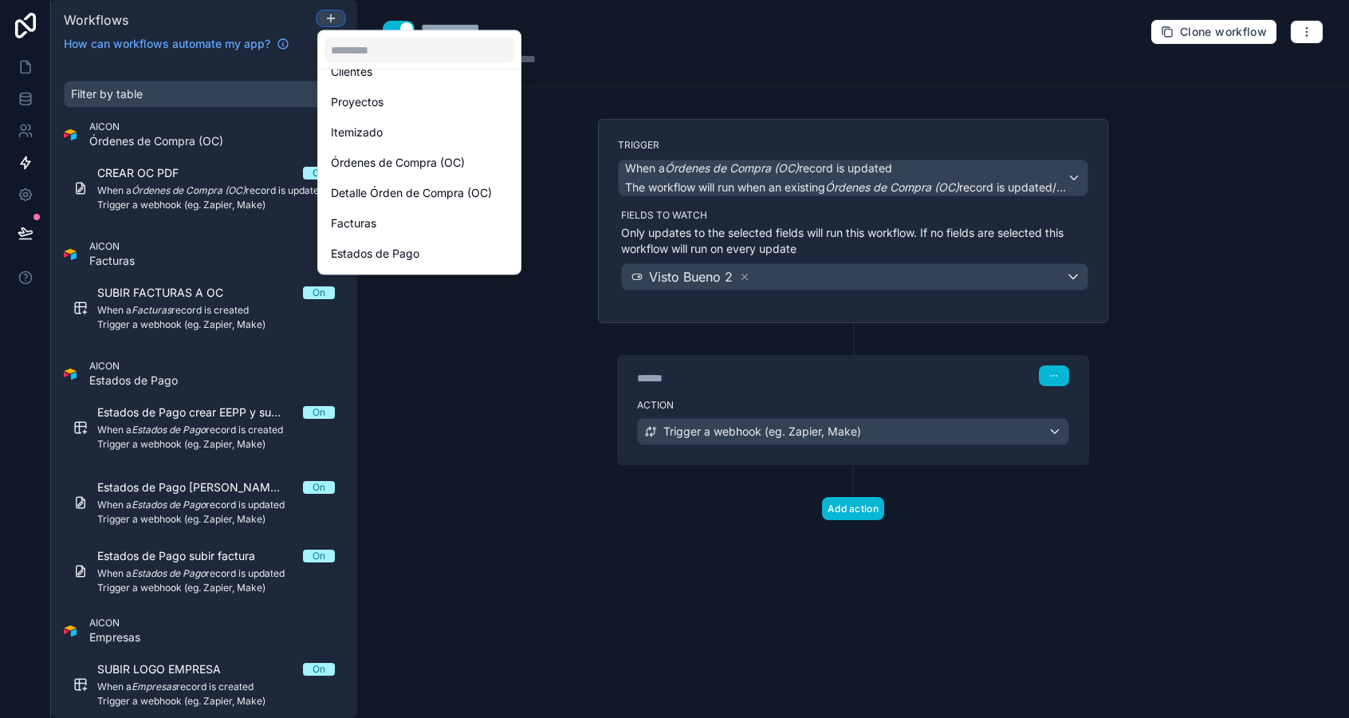
scroll to position [289, 0]
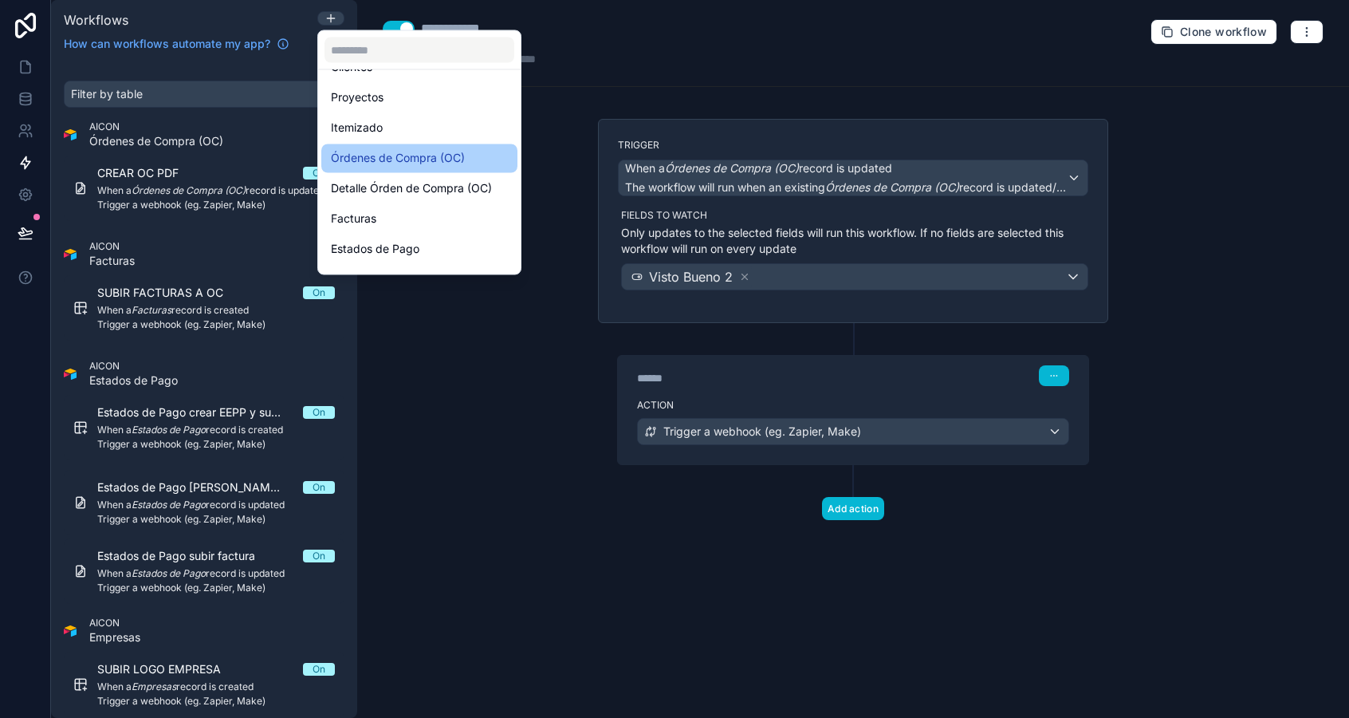
click at [384, 158] on span "Órdenes de Compra (OC)" at bounding box center [398, 158] width 134 height 19
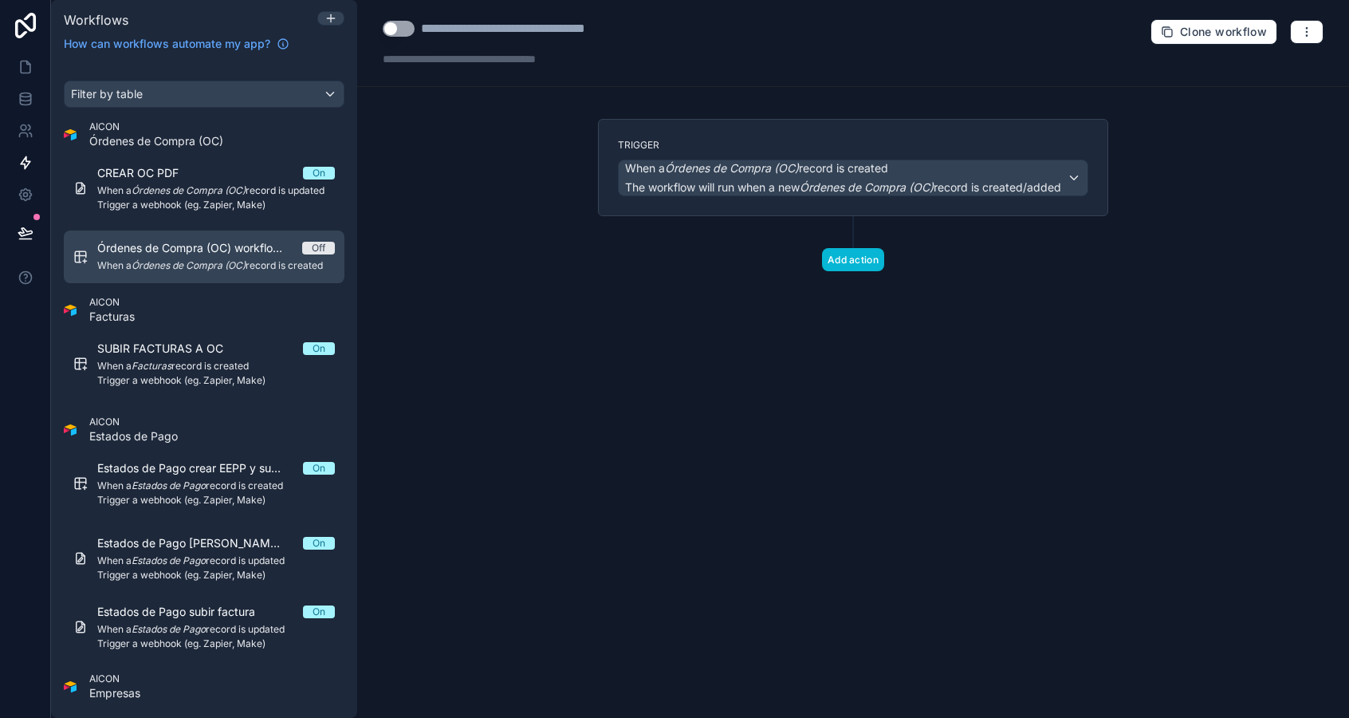
click at [245, 248] on span "Órdenes de Compra (OC) workflow #2" at bounding box center [199, 248] width 205 height 16
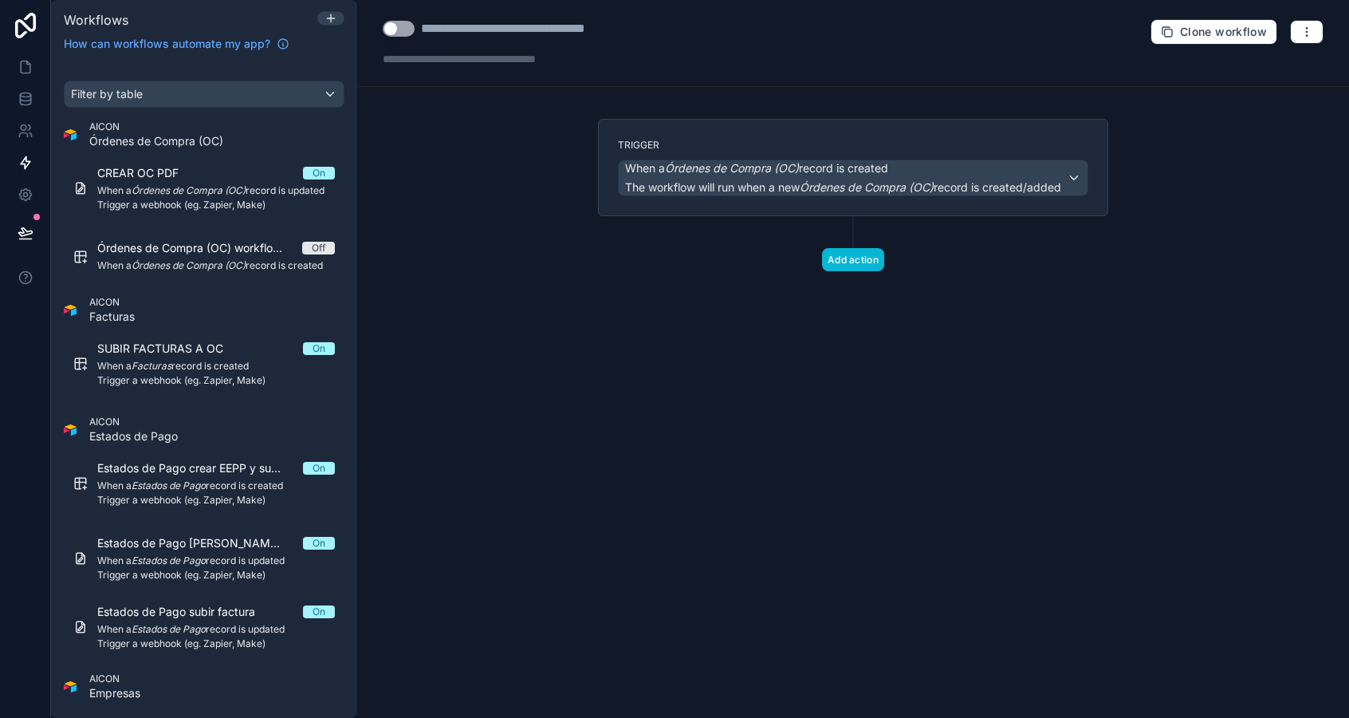
click at [472, 24] on div "**********" at bounding box center [543, 28] width 245 height 19
type div "**********"
click at [402, 32] on button "Use setting" at bounding box center [399, 29] width 32 height 16
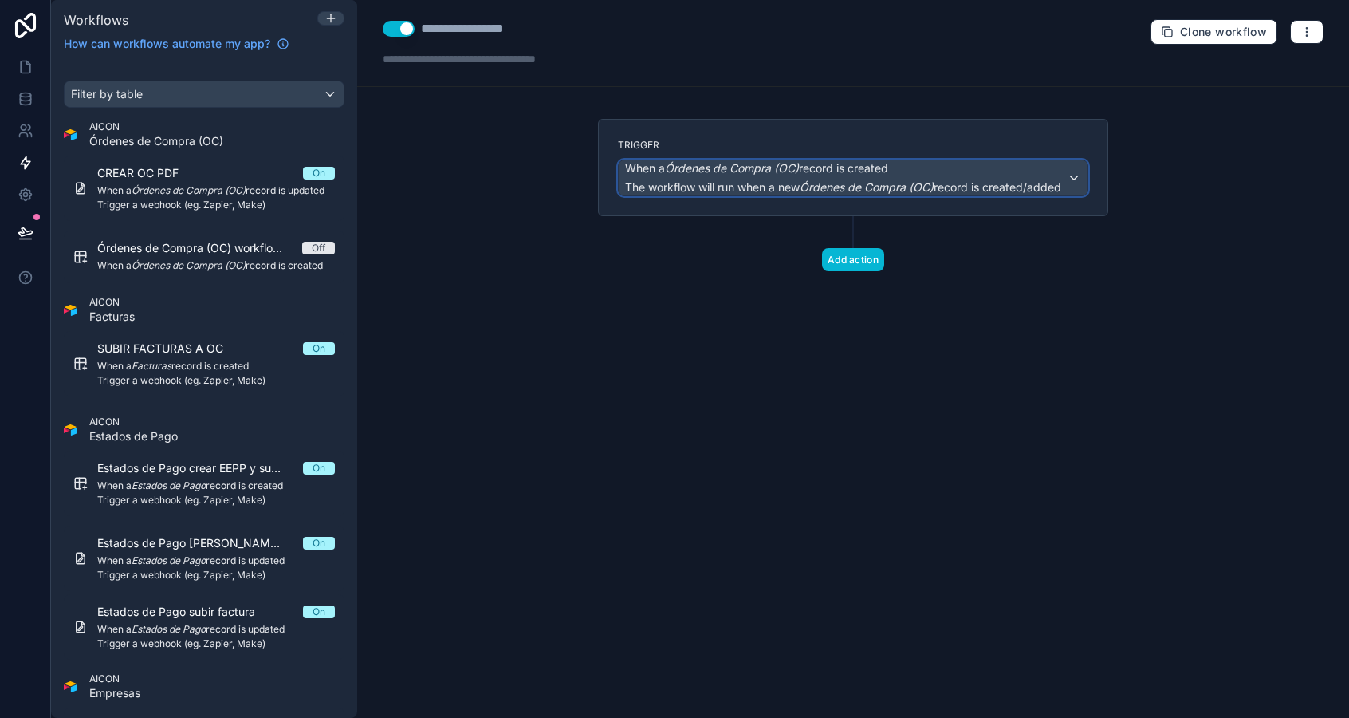
click at [731, 175] on div "When a Órdenes de Compra (OC) record is created The workflow will run when a ne…" at bounding box center [843, 177] width 436 height 35
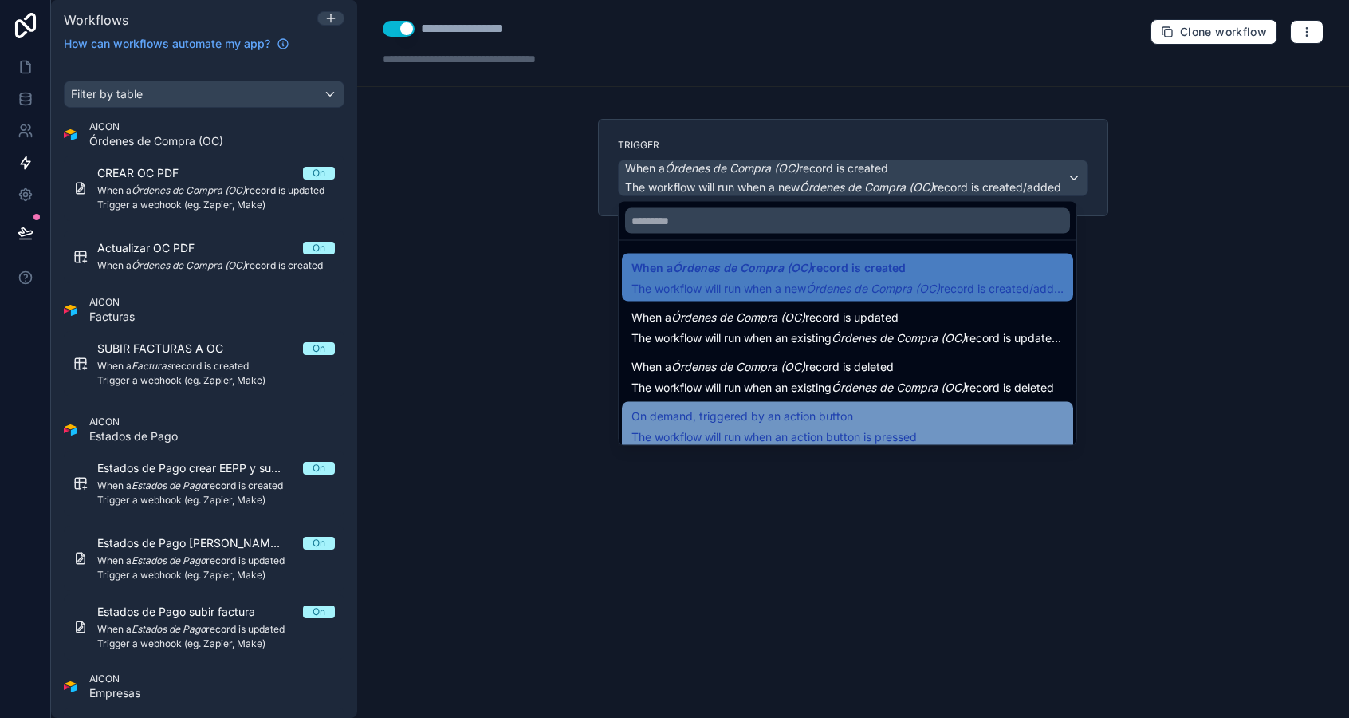
click at [745, 423] on span "On demand, triggered by an action button" at bounding box center [743, 416] width 222 height 19
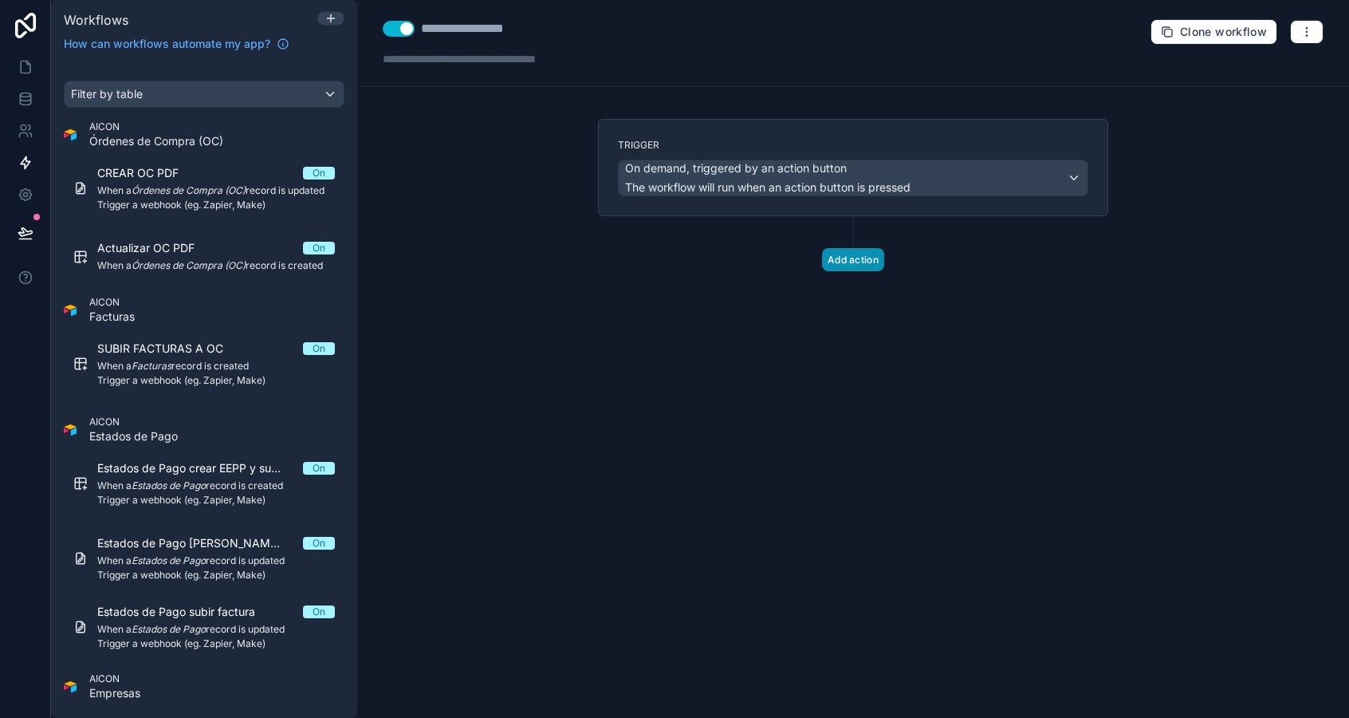
click at [836, 260] on button "Add action" at bounding box center [853, 259] width 62 height 23
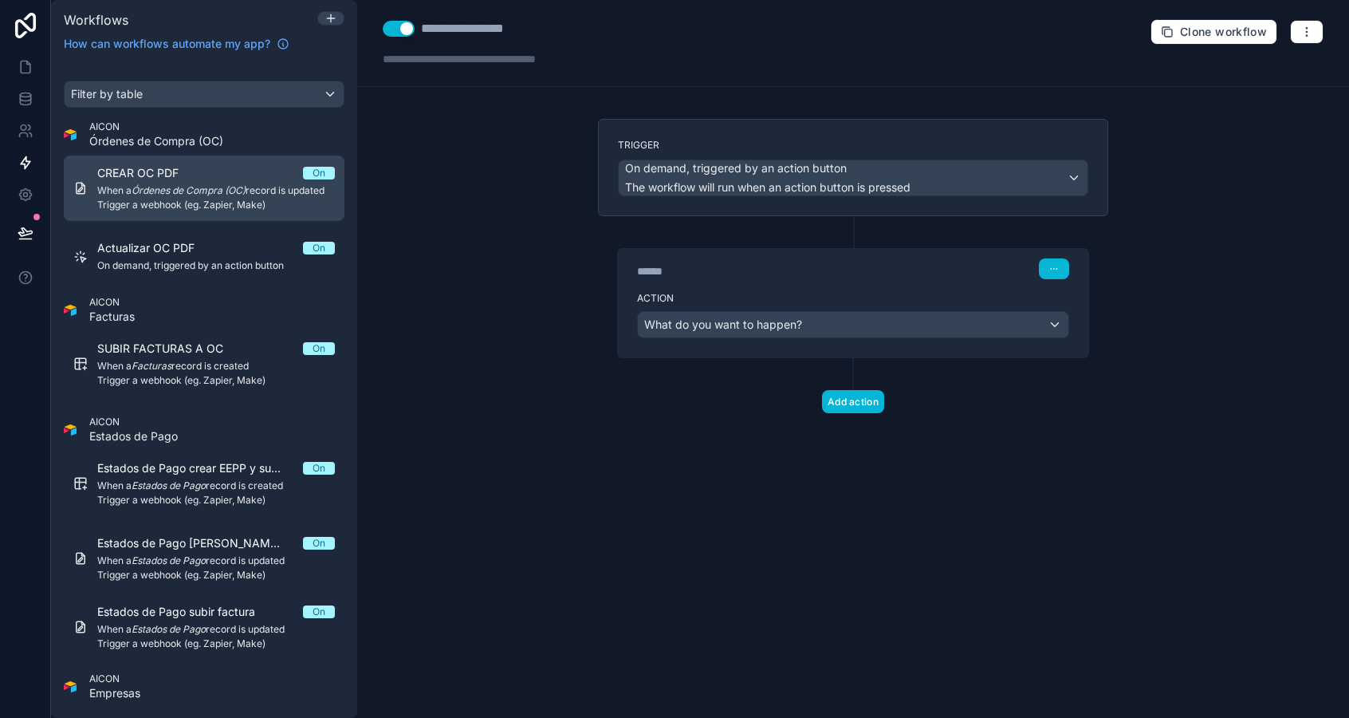
click at [184, 188] on em "Órdenes de Compra (OC)" at bounding box center [189, 190] width 114 height 12
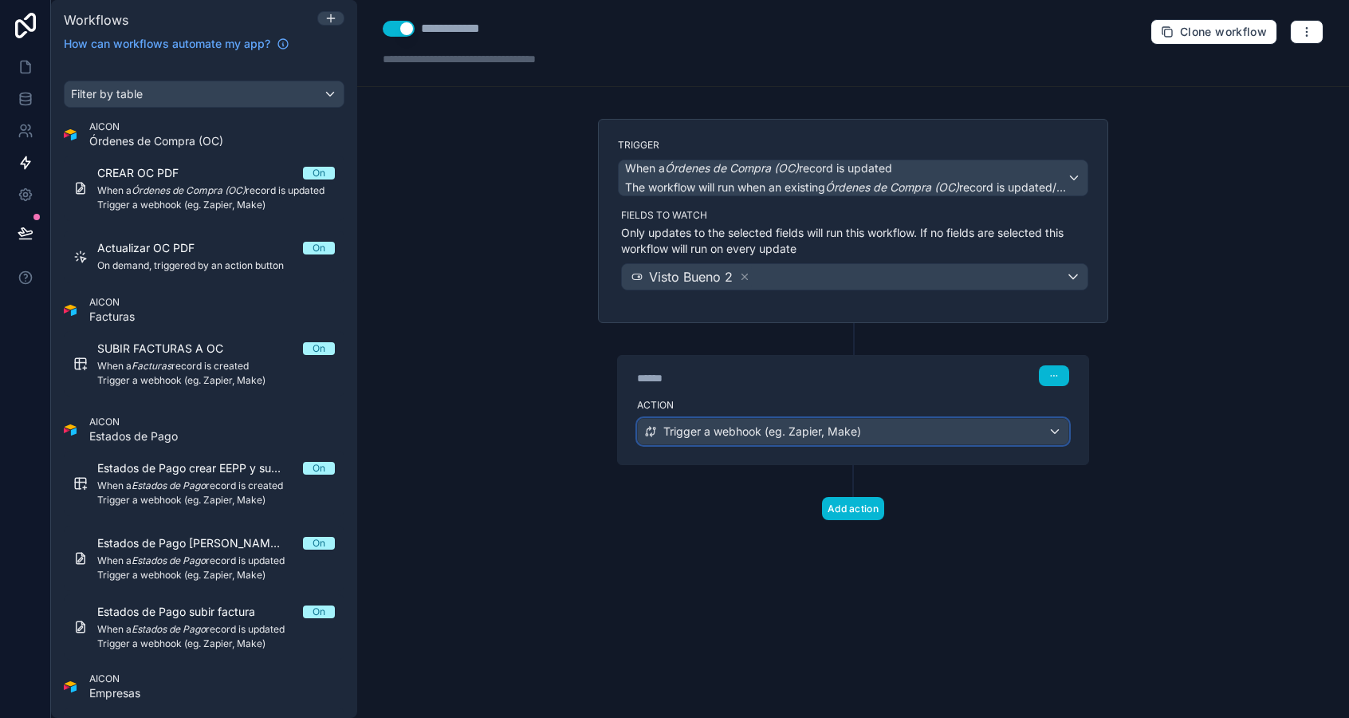
click at [825, 430] on span "Trigger a webhook (eg. Zapier, Make)" at bounding box center [762, 431] width 198 height 16
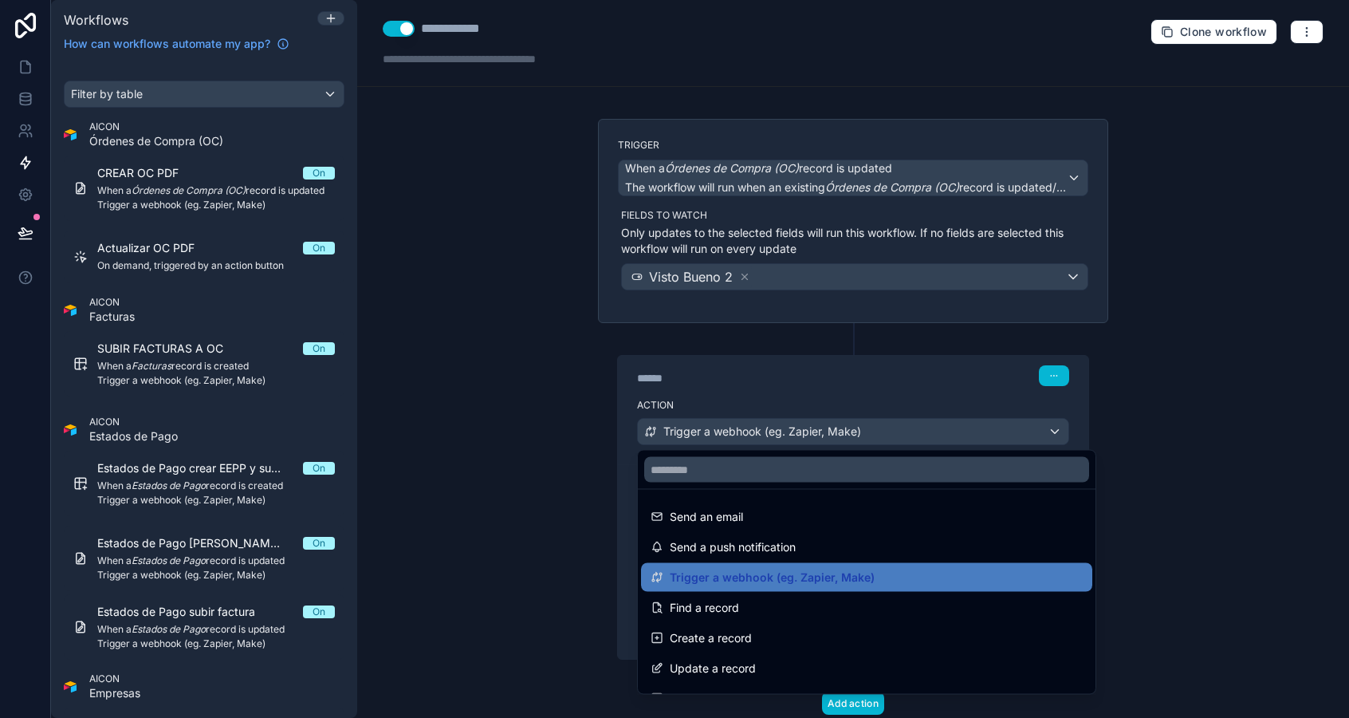
click at [859, 430] on div at bounding box center [674, 359] width 1349 height 718
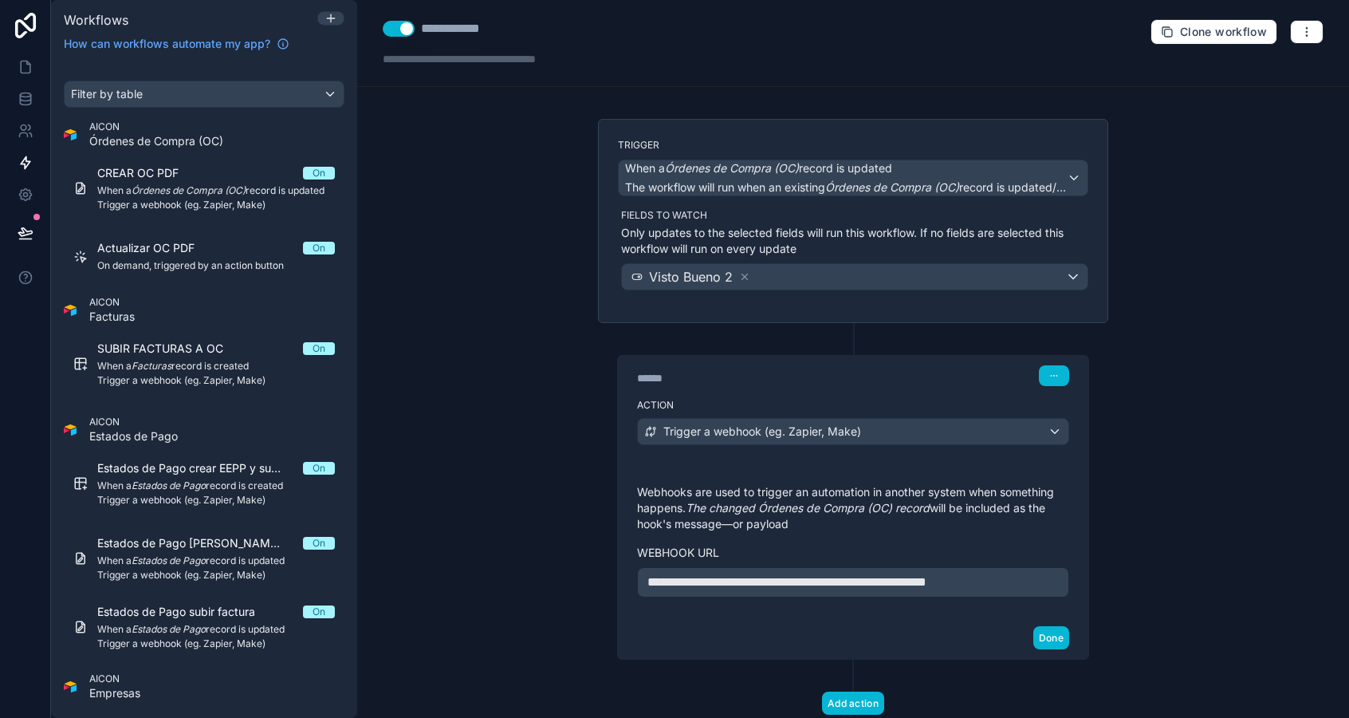
click at [969, 569] on div "**********" at bounding box center [853, 582] width 432 height 30
click at [927, 576] on span "**********" at bounding box center [787, 582] width 279 height 12
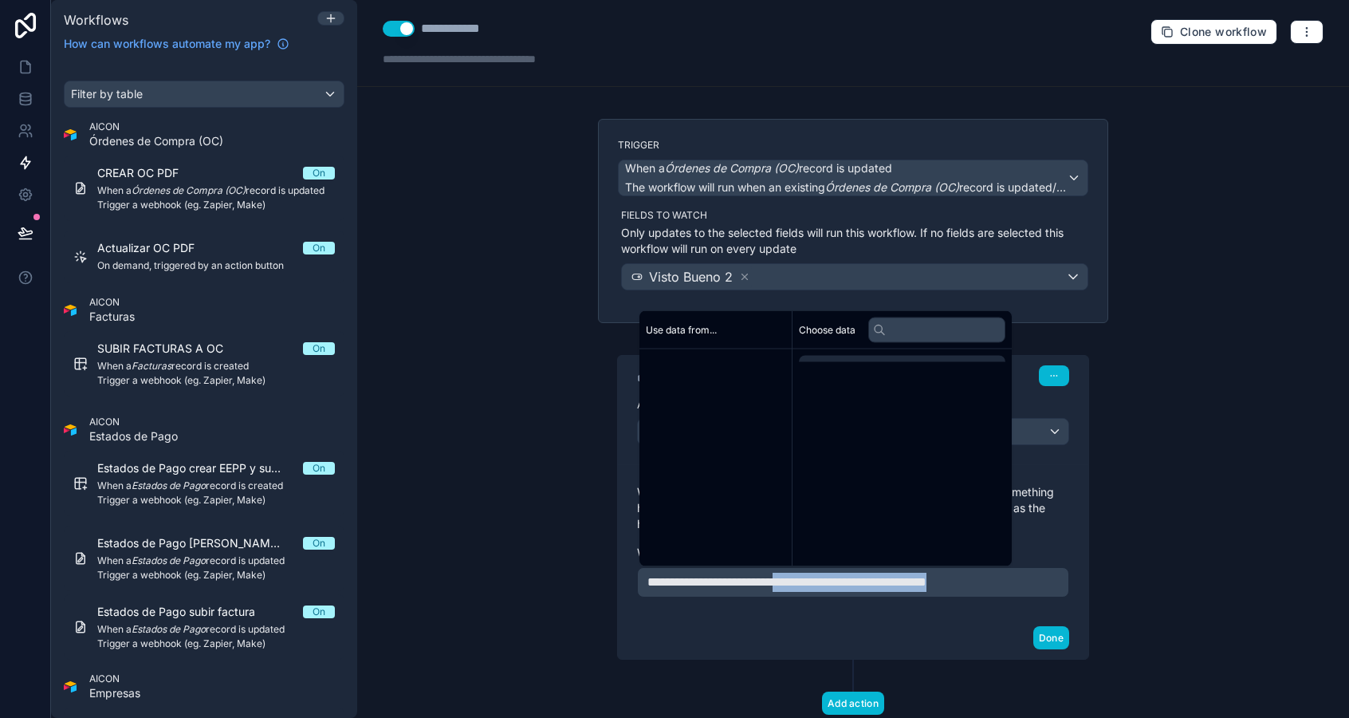
click at [927, 576] on span "**********" at bounding box center [787, 582] width 279 height 12
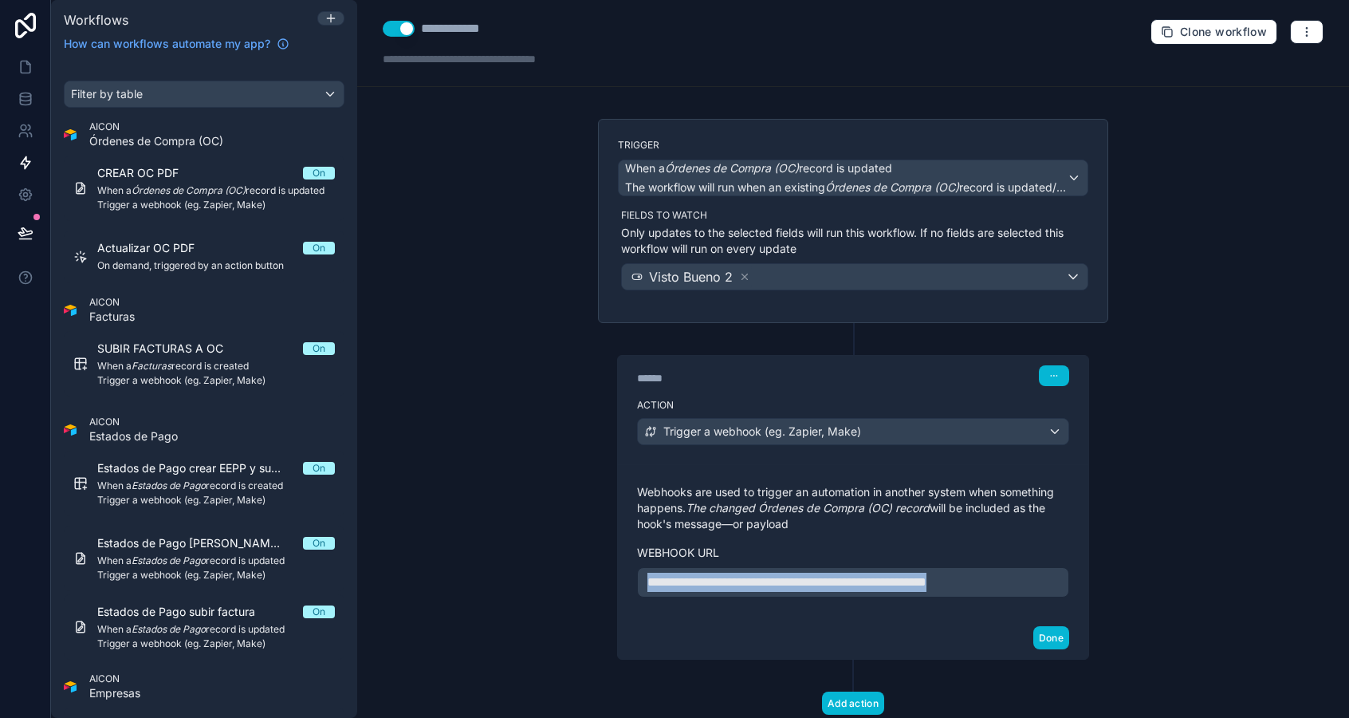
click at [927, 576] on span "**********" at bounding box center [787, 582] width 279 height 12
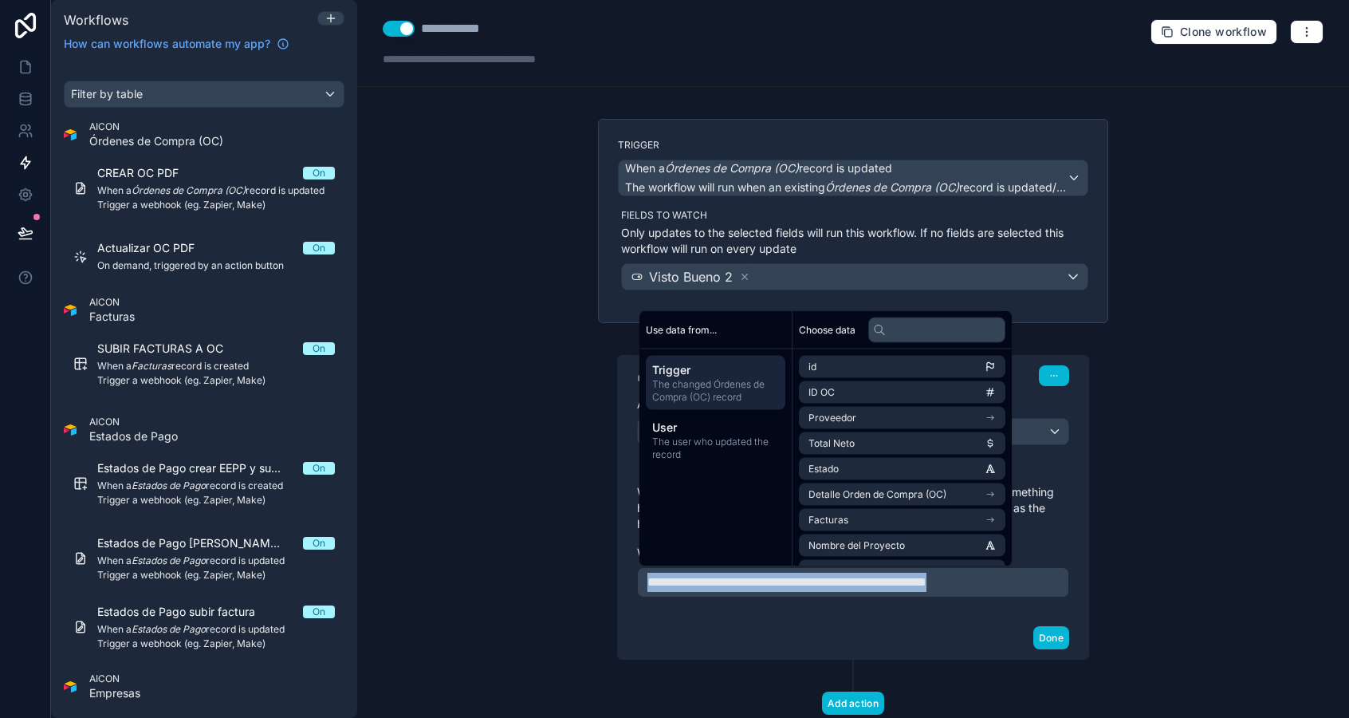
copy span "**********"
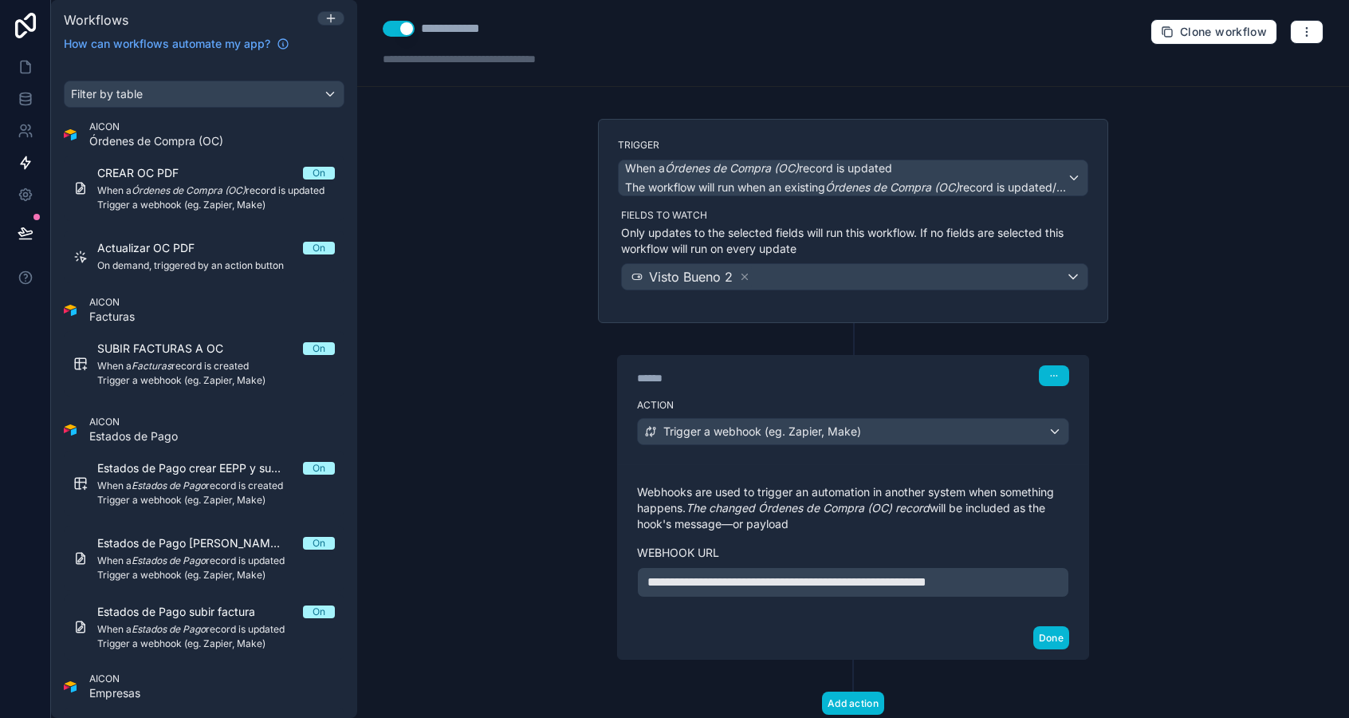
click at [478, 537] on div "**********" at bounding box center [853, 359] width 992 height 718
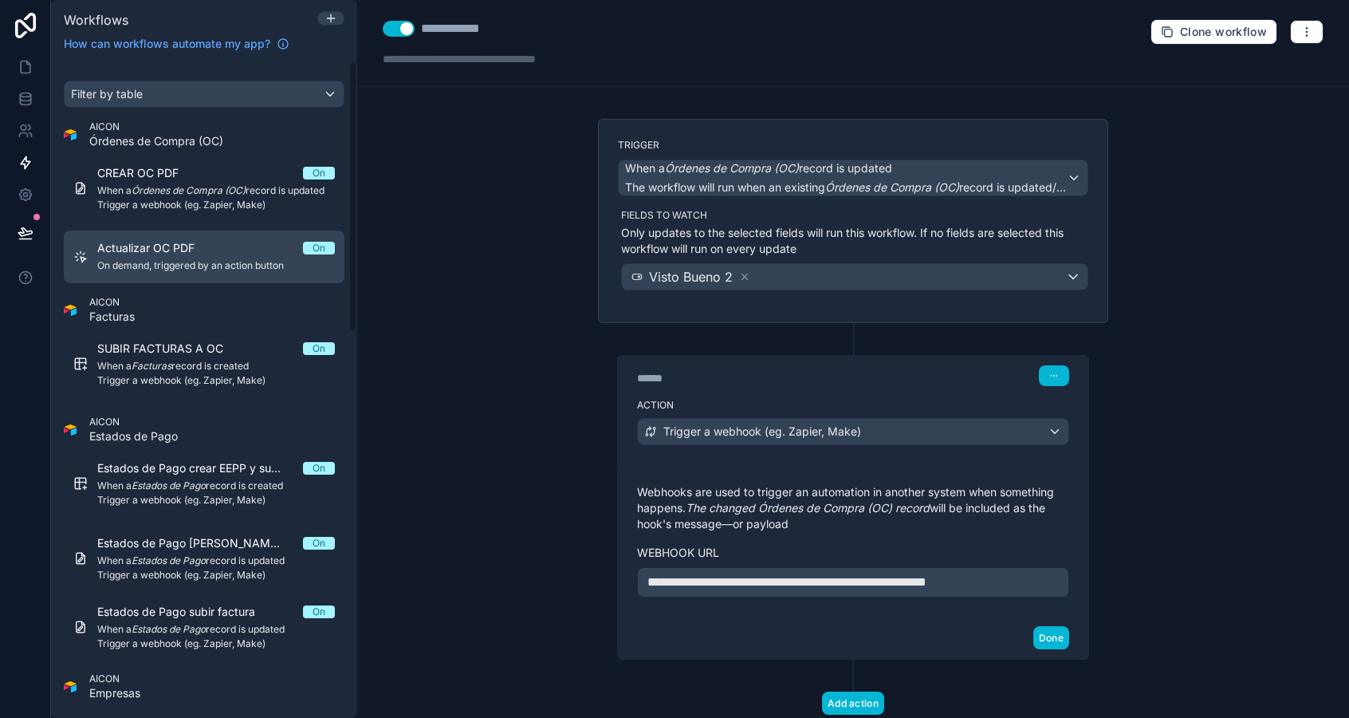
click at [182, 255] on span "Actualizar OC PDF" at bounding box center [155, 248] width 116 height 16
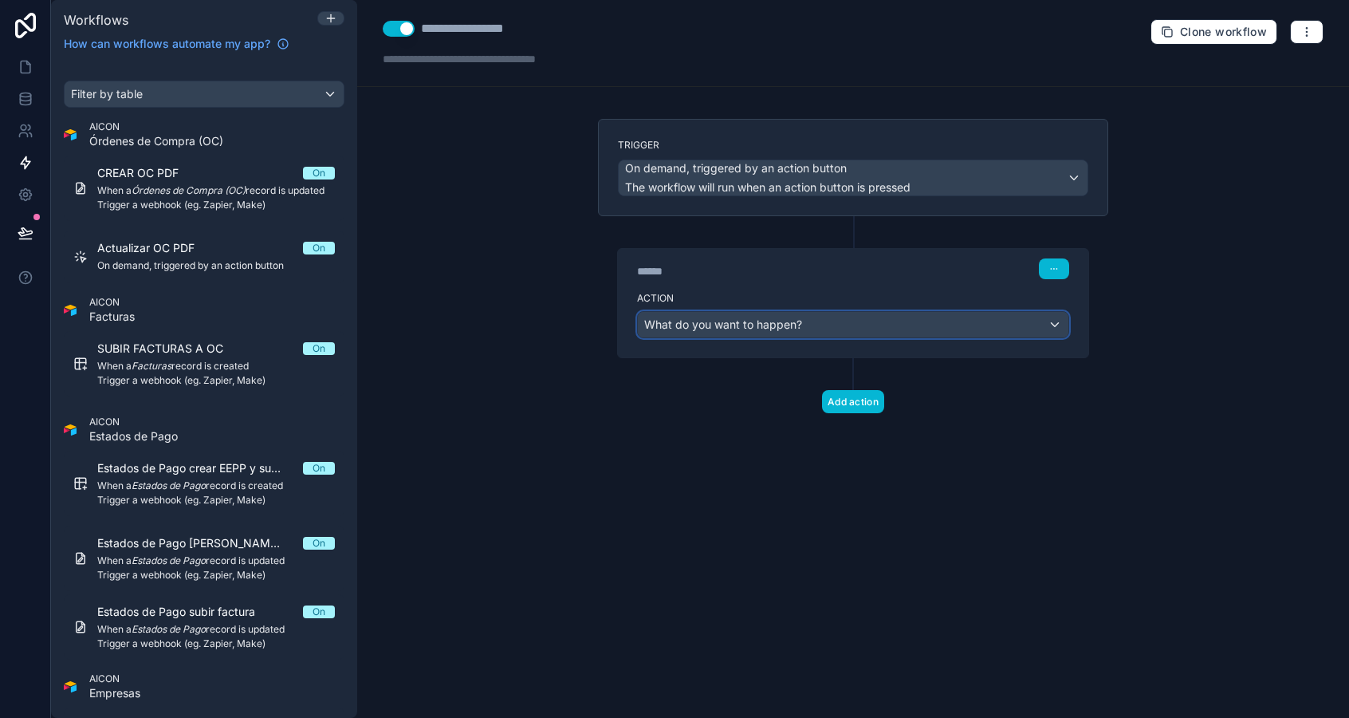
click at [785, 327] on span "What do you want to happen?" at bounding box center [723, 324] width 158 height 14
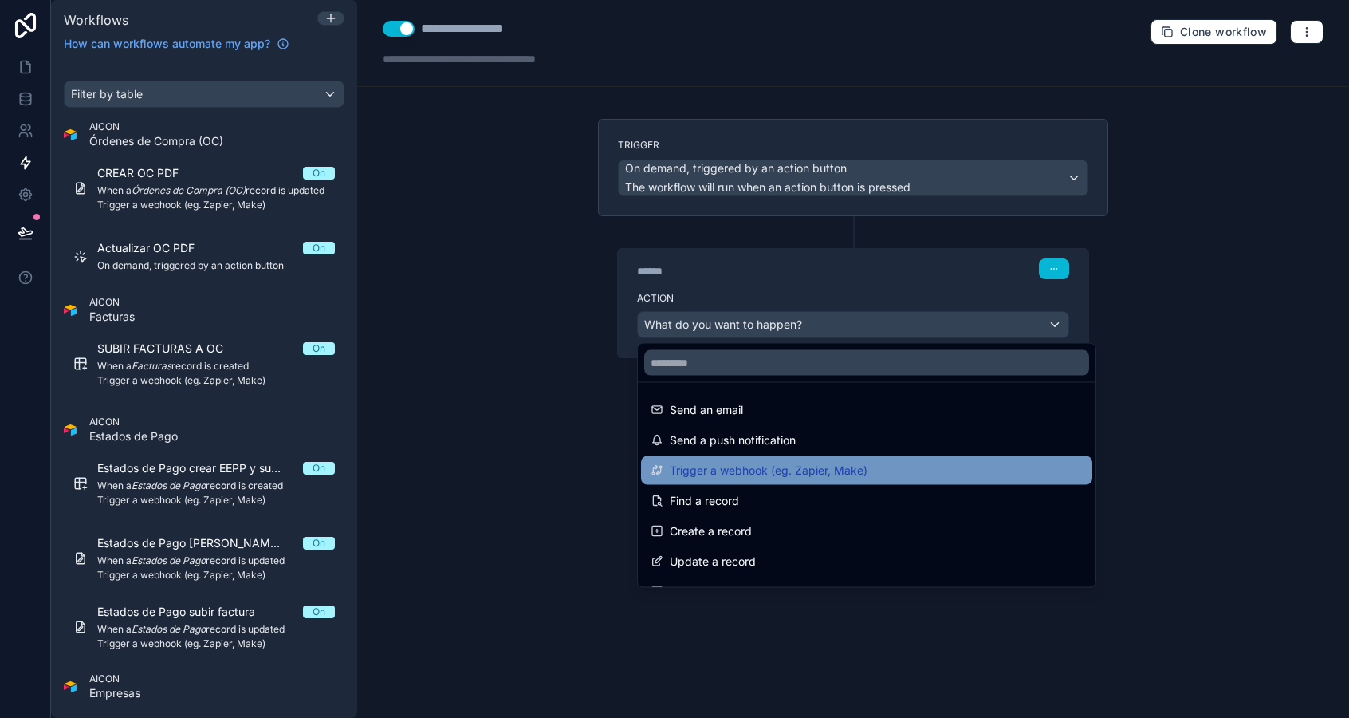
click at [786, 475] on span "Trigger a webhook (eg. Zapier, Make)" at bounding box center [769, 470] width 198 height 19
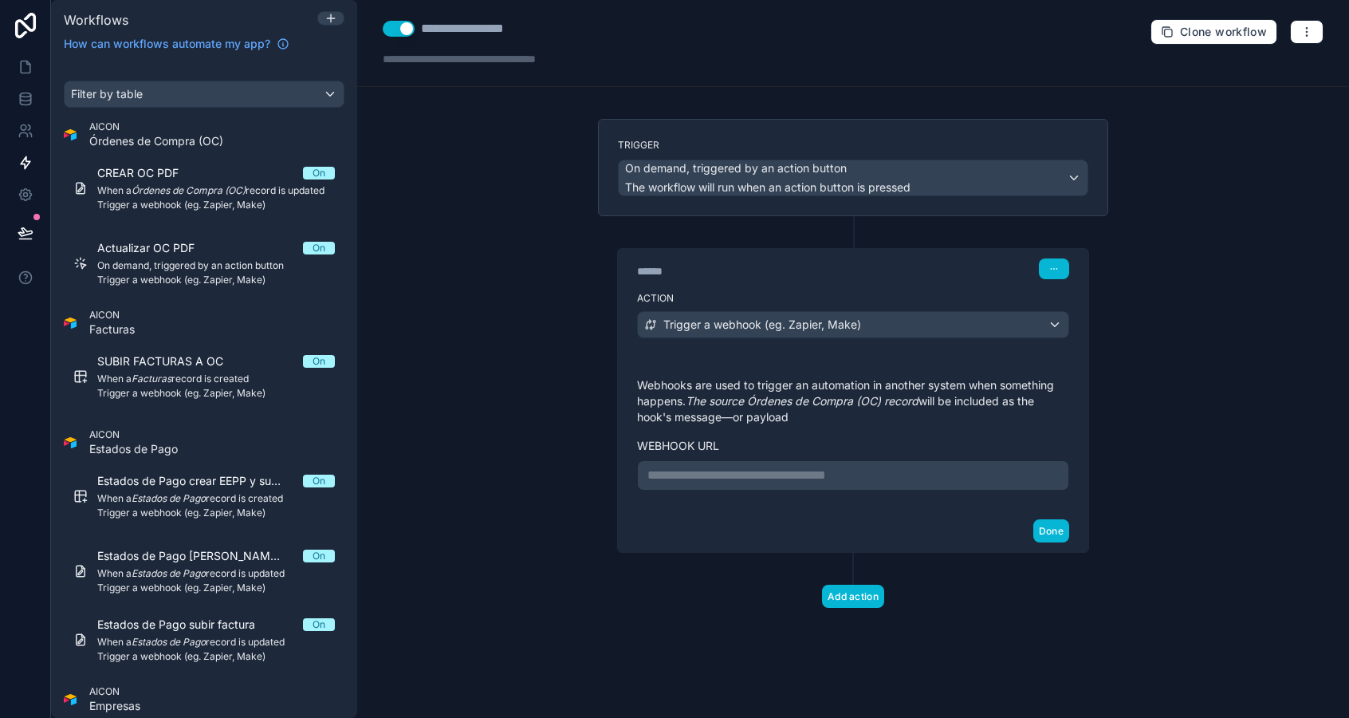
click at [789, 474] on p "**********" at bounding box center [853, 475] width 411 height 19
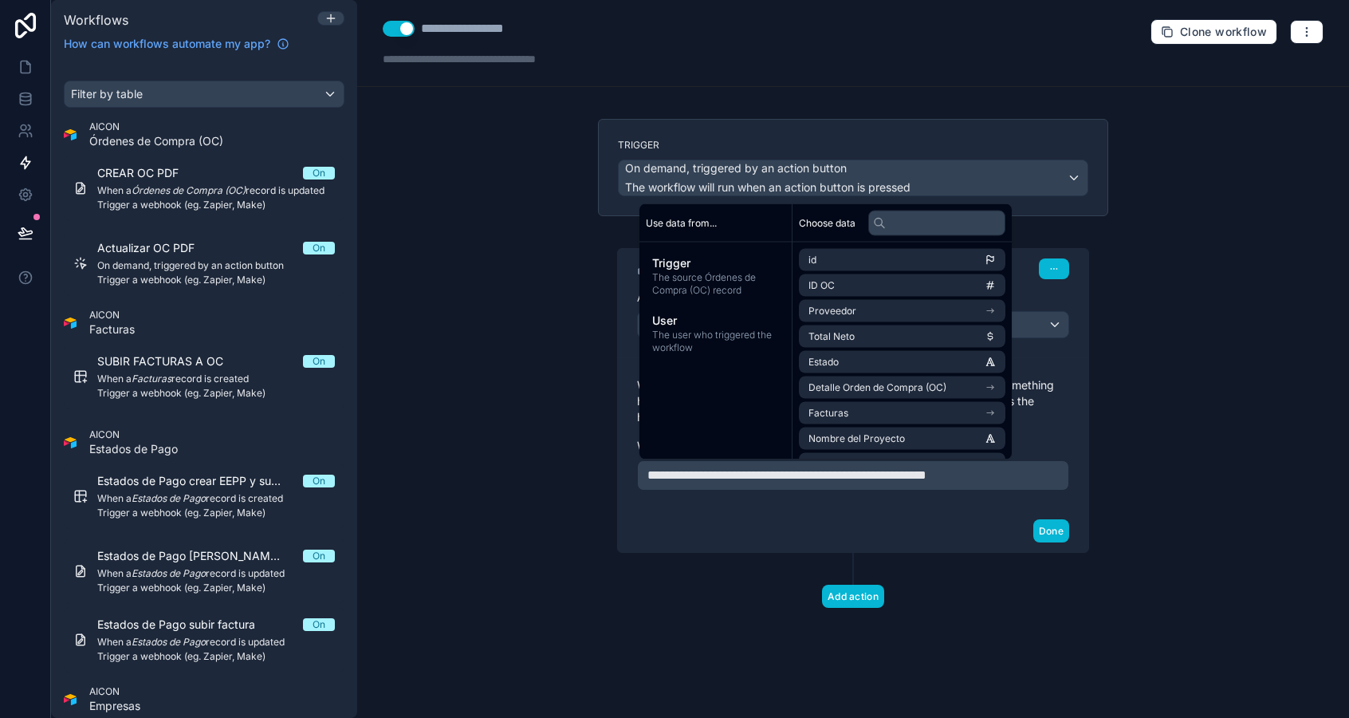
click at [724, 575] on div "Add action" at bounding box center [853, 580] width 510 height 55
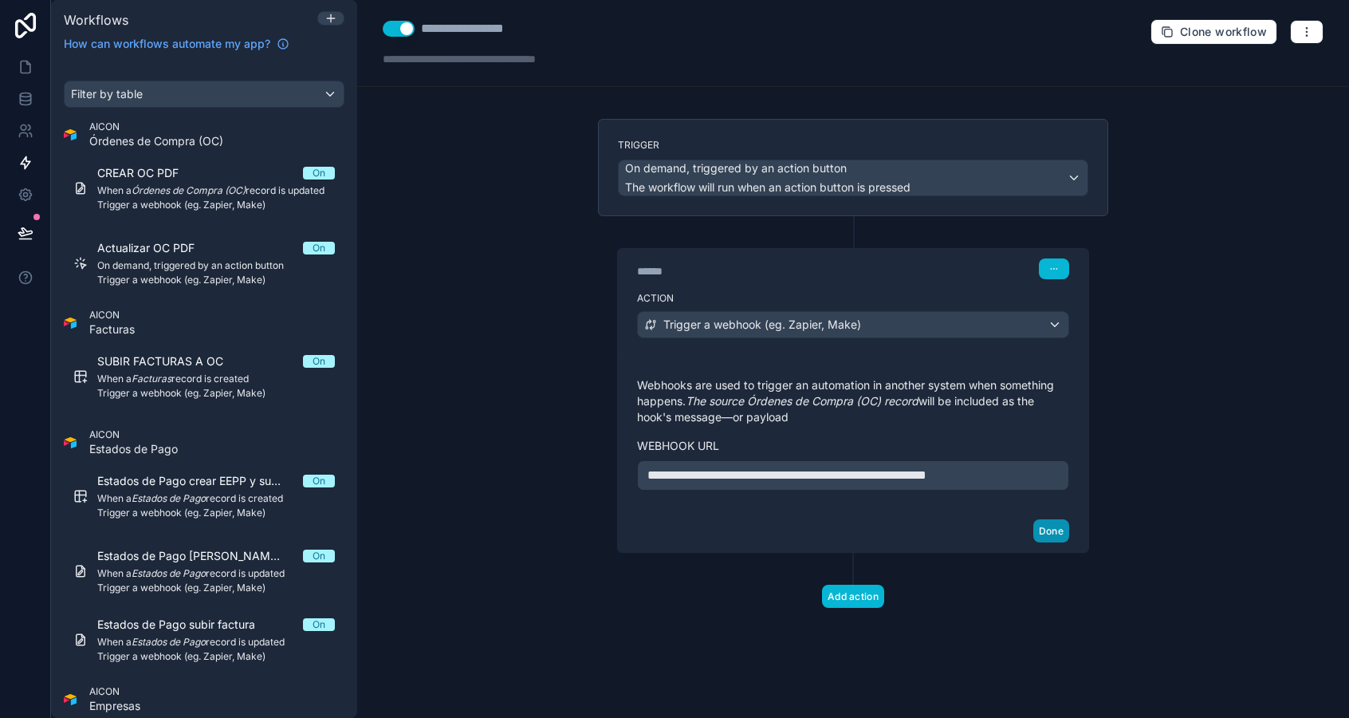
click at [1044, 527] on button "Done" at bounding box center [1051, 530] width 36 height 23
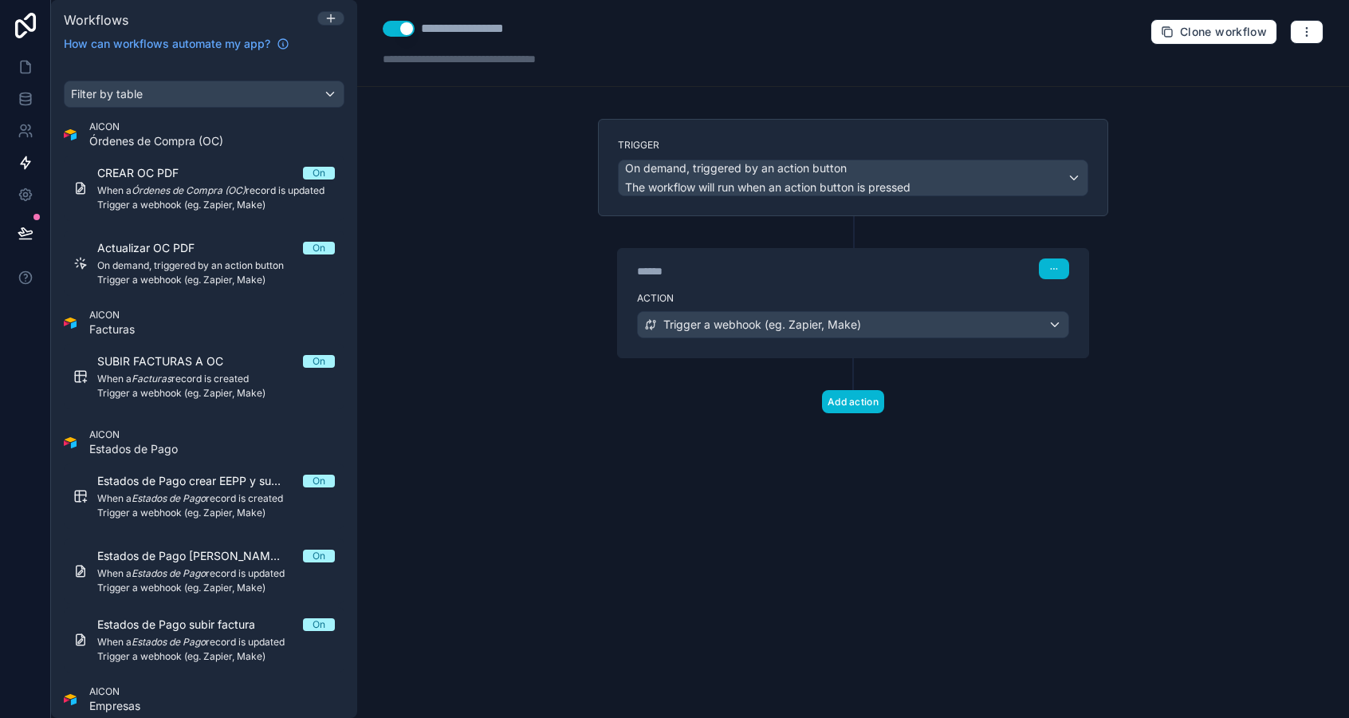
click at [553, 392] on div "**********" at bounding box center [853, 359] width 992 height 718
click at [18, 71] on icon at bounding box center [26, 67] width 16 height 16
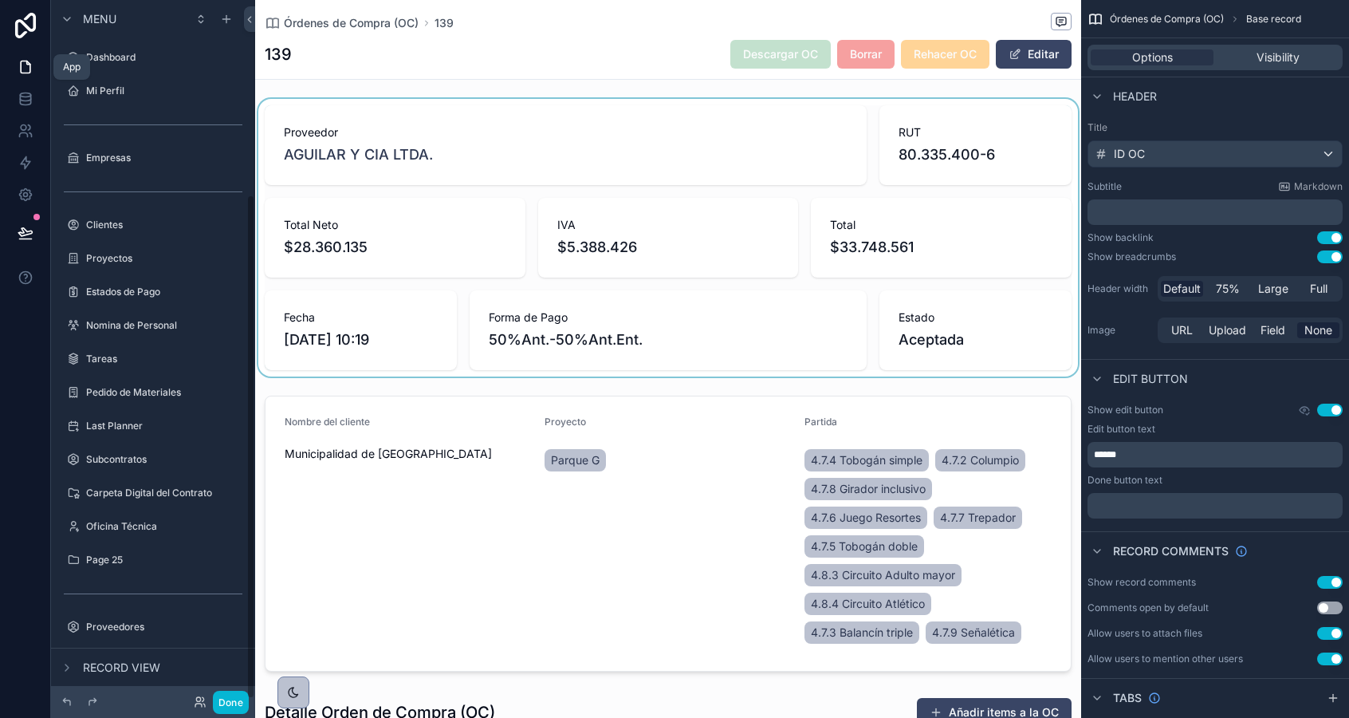
scroll to position [270, 0]
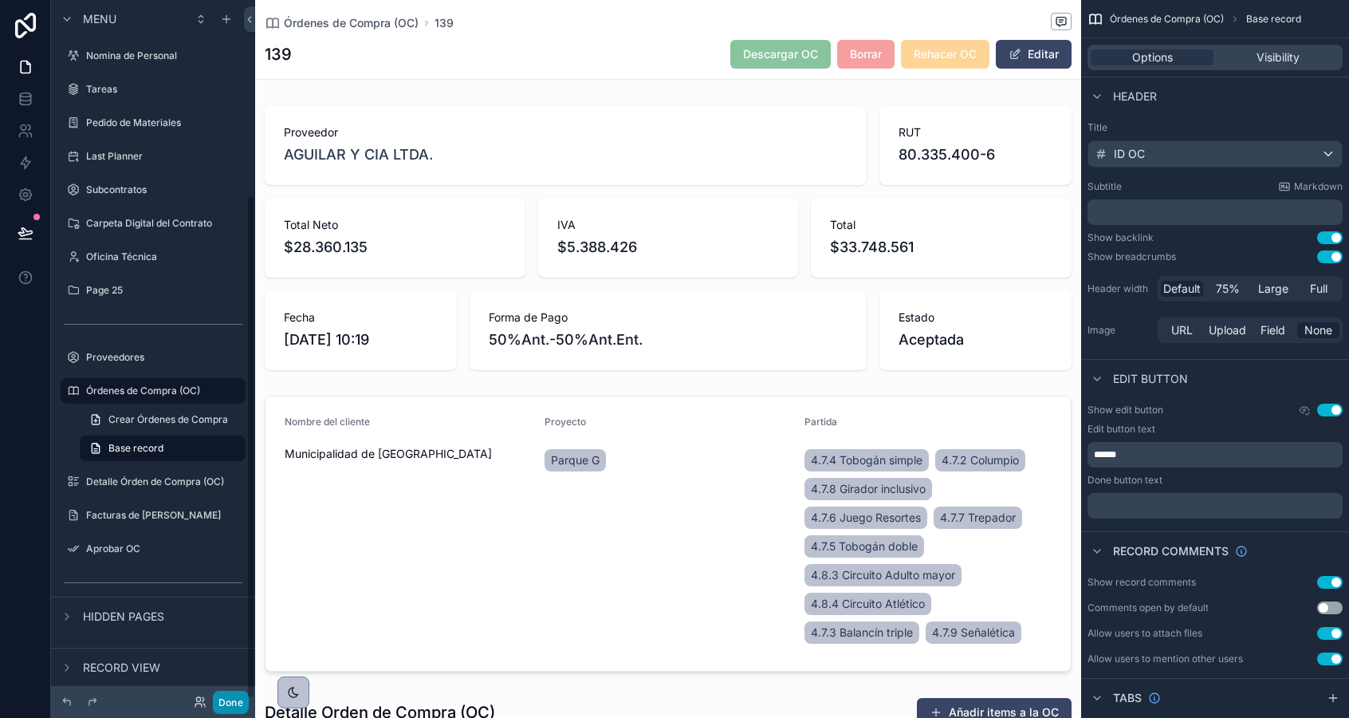
click at [234, 698] on button "Done" at bounding box center [231, 702] width 36 height 23
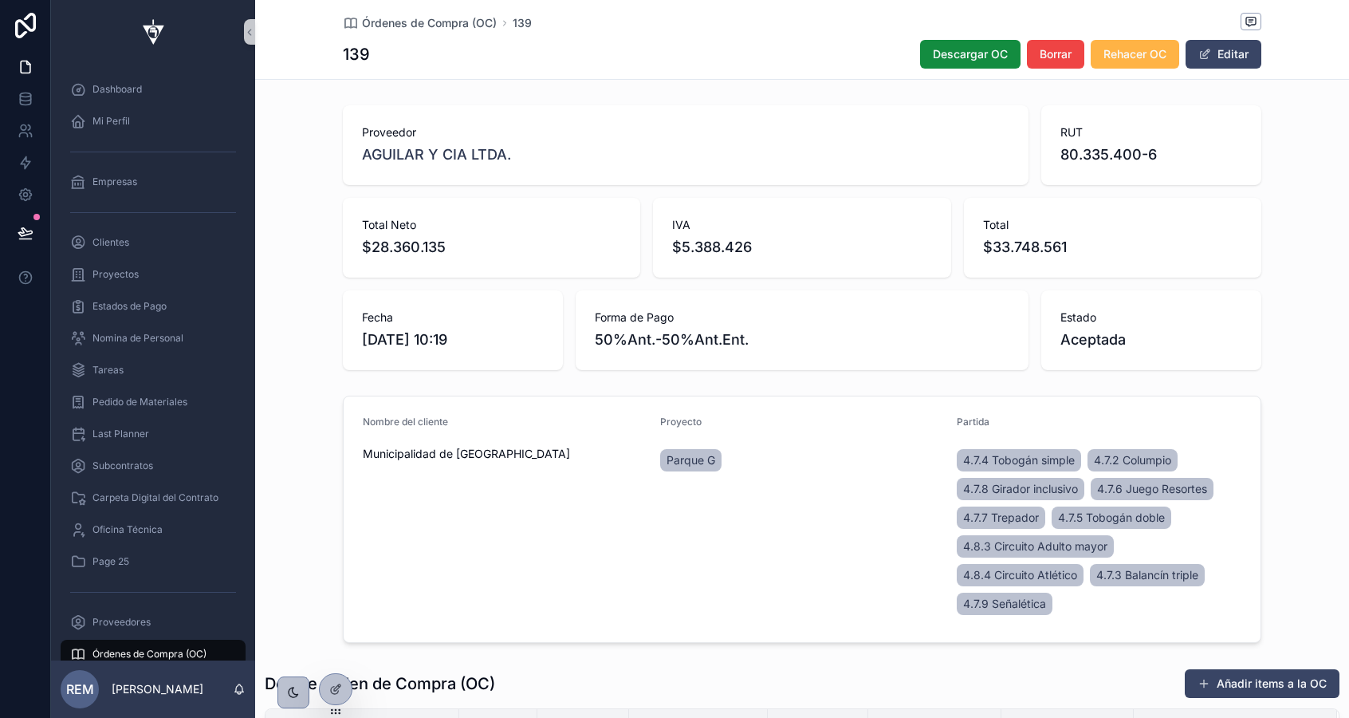
click at [1132, 58] on span "Rehacer OC" at bounding box center [1135, 54] width 63 height 16
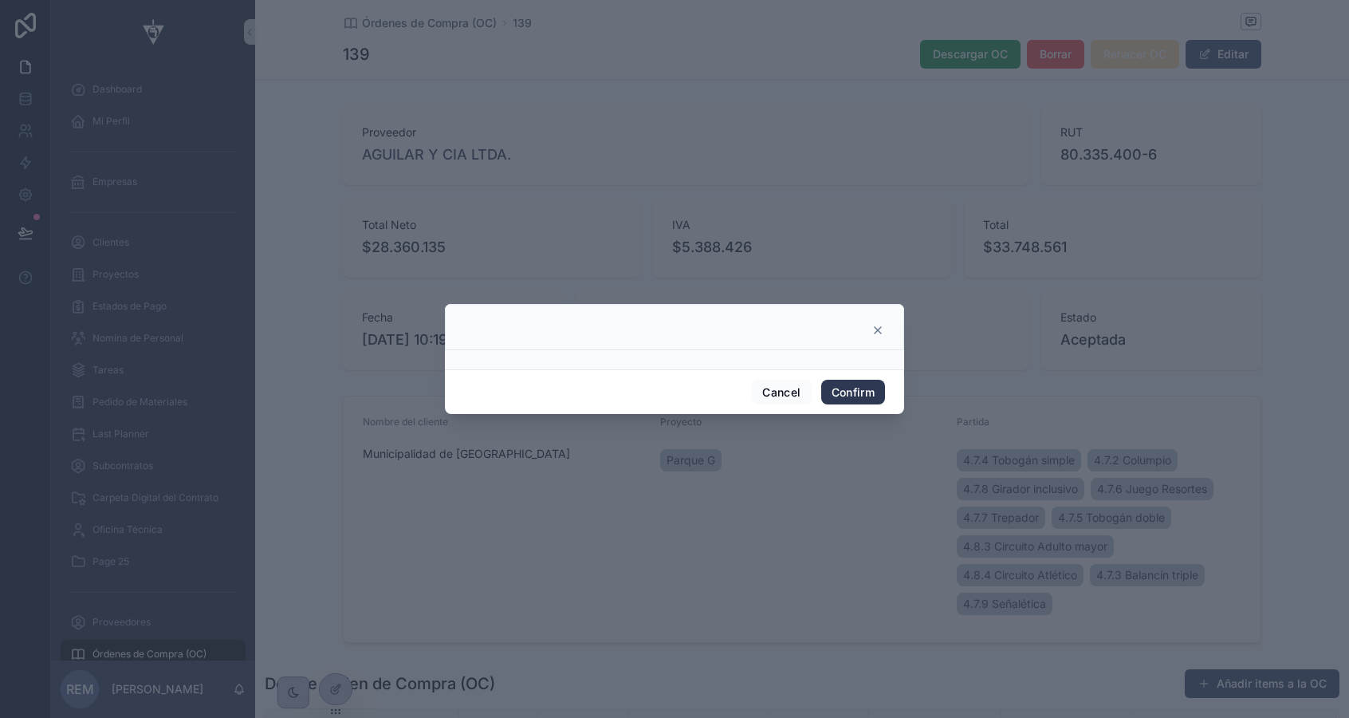
click at [858, 387] on button "Confirm" at bounding box center [853, 393] width 64 height 26
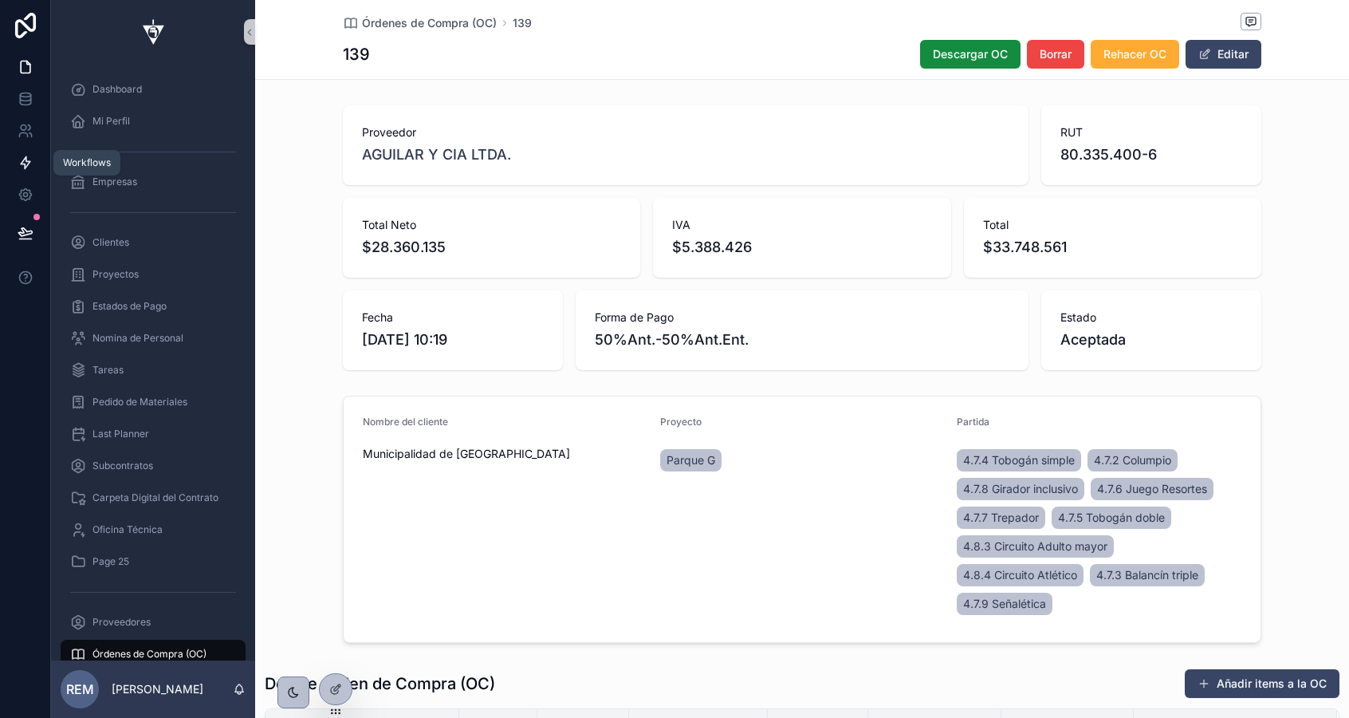
click at [18, 160] on icon at bounding box center [26, 163] width 16 height 16
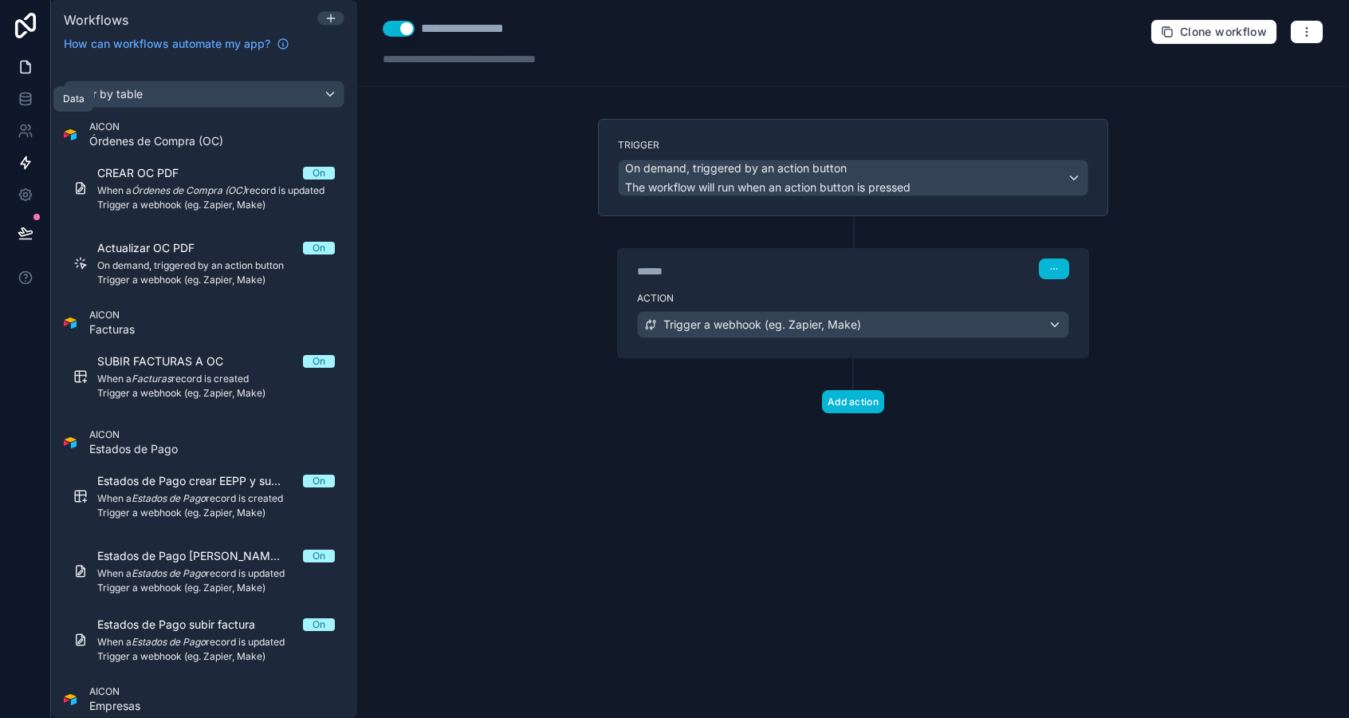
click at [24, 70] on icon at bounding box center [26, 67] width 16 height 16
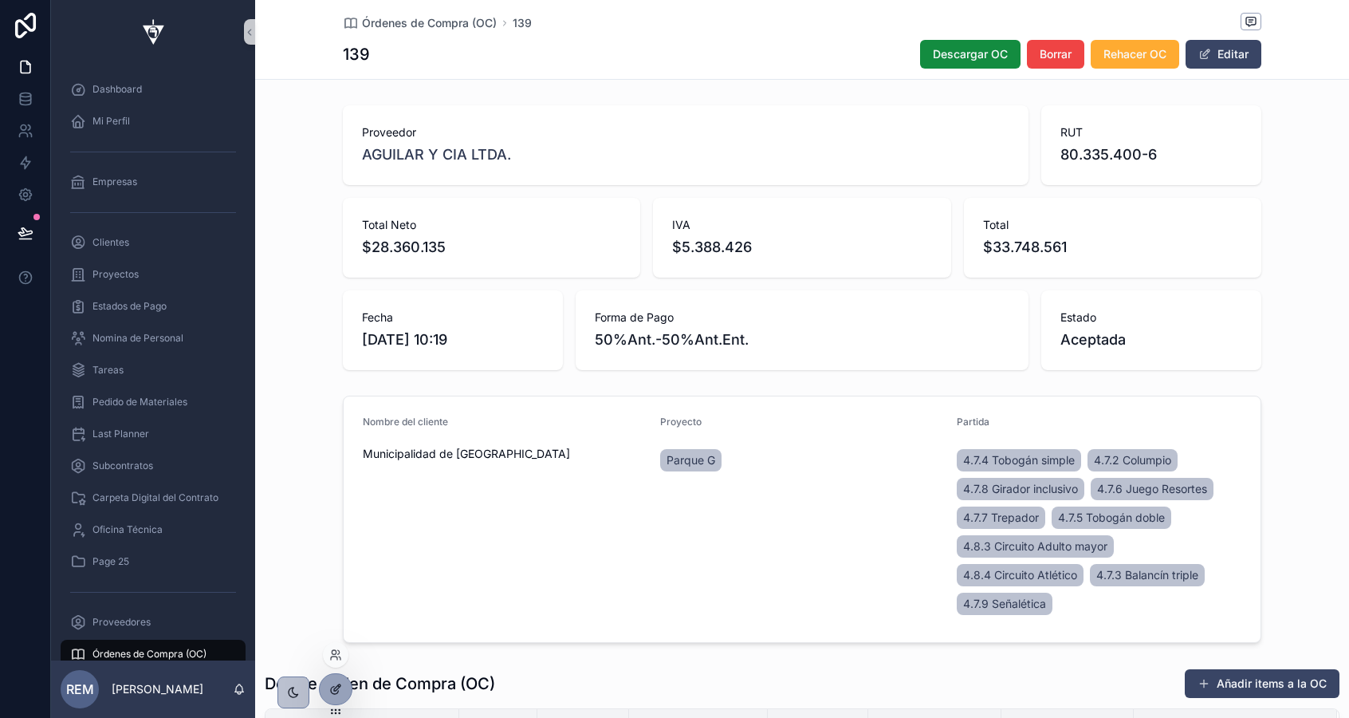
click at [337, 692] on icon at bounding box center [335, 689] width 13 height 13
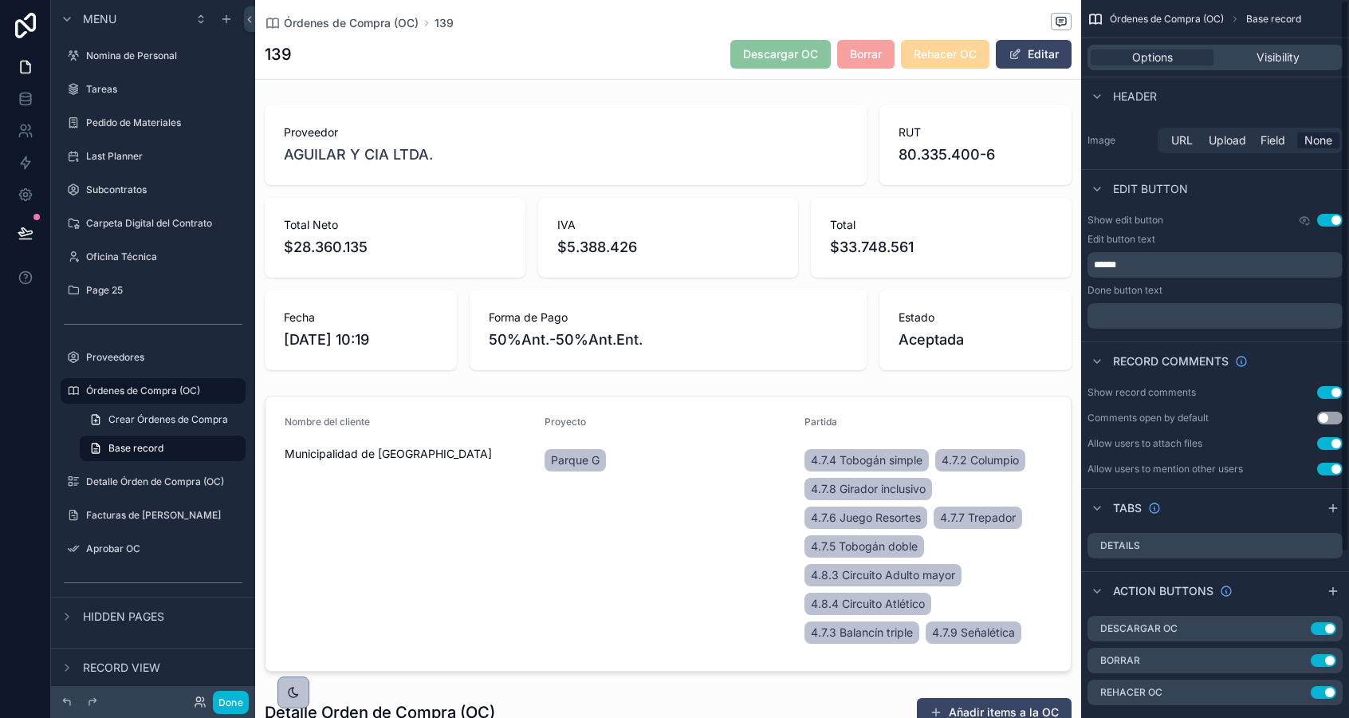
scroll to position [215, 0]
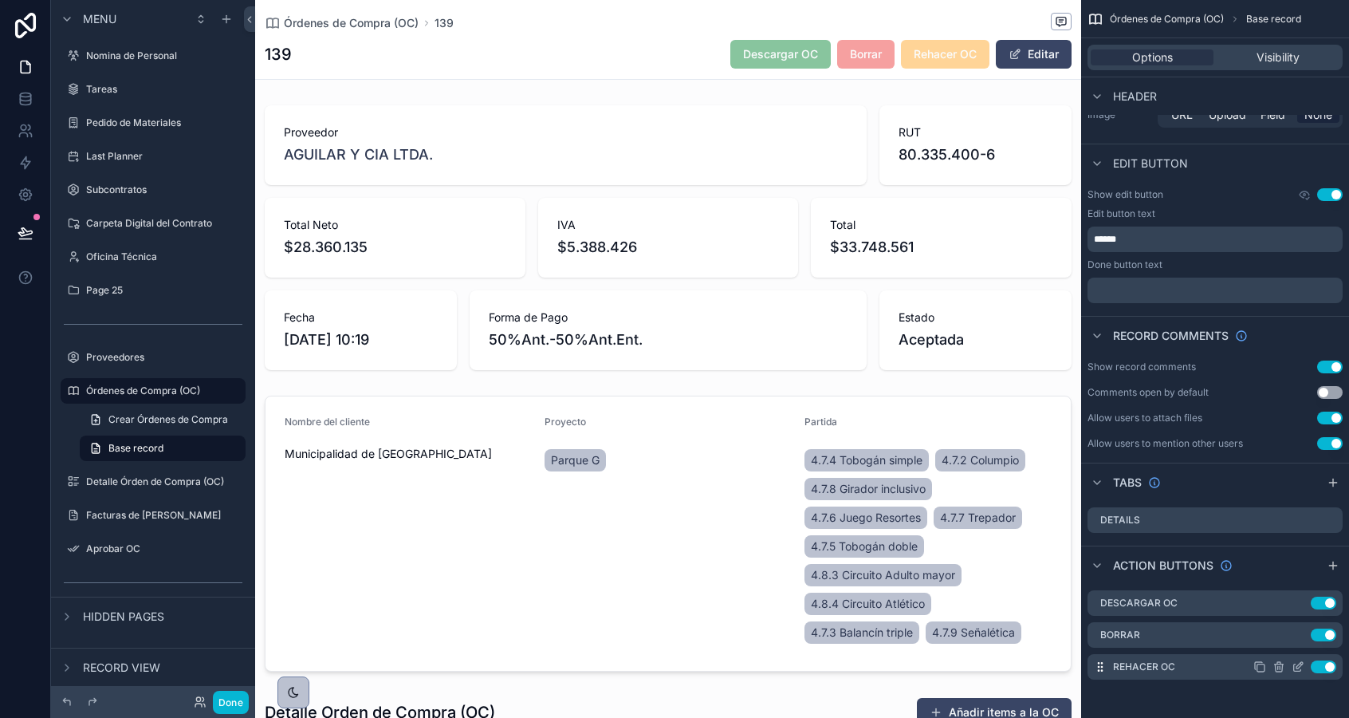
click at [1301, 661] on icon "scrollable content" at bounding box center [1298, 666] width 13 height 13
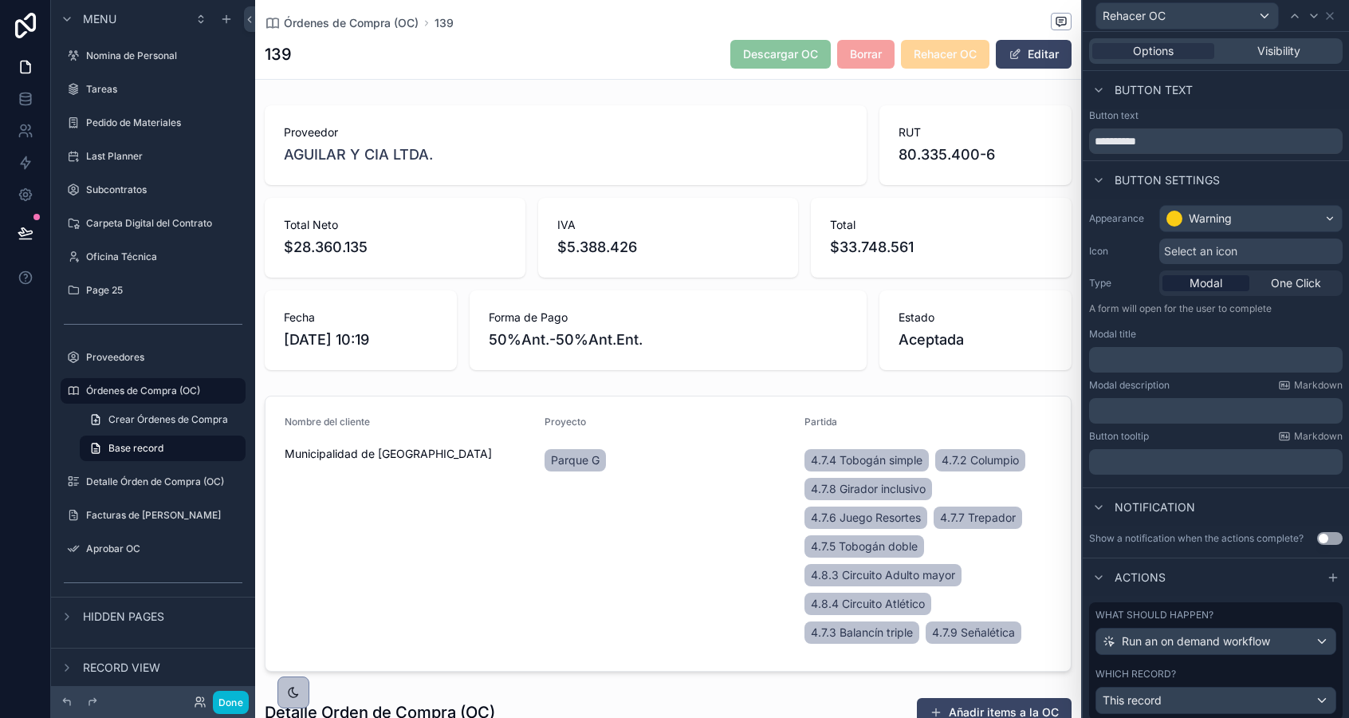
scroll to position [49, 0]
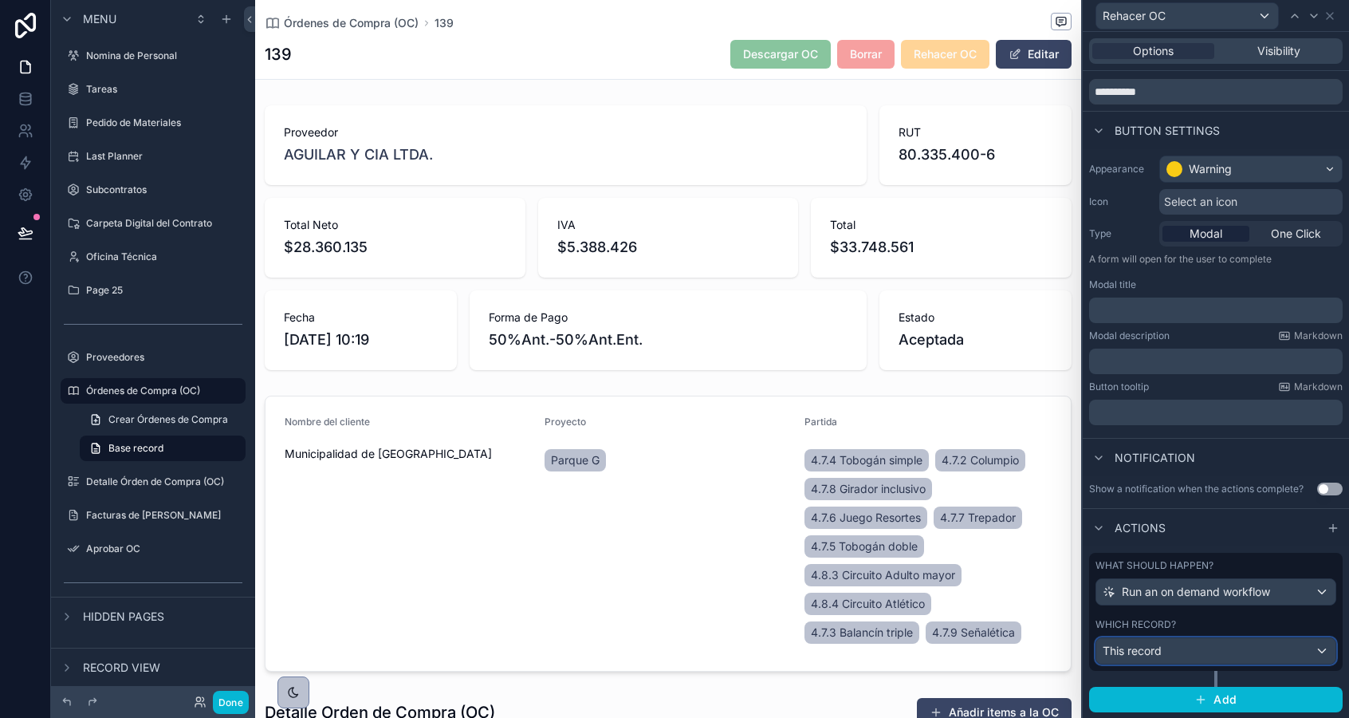
click at [1188, 656] on div "This record" at bounding box center [1215, 651] width 239 height 26
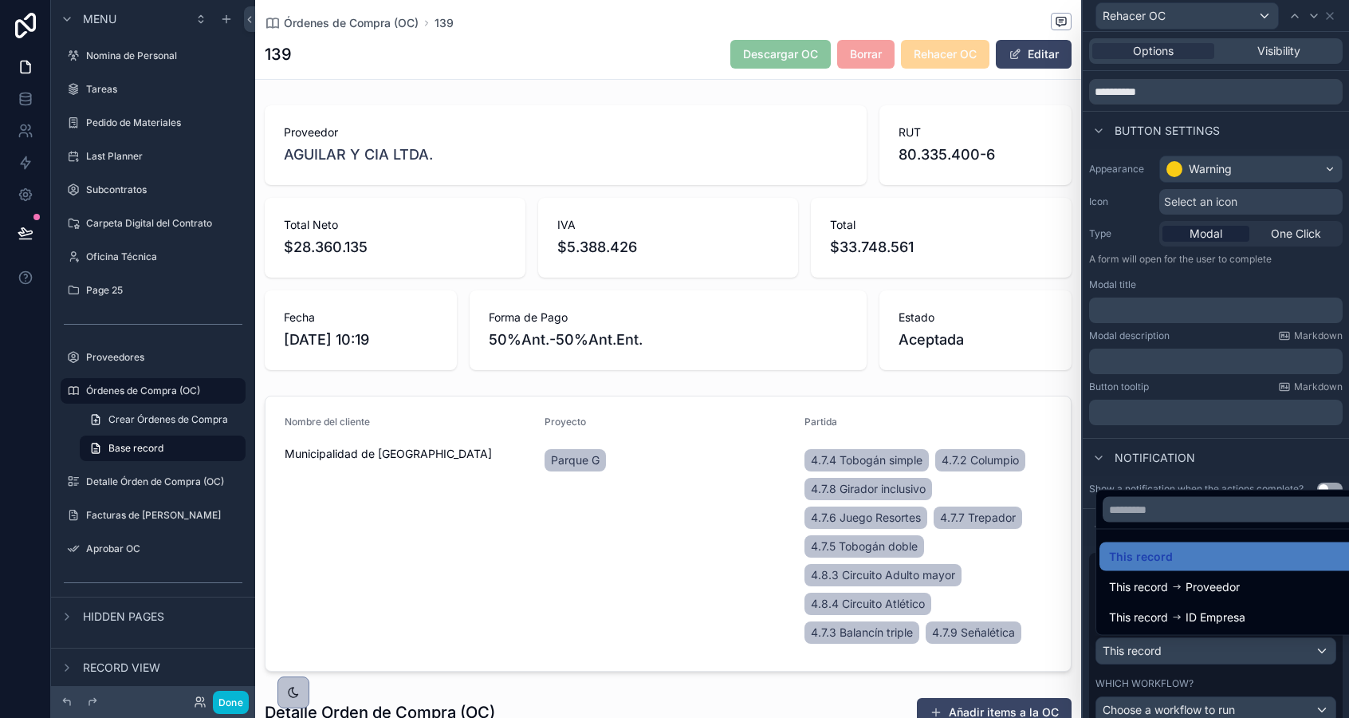
click at [1188, 656] on div at bounding box center [1216, 359] width 266 height 718
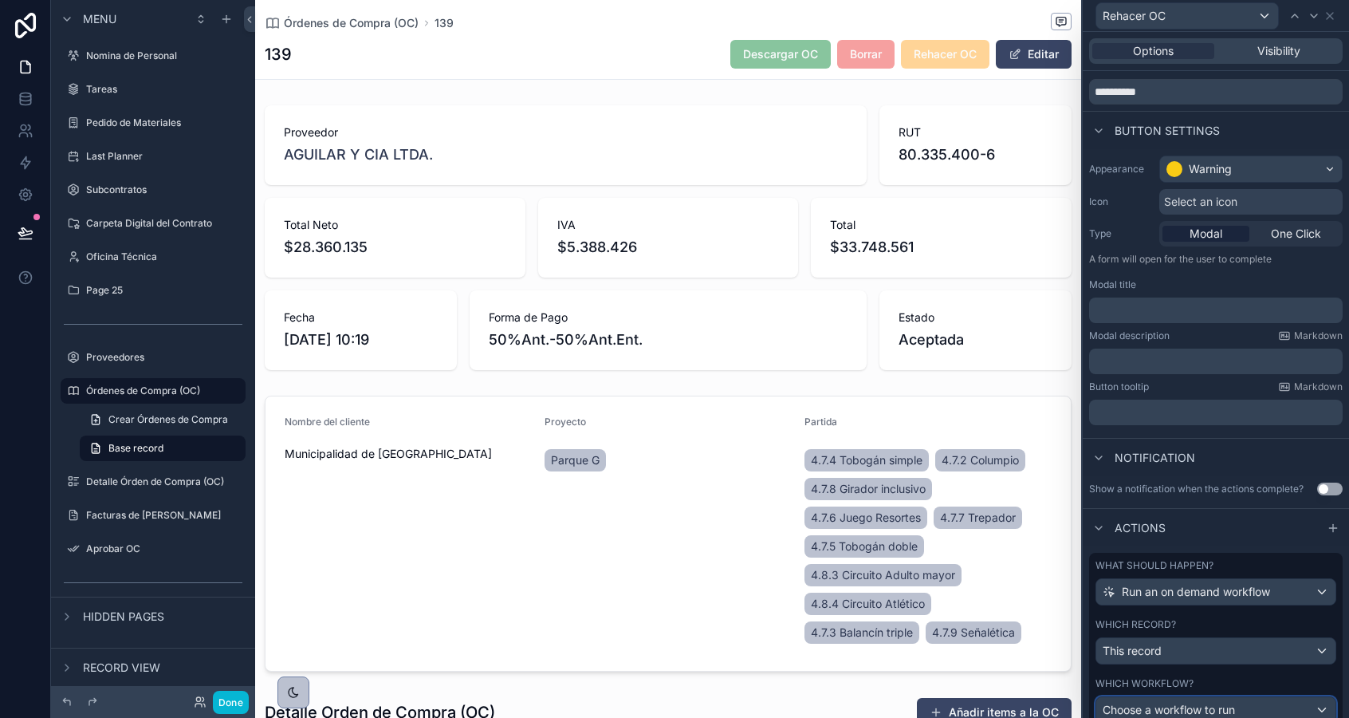
click at [1189, 713] on span "Choose a workflow to run" at bounding box center [1169, 710] width 132 height 14
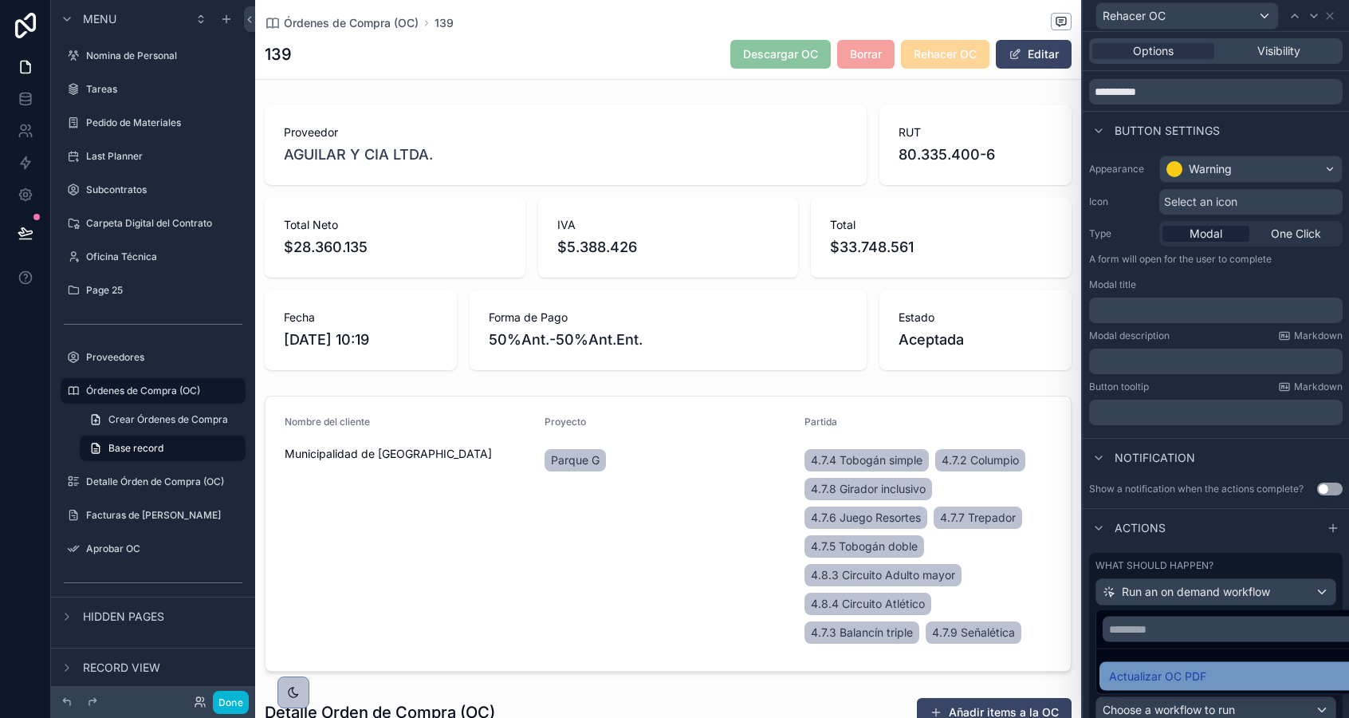
click at [1182, 679] on span "Actualizar OC PDF" at bounding box center [1157, 676] width 97 height 19
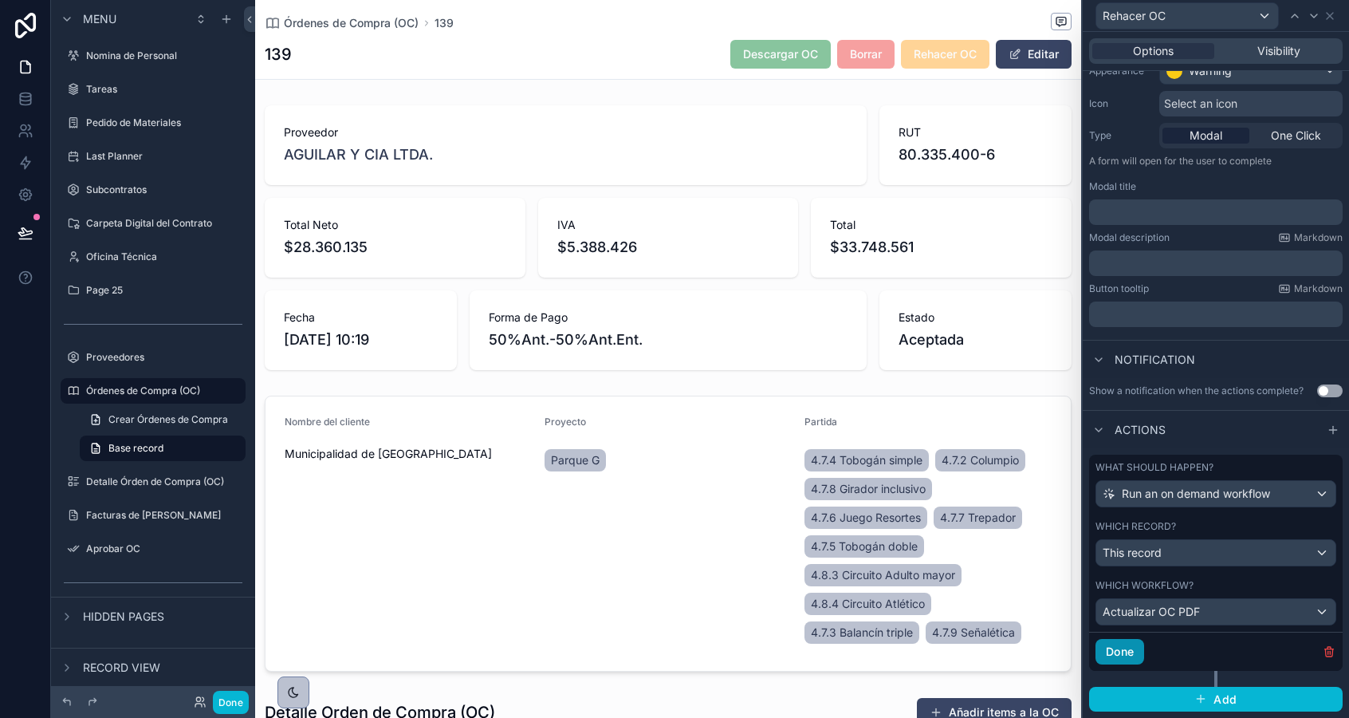
click at [1134, 646] on button "Done" at bounding box center [1120, 652] width 49 height 26
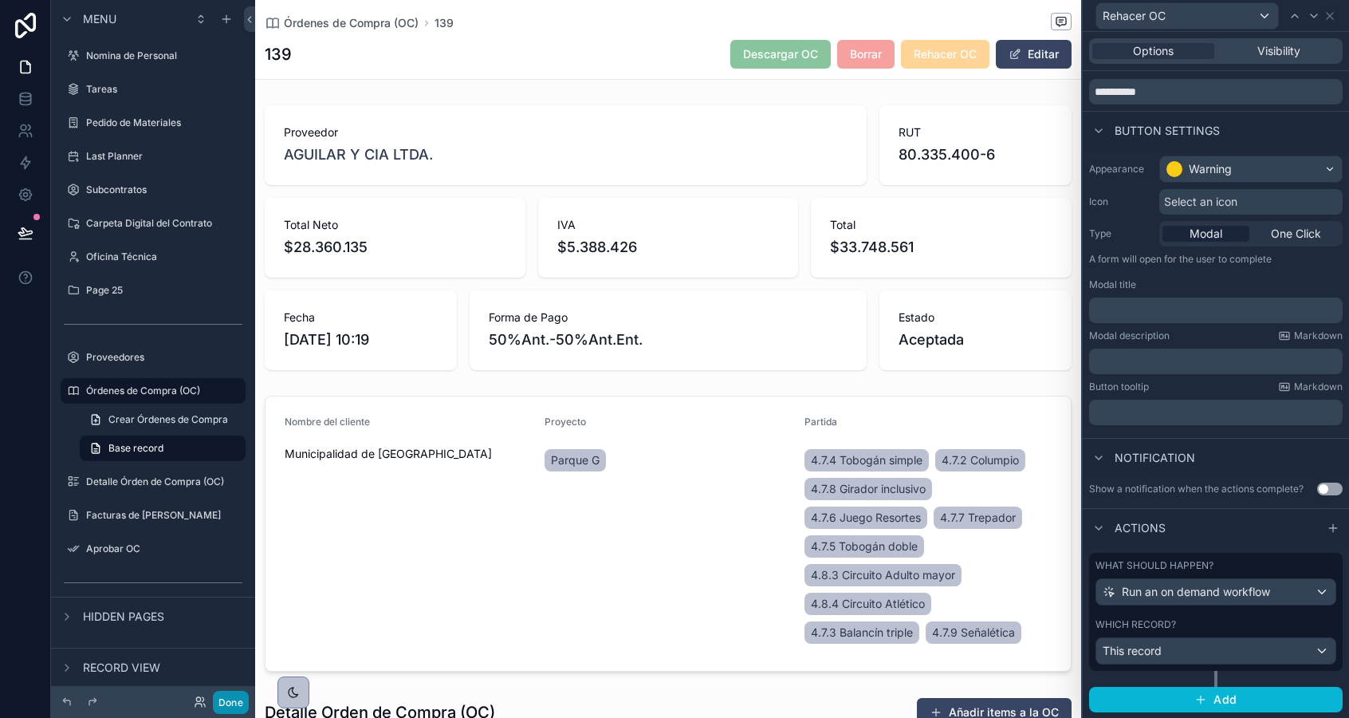
click at [236, 699] on button "Done" at bounding box center [231, 702] width 36 height 23
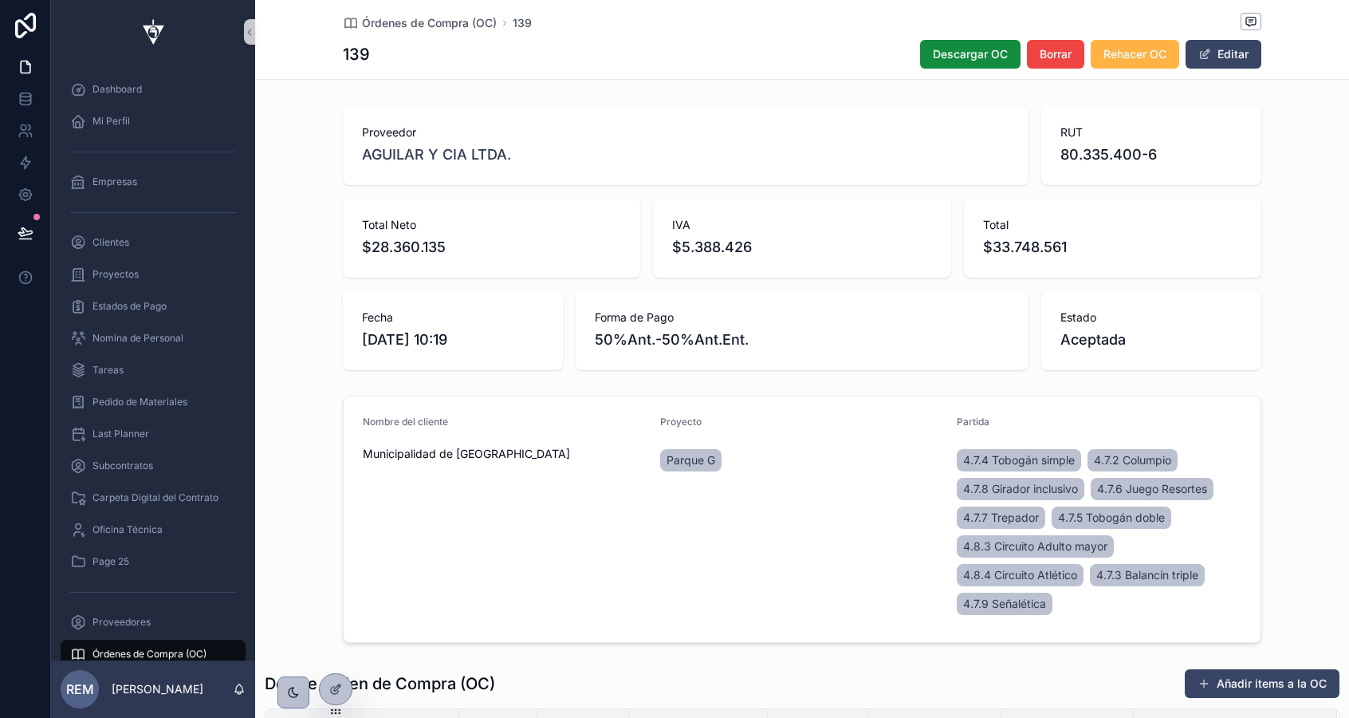
click at [1118, 48] on span "Rehacer OC" at bounding box center [1135, 54] width 63 height 16
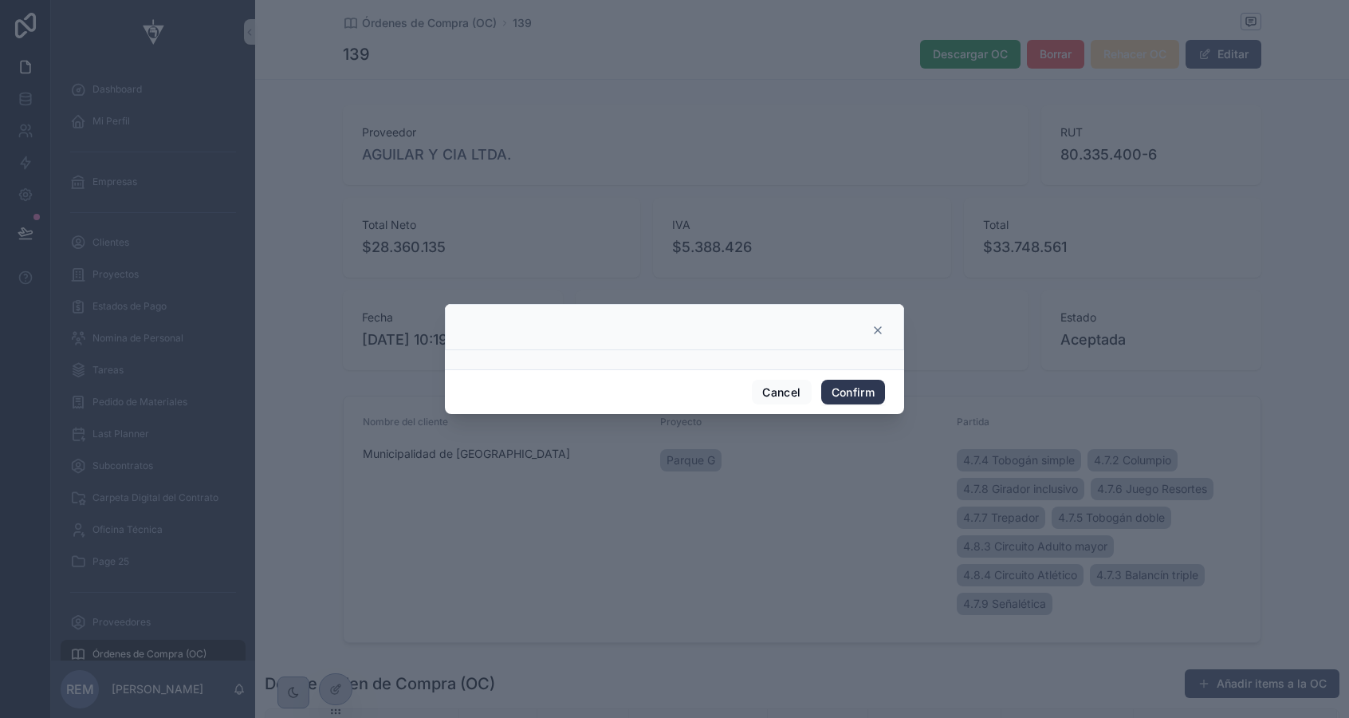
click at [841, 393] on button "Confirm" at bounding box center [853, 393] width 64 height 26
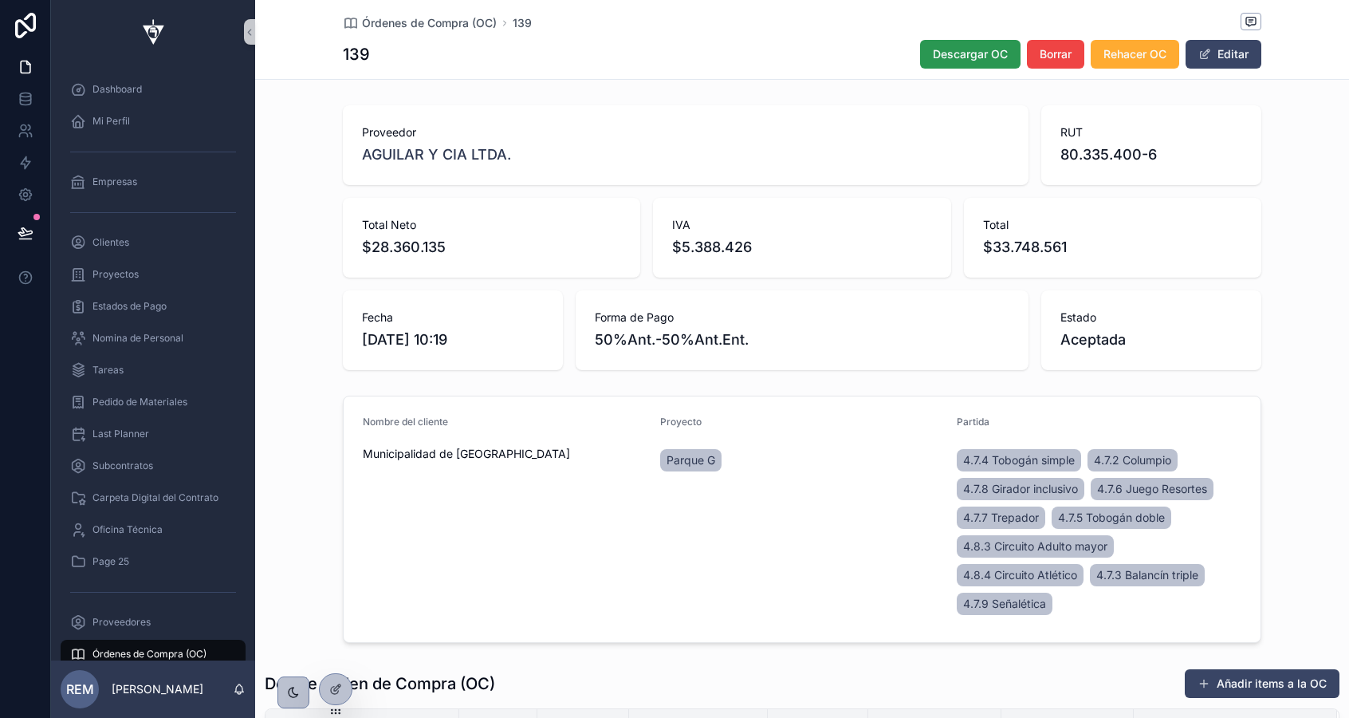
click at [952, 57] on span "Descargar OC" at bounding box center [970, 54] width 75 height 16
click at [329, 687] on icon at bounding box center [335, 689] width 13 height 13
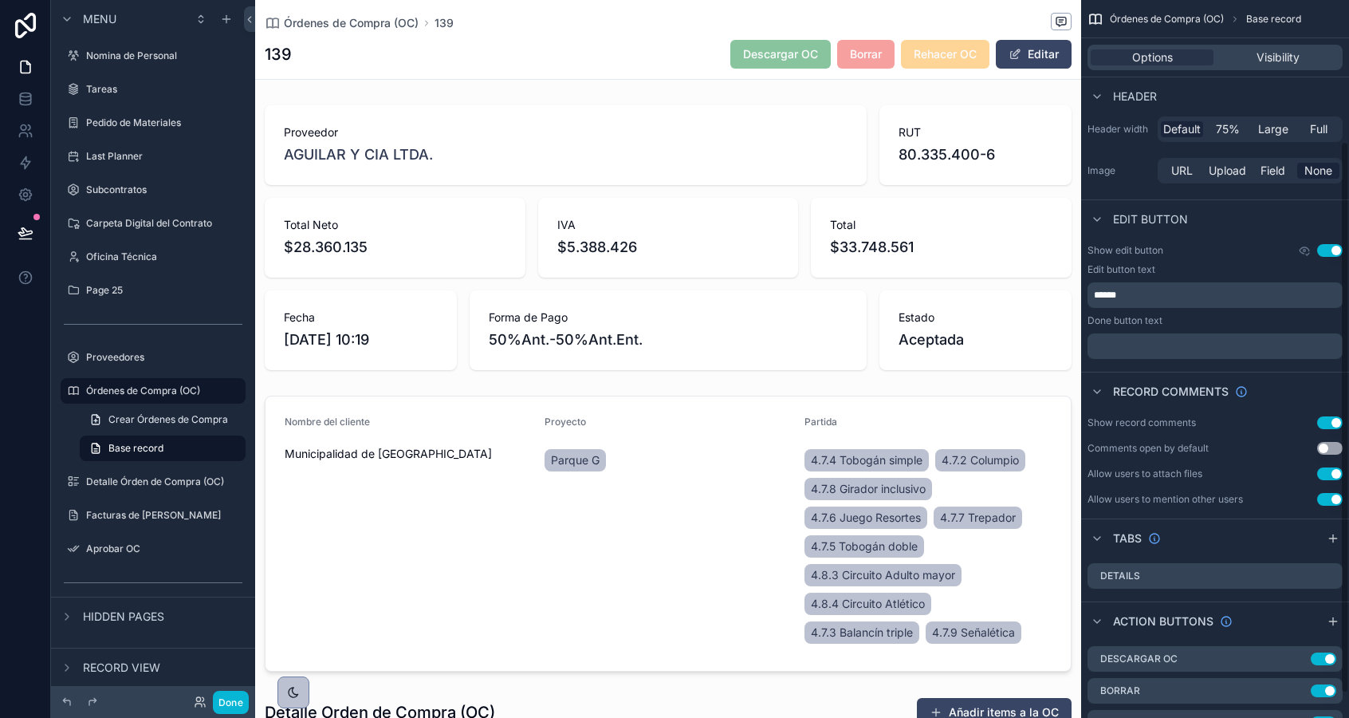
scroll to position [215, 0]
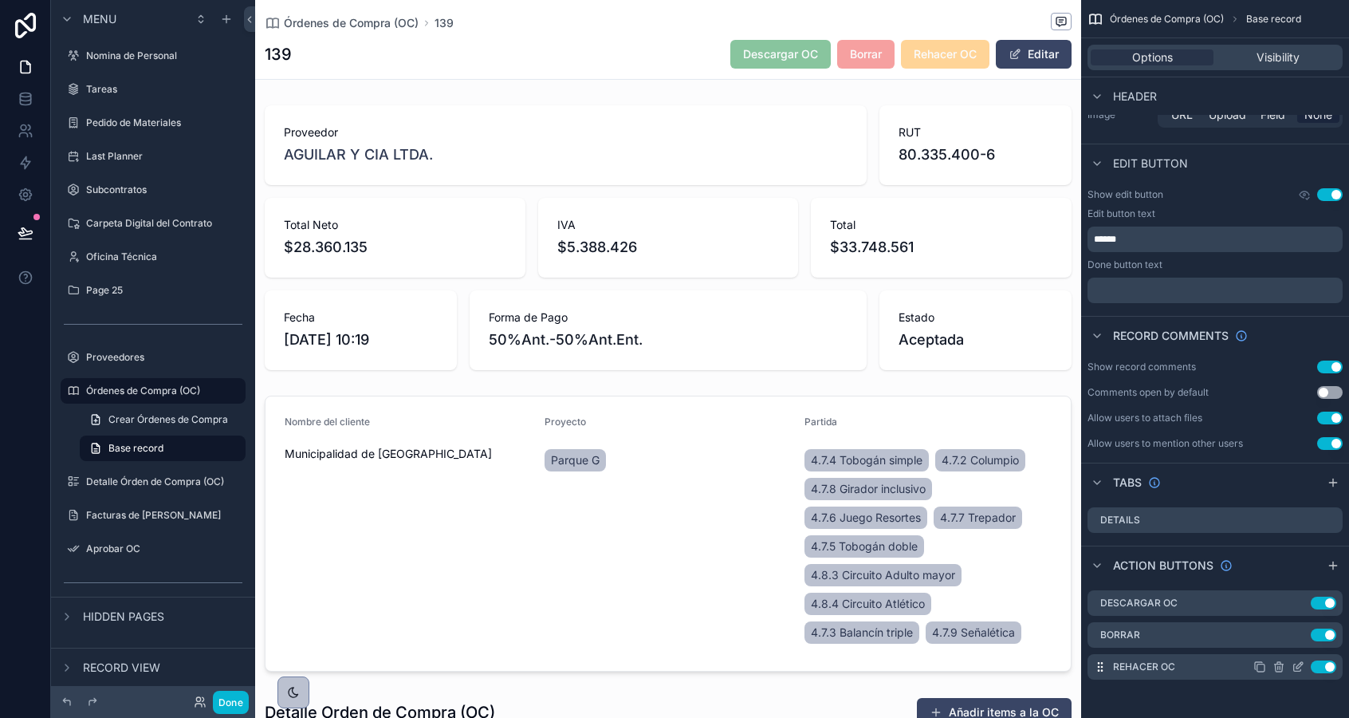
click at [1297, 668] on icon "scrollable content" at bounding box center [1300, 665] width 6 height 6
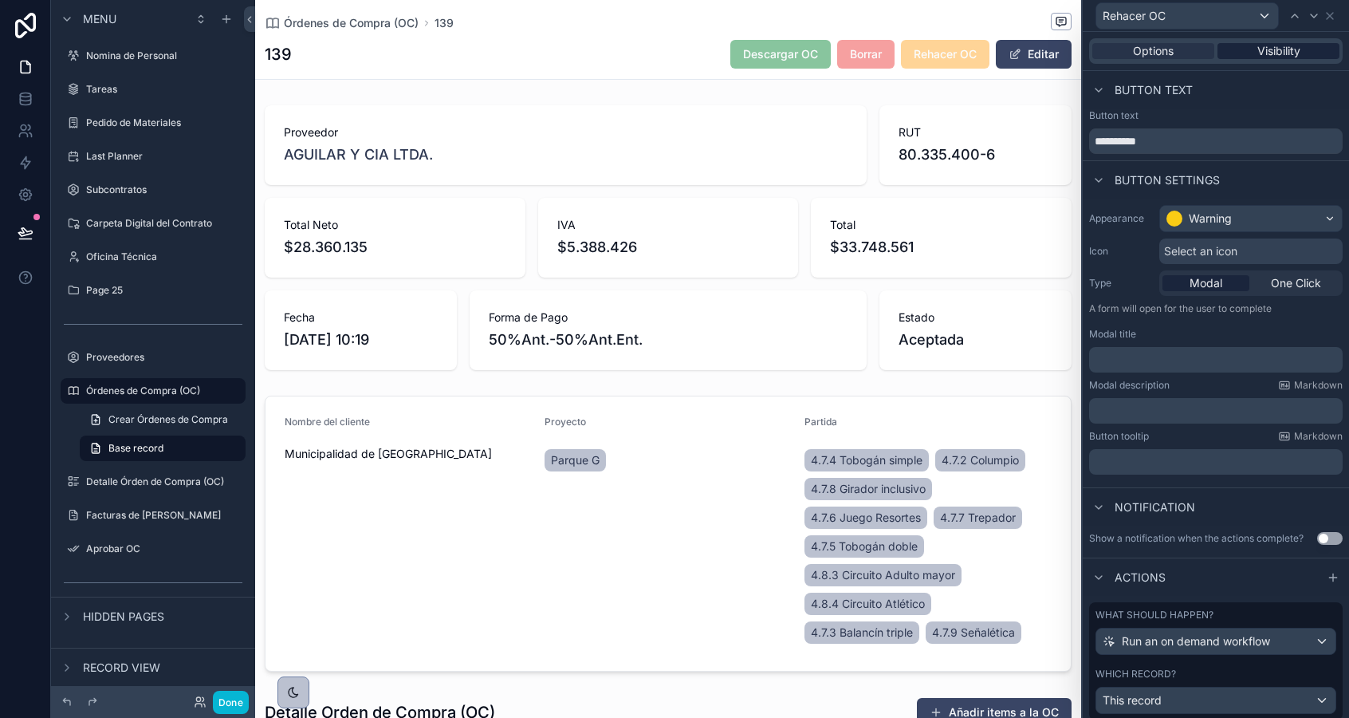
click at [1282, 49] on span "Visibility" at bounding box center [1279, 51] width 43 height 16
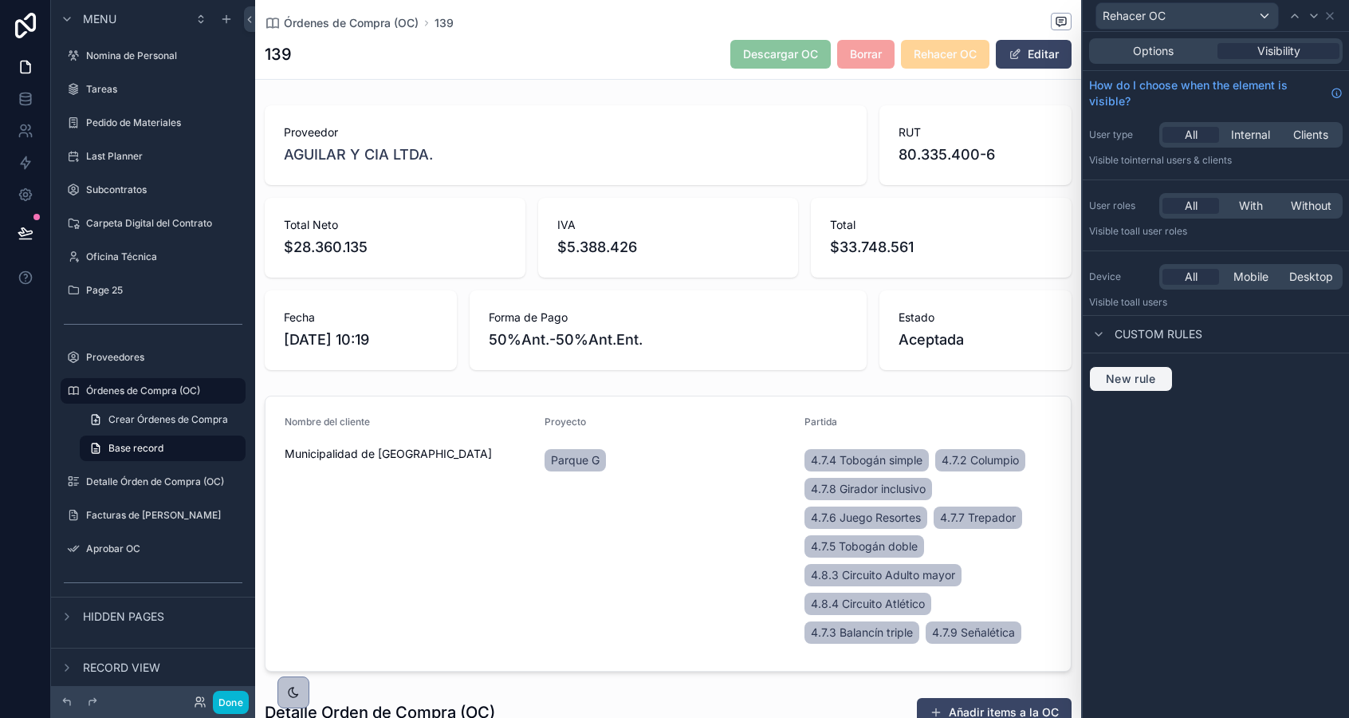
click at [1126, 371] on button "New rule" at bounding box center [1131, 379] width 84 height 26
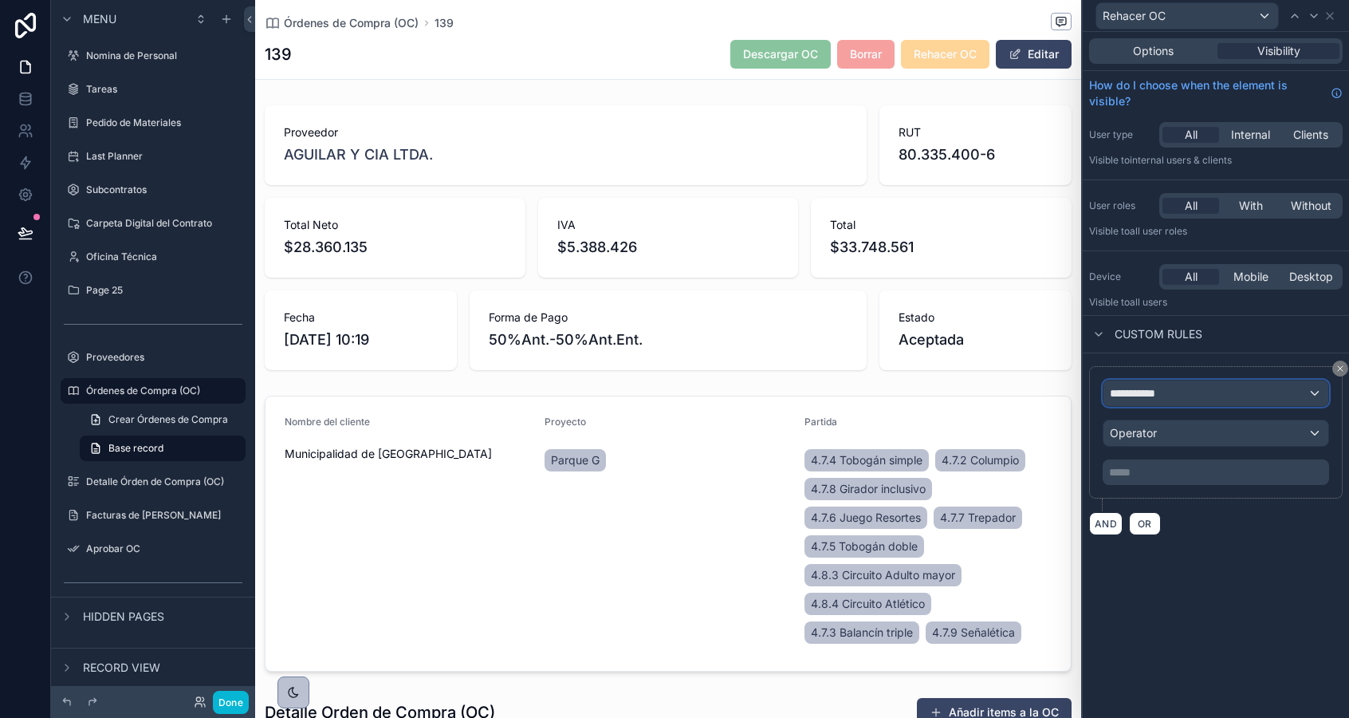
click at [1127, 397] on span "**********" at bounding box center [1139, 393] width 59 height 16
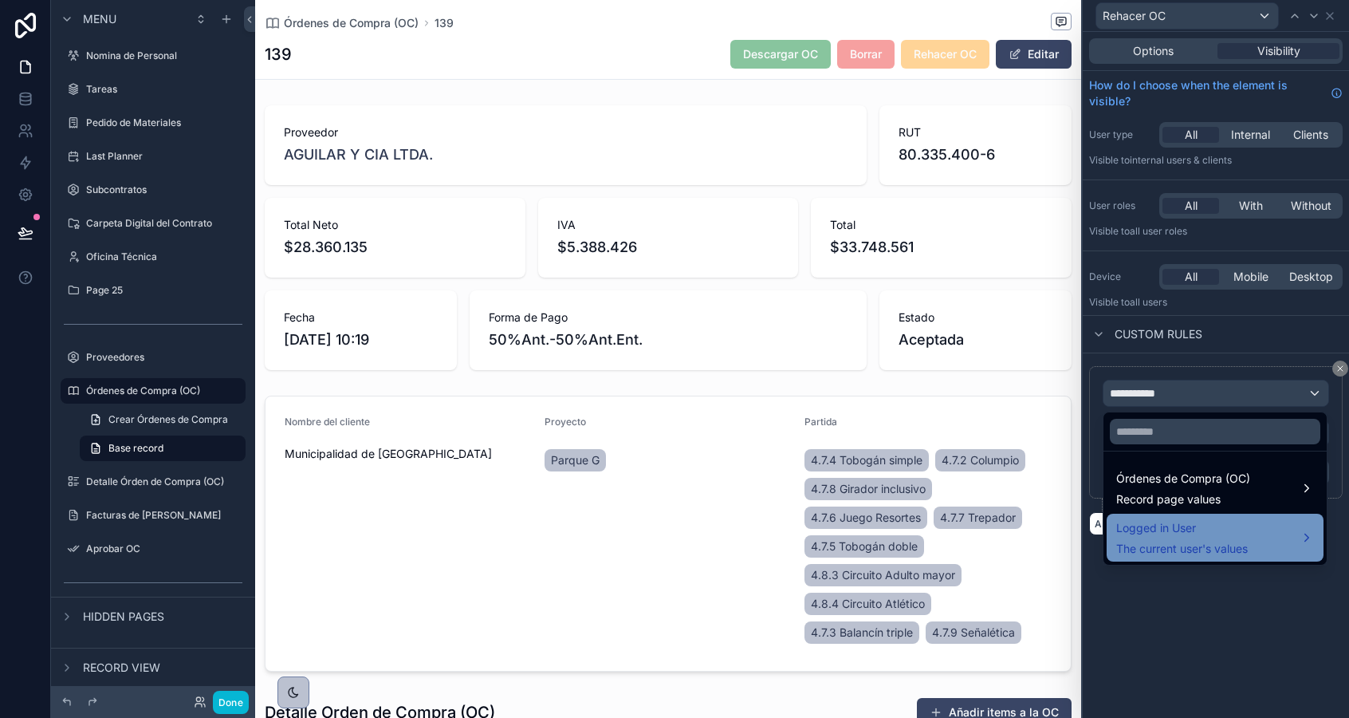
click at [1149, 528] on span "Logged in User" at bounding box center [1182, 527] width 132 height 19
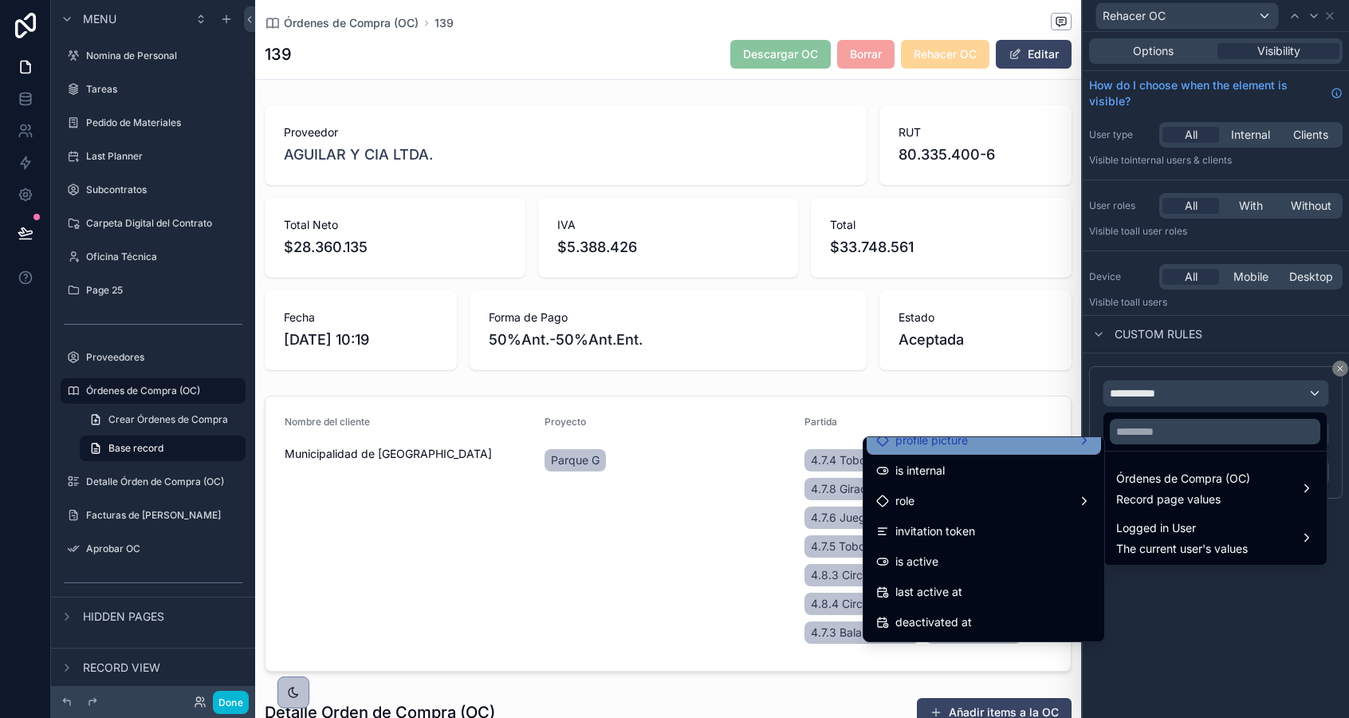
scroll to position [167, 0]
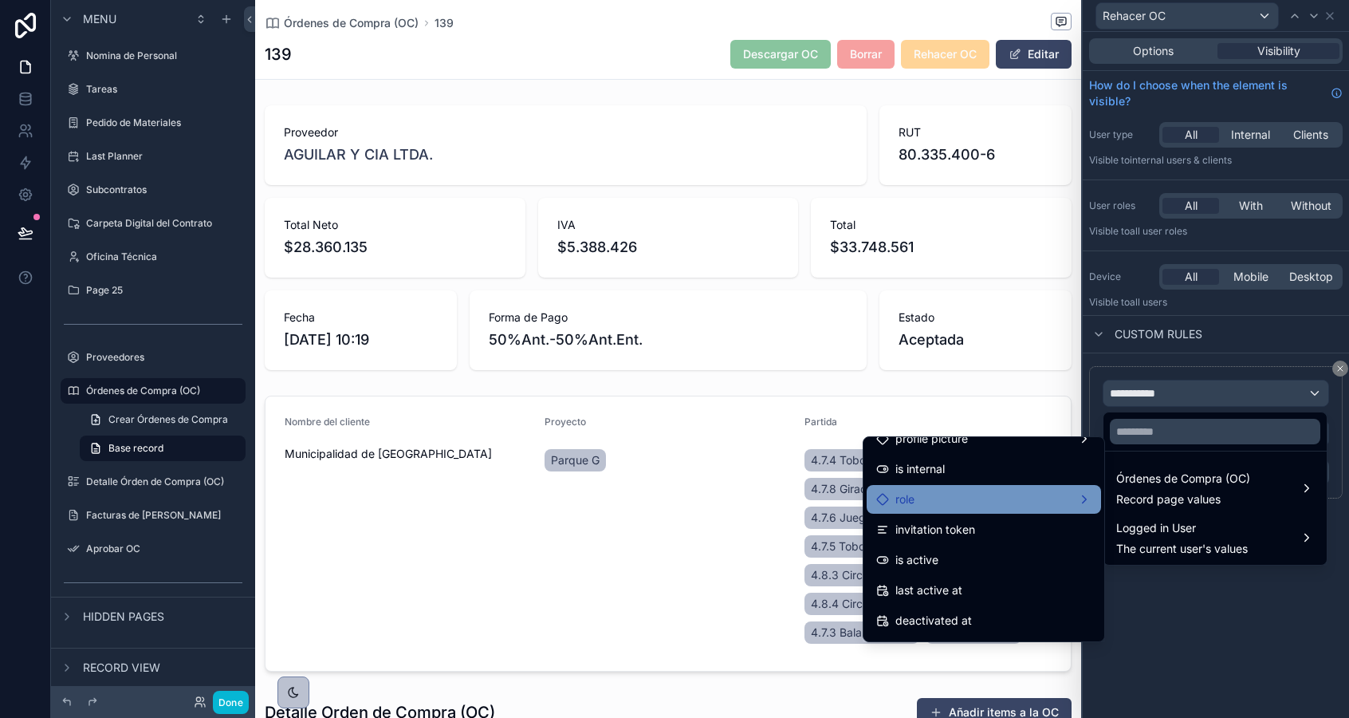
click at [947, 502] on div "role" at bounding box center [983, 499] width 215 height 19
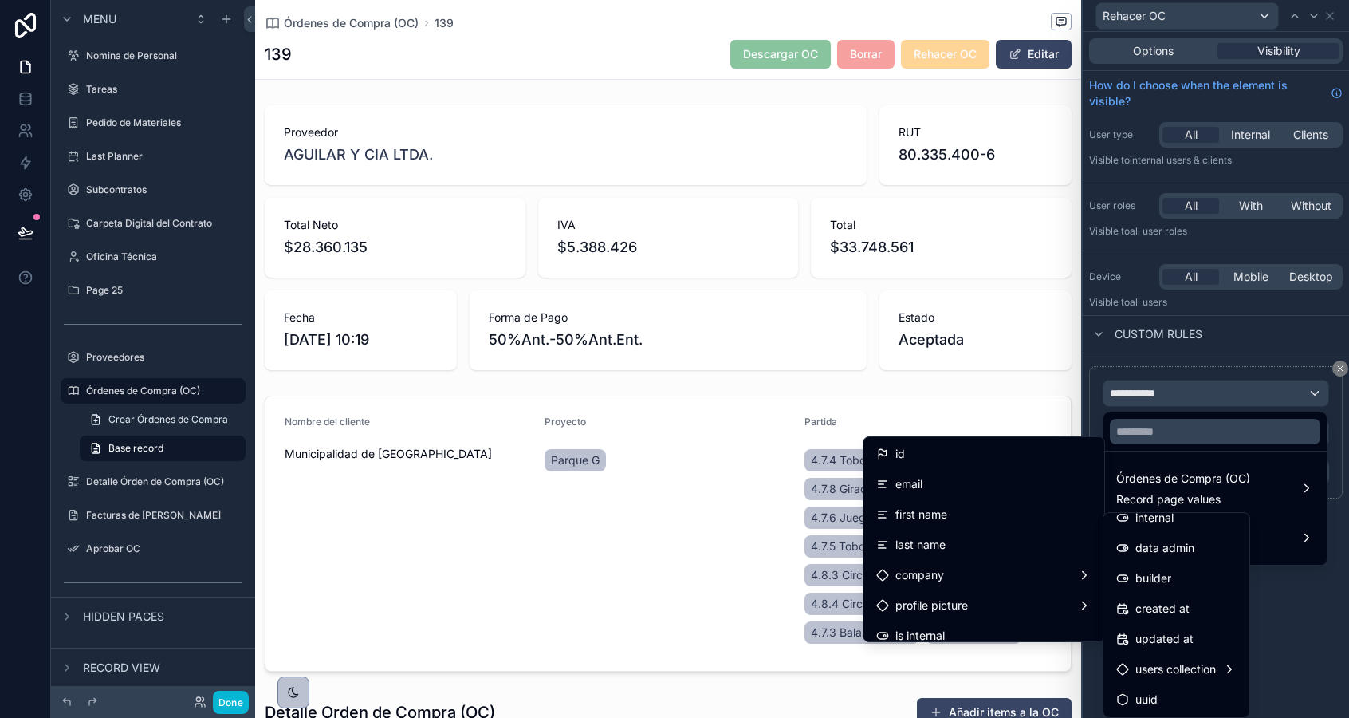
scroll to position [0, 0]
click at [1278, 610] on div at bounding box center [1216, 359] width 266 height 718
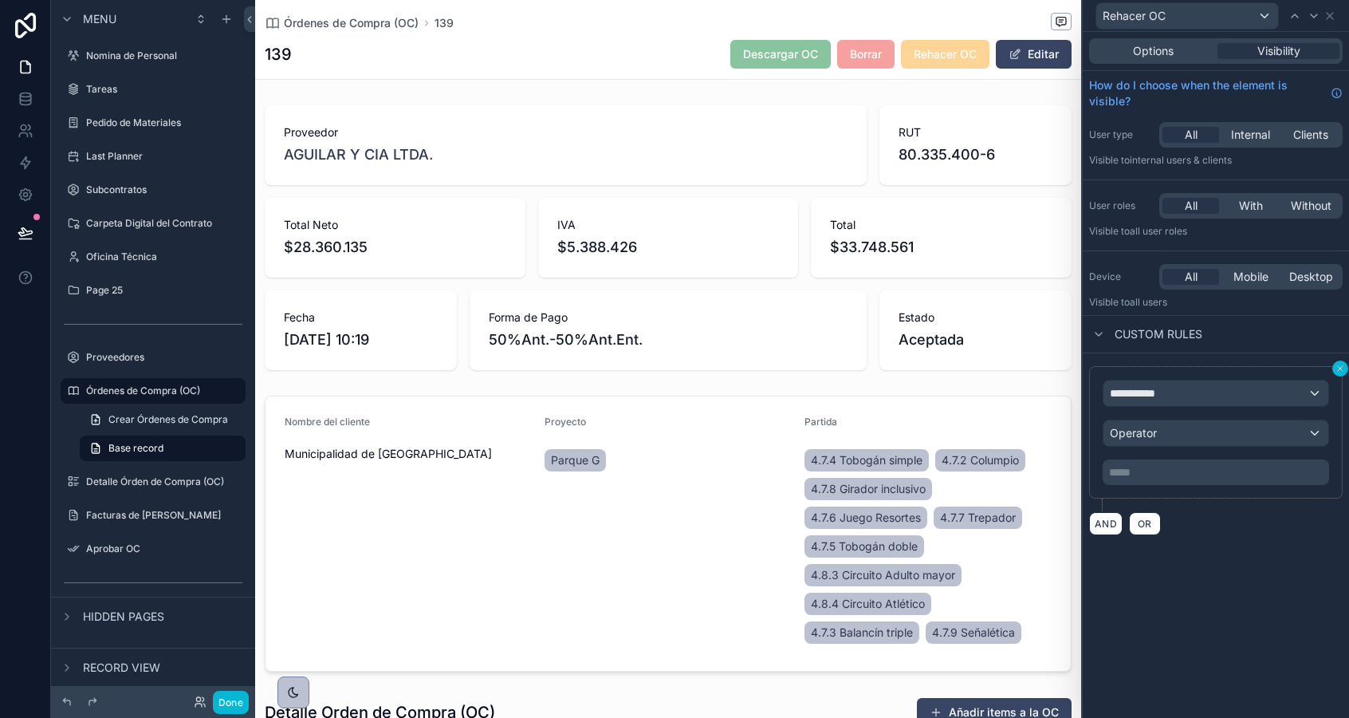
click at [1338, 364] on icon at bounding box center [1341, 369] width 10 height 10
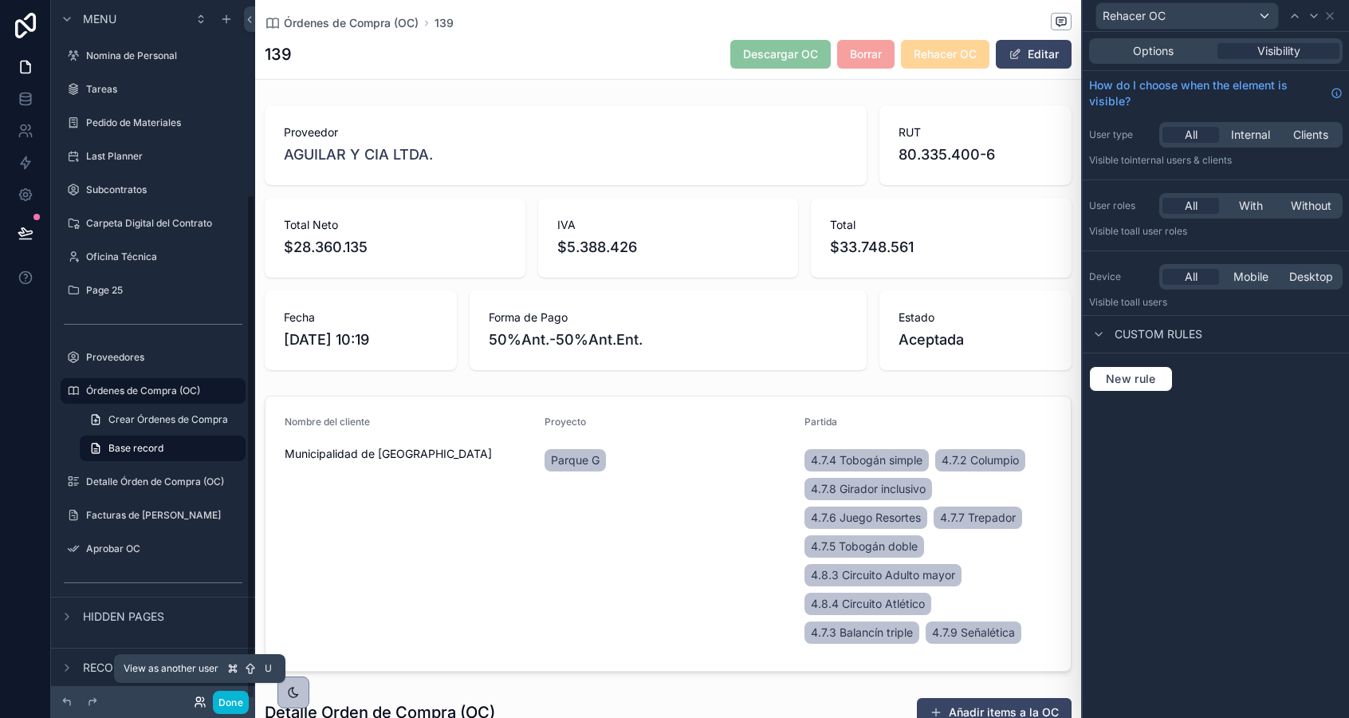
click at [198, 702] on icon at bounding box center [200, 701] width 13 height 13
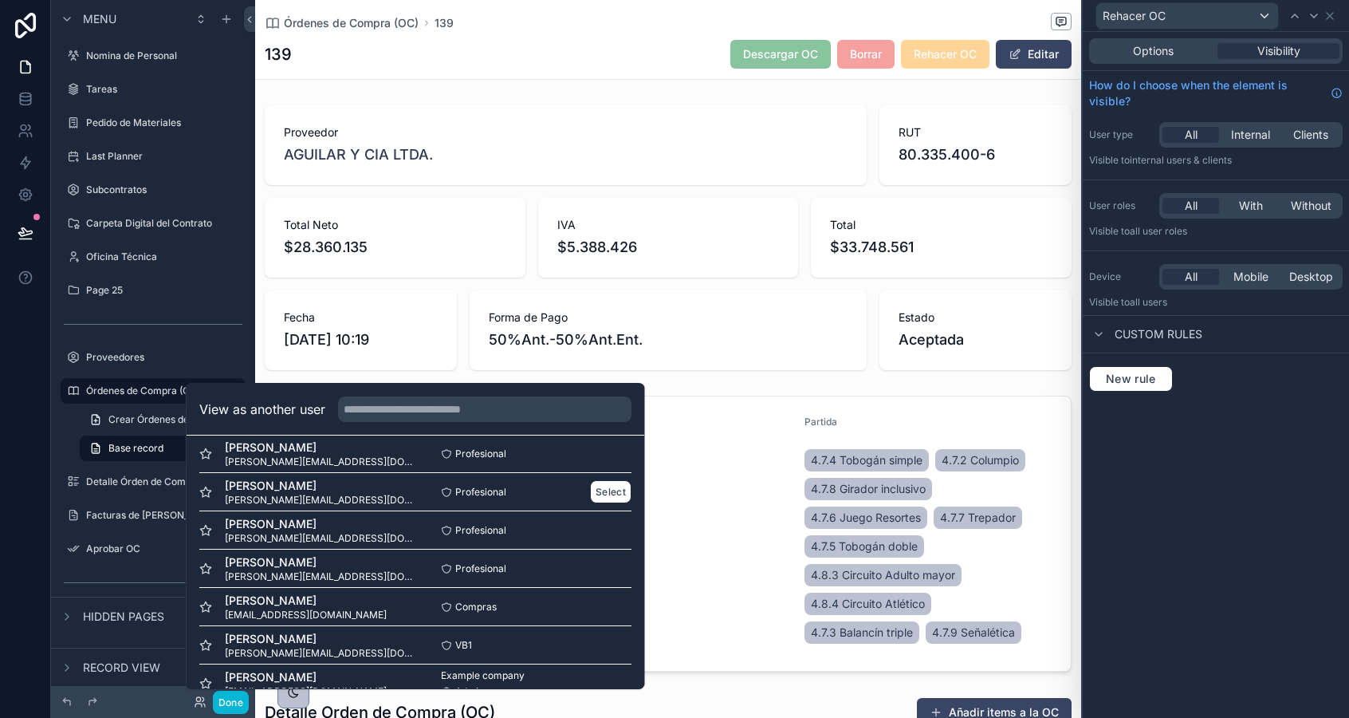
scroll to position [156, 0]
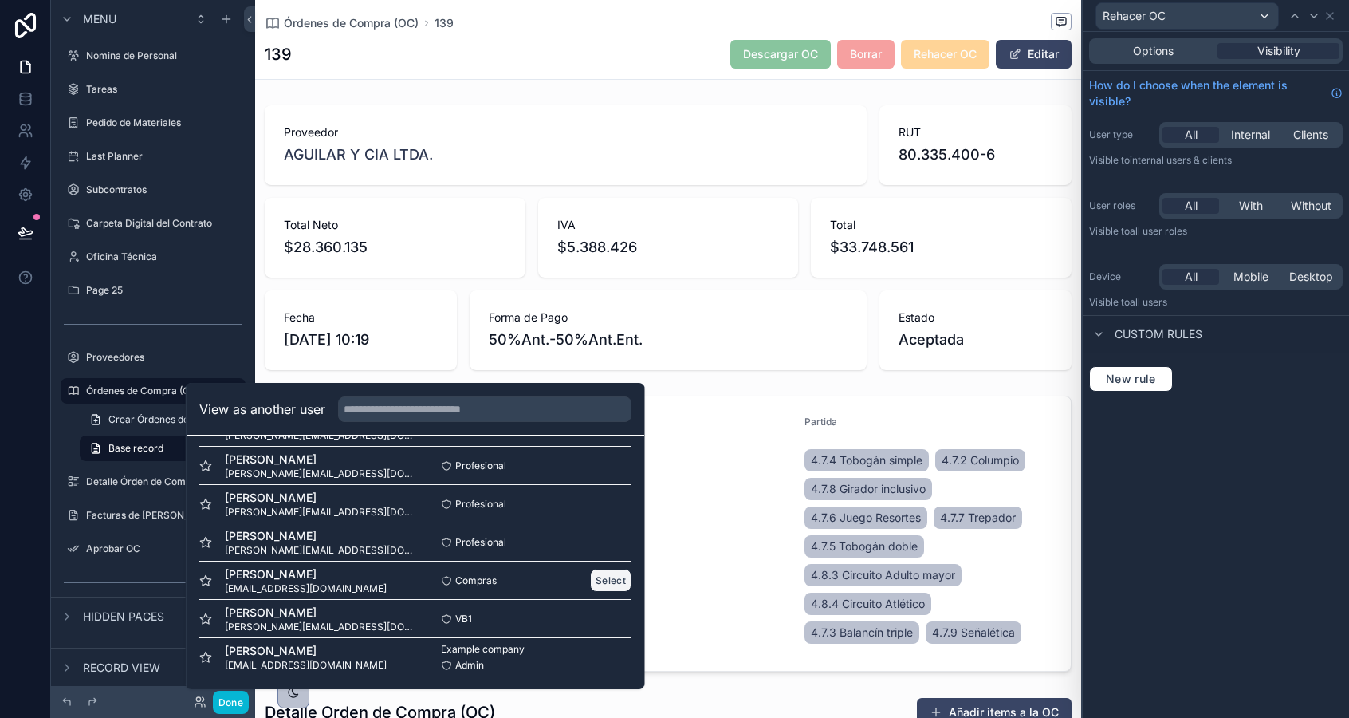
click at [604, 581] on button "Select" at bounding box center [610, 580] width 41 height 23
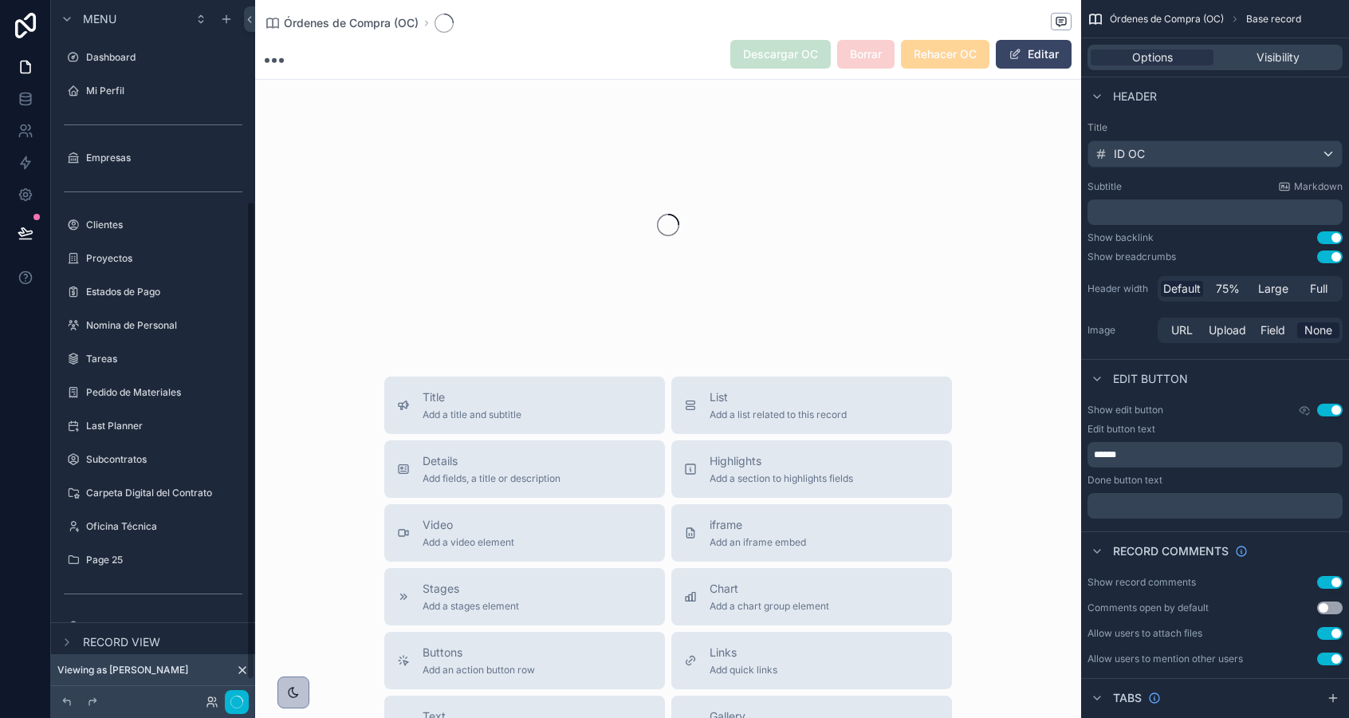
scroll to position [293, 0]
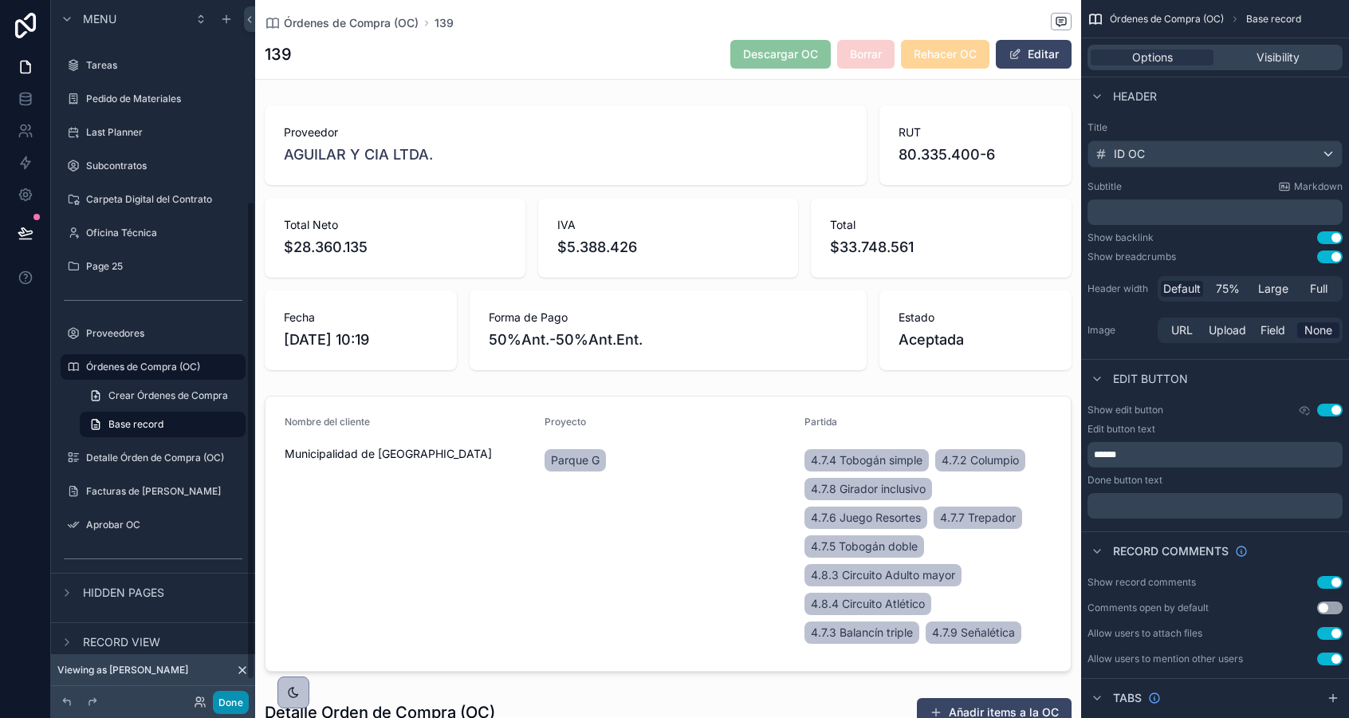
click at [226, 696] on button "Done" at bounding box center [231, 702] width 36 height 23
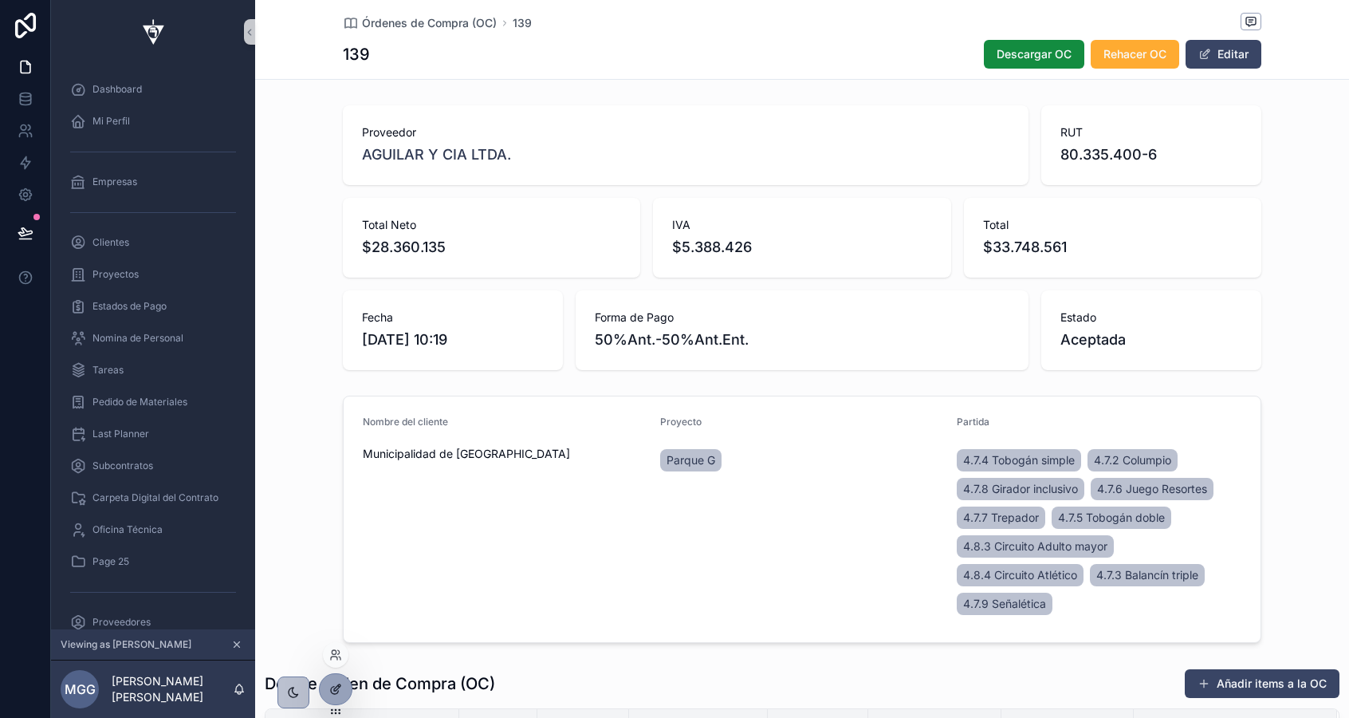
click at [336, 691] on icon at bounding box center [335, 689] width 13 height 13
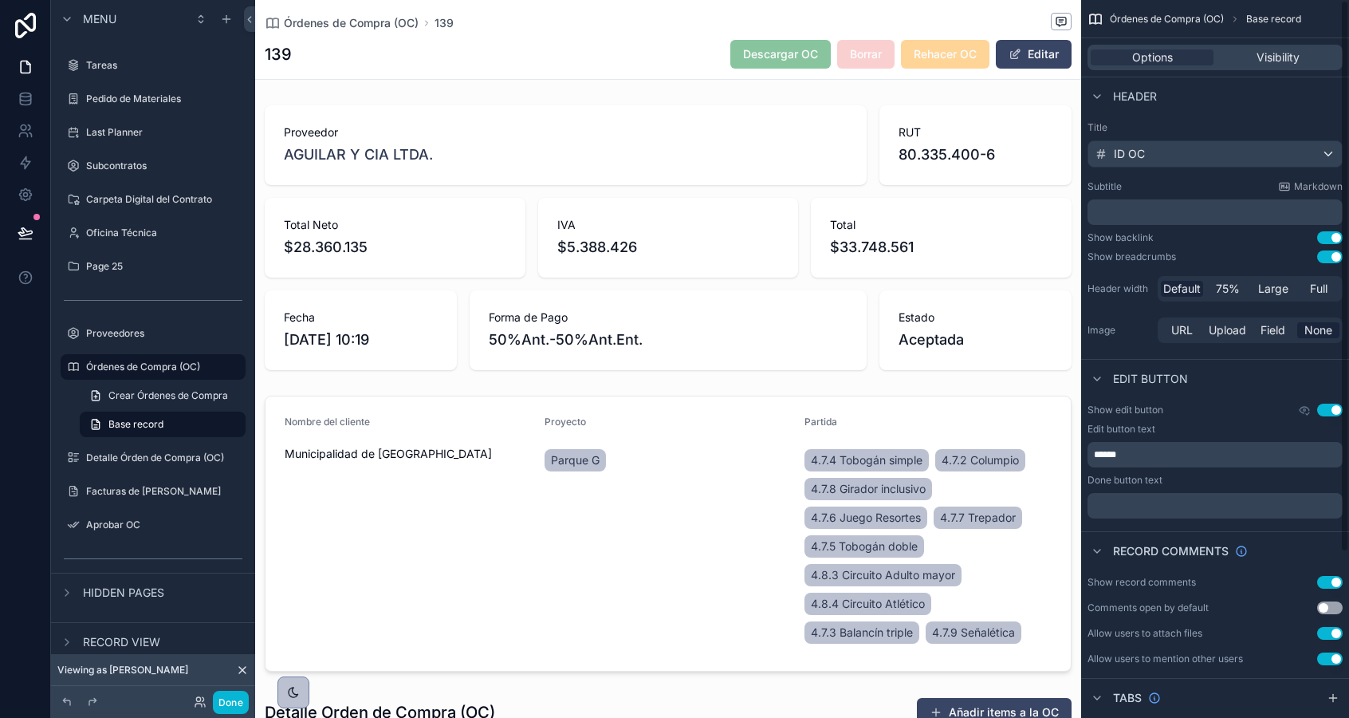
scroll to position [215, 0]
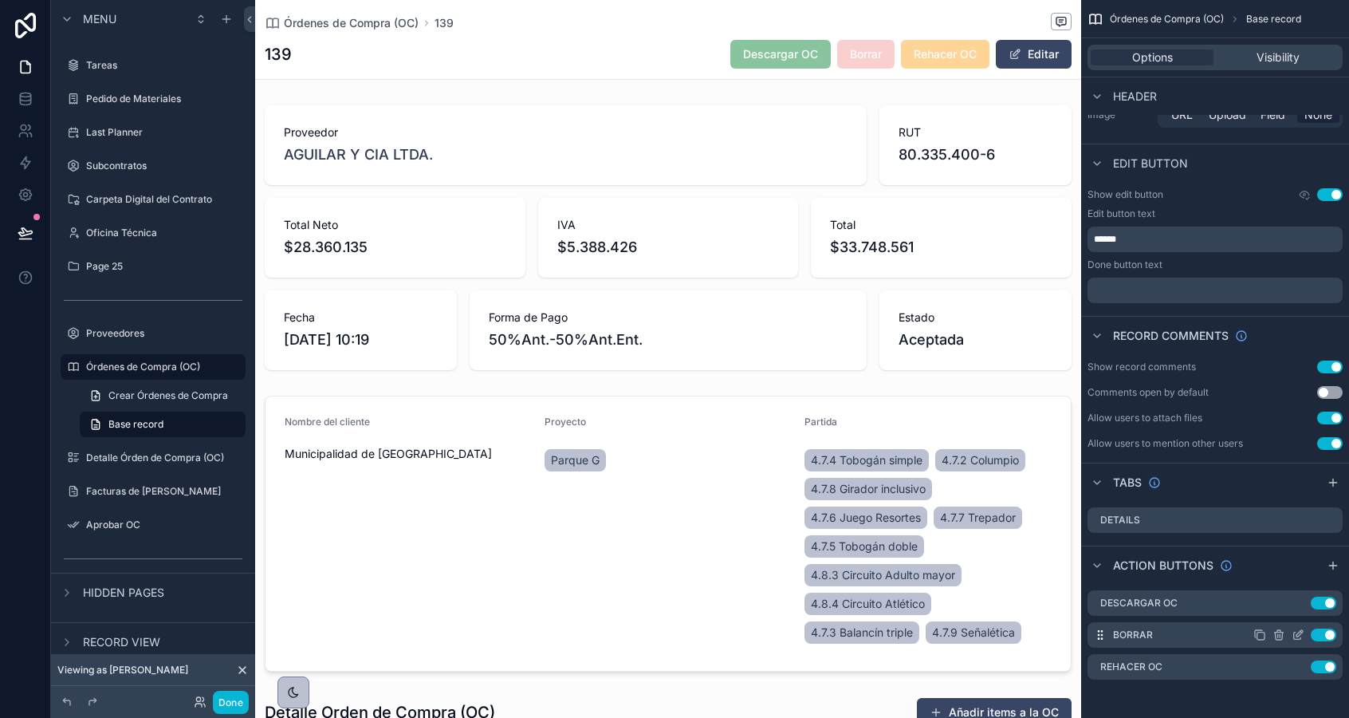
click at [1297, 633] on icon "scrollable content" at bounding box center [1300, 633] width 6 height 6
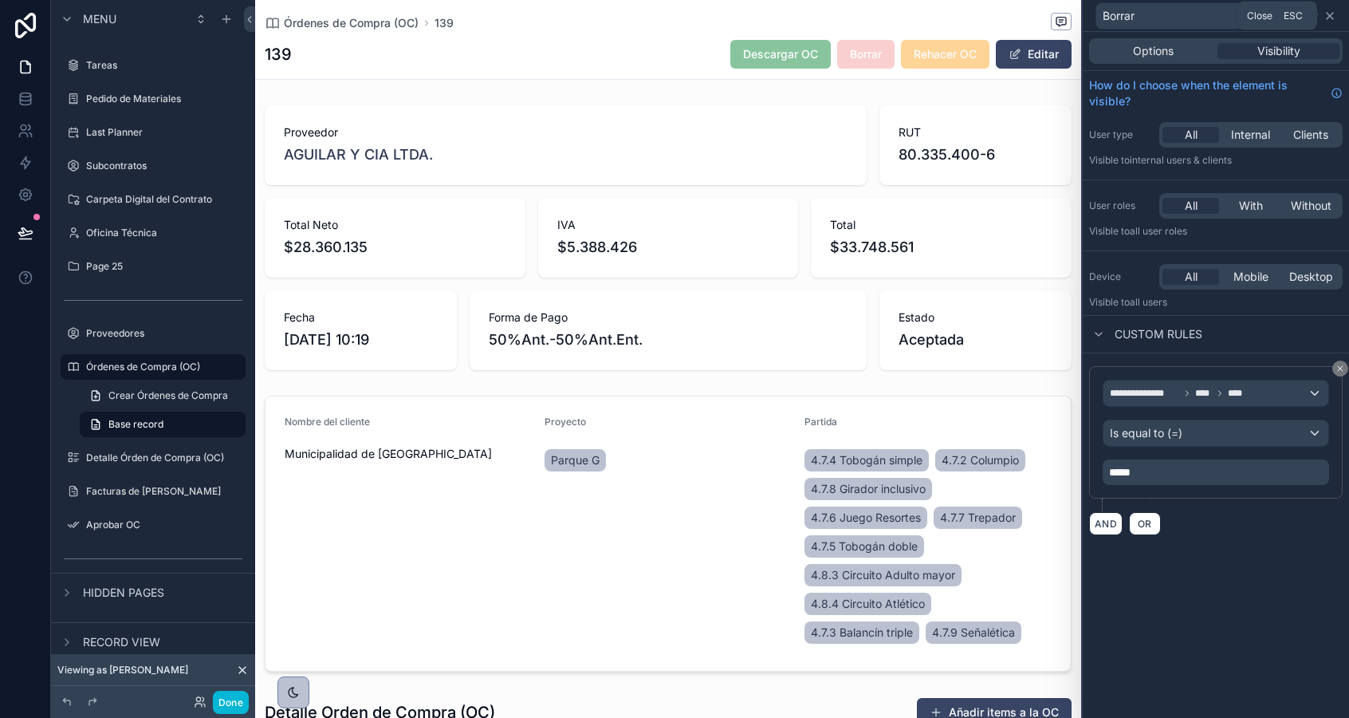
click at [1329, 13] on icon at bounding box center [1330, 16] width 13 height 13
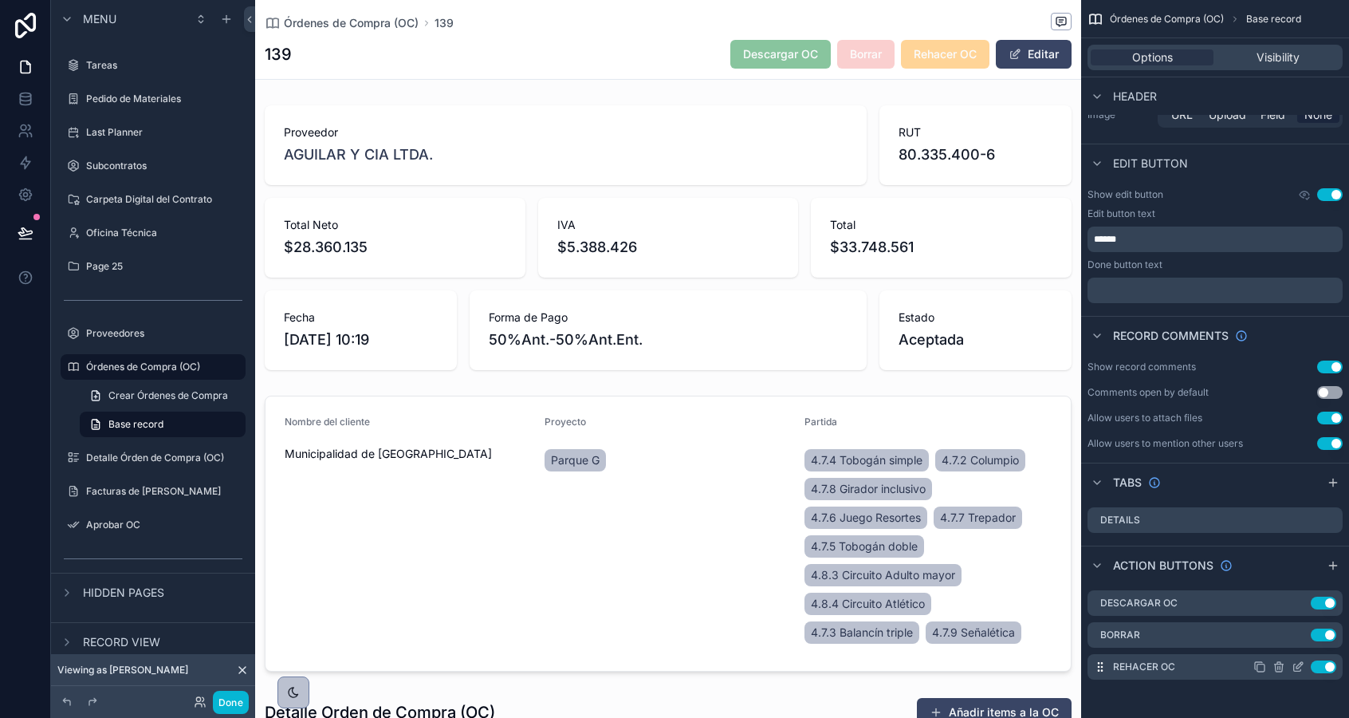
click at [1296, 670] on icon "scrollable content" at bounding box center [1297, 667] width 7 height 7
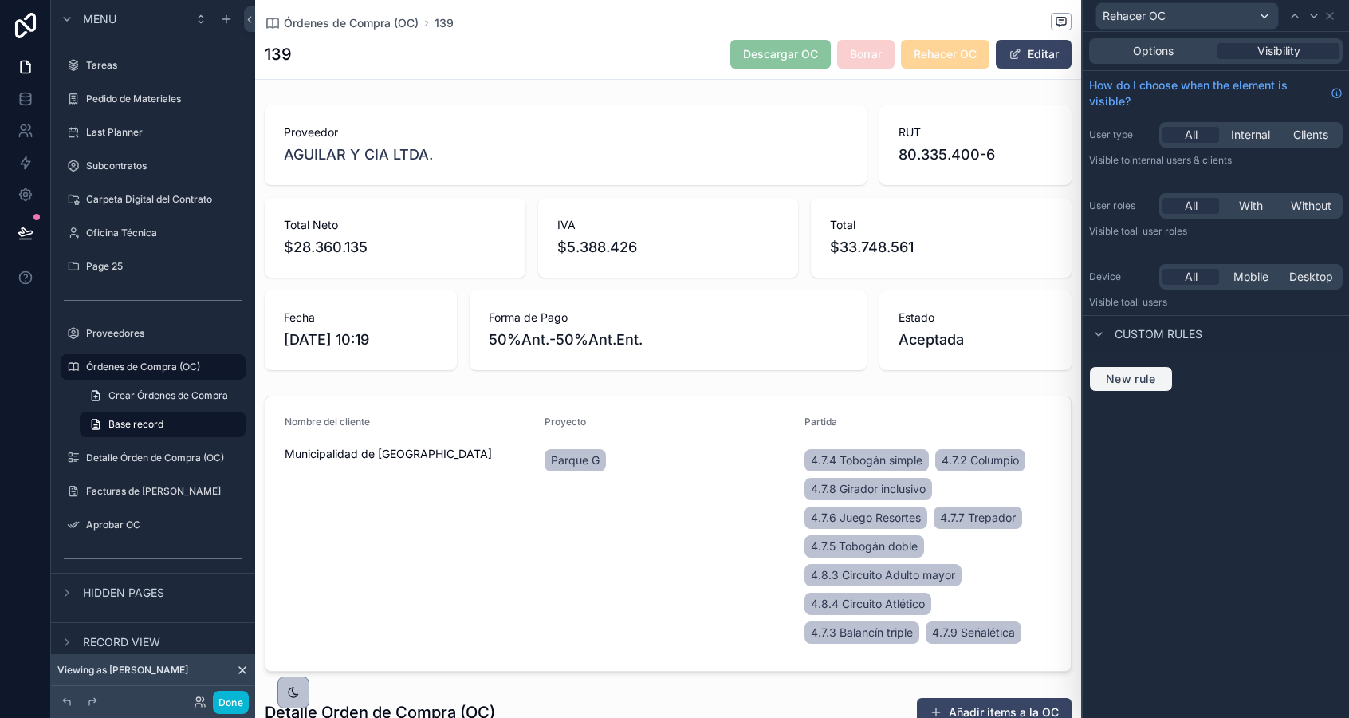
click at [1132, 374] on span "New rule" at bounding box center [1131, 379] width 63 height 14
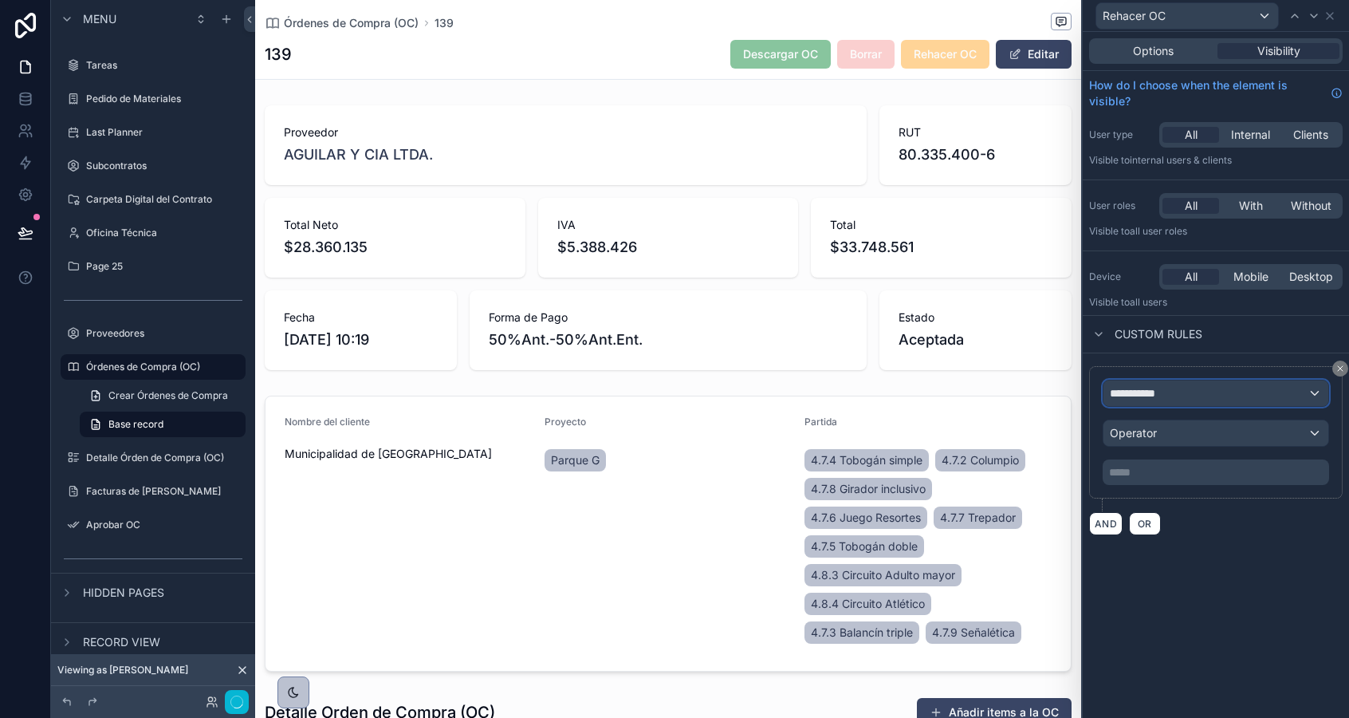
click at [1134, 393] on span "**********" at bounding box center [1139, 393] width 59 height 16
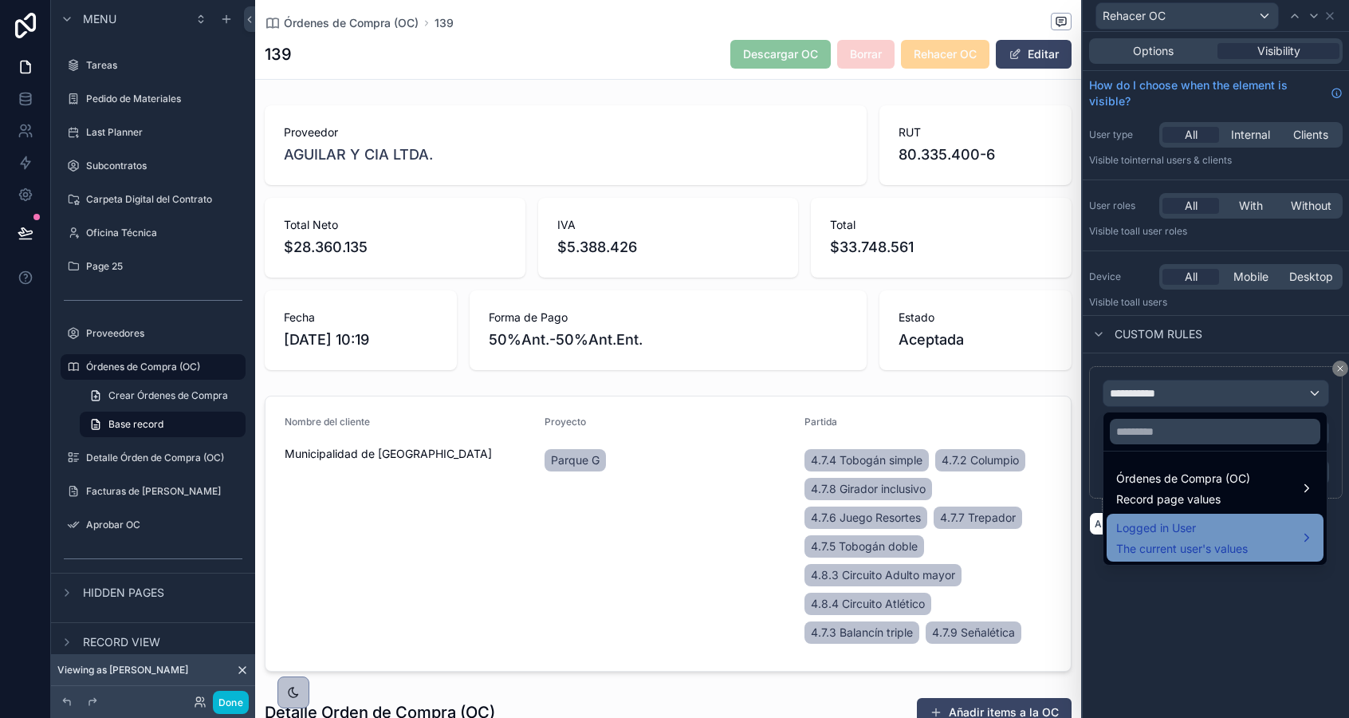
click at [1152, 536] on span "Logged in User" at bounding box center [1182, 527] width 132 height 19
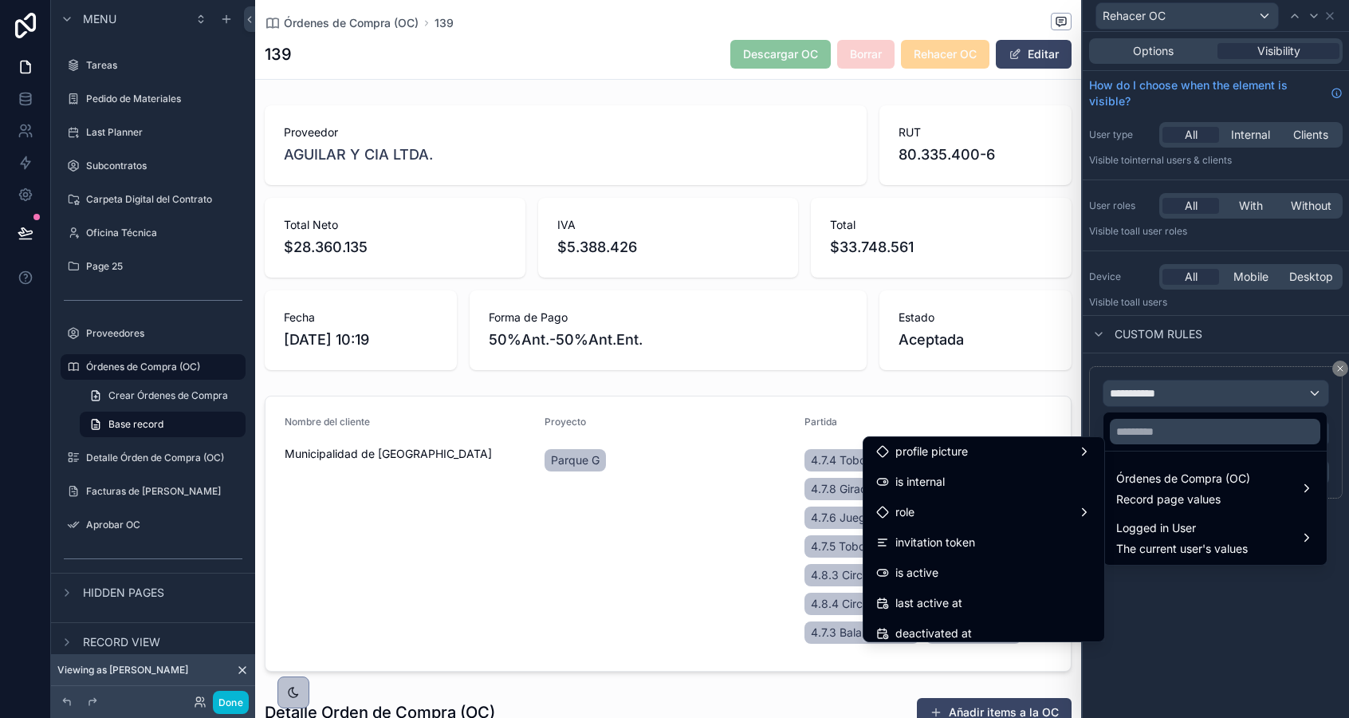
scroll to position [156, 0]
click at [918, 517] on div "role" at bounding box center [983, 511] width 215 height 19
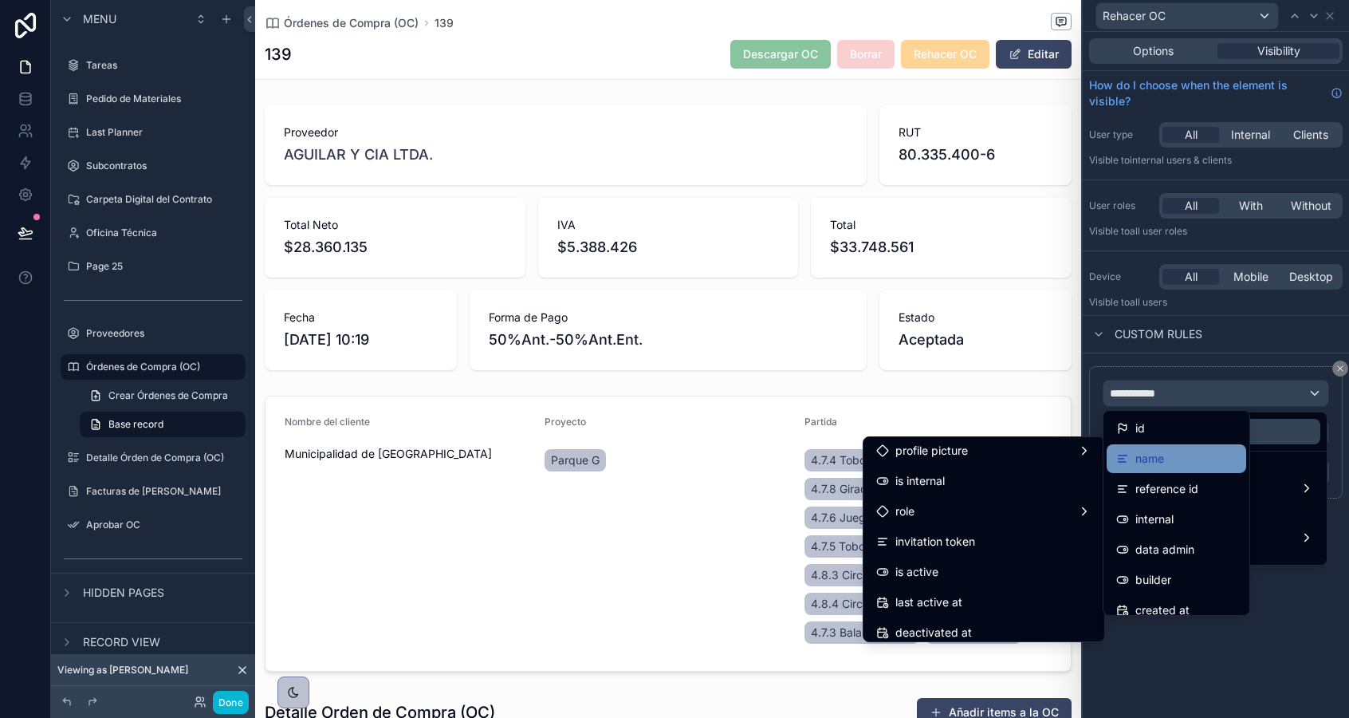
click at [1136, 459] on span "name" at bounding box center [1150, 458] width 29 height 19
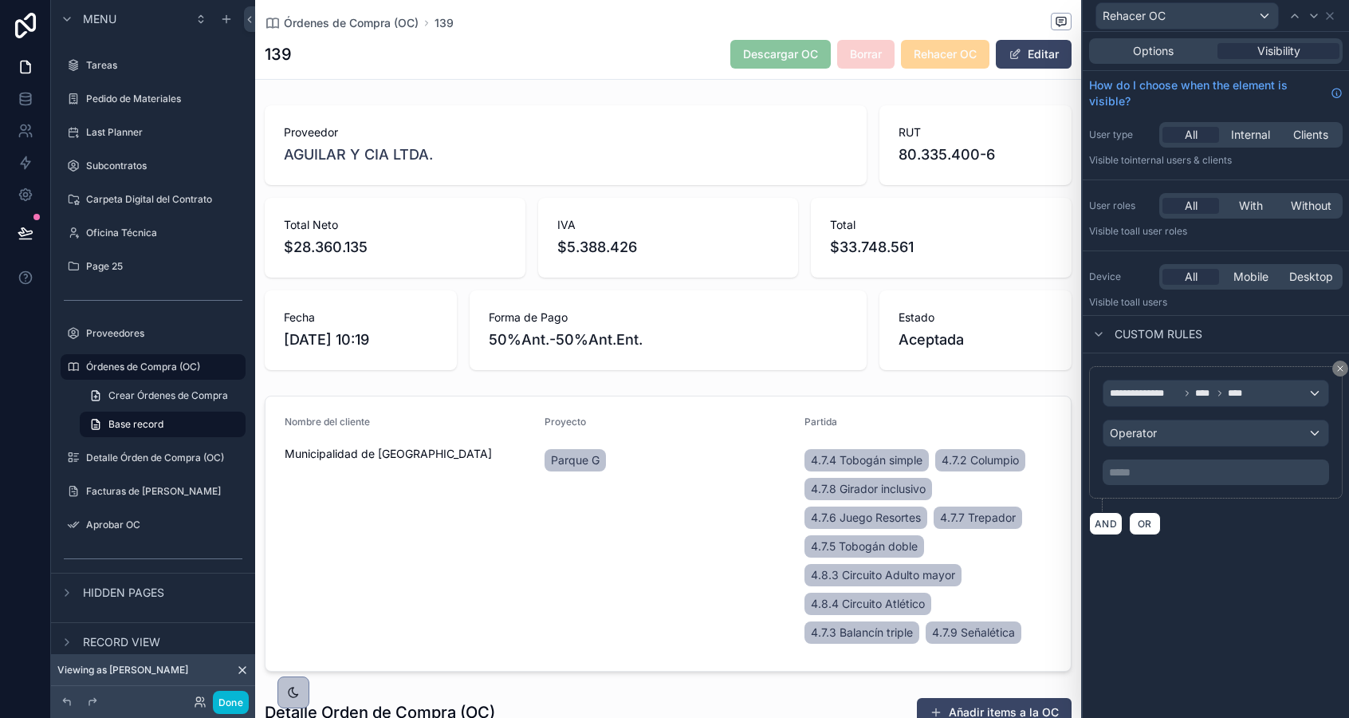
click at [1154, 470] on p "***** ﻿" at bounding box center [1217, 472] width 217 height 16
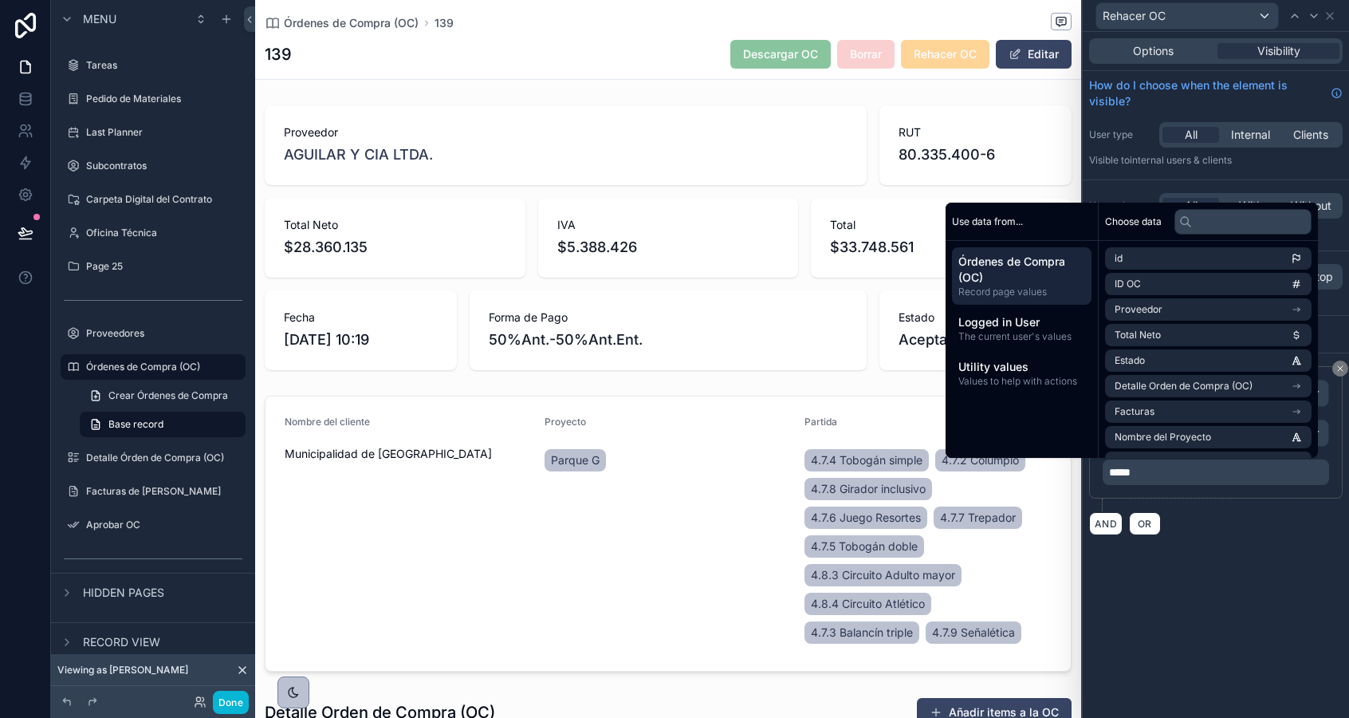
click at [1245, 558] on div "**********" at bounding box center [1216, 375] width 266 height 686
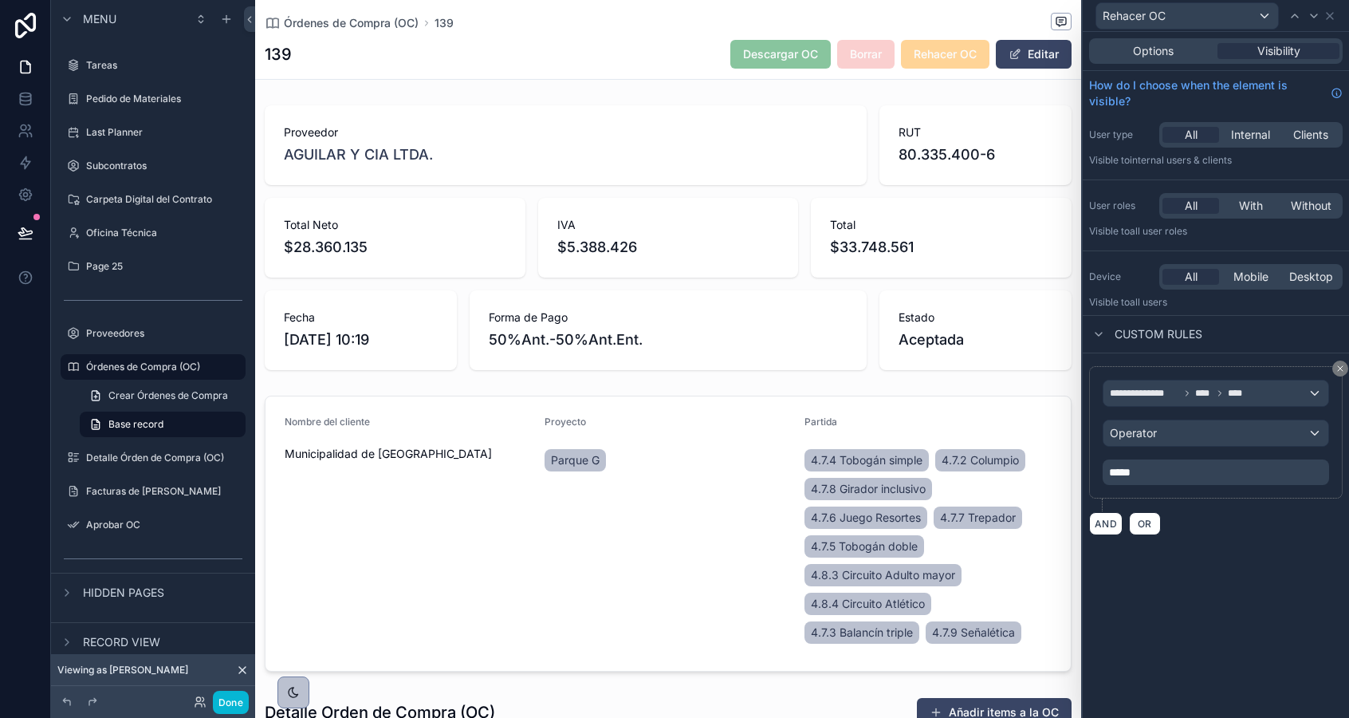
click at [1183, 597] on div "**********" at bounding box center [1216, 375] width 266 height 686
click at [228, 702] on button "Done" at bounding box center [231, 702] width 36 height 23
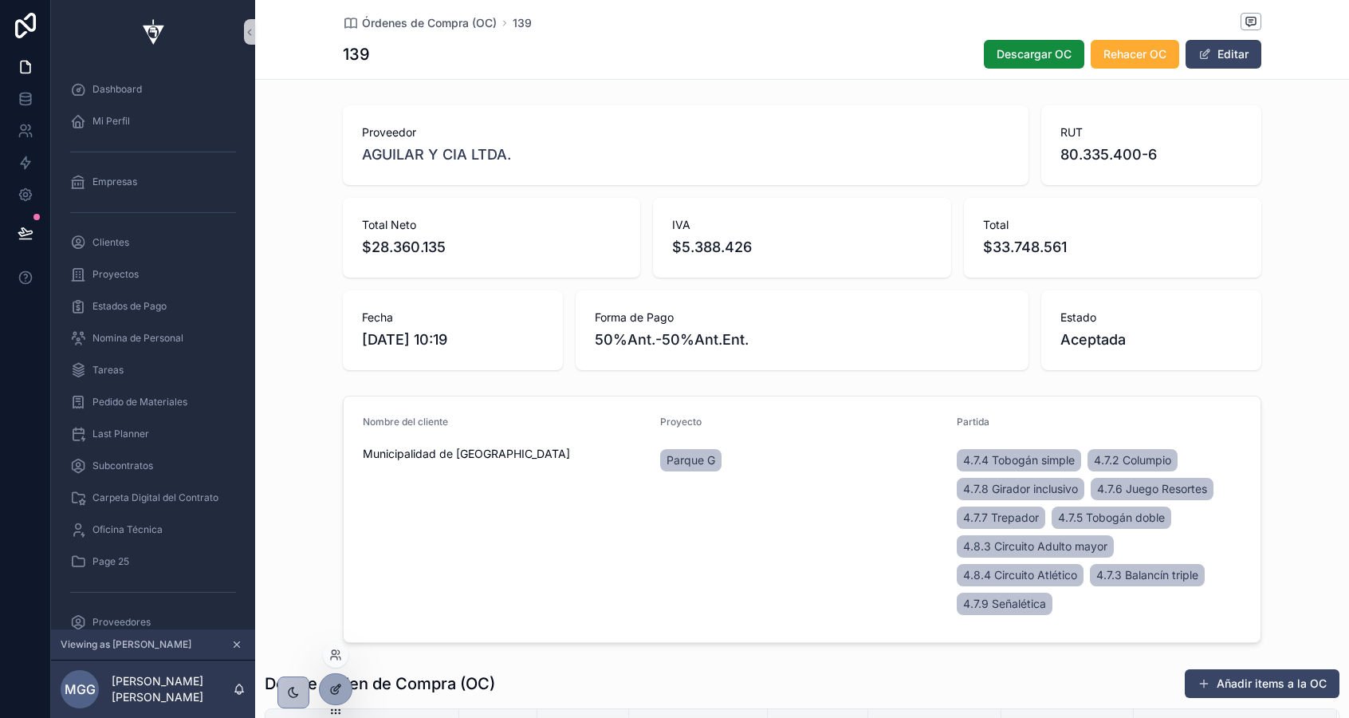
click at [333, 685] on icon at bounding box center [335, 689] width 13 height 13
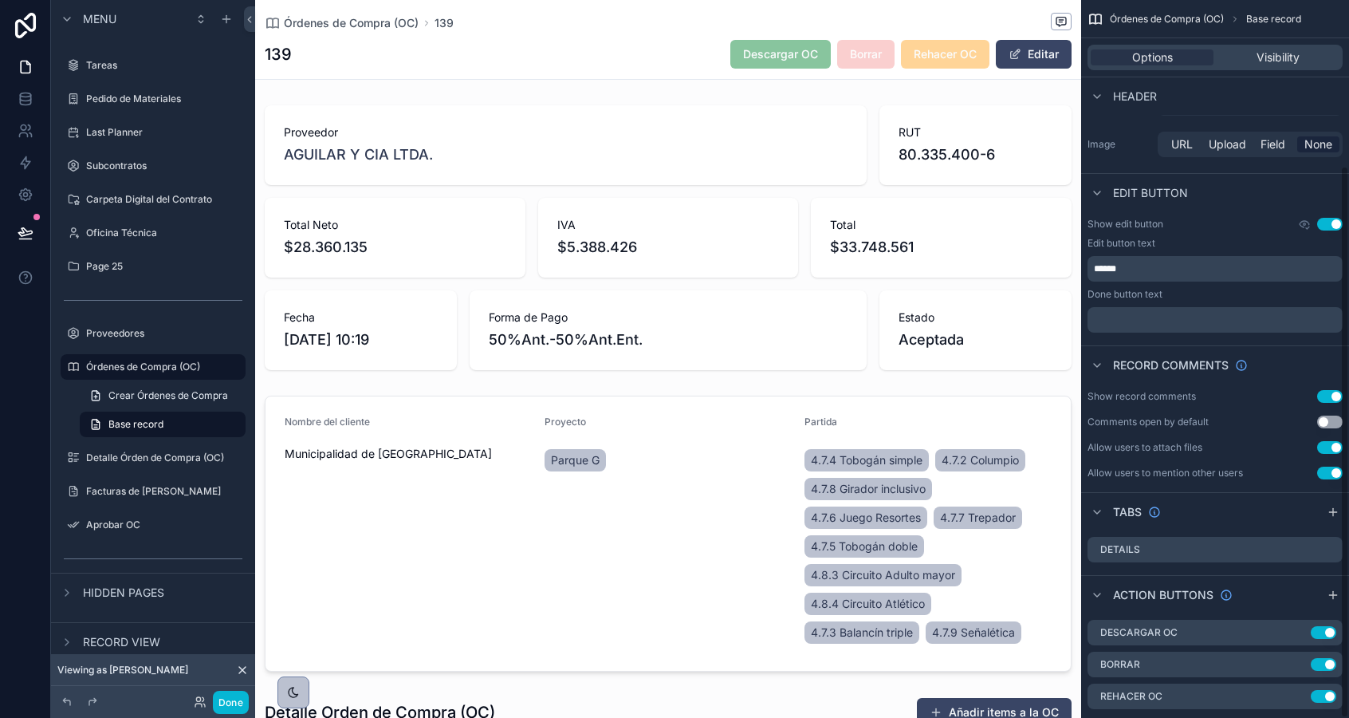
scroll to position [215, 0]
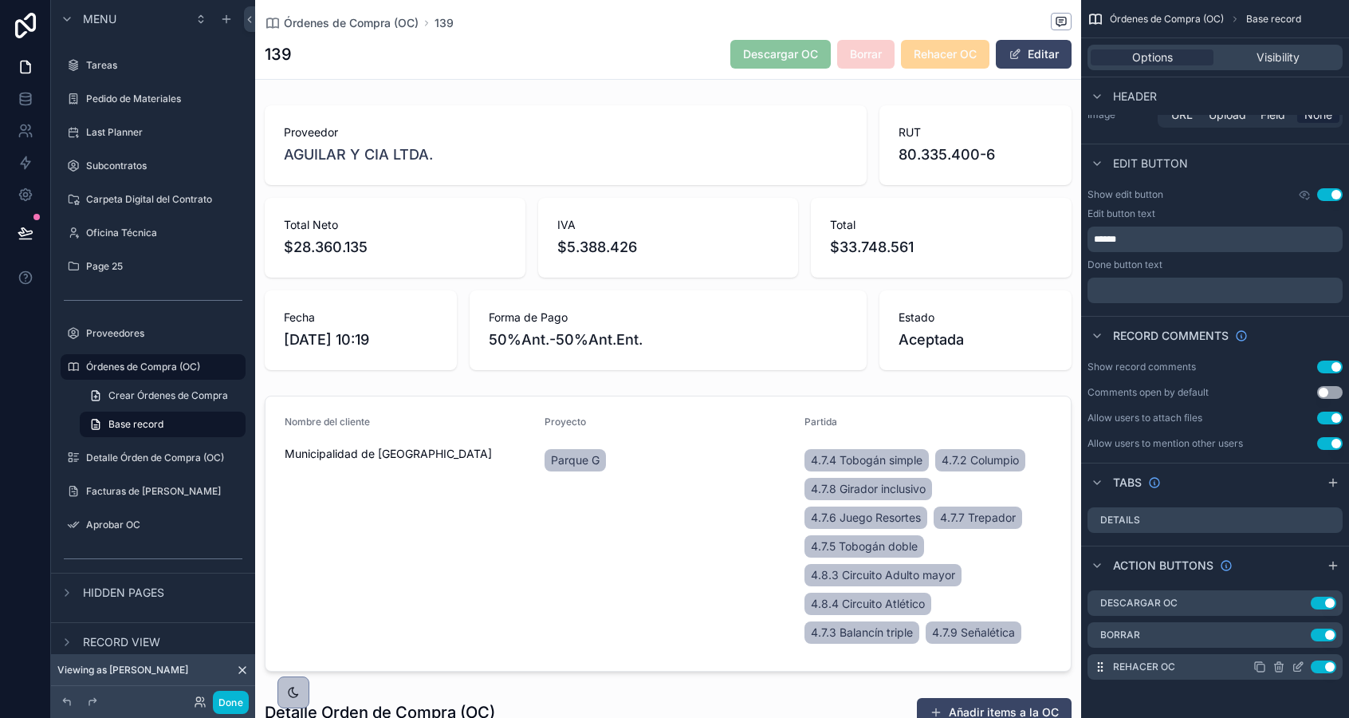
click at [1298, 667] on icon "scrollable content" at bounding box center [1298, 666] width 13 height 13
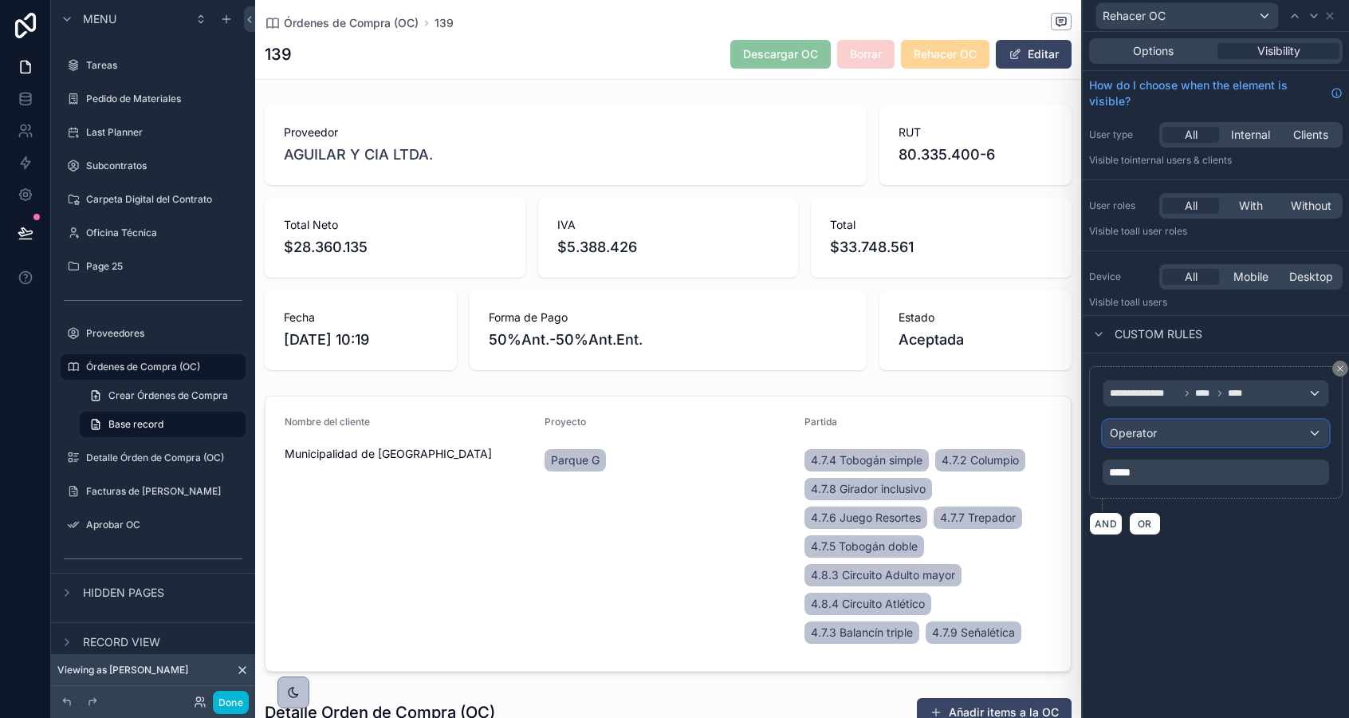
click at [1138, 431] on span "Operator" at bounding box center [1133, 433] width 47 height 14
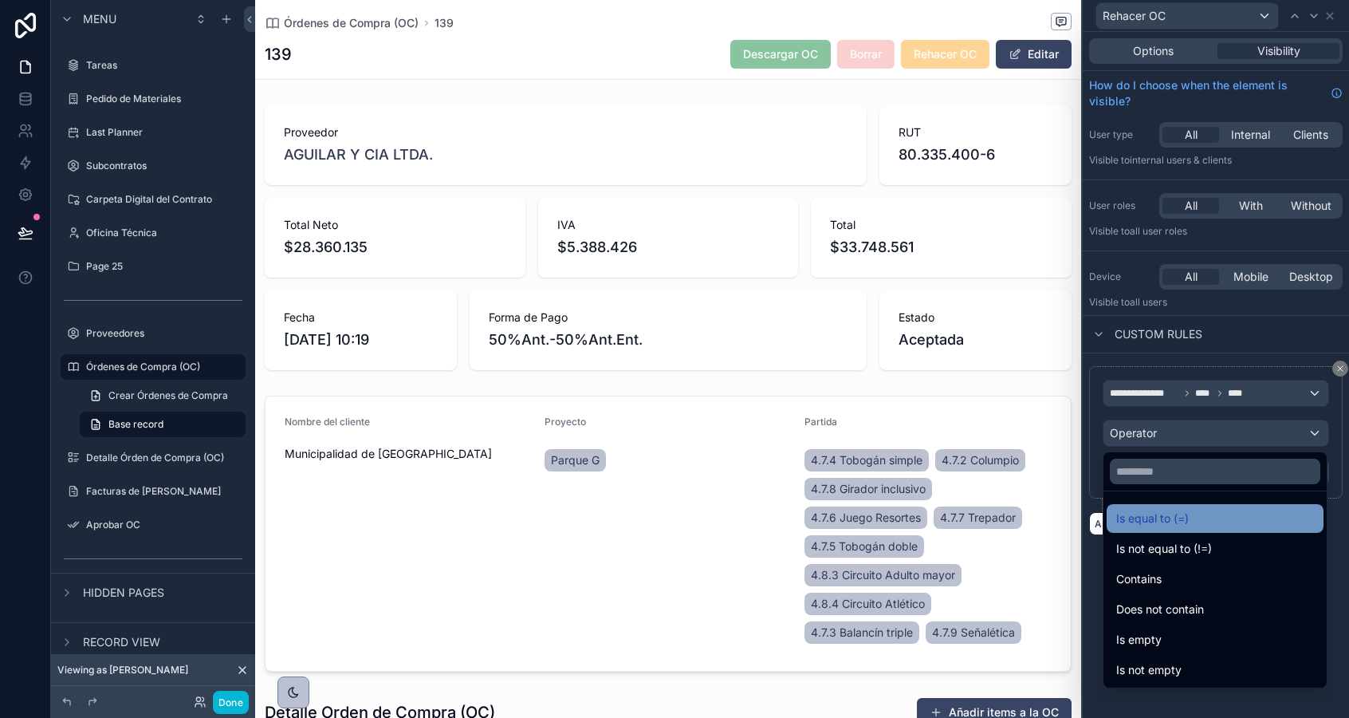
click at [1159, 519] on span "Is equal to (=)" at bounding box center [1152, 518] width 73 height 19
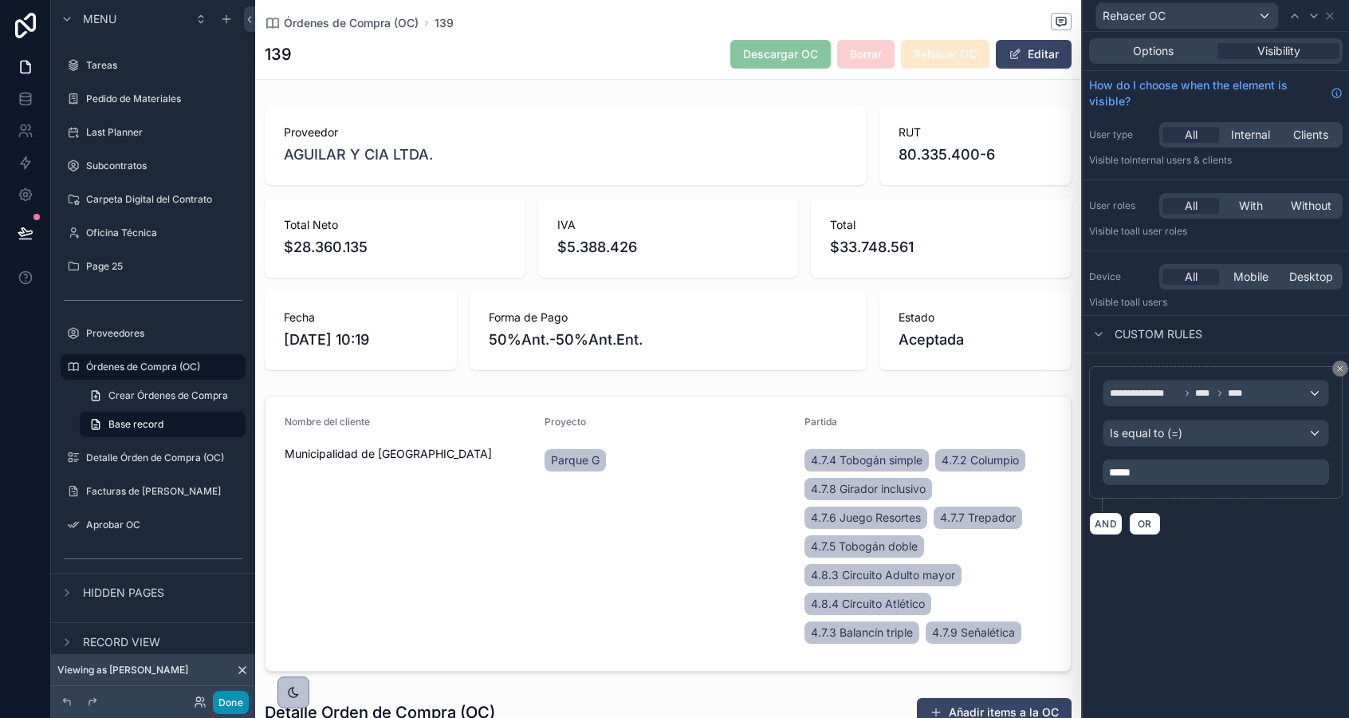
click at [231, 703] on button "Done" at bounding box center [231, 702] width 36 height 23
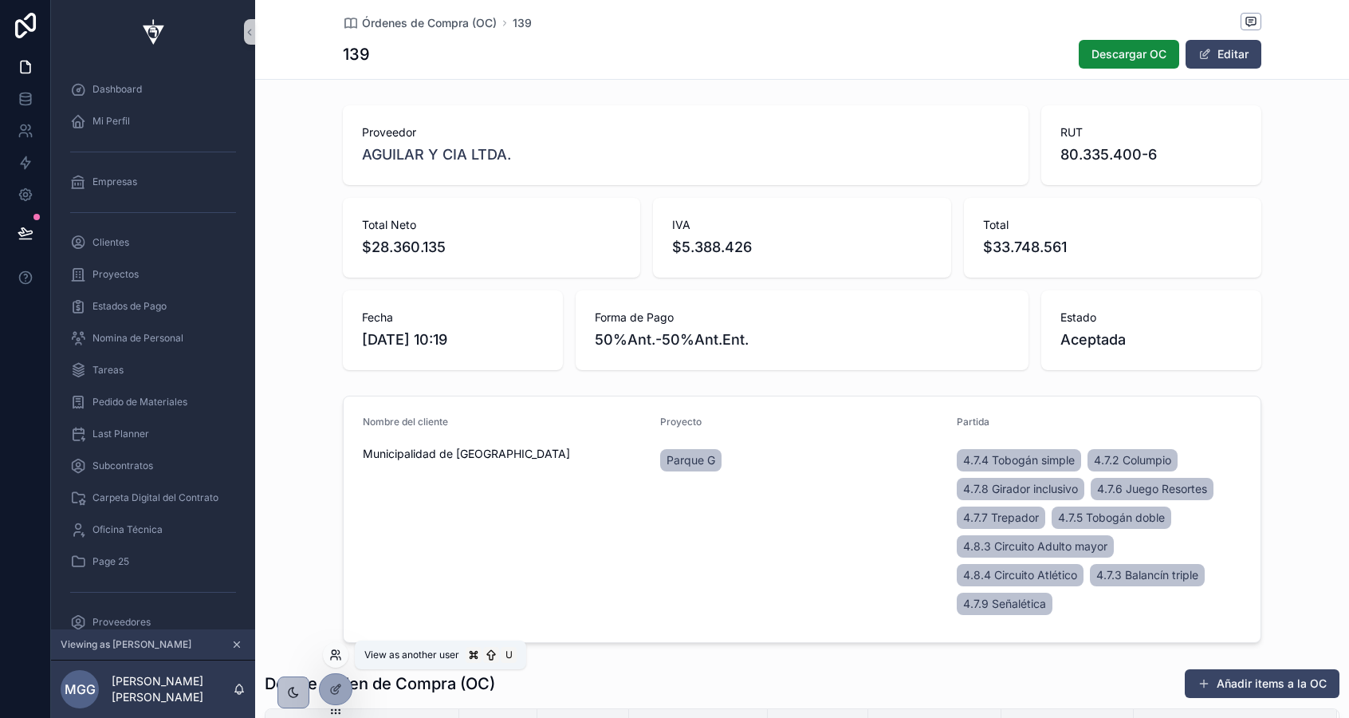
click at [332, 656] on icon at bounding box center [334, 657] width 6 height 3
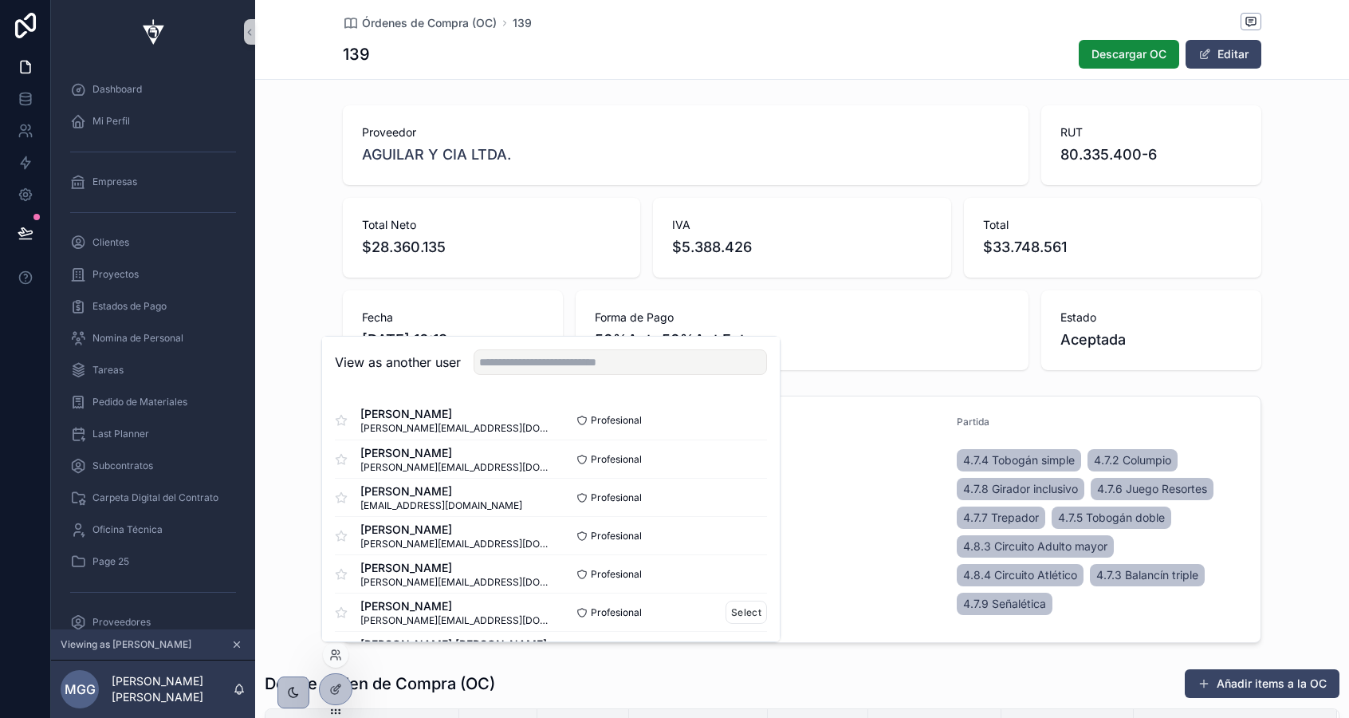
scroll to position [156, 0]
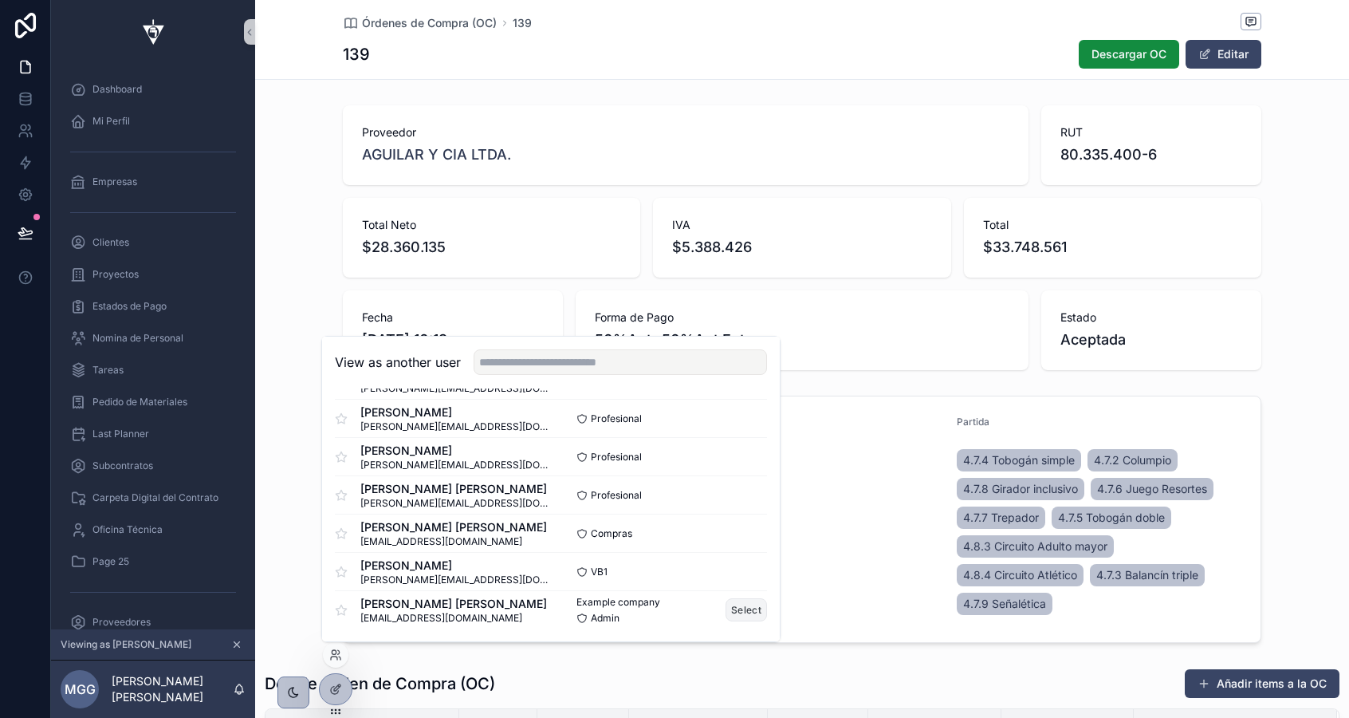
click at [734, 612] on button "Select" at bounding box center [746, 609] width 41 height 23
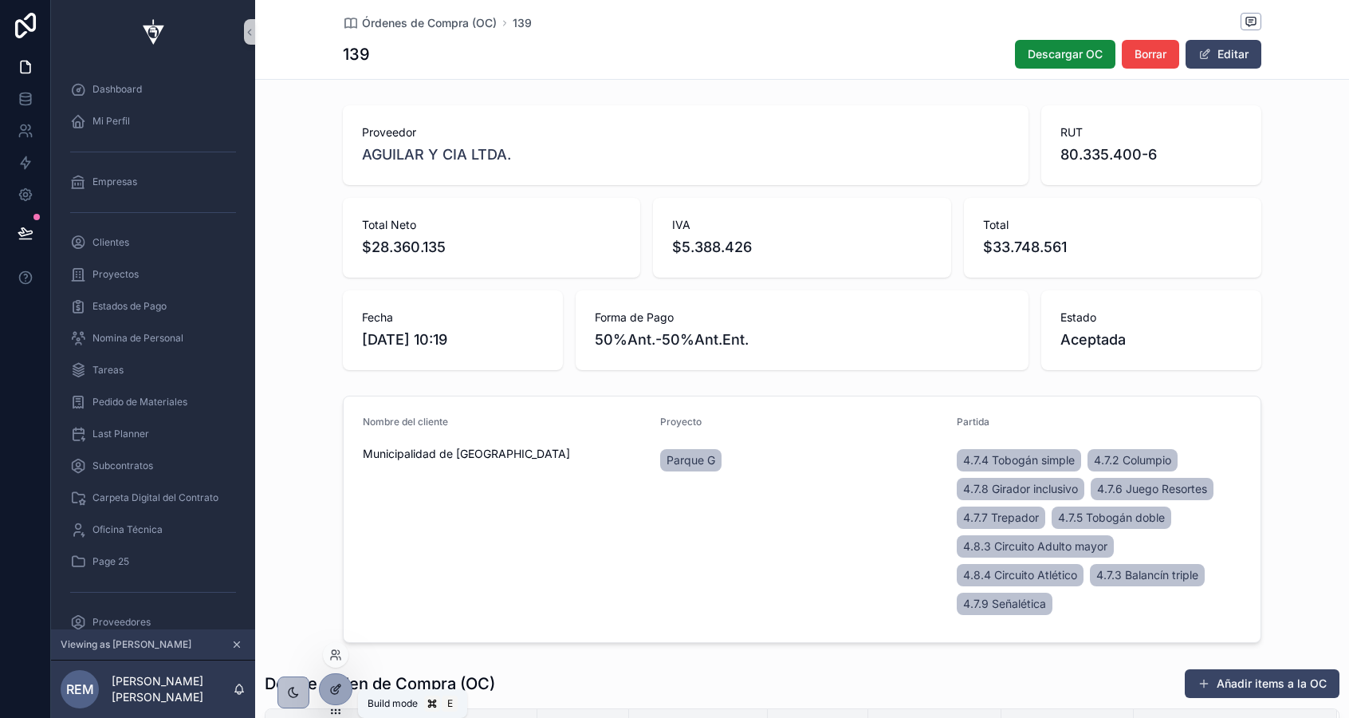
click at [330, 692] on icon at bounding box center [335, 689] width 13 height 13
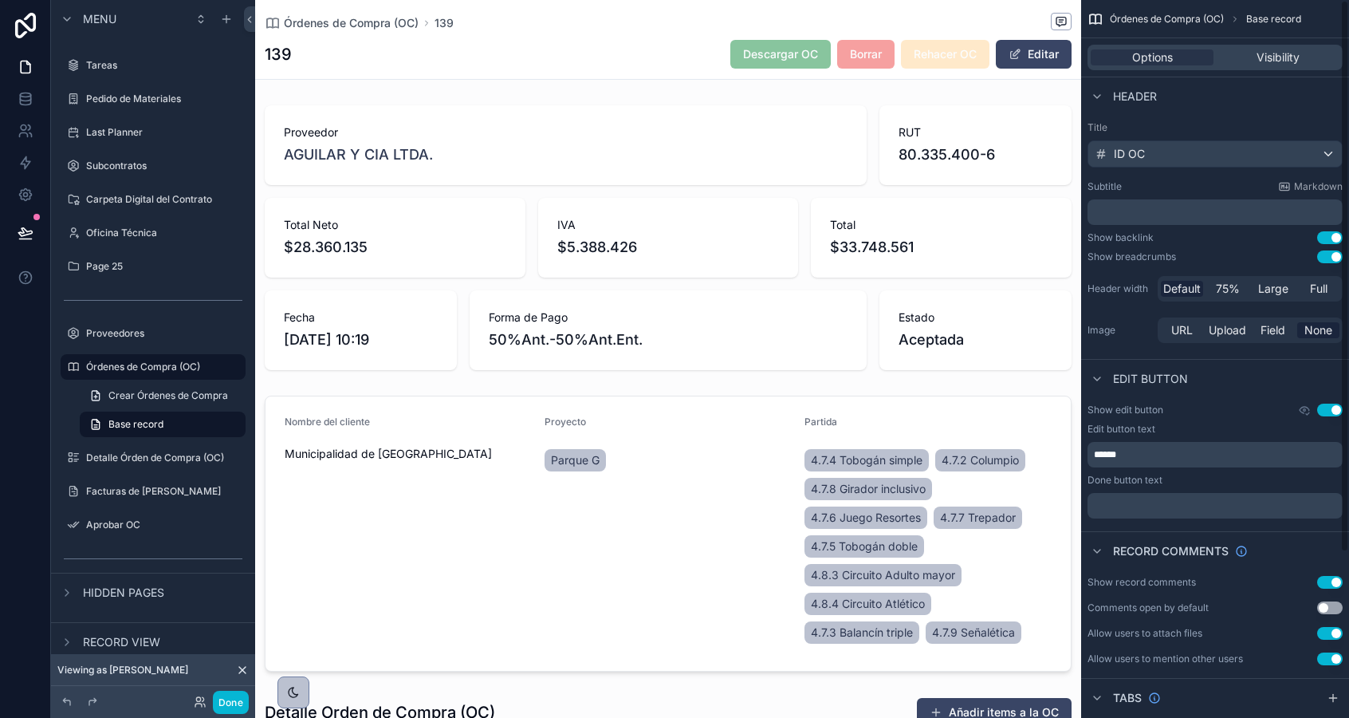
scroll to position [215, 0]
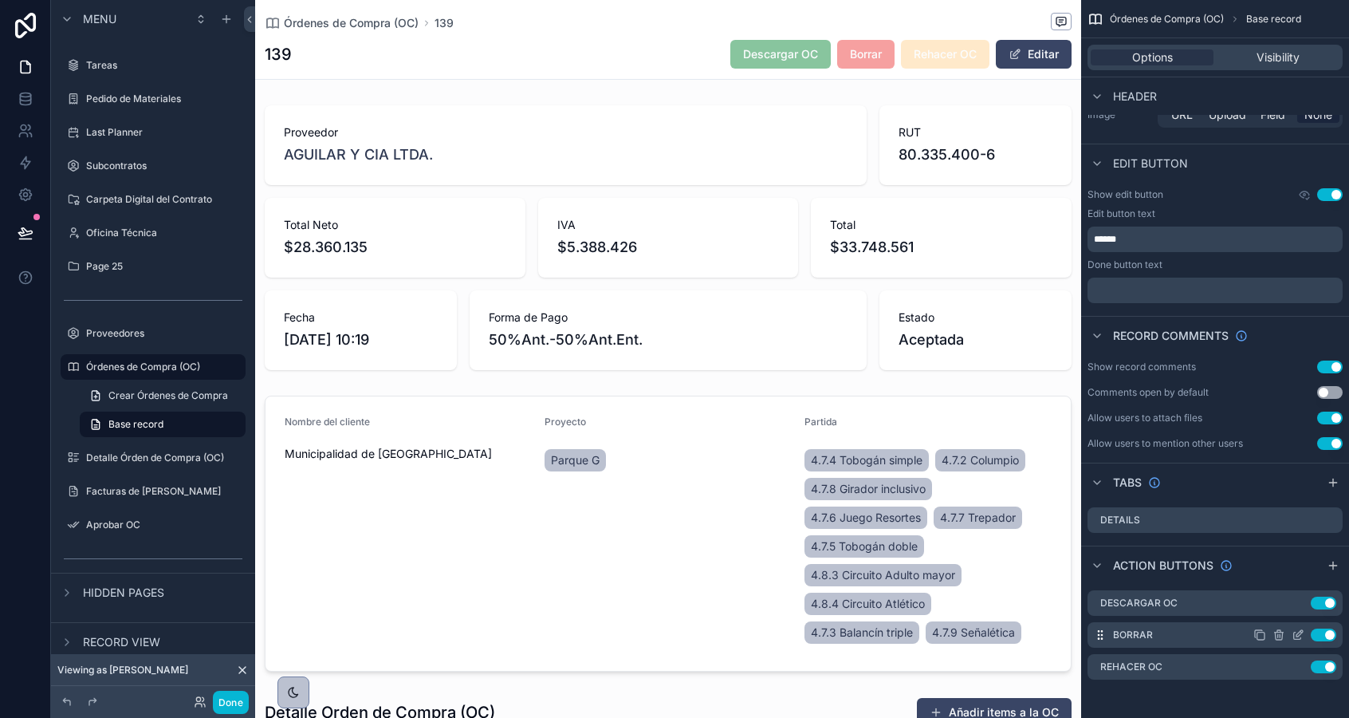
click at [1299, 636] on icon "scrollable content" at bounding box center [1300, 633] width 6 height 6
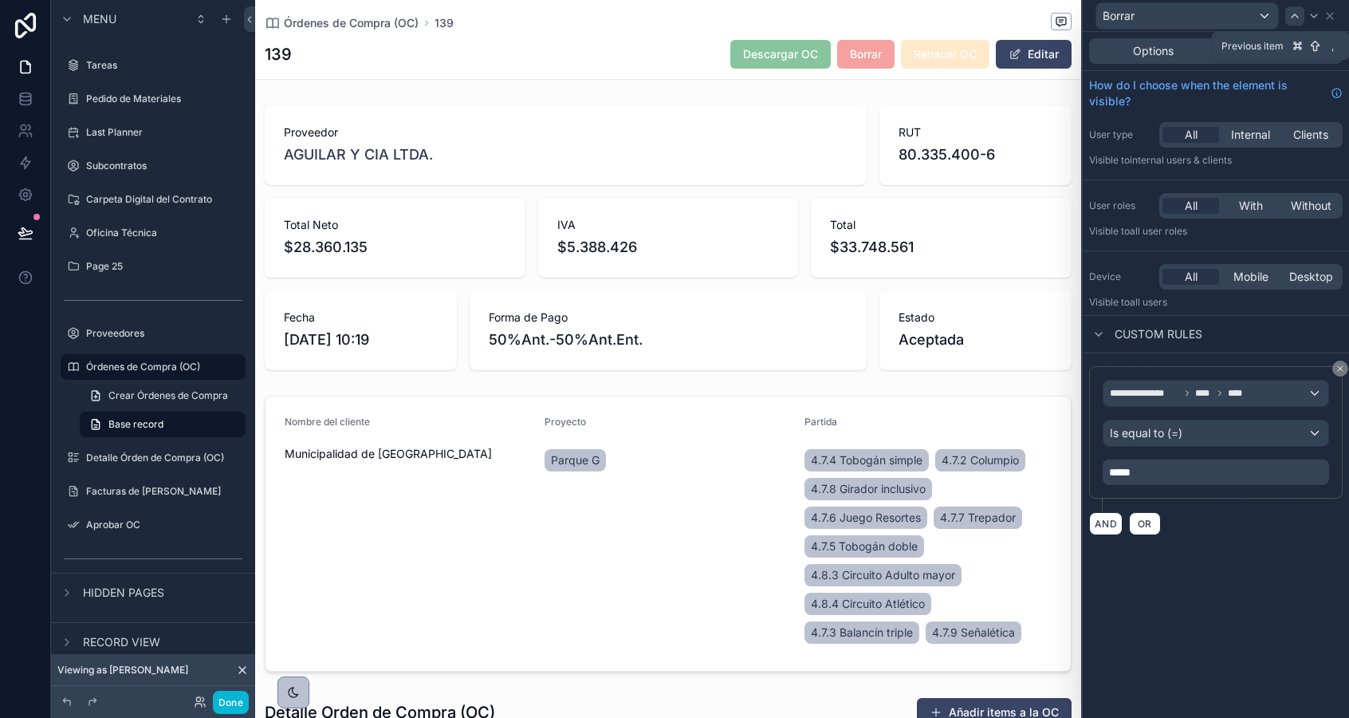
click at [1295, 15] on icon at bounding box center [1295, 16] width 13 height 13
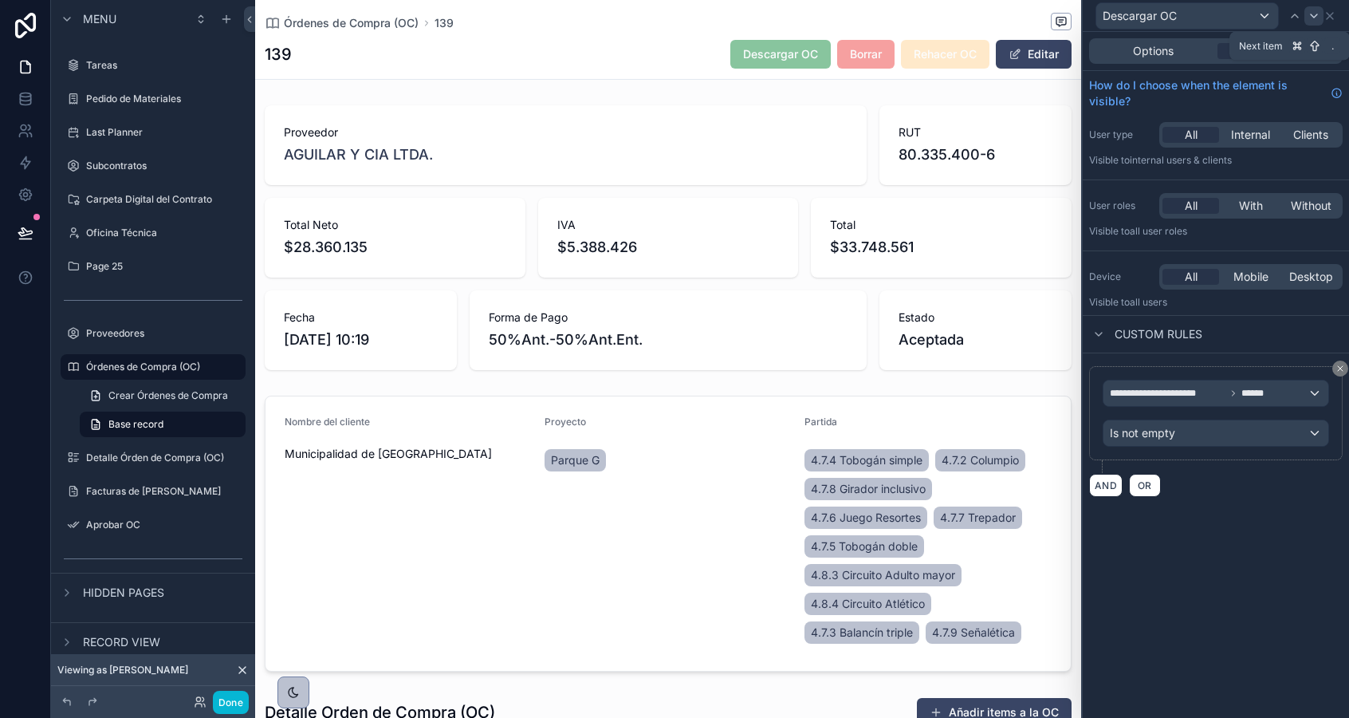
click at [1310, 15] on icon at bounding box center [1314, 16] width 13 height 13
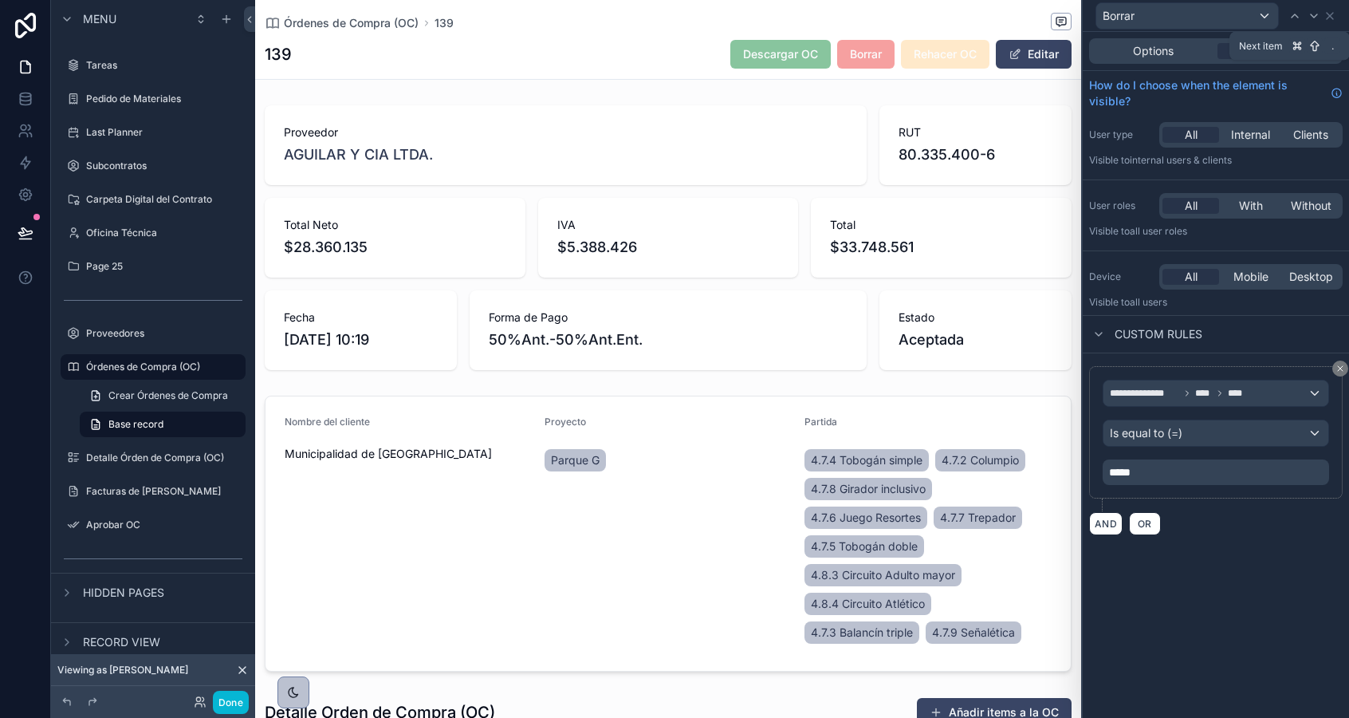
click at [1310, 15] on icon at bounding box center [1314, 16] width 13 height 13
click at [1115, 477] on span "*****" at bounding box center [1120, 472] width 22 height 11
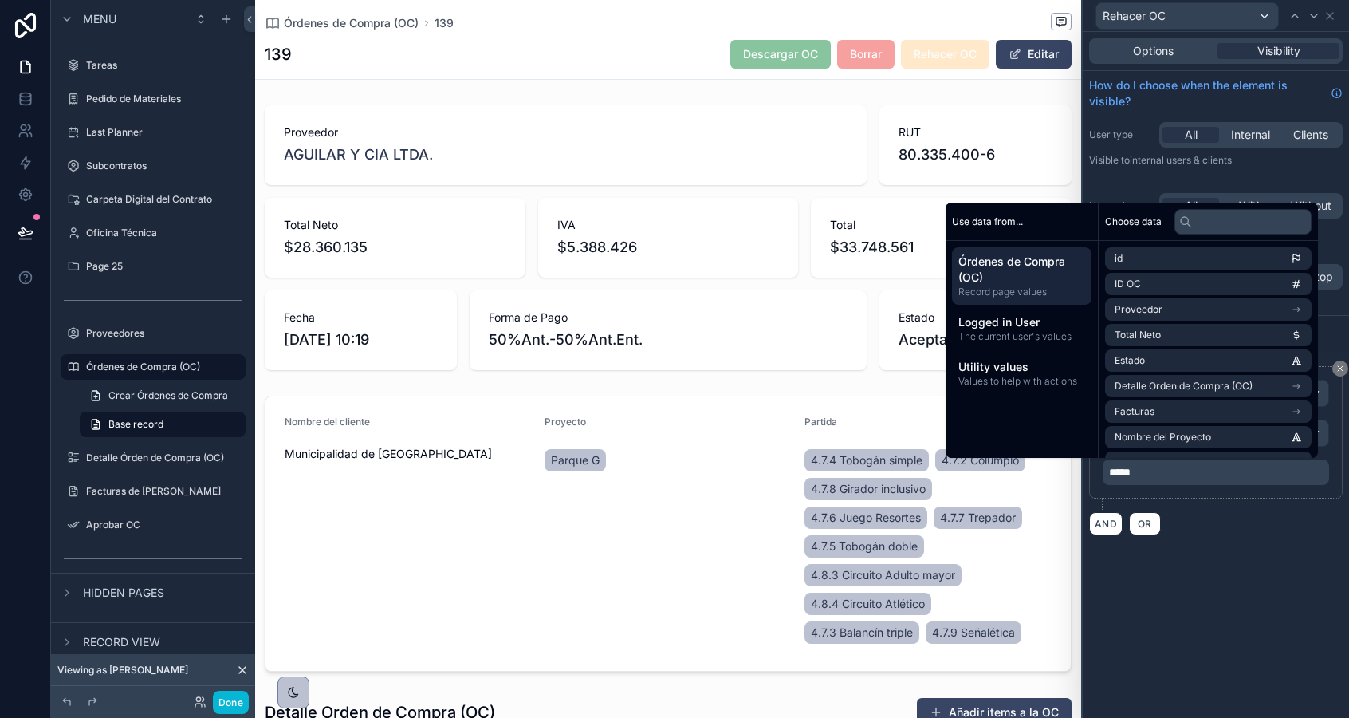
click at [1220, 571] on div "**********" at bounding box center [1216, 375] width 266 height 686
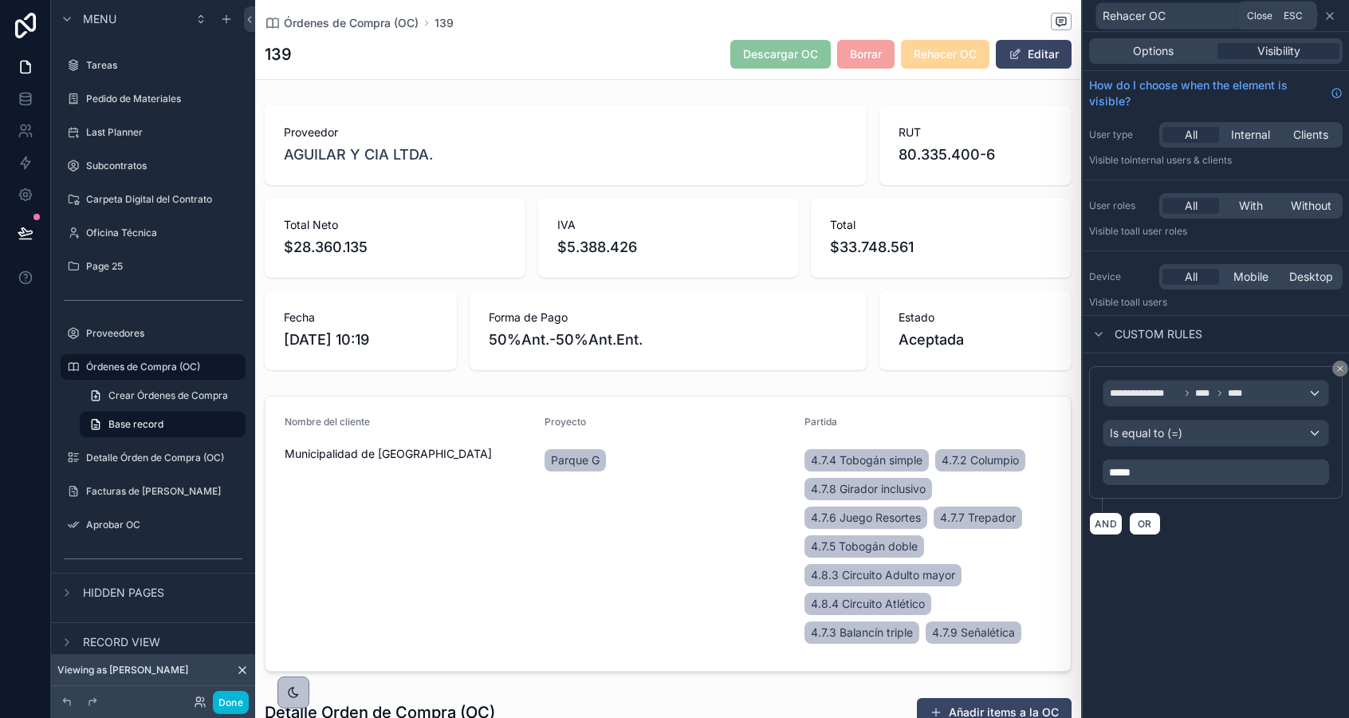
click at [1330, 11] on icon at bounding box center [1330, 16] width 13 height 13
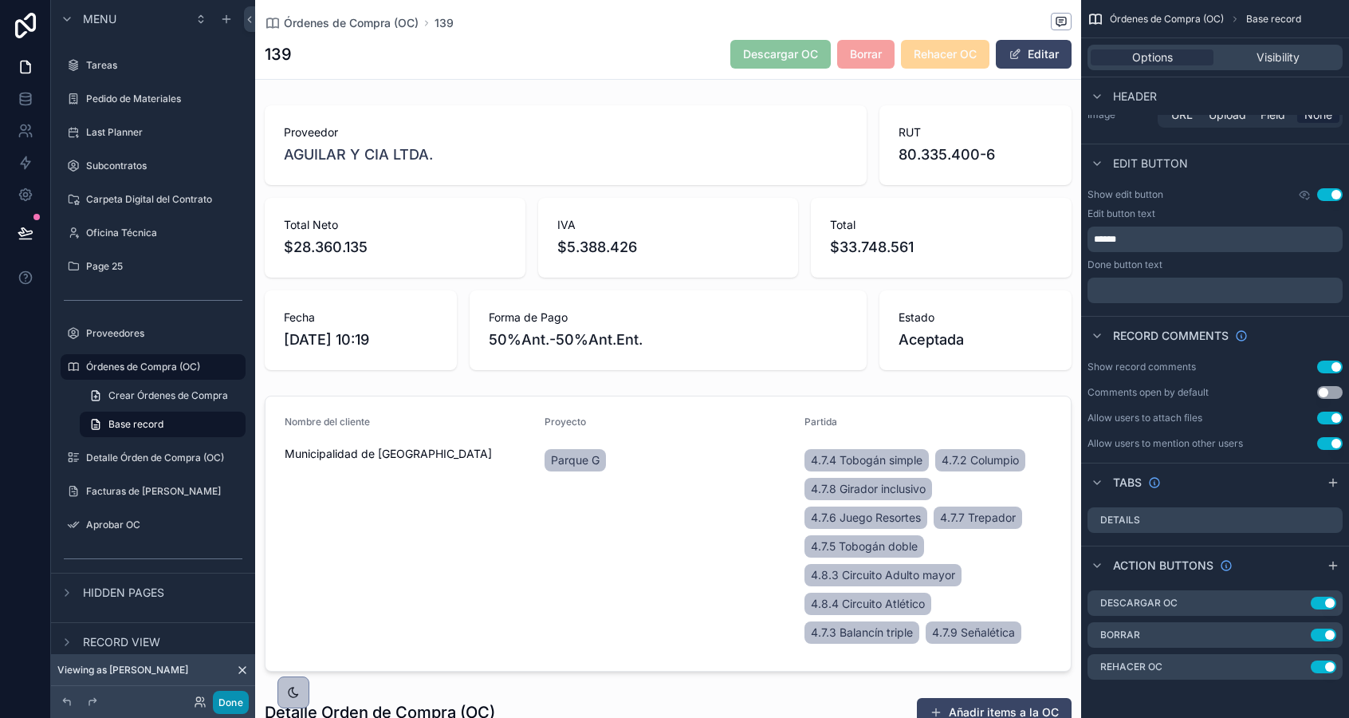
click at [226, 713] on button "Done" at bounding box center [231, 702] width 36 height 23
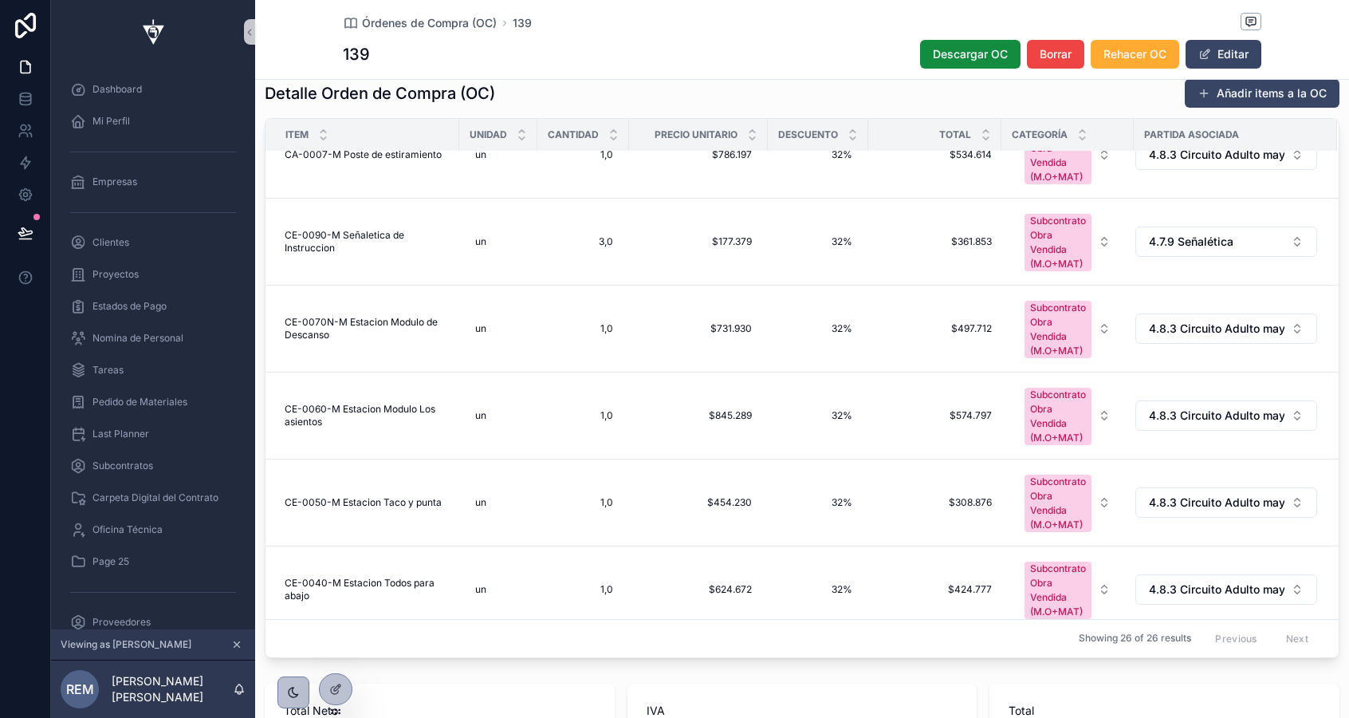
scroll to position [0, 0]
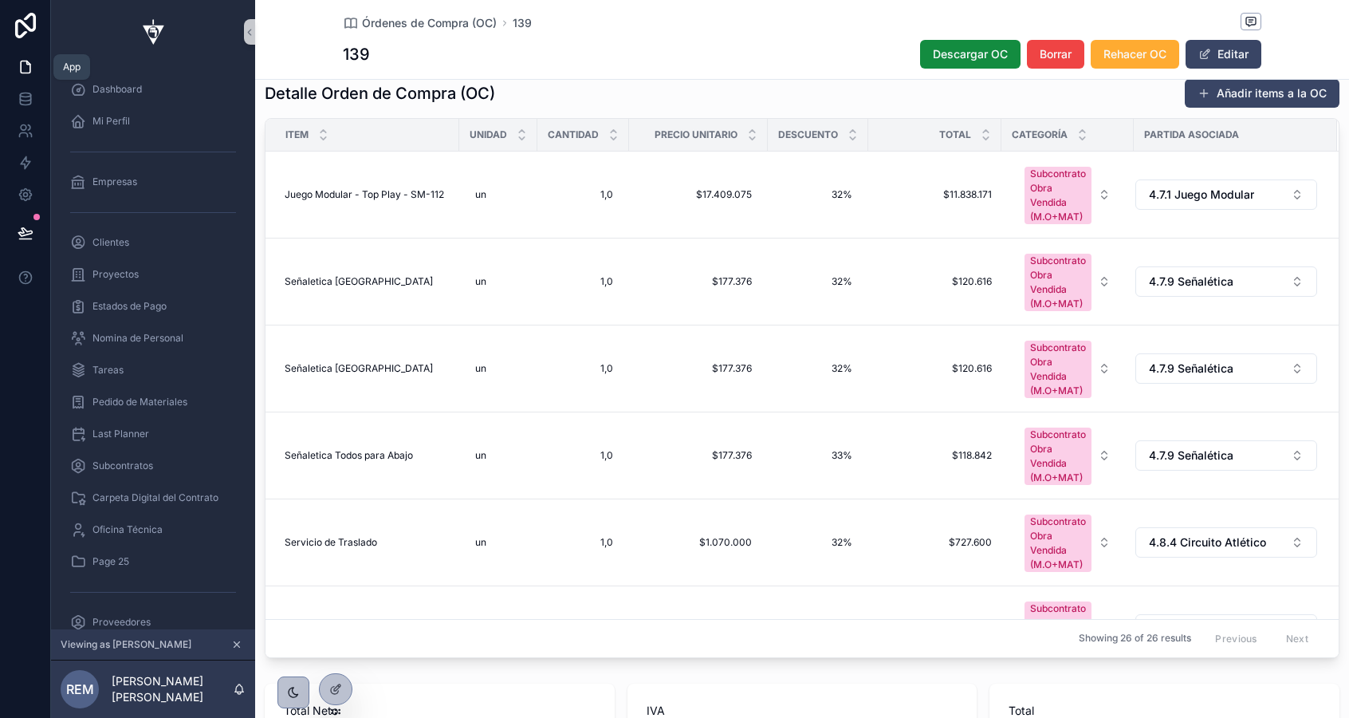
click at [24, 63] on icon at bounding box center [26, 67] width 16 height 16
